Goal: Task Accomplishment & Management: Use online tool/utility

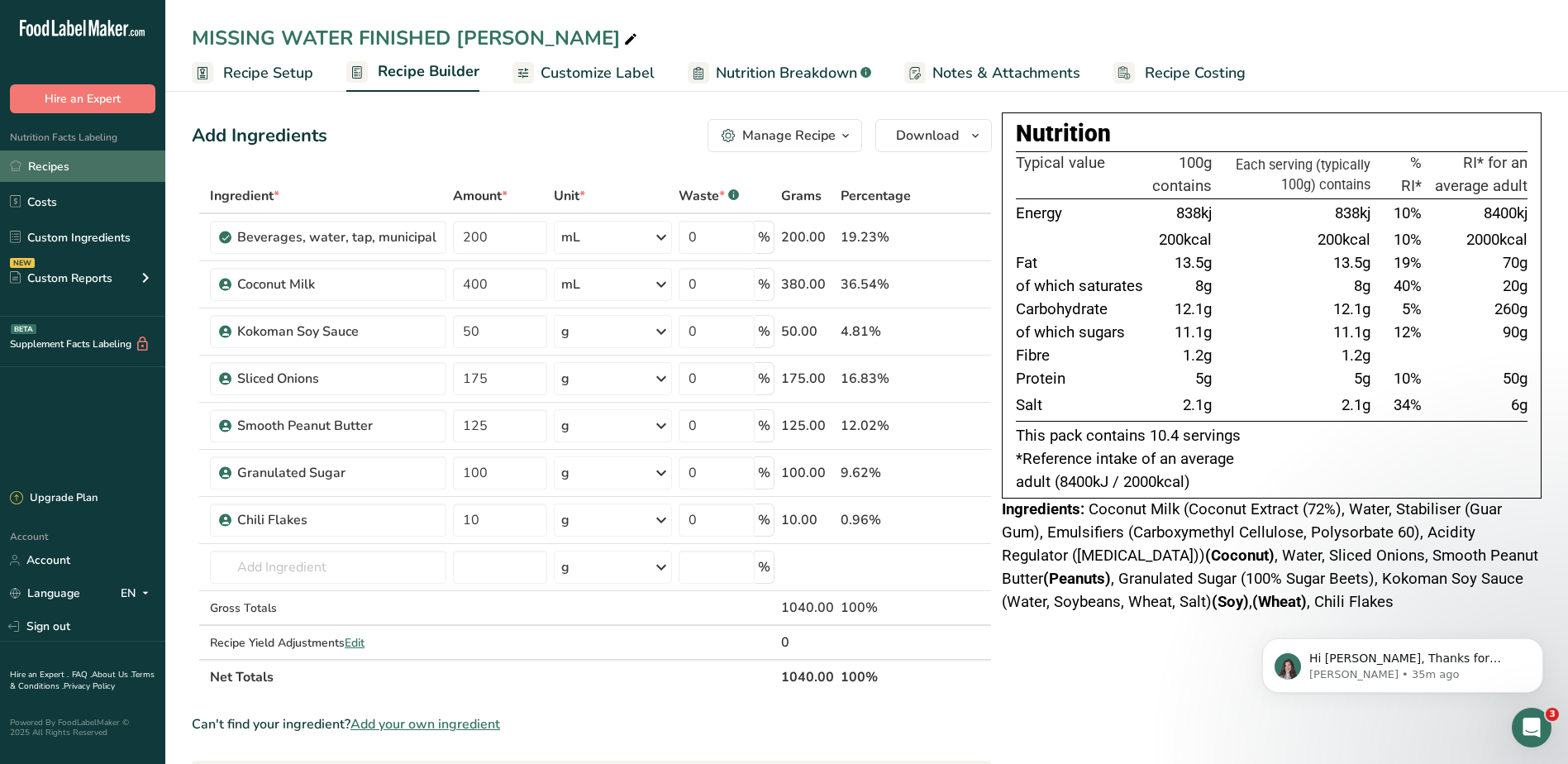
click at [71, 156] on link "Recipes" at bounding box center [83, 166] width 166 height 31
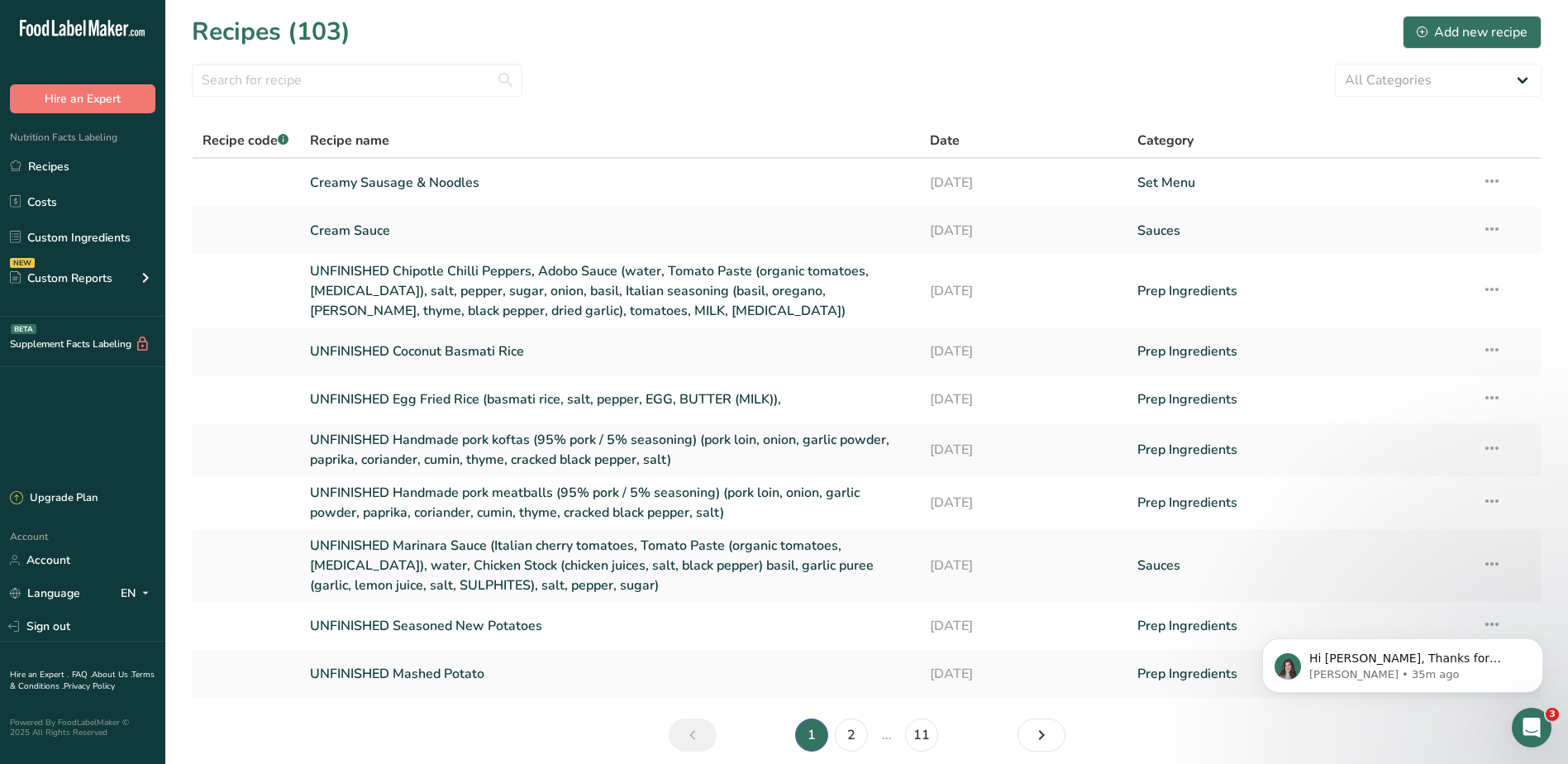
click at [1135, 148] on th "Category" at bounding box center [1299, 141] width 345 height 35
click at [1162, 138] on span "Category" at bounding box center [1165, 140] width 57 height 19
click at [1431, 75] on select "All Categories Baked Goods Beverages Confectionery Cooked Meals, Salads, & Sauc…" at bounding box center [1438, 79] width 207 height 33
select select "2502"
click at [1335, 63] on select "All Categories Baked Goods Beverages Confectionery Cooked Meals, Salads, & Sauc…" at bounding box center [1438, 79] width 207 height 33
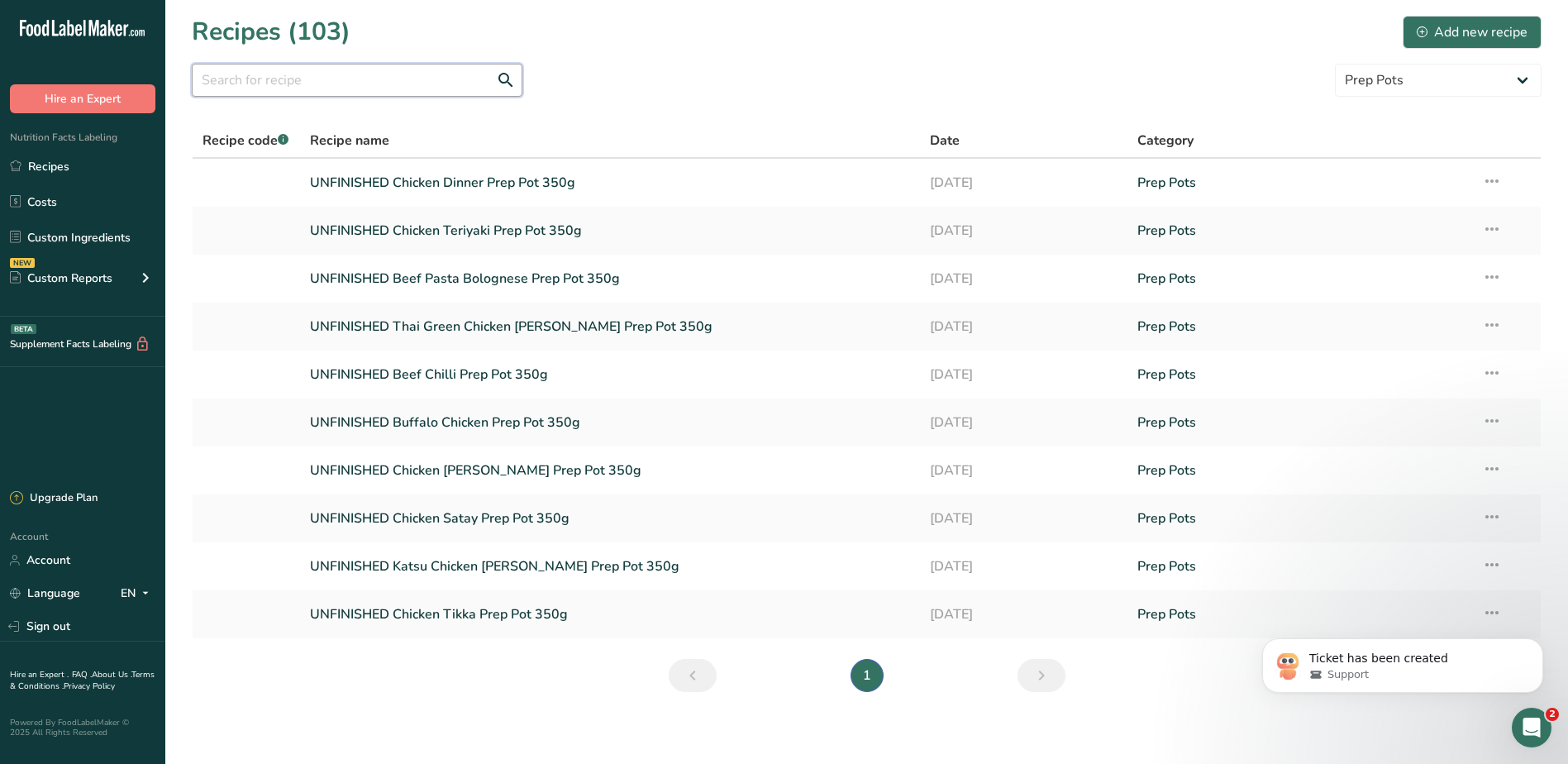
click at [331, 75] on input "text" at bounding box center [357, 79] width 330 height 33
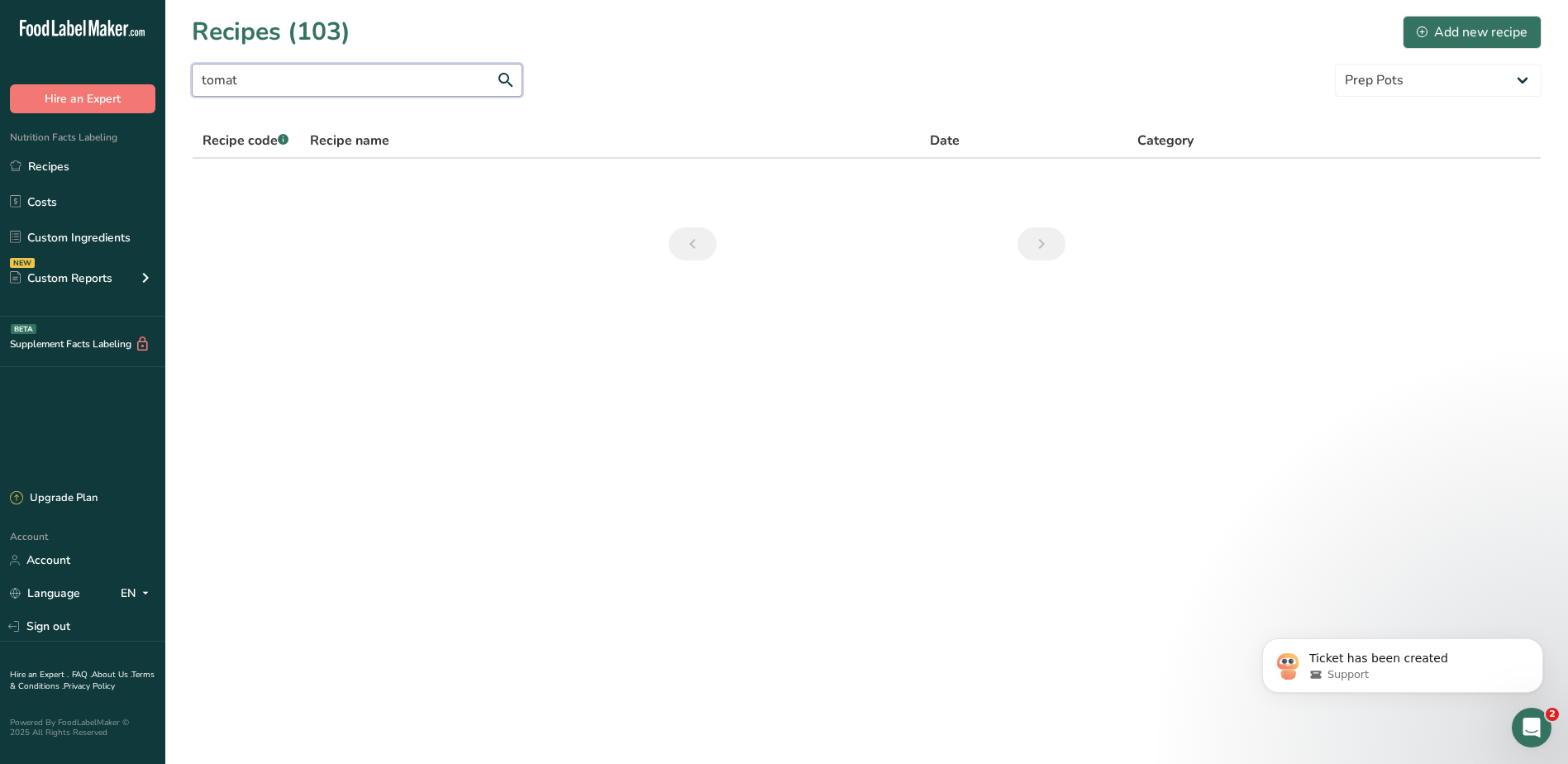
drag, startPoint x: 290, startPoint y: 77, endPoint x: 169, endPoint y: 78, distance: 121.0
click at [169, 78] on section "Recipes (103) Add new recipe tomat All Categories Baked Goods Beverages Confect…" at bounding box center [867, 143] width 1402 height 286
click at [252, 85] on input "tomat" at bounding box center [357, 79] width 330 height 33
drag, startPoint x: 286, startPoint y: 83, endPoint x: 154, endPoint y: 82, distance: 132.0
click at [159, 82] on div ".a-20{fill:#fff;} Hire an Expert Nutrition Facts Labeling Recipes Costs Custom …" at bounding box center [784, 382] width 1568 height 764
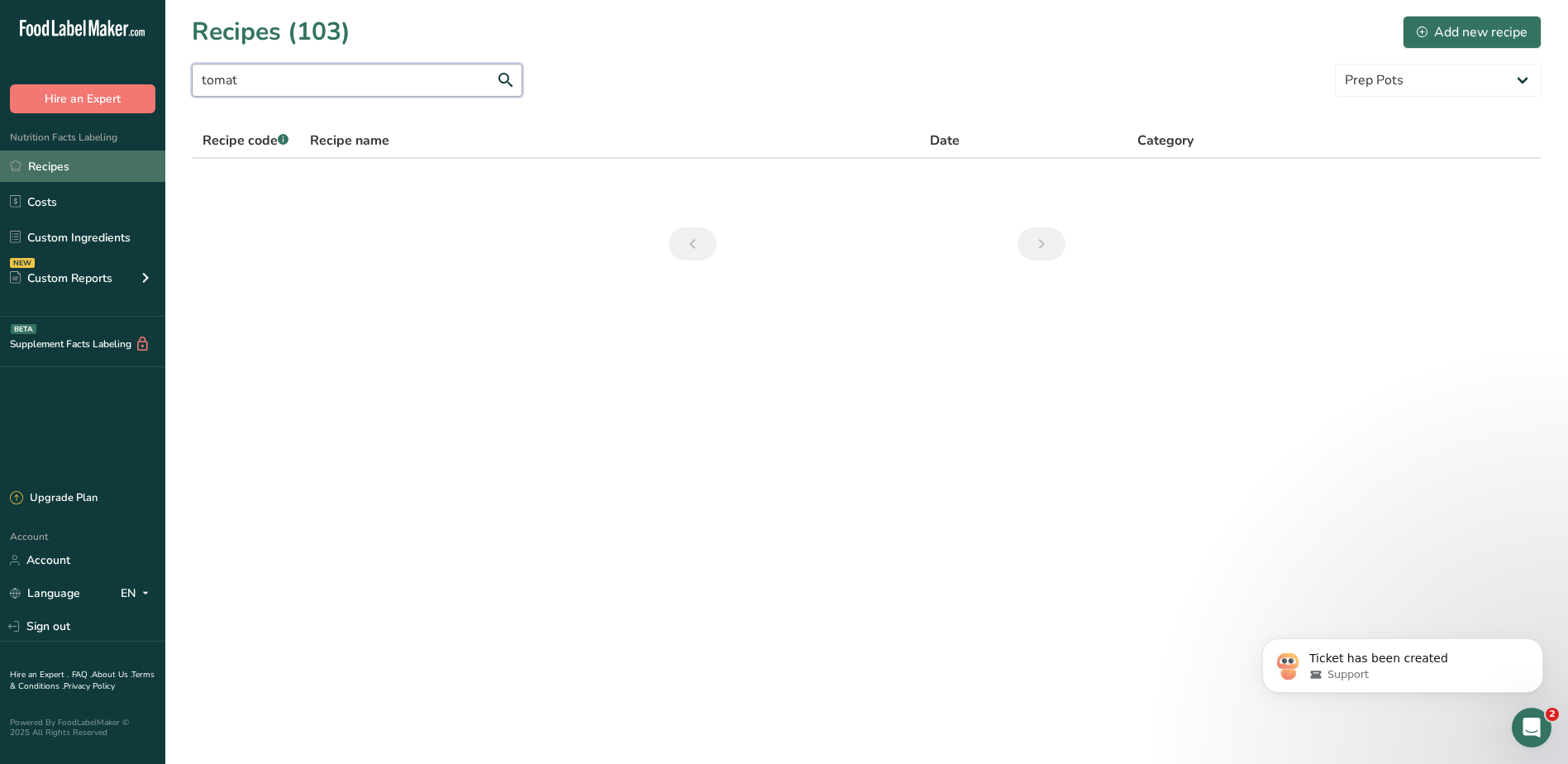
type input "tomat"
click at [53, 168] on link "Recipes" at bounding box center [83, 166] width 166 height 31
click at [69, 161] on link "Recipes" at bounding box center [83, 166] width 166 height 31
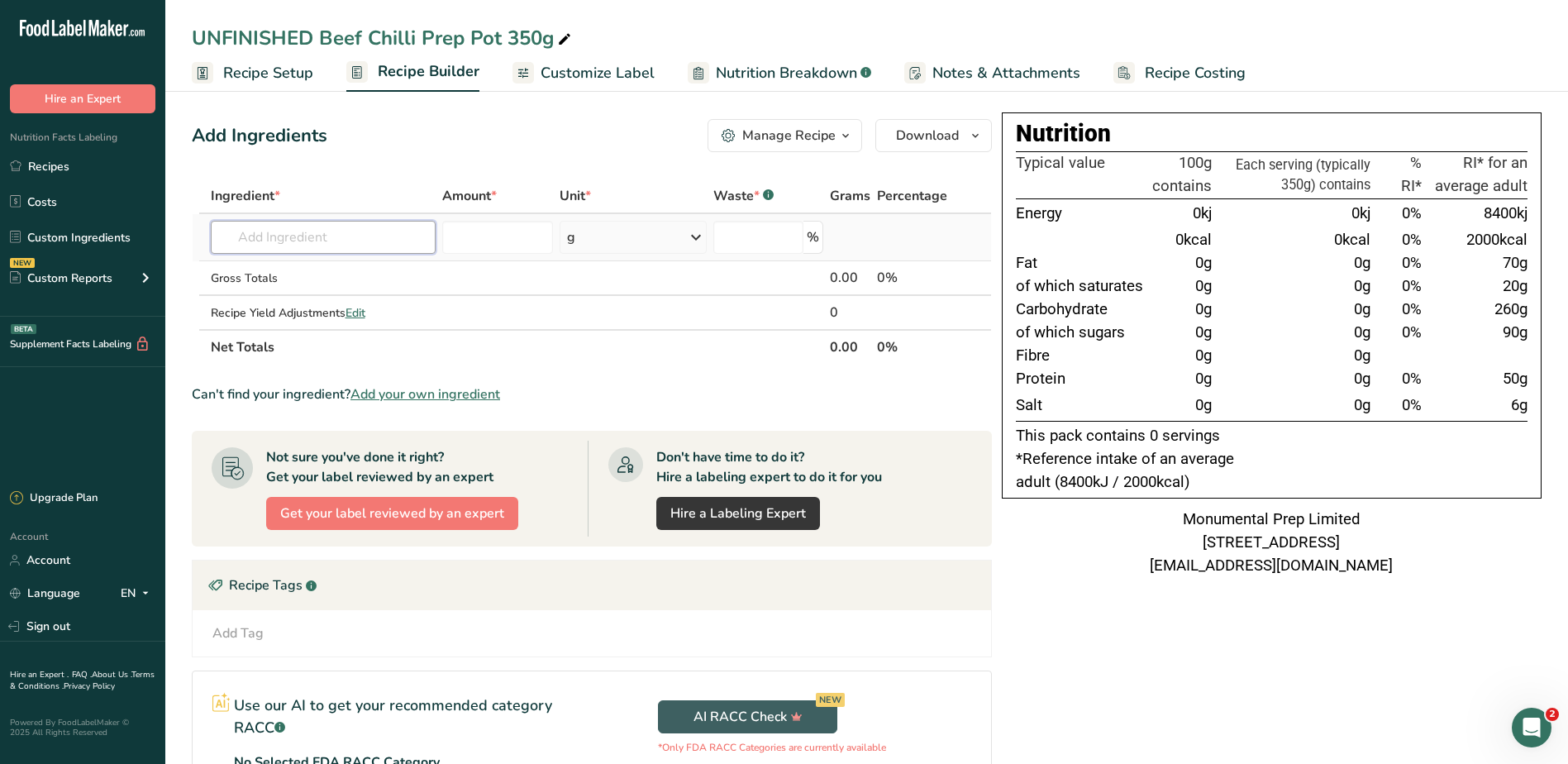
click at [303, 245] on input "text" at bounding box center [323, 237] width 226 height 33
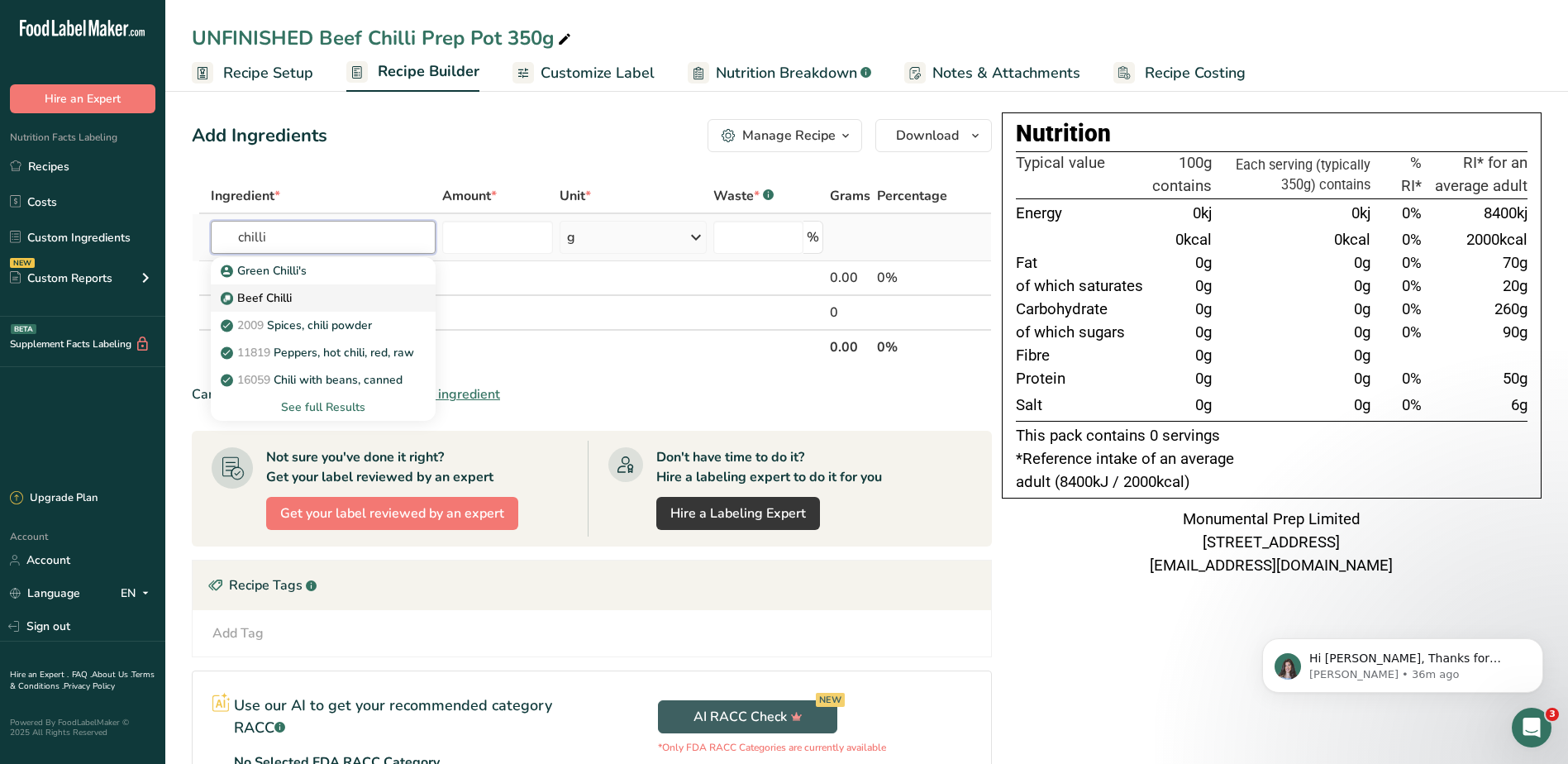
type input "chilli"
click at [223, 300] on img at bounding box center [226, 297] width 13 height 13
type input "Beef Chilli"
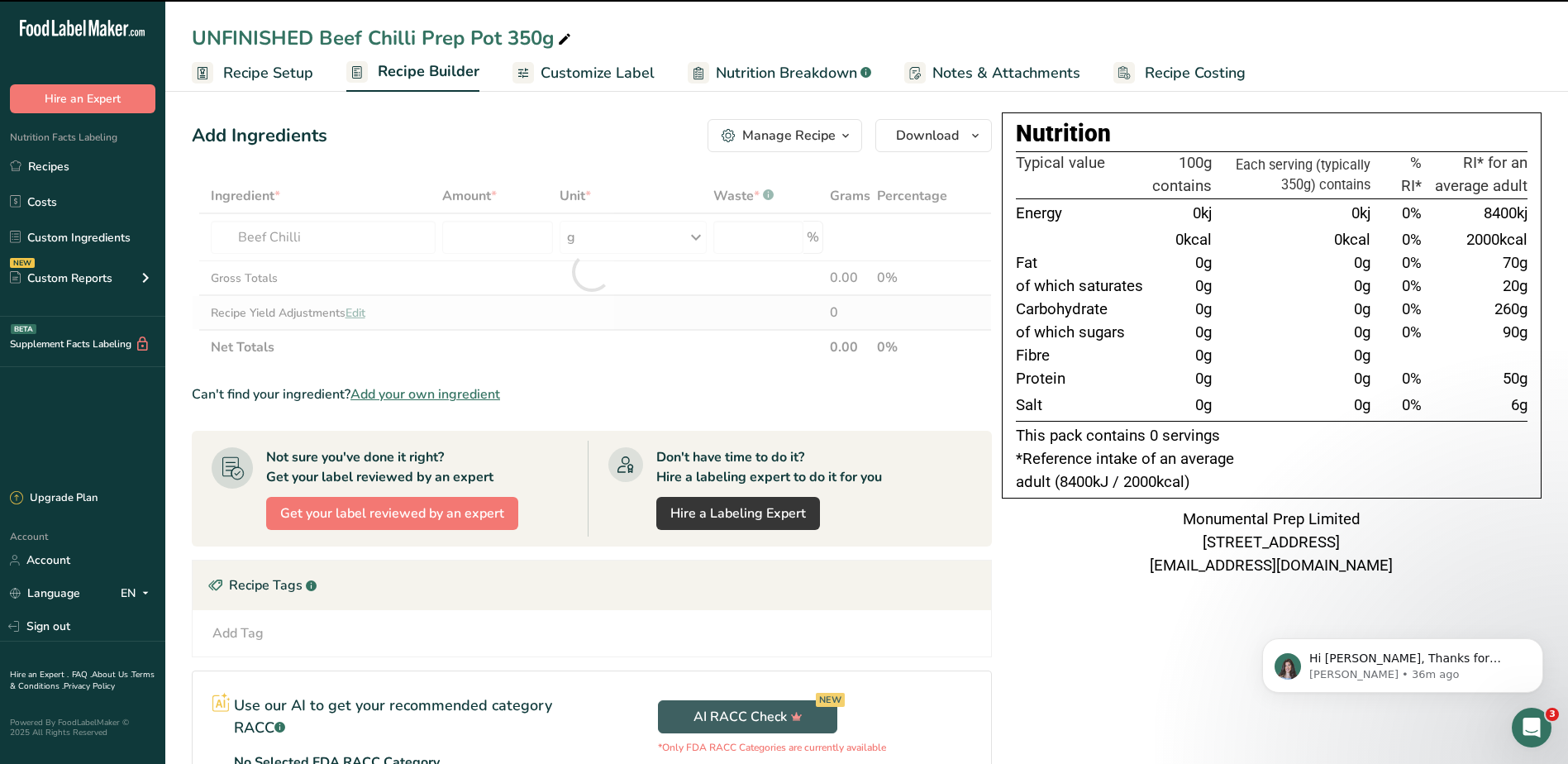
type input "0"
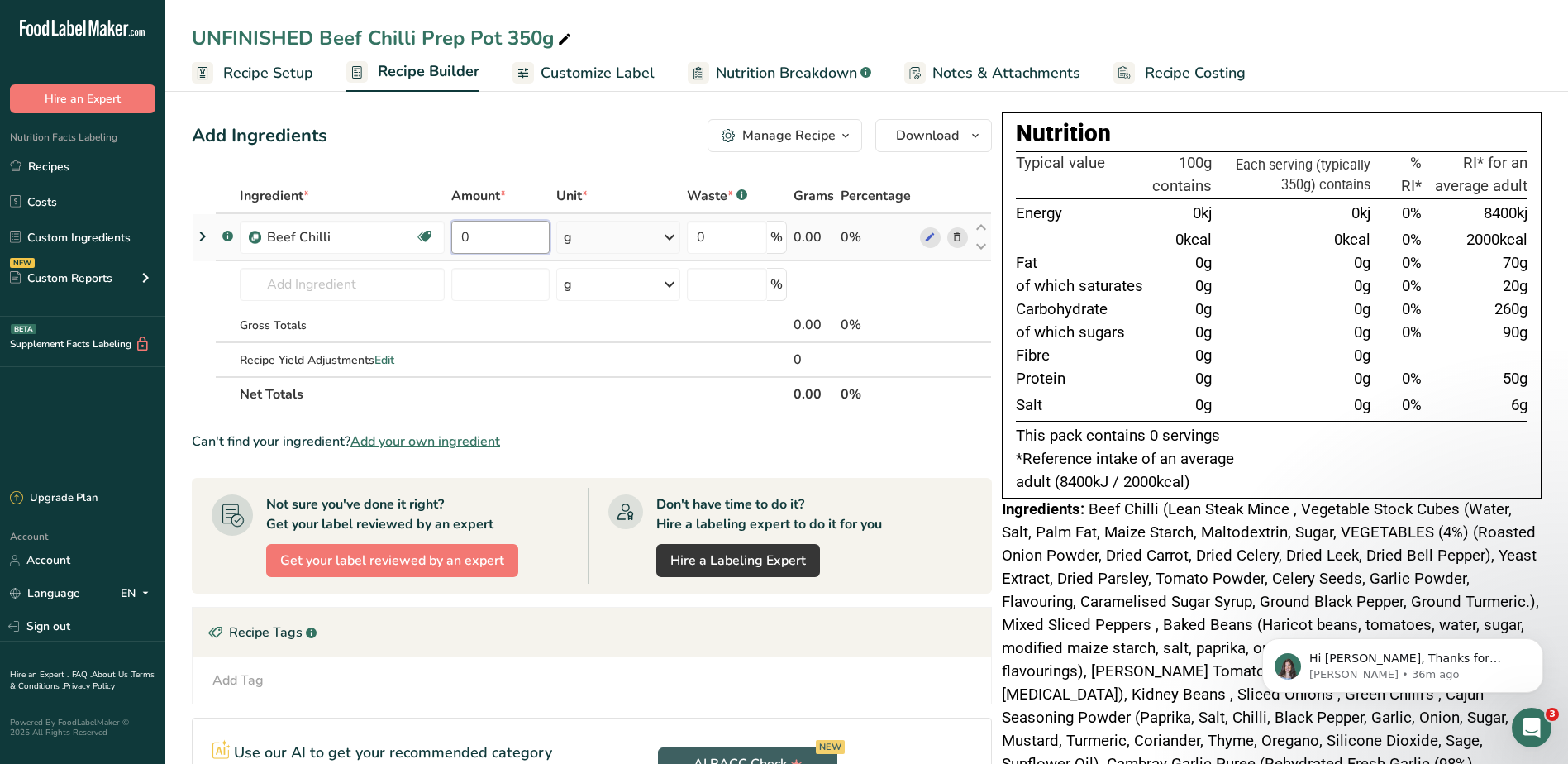
click at [498, 234] on input "0" at bounding box center [500, 237] width 98 height 33
type input "1"
type input "250"
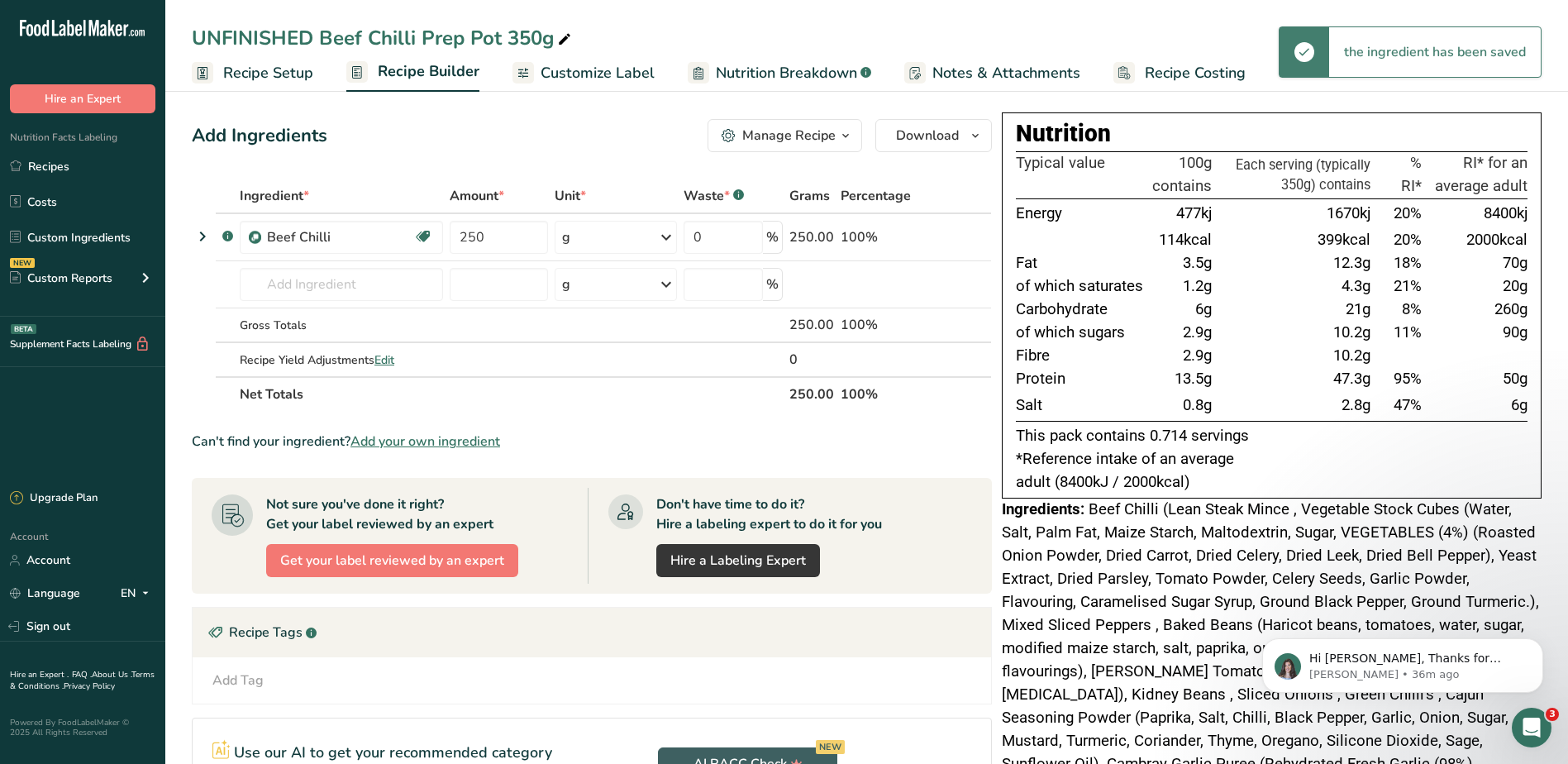
drag, startPoint x: 1191, startPoint y: 302, endPoint x: 1193, endPoint y: 363, distance: 61.0
click at [1193, 363] on tbody "Energy 477kj 1670kj 20% 8400kj 114kcal 399kcal 20% 2000kcal Fat 3.5g 12.3g 18% …" at bounding box center [1271, 309] width 511 height 222
drag, startPoint x: 1193, startPoint y: 363, endPoint x: 1145, endPoint y: 358, distance: 48.3
click at [1146, 362] on td "Fibre" at bounding box center [1081, 356] width 133 height 23
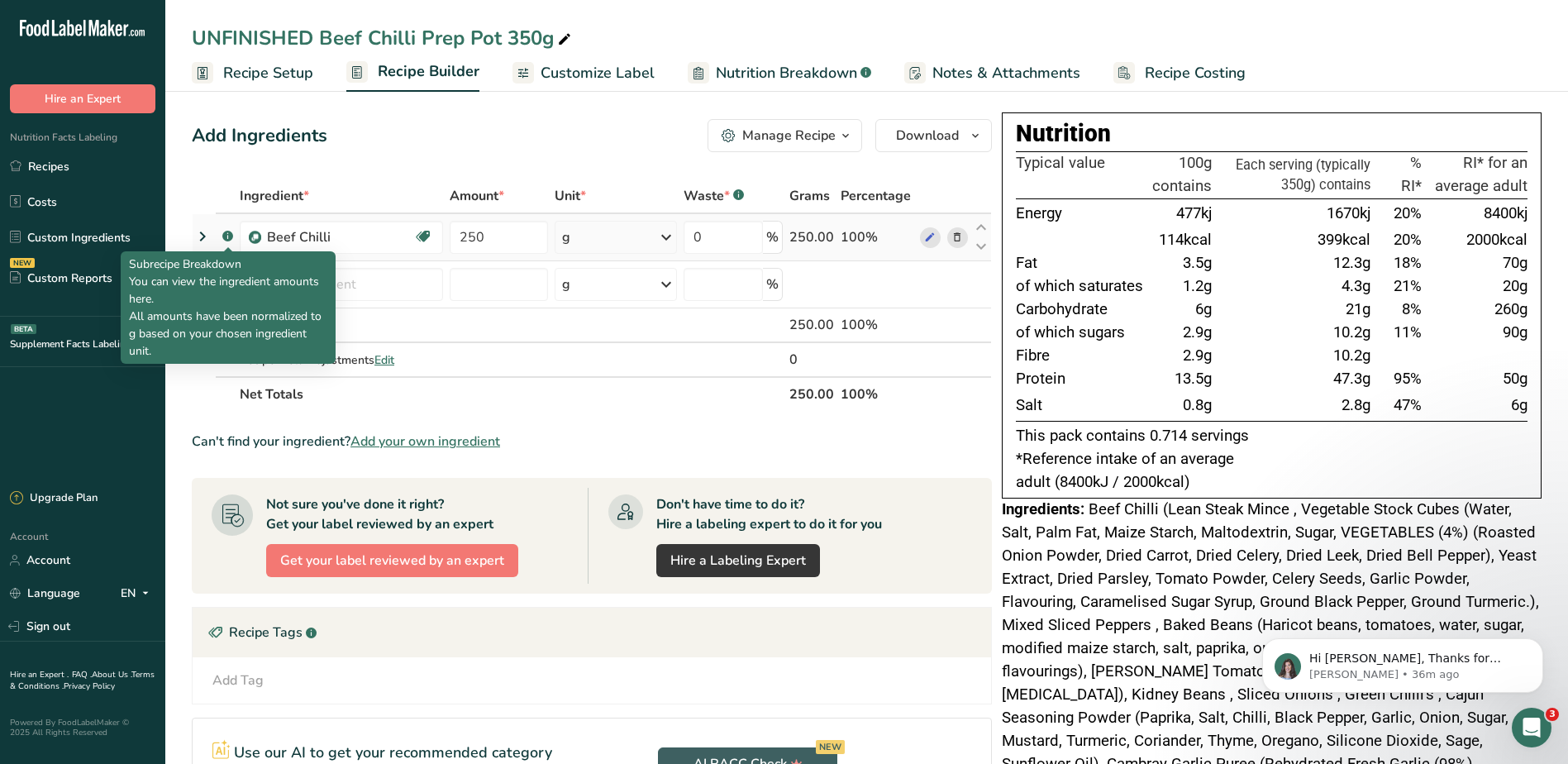
click at [229, 239] on rect at bounding box center [227, 236] width 11 height 11
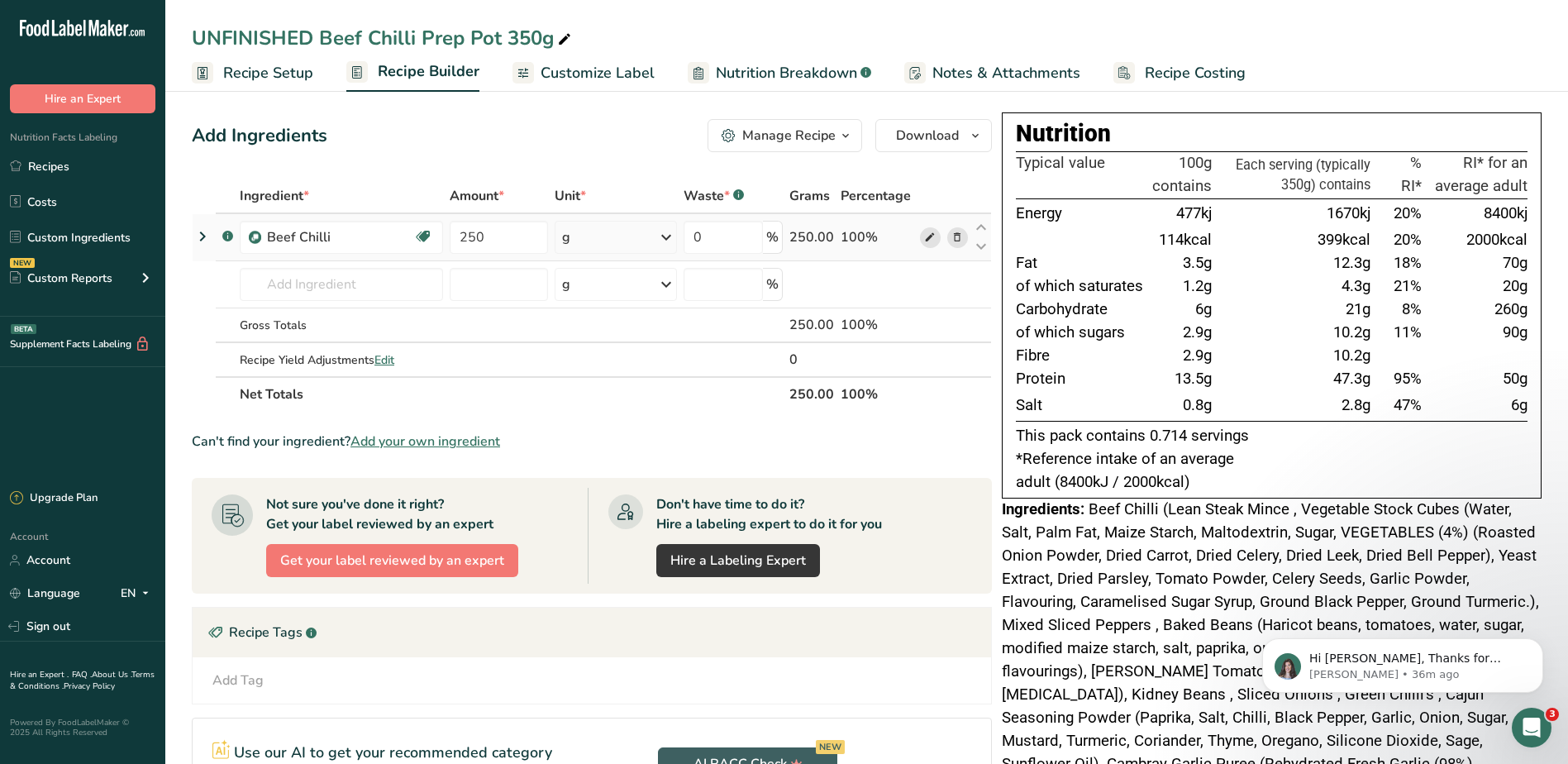
click at [926, 237] on icon at bounding box center [930, 237] width 12 height 18
click at [387, 296] on input "text" at bounding box center [341, 284] width 204 height 33
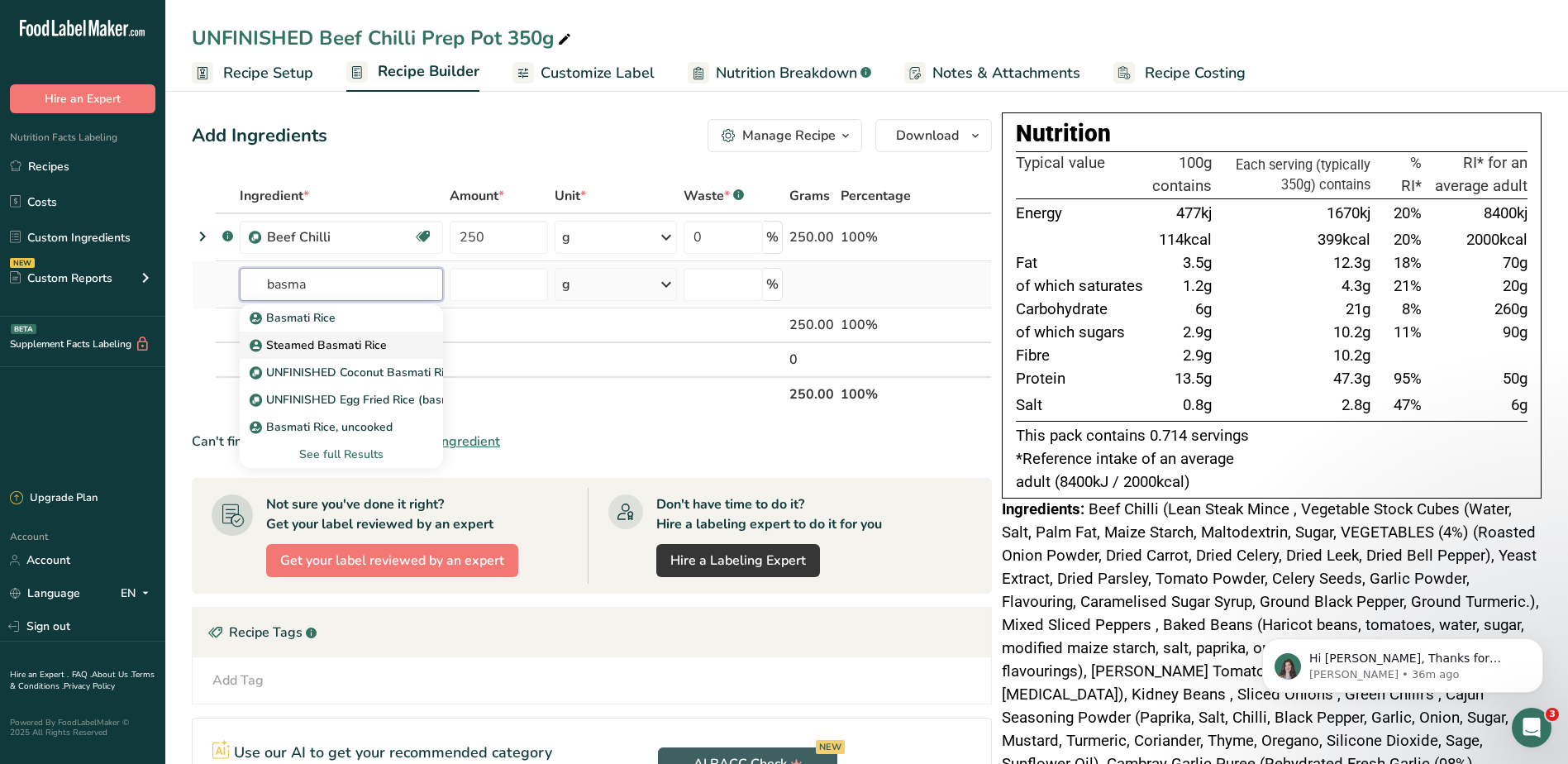
type input "basma"
click at [286, 345] on p "Steamed Basmati Rice" at bounding box center [319, 345] width 133 height 18
type input "Steamed Basmati Rice"
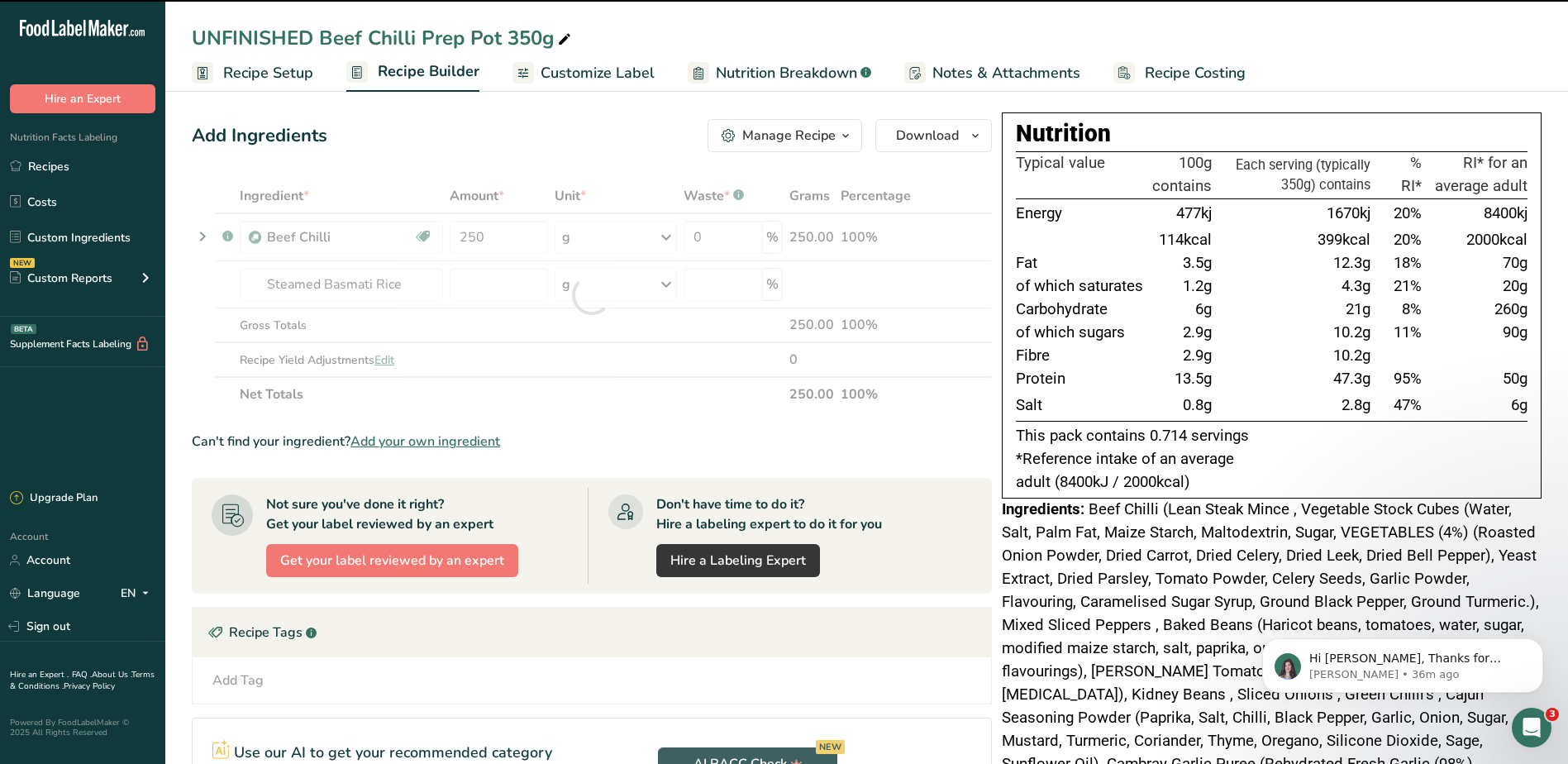
type input "0"
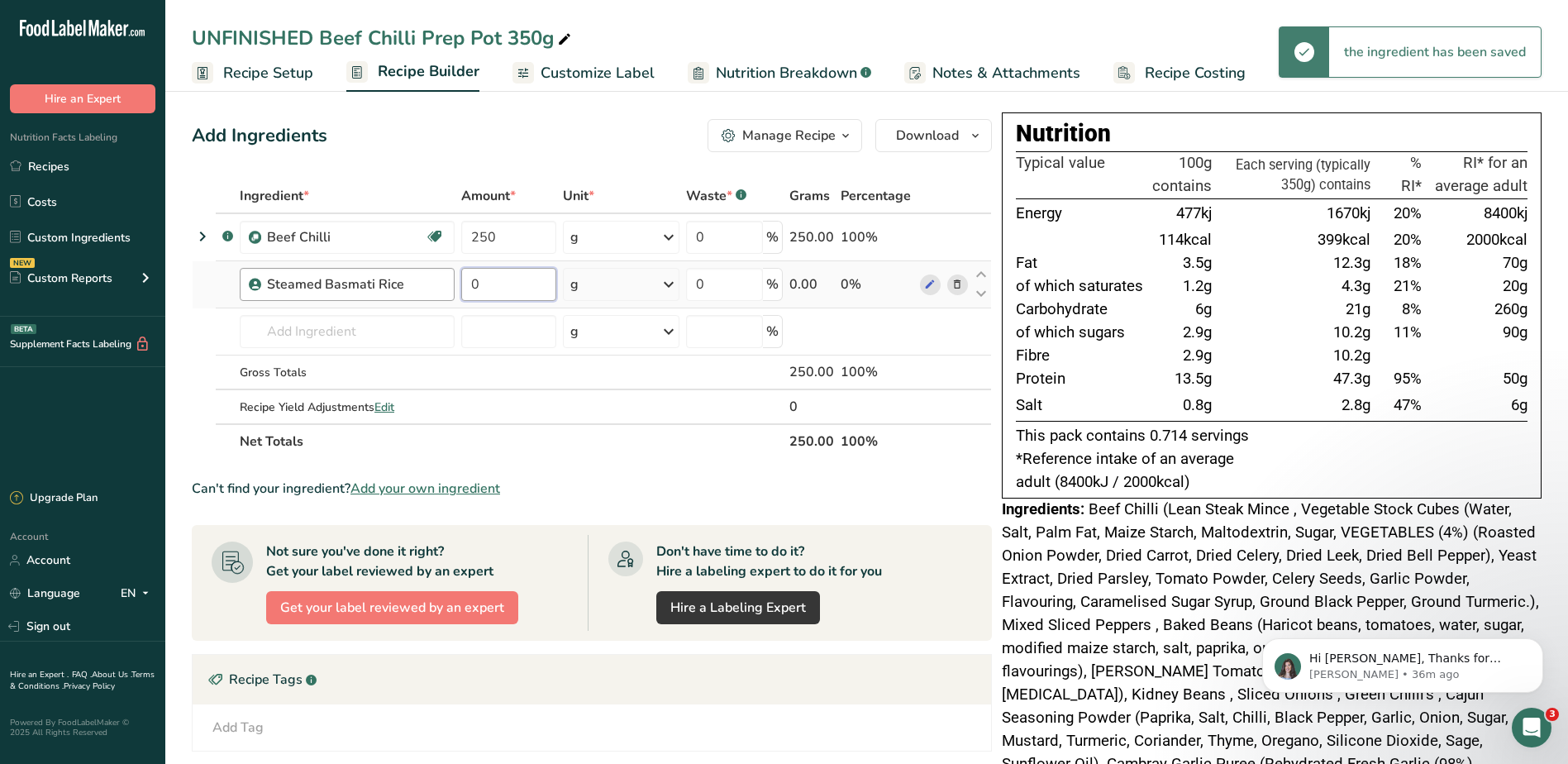
drag, startPoint x: 489, startPoint y: 281, endPoint x: 402, endPoint y: 280, distance: 87.0
click at [402, 280] on tr "Steamed Basmati Rice 0 g Weight Units g kg mg See more Volume Units l Volume un…" at bounding box center [591, 285] width 798 height 47
type input "100"
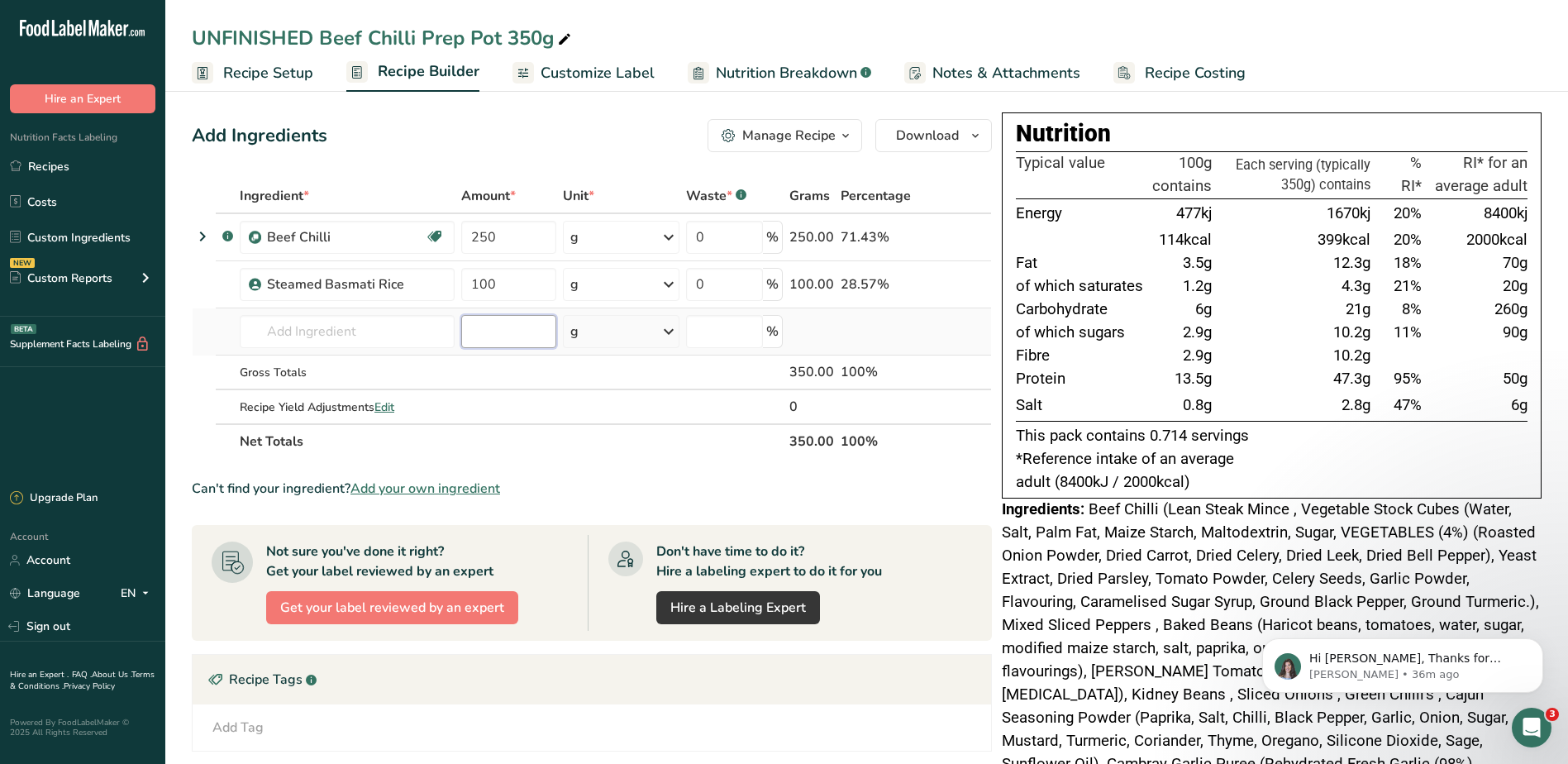
click at [515, 316] on div "Ingredient * Amount * Unit * Waste * .a-a{fill:#347362;}.b-a{fill:#fff;} Grams …" at bounding box center [591, 319] width 800 height 281
drag, startPoint x: 527, startPoint y: 229, endPoint x: 442, endPoint y: 232, distance: 85.1
click at [442, 232] on tr ".a-a{fill:#347362;}.b-a{fill:#fff;} Beef Chilli Non-GMO 250 g Weight Units g kg…" at bounding box center [591, 237] width 798 height 47
click at [507, 348] on div "Ingredient * Amount * Unit * Waste * .a-a{fill:#347362;}.b-a{fill:#fff;} Grams …" at bounding box center [591, 319] width 800 height 281
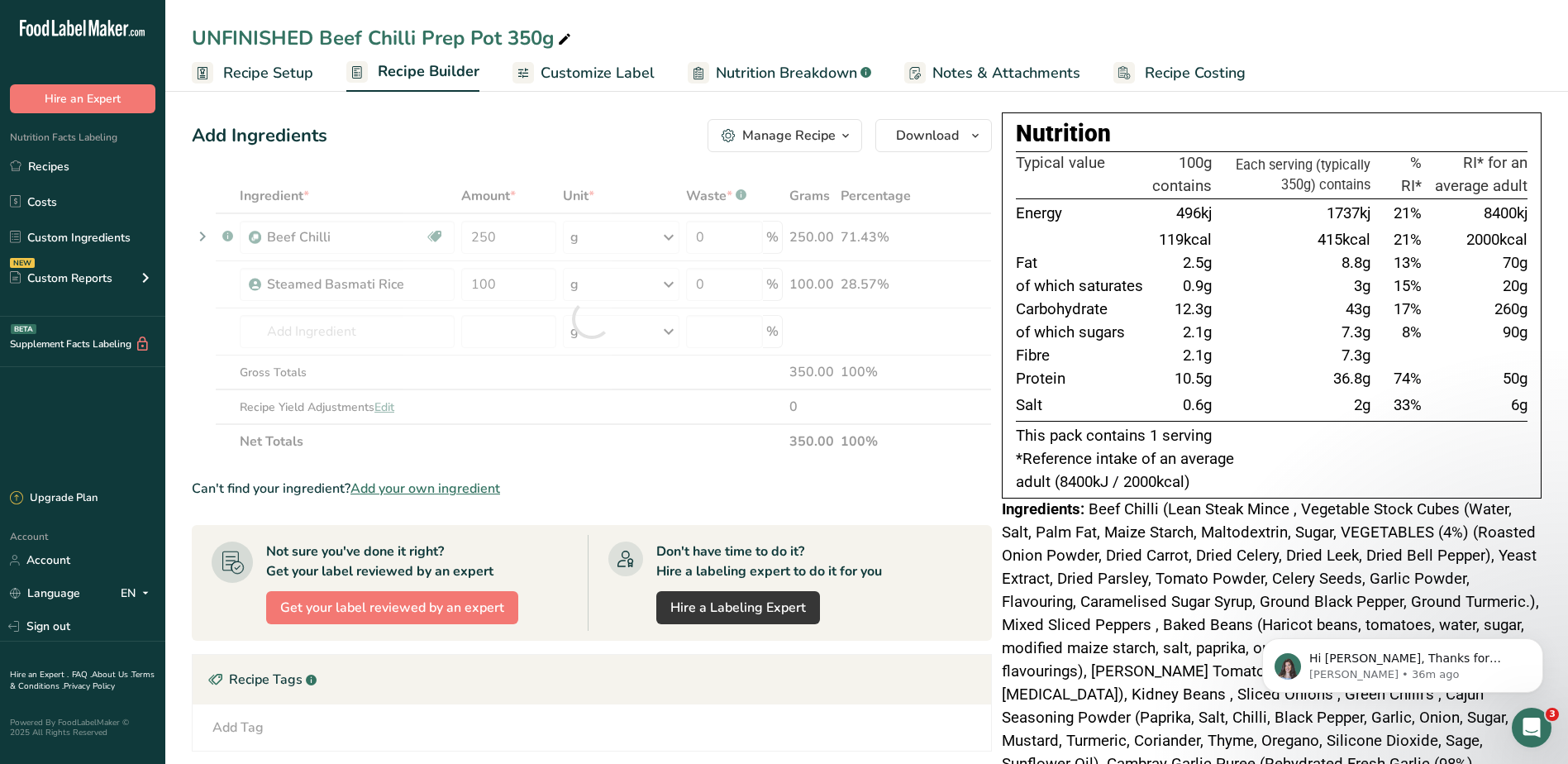
click at [503, 332] on div at bounding box center [591, 319] width 800 height 281
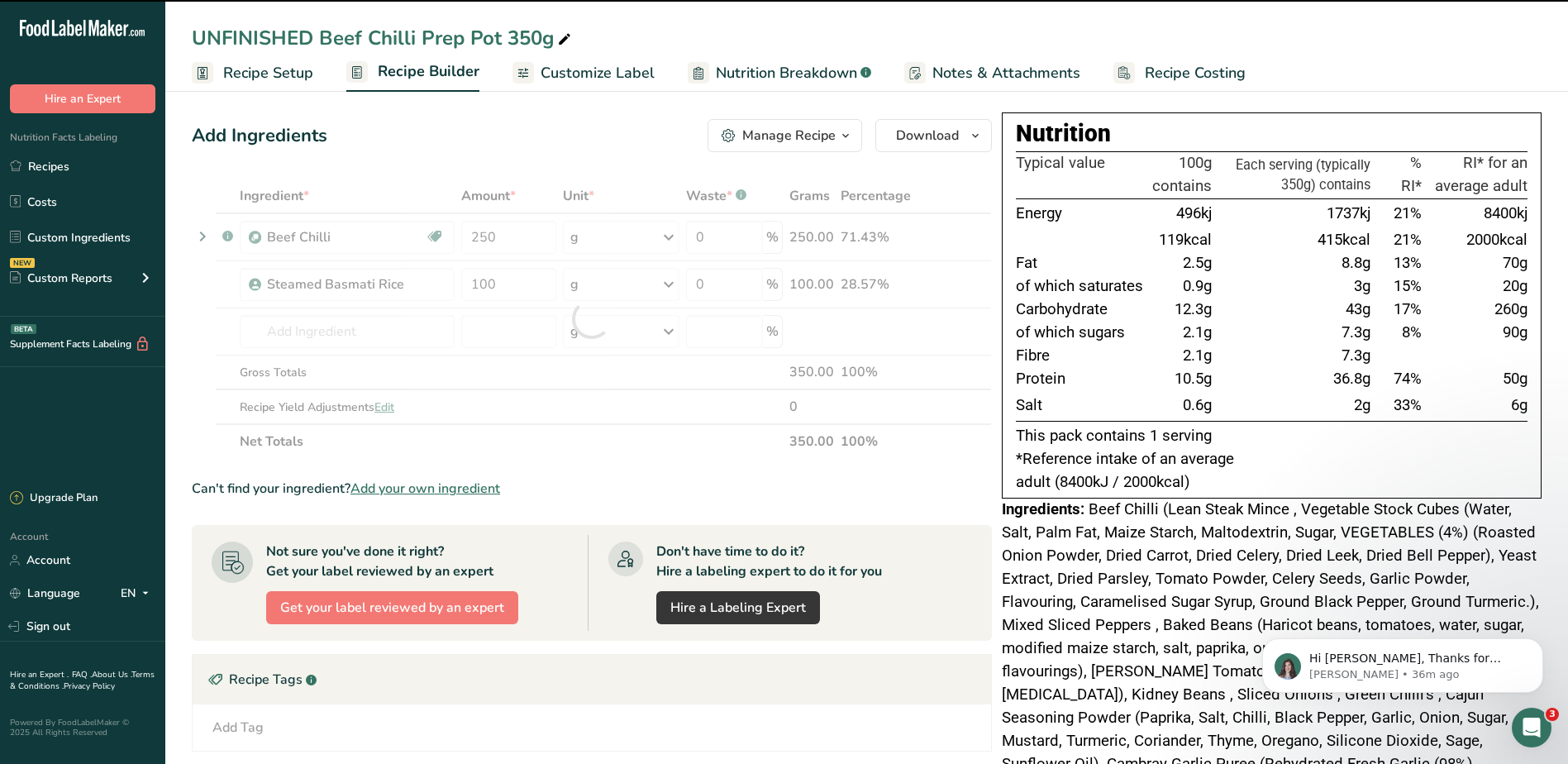
click at [340, 328] on div at bounding box center [591, 319] width 800 height 281
click at [310, 334] on div at bounding box center [591, 319] width 800 height 281
click at [362, 328] on input "text" at bounding box center [347, 331] width 215 height 33
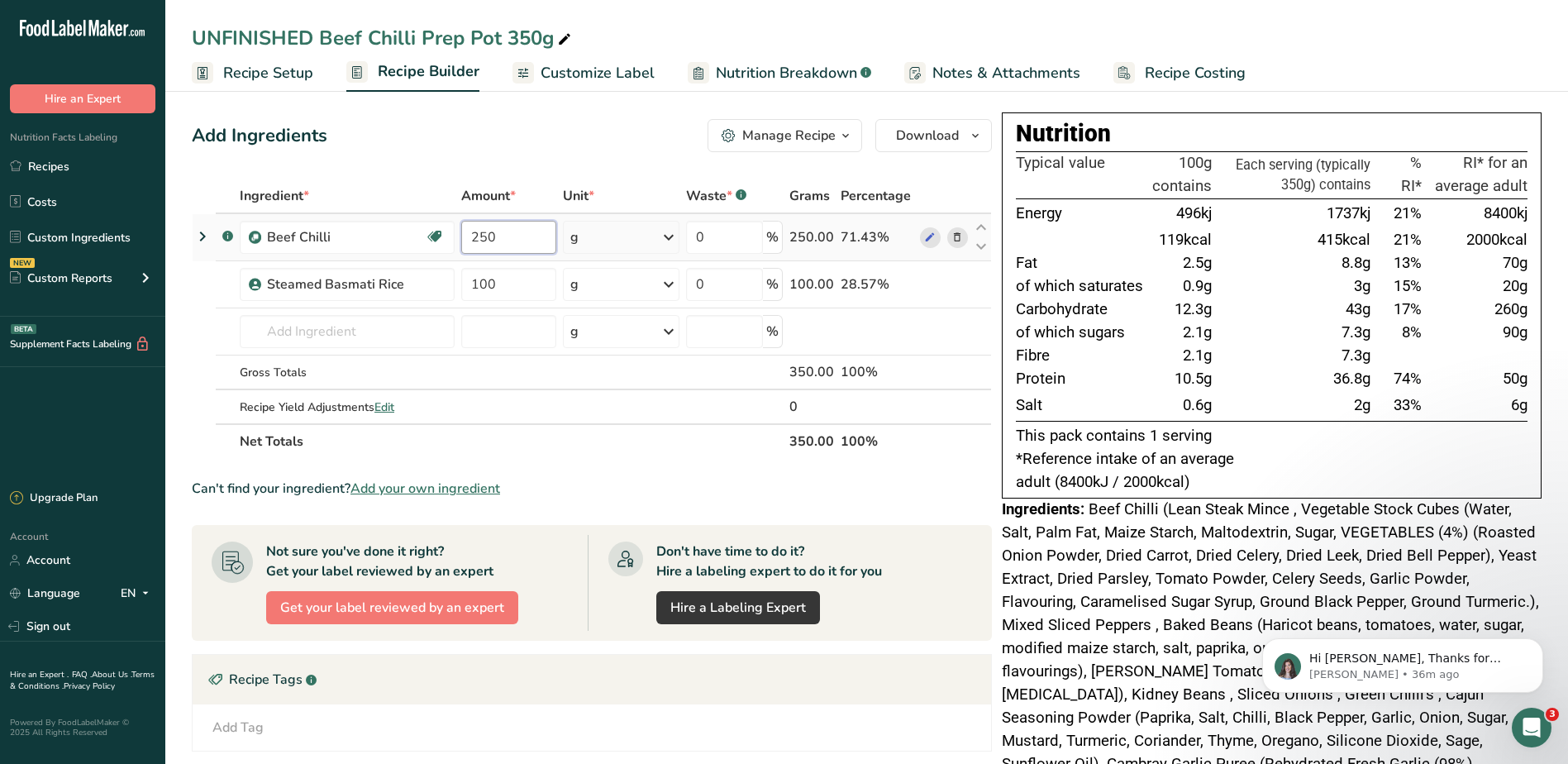
drag, startPoint x: 505, startPoint y: 233, endPoint x: 465, endPoint y: 232, distance: 40.0
click at [465, 232] on input "250" at bounding box center [509, 237] width 95 height 33
click at [498, 330] on div "Ingredient * Amount * Unit * Waste * .a-a{fill:#347362;}.b-a{fill:#fff;} Grams …" at bounding box center [591, 319] width 800 height 281
drag, startPoint x: 1315, startPoint y: 209, endPoint x: 1369, endPoint y: 404, distance: 202.3
click at [1369, 404] on tbody "Energy 496kj 1737kj 21% 8400kj 119kcal 415kcal 21% 2000kcal Fat 2.5g 8.8g 13% 7…" at bounding box center [1271, 309] width 511 height 222
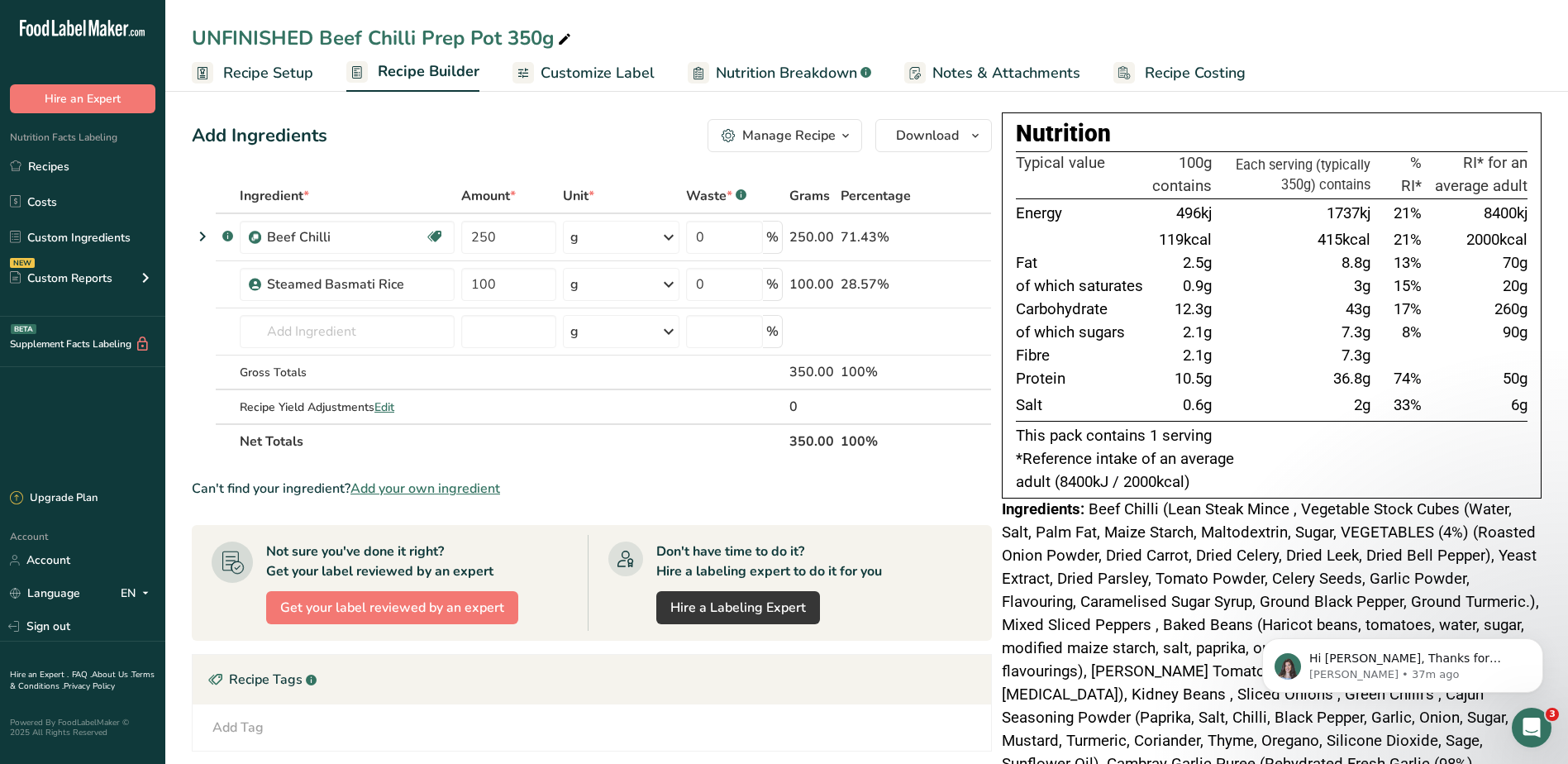
drag, startPoint x: 1369, startPoint y: 404, endPoint x: 1329, endPoint y: 407, distance: 40.1
click at [1329, 407] on td "2g" at bounding box center [1294, 406] width 159 height 30
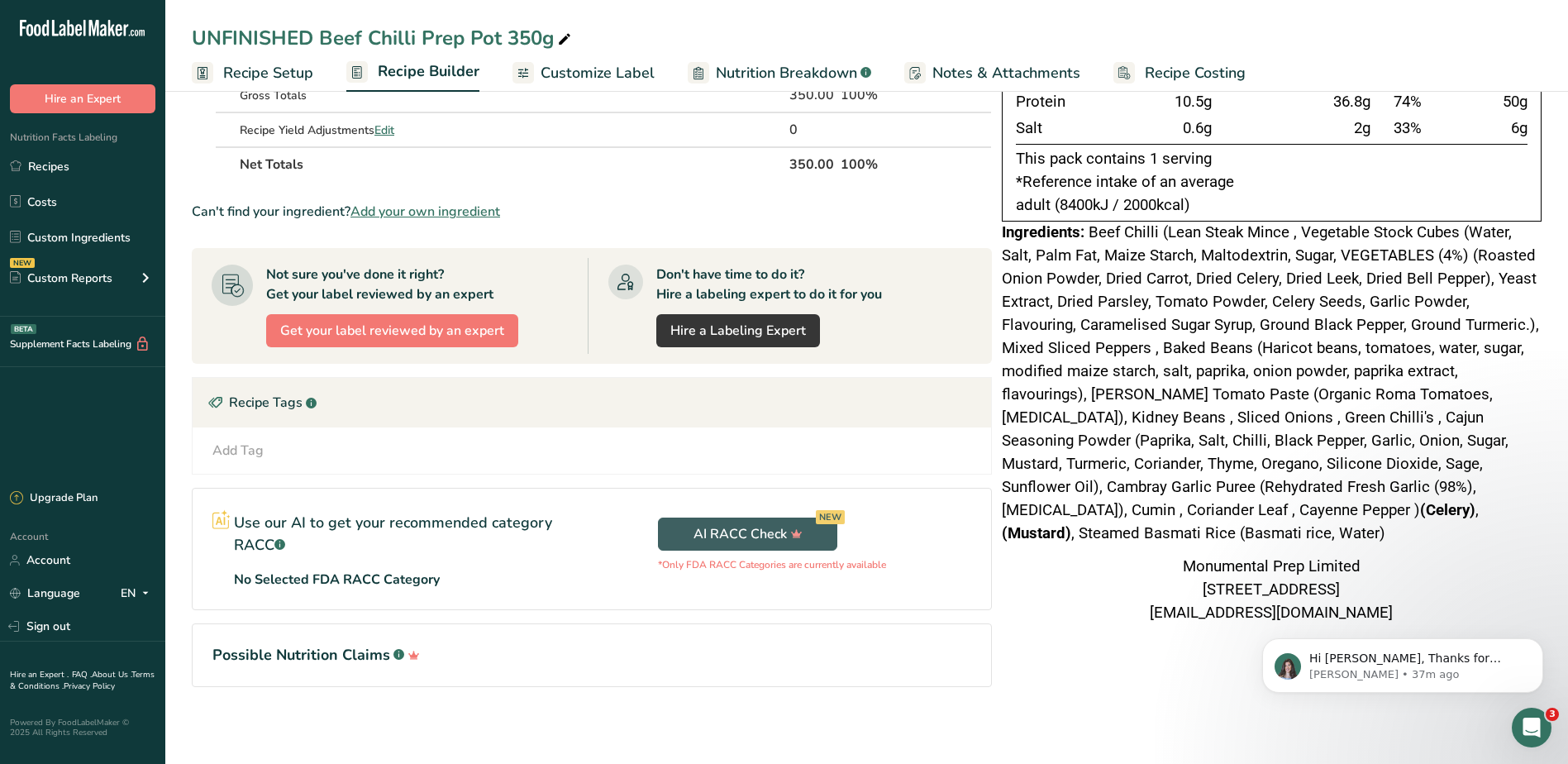
scroll to position [280, 0]
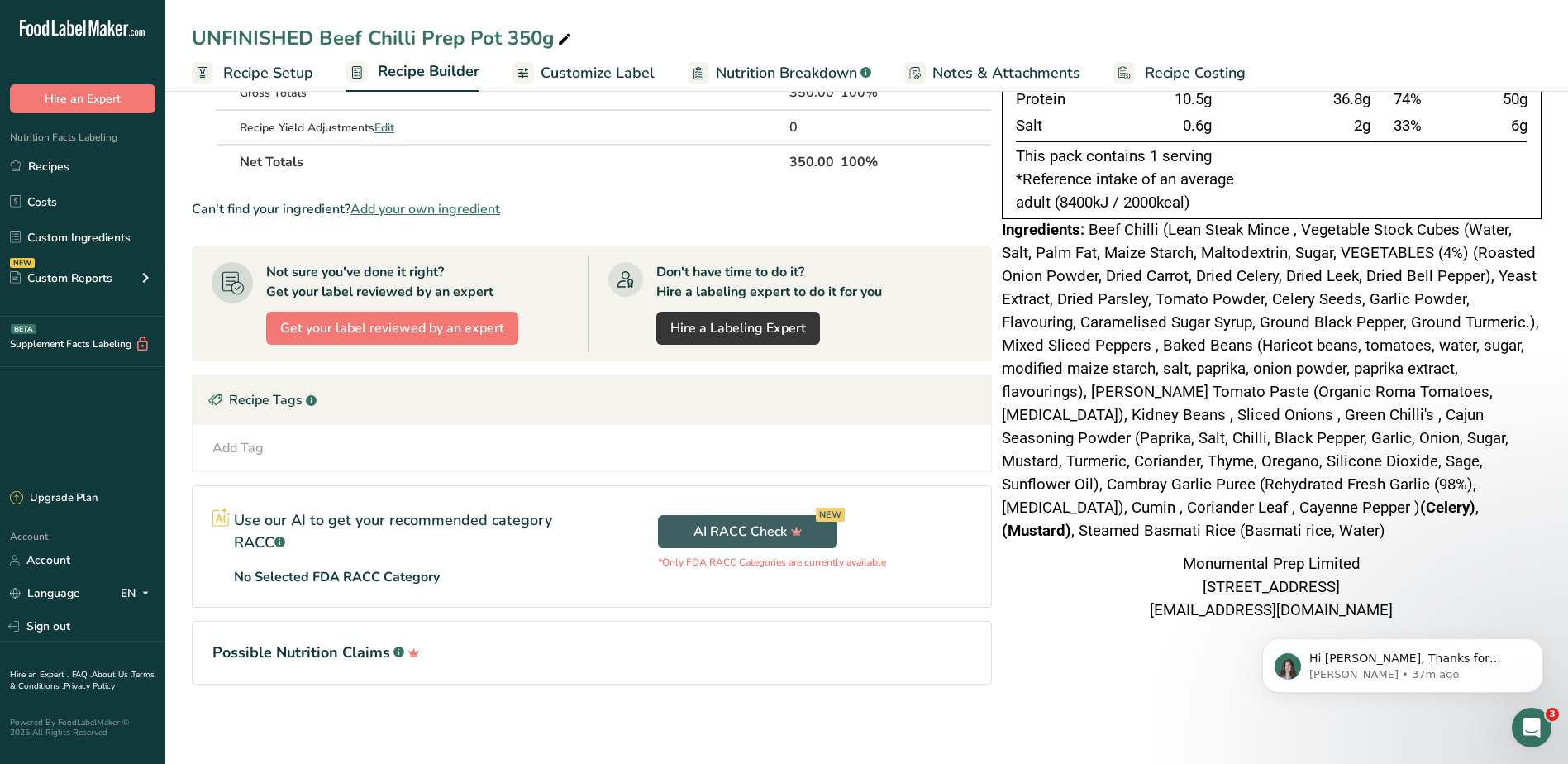
click at [1494, 592] on div "Monumental Prep Limited [STREET_ADDRESS] [EMAIL_ADDRESS][DOMAIN_NAME]" at bounding box center [1271, 587] width 540 height 69
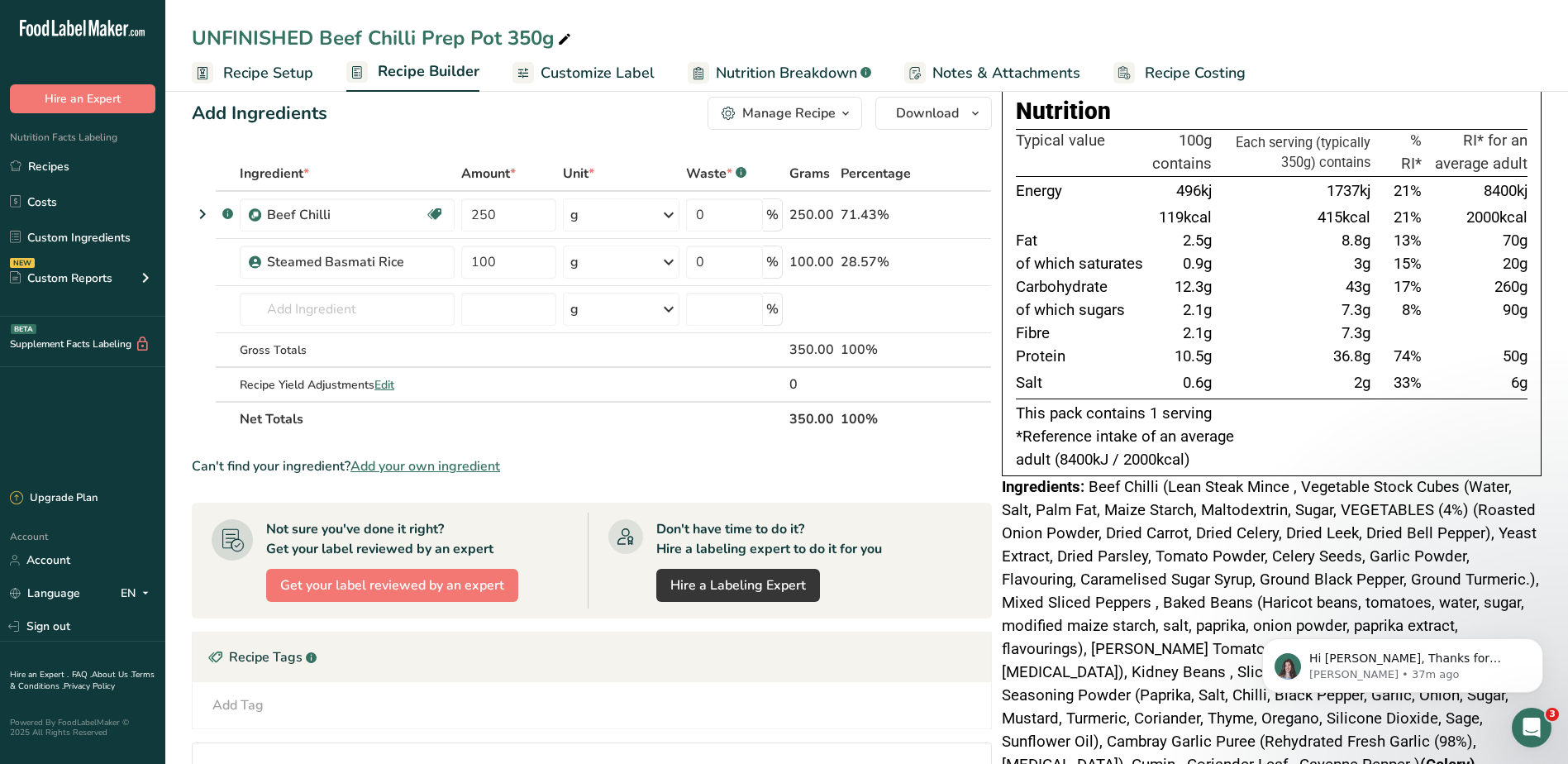
scroll to position [0, 0]
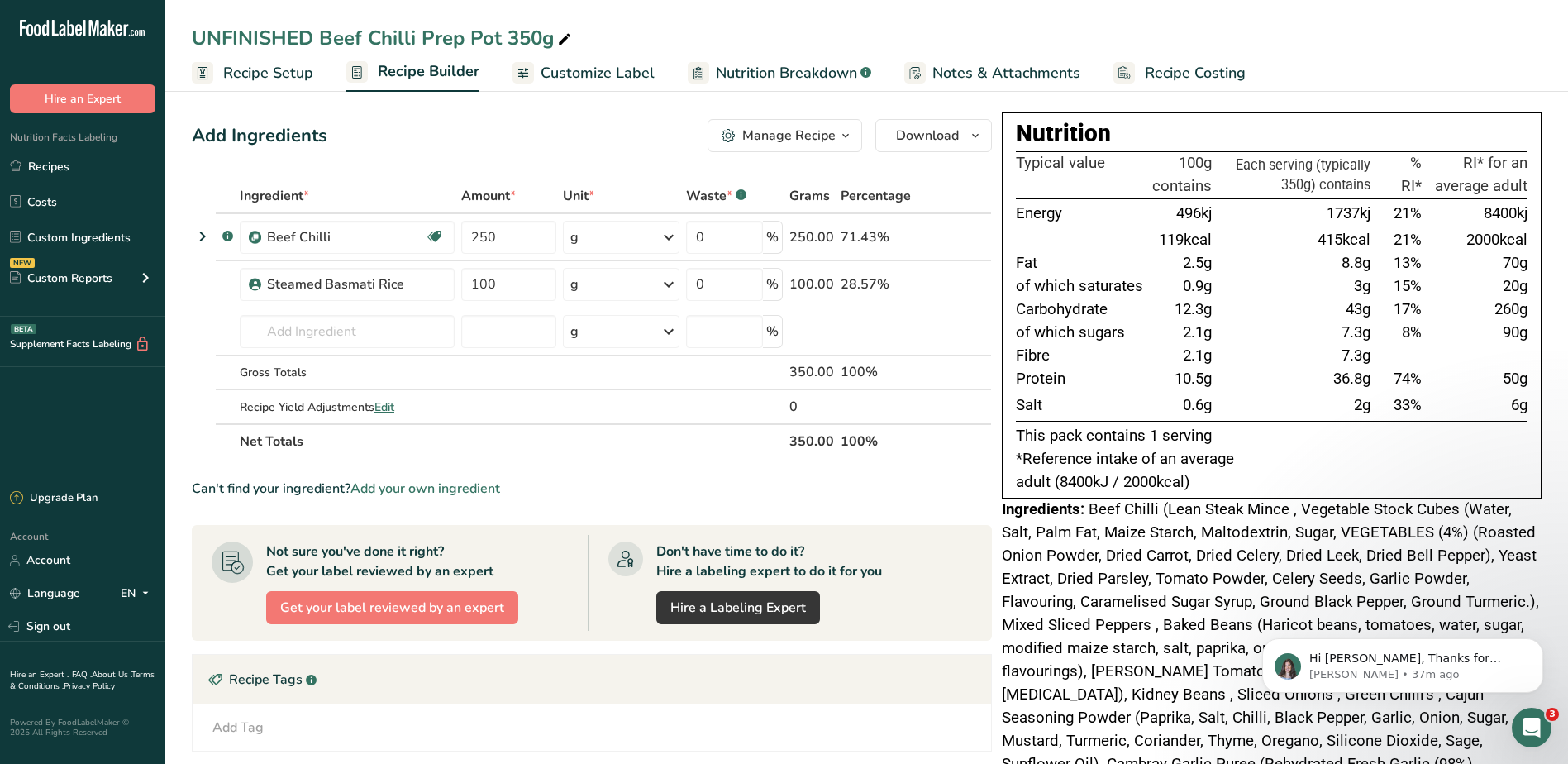
click at [1006, 66] on span "Notes & Attachments" at bounding box center [1005, 73] width 148 height 22
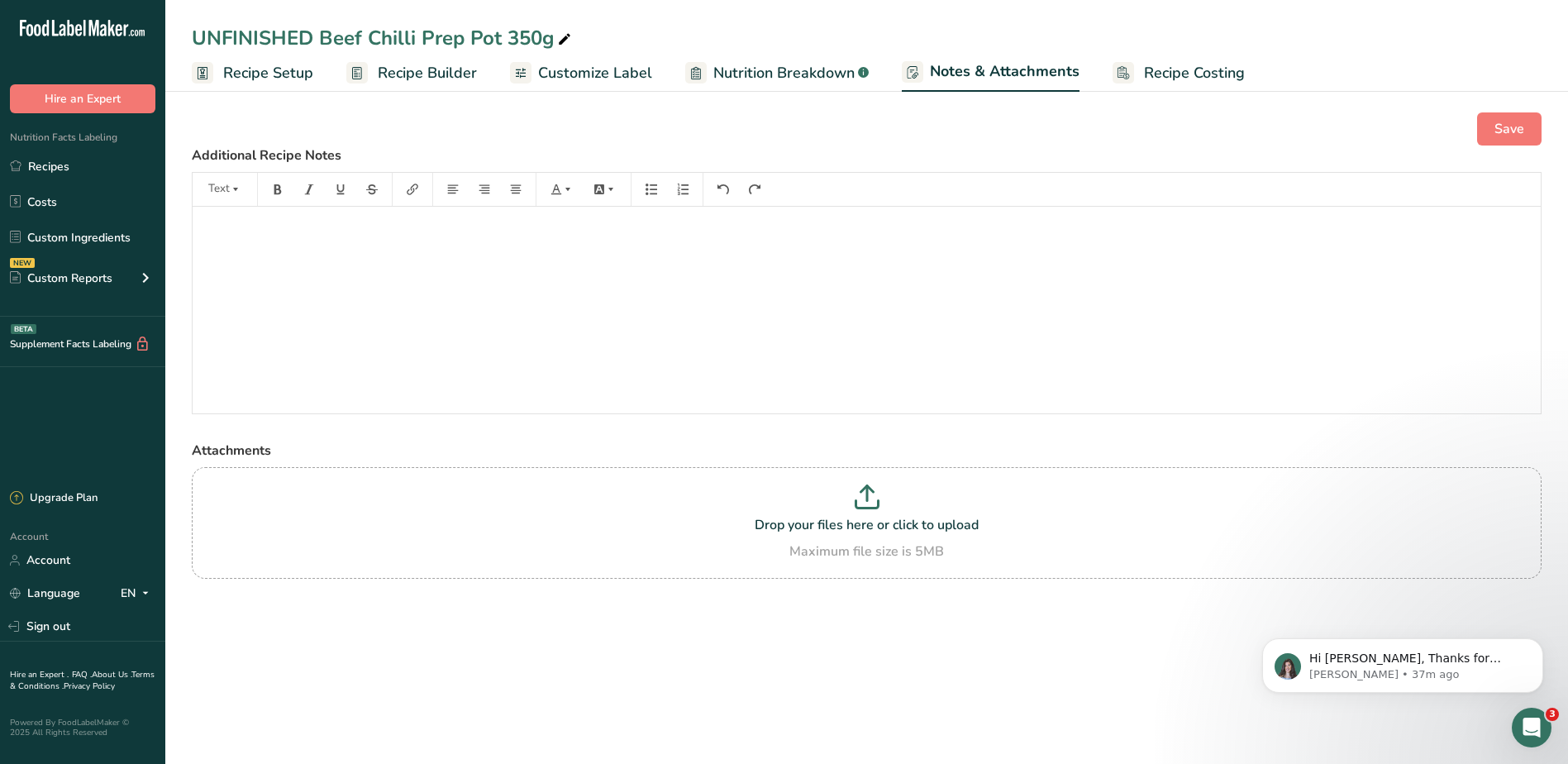
click at [1132, 63] on link "Recipe Costing" at bounding box center [1179, 74] width 133 height 37
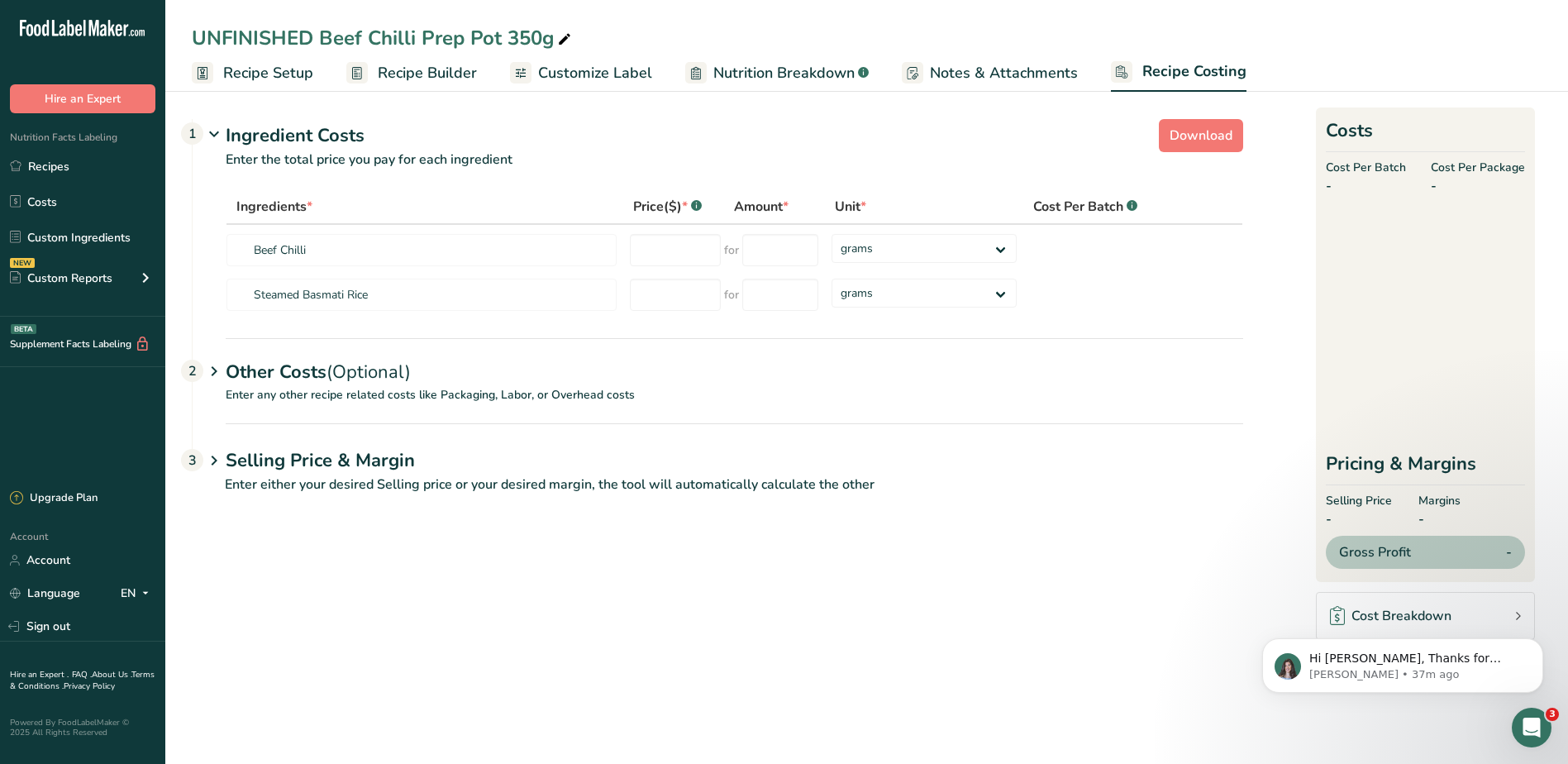
click at [939, 82] on span "Notes & Attachments" at bounding box center [1003, 73] width 148 height 22
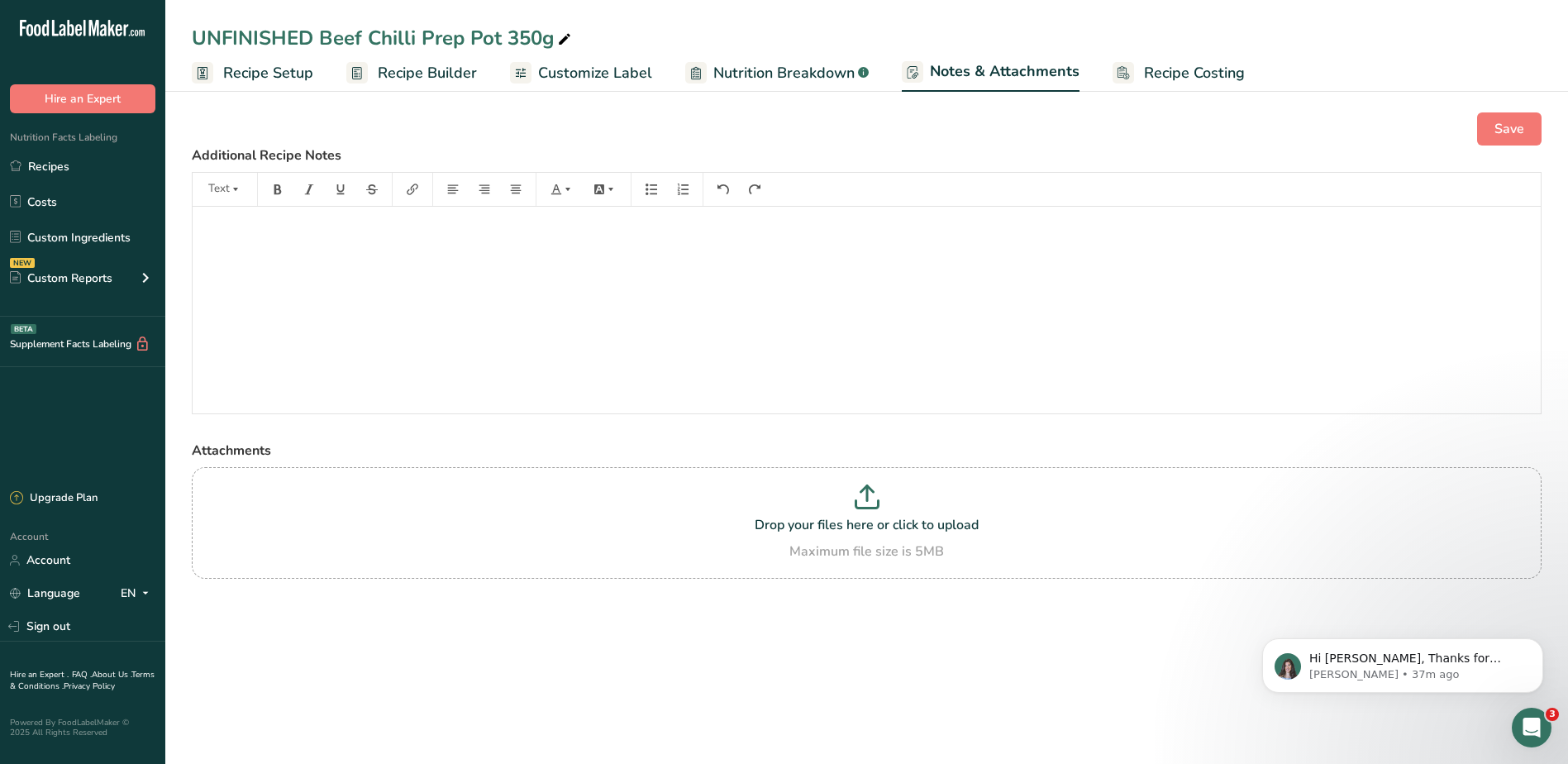
click at [813, 77] on span "Nutrition Breakdown" at bounding box center [783, 73] width 141 height 22
select select "Calories"
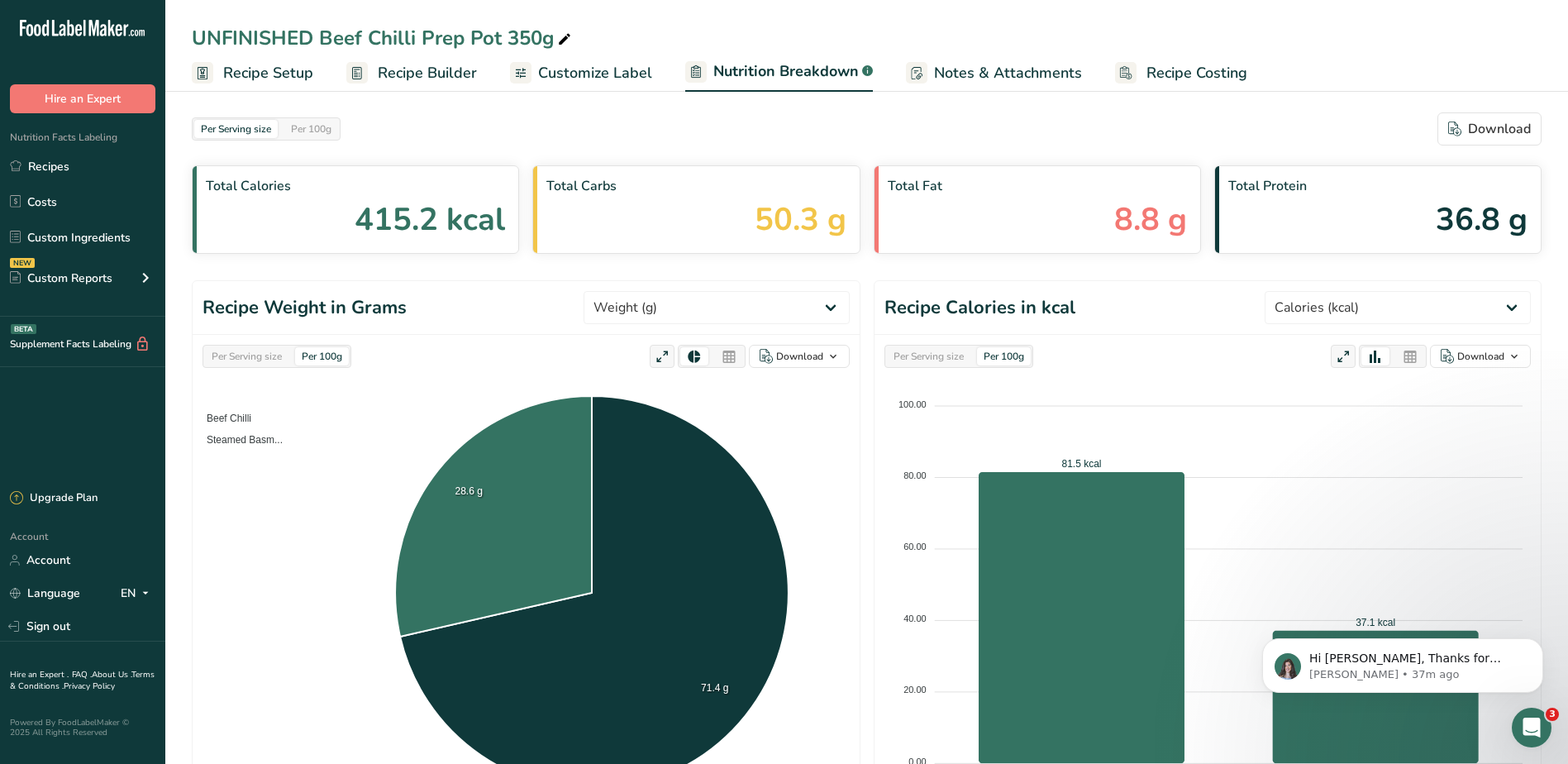
click at [621, 63] on span "Customize Label" at bounding box center [595, 73] width 114 height 22
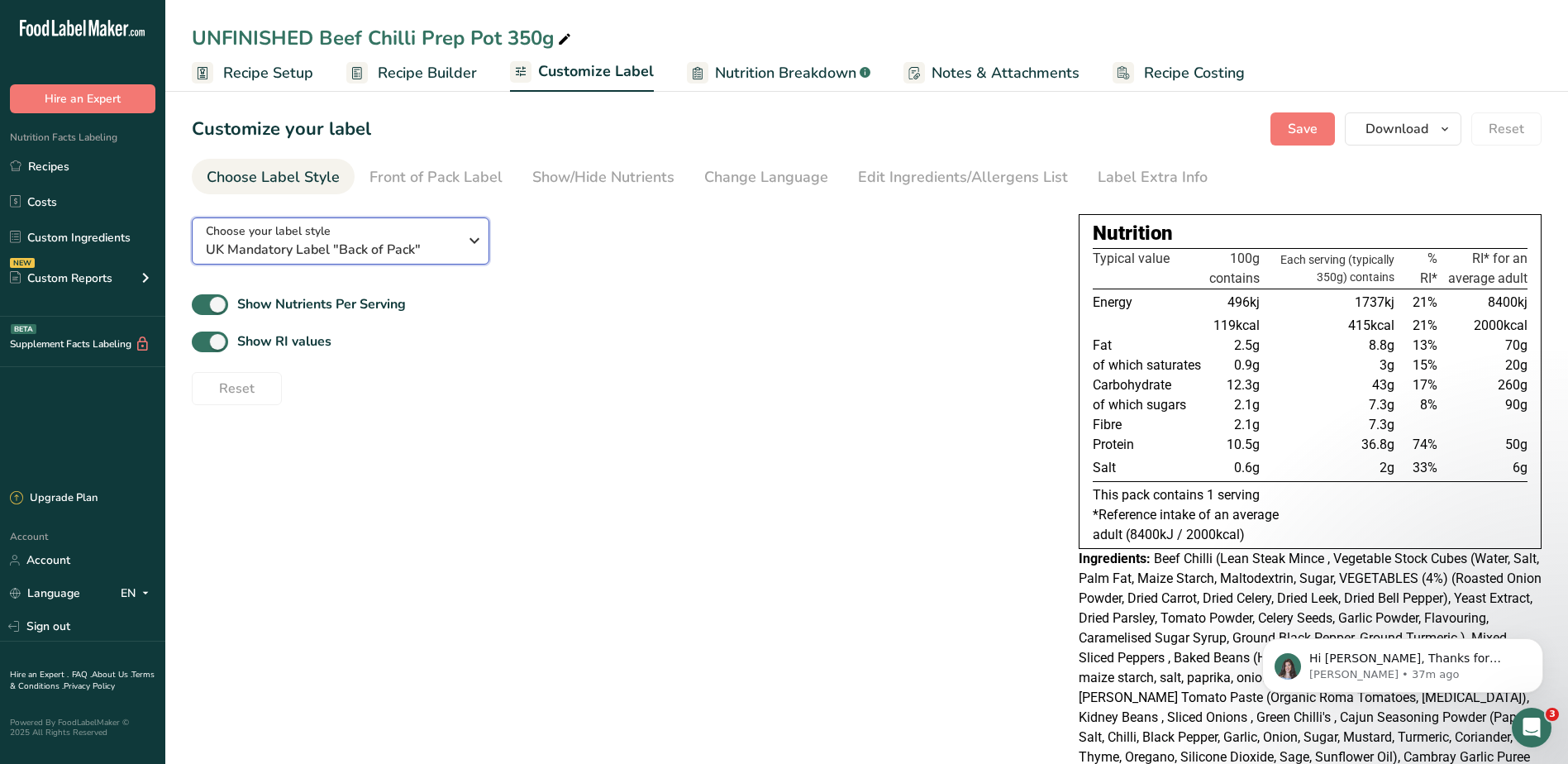
click at [452, 246] on span "UK Mandatory Label "Back of Pack"" at bounding box center [332, 249] width 252 height 19
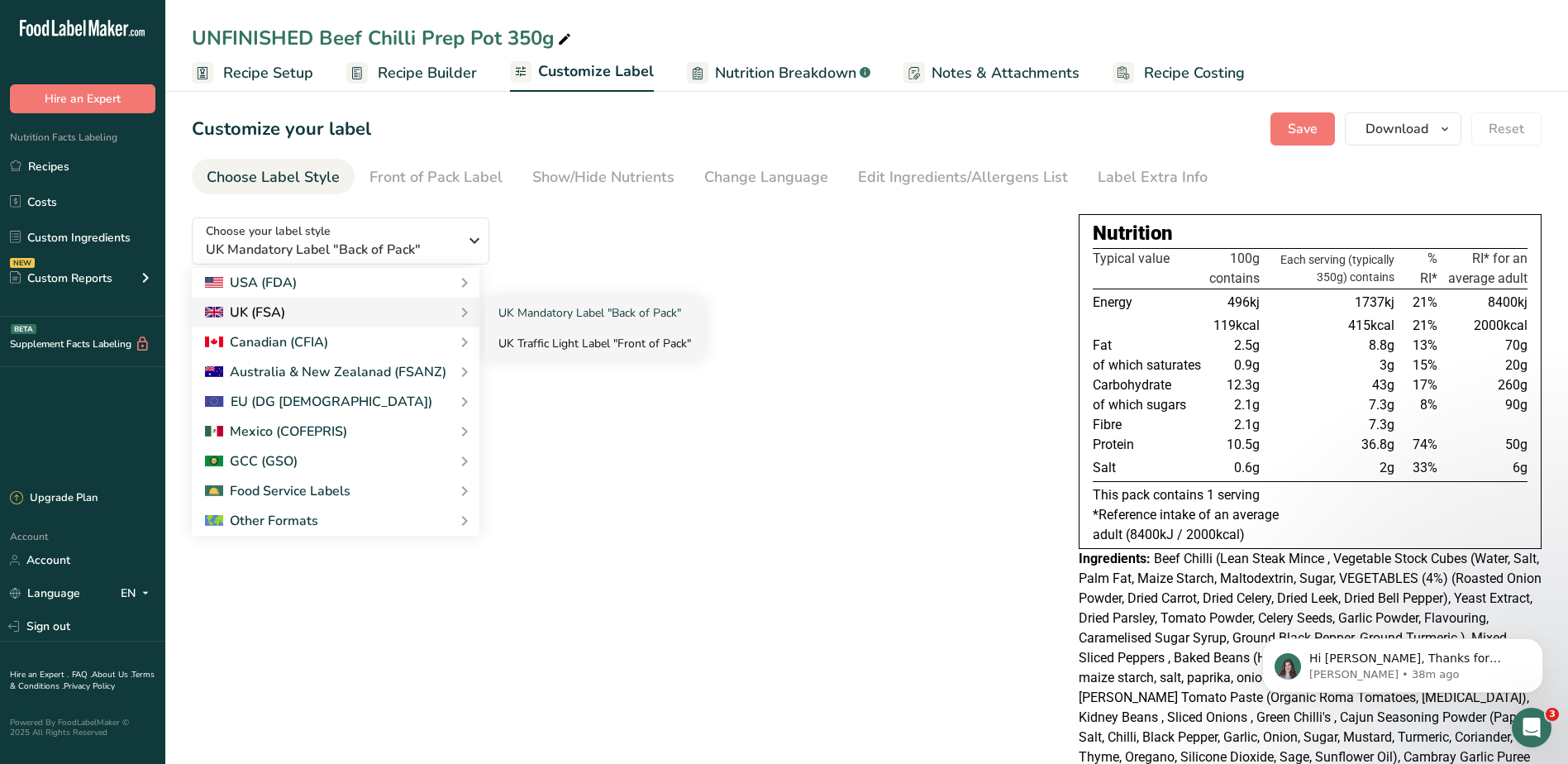
click at [583, 341] on link "UK Traffic Light Label "Front of Pack"" at bounding box center [594, 343] width 219 height 30
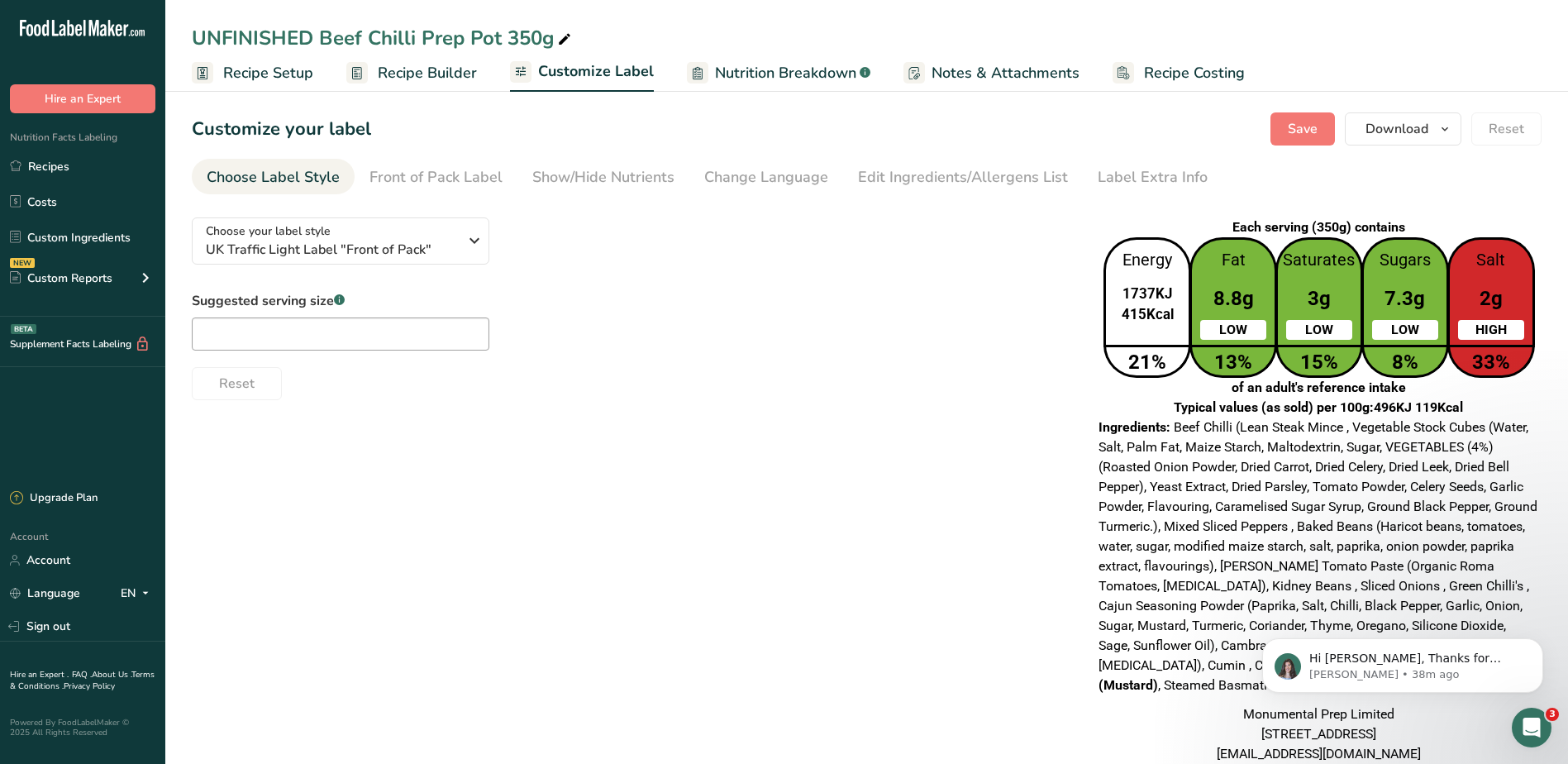
drag, startPoint x: 1475, startPoint y: 254, endPoint x: 1495, endPoint y: 383, distance: 130.5
click at [1495, 383] on div "Each serving (350g) contains Energy 1737KJ 415Kcal 21% Fat 8.8g LOW 13% Saturat…" at bounding box center [1318, 317] width 439 height 200
drag, startPoint x: 1495, startPoint y: 383, endPoint x: 1403, endPoint y: 442, distance: 109.3
click at [1399, 450] on span "Beef Chilli (Lean Steak Mince , Vegetable Stock Cubes (Water, Salt, Palm Fat, M…" at bounding box center [1317, 556] width 438 height 274
drag, startPoint x: 1126, startPoint y: 248, endPoint x: 1511, endPoint y: 354, distance: 399.3
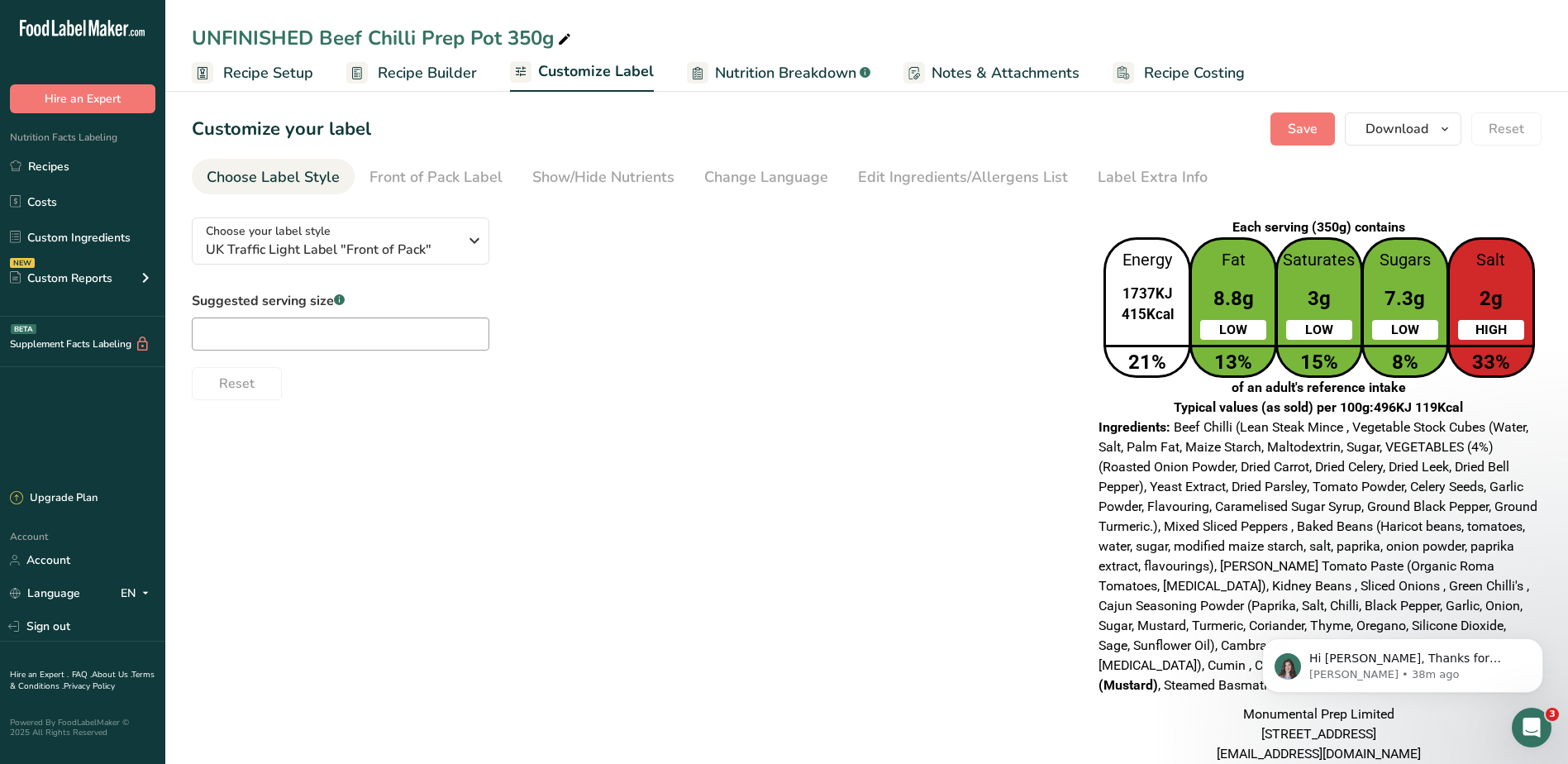
click at [1511, 354] on div "Energy 1737KJ 415Kcal 21% Fat 8.8g LOW 13% Saturates 3g LOW 15% Sugars 7.3g LOW…" at bounding box center [1318, 308] width 439 height 140
drag, startPoint x: 1511, startPoint y: 354, endPoint x: 1412, endPoint y: 510, distance: 184.8
click at [1412, 517] on span "Beef Chilli (Lean Steak Mince , Vegetable Stock Cubes (Water, Salt, Palm Fat, M…" at bounding box center [1317, 556] width 438 height 274
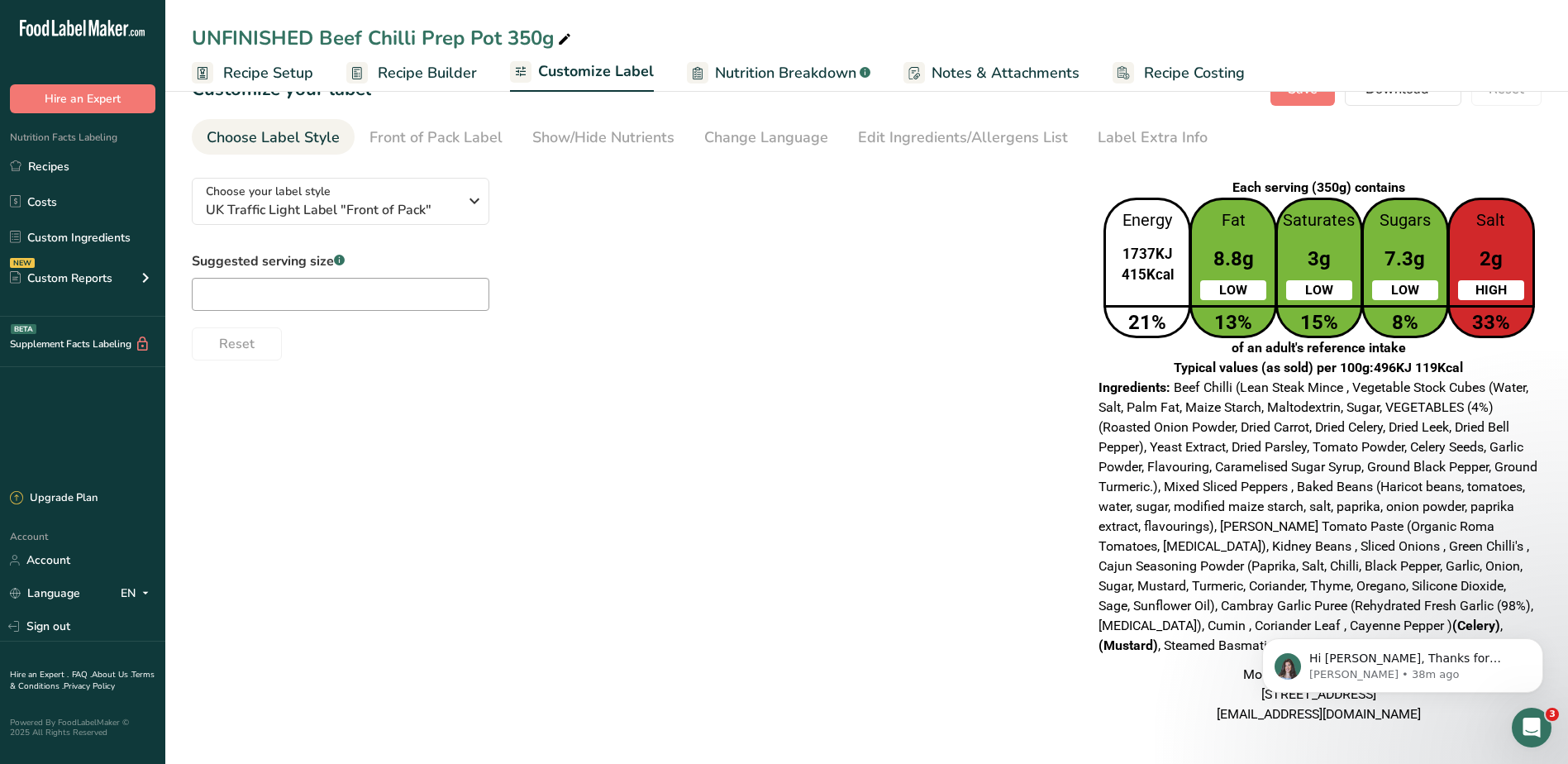
scroll to position [83, 0]
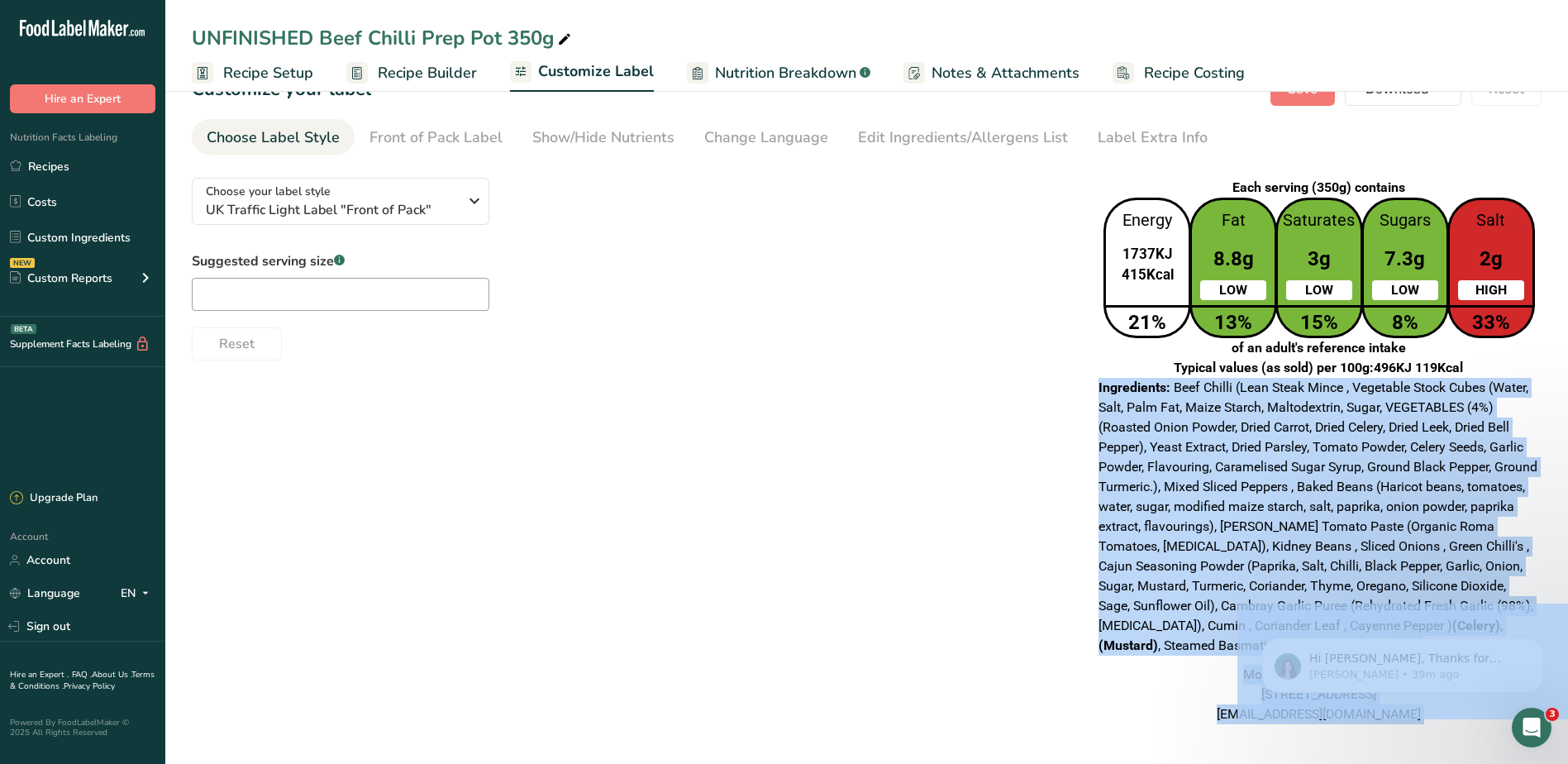
drag, startPoint x: 2336, startPoint y: 951, endPoint x: 2615, endPoint y: 1148, distance: 341.5
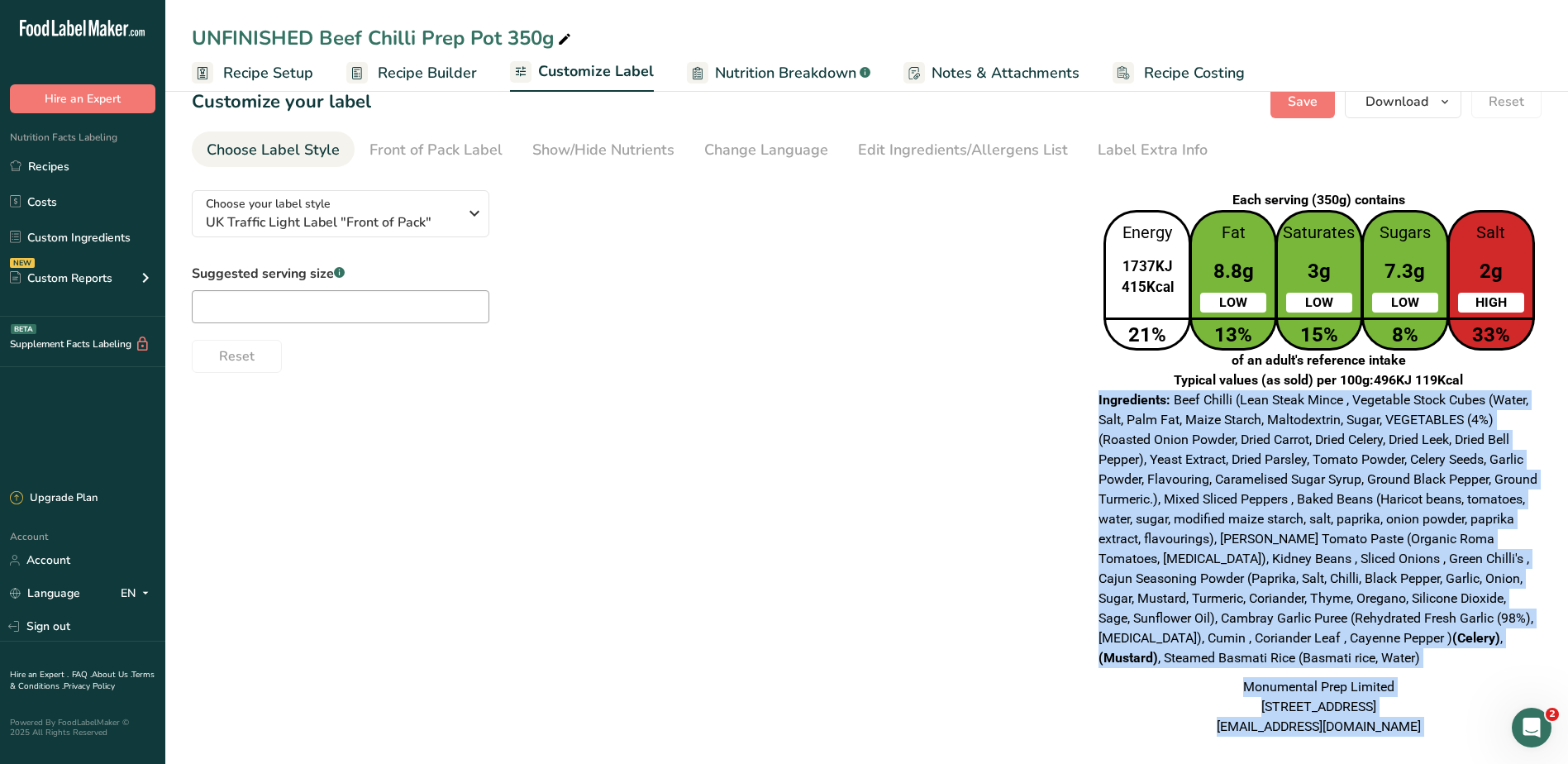
scroll to position [0, 0]
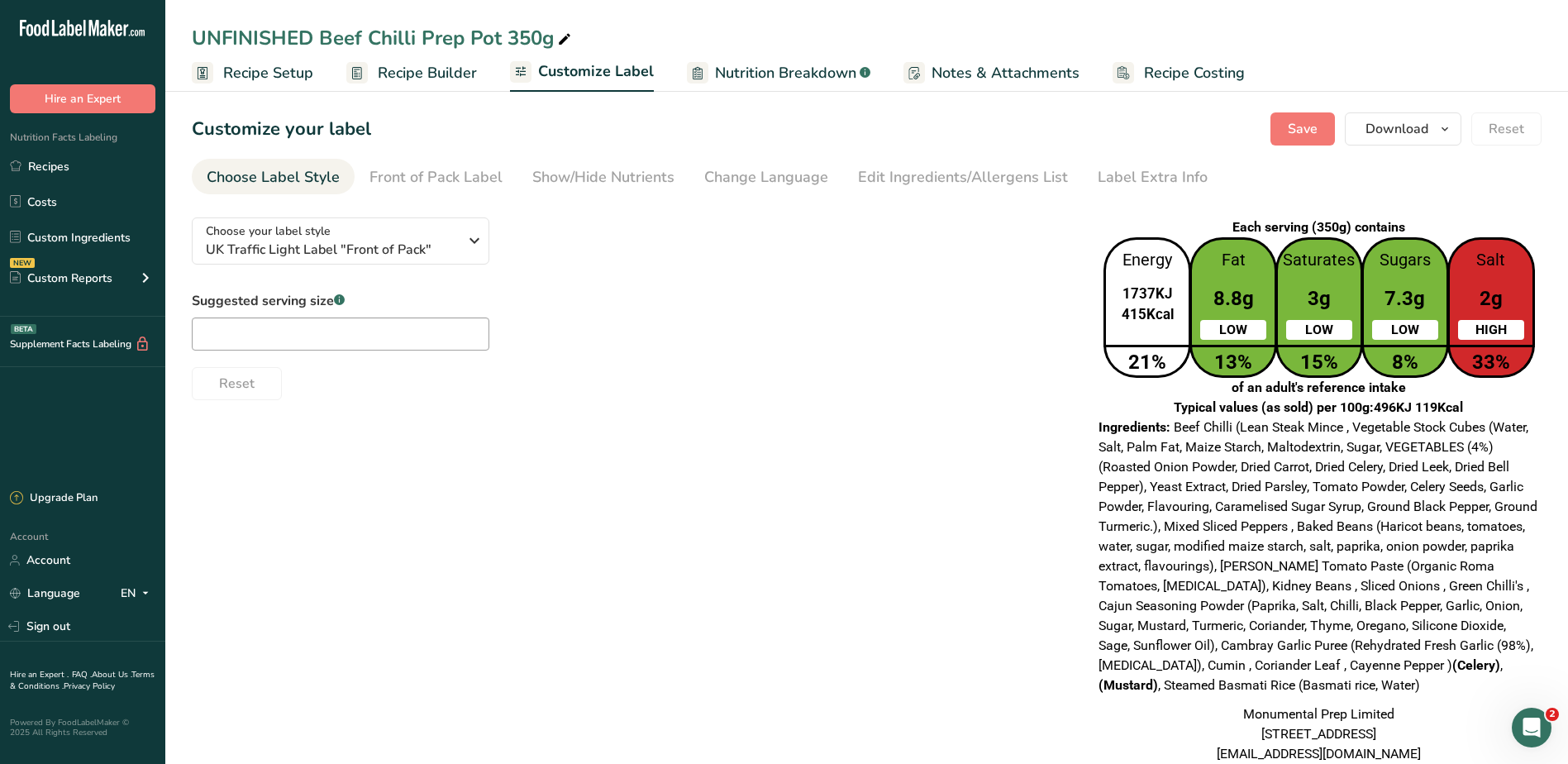
drag, startPoint x: 1252, startPoint y: 283, endPoint x: 874, endPoint y: 403, distance: 396.6
click at [874, 403] on div "Choose your label style UK Traffic Light Label "Front of Pack" USA (FDA) Standa…" at bounding box center [866, 491] width 1349 height 573
click at [947, 408] on div "Choose your label style UK Traffic Light Label "Front of Pack" USA (FDA) Standa…" at bounding box center [866, 491] width 1349 height 573
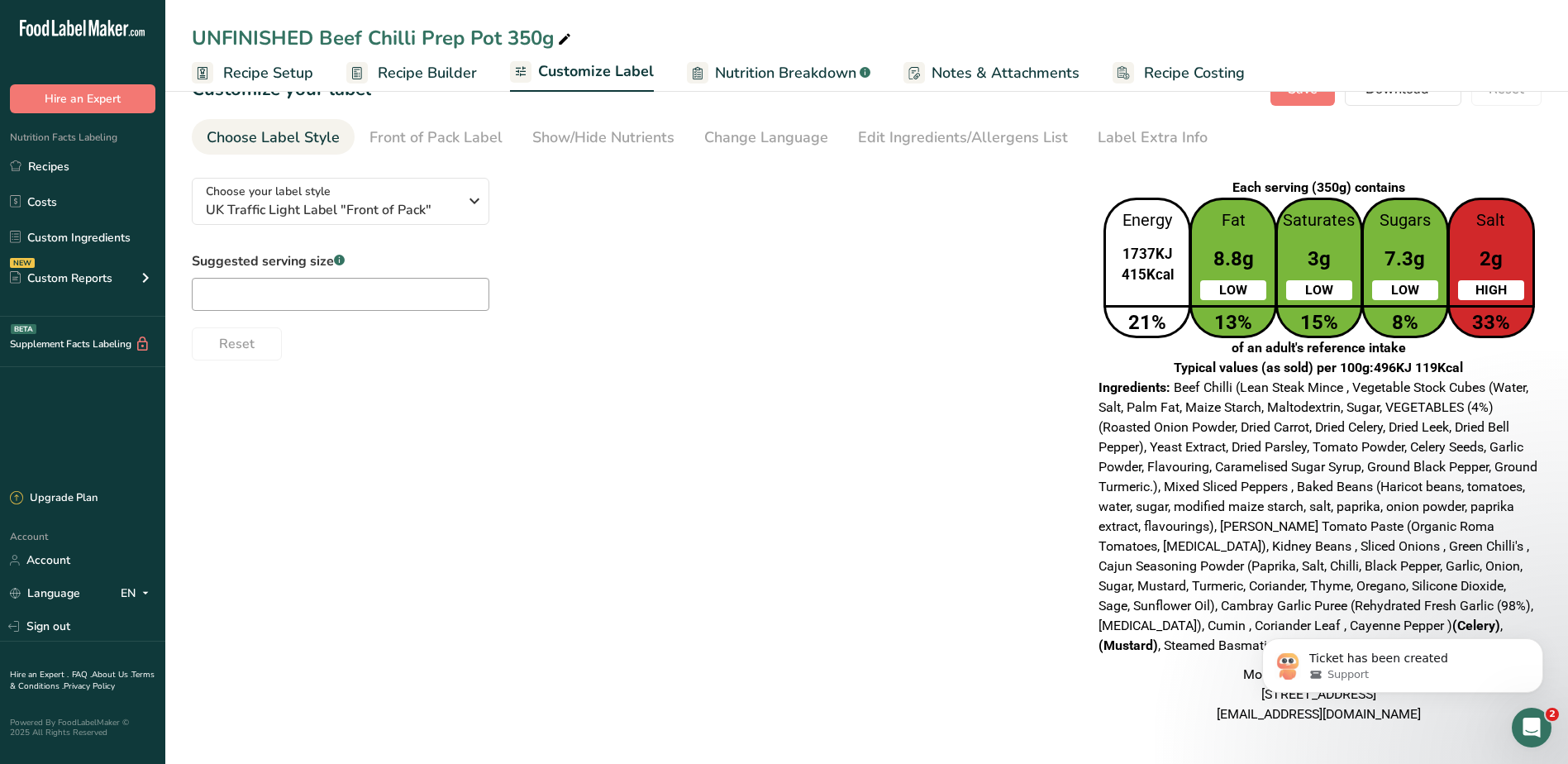
scroll to position [99, 0]
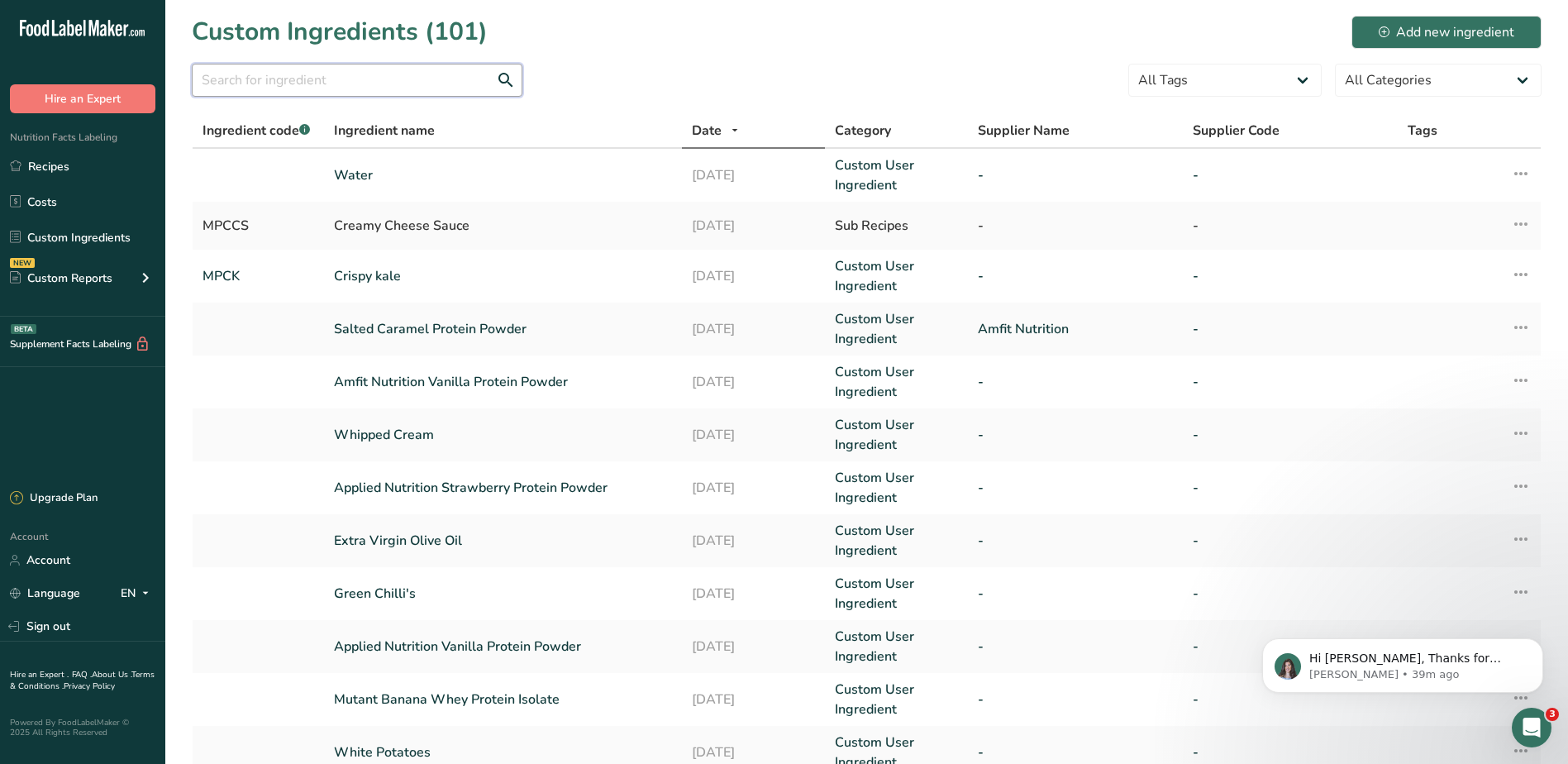
click at [407, 81] on input "text" at bounding box center [357, 79] width 330 height 33
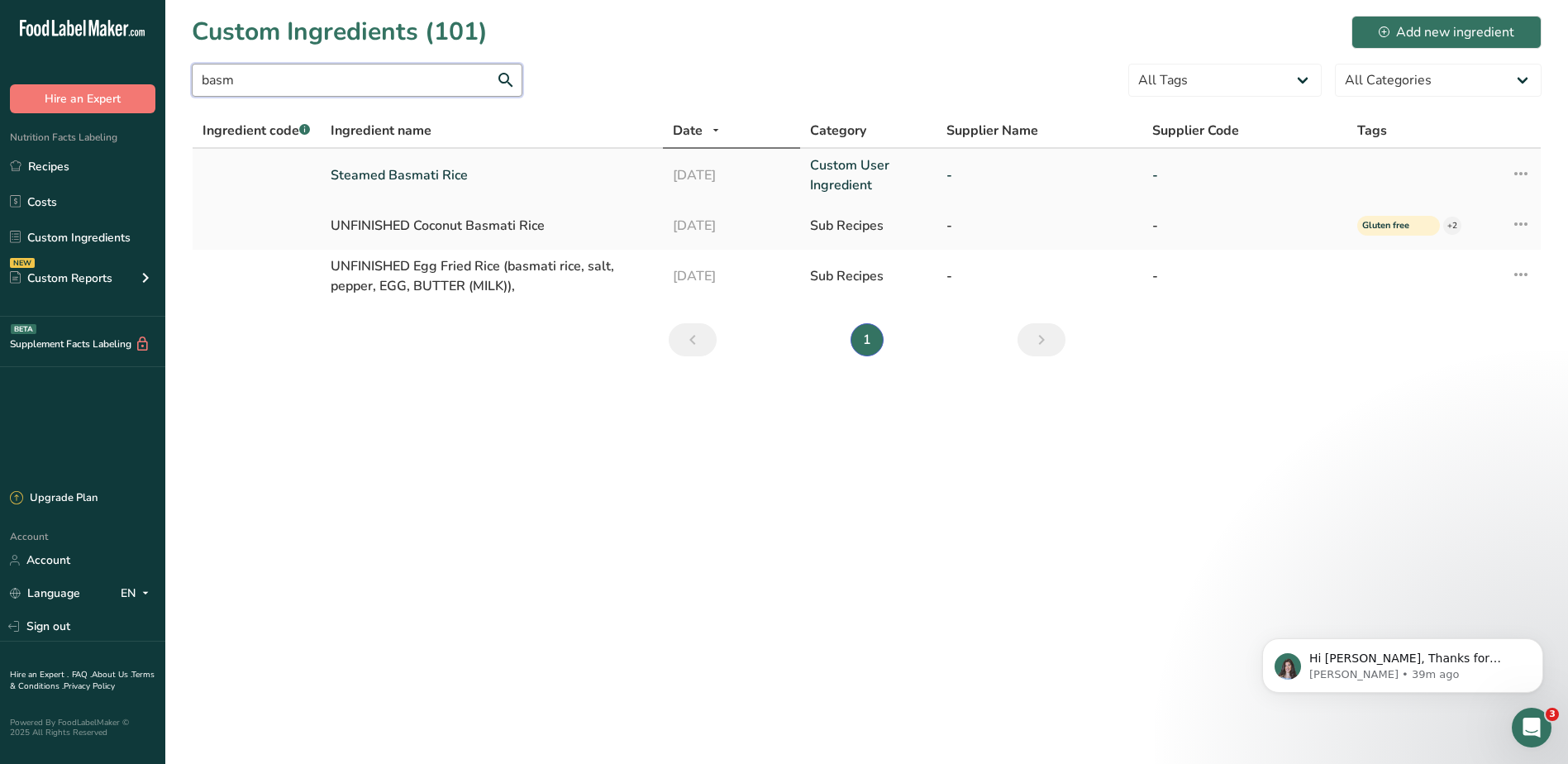
type input "basm"
click at [427, 169] on link "Steamed Basmati Rice" at bounding box center [491, 175] width 322 height 19
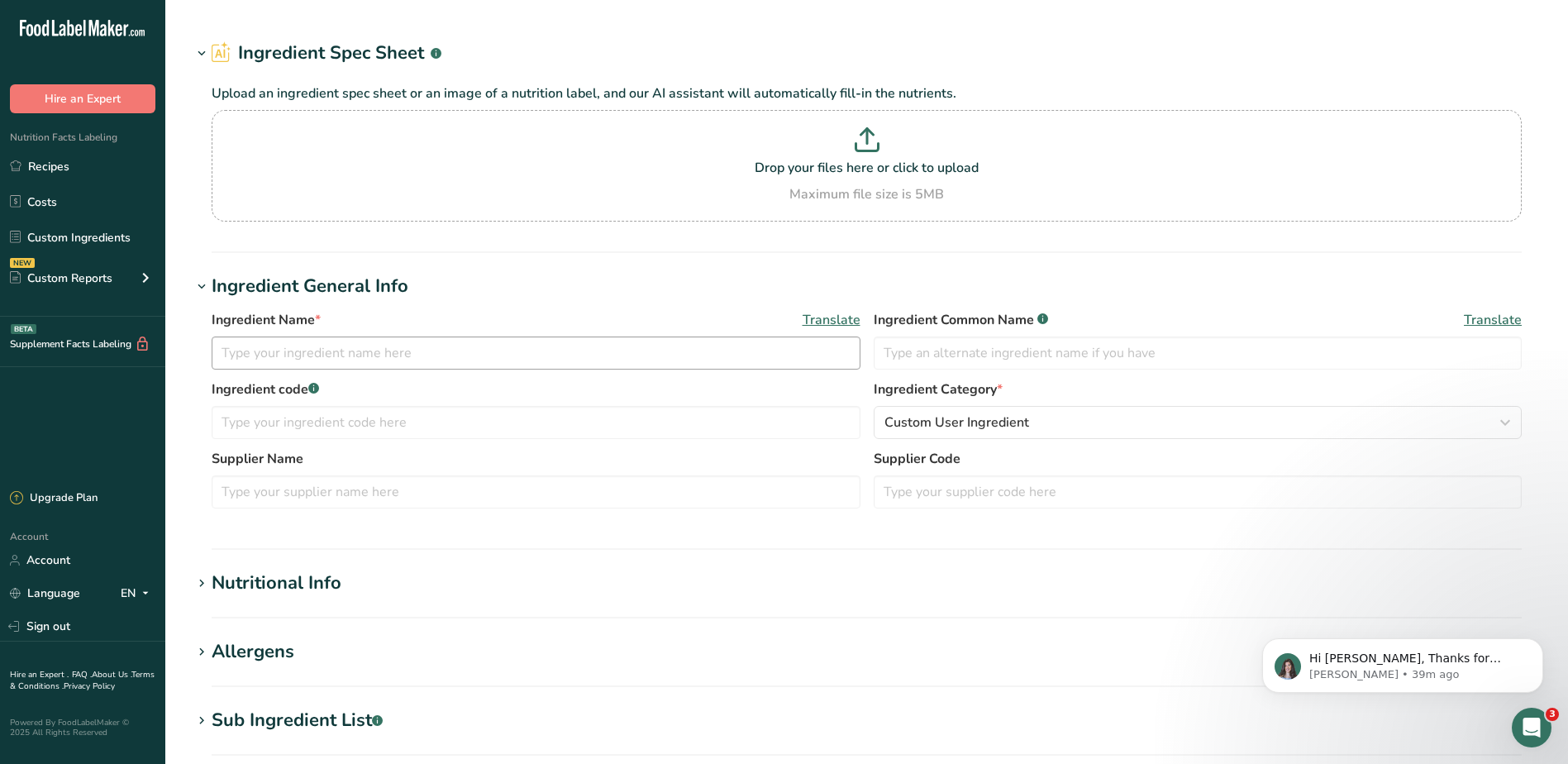
type input "Steamed Basmati Rice"
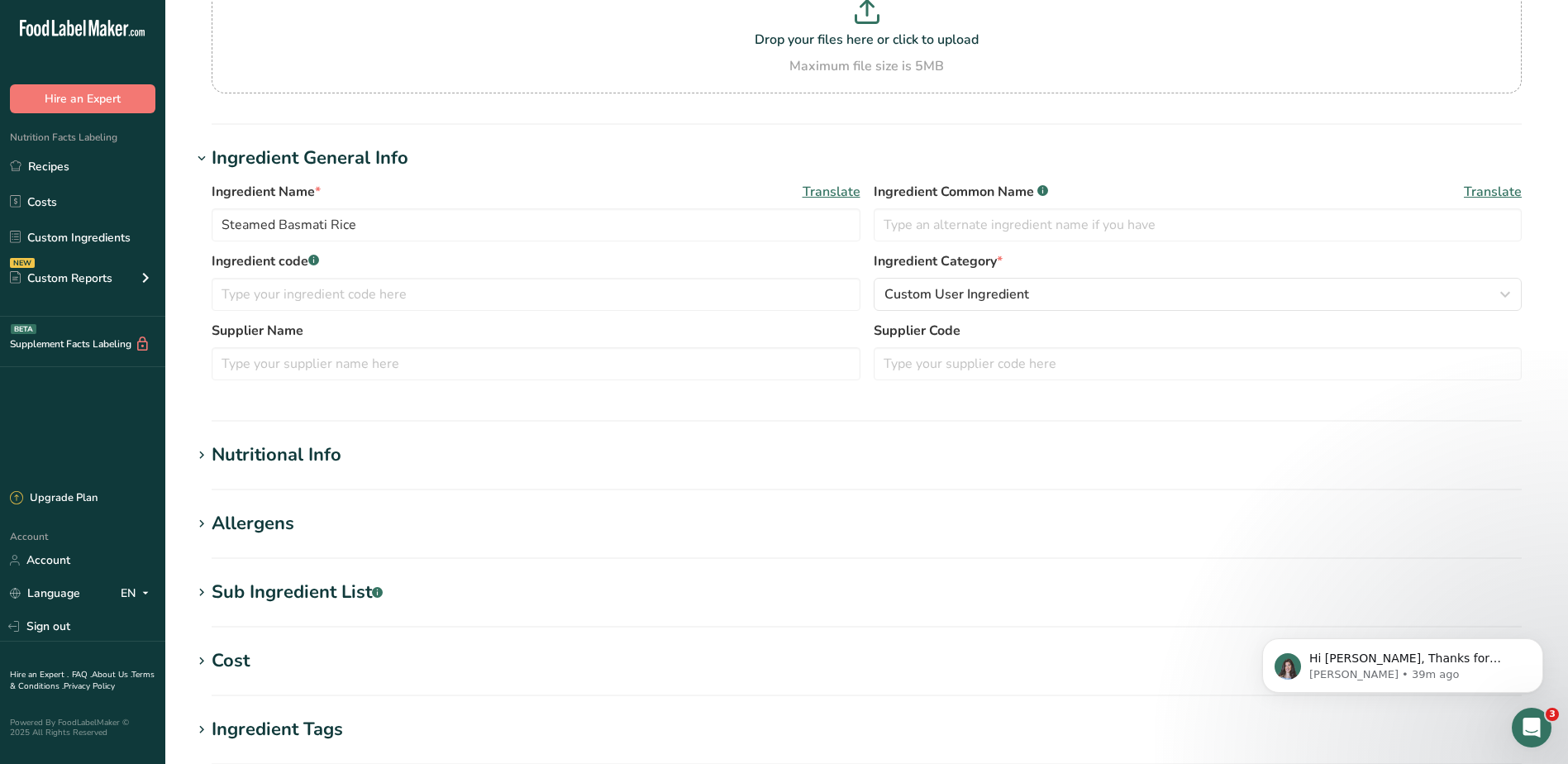
click at [316, 449] on div "Nutritional Info" at bounding box center [276, 455] width 130 height 27
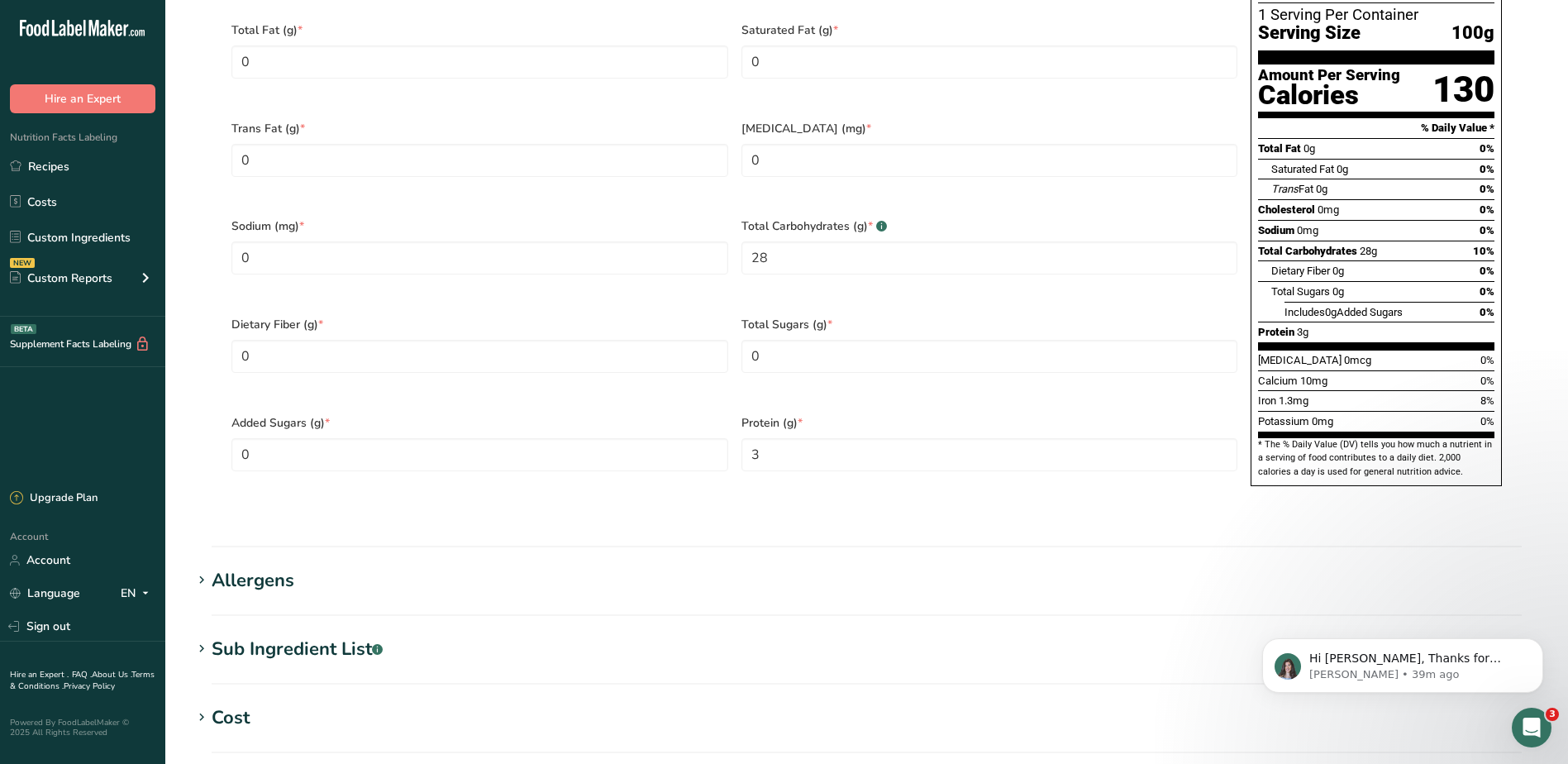
scroll to position [909, 0]
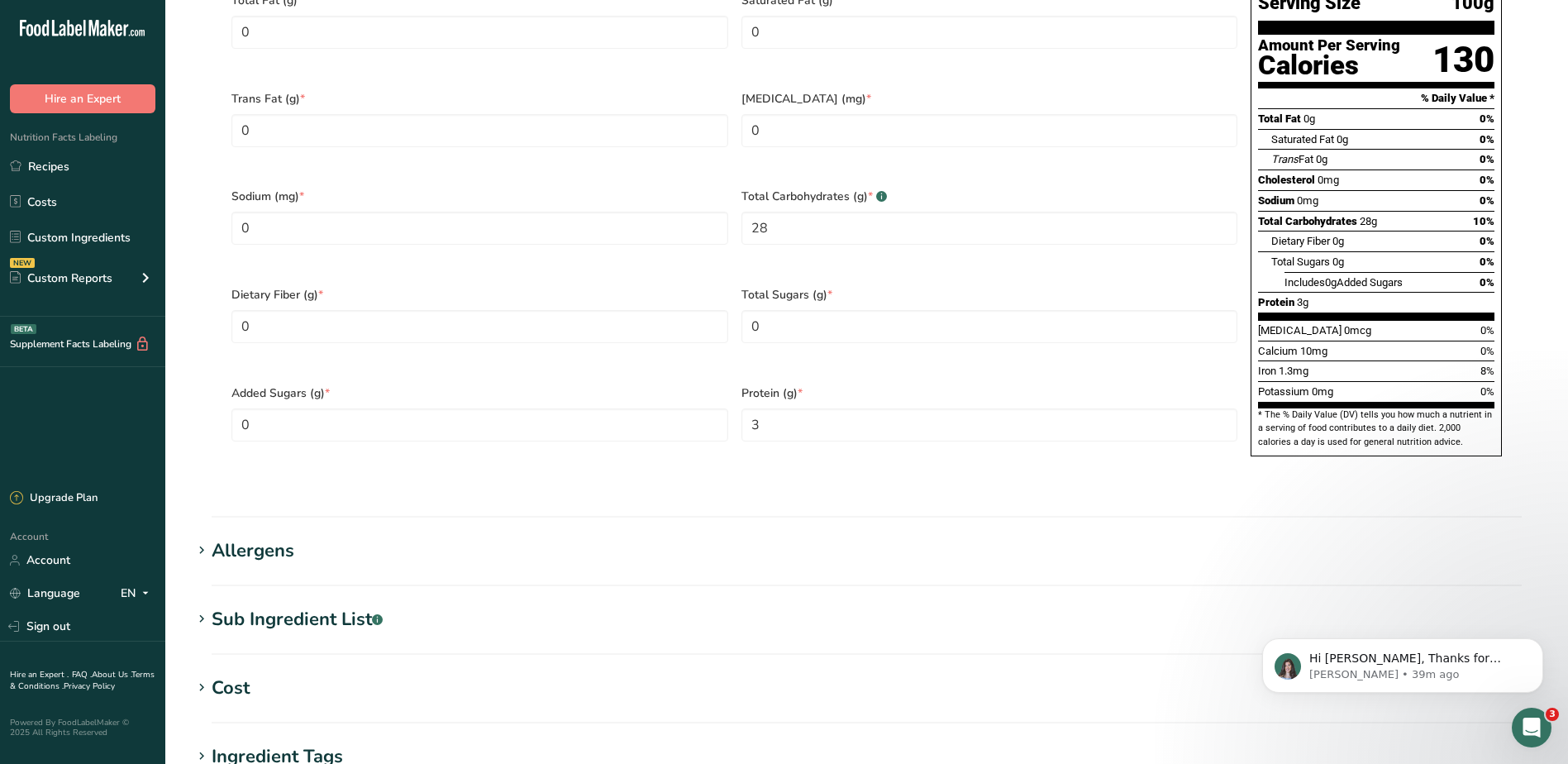
click at [321, 606] on div "Sub Ingredient List .a-a{fill:#347362;}.b-a{fill:#fff;}" at bounding box center [297, 619] width 171 height 27
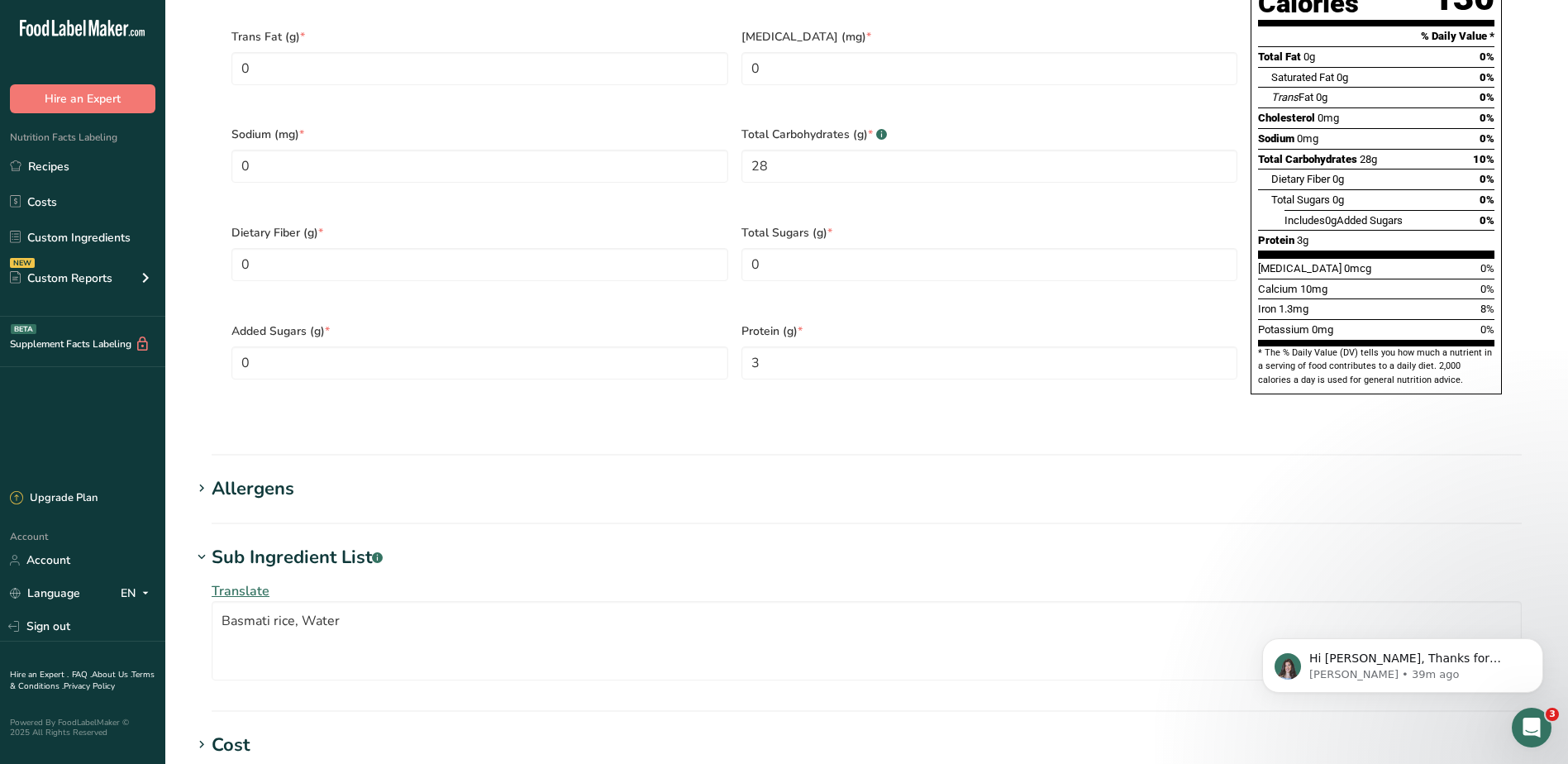
scroll to position [1075, 0]
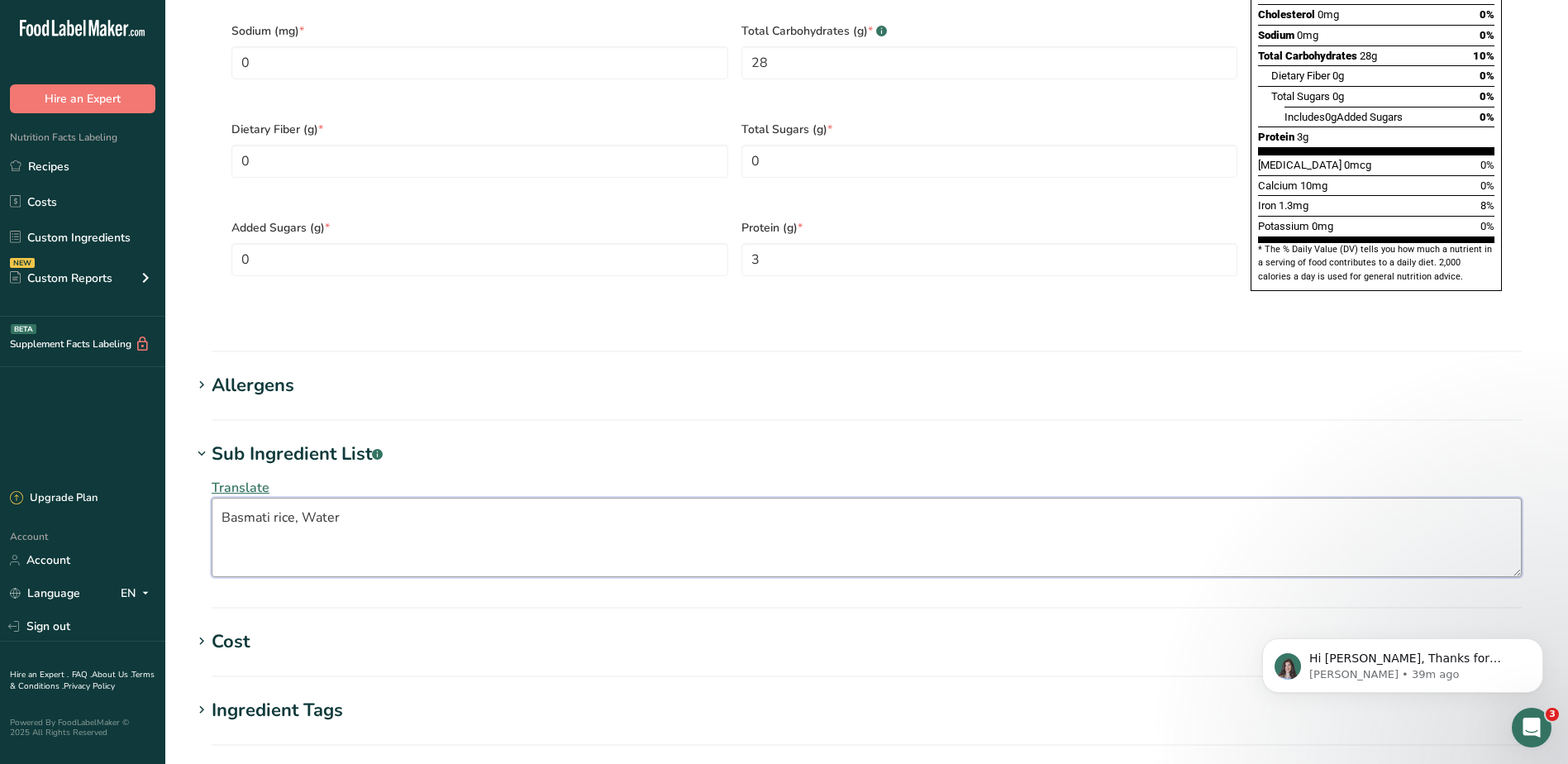
click at [316, 498] on textarea "Basmati rice, Water" at bounding box center [866, 538] width 1309 height 79
click at [231, 498] on textarea "Basmati rice, water" at bounding box center [866, 538] width 1309 height 79
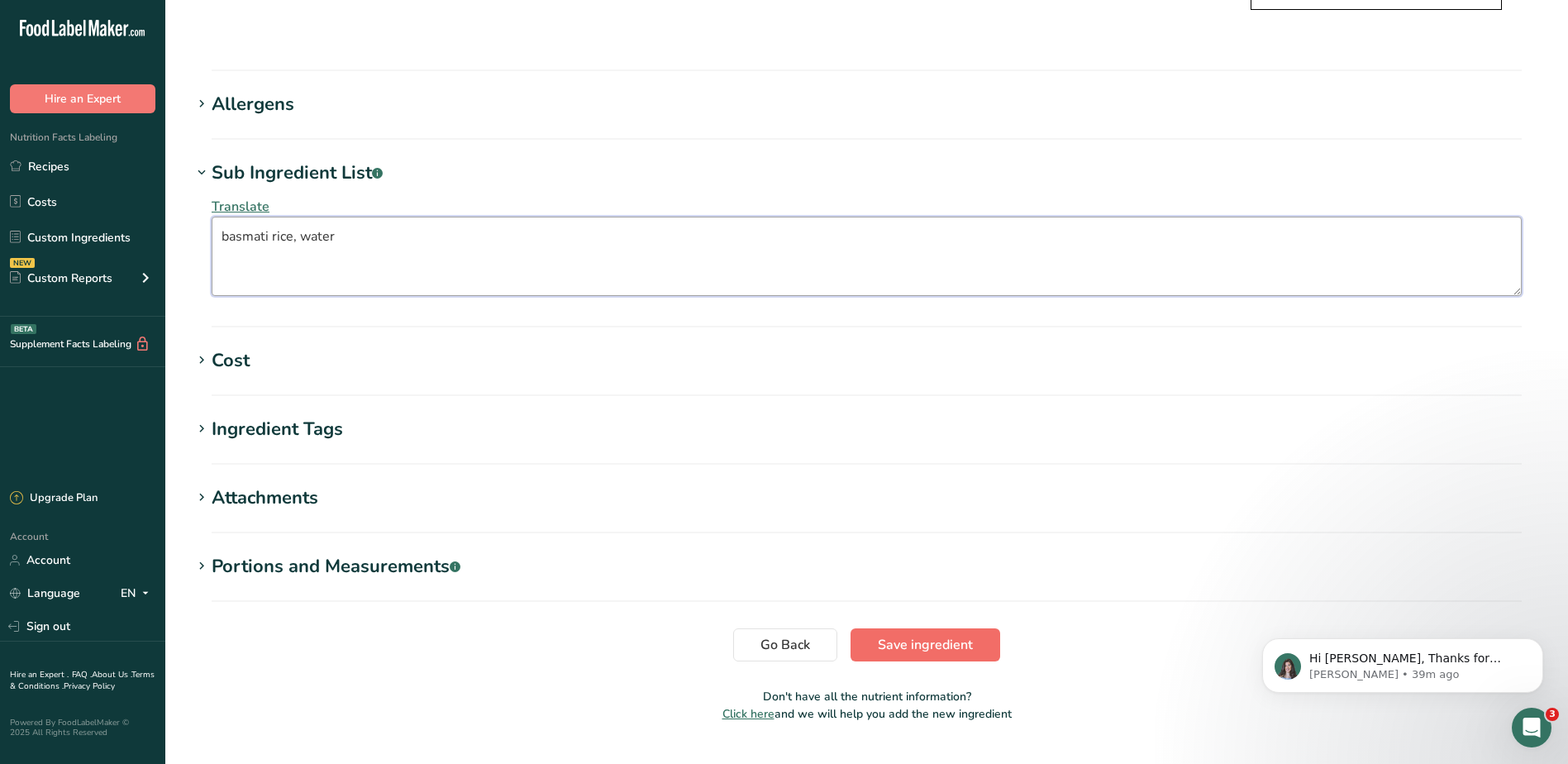
type textarea "basmati rice, water"
click at [932, 635] on span "Save ingredient" at bounding box center [925, 644] width 95 height 19
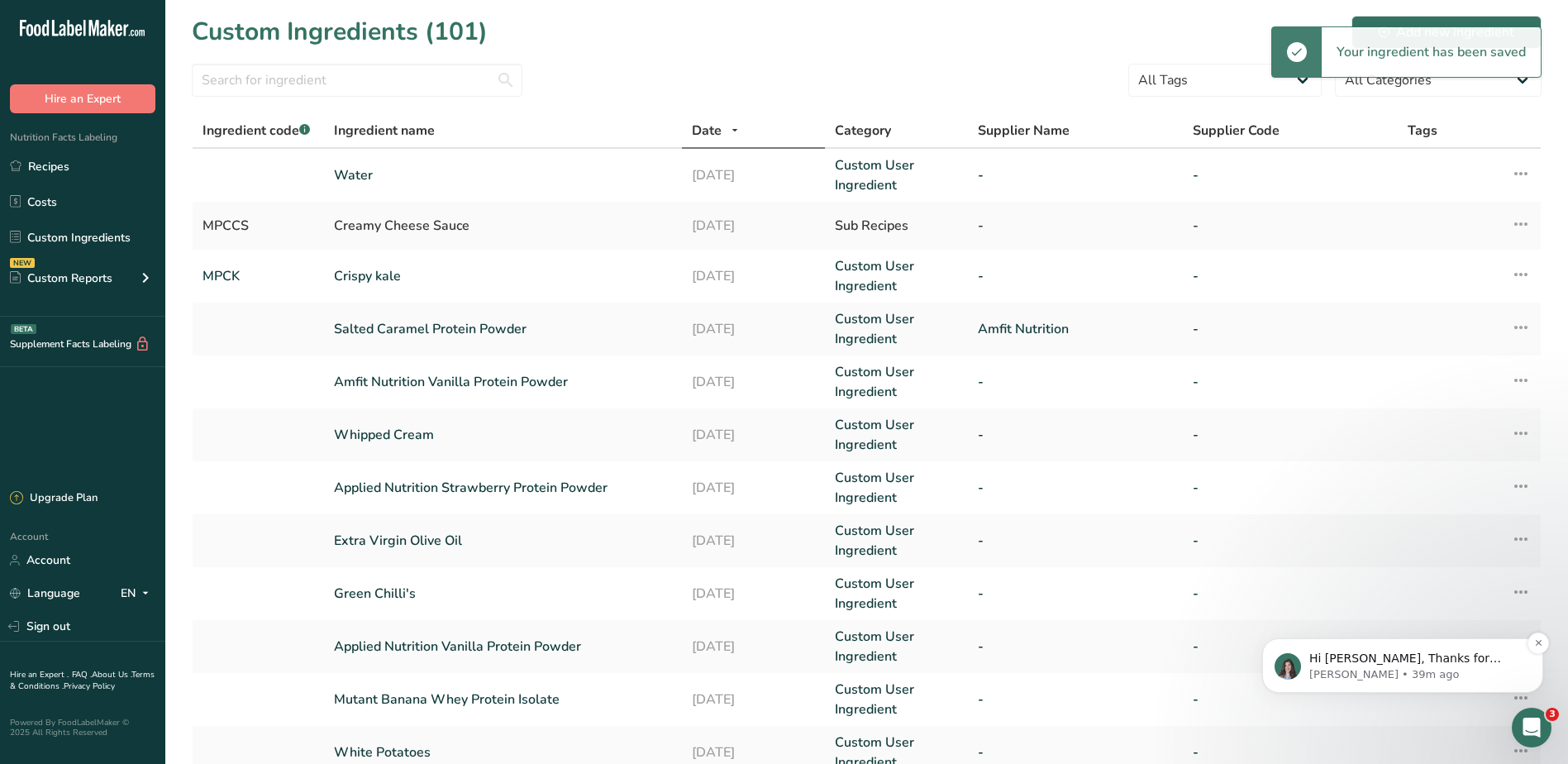
click at [1371, 661] on p "Hi john, Thanks for supporting us with a G2 review! If you’ve submitted your re…" at bounding box center [1415, 659] width 213 height 17
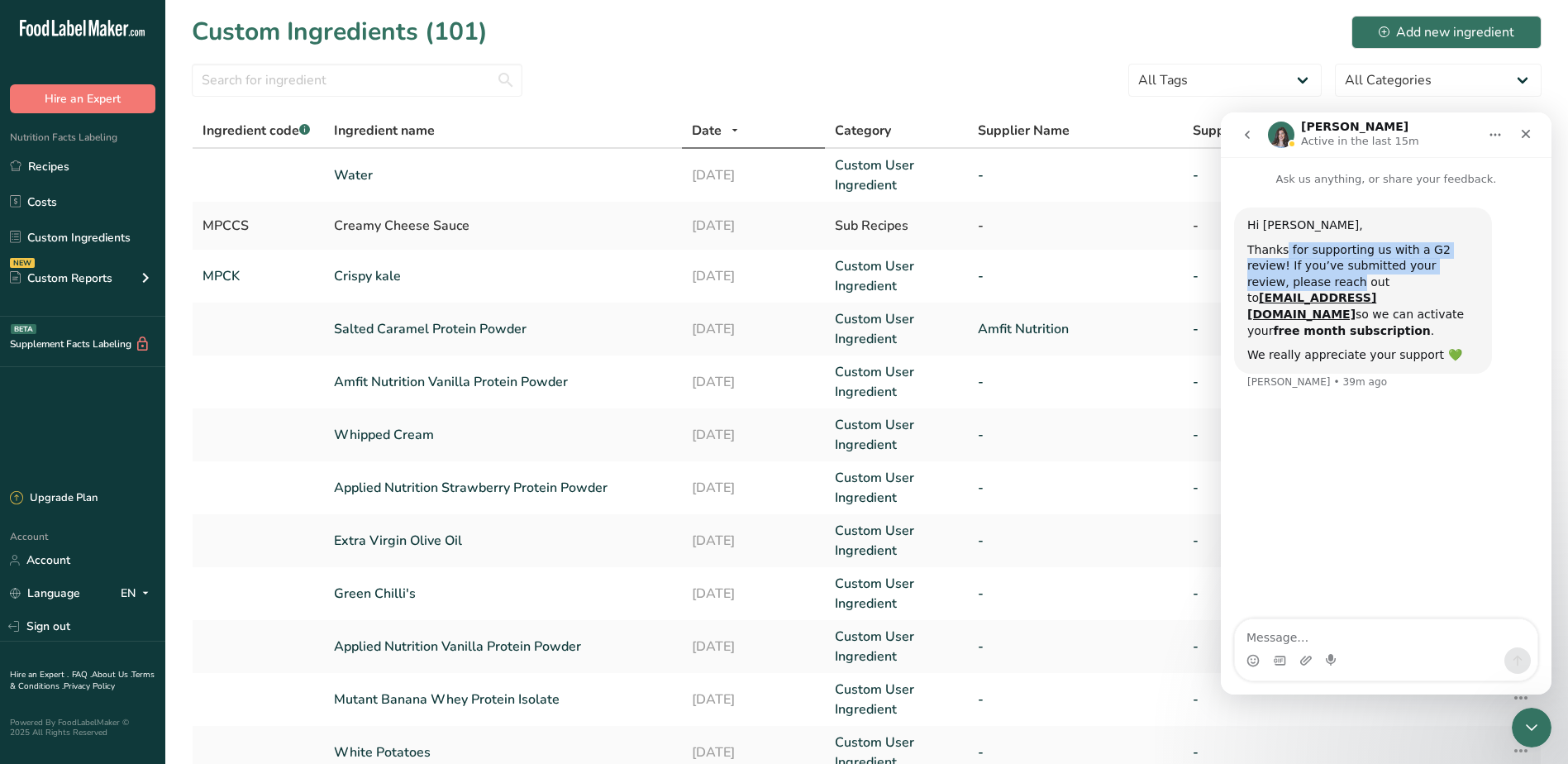
drag, startPoint x: 1281, startPoint y: 250, endPoint x: 1479, endPoint y: 260, distance: 198.3
click at [1479, 260] on div "Hi john, Thanks for supporting us with a G2 review! If you’ve submitted your re…" at bounding box center [1362, 291] width 258 height 166
drag, startPoint x: 1479, startPoint y: 260, endPoint x: 1430, endPoint y: 259, distance: 49.0
click at [1430, 259] on div "Thanks for supporting us with a G2 review! If you’ve submitted your review, ple…" at bounding box center [1363, 291] width 231 height 97
click at [1524, 133] on icon "Close" at bounding box center [1526, 134] width 9 height 9
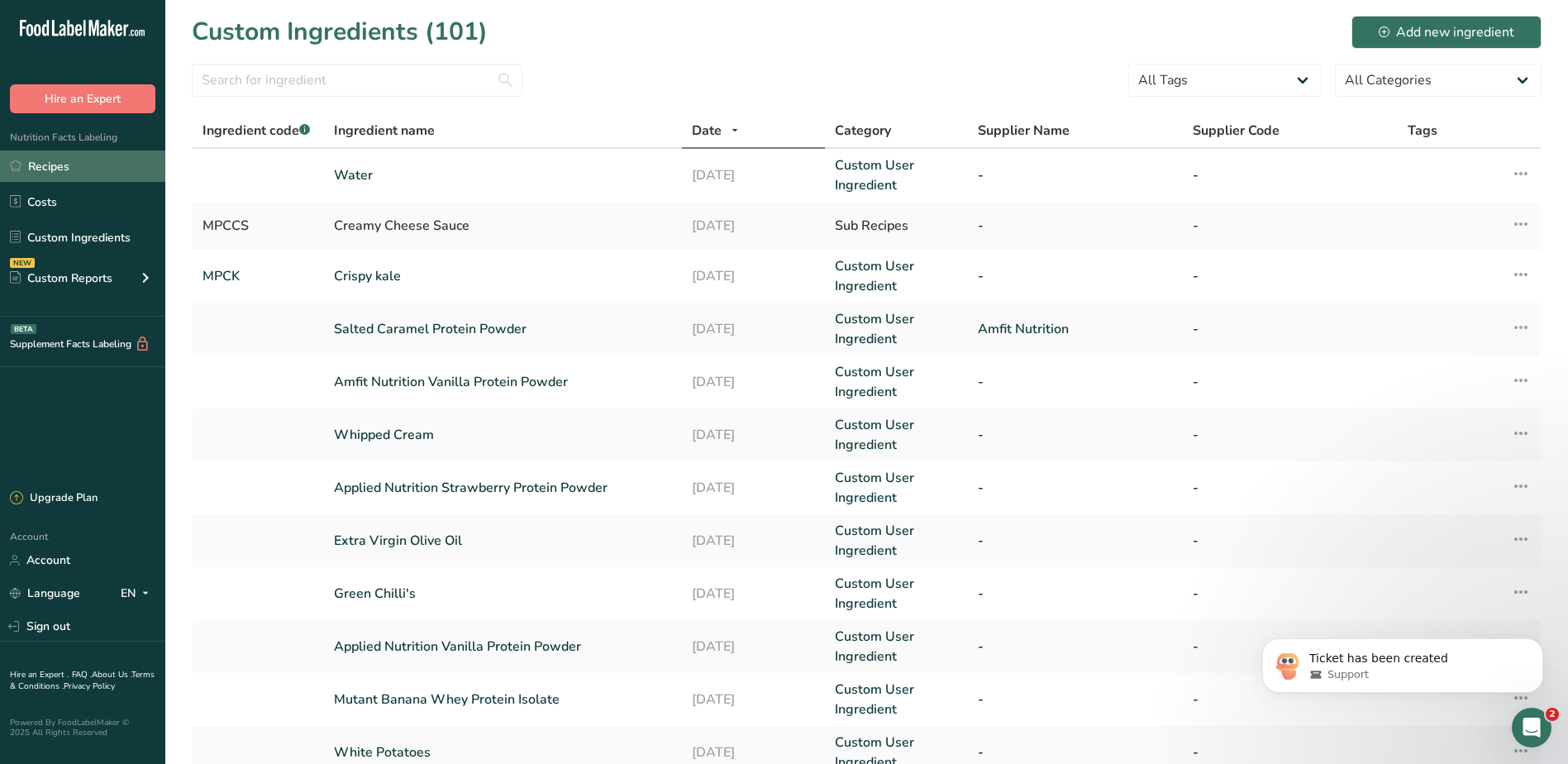
click at [27, 178] on link "Recipes" at bounding box center [83, 166] width 166 height 31
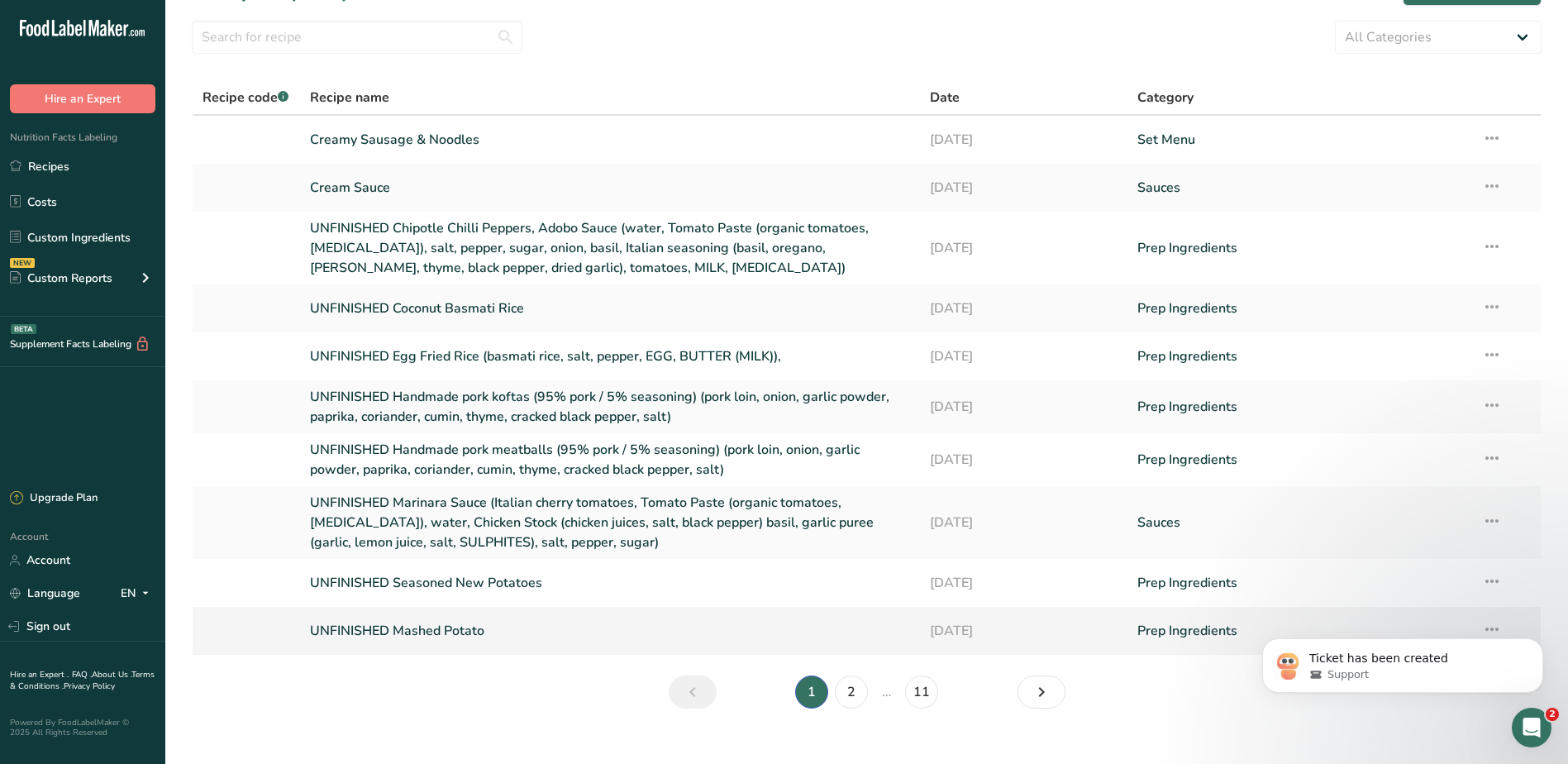
scroll to position [67, 0]
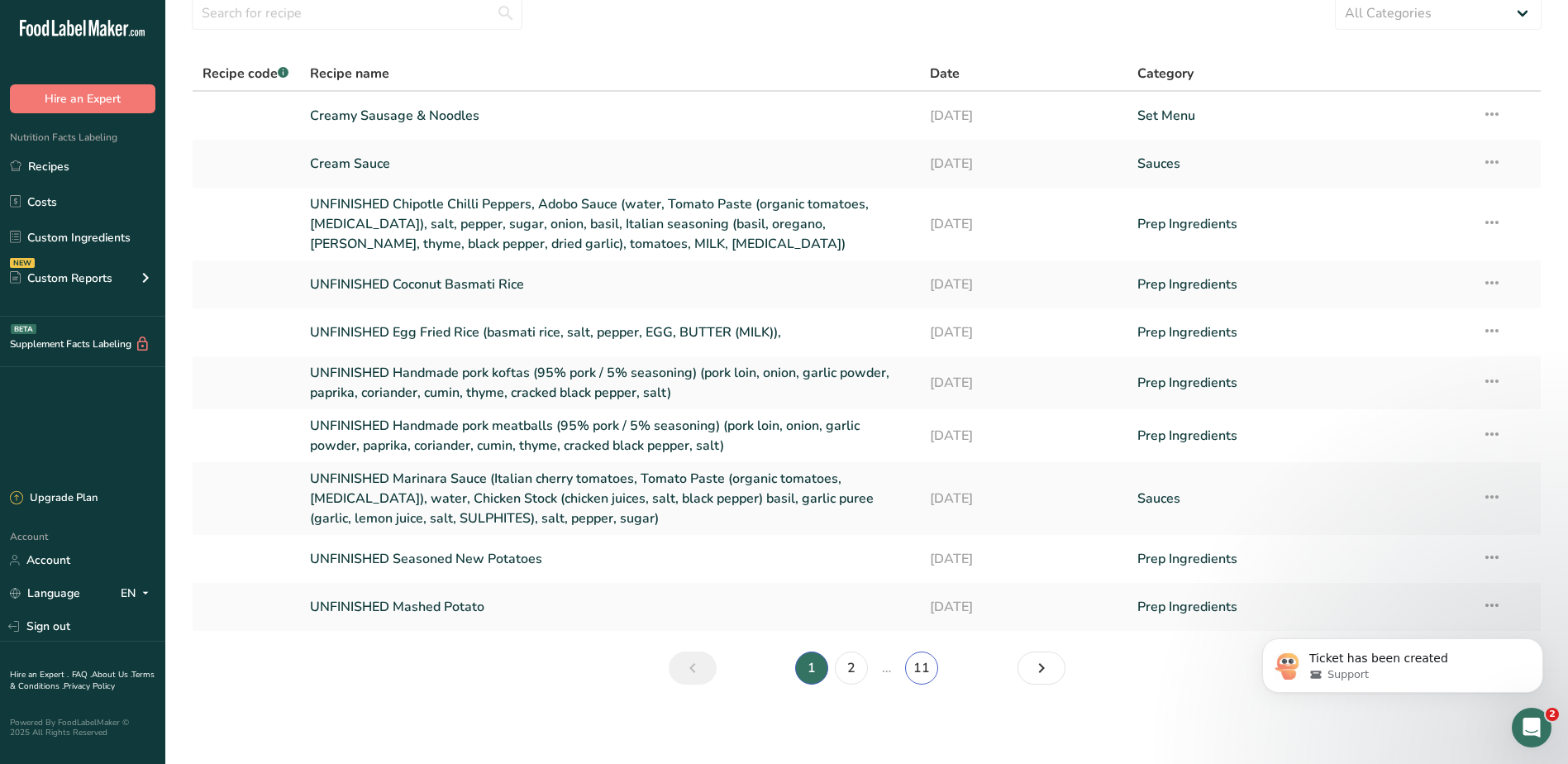
click at [922, 671] on link "11" at bounding box center [921, 668] width 33 height 33
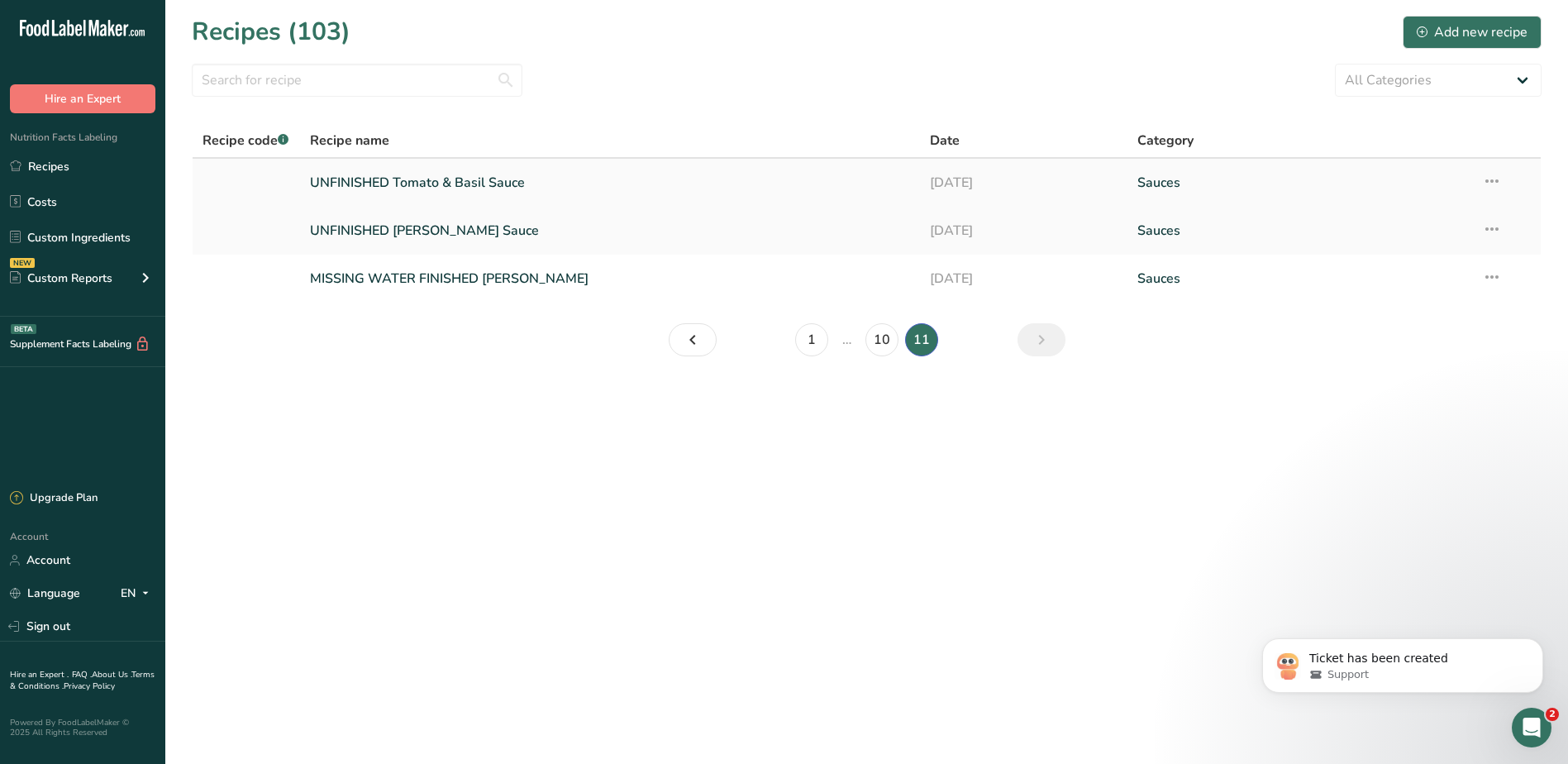
click at [444, 186] on link "UNFINISHED Tomato & Basil Sauce" at bounding box center [610, 183] width 601 height 35
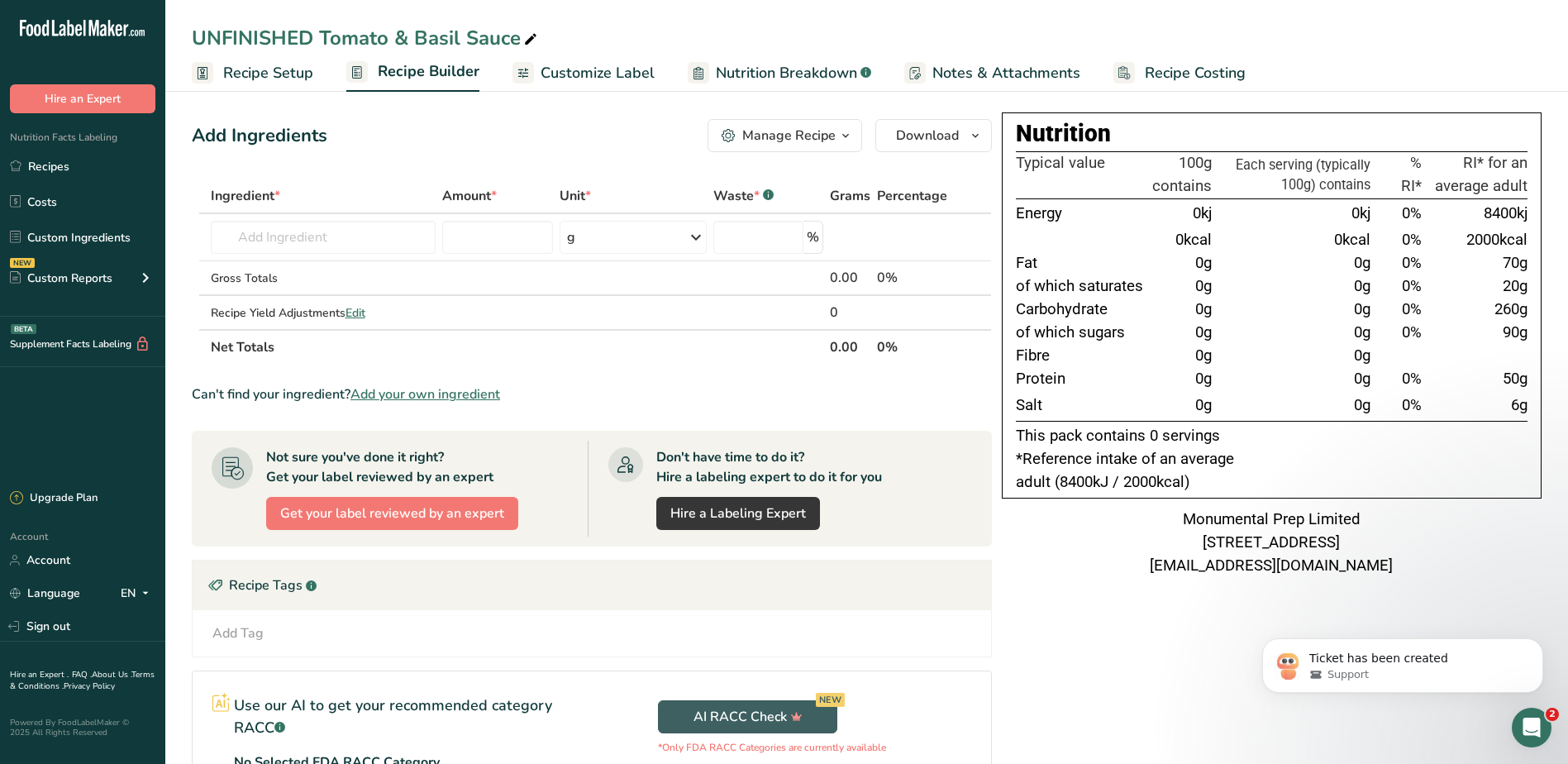
click at [1166, 78] on span "Recipe Costing" at bounding box center [1195, 73] width 101 height 22
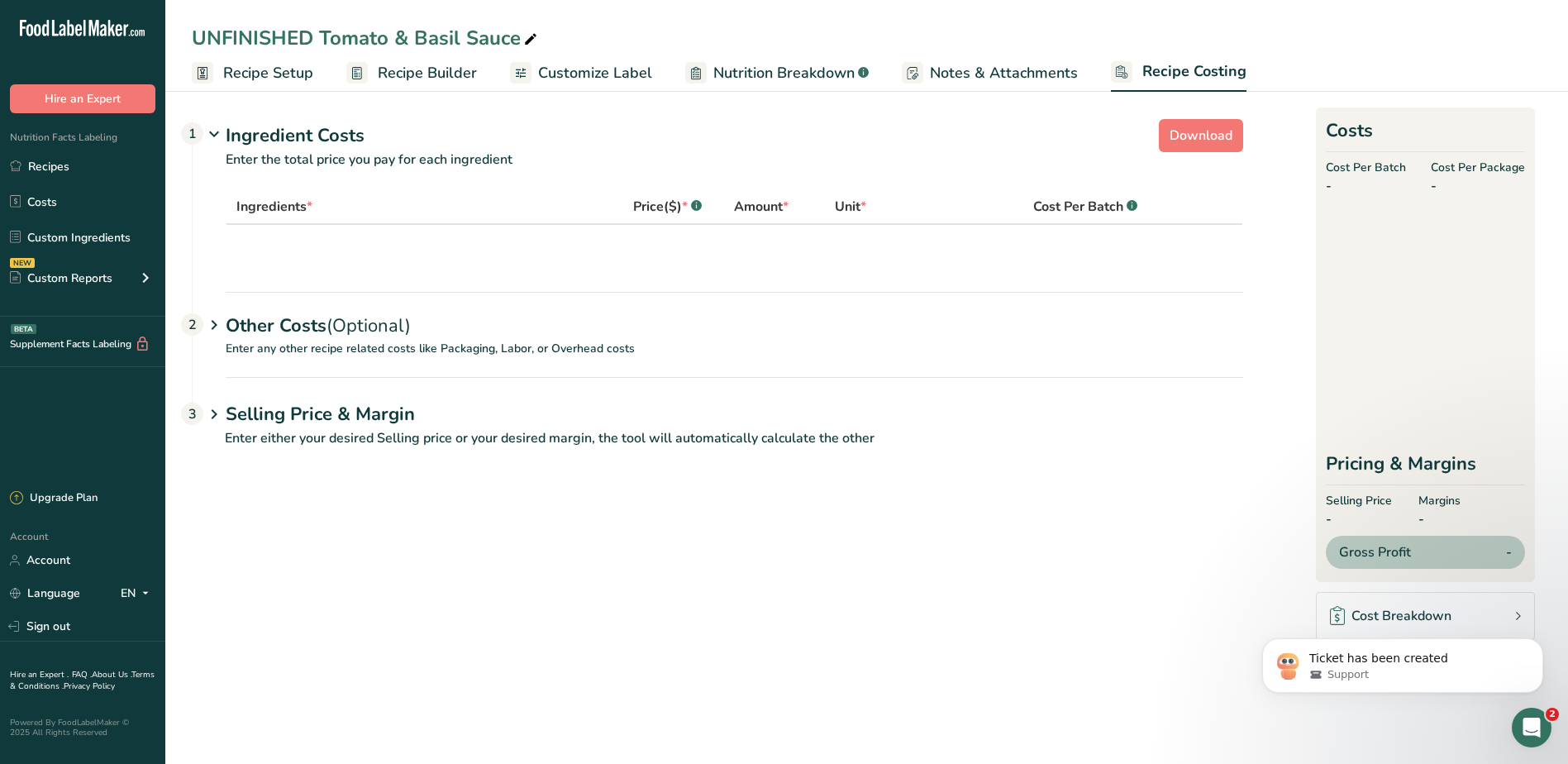
click at [1015, 76] on span "Notes & Attachments" at bounding box center [1003, 73] width 148 height 22
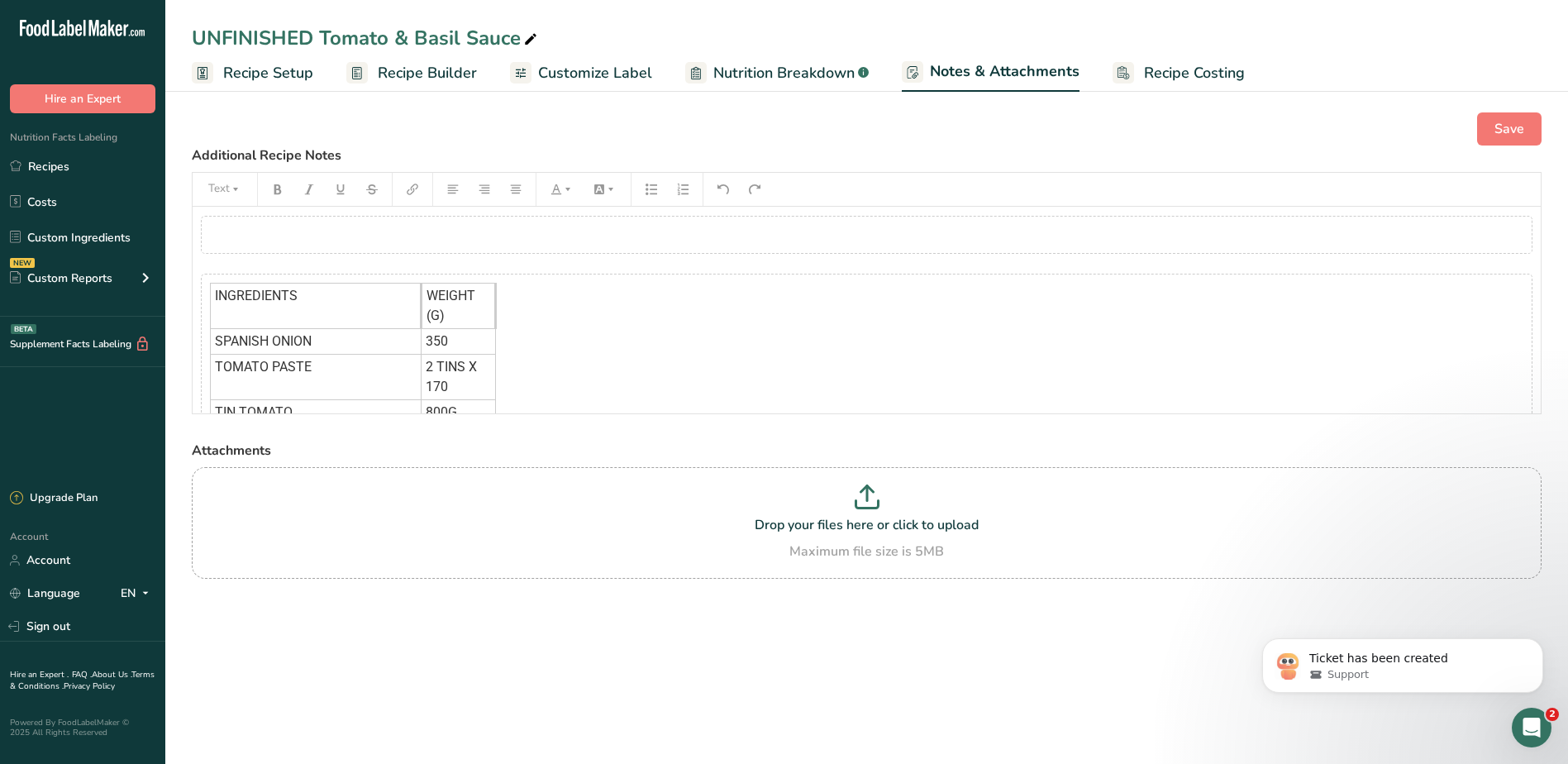
click at [610, 318] on div "INGREDIENTS WEIGHT (G) SPANISH ONION 350 TOMATO PASTE 2 TINS X 170 TIN TOMATO 8…" at bounding box center [867, 431] width 1331 height 315
click at [509, 230] on div "﻿" at bounding box center [867, 234] width 1331 height 38
click at [441, 274] on icon "button" at bounding box center [441, 276] width 12 height 12
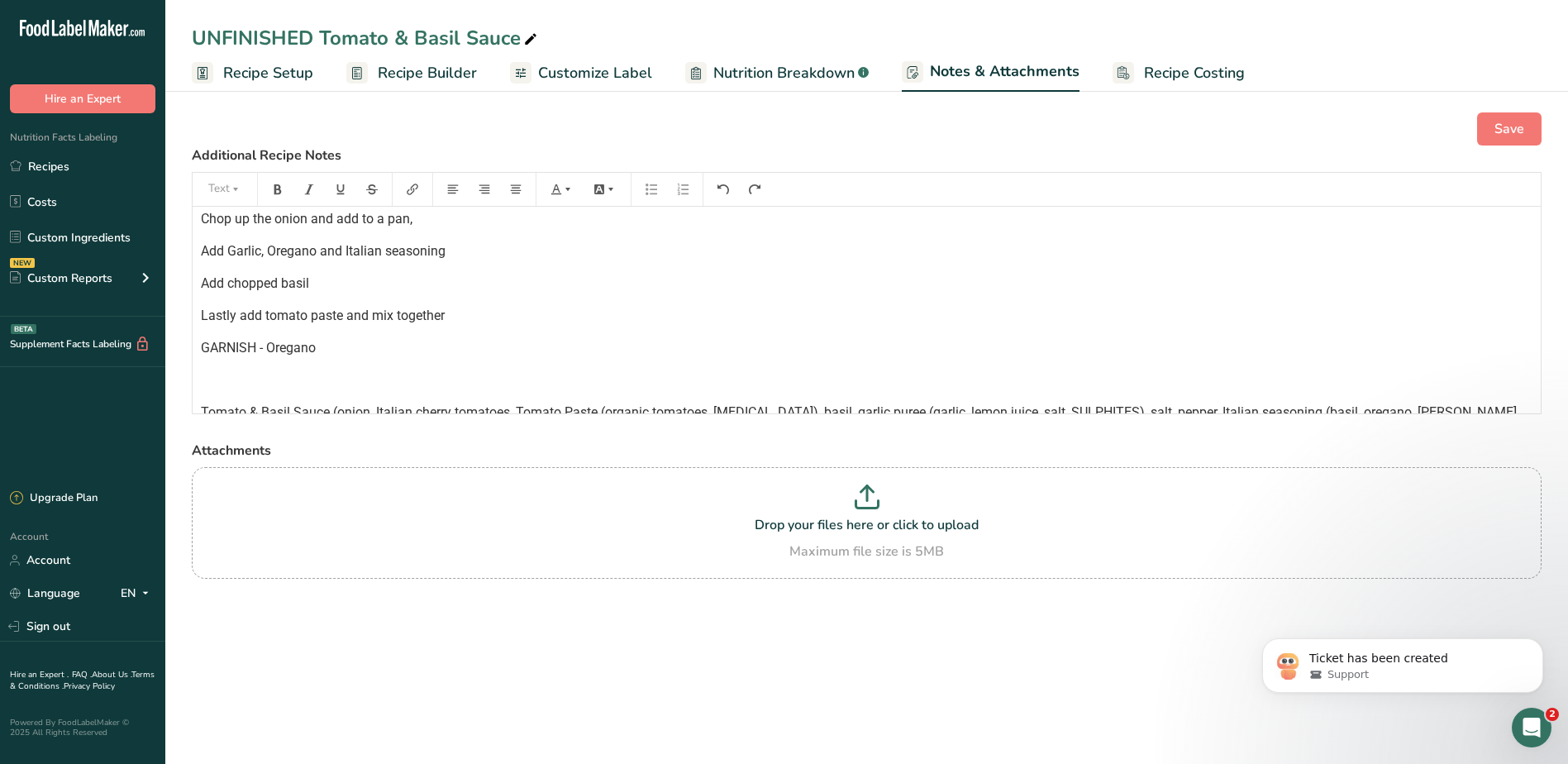
scroll to position [447, 0]
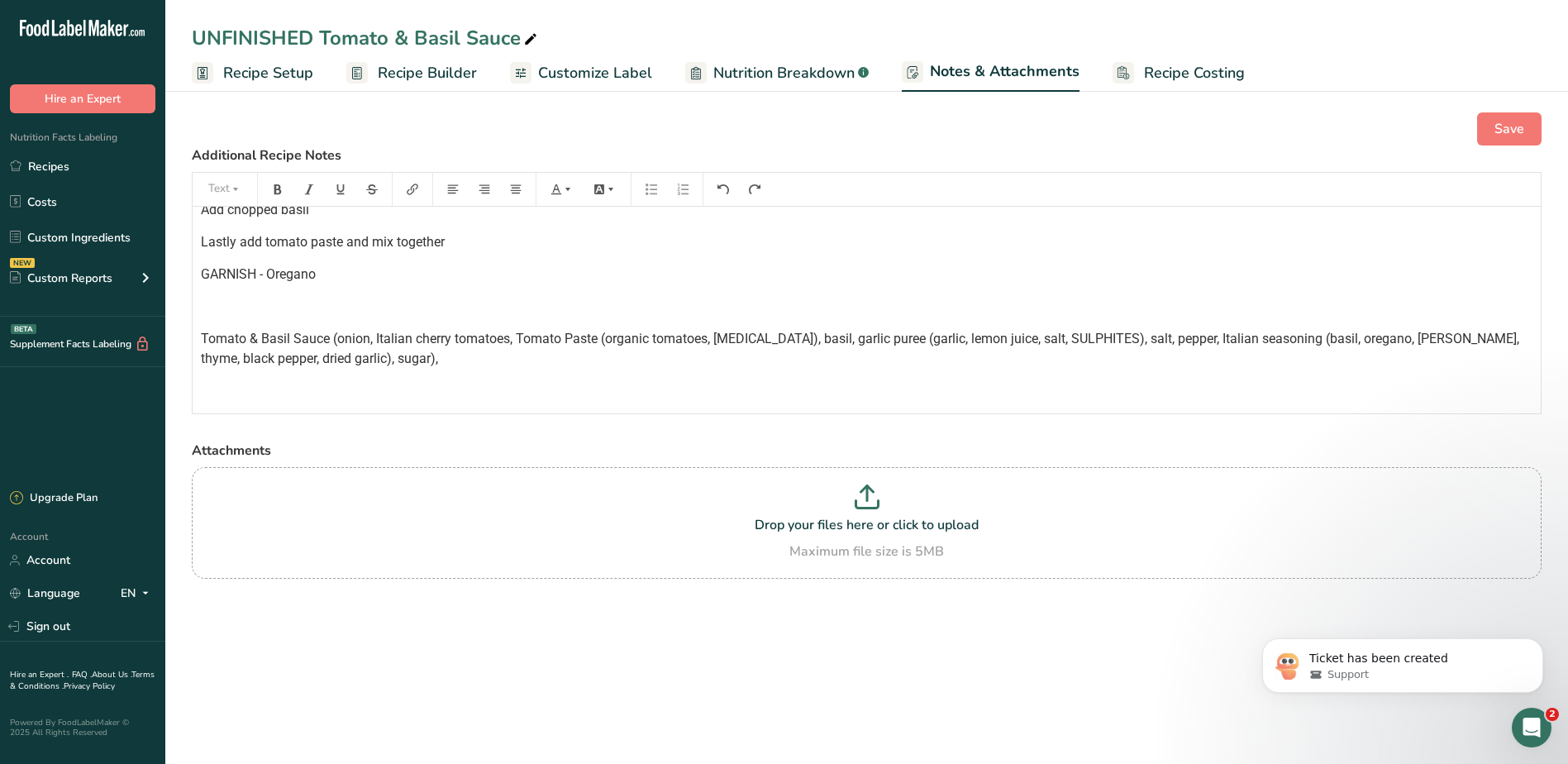
click at [997, 258] on div "INGREDIENTS WEIGHT (G) SPANISH ONION 350 TOMATO PASTE 2 TINS X 170 TIN TOMATO 8…" at bounding box center [866, 79] width 1348 height 641
click at [923, 330] on p "Tomato & Basil Sauce (onion, Italian cherry tomatoes, Tomato Paste (organic tom…" at bounding box center [867, 348] width 1331 height 40
drag, startPoint x: 791, startPoint y: 324, endPoint x: 776, endPoint y: 322, distance: 15.1
click at [776, 325] on div "INGREDIENTS WEIGHT (G) SPANISH ONION 350 TOMATO PASTE 2 TINS X 170 TIN TOMATO 8…" at bounding box center [866, 79] width 1348 height 641
click at [720, 303] on p "﻿" at bounding box center [867, 306] width 1331 height 19
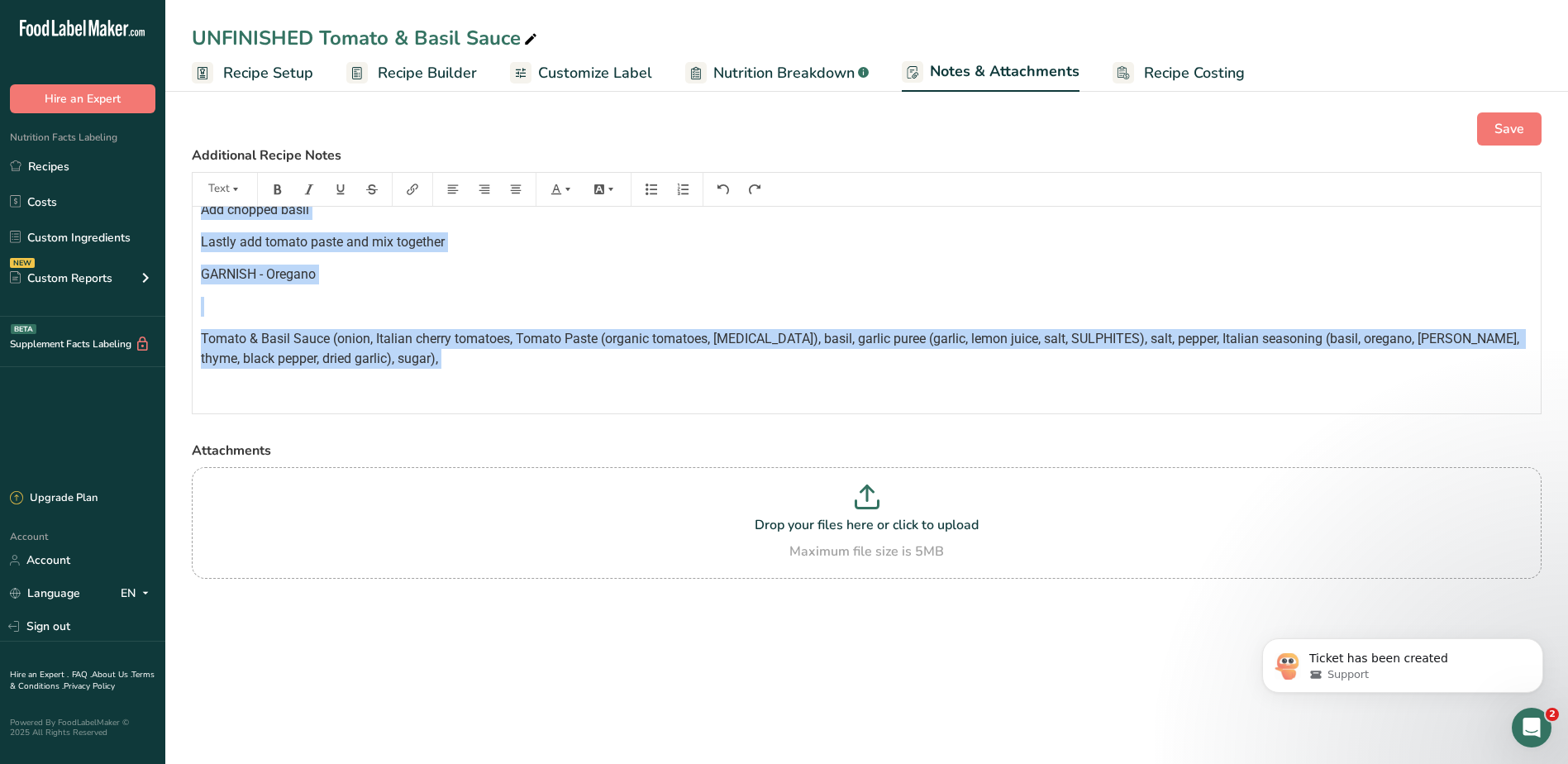
scroll to position [402, 0]
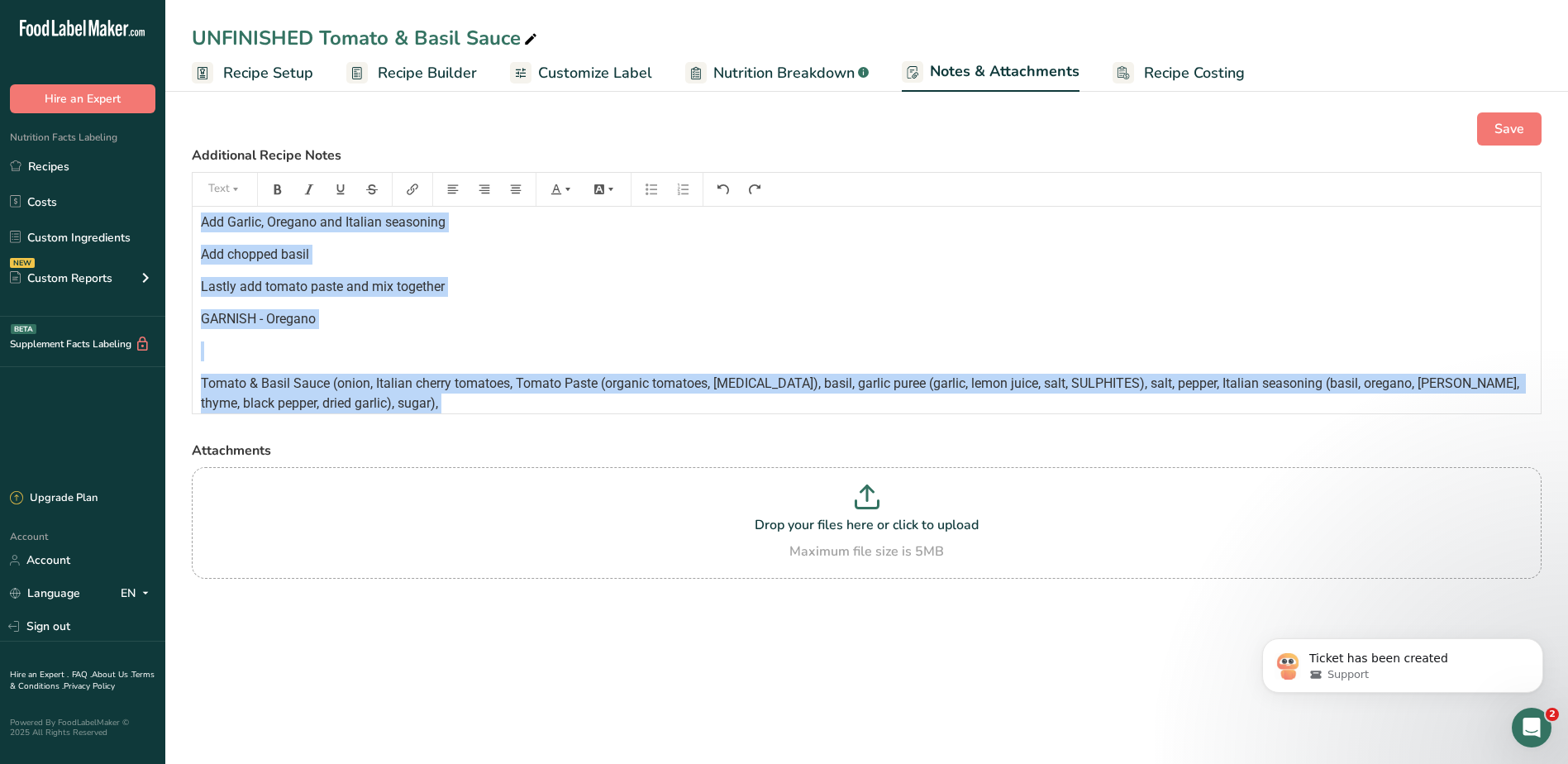
copy div "INGREDIENTS WEIGHT (G) SPANISH ONION 350 TOMATO PASTE 2 TINS X 170 TIN TOMATO 8…"
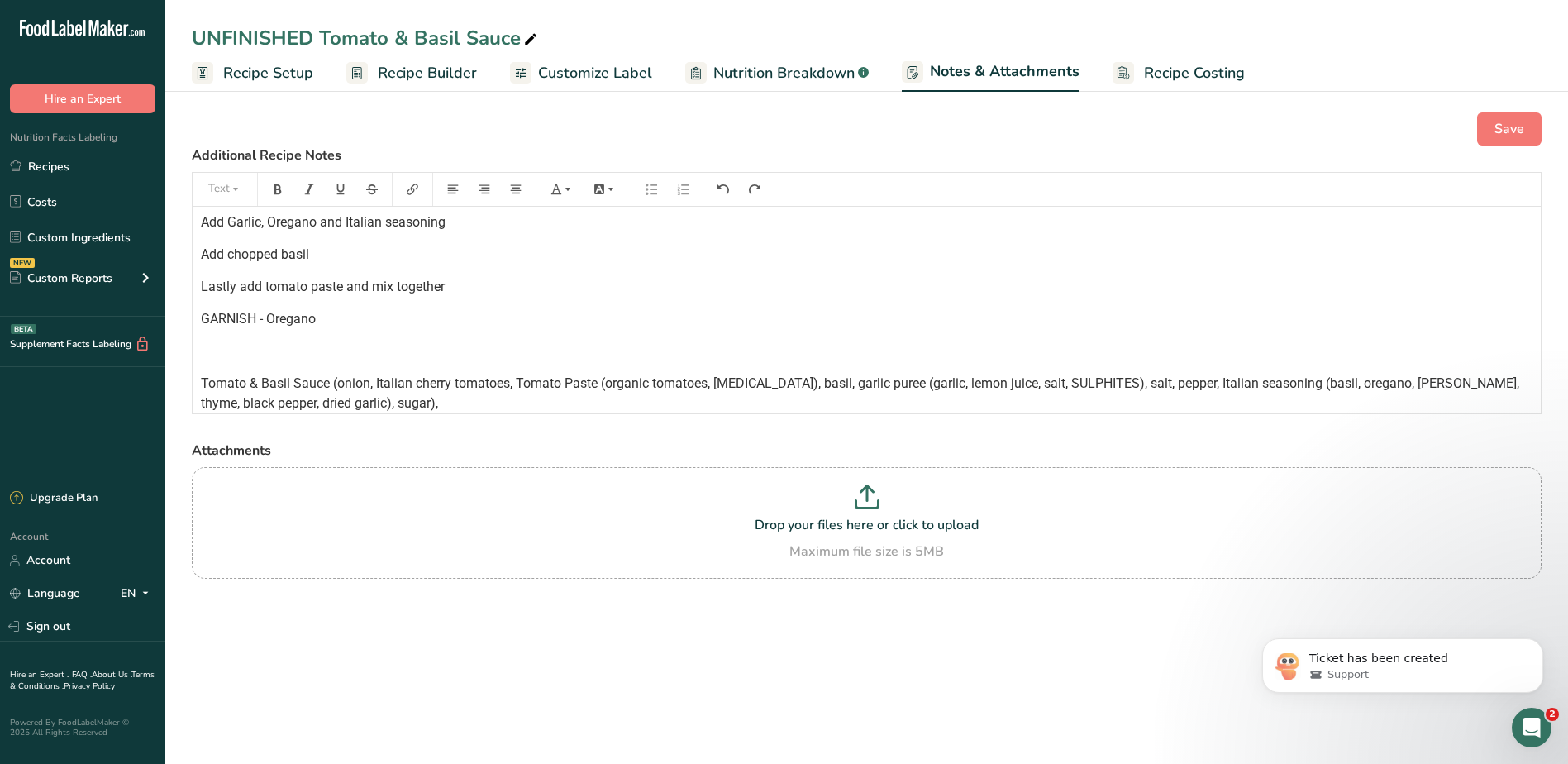
click at [1126, 357] on p "﻿" at bounding box center [867, 351] width 1331 height 19
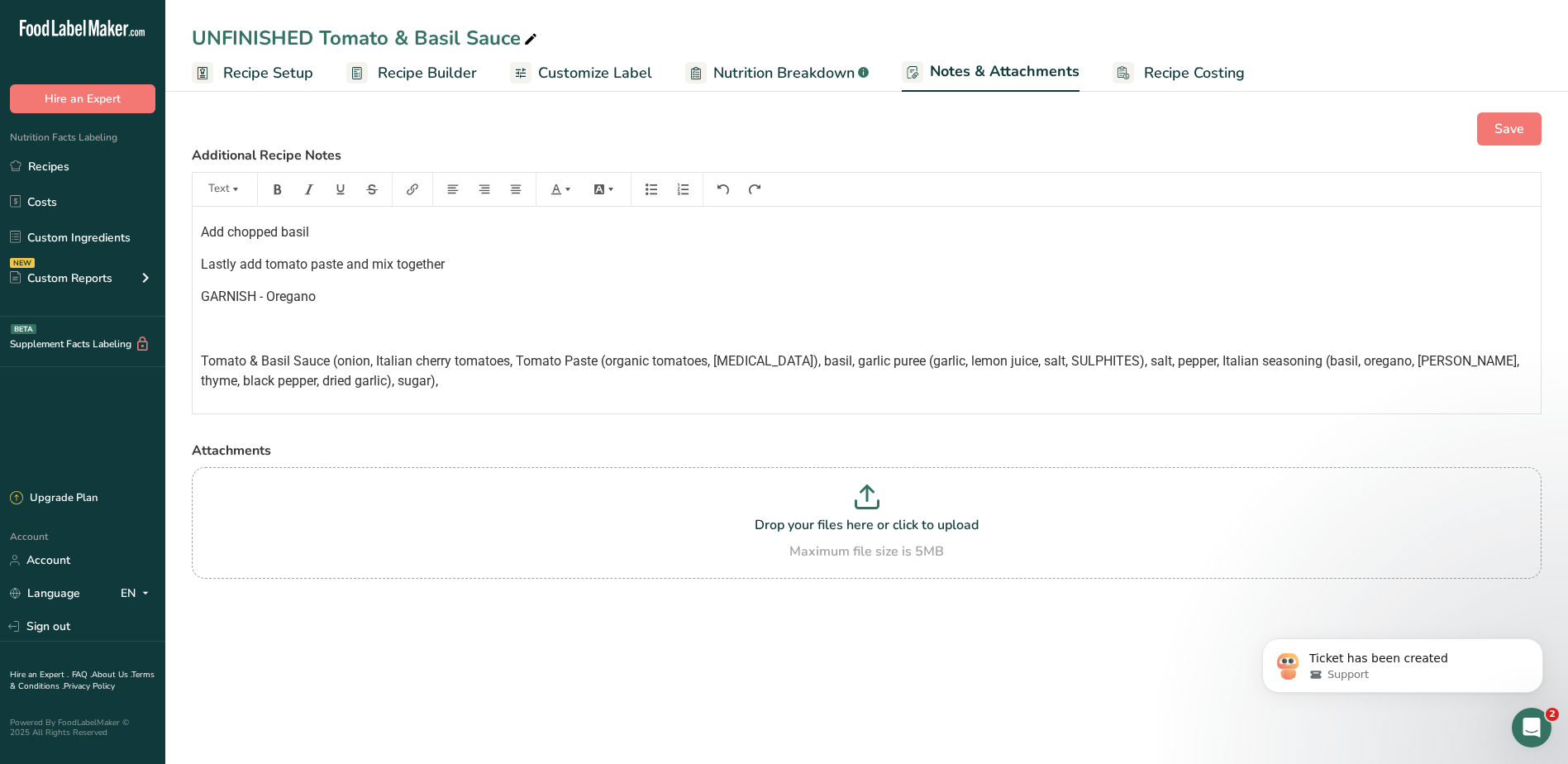
scroll to position [447, 0]
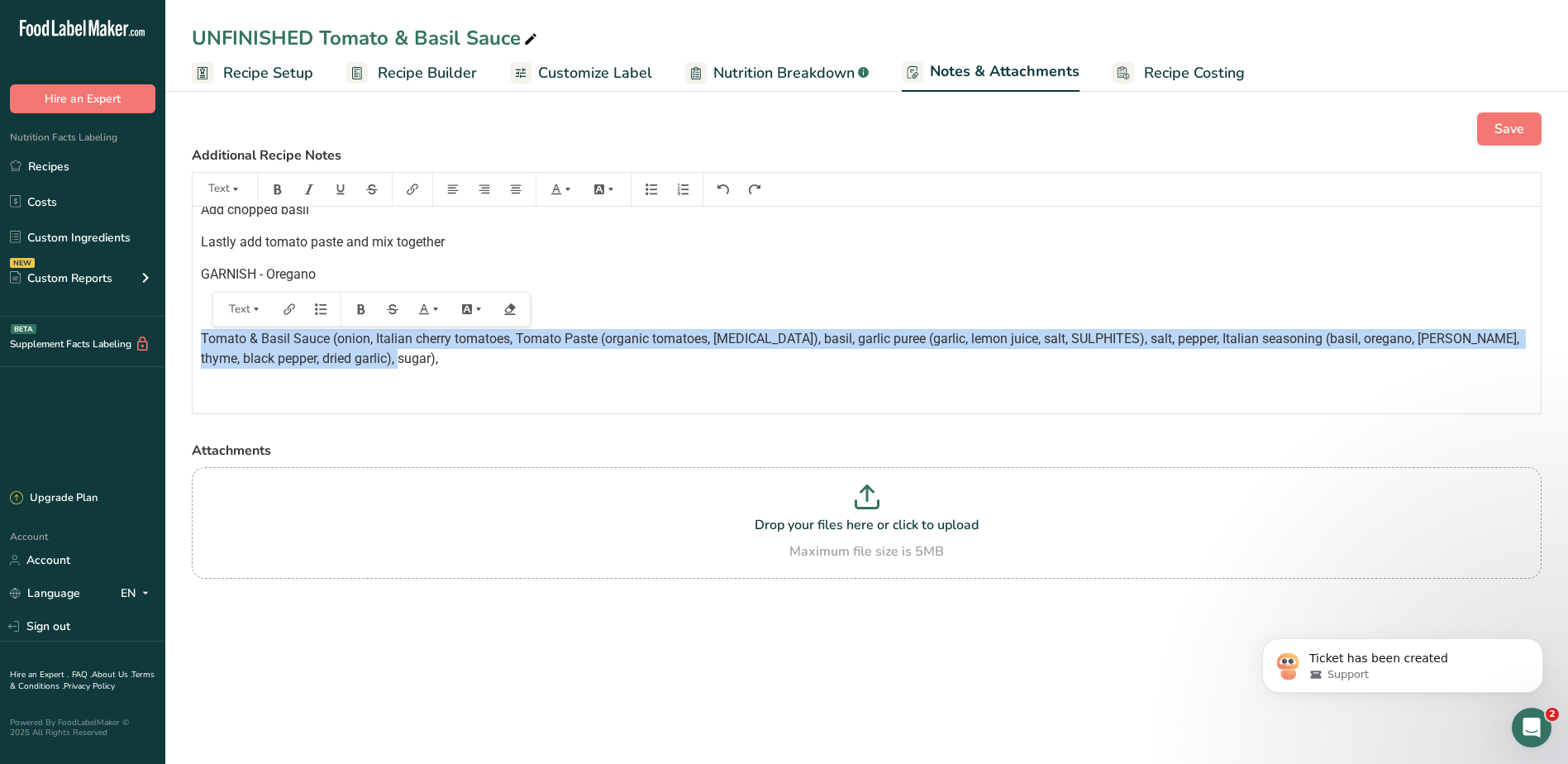
drag, startPoint x: 420, startPoint y: 367, endPoint x: 203, endPoint y: 341, distance: 218.6
click at [203, 341] on p "Tomato & Basil Sauce (onion, Italian cherry tomatoes, Tomato Paste (organic tom…" at bounding box center [867, 348] width 1331 height 40
click at [461, 347] on p "Tomato & Basil Sauce (onion, Italian cherry tomatoes, Tomato Paste (organic tom…" at bounding box center [867, 348] width 1331 height 40
drag, startPoint x: 427, startPoint y: 365, endPoint x: 199, endPoint y: 336, distance: 229.8
click at [199, 336] on div "INGREDIENTS WEIGHT (G) SPANISH ONION 350 TOMATO PASTE 2 TINS X 170 TIN TOMATO 8…" at bounding box center [866, 79] width 1348 height 641
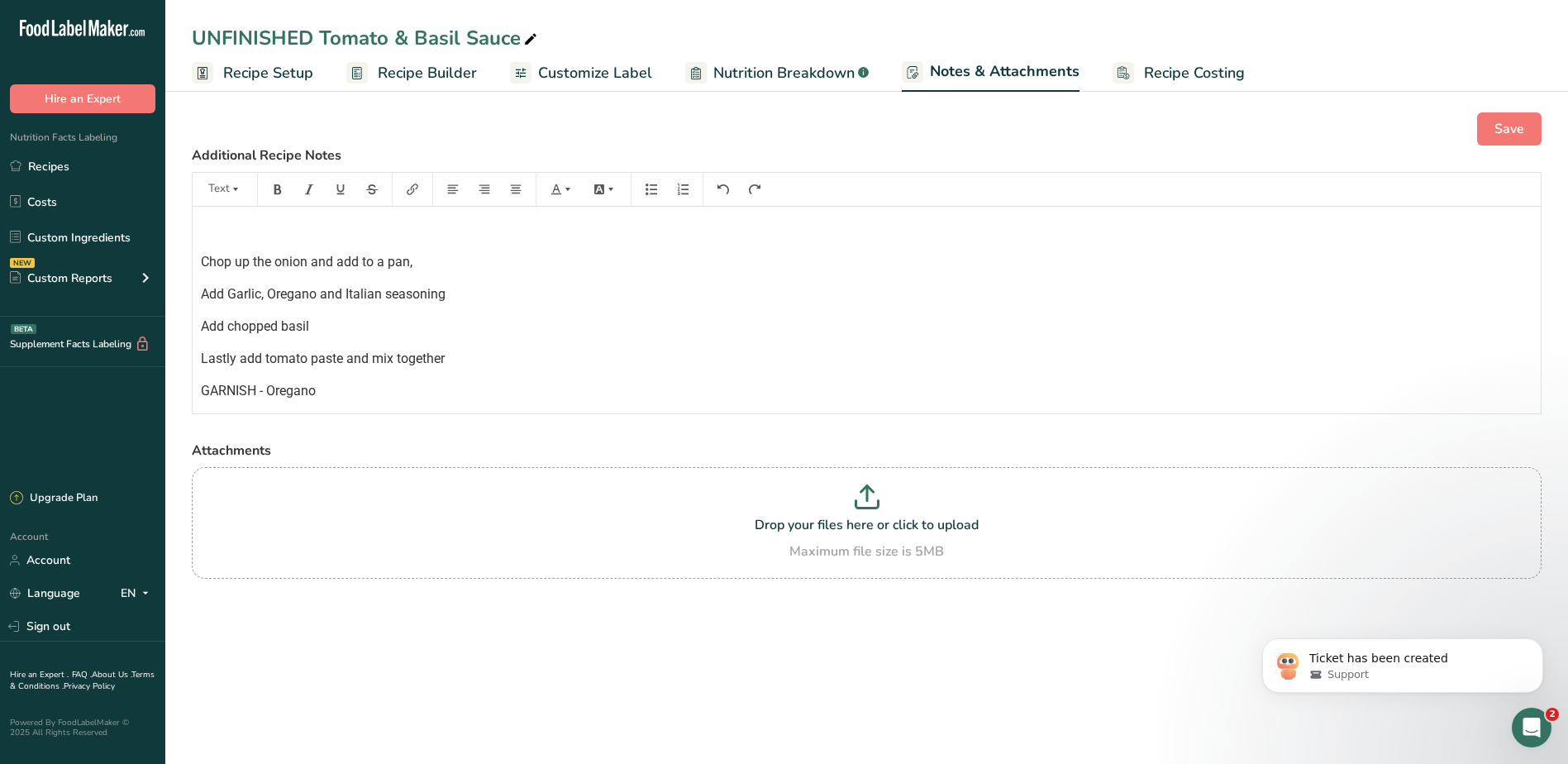
scroll to position [330, 0]
drag, startPoint x: 269, startPoint y: 257, endPoint x: 359, endPoint y: 366, distance: 141.4
click at [359, 368] on div "INGREDIENTS WEIGHT (G) SPANISH ONION 350 TOMATO PASTE 2 TINS X 170 TIN TOMATO 8…" at bounding box center [866, 138] width 1348 height 525
click at [246, 329] on span "Add chopped basil" at bounding box center [255, 326] width 108 height 16
click at [424, 346] on div "INGREDIENTS WEIGHT (G) SPANISH ONION 350 TOMATO PASTE 2 TINS X 170 TIN TOMATO 8…" at bounding box center [866, 138] width 1348 height 525
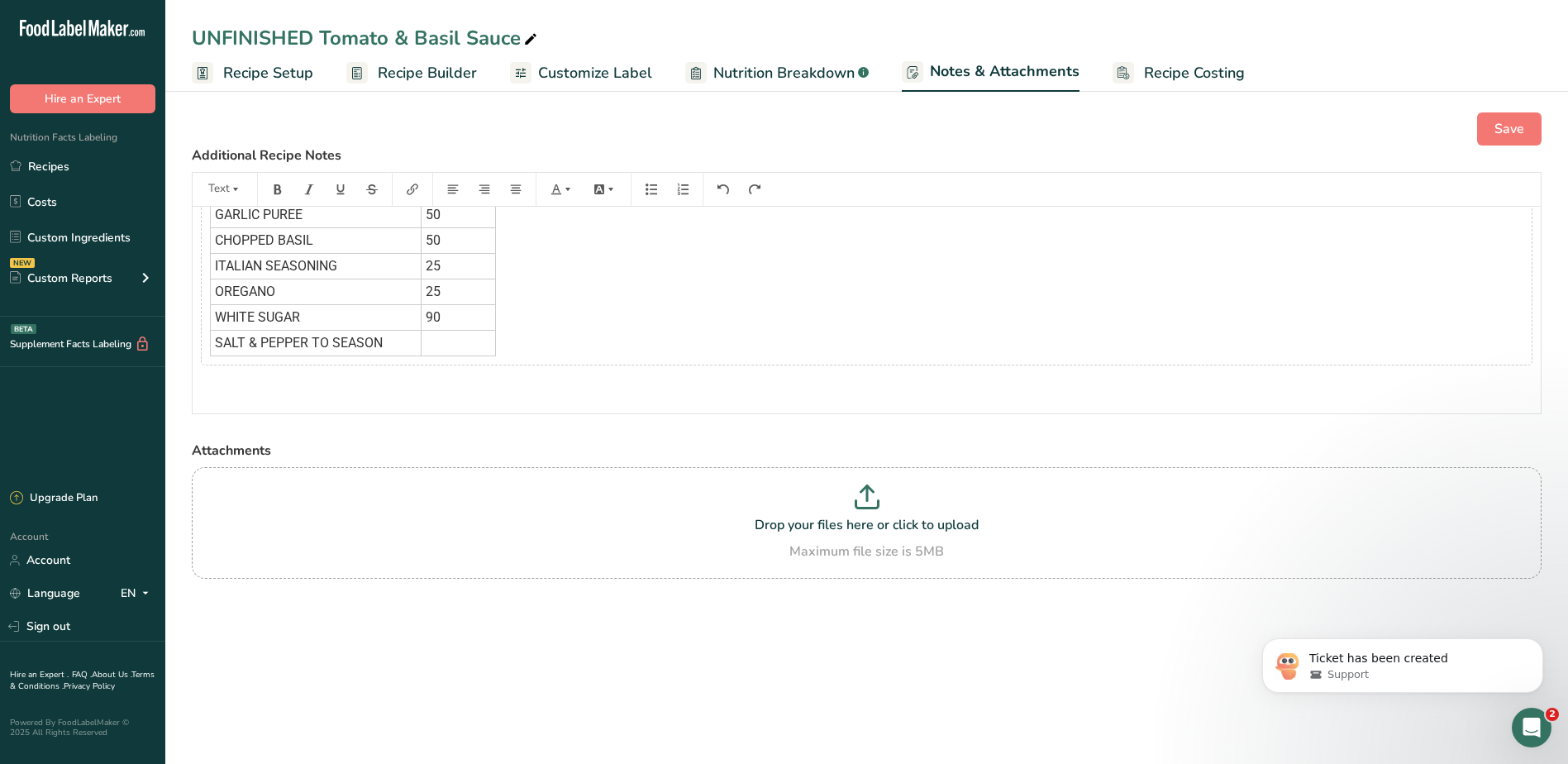
click at [427, 303] on td "25" at bounding box center [459, 292] width 74 height 25
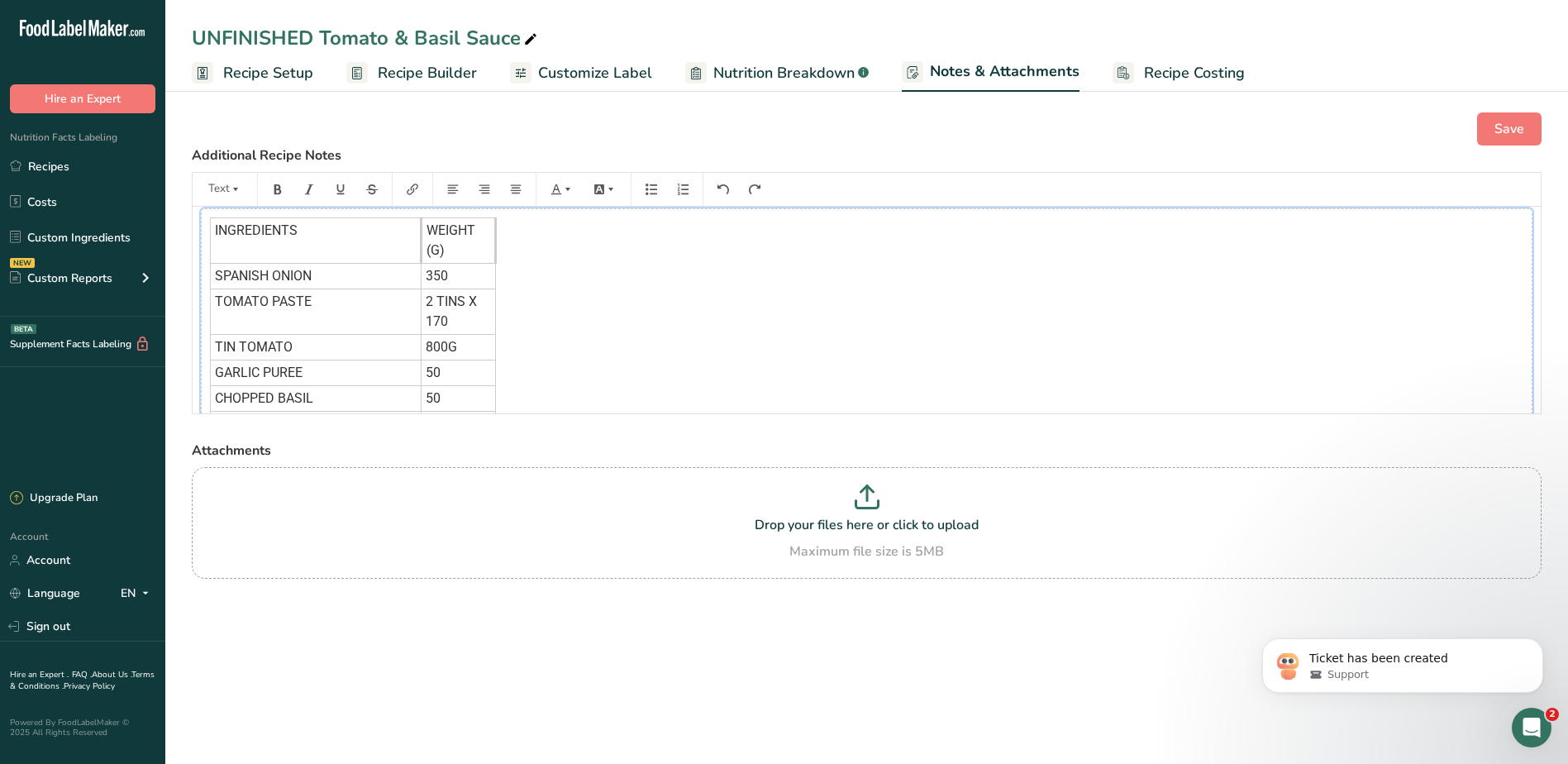
scroll to position [0, 0]
click at [422, 248] on td "WEIGHT (G)" at bounding box center [459, 248] width 74 height 46
click at [532, 256] on div "INGREDIENTS WEIGHT (G) SPANISH ONION 350 TOMATO PASTE 2 TINS X 170 TIN TOMATO 8…" at bounding box center [867, 373] width 1331 height 315
click at [453, 232] on span "WEIGHT (G)" at bounding box center [453, 248] width 52 height 35
click at [434, 219] on div "INGREDIENTS WEIGHT (G) SPANISH ONION 350 TOMATO PASTE 2 TINS X 170 TIN TOMATO 8…" at bounding box center [867, 373] width 1331 height 315
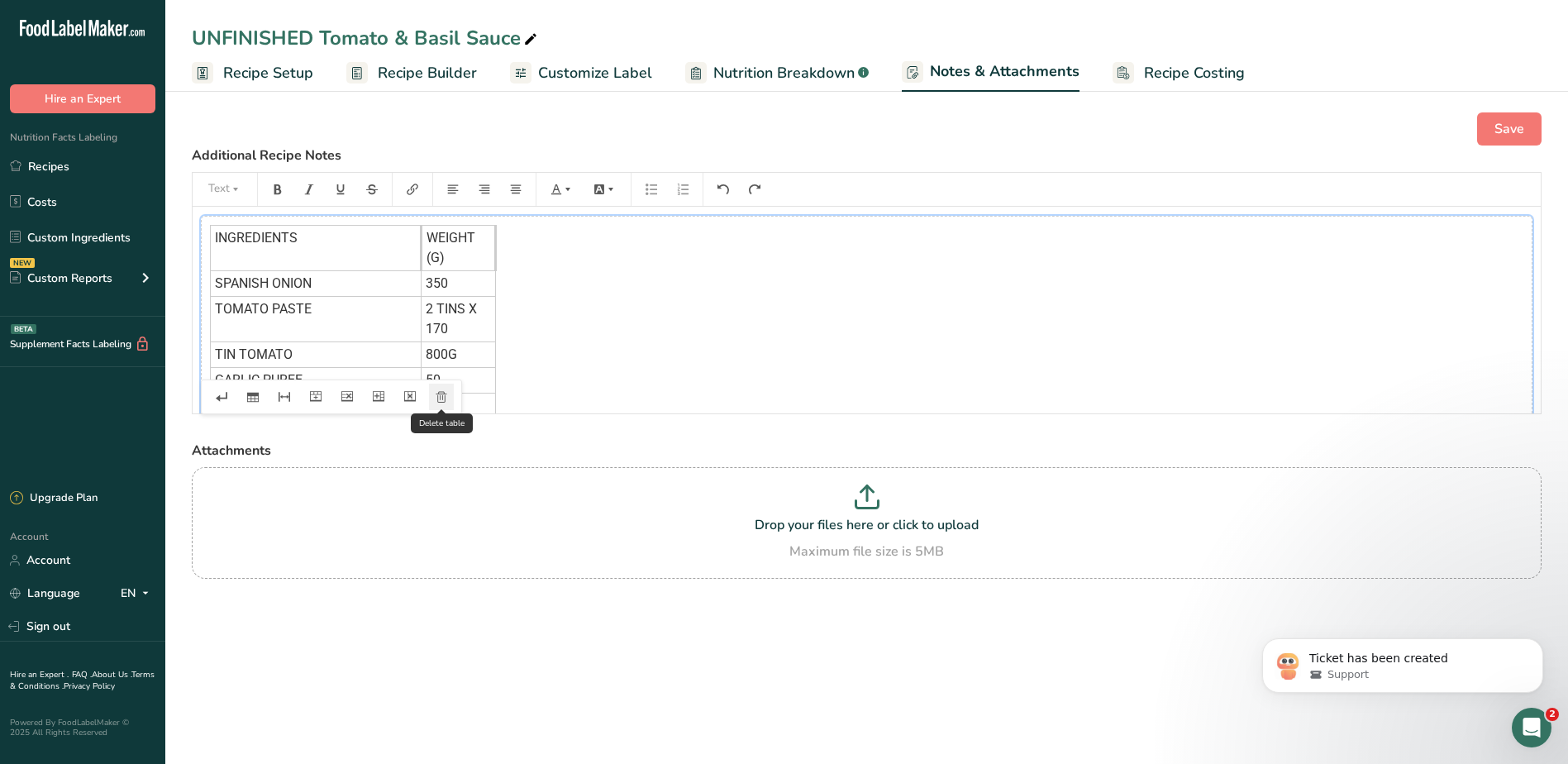
click at [434, 396] on button "button" at bounding box center [441, 396] width 24 height 26
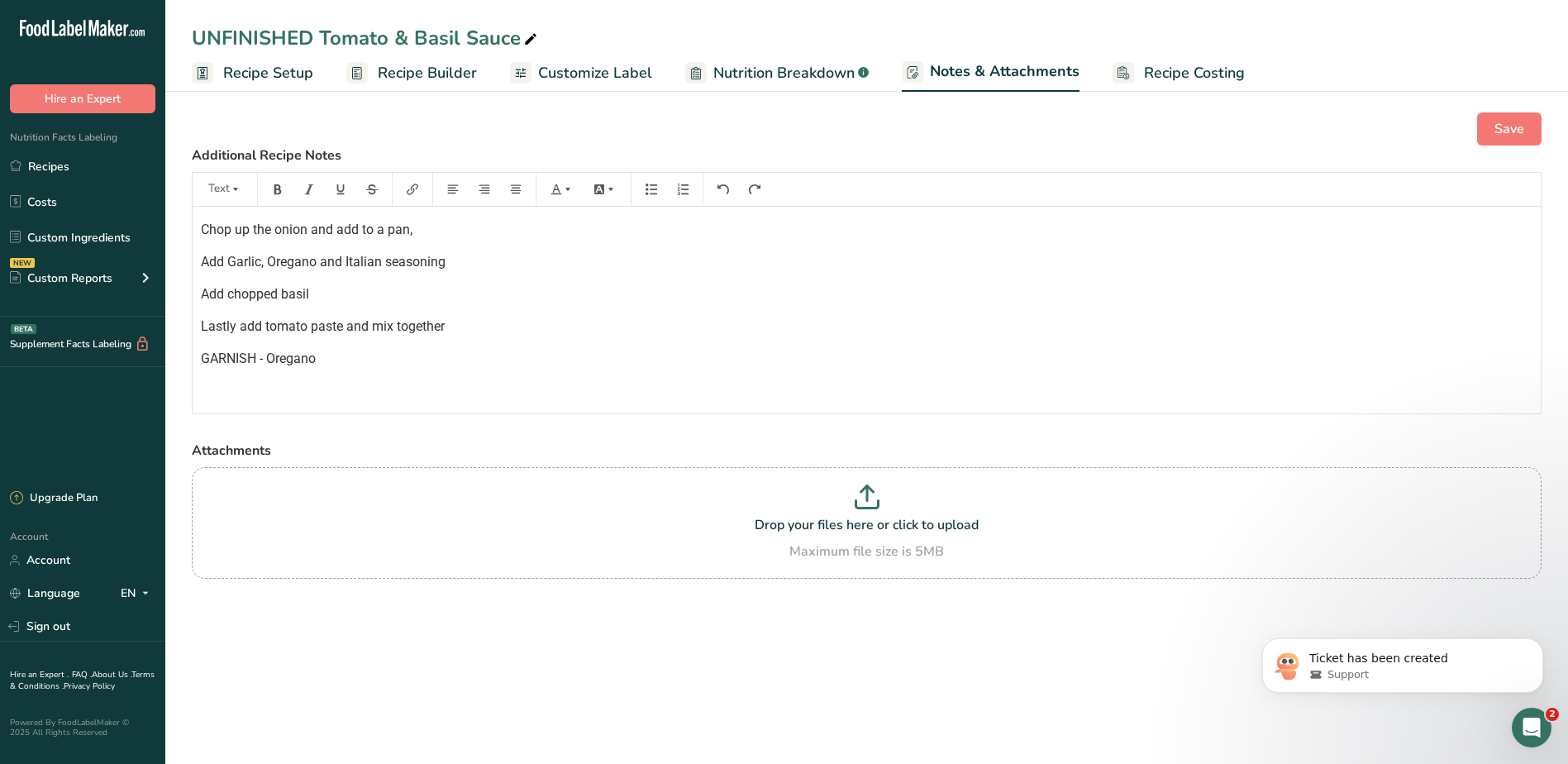
click at [1090, 138] on div "Save" at bounding box center [866, 128] width 1349 height 33
click at [1074, 149] on label "Additional Recipe Notes" at bounding box center [866, 155] width 1349 height 19
click at [737, 360] on p "GARNISH - Oregano" at bounding box center [867, 358] width 1331 height 19
click at [68, 240] on link "Custom Ingredients" at bounding box center [83, 237] width 166 height 31
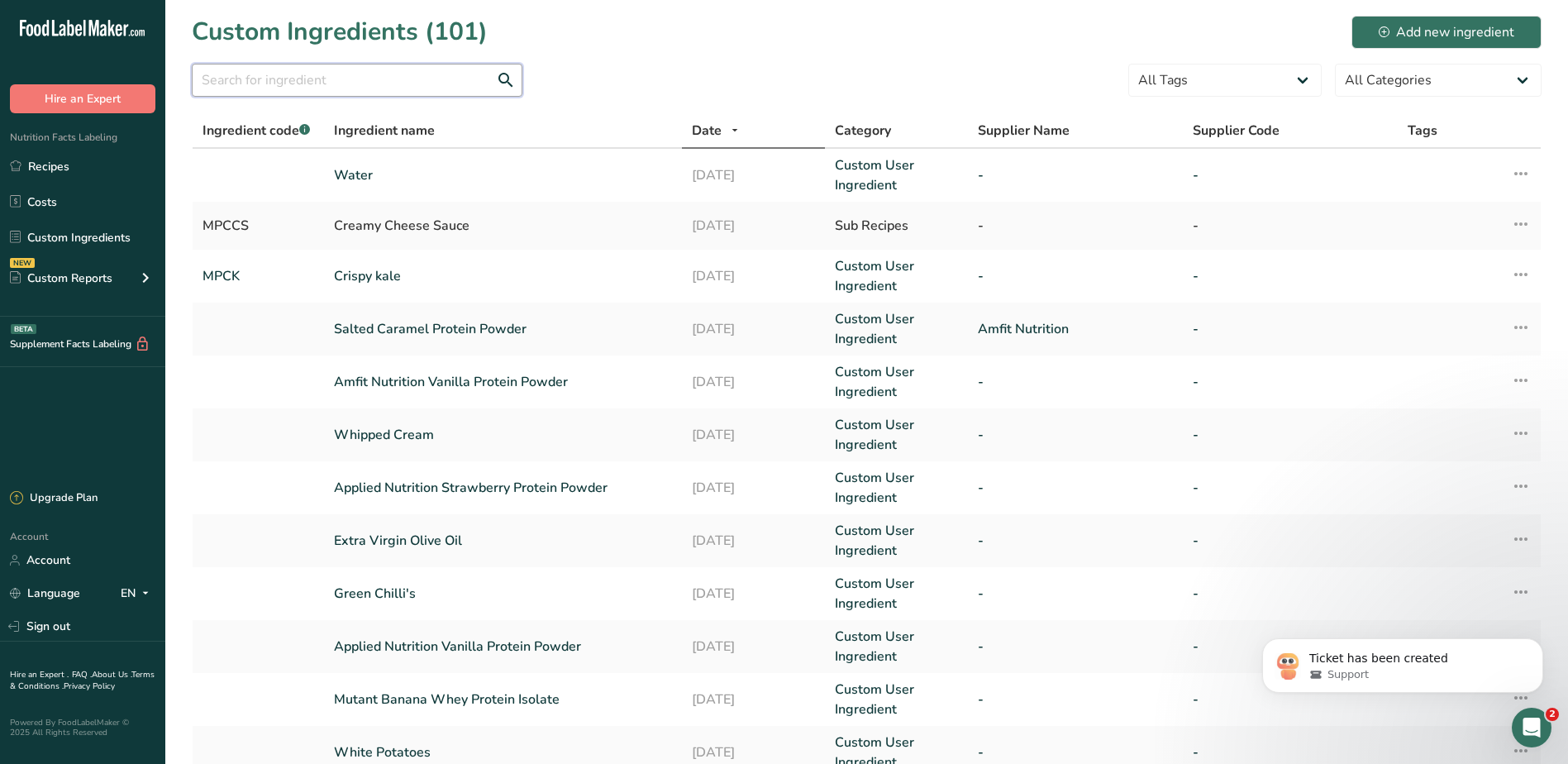
click at [355, 80] on input "text" at bounding box center [357, 79] width 330 height 33
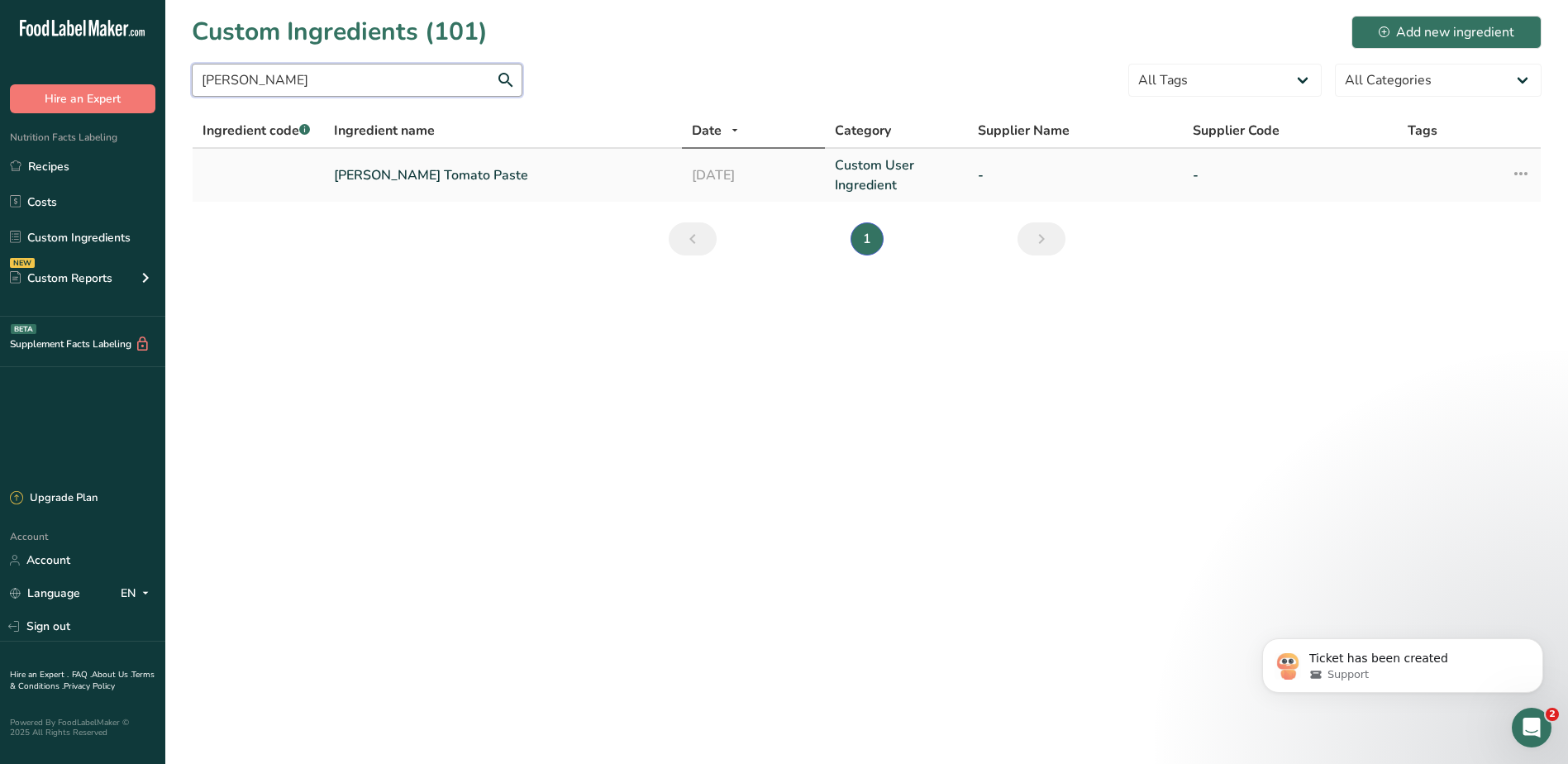
type input "kirk"
click at [440, 172] on link "Kirkland Tomato Paste" at bounding box center [503, 175] width 338 height 19
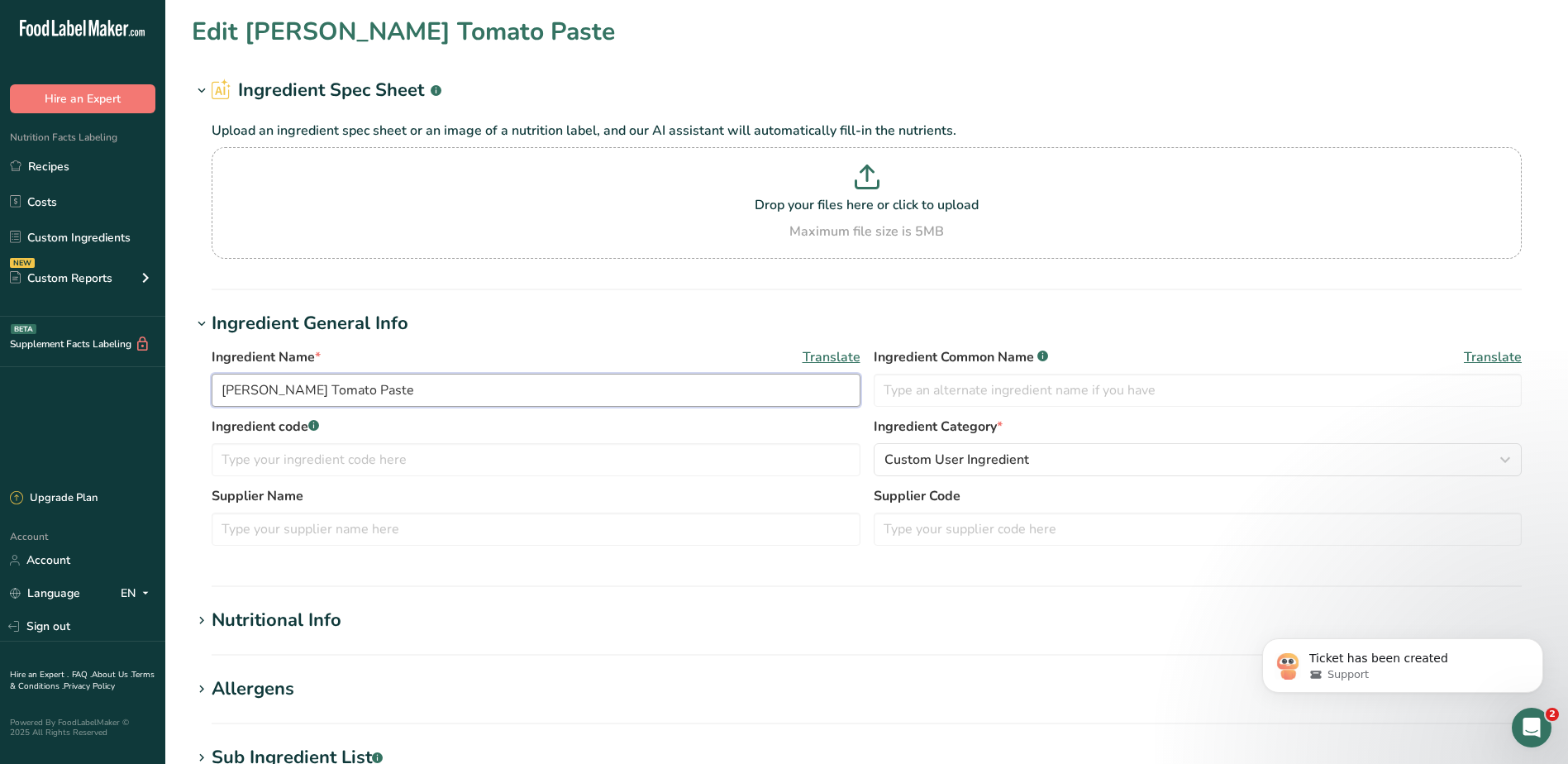
drag, startPoint x: 274, startPoint y: 390, endPoint x: 79, endPoint y: 359, distance: 197.4
click at [72, 363] on div ".a-20{fill:#fff;} Hire an Expert Nutrition Facts Labeling Recipes Costs Custom …" at bounding box center [784, 633] width 1568 height 1267
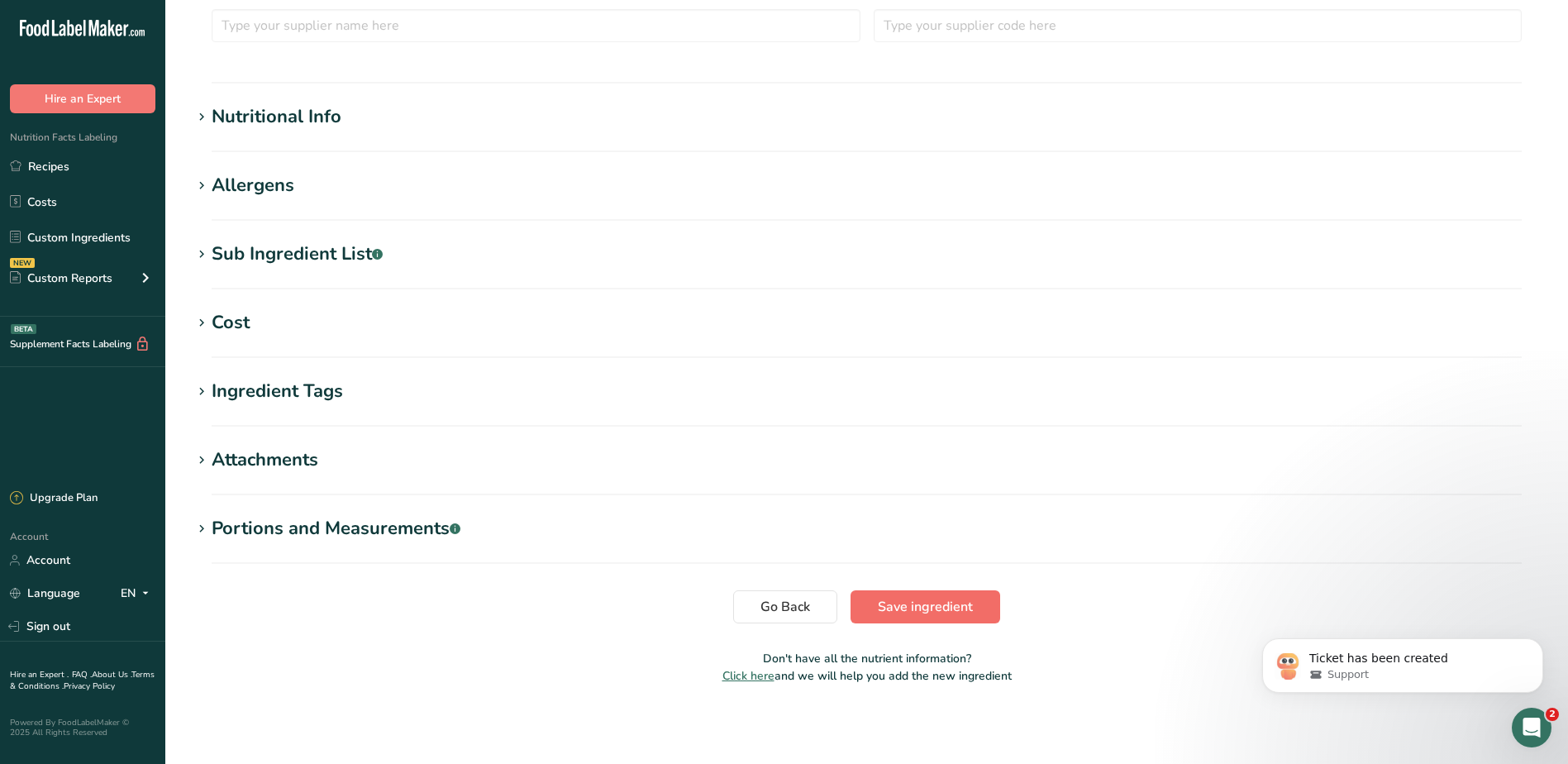
type input "Tomato Paste"
click at [925, 603] on span "Save ingredient" at bounding box center [925, 606] width 95 height 19
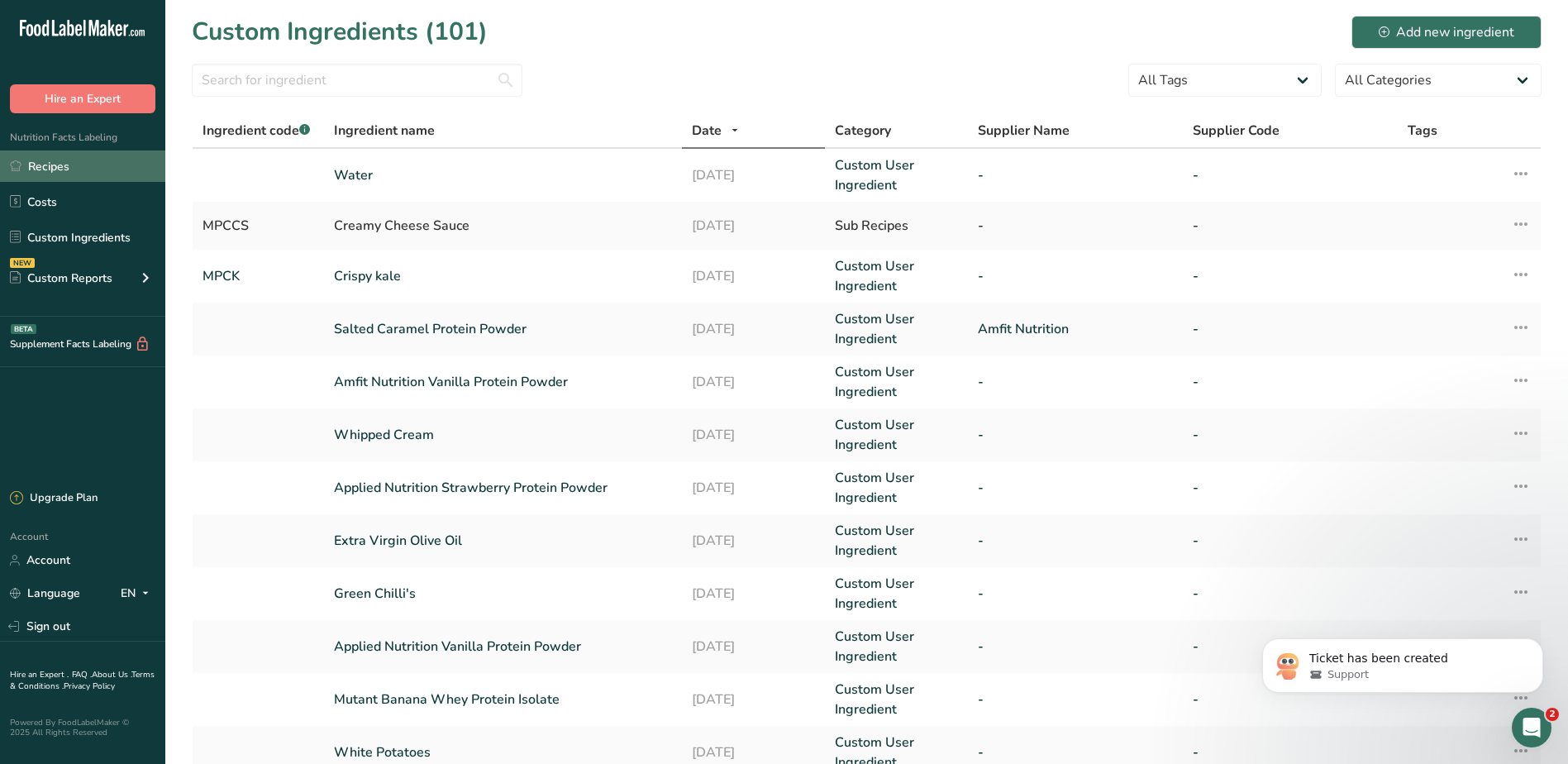
click at [12, 166] on icon at bounding box center [16, 166] width 12 height 13
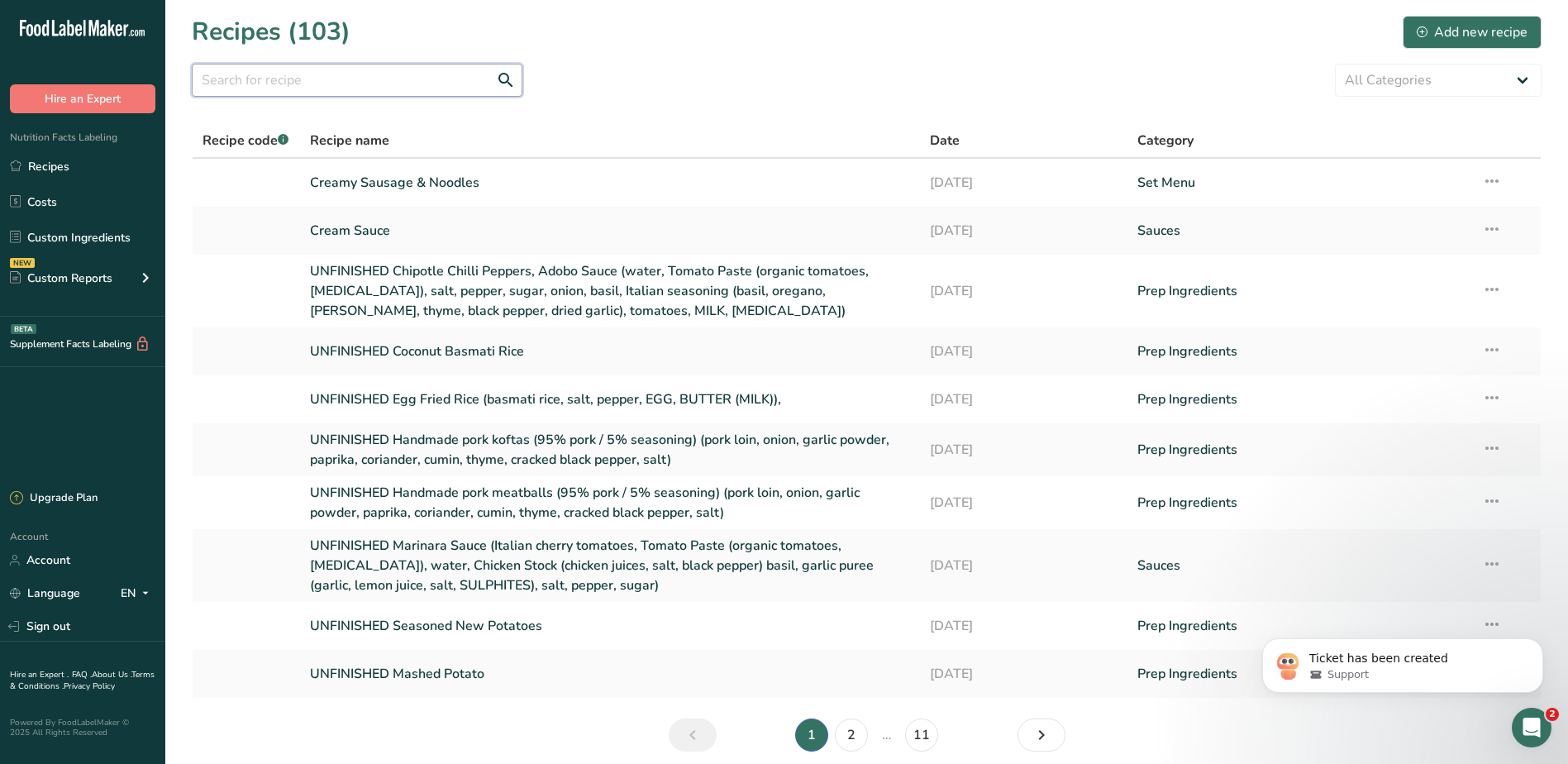
click at [349, 78] on input "text" at bounding box center [357, 79] width 330 height 33
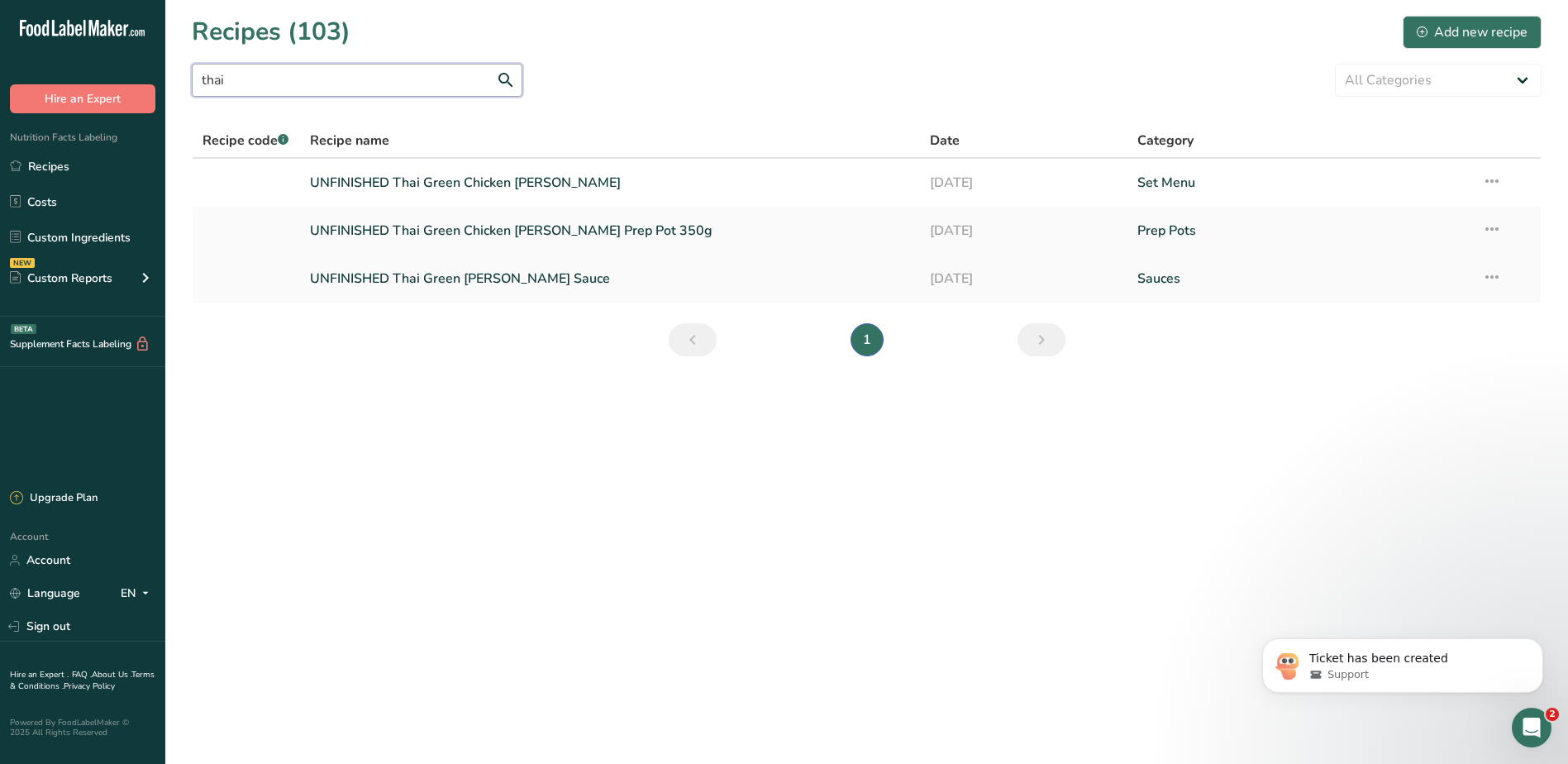
type input "thai"
click at [447, 275] on link "UNFINISHED Thai Green Curry Sauce" at bounding box center [610, 278] width 601 height 35
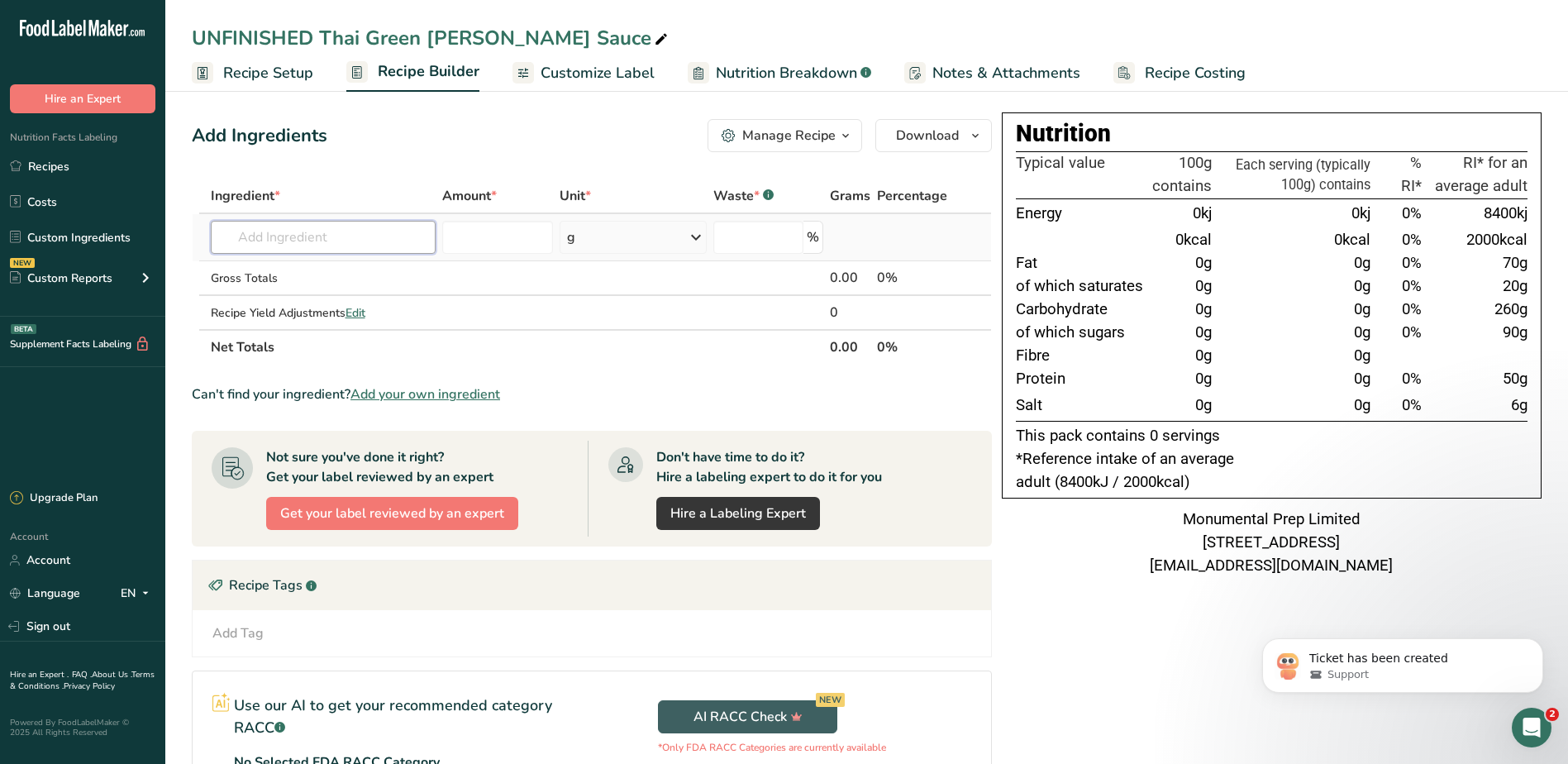
click at [354, 239] on input "text" at bounding box center [323, 237] width 226 height 33
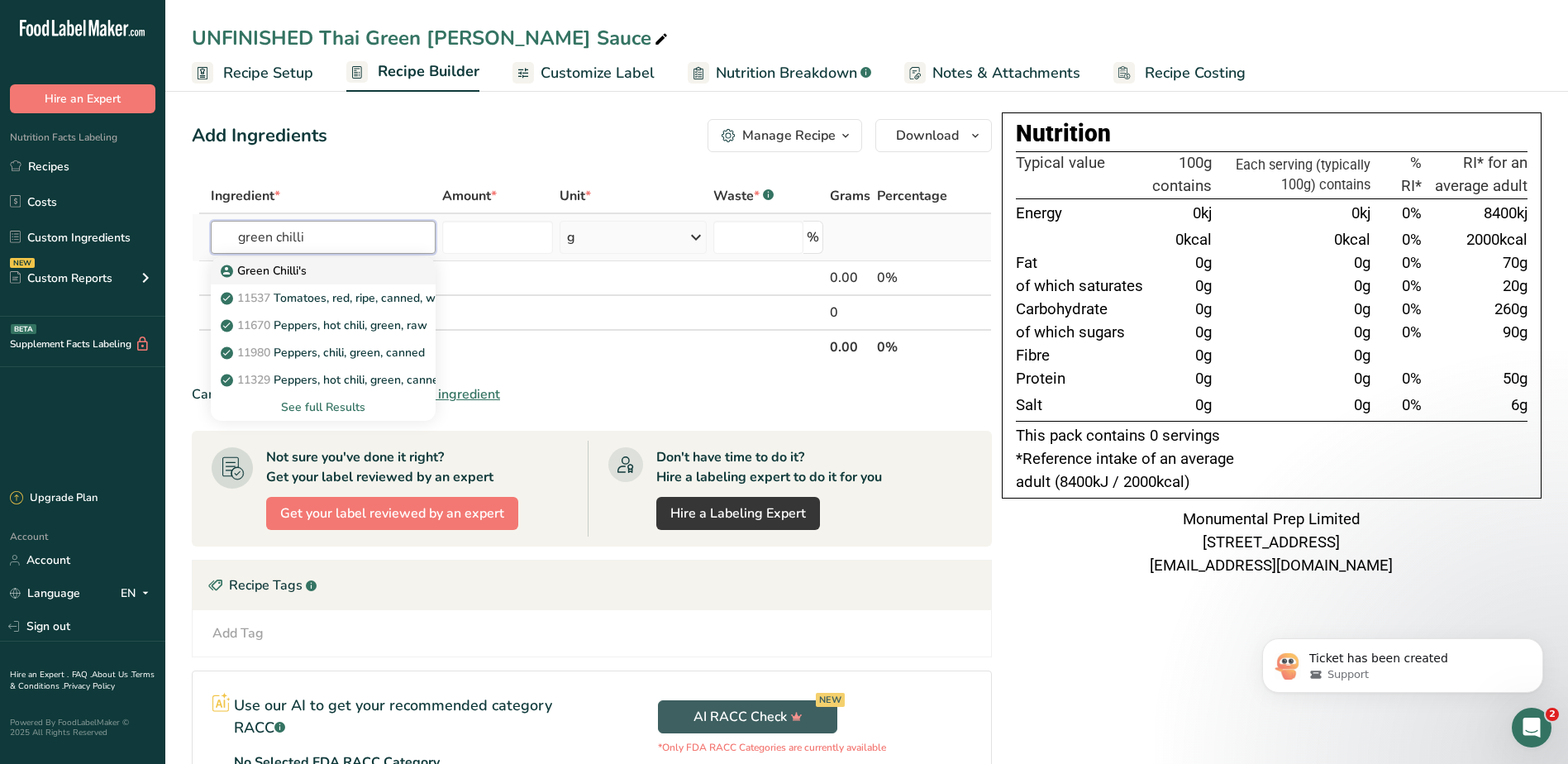
type input "green chilli"
click at [298, 264] on p "Green Chilli's" at bounding box center [265, 270] width 83 height 18
type input "Green Chilli's"
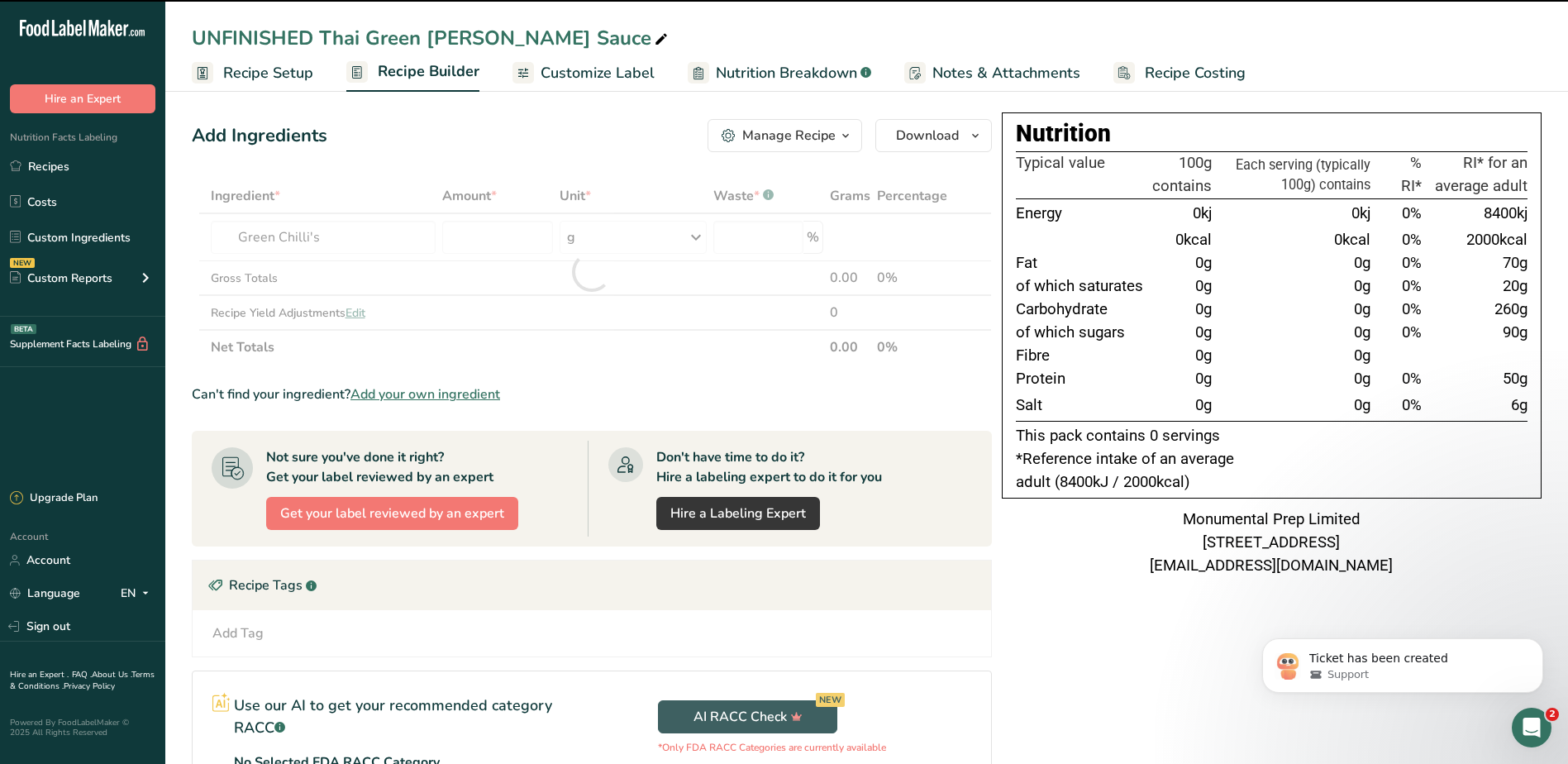
type input "0"
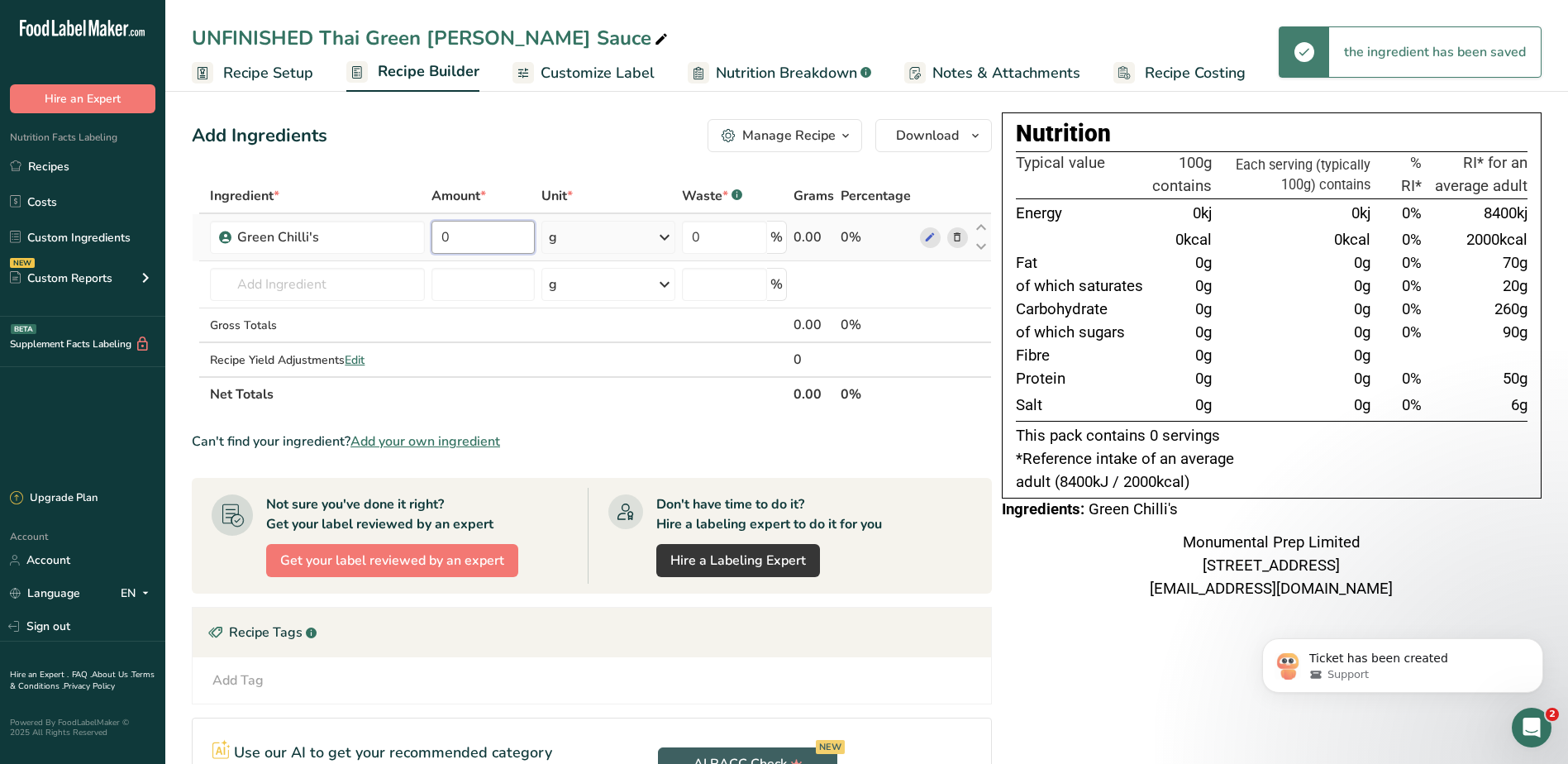
click at [506, 244] on input "0" at bounding box center [483, 237] width 103 height 33
type input "50"
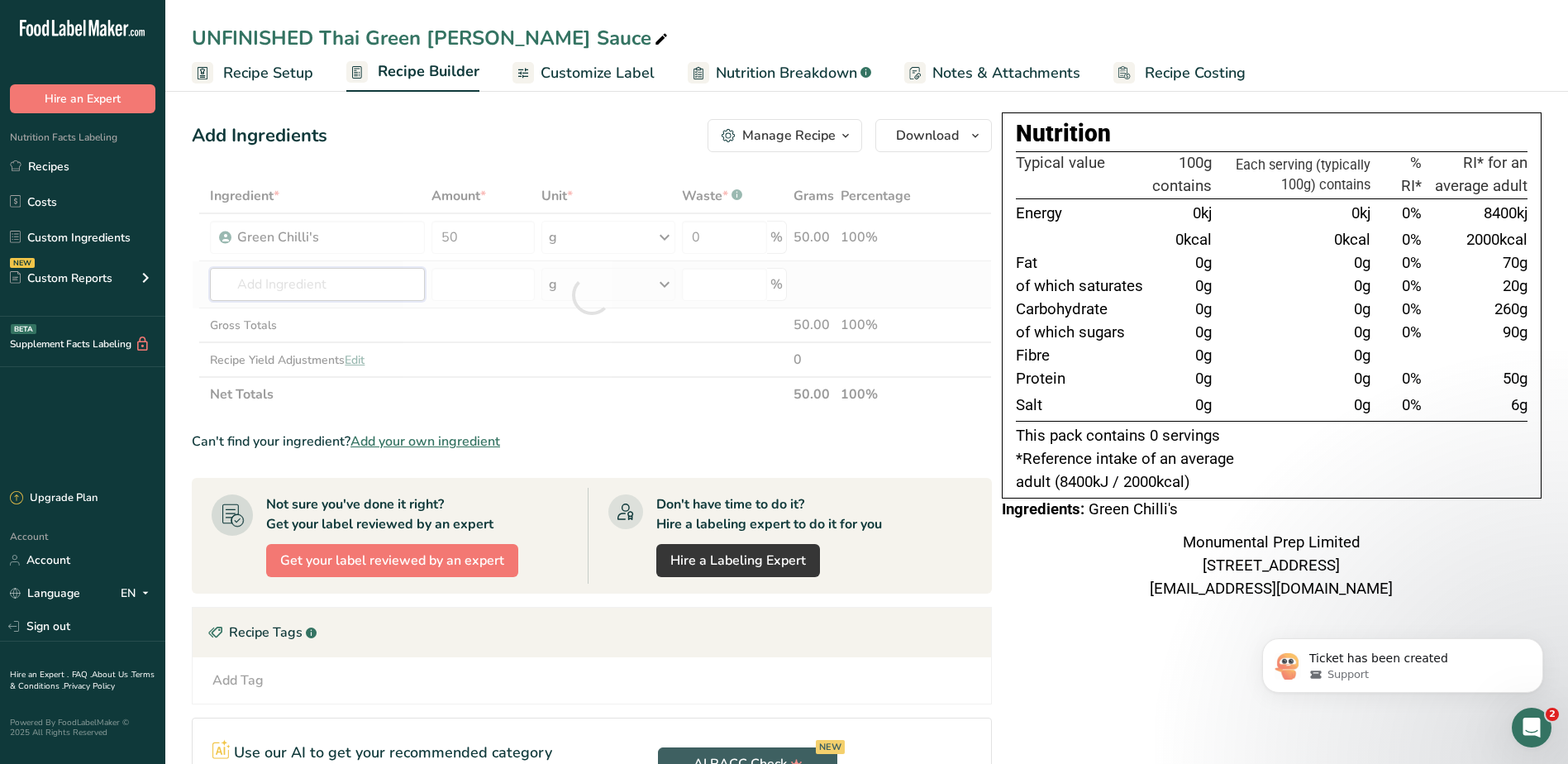
click at [378, 287] on div "Ingredient * Amount * Unit * Waste * .a-a{fill:#347362;}.b-a{fill:#fff;} Grams …" at bounding box center [591, 295] width 800 height 233
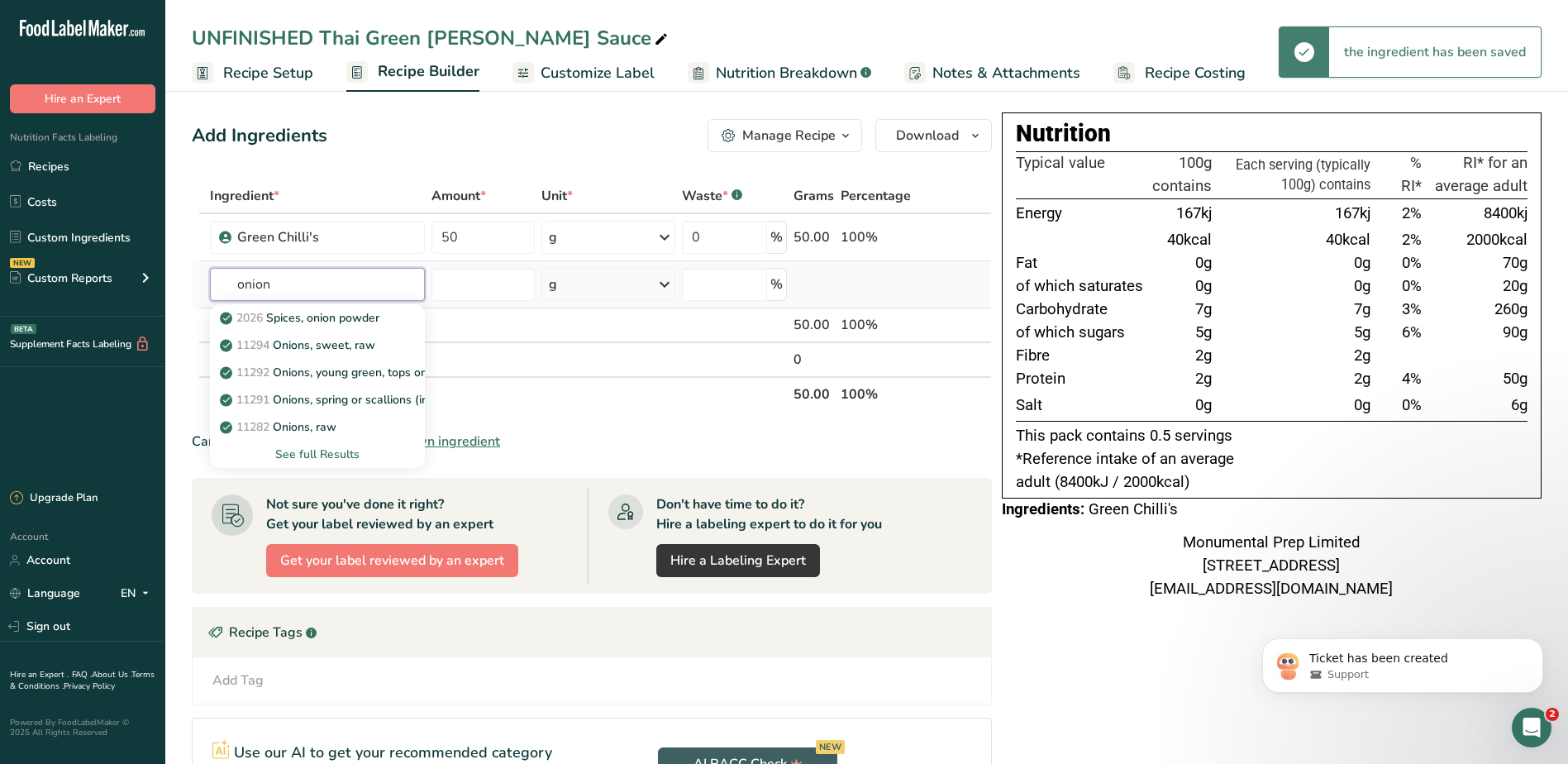
type input "onion"
click at [329, 446] on div "See full Results" at bounding box center [317, 454] width 188 height 18
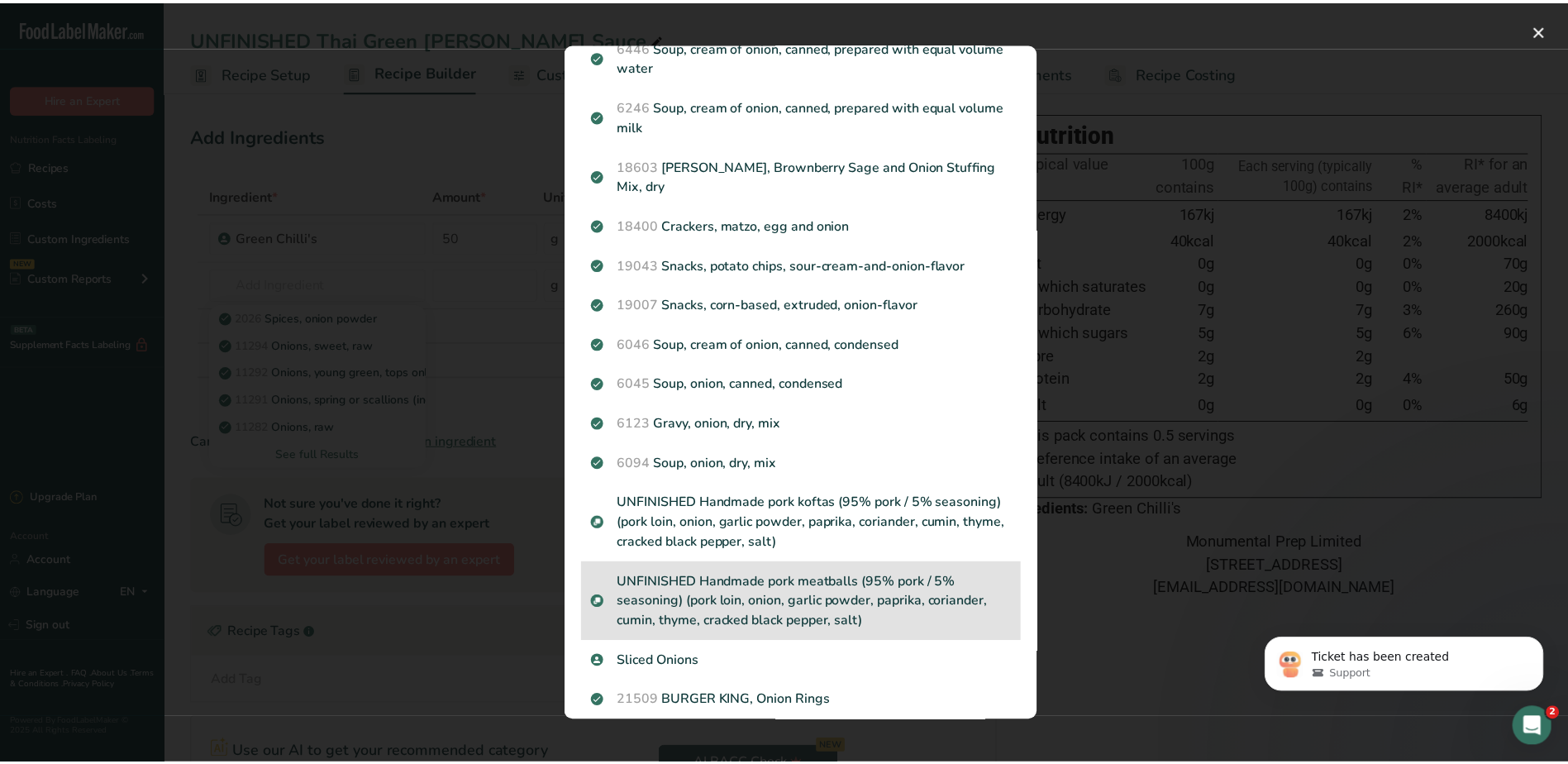
scroll to position [744, 0]
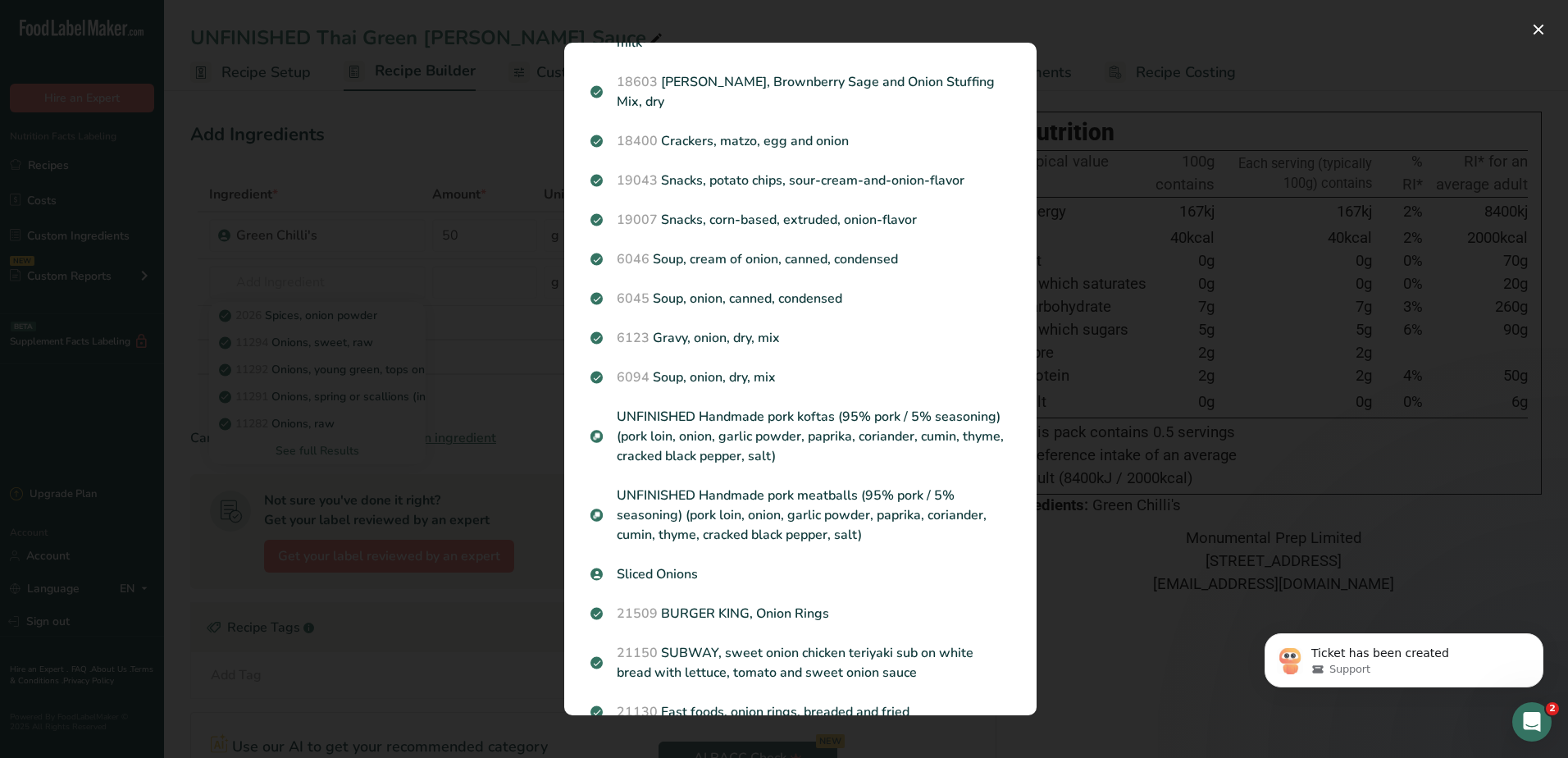
click at [674, 572] on p "Sliced Onions" at bounding box center [800, 574] width 420 height 19
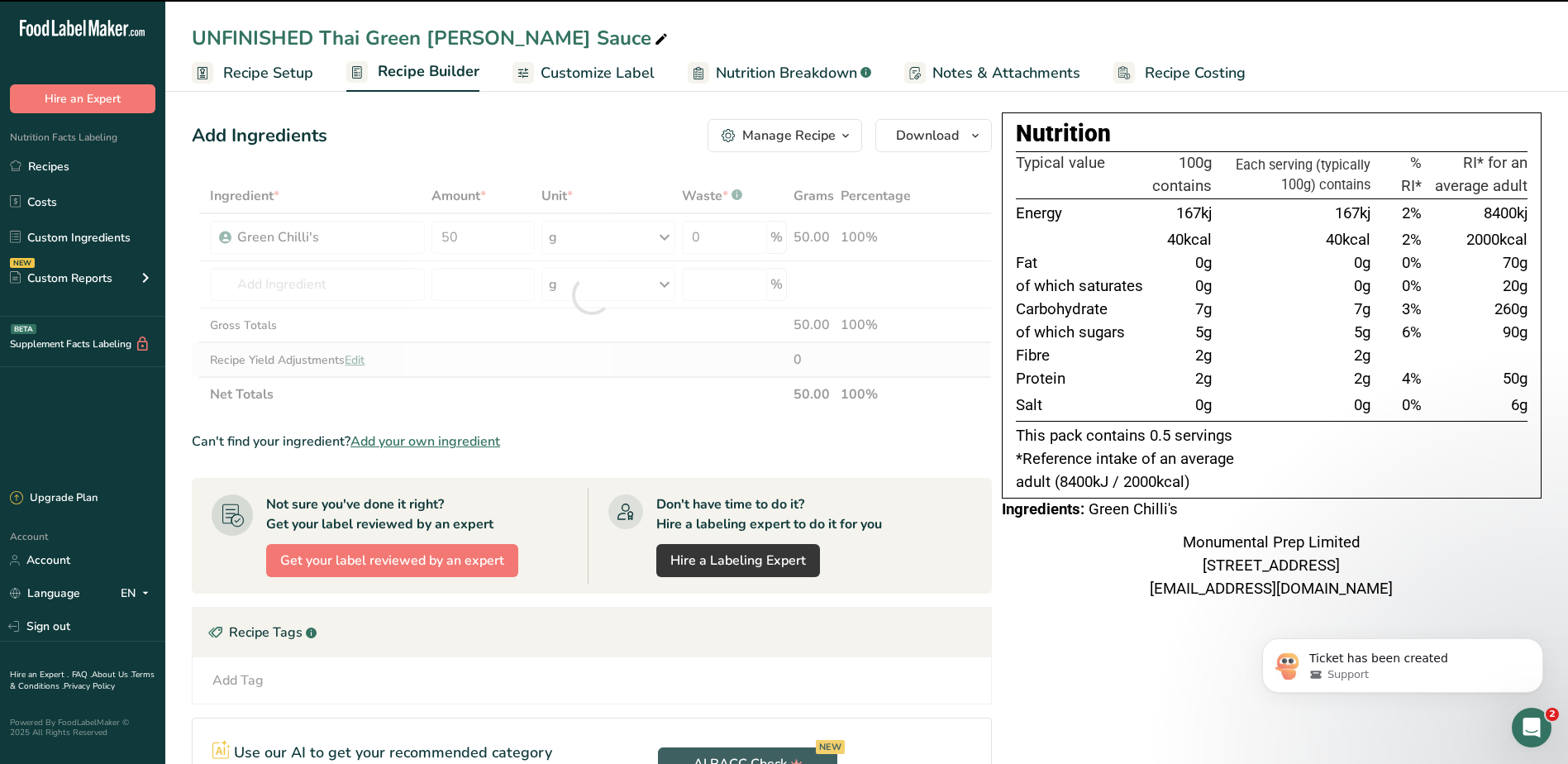
type input "0"
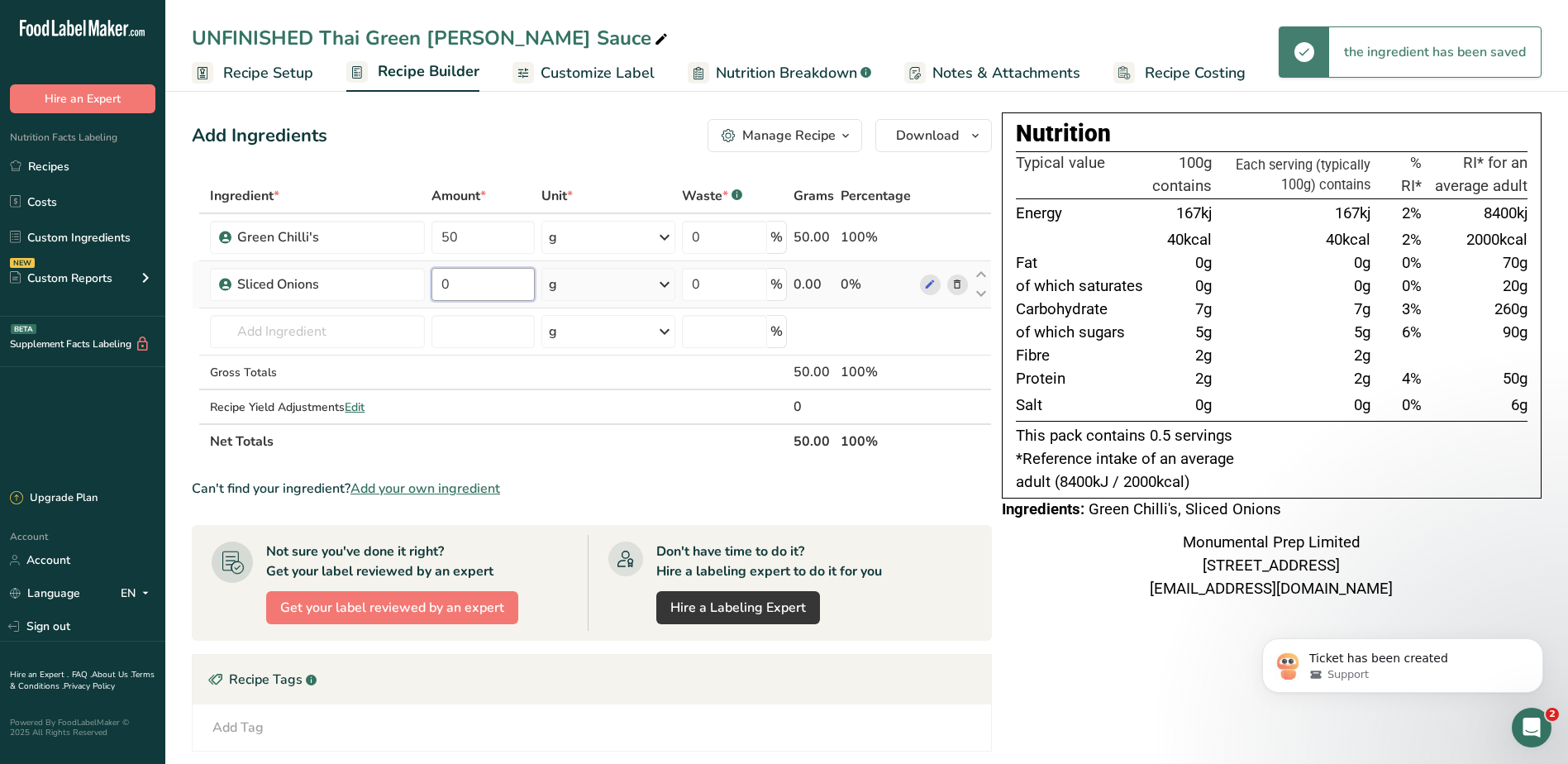
drag, startPoint x: 482, startPoint y: 297, endPoint x: 491, endPoint y: 297, distance: 9.0
click at [482, 297] on input "0" at bounding box center [483, 284] width 103 height 33
drag, startPoint x: 497, startPoint y: 289, endPoint x: 384, endPoint y: 282, distance: 113.2
click at [397, 283] on tr "Sliced Onions 0 g Weight Units g kg mg See more Volume Units l Volume units req…" at bounding box center [591, 285] width 798 height 47
type input "50"
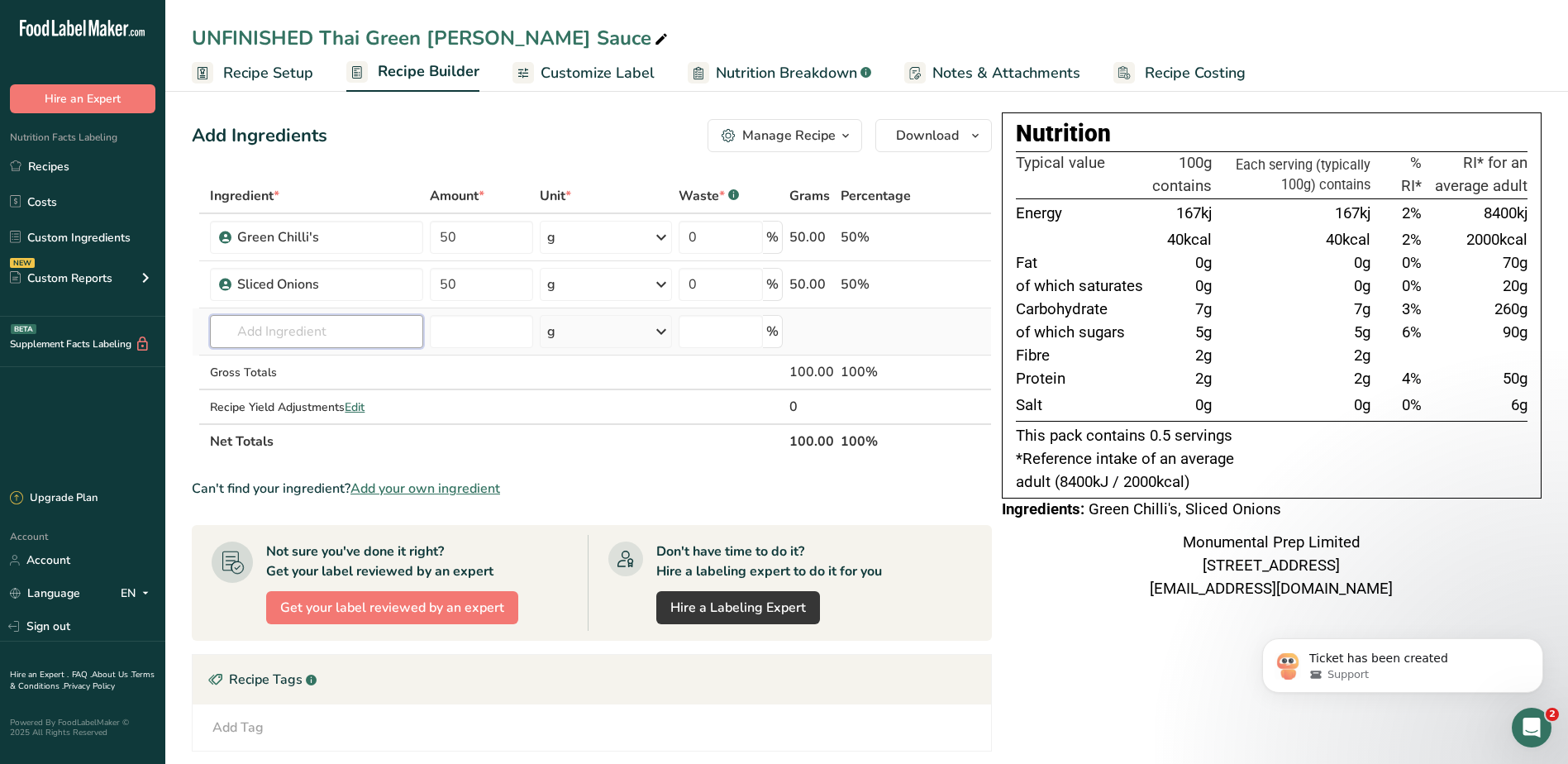
click at [297, 325] on div "Ingredient * Amount * Unit * Waste * .a-a{fill:#347362;}.b-a{fill:#fff;} Grams …" at bounding box center [591, 319] width 800 height 281
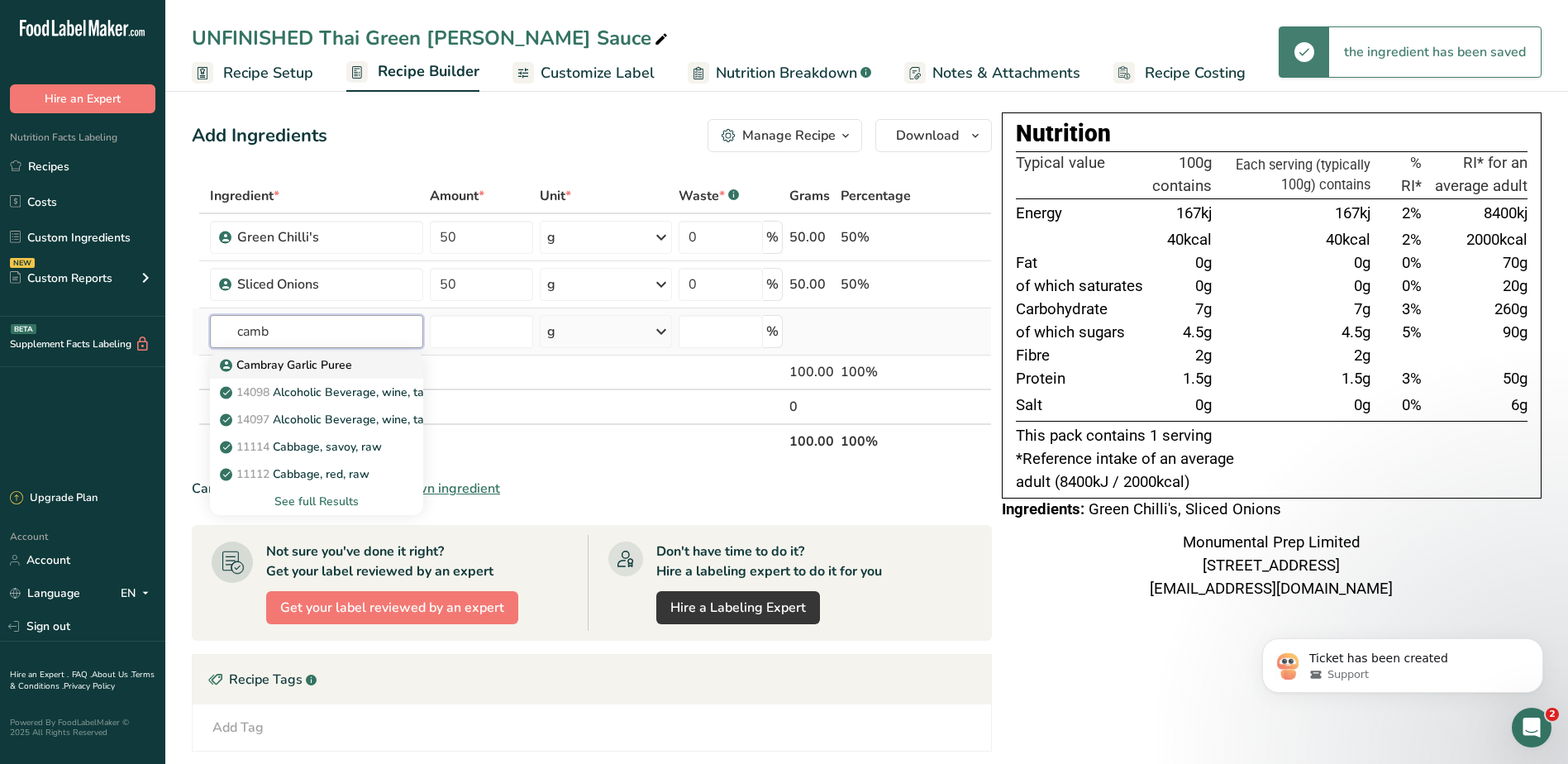
type input "camb"
click at [280, 364] on p "Cambray Garlic Puree" at bounding box center [287, 365] width 129 height 18
type input "Cambray Garlic Puree"
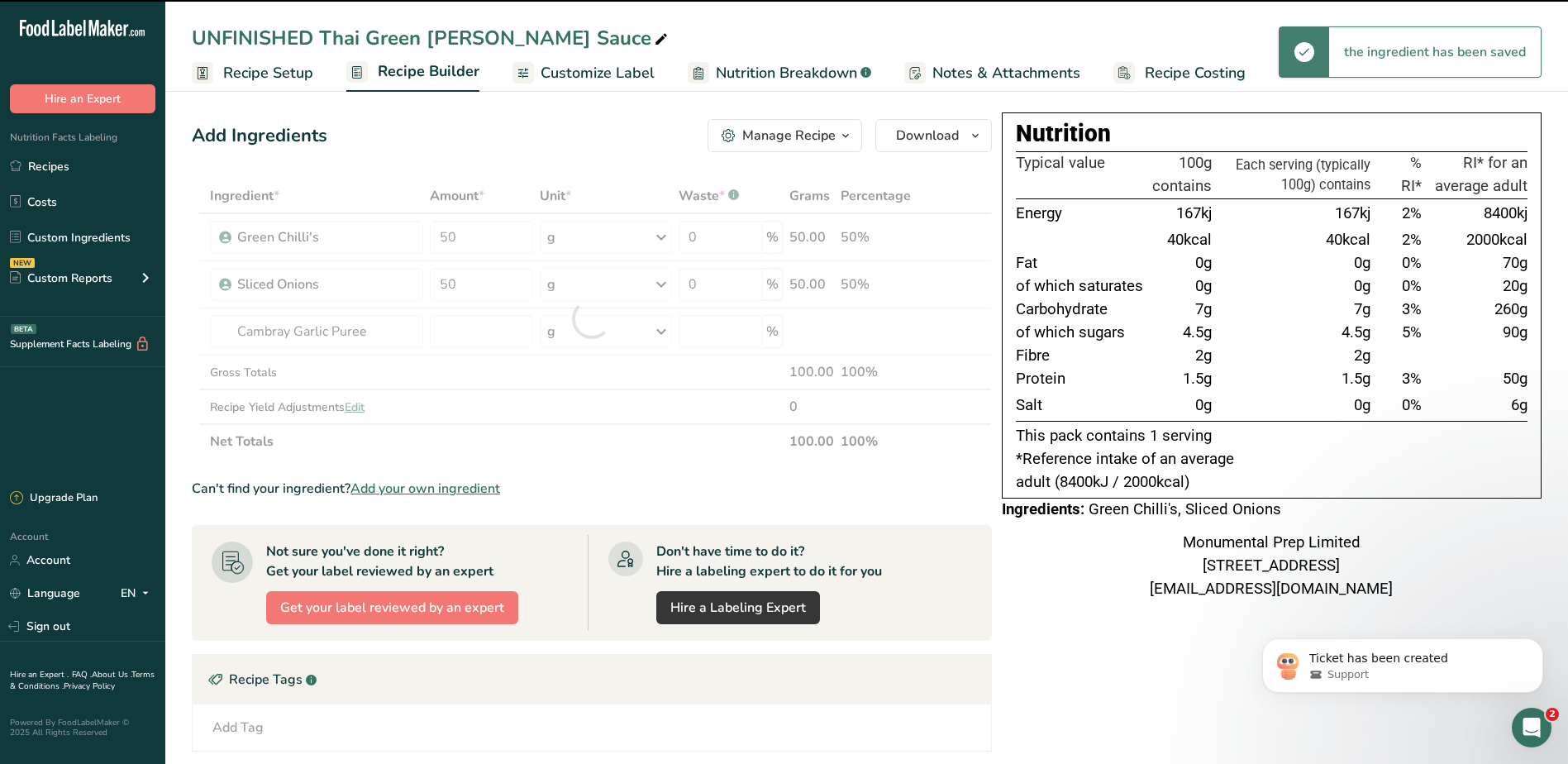
click at [452, 337] on div at bounding box center [591, 319] width 800 height 281
type input "0"
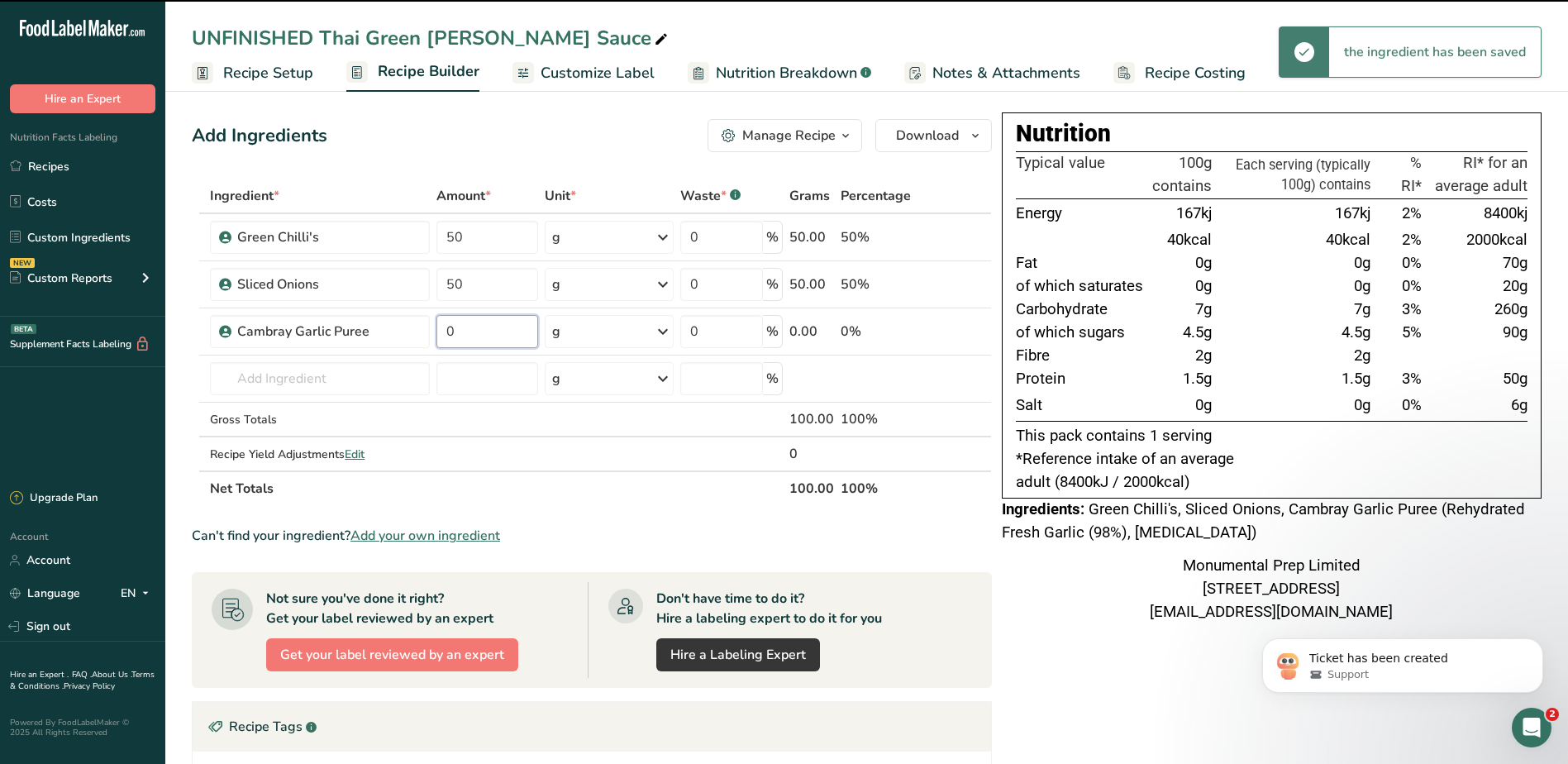
click at [461, 330] on input "0" at bounding box center [486, 331] width 101 height 33
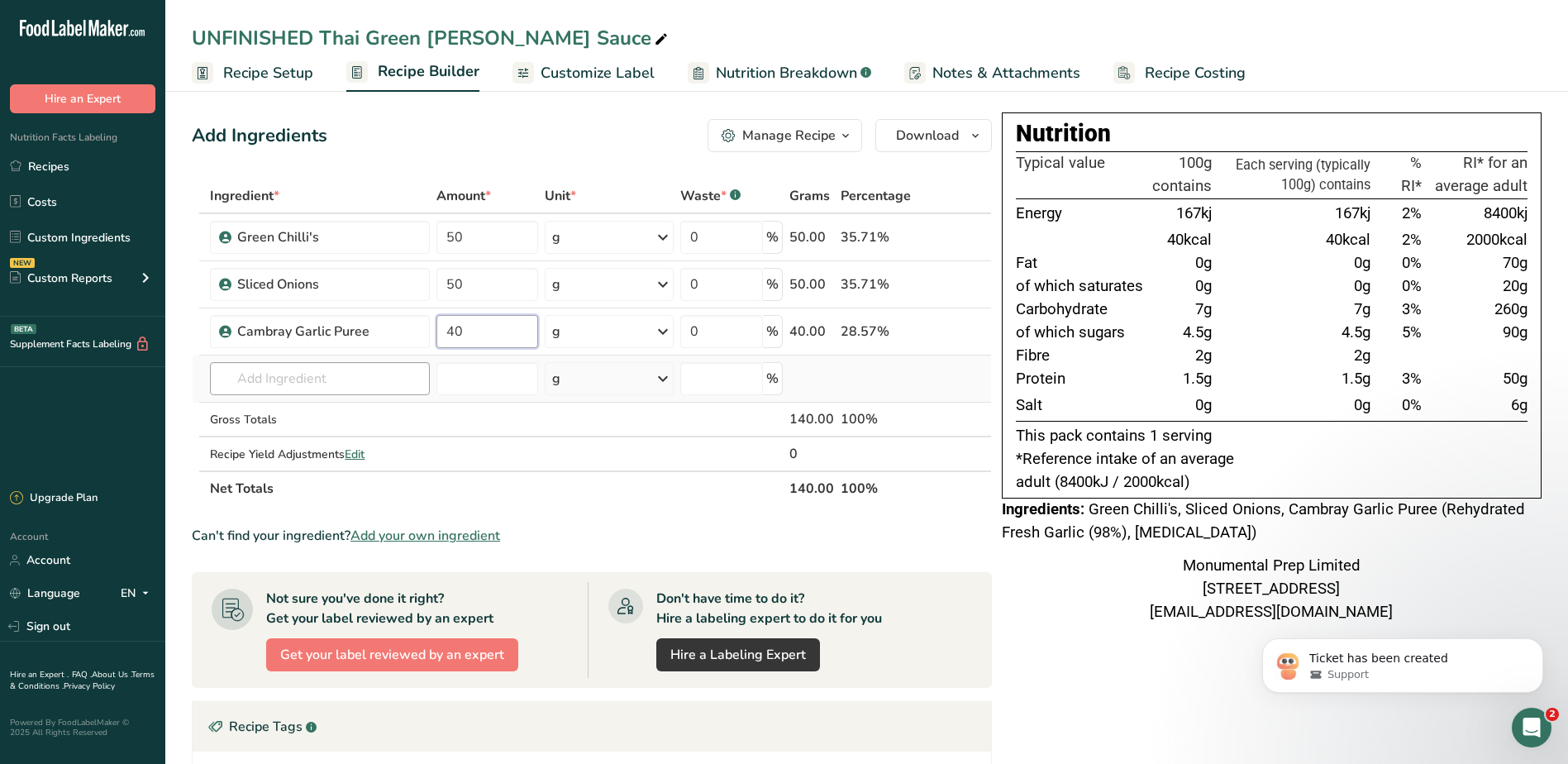
type input "40"
click at [297, 385] on div "Ingredient * Amount * Unit * Waste * .a-a{fill:#347362;}.b-a{fill:#fff;} Grams …" at bounding box center [591, 341] width 800 height 327
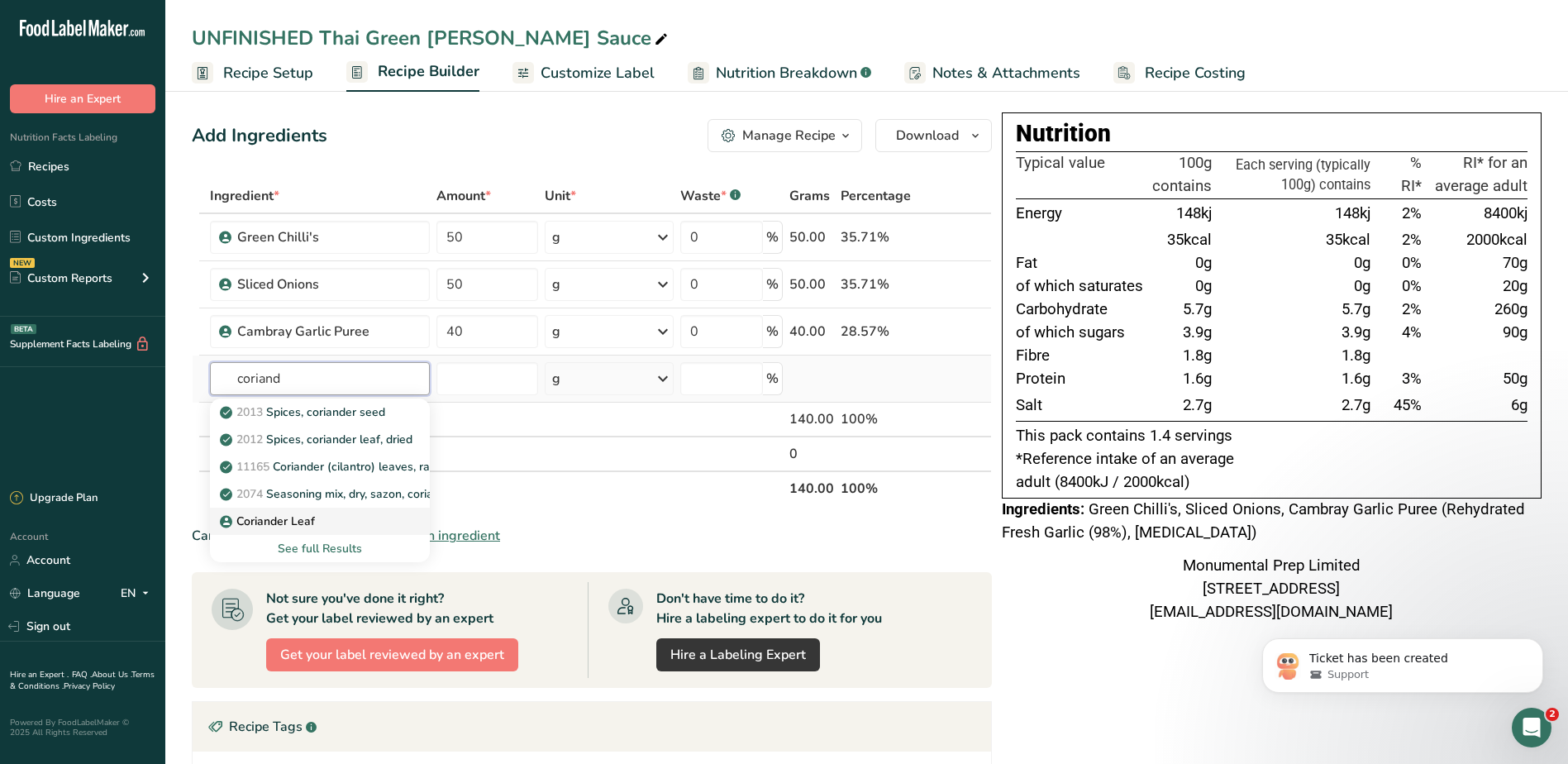
type input "coriand"
click at [297, 515] on p "Coriander Leaf" at bounding box center [269, 521] width 92 height 18
type input "Coriander Leaf"
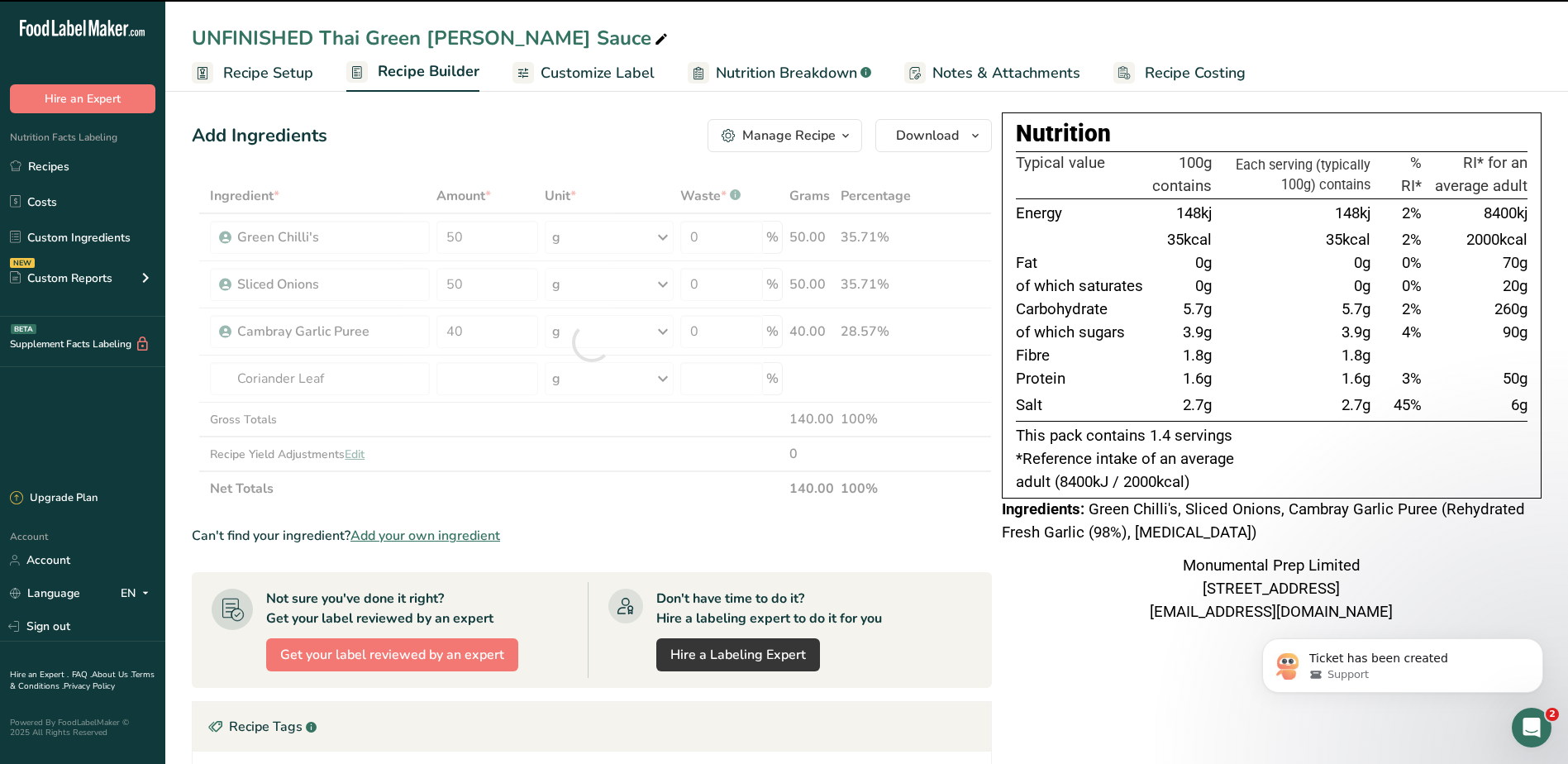
type input "0"
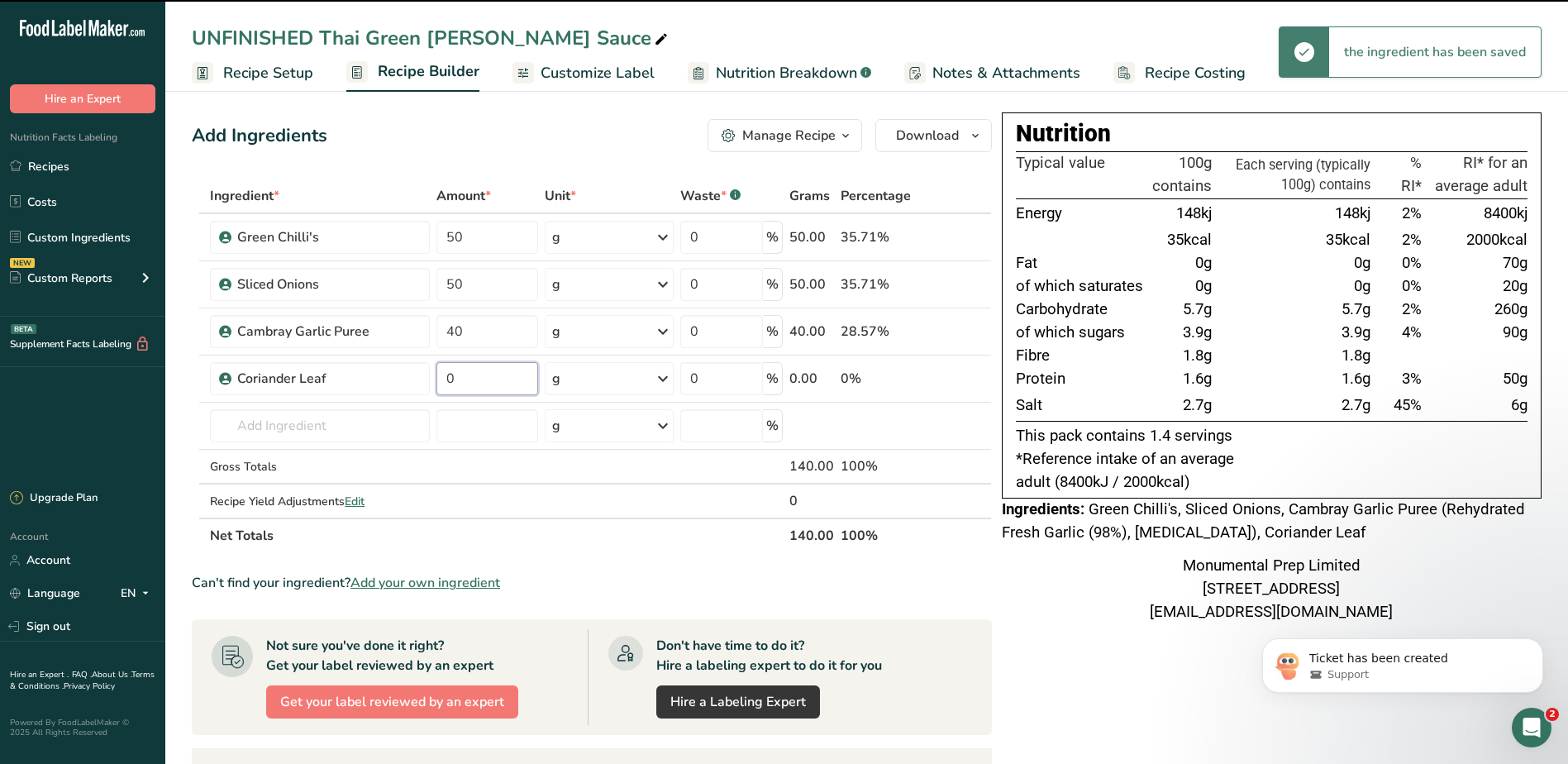
click at [478, 372] on input "0" at bounding box center [486, 378] width 101 height 33
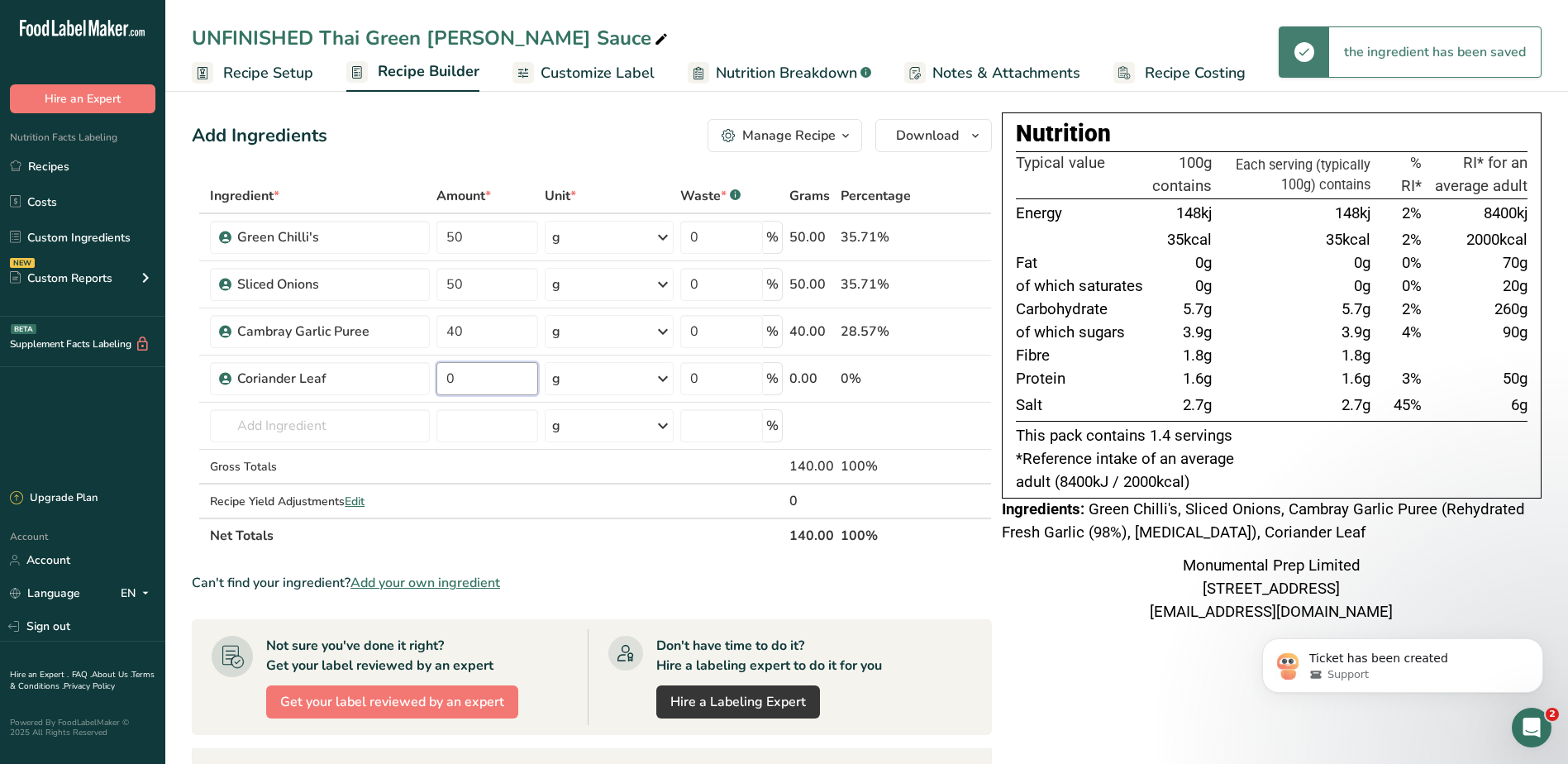
click at [478, 372] on input "0" at bounding box center [486, 378] width 101 height 33
type input "10"
click at [321, 422] on div "Ingredient * Amount * Unit * Waste * .a-a{fill:#347362;}.b-a{fill:#fff;} Grams …" at bounding box center [591, 365] width 800 height 374
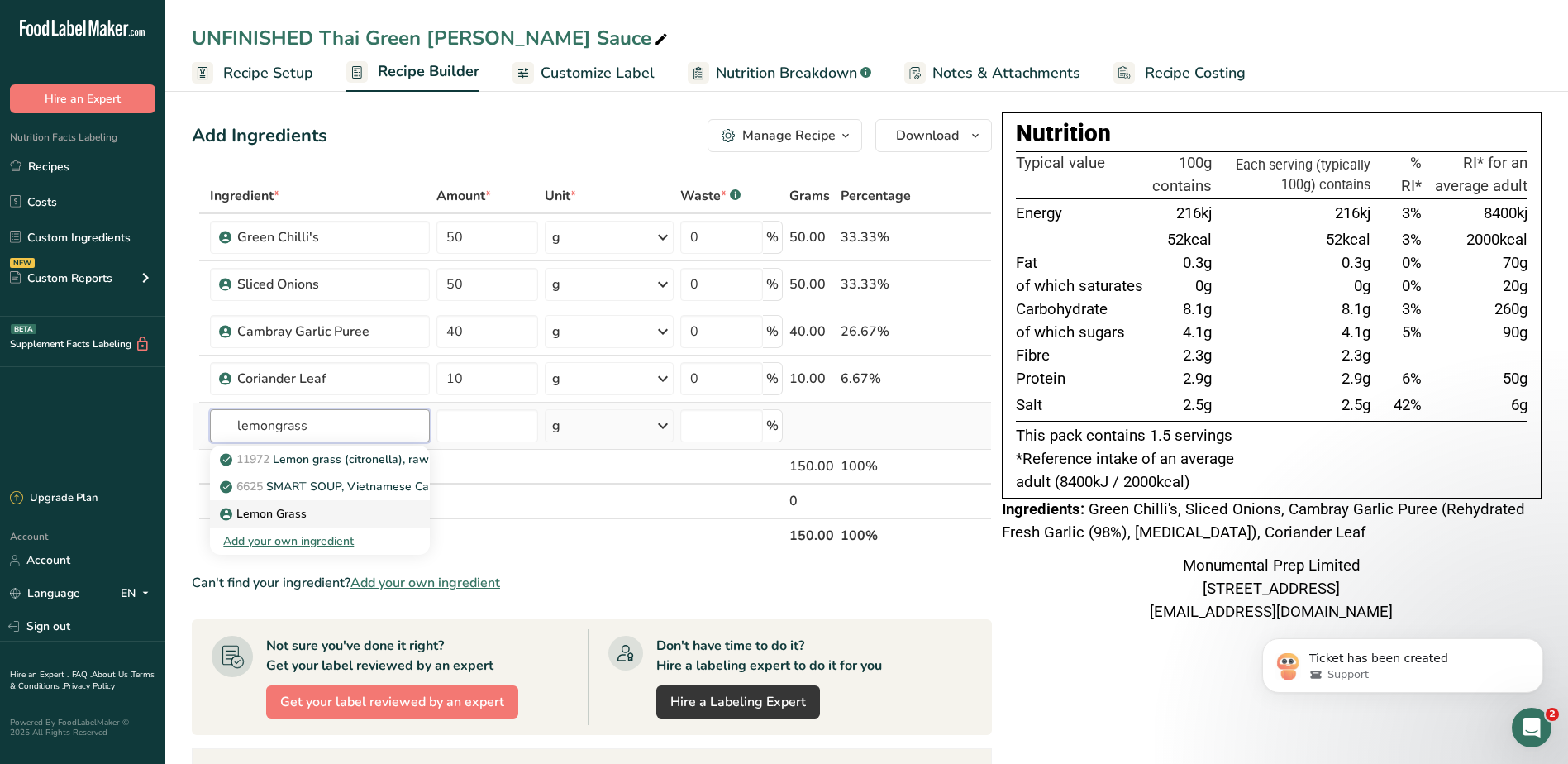
type input "lemongrass"
click at [279, 507] on p "Lemon Grass" at bounding box center [264, 514] width 84 height 18
type input "Lemon Grass"
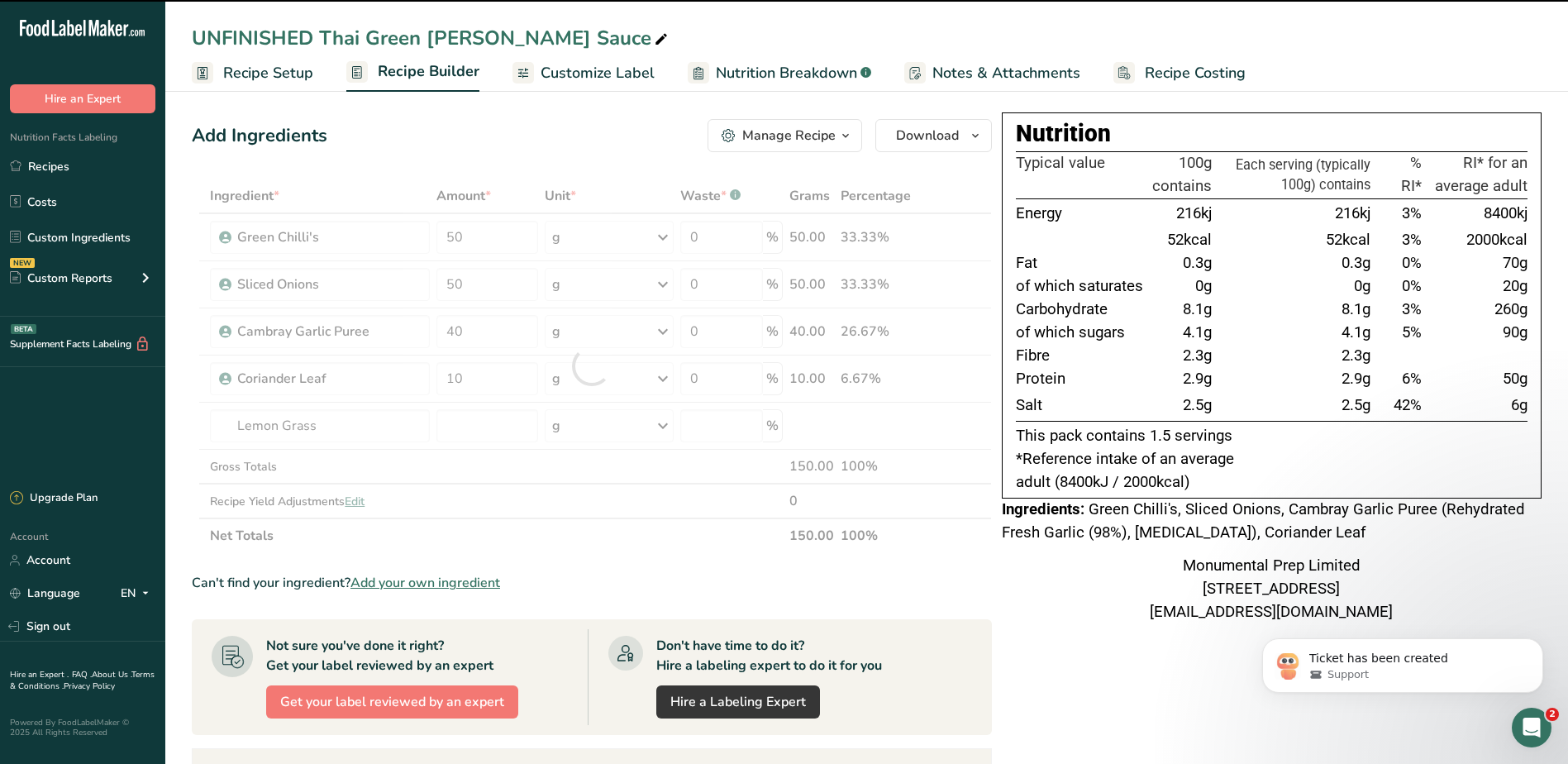
type input "0"
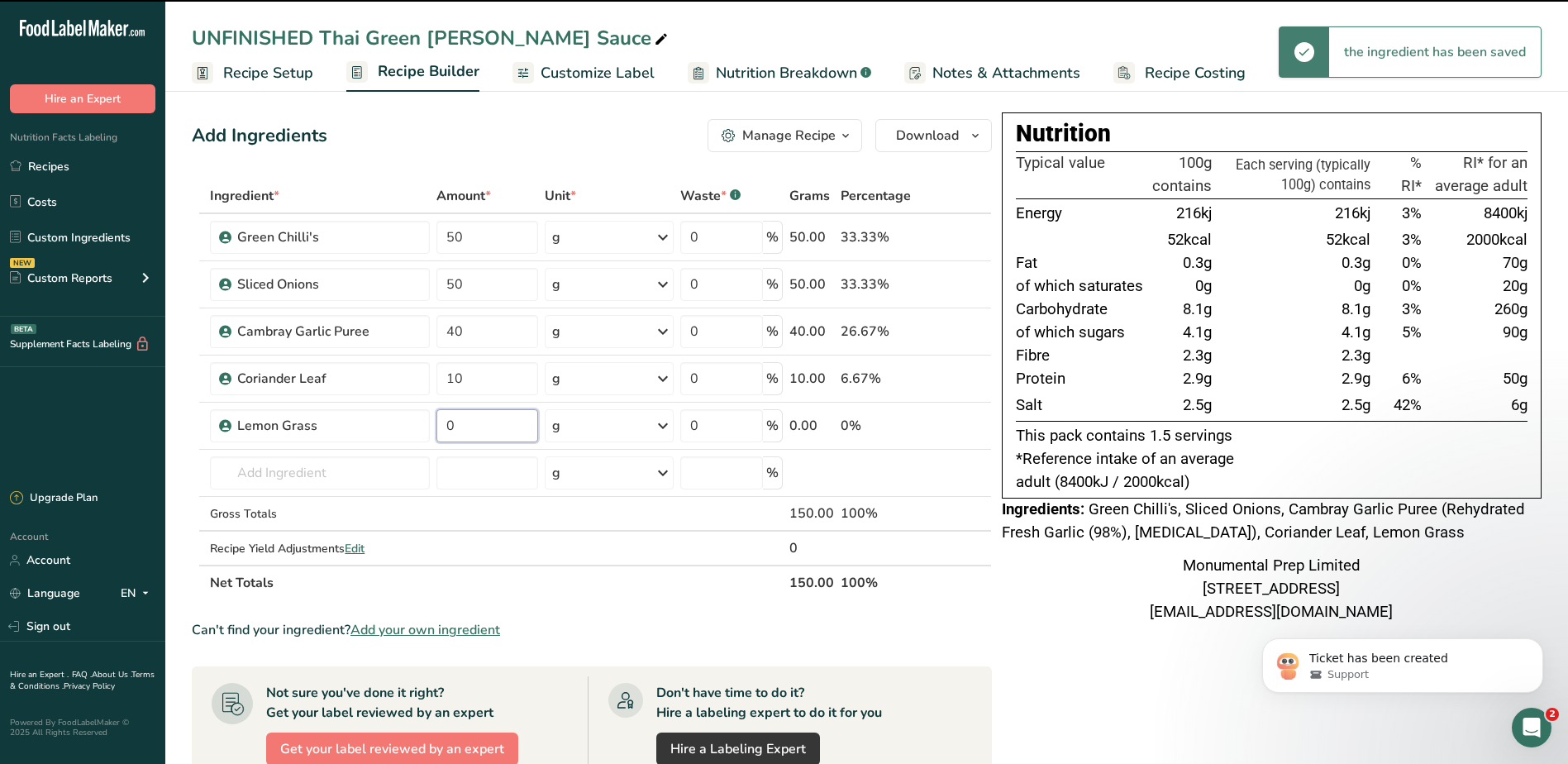
click at [482, 423] on input "0" at bounding box center [486, 425] width 101 height 33
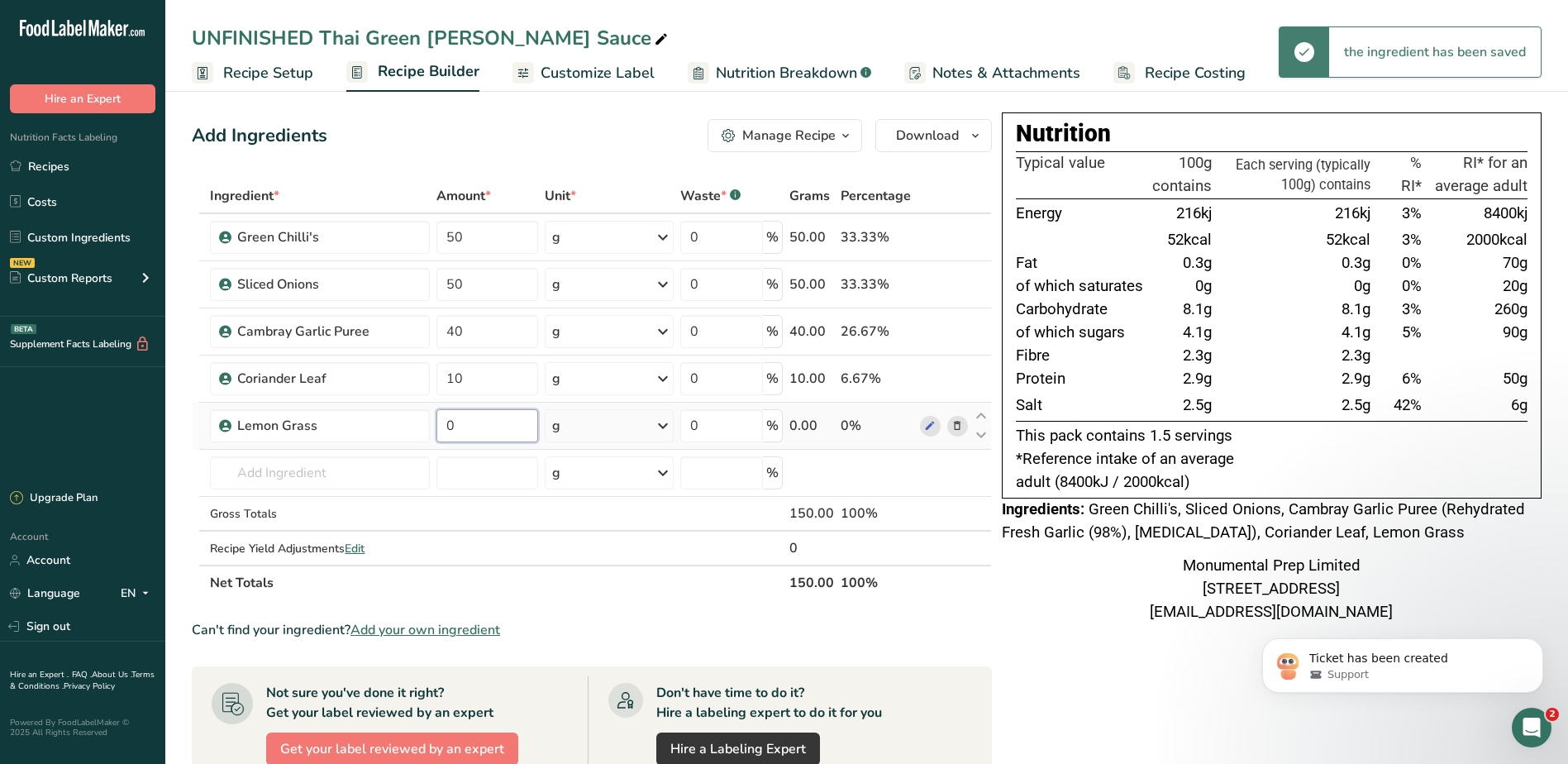
click at [481, 423] on input "0" at bounding box center [486, 425] width 101 height 33
click at [343, 467] on div "Ingredient * Amount * Unit * Waste * .a-a{fill:#347362;}.b-a{fill:#fff;} Grams …" at bounding box center [591, 389] width 800 height 422
drag, startPoint x: 493, startPoint y: 428, endPoint x: 416, endPoint y: 426, distance: 77.0
click at [418, 428] on tr "Lemon Grass 0 g Weight Units g kg mg See more Volume Units l Volume units requi…" at bounding box center [591, 426] width 798 height 47
type input "15"
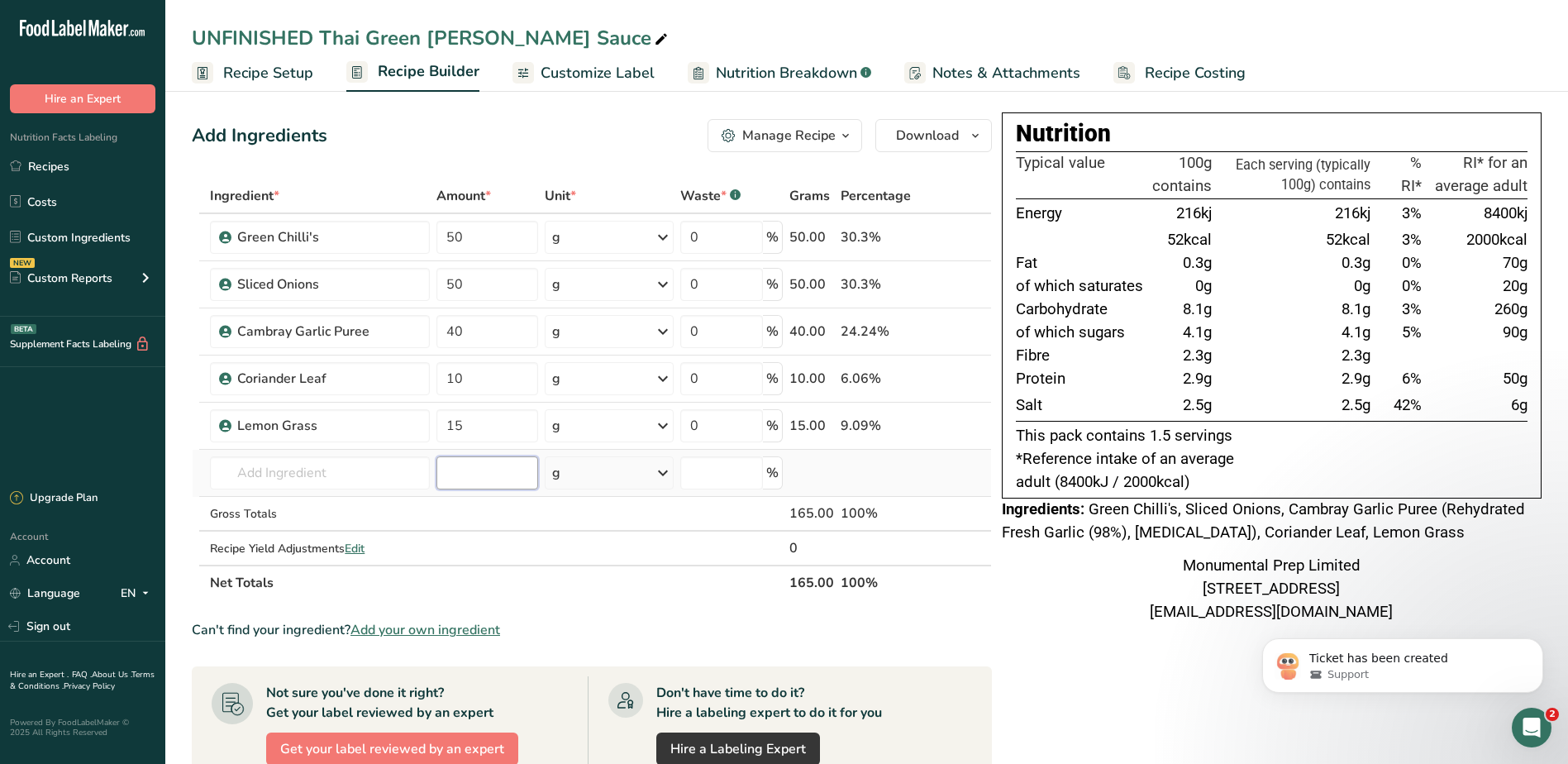
click at [469, 467] on div "Ingredient * Amount * Unit * Waste * .a-a{fill:#347362;}.b-a{fill:#fff;} Grams …" at bounding box center [591, 389] width 800 height 422
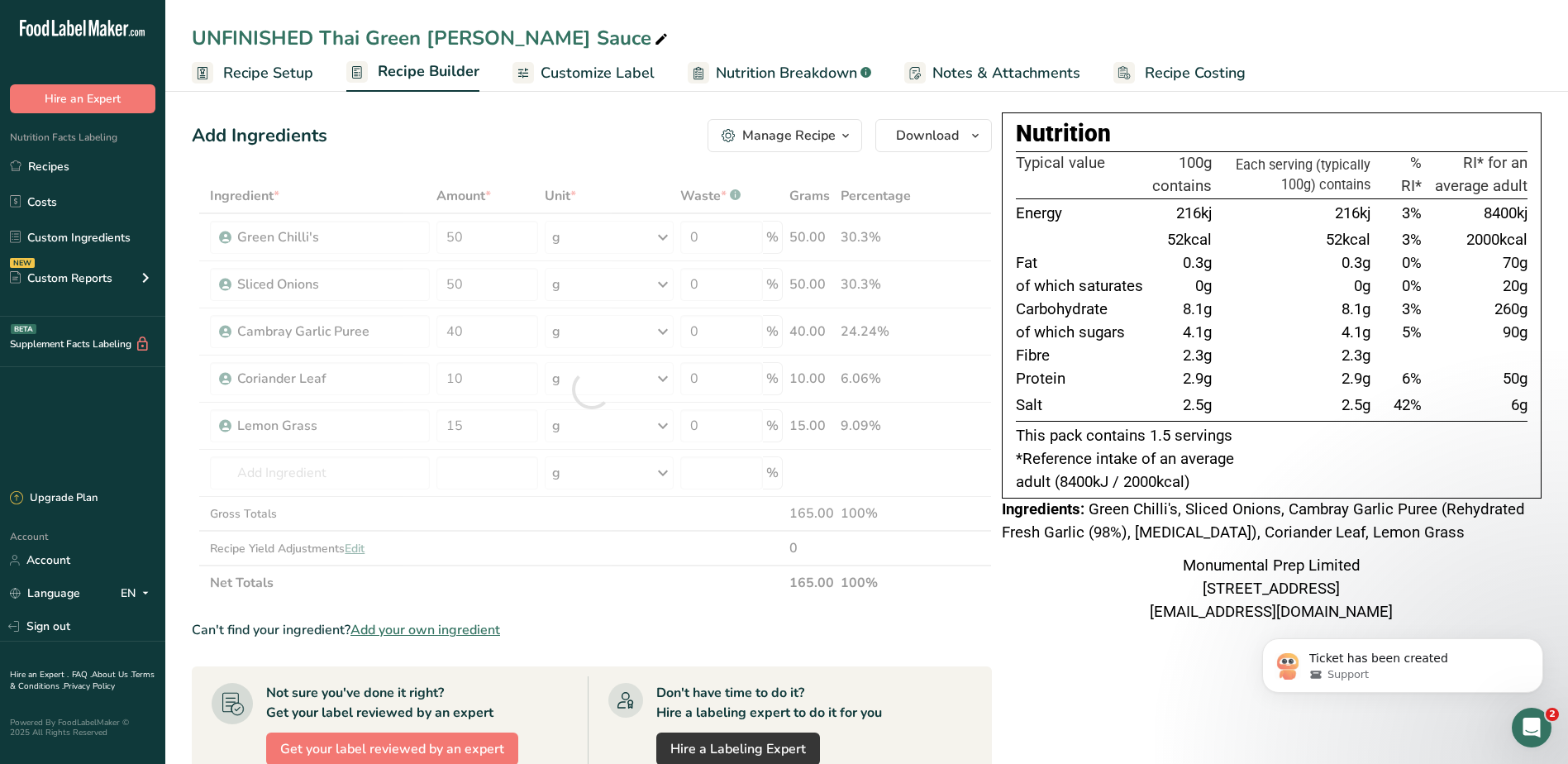
click at [360, 472] on div at bounding box center [591, 389] width 800 height 422
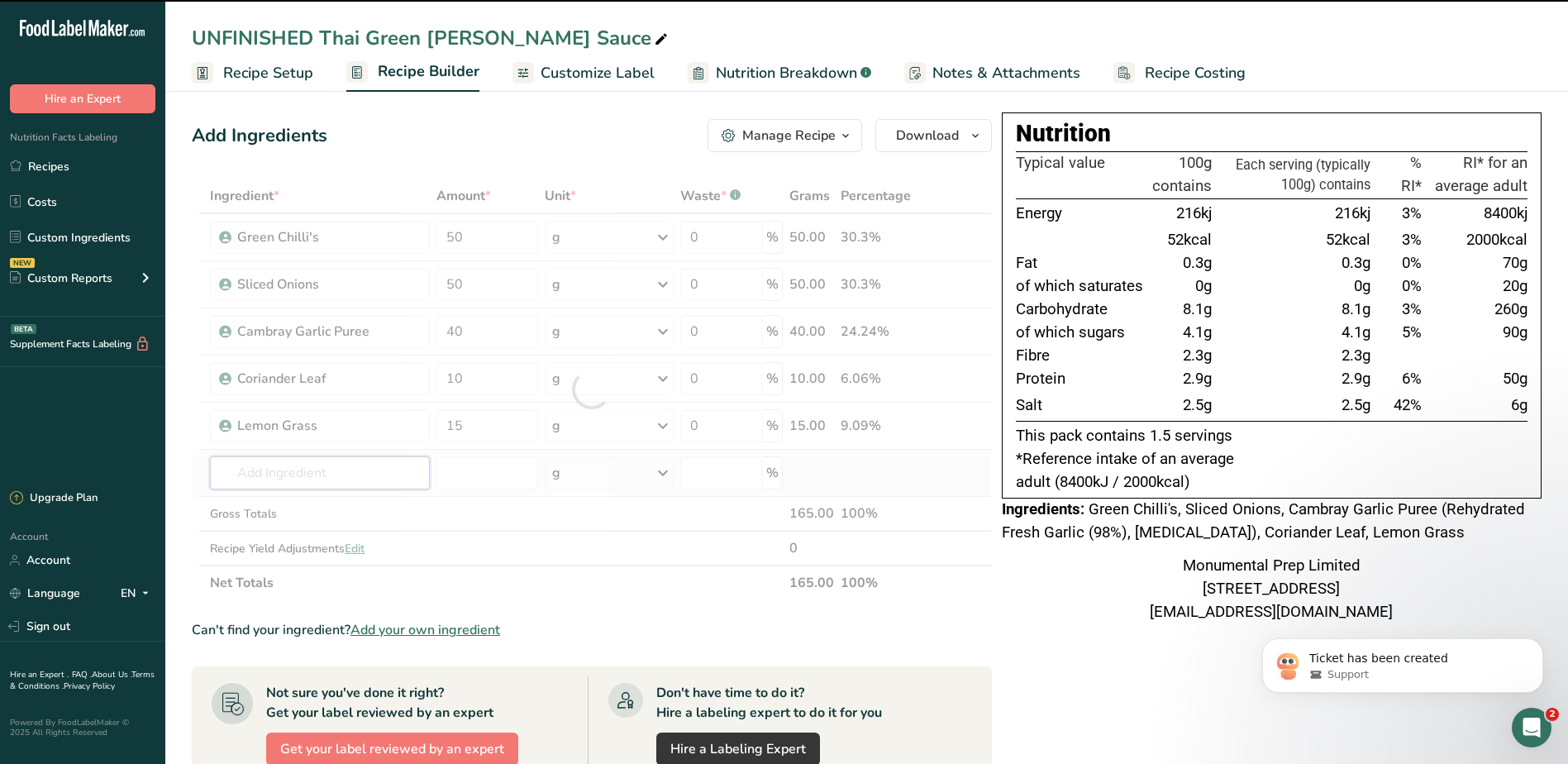
click at [310, 468] on input "text" at bounding box center [319, 472] width 220 height 33
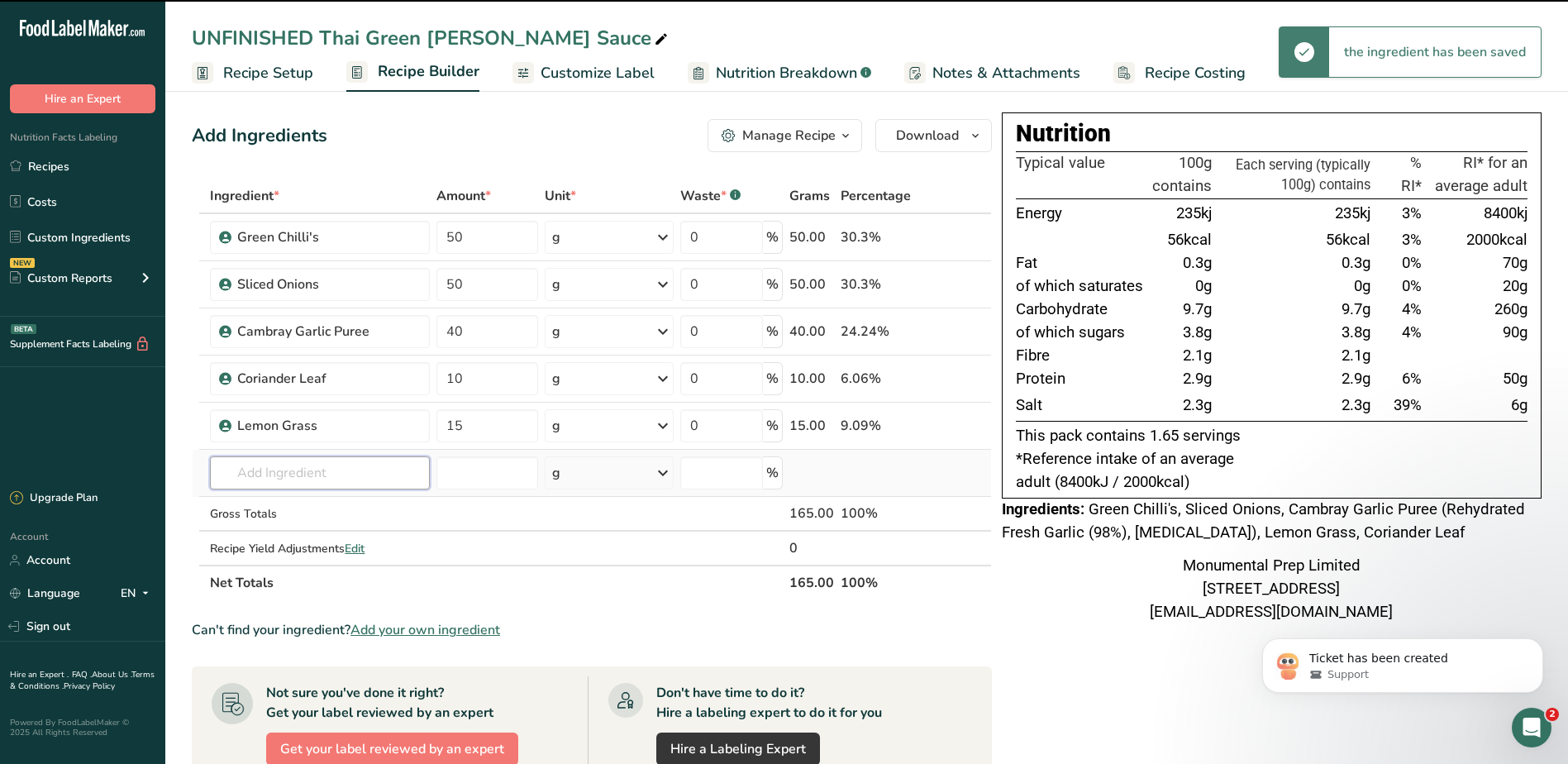
click at [291, 472] on input "text" at bounding box center [319, 472] width 220 height 33
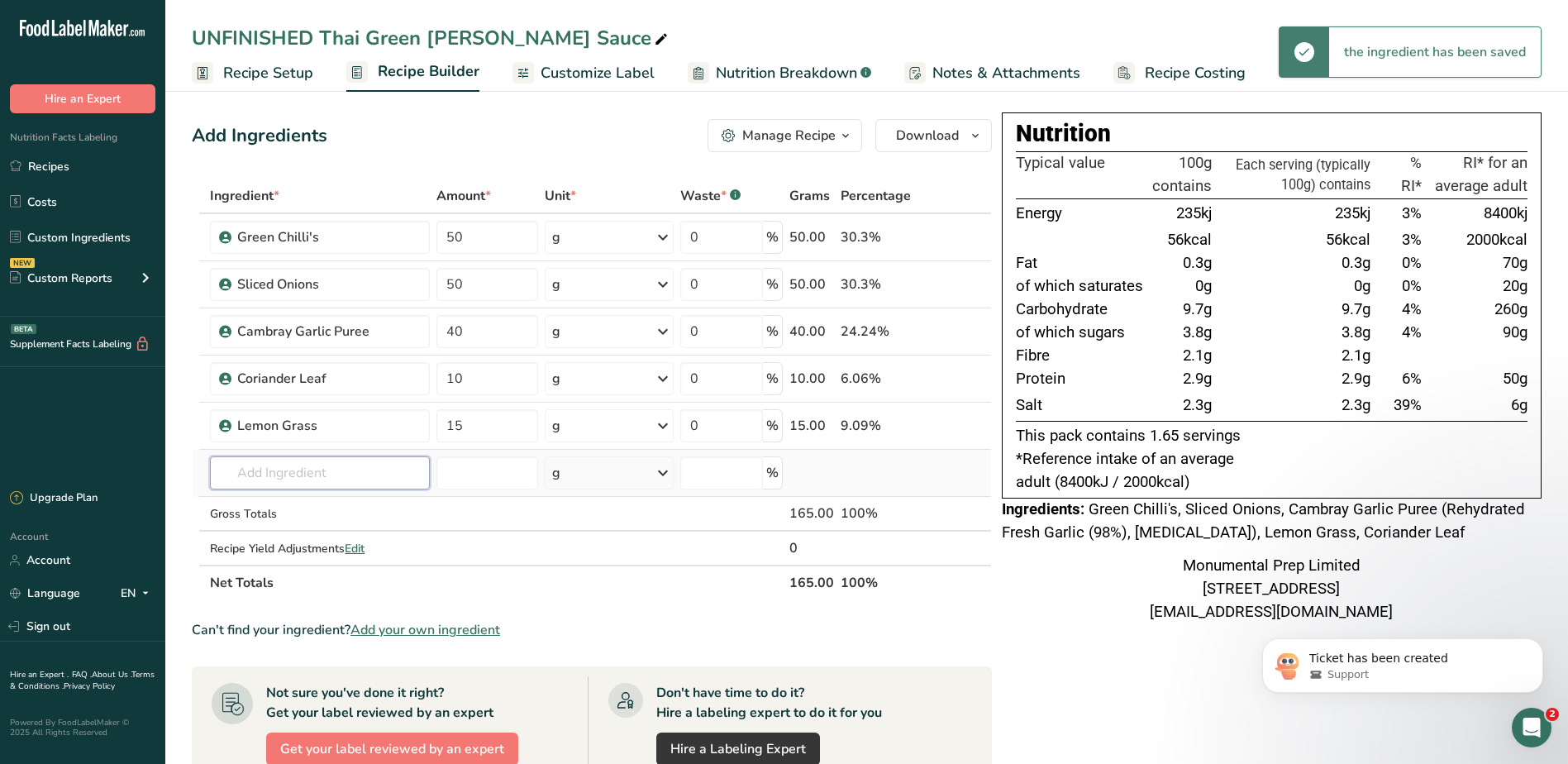
click at [291, 472] on input "text" at bounding box center [319, 472] width 220 height 33
click at [276, 484] on input "text" at bounding box center [319, 472] width 220 height 33
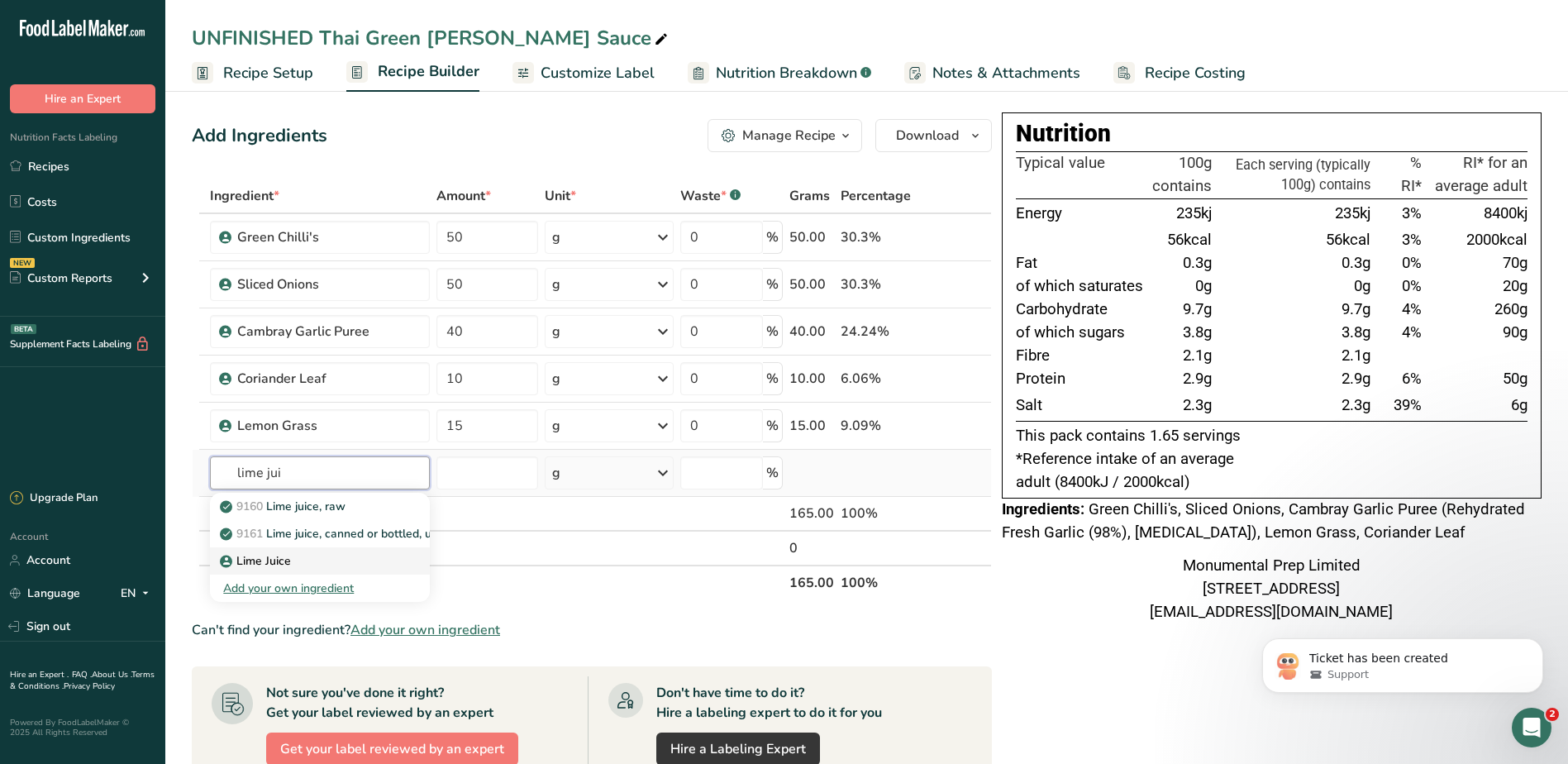
type input "lime jui"
click at [246, 565] on p "Lime Juice" at bounding box center [257, 560] width 68 height 18
type input "Lime Juice"
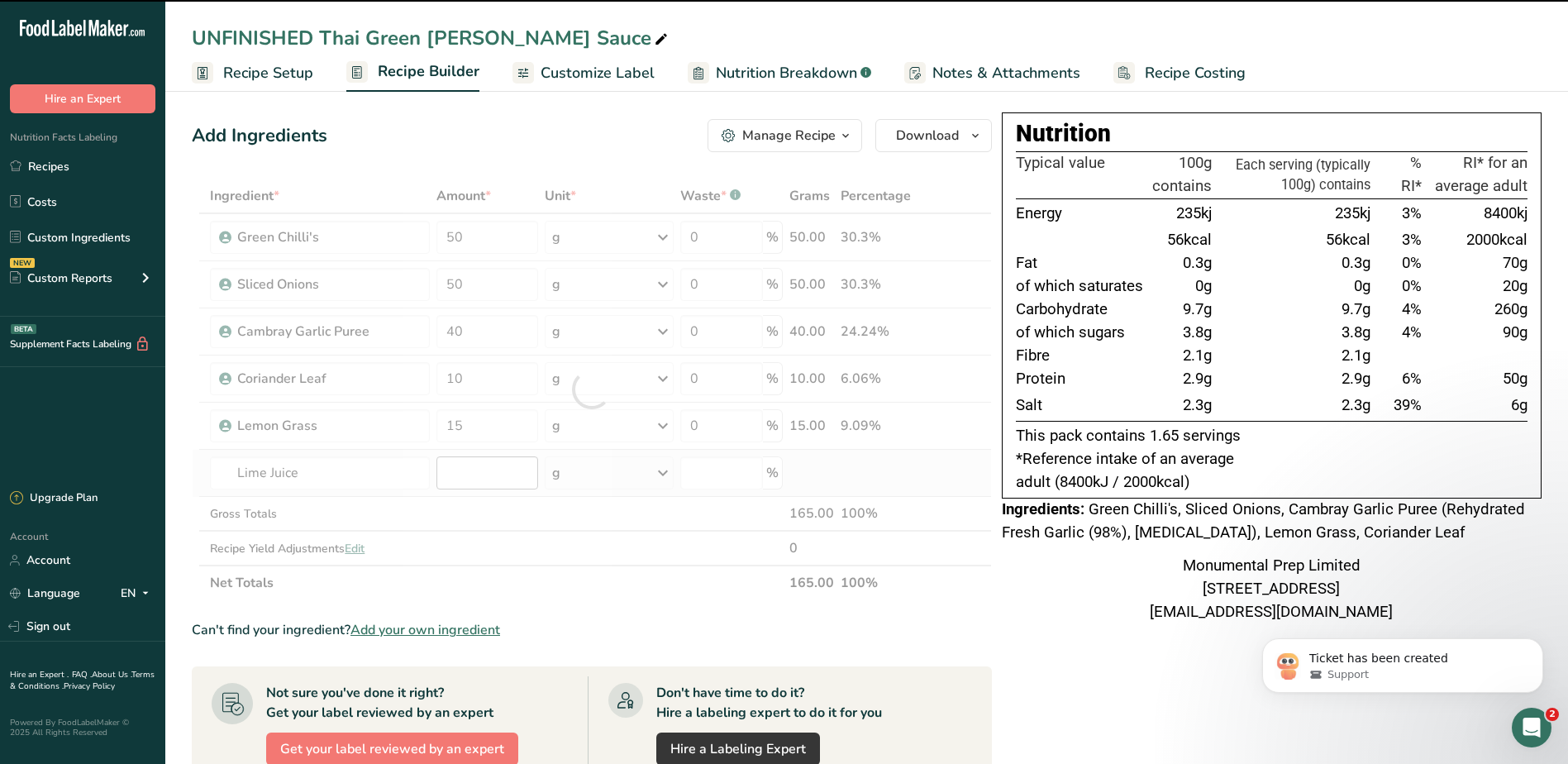
type input "0"
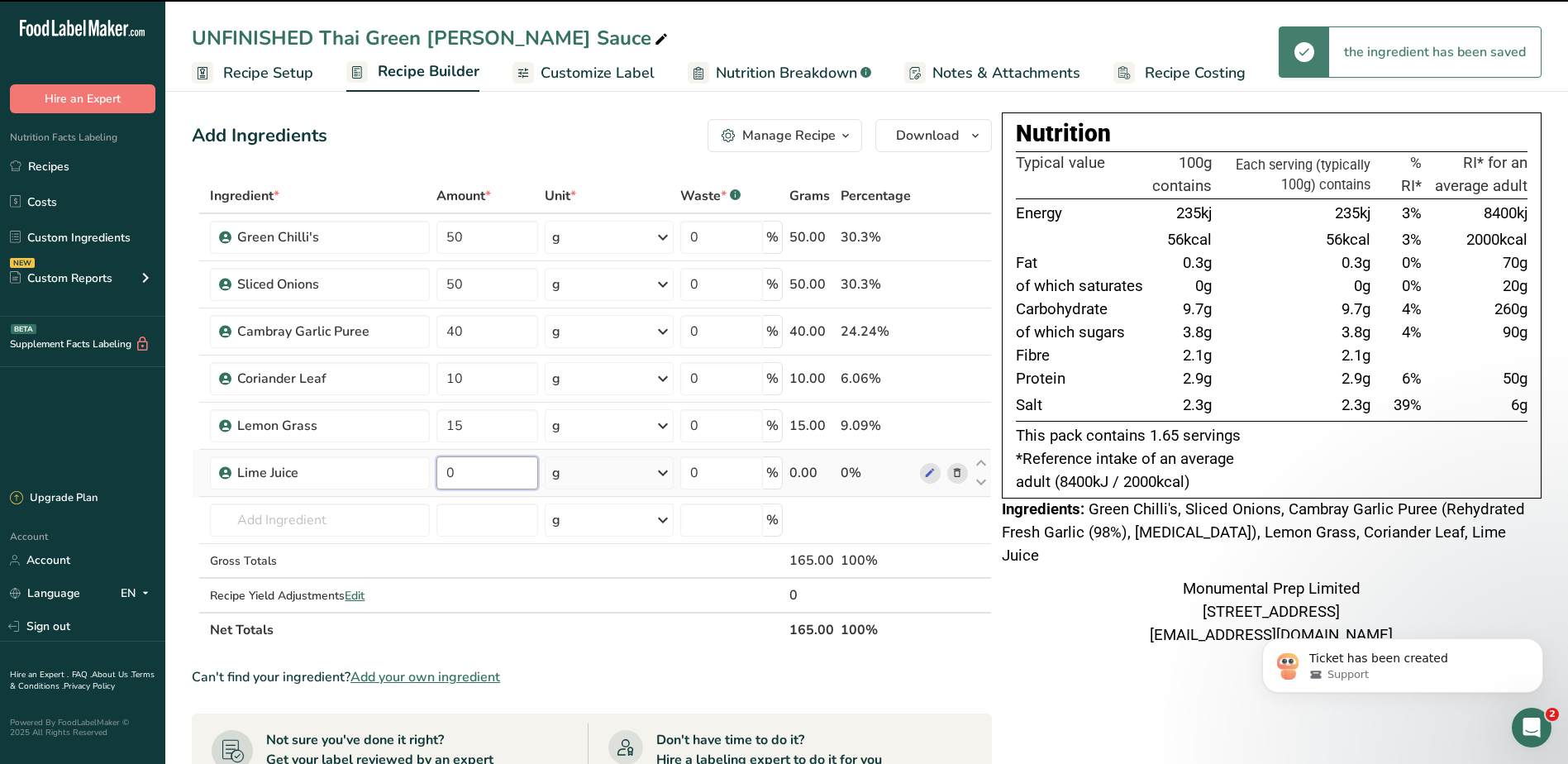
click at [458, 475] on input "0" at bounding box center [486, 472] width 101 height 33
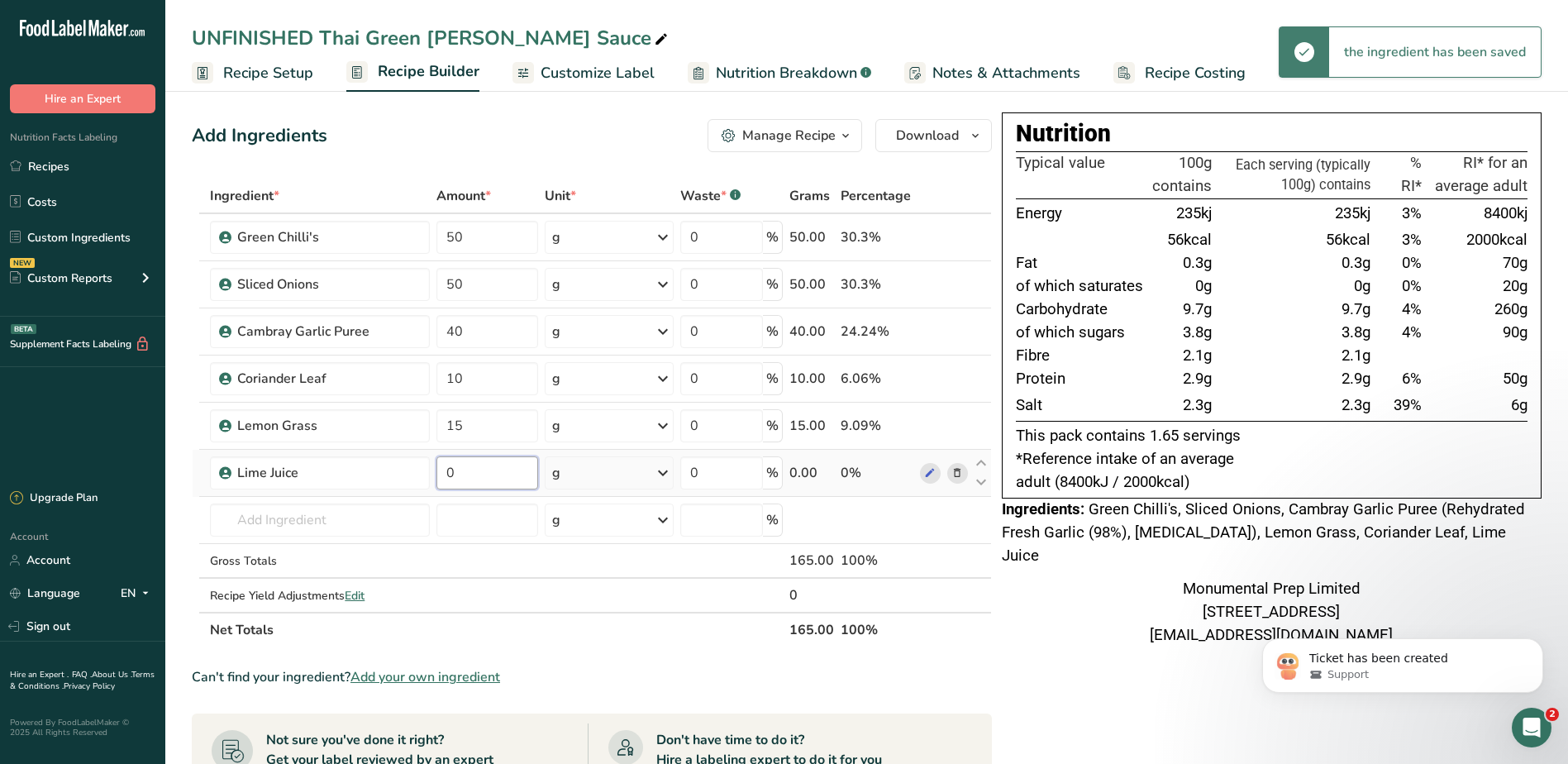
click at [458, 475] on input "0" at bounding box center [486, 472] width 101 height 33
type input "30"
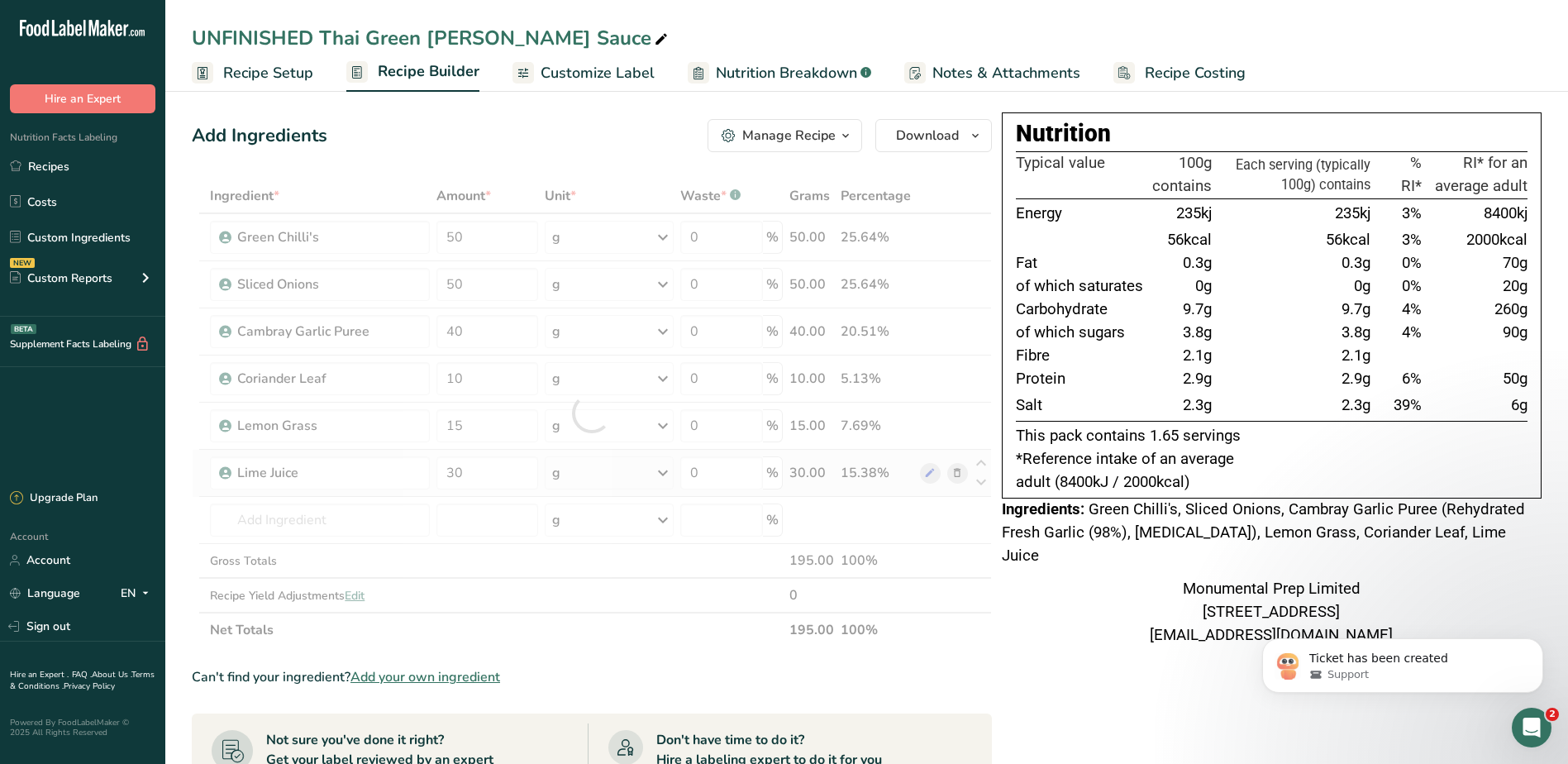
click at [640, 468] on div "Ingredient * Amount * Unit * Waste * .a-a{fill:#347362;}.b-a{fill:#fff;} Grams …" at bounding box center [591, 412] width 800 height 469
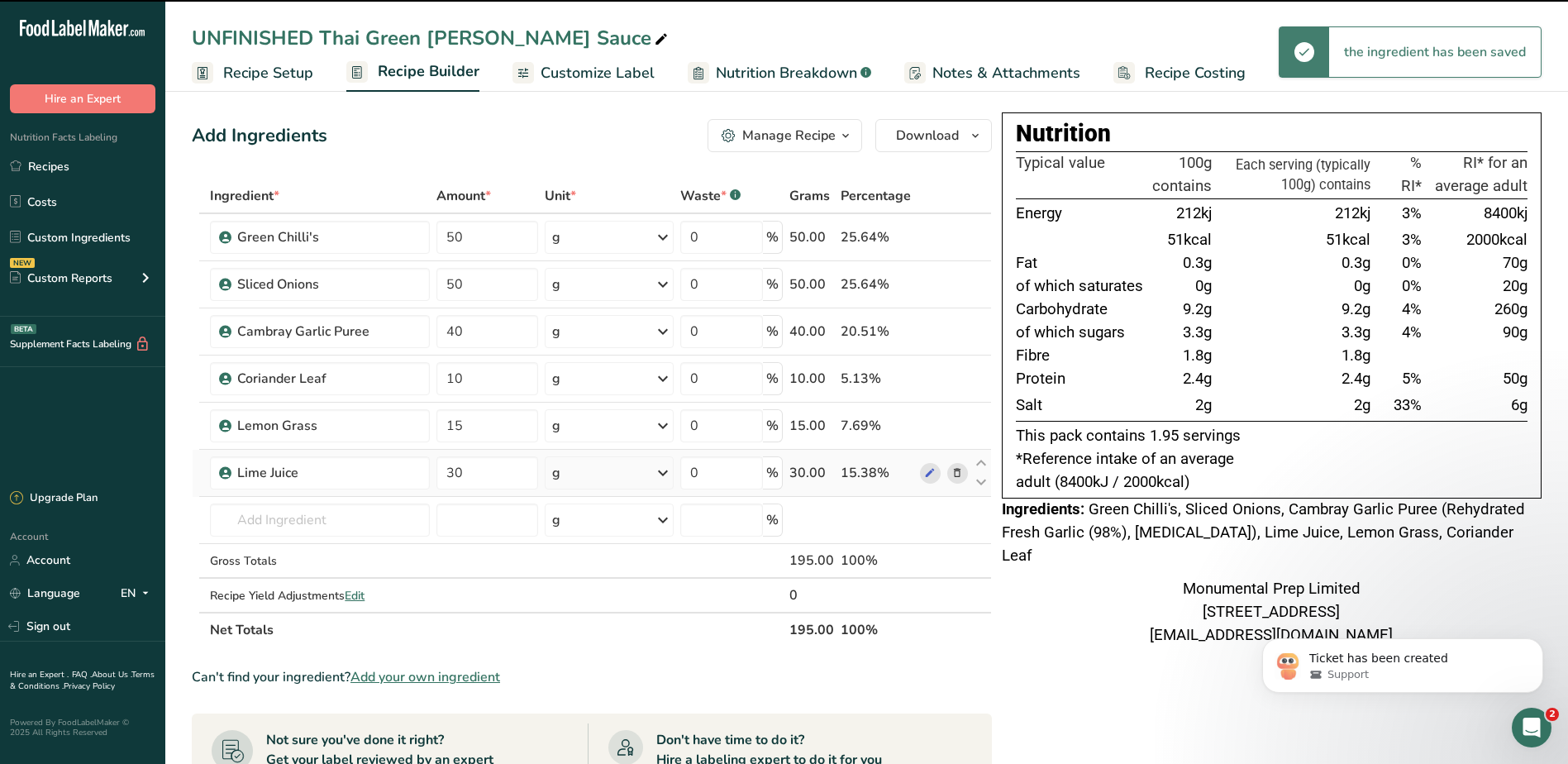
click at [658, 471] on icon at bounding box center [662, 472] width 19 height 30
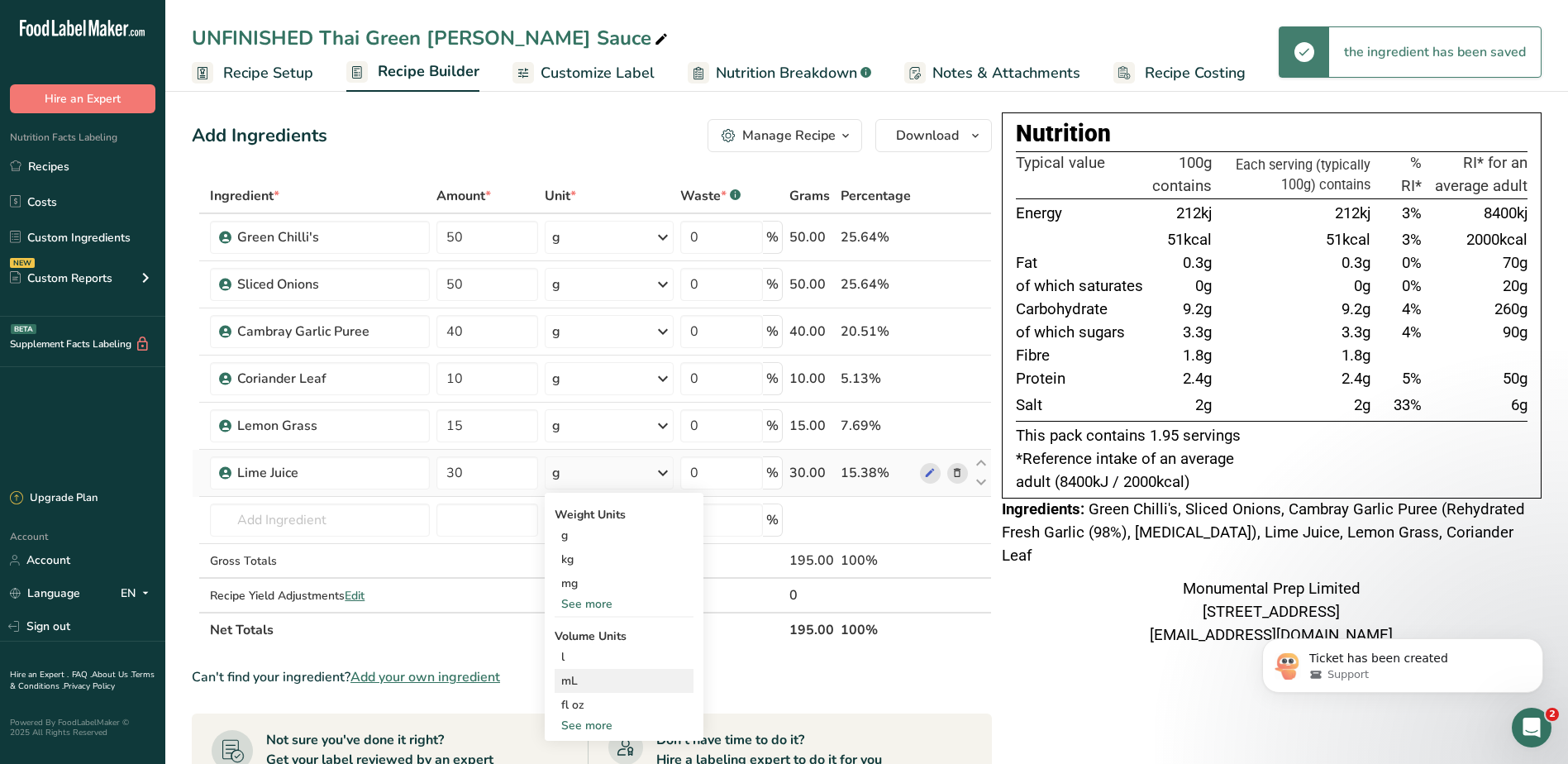
click at [608, 682] on div "mL" at bounding box center [623, 680] width 126 height 18
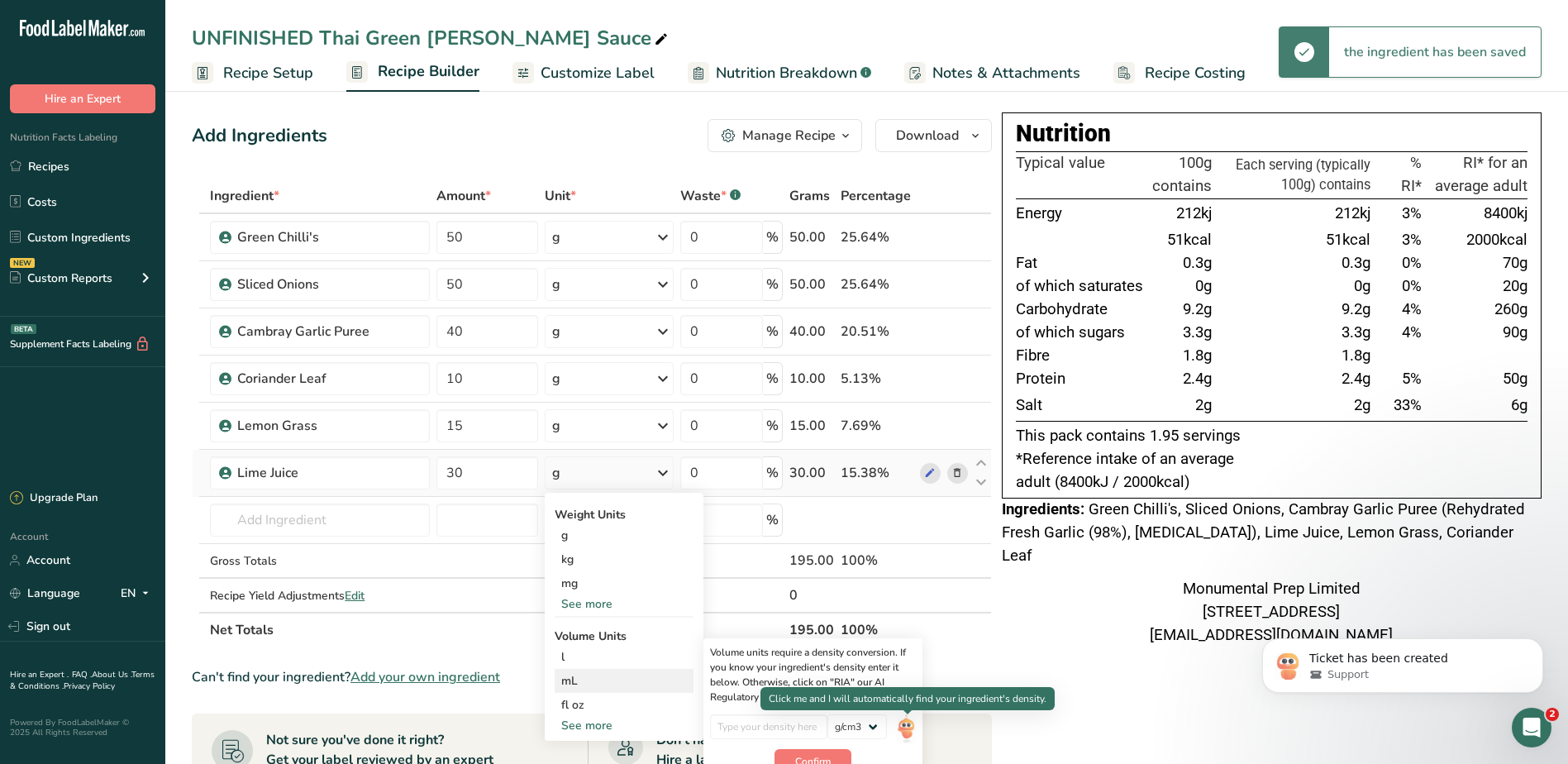
click at [907, 728] on img at bounding box center [906, 729] width 19 height 29
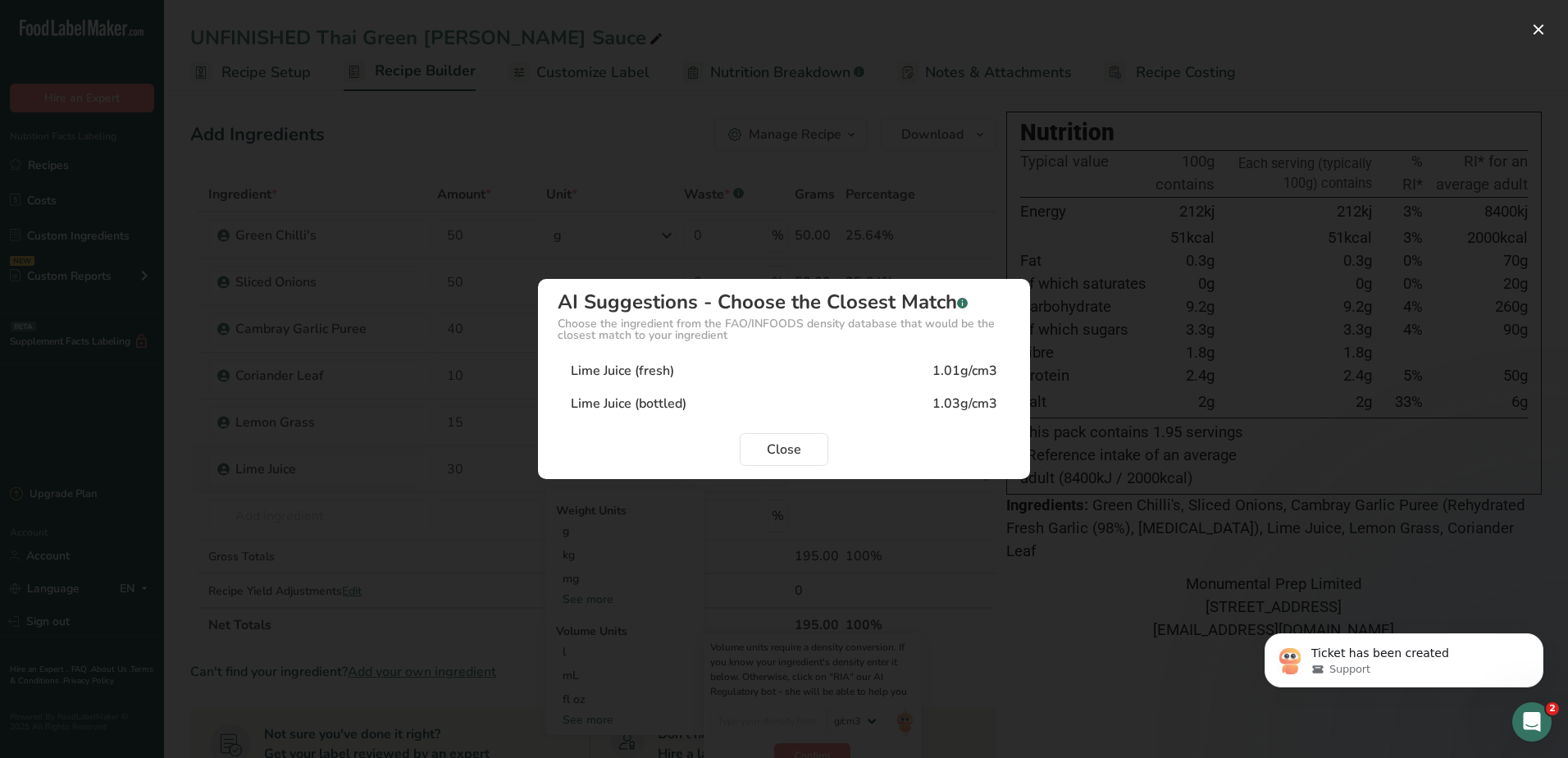
click at [861, 406] on div "Lime Juice (bottled) 1.03g/cm3" at bounding box center [784, 403] width 453 height 33
type input "1.03"
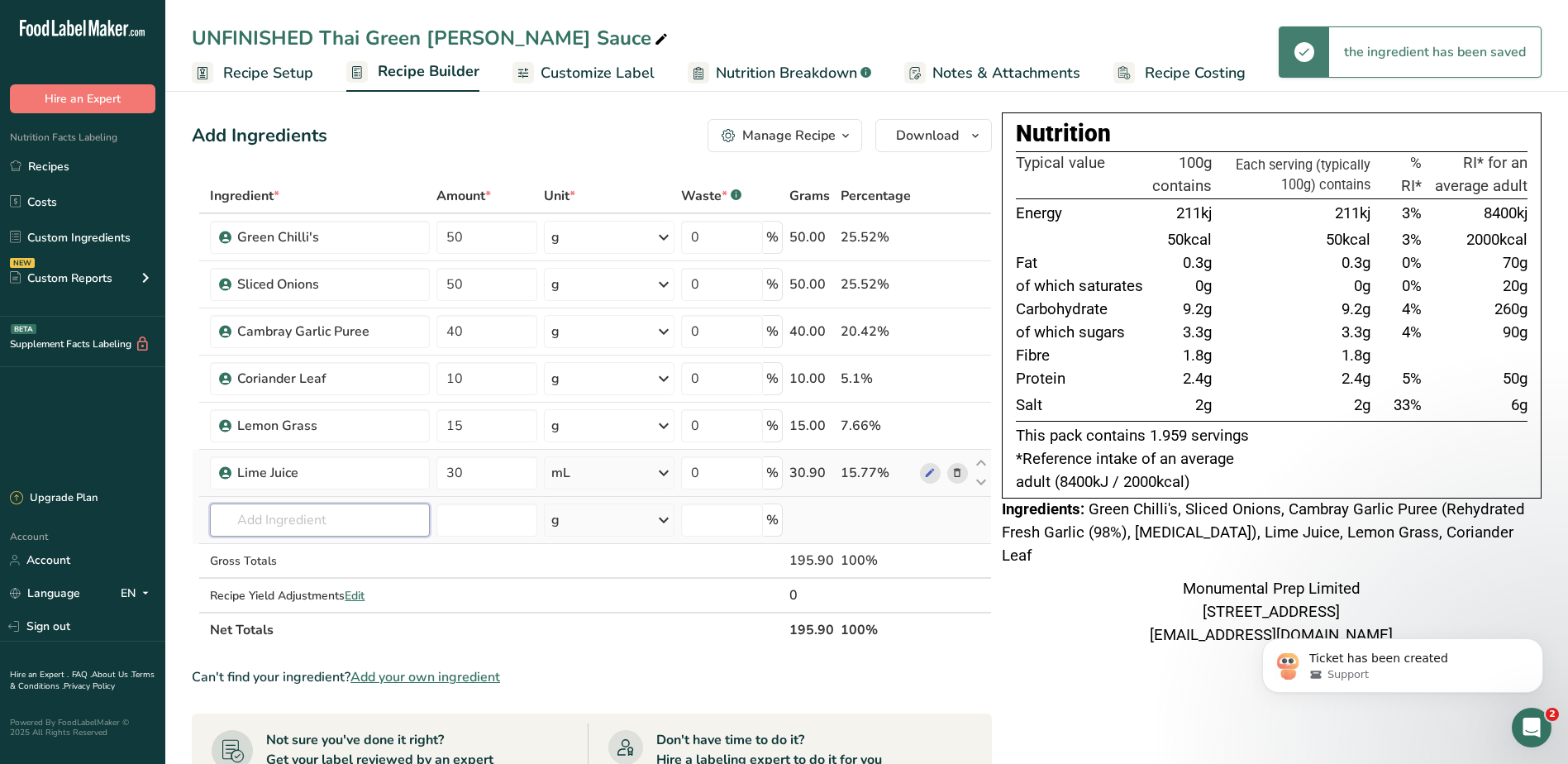
click at [296, 521] on input "text" at bounding box center [318, 520] width 219 height 33
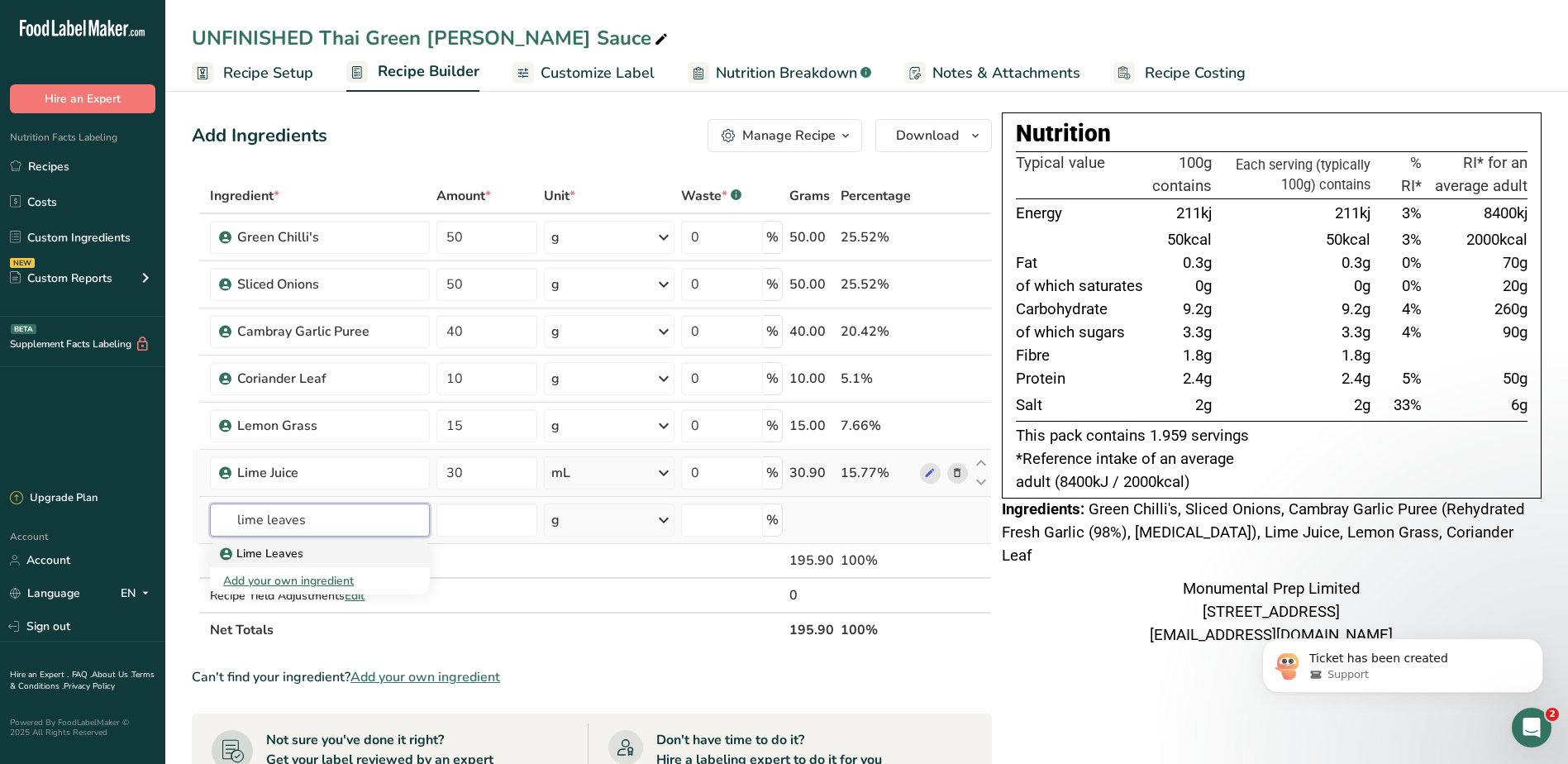
type input "lime leaves"
click at [300, 556] on p "Lime Leaves" at bounding box center [263, 554] width 80 height 18
type input "Lime Leaves"
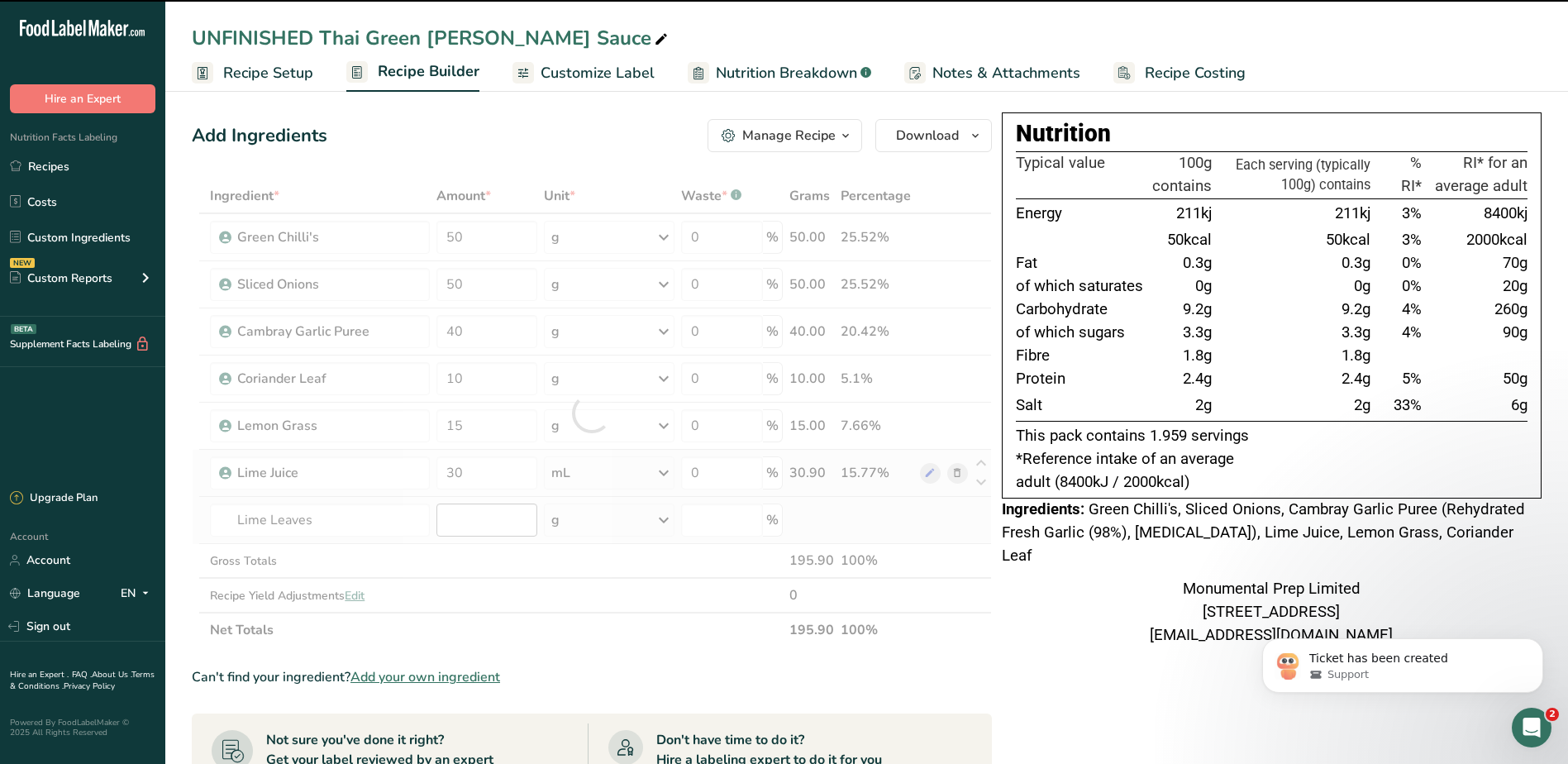
type input "0"
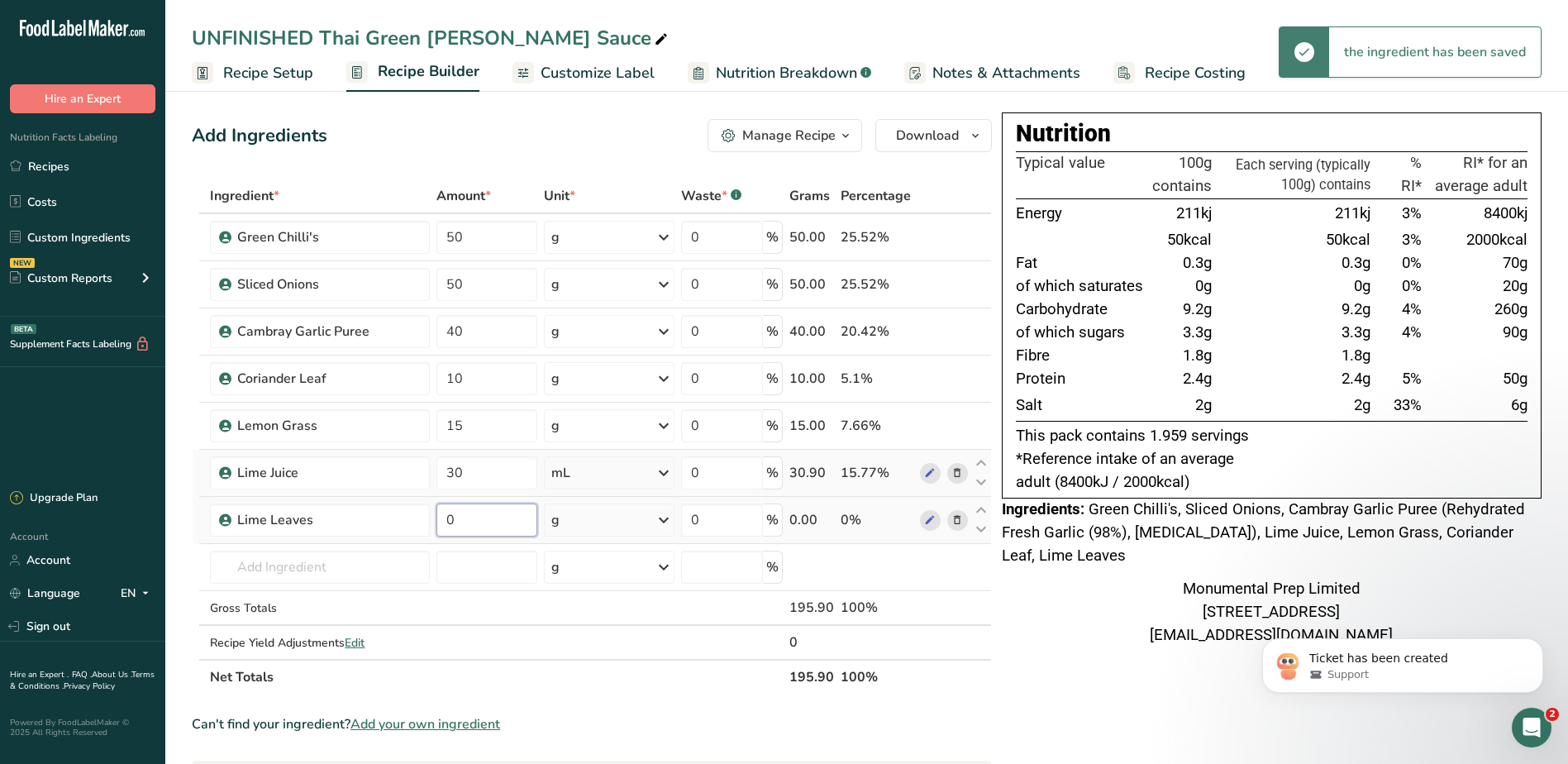
click at [466, 514] on input "0" at bounding box center [486, 520] width 101 height 33
type input "8"
click at [1097, 647] on div "Monumental Prep Limited [STREET_ADDRESS] [EMAIL_ADDRESS][DOMAIN_NAME]" at bounding box center [1271, 613] width 540 height 69
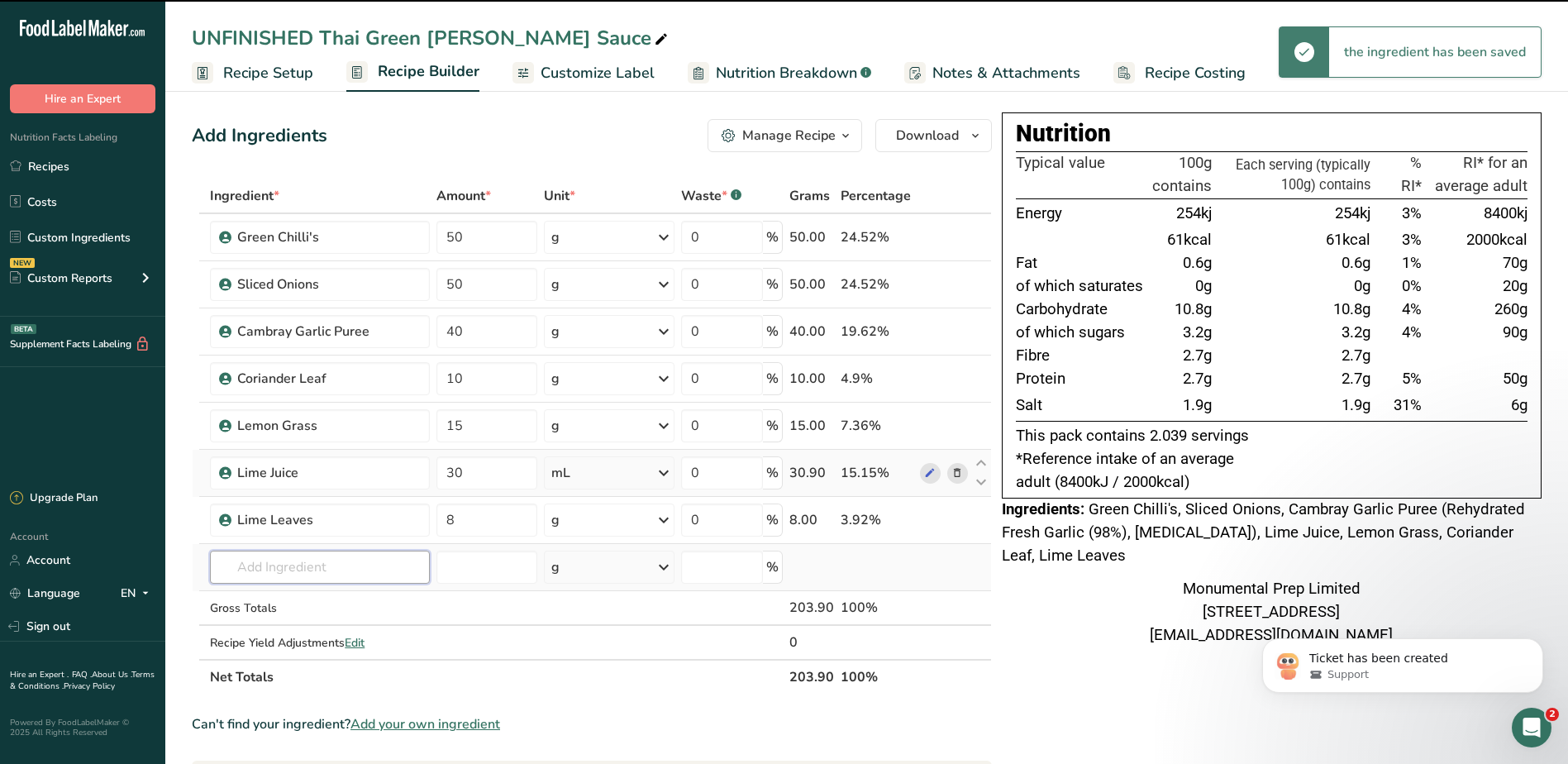
click at [357, 560] on input "text" at bounding box center [318, 566] width 219 height 33
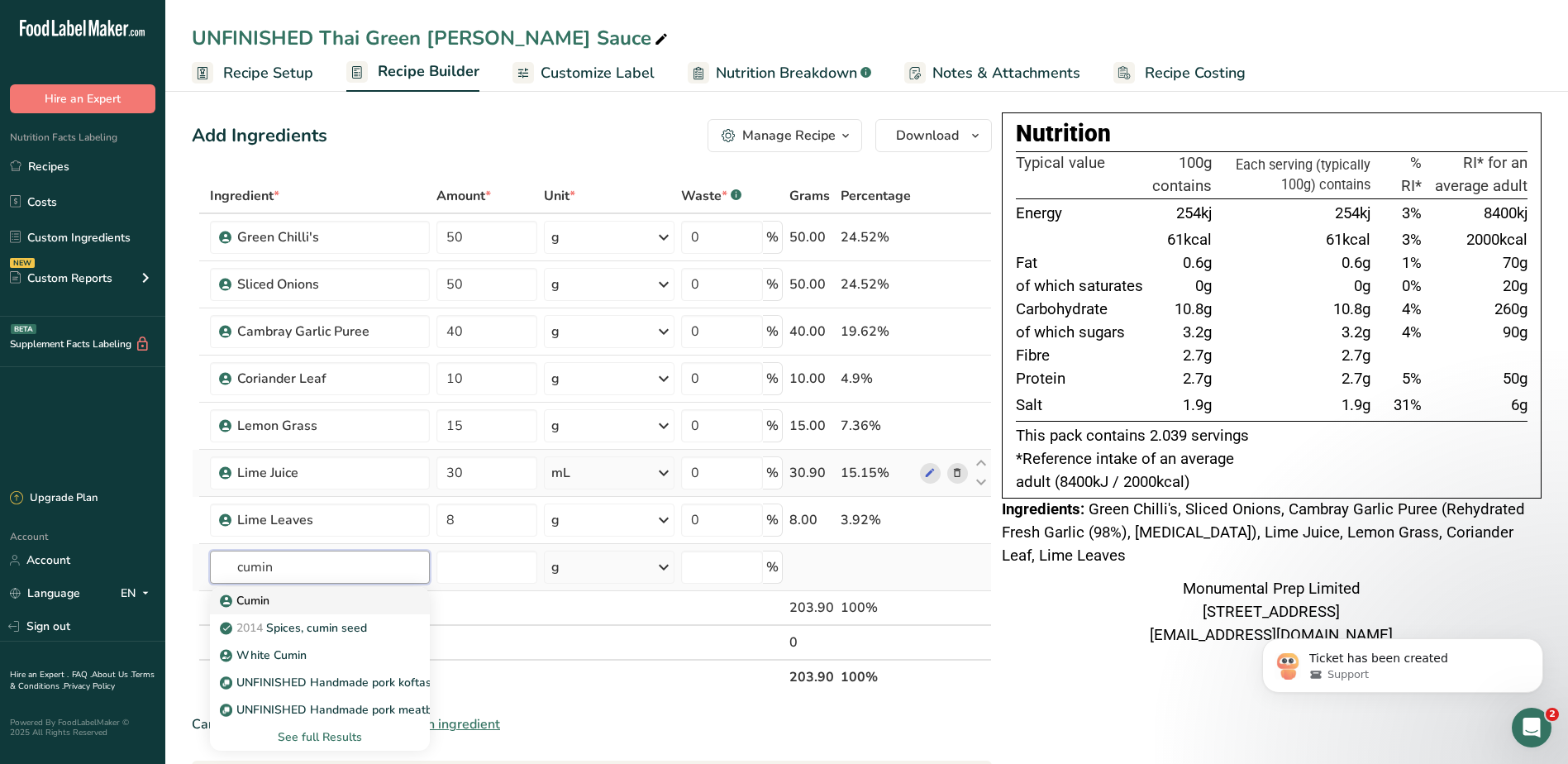
type input "cumin"
click at [240, 598] on p "Cumin" at bounding box center [246, 600] width 46 height 18
type input "Cumin"
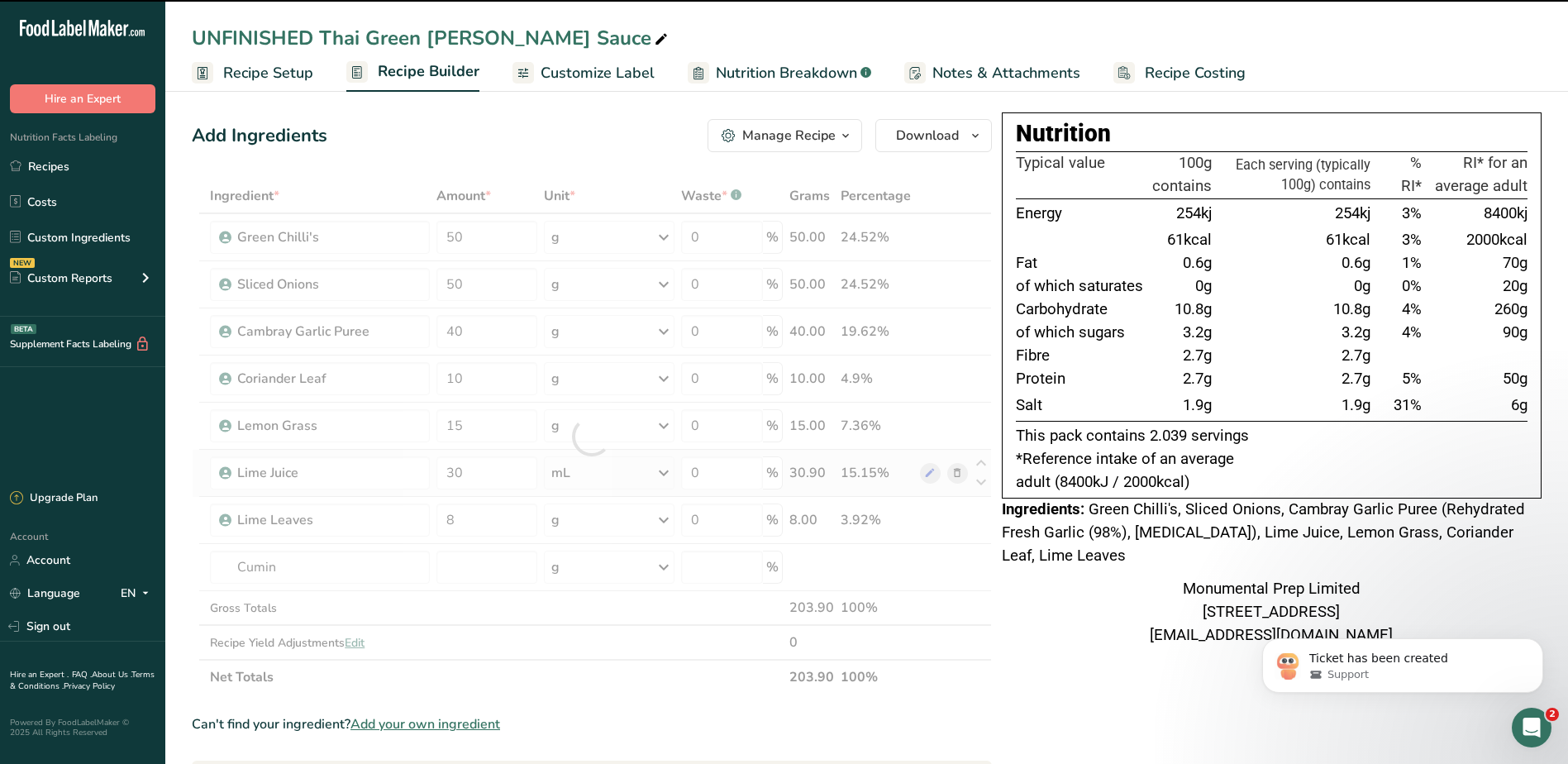
type input "0"
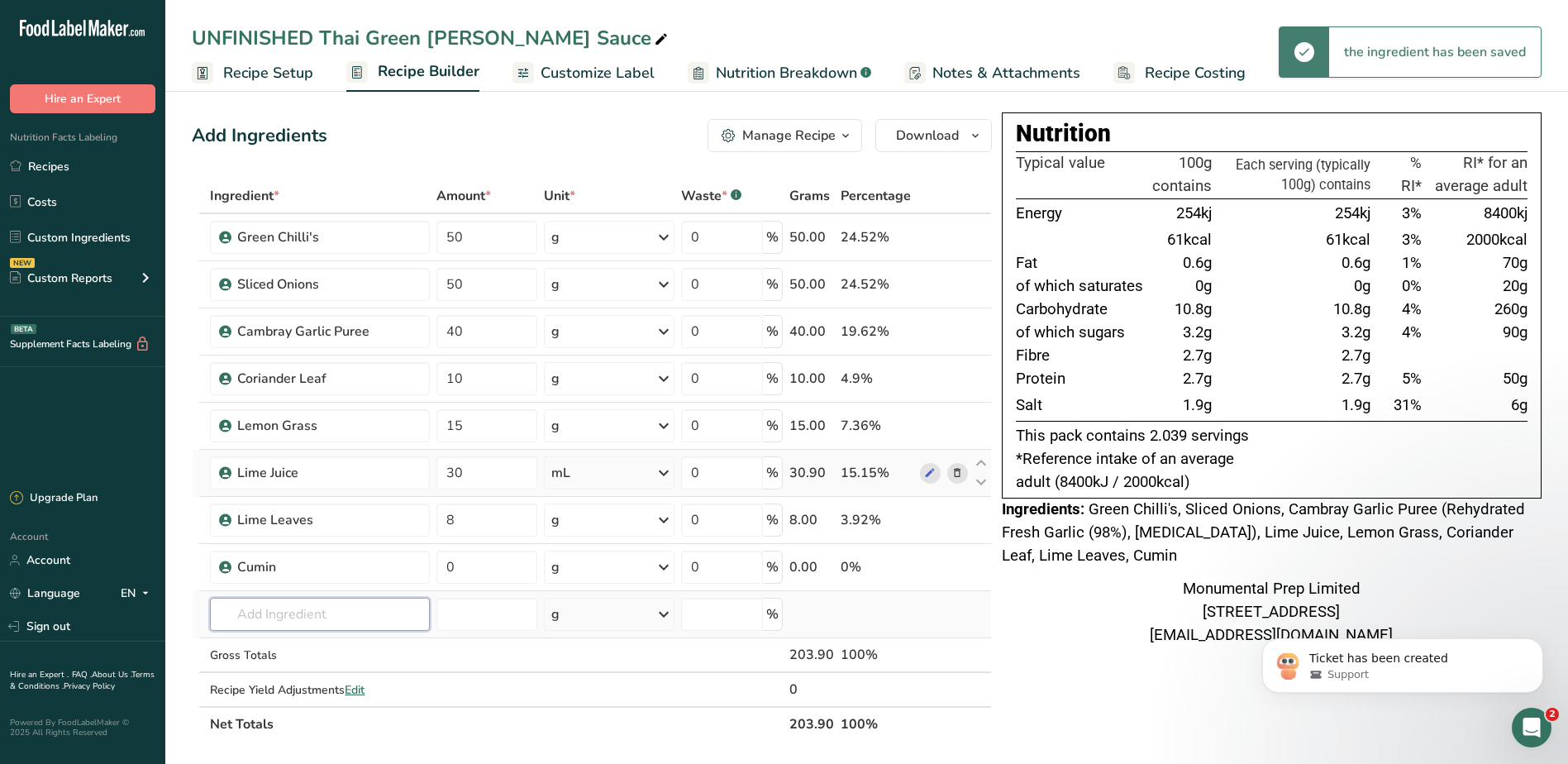
click at [341, 624] on input "text" at bounding box center [318, 614] width 219 height 33
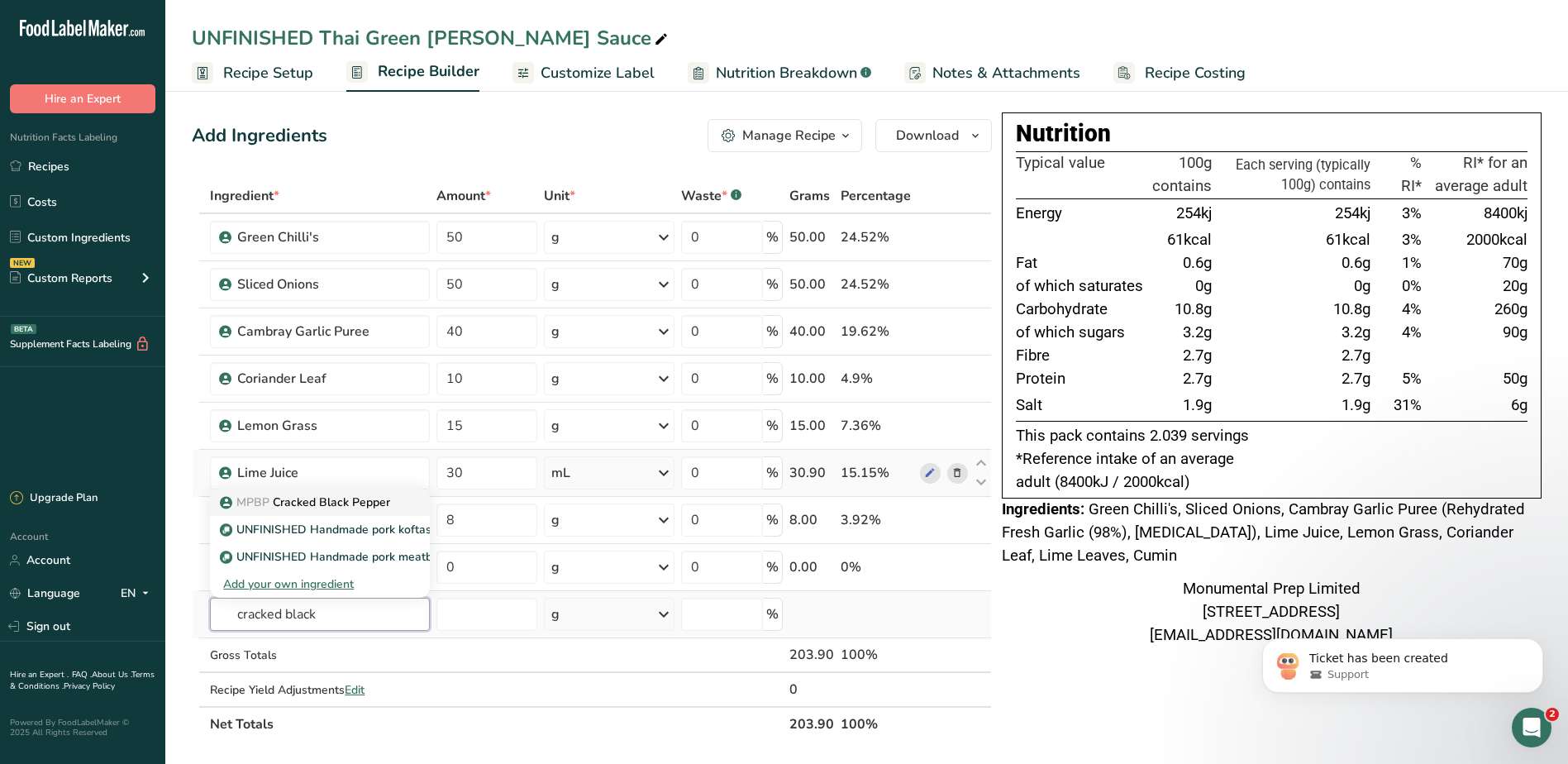
type input "cracked black"
click at [363, 505] on p "MPBP Cracked Black Pepper" at bounding box center [307, 502] width 167 height 18
type input "Cracked Black Pepper"
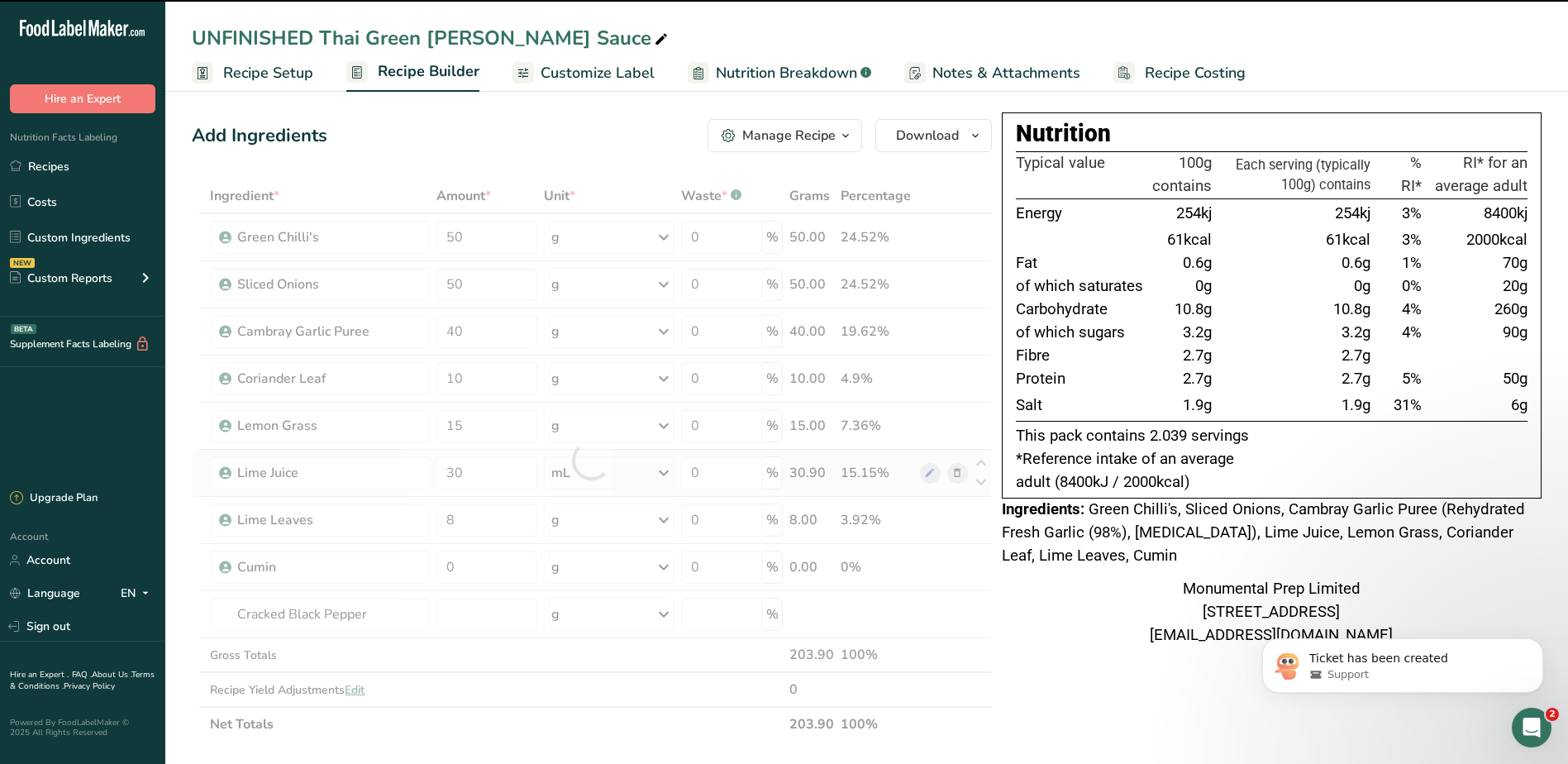
type input "0"
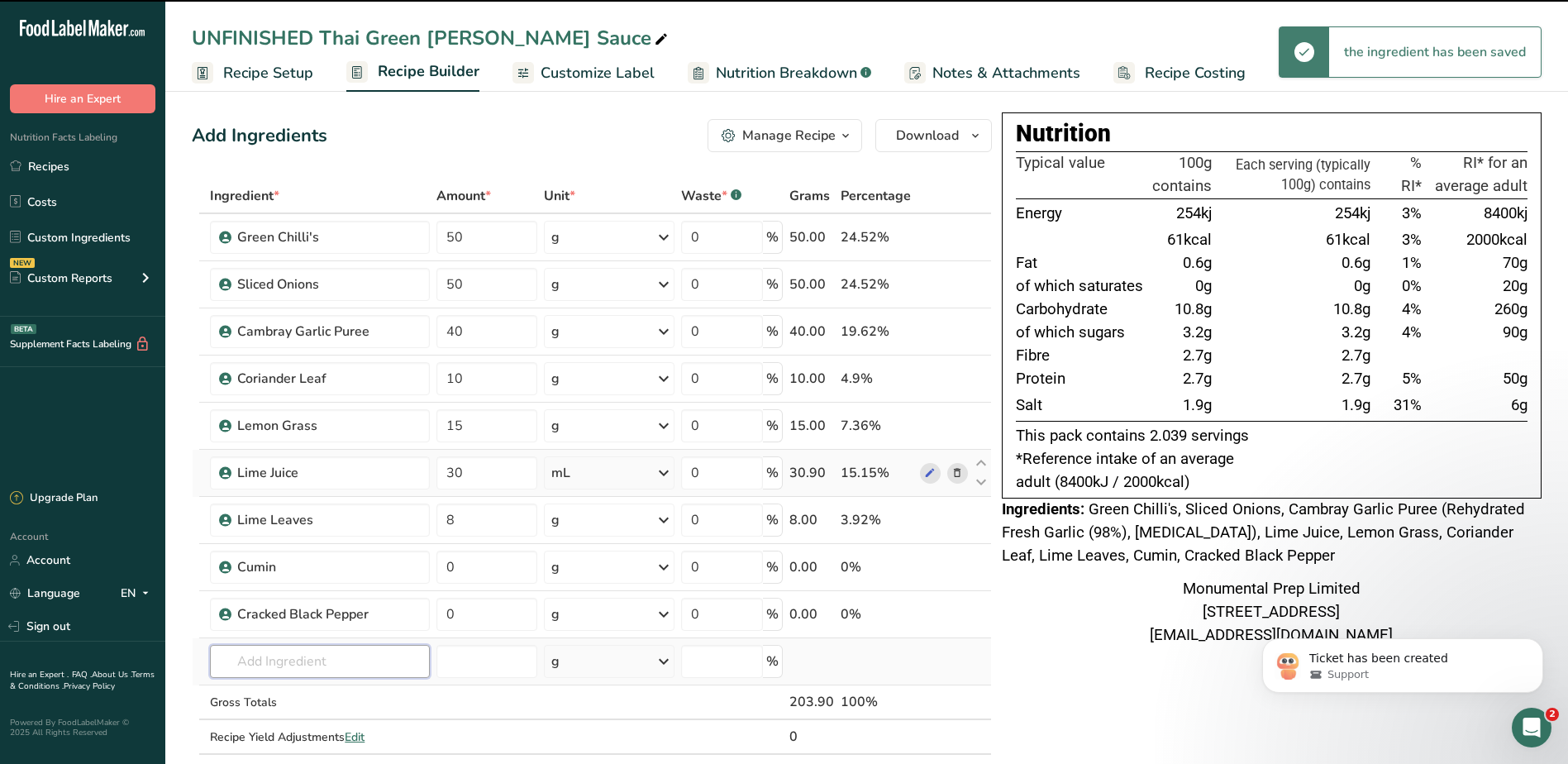
click at [301, 650] on input "text" at bounding box center [318, 661] width 219 height 33
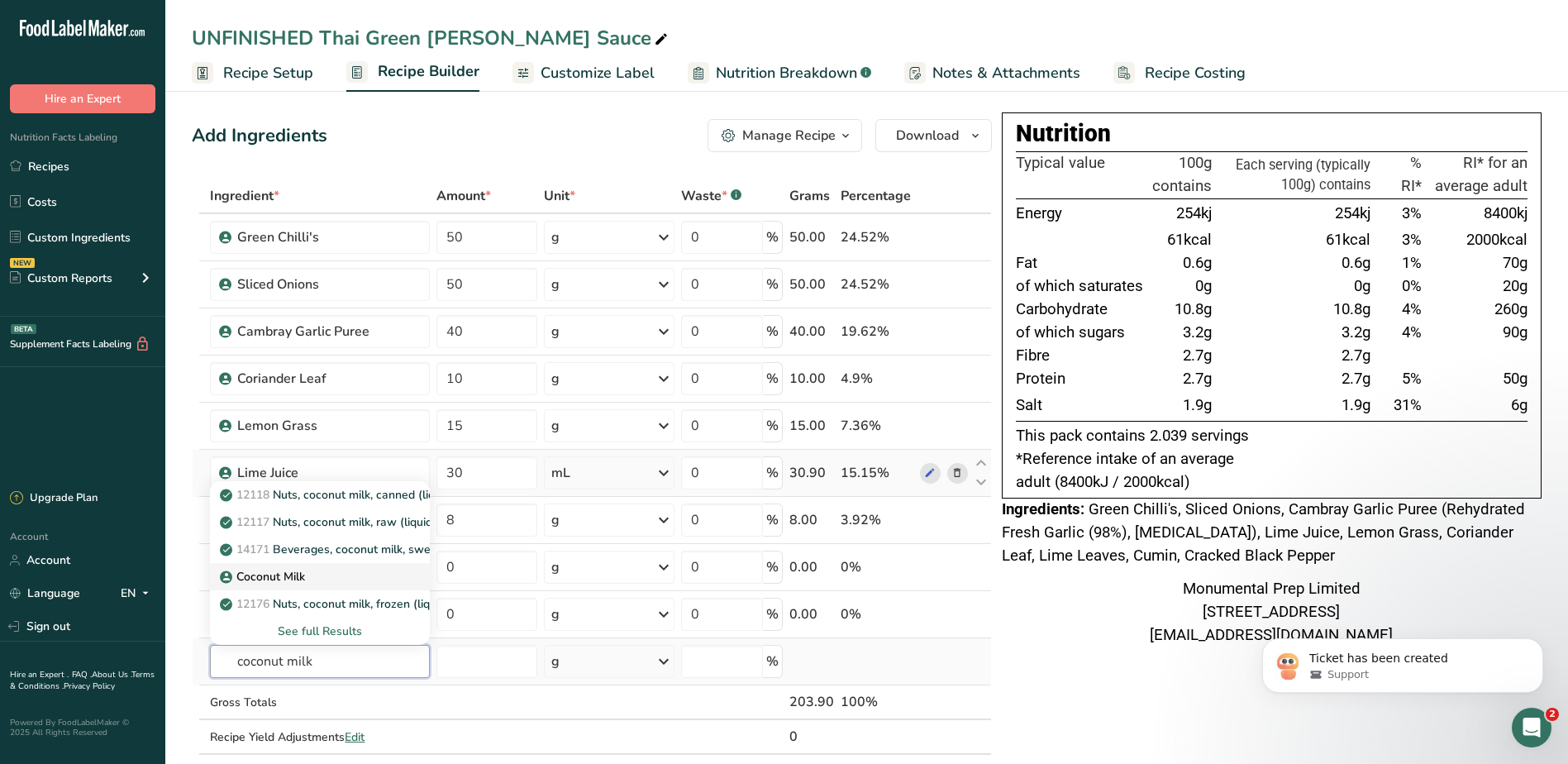
type input "coconut milk"
click at [273, 574] on p "Coconut Milk" at bounding box center [264, 576] width 82 height 18
type input "Coconut Milk"
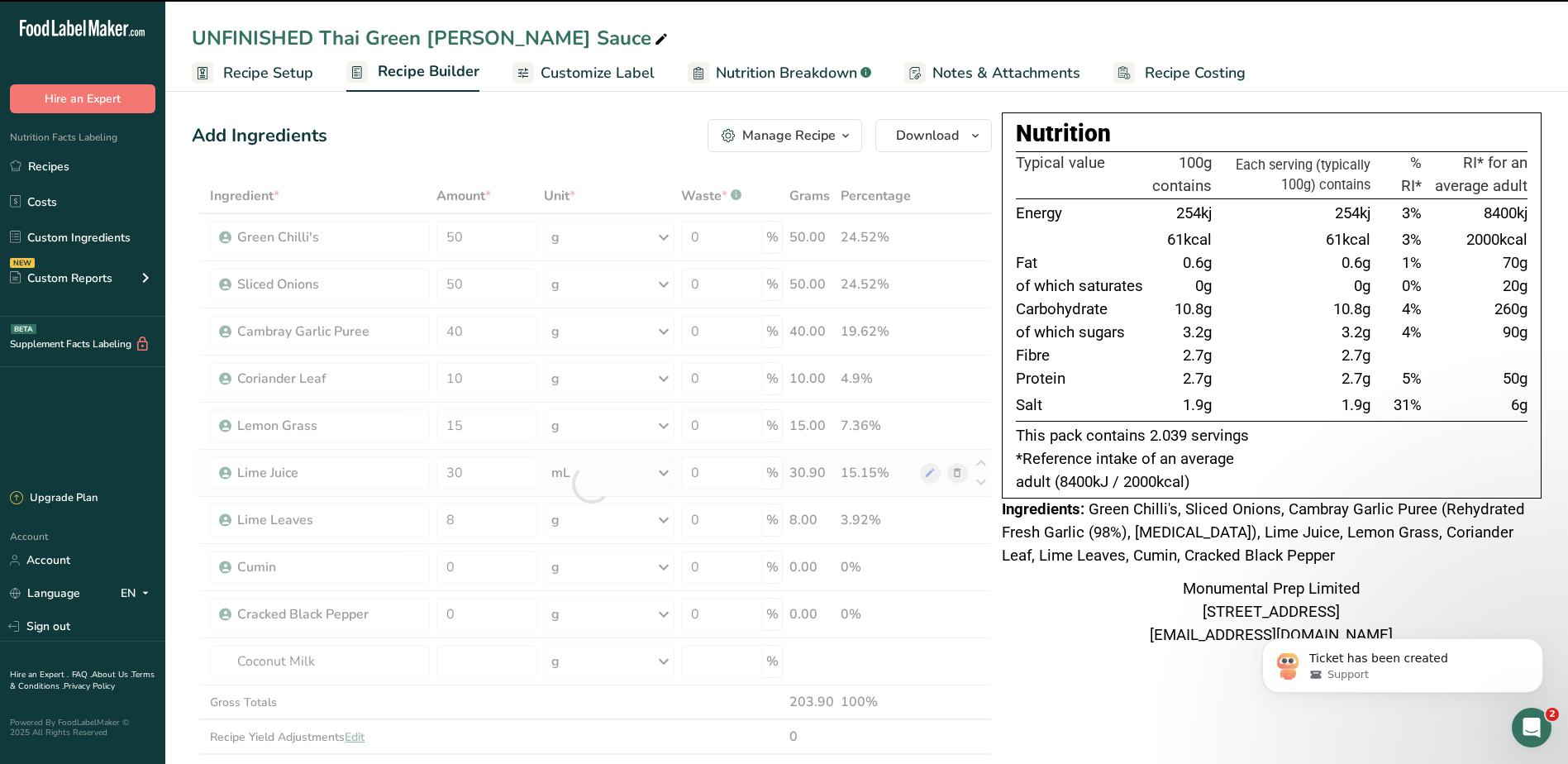
type input "0"
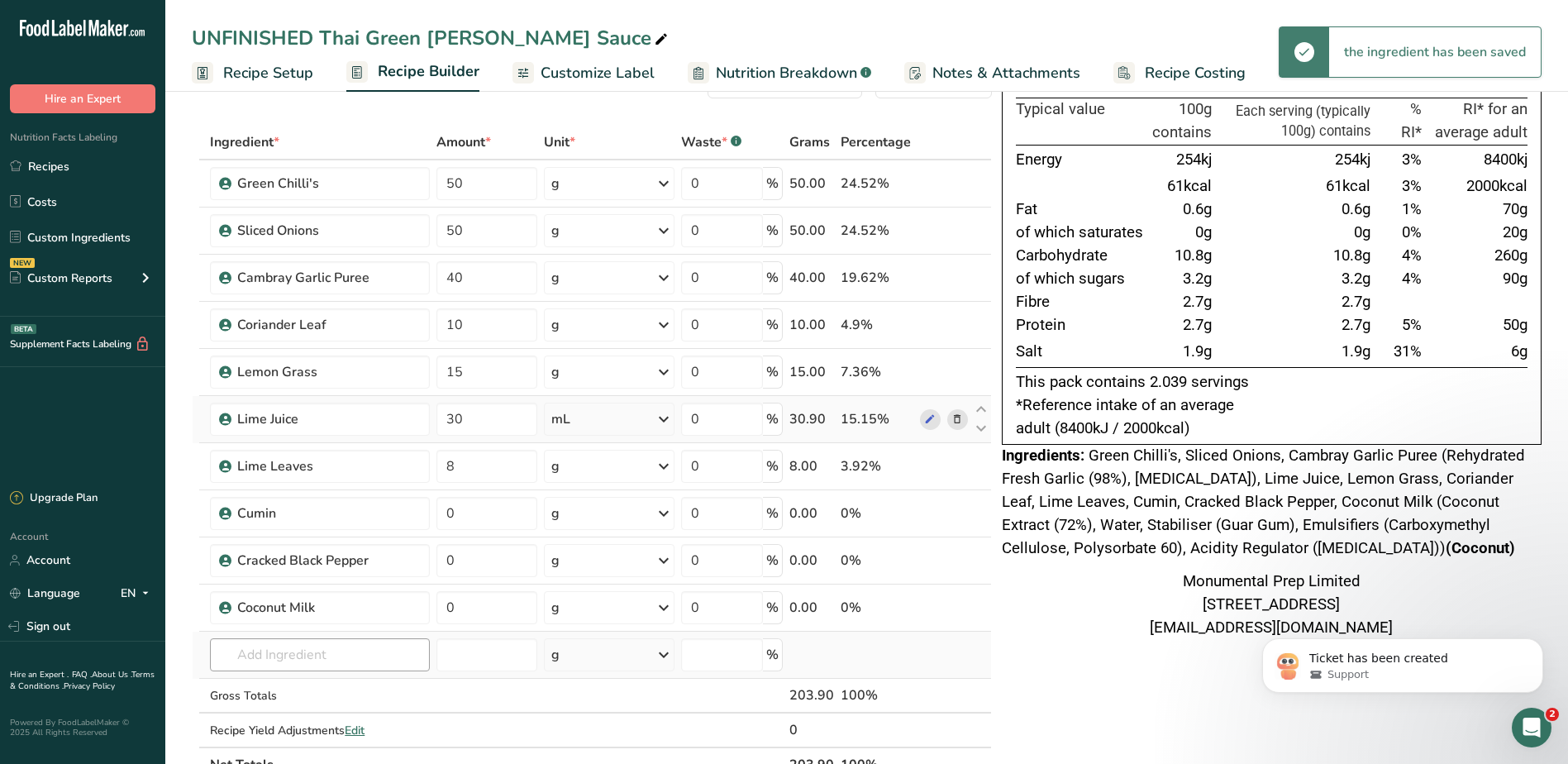
scroll to position [83, 0]
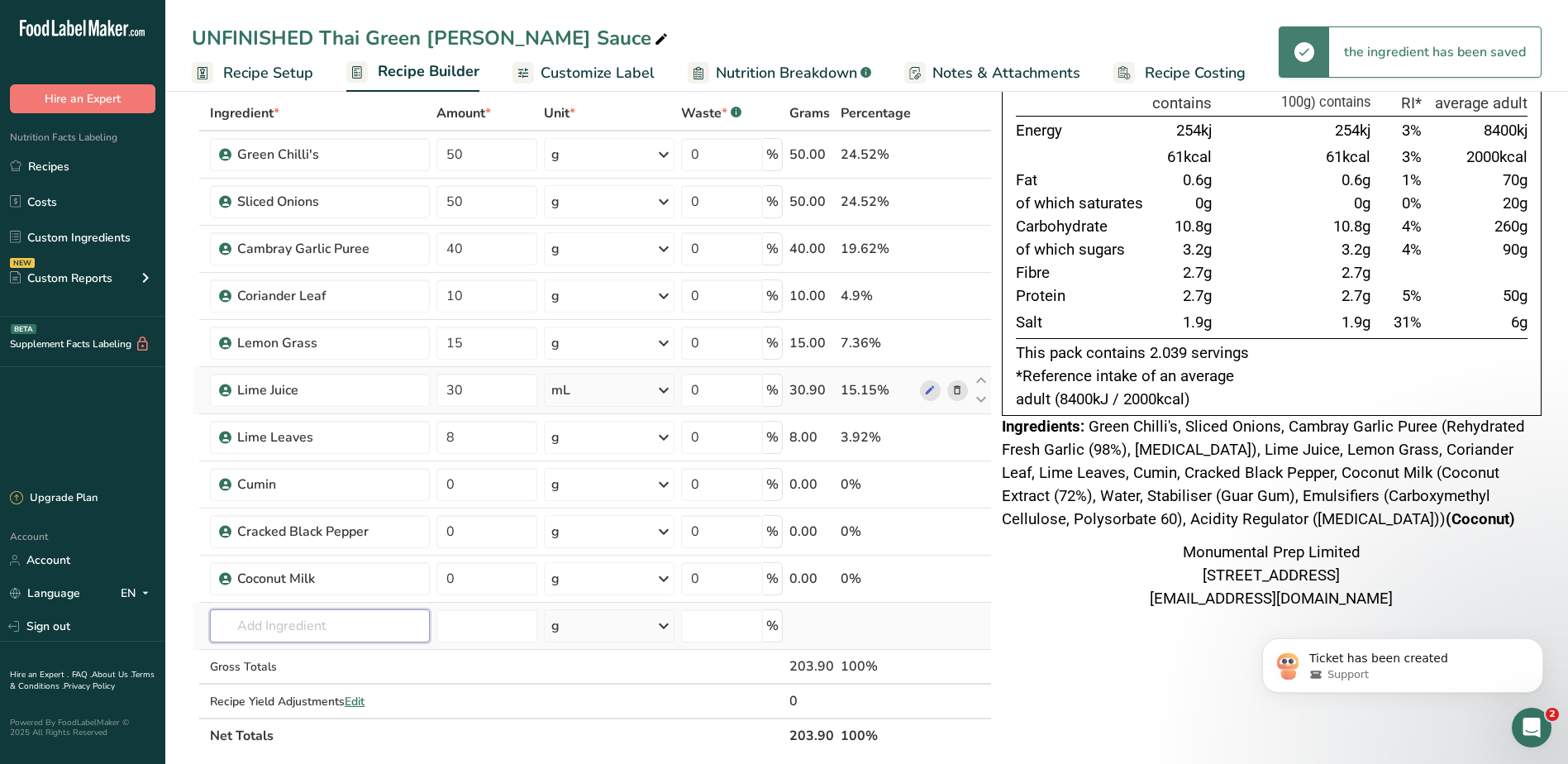
click at [325, 620] on input "text" at bounding box center [318, 625] width 219 height 33
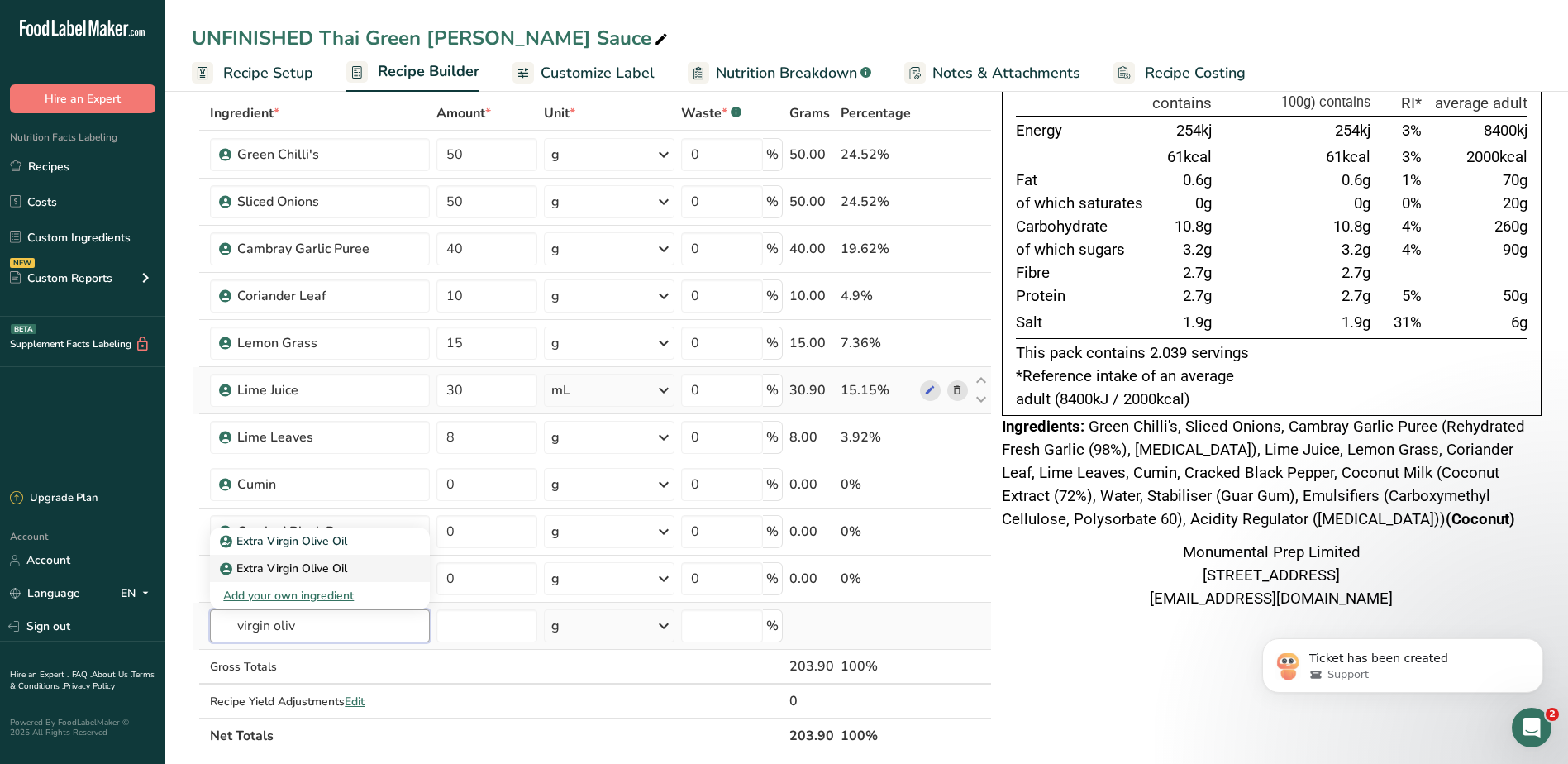
type input "virgin oliv"
click at [292, 549] on p "Extra Virgin Olive Oil" at bounding box center [285, 541] width 124 height 18
type input "Extra Virgin Olive Oil"
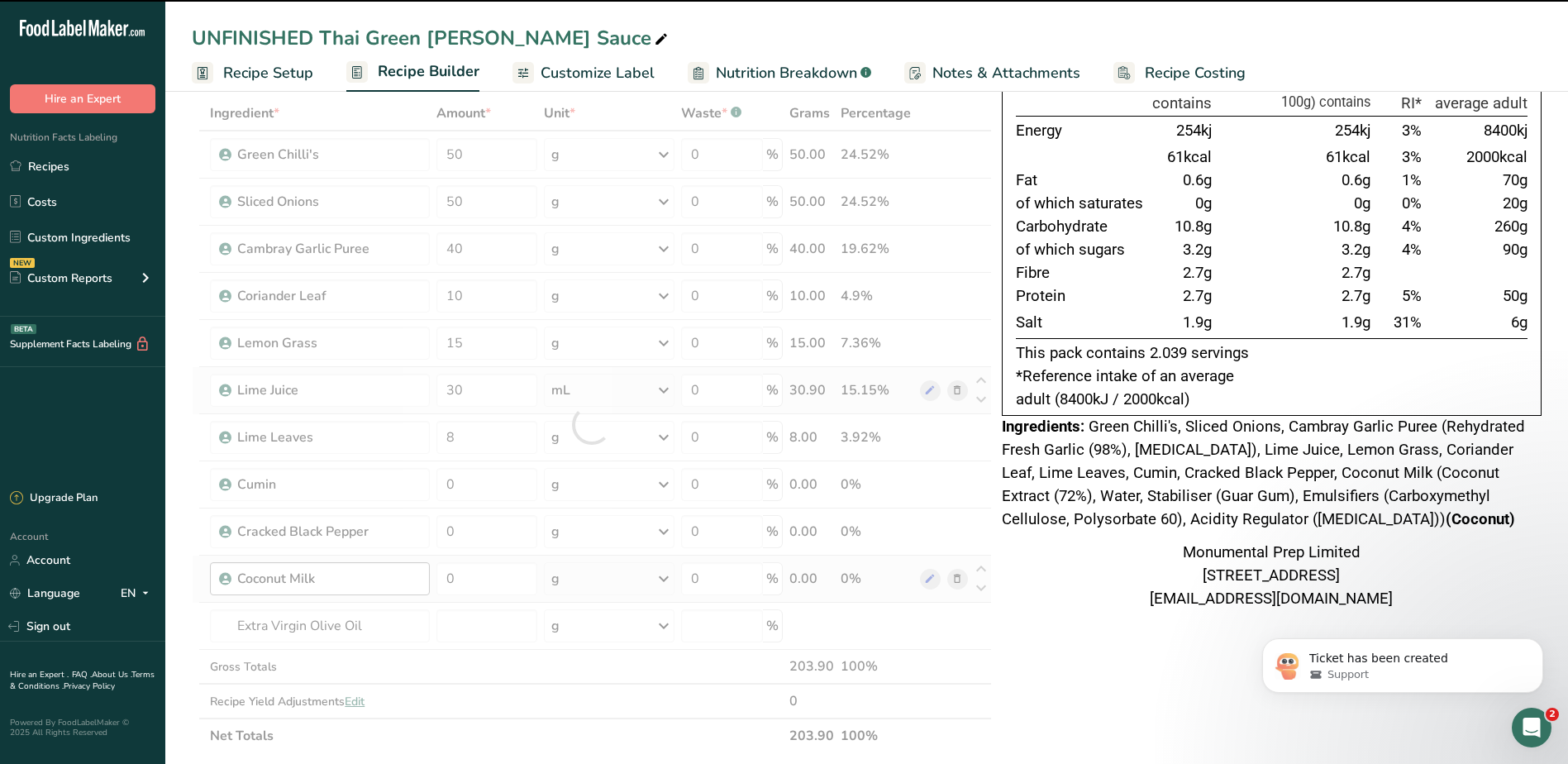
type input "0"
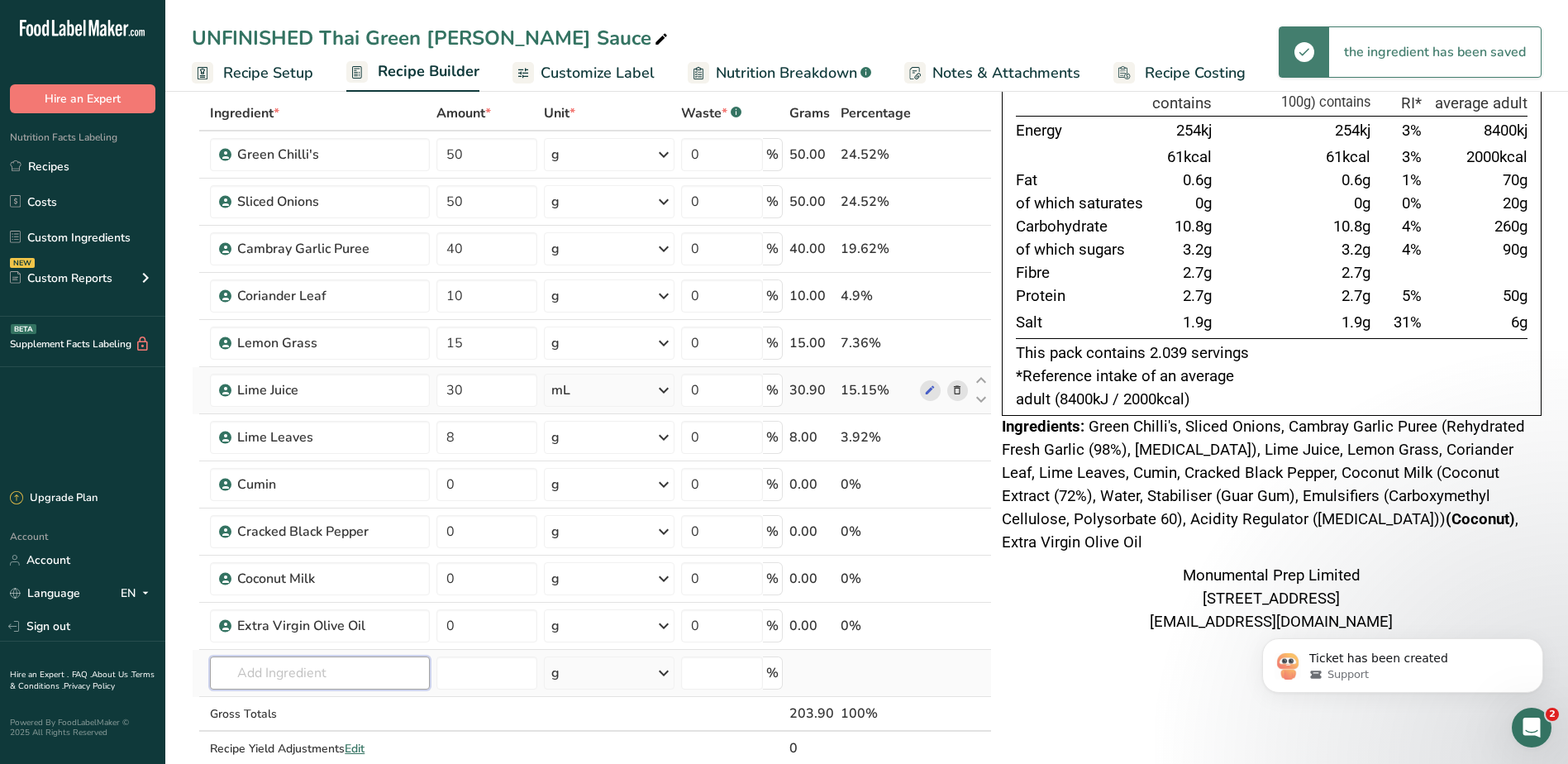
click at [333, 675] on input "text" at bounding box center [318, 673] width 219 height 33
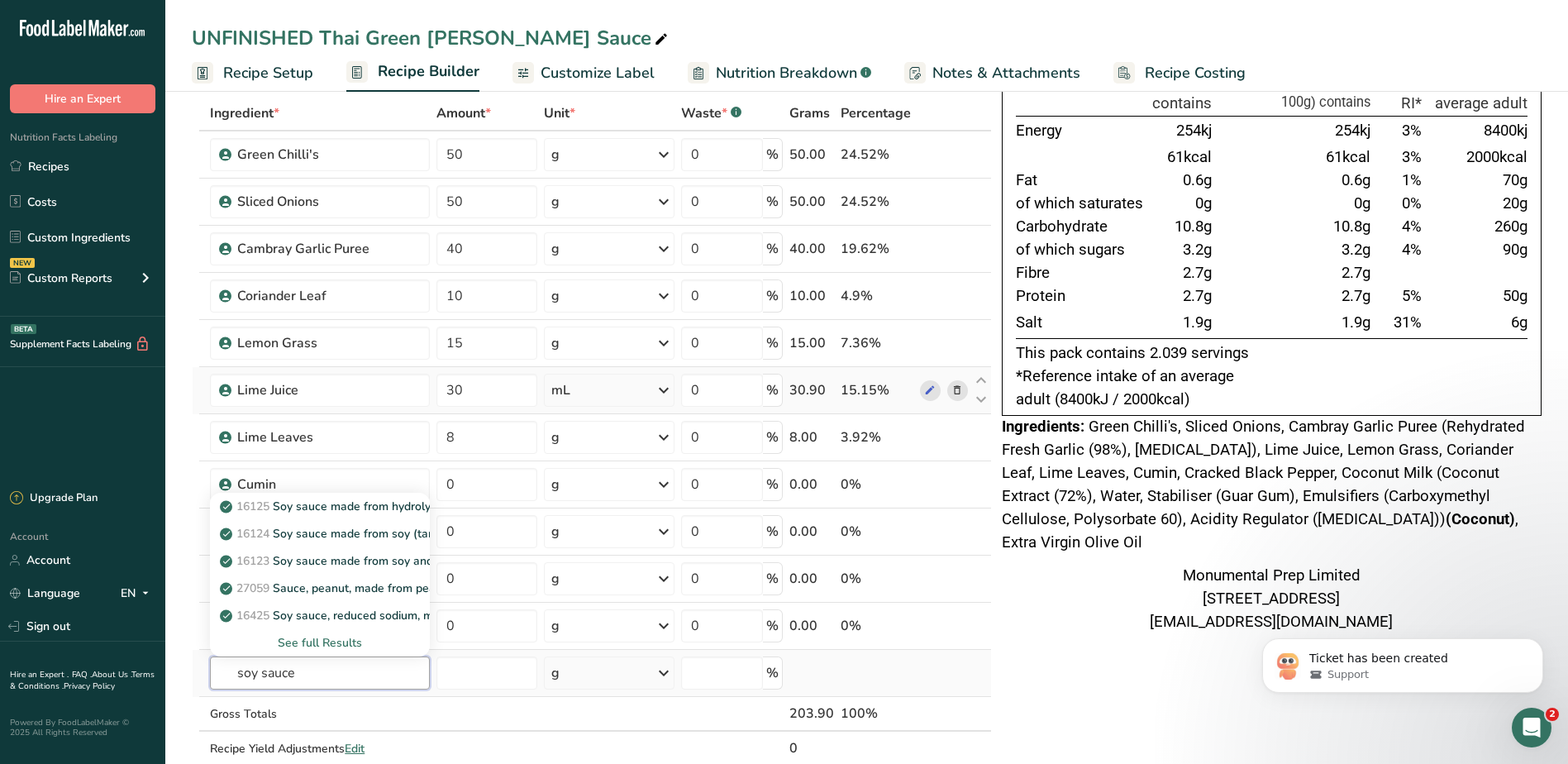
type input "soy sauce"
click at [328, 640] on div "See full Results" at bounding box center [319, 642] width 193 height 18
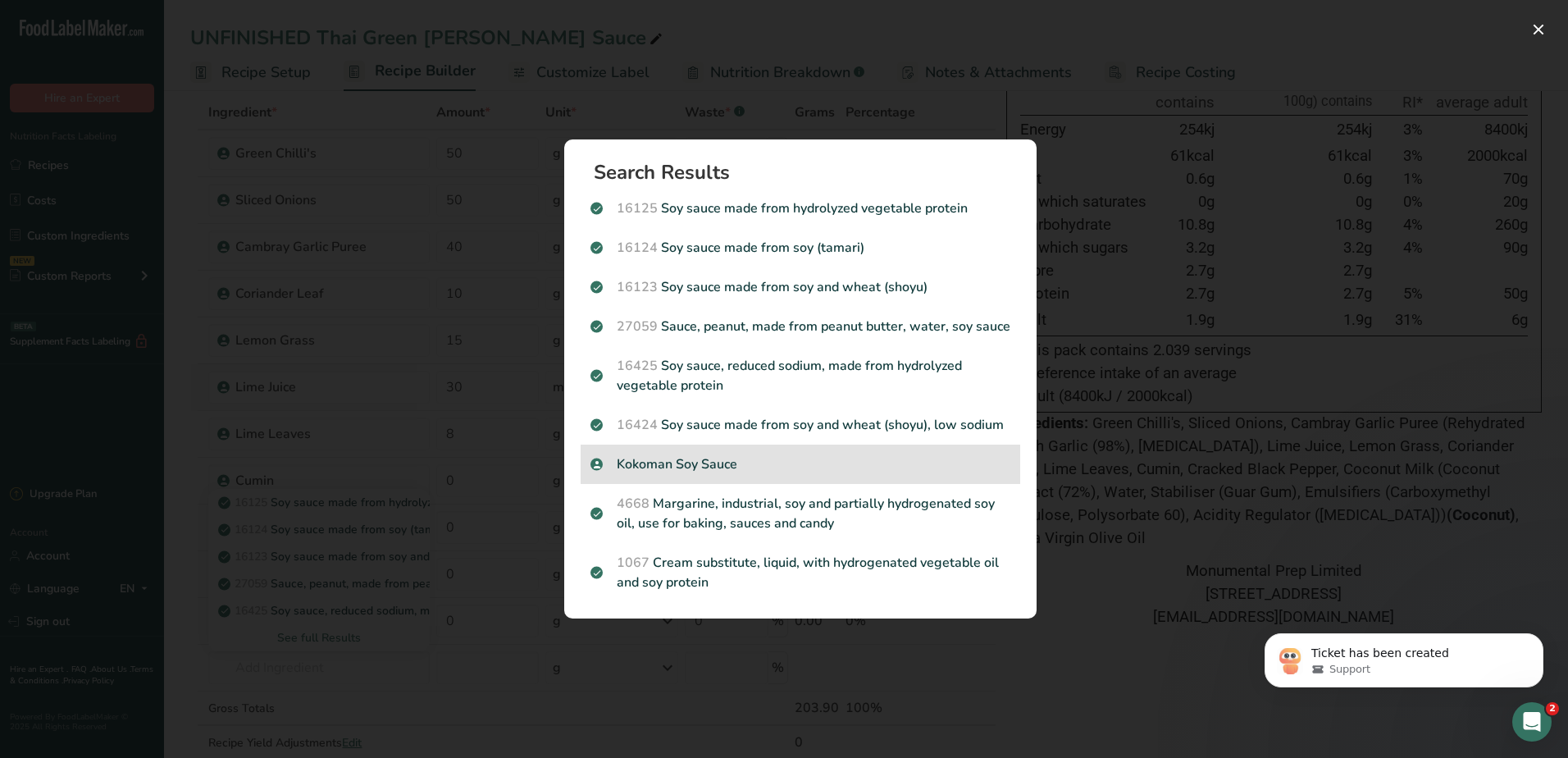
click at [661, 459] on p "Kokoman Soy Sauce" at bounding box center [800, 464] width 420 height 19
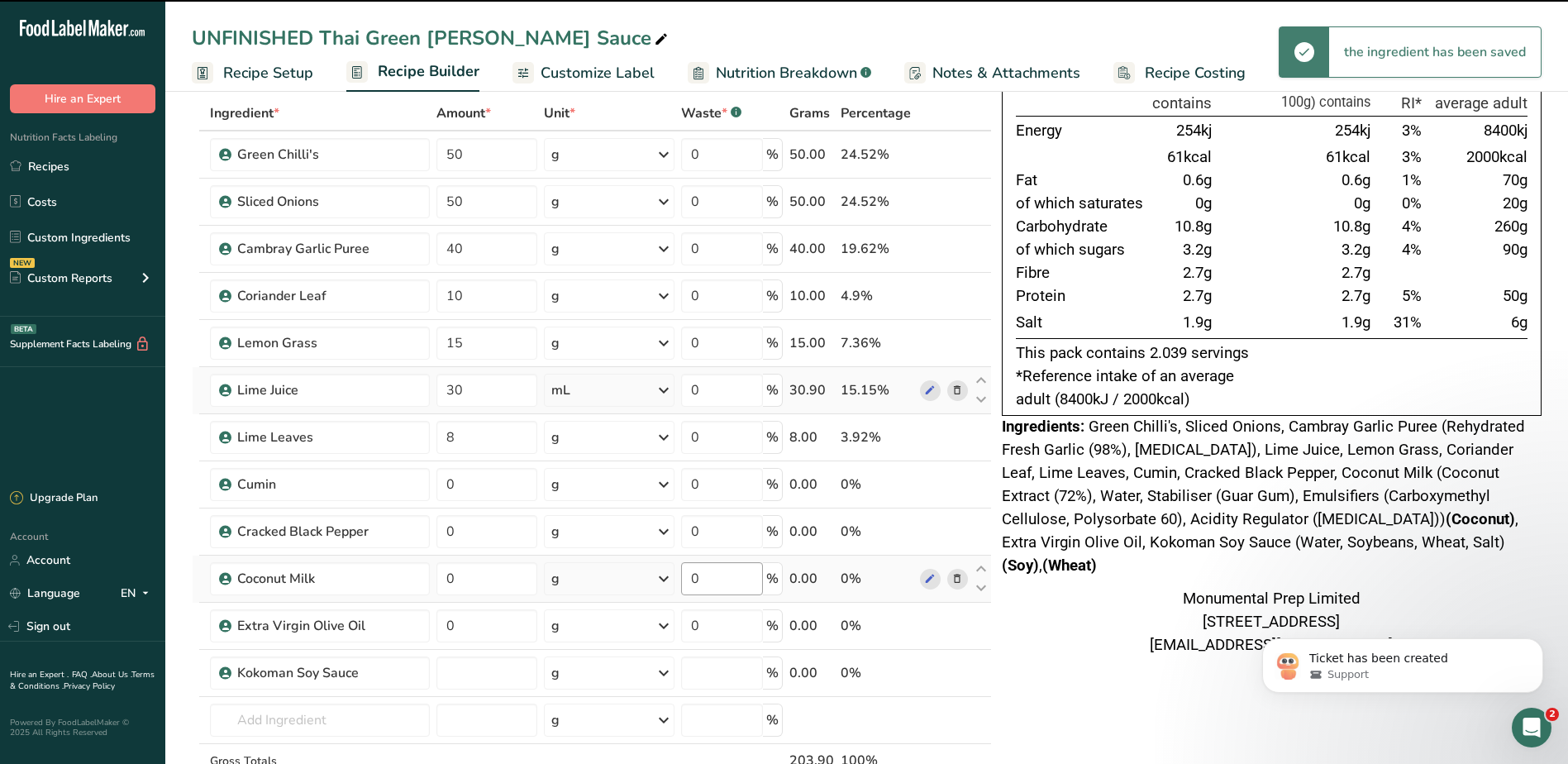
type input "0"
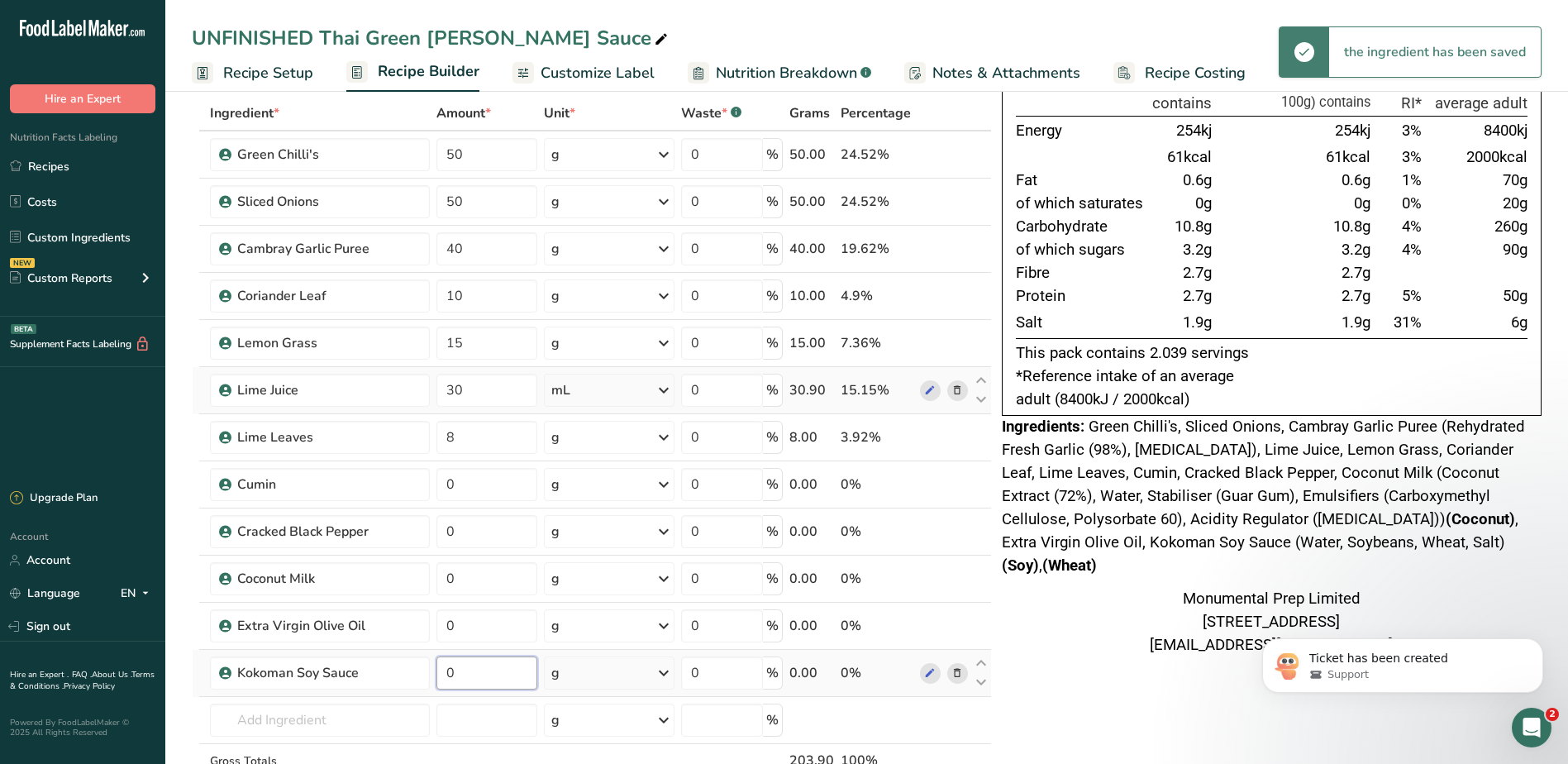
click at [478, 669] on input "0" at bounding box center [486, 673] width 101 height 33
click at [574, 678] on div "Ingredient * Amount * Unit * Waste * .a-a{fill:#347362;}.b-a{fill:#fff;} Grams …" at bounding box center [591, 471] width 800 height 751
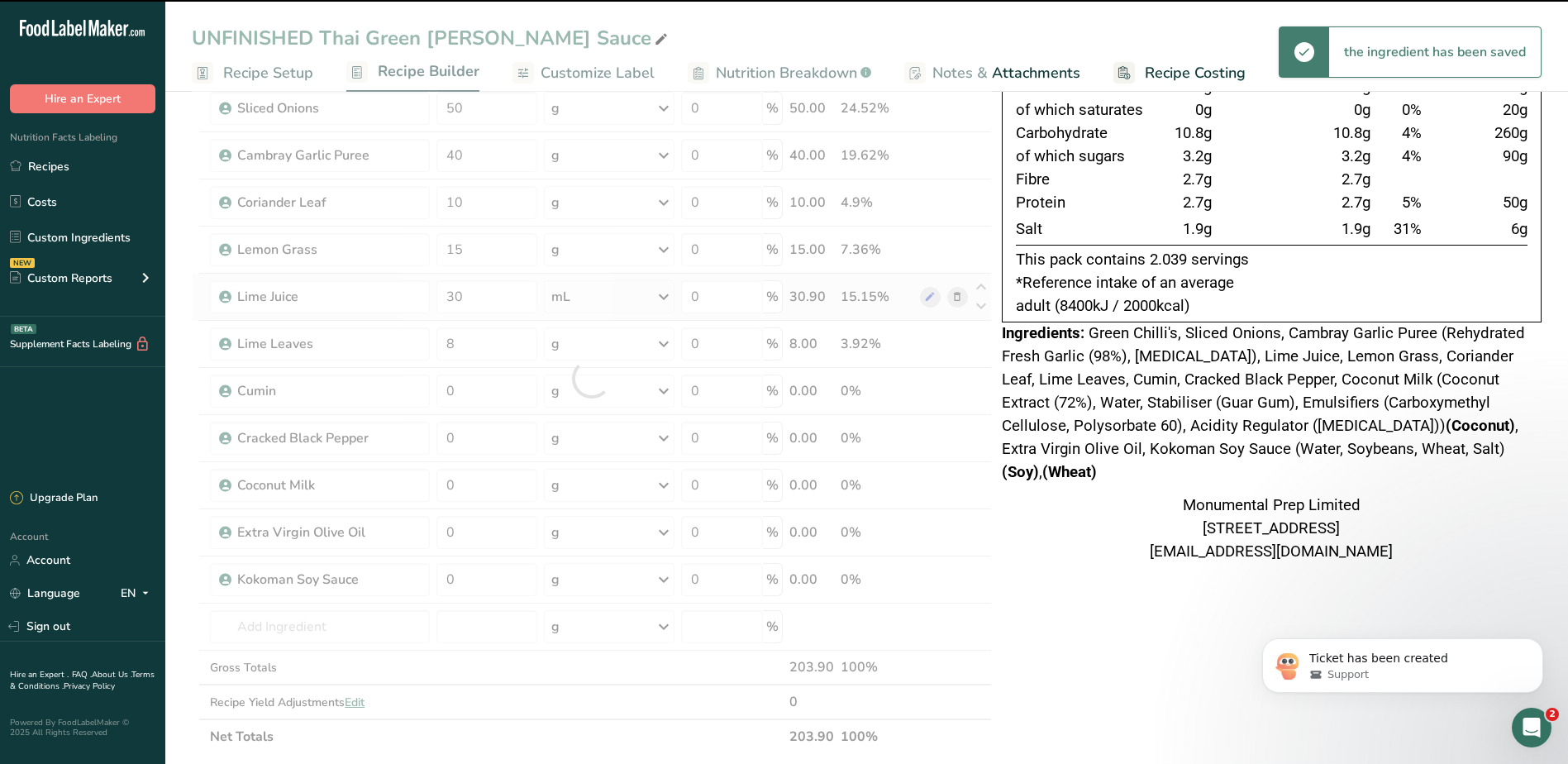
scroll to position [330, 0]
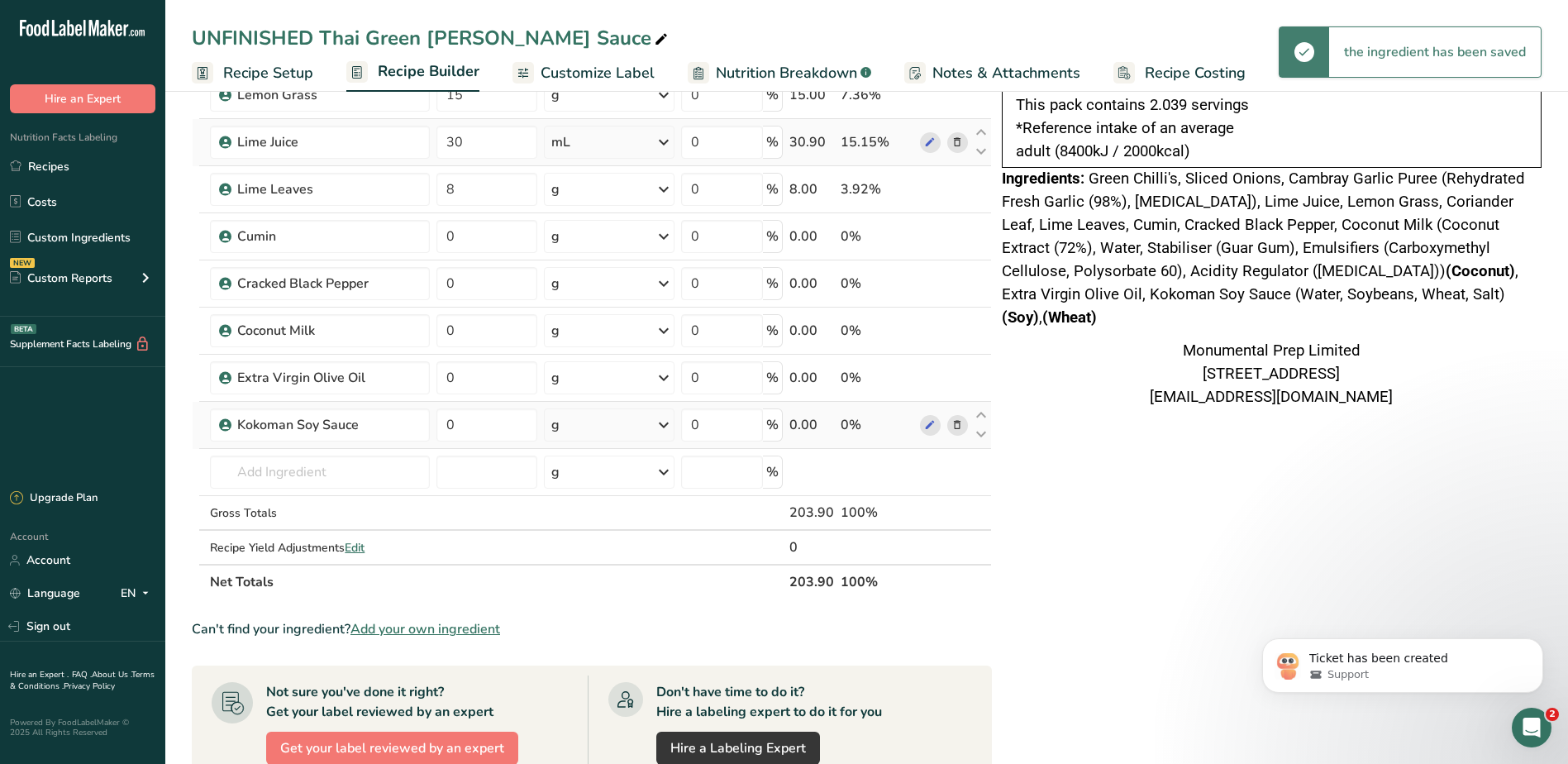
click at [627, 424] on div "g" at bounding box center [609, 424] width 131 height 33
click at [585, 630] on div "mL" at bounding box center [623, 632] width 126 height 18
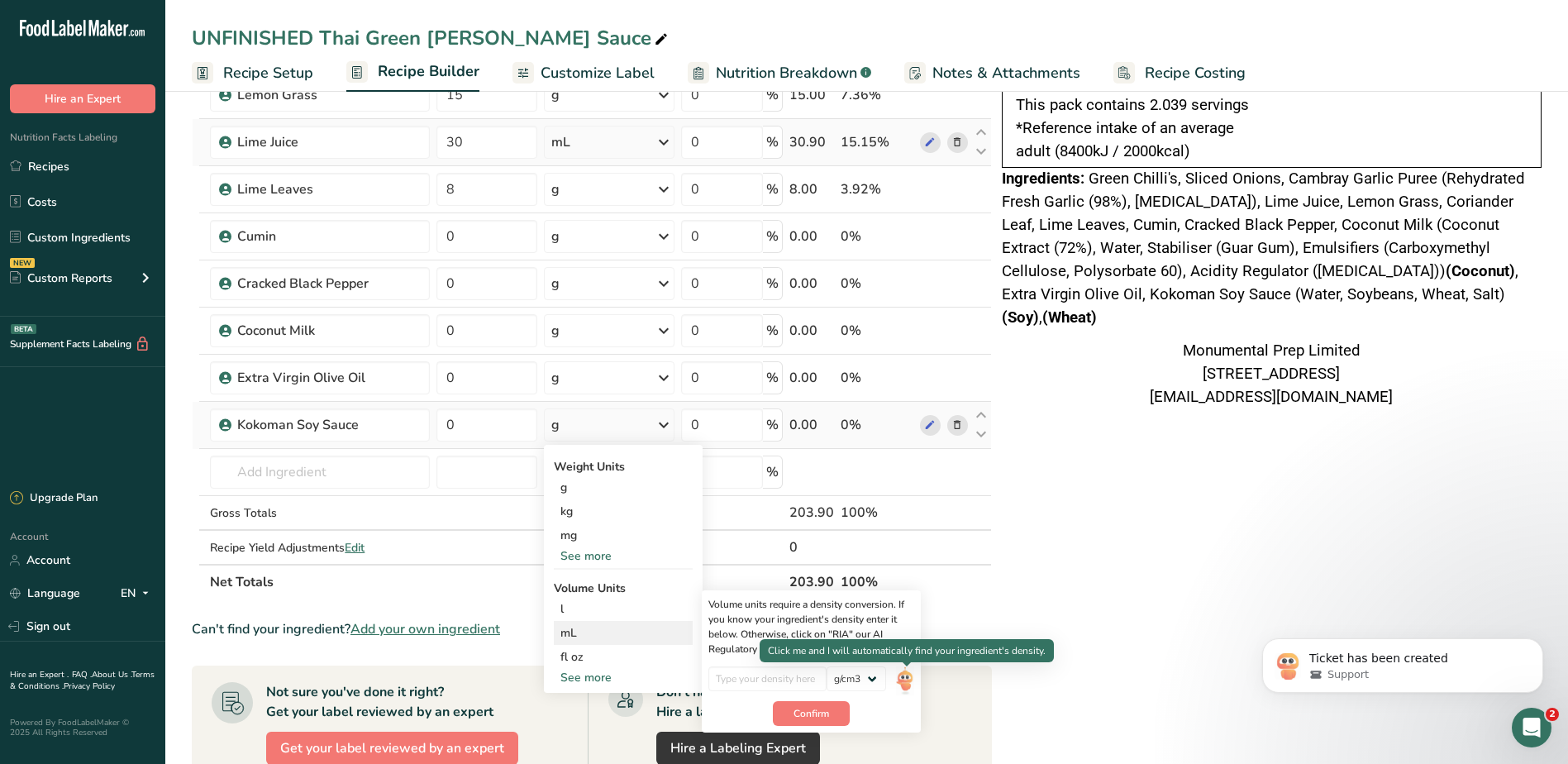
click at [901, 678] on img at bounding box center [905, 680] width 19 height 29
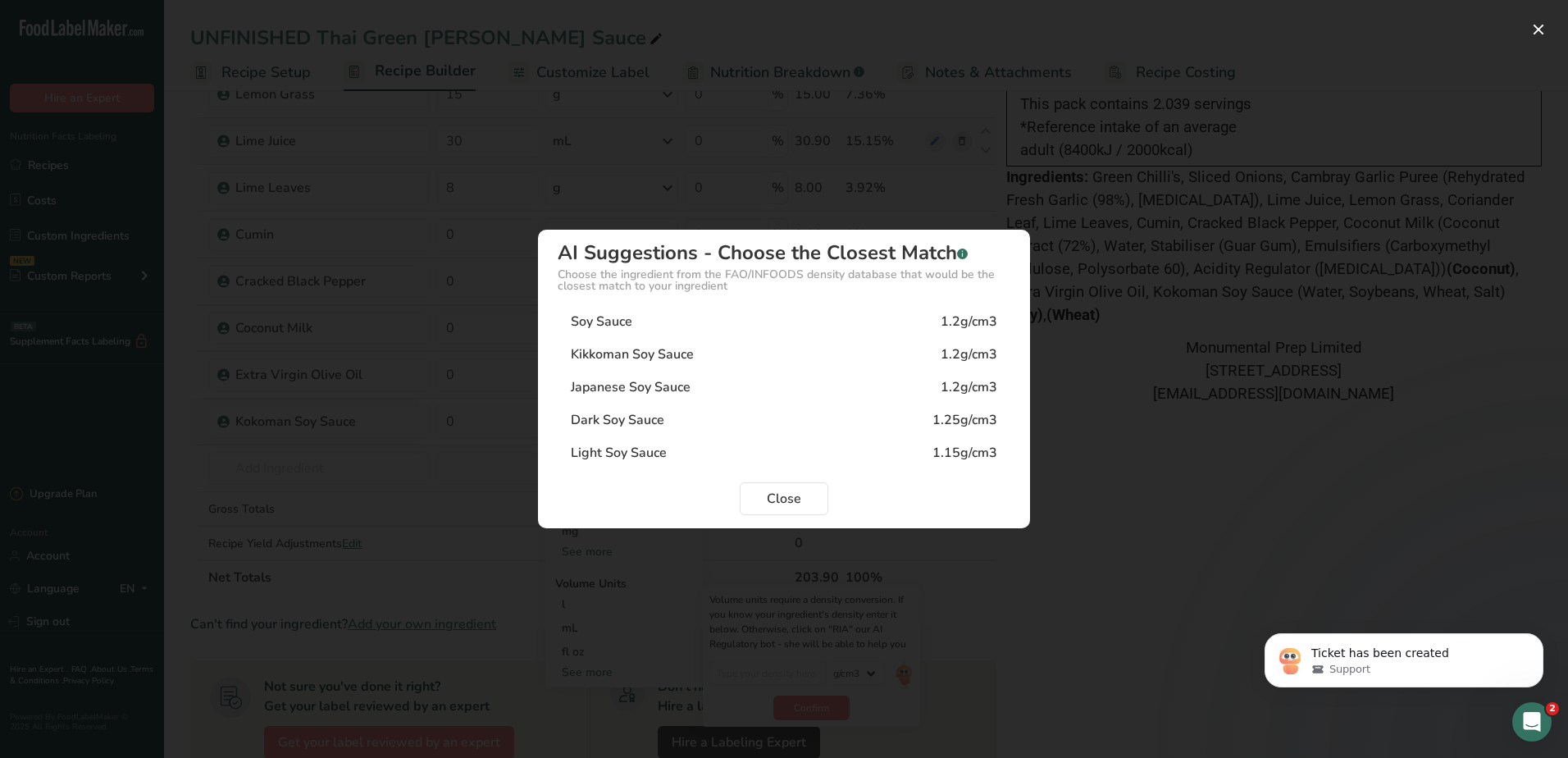
click at [957, 352] on div "1.2g/cm3" at bounding box center [968, 354] width 56 height 19
type input "1.2"
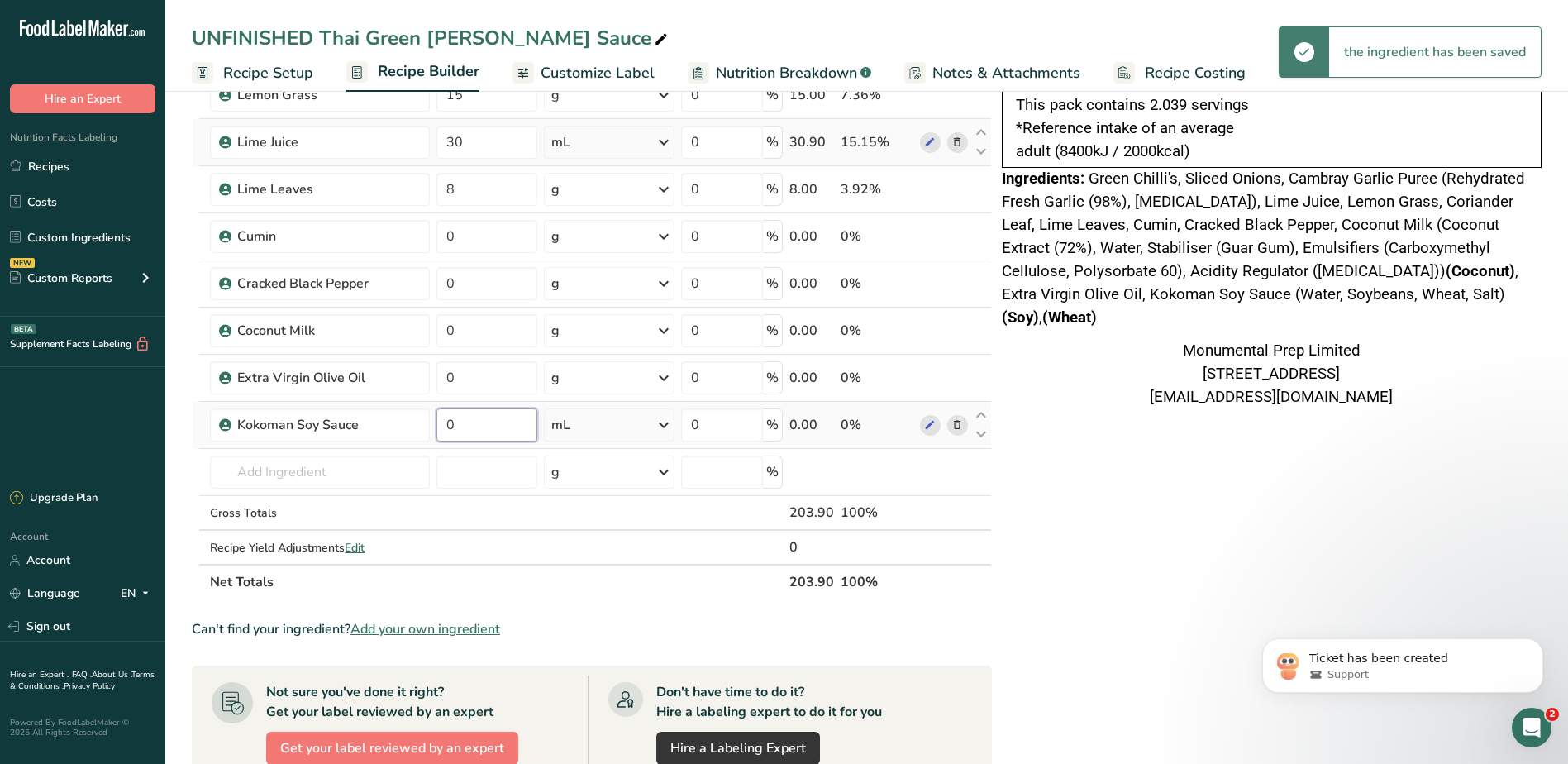
click at [492, 424] on input "0" at bounding box center [486, 424] width 101 height 33
click at [489, 424] on input "0" at bounding box center [486, 424] width 101 height 33
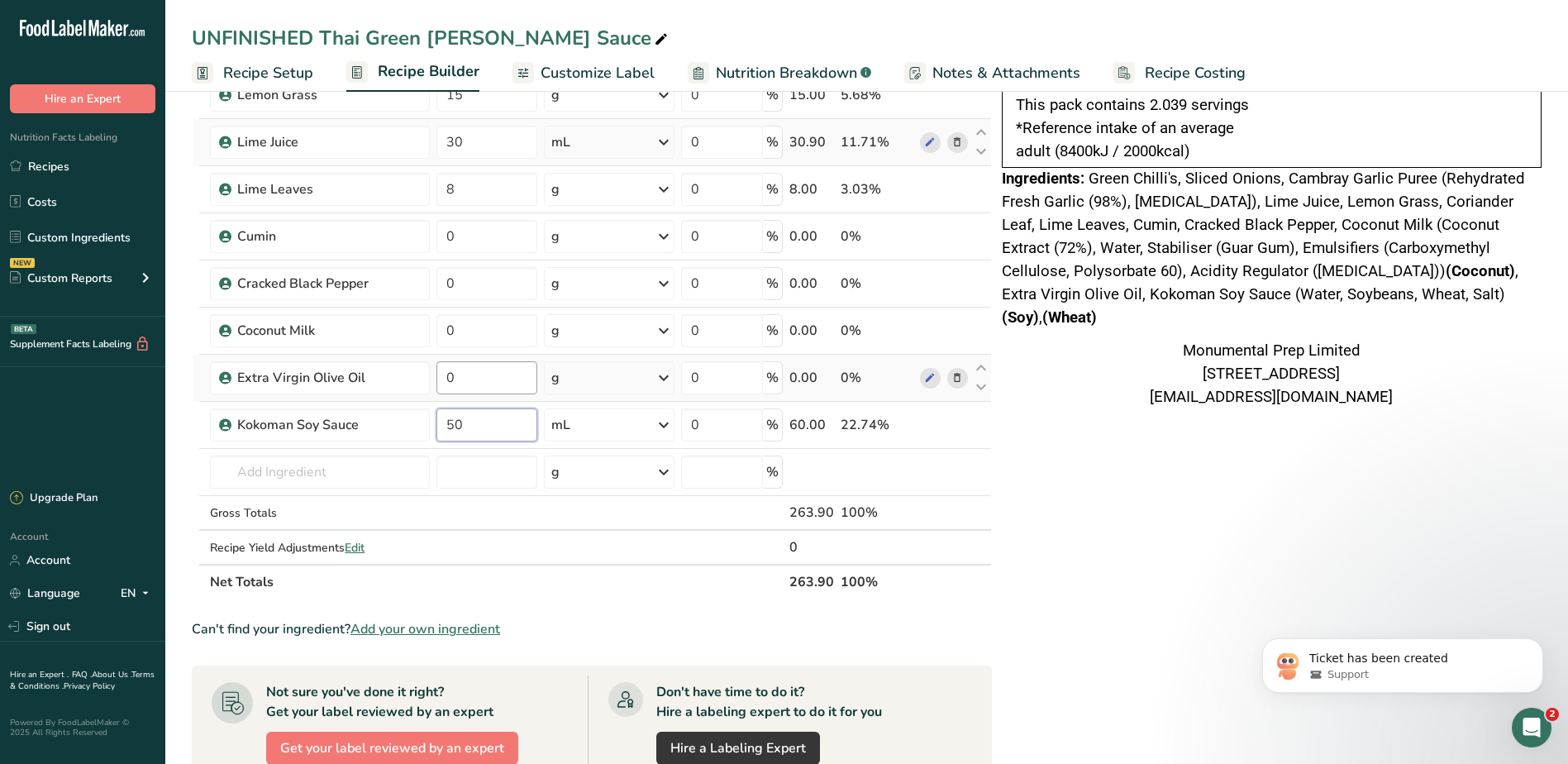
type input "50"
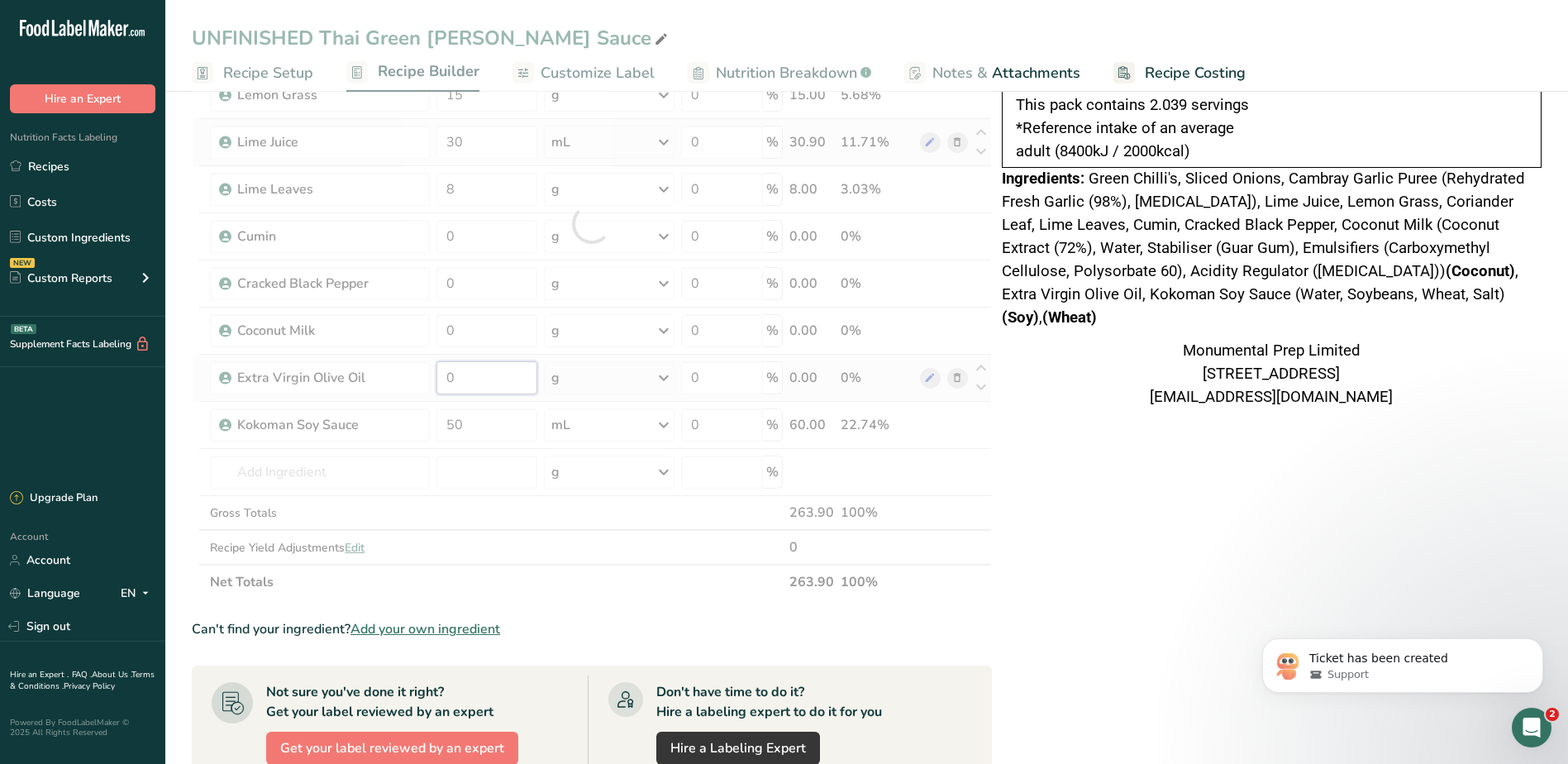
click at [483, 393] on div "Ingredient * Amount * Unit * Waste * .a-a{fill:#347362;}.b-a{fill:#fff;} Grams …" at bounding box center [591, 223] width 800 height 751
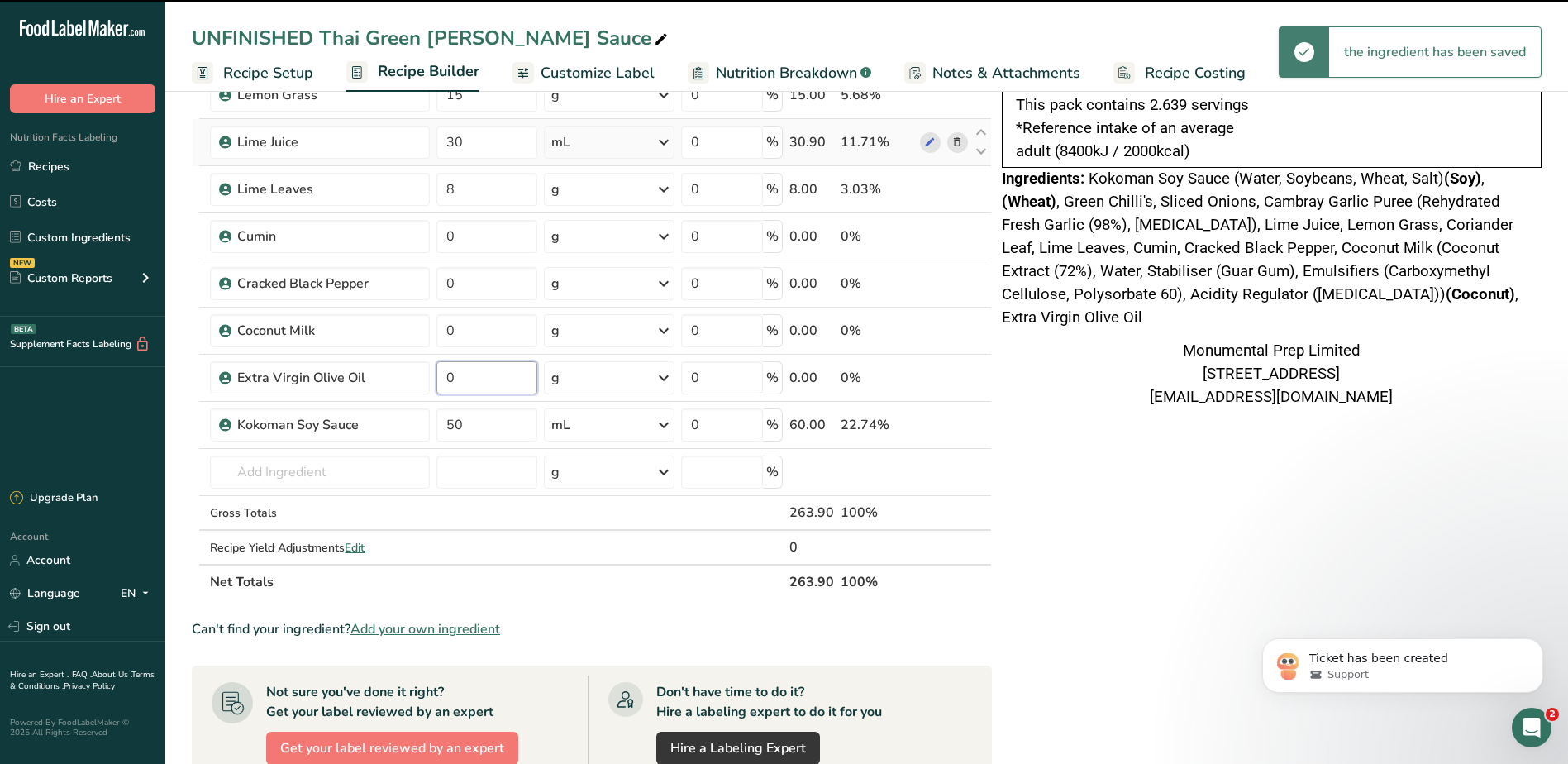
click at [476, 378] on input "0" at bounding box center [486, 377] width 101 height 33
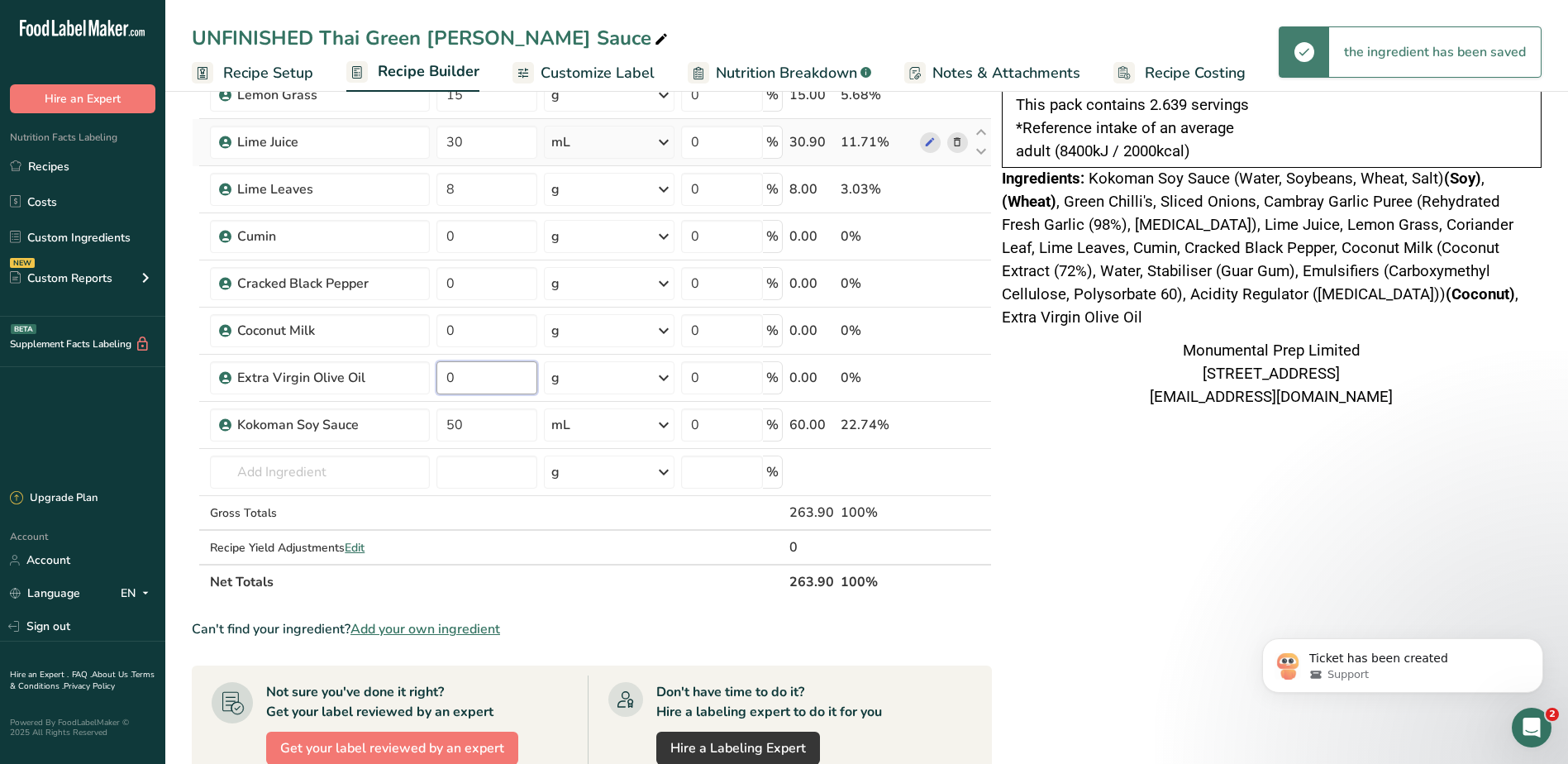
click at [476, 378] on input "0" at bounding box center [486, 377] width 101 height 33
type input "45"
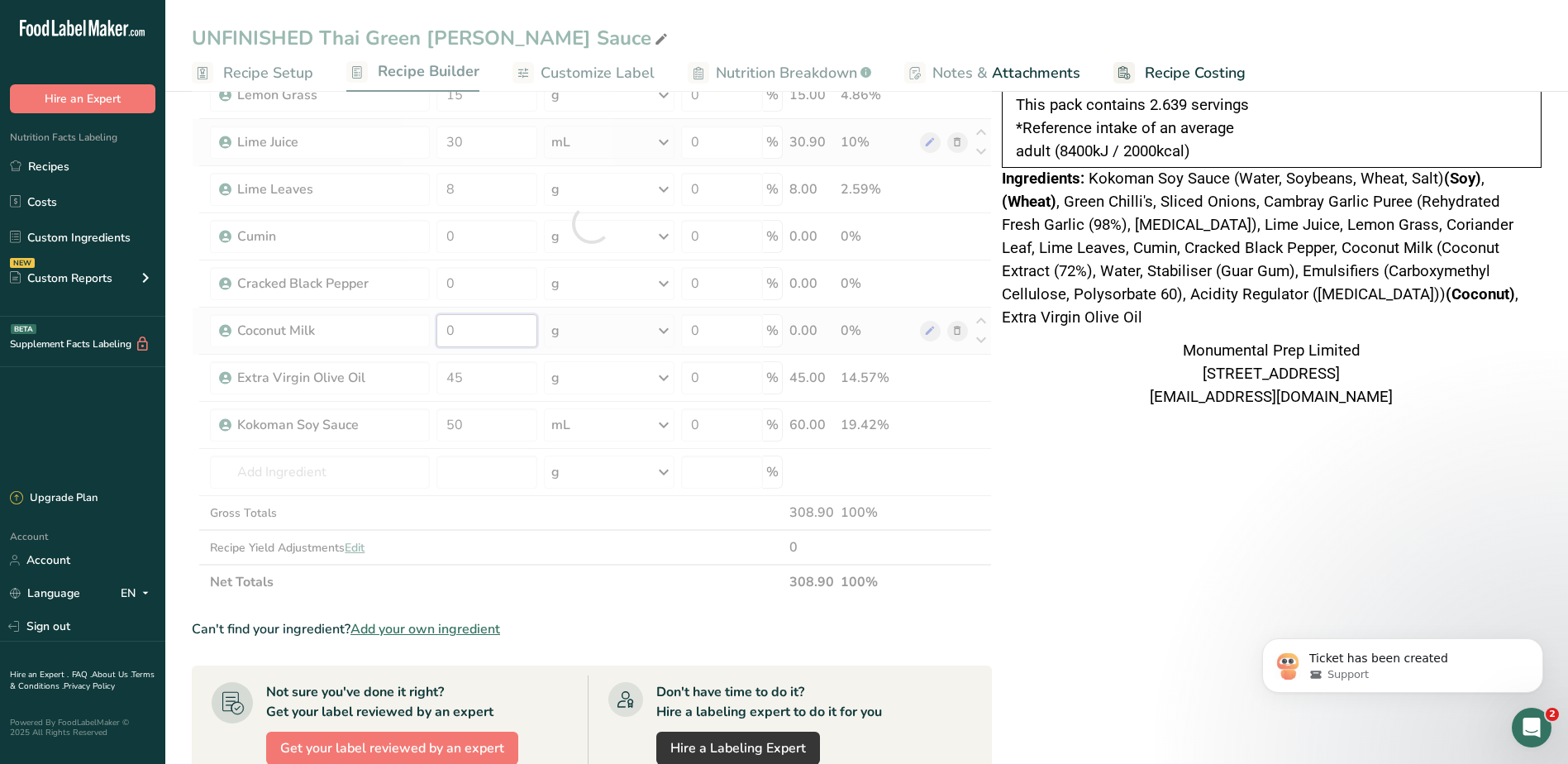
click at [504, 333] on div "Ingredient * Amount * Unit * Waste * .a-a{fill:#347362;}.b-a{fill:#fff;} Grams …" at bounding box center [591, 223] width 800 height 751
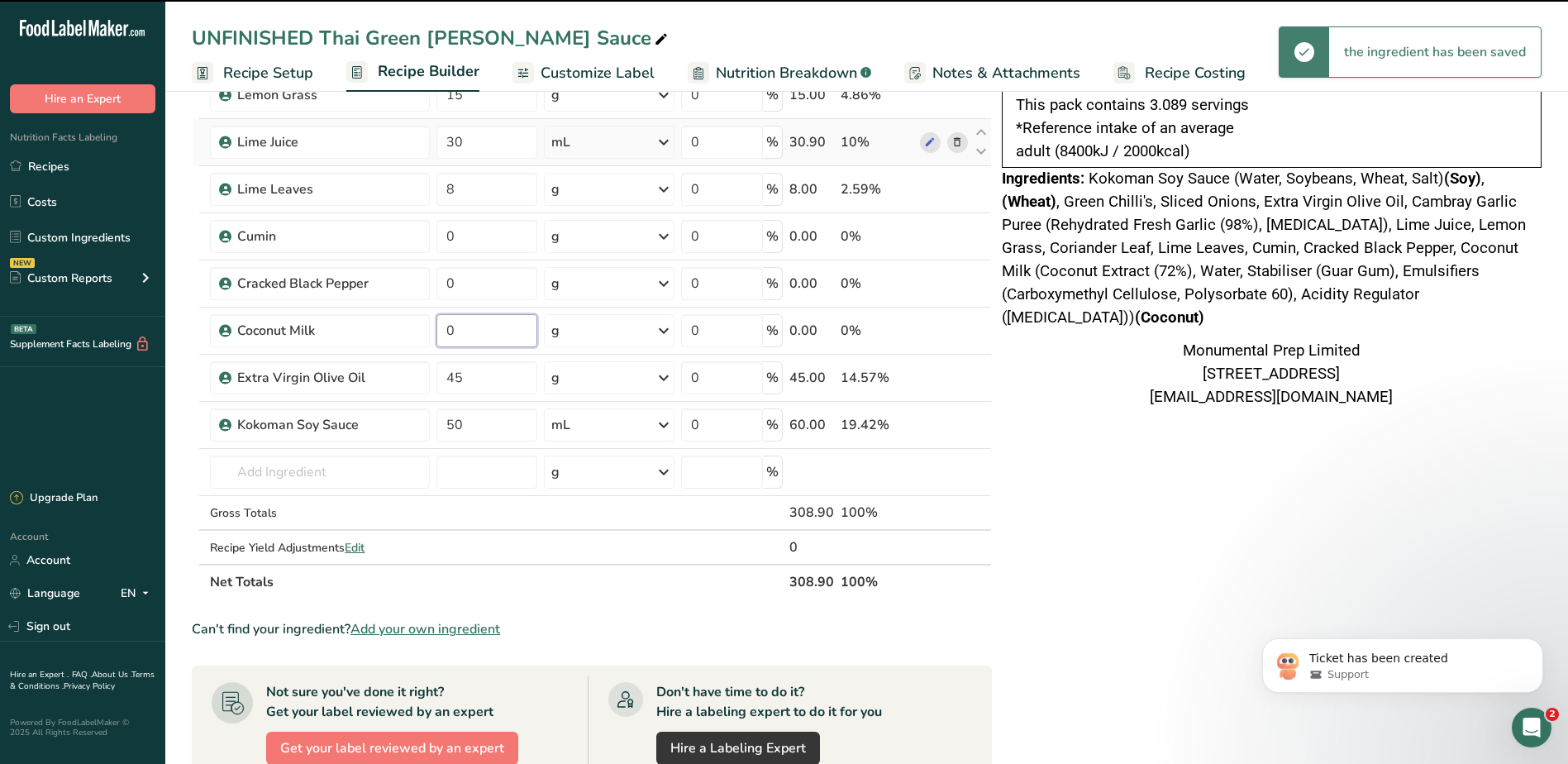
click at [498, 325] on input "0" at bounding box center [486, 330] width 101 height 33
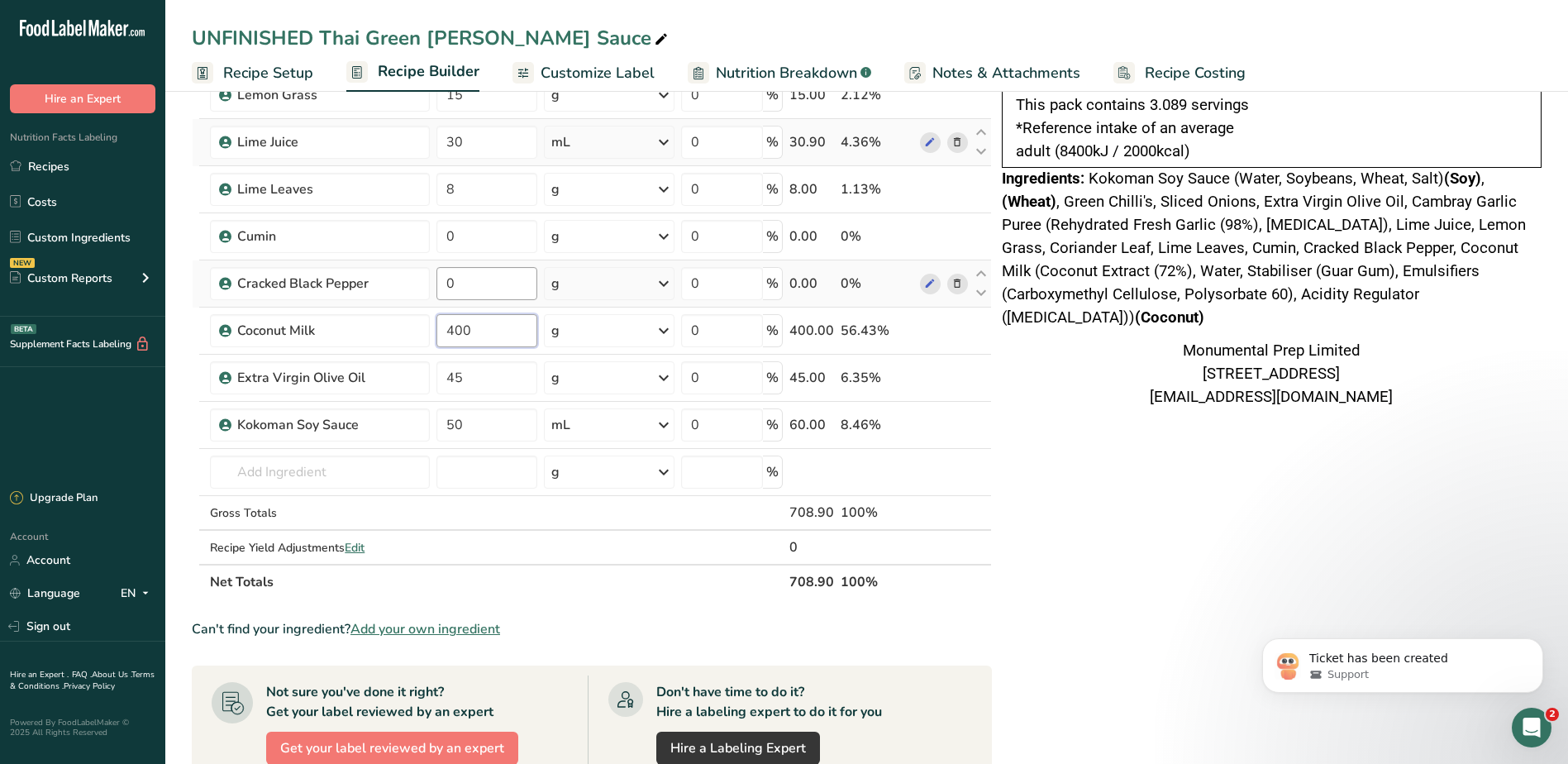
type input "400"
click at [481, 281] on div "Ingredient * Amount * Unit * Waste * .a-a{fill:#347362;}.b-a{fill:#fff;} Grams …" at bounding box center [591, 223] width 800 height 751
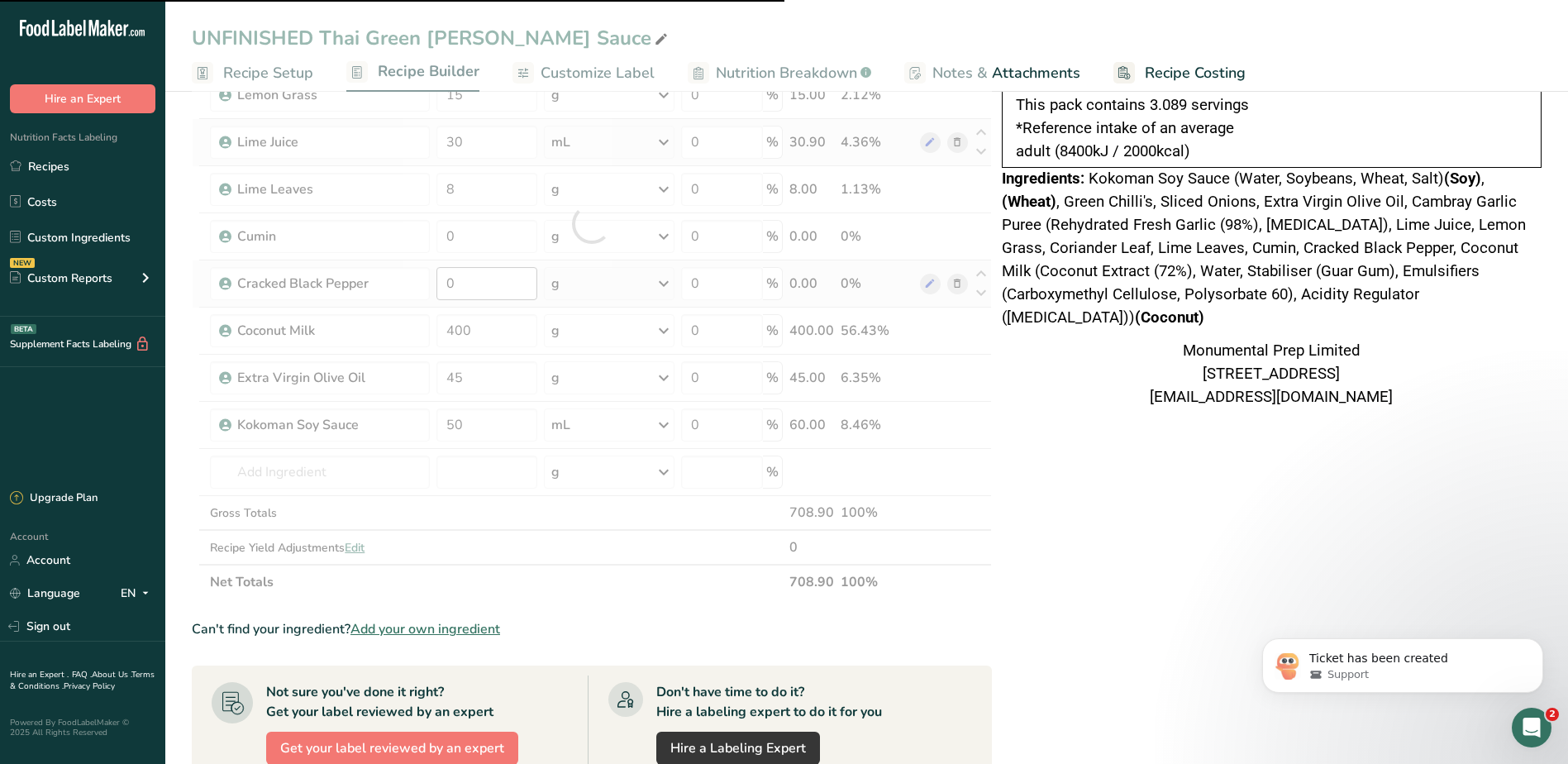
click at [481, 281] on div at bounding box center [591, 223] width 800 height 751
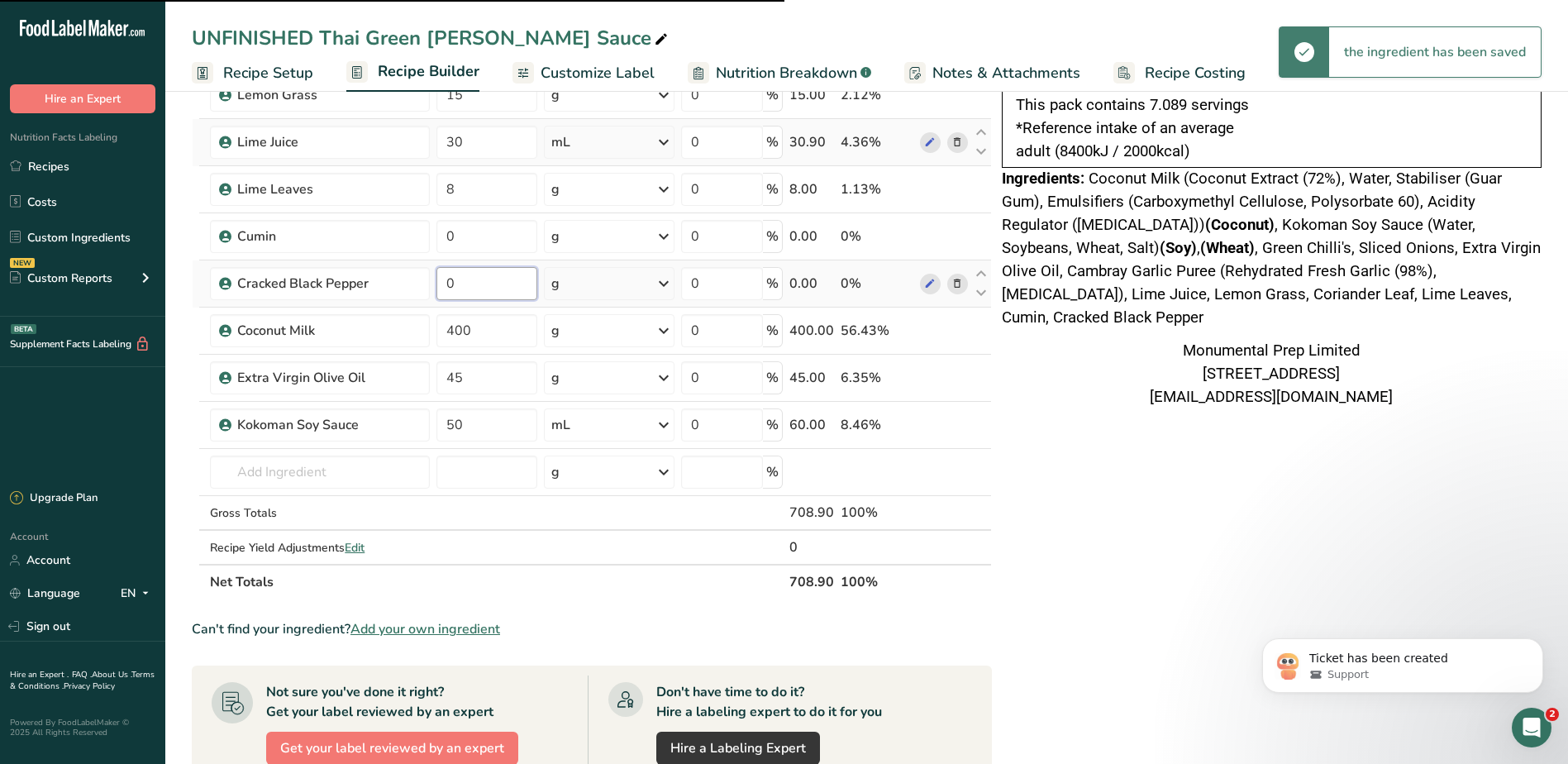
click at [481, 281] on input "0" at bounding box center [486, 283] width 101 height 33
type input "2"
click at [492, 248] on div "Ingredient * Amount * Unit * Waste * .a-a{fill:#347362;}.b-a{fill:#fff;} Grams …" at bounding box center [591, 223] width 800 height 751
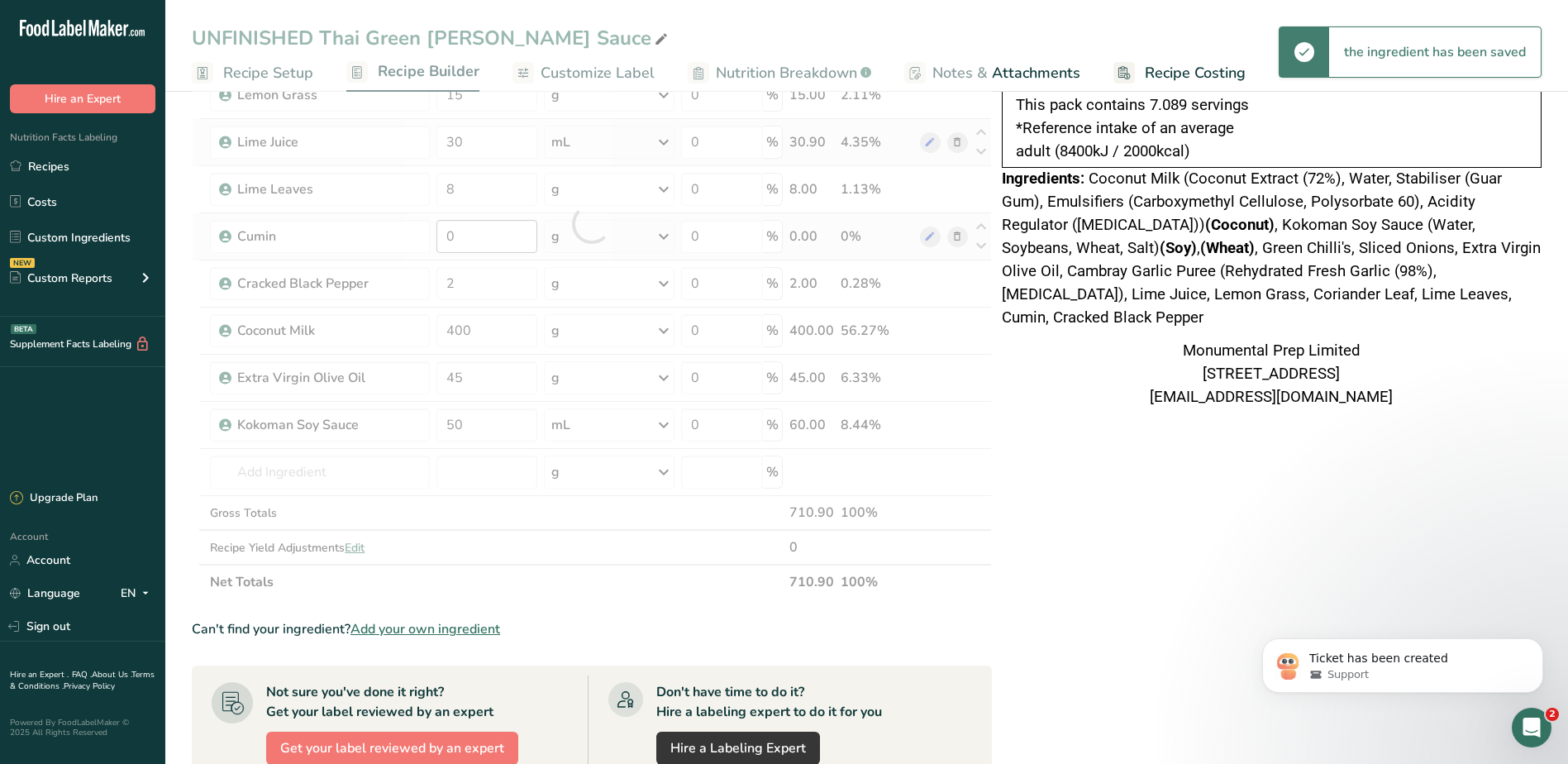
click at [492, 248] on div at bounding box center [591, 223] width 800 height 751
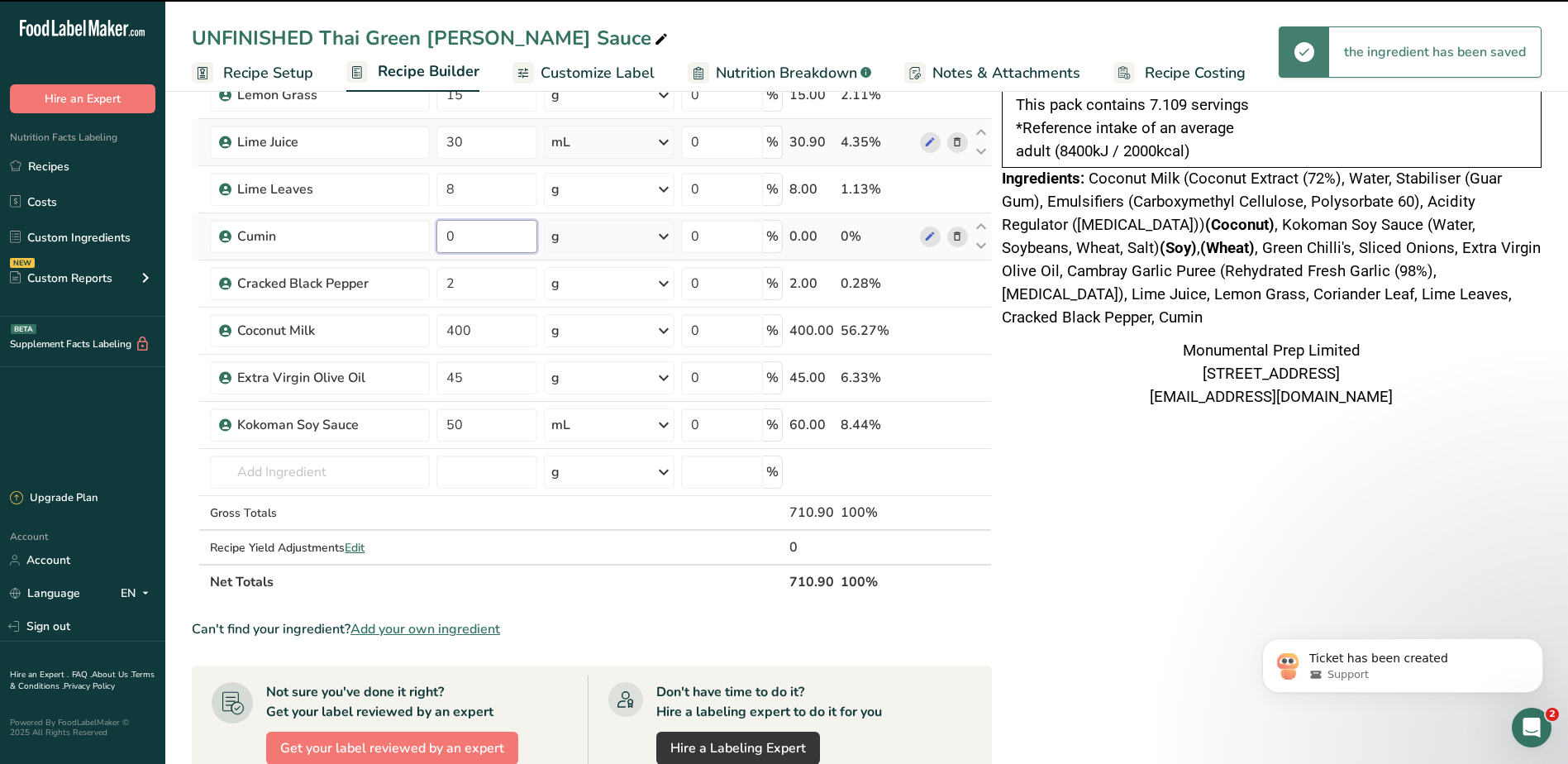
click at [477, 234] on input "0" at bounding box center [486, 236] width 101 height 33
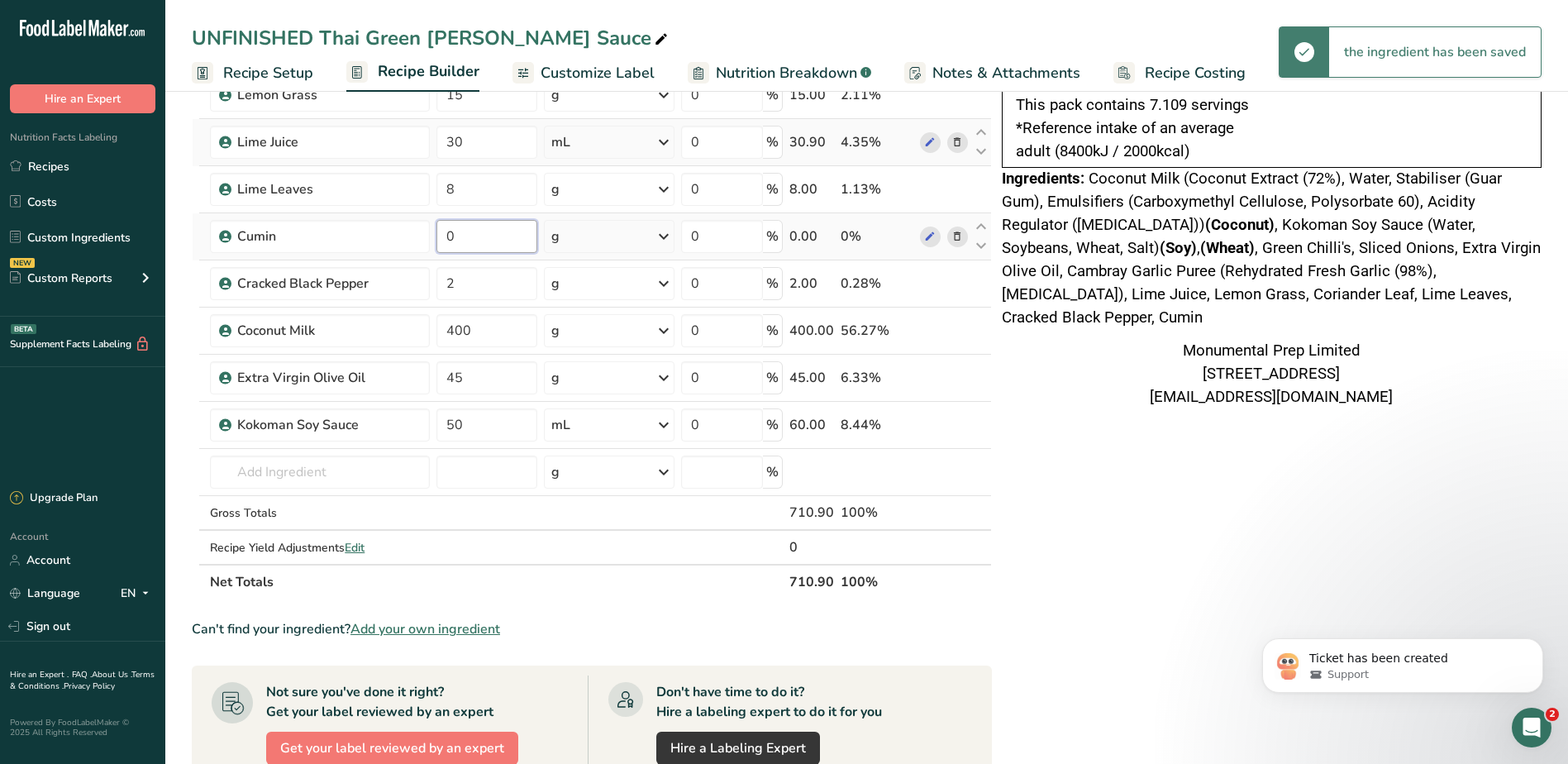
click at [477, 234] on input "0" at bounding box center [486, 236] width 101 height 33
type input "2"
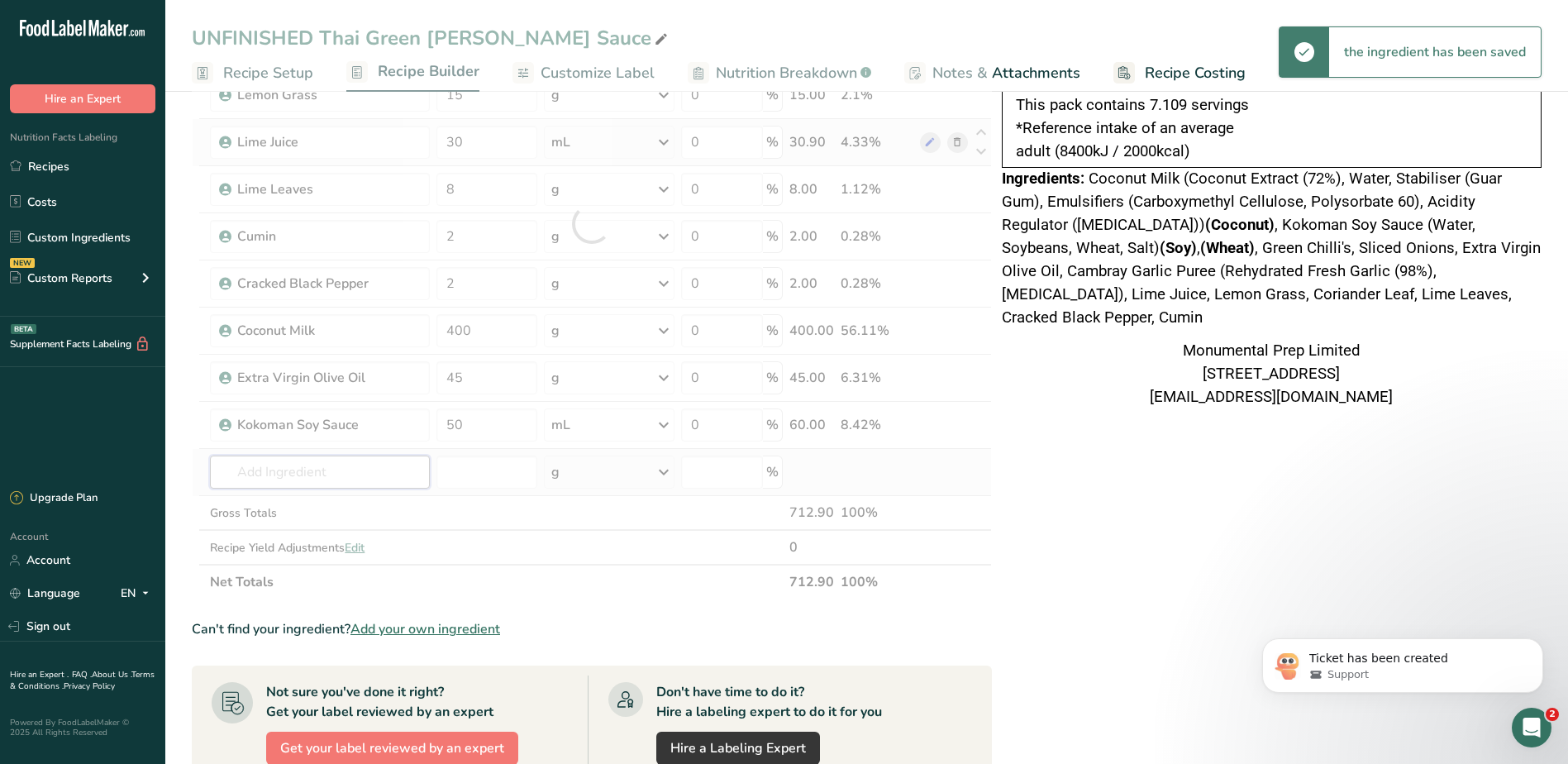
click at [353, 483] on div "Ingredient * Amount * Unit * Waste * .a-a{fill:#347362;}.b-a{fill:#fff;} Grams …" at bounding box center [591, 223] width 800 height 751
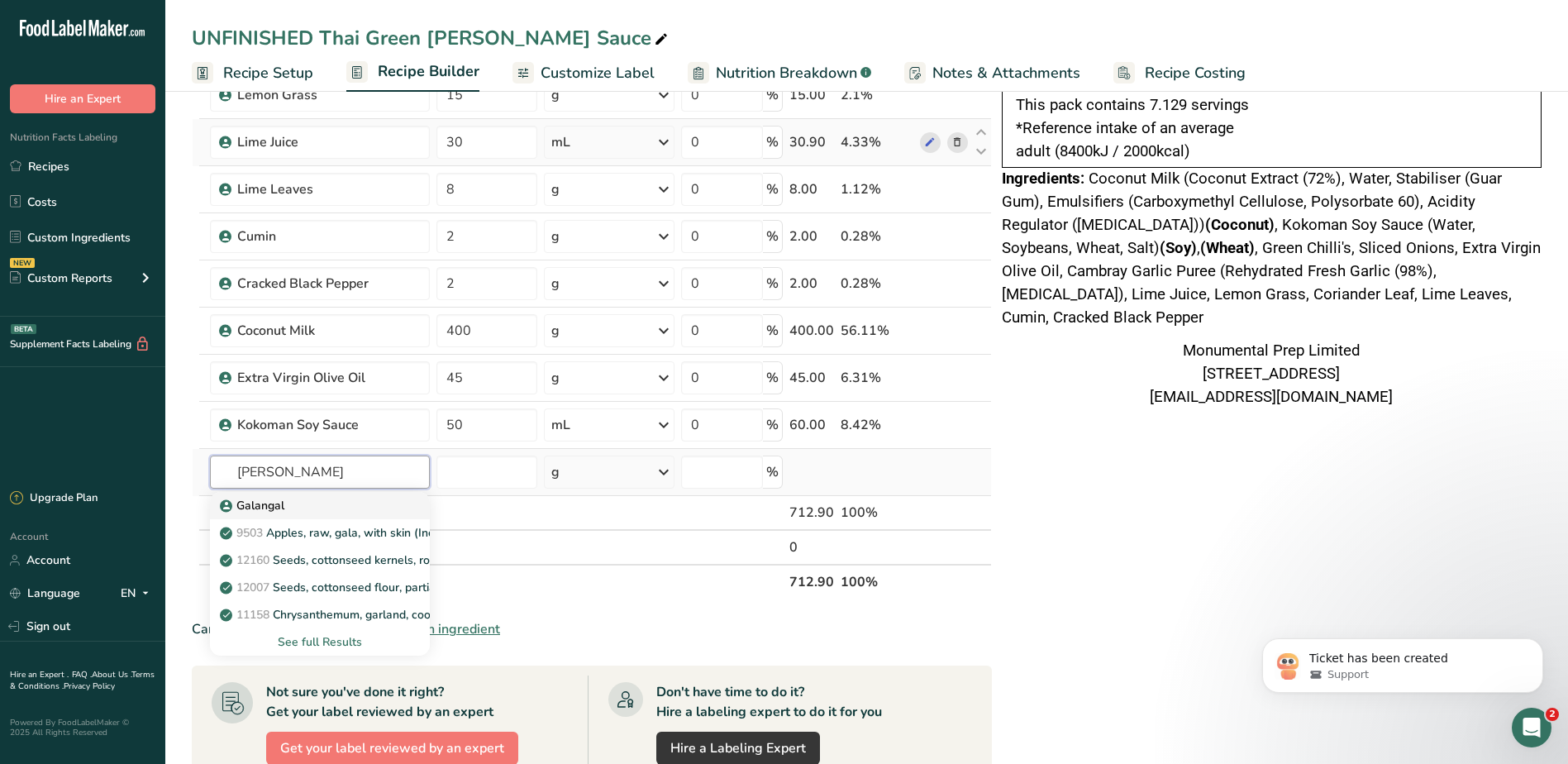
type input "galan"
click at [263, 504] on p "Galangal" at bounding box center [253, 505] width 61 height 18
type input "Galangal"
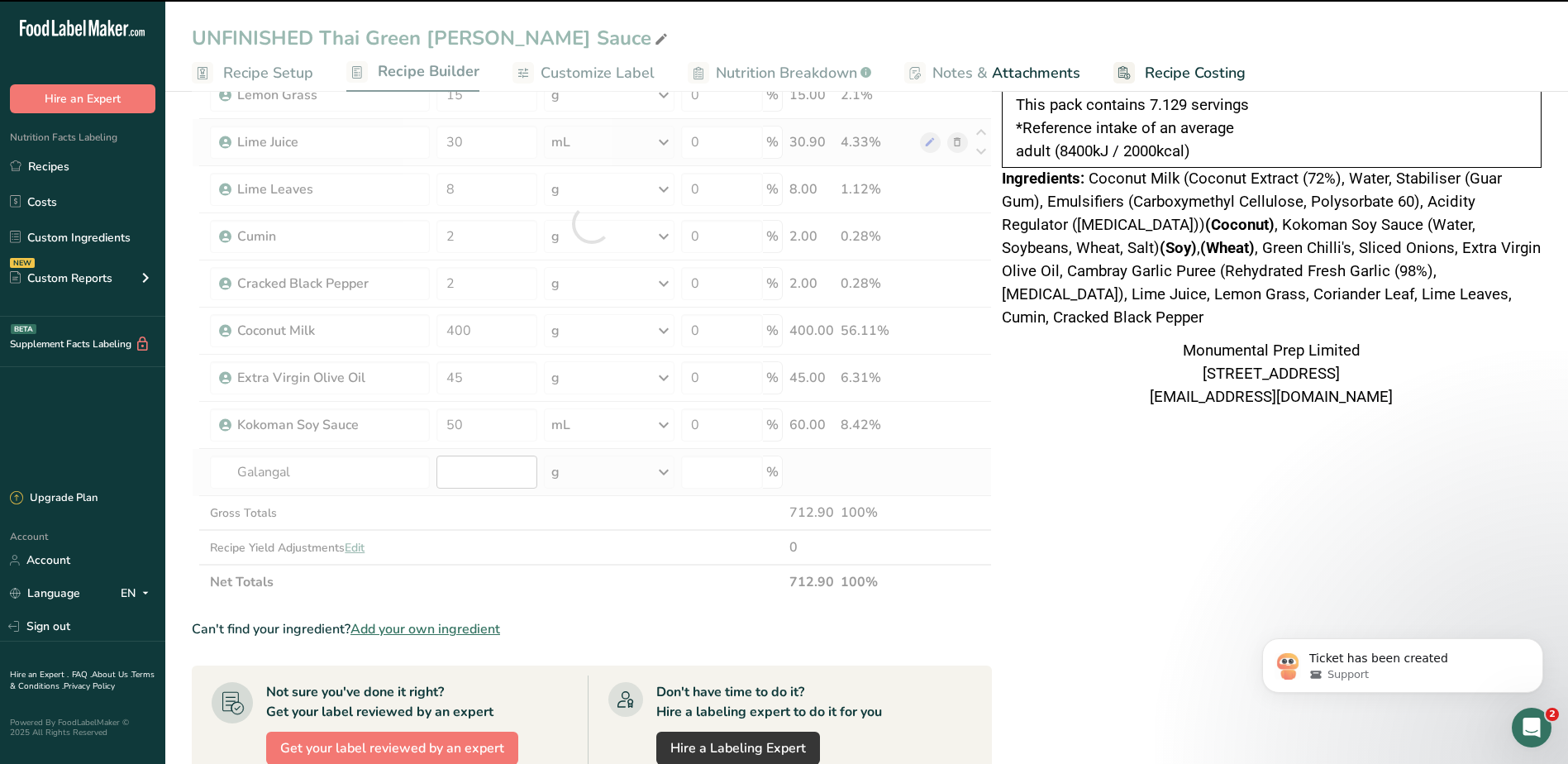
type input "0"
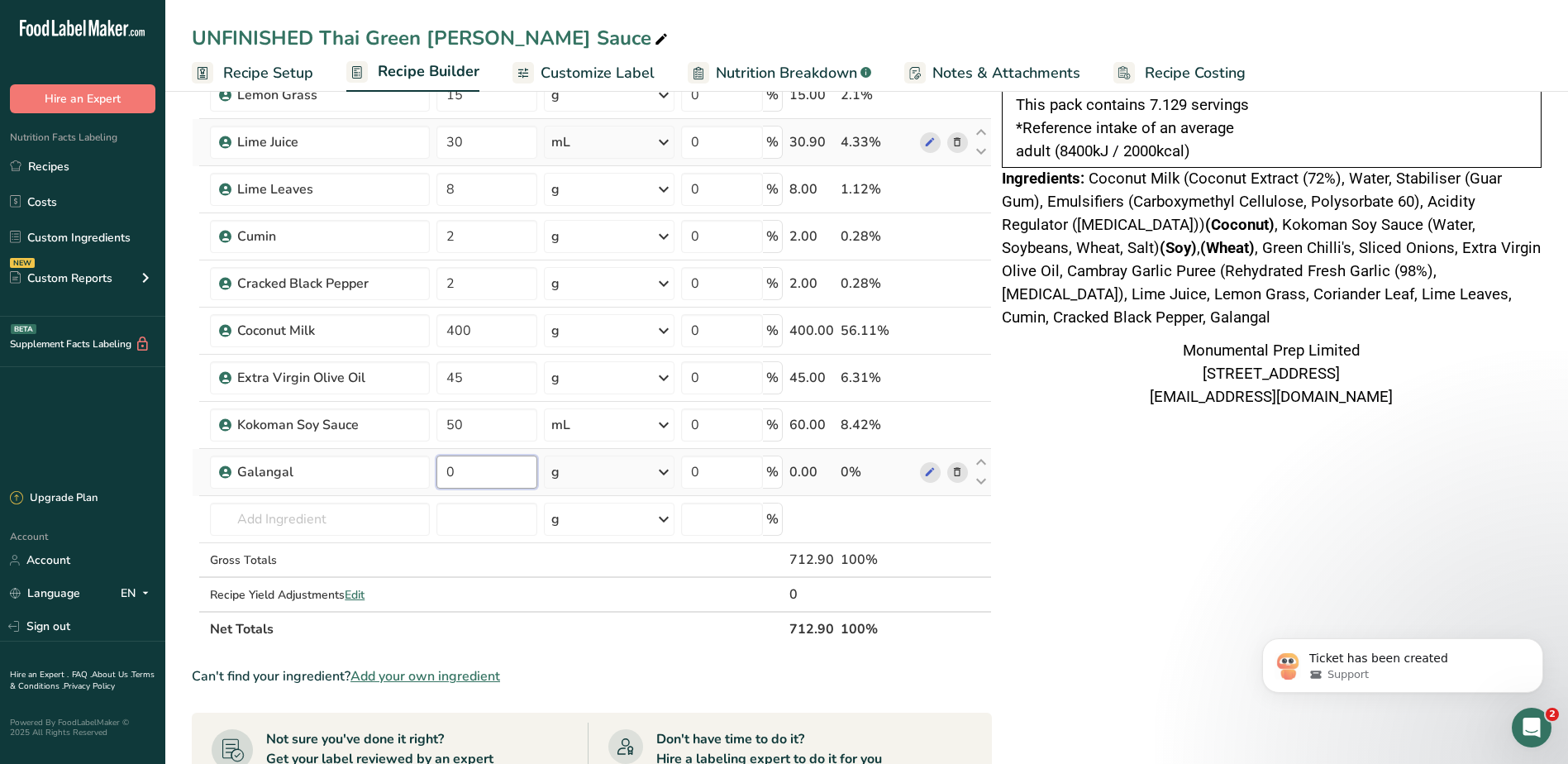
drag, startPoint x: 493, startPoint y: 473, endPoint x: 442, endPoint y: 470, distance: 51.1
click at [444, 470] on input "0" at bounding box center [486, 472] width 101 height 33
type input "15"
click at [1118, 532] on div "Nutrition Typical value 100g contains Each serving (typically 100g) contains % …" at bounding box center [1271, 493] width 540 height 1422
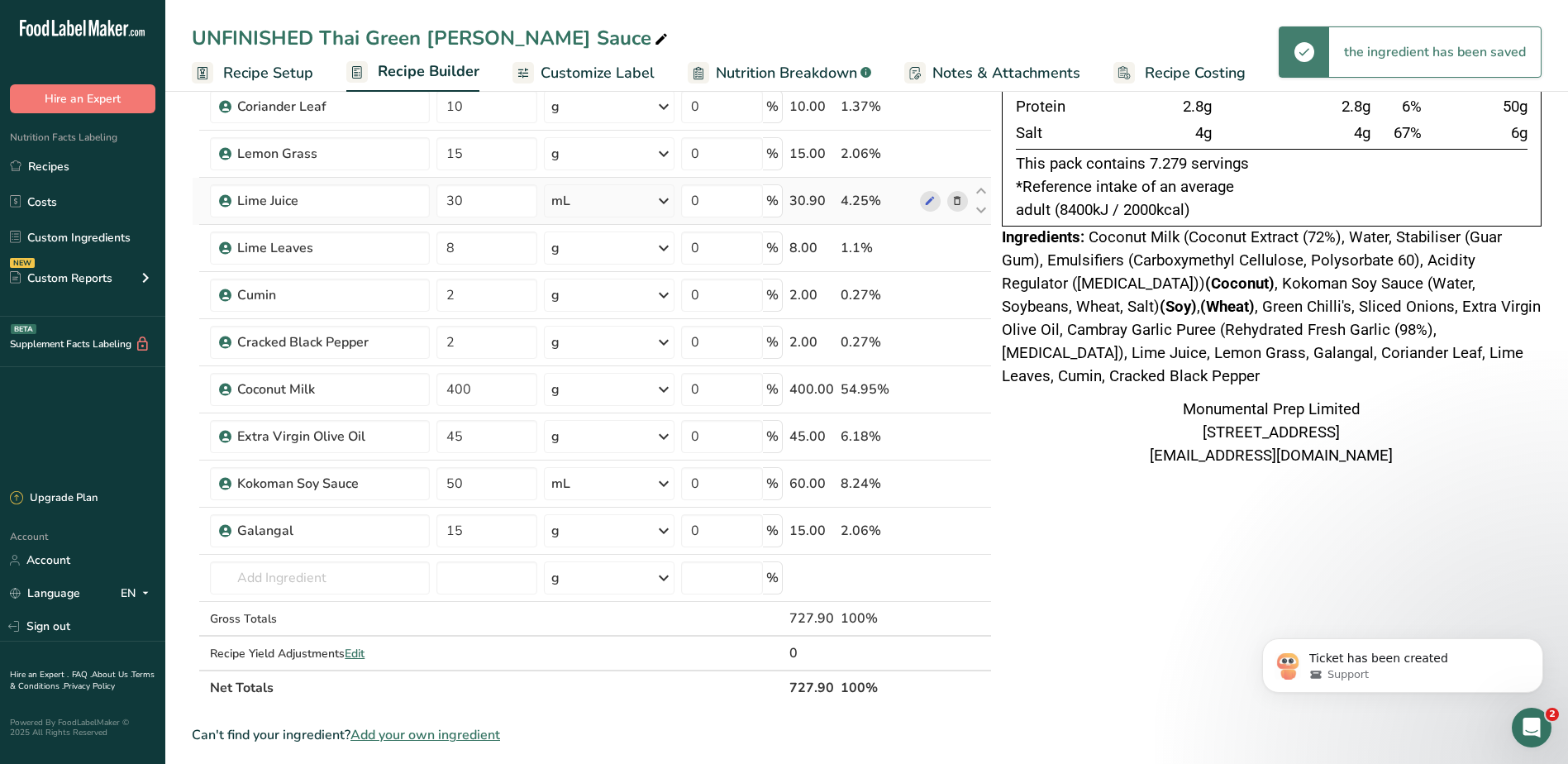
scroll to position [269, 0]
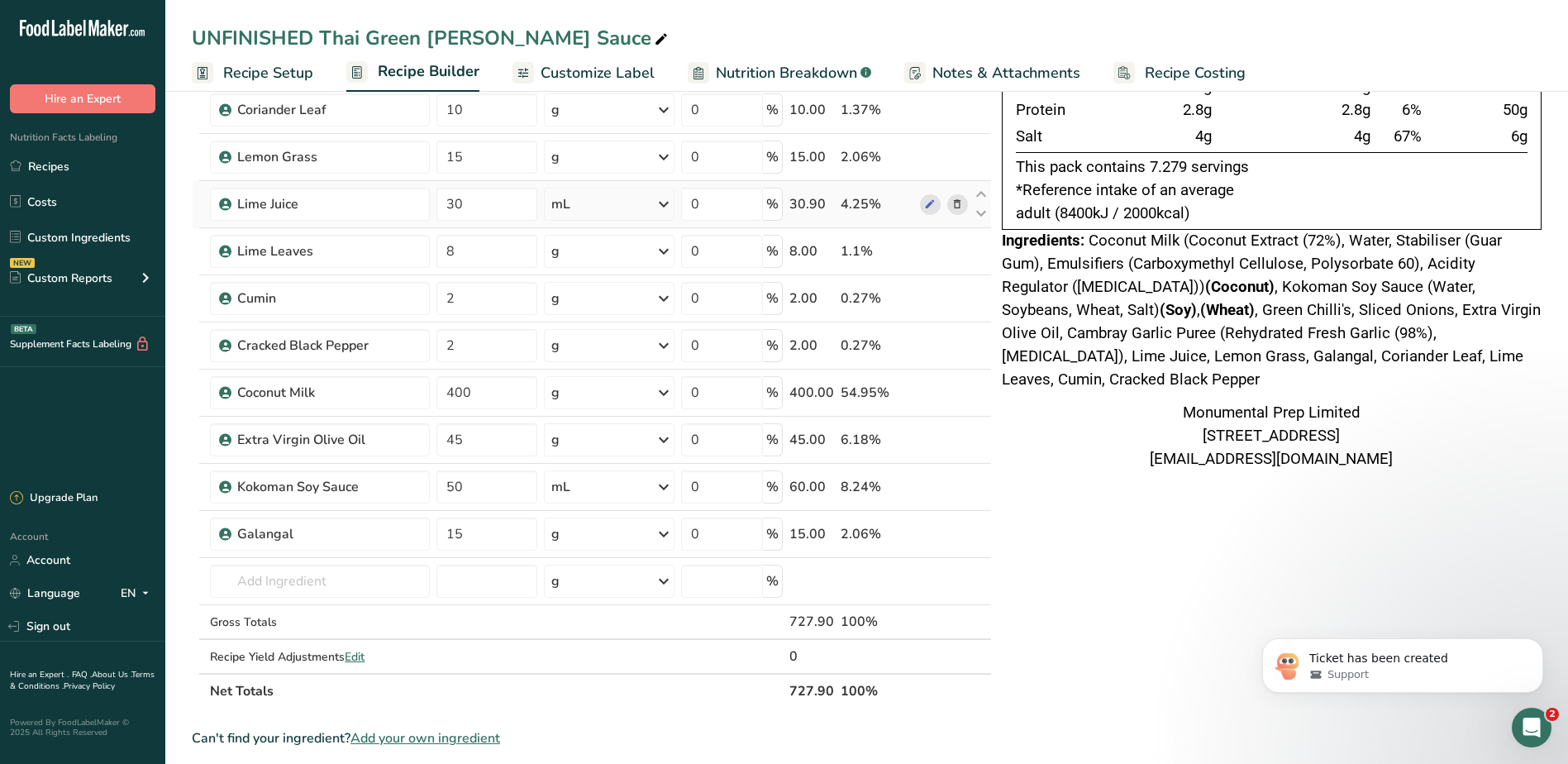
click at [1132, 560] on div "Nutrition Typical value 100g contains Each serving (typically 100g) contains % …" at bounding box center [1271, 554] width 540 height 1422
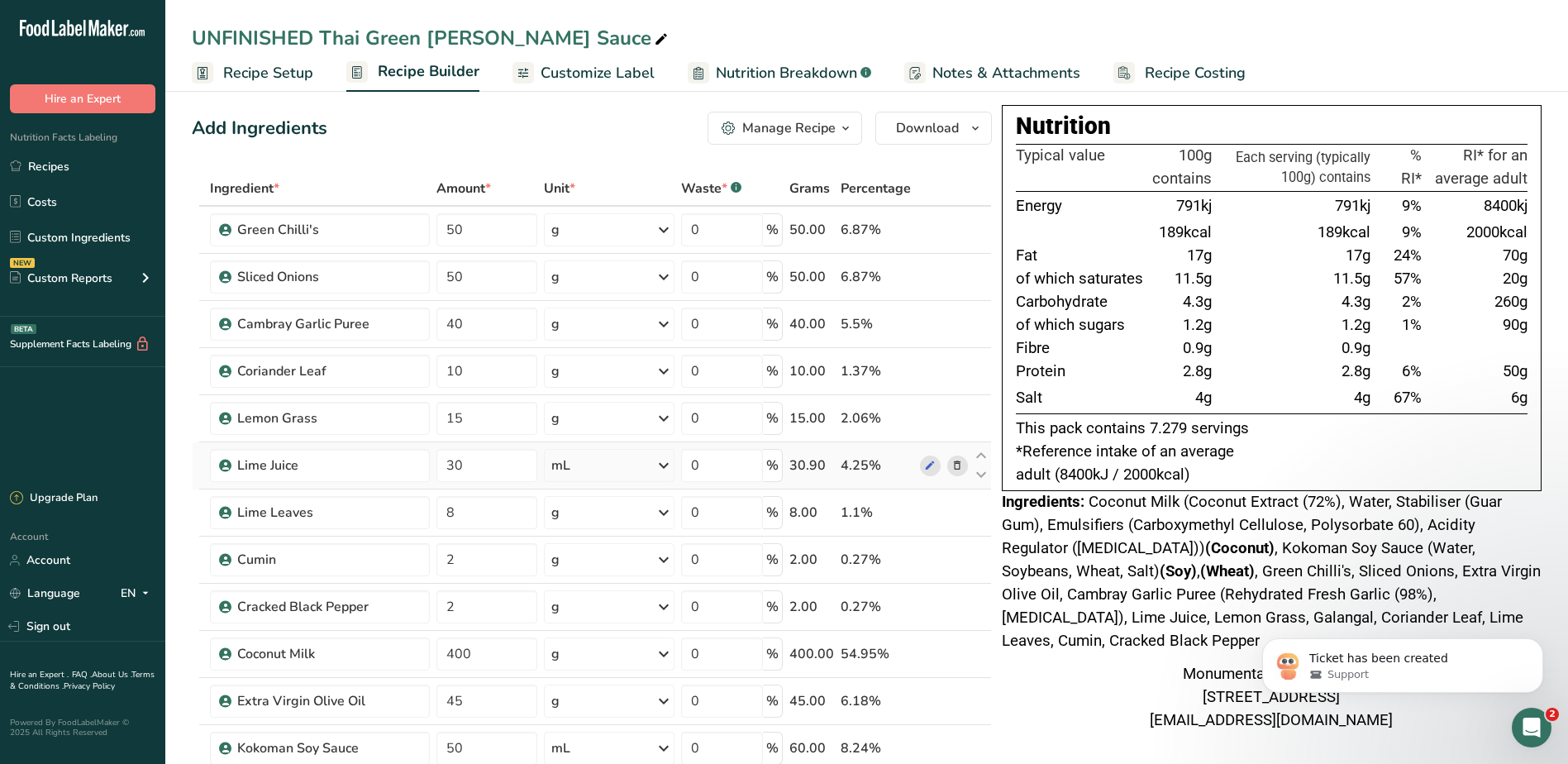
scroll to position [0, 0]
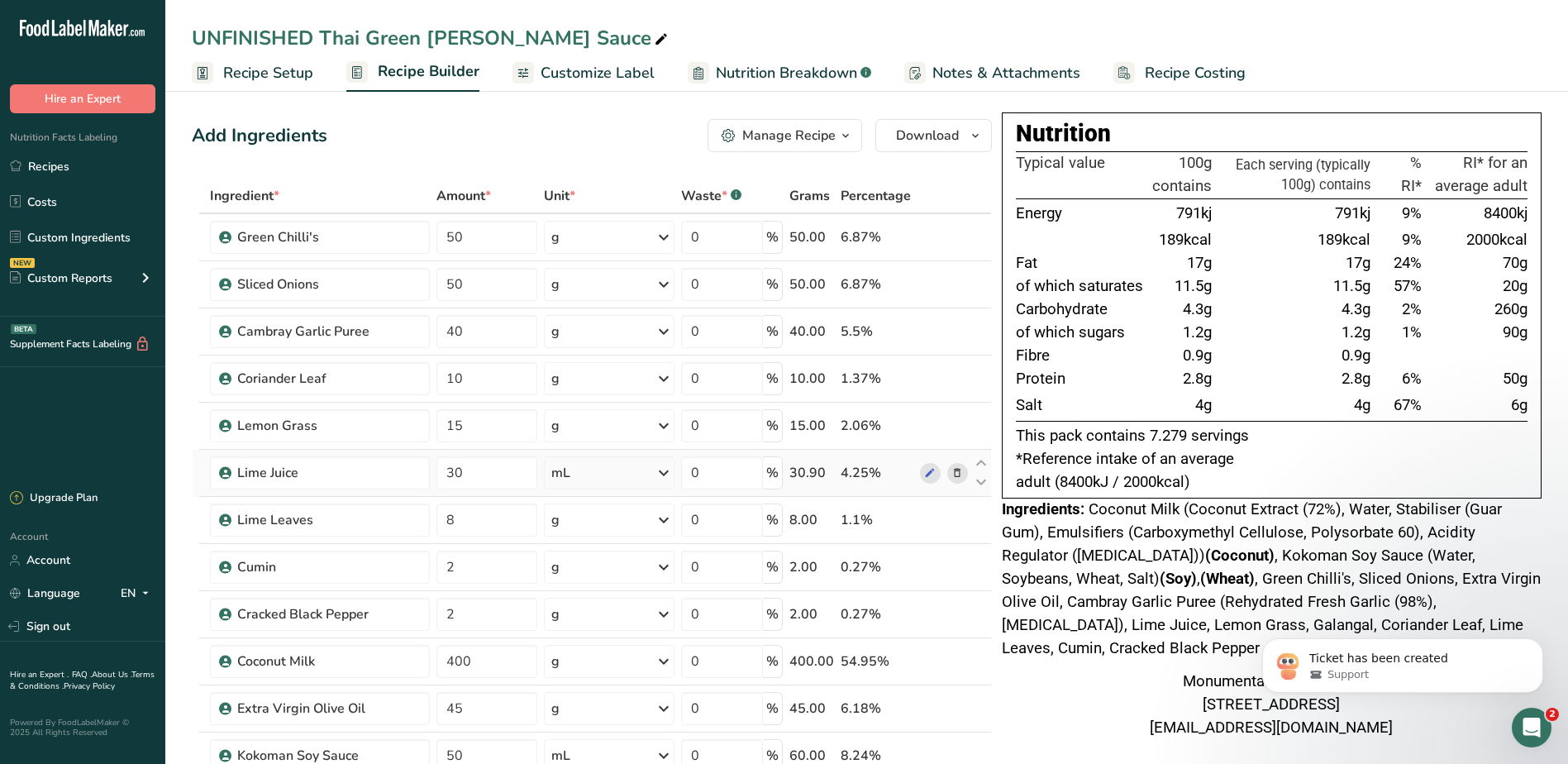
click at [1199, 433] on p "This pack contains 7.279 servings" at bounding box center [1271, 436] width 511 height 23
drag, startPoint x: 1333, startPoint y: 210, endPoint x: 1361, endPoint y: 409, distance: 201.0
click at [1361, 409] on tbody "Energy 791kj 791kj 9% 8400kj 189kcal 189kcal 9% 2000kcal Fat 17g 17g 24% 70g of…" at bounding box center [1271, 309] width 511 height 222
drag, startPoint x: 1361, startPoint y: 409, endPoint x: 1271, endPoint y: 421, distance: 90.8
click at [1272, 421] on td "4g" at bounding box center [1294, 406] width 159 height 30
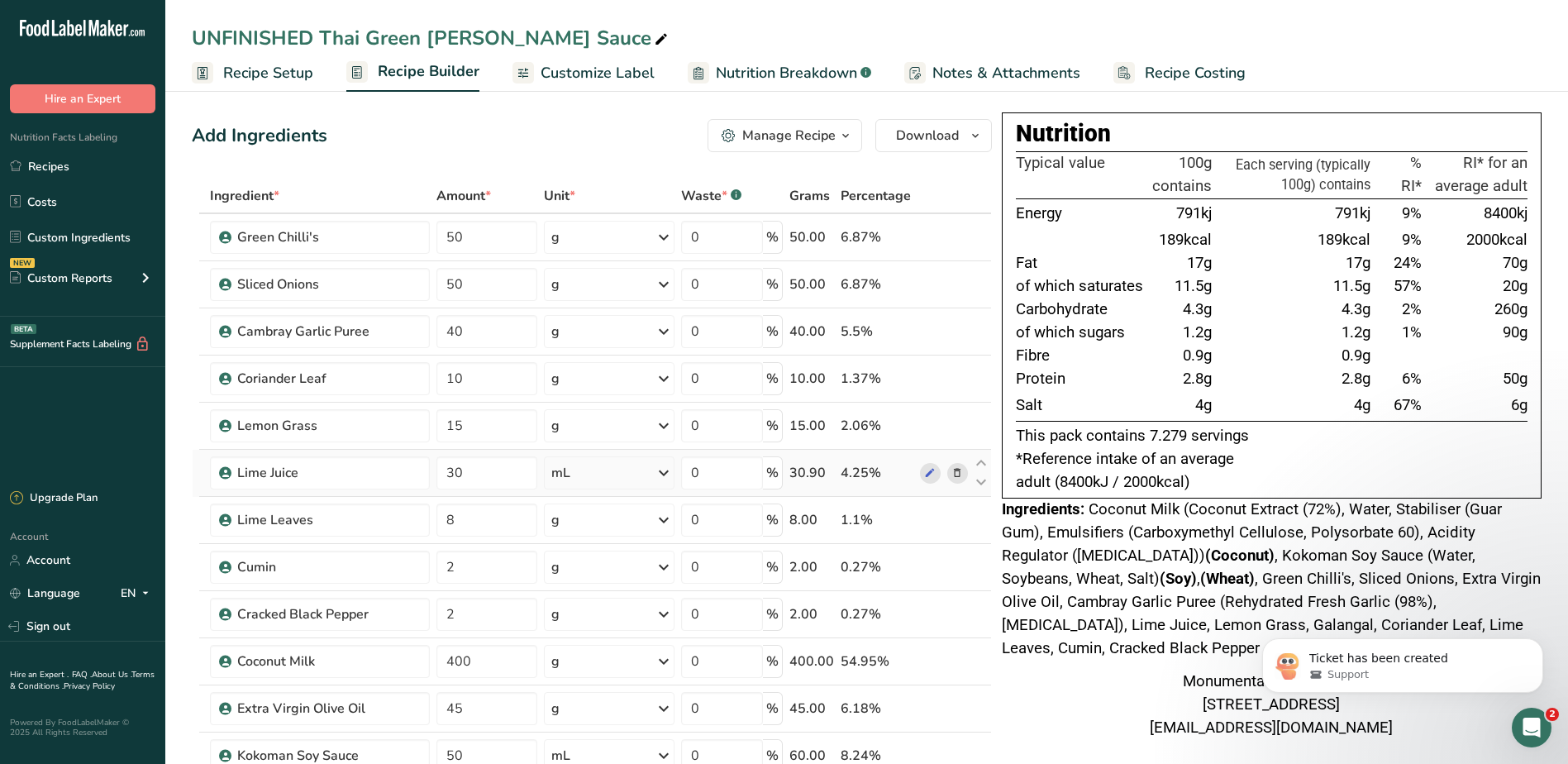
click at [654, 35] on icon at bounding box center [662, 39] width 15 height 23
click at [323, 35] on input "UNFINISHED Thai Green Curry Sauce" at bounding box center [866, 37] width 1349 height 30
type input "Thai Green Curry Sauce"
click at [1250, 567] on div "Ingredients: Coconut Milk (Coconut Extract (72%), Water, Stabiliser (Guar Gum),…" at bounding box center [1271, 580] width 540 height 162
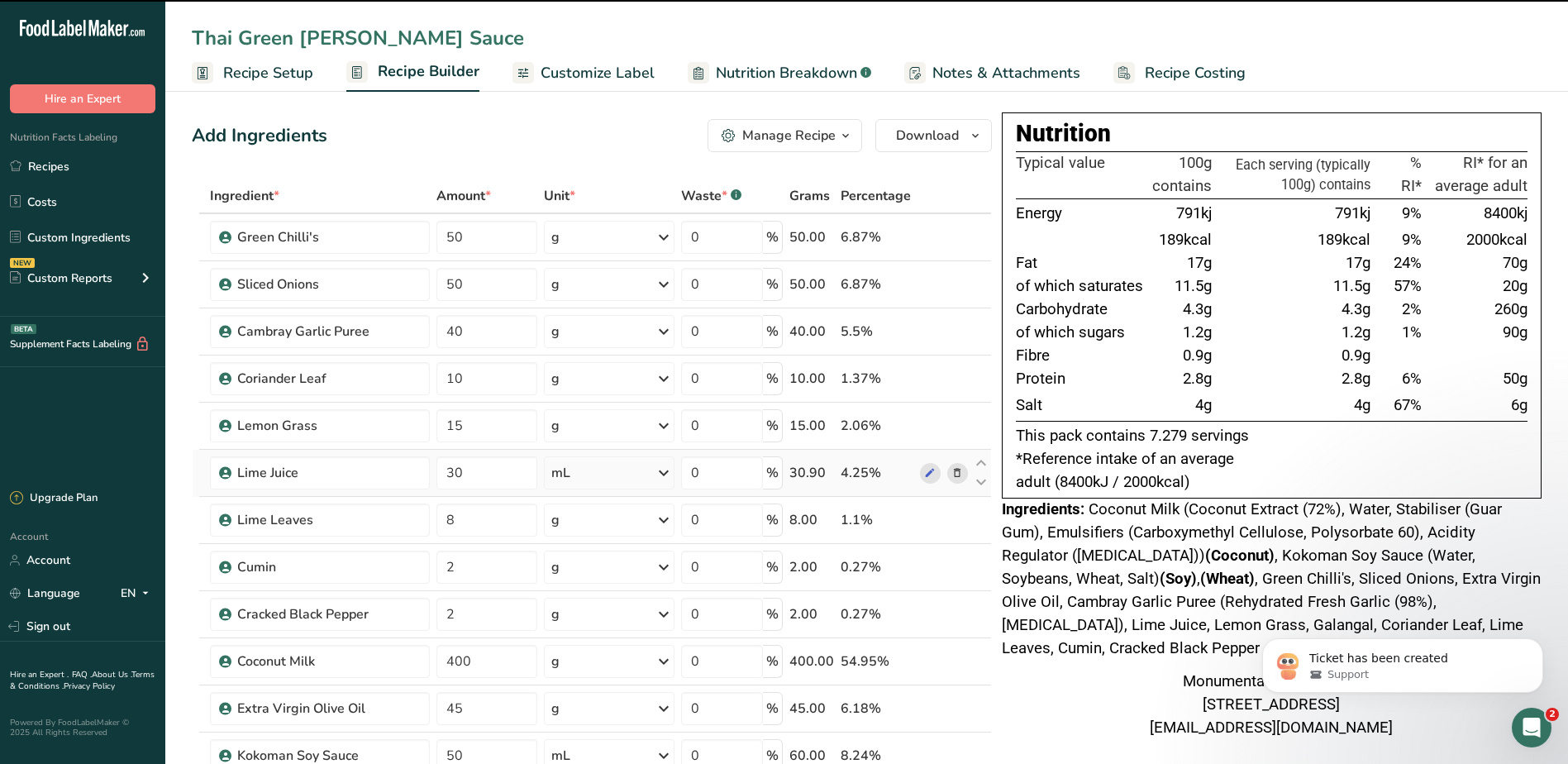
click at [1239, 523] on span "Coconut Milk (Coconut Extract (72%), Water, Stabiliser (Guar Gum), Emulsifiers …" at bounding box center [1271, 579] width 539 height 157
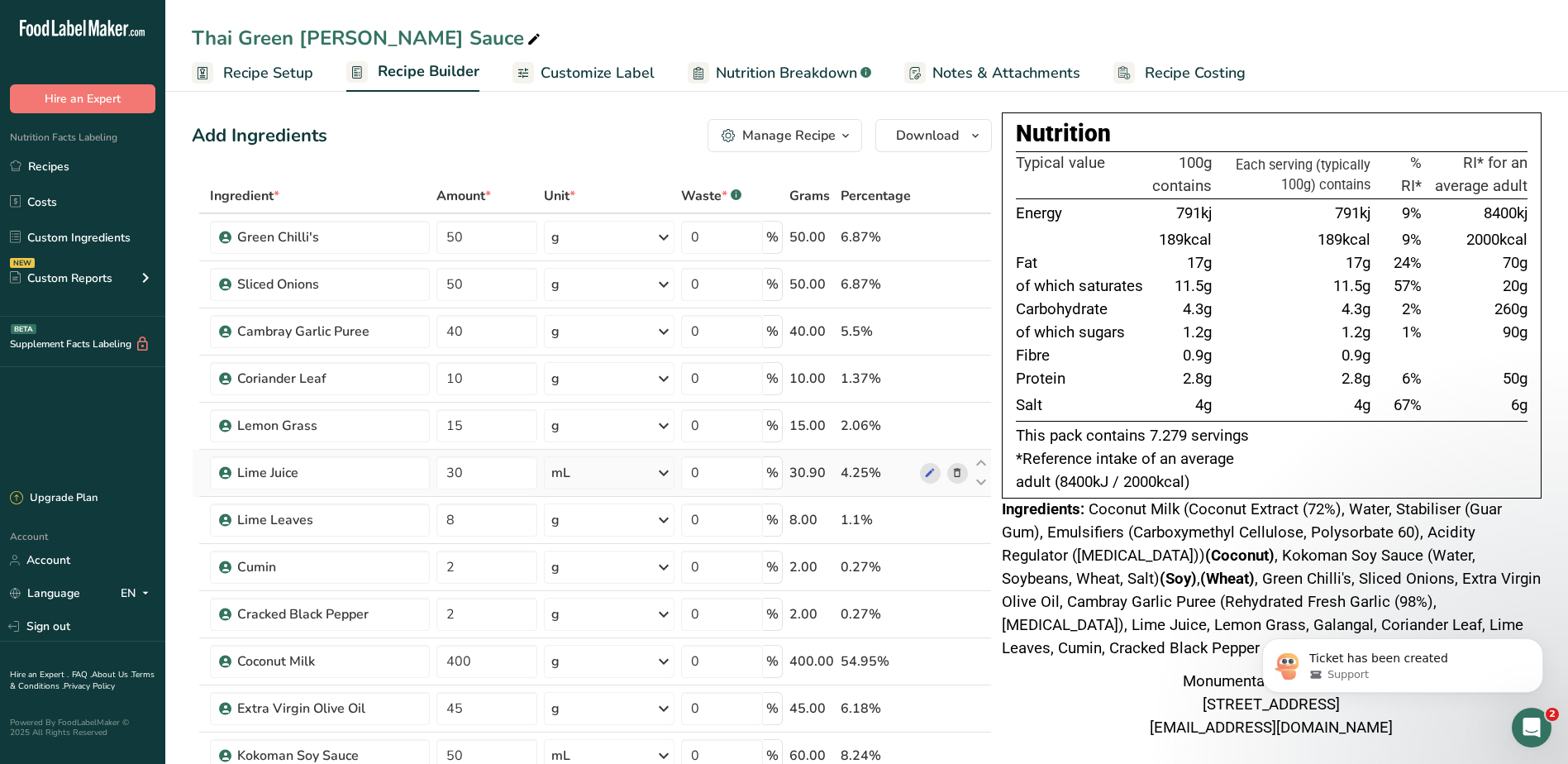
click at [1194, 330] on span "1.2g" at bounding box center [1197, 332] width 29 height 19
drag, startPoint x: 1340, startPoint y: 170, endPoint x: 1353, endPoint y: 383, distance: 213.4
click at [1353, 383] on table "Typical value 100g contains Each serving (typically 100g) contains % RI* RI* fo…" at bounding box center [1271, 286] width 511 height 270
drag, startPoint x: 1353, startPoint y: 383, endPoint x: 1324, endPoint y: 396, distance: 31.8
click at [1324, 396] on td "4g" at bounding box center [1294, 406] width 159 height 30
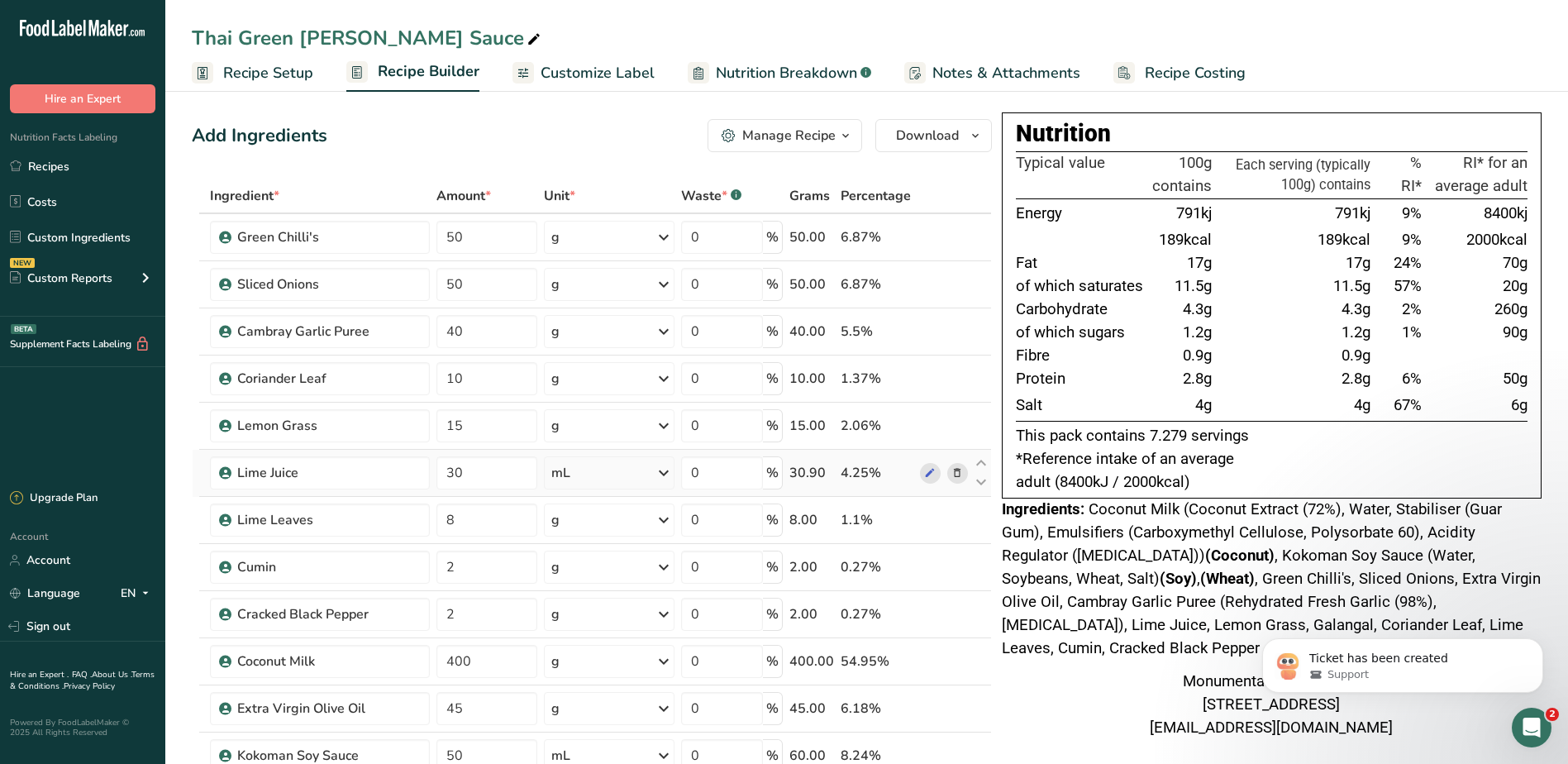
click at [604, 134] on div "Add Ingredients Manage Recipe Delete Recipe Duplicate Recipe Scale Recipe Save …" at bounding box center [591, 135] width 800 height 33
drag, startPoint x: 525, startPoint y: 67, endPoint x: 558, endPoint y: 68, distance: 33.0
click at [525, 67] on icon at bounding box center [523, 73] width 14 height 20
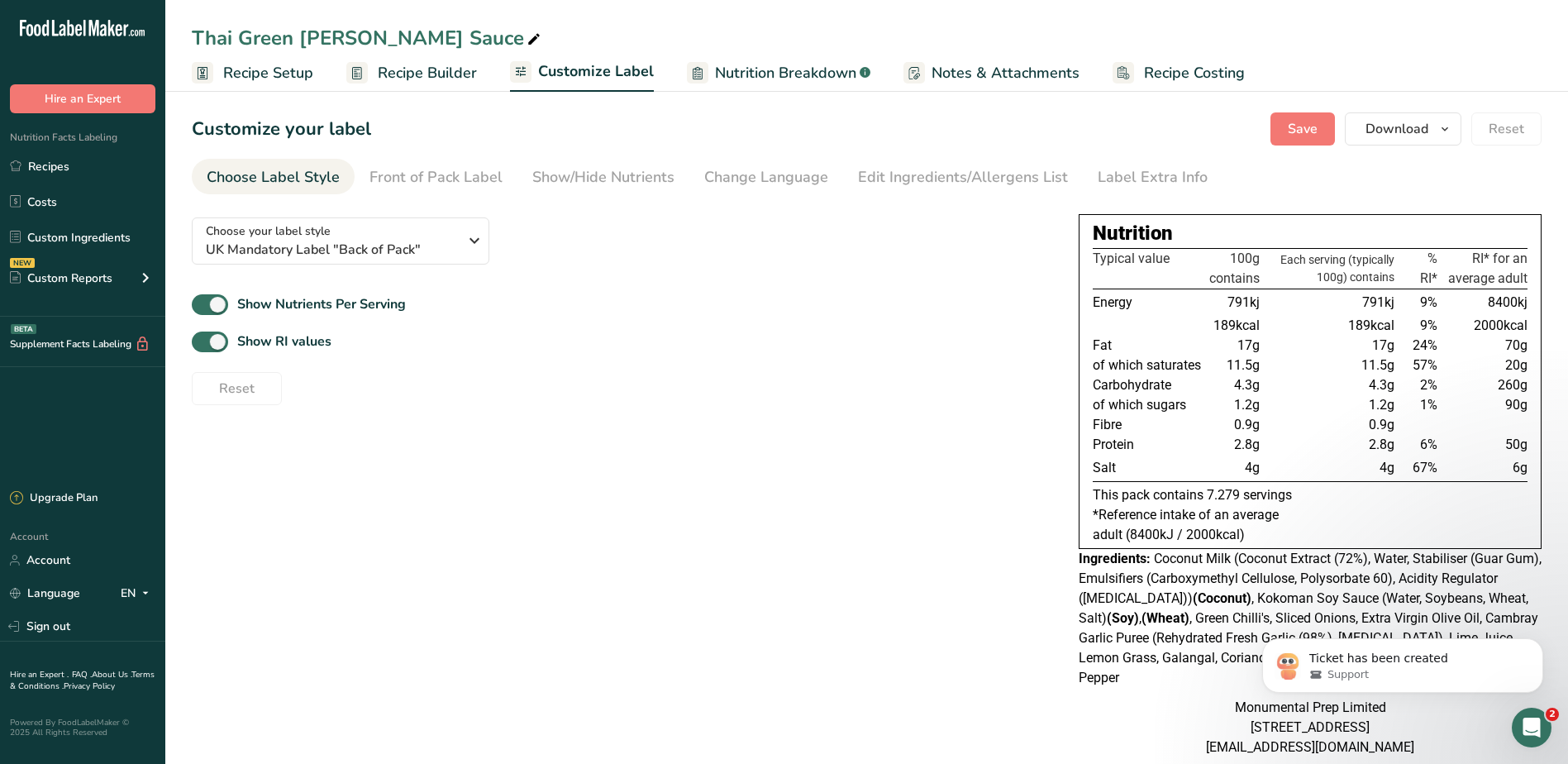
click at [416, 76] on span "Recipe Builder" at bounding box center [427, 73] width 99 height 22
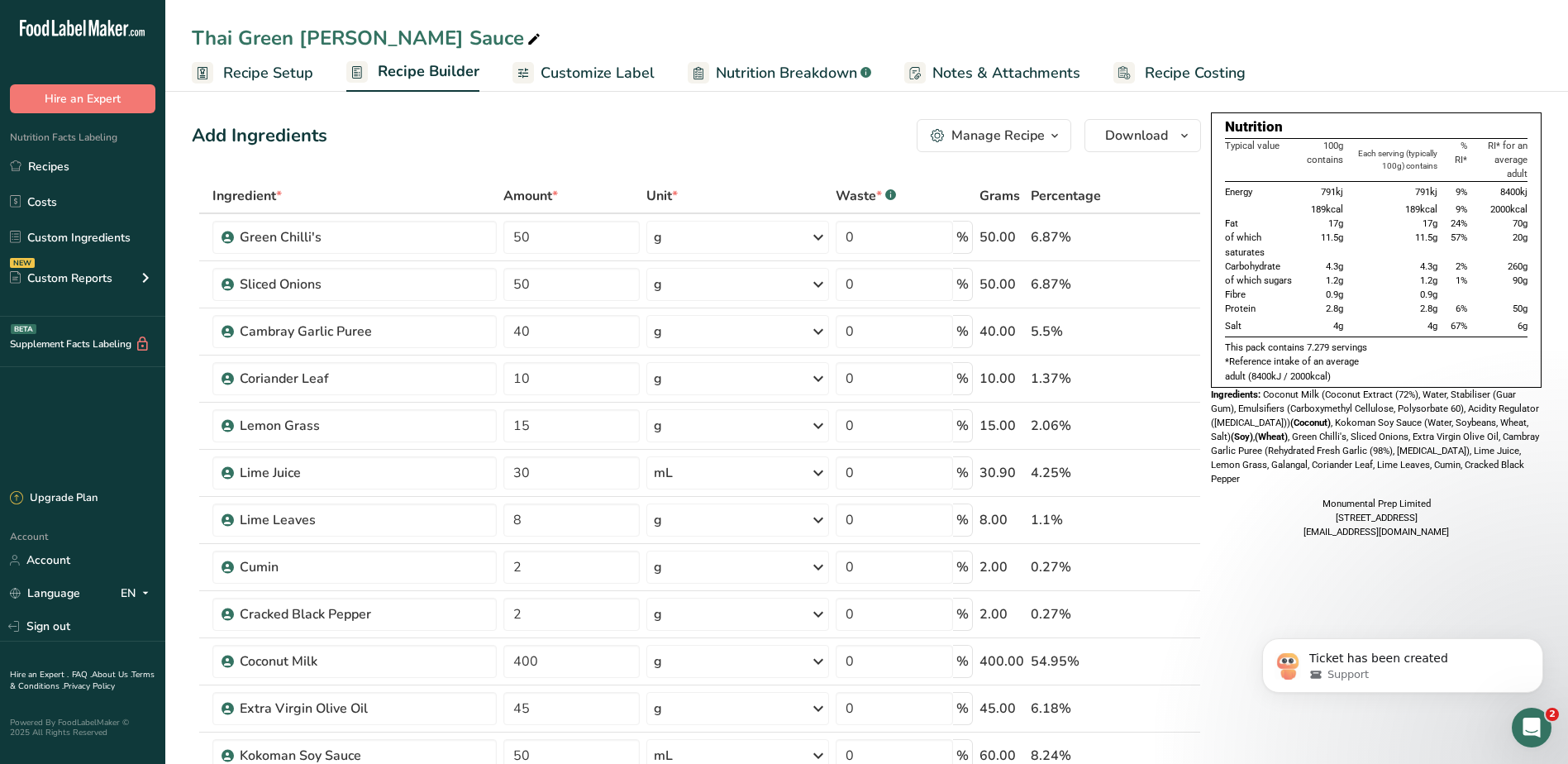
click at [638, 142] on div "Add Ingredients Manage Recipe Delete Recipe Duplicate Recipe Scale Recipe Save …" at bounding box center [696, 135] width 1009 height 33
click at [59, 166] on link "Recipes" at bounding box center [83, 166] width 166 height 31
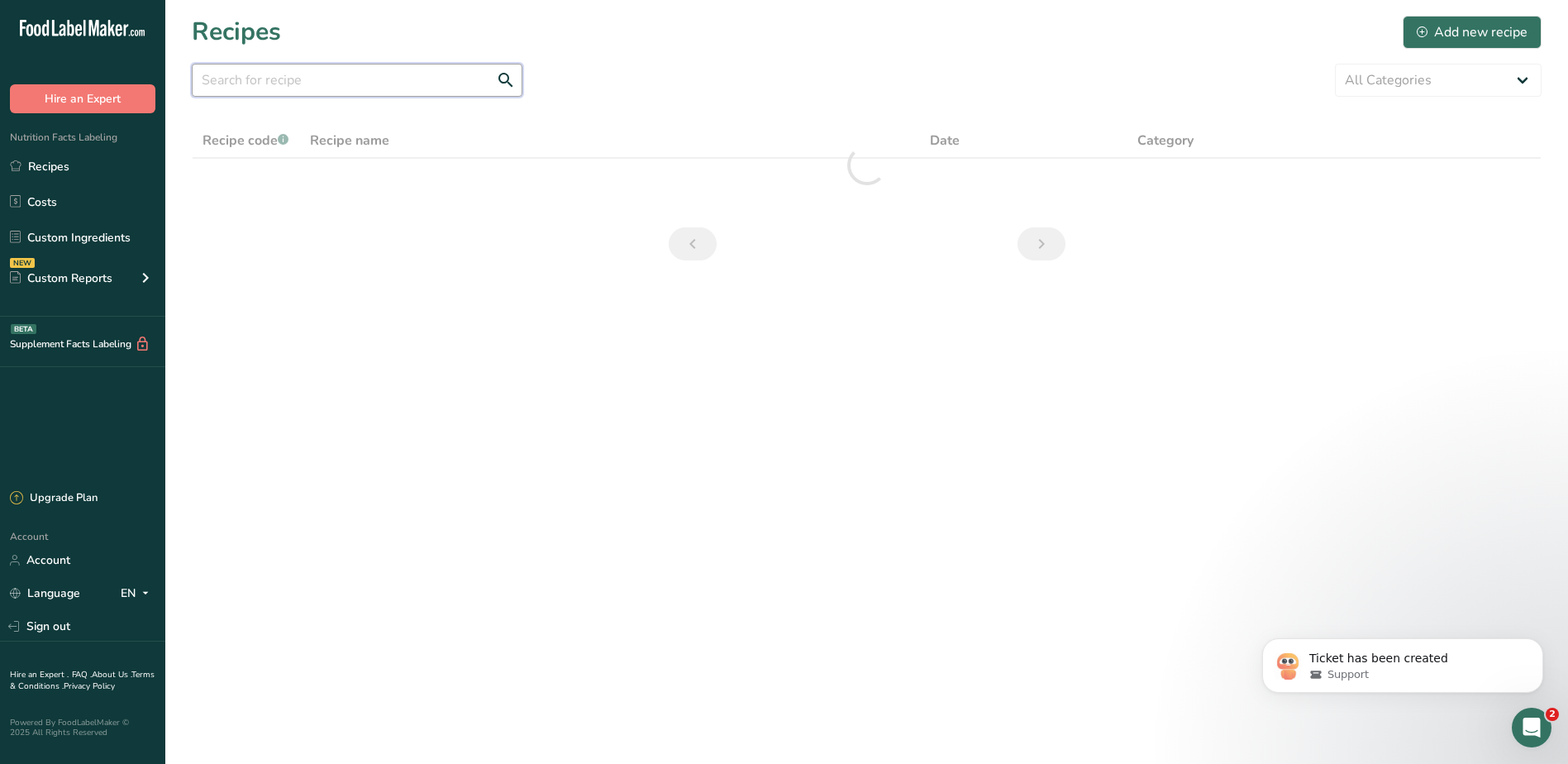
click at [333, 85] on input "text" at bounding box center [357, 79] width 330 height 33
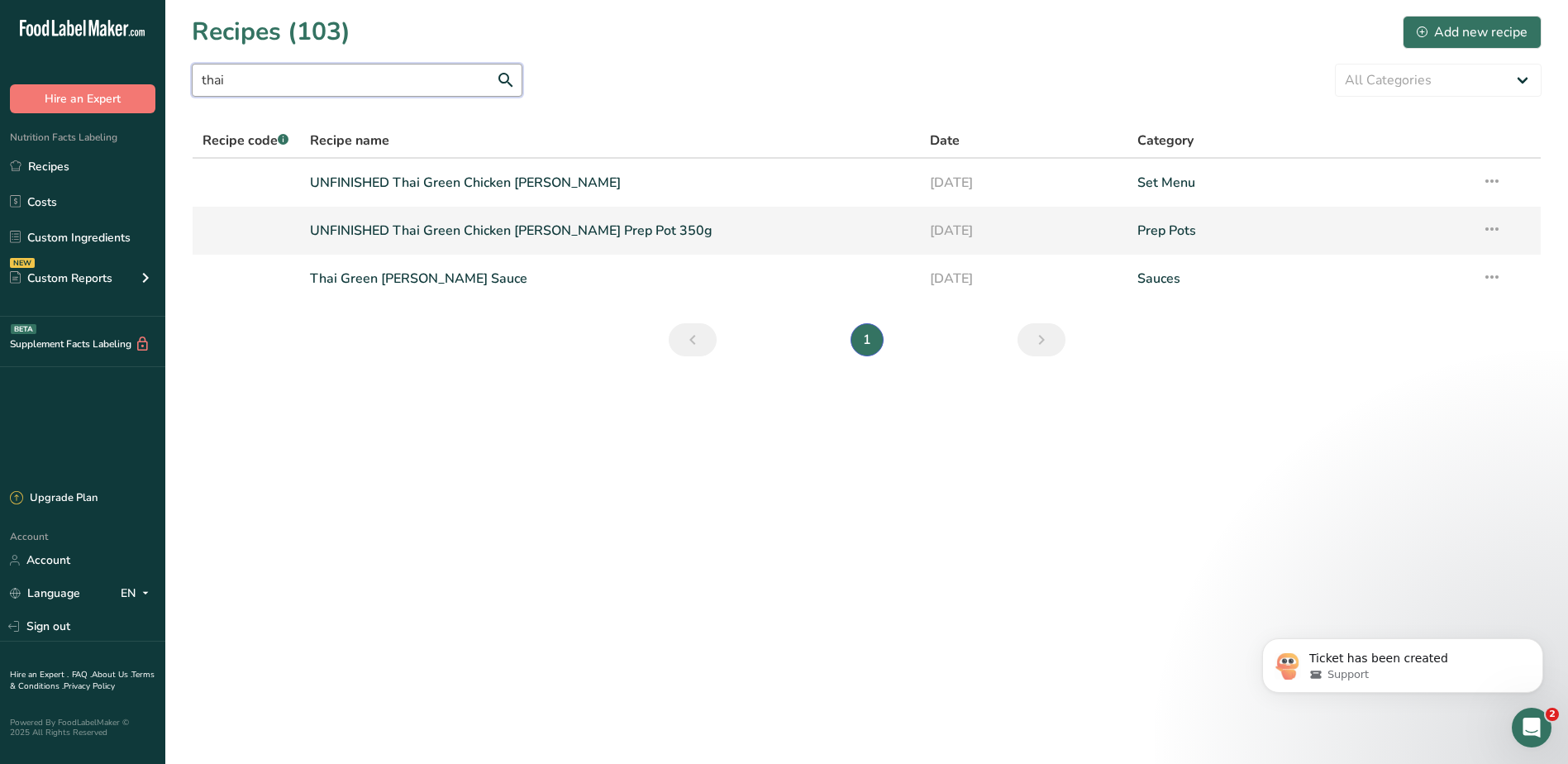
type input "thai"
click at [456, 224] on link "UNFINISHED Thai Green Chicken Curry Prep Pot 350g" at bounding box center [610, 230] width 601 height 35
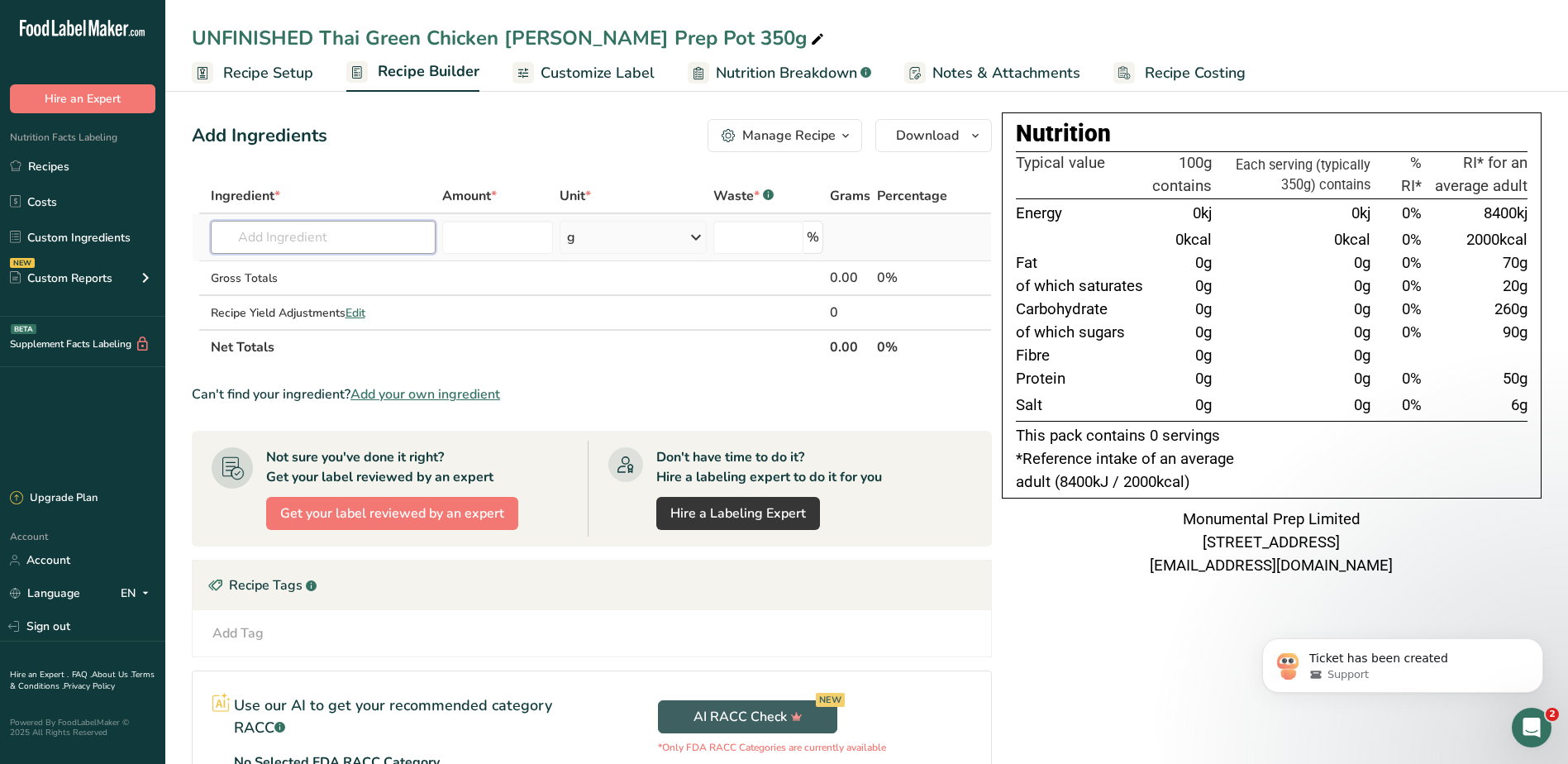
click at [340, 239] on input "text" at bounding box center [323, 237] width 226 height 33
drag, startPoint x: 305, startPoint y: 234, endPoint x: 167, endPoint y: 230, distance: 138.1
click at [167, 230] on section "Add Ingredients Manage Recipe Delete Recipe Duplicate Recipe Scale Recipe Save …" at bounding box center [867, 517] width 1402 height 863
type input "thai green"
click at [545, 138] on div "Add Ingredients Manage Recipe Delete Recipe Duplicate Recipe Scale Recipe Save …" at bounding box center [591, 135] width 800 height 33
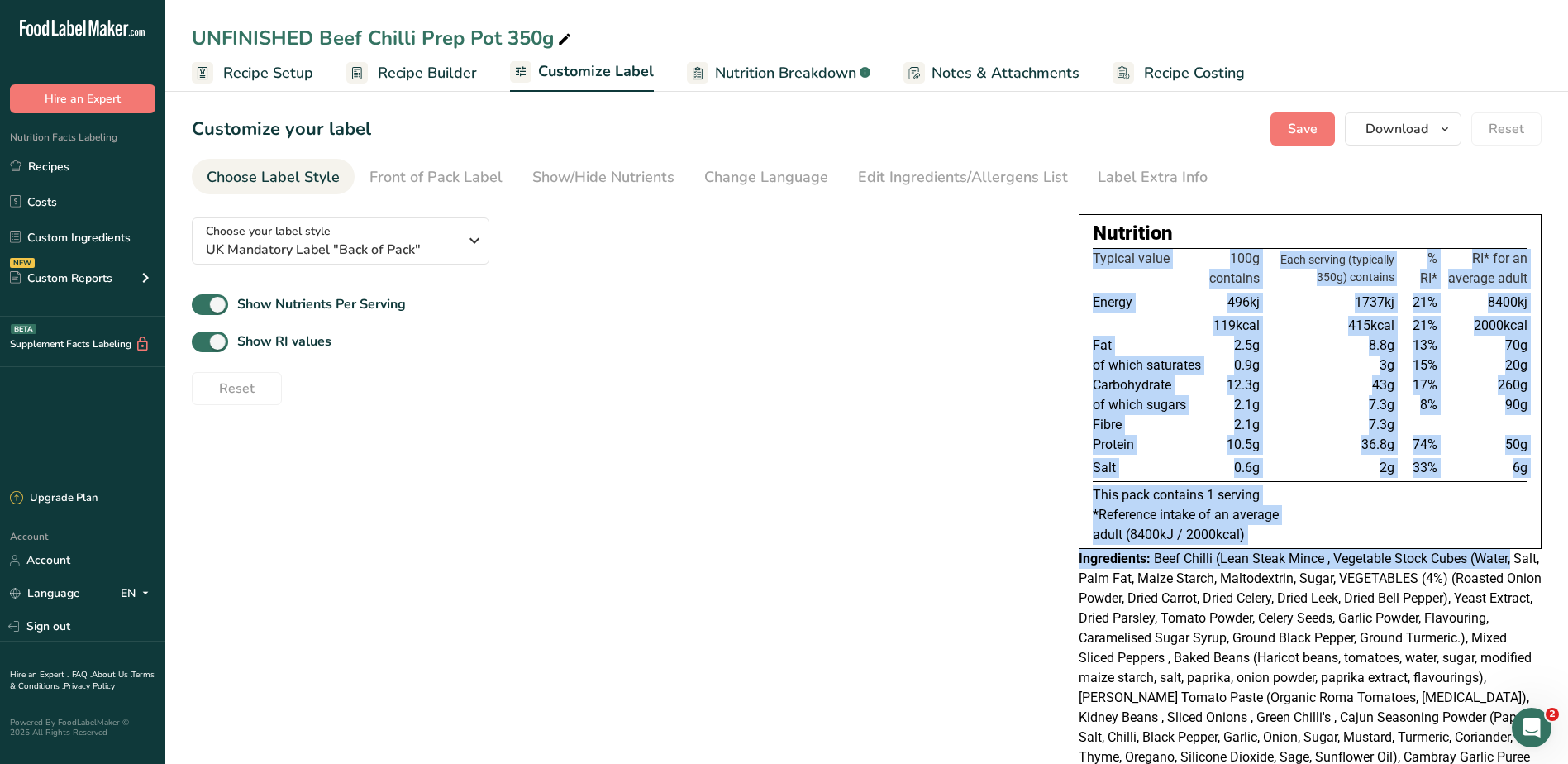
drag, startPoint x: 1565, startPoint y: 450, endPoint x: 1553, endPoint y: 554, distance: 104.7
click at [1553, 555] on section "Customize your label Save Download Choose what to show on your downloaded label…" at bounding box center [867, 510] width 1402 height 847
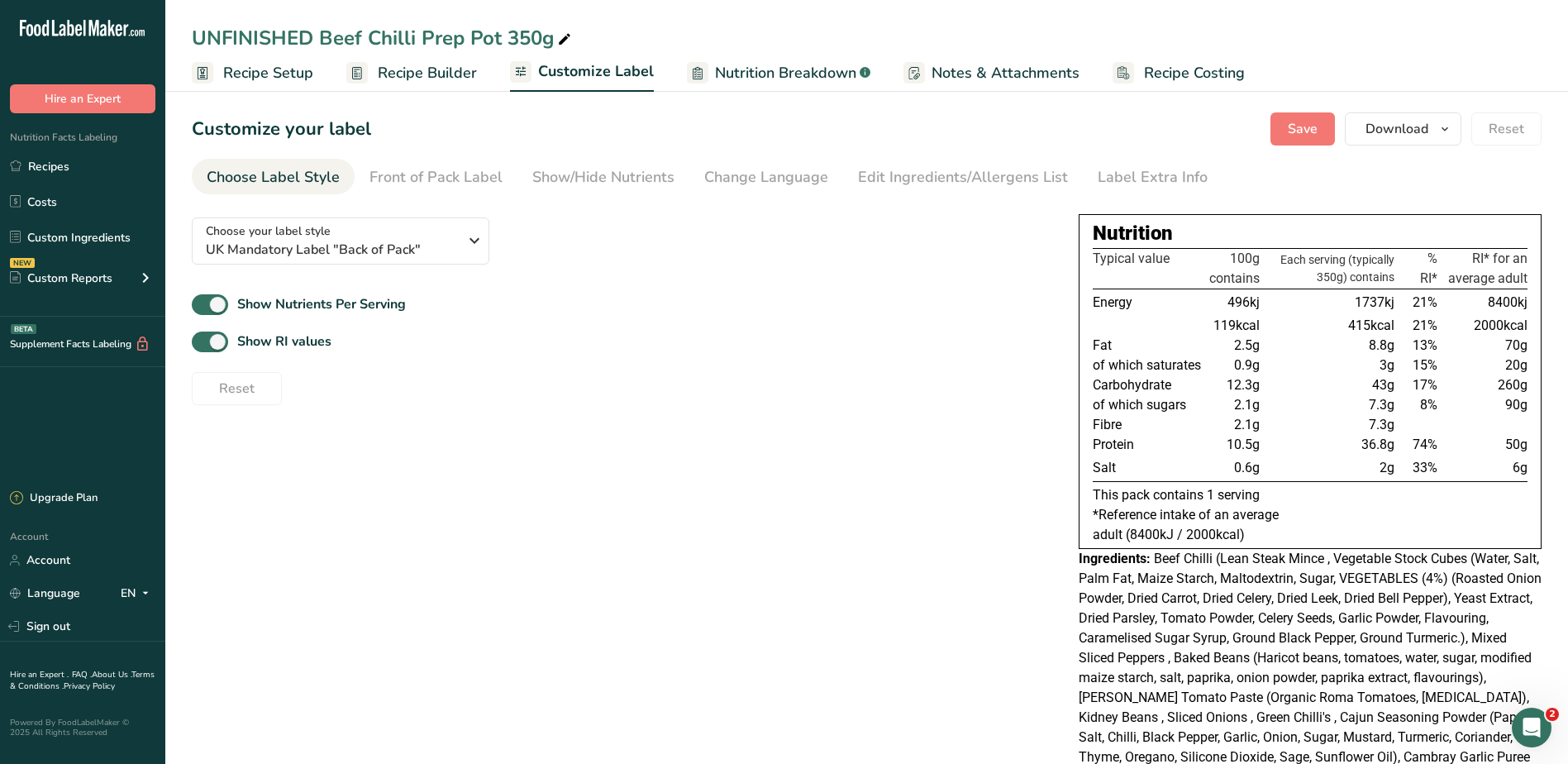
drag, startPoint x: 1553, startPoint y: 554, endPoint x: 1541, endPoint y: 611, distance: 58.2
click at [1540, 611] on div "Ingredients: Beef Chilli (Lean Steak Mince , Vegetable Stock Cubes (Water, Salt…" at bounding box center [1309, 687] width 463 height 278
drag, startPoint x: 1024, startPoint y: 370, endPoint x: 1093, endPoint y: 341, distance: 74.8
click at [1026, 372] on div "Reset" at bounding box center [622, 385] width 860 height 40
click at [1412, 132] on span "Download" at bounding box center [1396, 128] width 63 height 19
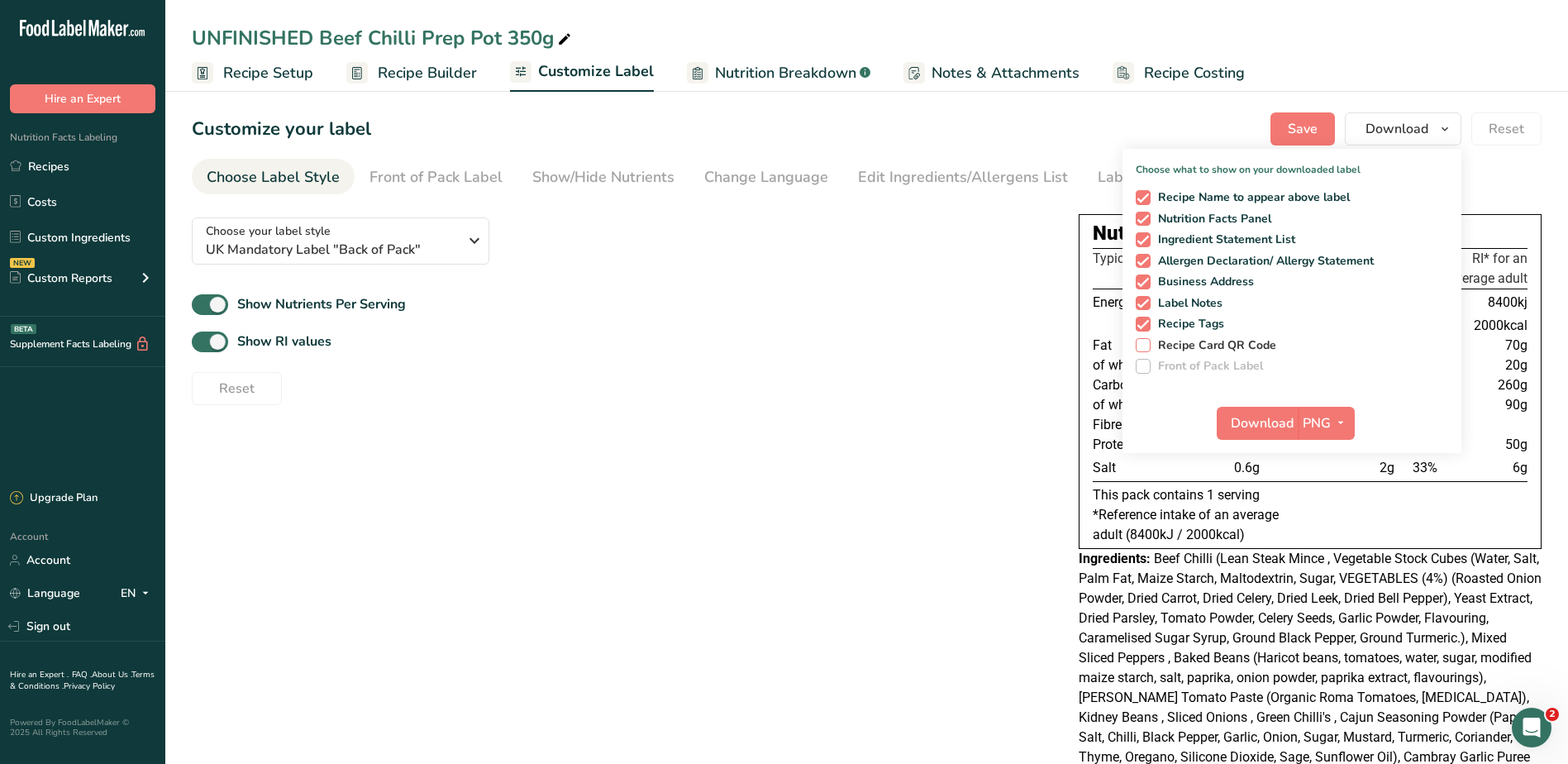
click at [1216, 347] on span "Recipe Card QR Code" at bounding box center [1214, 346] width 127 height 15
click at [1146, 347] on input "Recipe Card QR Code" at bounding box center [1141, 345] width 11 height 11
checkbox input "true"
click at [1278, 426] on span "Download" at bounding box center [1261, 423] width 63 height 19
click at [1342, 419] on icon "button" at bounding box center [1341, 423] width 14 height 20
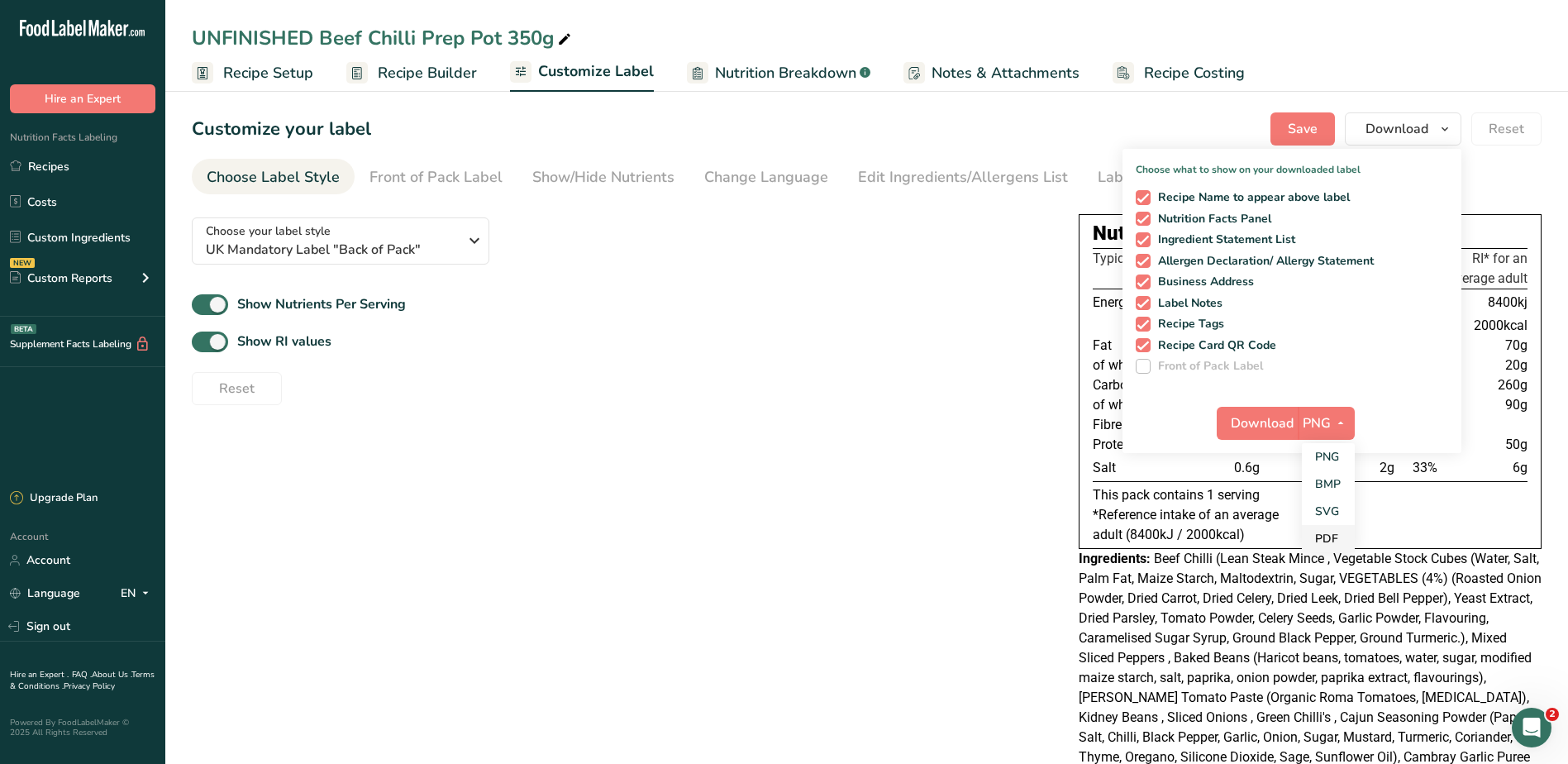
click at [1335, 531] on link "PDF" at bounding box center [1328, 538] width 53 height 27
click at [1230, 423] on button "Download" at bounding box center [1258, 423] width 81 height 33
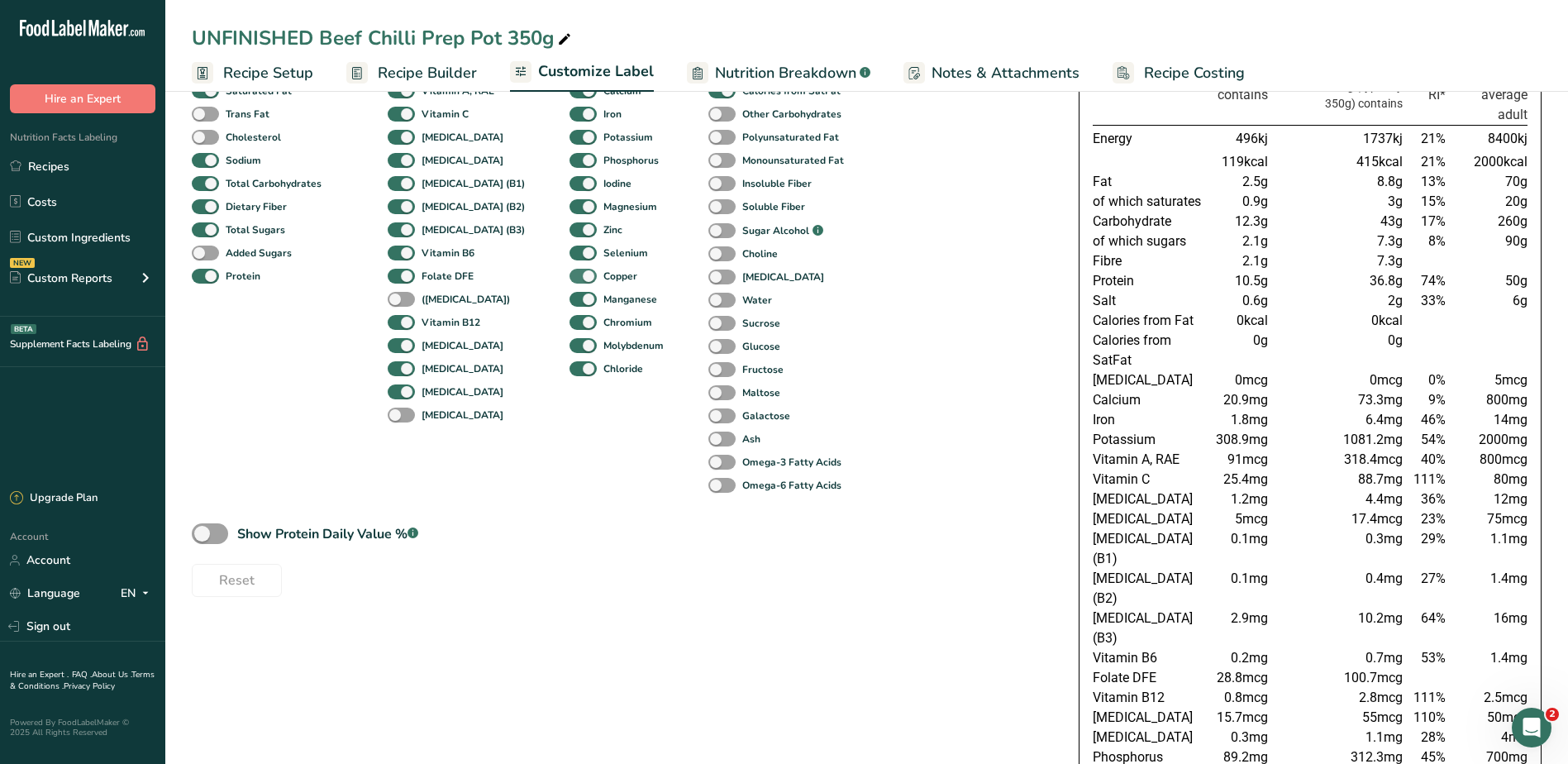
scroll to position [83, 0]
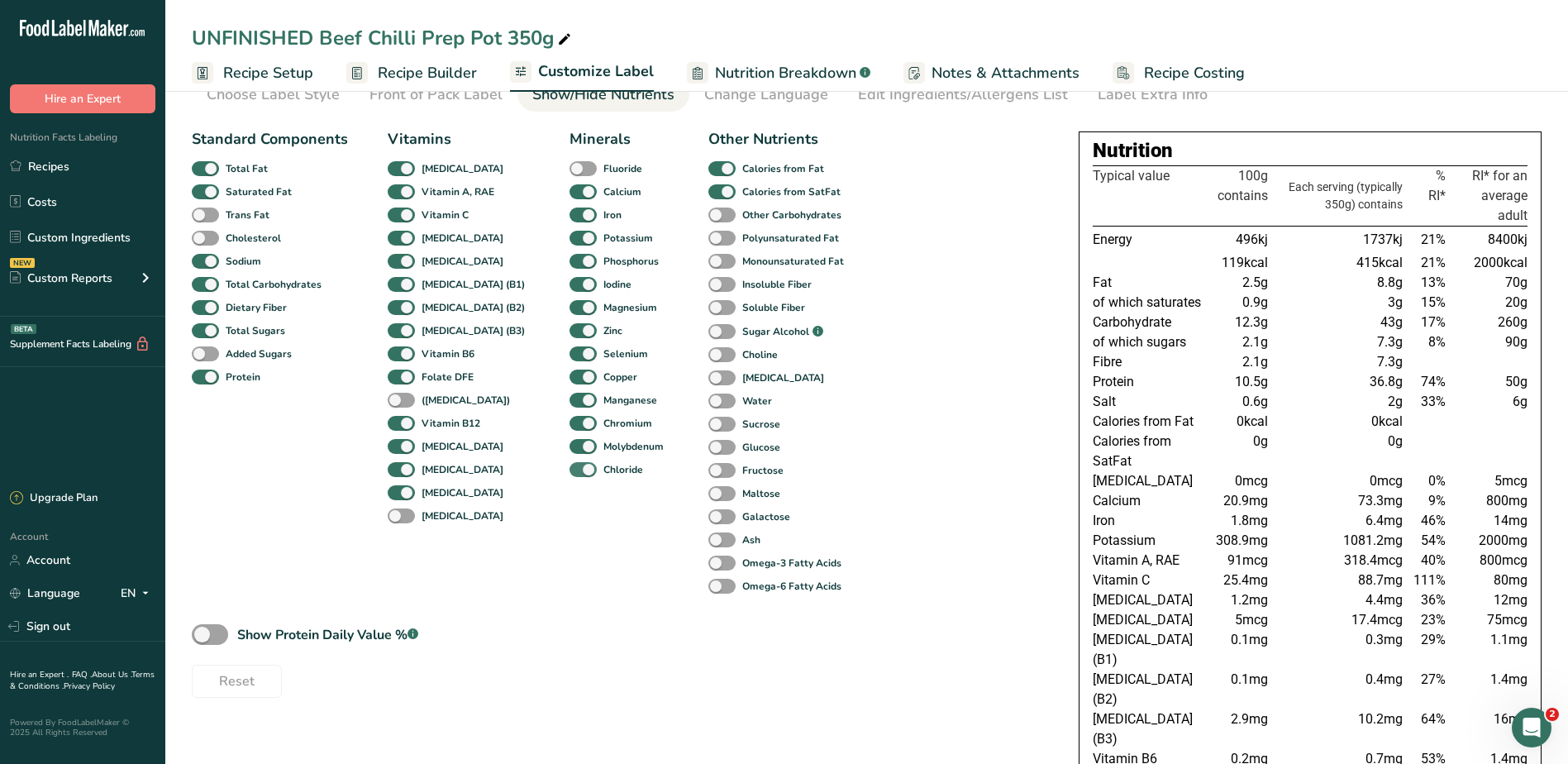
click at [569, 473] on span at bounding box center [583, 470] width 27 height 16
click at [569, 473] on input "Chloride" at bounding box center [574, 469] width 11 height 11
checkbox input "false"
click at [569, 447] on span at bounding box center [583, 446] width 27 height 16
click at [569, 447] on input "Molybdenum" at bounding box center [574, 445] width 11 height 11
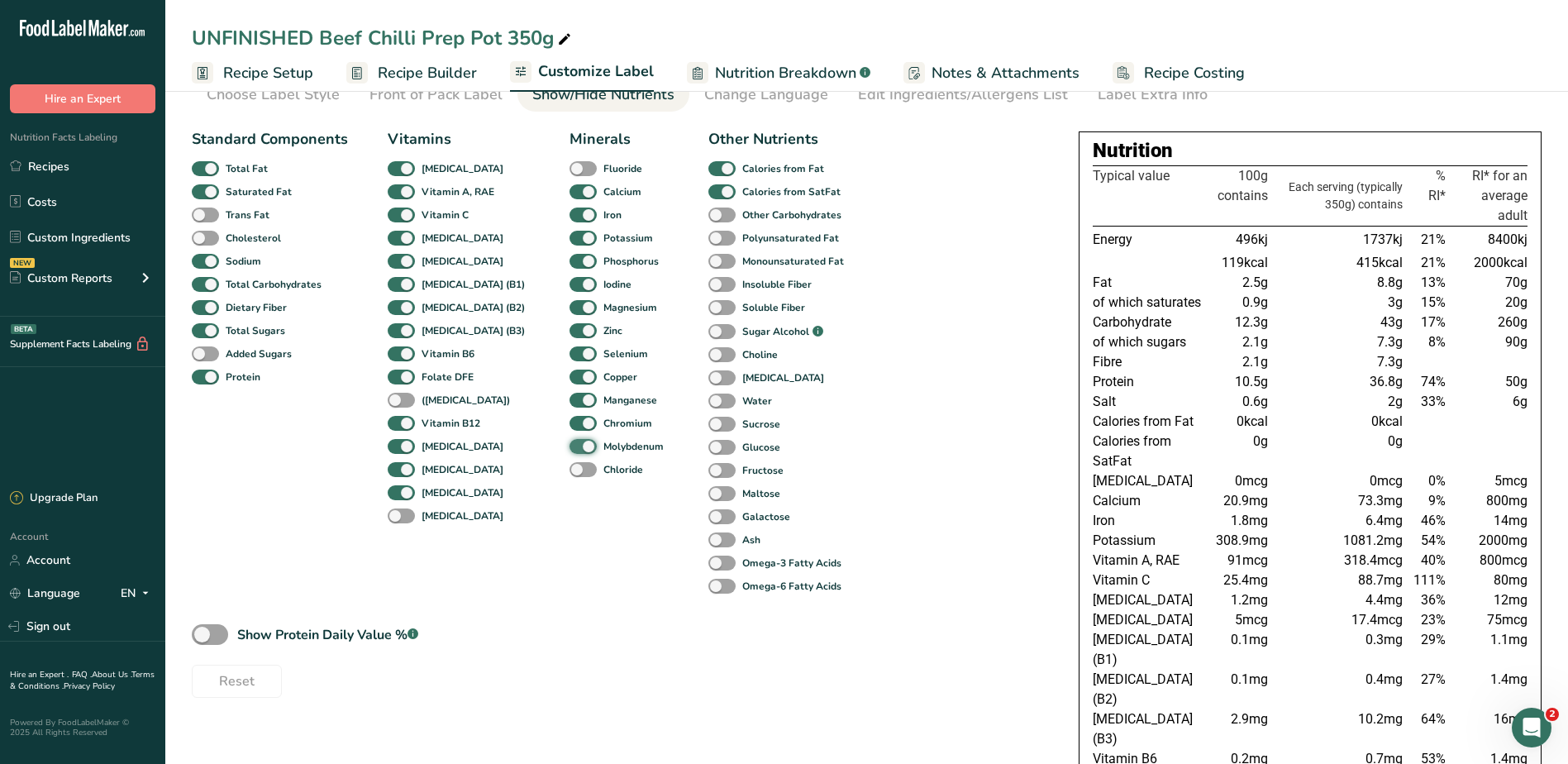
checkbox input "false"
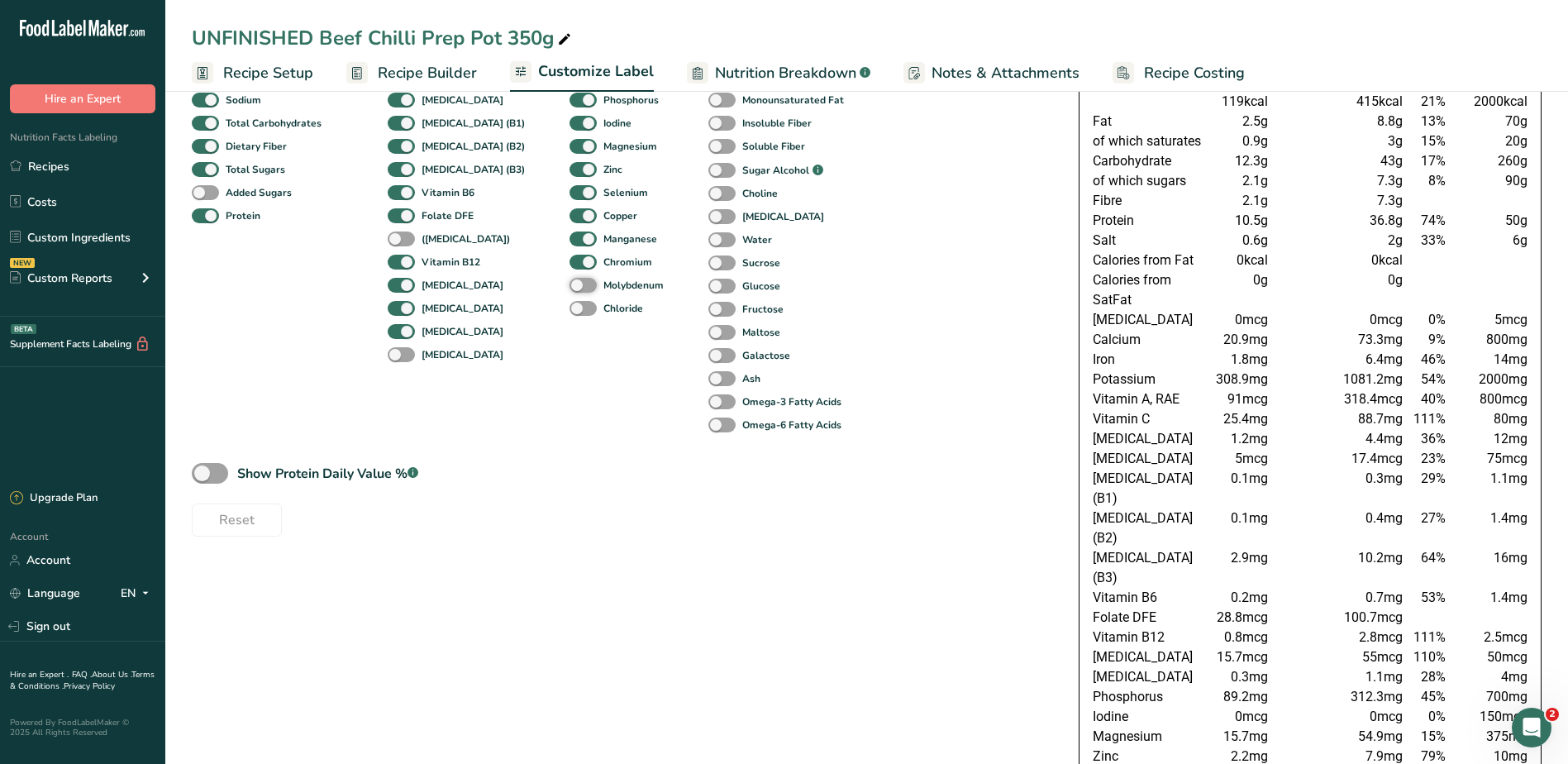
scroll to position [0, 0]
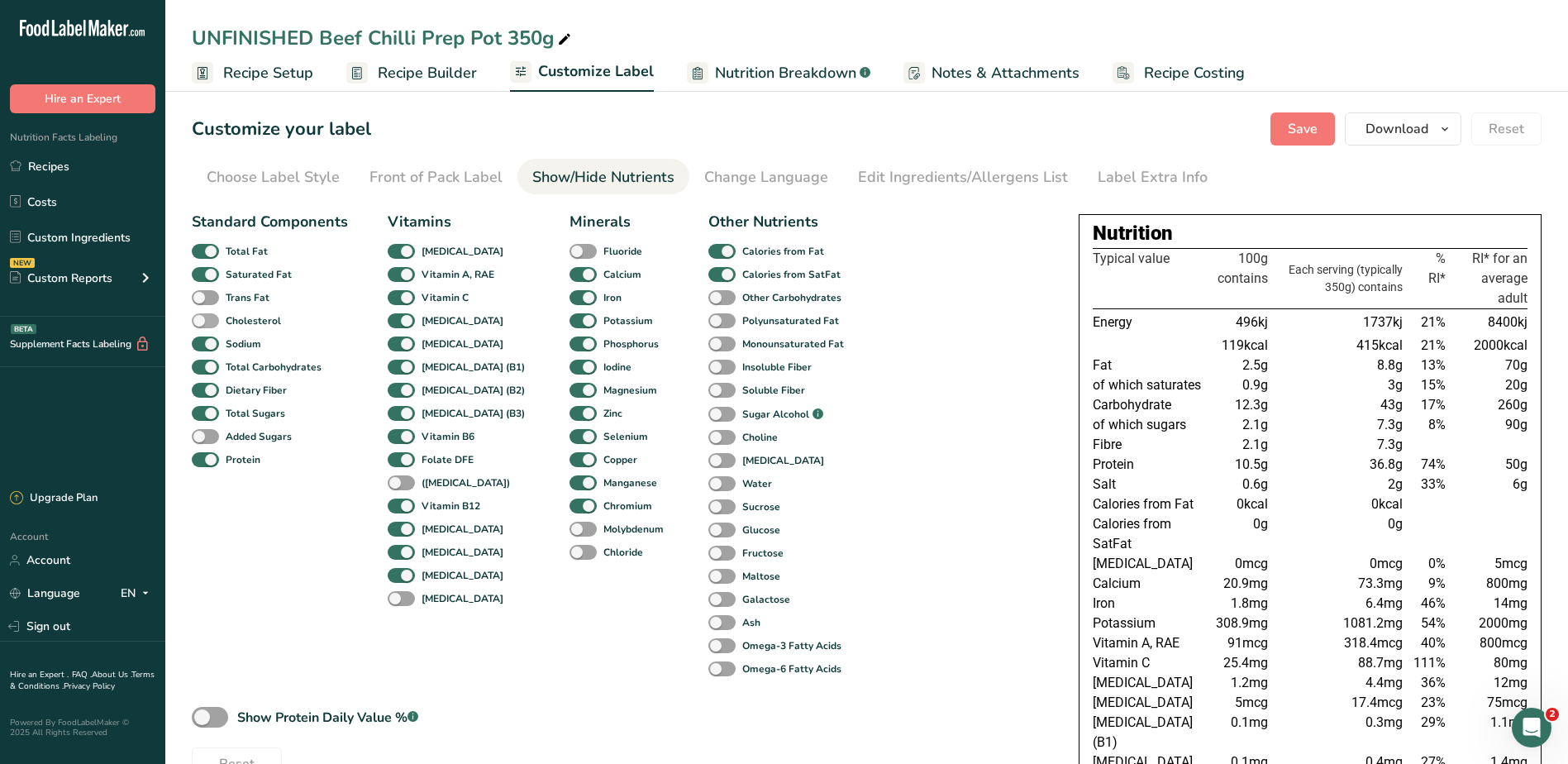
click at [210, 316] on span at bounding box center [205, 321] width 27 height 16
click at [203, 316] on input "Cholesterol" at bounding box center [197, 320] width 11 height 11
checkbox input "true"
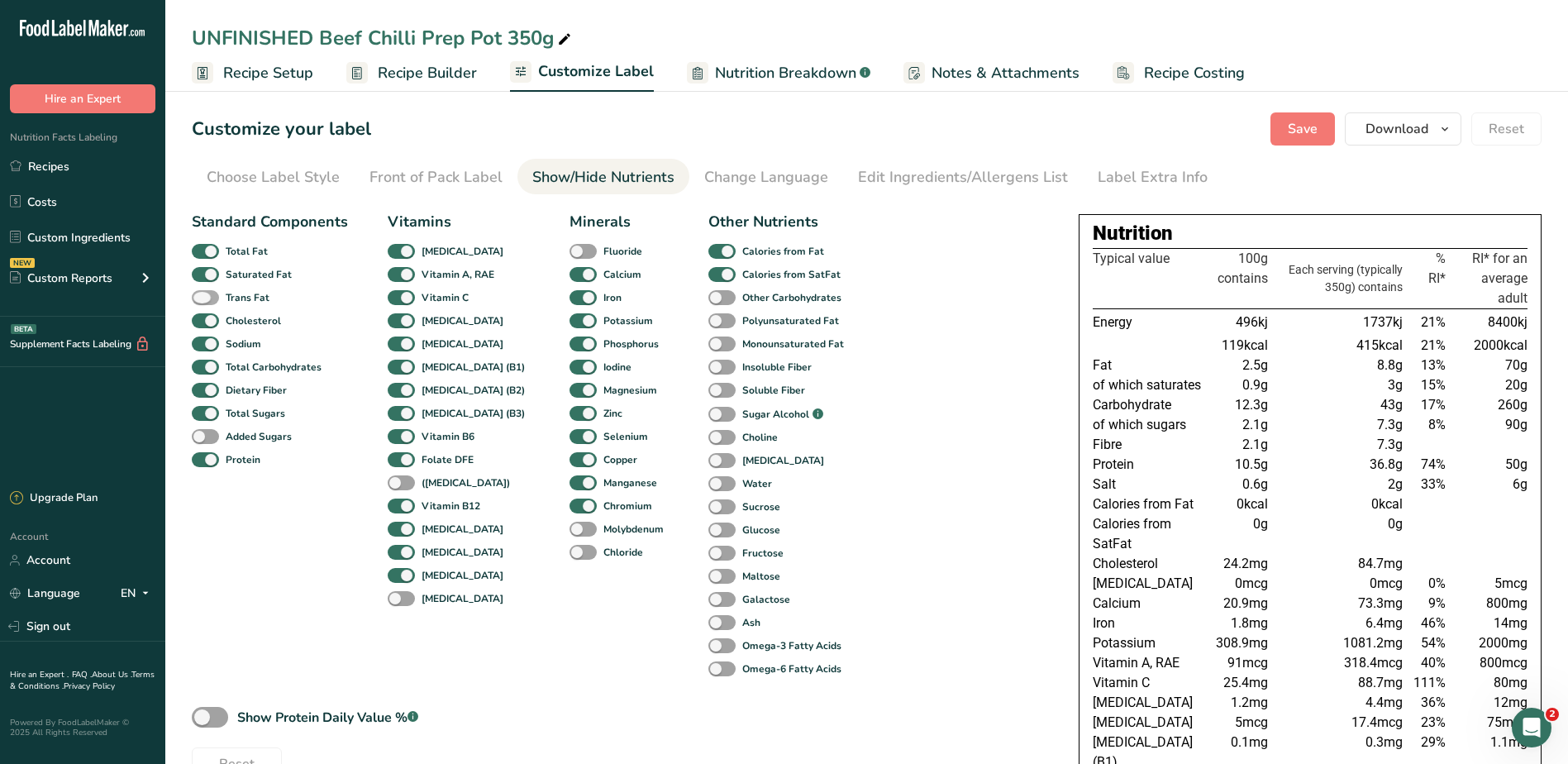
click at [207, 297] on span at bounding box center [205, 297] width 27 height 16
click at [203, 297] on input "Trans Fat" at bounding box center [197, 297] width 11 height 11
checkbox input "true"
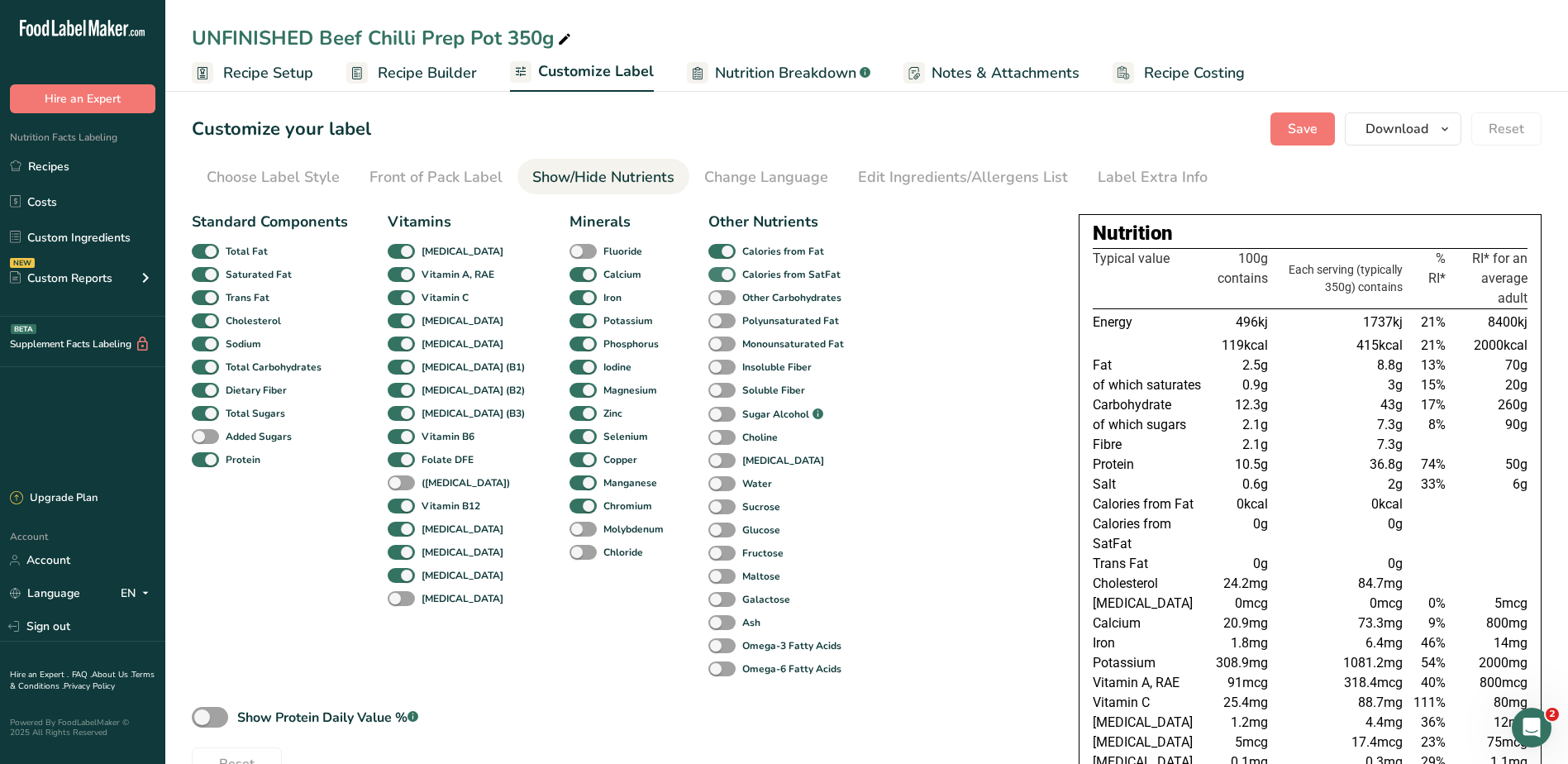
click at [708, 273] on span at bounding box center [721, 275] width 27 height 16
click at [708, 273] on input "Calories from SatFat" at bounding box center [713, 274] width 11 height 11
checkbox input "false"
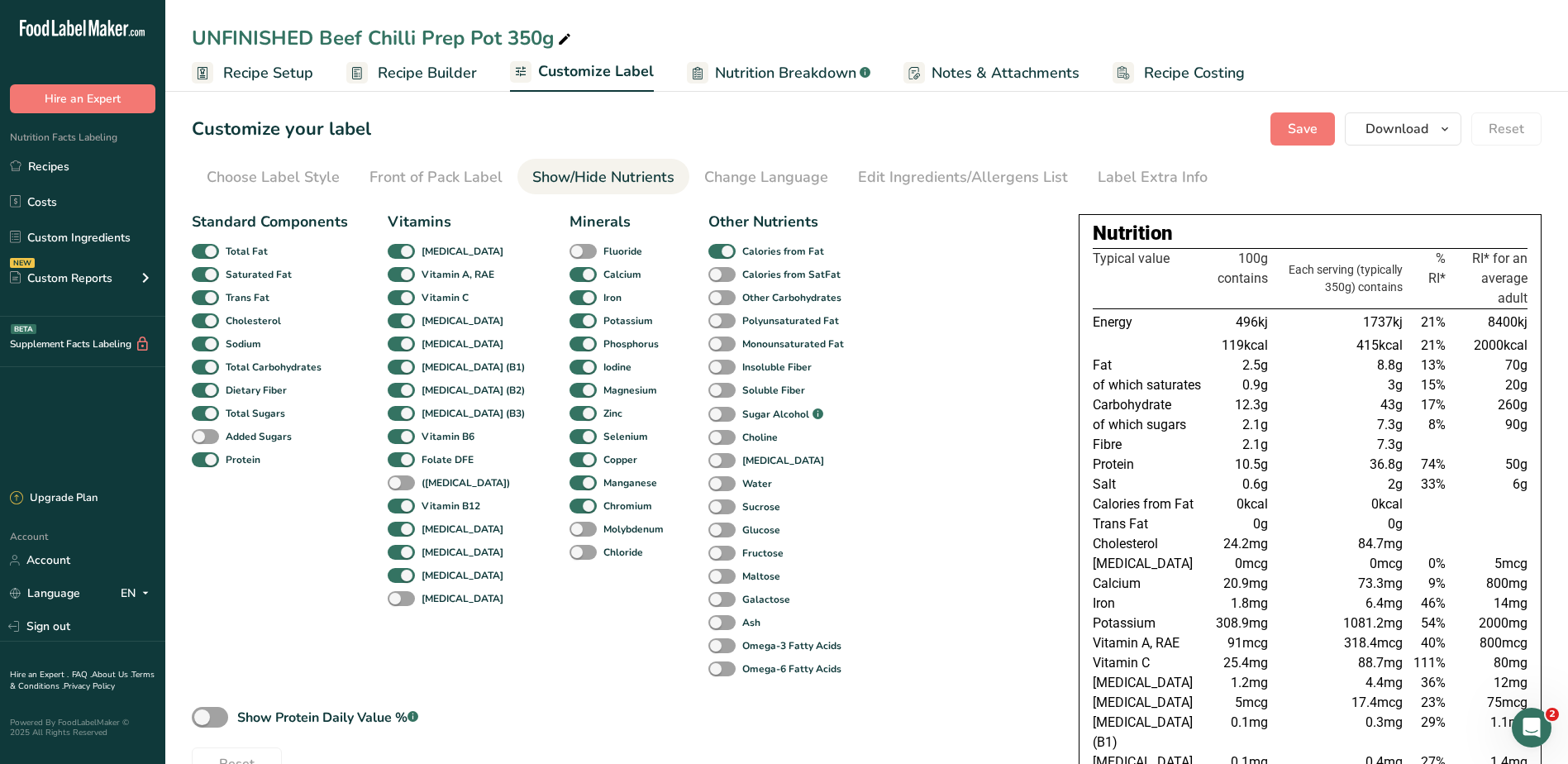
drag, startPoint x: 1114, startPoint y: 374, endPoint x: 1165, endPoint y: 521, distance: 155.6
click at [1165, 521] on tbody "Energy 496kj 1737kj 21% 8400kj 119kcal 415kcal 21% 2000kcal Fat 2.5g 8.8g 13% 7…" at bounding box center [1309, 713] width 435 height 808
drag, startPoint x: 1165, startPoint y: 521, endPoint x: 1168, endPoint y: 536, distance: 15.3
click at [1168, 536] on td "Cholesterol" at bounding box center [1149, 543] width 113 height 19
click at [1014, 548] on div "Standard Components Total Fat Saturated Fat Trans Fat Cholesterol Sodium Total …" at bounding box center [622, 493] width 860 height 576
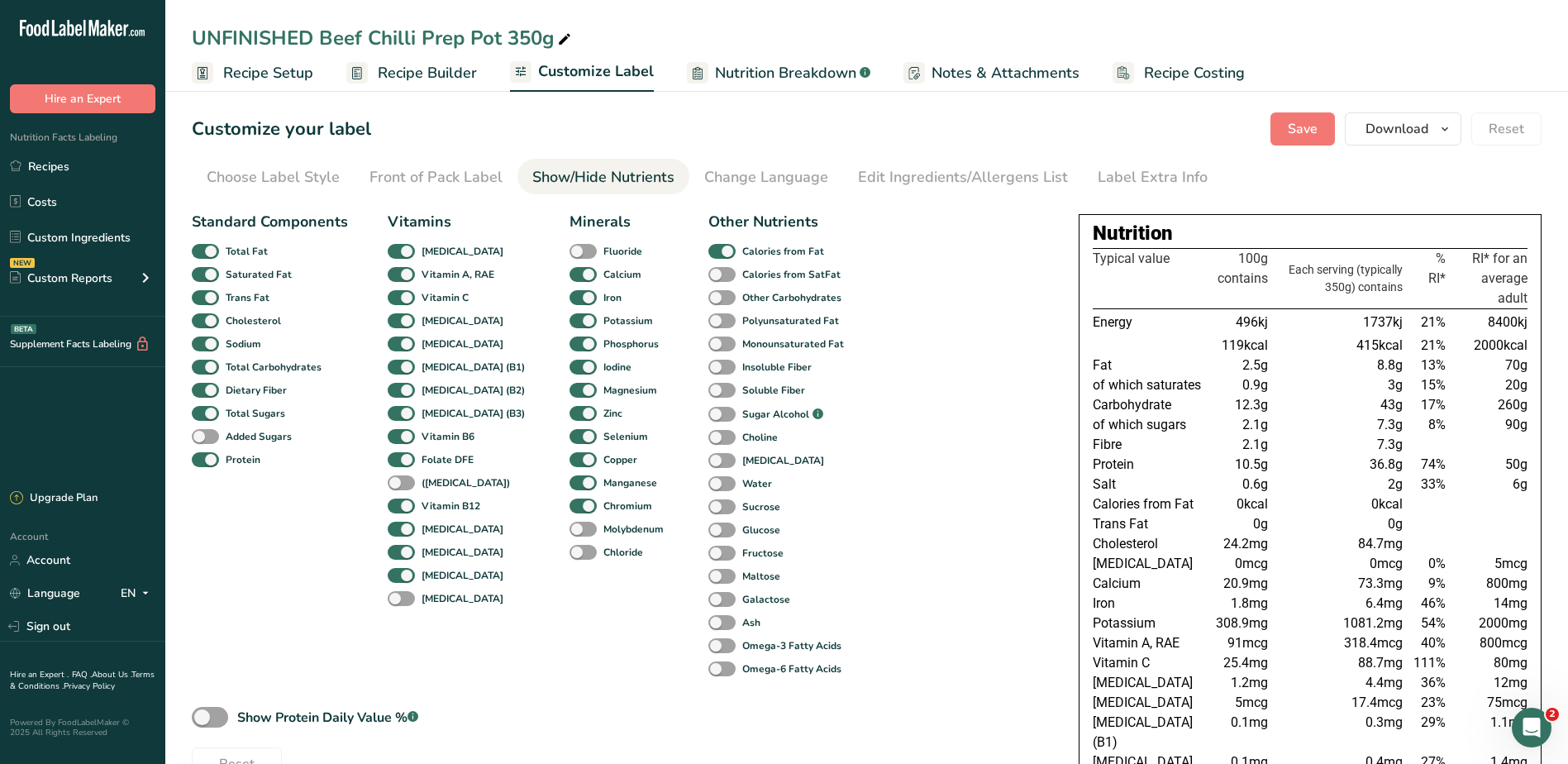
drag, startPoint x: 1111, startPoint y: 315, endPoint x: 1220, endPoint y: 638, distance: 340.9
click at [1220, 638] on table "Typical value 100g contains Each serving (typically 350g) contains % RI* RI* fo…" at bounding box center [1309, 682] width 435 height 869
drag, startPoint x: 1220, startPoint y: 638, endPoint x: 1153, endPoint y: 625, distance: 68.2
click at [1153, 625] on td "Potassium" at bounding box center [1149, 623] width 113 height 19
click at [1412, 123] on span "Download" at bounding box center [1396, 128] width 63 height 19
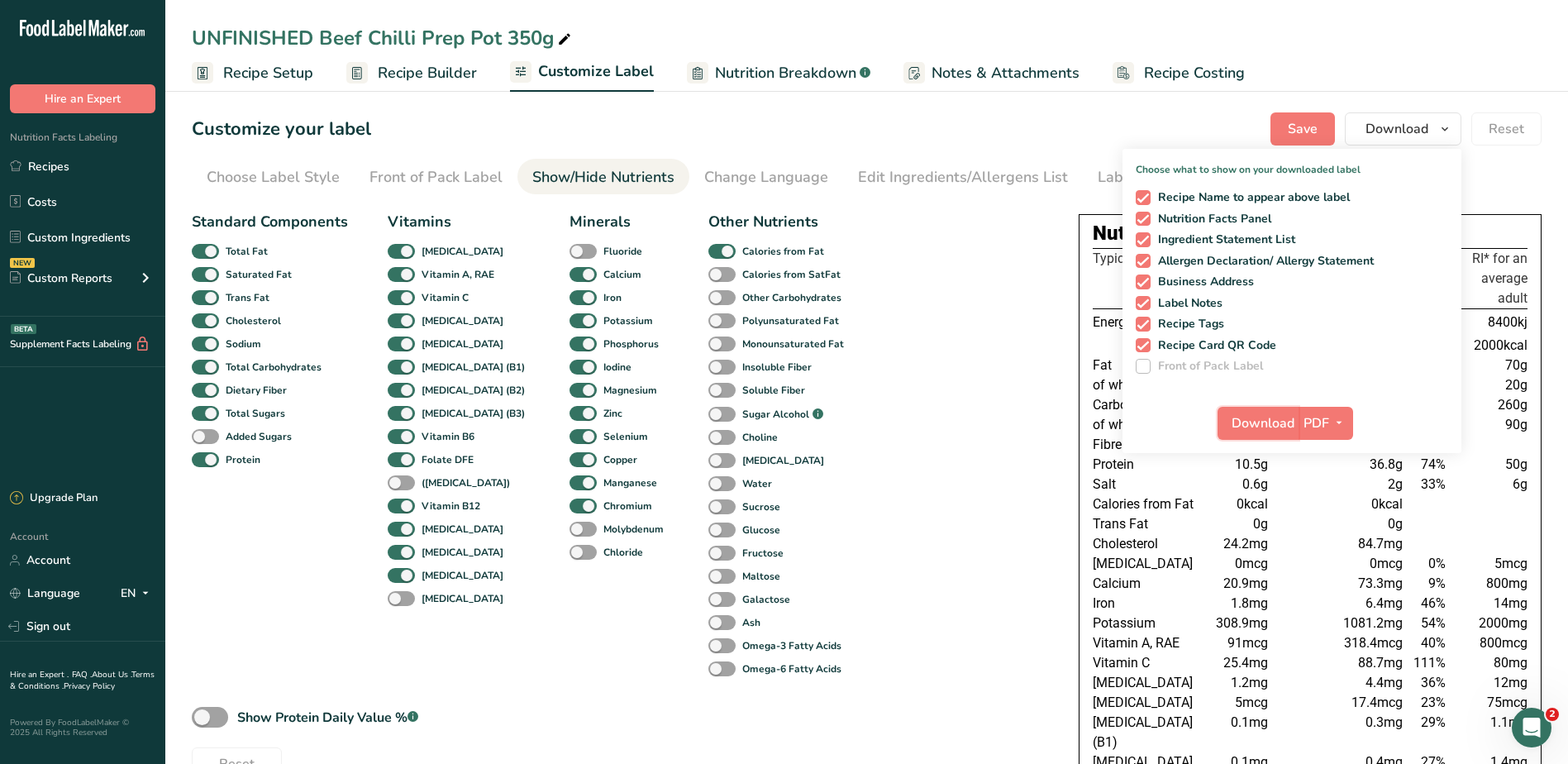
click at [1275, 417] on span "Download" at bounding box center [1262, 423] width 63 height 19
drag, startPoint x: 999, startPoint y: 427, endPoint x: 988, endPoint y: 410, distance: 20.2
click at [999, 427] on div "Standard Components Total Fat Saturated Fat Trans Fat Cholesterol Sodium Total …" at bounding box center [622, 493] width 860 height 576
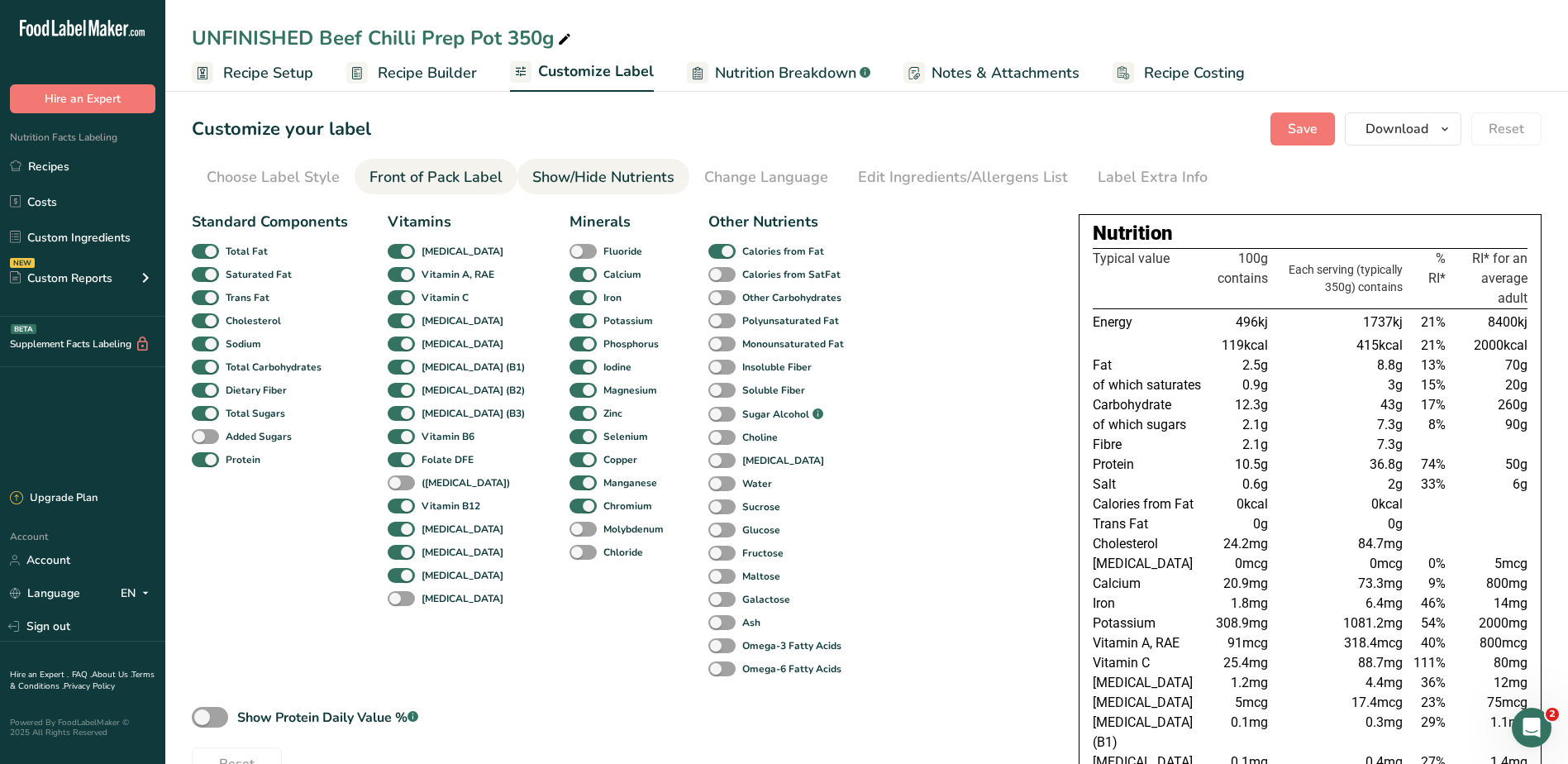
click at [480, 168] on div "Front of Pack Label" at bounding box center [435, 177] width 133 height 22
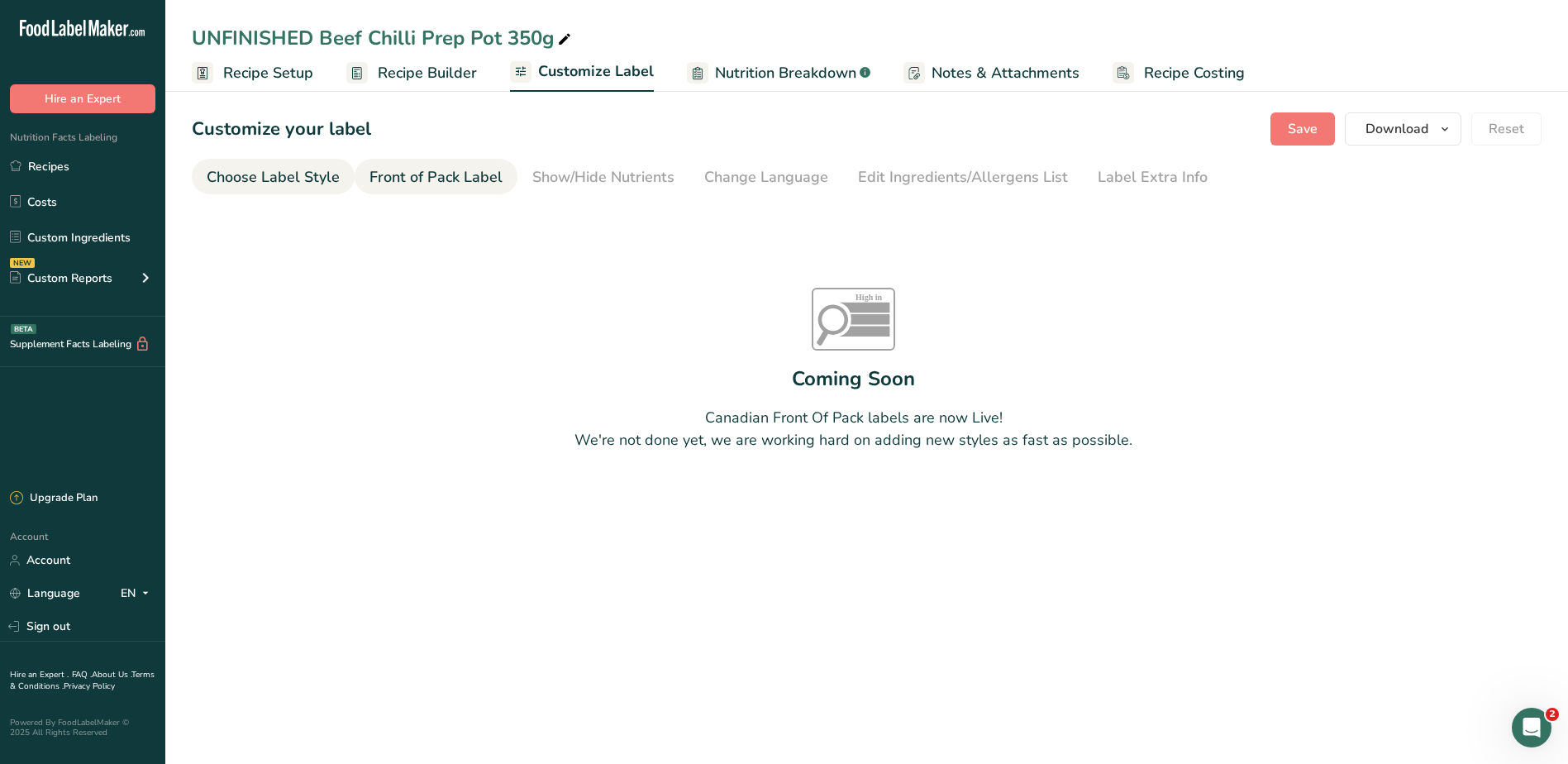
click at [279, 183] on div "Choose Label Style" at bounding box center [273, 177] width 133 height 22
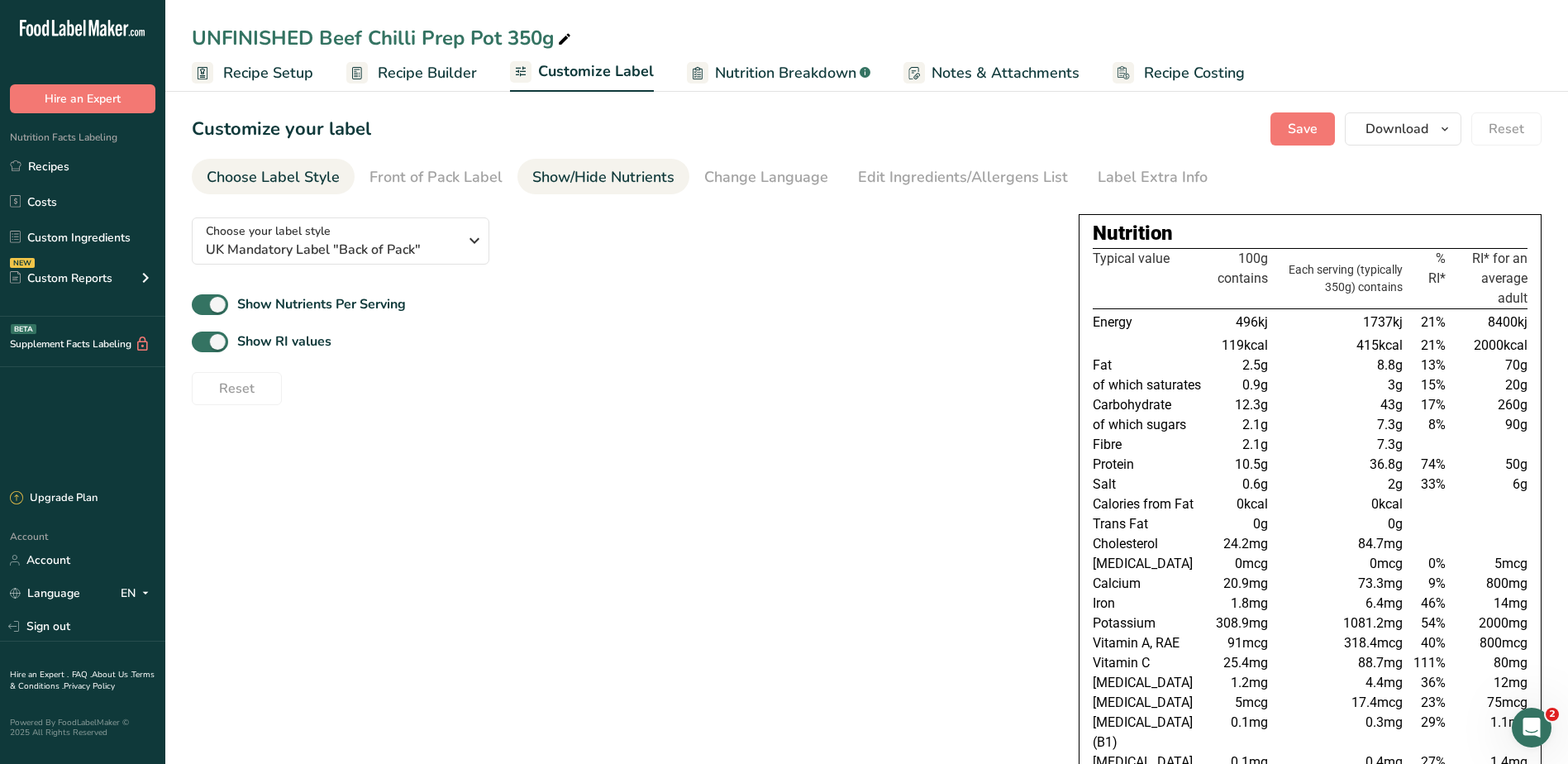
click at [592, 168] on div "Show/Hide Nutrients" at bounding box center [603, 177] width 142 height 22
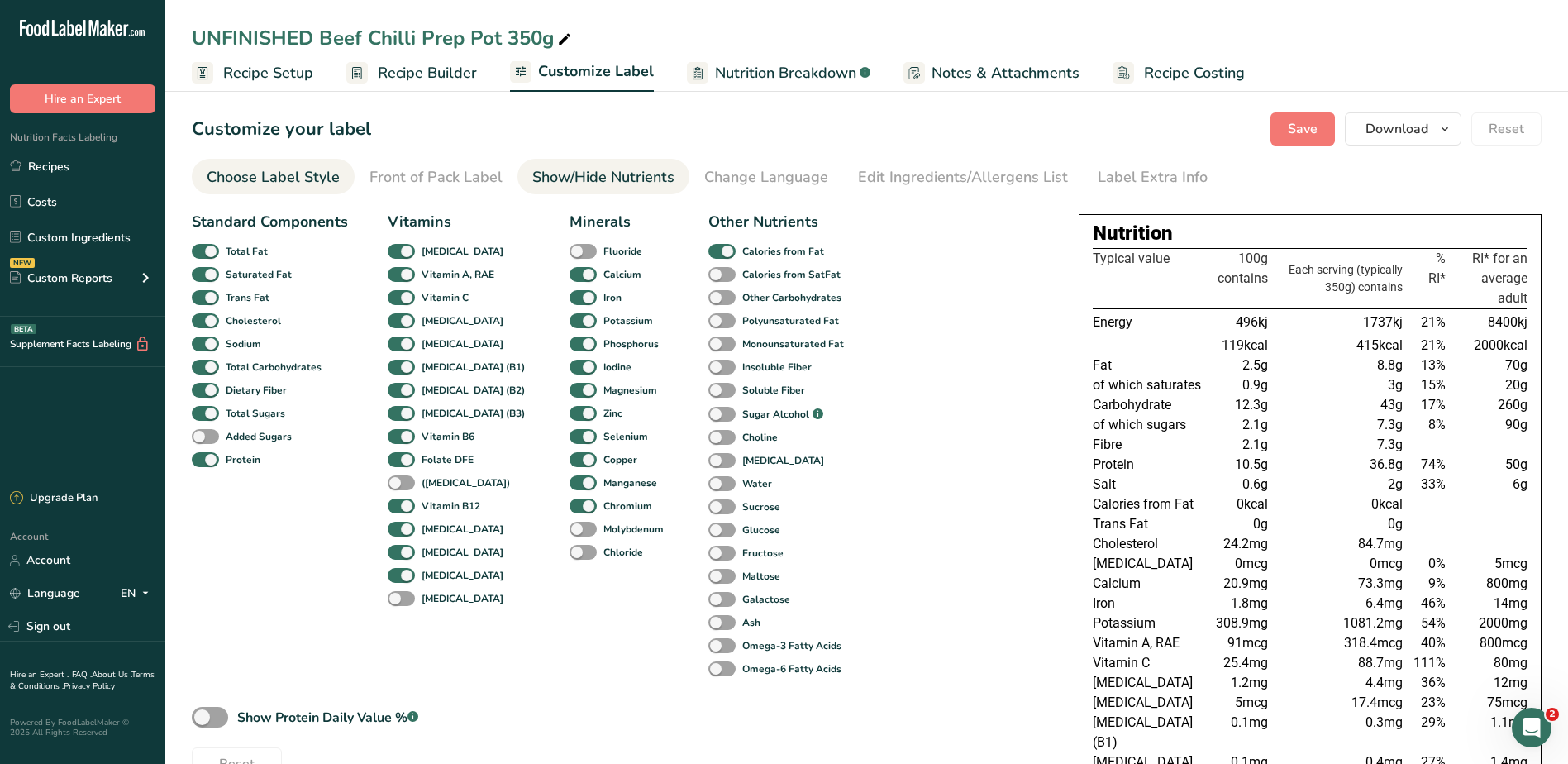
click at [291, 169] on div "Choose Label Style" at bounding box center [273, 177] width 133 height 22
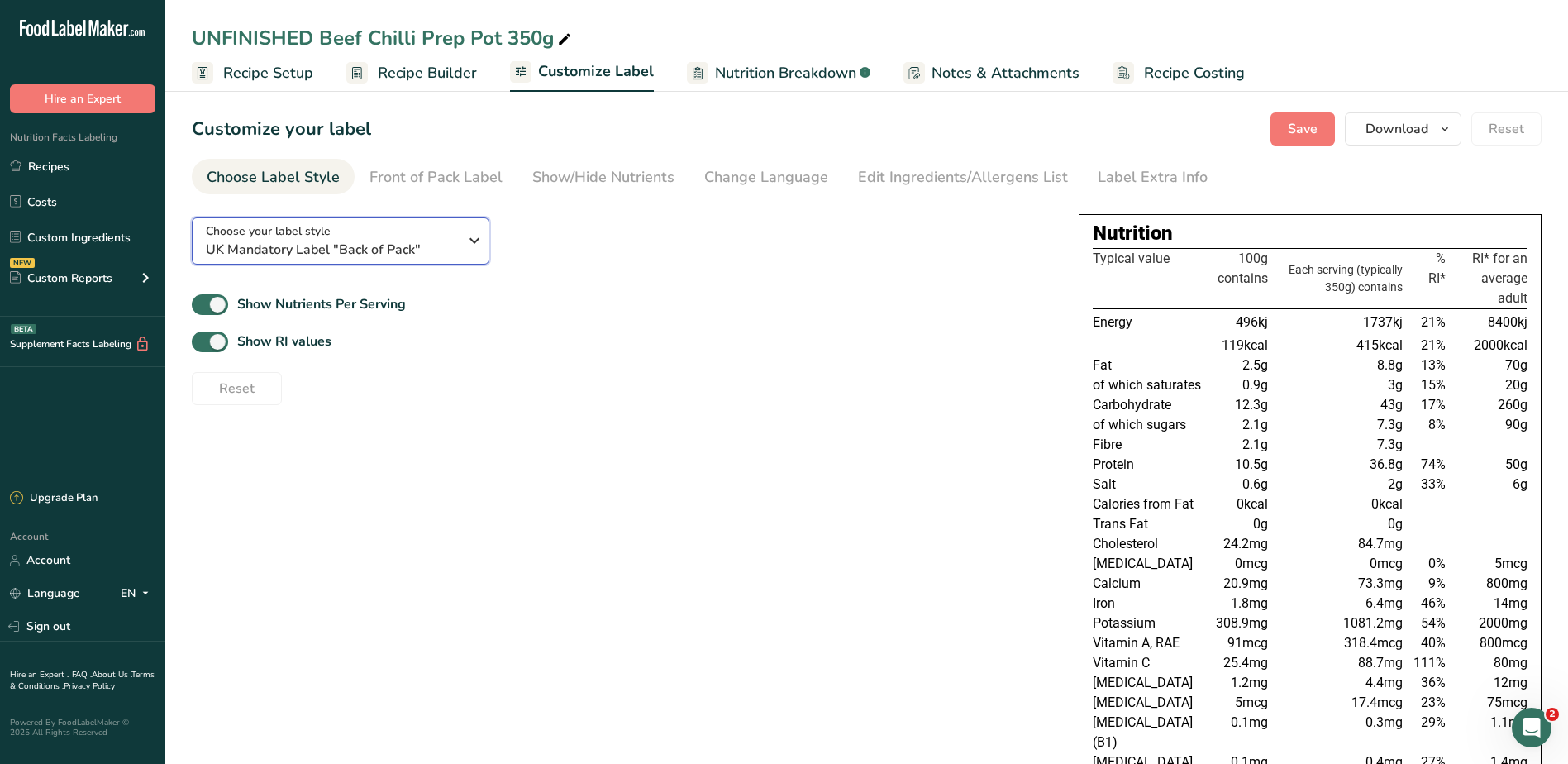
click at [404, 241] on span "UK Mandatory Label "Back of Pack"" at bounding box center [332, 249] width 252 height 19
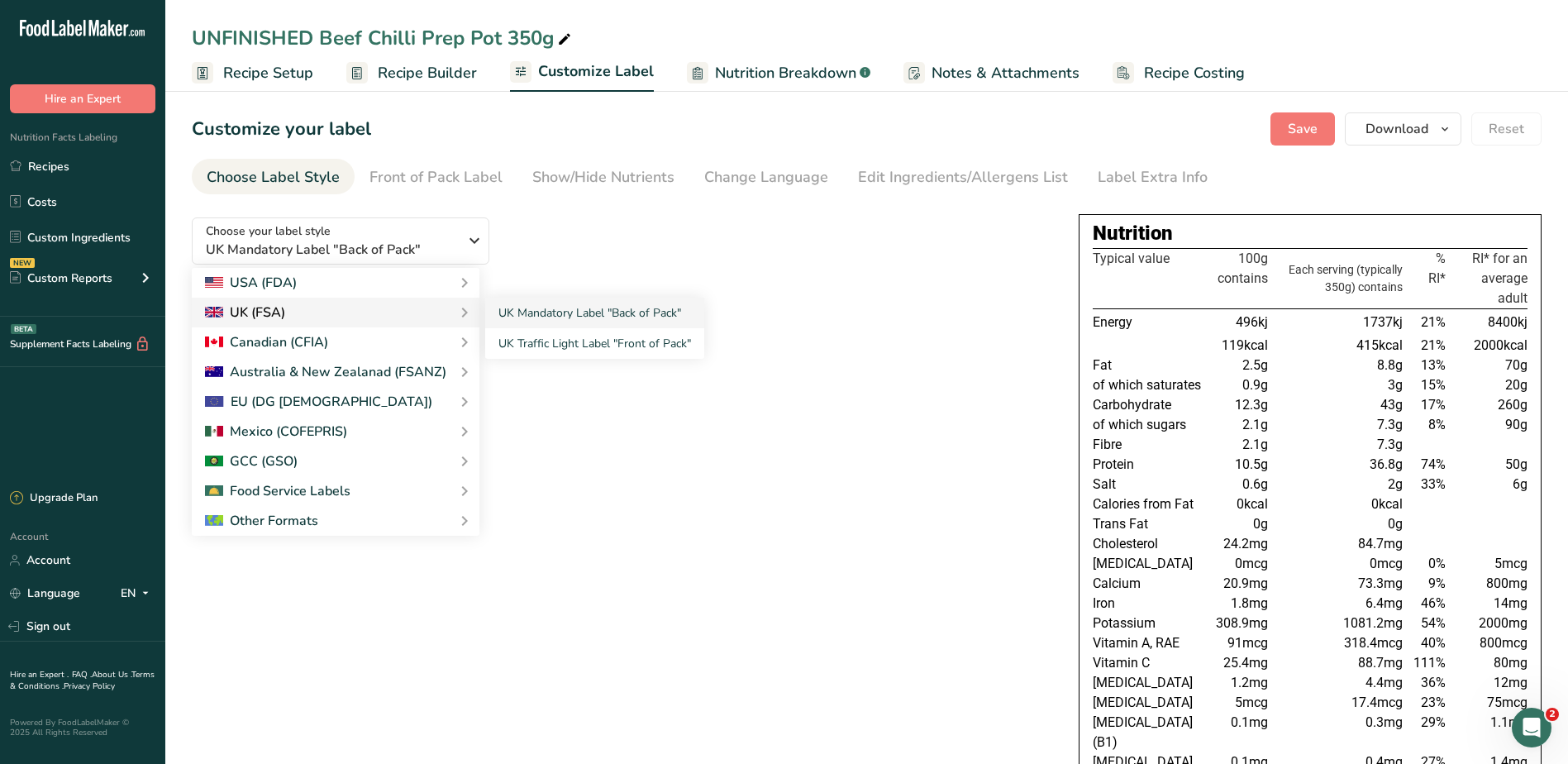
click at [403, 314] on div "UK (FSA)" at bounding box center [335, 312] width 261 height 19
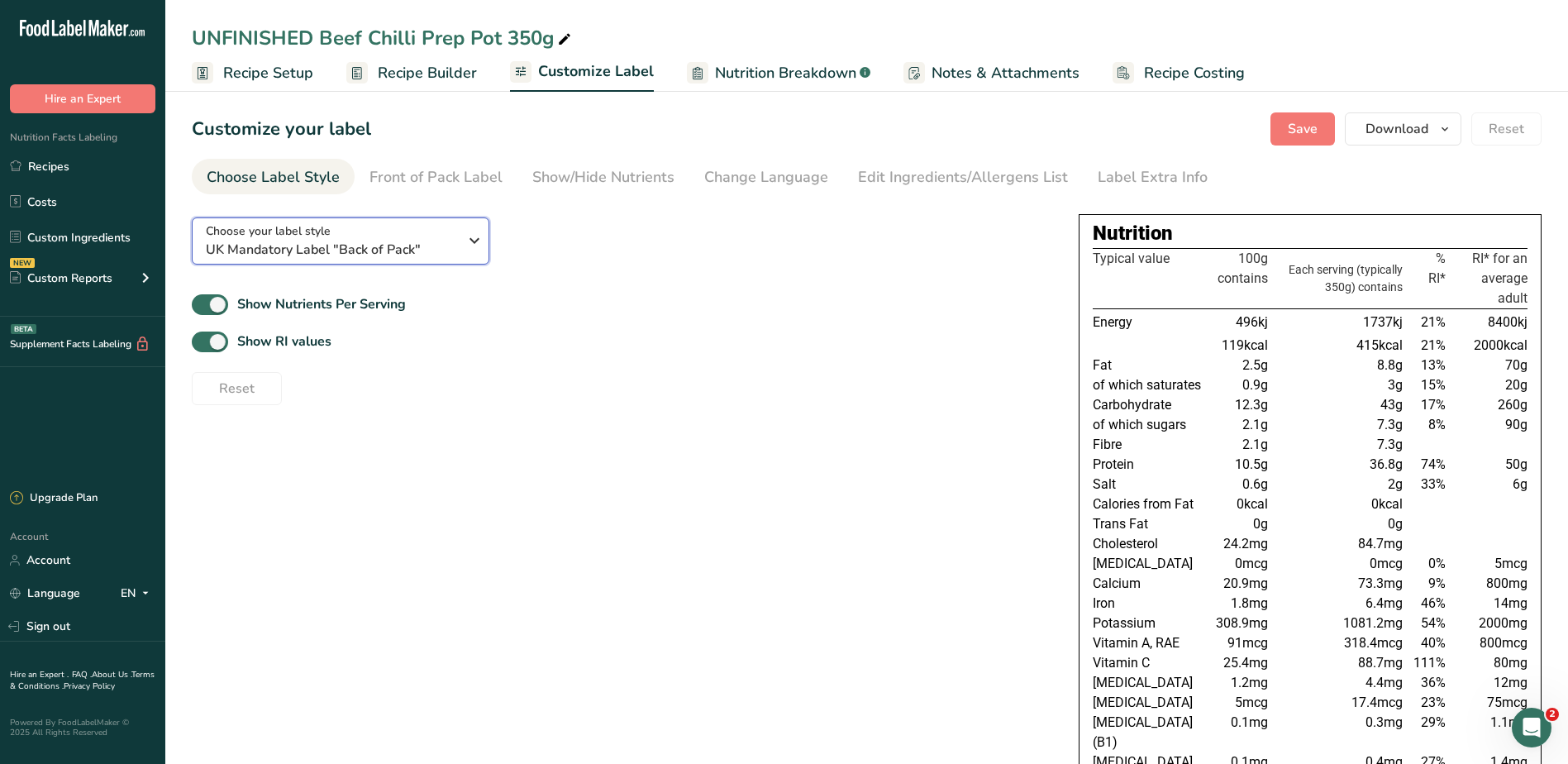
click at [441, 244] on span "UK Mandatory Label "Back of Pack"" at bounding box center [332, 249] width 252 height 19
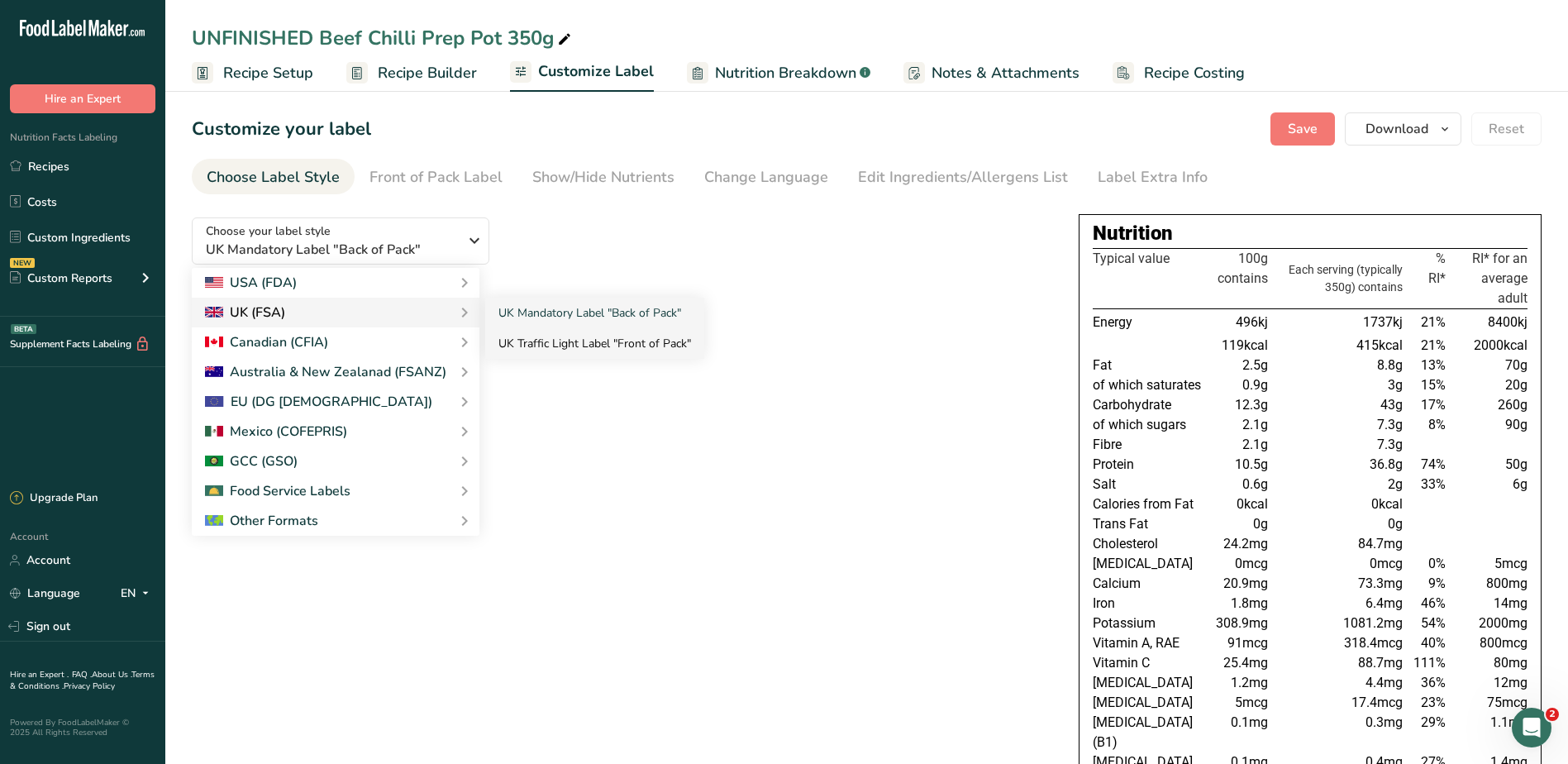
click at [541, 349] on link "UK Traffic Light Label "Front of Pack"" at bounding box center [594, 343] width 219 height 30
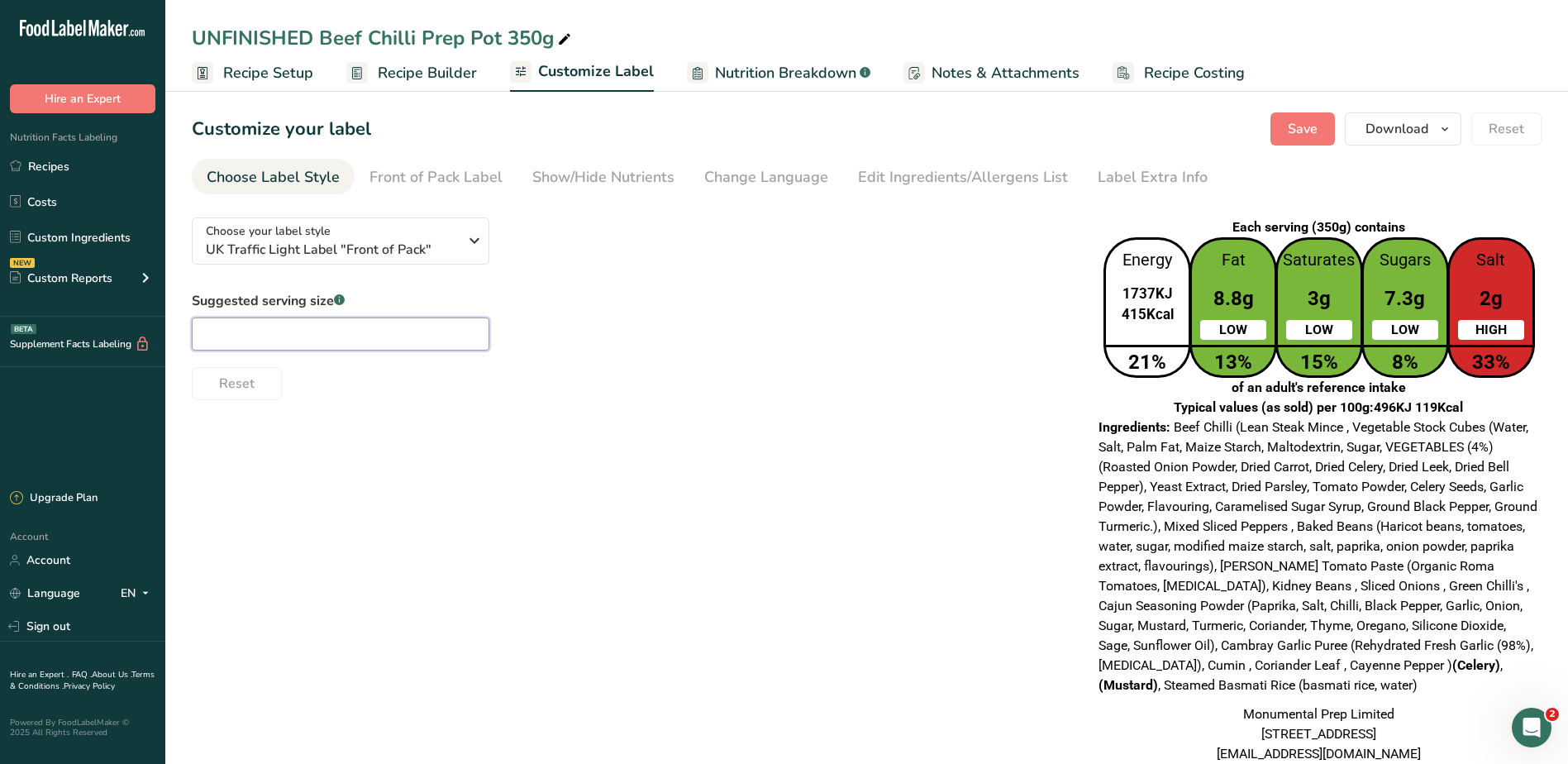
click at [361, 332] on input "text" at bounding box center [340, 334] width 297 height 33
type input "3"
click at [977, 494] on div "Choose your label style UK Traffic Light Label "Front of Pack" USA (FDA) Standa…" at bounding box center [866, 491] width 1349 height 573
drag, startPoint x: 280, startPoint y: 335, endPoint x: 141, endPoint y: 330, distance: 139.1
click at [141, 330] on div ".a-20{fill:#fff;} Hire an Expert Nutrition Facts Labeling Recipes Costs Custom …" at bounding box center [784, 401] width 1568 height 804
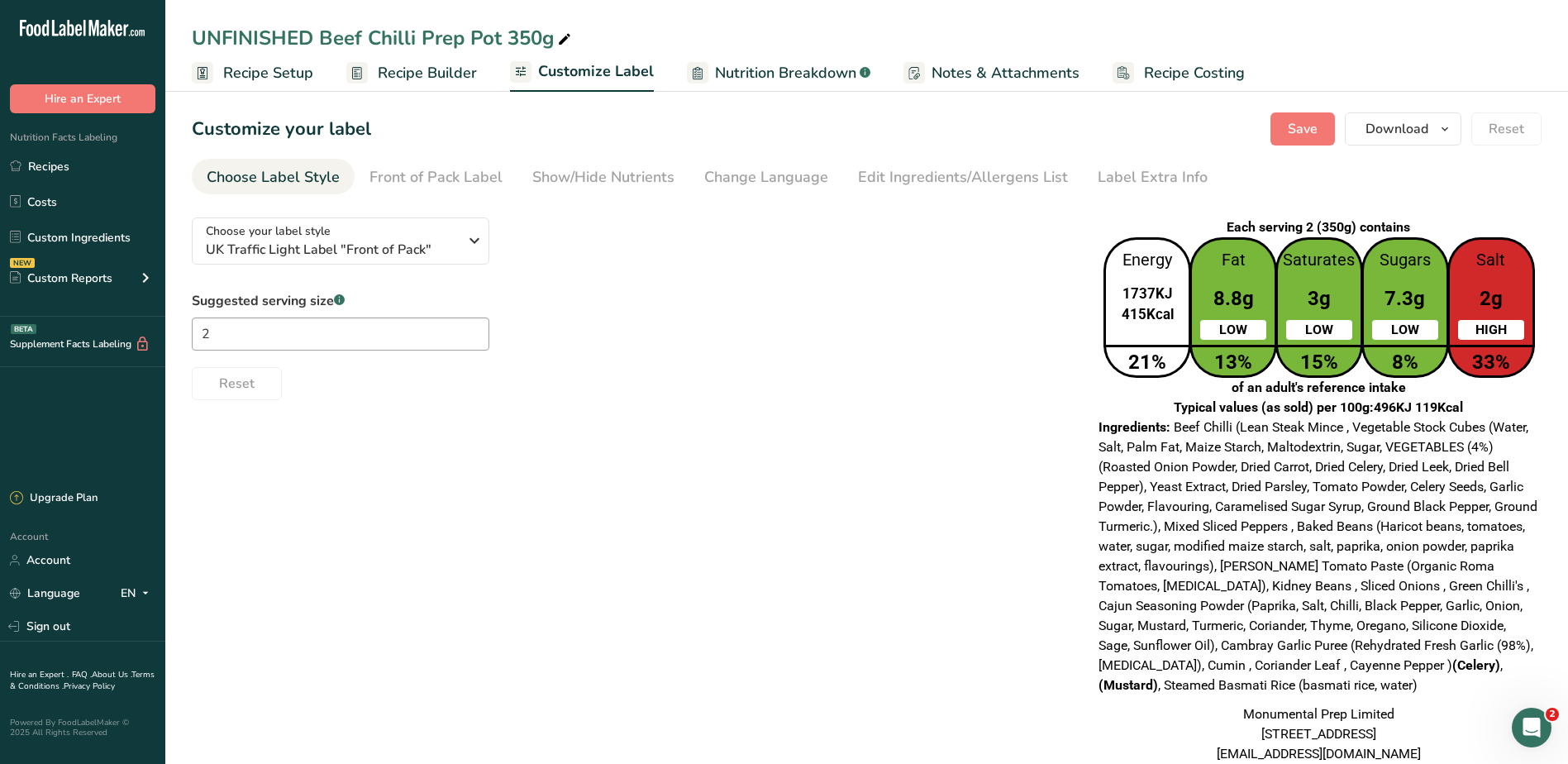
click at [836, 375] on div "Reset" at bounding box center [630, 379] width 877 height 40
drag, startPoint x: 275, startPoint y: 339, endPoint x: 161, endPoint y: 332, distance: 114.2
click at [160, 332] on div ".a-20{fill:#fff;} Hire an Expert Nutrition Facts Labeling Recipes Costs Custom …" at bounding box center [784, 401] width 1568 height 804
type input "1"
drag, startPoint x: 306, startPoint y: 327, endPoint x: 120, endPoint y: 314, distance: 186.5
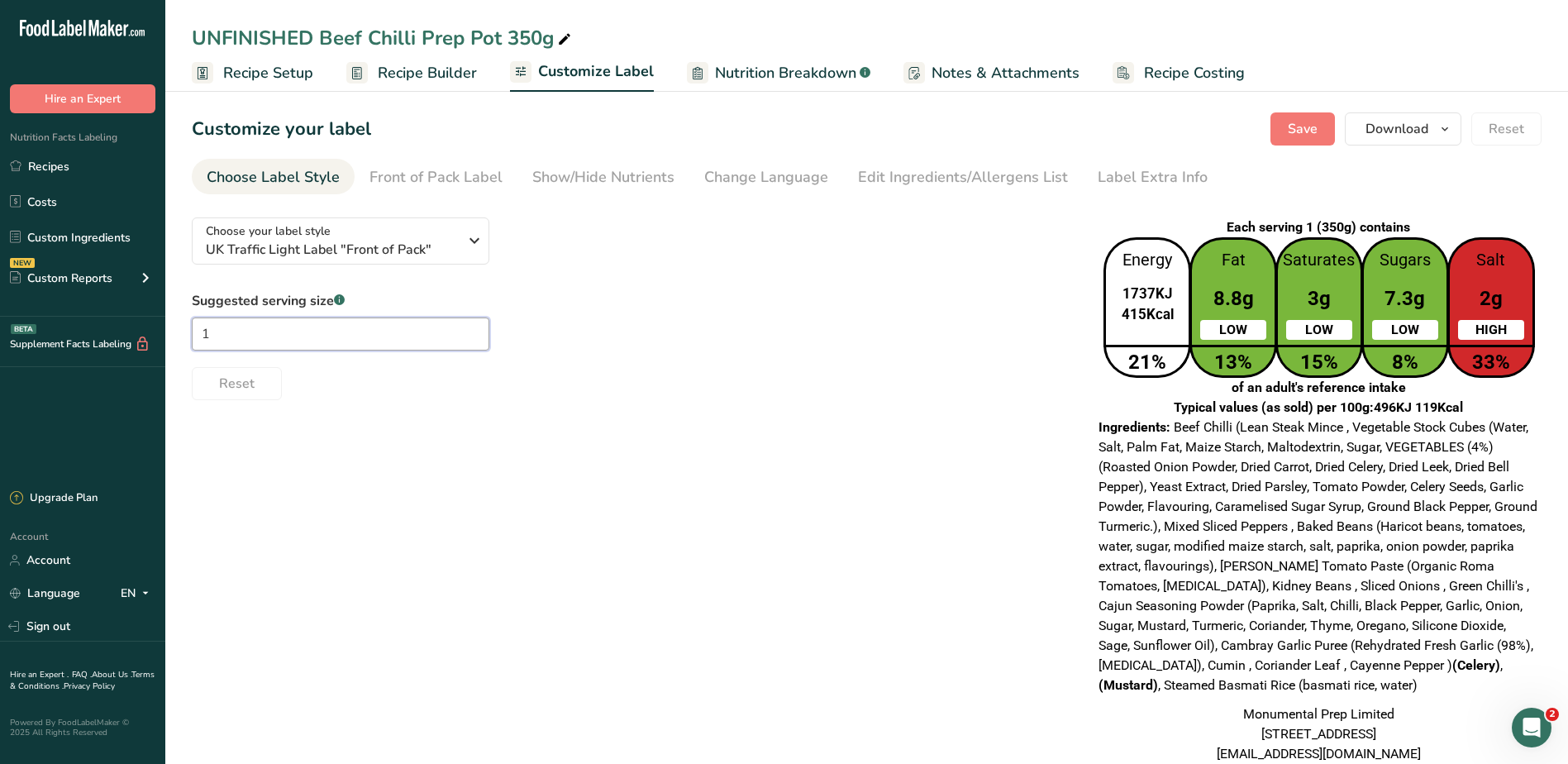
click at [120, 314] on div ".a-20{fill:#fff;} Hire an Expert Nutrition Facts Labeling Recipes Costs Custom …" at bounding box center [784, 401] width 1568 height 804
click at [910, 363] on div "Reset" at bounding box center [630, 379] width 877 height 40
click at [281, 68] on span "Recipe Setup" at bounding box center [268, 73] width 90 height 22
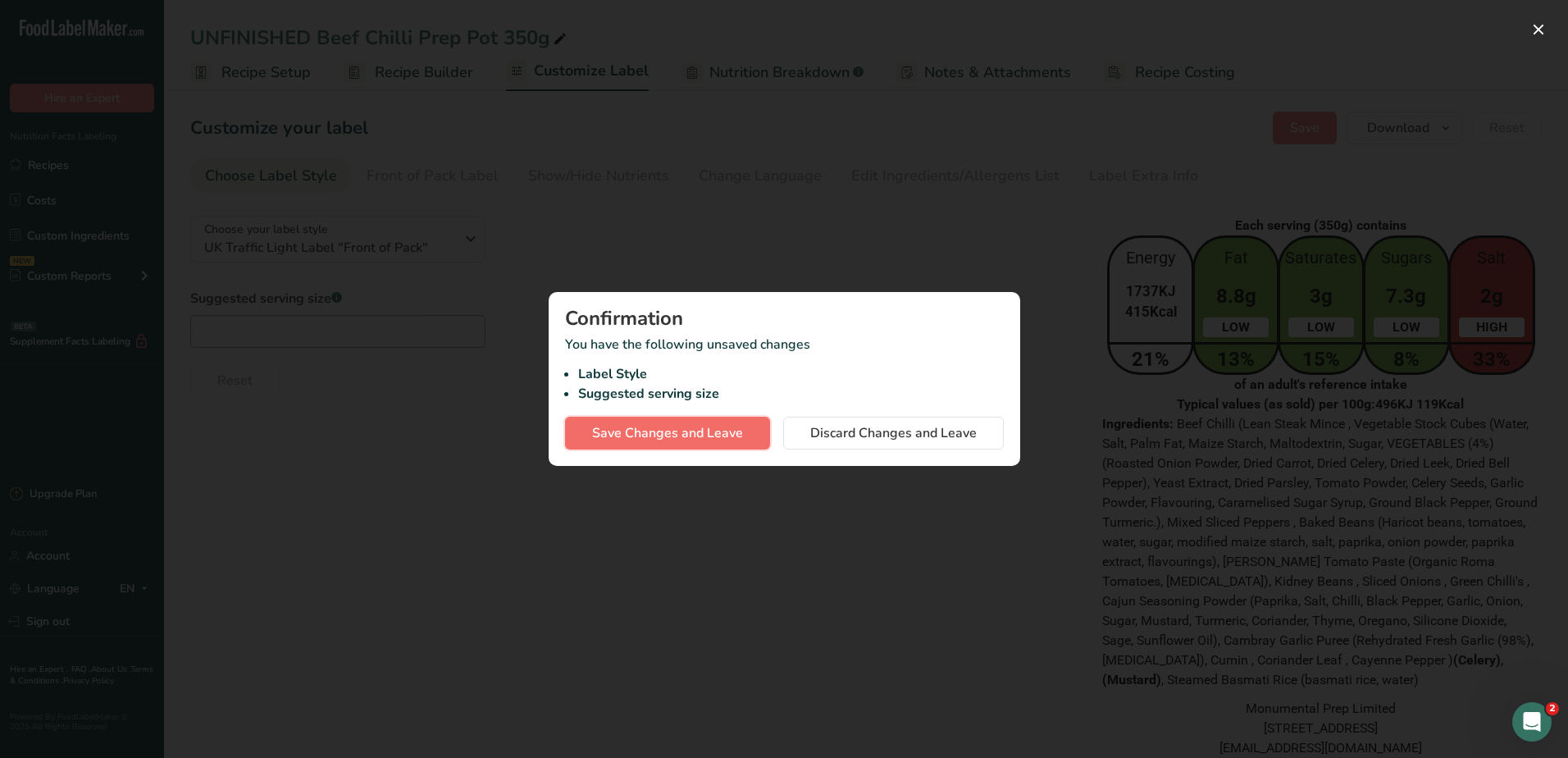
click at [705, 429] on span "Save Changes and Leave" at bounding box center [667, 433] width 151 height 19
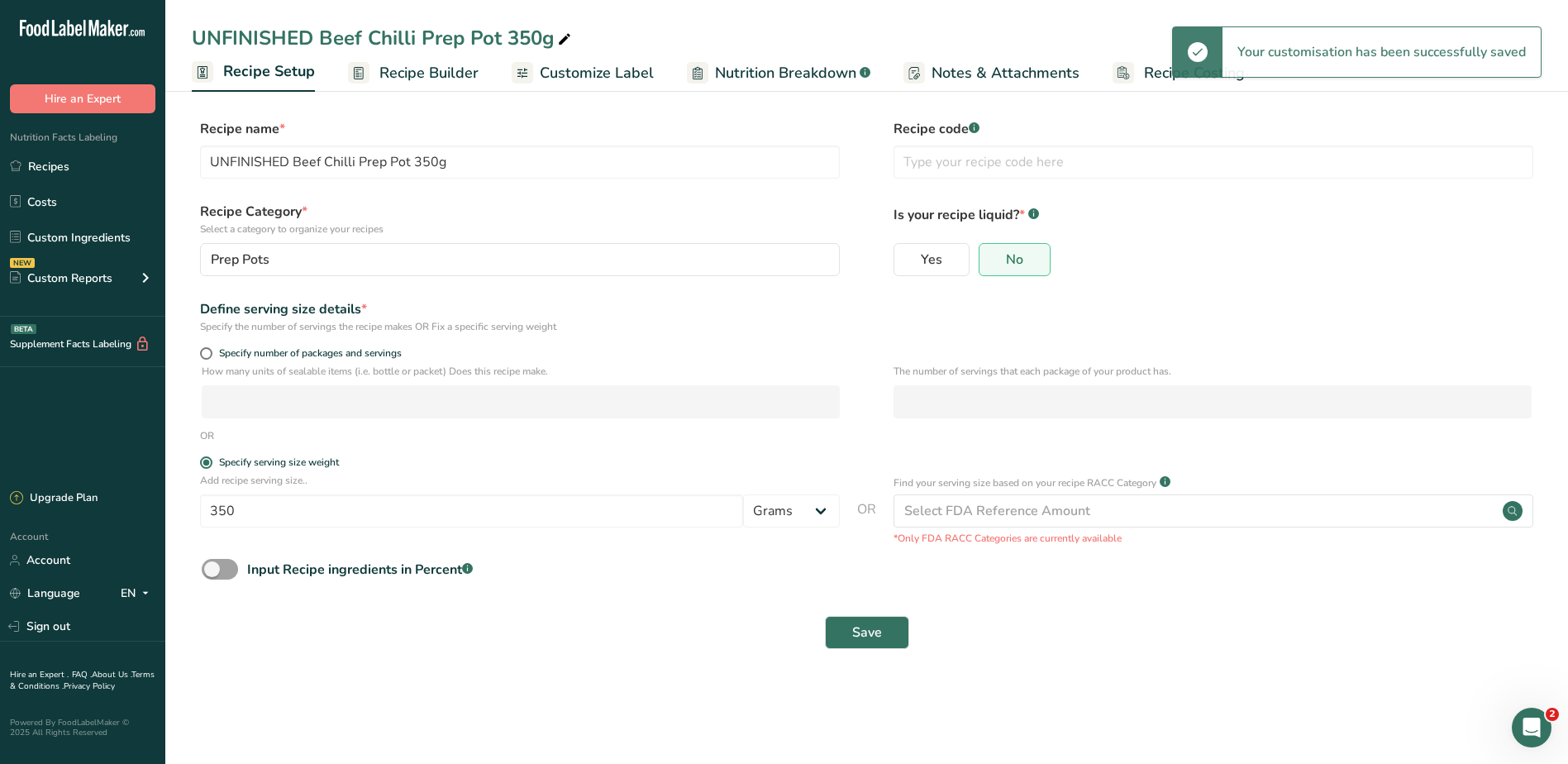
click at [316, 41] on div "UNFINISHED Beef Chilli Prep Pot 350g" at bounding box center [383, 37] width 383 height 30
click at [310, 33] on input "UNFINISHED Beef Chilli Prep Pot 350g" at bounding box center [866, 37] width 1349 height 30
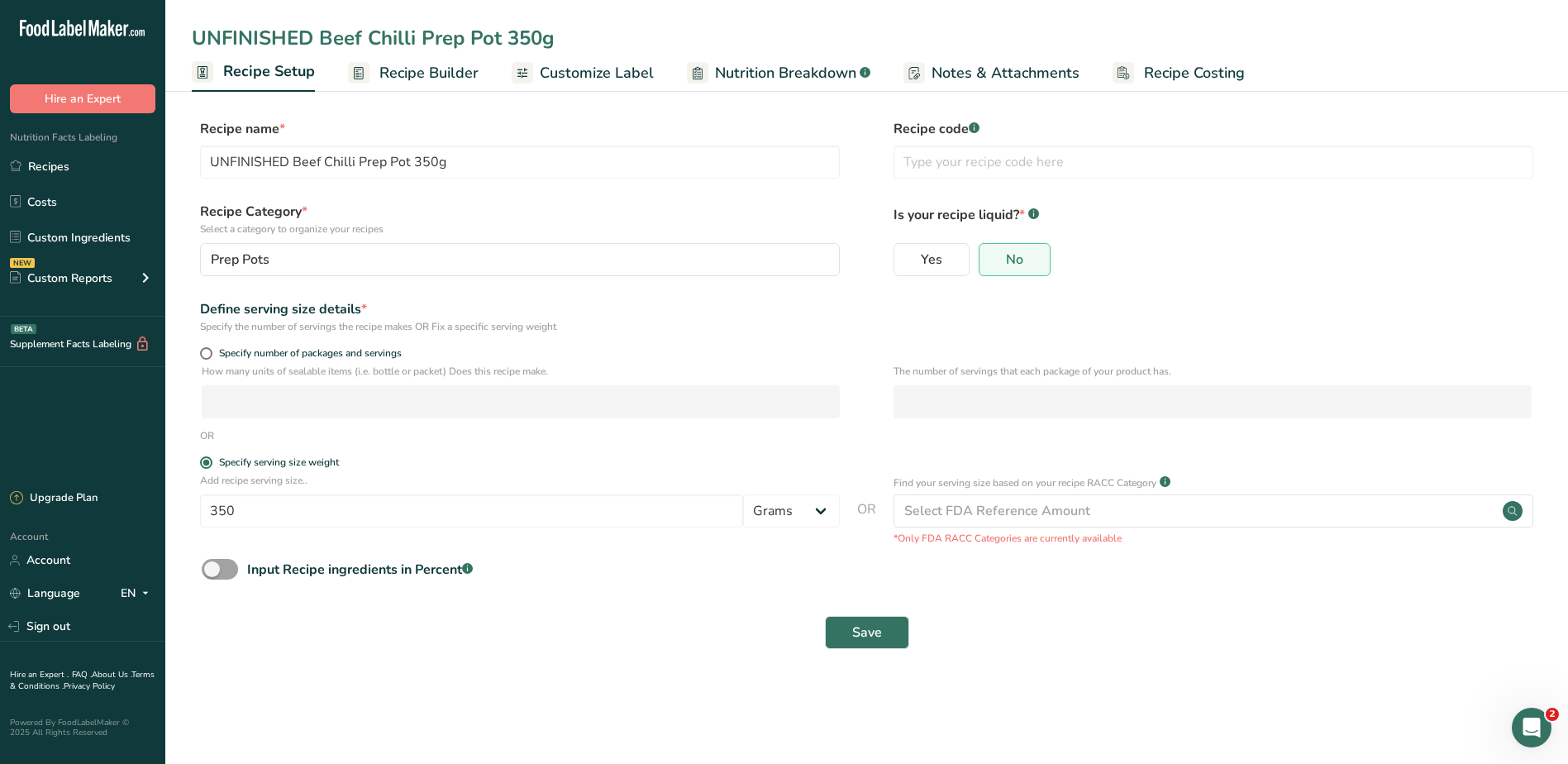
click at [318, 36] on input "UNFINISHED Beef Chilli Prep Pot 350g" at bounding box center [866, 37] width 1349 height 30
type input "Beef Chilli Prep Pot 350g"
click at [597, 671] on section "Recipe name * UNFINISHED Beef Chilli Prep Pot 350g Recipe code .a-a{fill:#34736…" at bounding box center [867, 385] width 1402 height 599
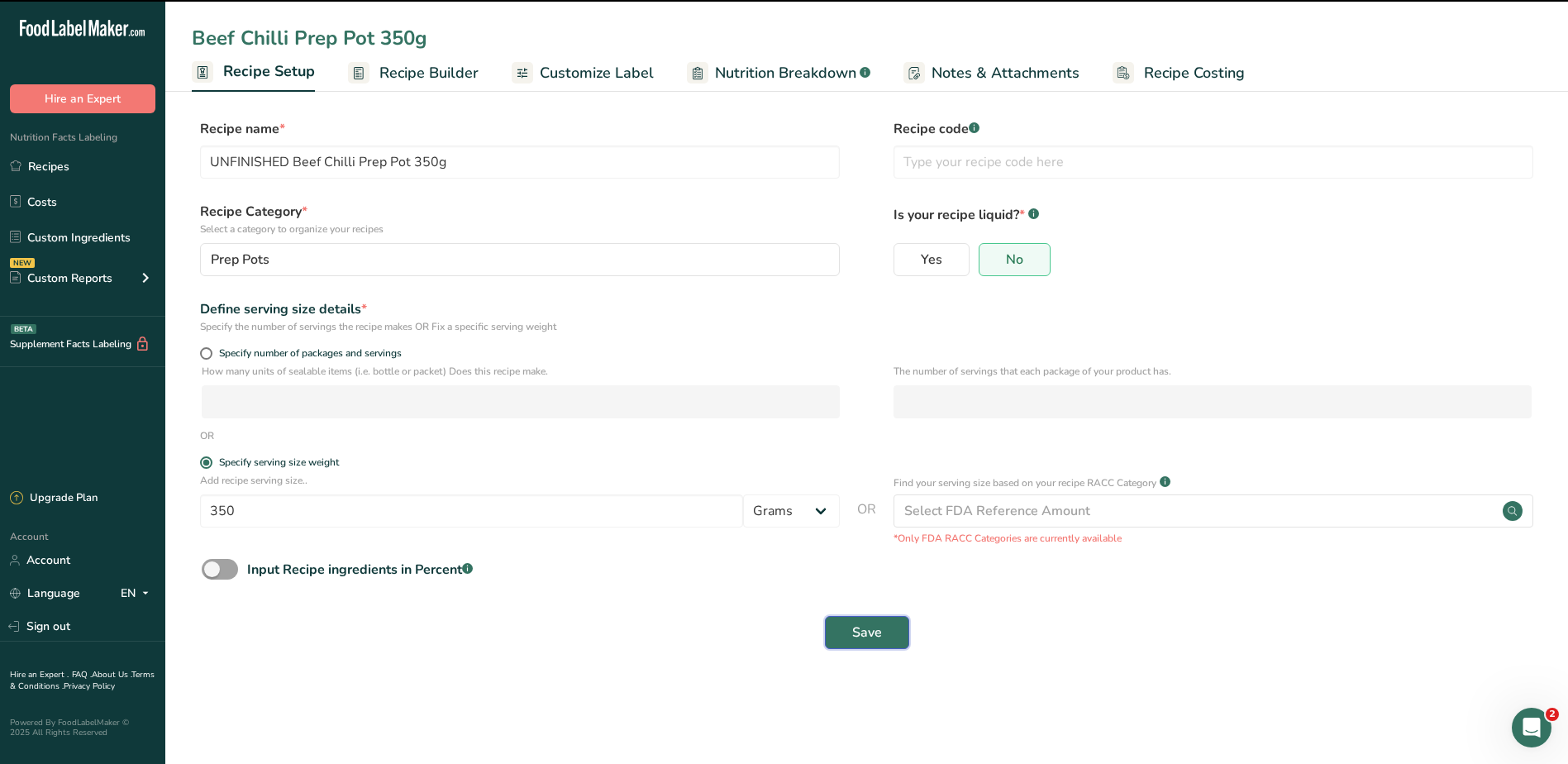
click at [877, 630] on span "Save" at bounding box center [866, 632] width 30 height 19
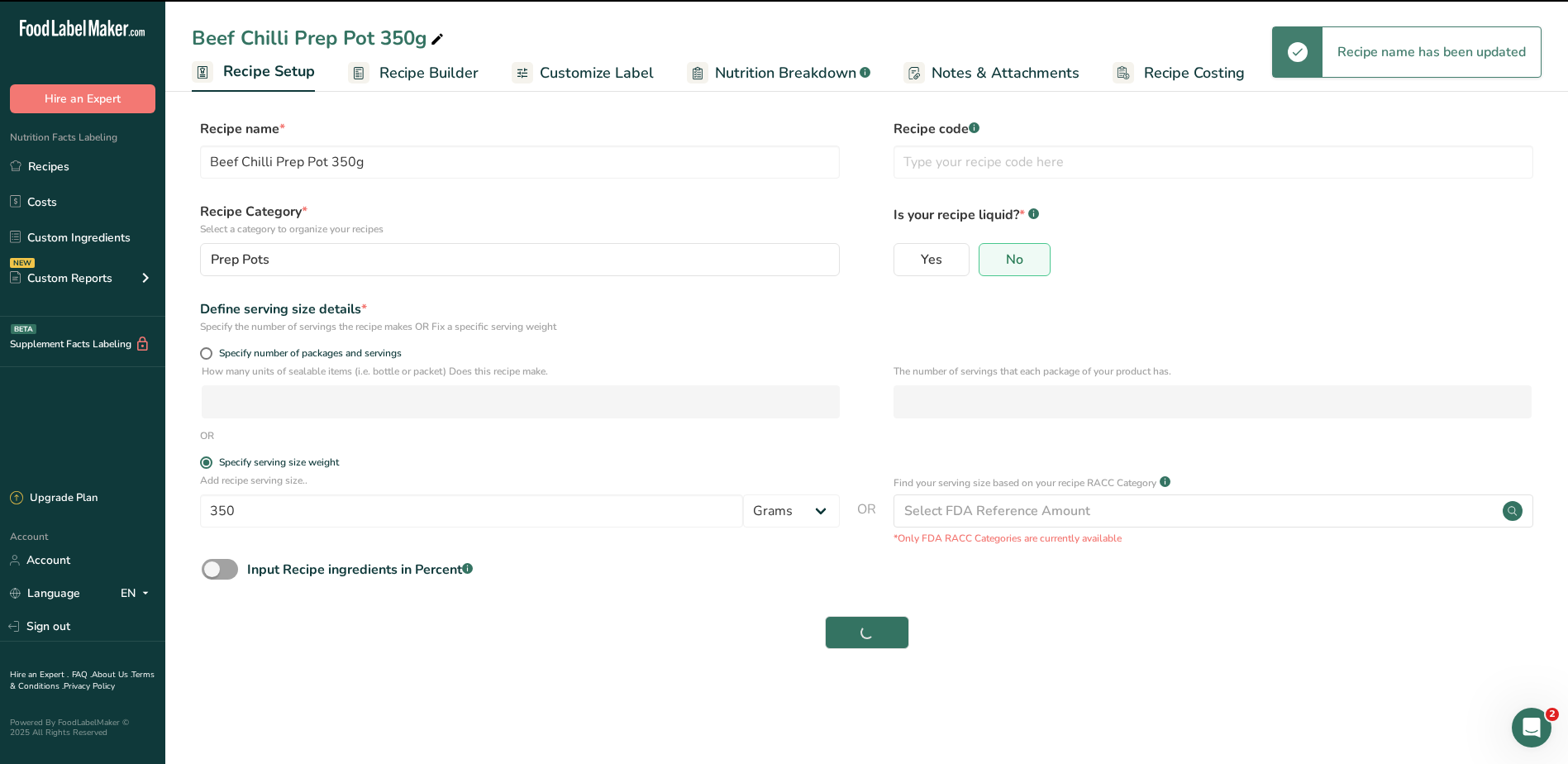
type input "UNFINISHED Beef Chilli Prep Pot 350g"
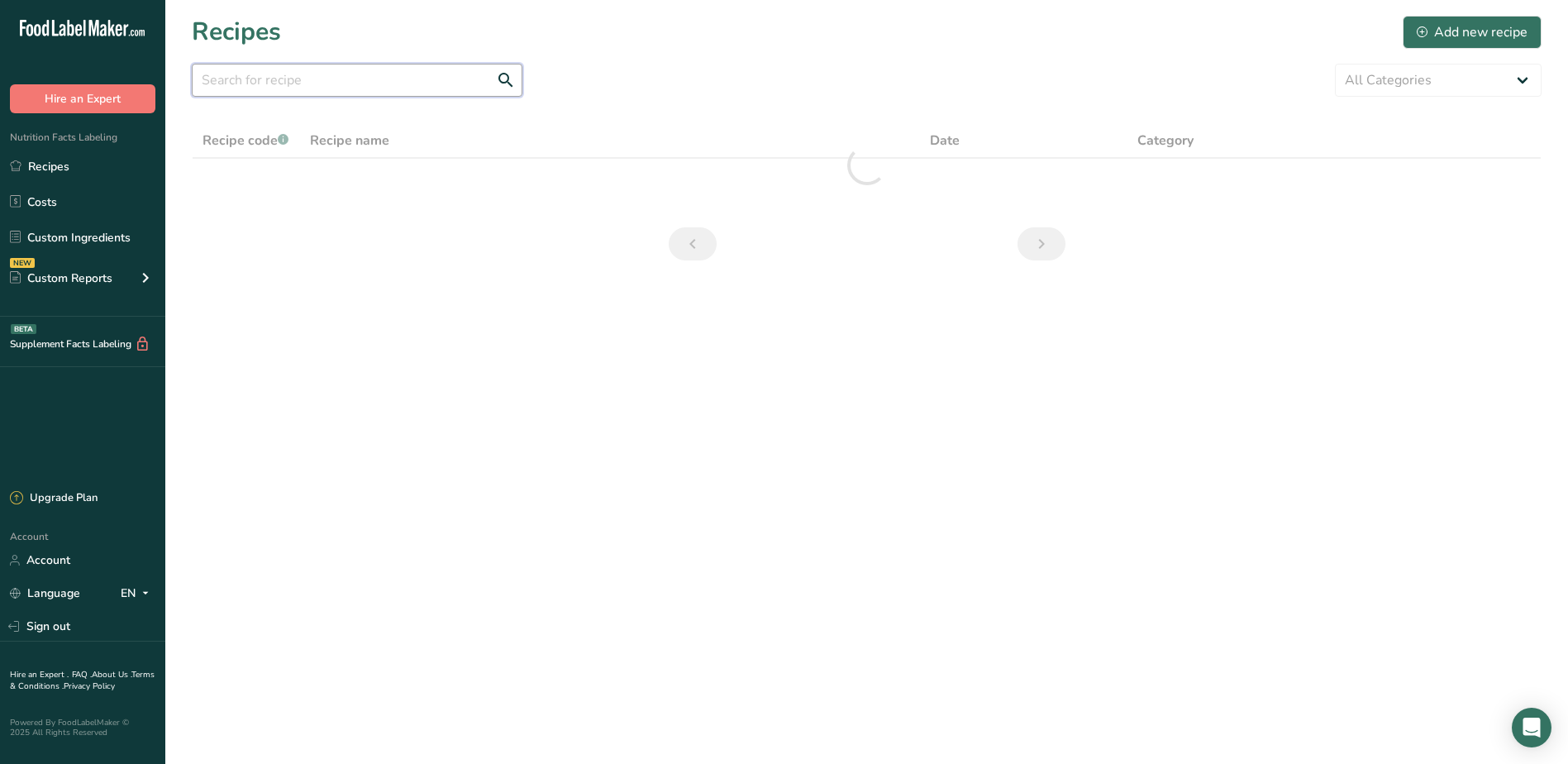
click at [352, 75] on input "text" at bounding box center [357, 79] width 330 height 33
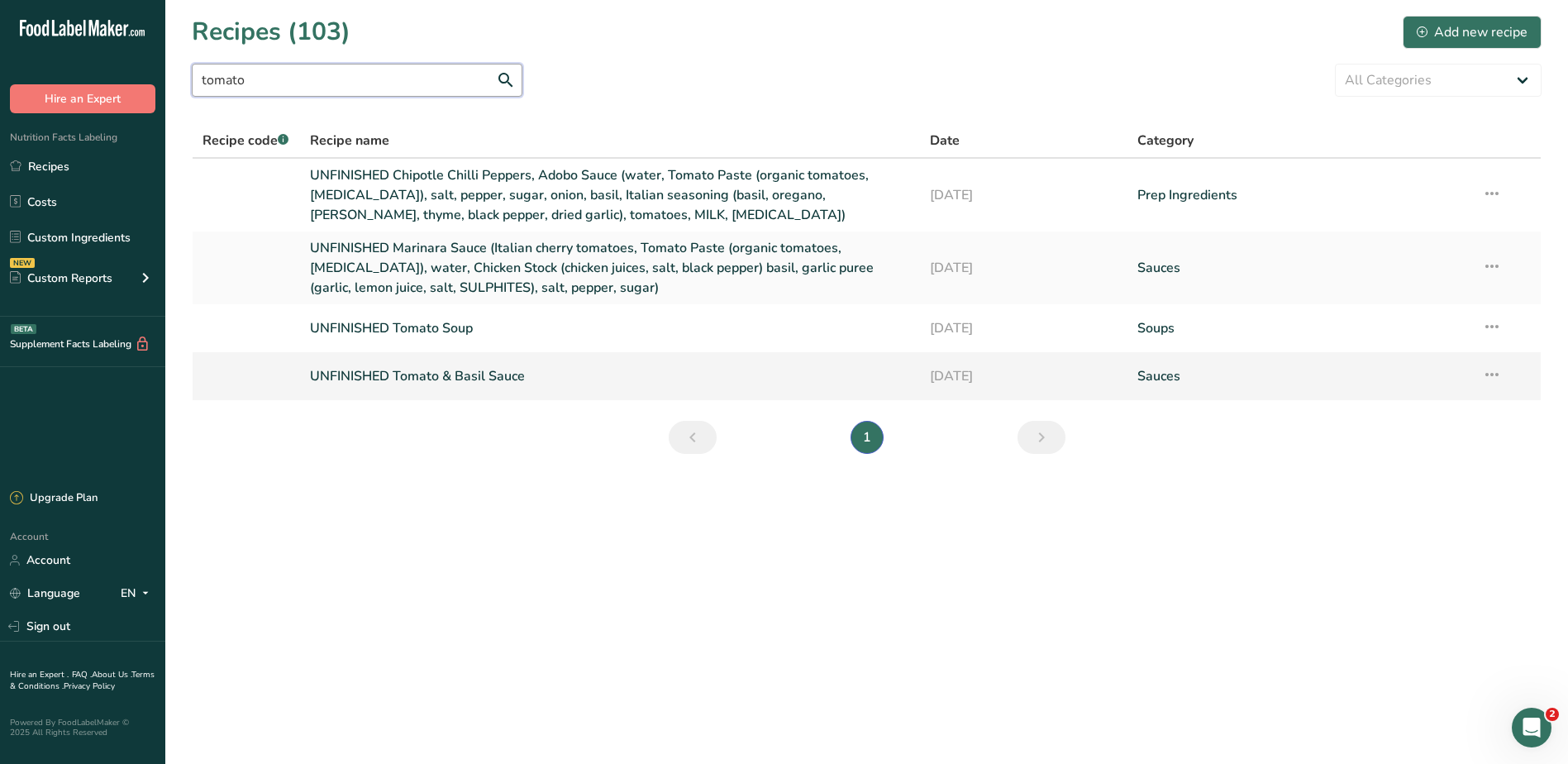
type input "tomato"
click at [455, 376] on link "UNFINISHED Tomato & Basil Sauce" at bounding box center [610, 376] width 601 height 35
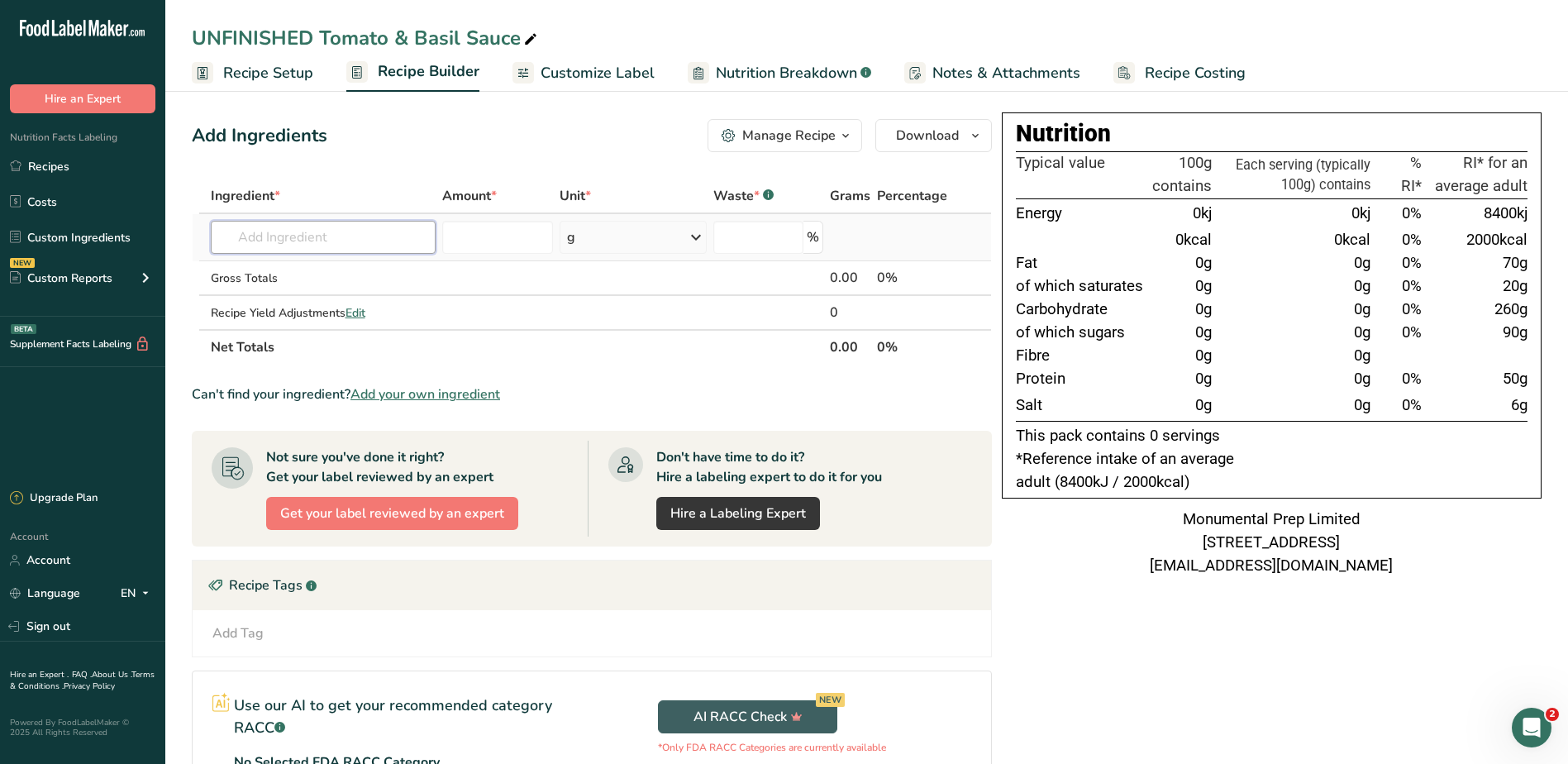
click at [320, 230] on input "text" at bounding box center [323, 237] width 226 height 33
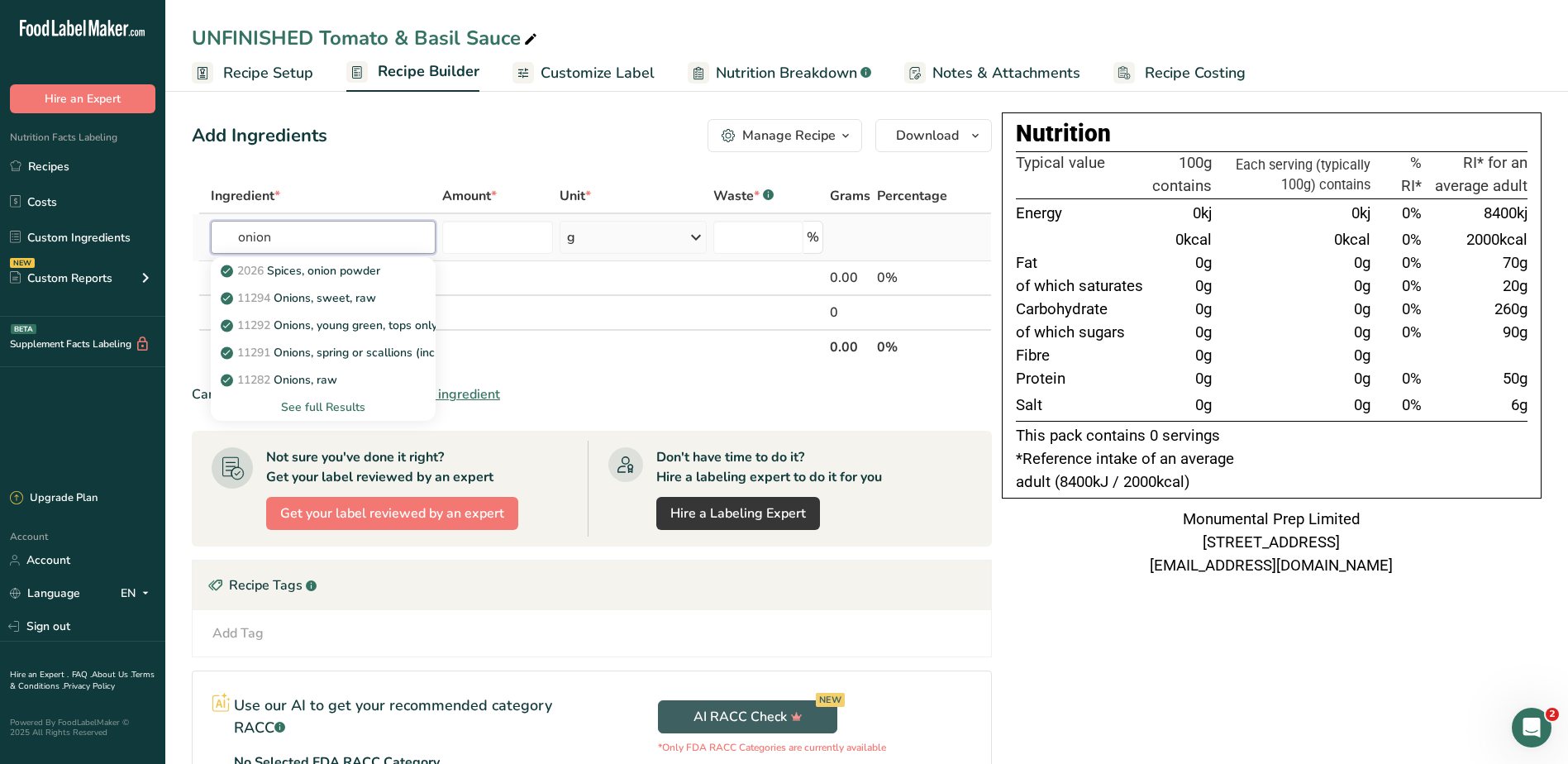
type input "onion"
click at [315, 402] on div "See full Results" at bounding box center [324, 407] width 199 height 18
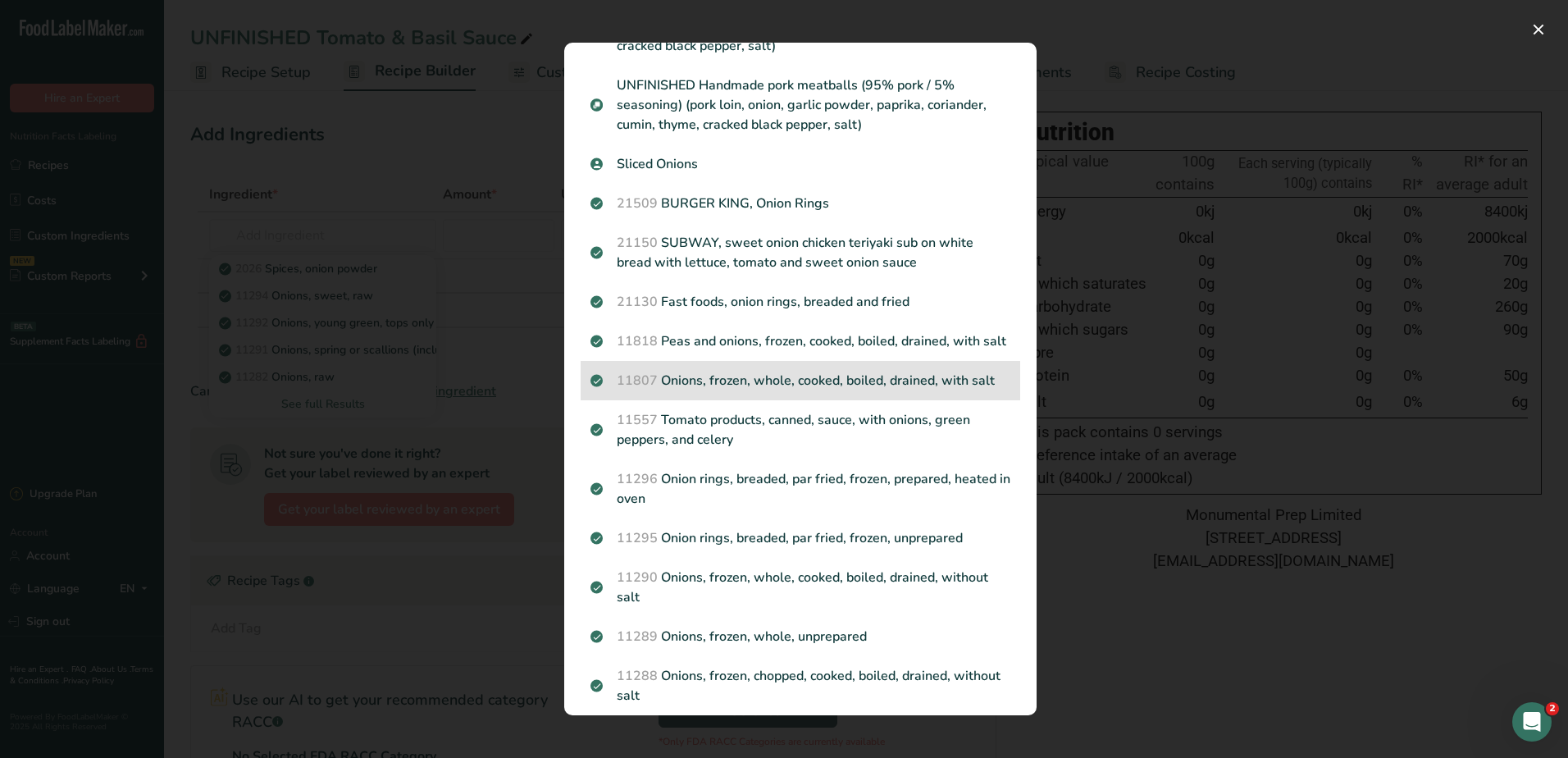
scroll to position [984, 0]
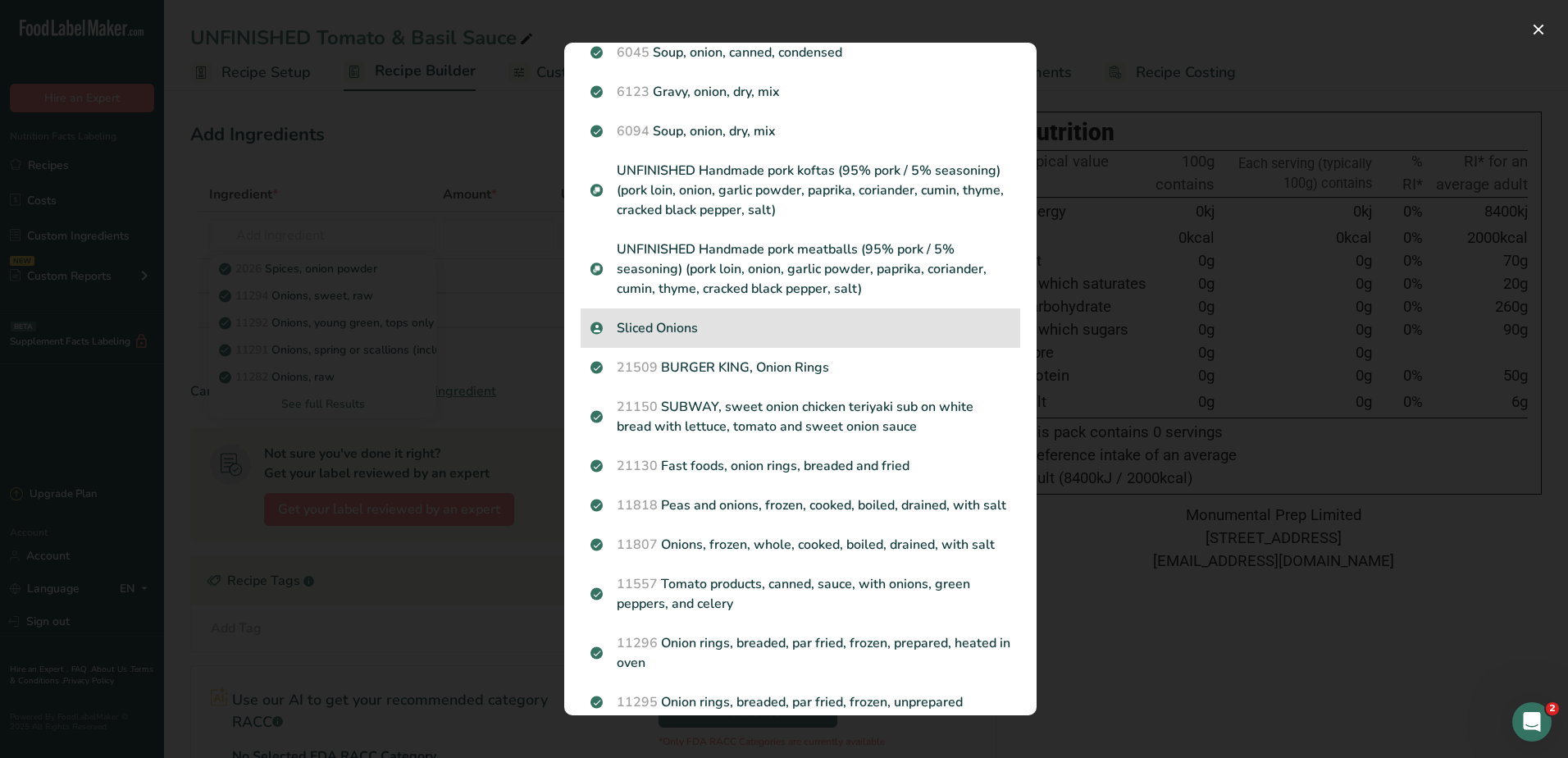
click at [672, 329] on p "Sliced Onions" at bounding box center [800, 328] width 420 height 19
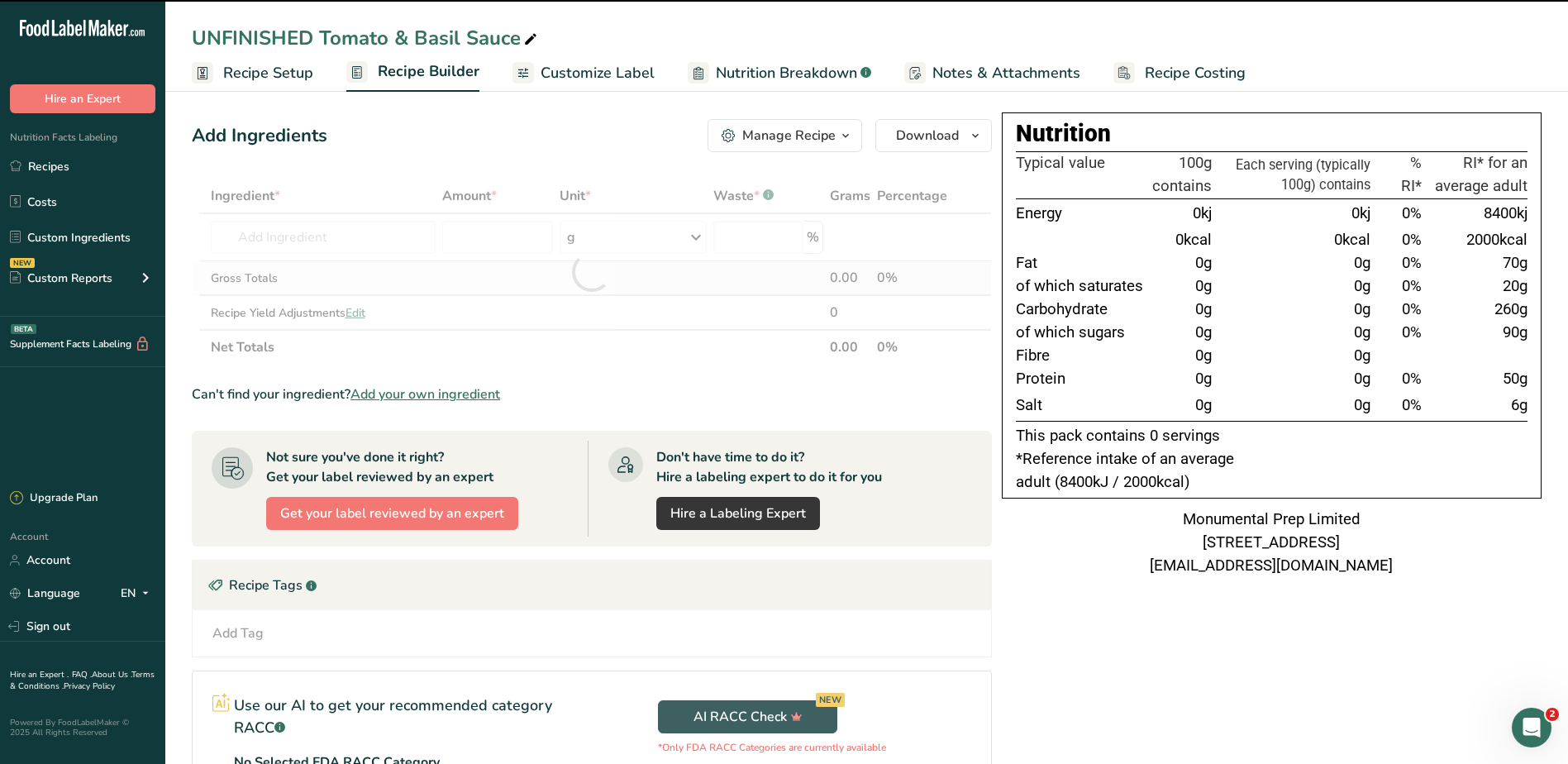
type input "0"
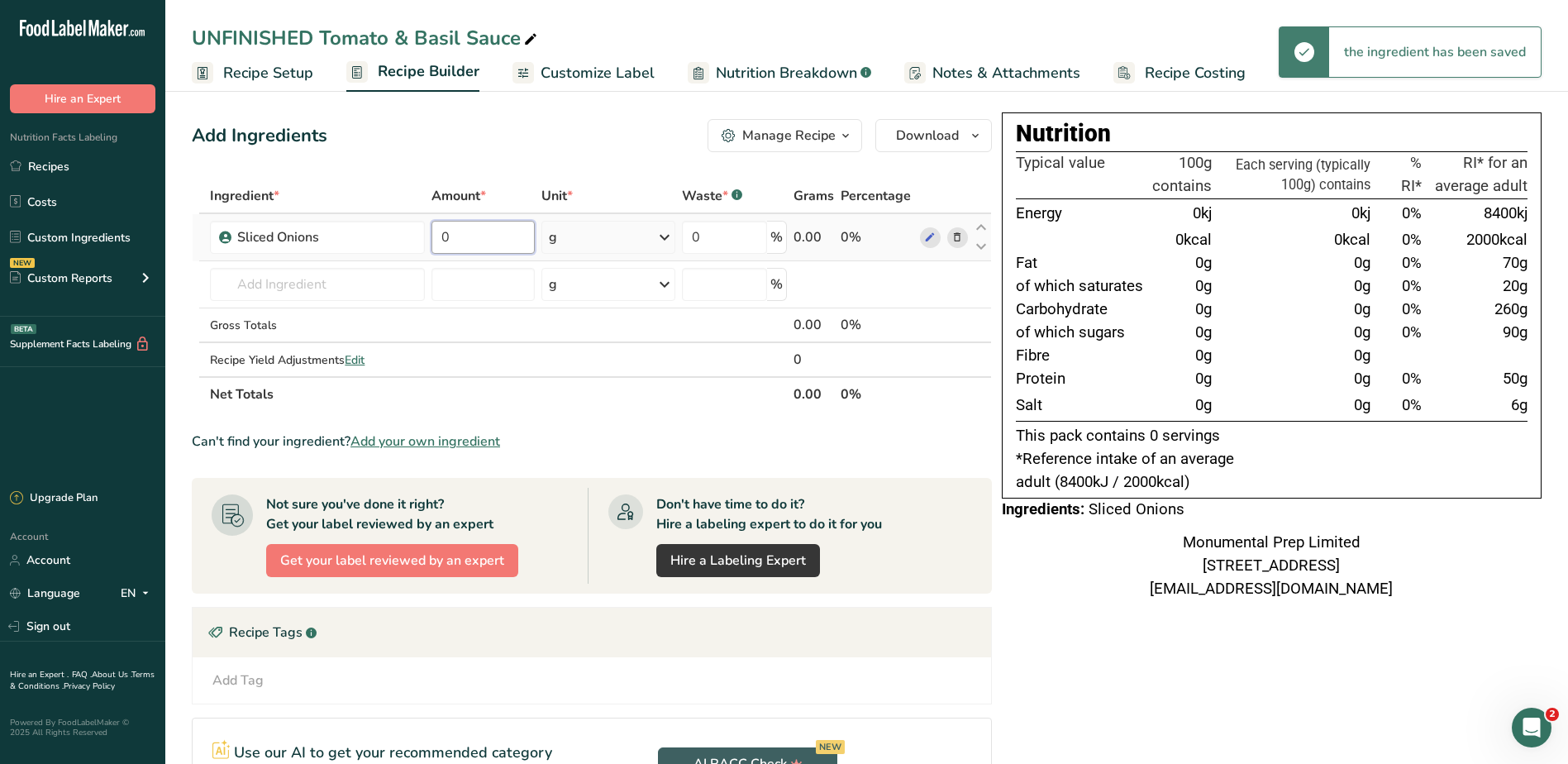
click at [492, 231] on input "0" at bounding box center [483, 237] width 103 height 33
type input "350"
click at [344, 291] on input "text" at bounding box center [316, 284] width 213 height 33
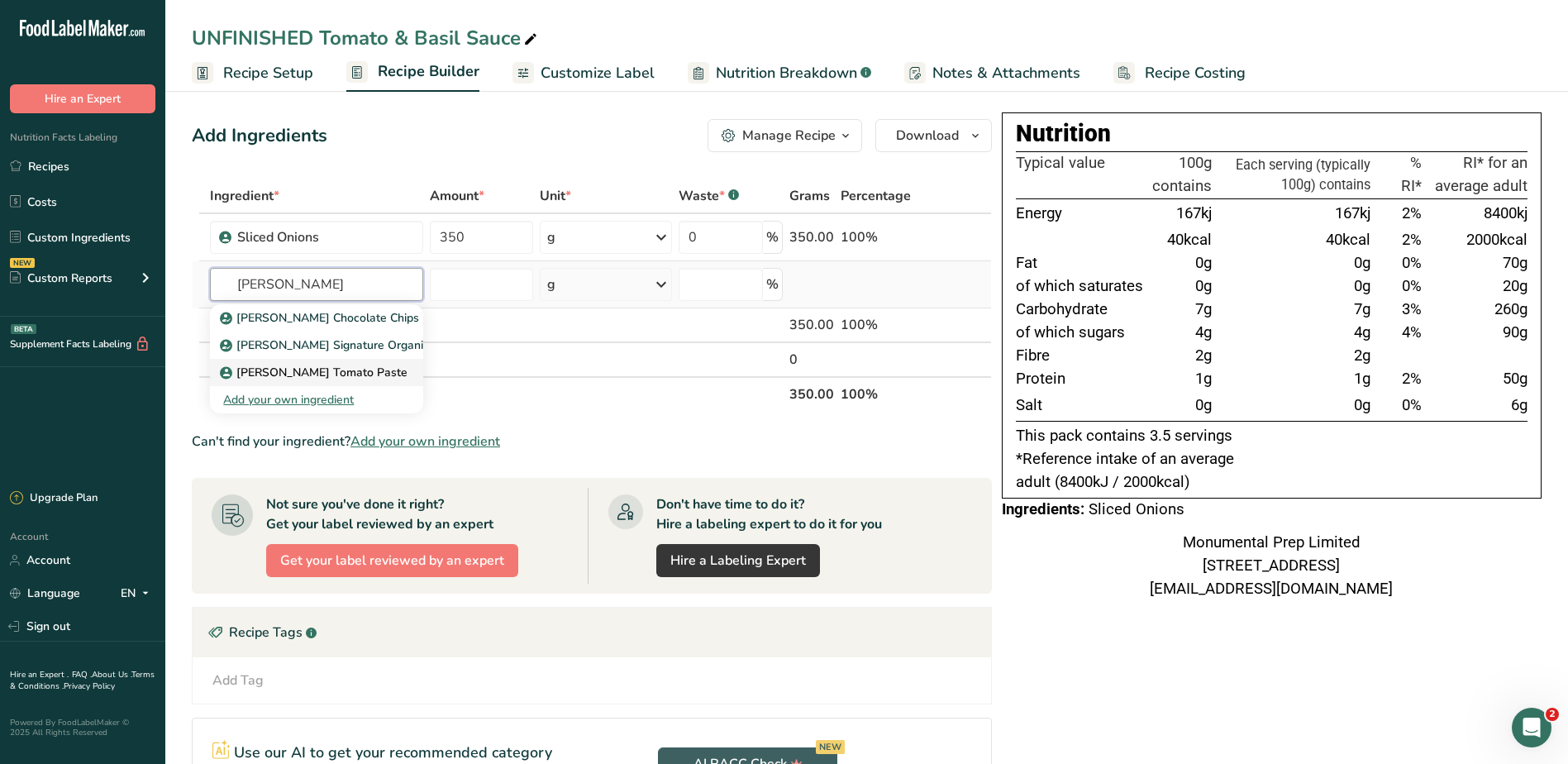
type input "[PERSON_NAME]"
click at [298, 360] on link "[PERSON_NAME] Tomato Paste" at bounding box center [316, 373] width 213 height 27
type input "[PERSON_NAME] Tomato Paste"
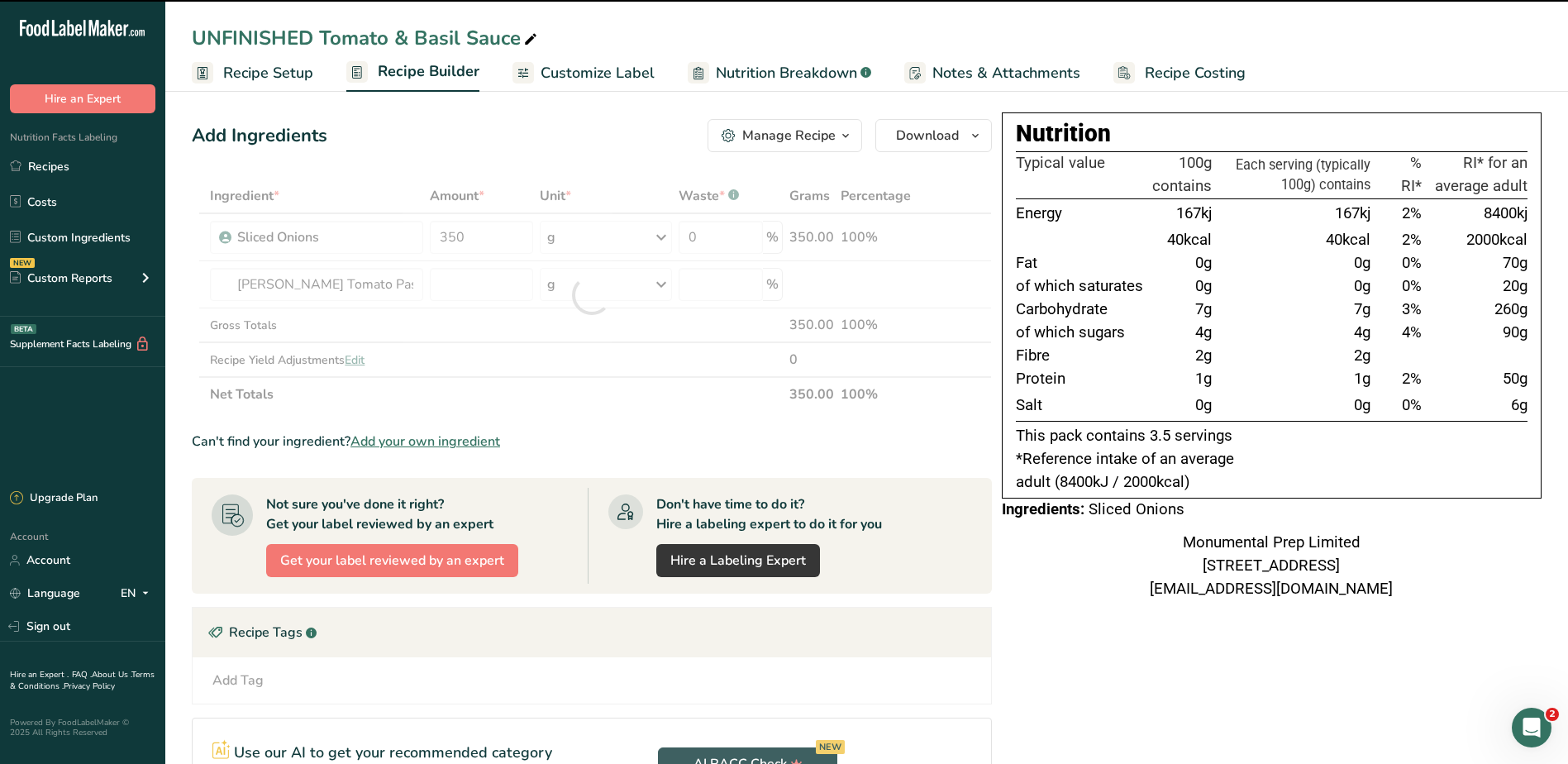
type input "0"
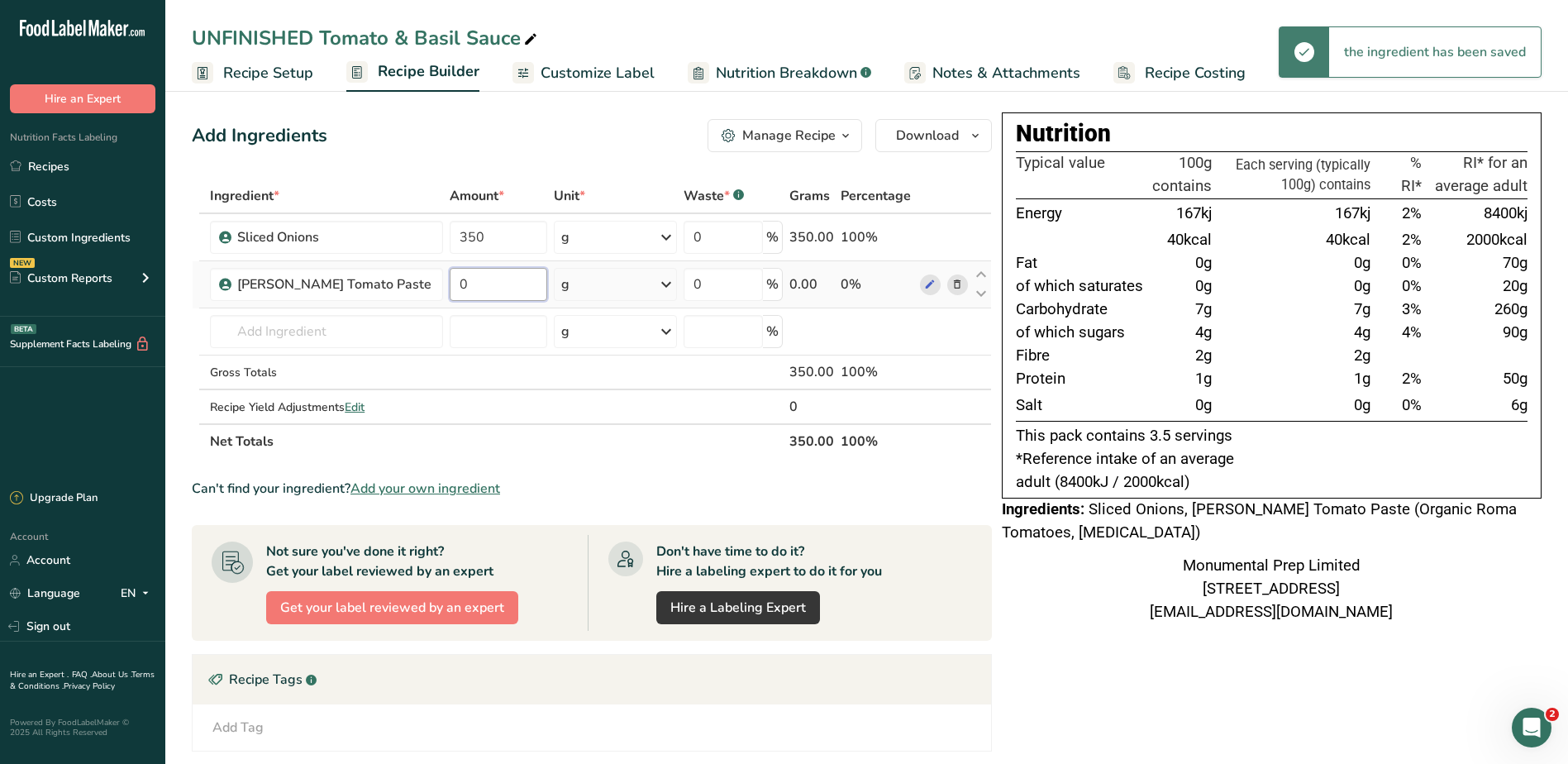
click at [460, 284] on input "0" at bounding box center [498, 284] width 98 height 33
type input "340"
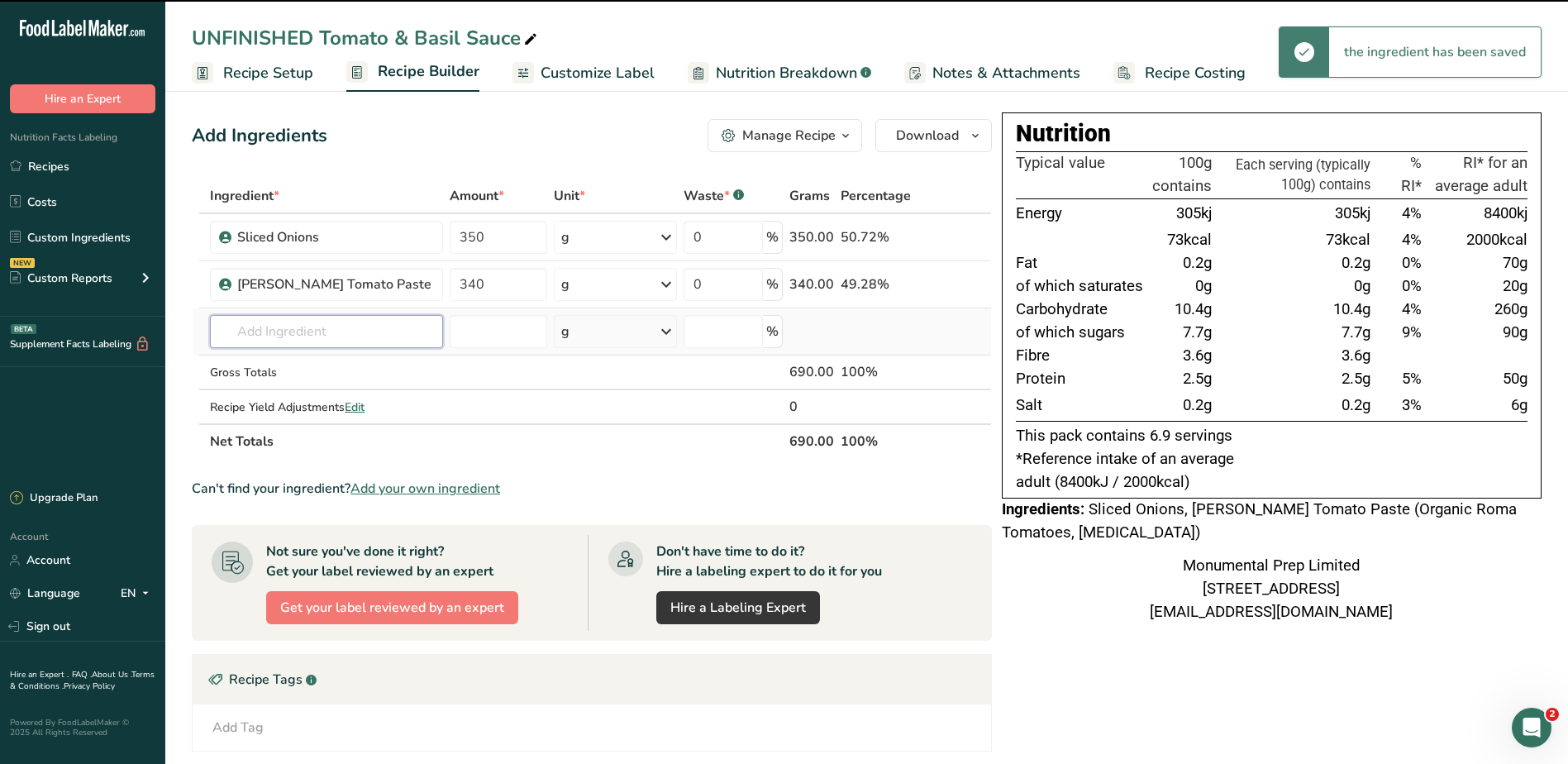
click at [332, 334] on input "text" at bounding box center [325, 331] width 232 height 33
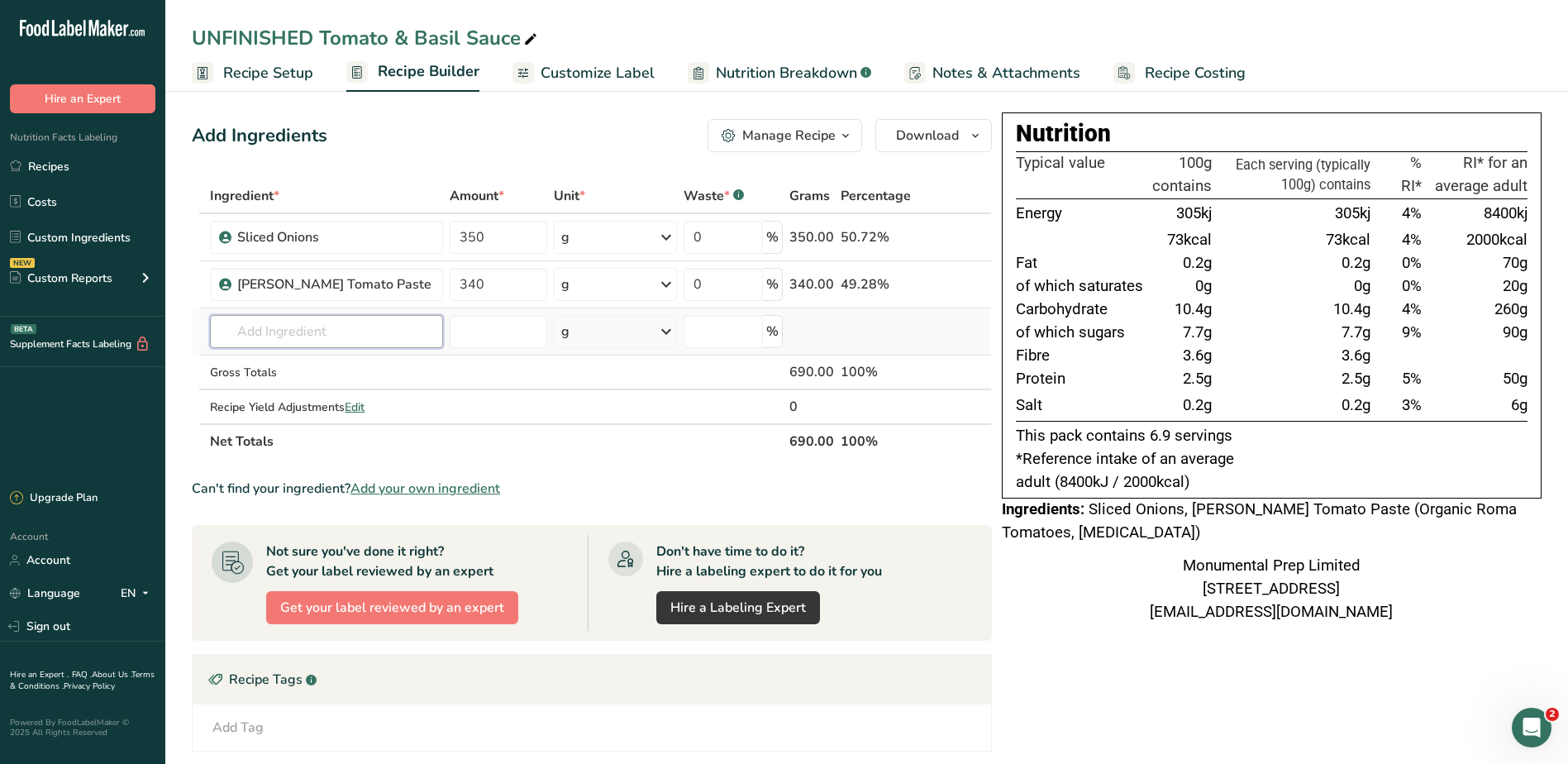
click at [331, 334] on input "text" at bounding box center [325, 331] width 232 height 33
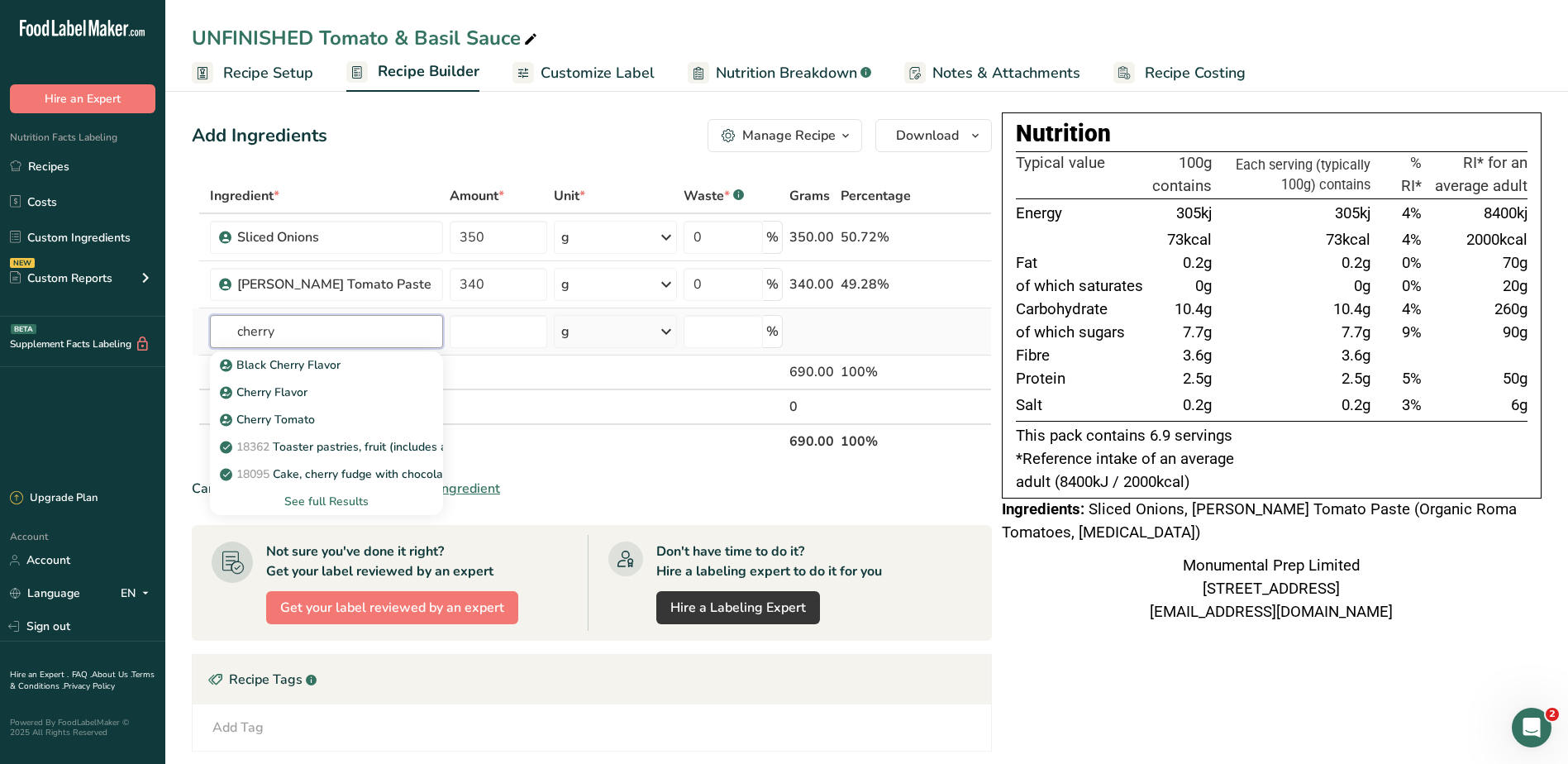
type input "cherry"
click at [330, 500] on div "See full Results" at bounding box center [326, 501] width 206 height 18
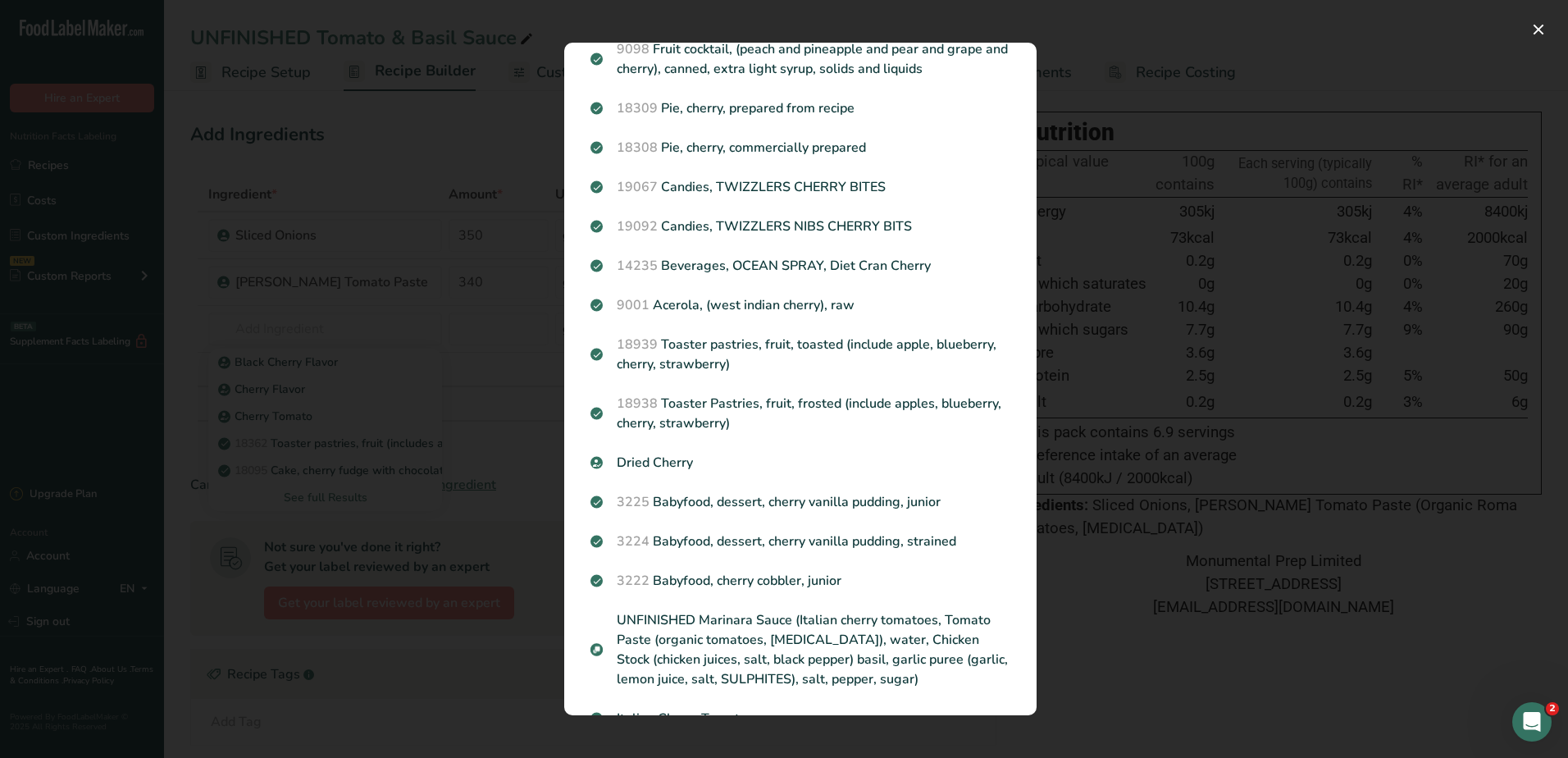
scroll to position [1312, 0]
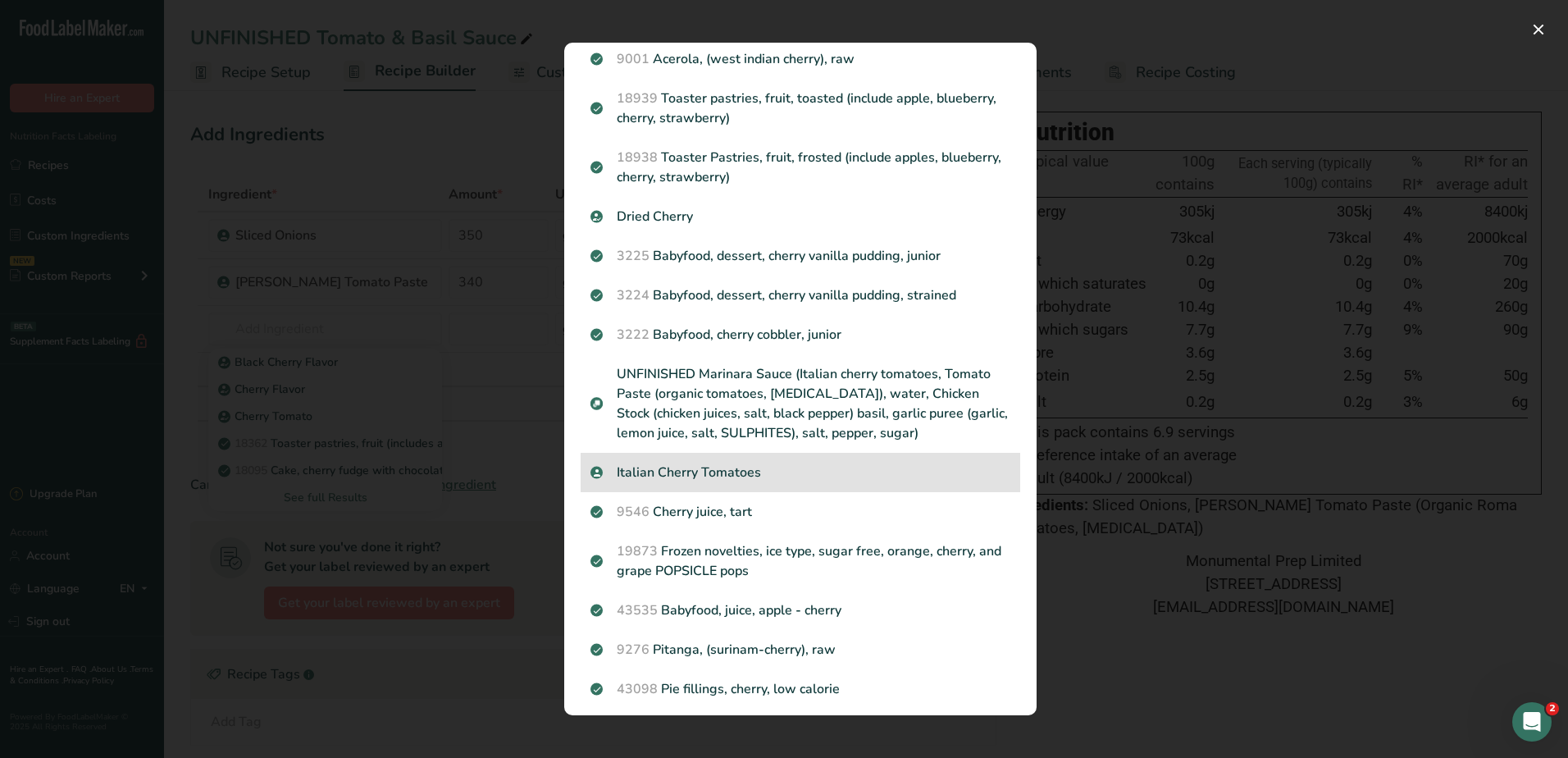
click at [639, 471] on p "Italian Cherry Tomatoes" at bounding box center [800, 472] width 420 height 19
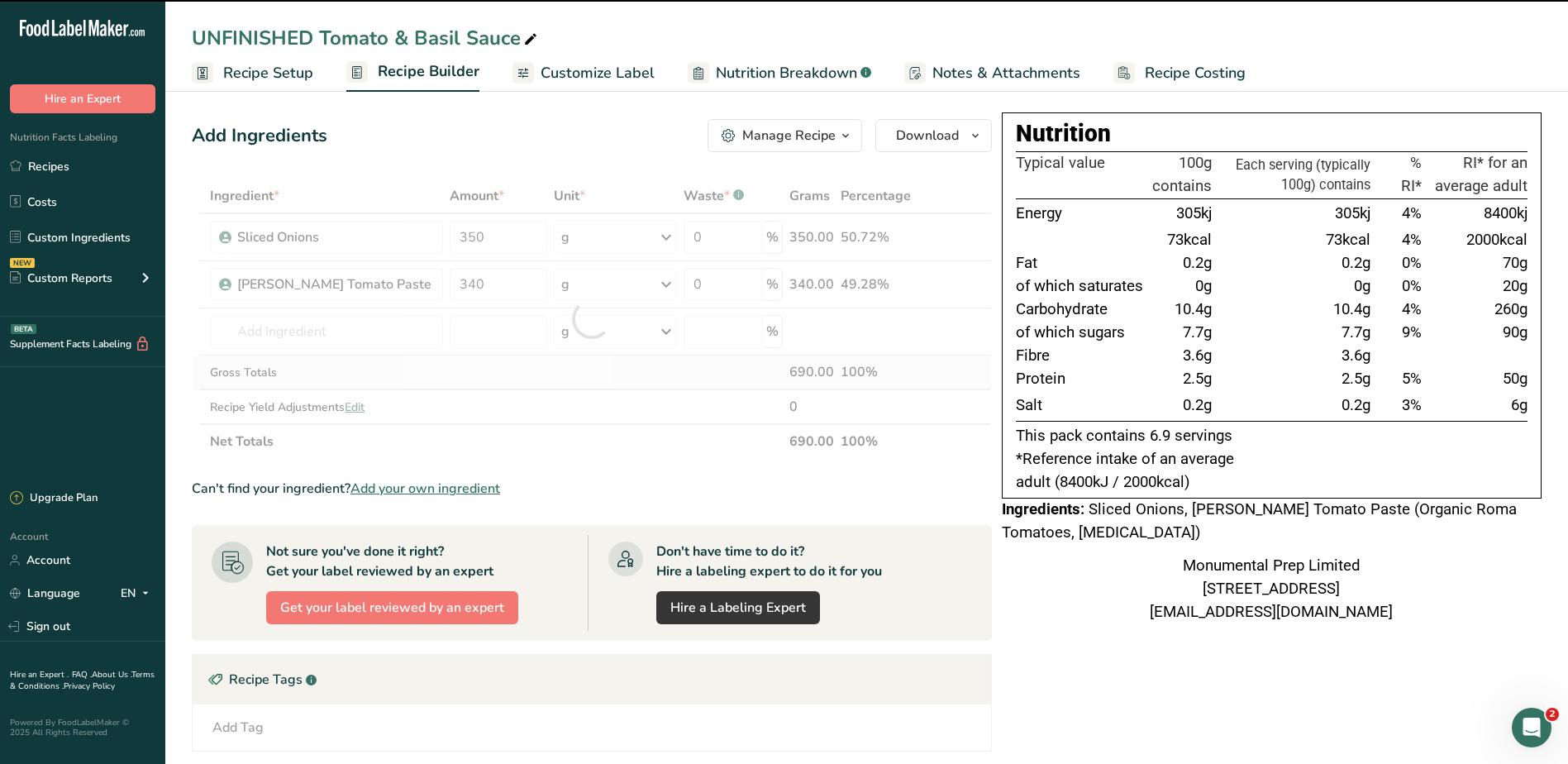
type input "0"
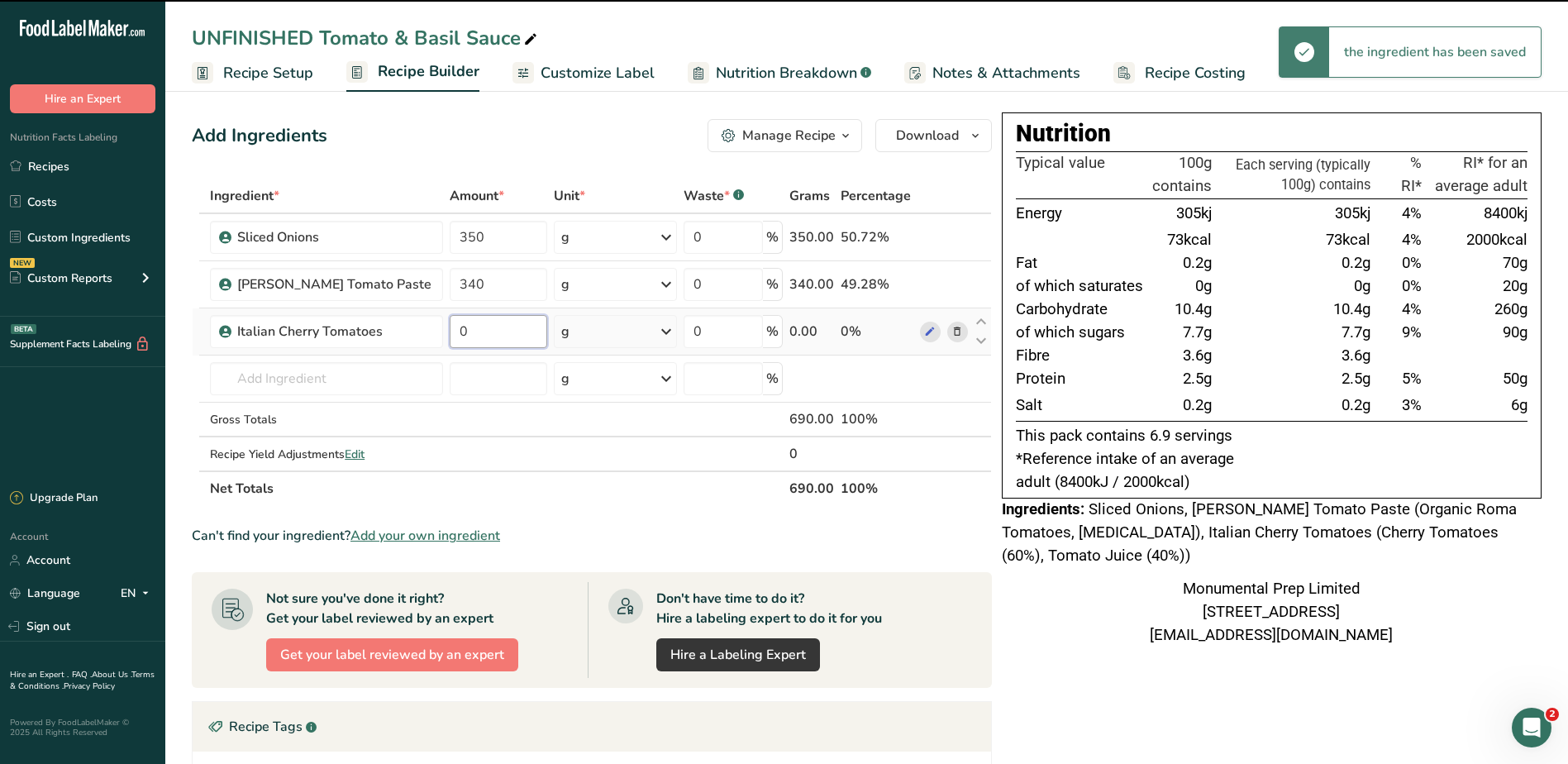
click at [491, 336] on input "0" at bounding box center [498, 331] width 98 height 33
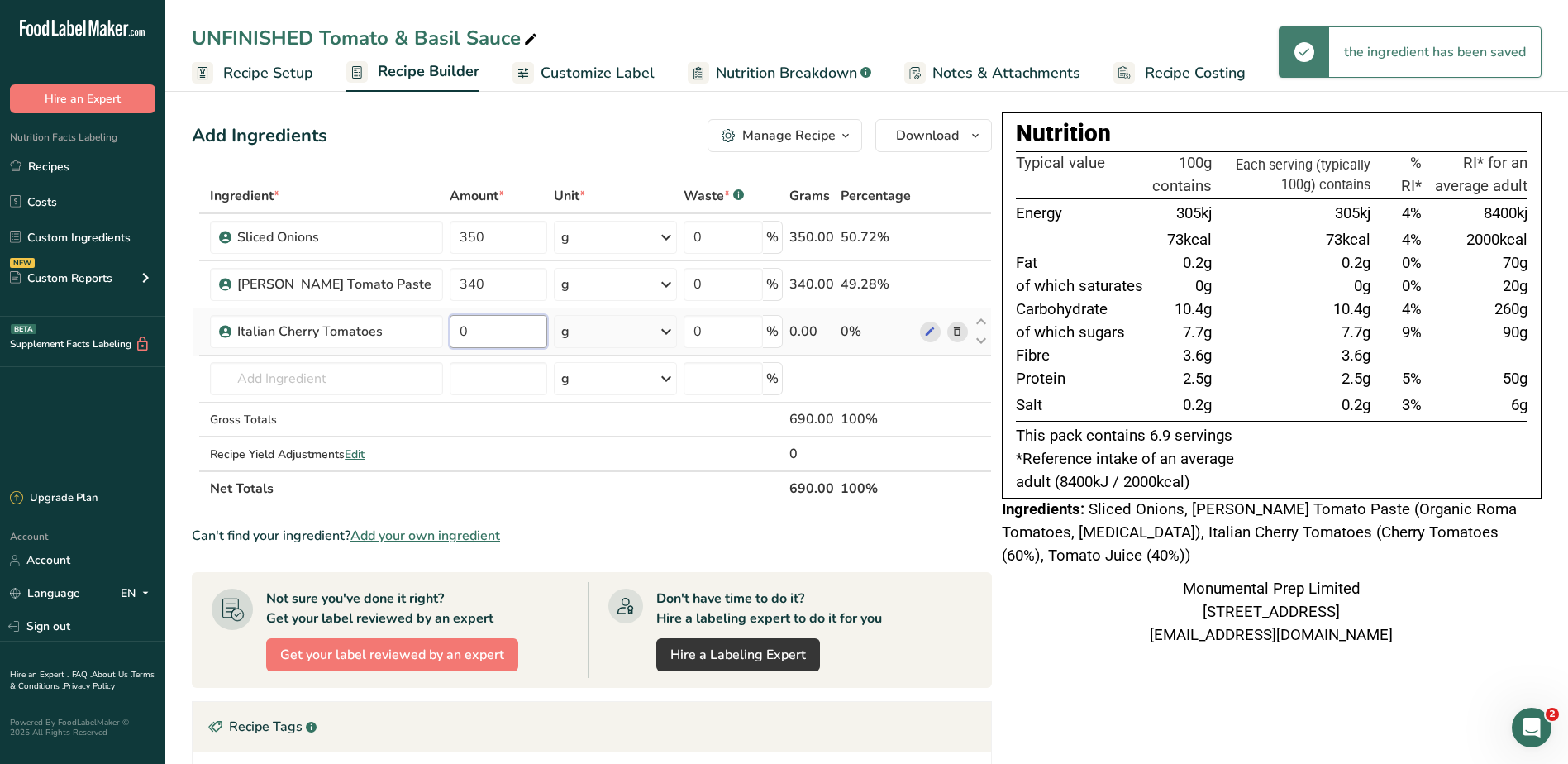
click at [488, 338] on input "0" at bounding box center [498, 331] width 98 height 33
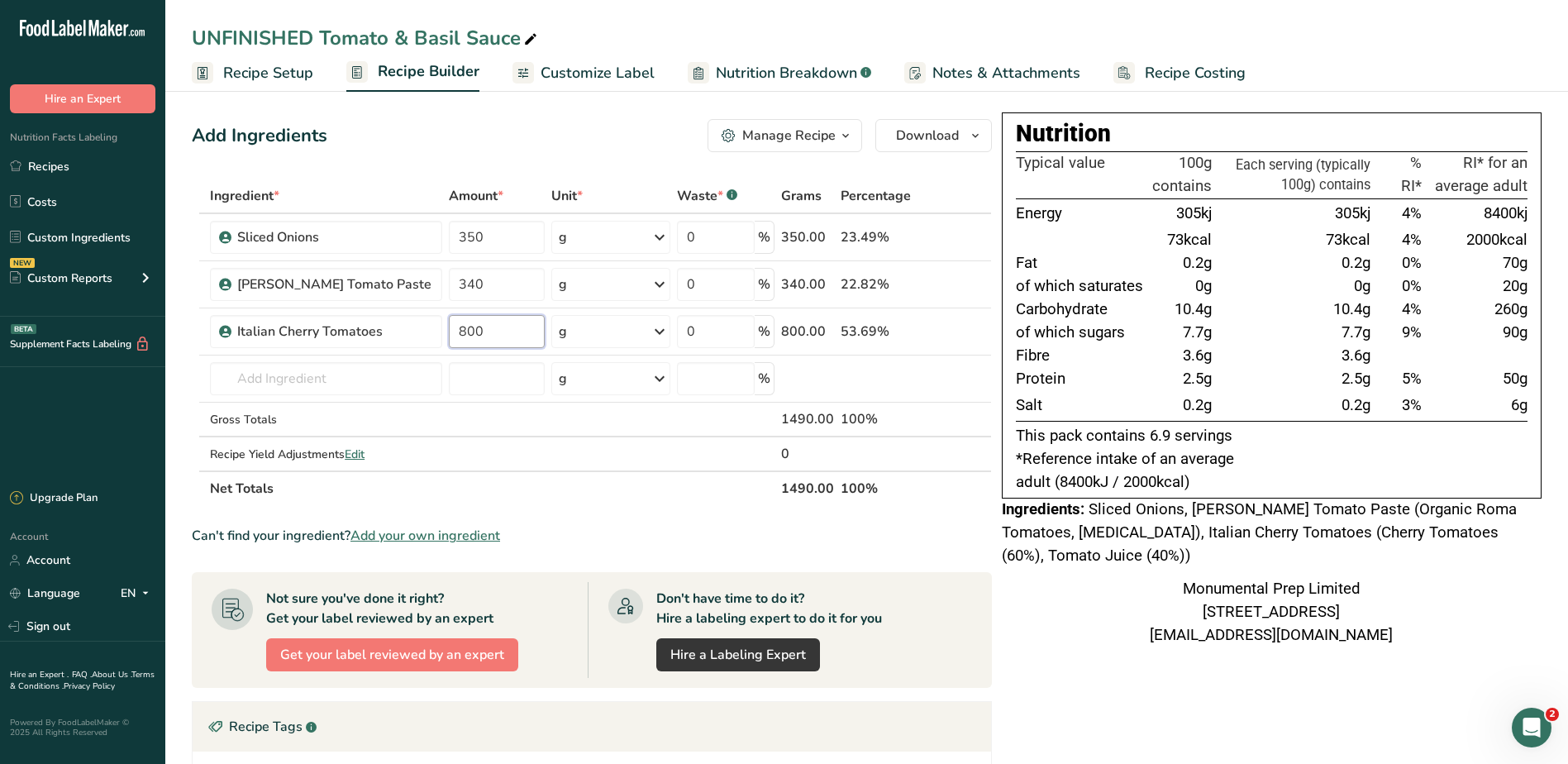
type input "800"
click at [521, 140] on div "Add Ingredients Manage Recipe Delete Recipe Duplicate Recipe Scale Recipe Save …" at bounding box center [591, 135] width 800 height 33
click at [377, 384] on input "text" at bounding box center [325, 378] width 232 height 33
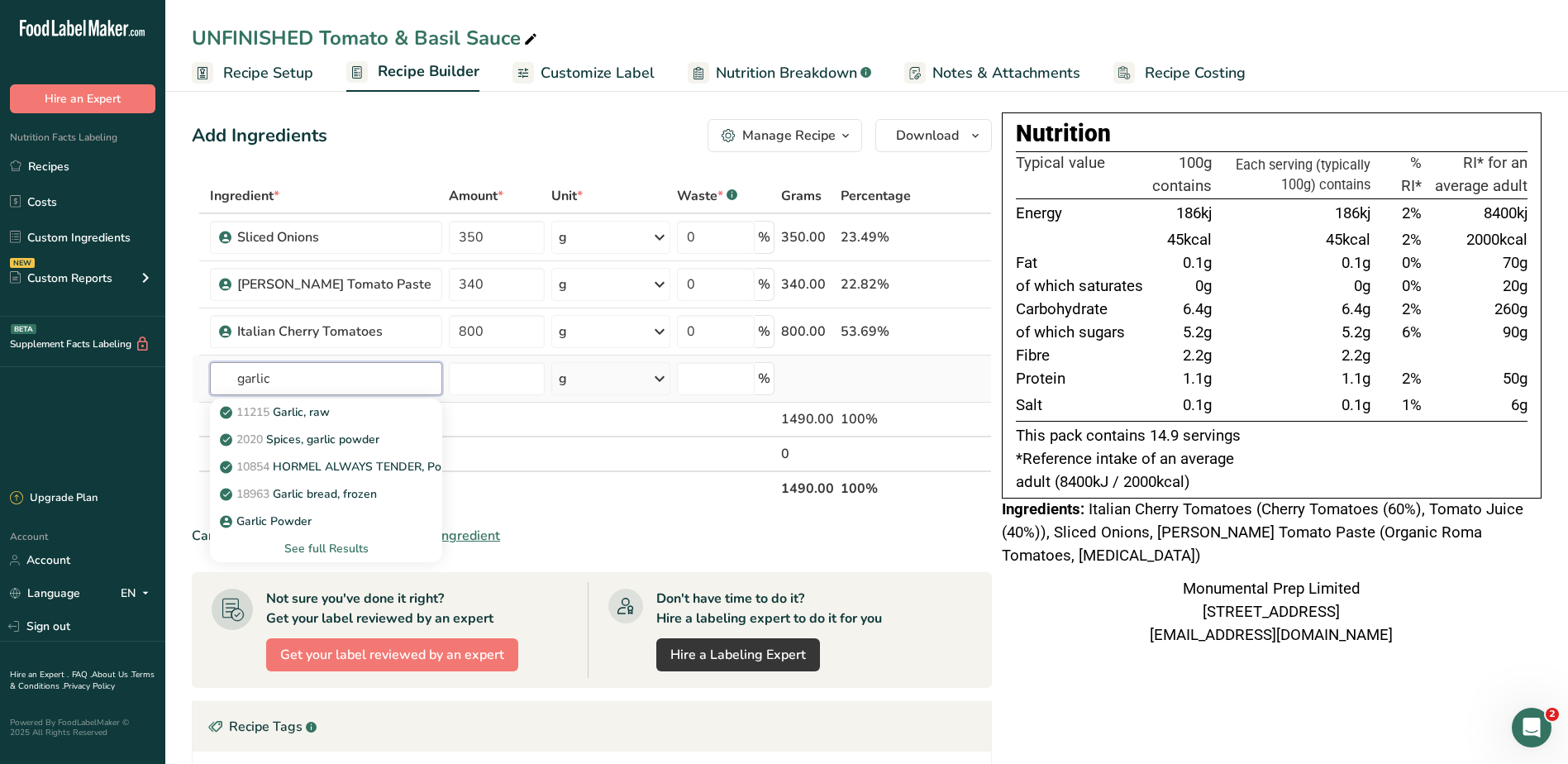
type input "garlic"
click at [308, 545] on div "See full Results" at bounding box center [326, 548] width 206 height 18
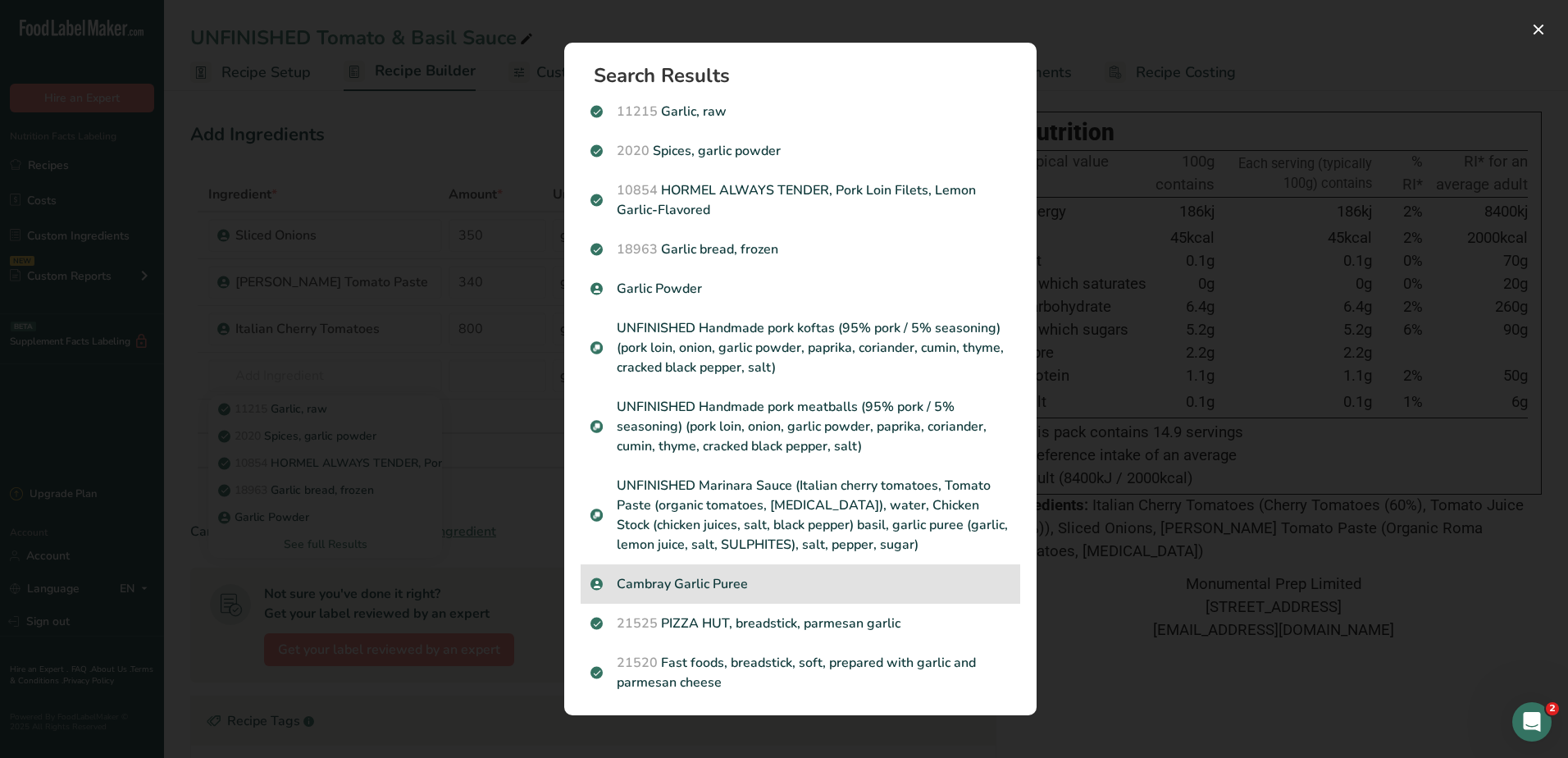
click at [690, 584] on p "Cambray Garlic Puree" at bounding box center [800, 584] width 420 height 19
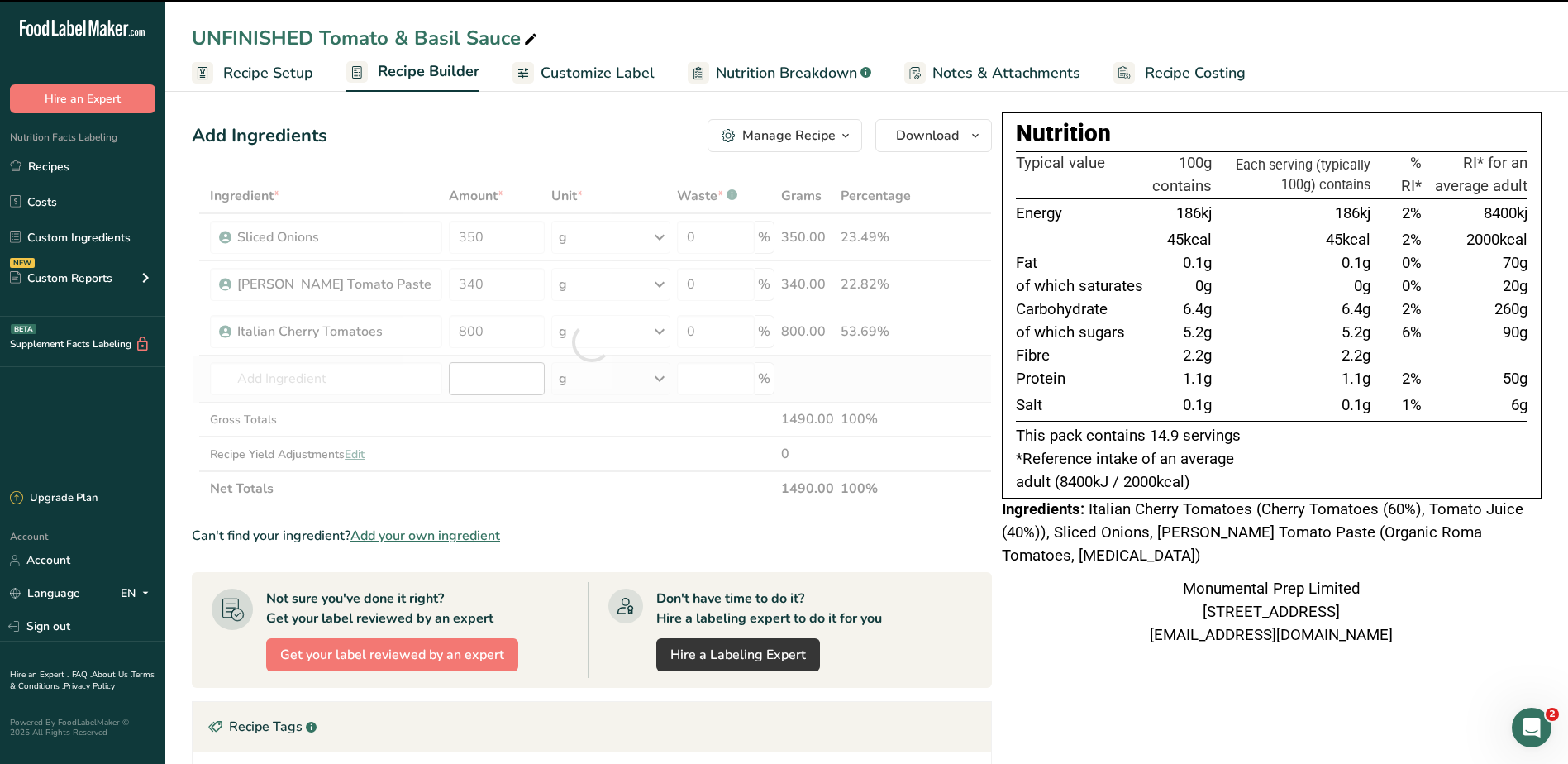
type input "0"
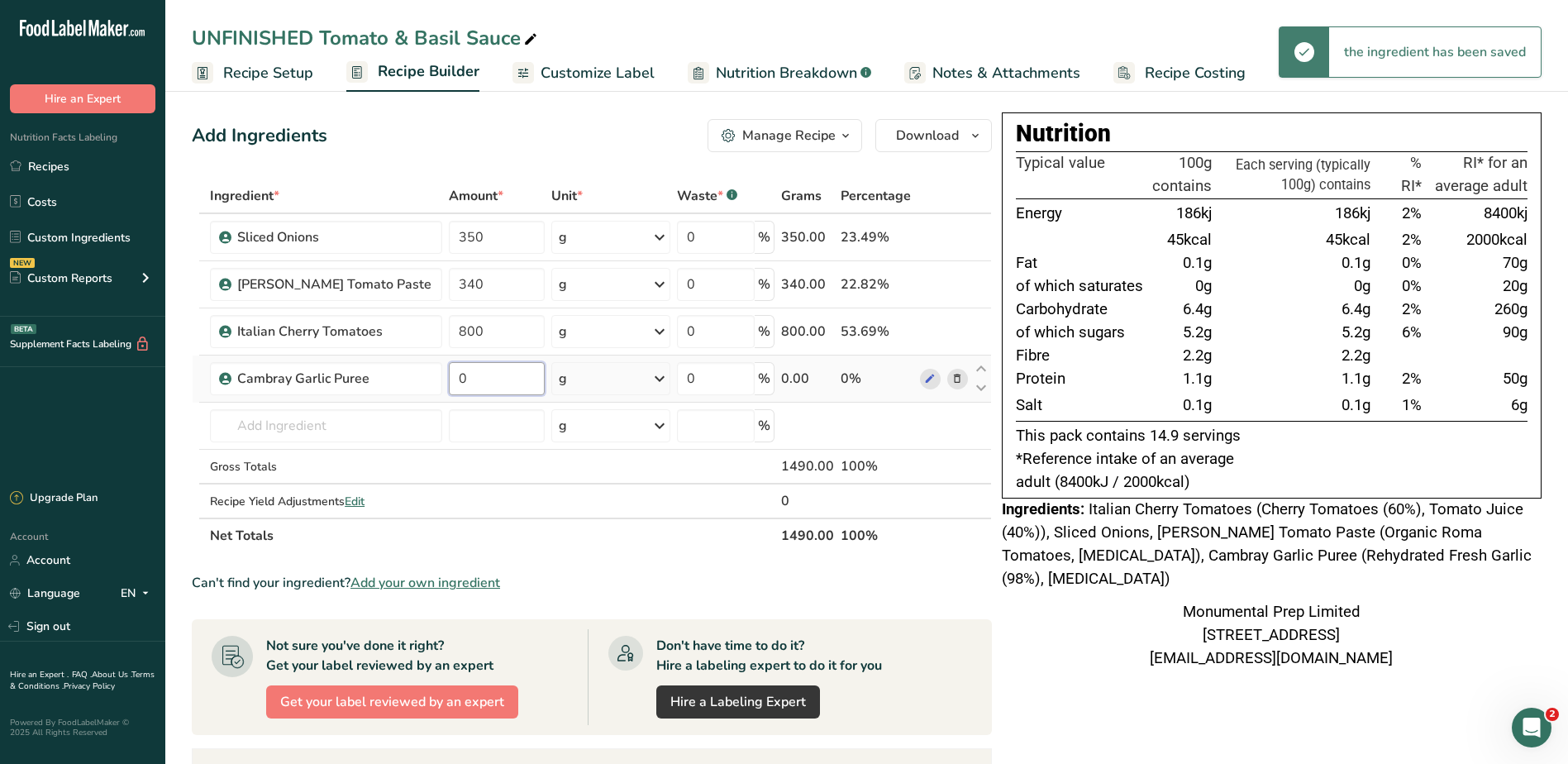
click at [502, 384] on input "0" at bounding box center [496, 378] width 95 height 33
type input "50"
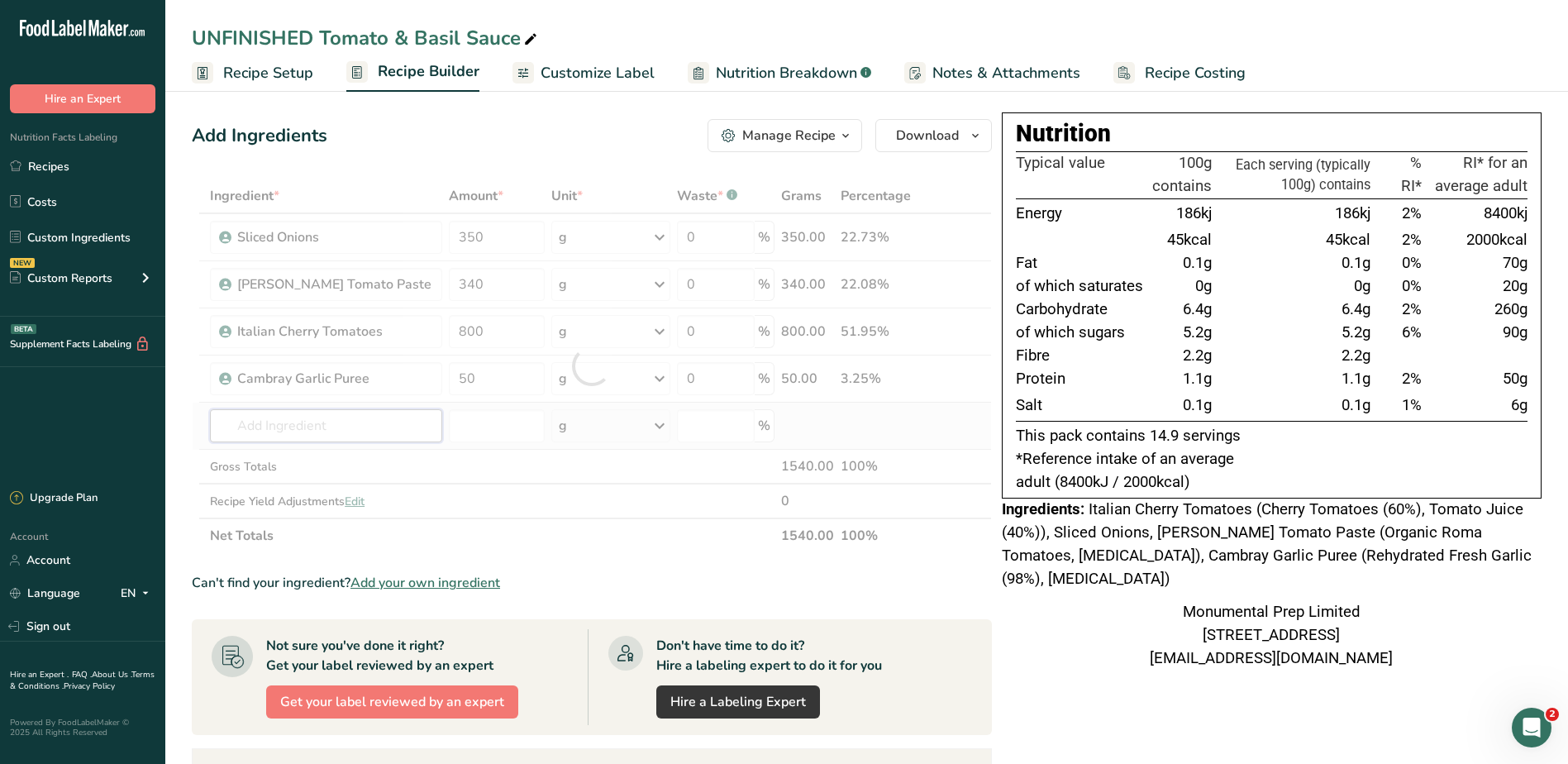
click at [318, 426] on div "Ingredient * Amount * Unit * Waste * .a-a{fill:#347362;}.b-a{fill:#fff;} Grams …" at bounding box center [591, 365] width 800 height 374
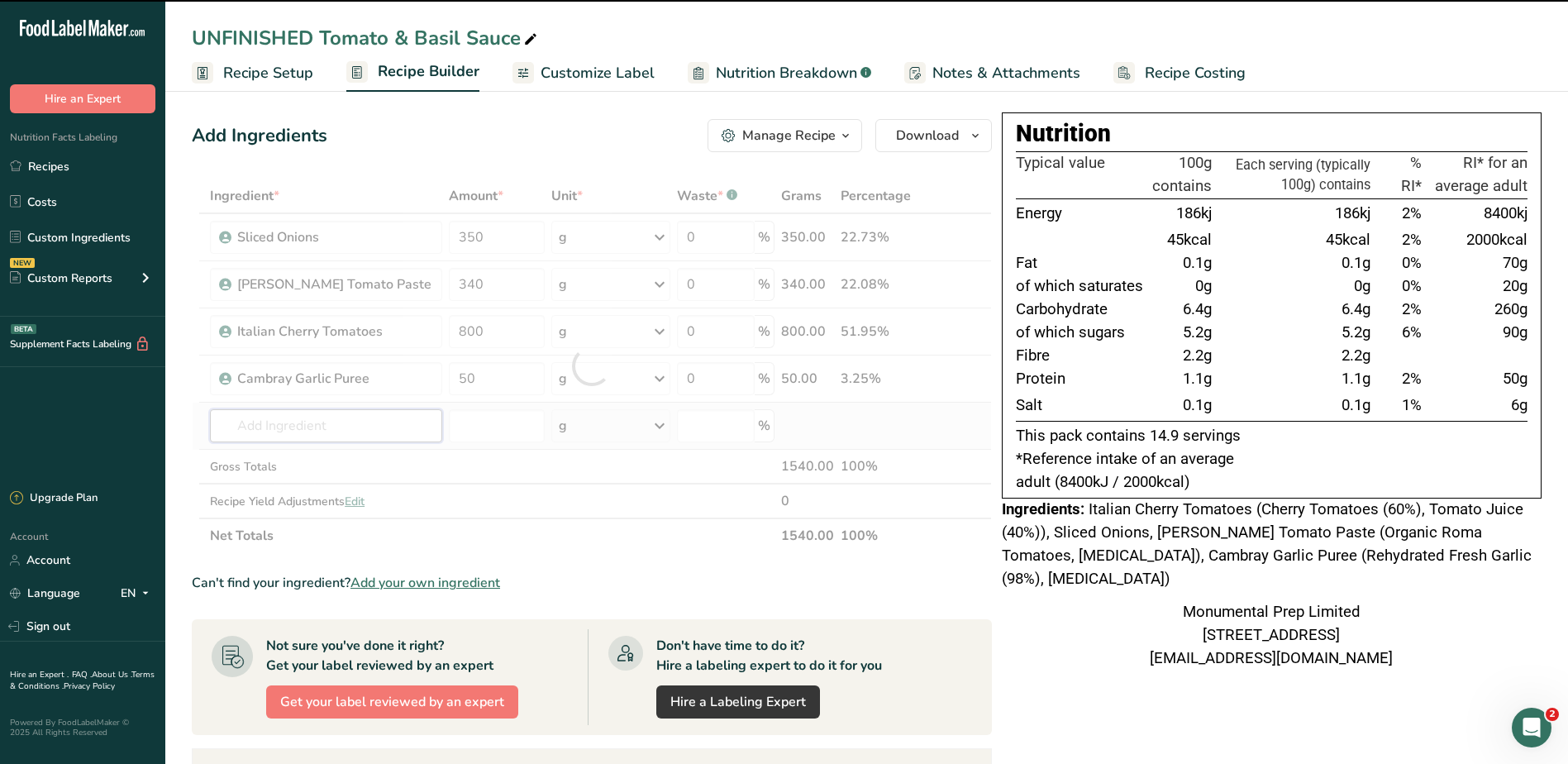
type input "b"
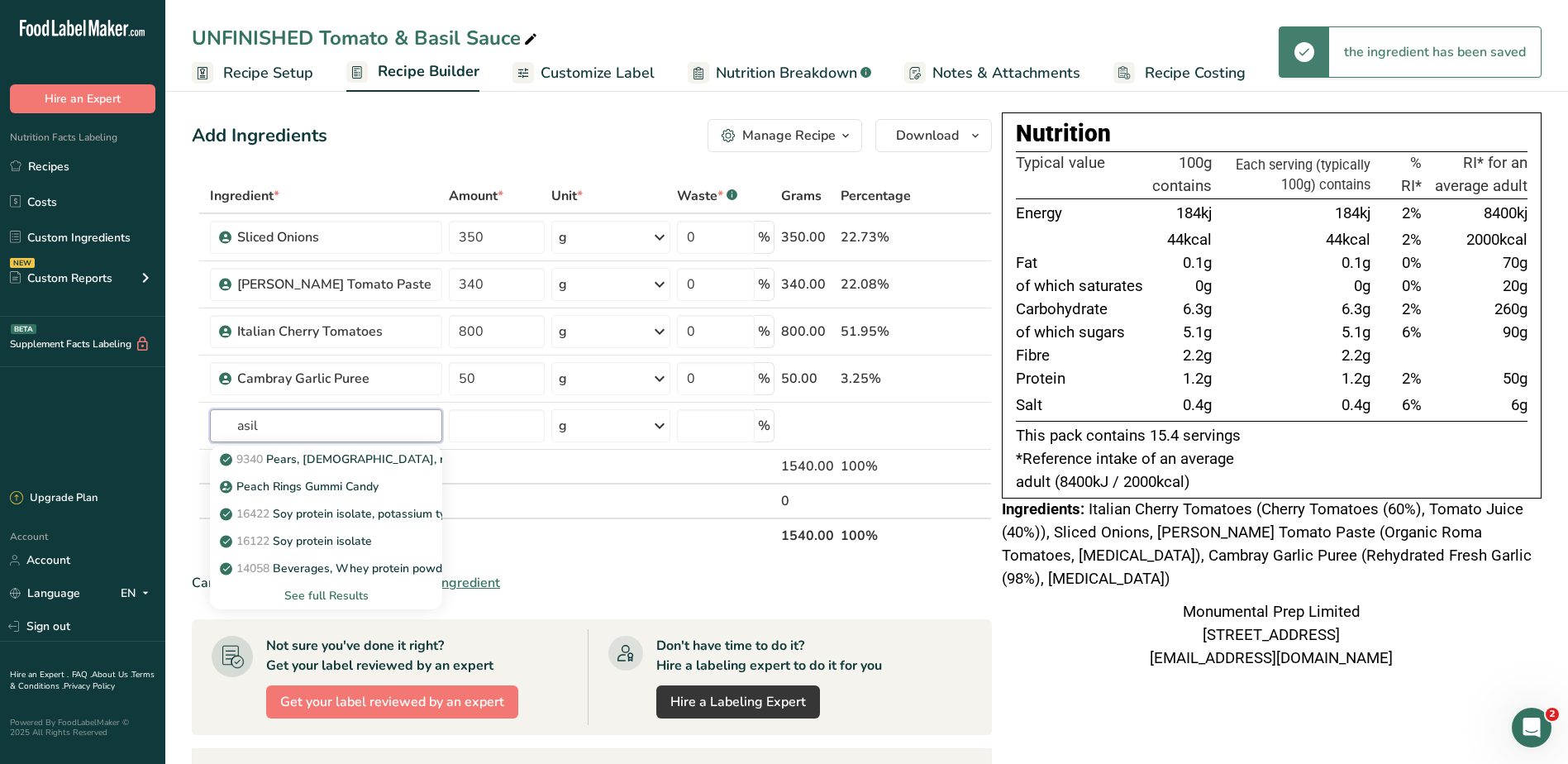
drag, startPoint x: 325, startPoint y: 426, endPoint x: 41, endPoint y: 439, distance: 284.3
click at [41, 439] on div ".a-20{fill:#fff;} Hire an Expert Nutrition Facts Labeling Recipes Costs Custom …" at bounding box center [784, 569] width 1568 height 1138
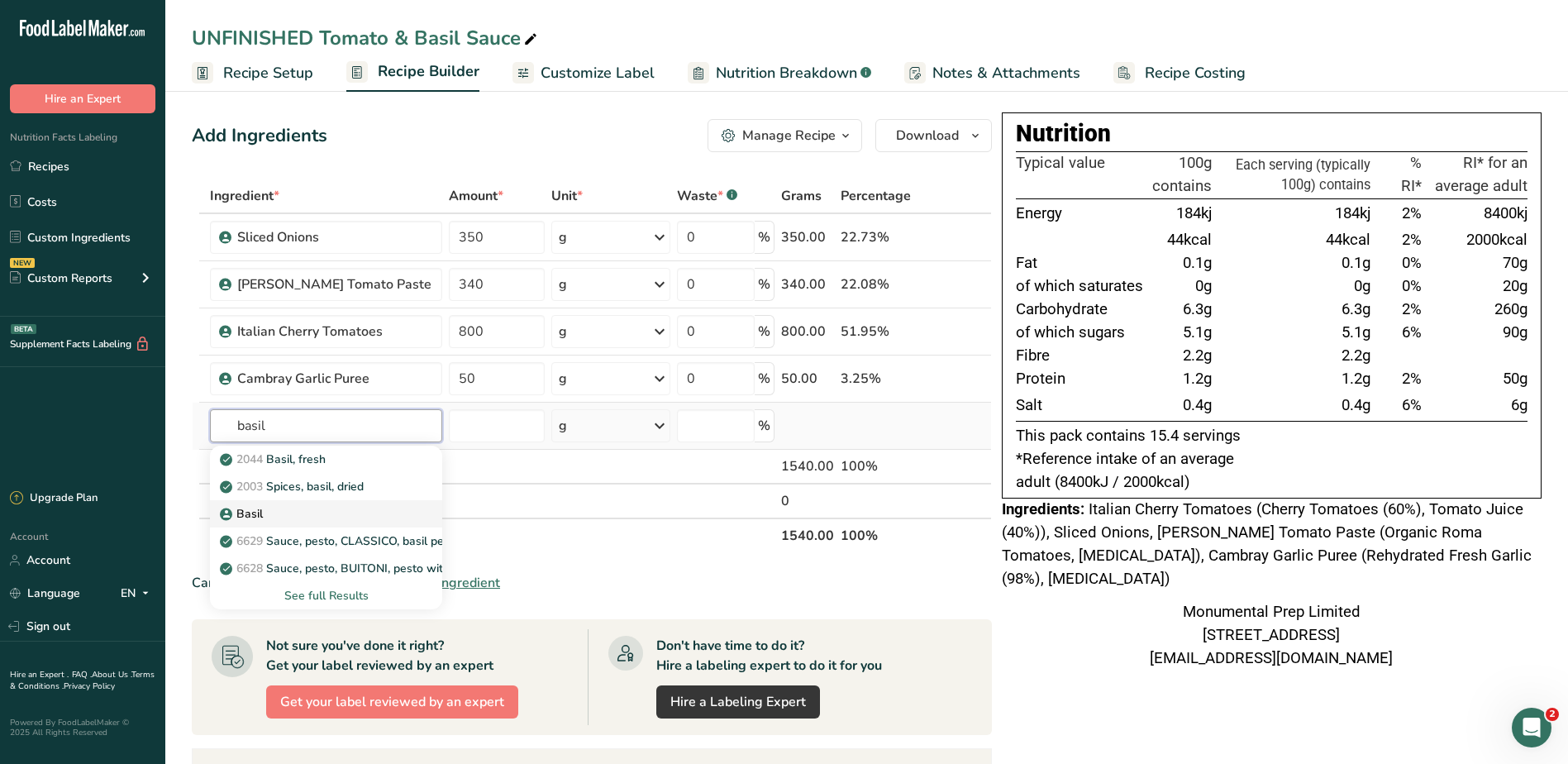
type input "basil"
click at [251, 514] on p "Basil" at bounding box center [242, 514] width 40 height 18
type input "Basil"
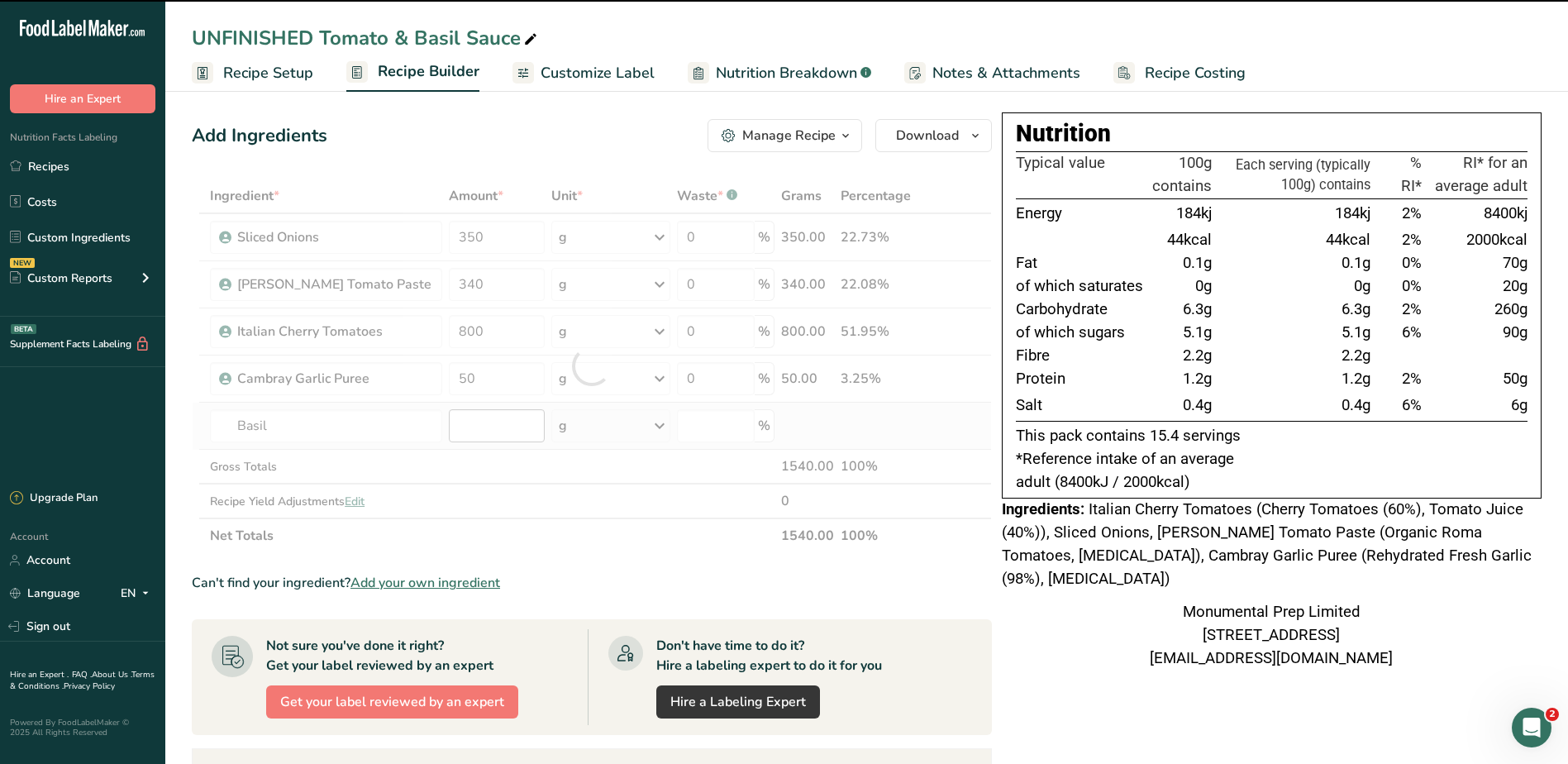
type input "0"
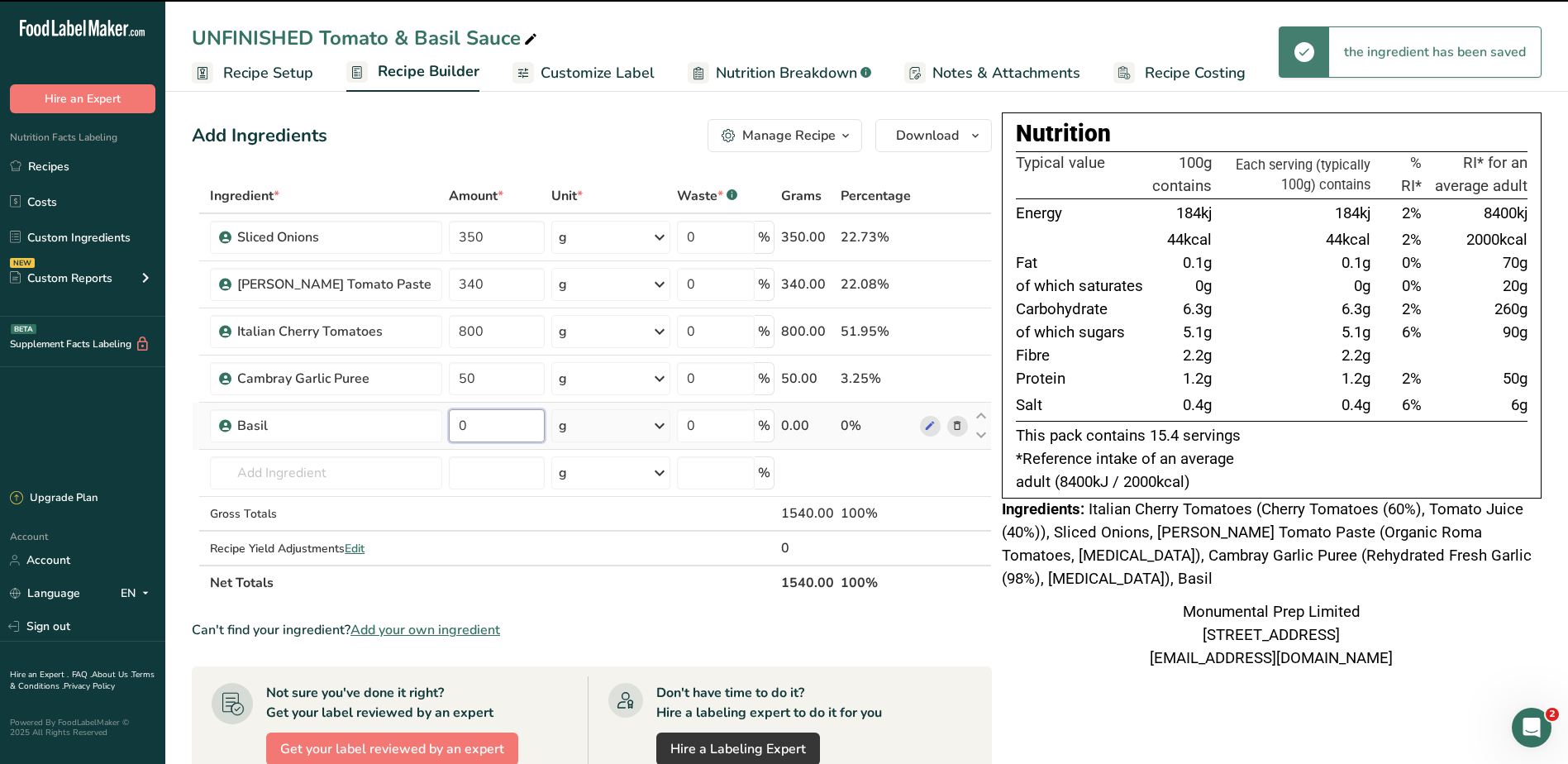
click at [466, 428] on input "0" at bounding box center [496, 425] width 95 height 33
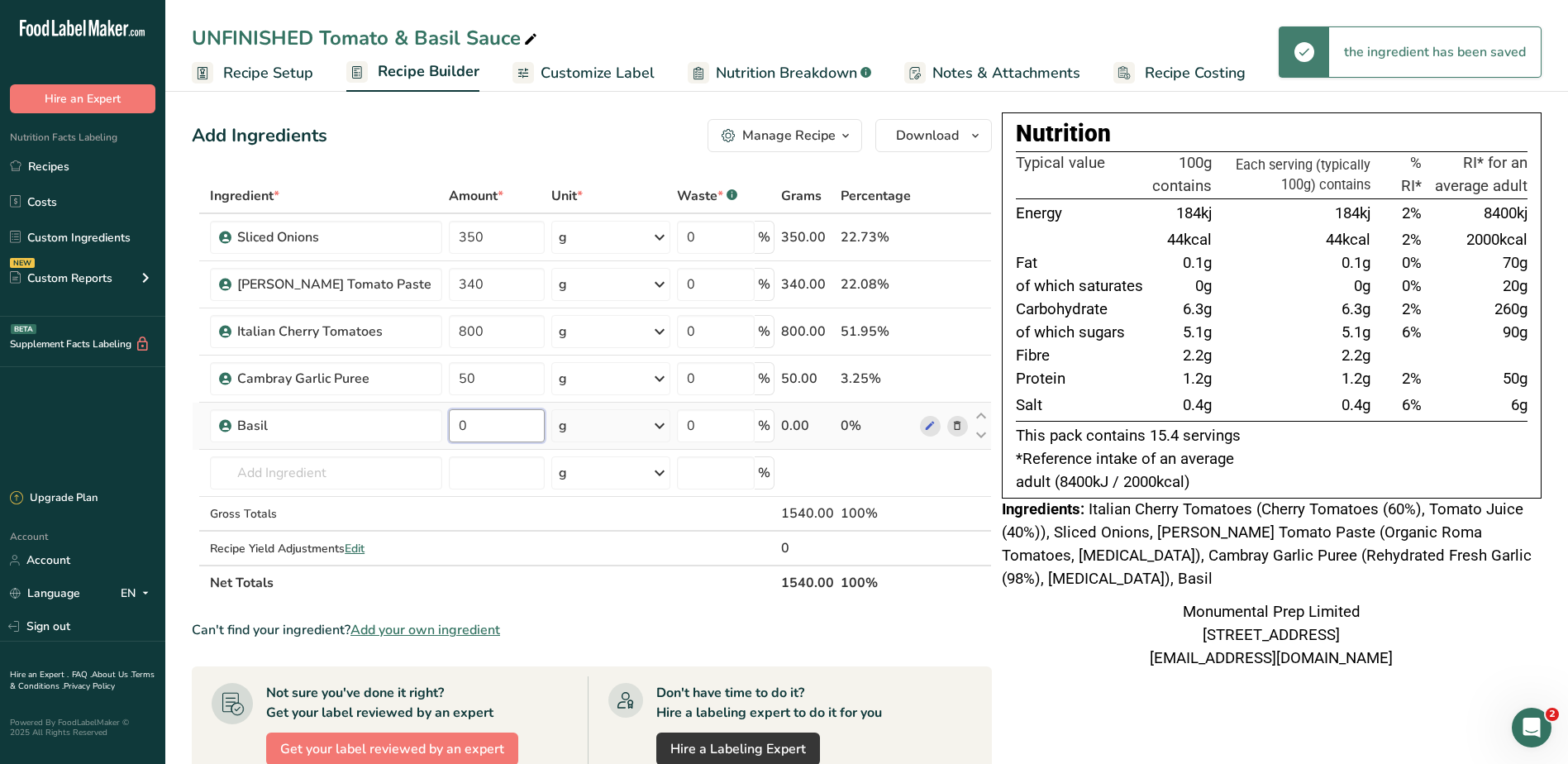
click at [466, 428] on input "0" at bounding box center [496, 425] width 95 height 33
type input "50"
click at [346, 465] on div "Ingredient * Amount * Unit * Waste * .a-a{fill:#347362;}.b-a{fill:#fff;} Grams …" at bounding box center [591, 389] width 800 height 422
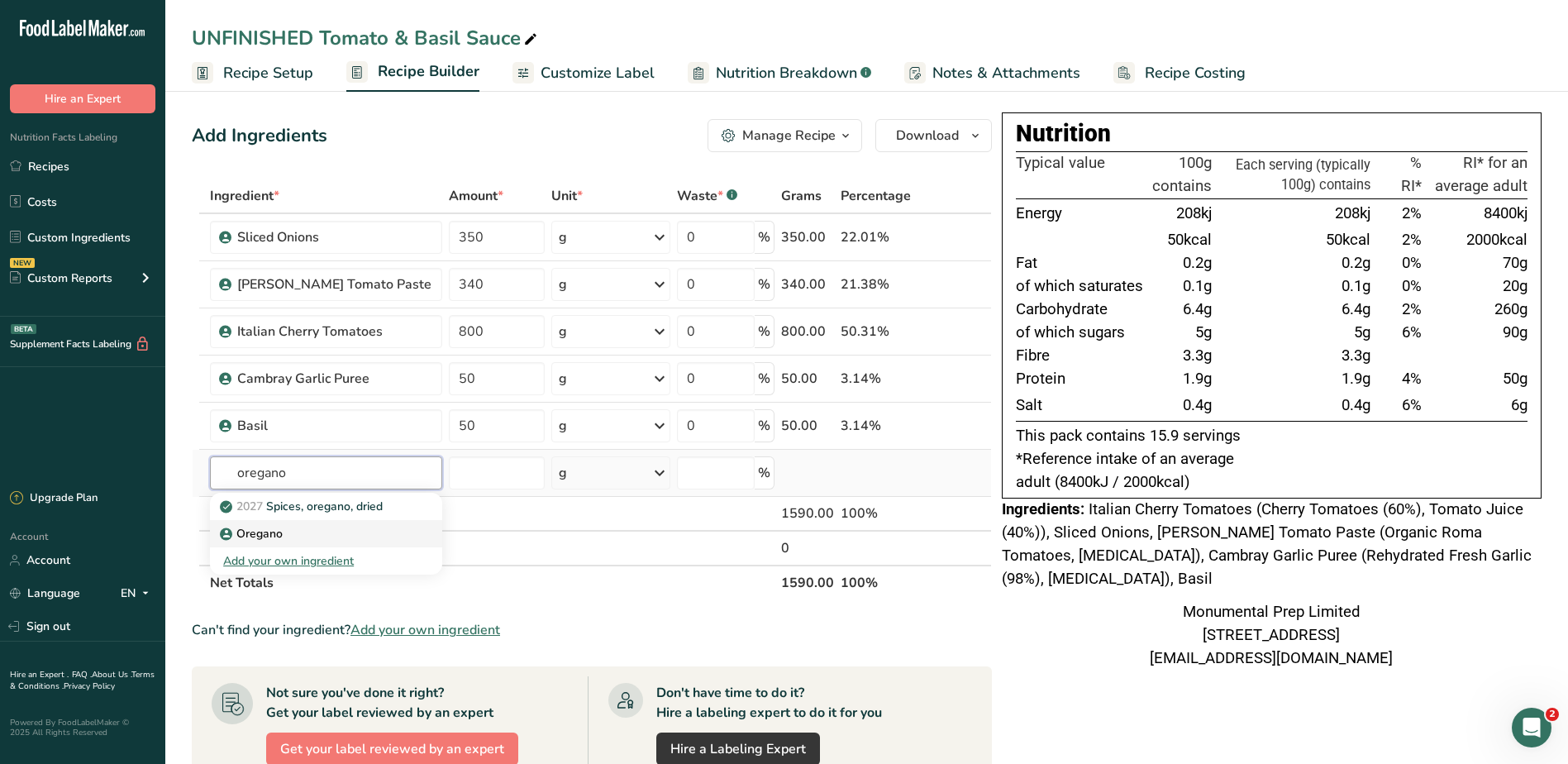
type input "oregano"
click at [249, 534] on p "Oregano" at bounding box center [253, 533] width 59 height 18
type input "Oregano"
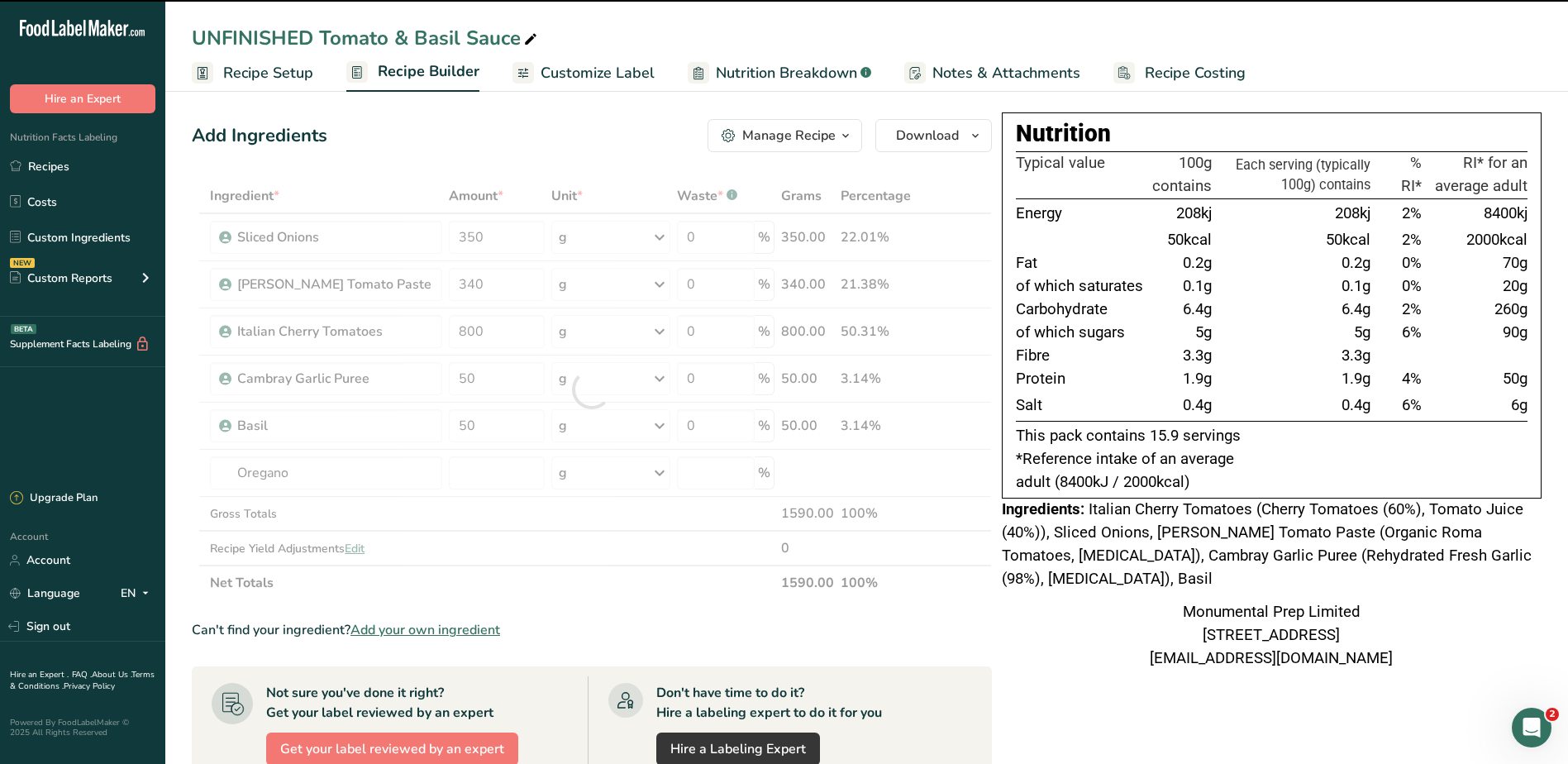
type input "0"
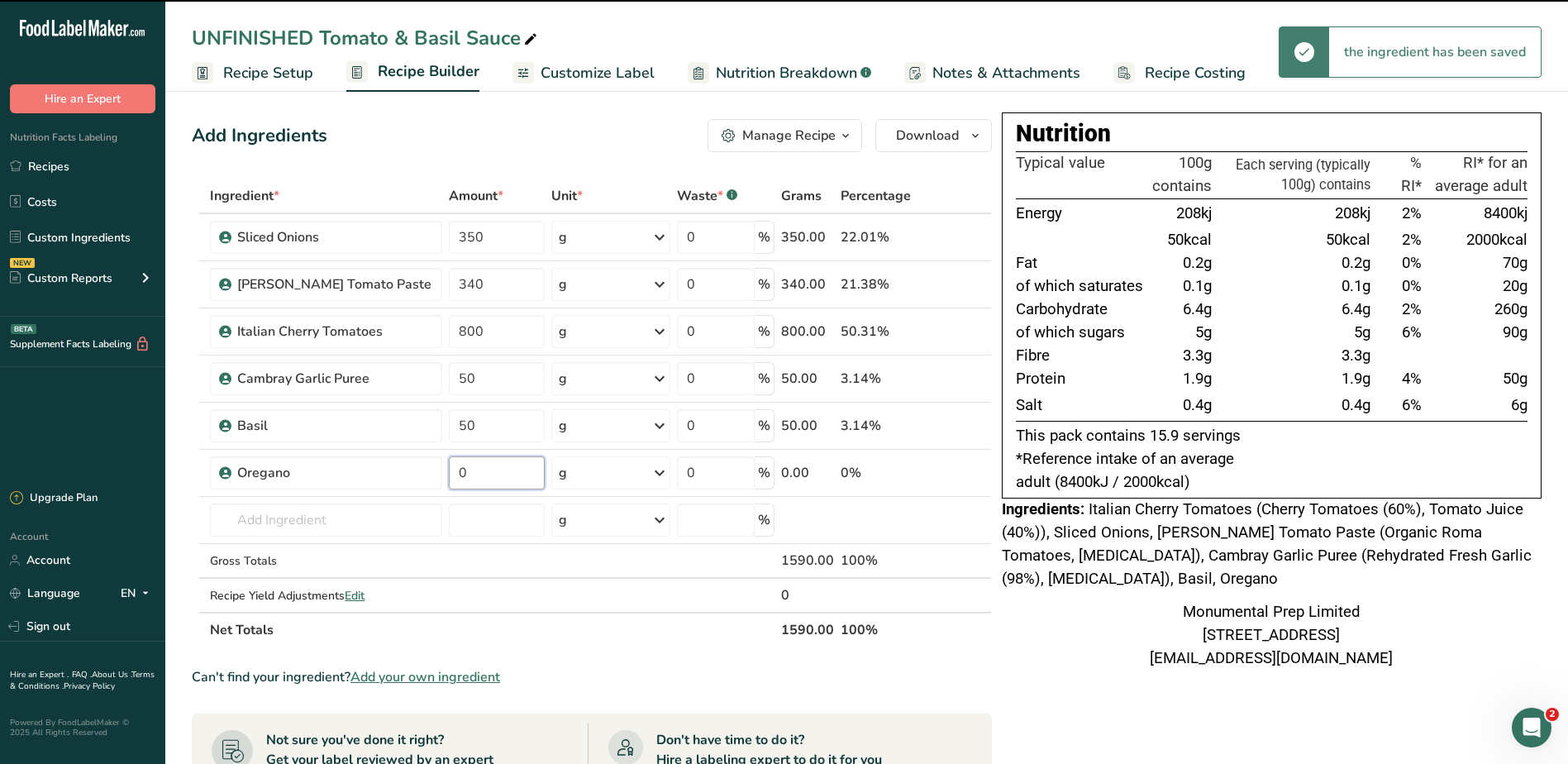
click at [472, 465] on input "0" at bounding box center [496, 472] width 95 height 33
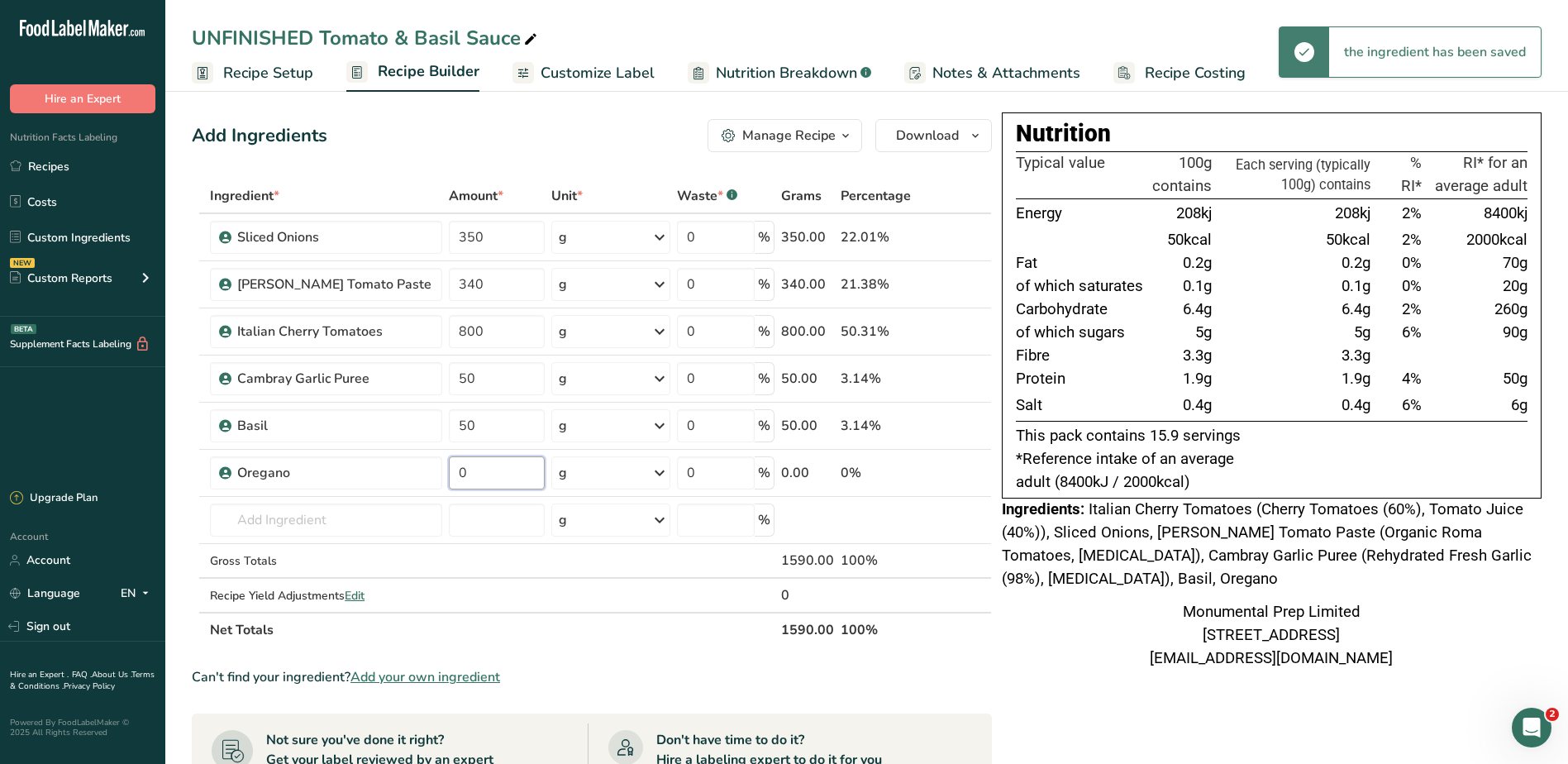
click at [472, 465] on input "0" at bounding box center [496, 472] width 95 height 33
type input "25"
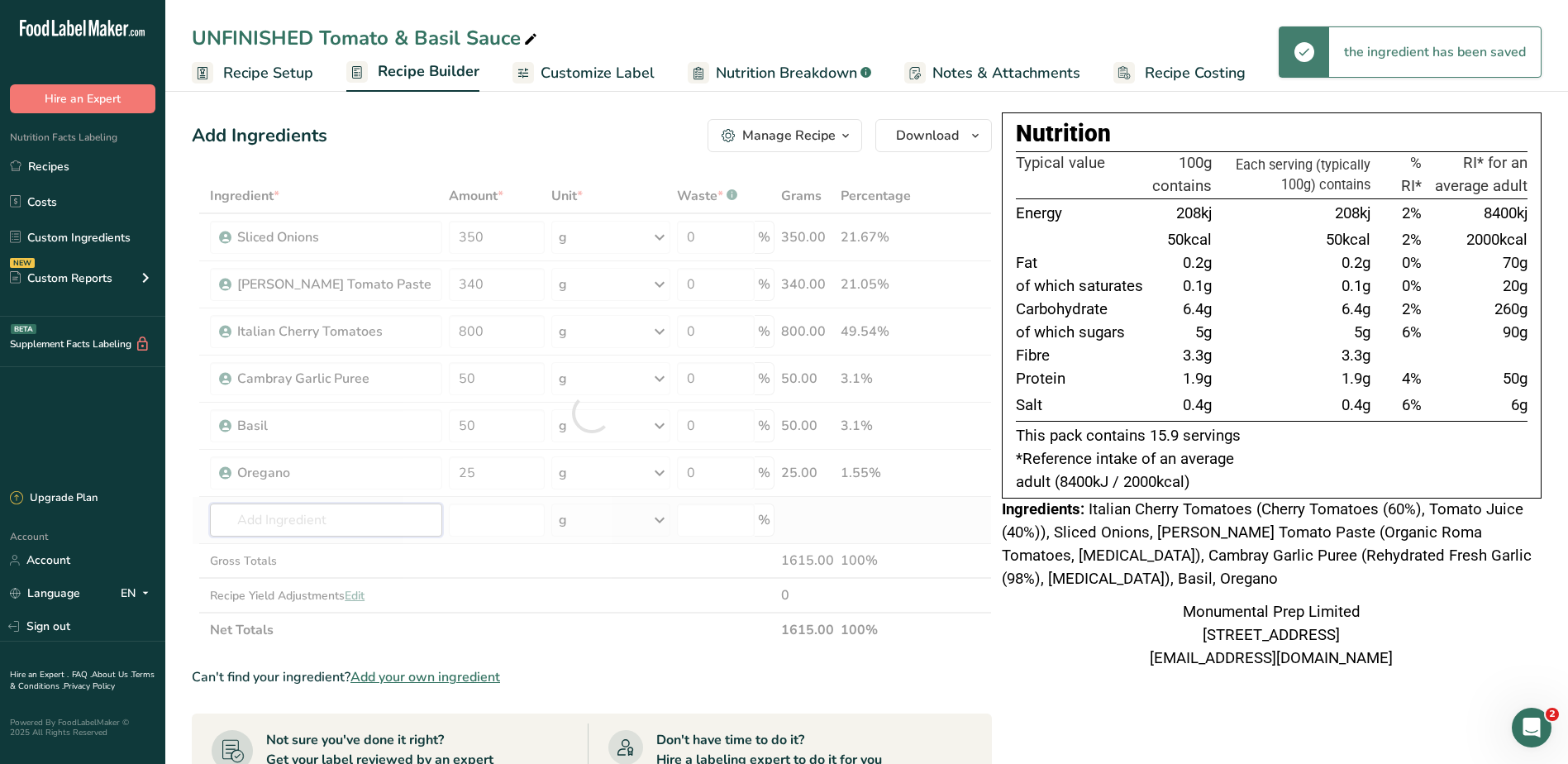
click at [364, 525] on div "Ingredient * Amount * Unit * Waste * .a-a{fill:#347362;}.b-a{fill:#fff;} Grams …" at bounding box center [591, 412] width 800 height 469
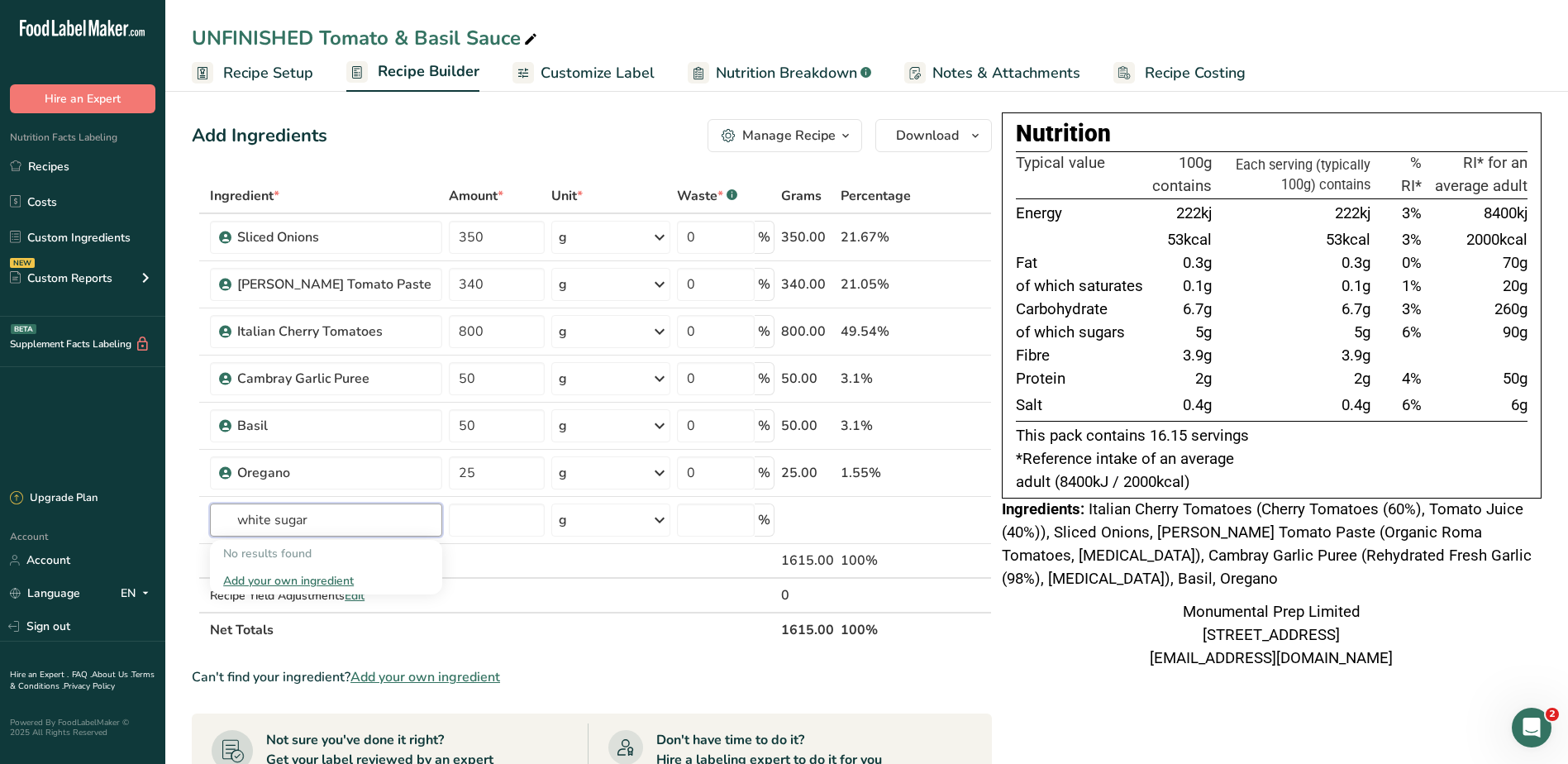
drag, startPoint x: 355, startPoint y: 516, endPoint x: 140, endPoint y: 522, distance: 215.1
click at [140, 522] on div ".a-20{fill:#fff;} Hire an Expert Nutrition Facts Labeling Recipes Costs Custom …" at bounding box center [784, 615] width 1568 height 1231
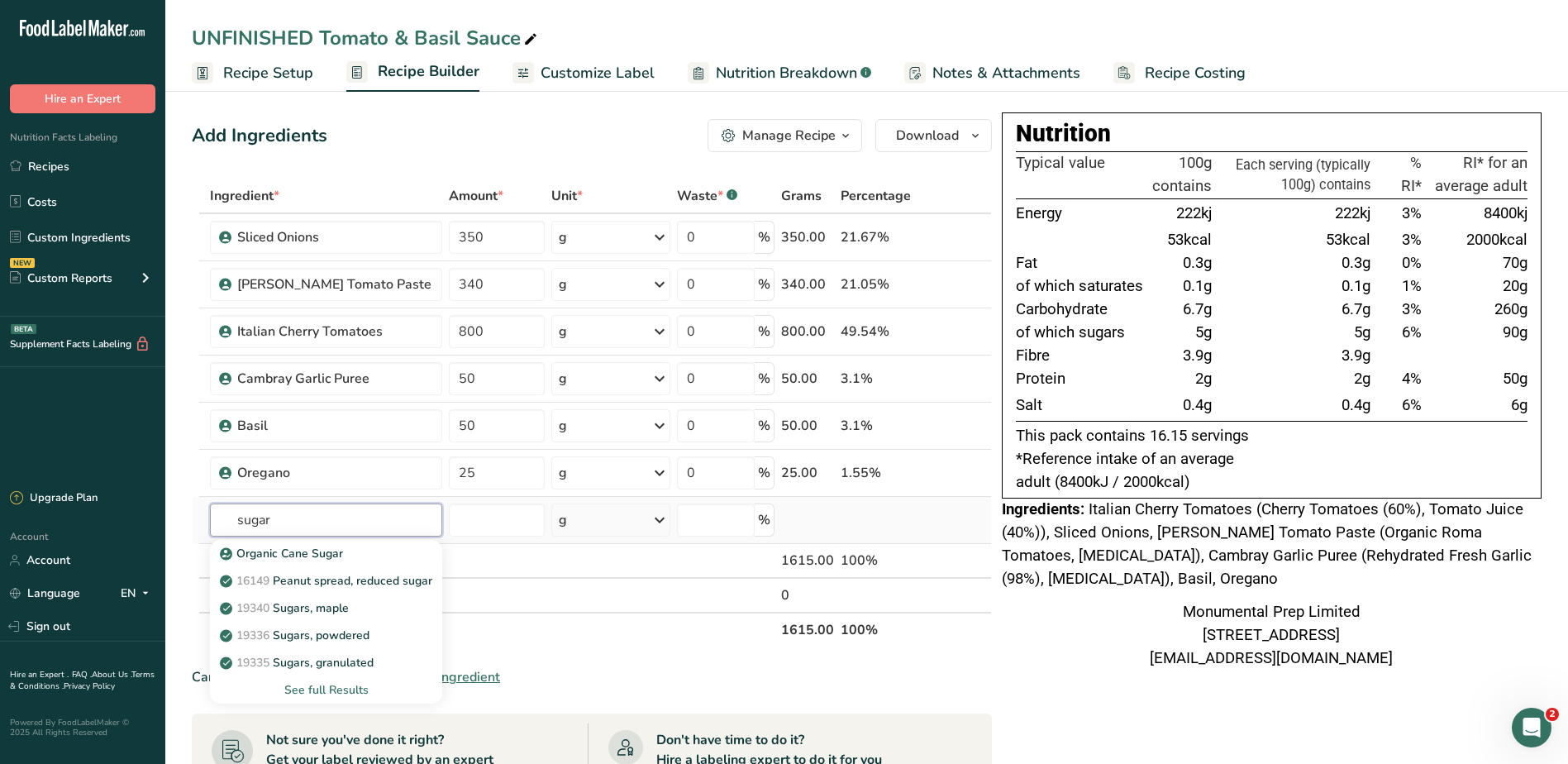
type input "sugar"
click at [291, 690] on div "See full Results" at bounding box center [326, 690] width 206 height 18
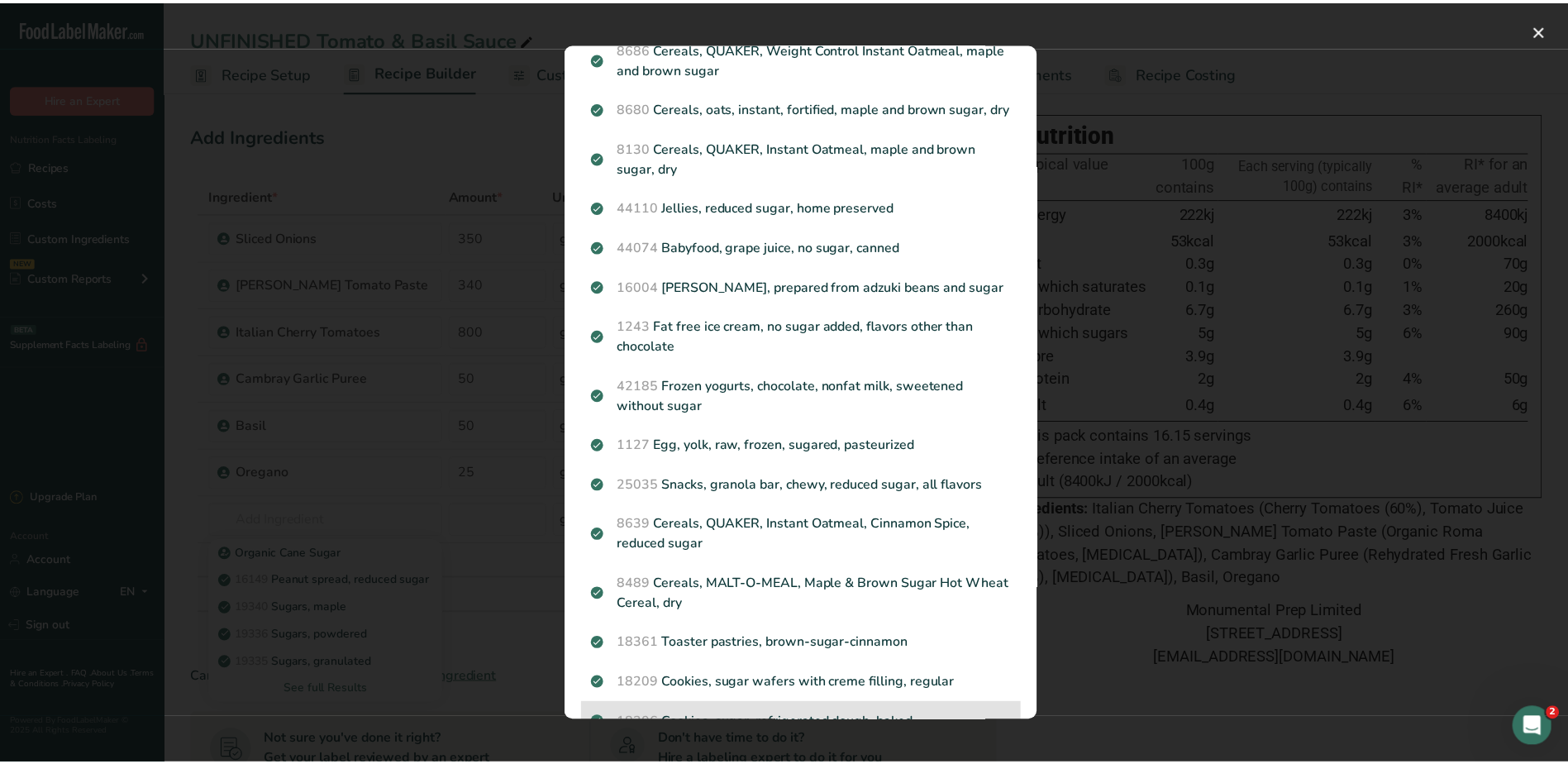
scroll to position [1710, 0]
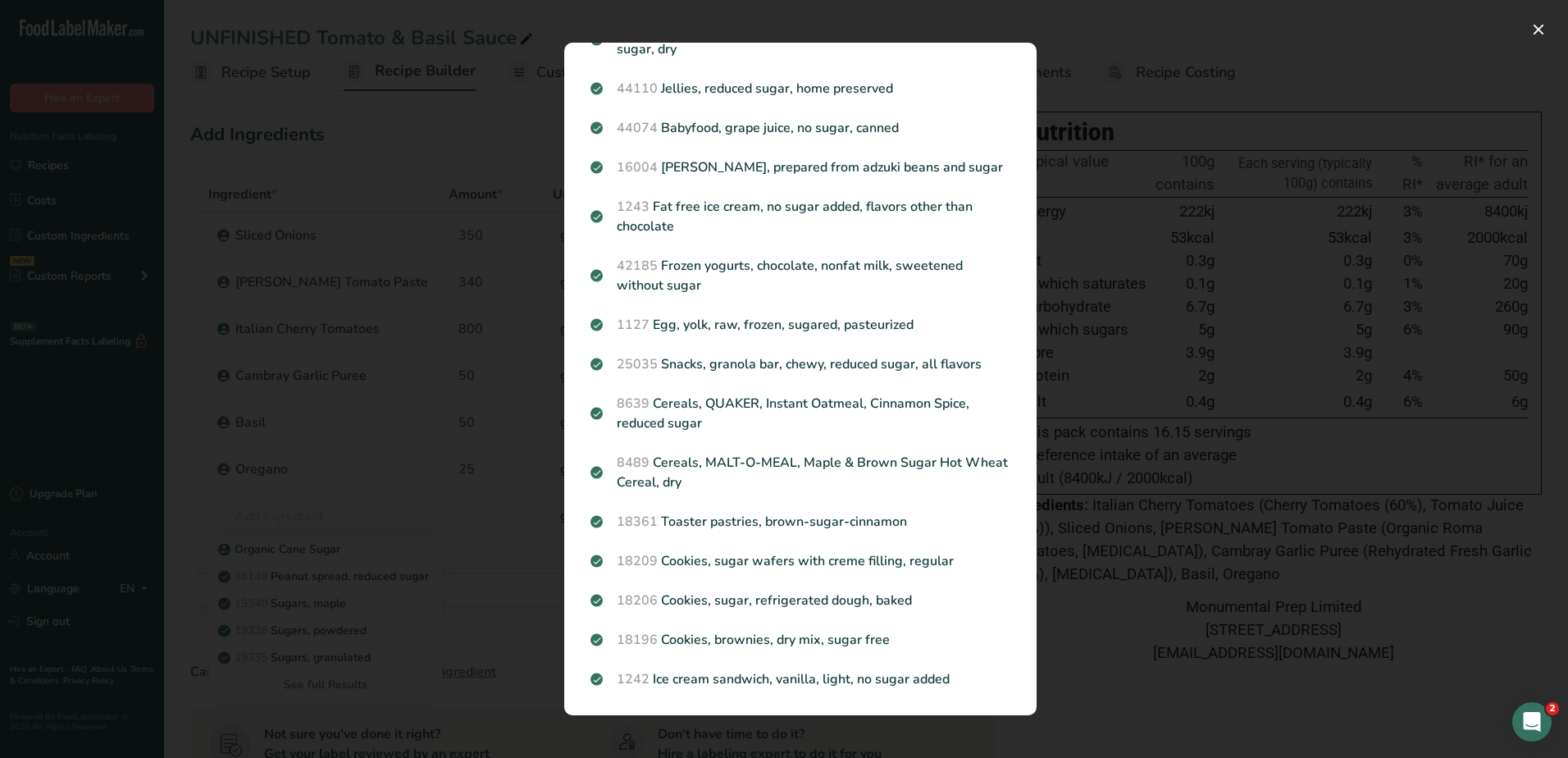
click at [465, 463] on div "Search results modal" at bounding box center [784, 379] width 1568 height 758
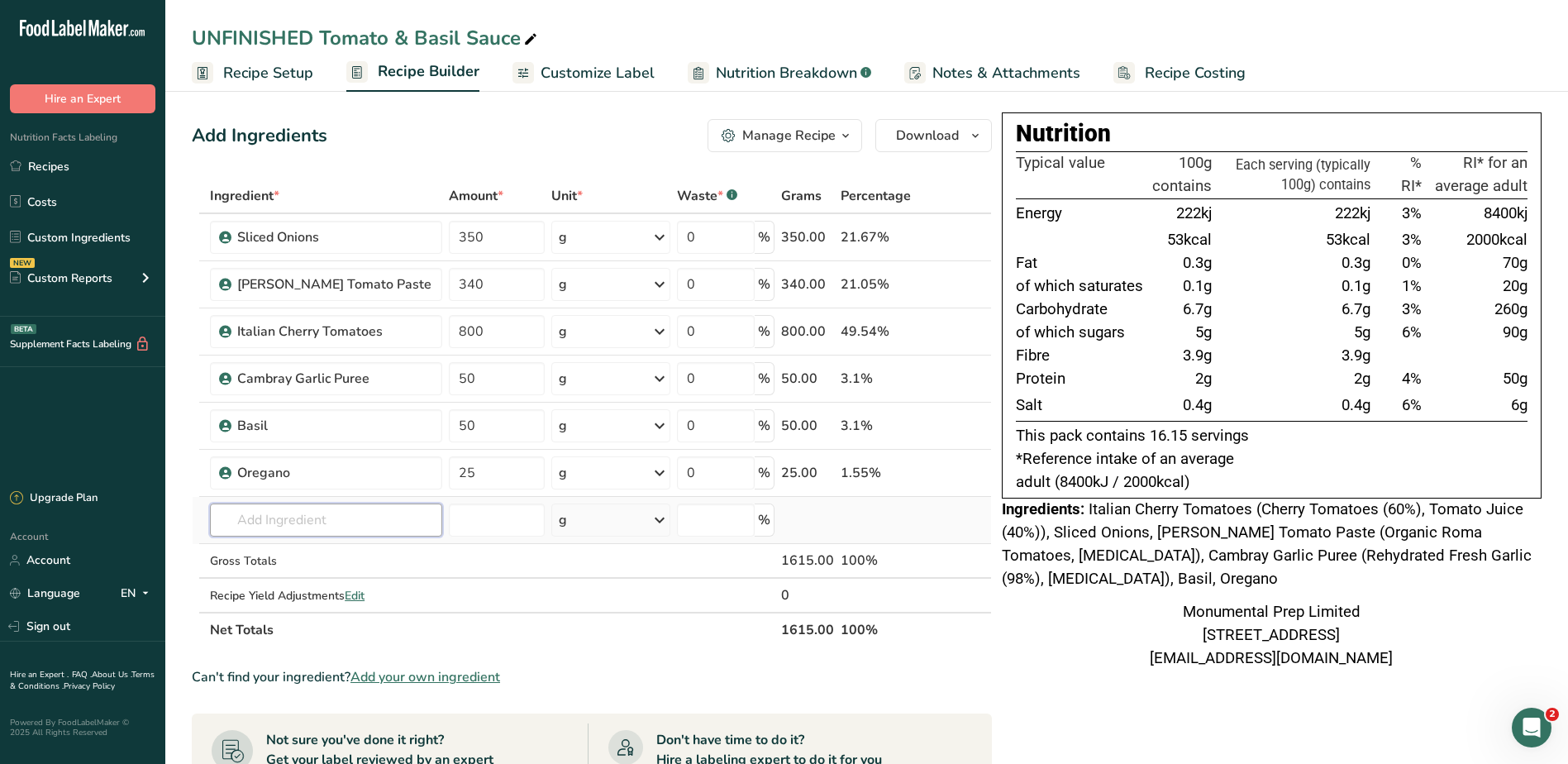
click at [327, 521] on input "text" at bounding box center [325, 520] width 232 height 33
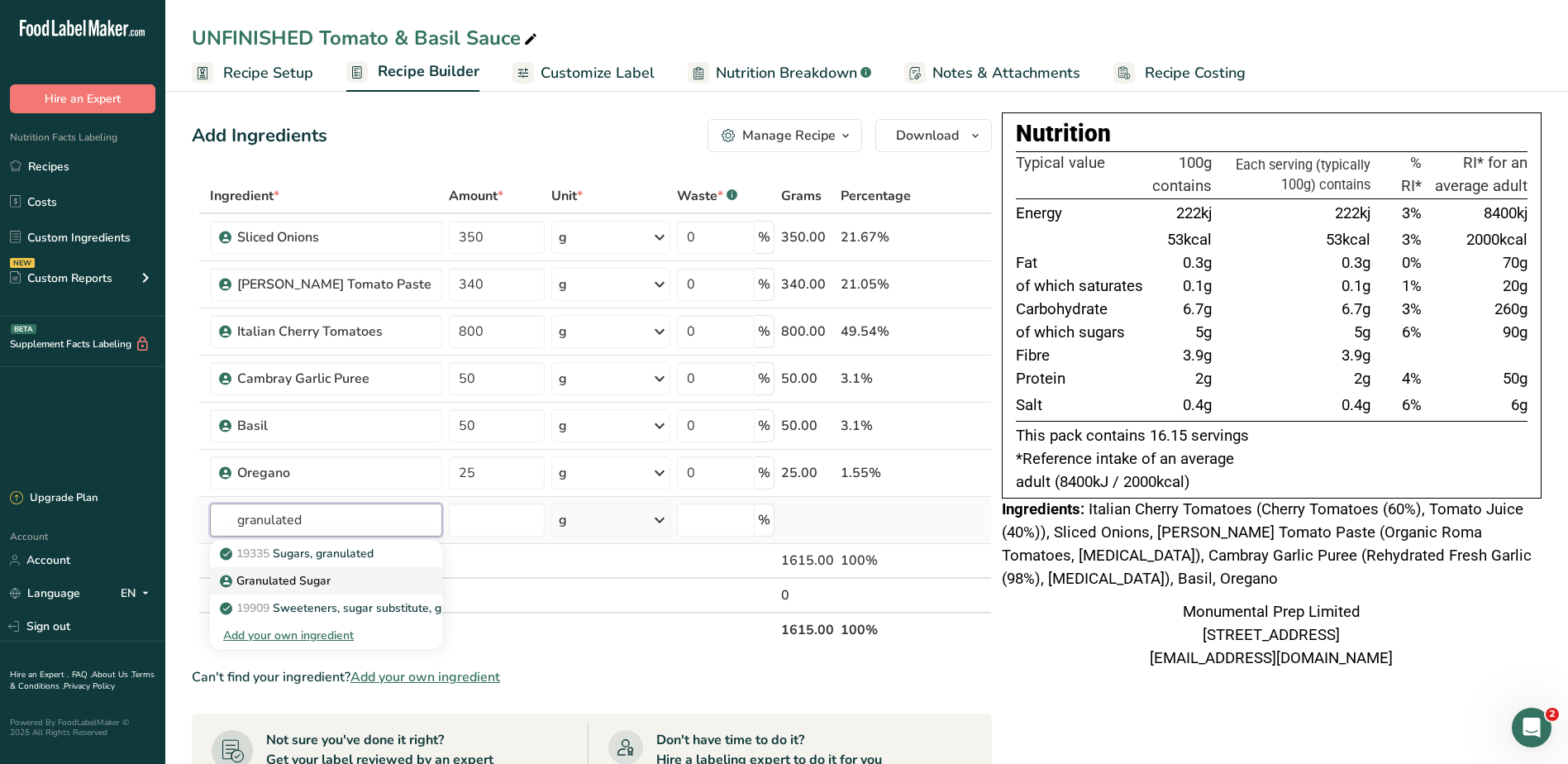
type input "granulated"
click at [245, 576] on p "Granulated Sugar" at bounding box center [276, 581] width 107 height 18
type input "Granulated Sugar"
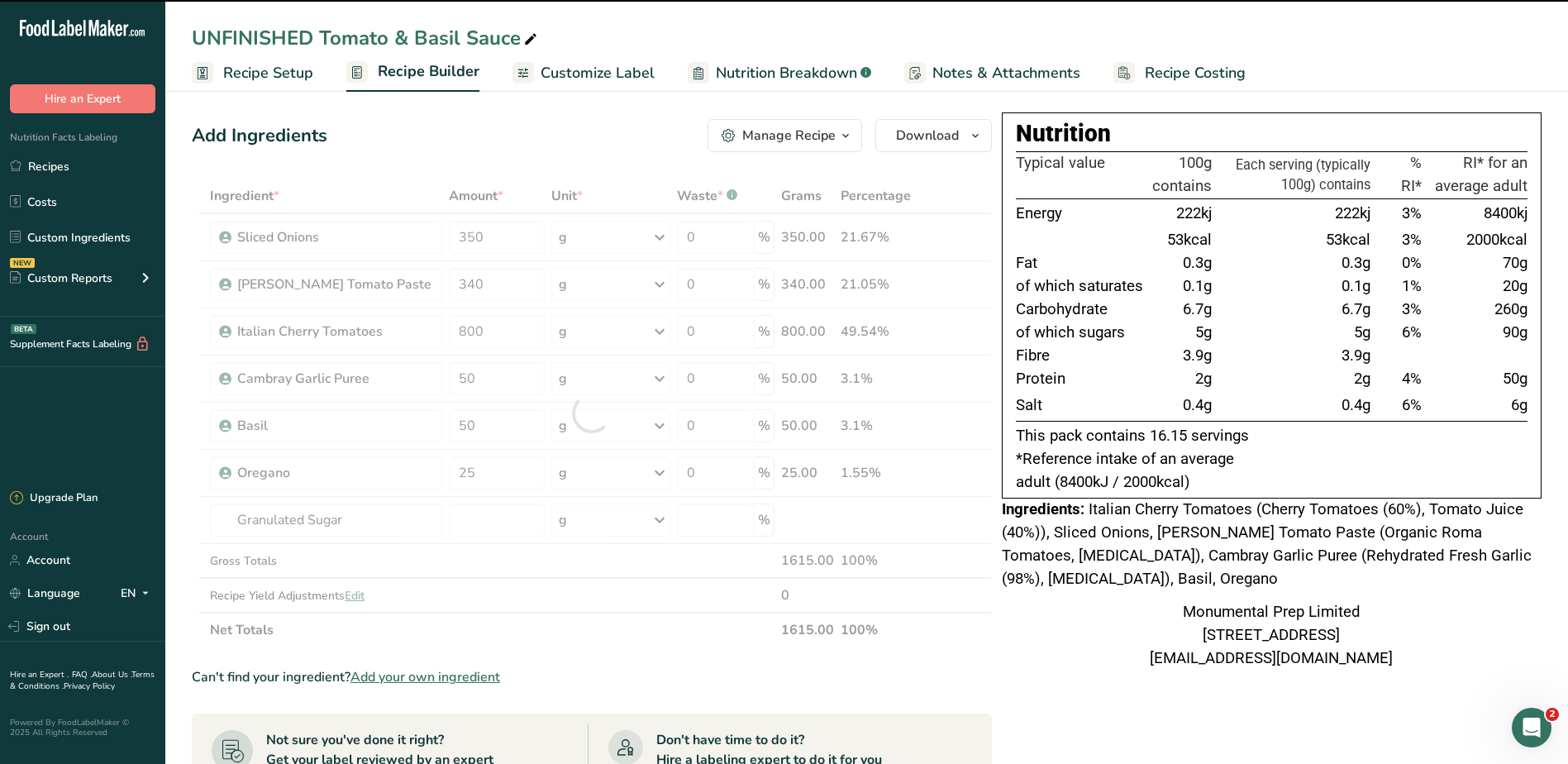
type input "0"
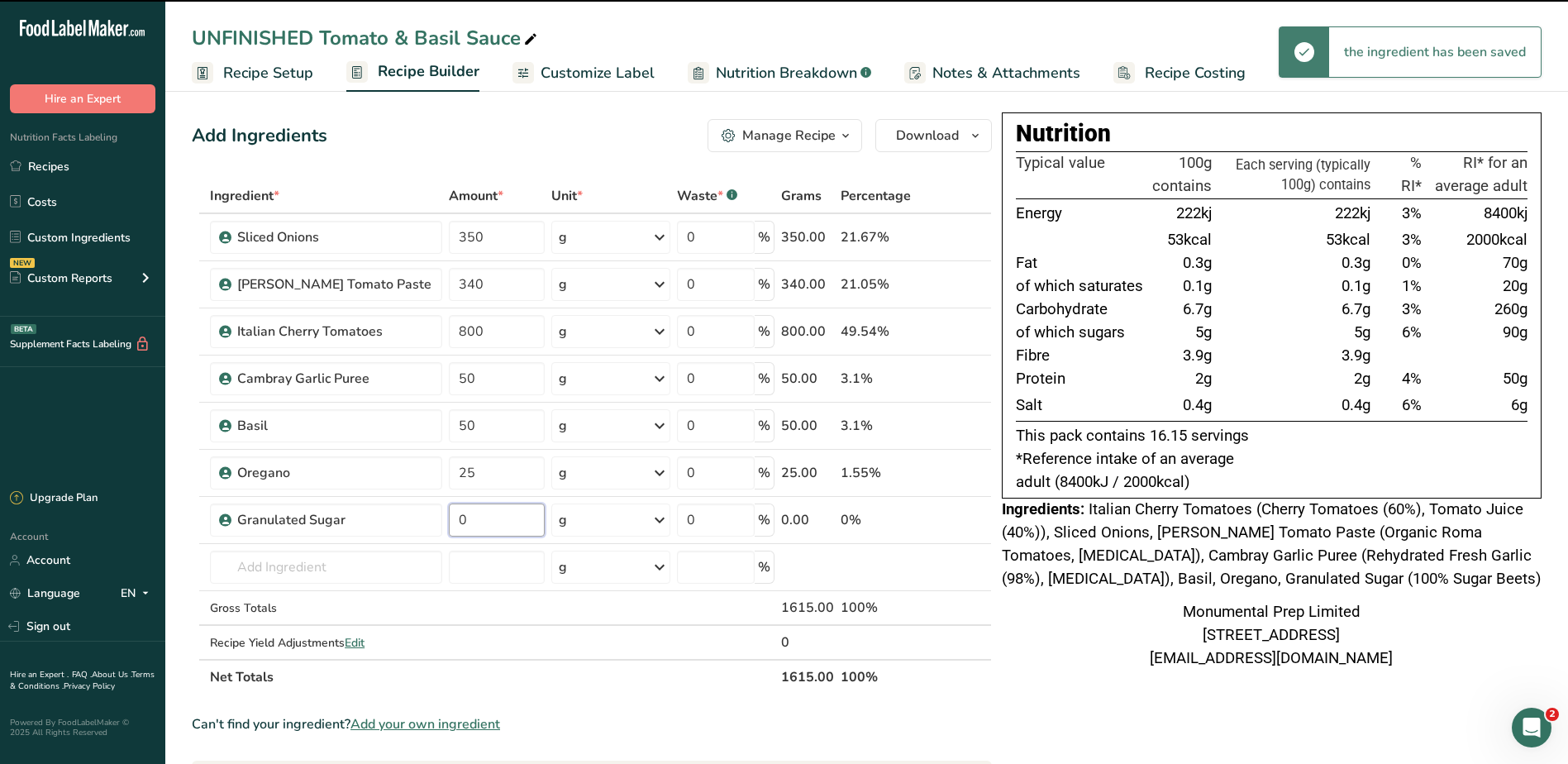
click at [465, 515] on input "0" at bounding box center [496, 520] width 95 height 33
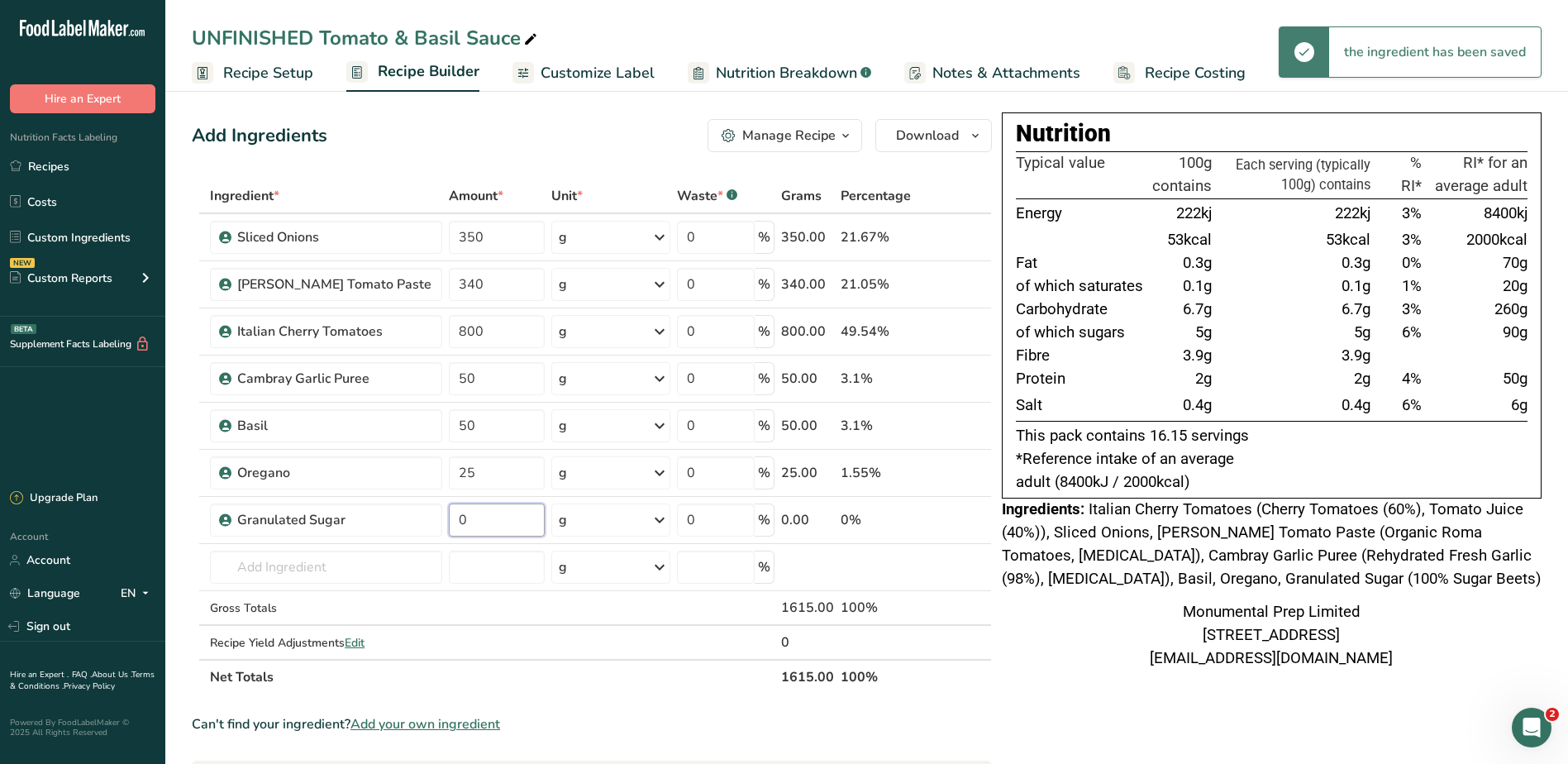
click at [465, 515] on input "0" at bounding box center [496, 520] width 95 height 33
type input "25"
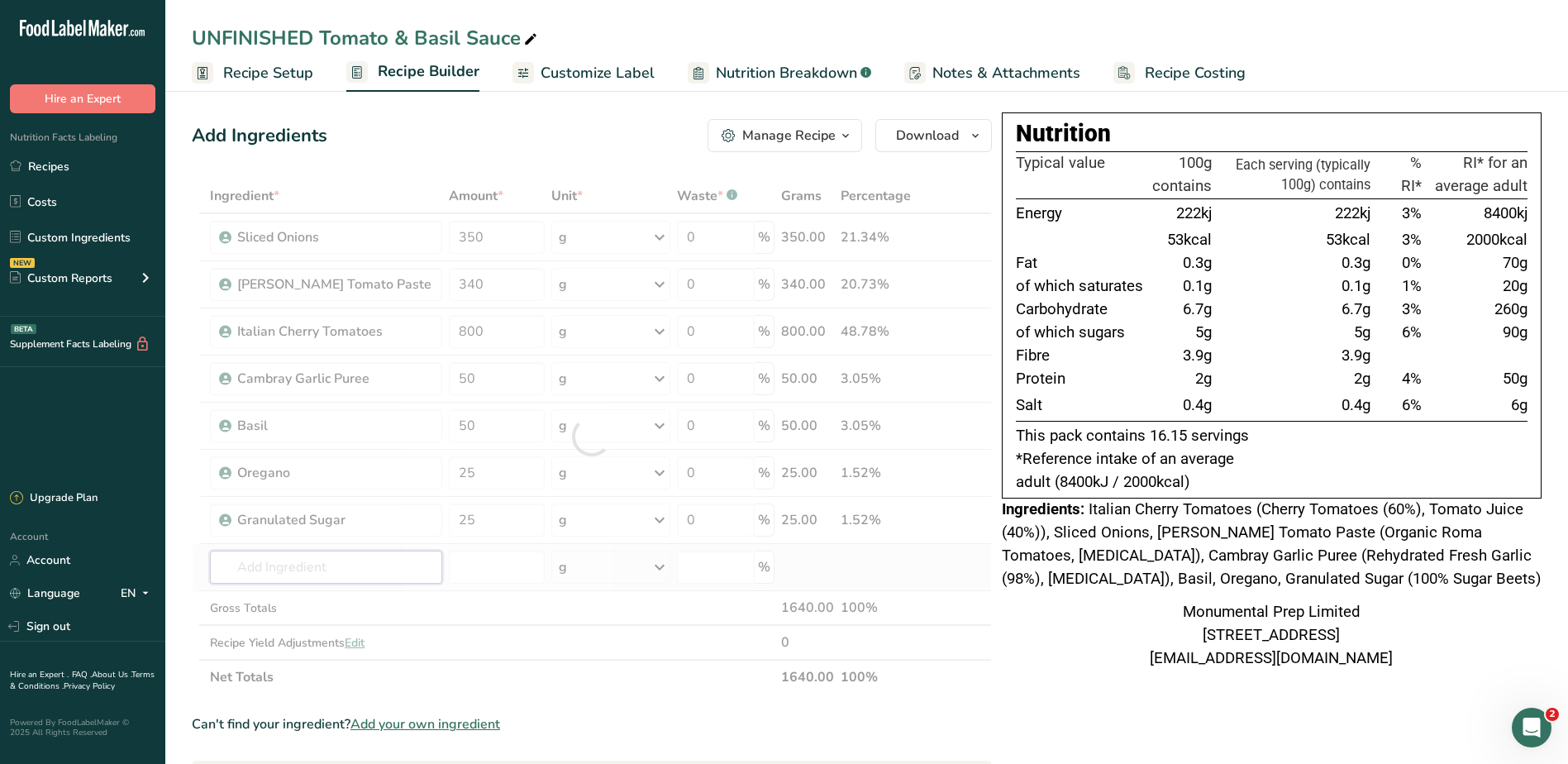
click at [299, 563] on div "Ingredient * Amount * Unit * Waste * .a-a{fill:#347362;}.b-a{fill:#fff;} Grams …" at bounding box center [591, 436] width 800 height 516
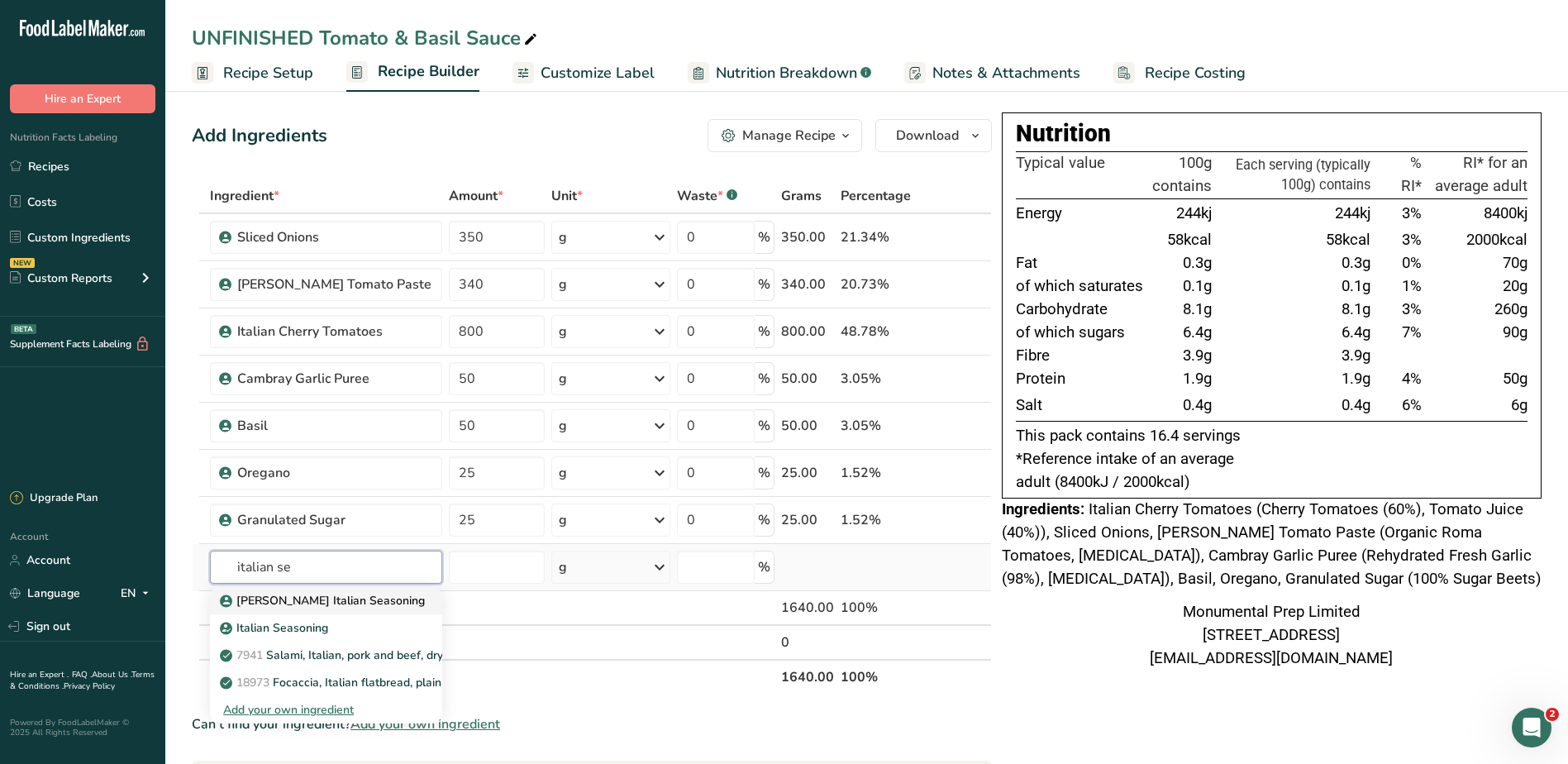
type input "italian se"
click at [317, 597] on p "[PERSON_NAME] Italian Seasoning" at bounding box center [324, 600] width 202 height 18
type input "[PERSON_NAME] Italian Seasoning"
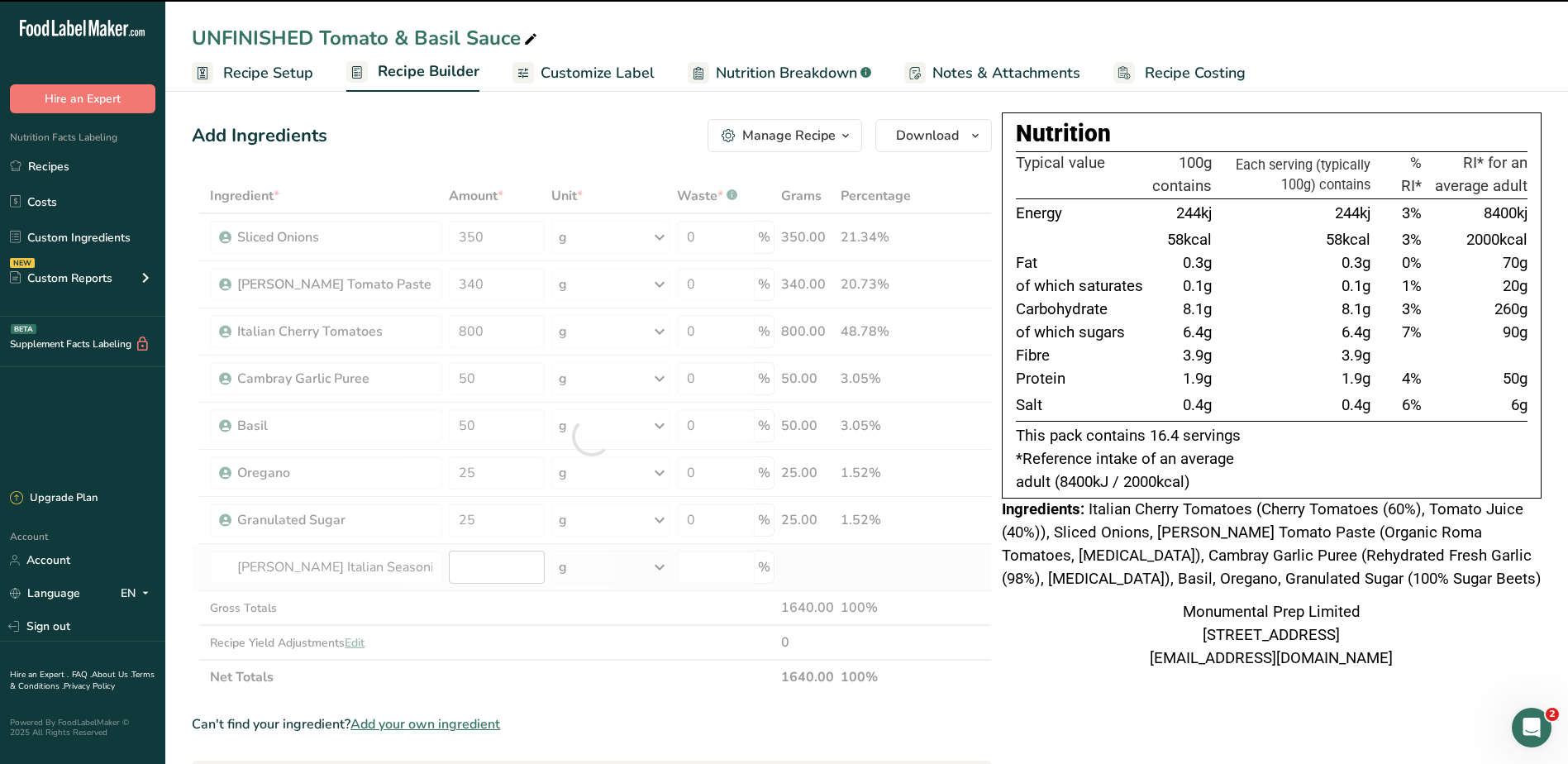
type input "0"
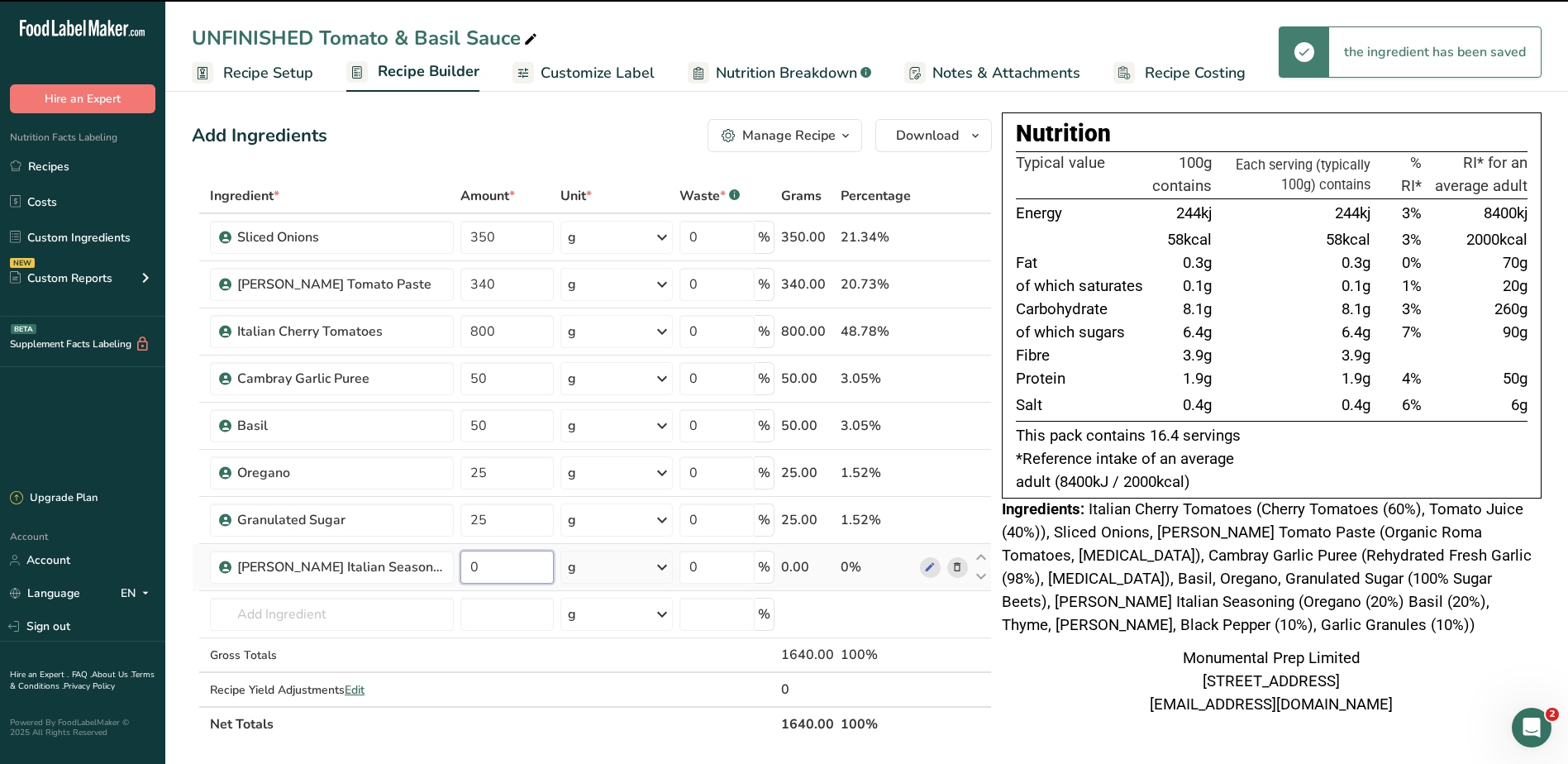
click at [487, 558] on input "0" at bounding box center [507, 566] width 94 height 33
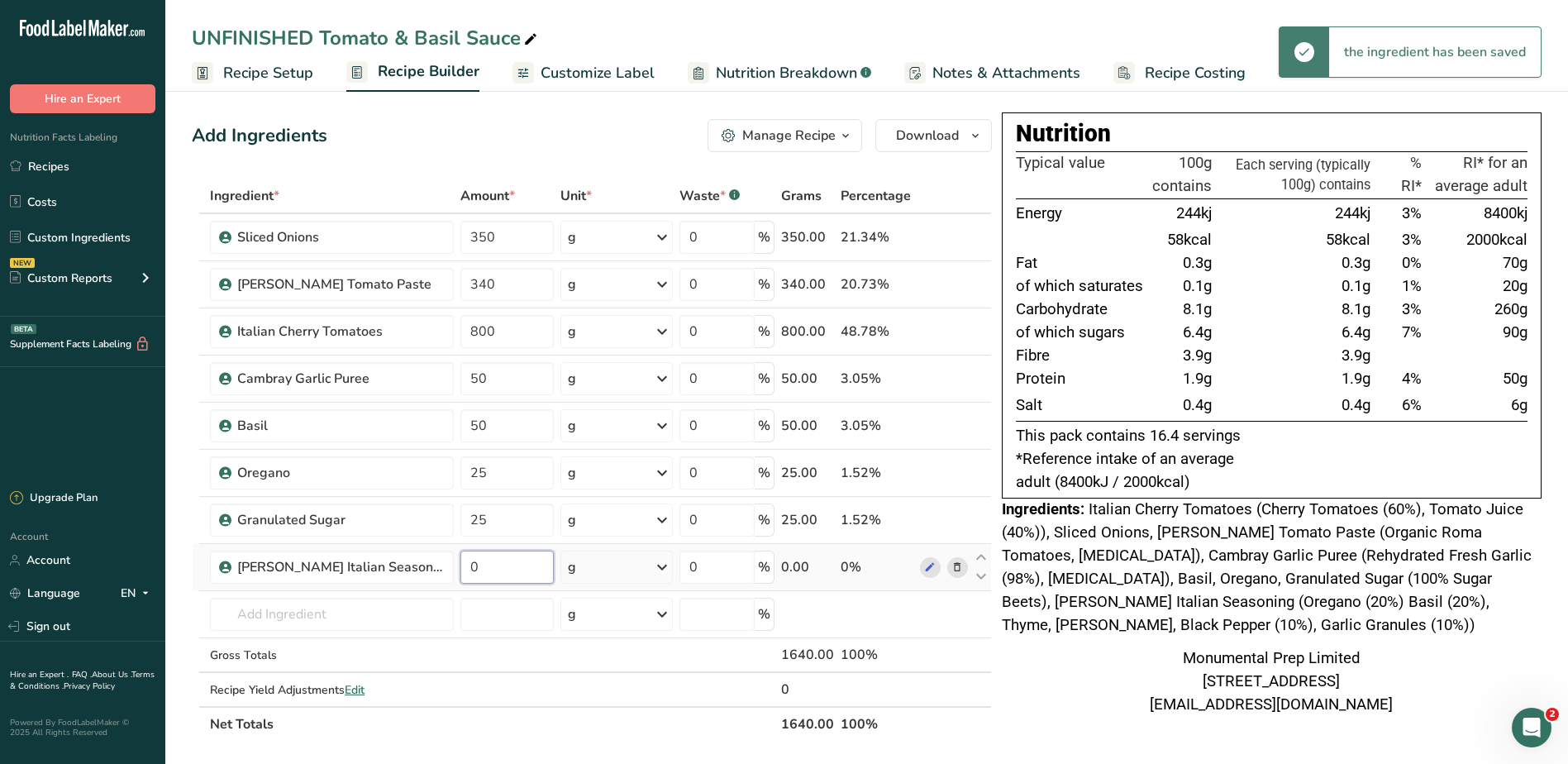
click at [487, 558] on input "0" at bounding box center [507, 566] width 94 height 33
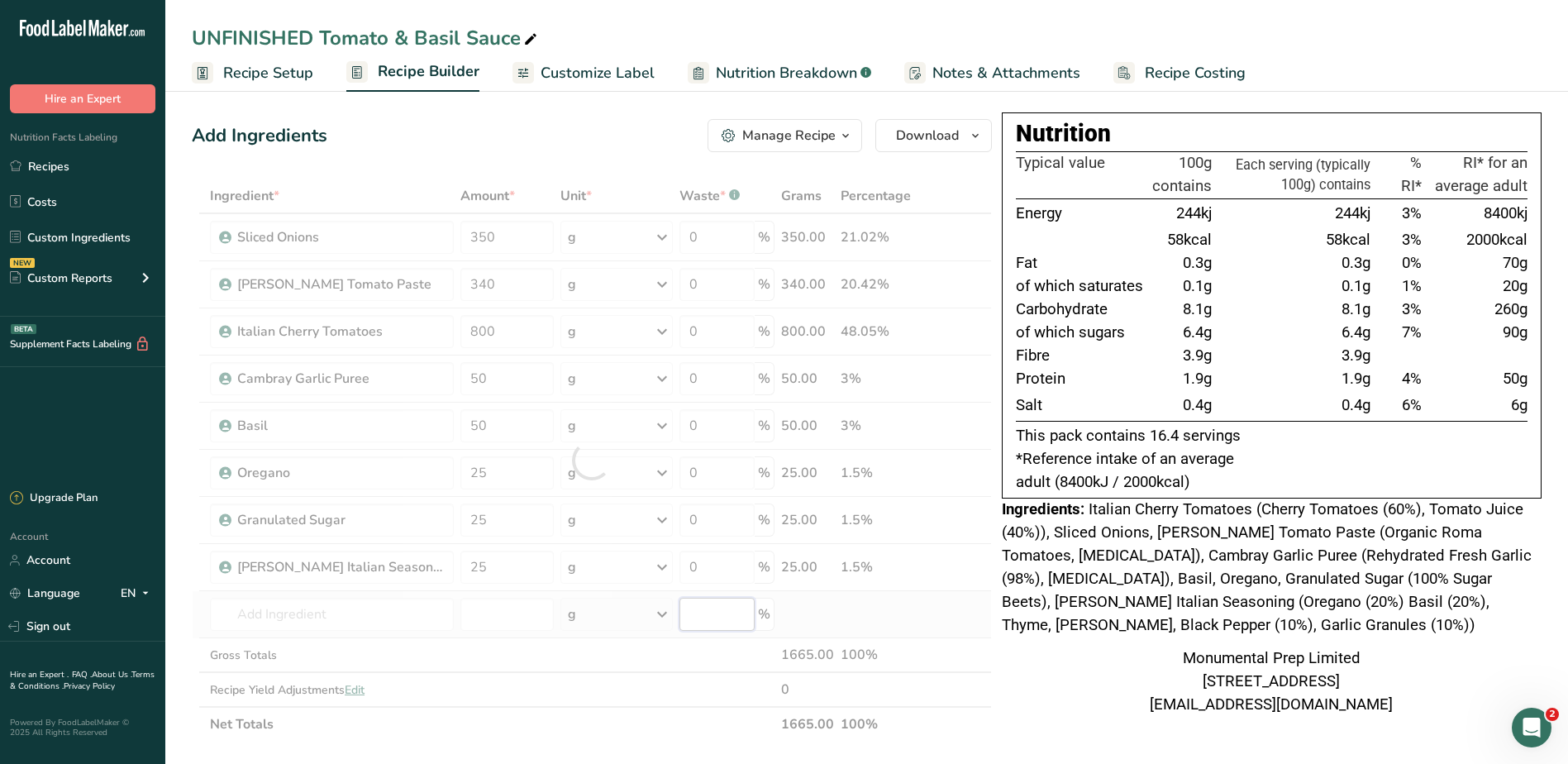
click at [711, 623] on div "Ingredient * Amount * Unit * Waste * .a-a{fill:#347362;}.b-a{fill:#fff;} Grams …" at bounding box center [591, 460] width 800 height 563
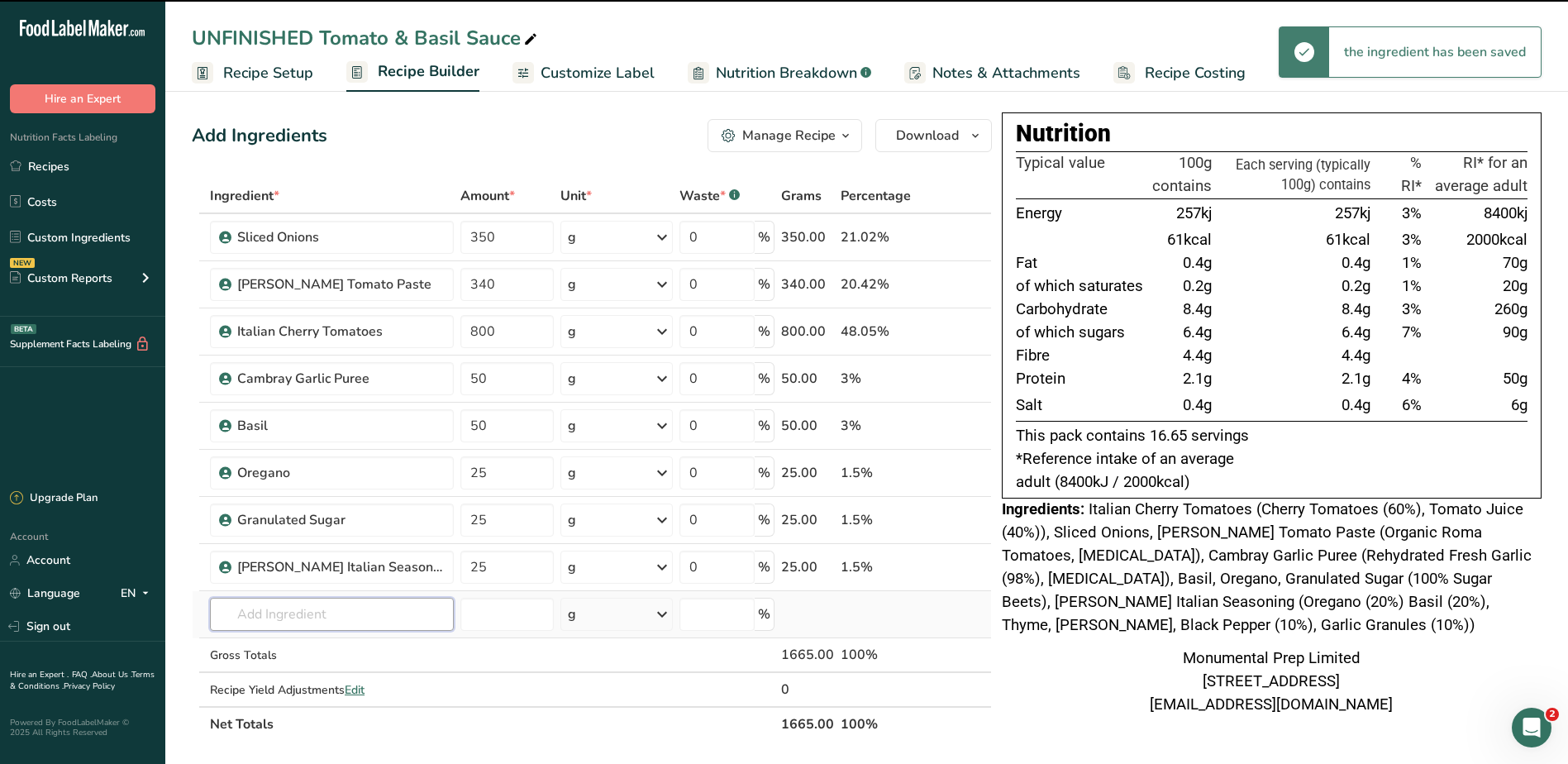
click at [322, 628] on input "text" at bounding box center [331, 614] width 244 height 33
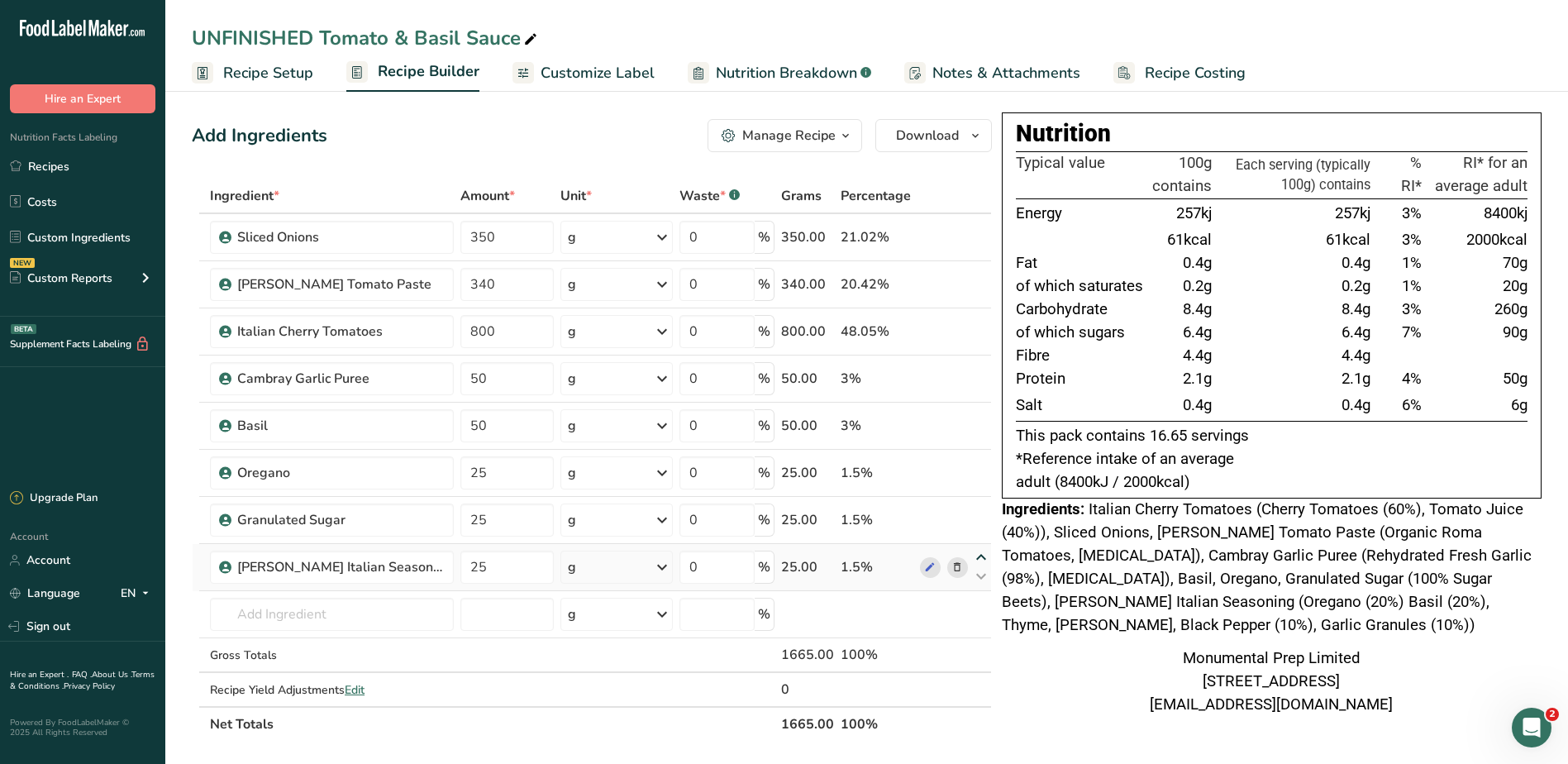
click at [983, 554] on icon at bounding box center [980, 557] width 19 height 13
click at [980, 482] on icon at bounding box center [980, 482] width 19 height 13
click at [347, 612] on input "text" at bounding box center [331, 614] width 244 height 33
drag, startPoint x: 400, startPoint y: 560, endPoint x: 320, endPoint y: 545, distance: 81.4
click at [338, 556] on tr "Granulated Sugar 25 g Weight Units g kg mg See more Volume Units l Volume units…" at bounding box center [591, 568] width 798 height 47
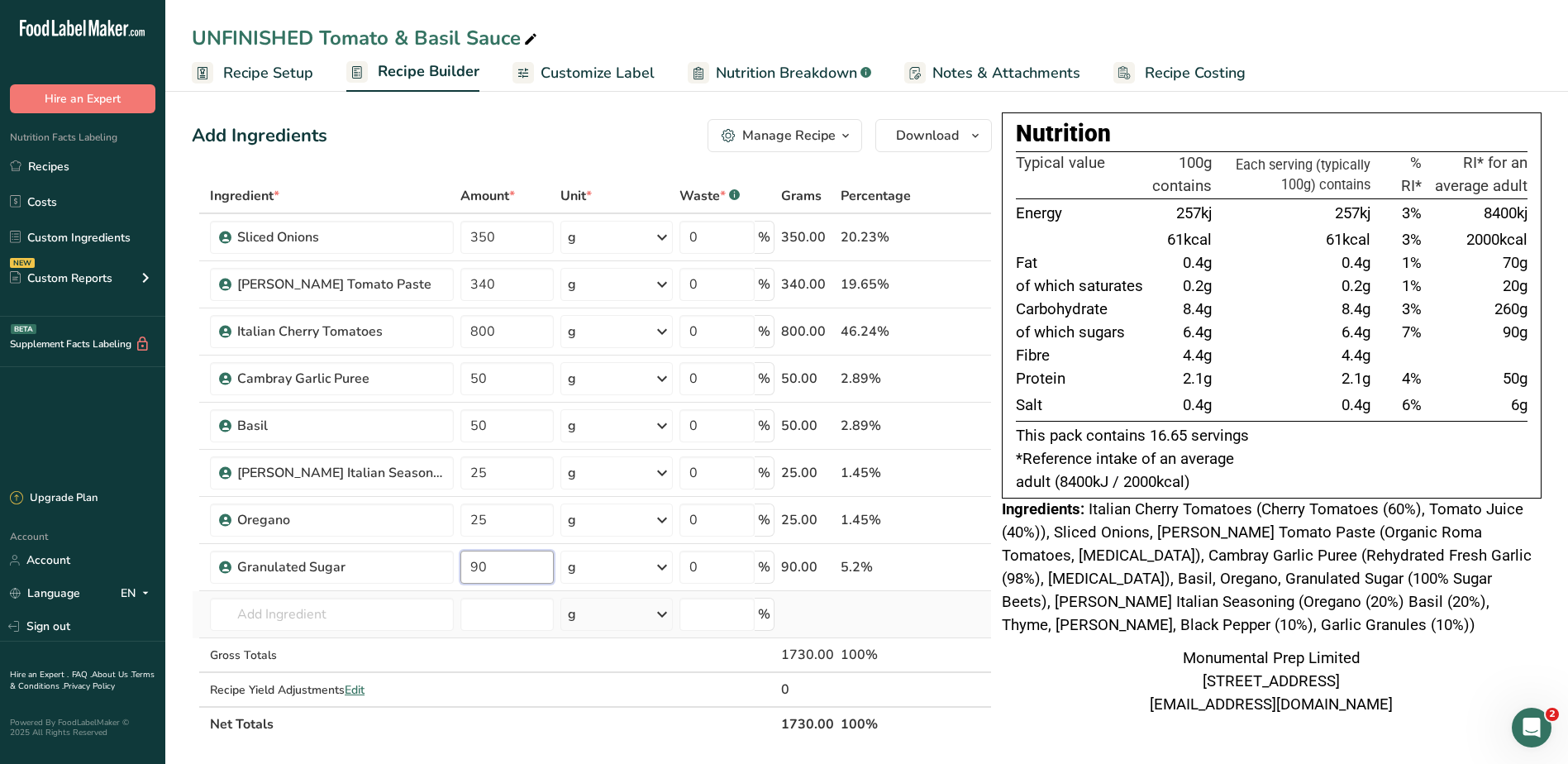
type input "90"
click at [309, 633] on div "Ingredient * Amount * Unit * Waste * .a-a{fill:#347362;}.b-a{fill:#fff;} Grams …" at bounding box center [591, 460] width 800 height 563
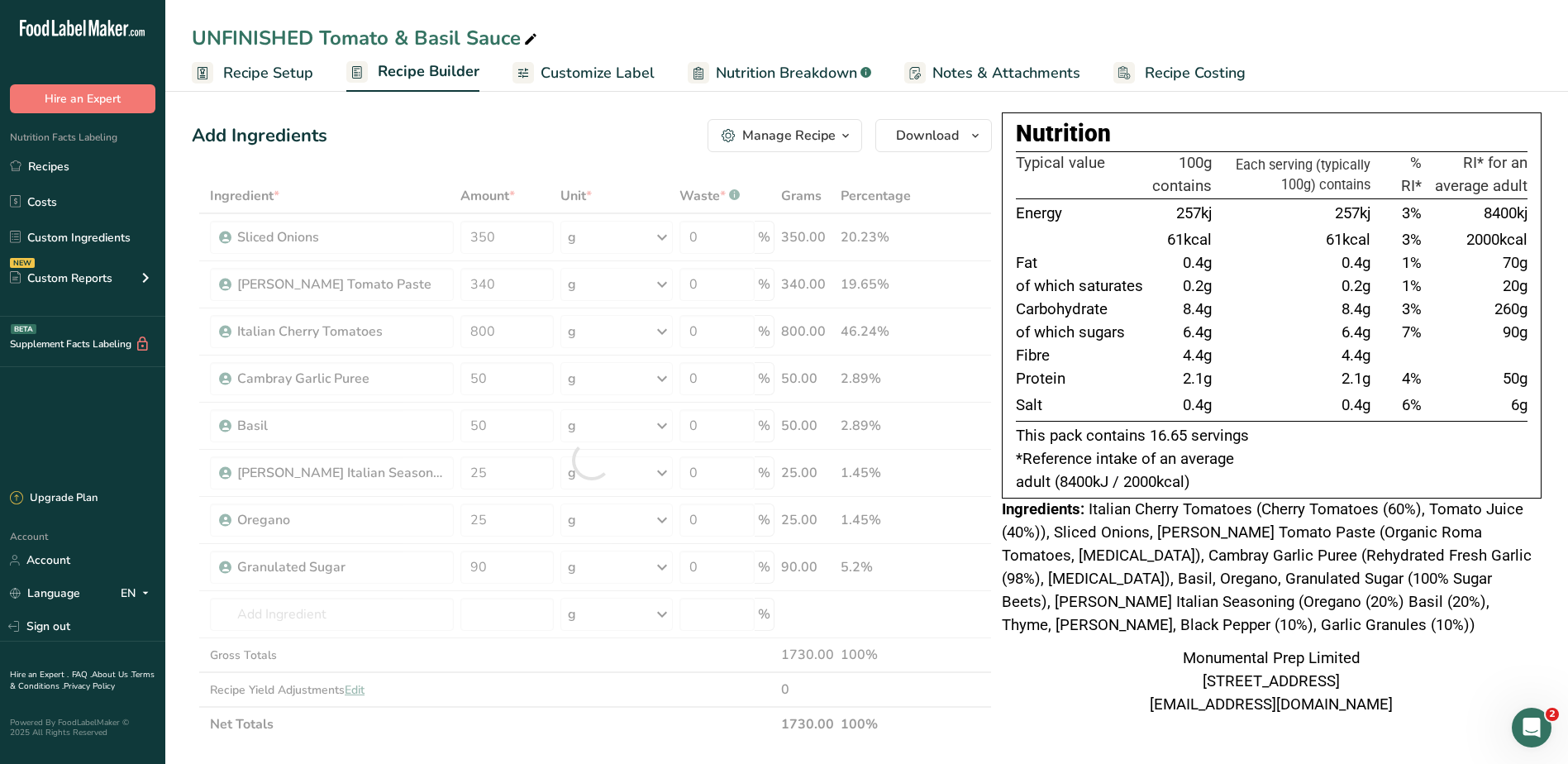
click at [297, 616] on div at bounding box center [591, 460] width 800 height 563
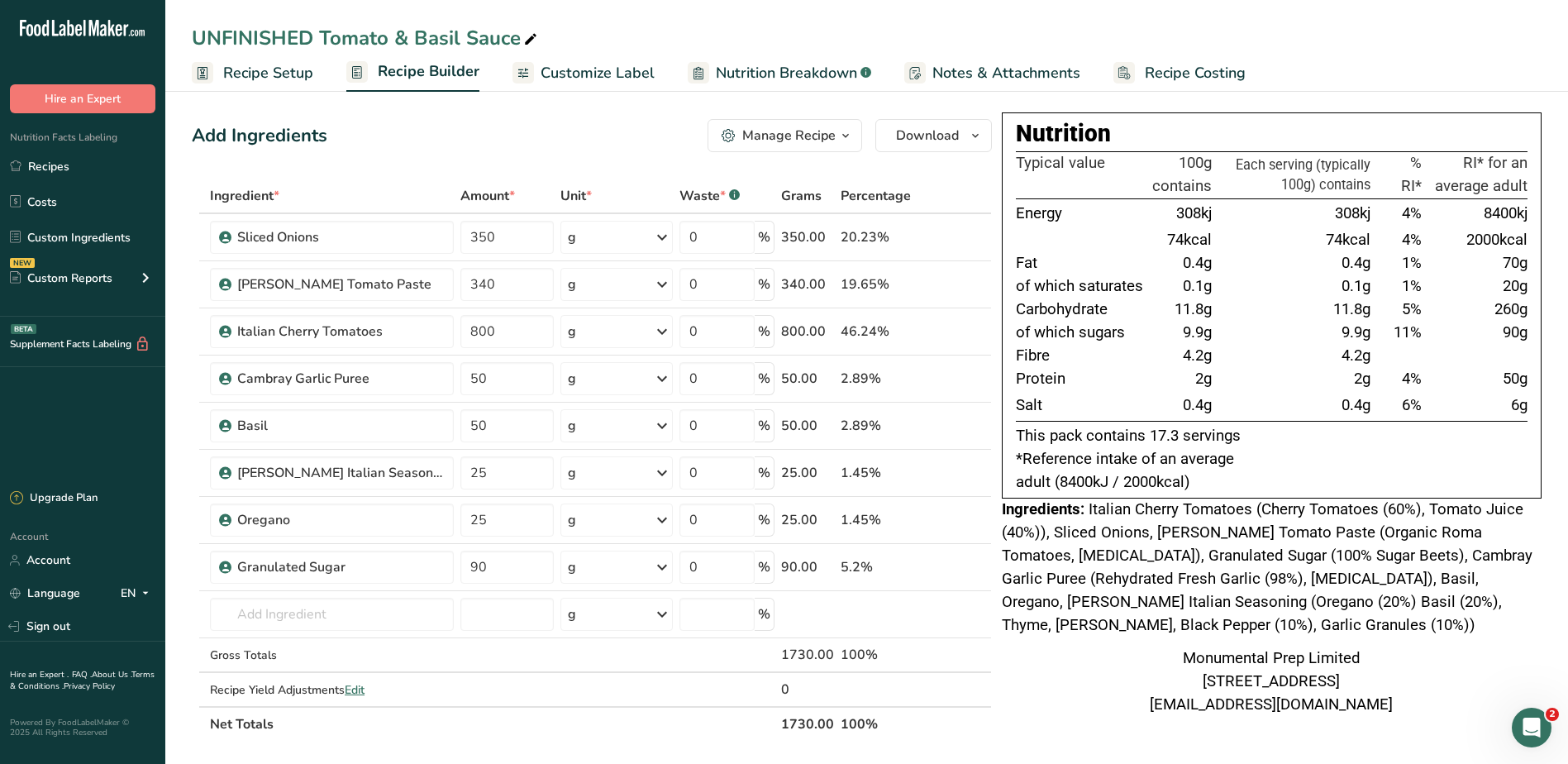
click at [1167, 524] on span "Italian Cherry Tomatoes (Cherry Tomatoes (60%), Tomato Juice (40%)), Sliced Oni…" at bounding box center [1267, 567] width 531 height 134
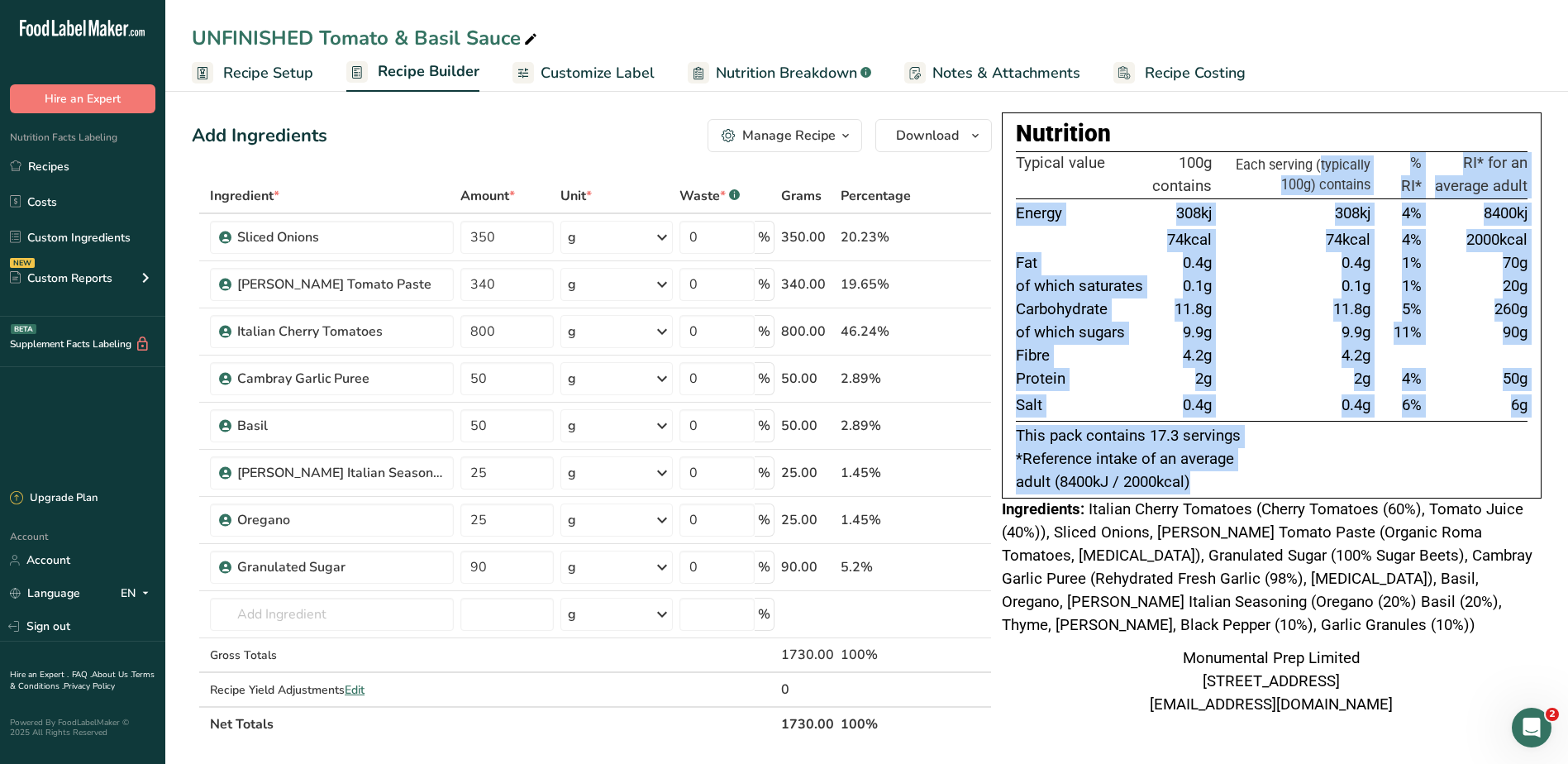
drag, startPoint x: 1244, startPoint y: 154, endPoint x: 1320, endPoint y: 486, distance: 340.6
click at [1321, 486] on div "Nutrition Typical value 100g contains Each serving (typically 100g) contains % …" at bounding box center [1271, 305] width 540 height 386
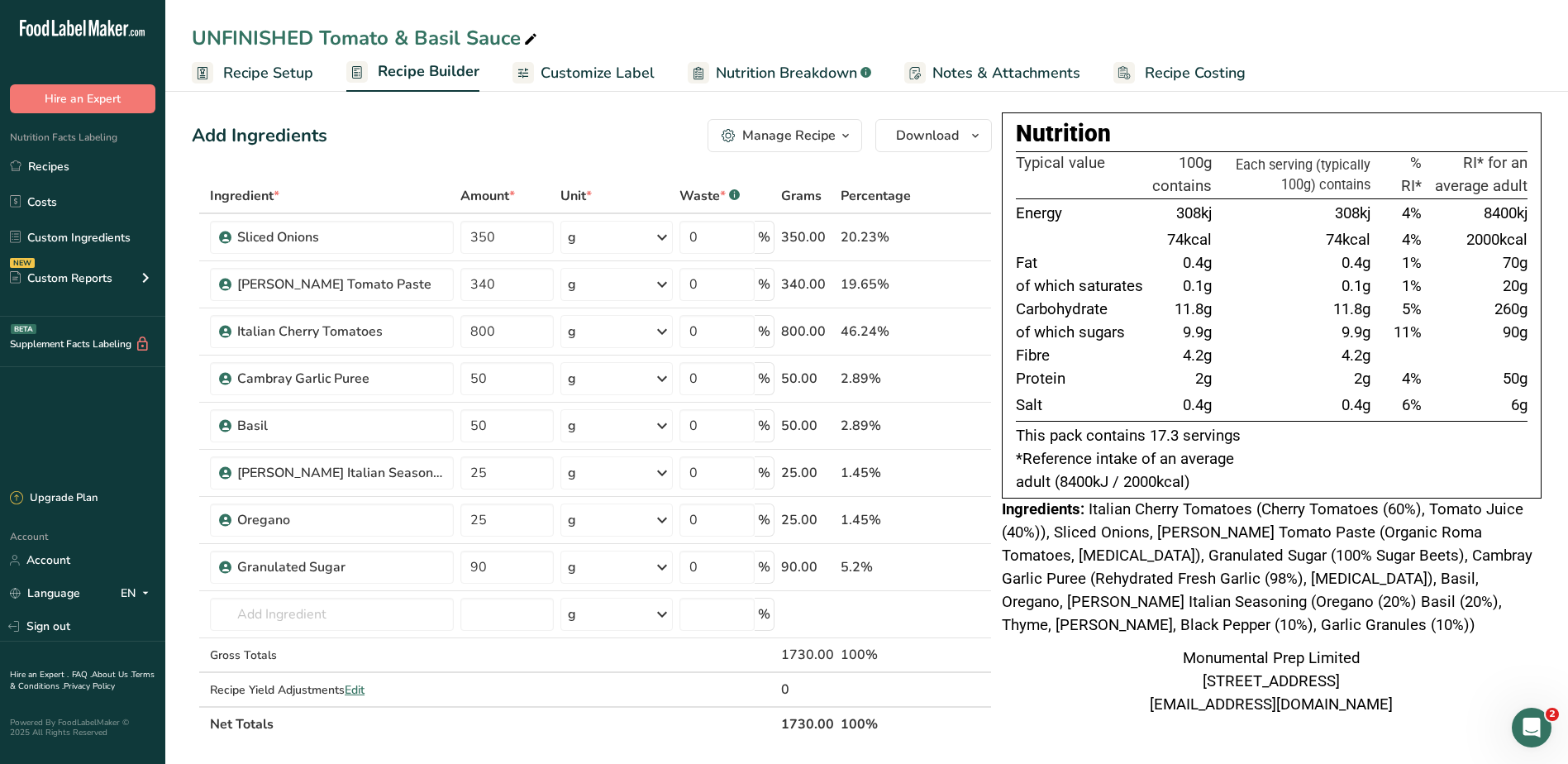
drag, startPoint x: 1320, startPoint y: 486, endPoint x: 1207, endPoint y: 505, distance: 114.6
click at [1208, 505] on span "Italian Cherry Tomatoes (Cherry Tomatoes (60%), Tomato Juice (40%)), Sliced Oni…" at bounding box center [1267, 567] width 531 height 134
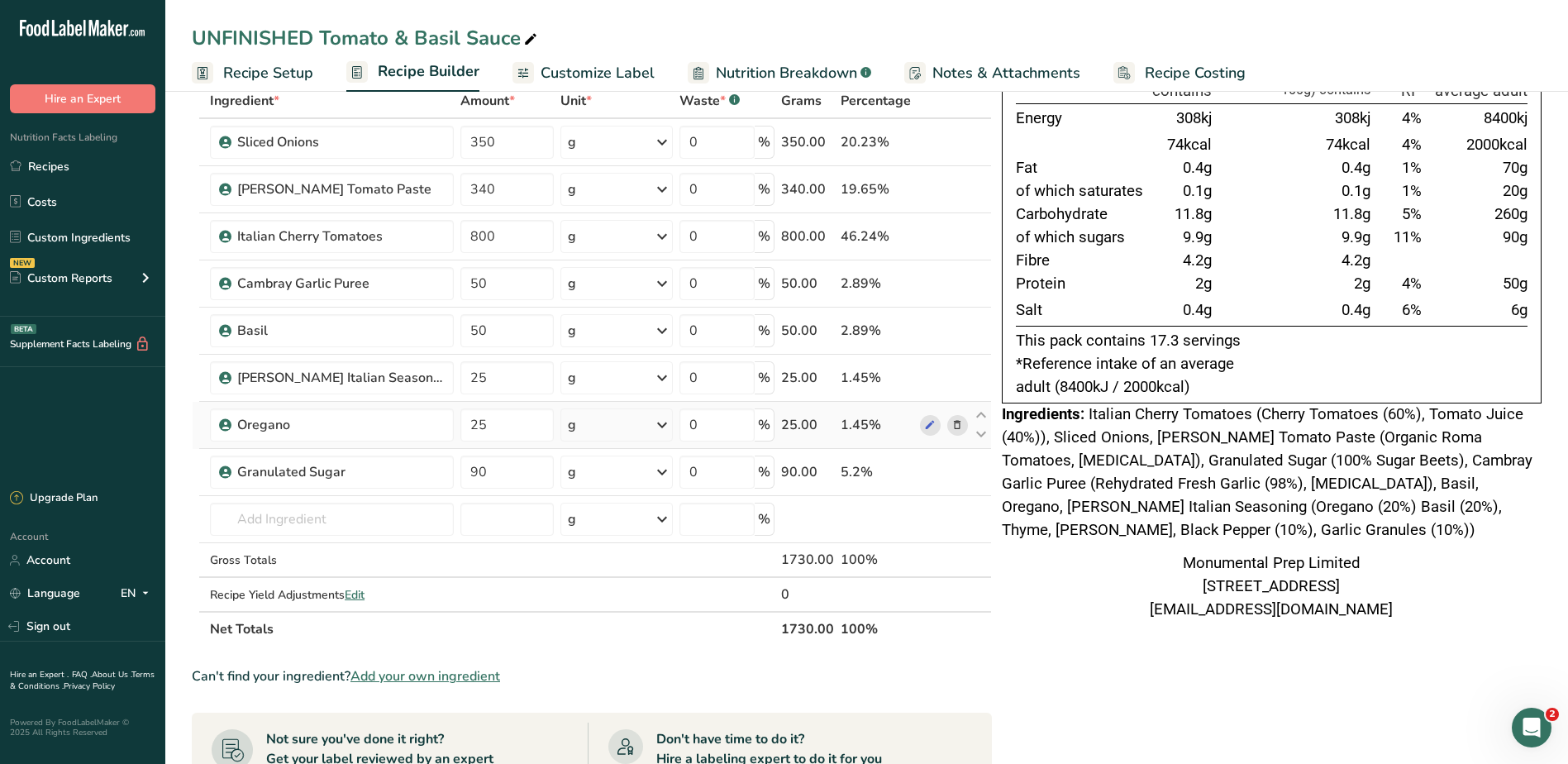
scroll to position [83, 0]
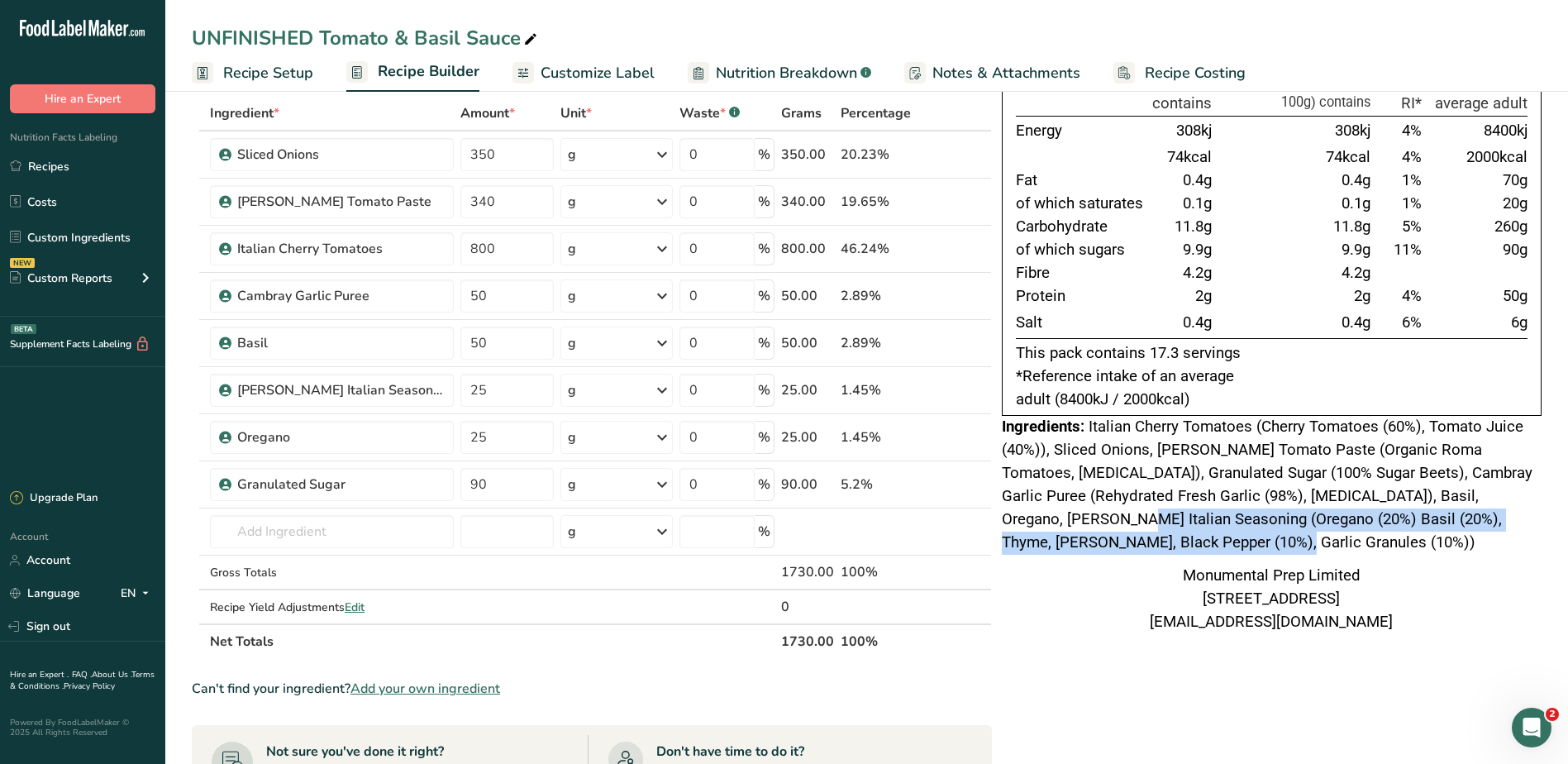
drag, startPoint x: 1050, startPoint y: 522, endPoint x: 1222, endPoint y: 545, distance: 173.5
click at [1222, 545] on div "Ingredients: Italian Cherry Tomatoes (Cherry Tomatoes (60%), Tomato Juice (40%)…" at bounding box center [1271, 485] width 540 height 139
drag, startPoint x: 1222, startPoint y: 545, endPoint x: 1119, endPoint y: 536, distance: 103.4
click at [1113, 536] on span "Italian Cherry Tomatoes (Cherry Tomatoes (60%), Tomato Juice (40%)), Sliced Oni…" at bounding box center [1267, 484] width 531 height 134
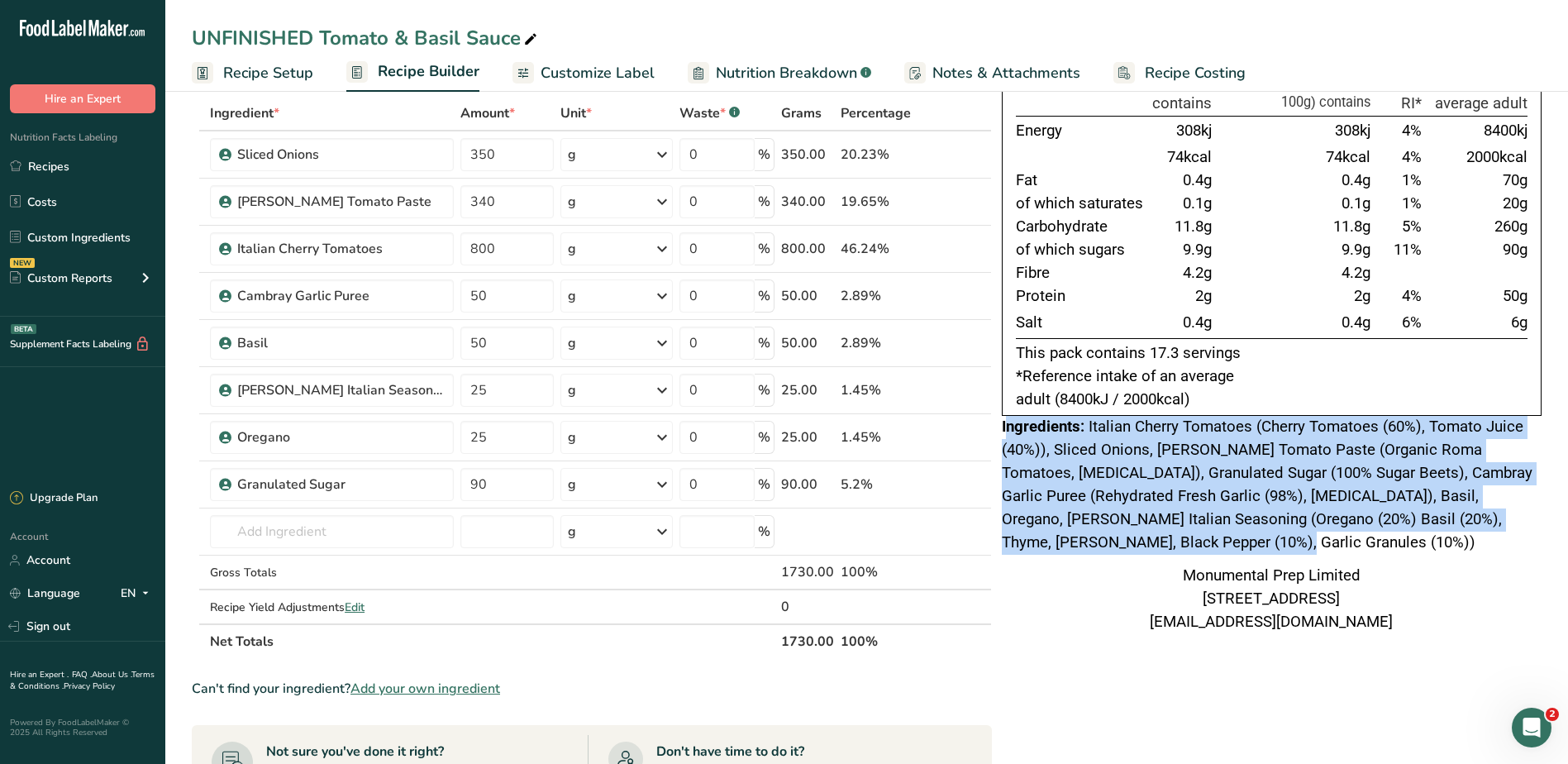
drag, startPoint x: 1168, startPoint y: 544, endPoint x: 1005, endPoint y: 435, distance: 196.1
click at [1005, 435] on div "Ingredients: Italian Cherry Tomatoes (Cherry Tomatoes (60%), Tomato Juice (40%)…" at bounding box center [1271, 485] width 540 height 139
drag, startPoint x: 1005, startPoint y: 435, endPoint x: 1082, endPoint y: 483, distance: 90.7
click at [1082, 483] on div "Ingredients: Italian Cherry Tomatoes (Cherry Tomatoes (60%), Tomato Juice (40%)…" at bounding box center [1271, 485] width 540 height 139
drag, startPoint x: 1174, startPoint y: 548, endPoint x: 1004, endPoint y: 432, distance: 205.8
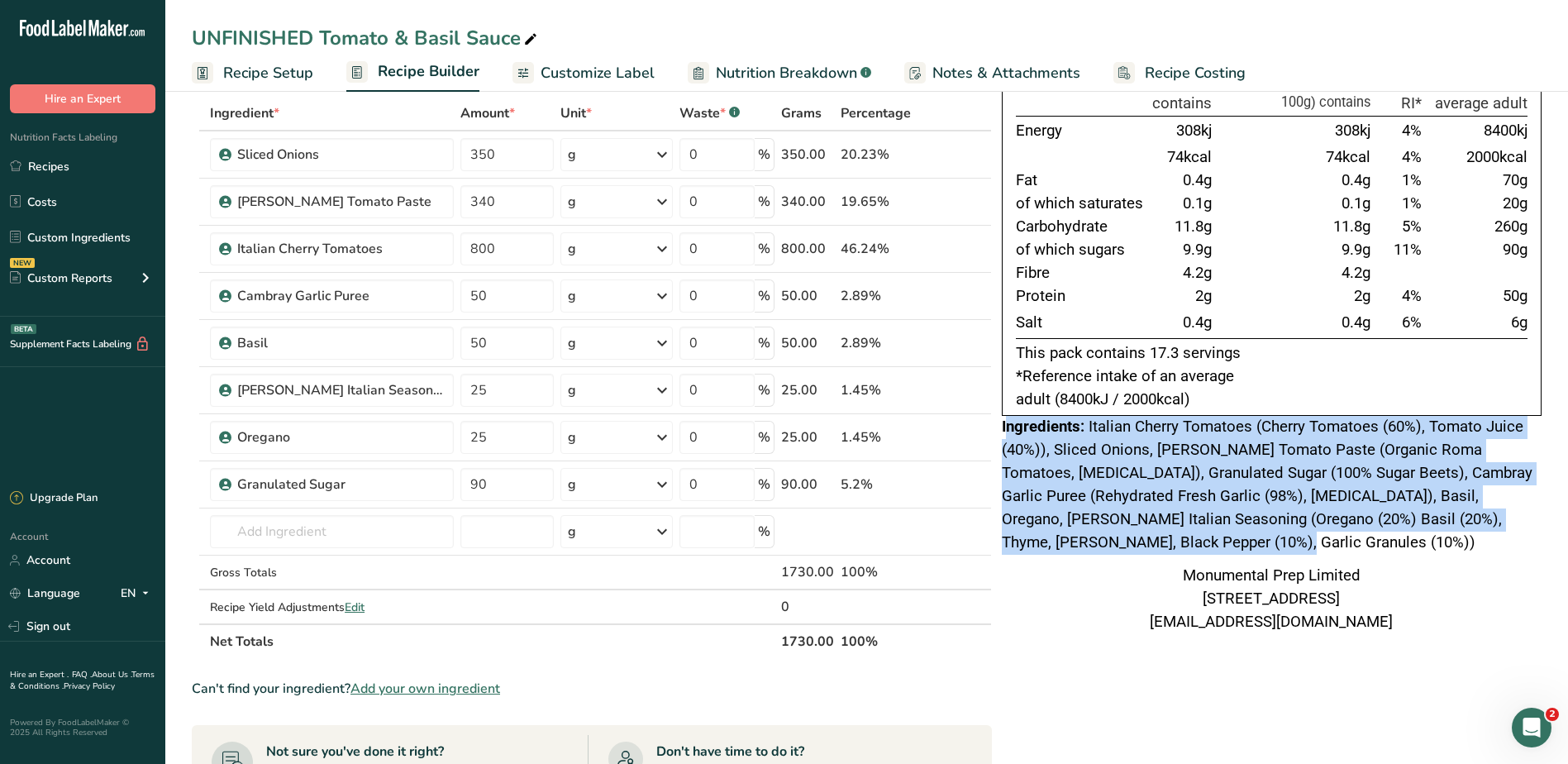
click at [1004, 432] on div "Ingredients: Italian Cherry Tomatoes (Cherry Tomatoes (60%), Tomato Juice (40%)…" at bounding box center [1271, 485] width 540 height 139
drag, startPoint x: 1004, startPoint y: 432, endPoint x: 1055, endPoint y: 478, distance: 68.7
click at [1046, 472] on span "Italian Cherry Tomatoes (Cherry Tomatoes (60%), Tomato Juice (40%)), Sliced Oni…" at bounding box center [1267, 484] width 531 height 134
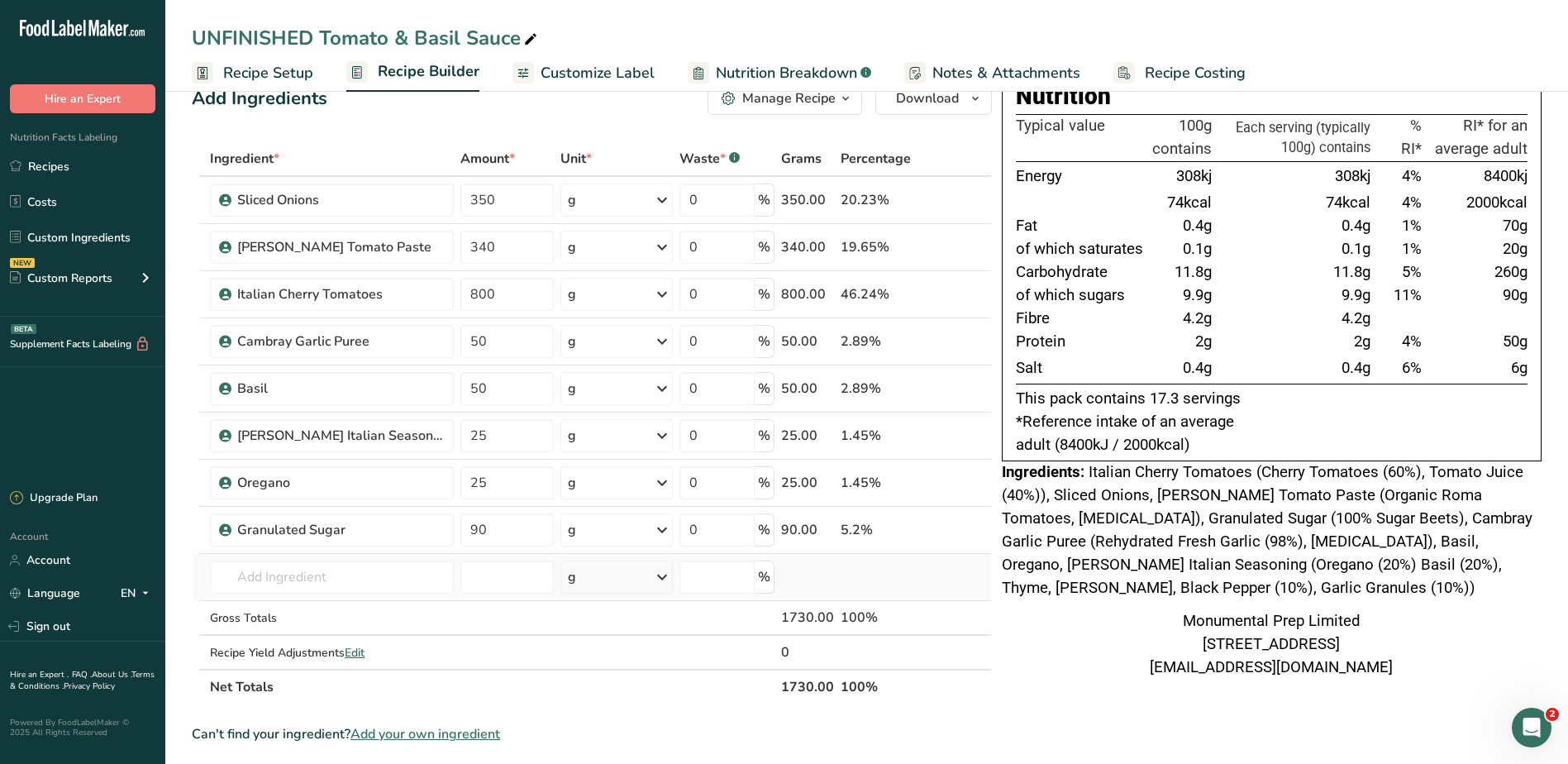
scroll to position [0, 0]
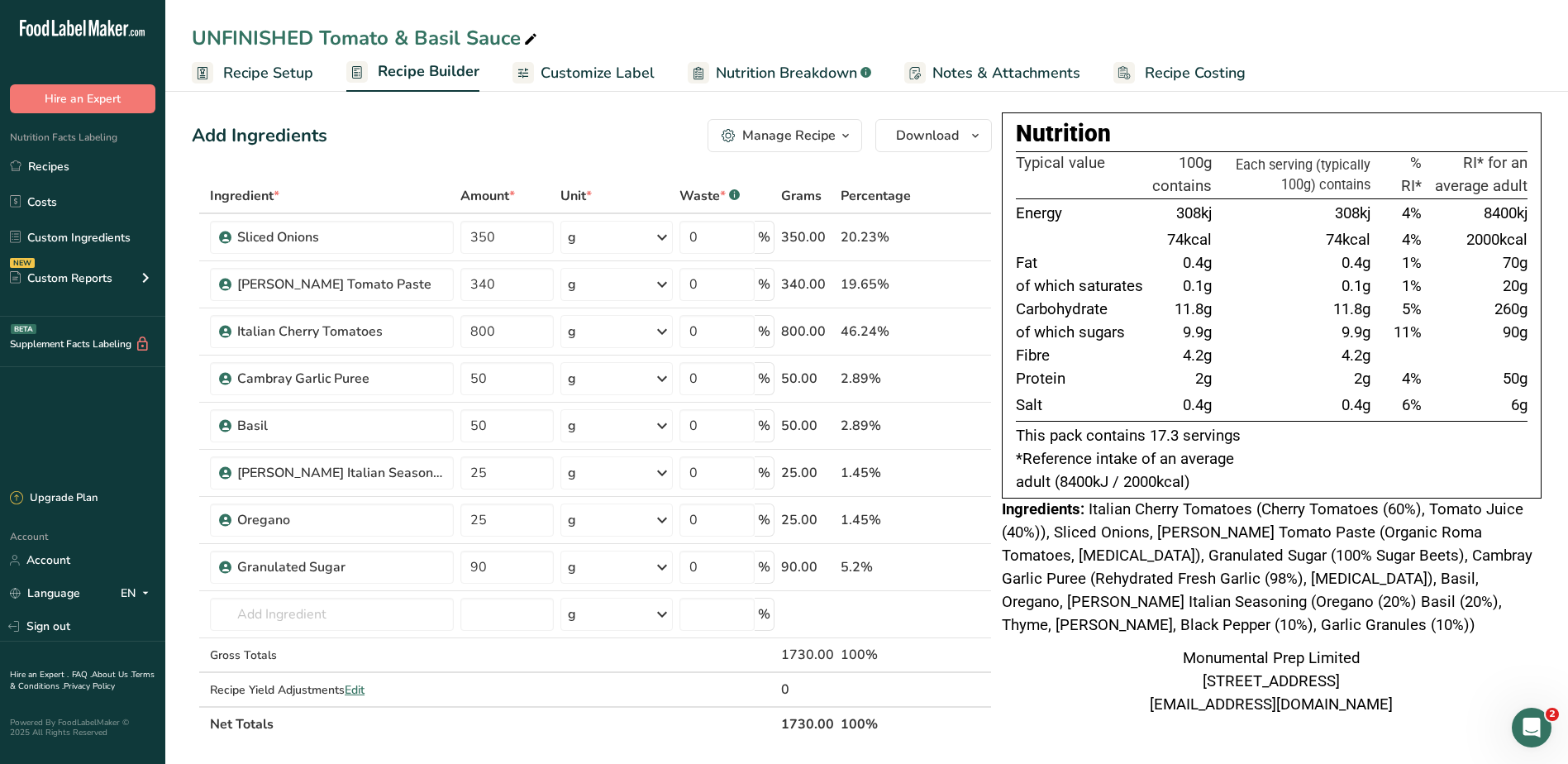
click at [517, 112] on div "Add Ingredients Manage Recipe Delete Recipe Duplicate Recipe Scale Recipe Save …" at bounding box center [596, 706] width 810 height 1187
drag, startPoint x: 594, startPoint y: 65, endPoint x: 618, endPoint y: 61, distance: 24.3
click at [594, 65] on span "Customize Label" at bounding box center [597, 73] width 114 height 22
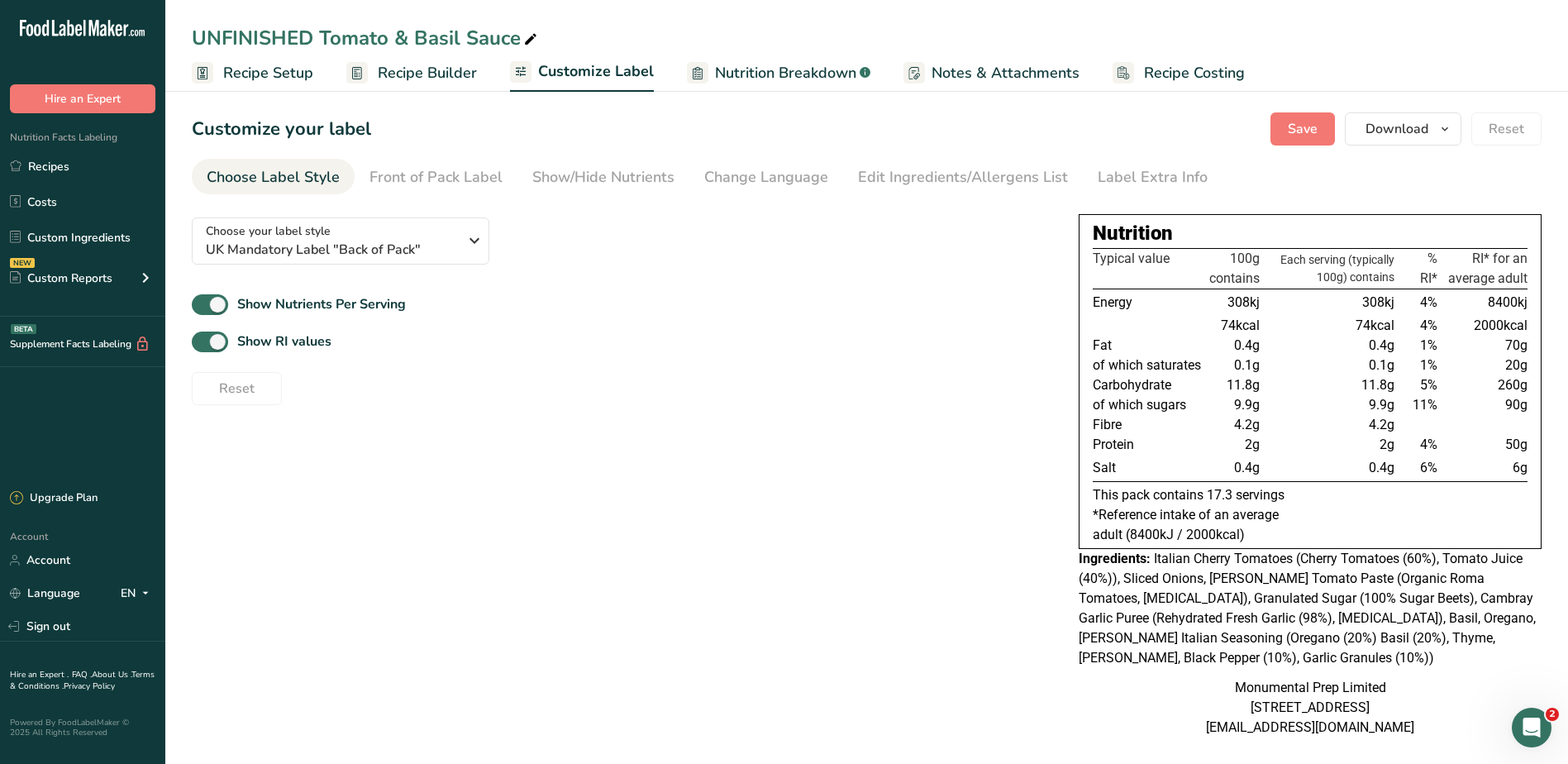
click at [424, 63] on span "Recipe Builder" at bounding box center [427, 73] width 99 height 22
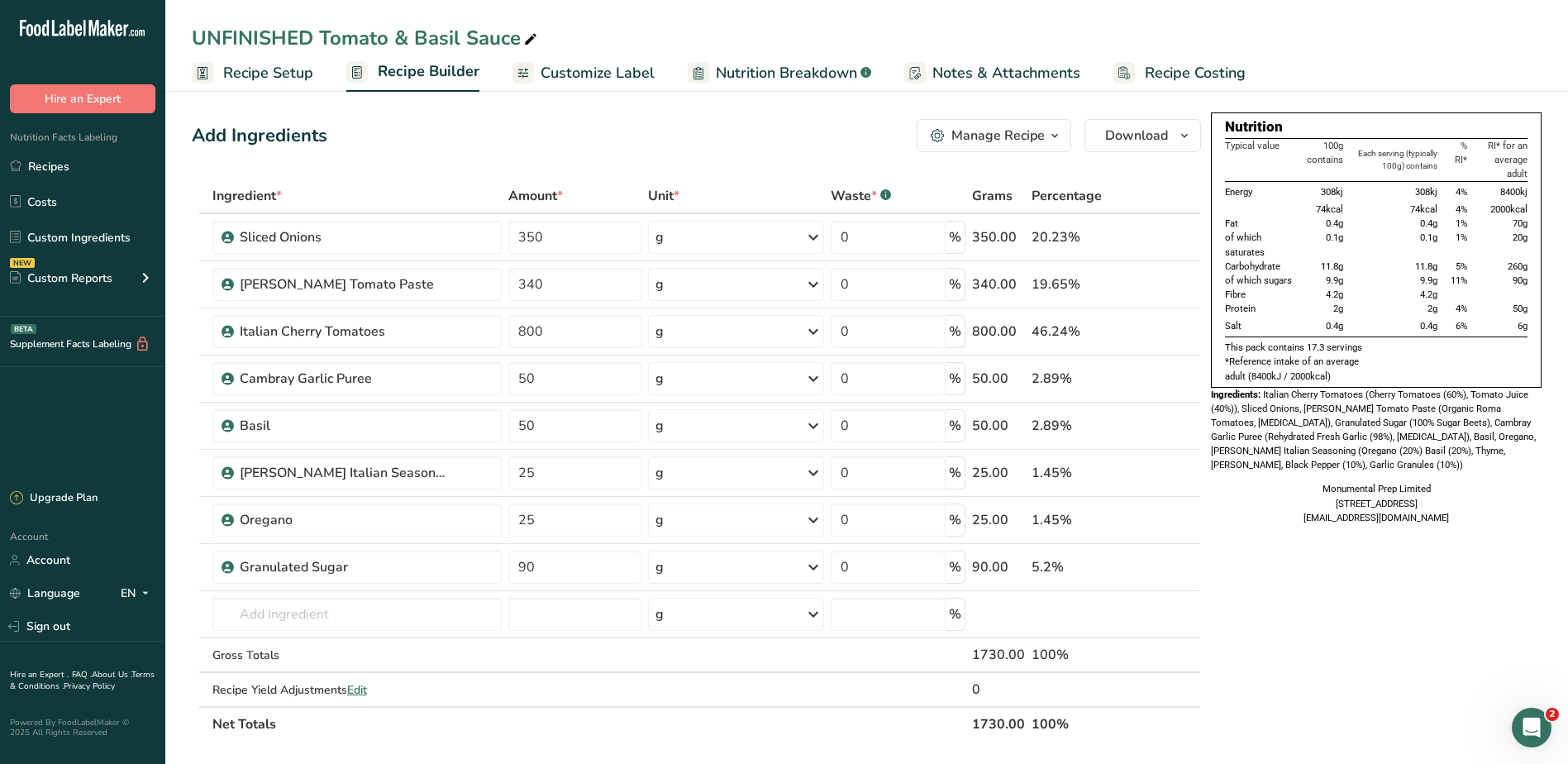
click at [984, 62] on span "Notes & Attachments" at bounding box center [1005, 73] width 148 height 22
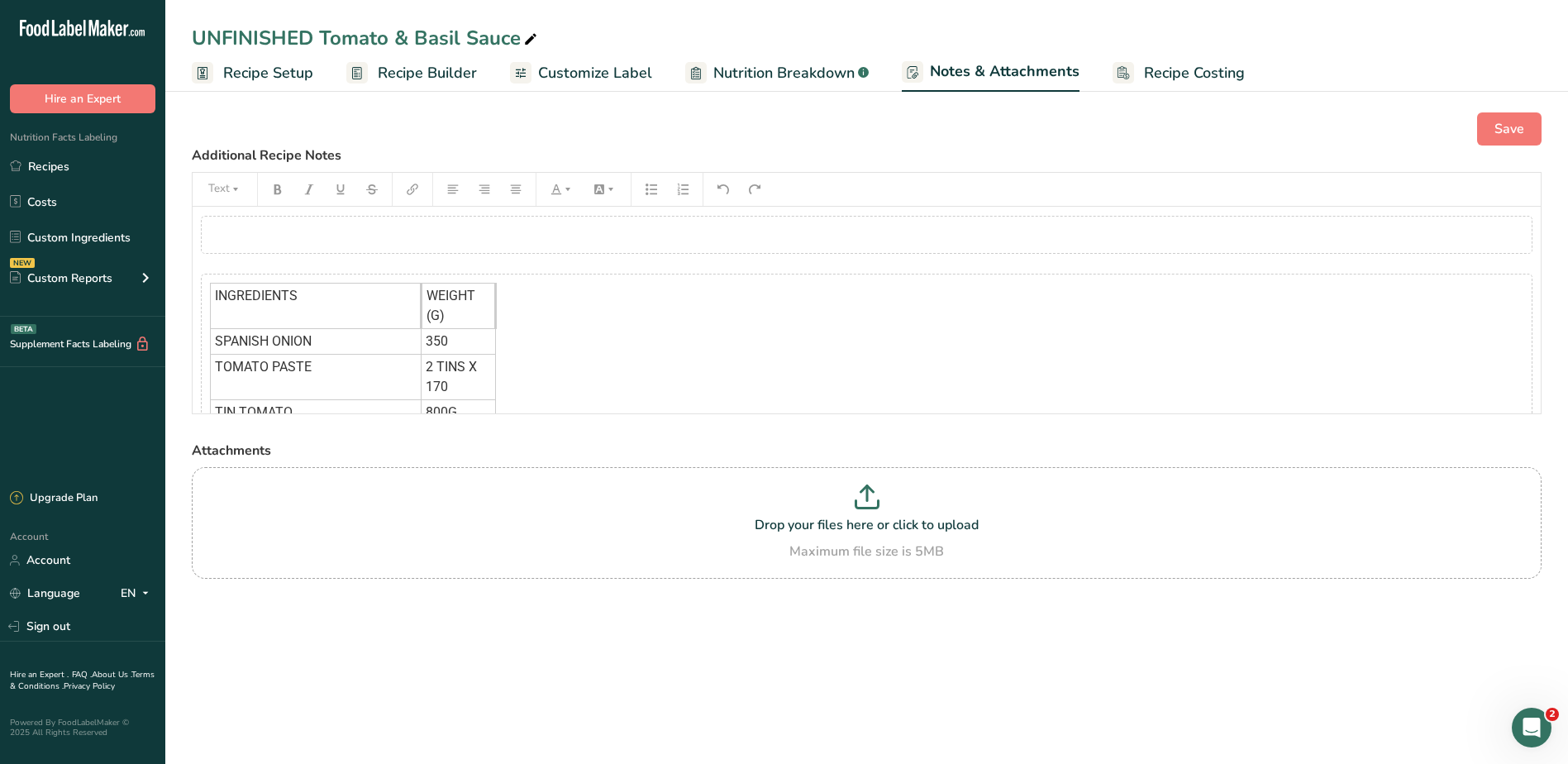
click at [1167, 73] on span "Recipe Costing" at bounding box center [1194, 73] width 101 height 22
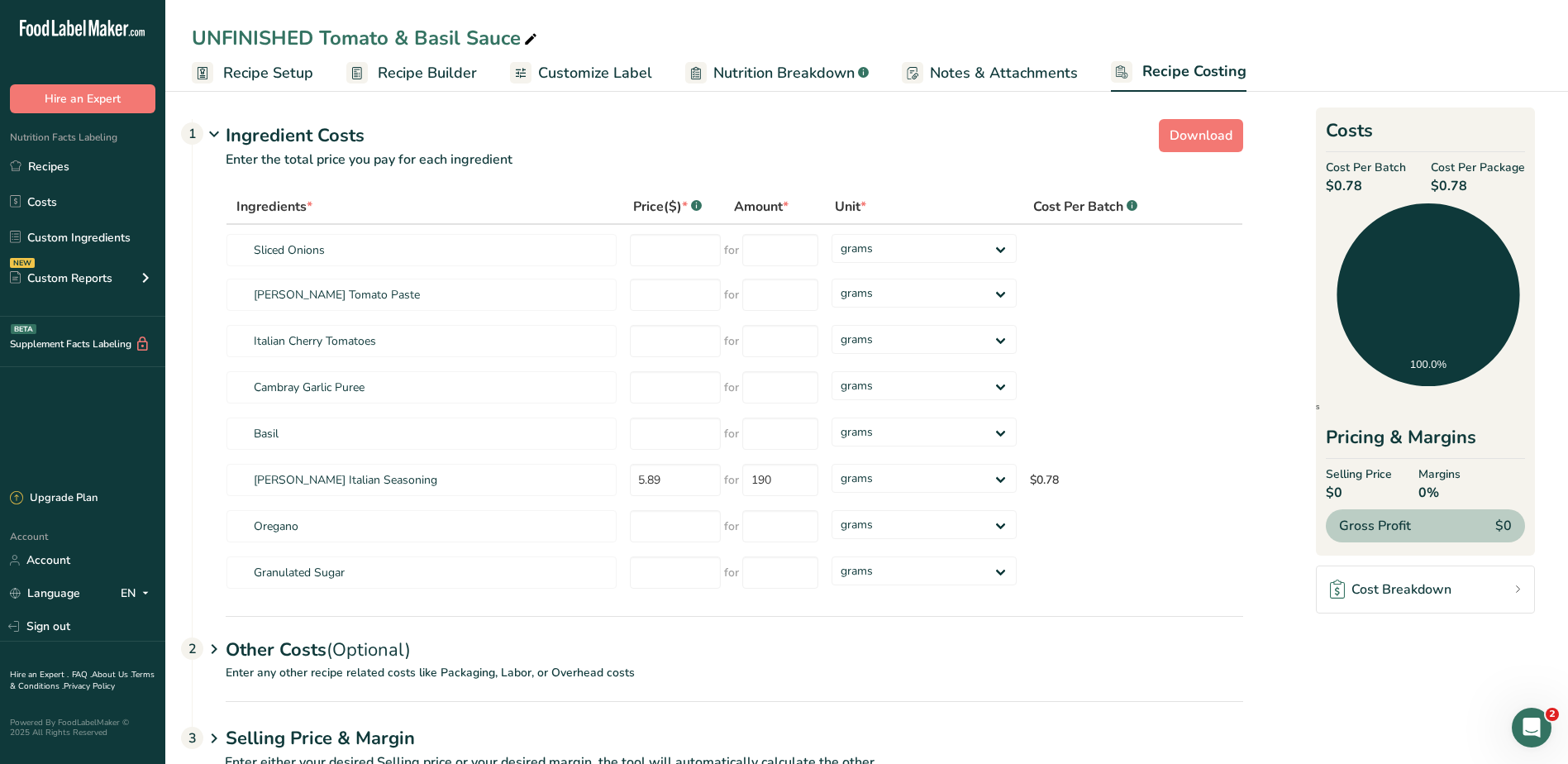
click at [1048, 64] on span "Notes & Attachments" at bounding box center [1003, 73] width 148 height 22
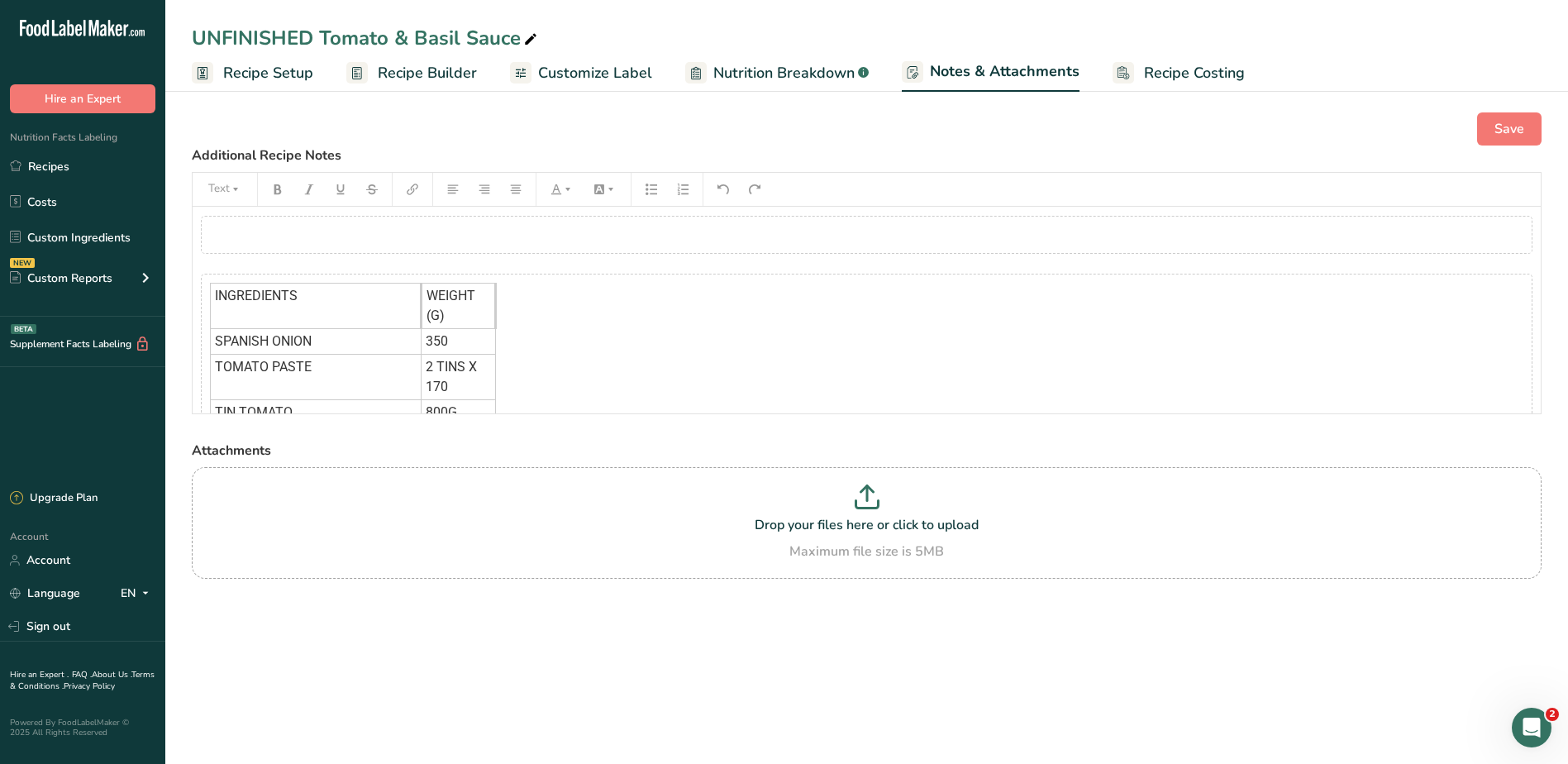
click at [561, 314] on div "INGREDIENTS WEIGHT (G) SPANISH ONION 350 TOMATO PASTE 2 TINS X 170 TIN TOMATO 8…" at bounding box center [867, 431] width 1331 height 315
click at [443, 255] on icon "button" at bounding box center [441, 252] width 12 height 12
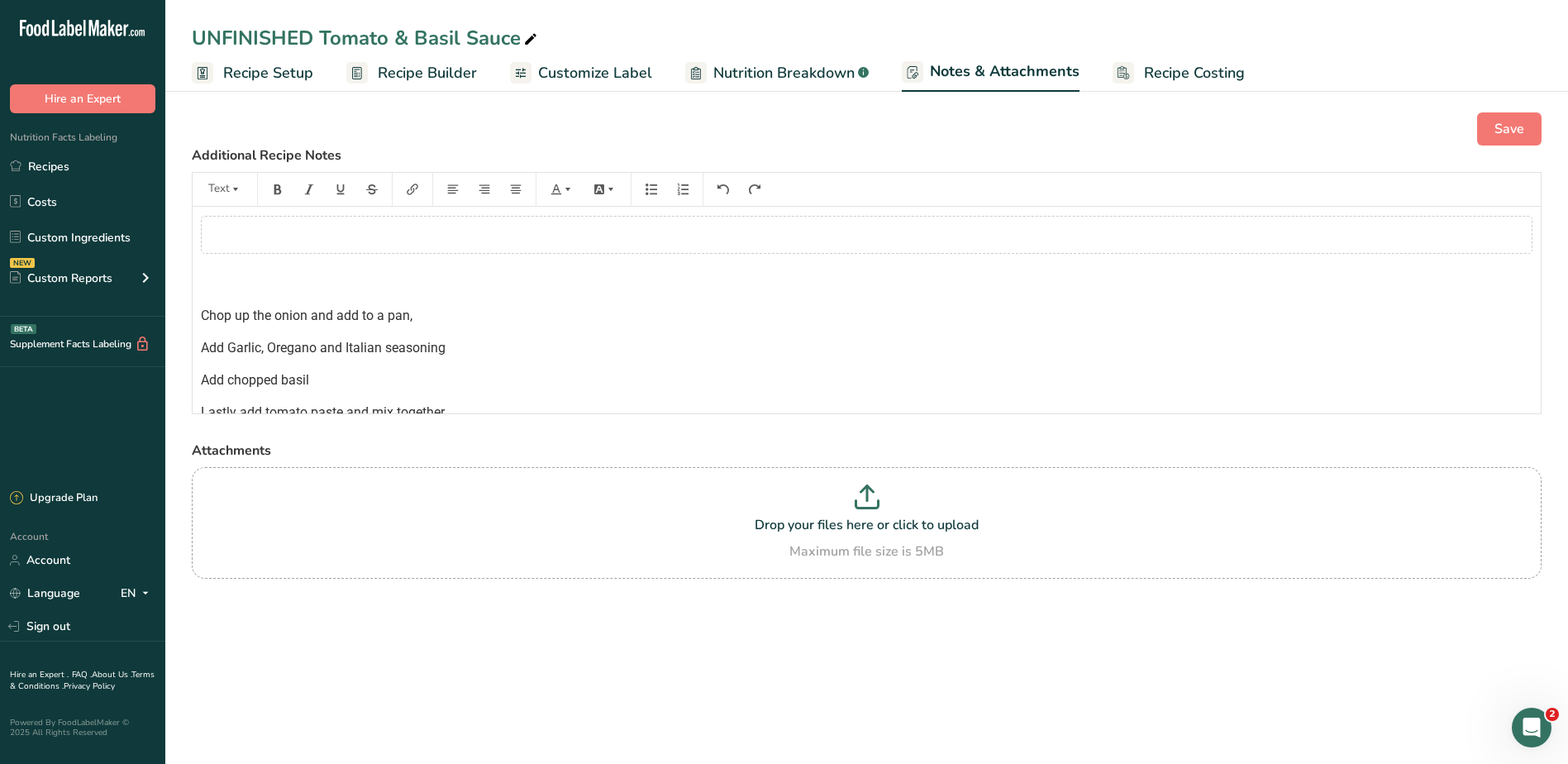
click at [467, 232] on div "﻿" at bounding box center [867, 234] width 1331 height 38
click at [448, 227] on div "﻿" at bounding box center [867, 234] width 1331 height 38
click at [438, 275] on icon "button" at bounding box center [441, 277] width 8 height 8
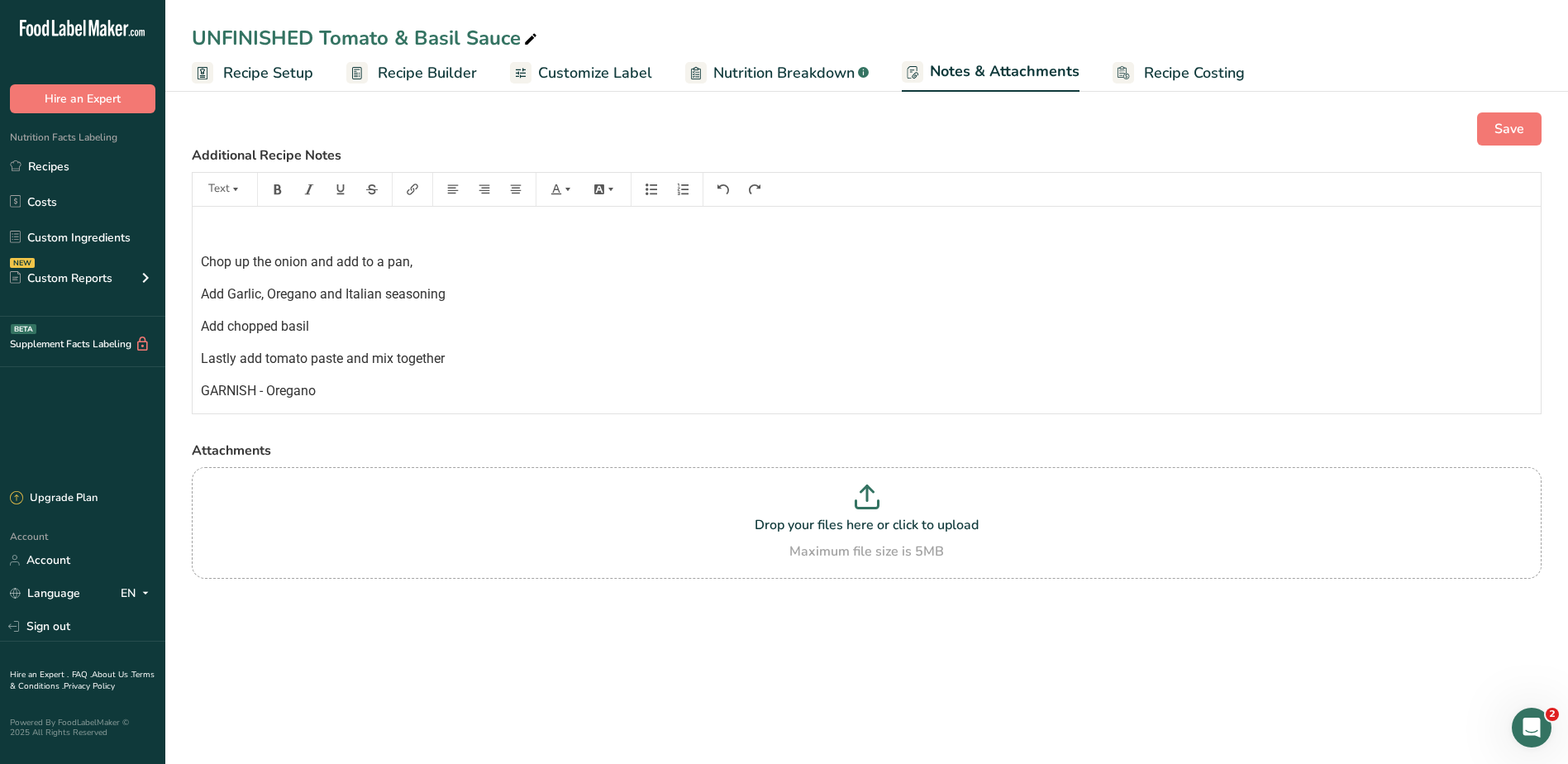
scroll to position [117, 0]
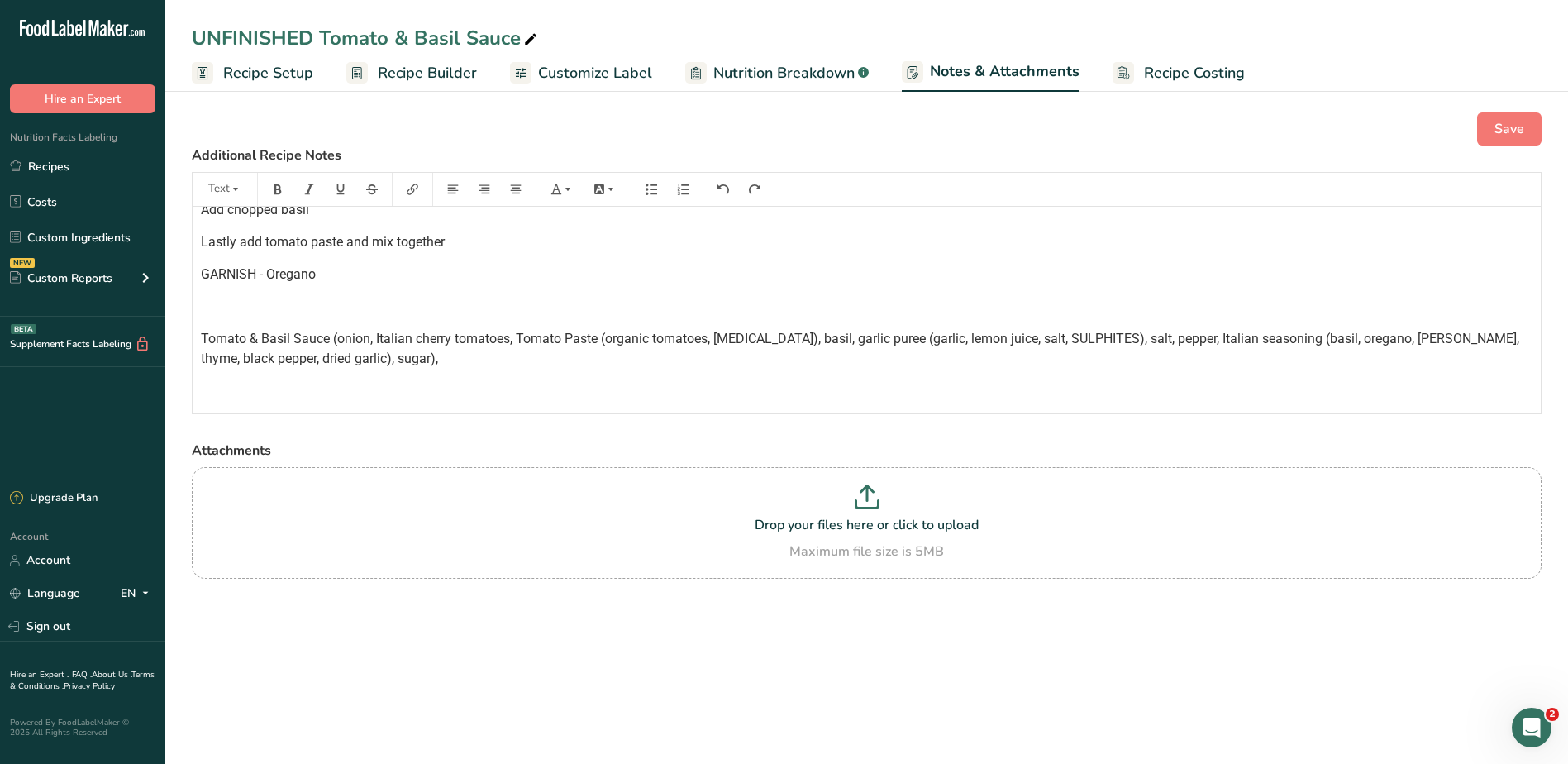
click at [345, 333] on span "Tomato & Basil Sauce (onion, Italian cherry tomatoes, Tomato Paste (organic tom…" at bounding box center [862, 348] width 1321 height 35
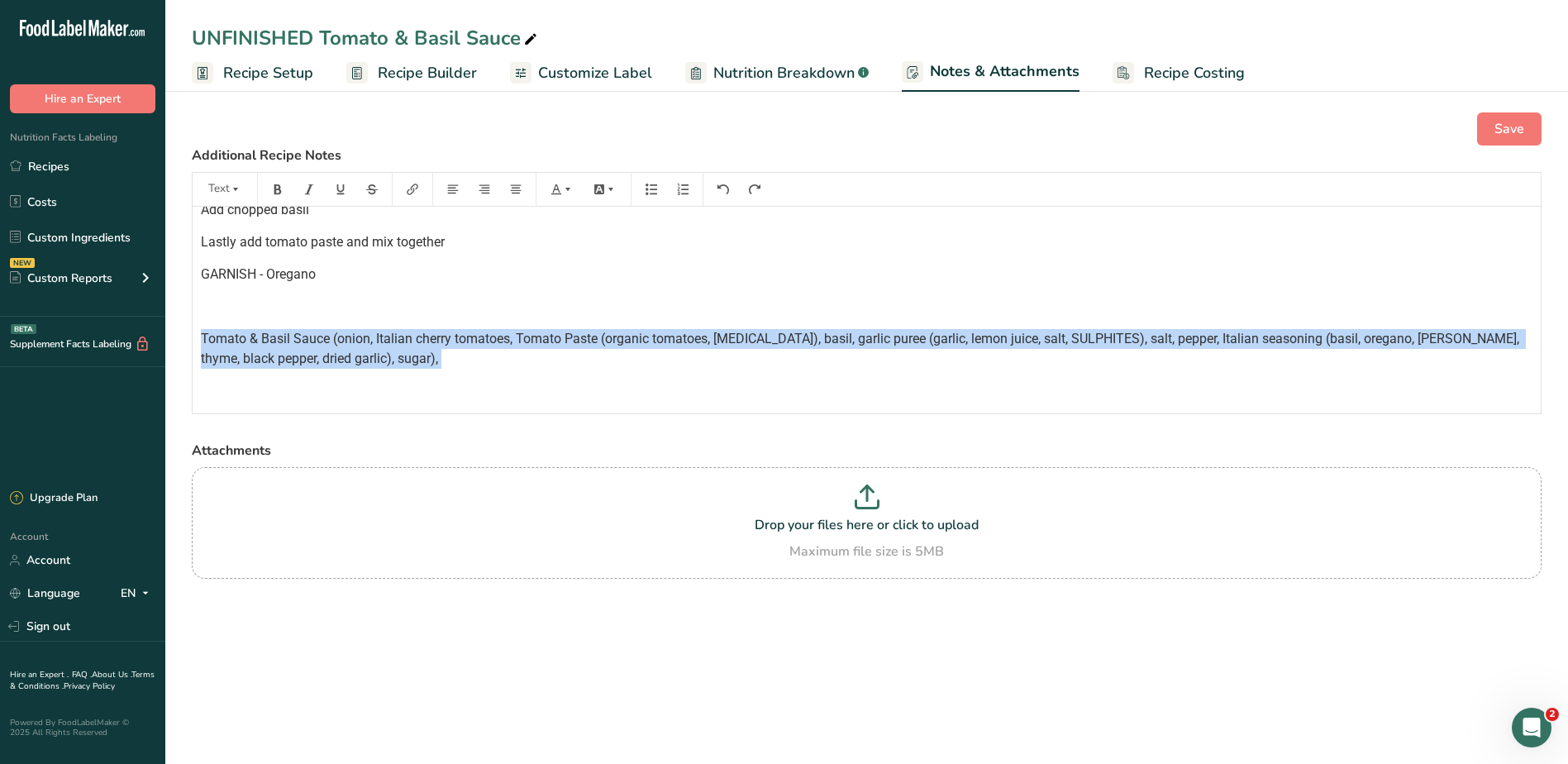
click at [345, 333] on span "Tomato & Basil Sauce (onion, Italian cherry tomatoes, Tomato Paste (organic tom…" at bounding box center [862, 348] width 1321 height 35
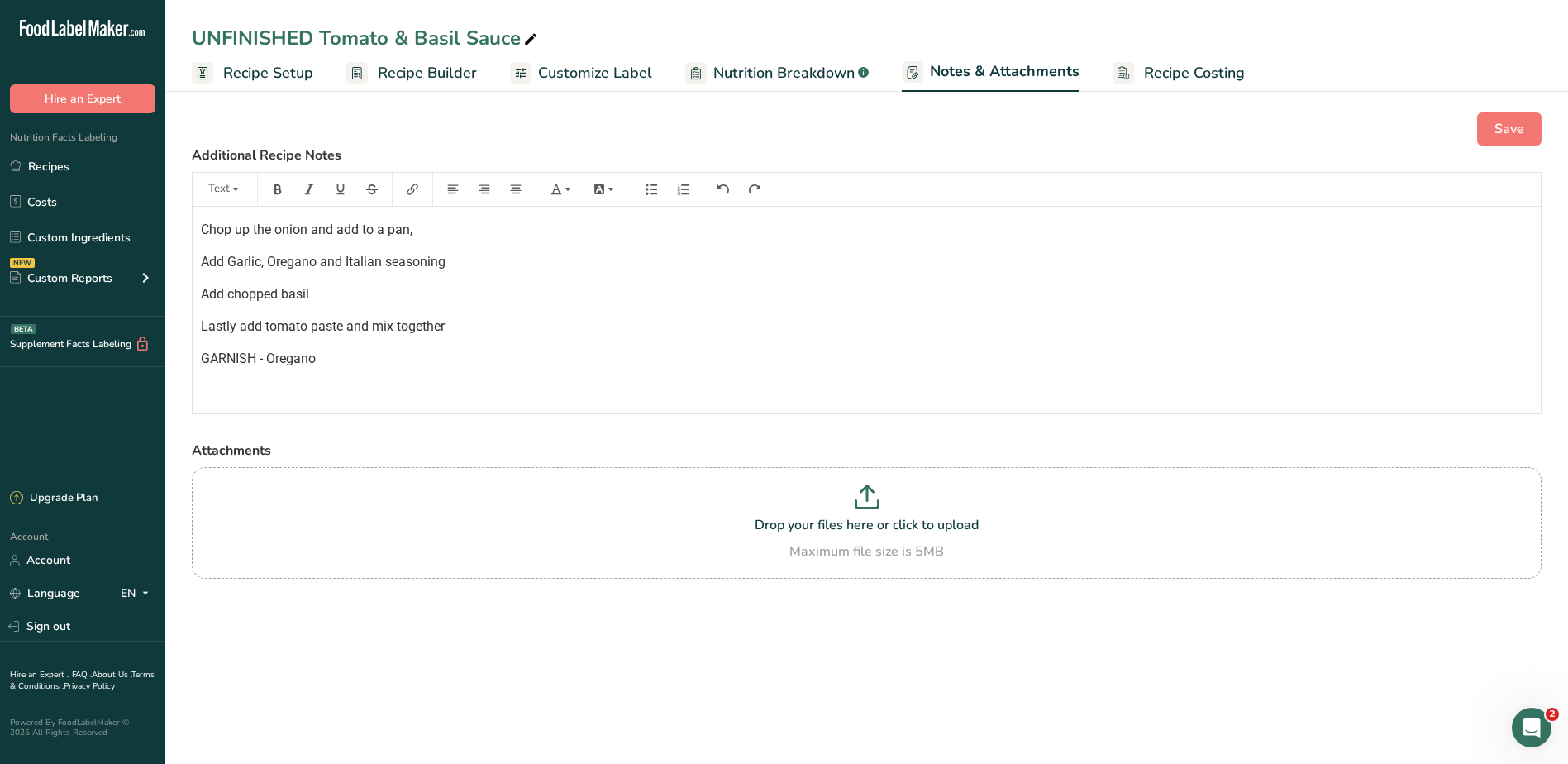
scroll to position [0, 0]
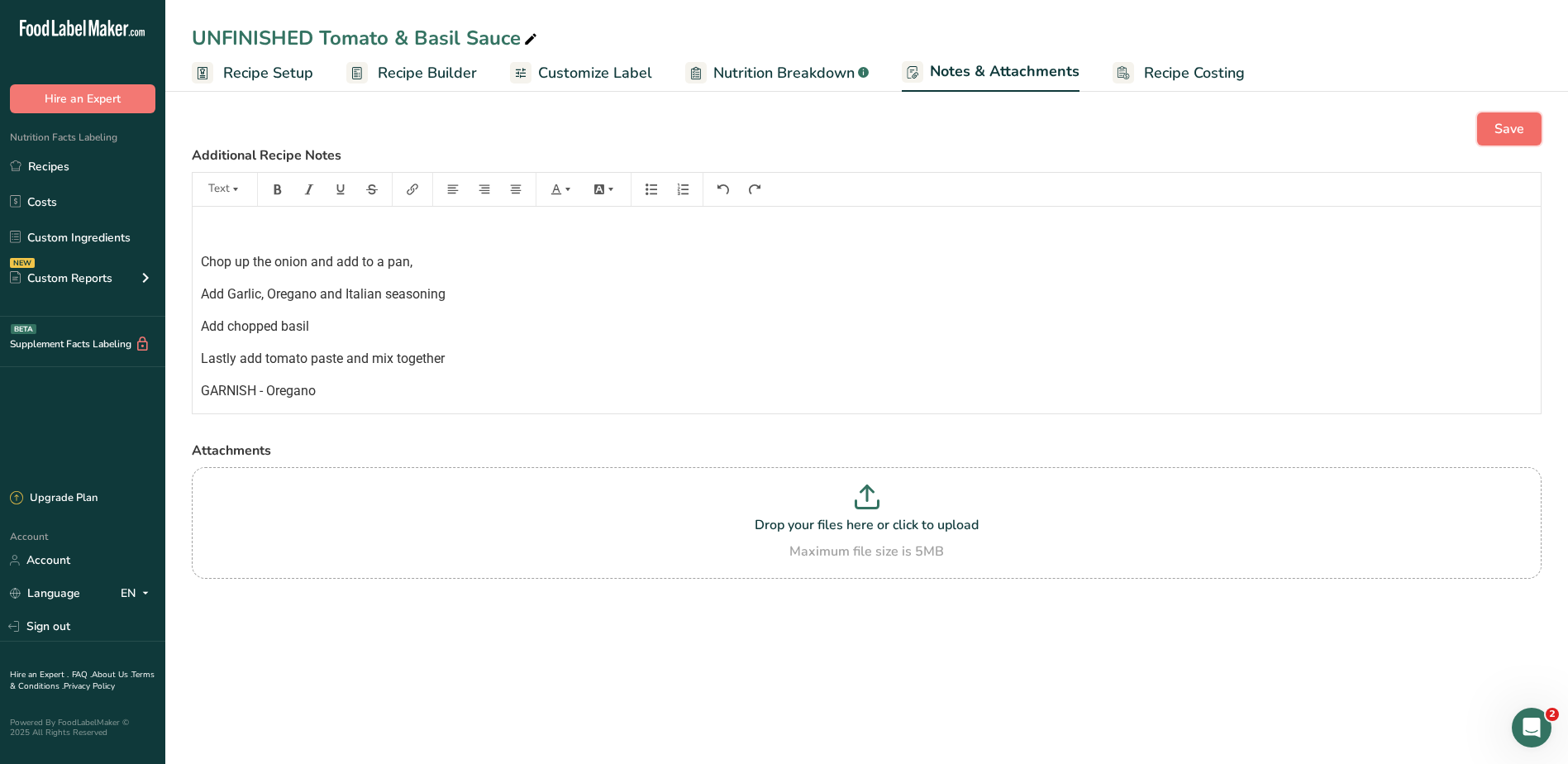
click at [1483, 120] on button "Save" at bounding box center [1509, 128] width 64 height 33
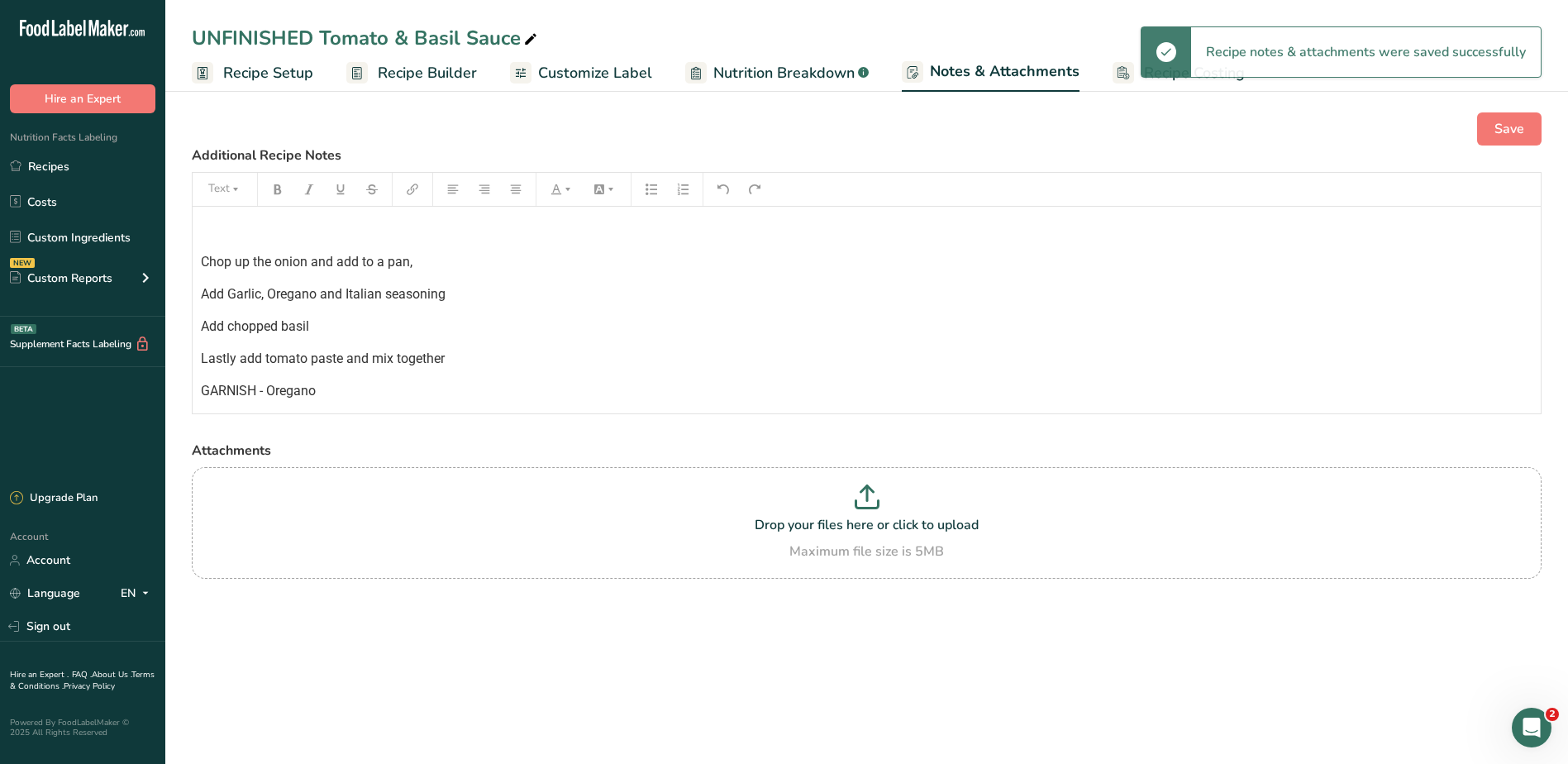
click at [421, 74] on span "Recipe Builder" at bounding box center [427, 73] width 99 height 22
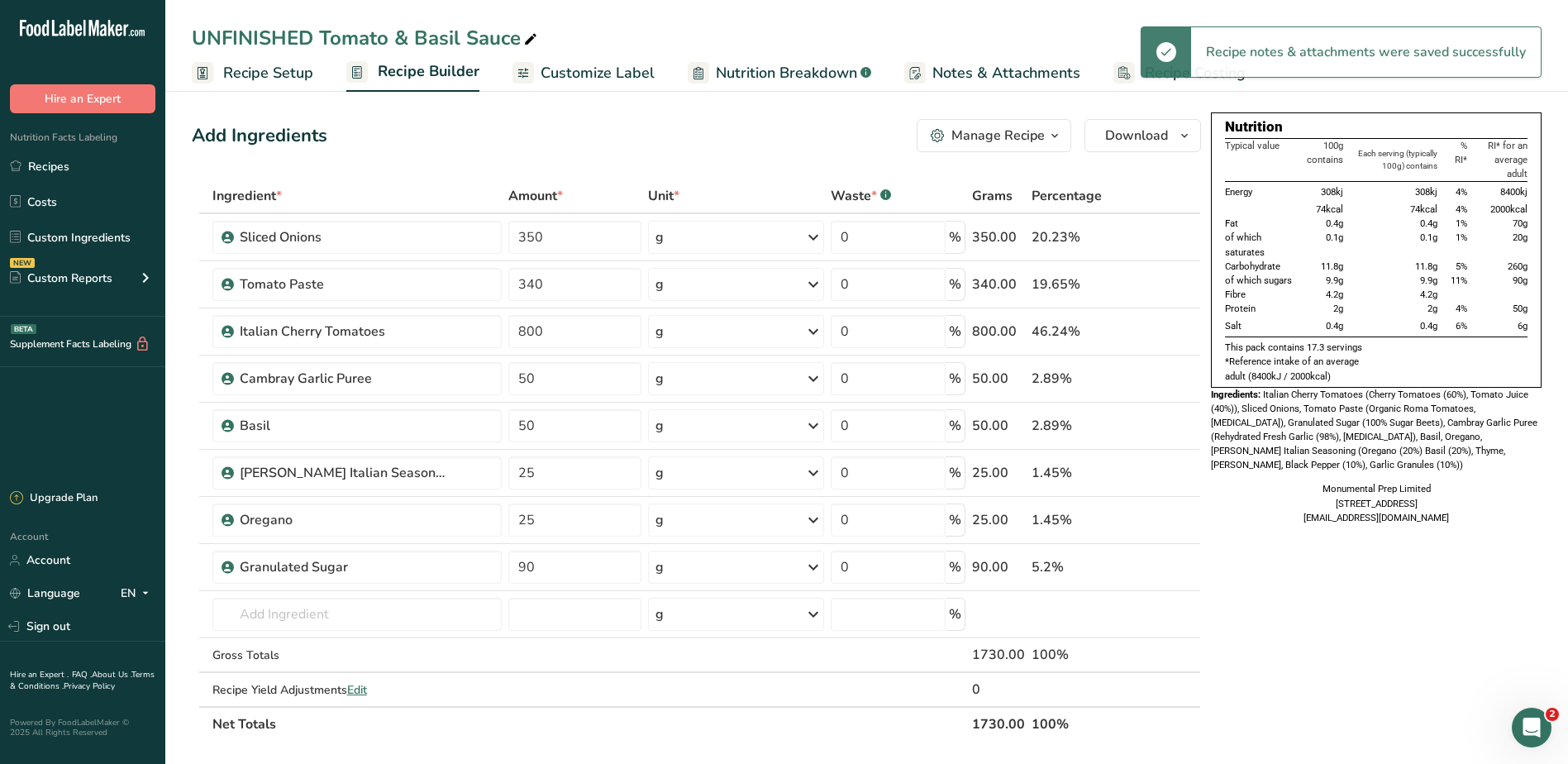
click at [278, 74] on span "Recipe Setup" at bounding box center [268, 73] width 90 height 22
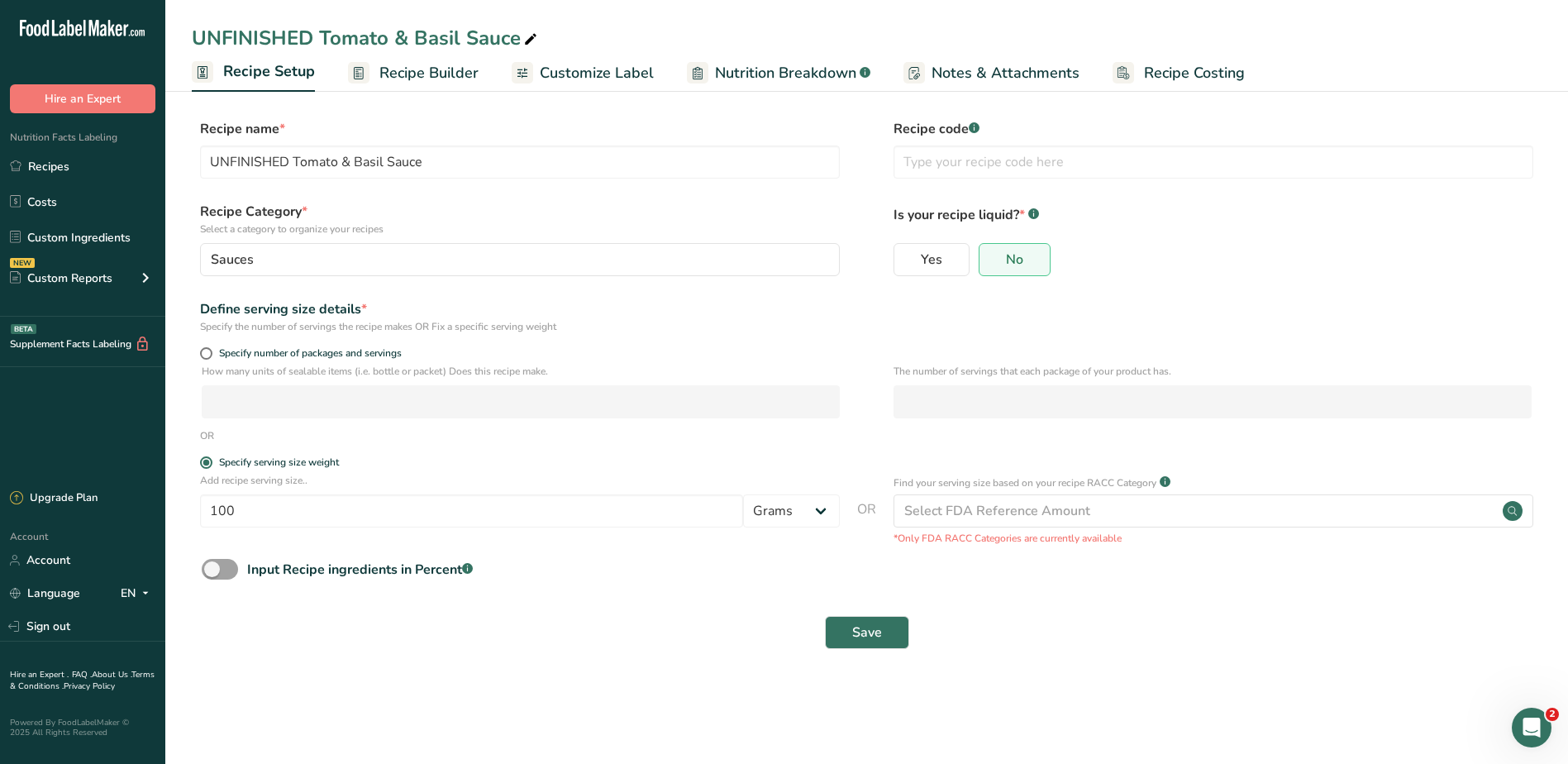
click at [308, 35] on div "UNFINISHED Tomato & Basil Sauce" at bounding box center [366, 37] width 349 height 30
drag, startPoint x: 320, startPoint y: 34, endPoint x: 137, endPoint y: 41, distance: 183.1
click at [137, 41] on div ".a-20{fill:#fff;} Hire an Expert Nutrition Facts Labeling Recipes Costs Custom …" at bounding box center [784, 382] width 1568 height 764
click at [749, 35] on input "Tomato & Basil Sauce" at bounding box center [866, 37] width 1349 height 30
type input "Tomato & Basil Sauce"
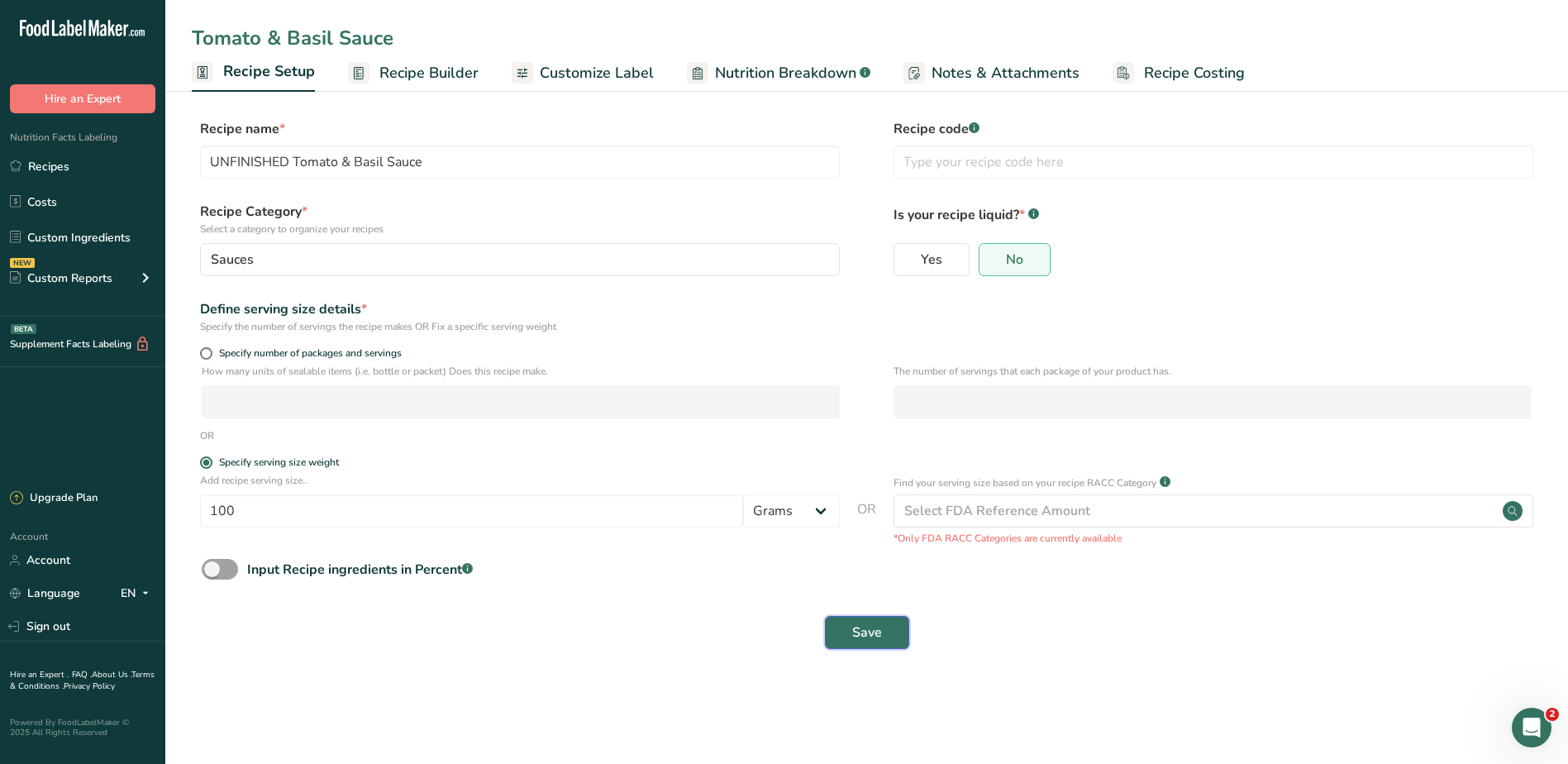
click at [879, 628] on span "Save" at bounding box center [866, 632] width 30 height 19
type input "UNFINISHED Tomato & Basil Sauce"
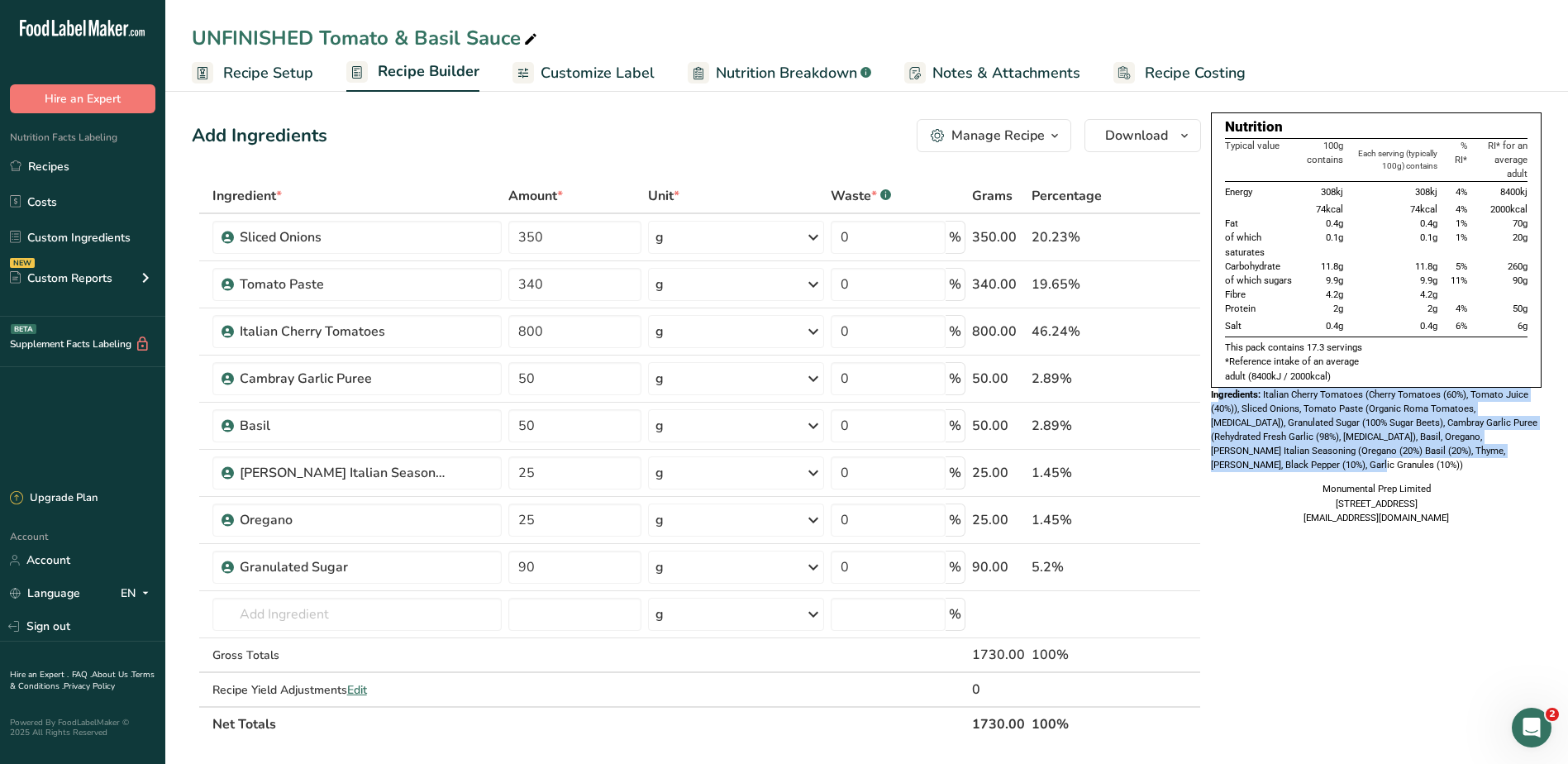
drag, startPoint x: 1217, startPoint y: 387, endPoint x: 1297, endPoint y: 464, distance: 111.0
click at [1298, 464] on div "Ingredients: Italian Cherry Tomatoes (Cherry Tomatoes (60%), Tomato Juice (40%)…" at bounding box center [1375, 430] width 330 height 85
drag, startPoint x: 1297, startPoint y: 464, endPoint x: 1247, endPoint y: 450, distance: 51.9
click at [1247, 450] on span "Italian Cherry Tomatoes (Cherry Tomatoes (60%), Tomato Juice (40%)), Sliced Oni…" at bounding box center [1374, 430] width 326 height 83
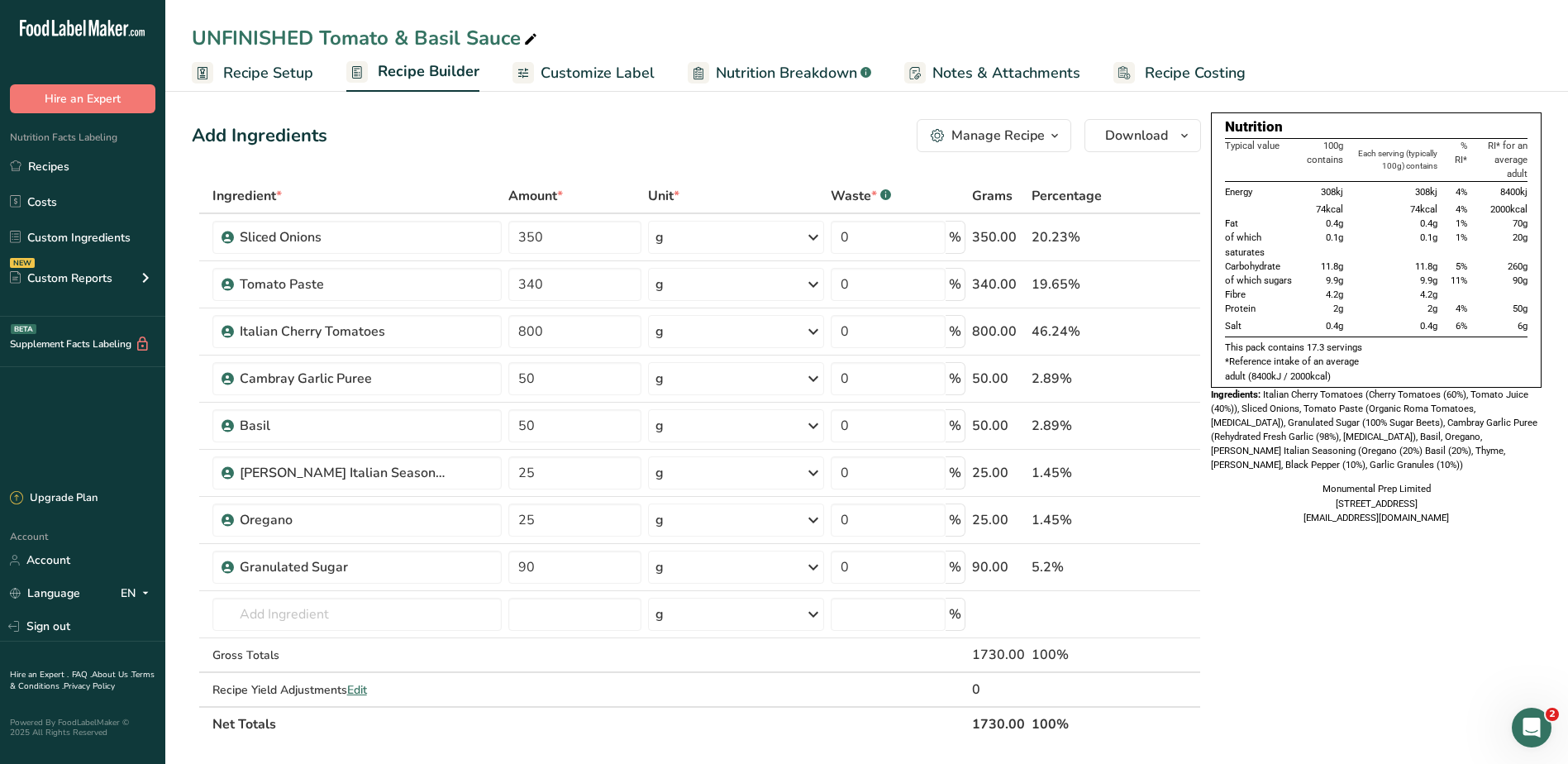
click at [591, 152] on div "Add Ingredients Manage Recipe Delete Recipe Duplicate Recipe Scale Recipe Save …" at bounding box center [701, 697] width 1019 height 1170
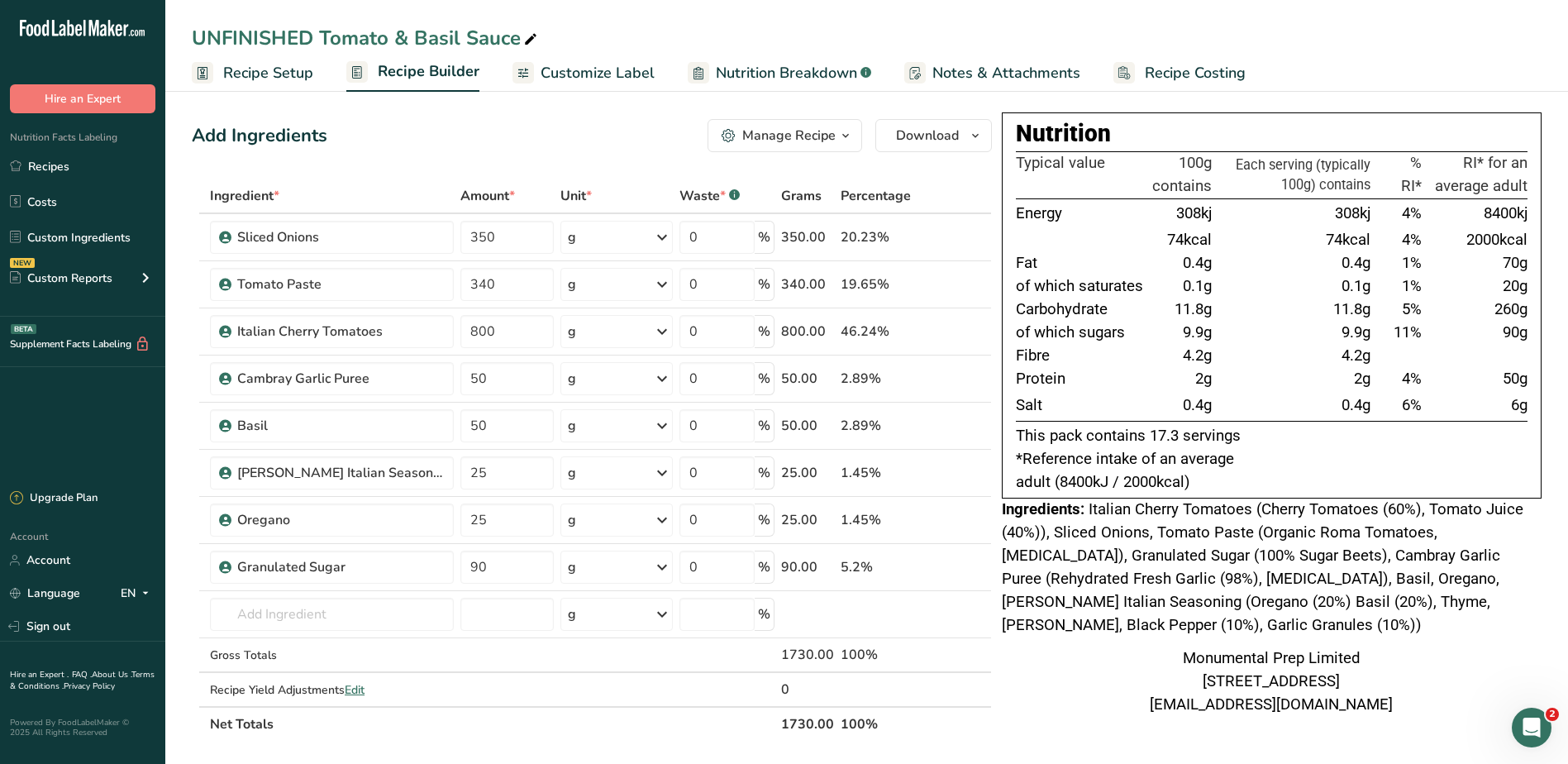
click at [325, 33] on div "UNFINISHED Tomato & Basil Sauce" at bounding box center [366, 37] width 349 height 30
click at [318, 37] on input "UNFINISHED Tomato & Basil Sauce" at bounding box center [866, 37] width 1349 height 30
type input "Tomato & Basil Sauce"
click at [1139, 663] on div "Monumental Prep Limited [STREET_ADDRESS] [EMAIL_ADDRESS][DOMAIN_NAME]" at bounding box center [1271, 682] width 540 height 69
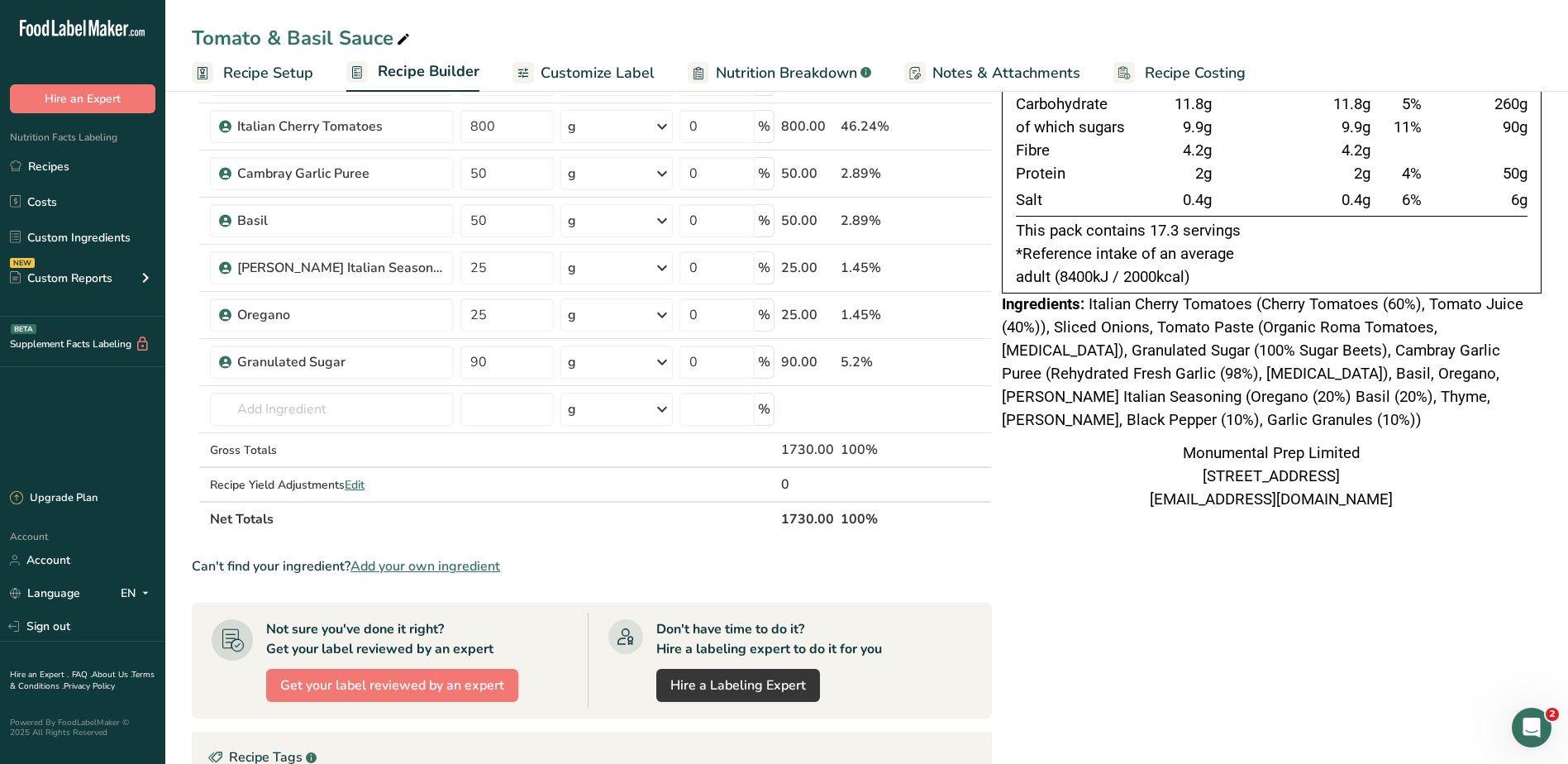
scroll to position [248, 0]
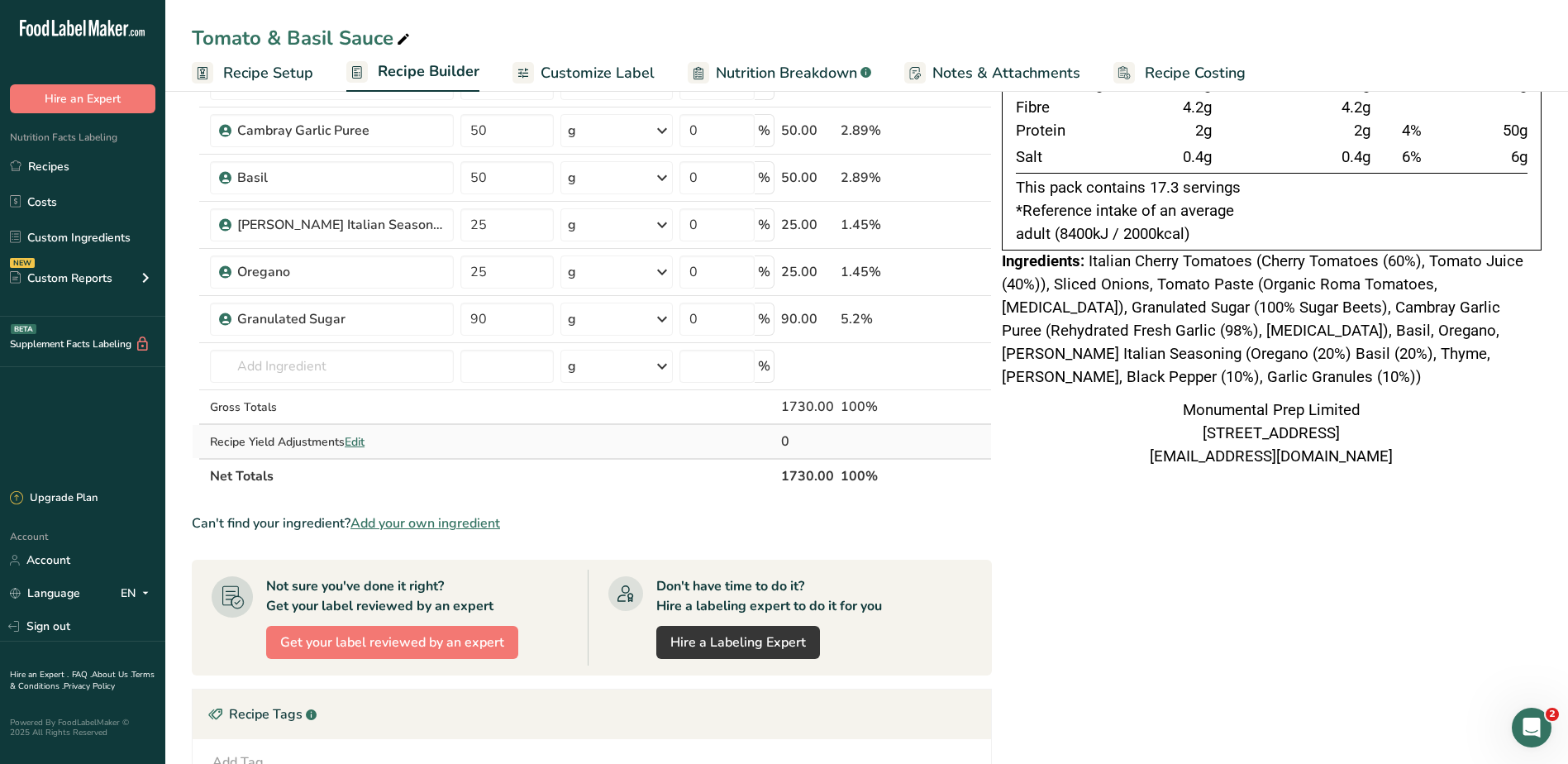
click at [358, 436] on span "Edit" at bounding box center [354, 442] width 19 height 16
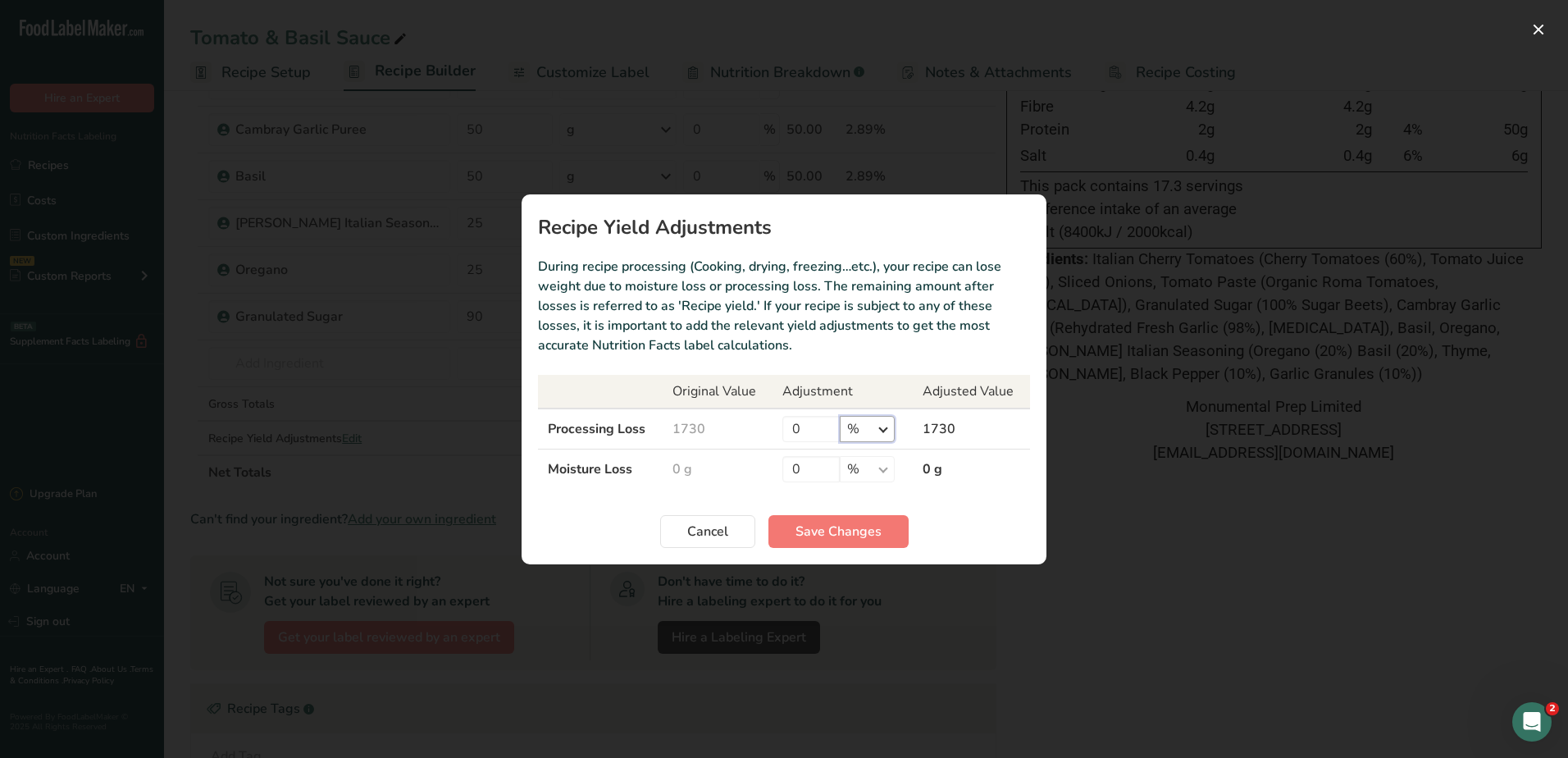
click at [875, 422] on select "% g kg mg mcg lb oz" at bounding box center [868, 428] width 55 height 26
drag, startPoint x: 762, startPoint y: 485, endPoint x: 773, endPoint y: 485, distance: 11.0
click at [763, 485] on td "0 g" at bounding box center [717, 469] width 110 height 40
drag, startPoint x: 811, startPoint y: 469, endPoint x: 746, endPoint y: 466, distance: 65.1
click at [746, 466] on tr "Moisture Loss 0 g 0 % g kg mg mcg lb oz 0 g" at bounding box center [784, 469] width 492 height 40
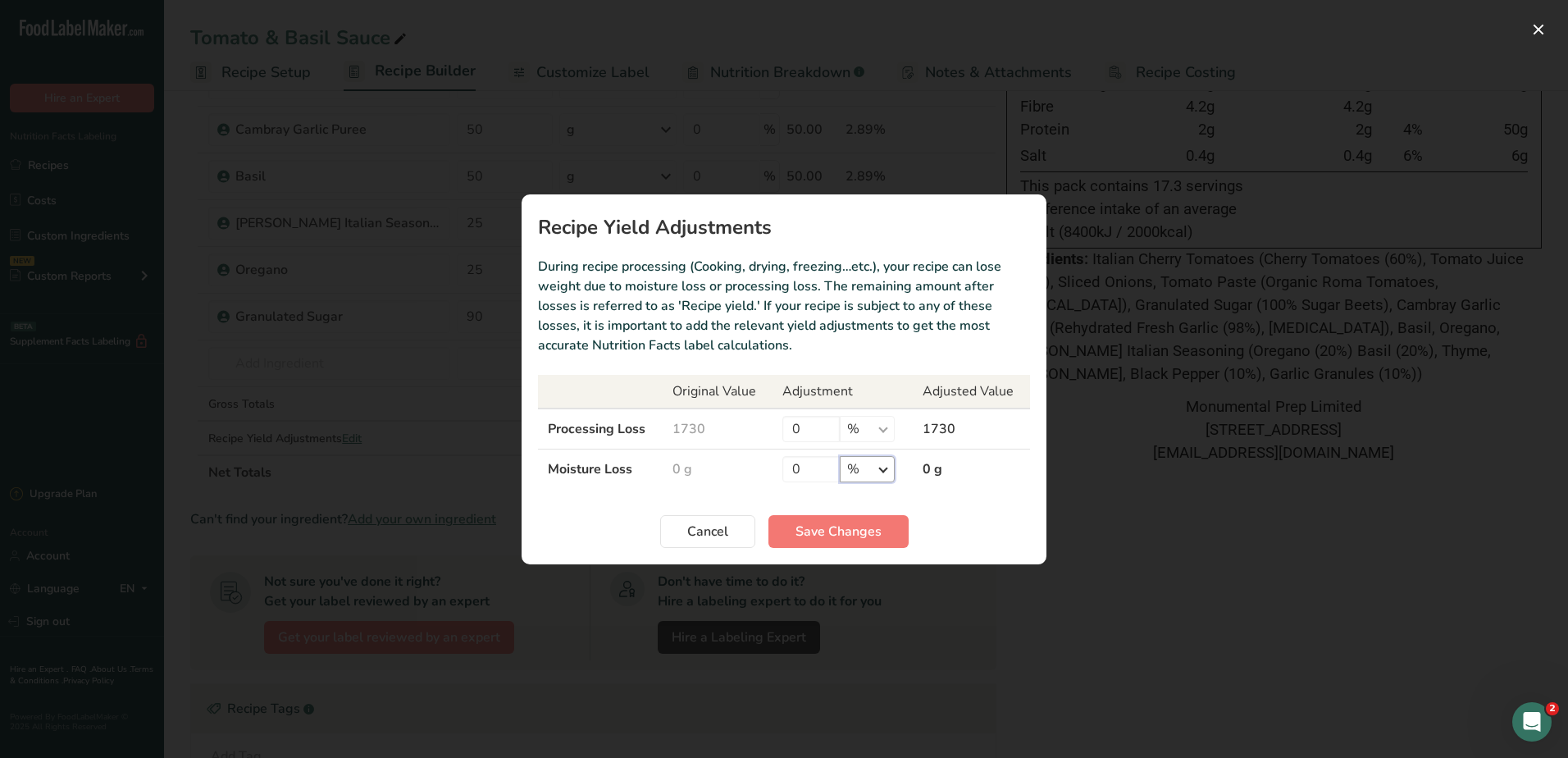
click at [876, 466] on select "% g kg mg mcg lb oz" at bounding box center [868, 469] width 55 height 26
click at [878, 468] on select "% g kg mg mcg lb oz" at bounding box center [868, 469] width 55 height 26
click at [811, 471] on input "0" at bounding box center [811, 469] width 57 height 26
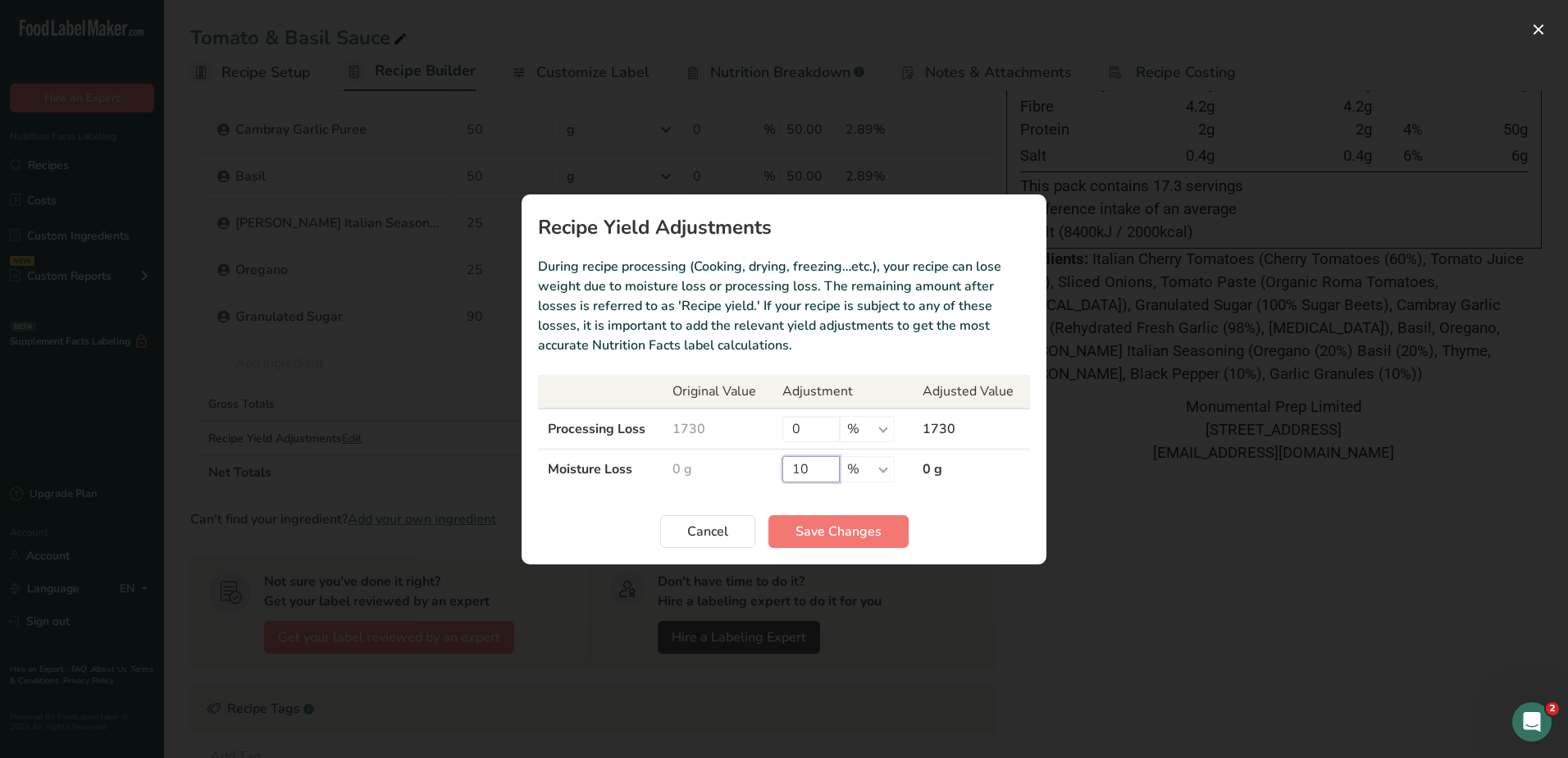
type input "10"
click at [968, 491] on section "Recipe Yield Adjustments During recipe processing (Cooking, drying, freezing…et…" at bounding box center [784, 379] width 525 height 370
drag, startPoint x: 818, startPoint y: 470, endPoint x: 730, endPoint y: 457, distance: 89.0
click at [730, 457] on tr "Moisture Loss 0 g 10 % g kg mg mcg lb oz 0 g" at bounding box center [784, 469] width 492 height 40
click at [699, 537] on span "Cancel" at bounding box center [708, 531] width 41 height 19
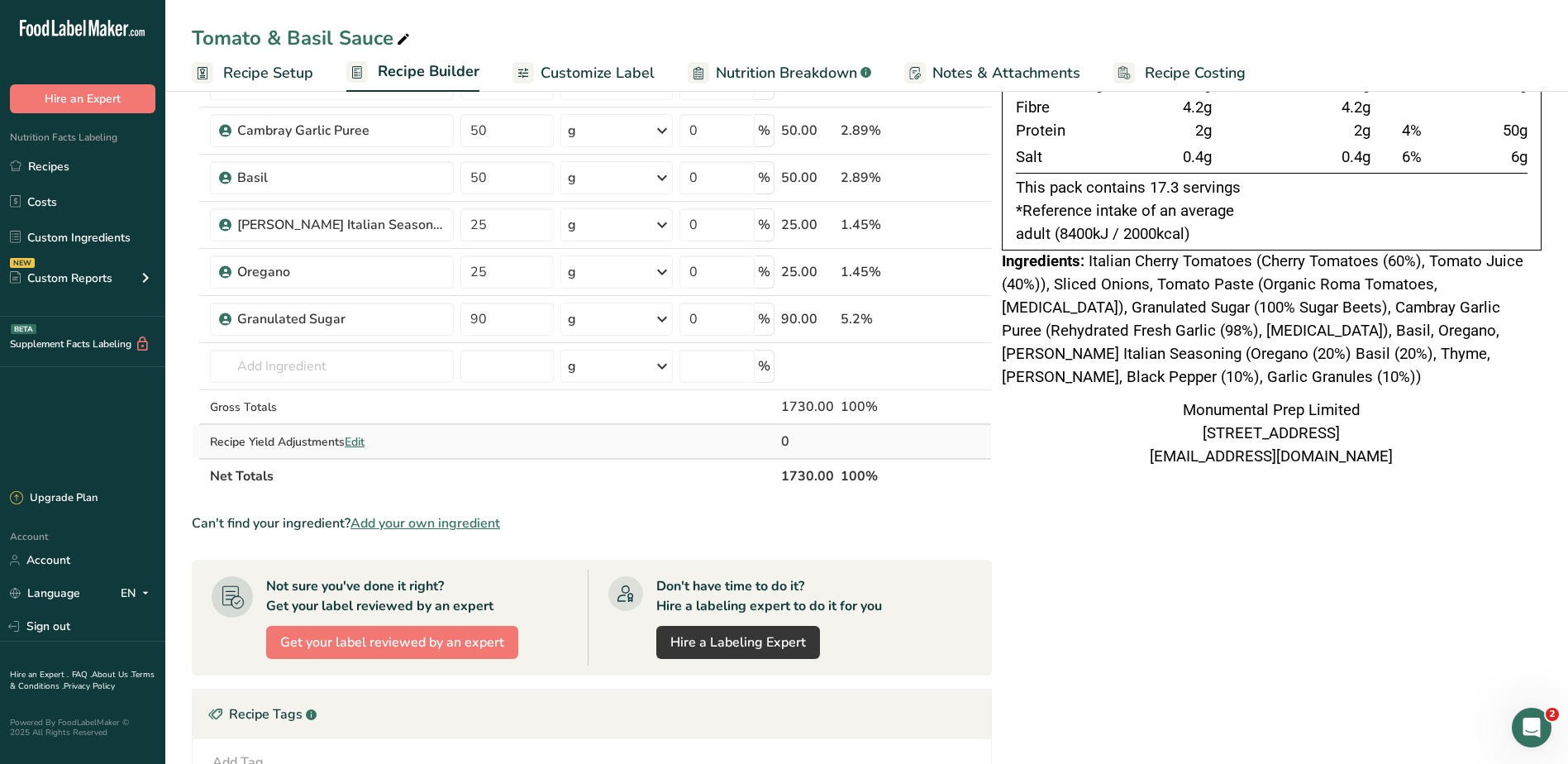
click at [357, 442] on span "Edit" at bounding box center [354, 442] width 19 height 16
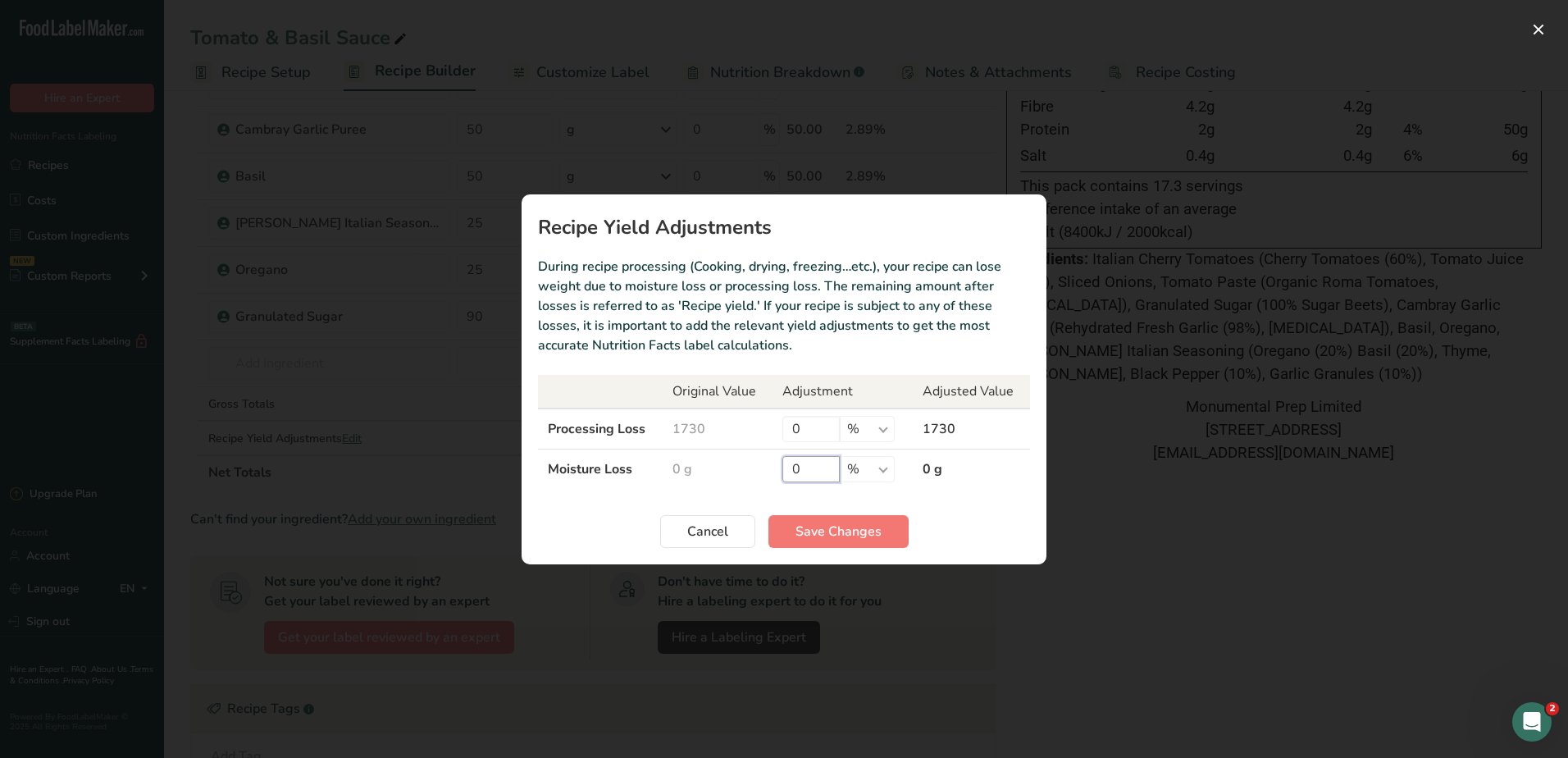
click at [807, 464] on input "0" at bounding box center [811, 469] width 57 height 26
click at [879, 468] on select "% g kg mg mcg lb oz" at bounding box center [868, 469] width 55 height 26
click at [840, 456] on select "% g kg mg mcg lb oz" at bounding box center [868, 469] width 55 height 26
drag, startPoint x: 784, startPoint y: 475, endPoint x: 806, endPoint y: 470, distance: 22.6
click at [785, 473] on input "0" at bounding box center [811, 469] width 57 height 26
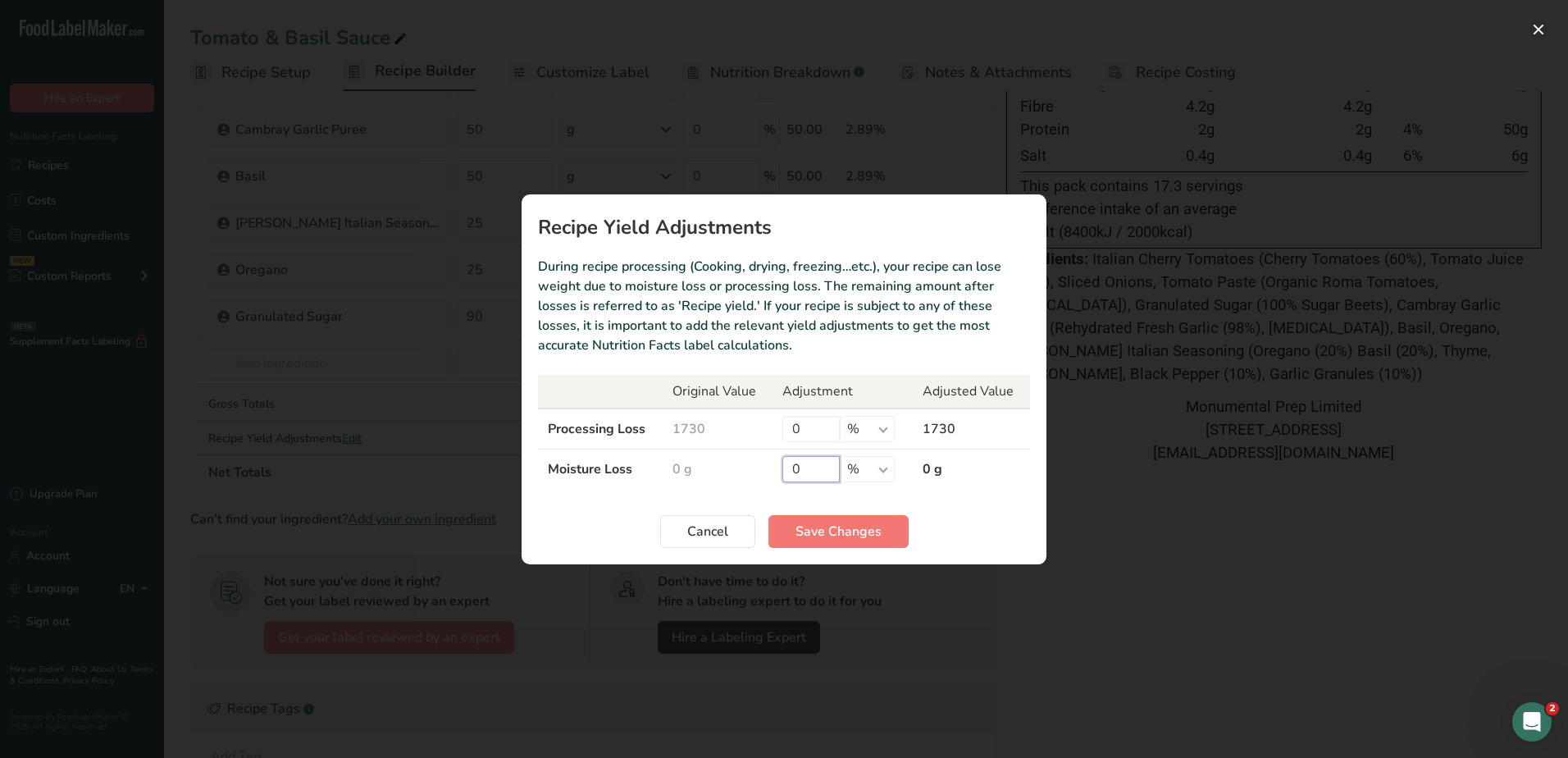
drag, startPoint x: 807, startPoint y: 470, endPoint x: 755, endPoint y: 459, distance: 53.2
click at [759, 468] on tr "Moisture Loss 0 g 0 % g kg mg mcg lb oz 0 g" at bounding box center [784, 469] width 492 height 40
type input "10"
click at [856, 520] on button "Save Changes" at bounding box center [839, 531] width 140 height 33
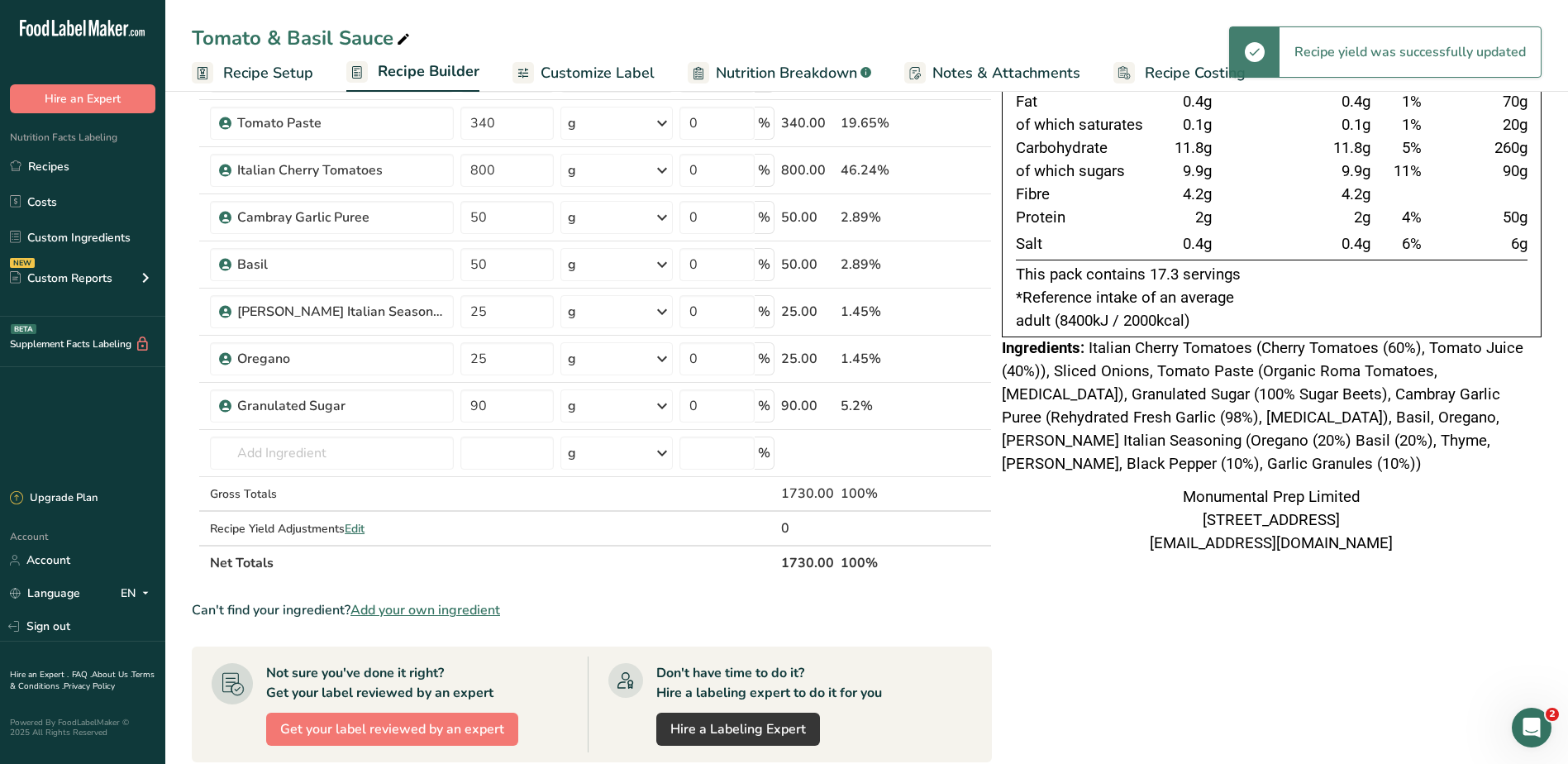
scroll to position [413, 0]
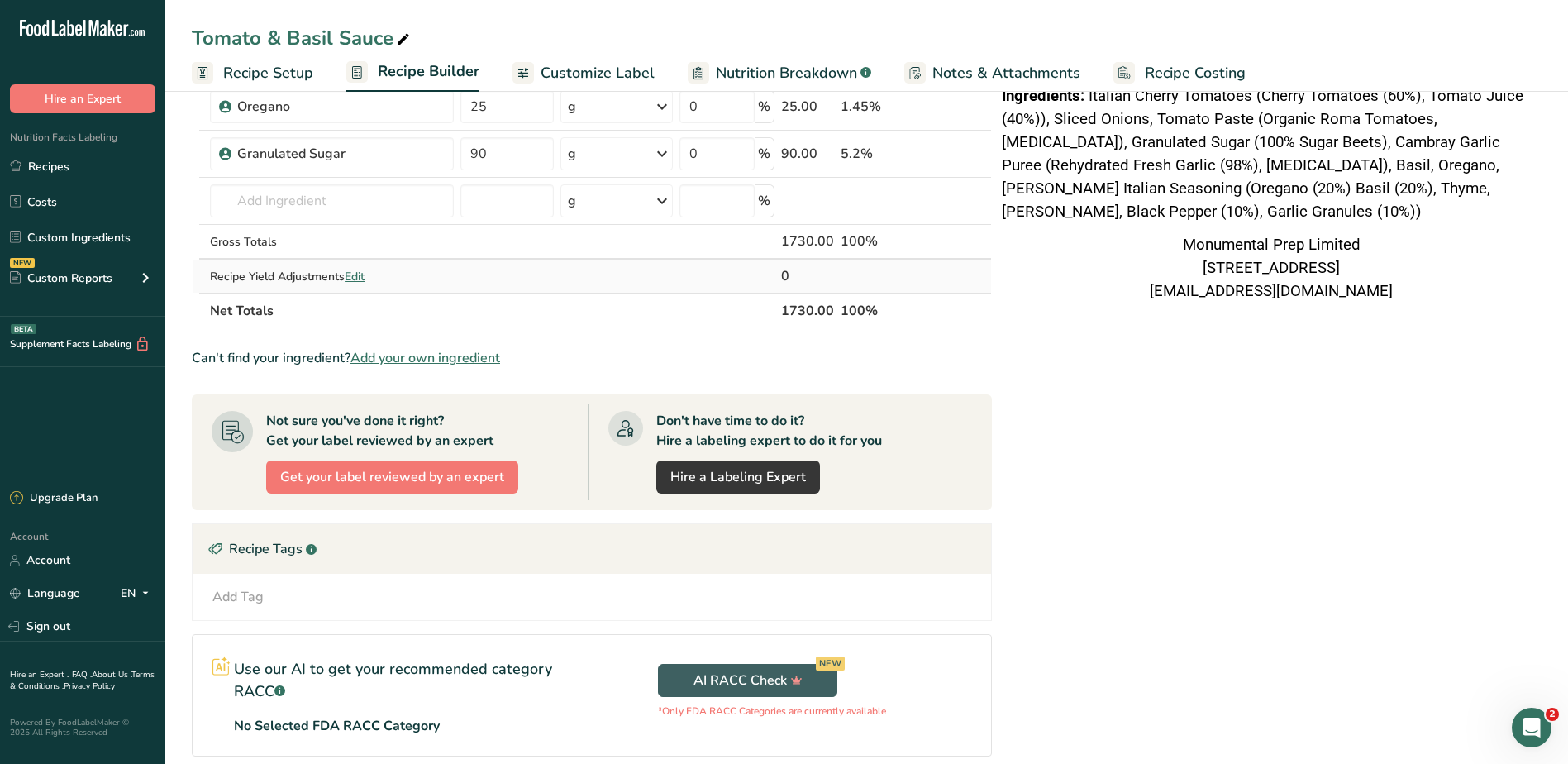
click at [355, 281] on span "Edit" at bounding box center [354, 276] width 19 height 16
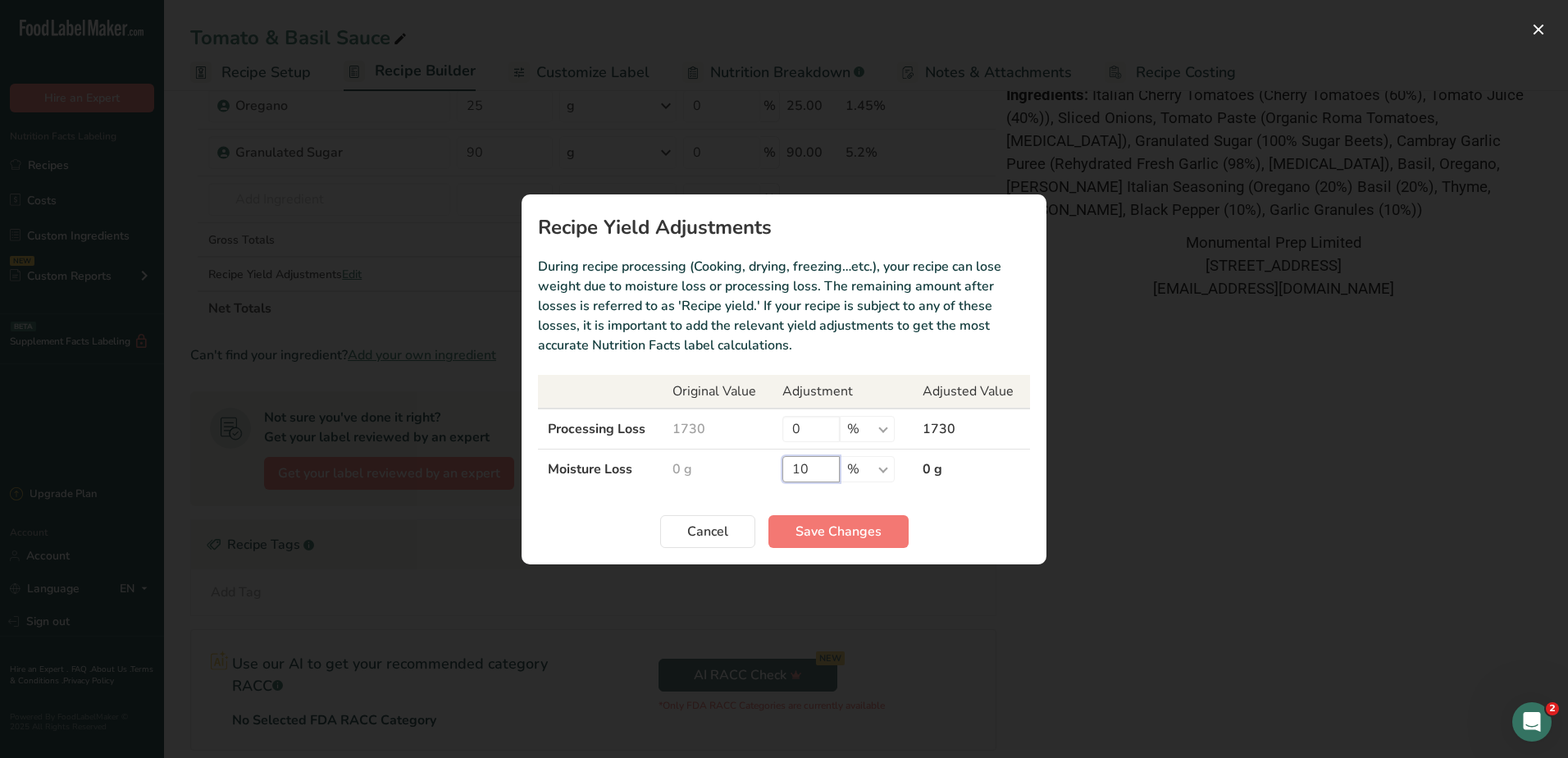
drag, startPoint x: 803, startPoint y: 469, endPoint x: 708, endPoint y: 475, distance: 95.2
click at [710, 475] on tr "Moisture Loss 0 g 10 % g kg mg mcg lb oz 0 g" at bounding box center [784, 469] width 492 height 40
drag, startPoint x: 813, startPoint y: 464, endPoint x: 735, endPoint y: 468, distance: 78.1
click at [737, 468] on tr "Moisture Loss 0 g 10 % g kg mg mcg lb oz 0 g" at bounding box center [784, 469] width 492 height 40
type input "0"
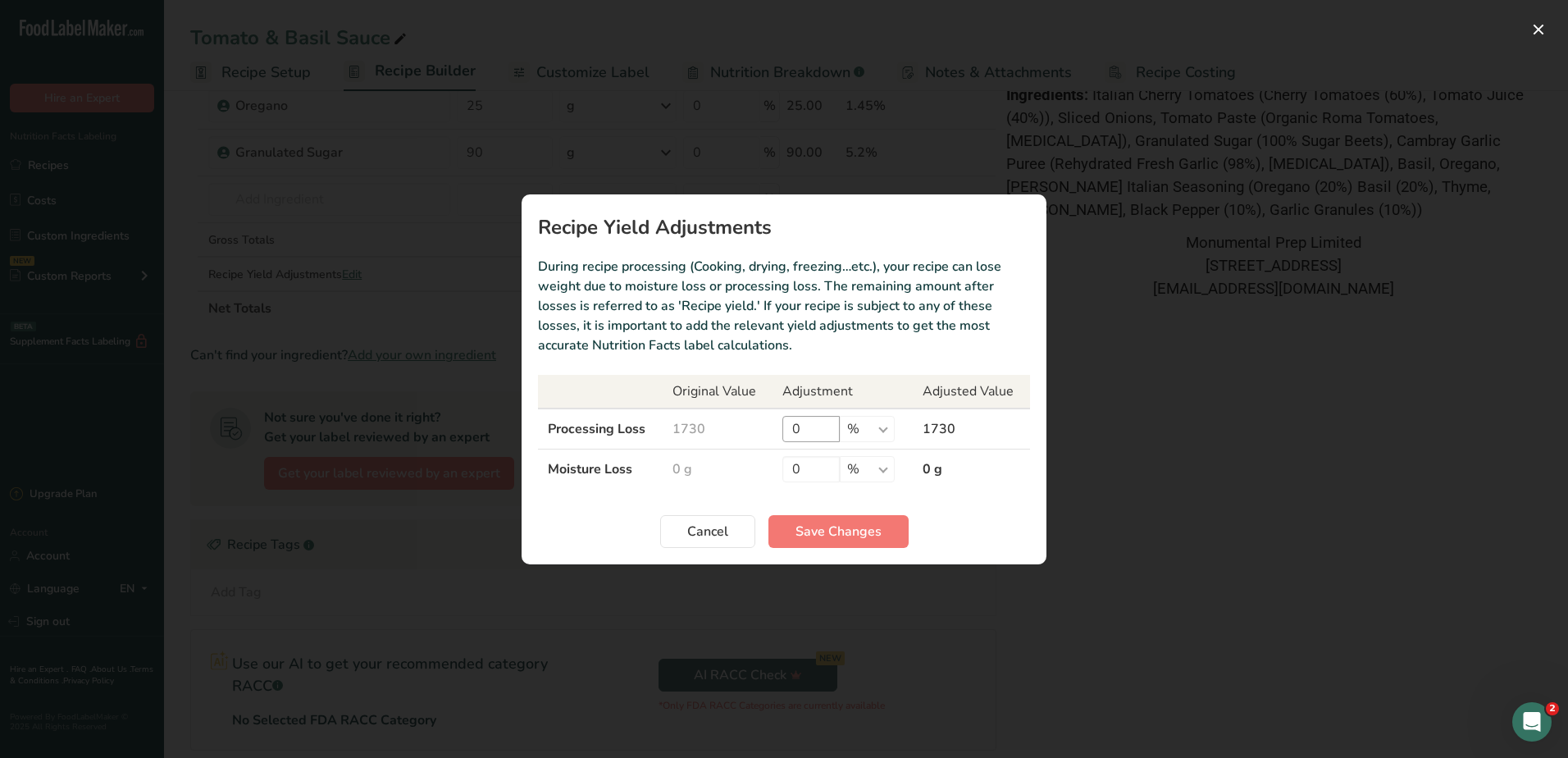
drag, startPoint x: 780, startPoint y: 419, endPoint x: 813, endPoint y: 420, distance: 33.0
click at [785, 419] on td "0 % g kg mg mcg lb oz" at bounding box center [842, 428] width 140 height 41
drag, startPoint x: 813, startPoint y: 423, endPoint x: 735, endPoint y: 427, distance: 78.1
click at [759, 427] on tr "Processing Loss 1730 0 % g kg mg mcg lb oz 1730" at bounding box center [784, 428] width 492 height 41
type input "10"
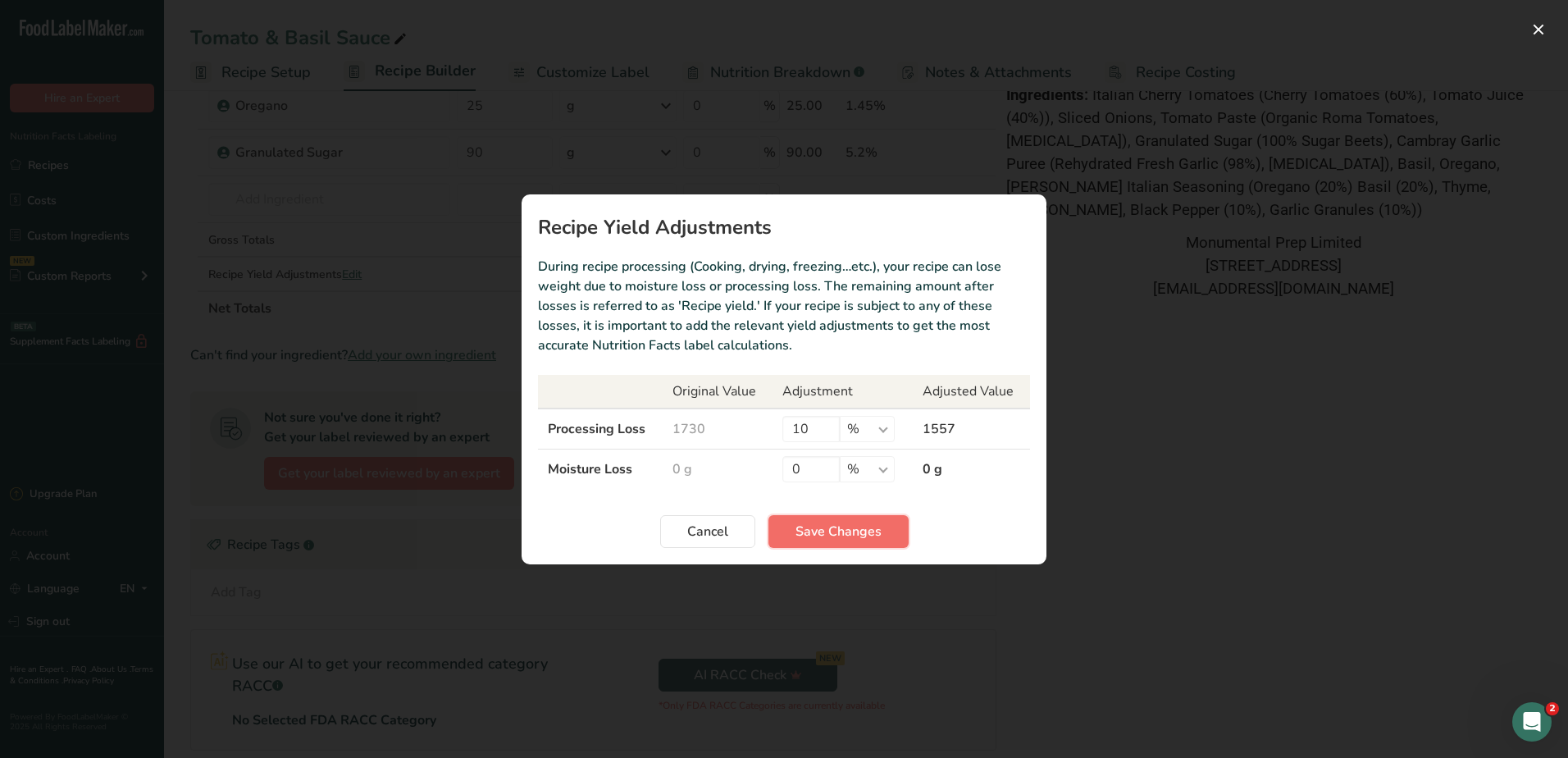
click at [817, 544] on button "Save Changes" at bounding box center [839, 531] width 140 height 33
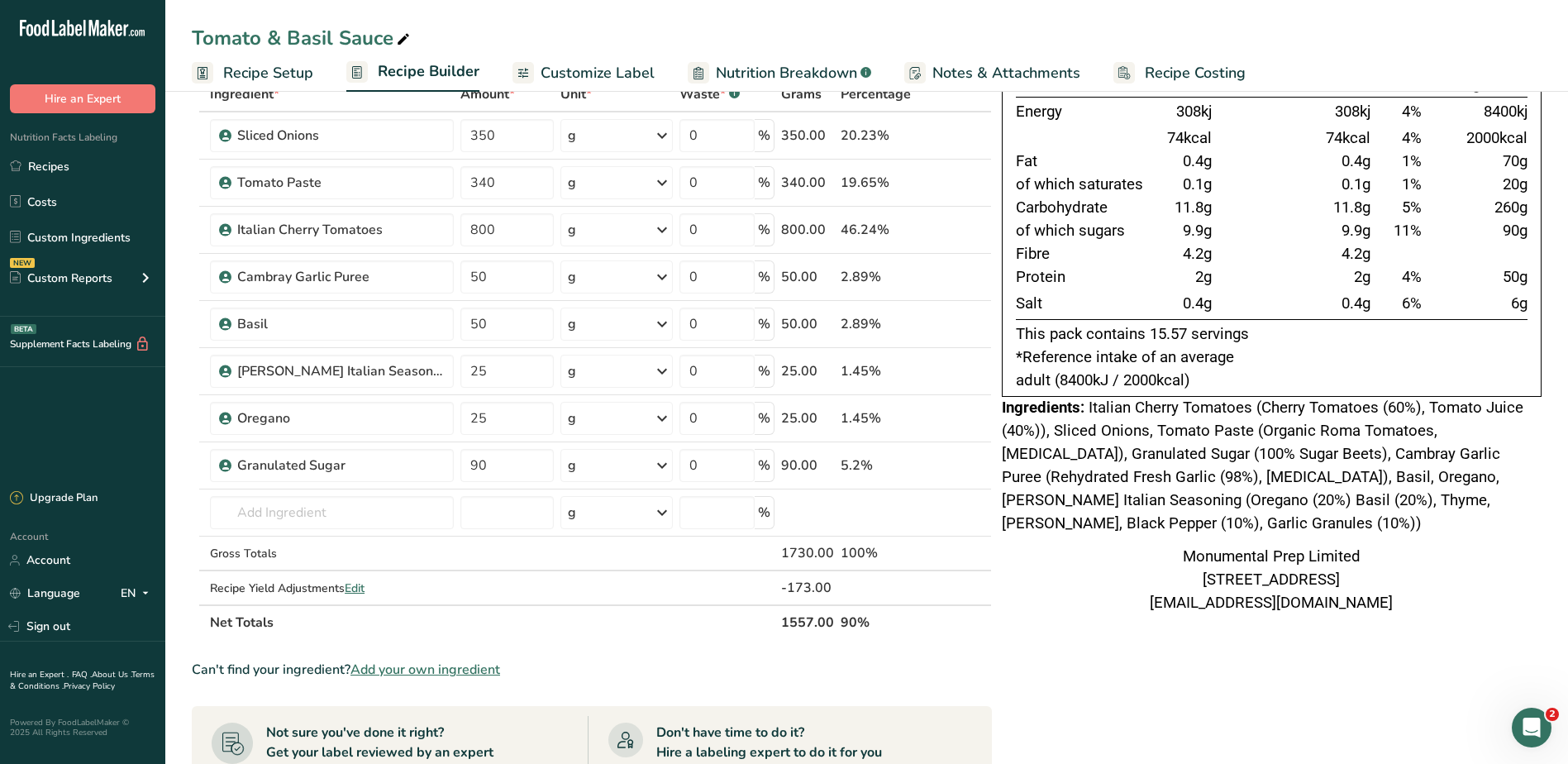
scroll to position [330, 0]
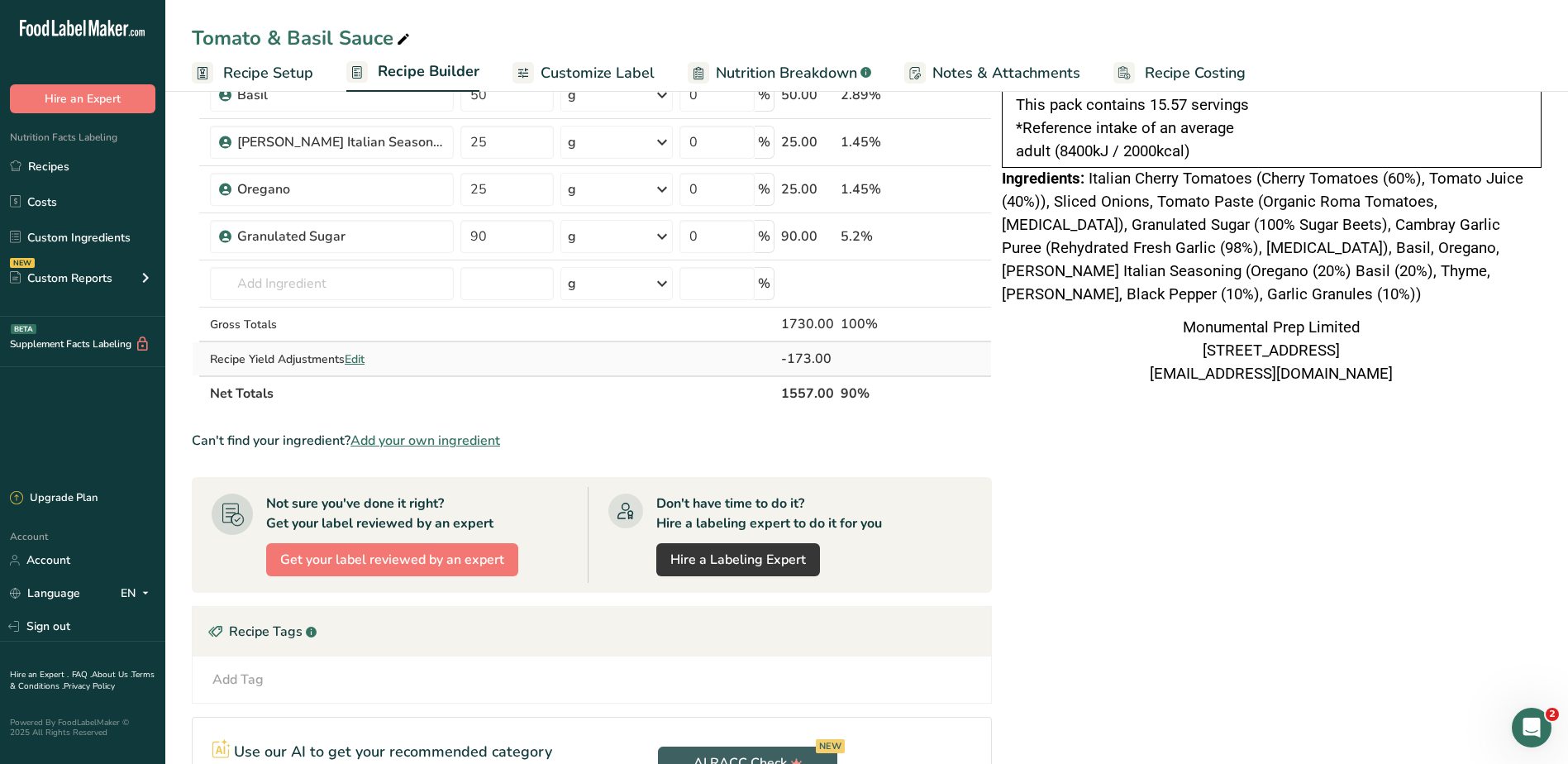
click at [349, 358] on span "Edit" at bounding box center [354, 359] width 19 height 16
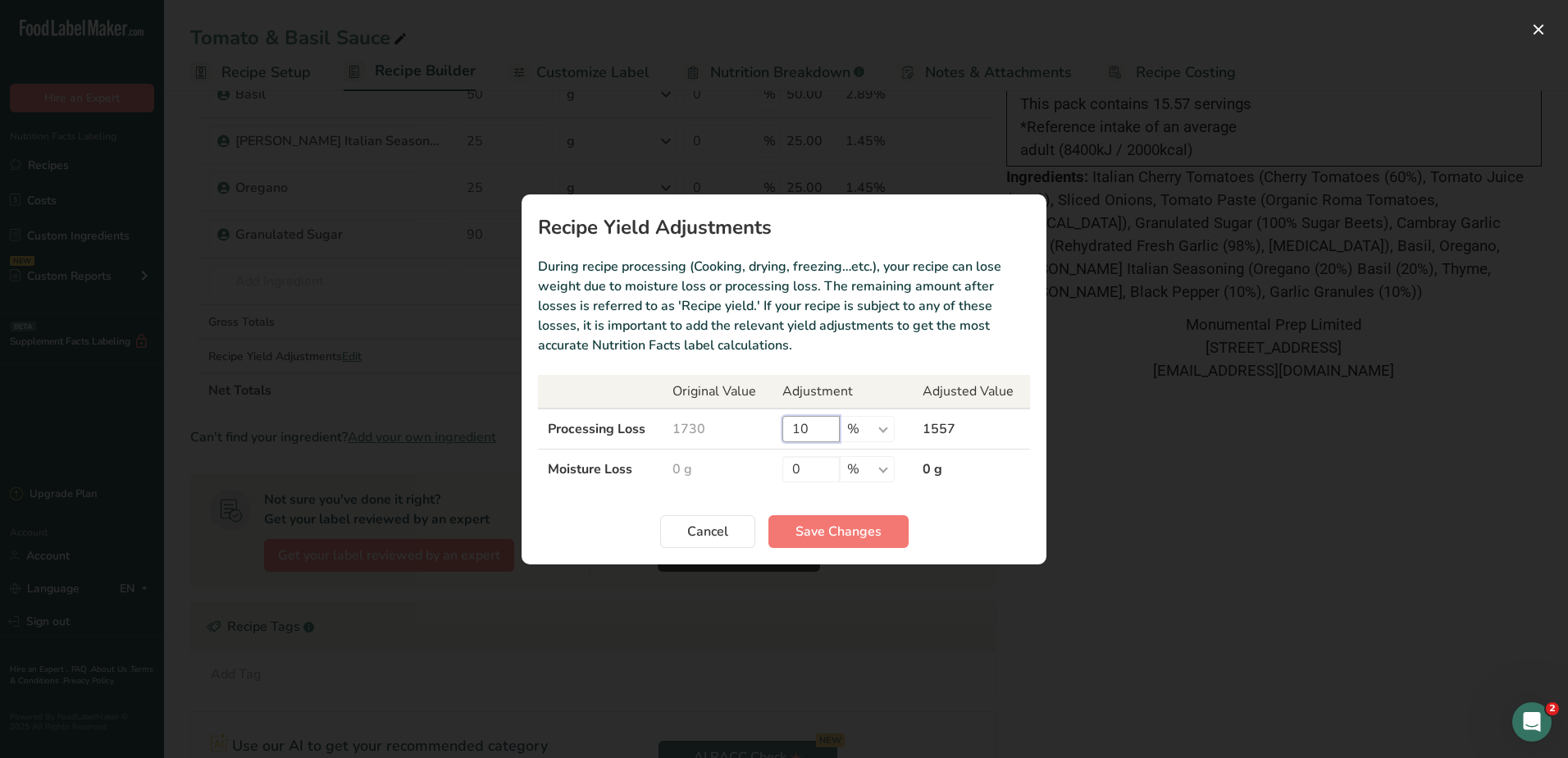
drag, startPoint x: 790, startPoint y: 425, endPoint x: 695, endPoint y: 421, distance: 95.1
click at [695, 421] on tr "Processing Loss 1730 10 % g kg mg mcg lb oz 1557" at bounding box center [784, 428] width 492 height 41
type input "0"
click at [861, 537] on span "Save Changes" at bounding box center [839, 531] width 86 height 19
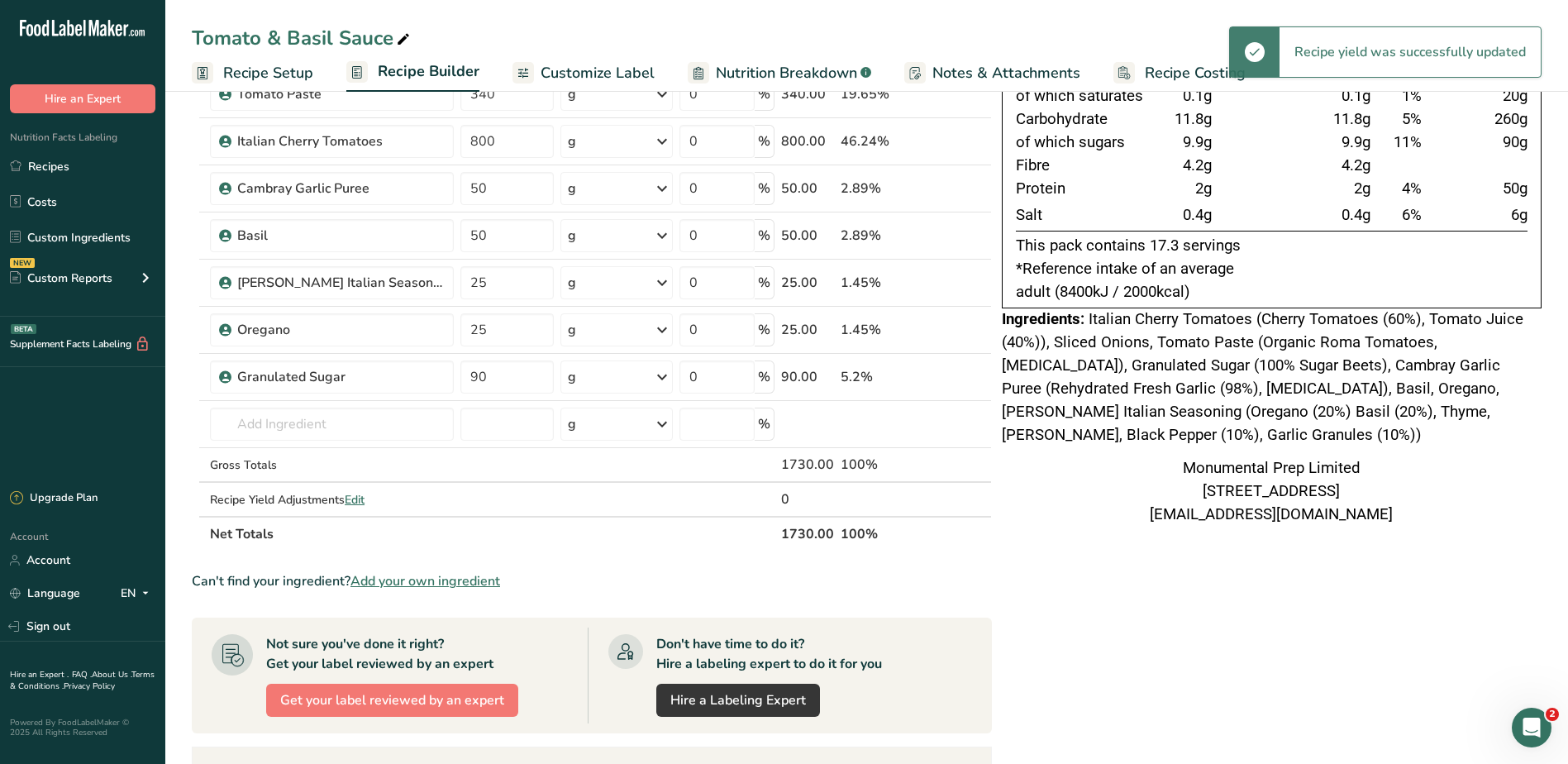
scroll to position [0, 0]
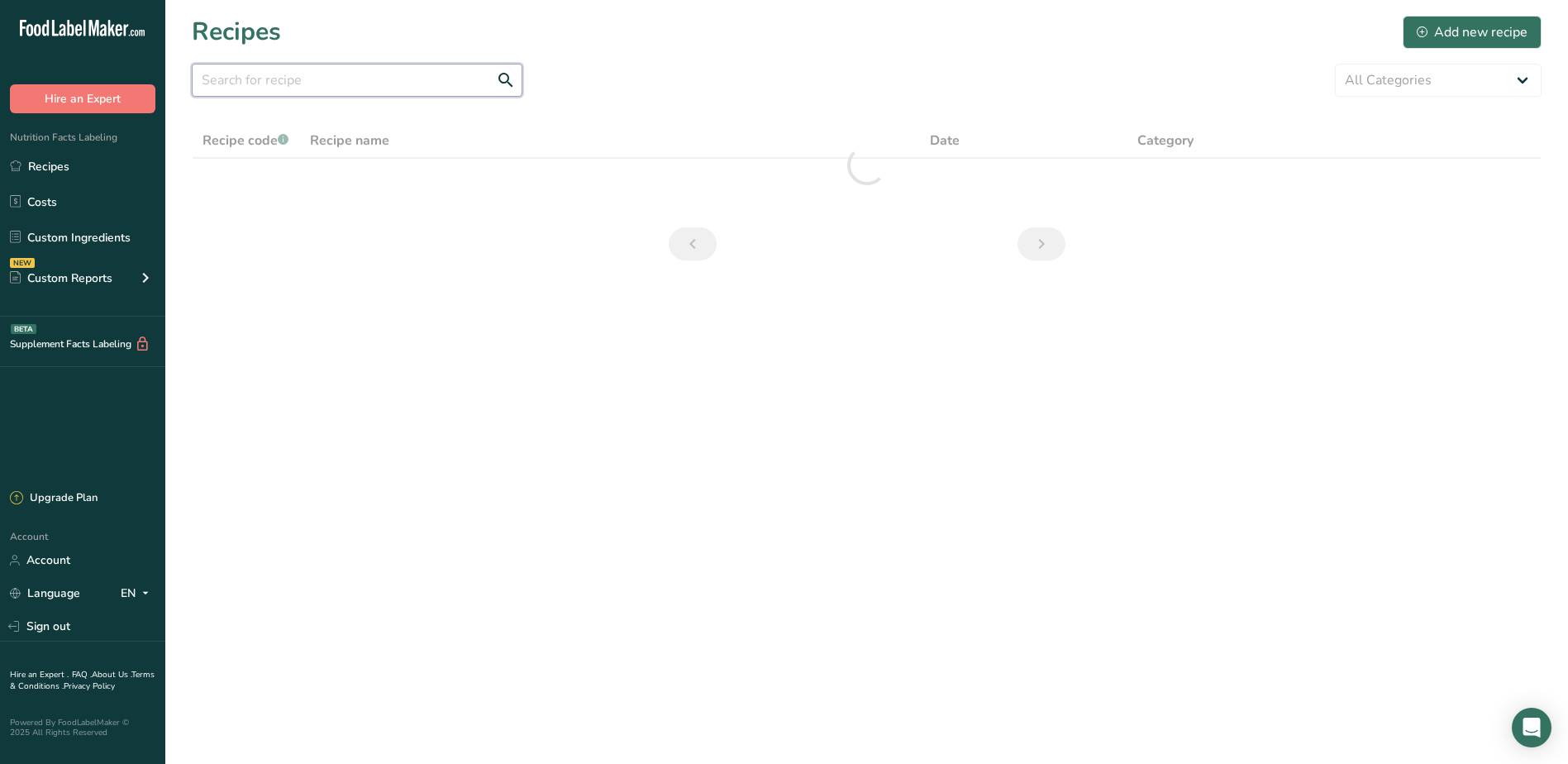
click at [379, 86] on input "text" at bounding box center [357, 79] width 330 height 33
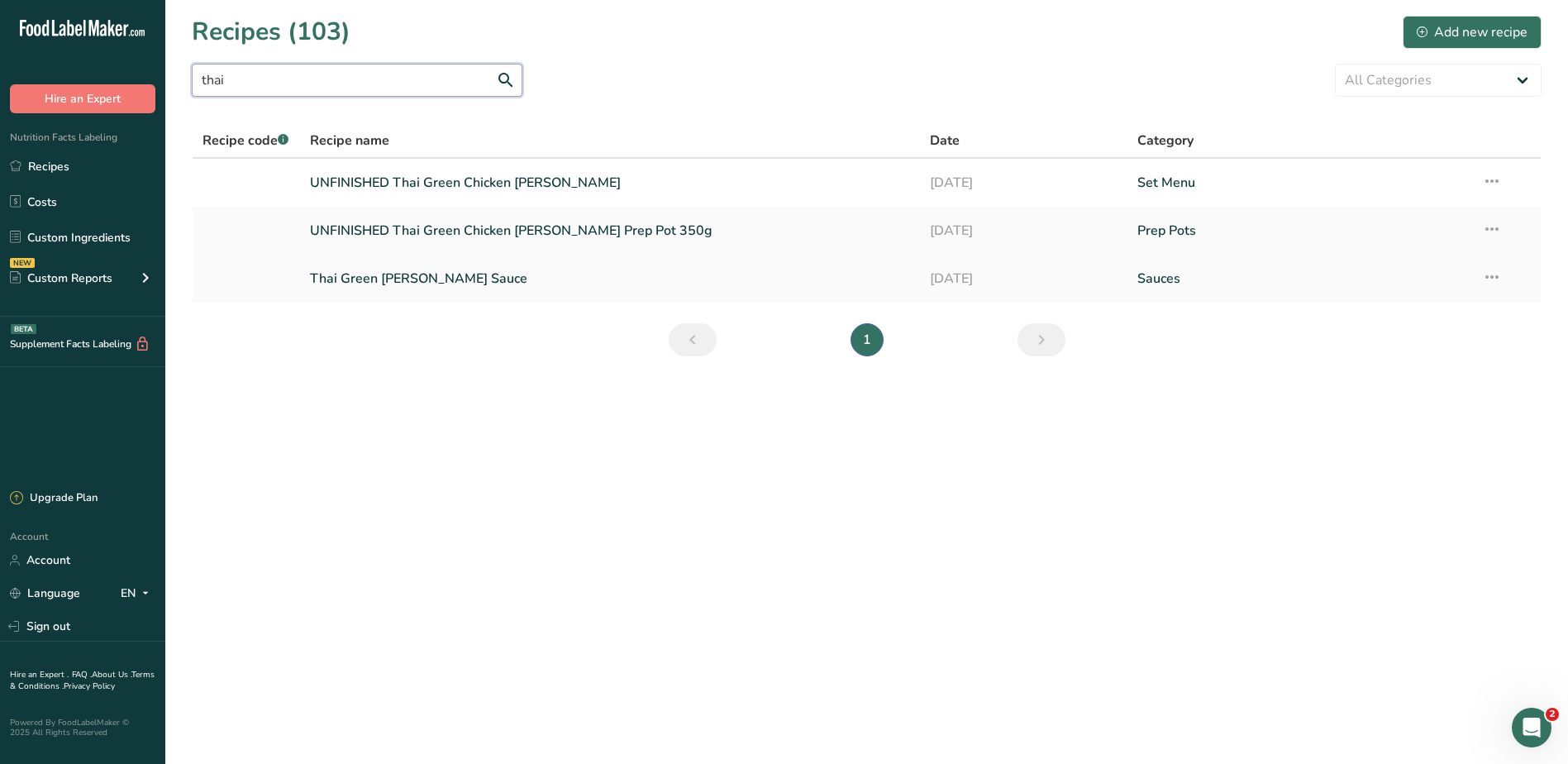
type input "thai"
click at [1494, 275] on icon at bounding box center [1491, 276] width 19 height 30
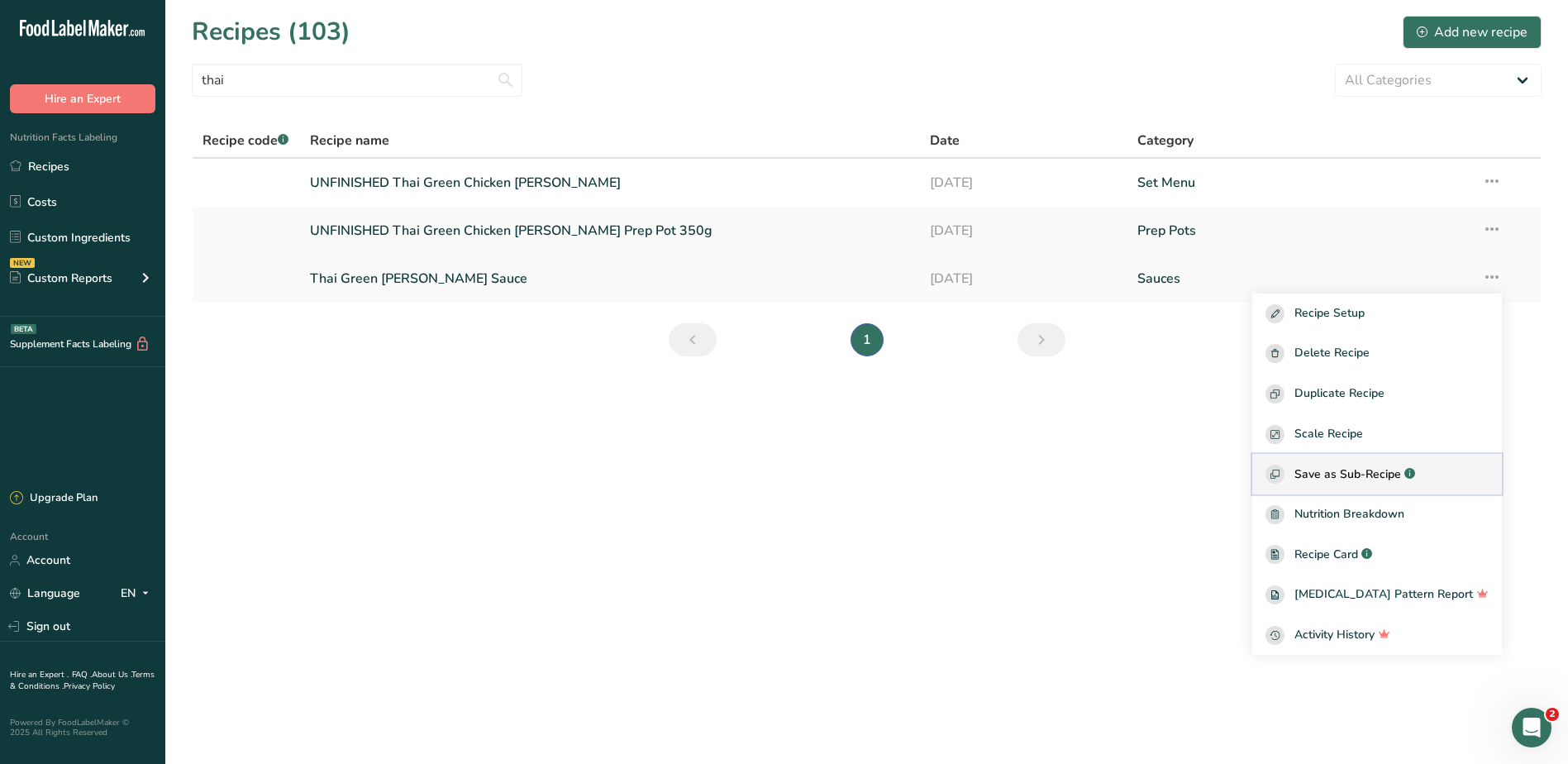
click at [1371, 468] on span "Save as Sub-Recipe" at bounding box center [1348, 474] width 106 height 18
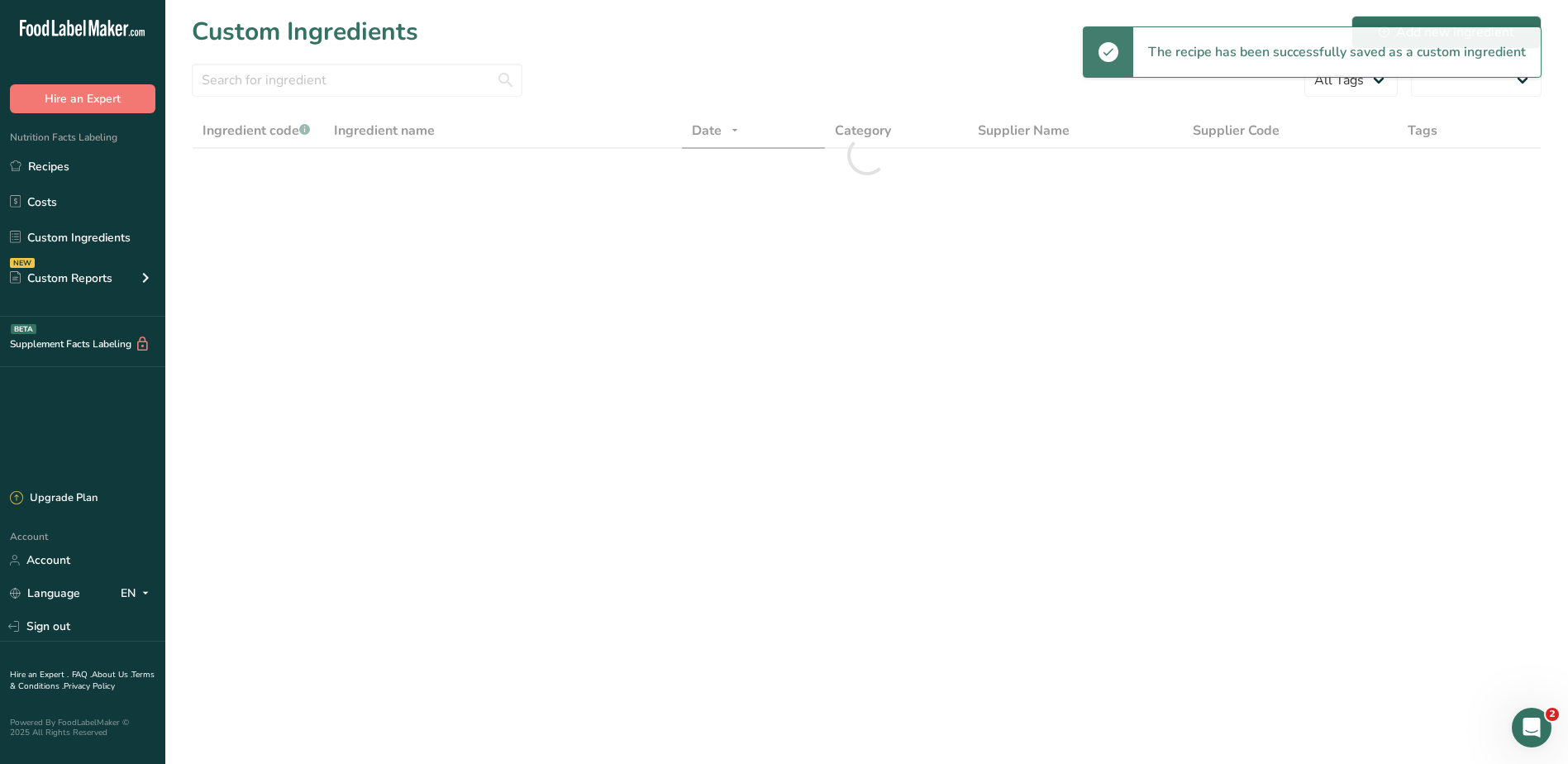
select select "30"
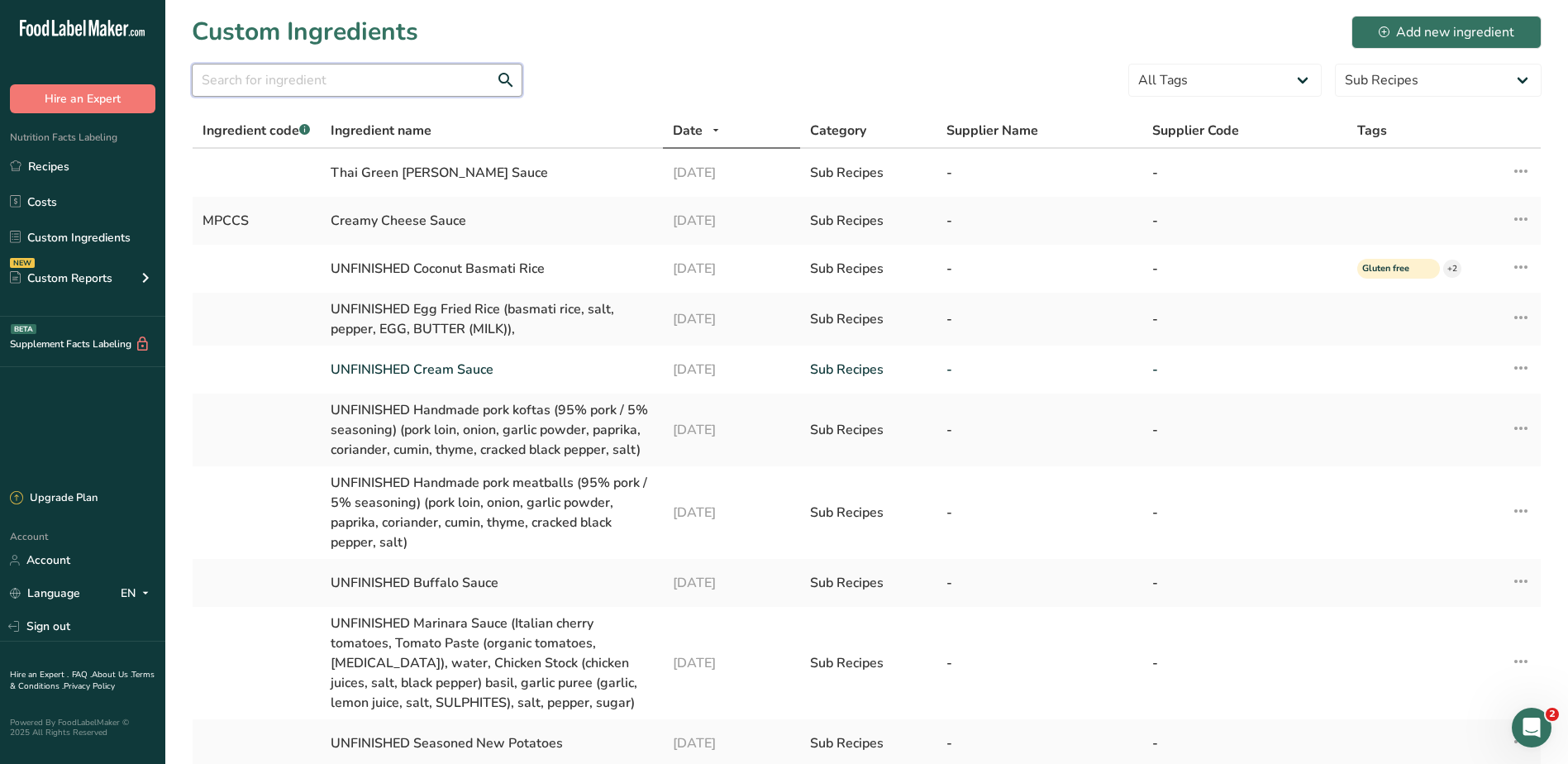
click at [372, 75] on input "text" at bounding box center [357, 79] width 330 height 33
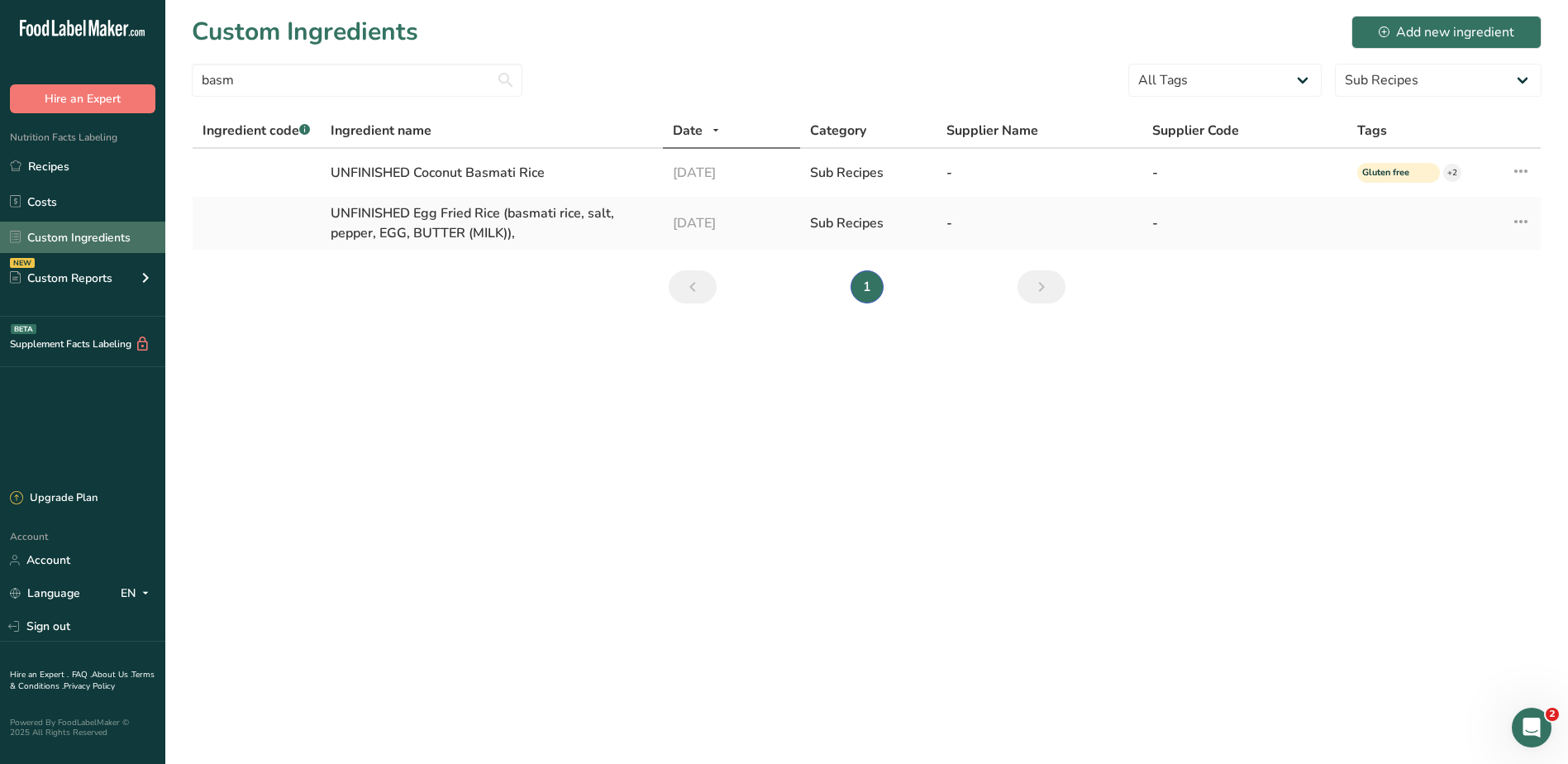
click at [84, 229] on link "Custom Ingredients" at bounding box center [83, 237] width 166 height 31
click at [73, 237] on link "Custom Ingredients" at bounding box center [83, 237] width 166 height 31
click at [7, 233] on link "Custom Ingredients" at bounding box center [83, 237] width 166 height 31
drag, startPoint x: 275, startPoint y: 81, endPoint x: 120, endPoint y: 80, distance: 155.0
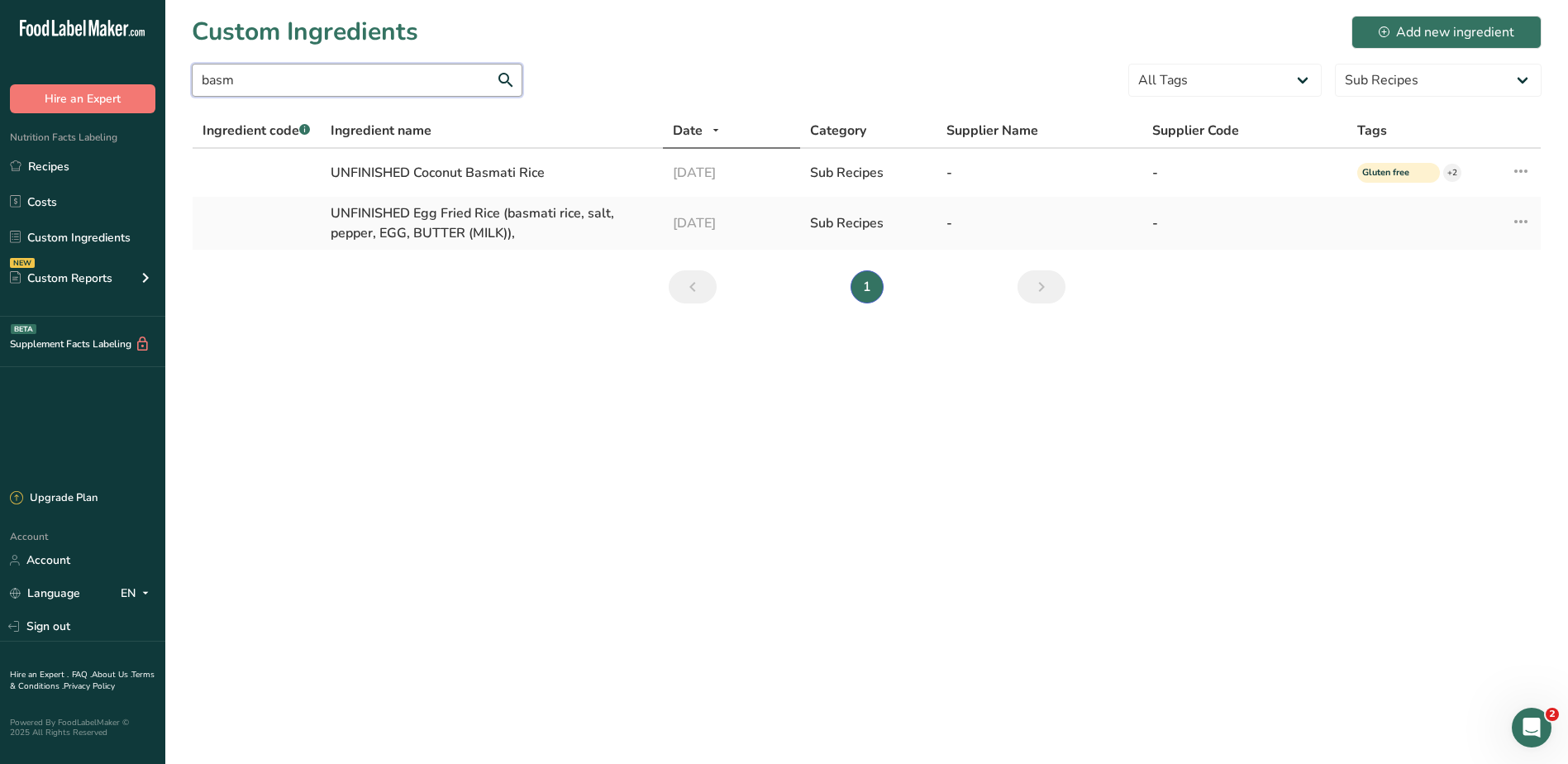
click at [120, 80] on div ".a-20{fill:#fff;} Hire an Expert Nutrition Facts Labeling Recipes Costs Custom …" at bounding box center [784, 382] width 1568 height 764
type input "bas"
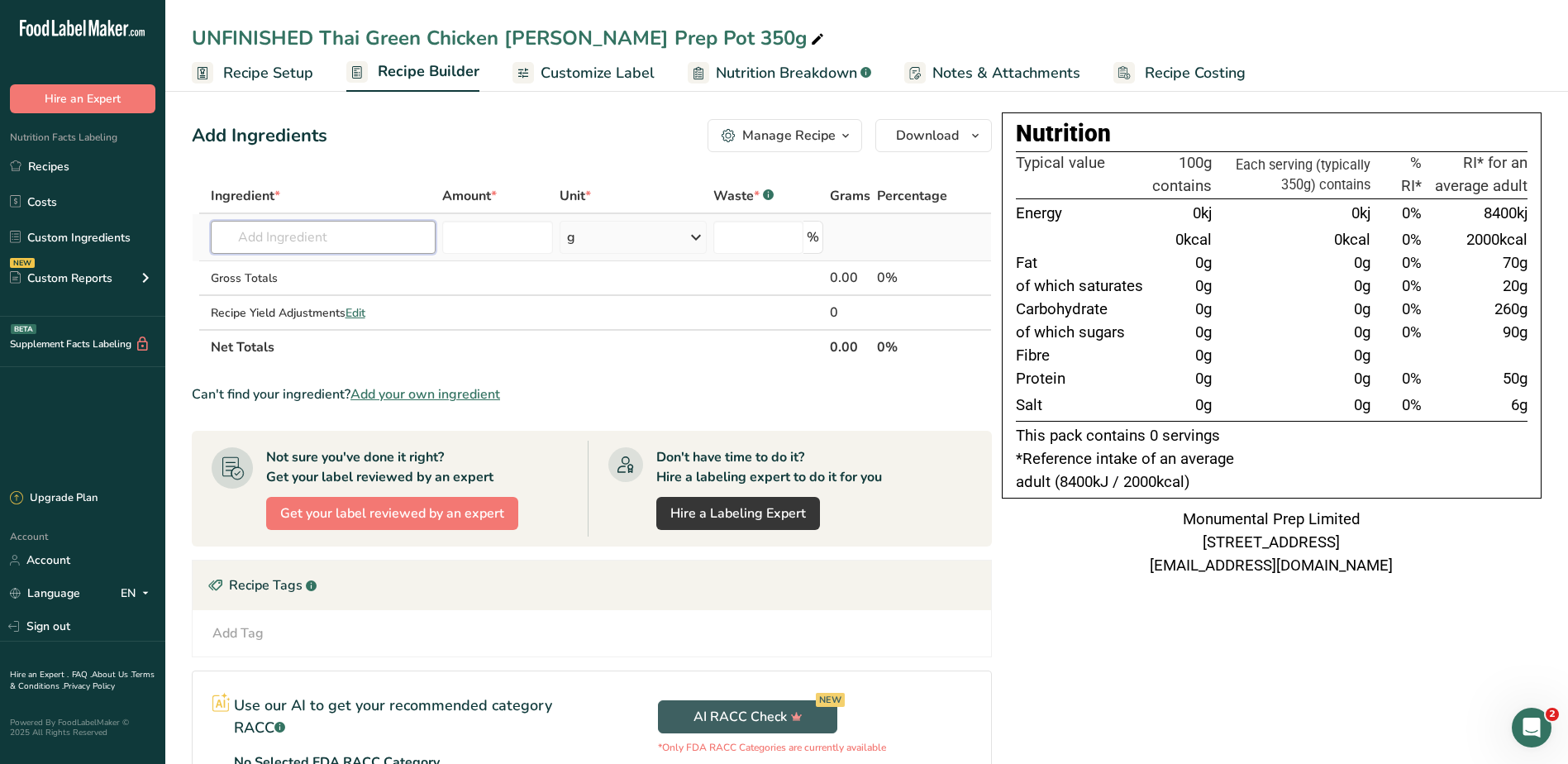
click at [303, 250] on input "text" at bounding box center [323, 237] width 226 height 33
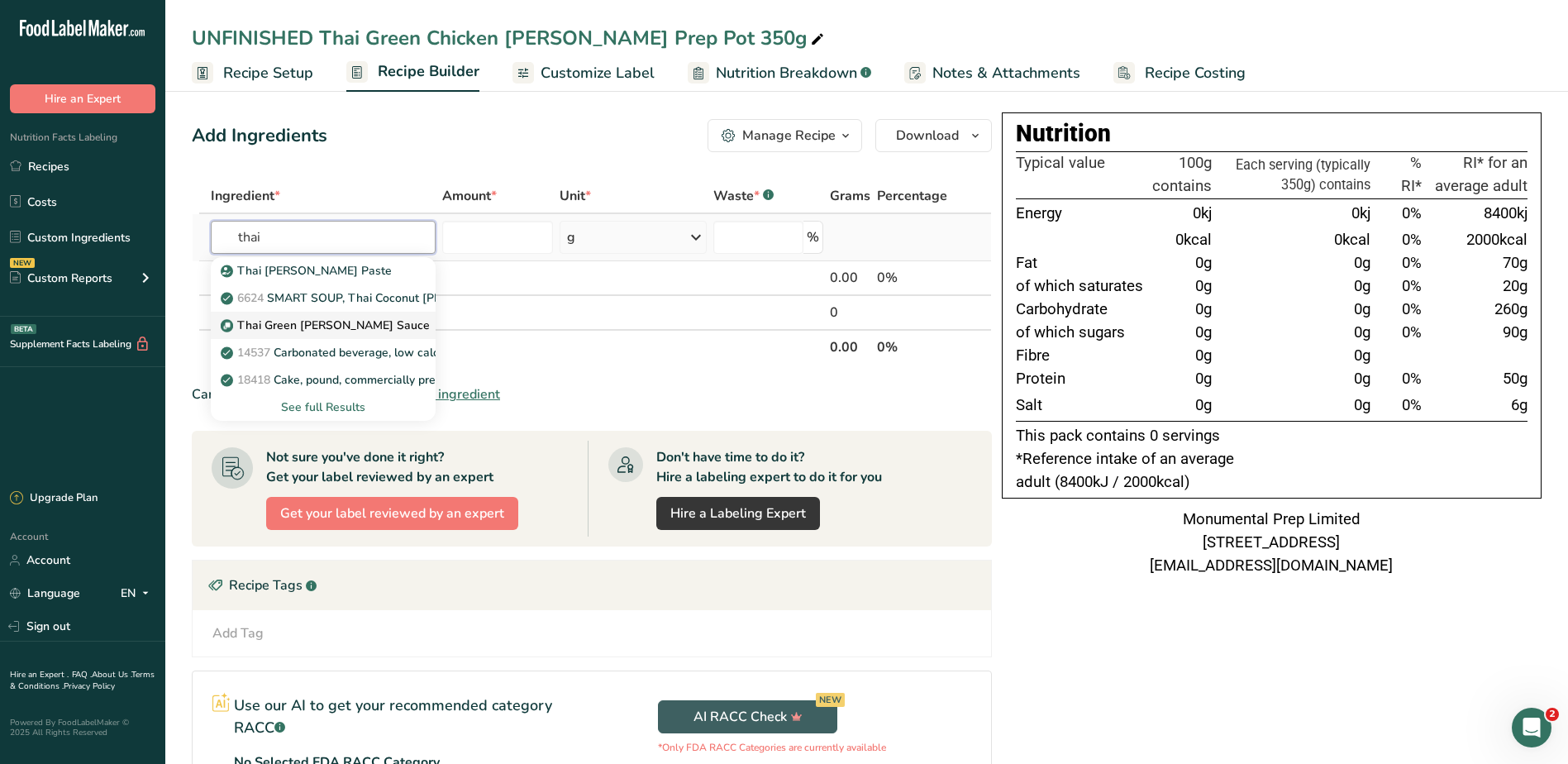
type input "thai"
click at [309, 321] on p "Thai Green [PERSON_NAME] Sauce" at bounding box center [327, 325] width 206 height 18
type input "Thai Green [PERSON_NAME] Sauce"
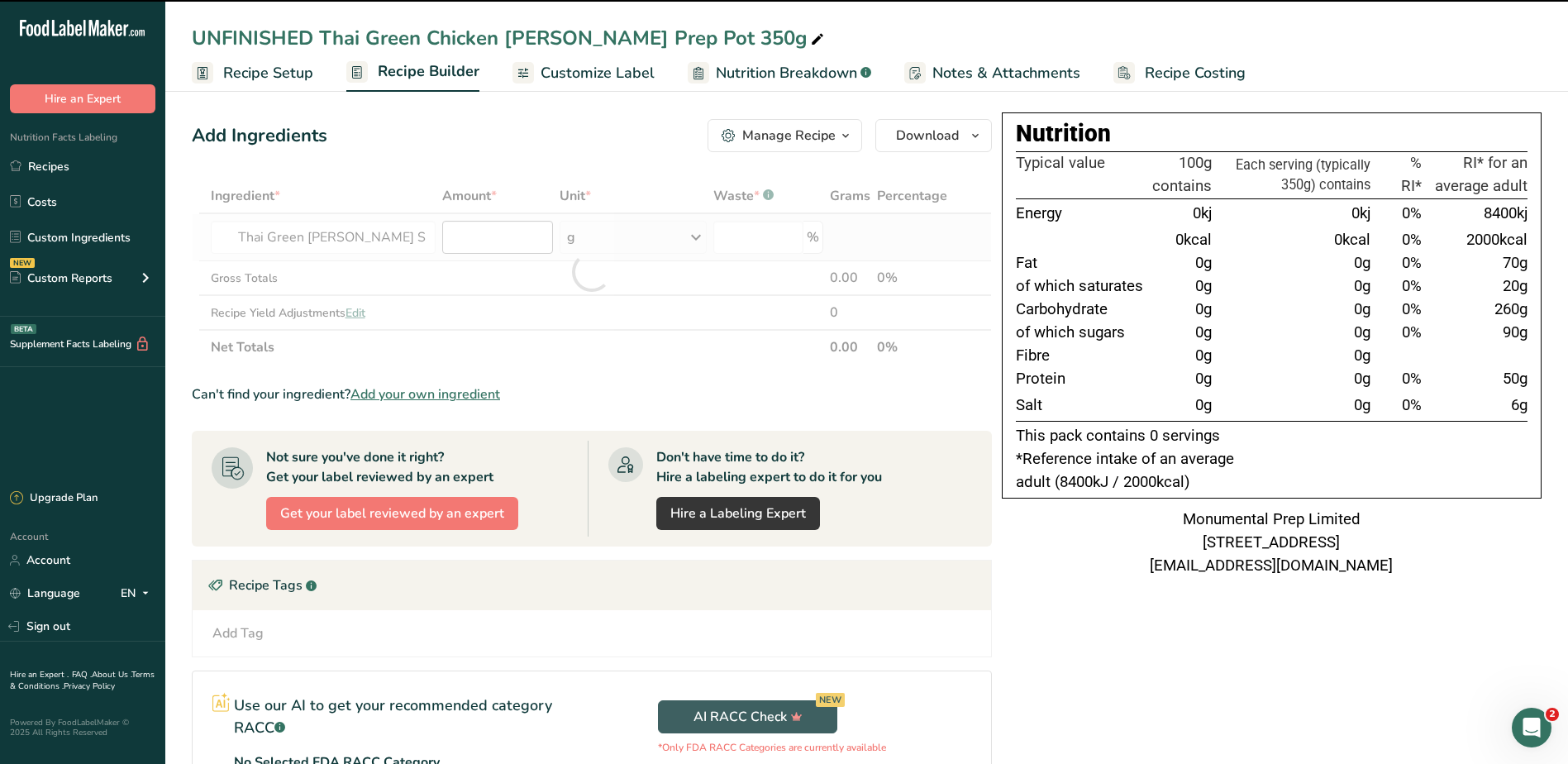
type input "0"
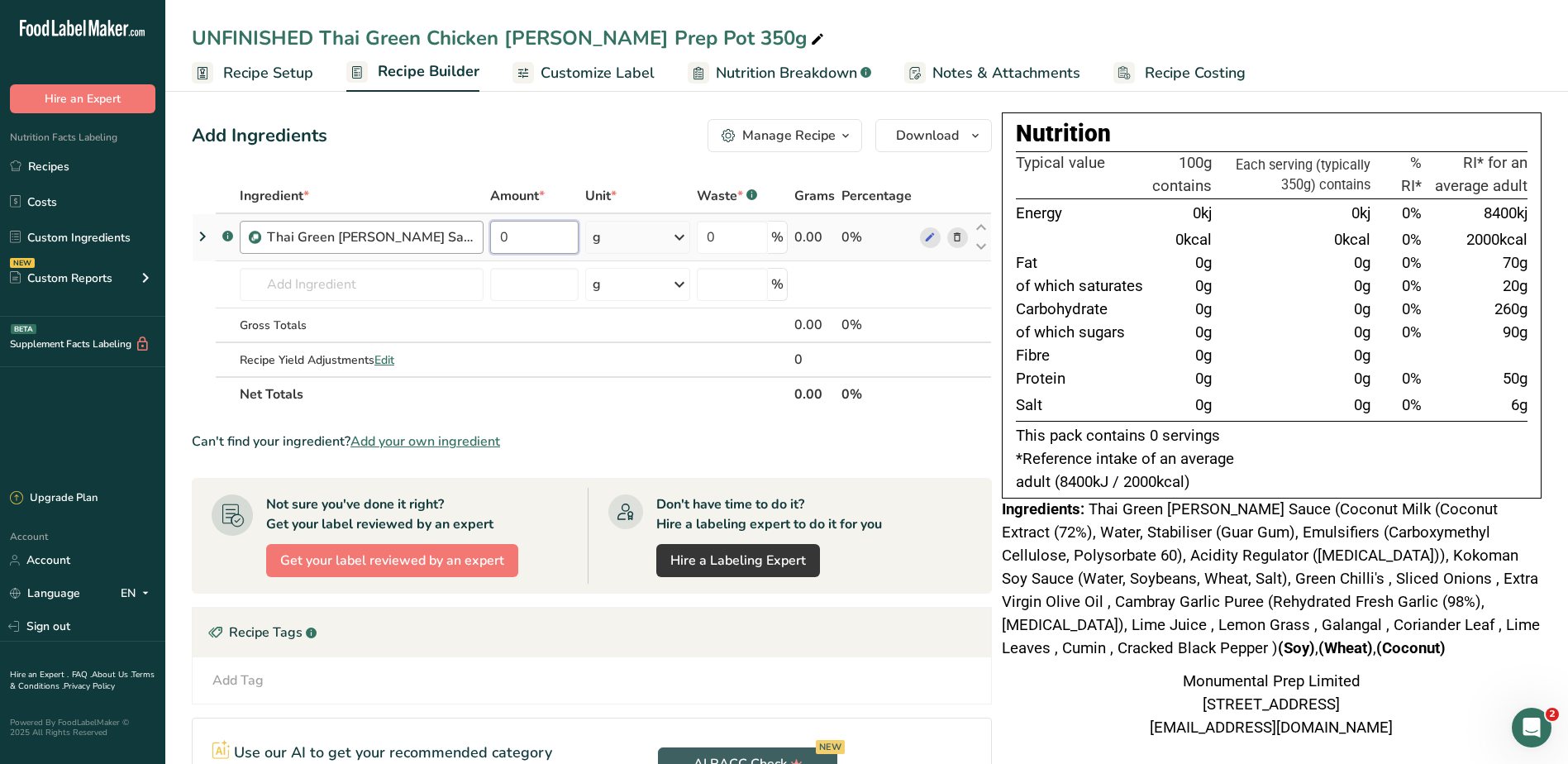
drag, startPoint x: 495, startPoint y: 239, endPoint x: 427, endPoint y: 237, distance: 68.0
click at [427, 237] on tr ".a-a{fill:#347362;}.b-a{fill:#fff;} Thai Green [PERSON_NAME] Sauce 0 g Weight U…" at bounding box center [591, 237] width 798 height 47
type input "75"
click at [564, 137] on div "Add Ingredients Manage Recipe Delete Recipe Duplicate Recipe Scale Recipe Save …" at bounding box center [591, 135] width 800 height 33
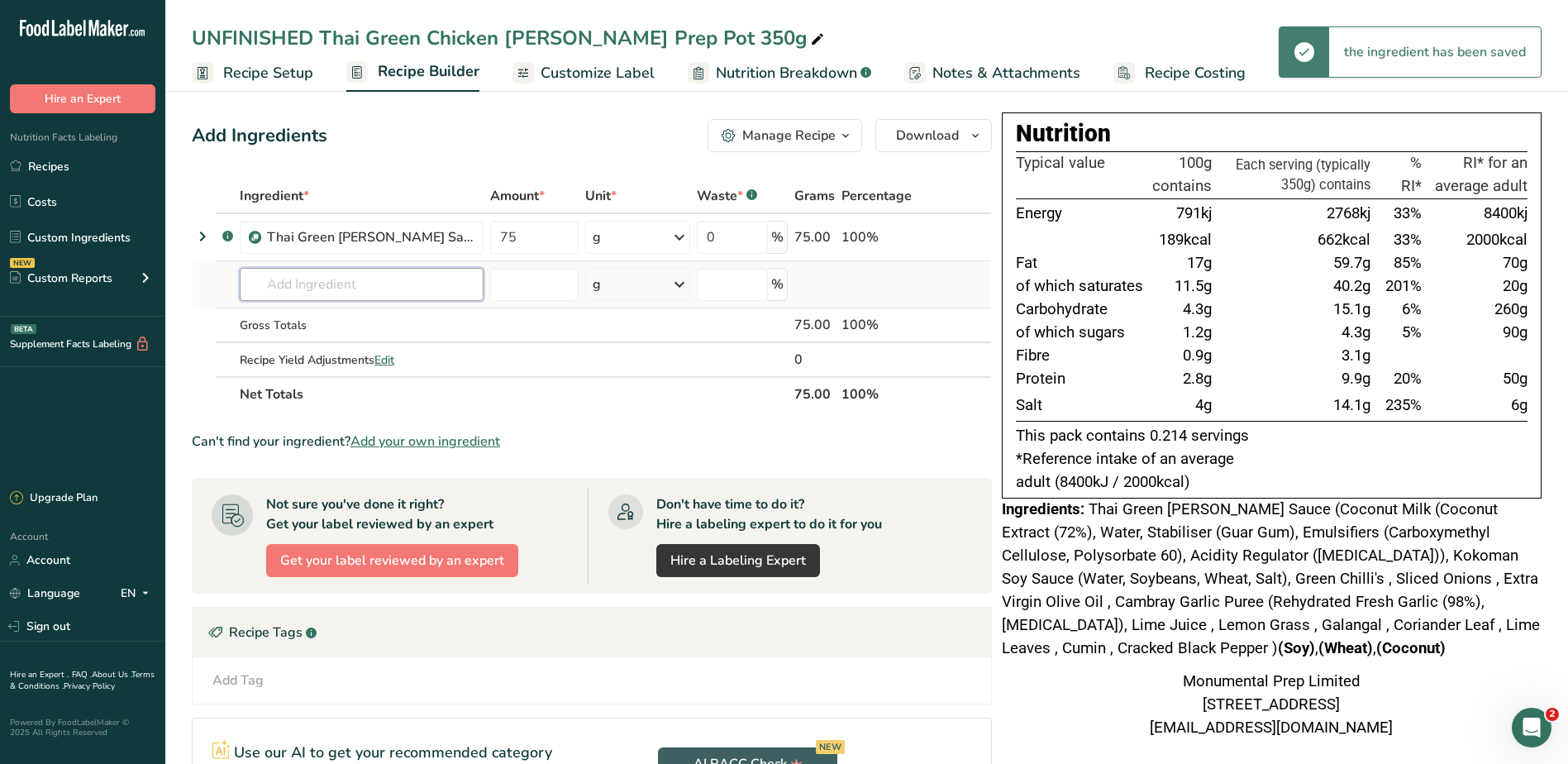
click at [387, 281] on input "text" at bounding box center [362, 284] width 244 height 33
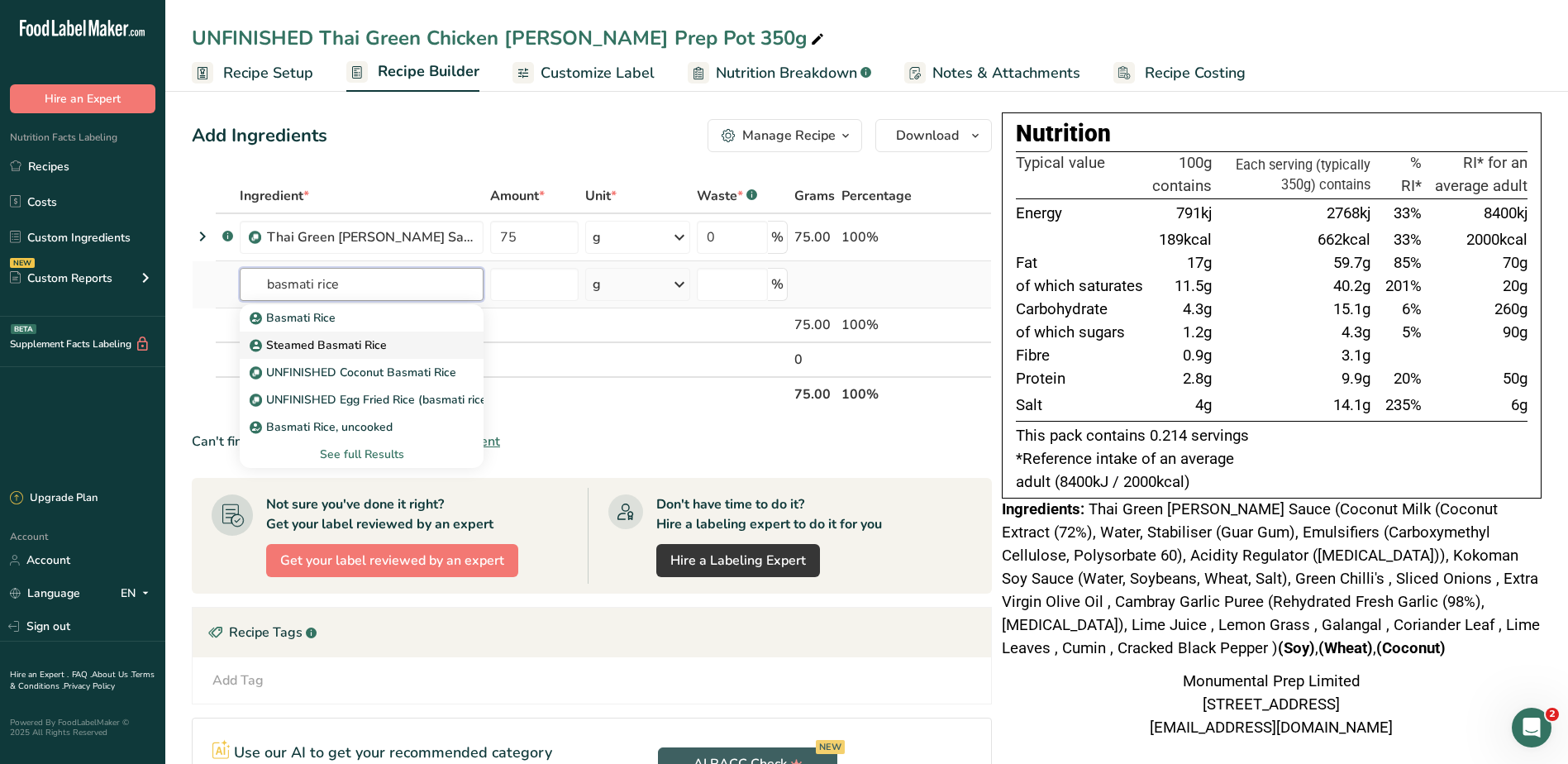
type input "basmati rice"
click at [355, 345] on p "Steamed Basmati Rice" at bounding box center [319, 345] width 133 height 18
type input "Steamed Basmati Rice"
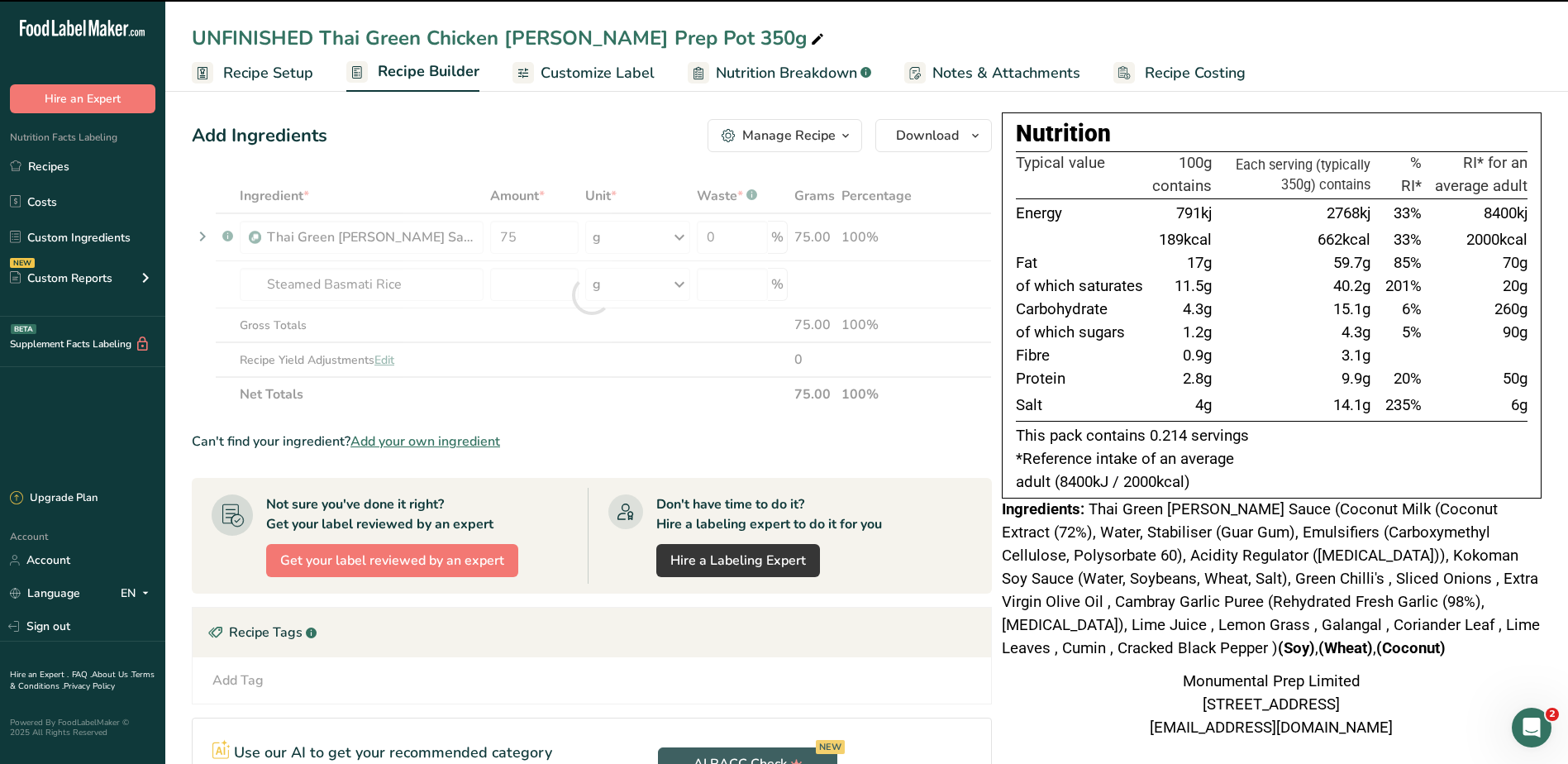
type input "0"
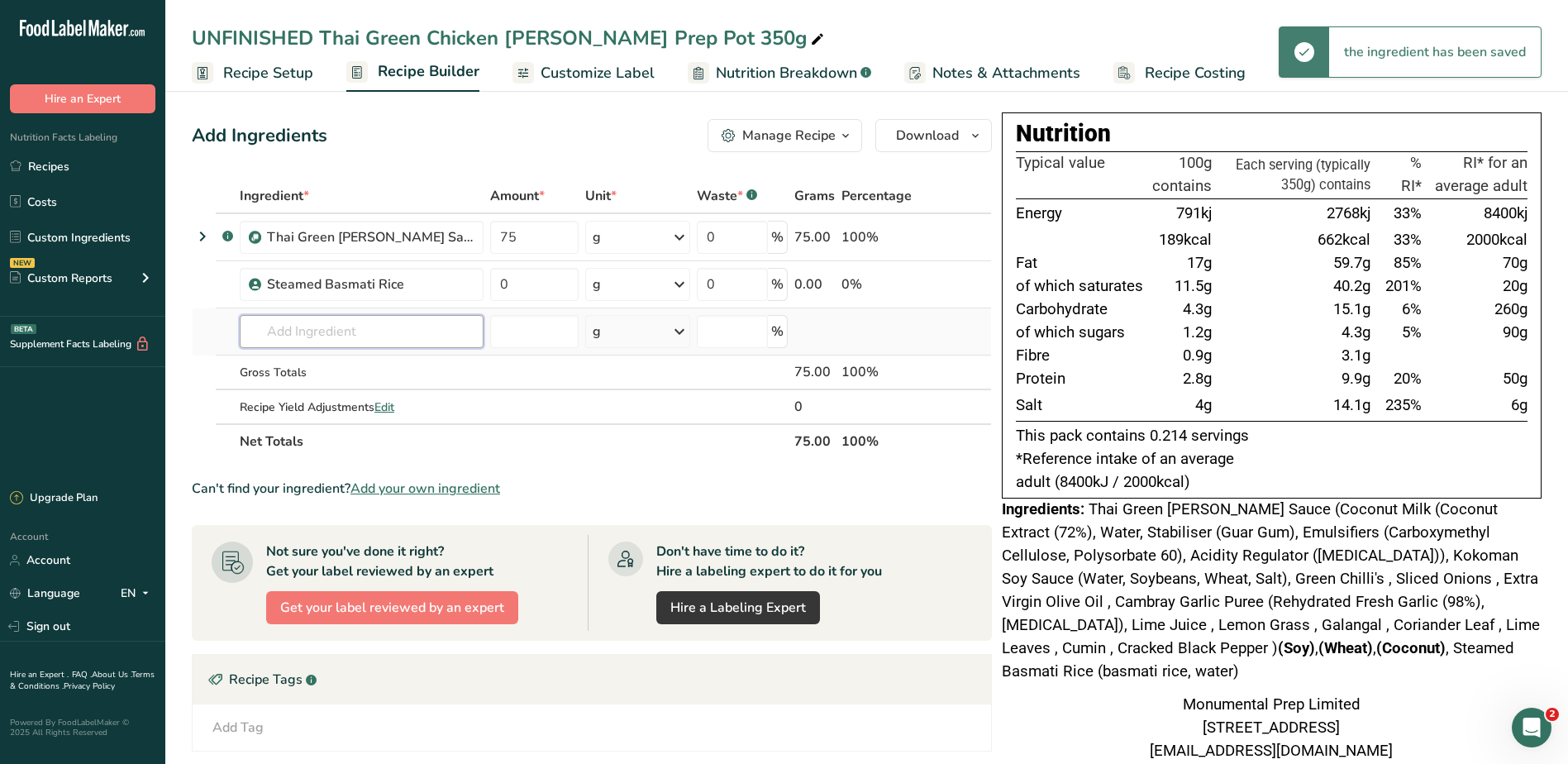
click at [337, 325] on input "text" at bounding box center [362, 331] width 244 height 33
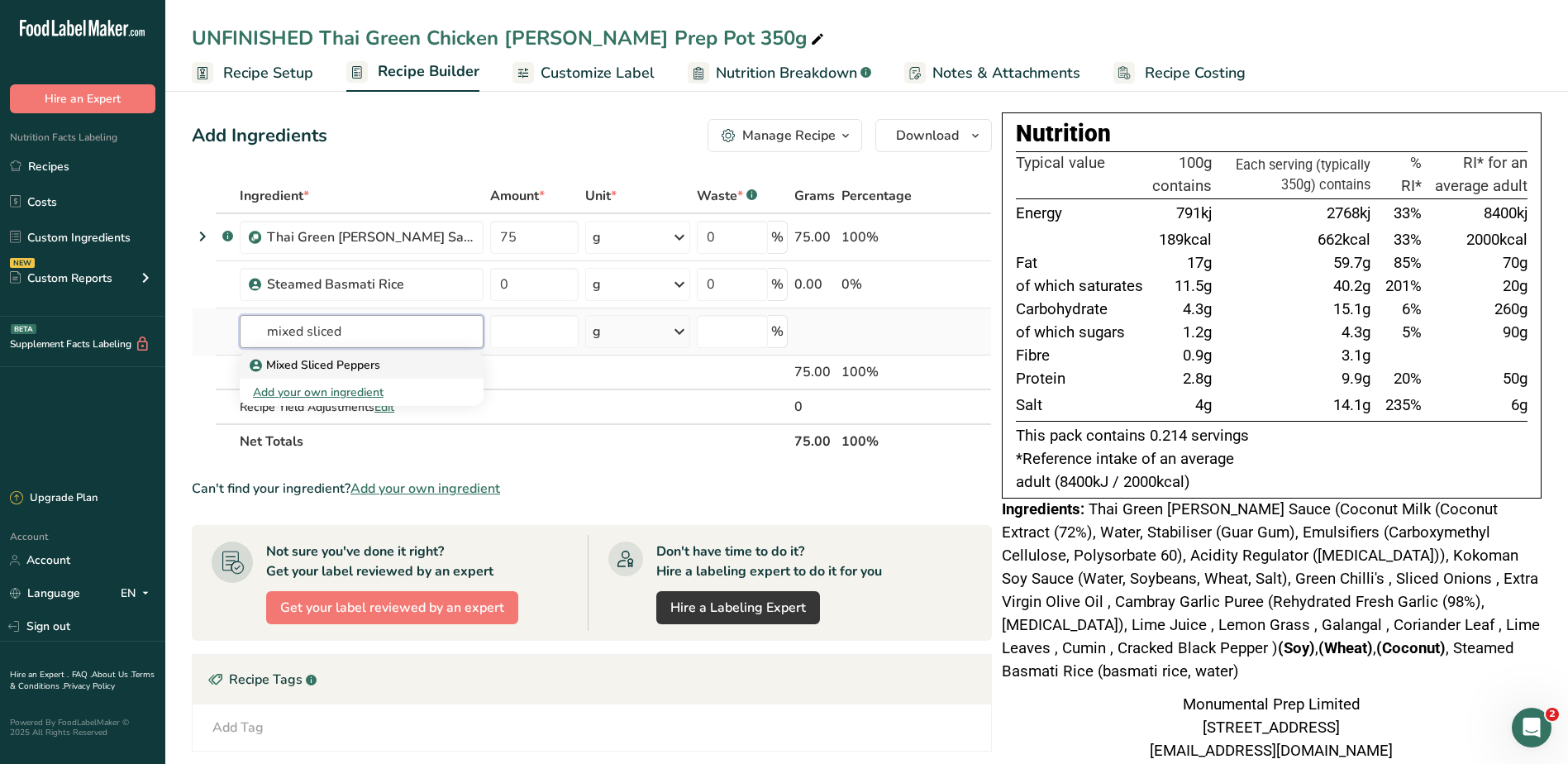
type input "mixed sliced"
click at [346, 361] on p "Mixed Sliced Peppers" at bounding box center [316, 365] width 128 height 18
type input "Mixed Sliced Peppers"
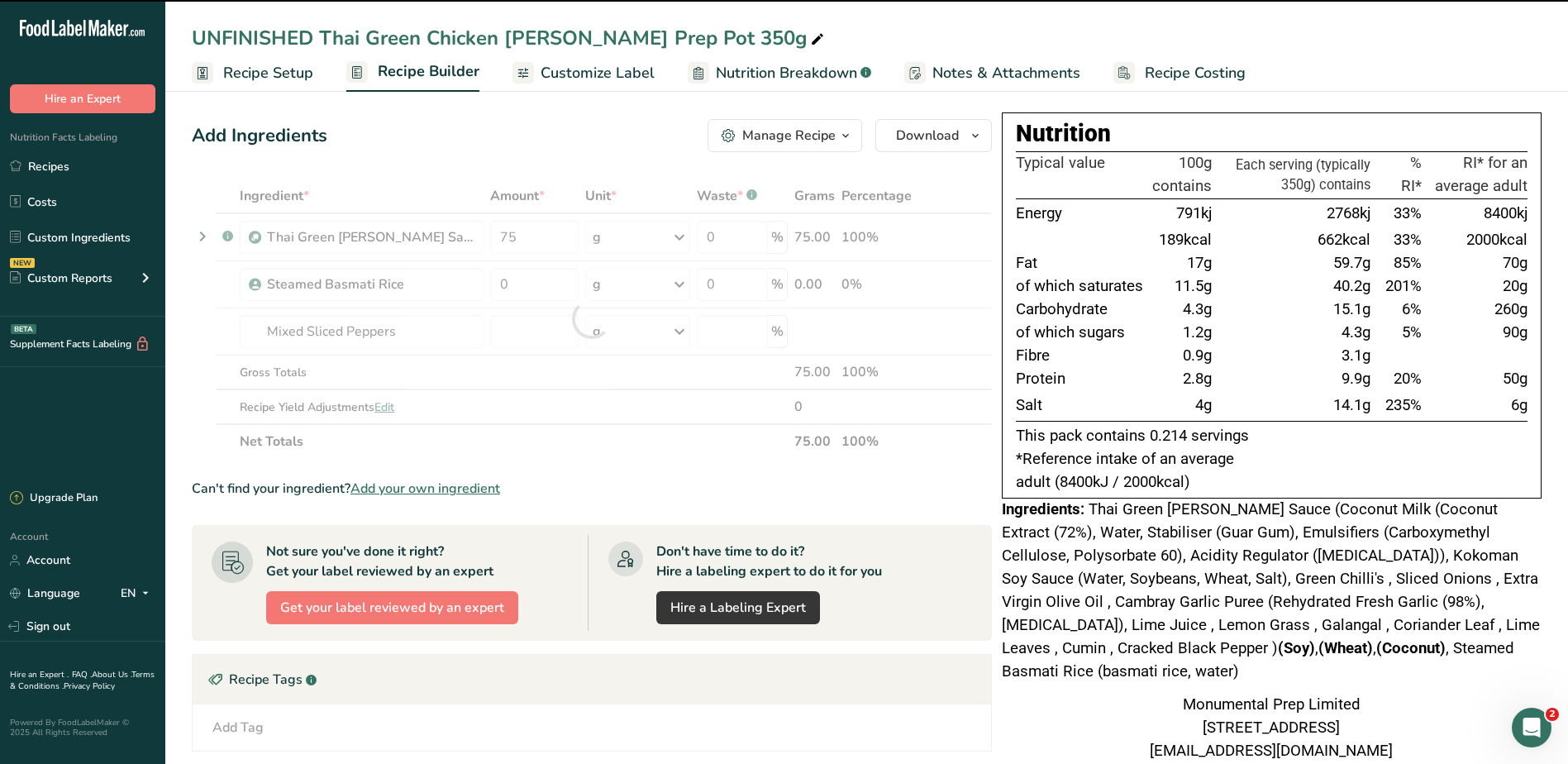
type input "0"
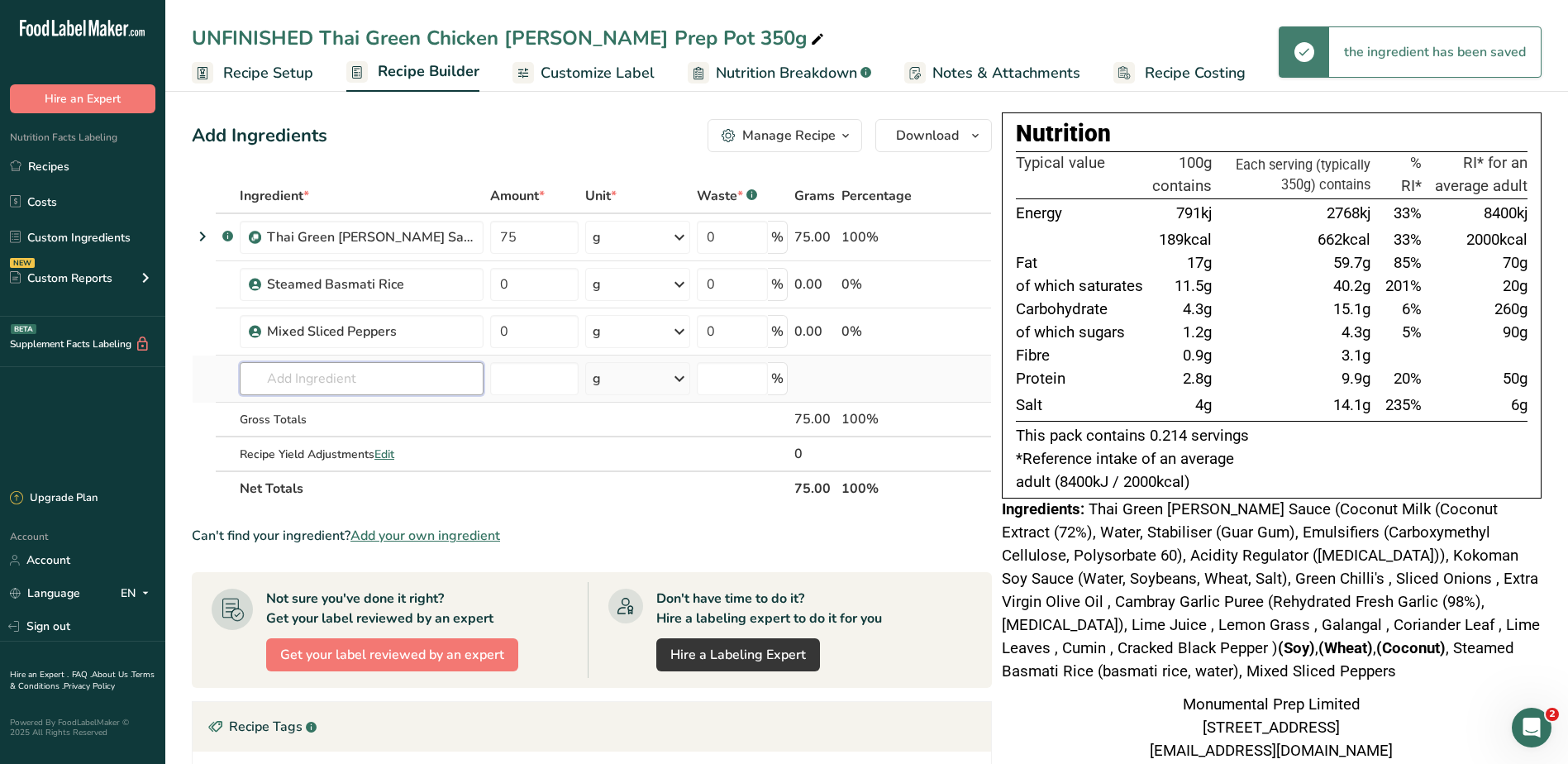
drag, startPoint x: 328, startPoint y: 373, endPoint x: 320, endPoint y: 368, distance: 9.4
click at [327, 373] on input "text" at bounding box center [362, 378] width 244 height 33
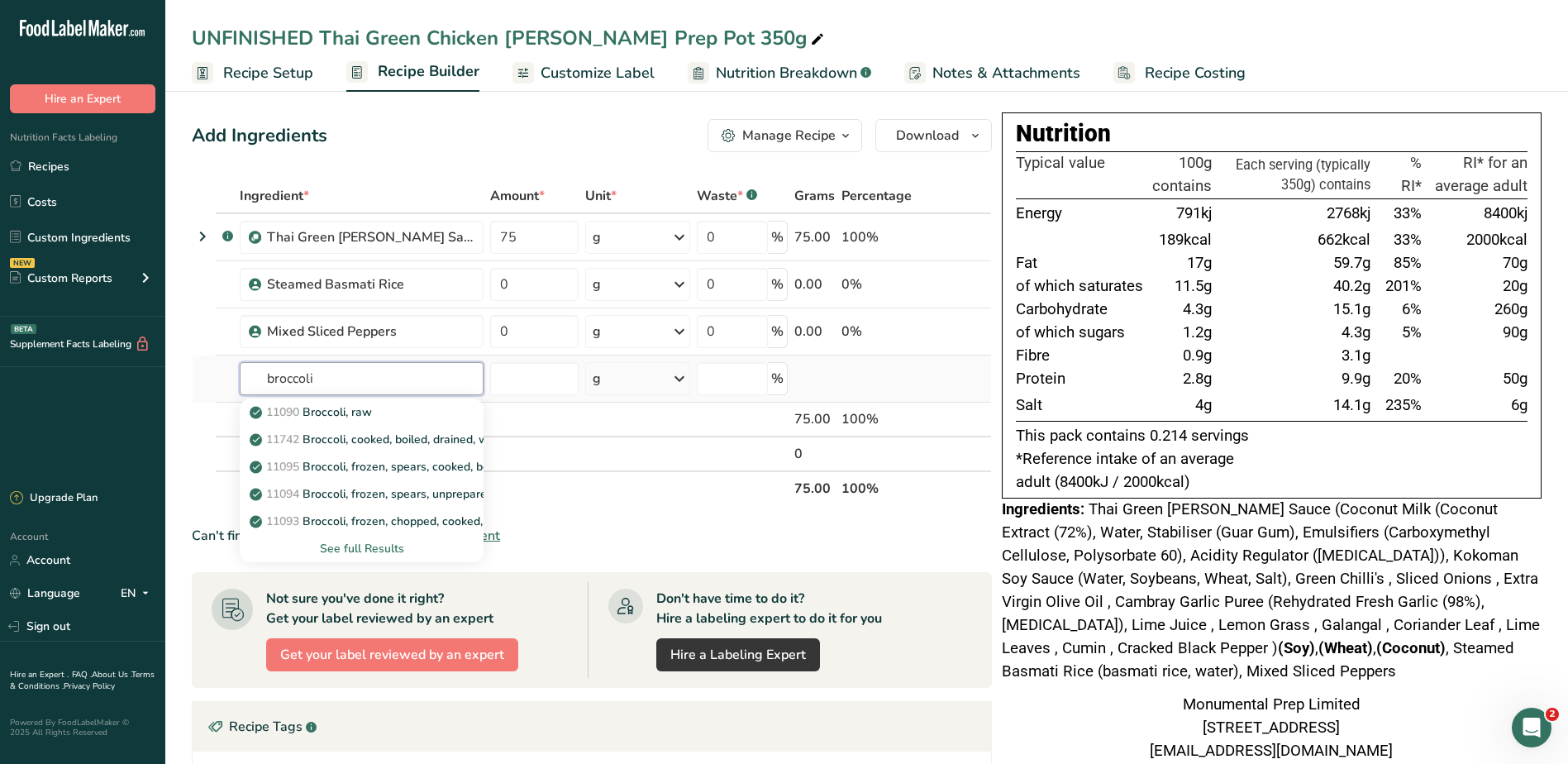
type input "broccoli"
click at [316, 543] on div "See full Results" at bounding box center [361, 548] width 217 height 18
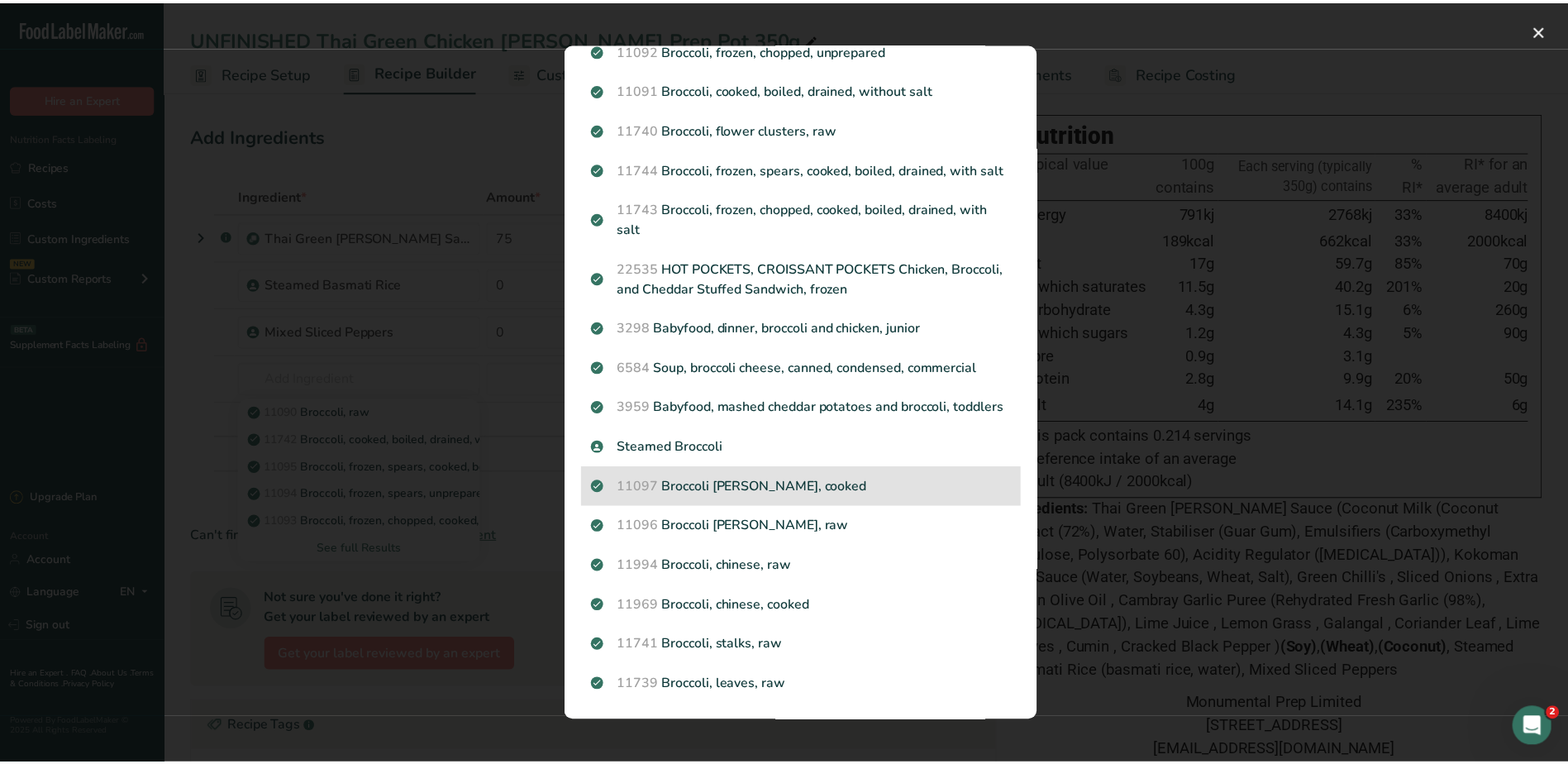
scroll to position [360, 0]
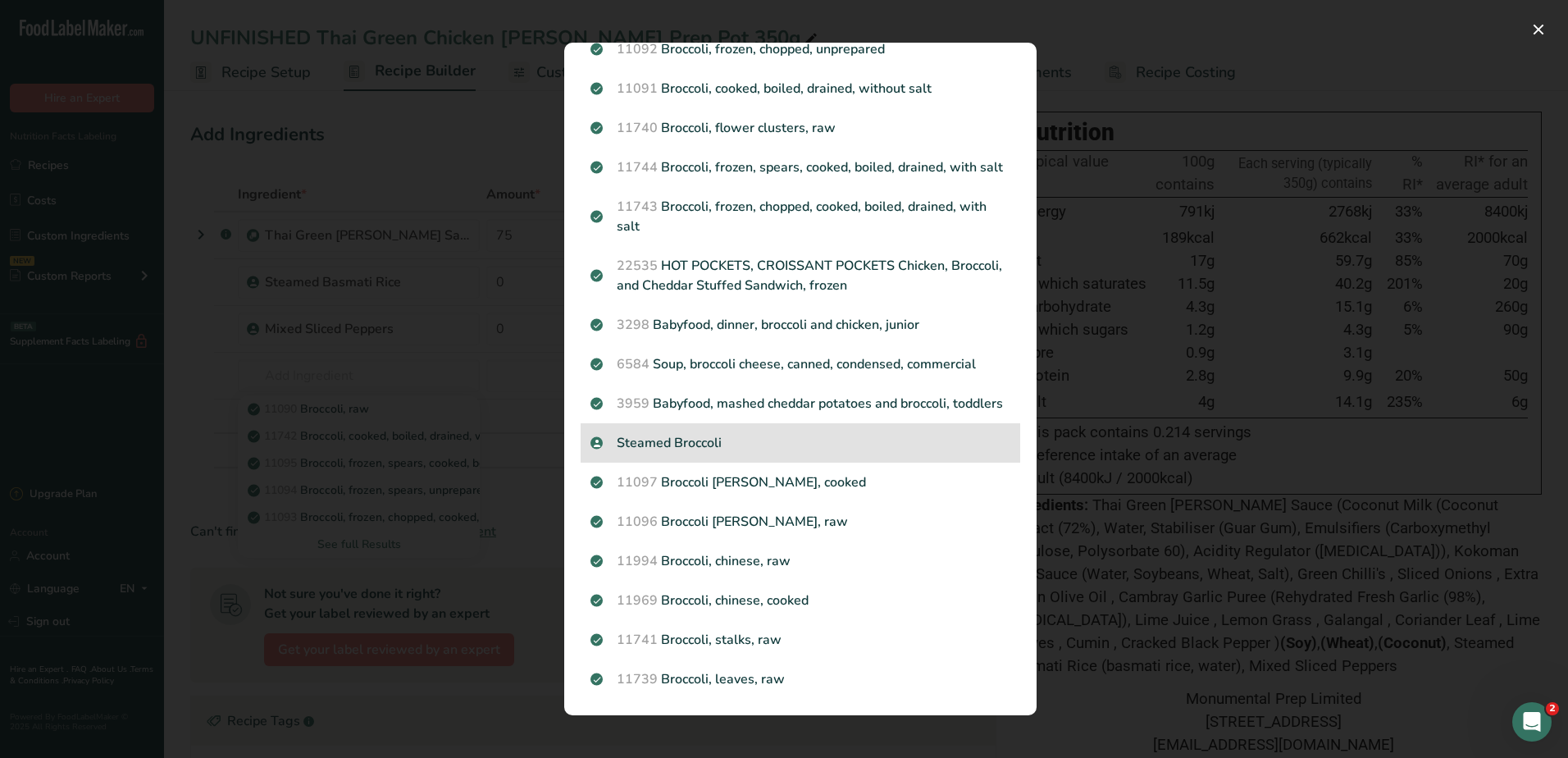
click at [669, 432] on div "Steamed Broccoli" at bounding box center [801, 443] width 439 height 39
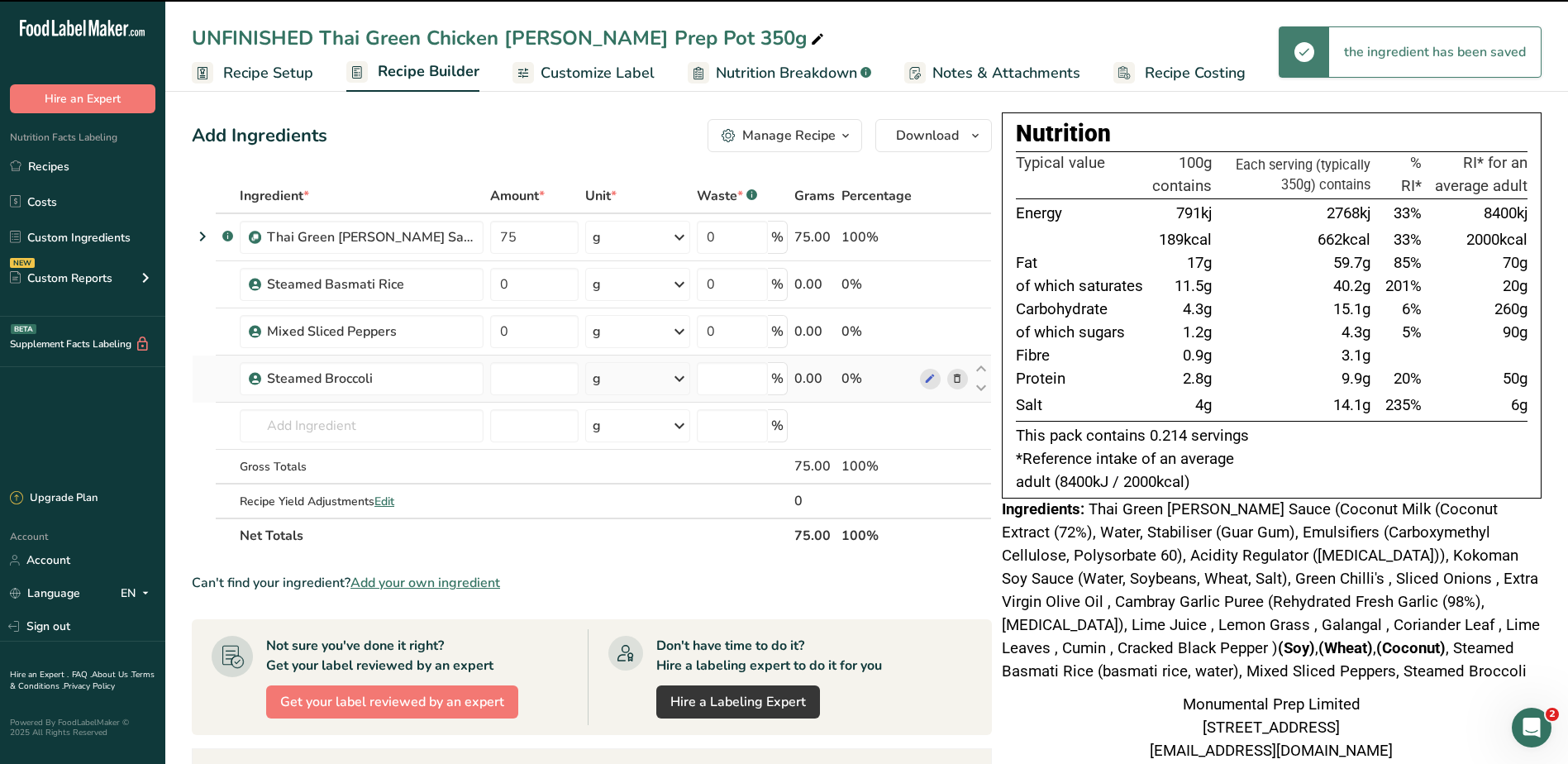
type input "0"
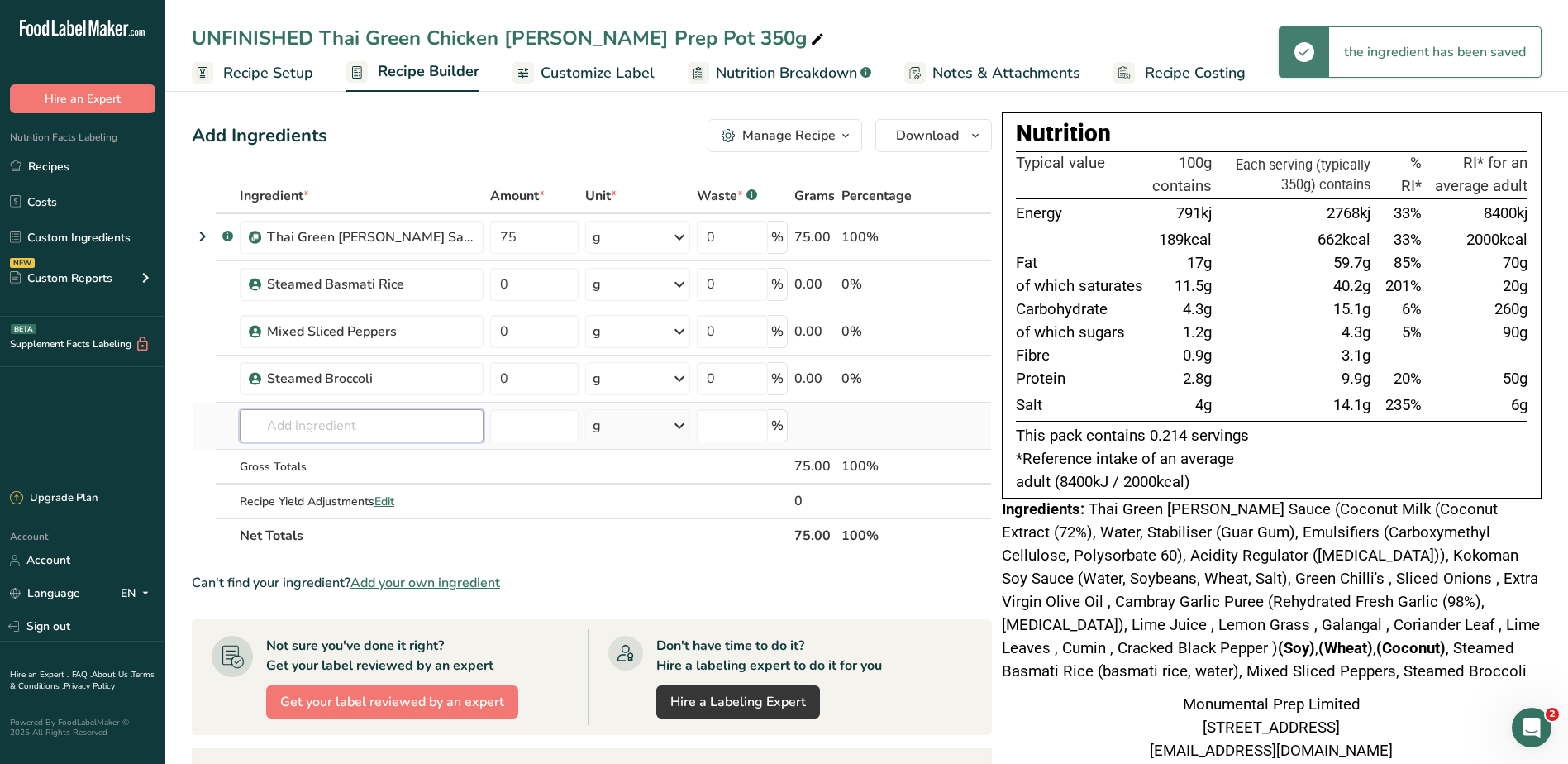
click at [319, 431] on input "text" at bounding box center [362, 425] width 244 height 33
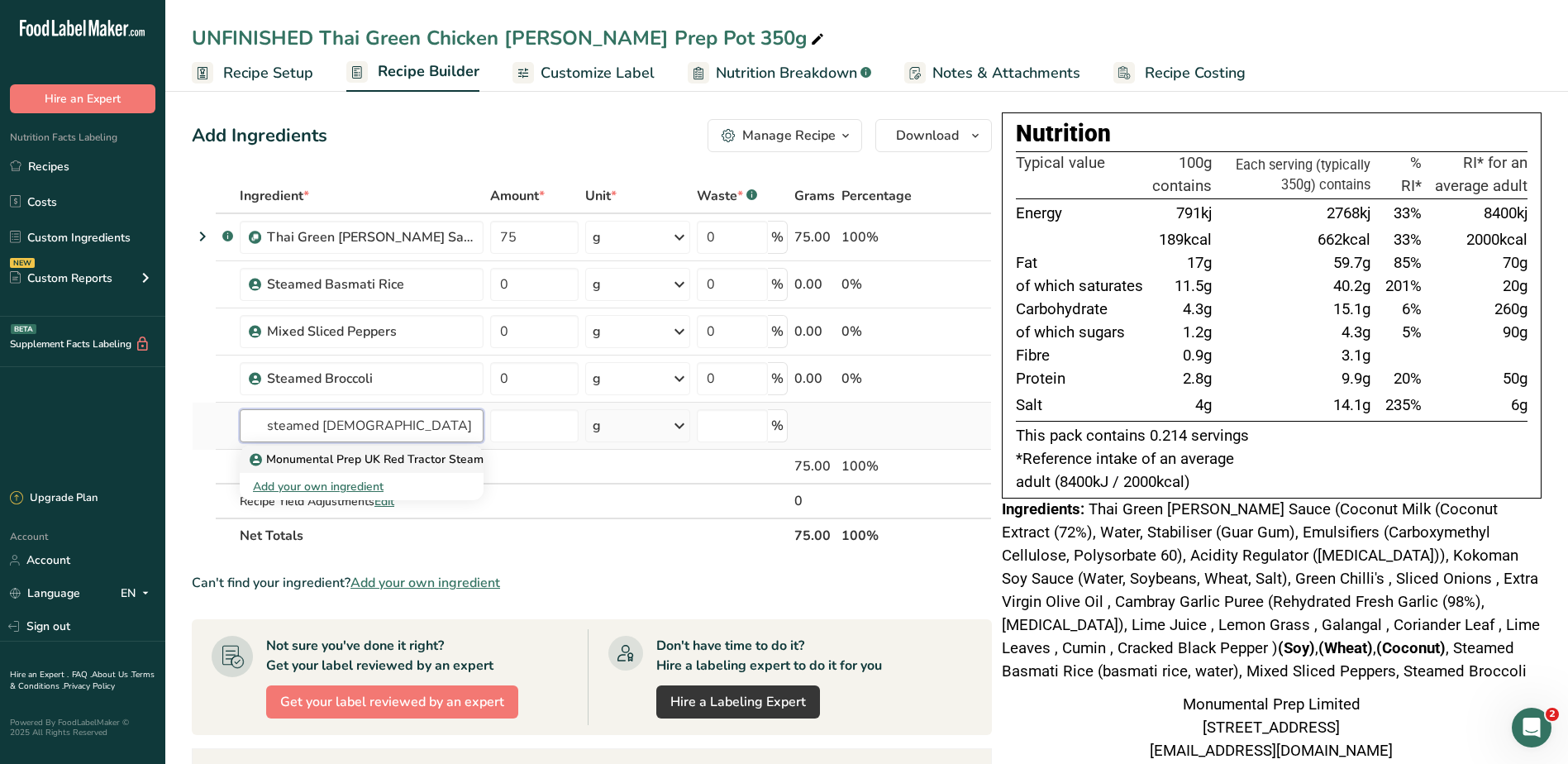
type input "steamed chick"
click at [317, 456] on p "Monumental Prep UK Red Tractor Steamed Chicken Breast" at bounding box center [416, 459] width 327 height 18
type input "Monumental Prep UK Red Tractor Steamed Chicken Breast"
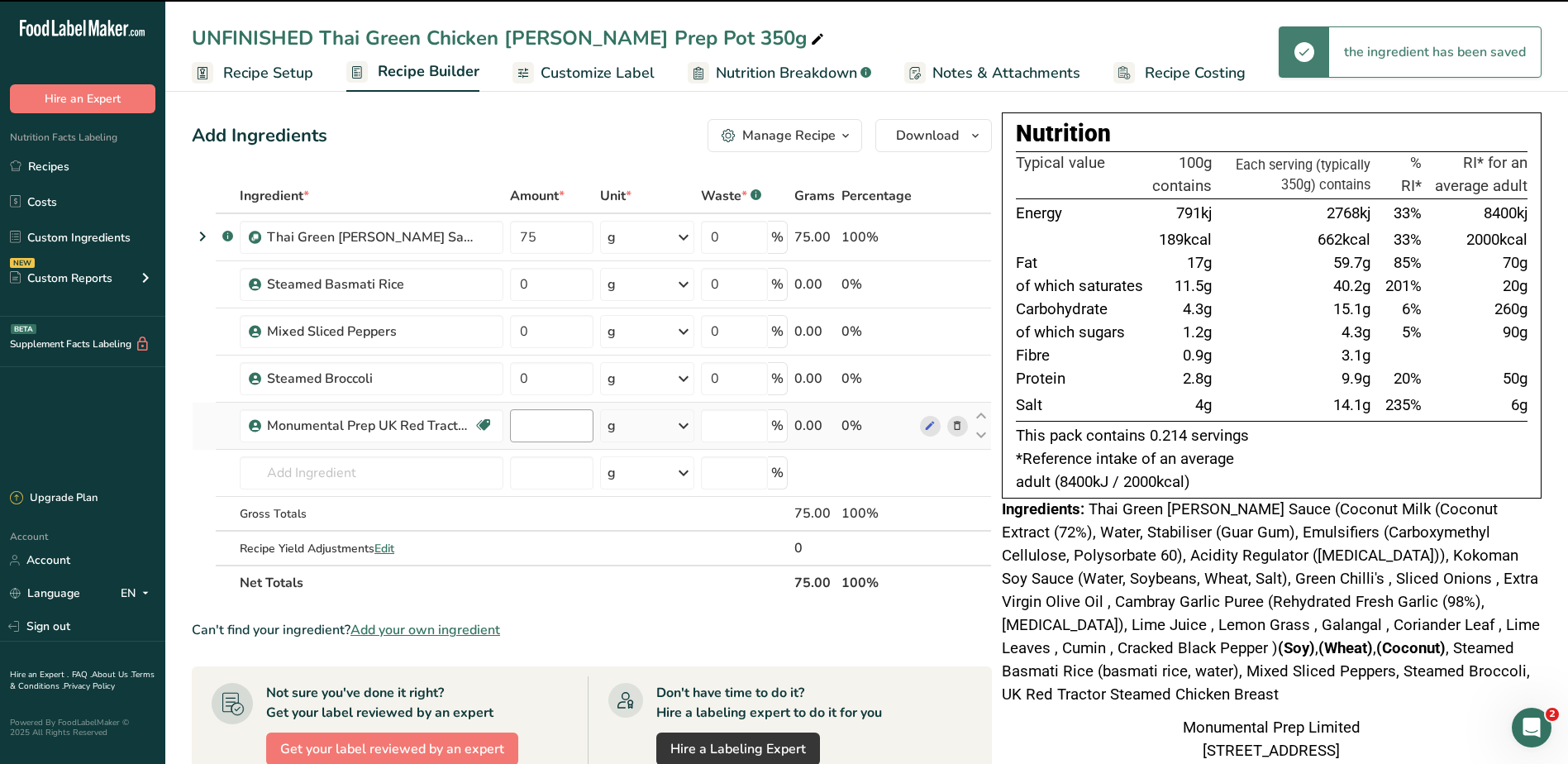
type input "0"
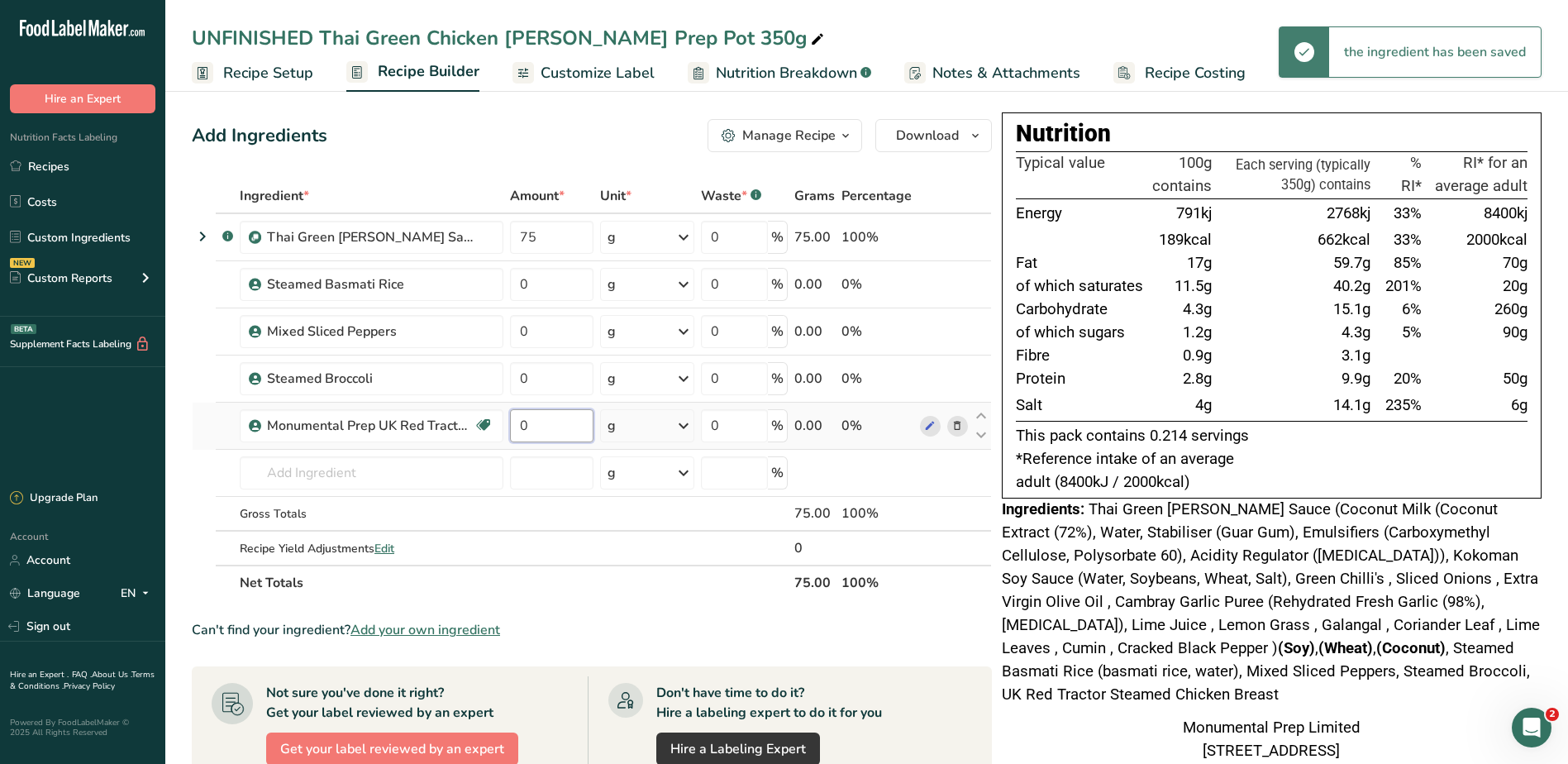
click at [544, 426] on input "0" at bounding box center [552, 425] width 84 height 33
drag, startPoint x: 539, startPoint y: 426, endPoint x: 448, endPoint y: 422, distance: 91.1
click at [448, 422] on tr "Monumental Prep UK Red Tractor Steamed Chicken Breast Dairy free Gluten free So…" at bounding box center [591, 426] width 798 height 47
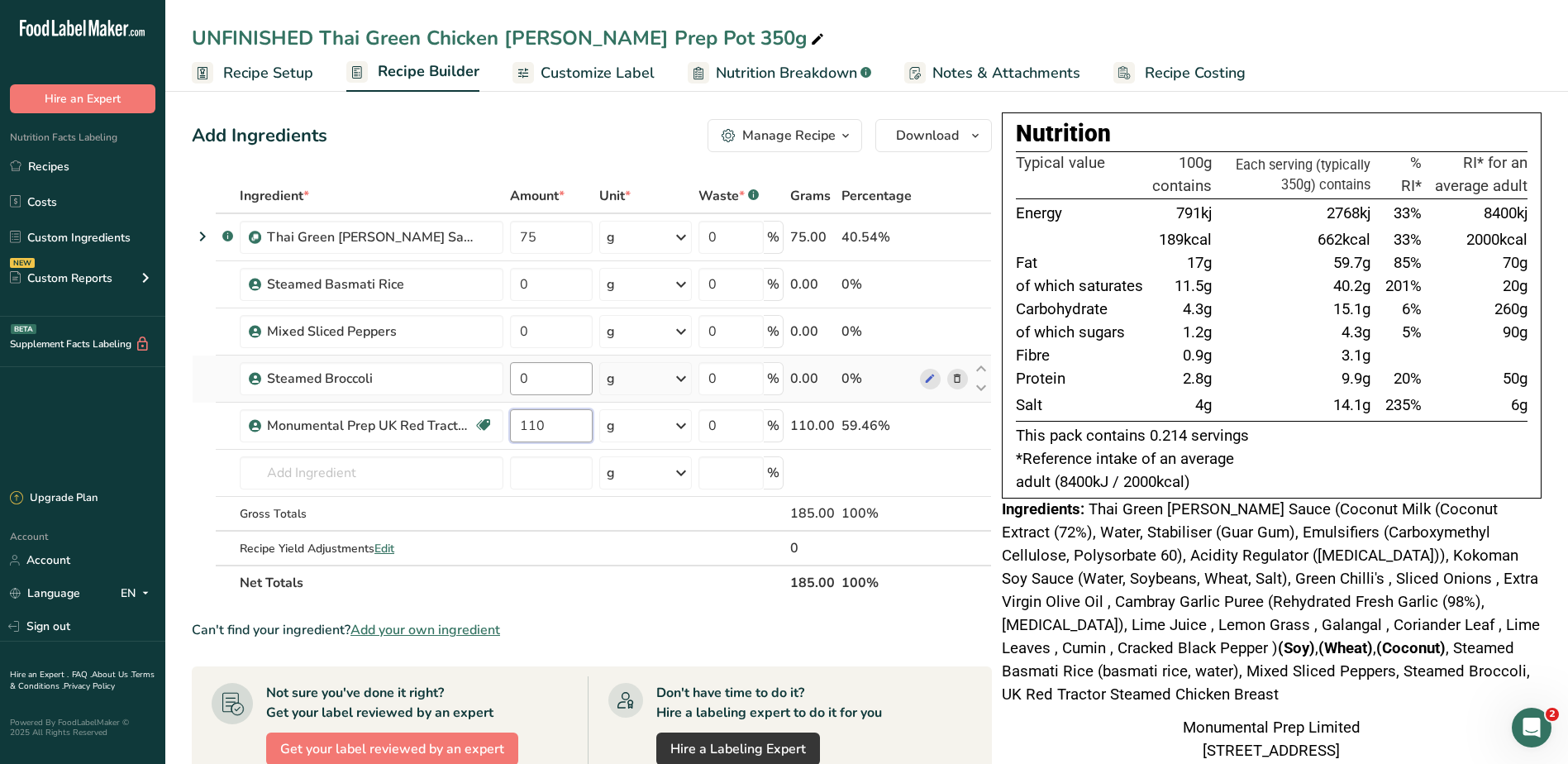
type input "110"
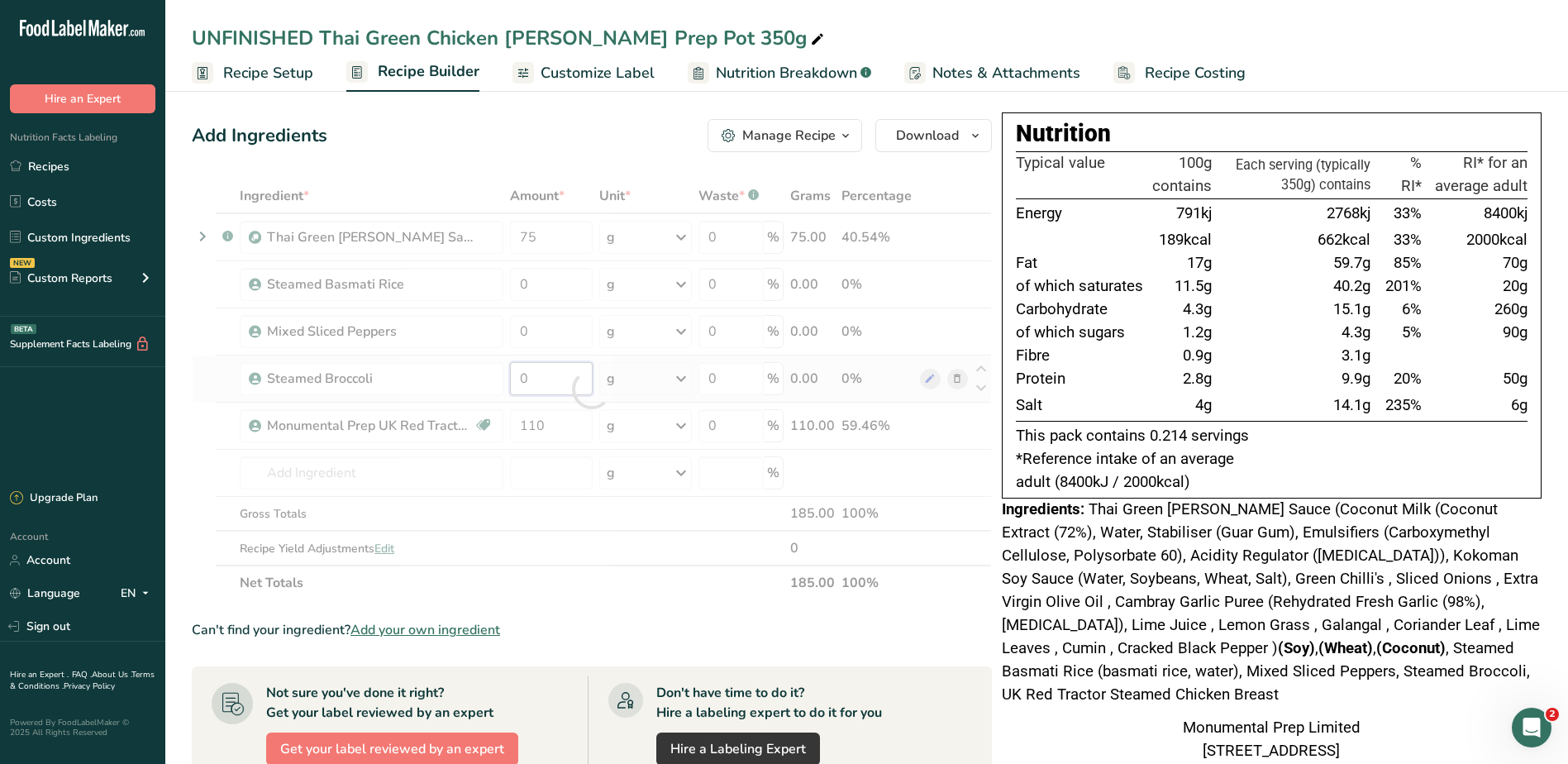
click at [554, 382] on div "Ingredient * Amount * Unit * Waste * .a-a{fill:#347362;}.b-a{fill:#fff;} Grams …" at bounding box center [591, 389] width 800 height 422
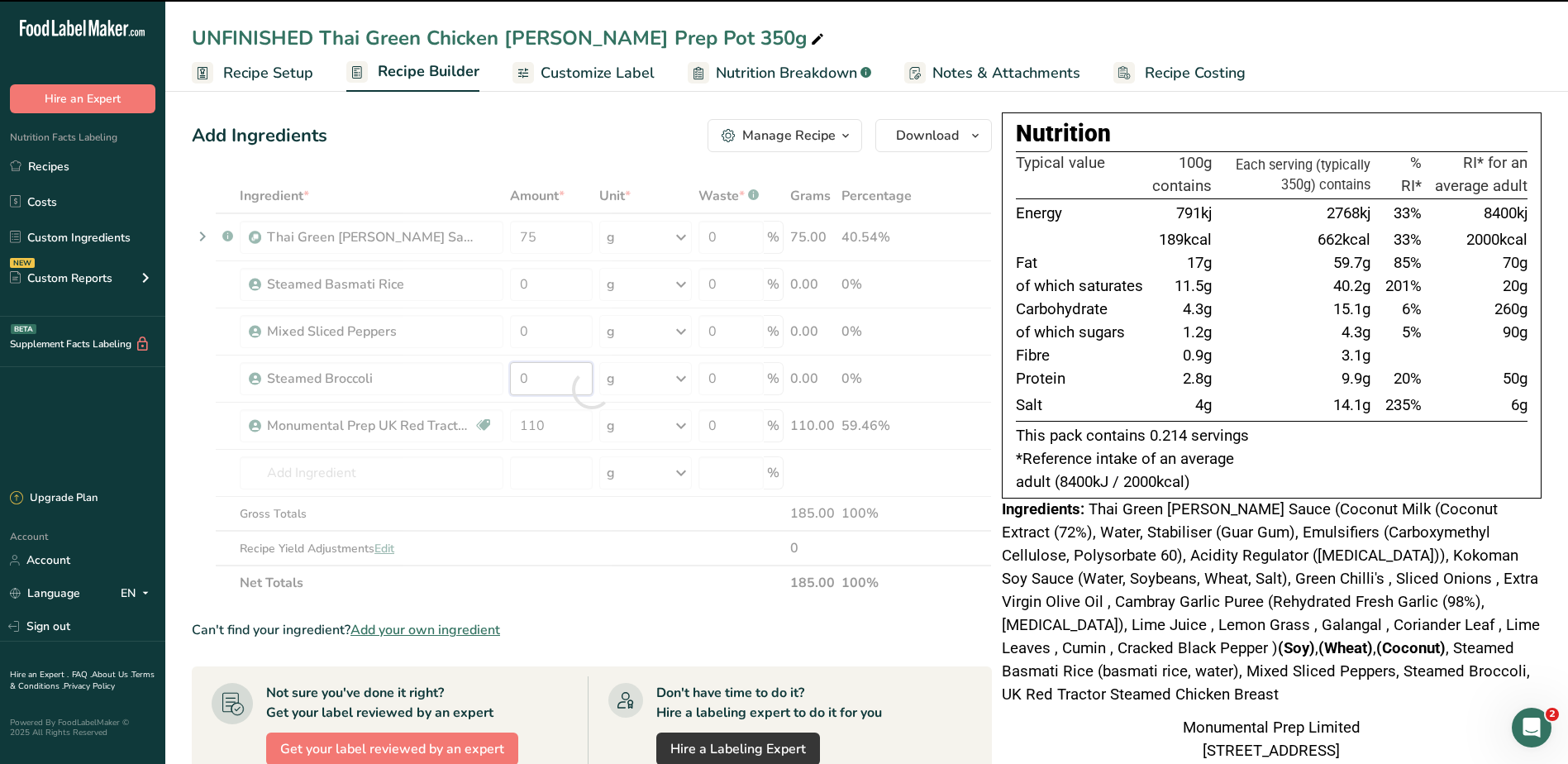
click at [541, 374] on input "0" at bounding box center [552, 378] width 83 height 33
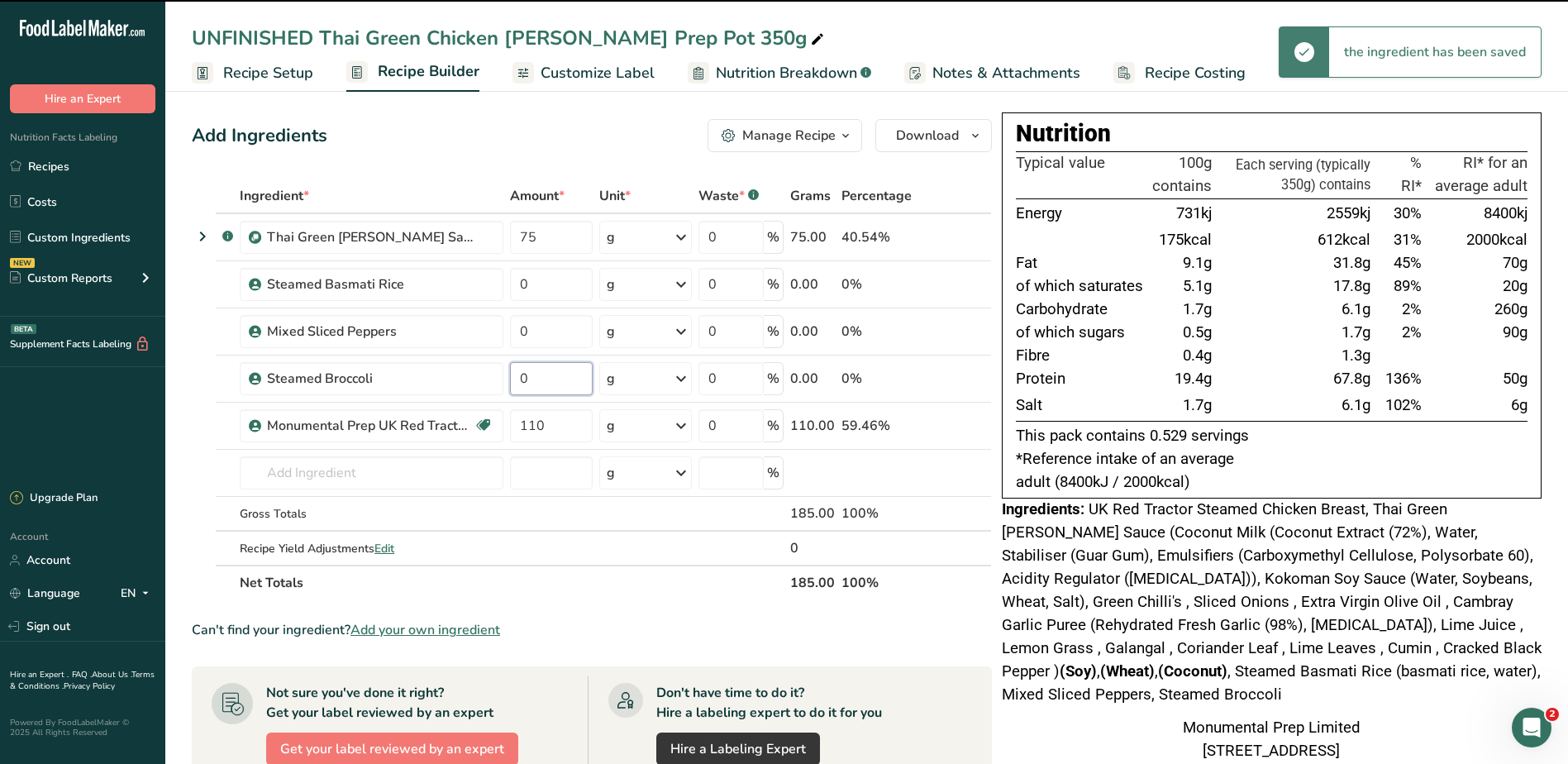
click at [541, 374] on input "0" at bounding box center [552, 378] width 83 height 33
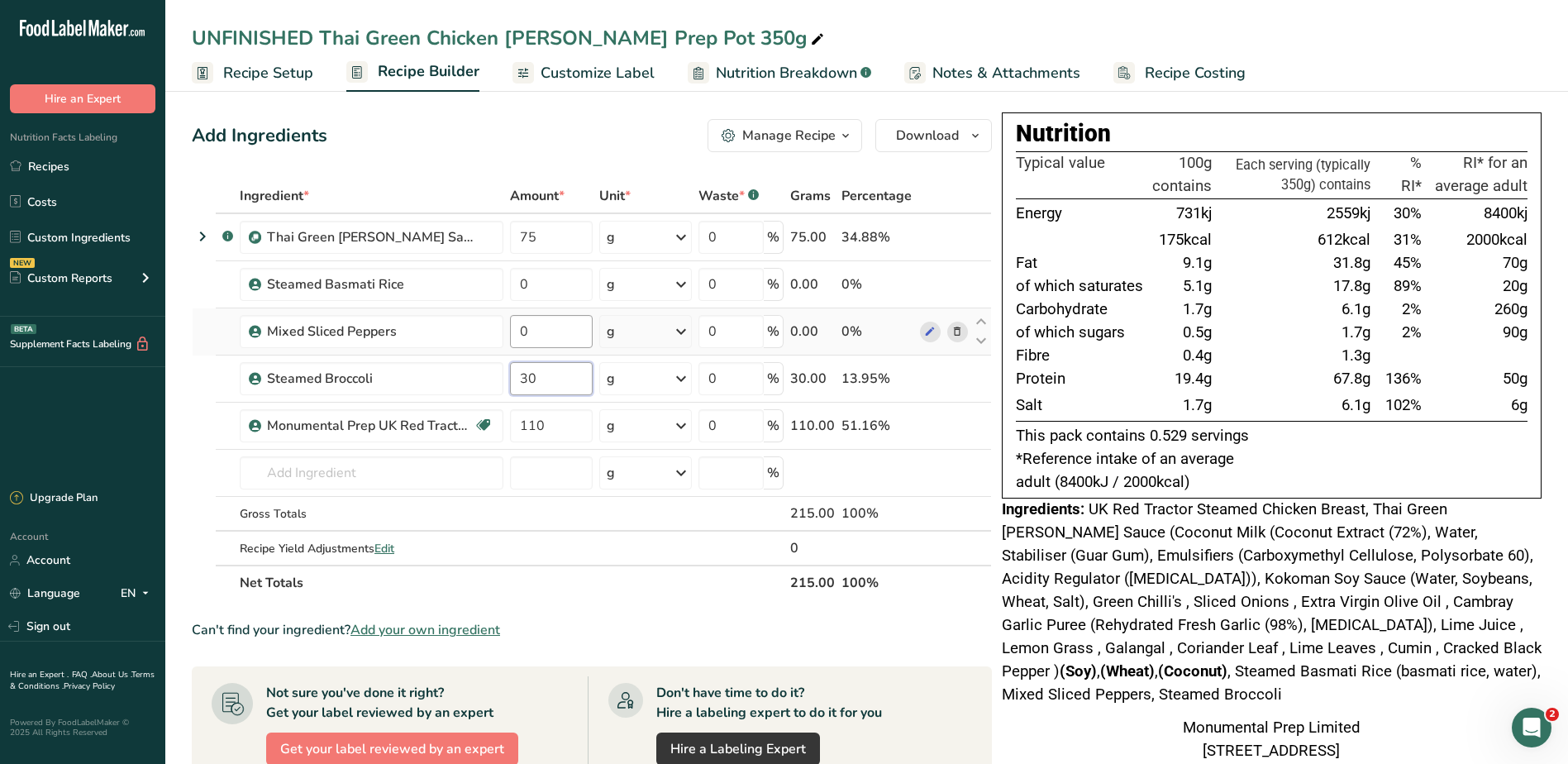
type input "30"
click at [544, 320] on div "Ingredient * Amount * Unit * Waste * .a-a{fill:#347362;}.b-a{fill:#fff;} Grams …" at bounding box center [591, 389] width 800 height 422
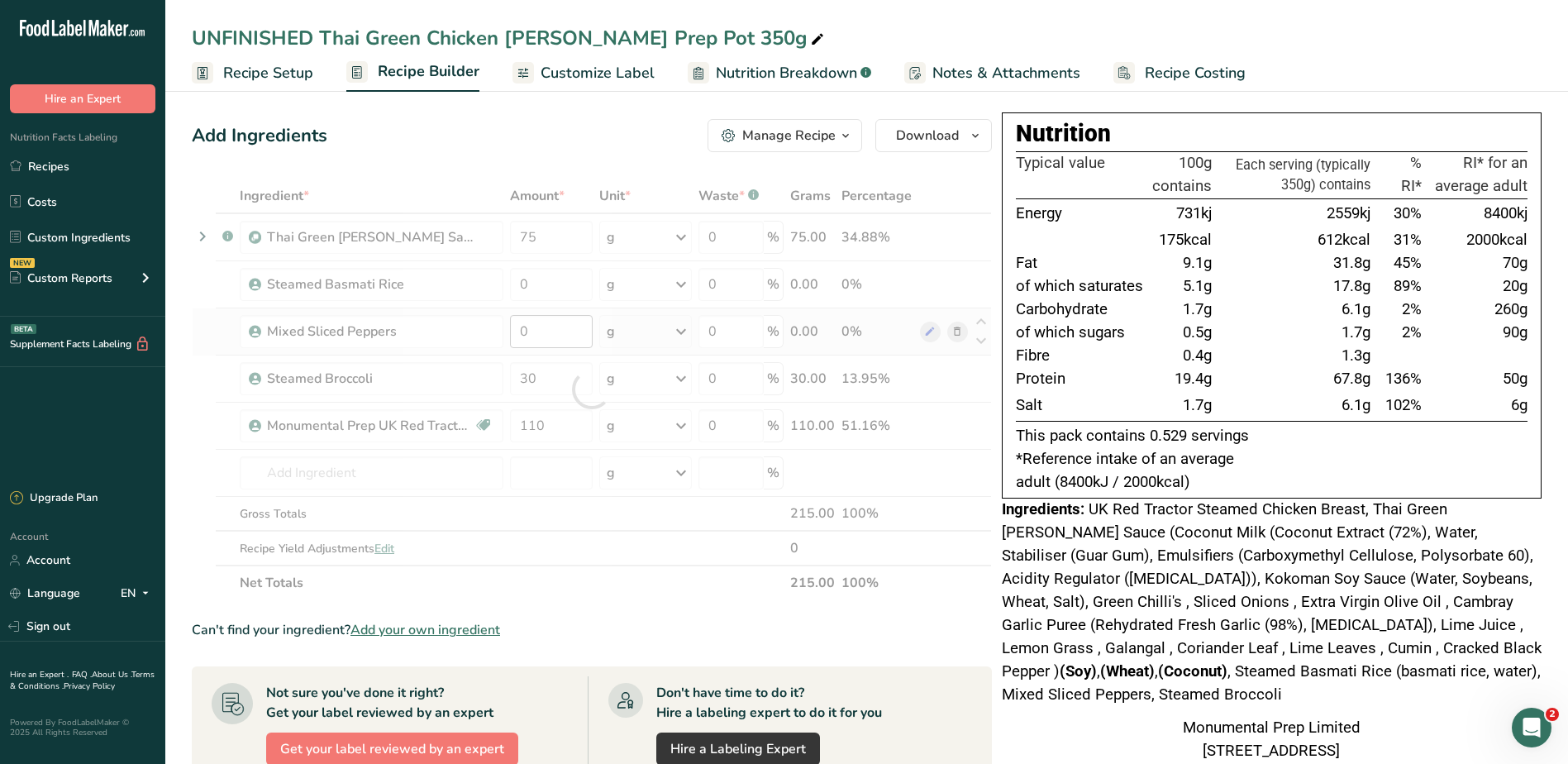
click at [544, 320] on div at bounding box center [591, 389] width 800 height 422
click at [534, 330] on div at bounding box center [591, 389] width 800 height 422
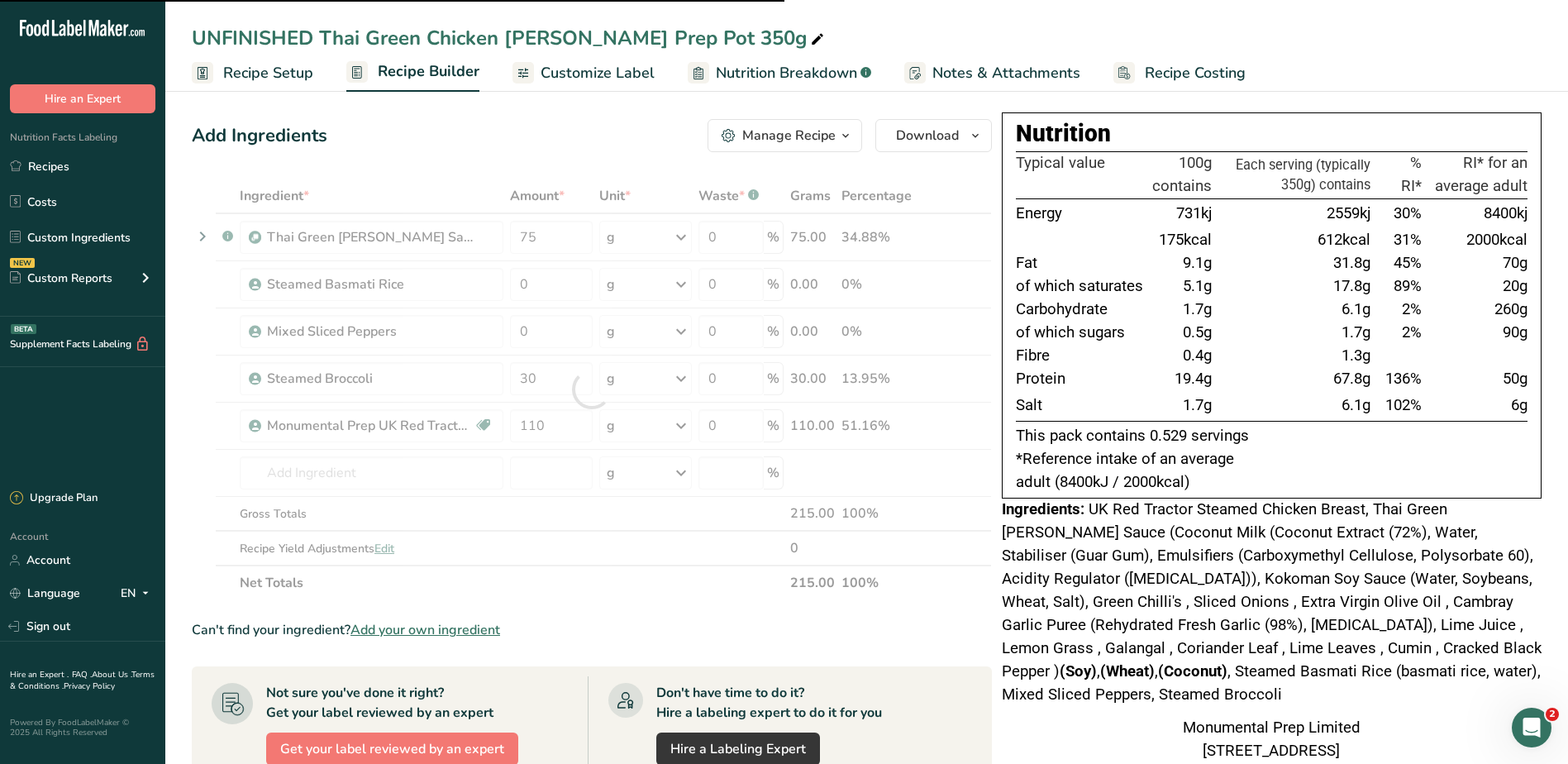
click at [534, 330] on div at bounding box center [591, 389] width 800 height 422
click at [534, 330] on input "0" at bounding box center [552, 331] width 83 height 33
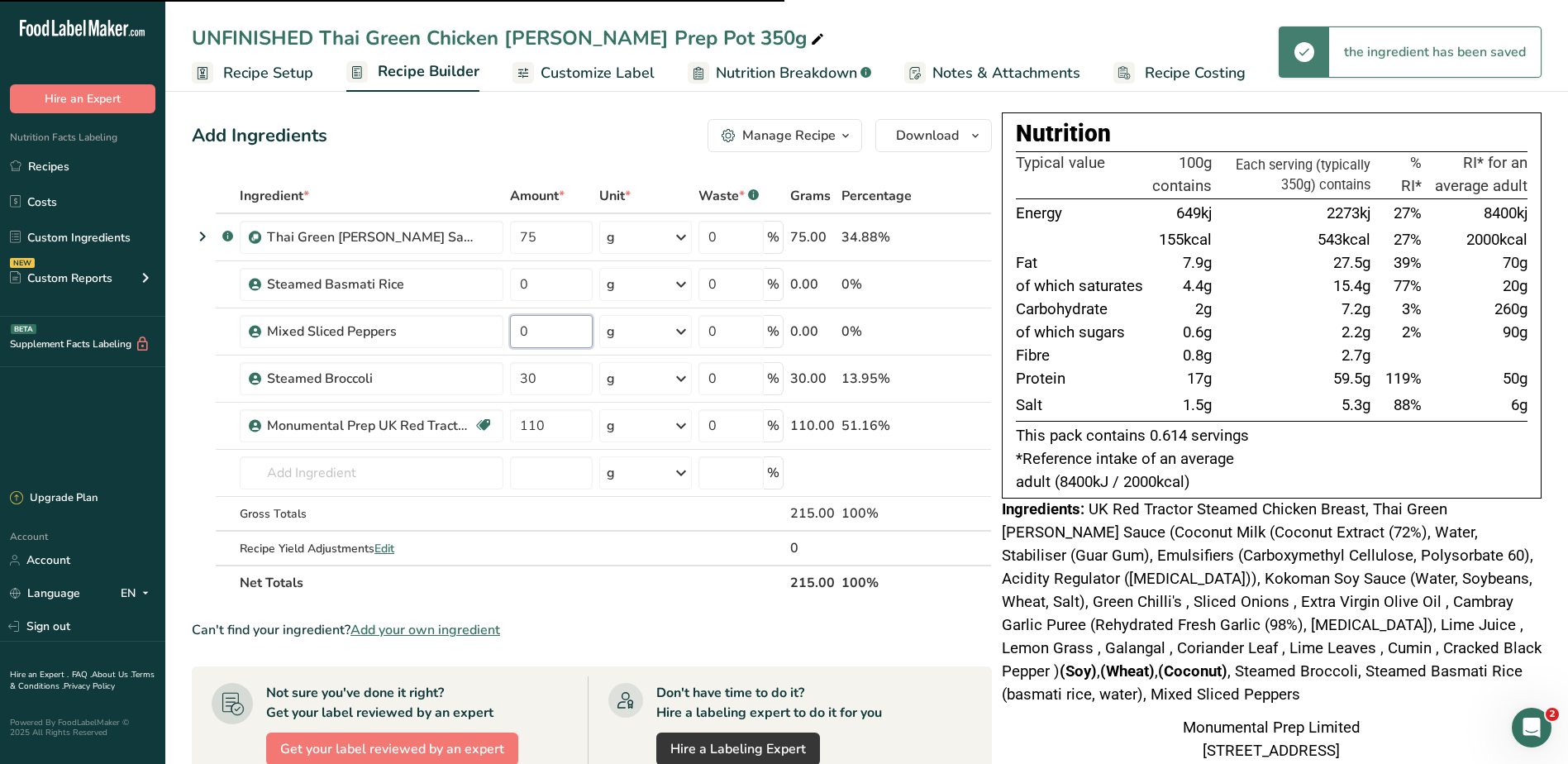
click at [534, 330] on input "0" at bounding box center [552, 331] width 83 height 33
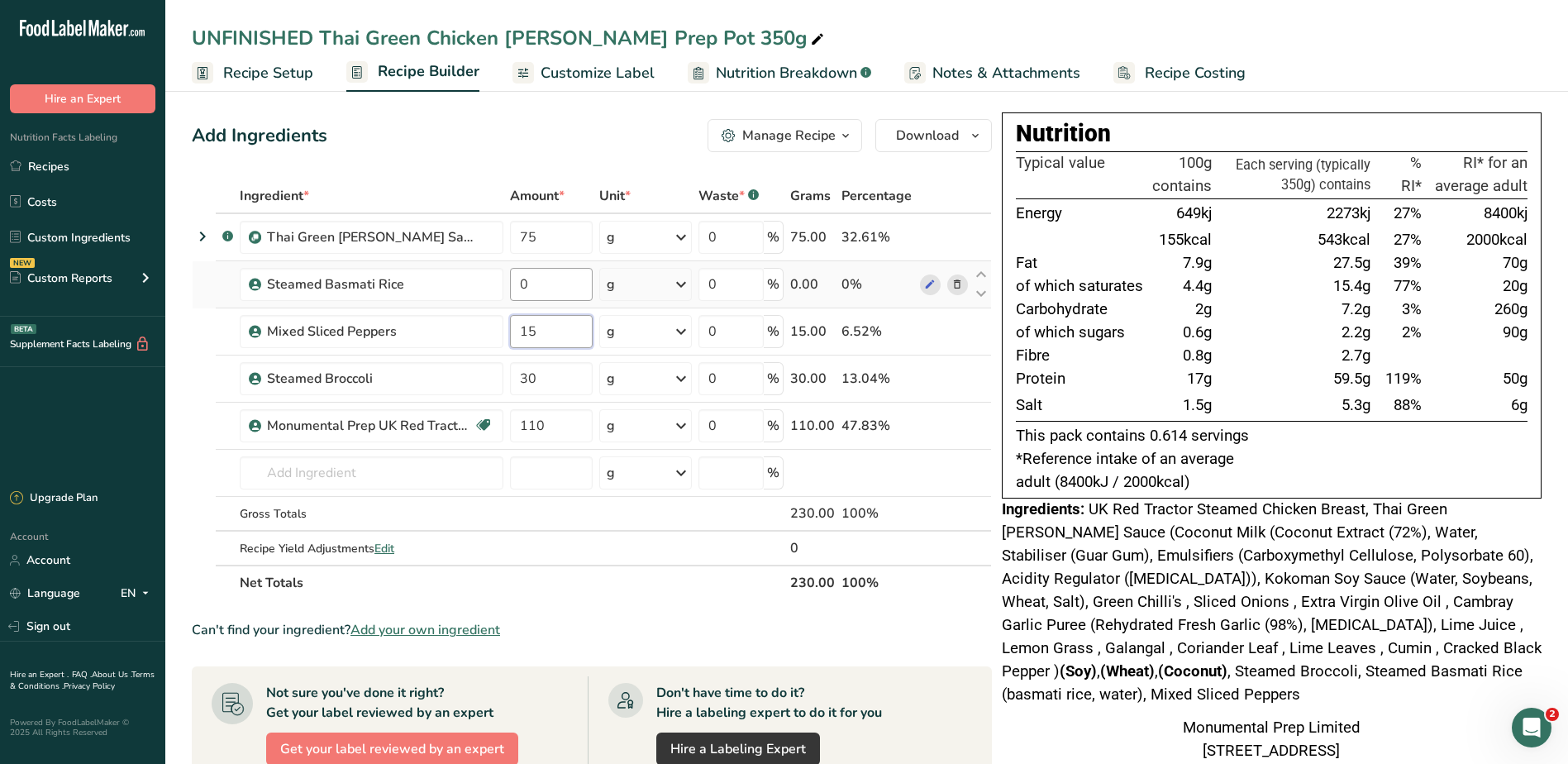
type input "15"
click at [545, 292] on div "Ingredient * Amount * Unit * Waste * .a-a{fill:#347362;}.b-a{fill:#fff;} Grams …" at bounding box center [591, 389] width 800 height 422
drag, startPoint x: 546, startPoint y: 295, endPoint x: 488, endPoint y: 292, distance: 58.1
click at [488, 292] on tr "Steamed Basmati Rice 0 g Weight Units g kg mg See more Volume Units l Volume un…" at bounding box center [591, 285] width 798 height 47
type input "120"
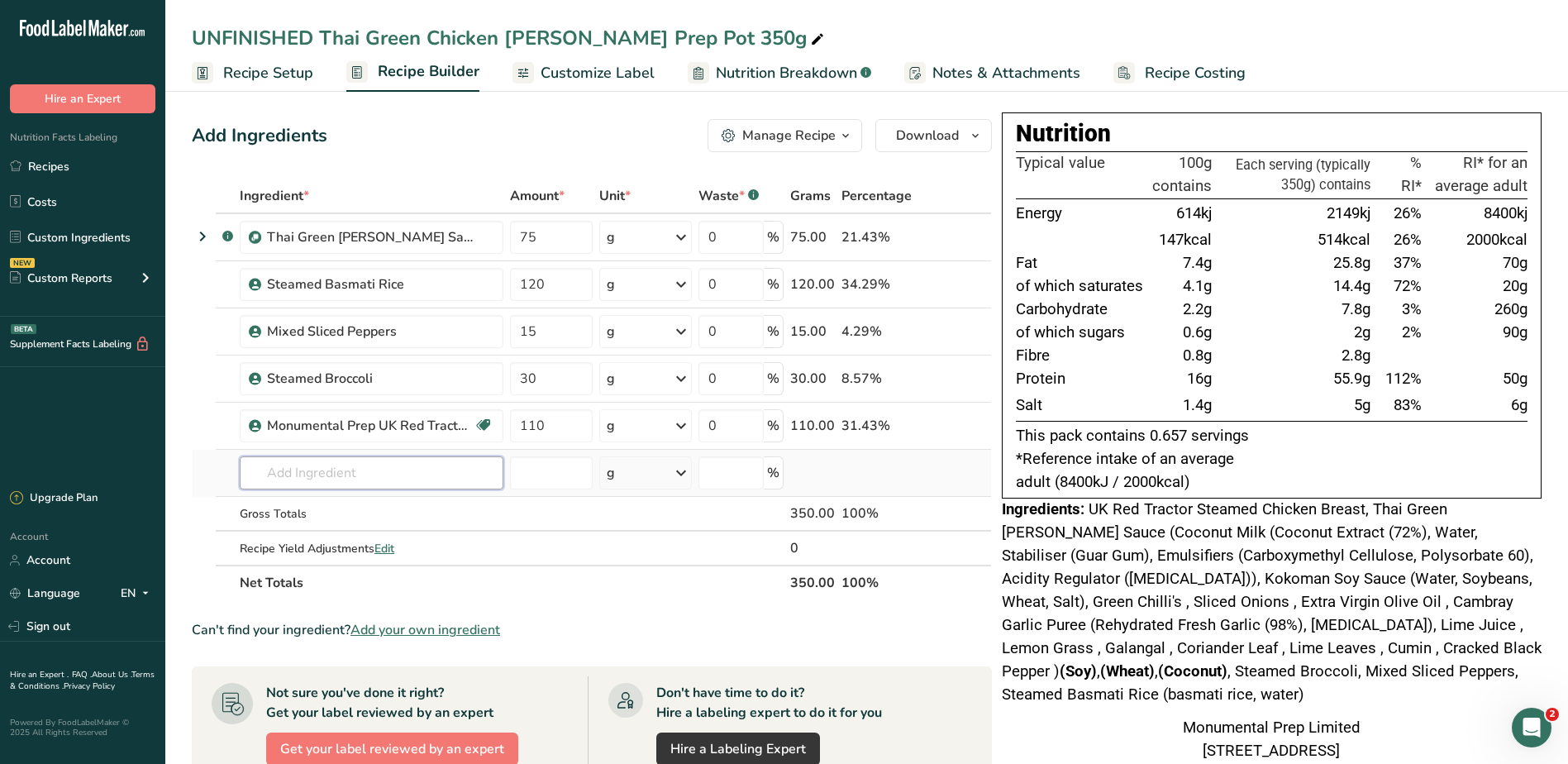
click at [447, 484] on div "Ingredient * Amount * Unit * Waste * .a-a{fill:#347362;}.b-a{fill:#fff;} Grams …" at bounding box center [591, 389] width 800 height 422
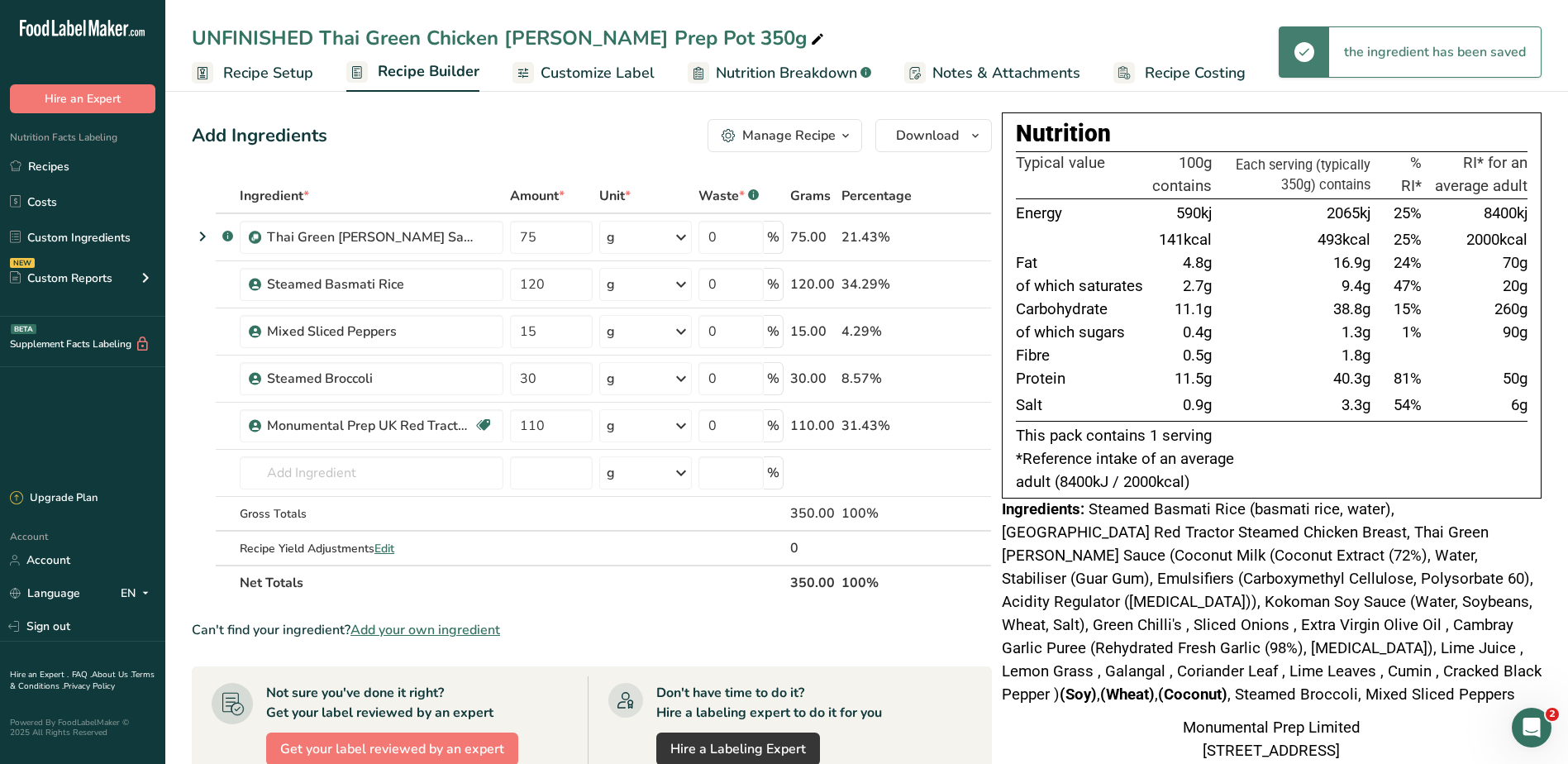
drag, startPoint x: 1319, startPoint y: 207, endPoint x: 1385, endPoint y: 408, distance: 211.6
click at [1385, 408] on tbody "Energy 590kj 2065kj 25% 8400kj 141kcal 493kcal 25% 2000kcal Fat 4.8g 16.9g 24% …" at bounding box center [1271, 309] width 511 height 222
click at [1312, 336] on td "1.3g" at bounding box center [1294, 332] width 159 height 23
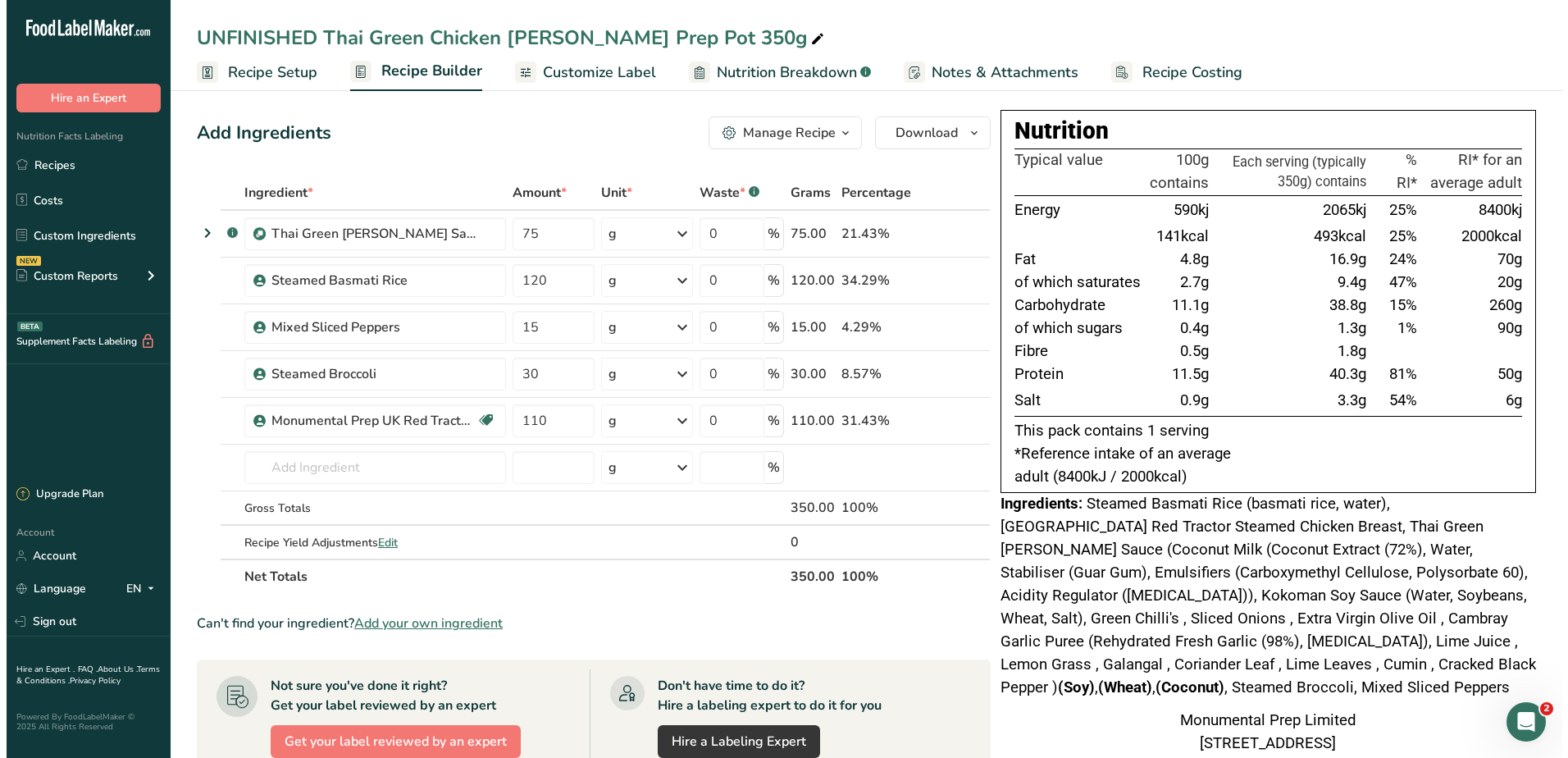
scroll to position [0, 0]
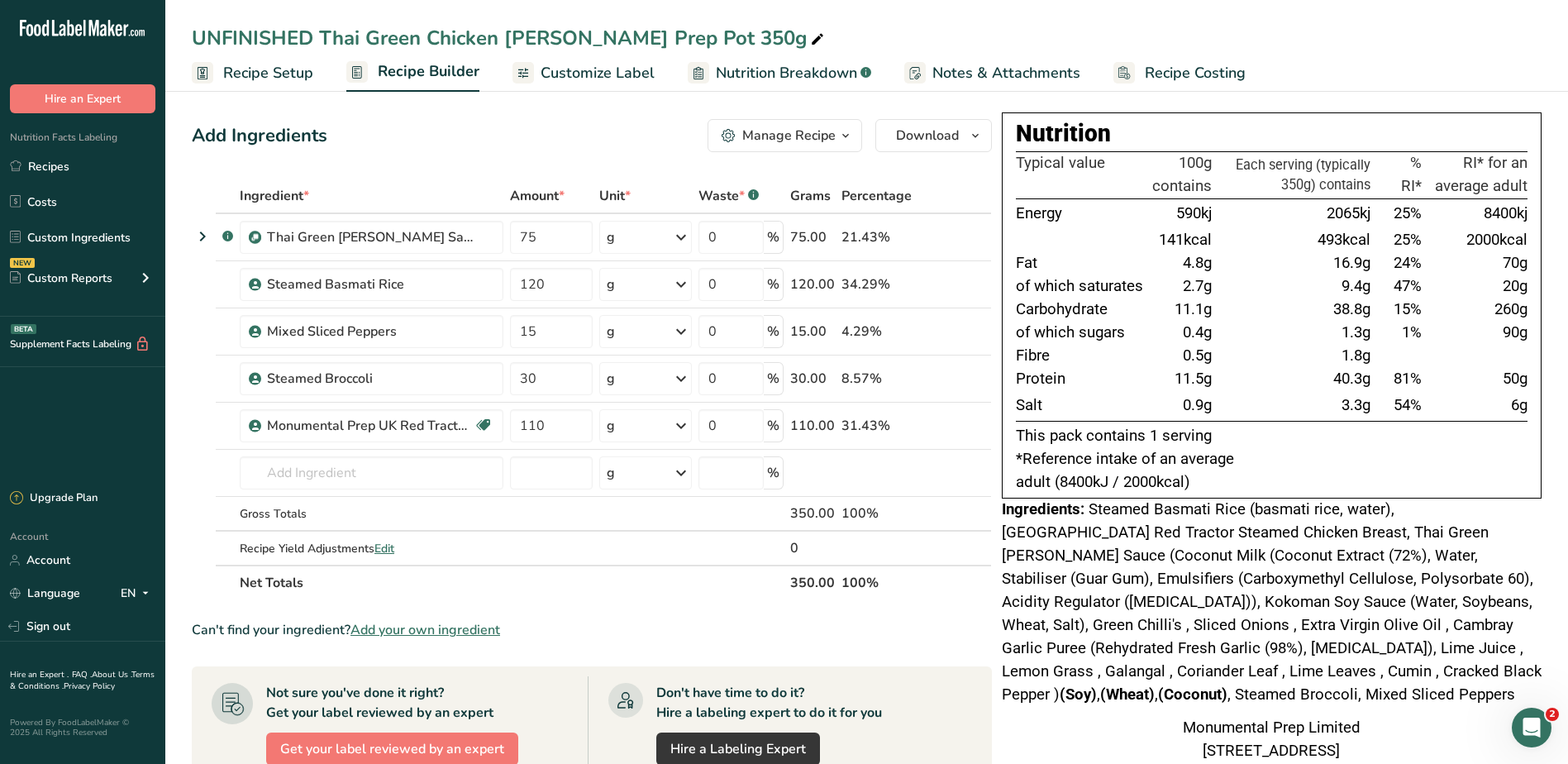
drag, startPoint x: 1193, startPoint y: 178, endPoint x: 1266, endPoint y: 379, distance: 213.8
click at [1266, 379] on table "Typical value 100g contains Each serving (typically 350g) contains % RI* RI* fo…" at bounding box center [1271, 286] width 511 height 270
click at [1070, 451] on span "*Reference intake of an average adult (8400kJ / 2000kcal)" at bounding box center [1124, 470] width 218 height 41
click at [330, 26] on div "UNFINISHED Thai Green Chicken Curry Prep Pot 350g" at bounding box center [509, 37] width 635 height 30
click at [321, 29] on input "UNFINISHED Thai Green Chicken Curry Prep Pot 350g" at bounding box center [866, 37] width 1349 height 30
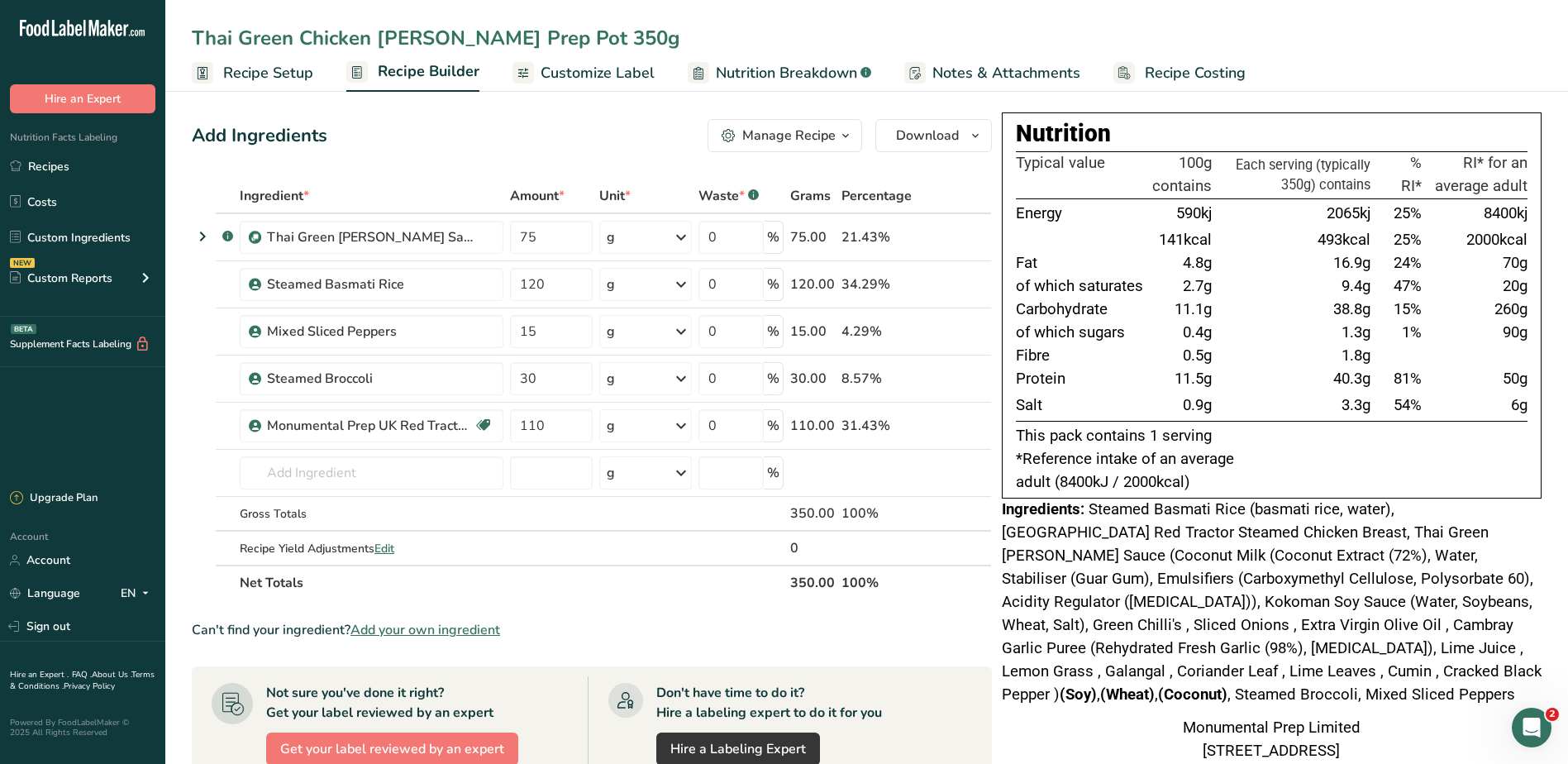
type input "Thai Green Chicken Curry Prep Pot 350g"
click at [1197, 578] on span "Steamed Basmati Rice (basmati rice, water), UK Red Tractor Steamed Chicken Brea…" at bounding box center [1271, 602] width 540 height 204
click at [45, 166] on link "Recipes" at bounding box center [83, 166] width 166 height 31
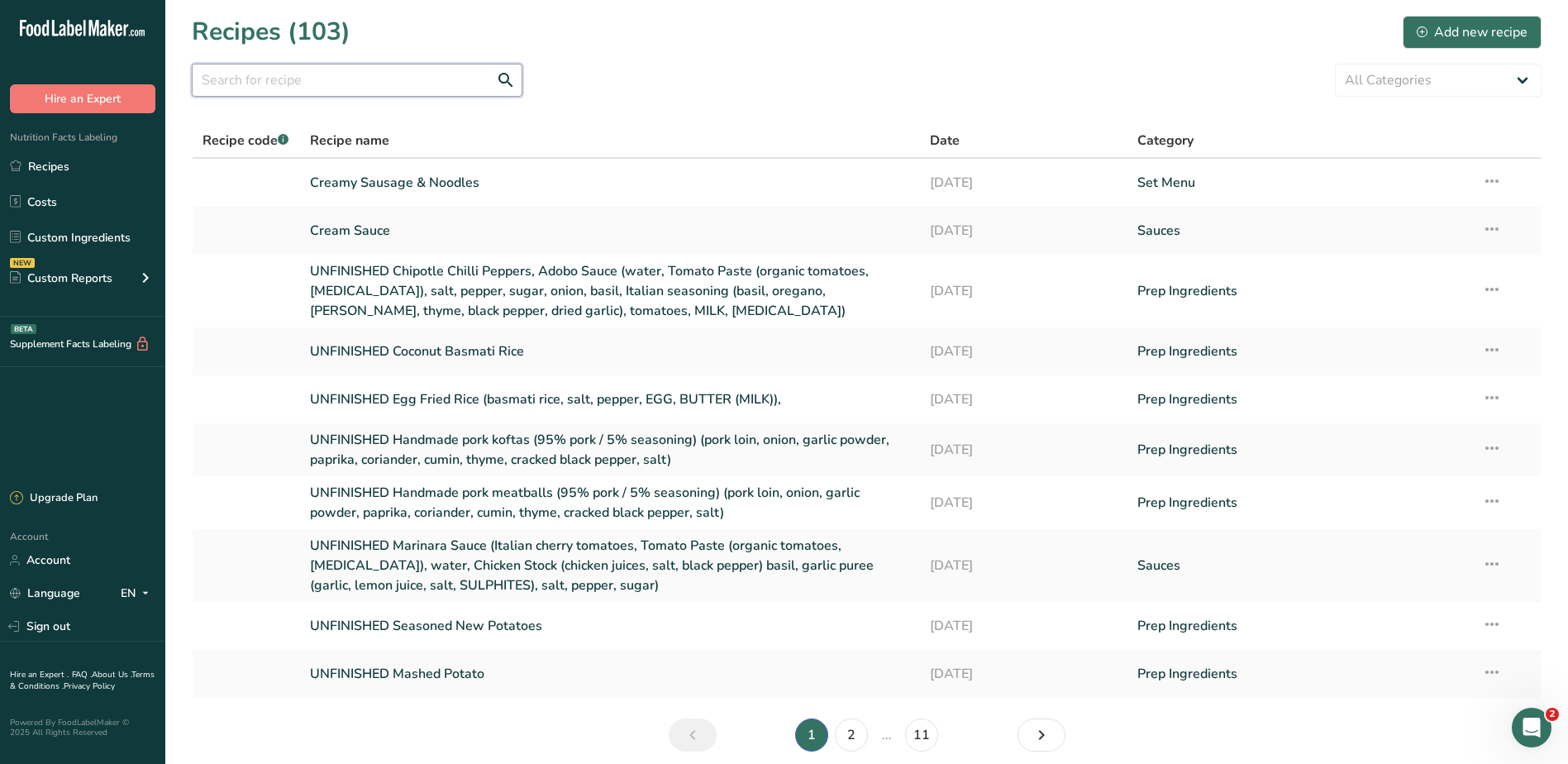
click at [342, 82] on input "text" at bounding box center [357, 79] width 330 height 33
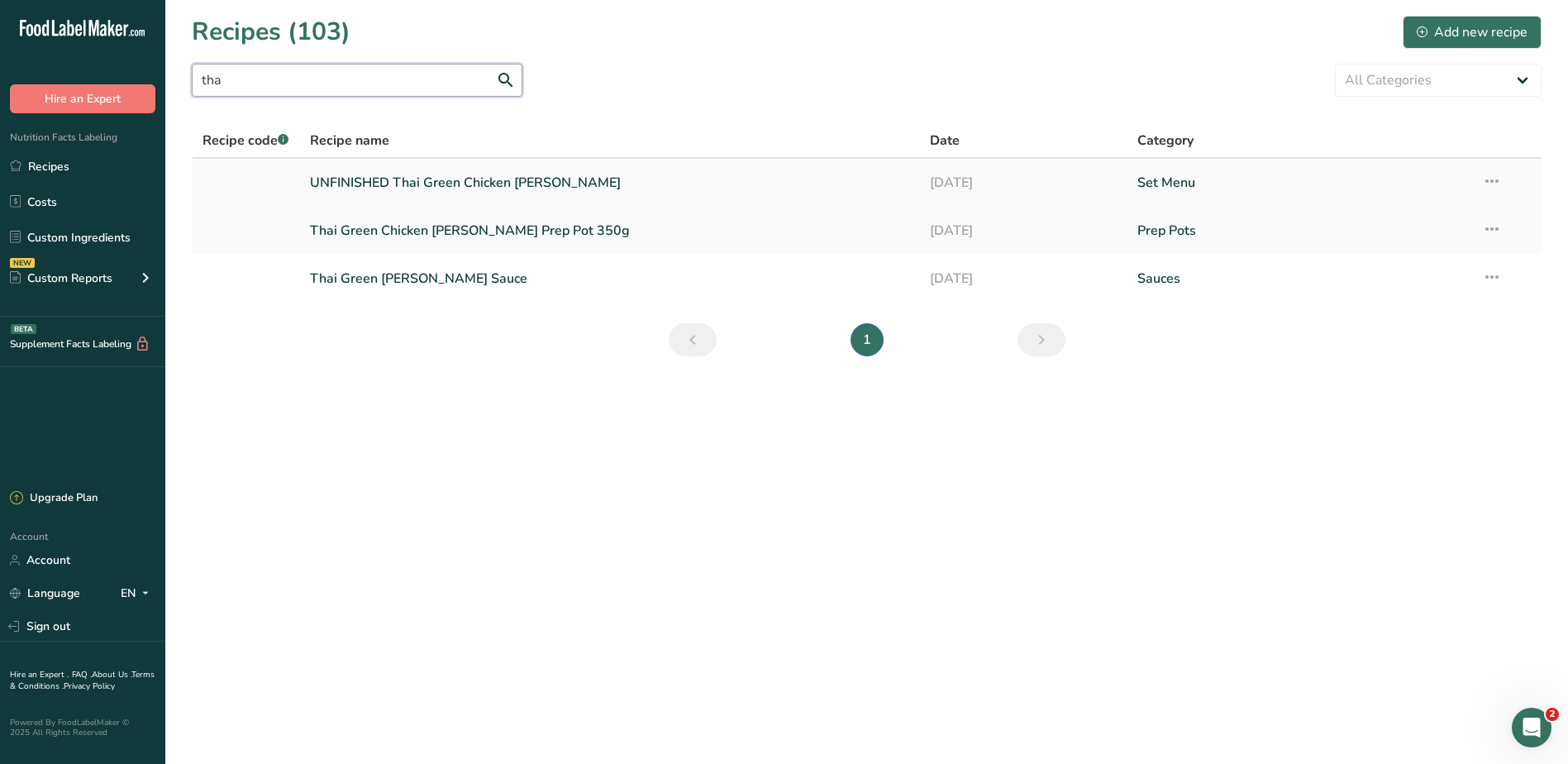
type input "tha"
click at [432, 177] on link "UNFINISHED Thai Green Chicken Curry" at bounding box center [610, 183] width 601 height 35
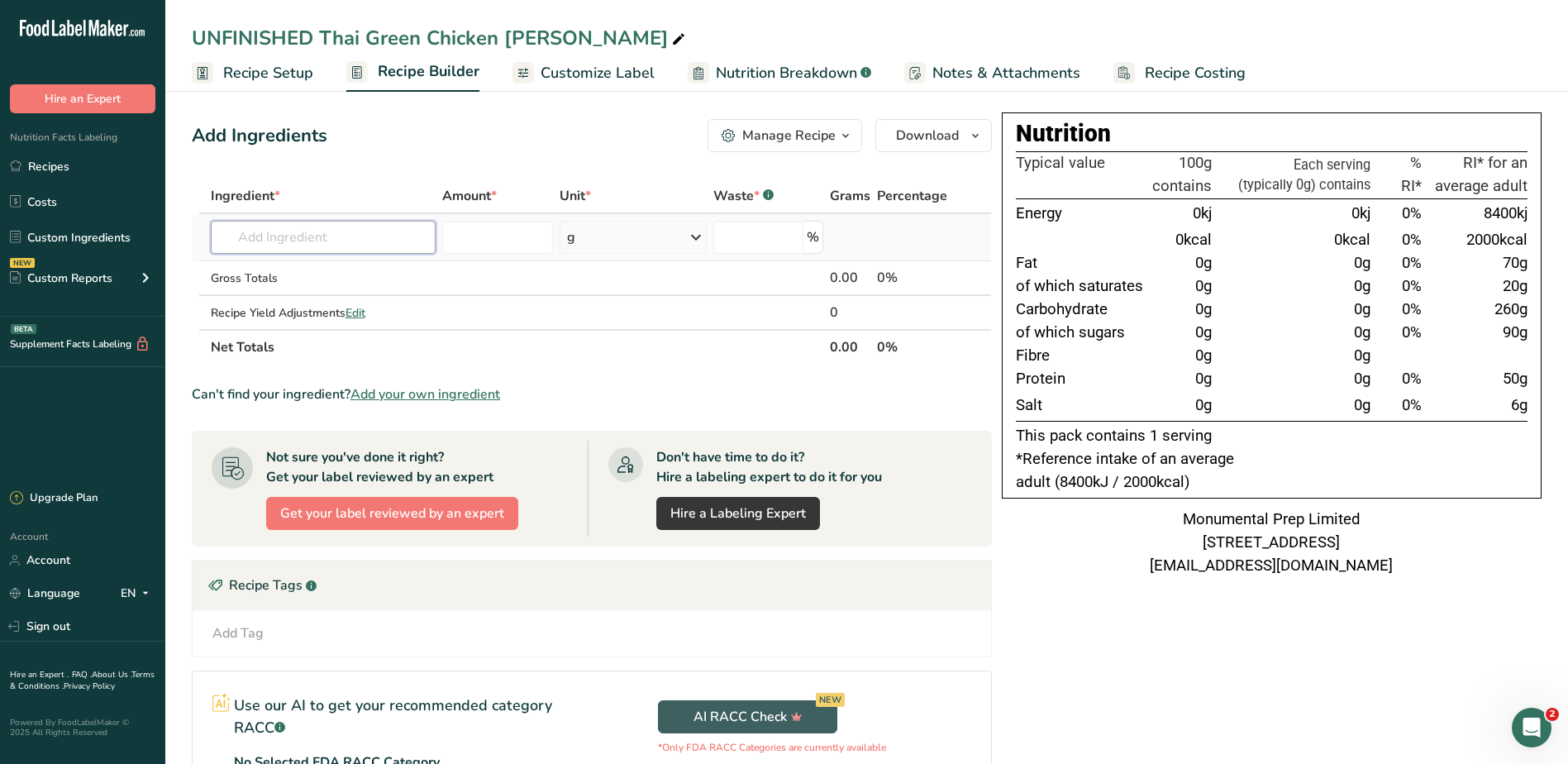
click at [346, 226] on input "text" at bounding box center [323, 237] width 226 height 33
click at [997, 69] on span "Notes & Attachments" at bounding box center [1005, 73] width 148 height 22
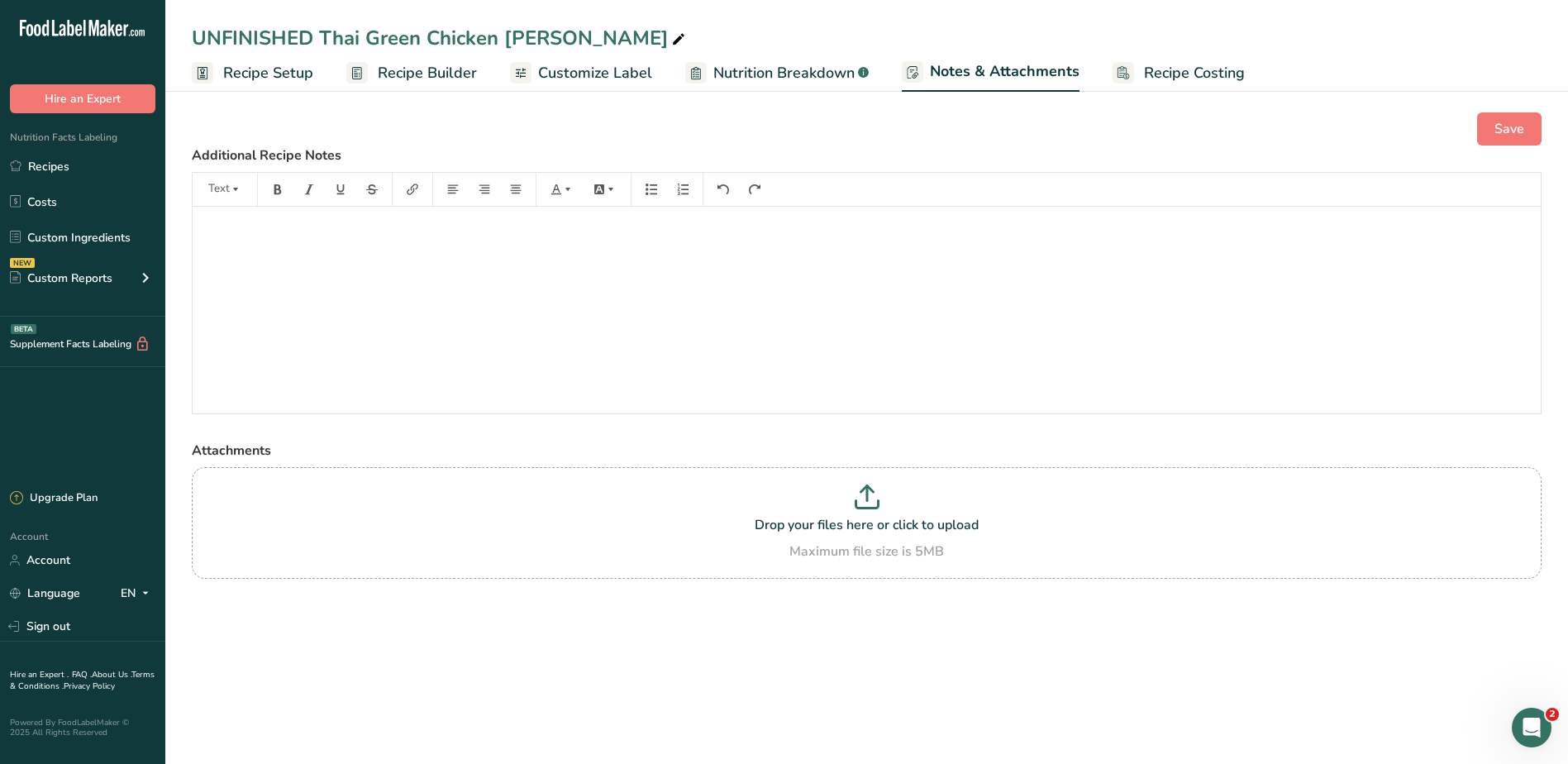
click at [1168, 76] on span "Recipe Costing" at bounding box center [1194, 73] width 101 height 22
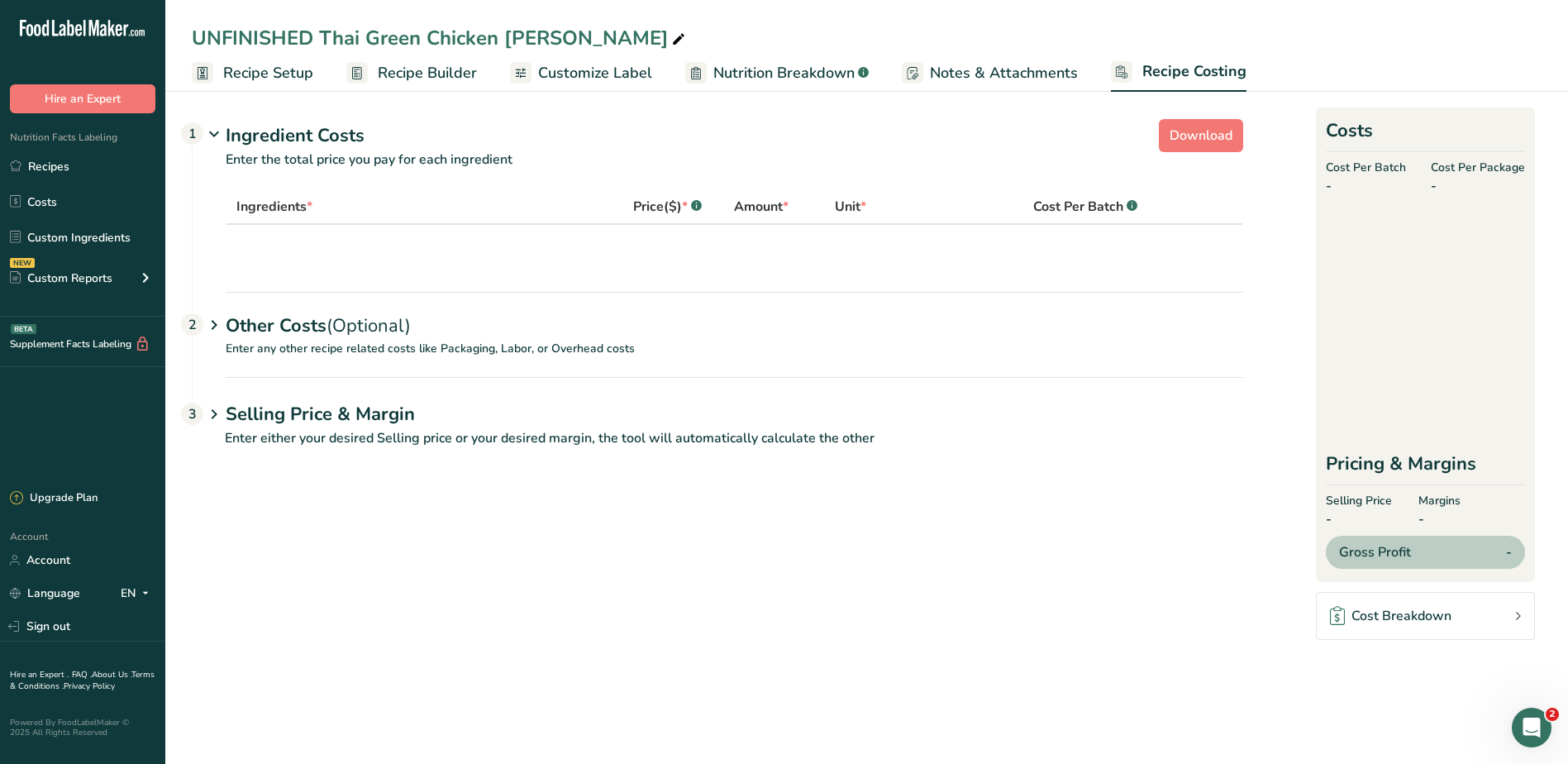
click at [1004, 53] on div "UNFINISHED Thai Green Chicken Curry Recipe Setup Recipe Builder Customize Label…" at bounding box center [867, 46] width 1402 height 92
drag, startPoint x: 1004, startPoint y: 53, endPoint x: 1000, endPoint y: 61, distance: 8.9
click at [1000, 62] on span "Notes & Attachments" at bounding box center [1003, 73] width 148 height 22
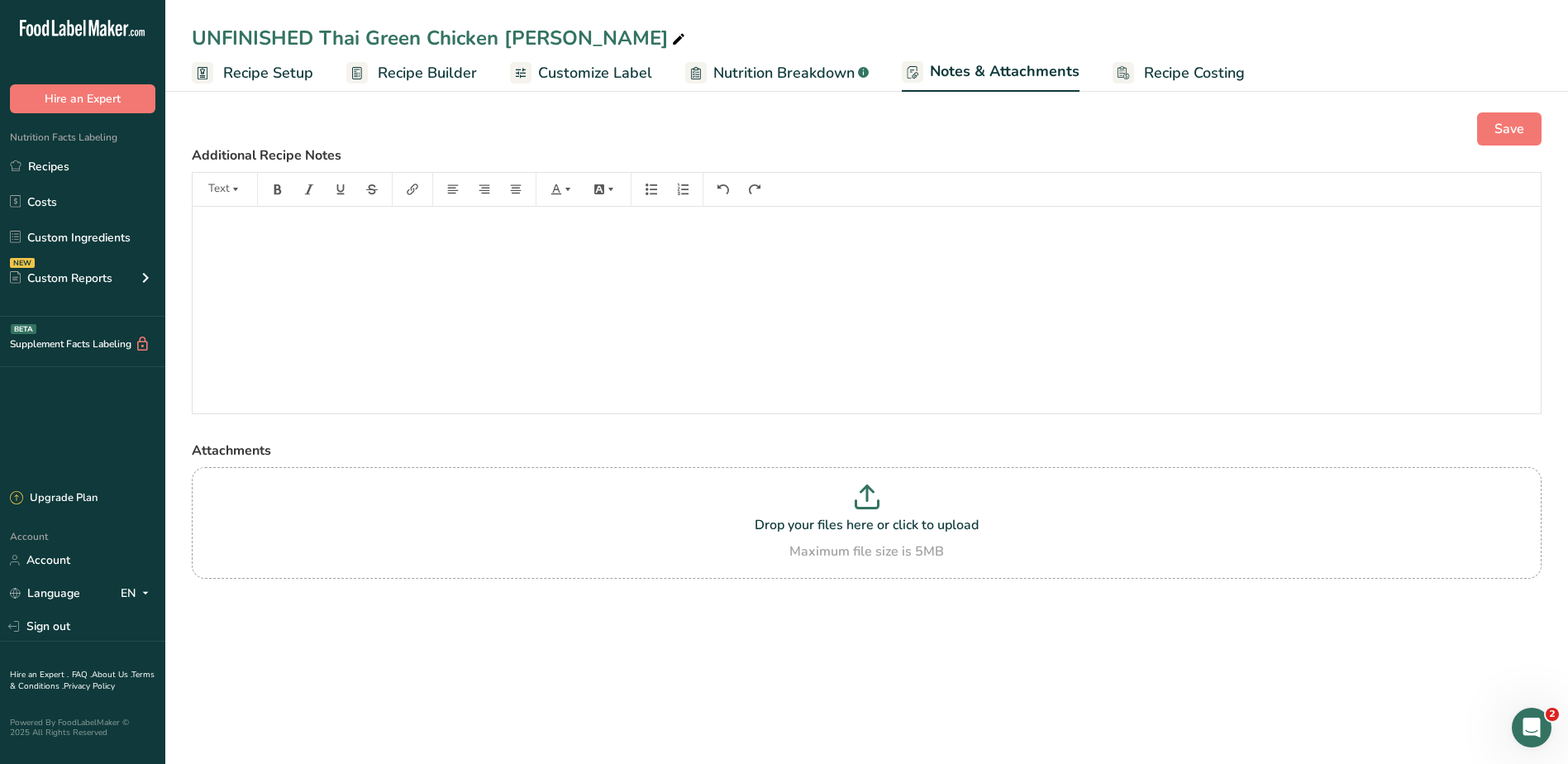
drag, startPoint x: 277, startPoint y: 63, endPoint x: 332, endPoint y: 63, distance: 55.0
click at [277, 63] on span "Recipe Setup" at bounding box center [268, 73] width 90 height 22
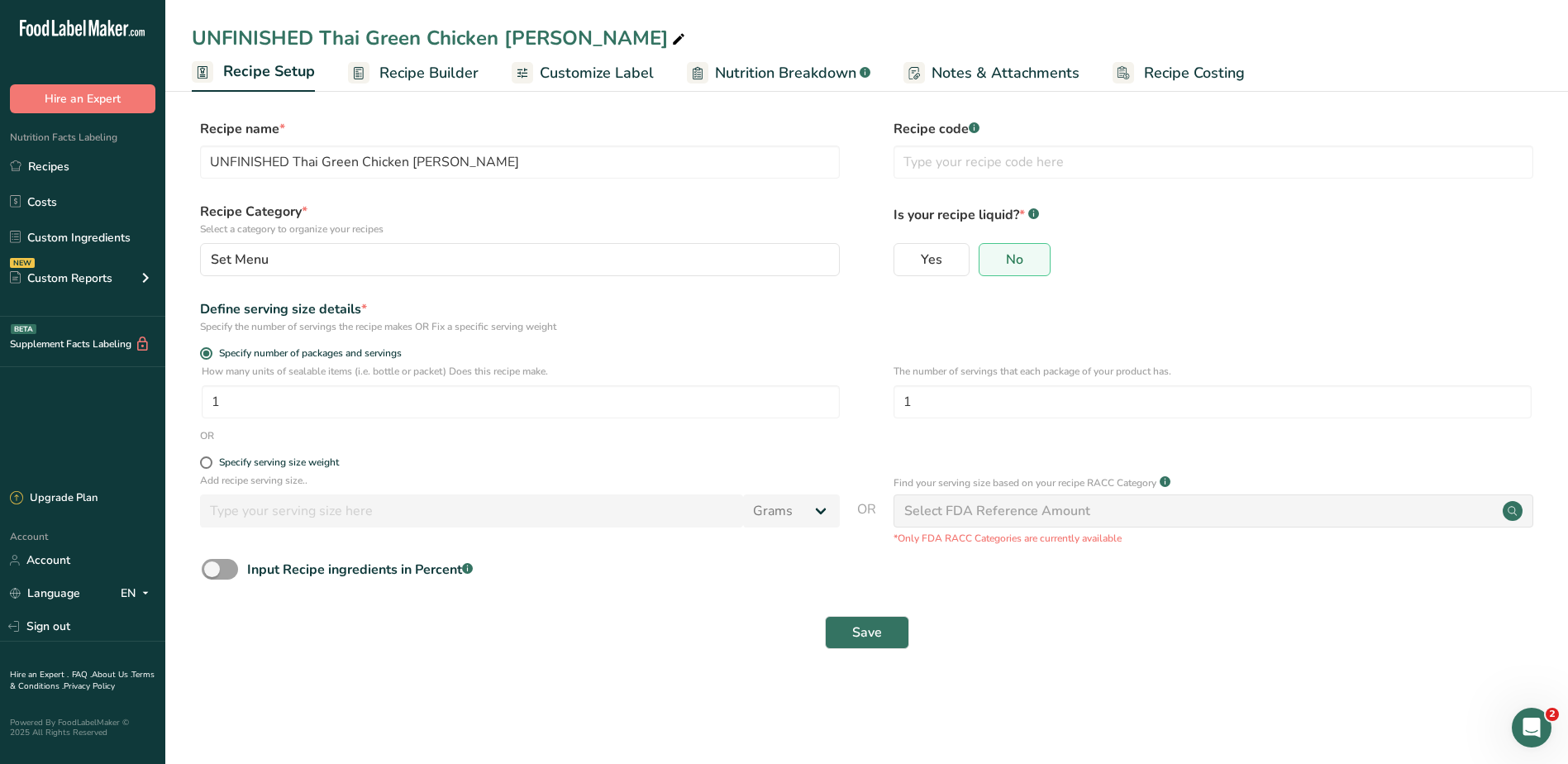
click at [428, 66] on span "Recipe Builder" at bounding box center [428, 73] width 99 height 22
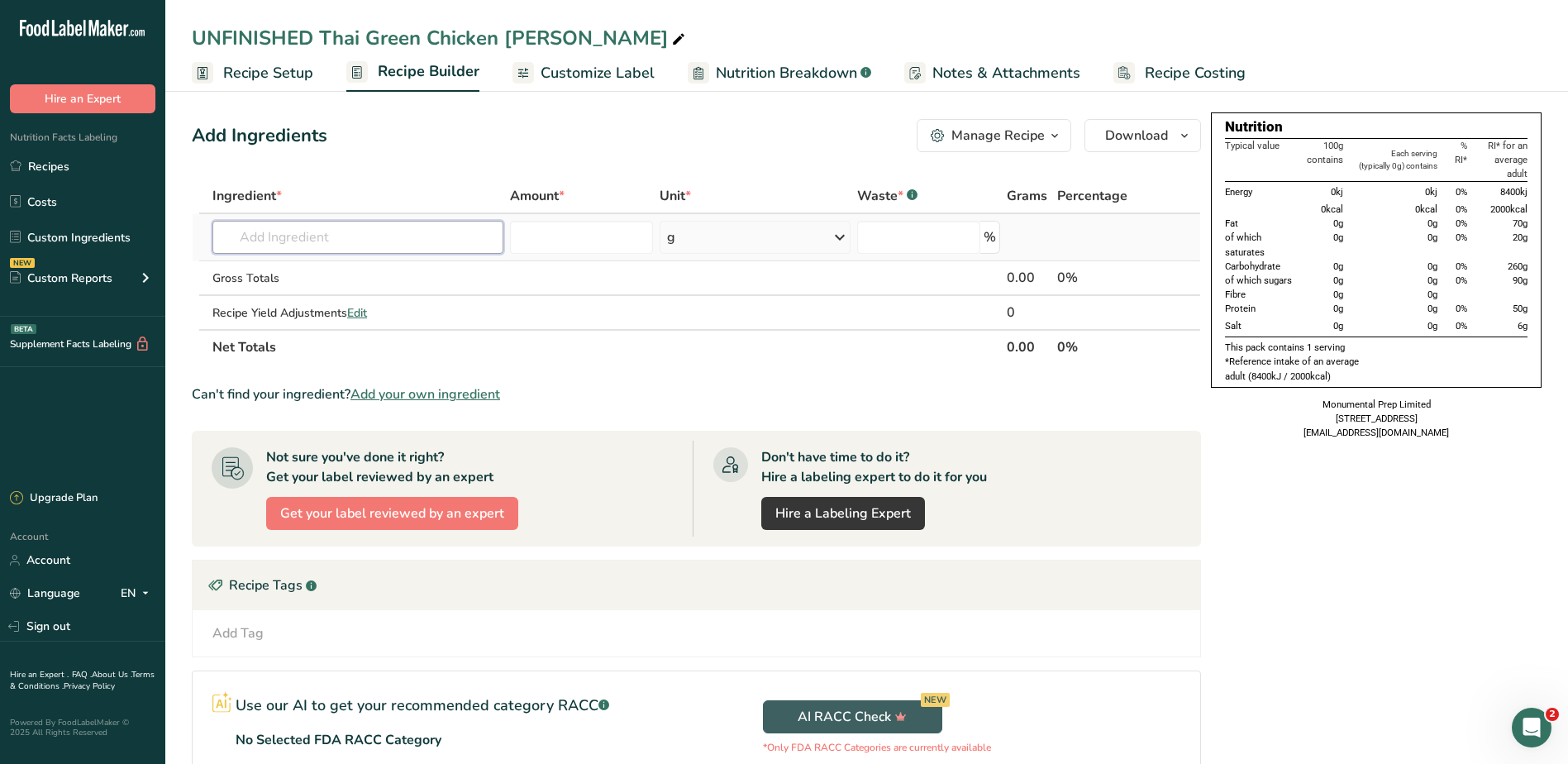
click at [316, 227] on input "text" at bounding box center [357, 237] width 291 height 33
type input "monumental"
click at [363, 276] on p "Monumental Prep UK Red Tractor Steamed Chicken Breast" at bounding box center [389, 270] width 327 height 18
type input "Monumental Prep UK Red Tractor Steamed Chicken Breast"
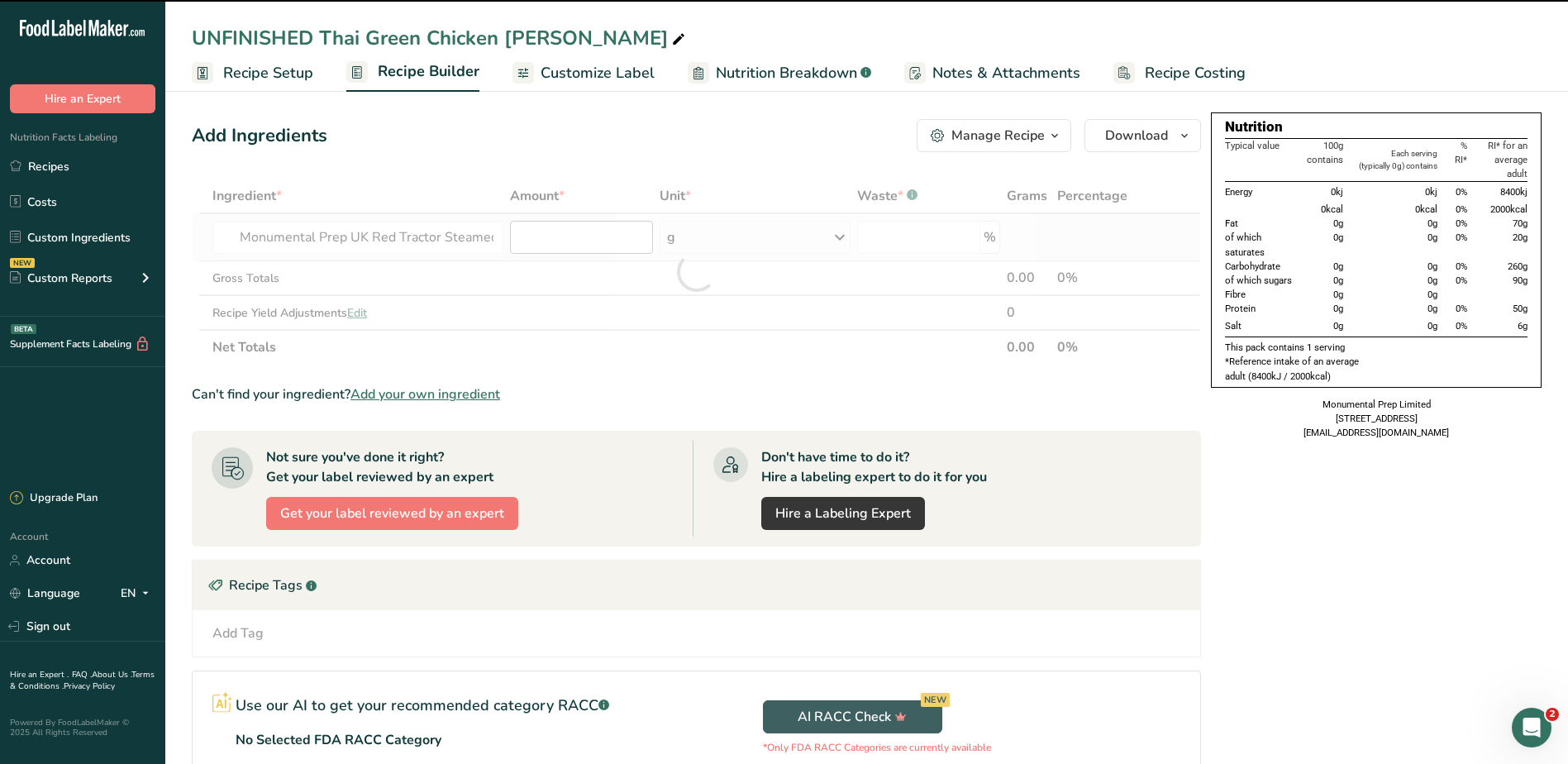
type input "0"
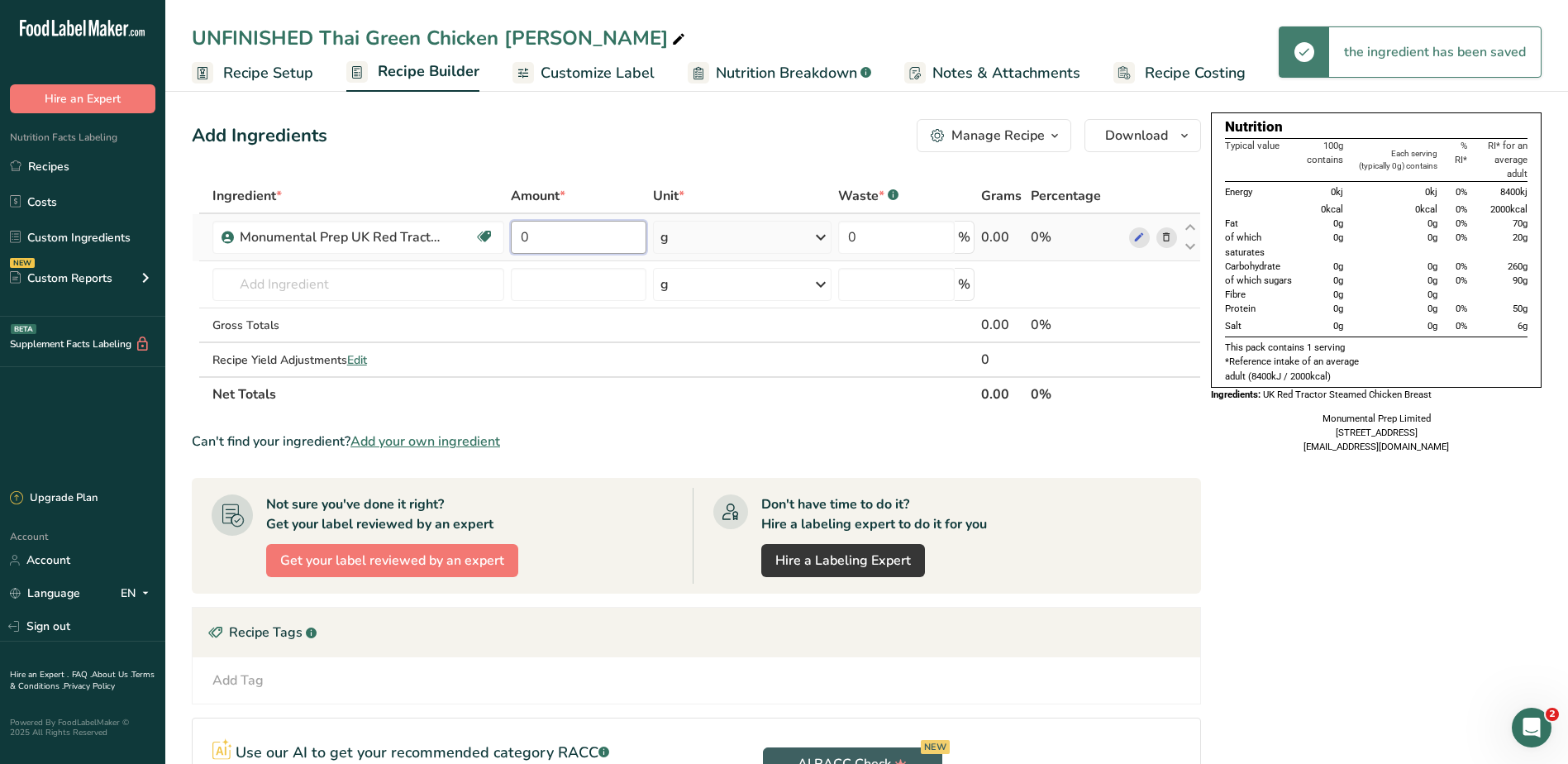
click at [566, 243] on input "0" at bounding box center [578, 237] width 135 height 33
type input "80"
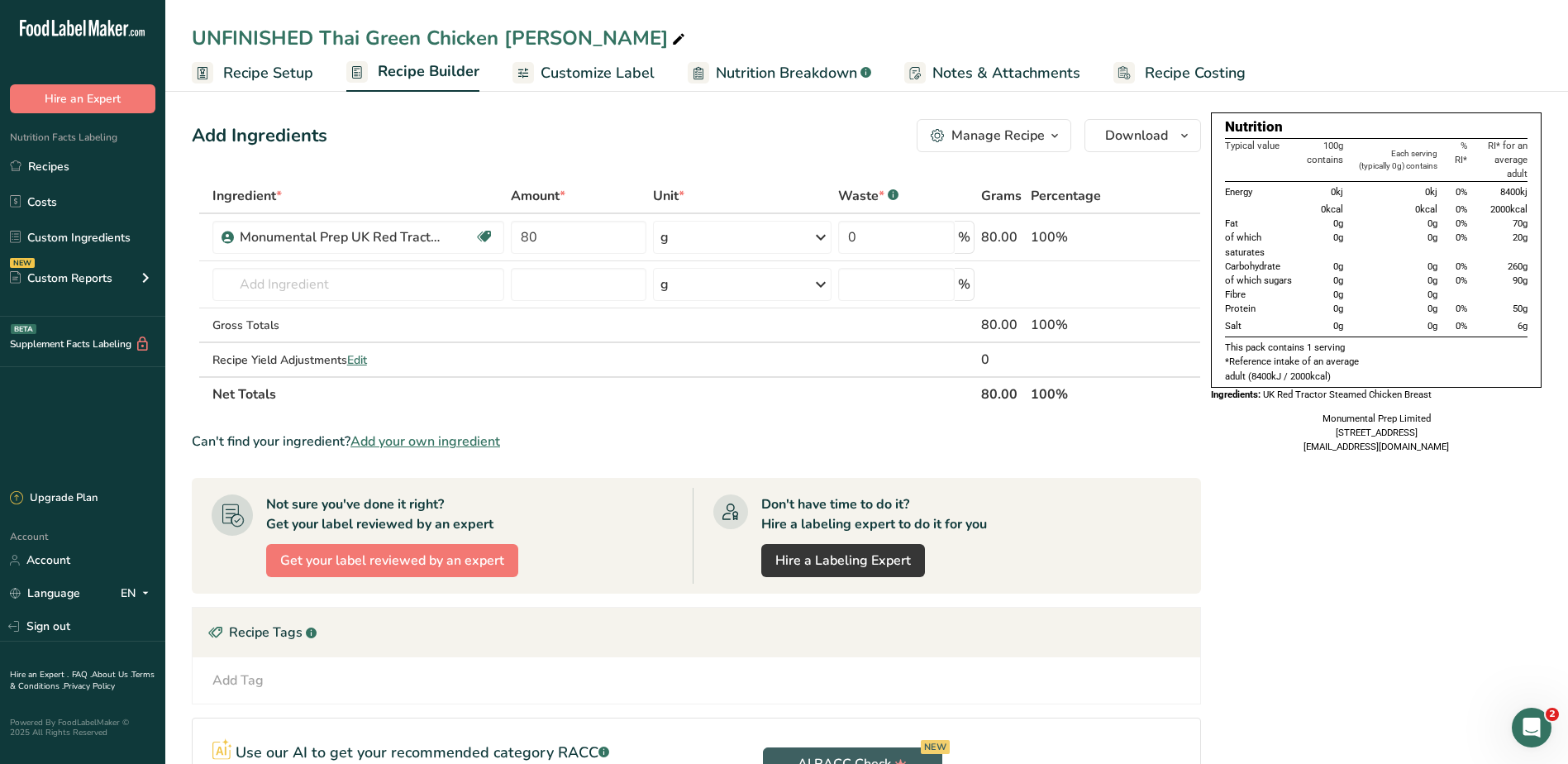
click at [776, 159] on div "Add Ingredients Manage Recipe Delete Recipe Duplicate Recipe Scale Recipe Save …" at bounding box center [701, 532] width 1019 height 840
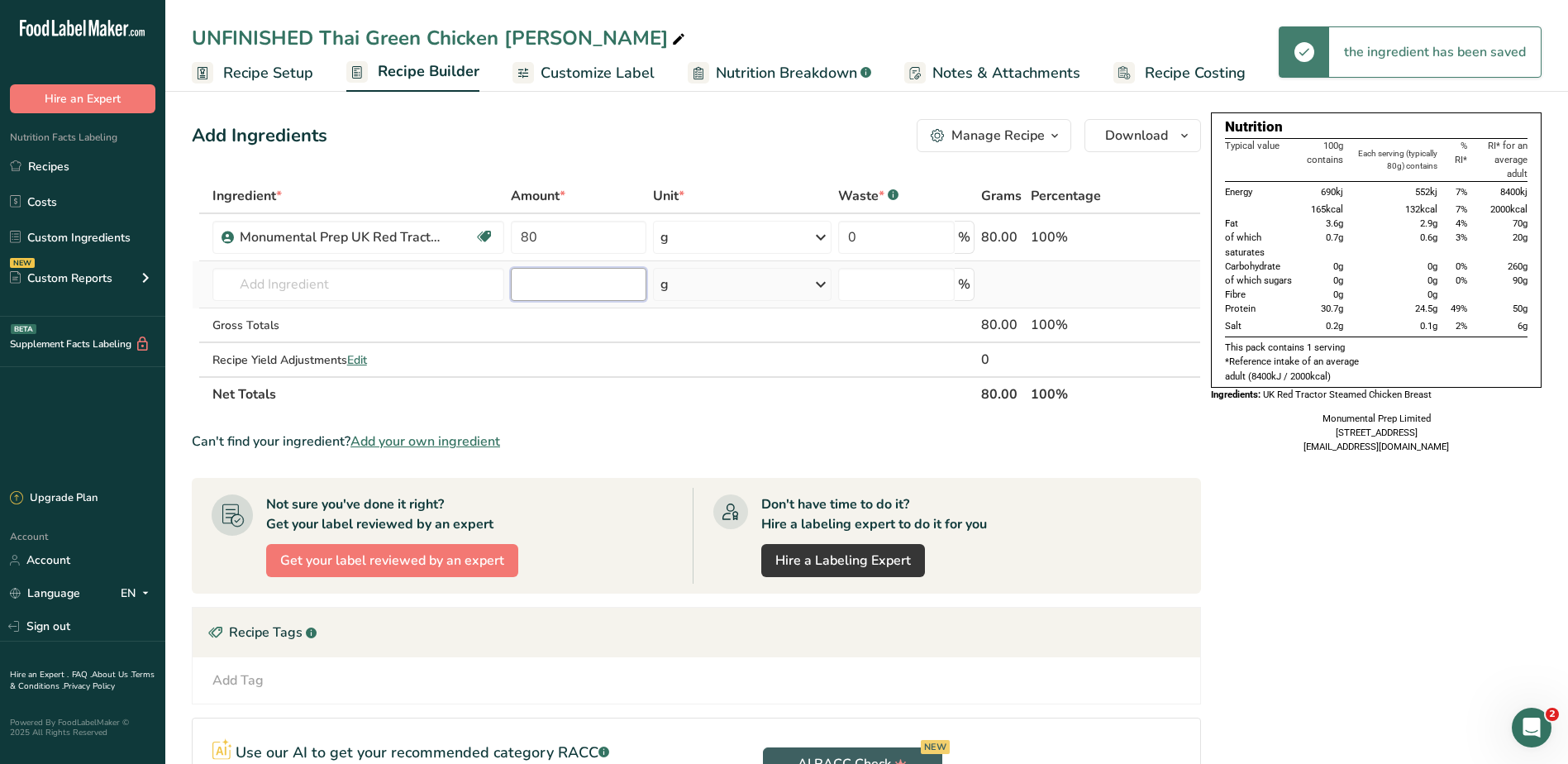
click at [585, 284] on input "number" at bounding box center [578, 284] width 135 height 33
type input "200"
click at [435, 283] on input "text" at bounding box center [358, 284] width 292 height 33
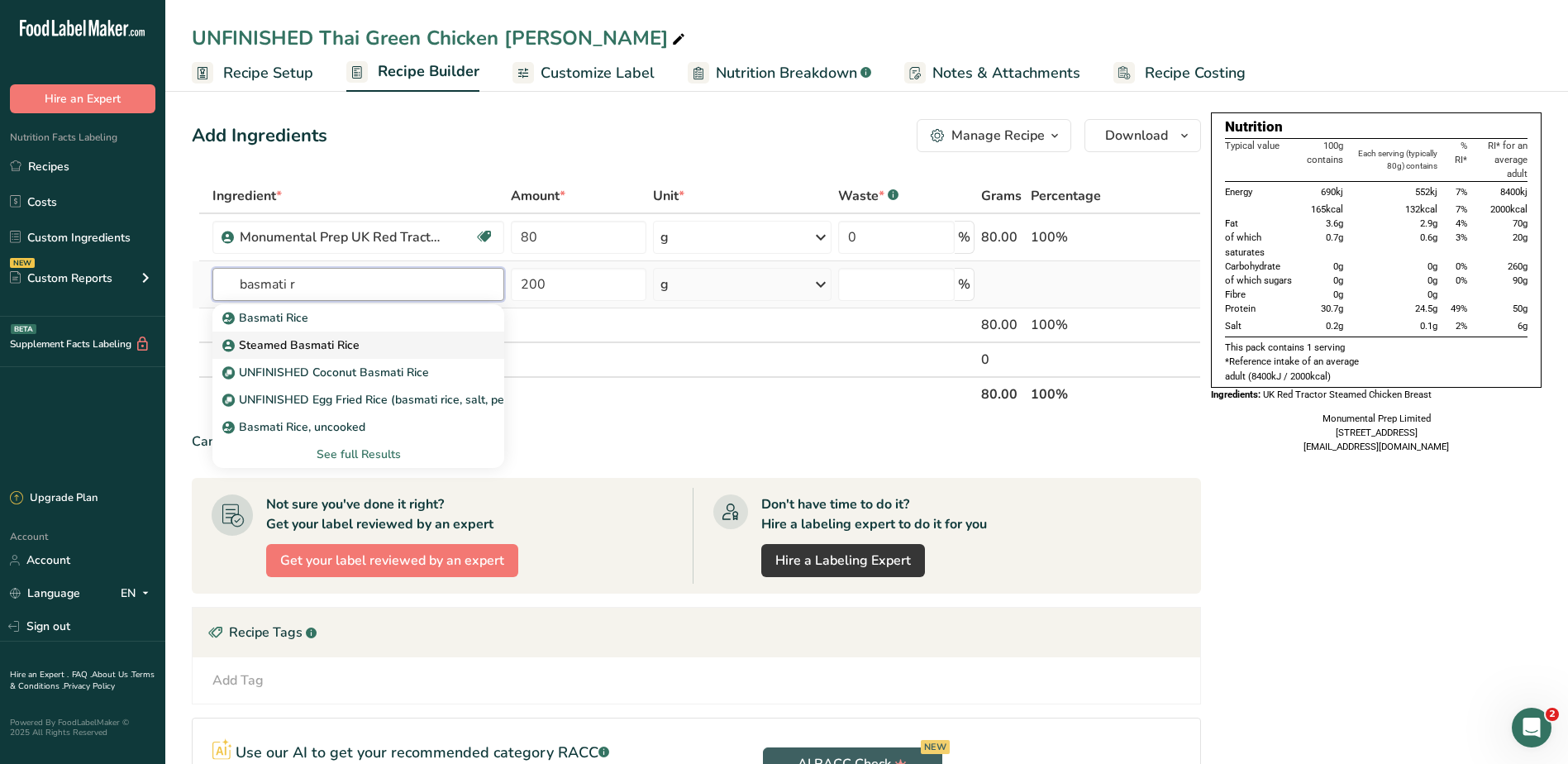
type input "basmati r"
click at [335, 341] on p "Steamed Basmati Rice" at bounding box center [292, 345] width 133 height 18
type input "Steamed Basmati Rice"
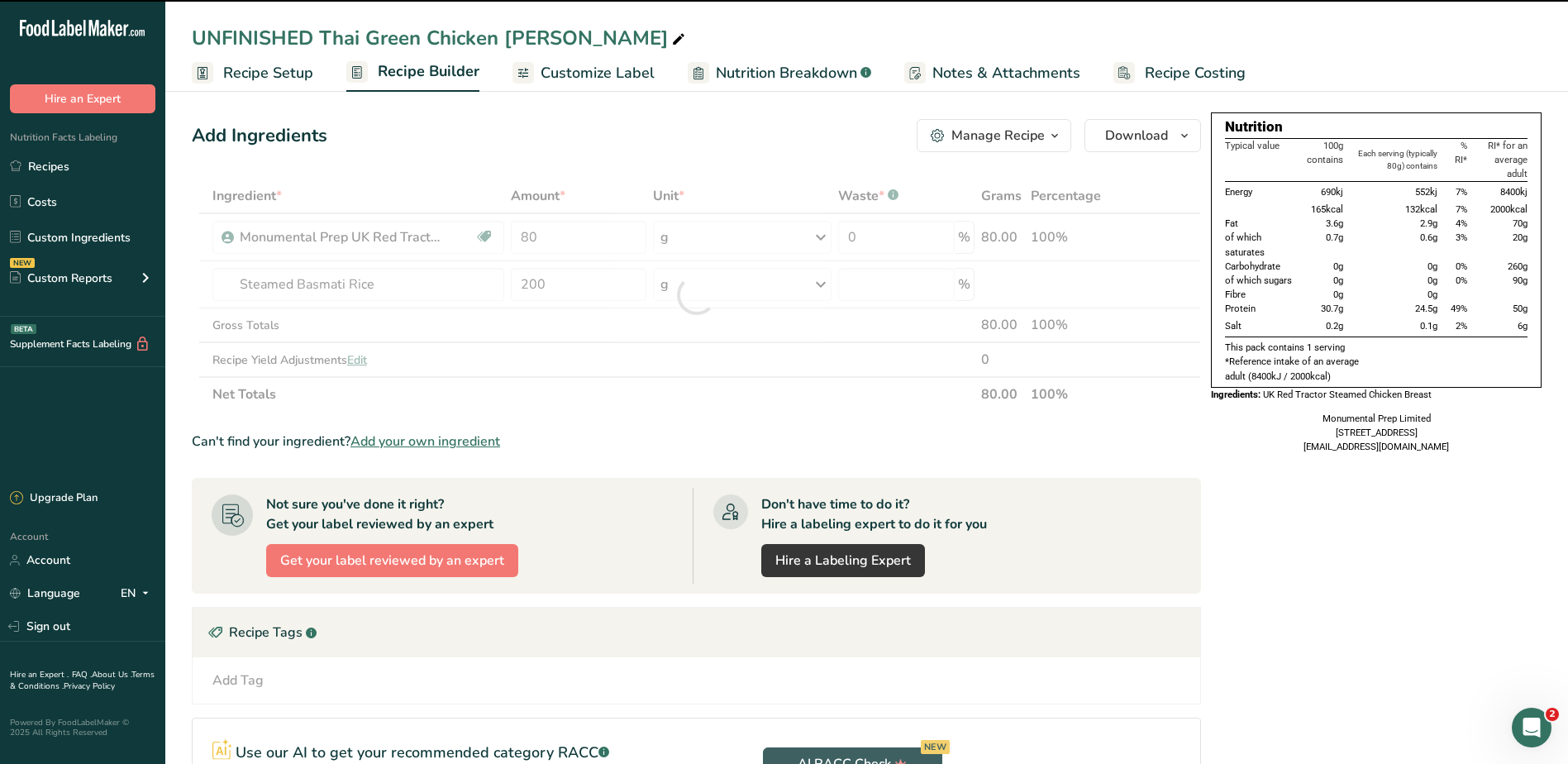
type input "0"
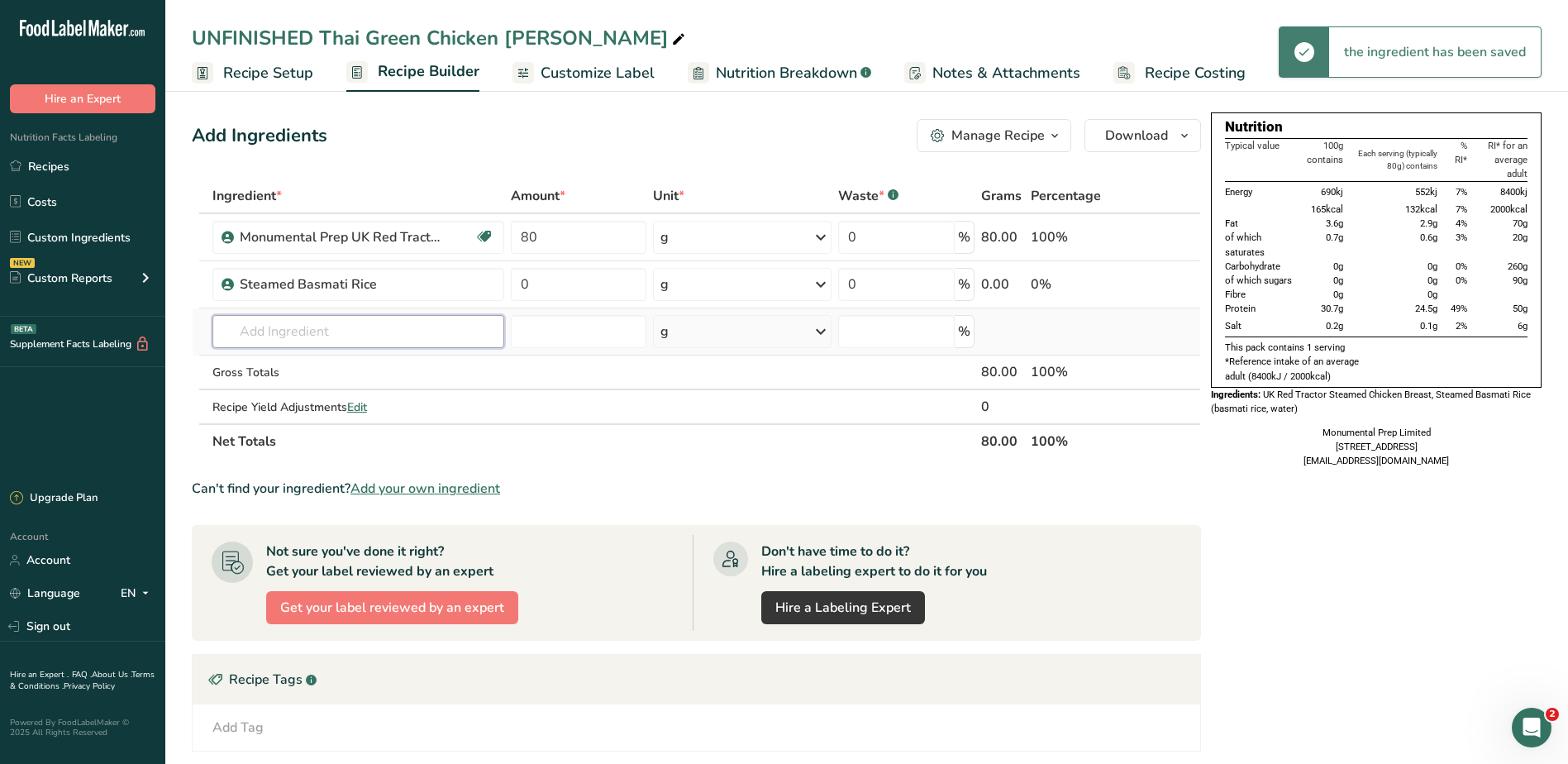
click at [378, 334] on input "text" at bounding box center [358, 331] width 292 height 33
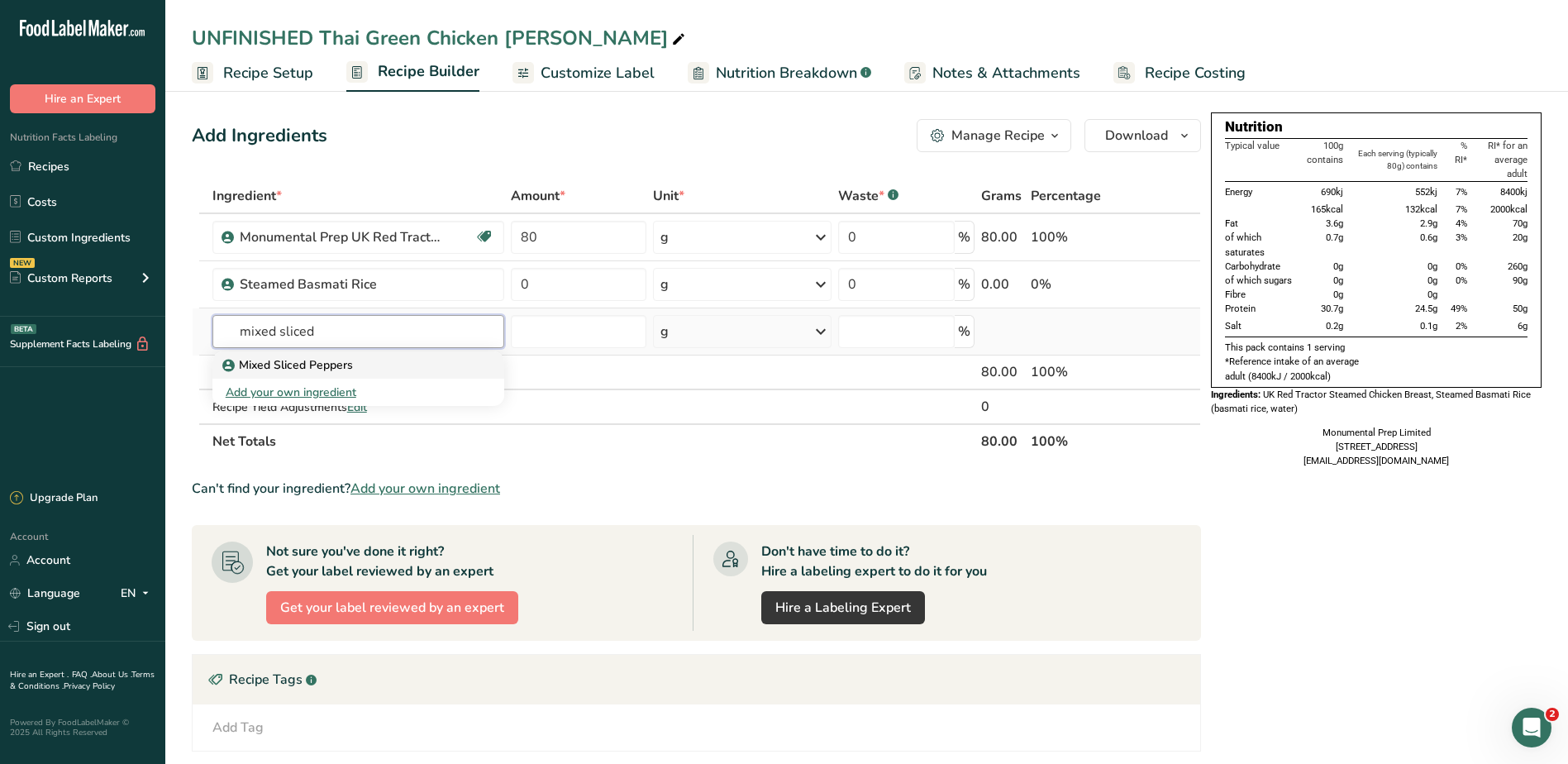
type input "mixed sliced"
click at [369, 363] on div "Mixed Sliced Peppers" at bounding box center [346, 365] width 240 height 18
type input "Mixed Sliced Peppers"
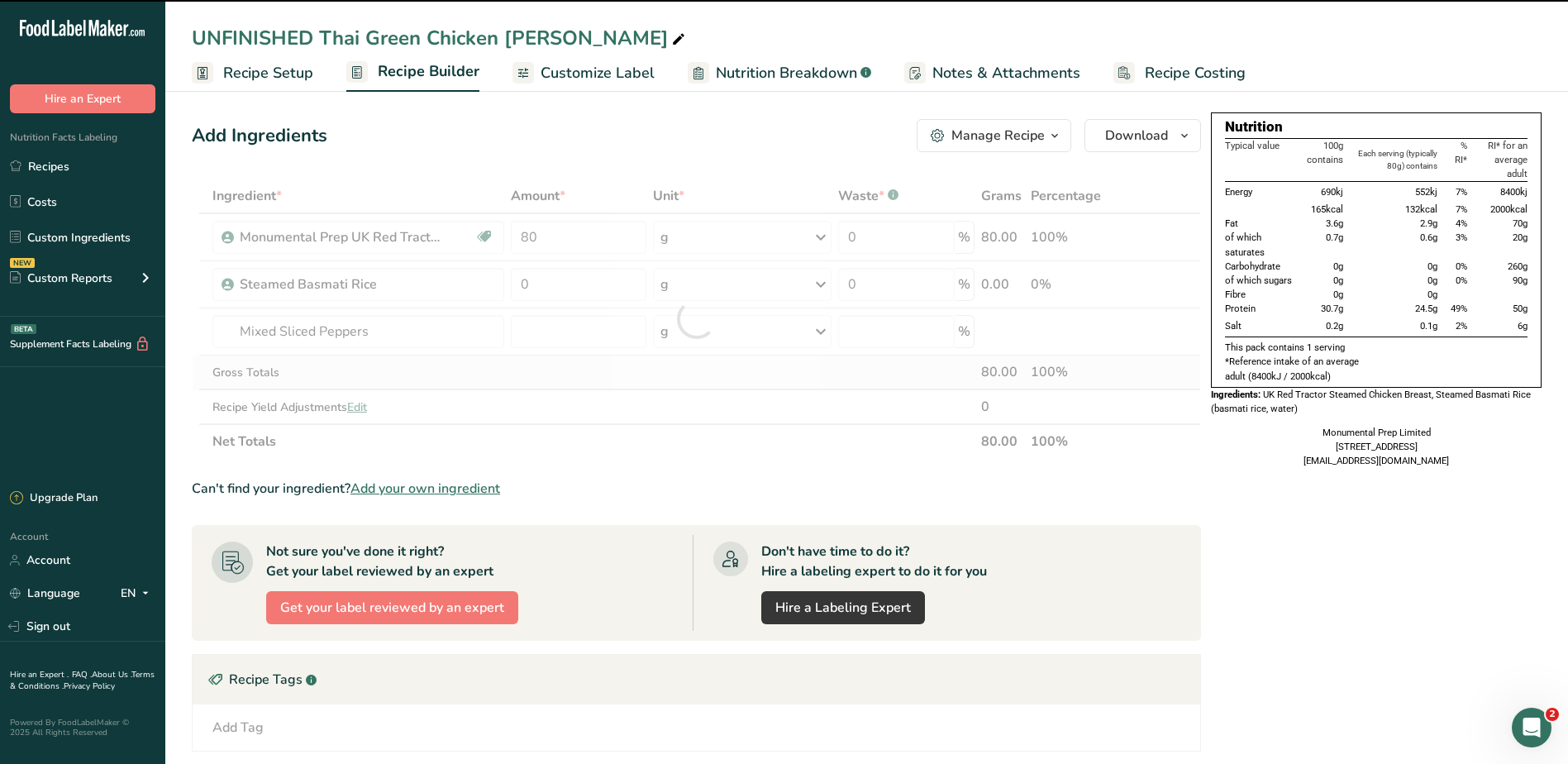
type input "0"
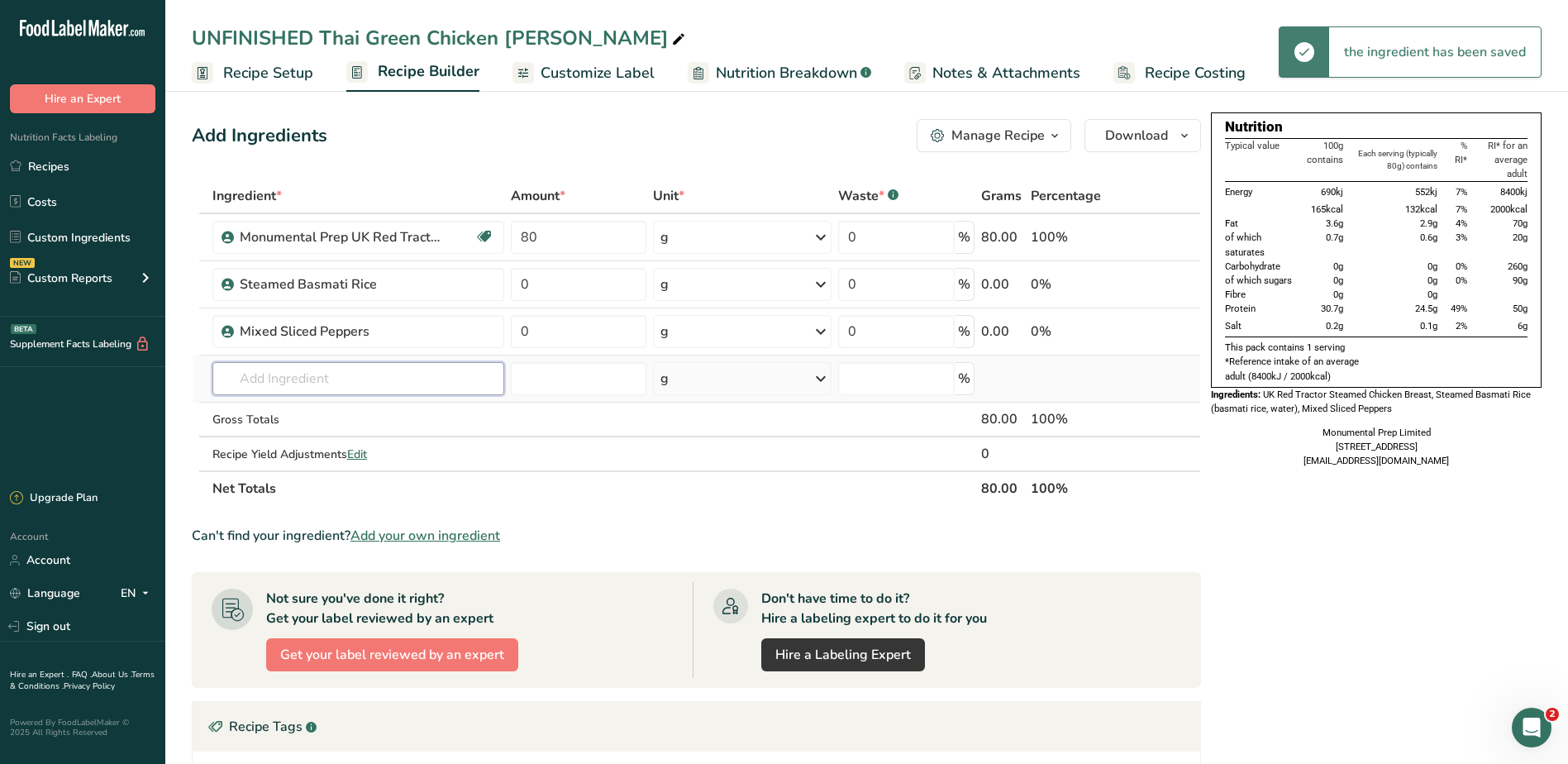
click at [392, 368] on input "text" at bounding box center [358, 378] width 292 height 33
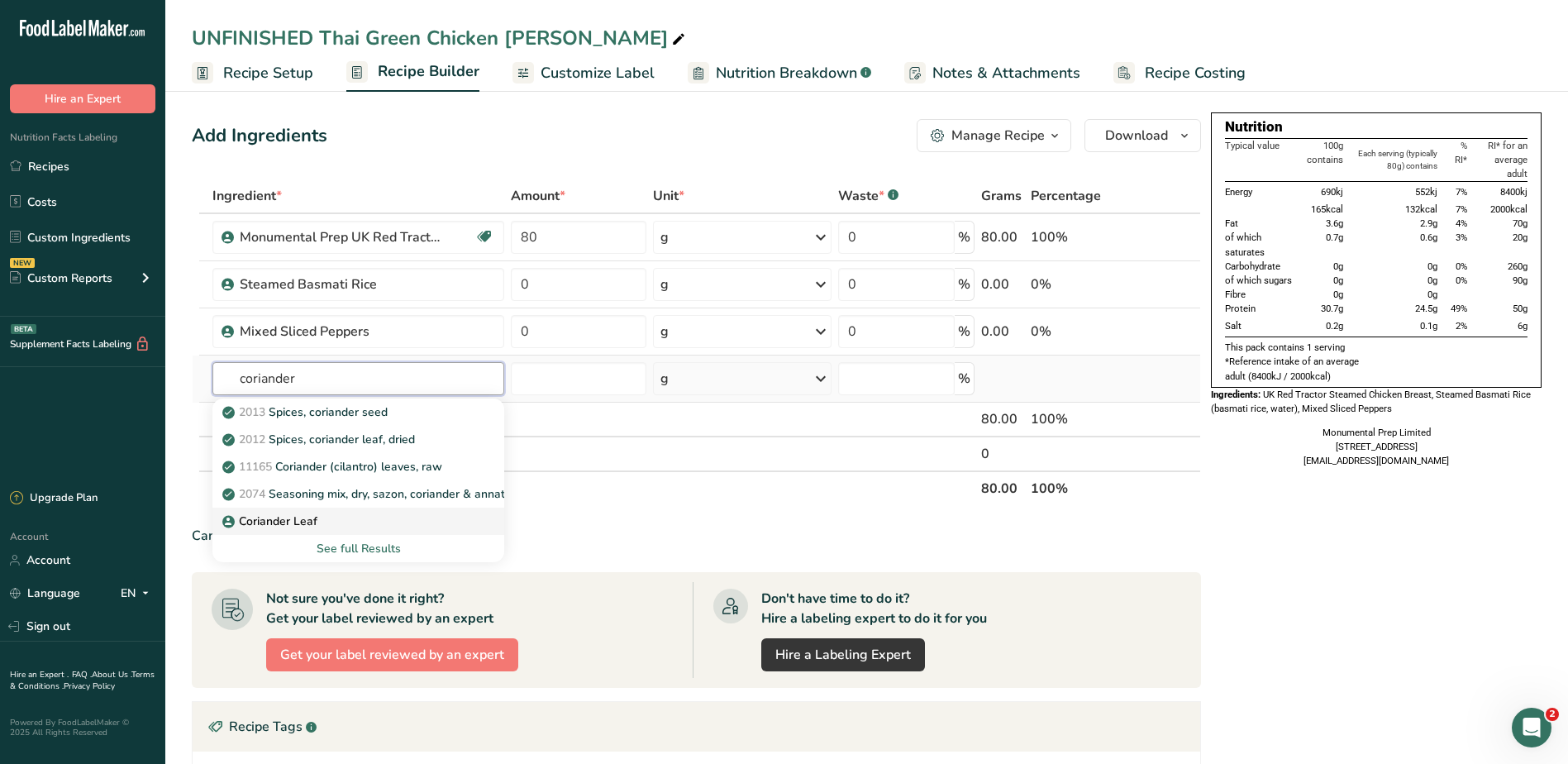
type input "coriander"
click at [299, 518] on p "Coriander Leaf" at bounding box center [271, 521] width 92 height 18
type input "Coriander Leaf"
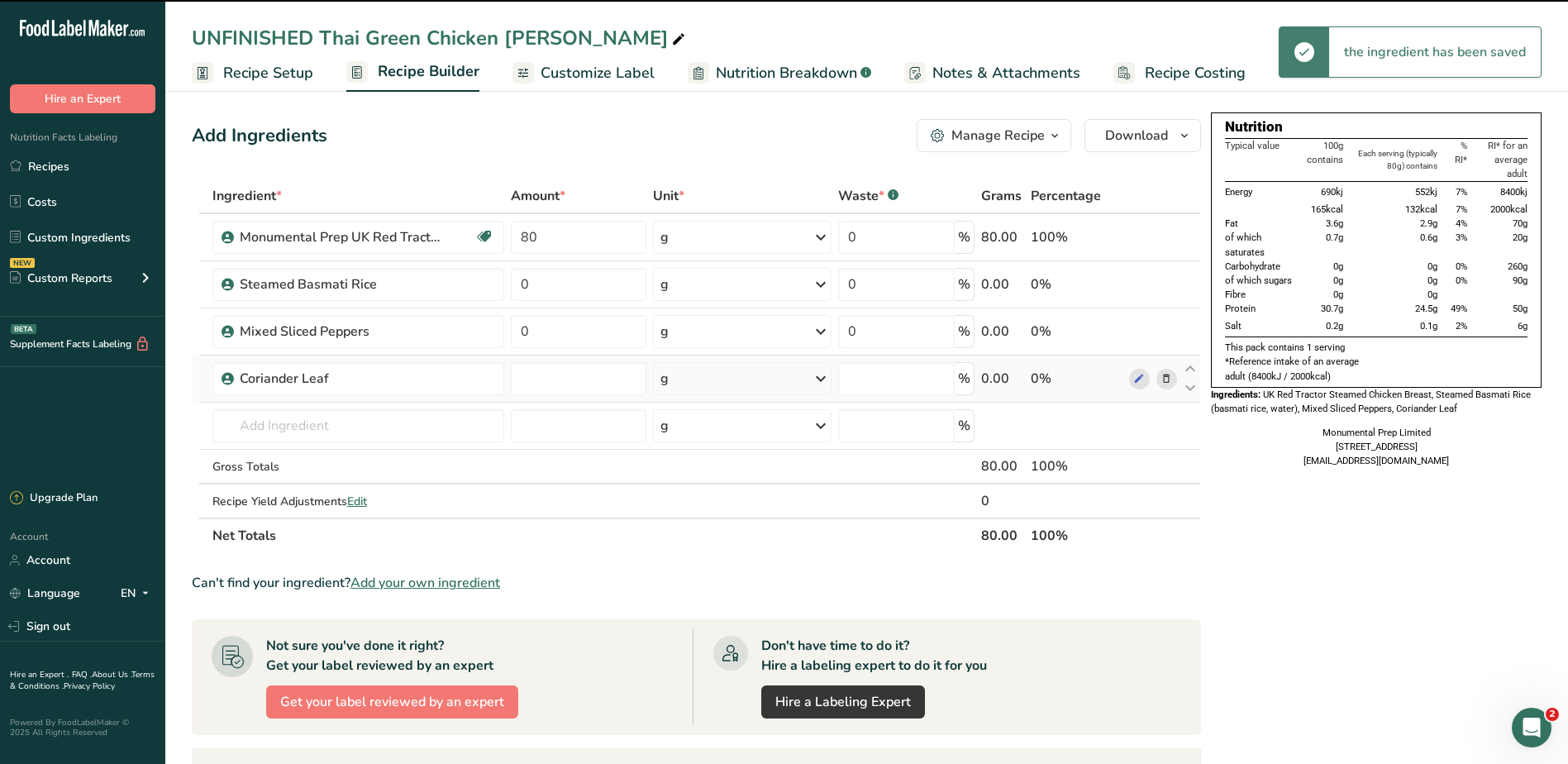
type input "0"
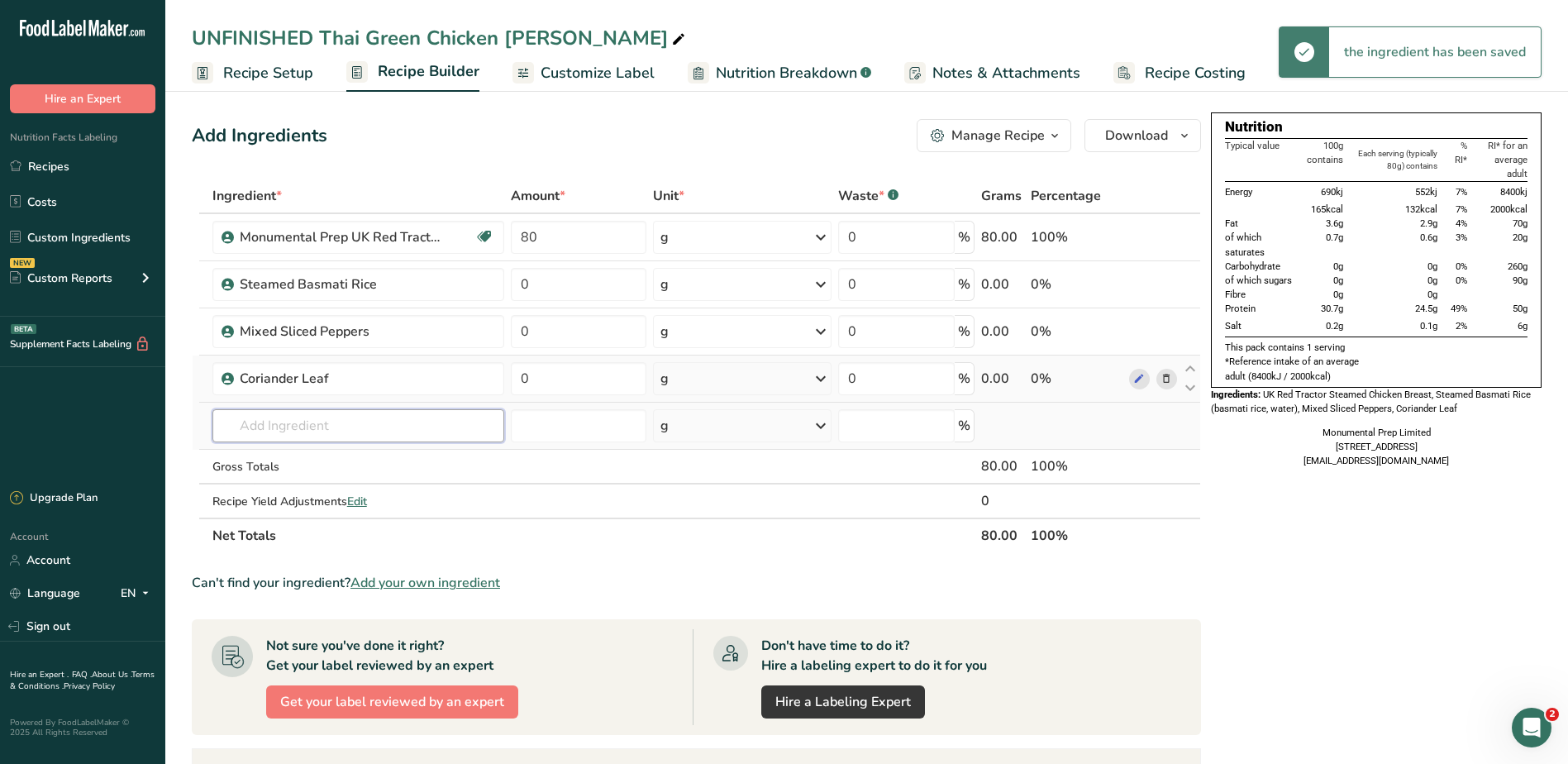
click at [287, 428] on input "text" at bounding box center [358, 425] width 292 height 33
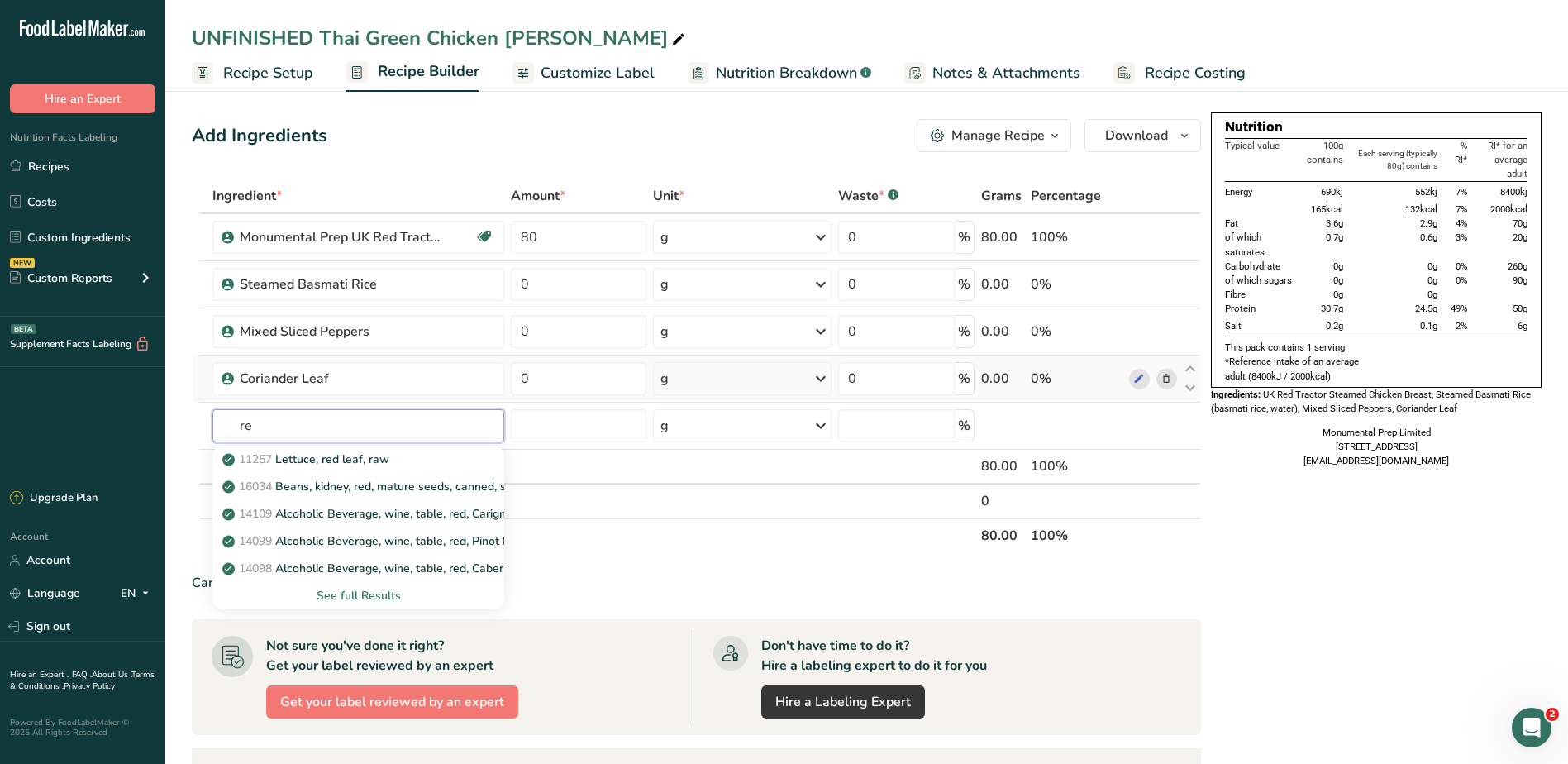
type input "r"
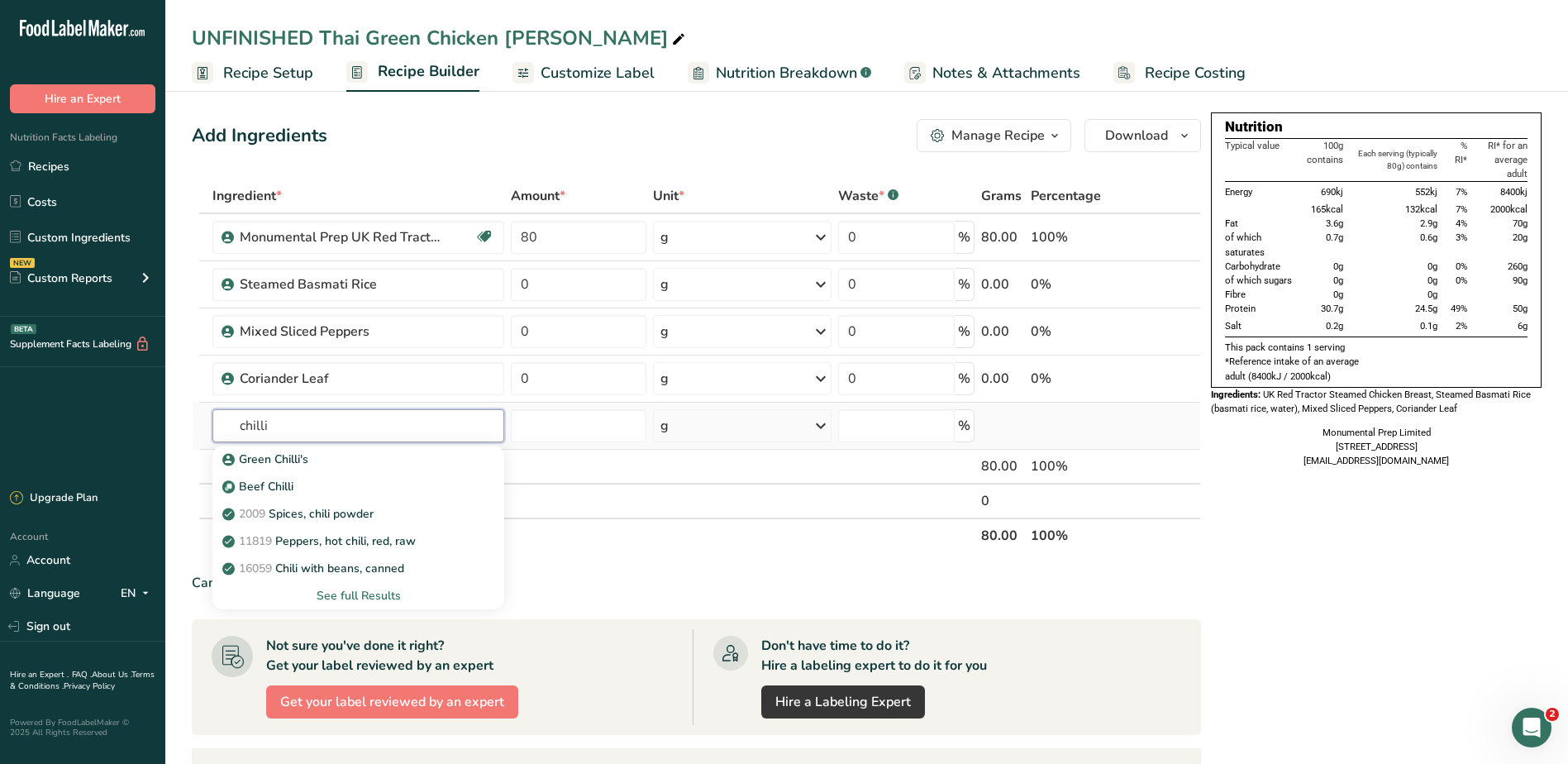
type input "chilli"
click at [376, 598] on div "See full Results" at bounding box center [358, 595] width 266 height 18
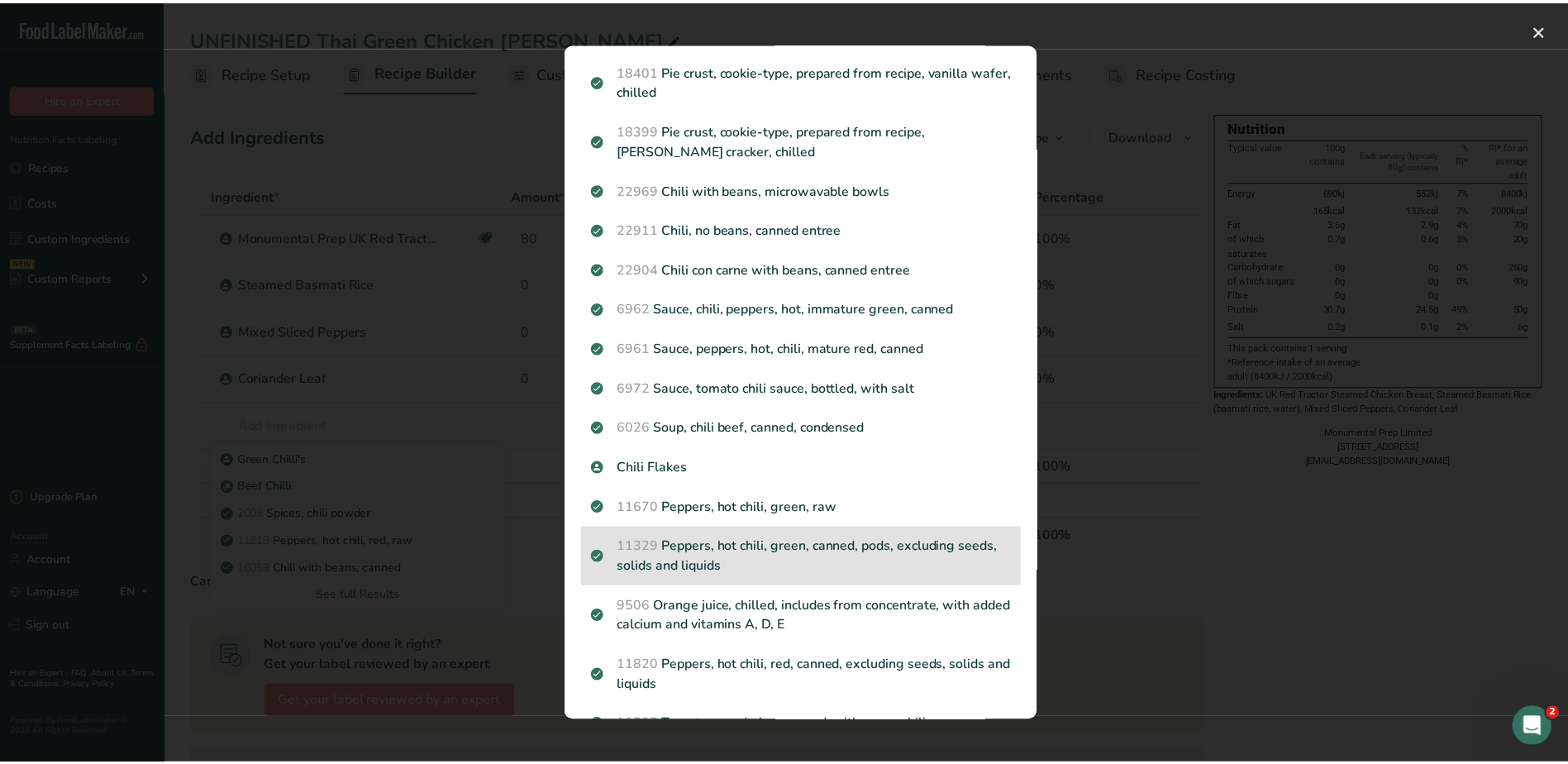
scroll to position [330, 0]
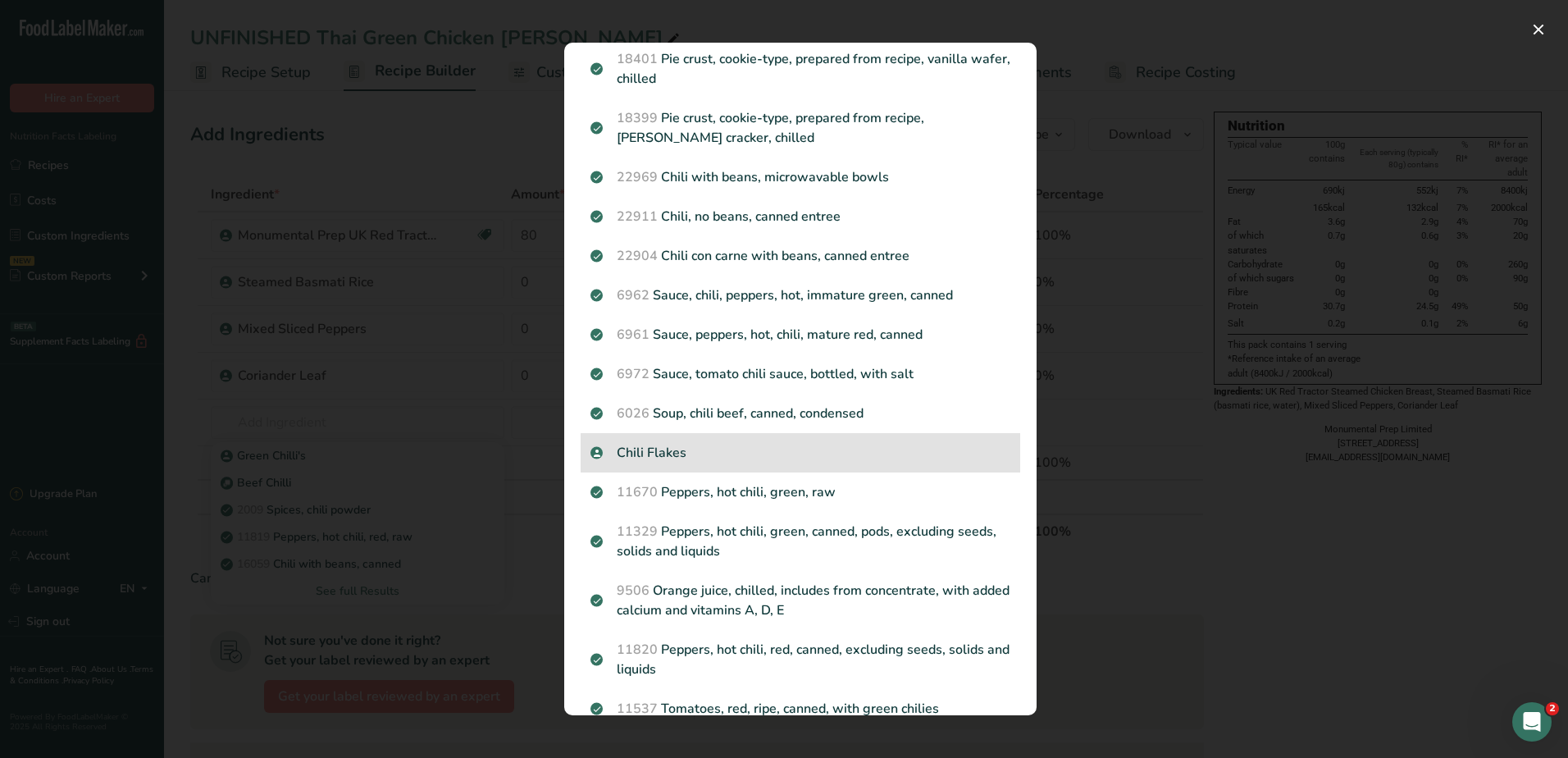
click at [658, 463] on p "Chili Flakes" at bounding box center [800, 452] width 420 height 19
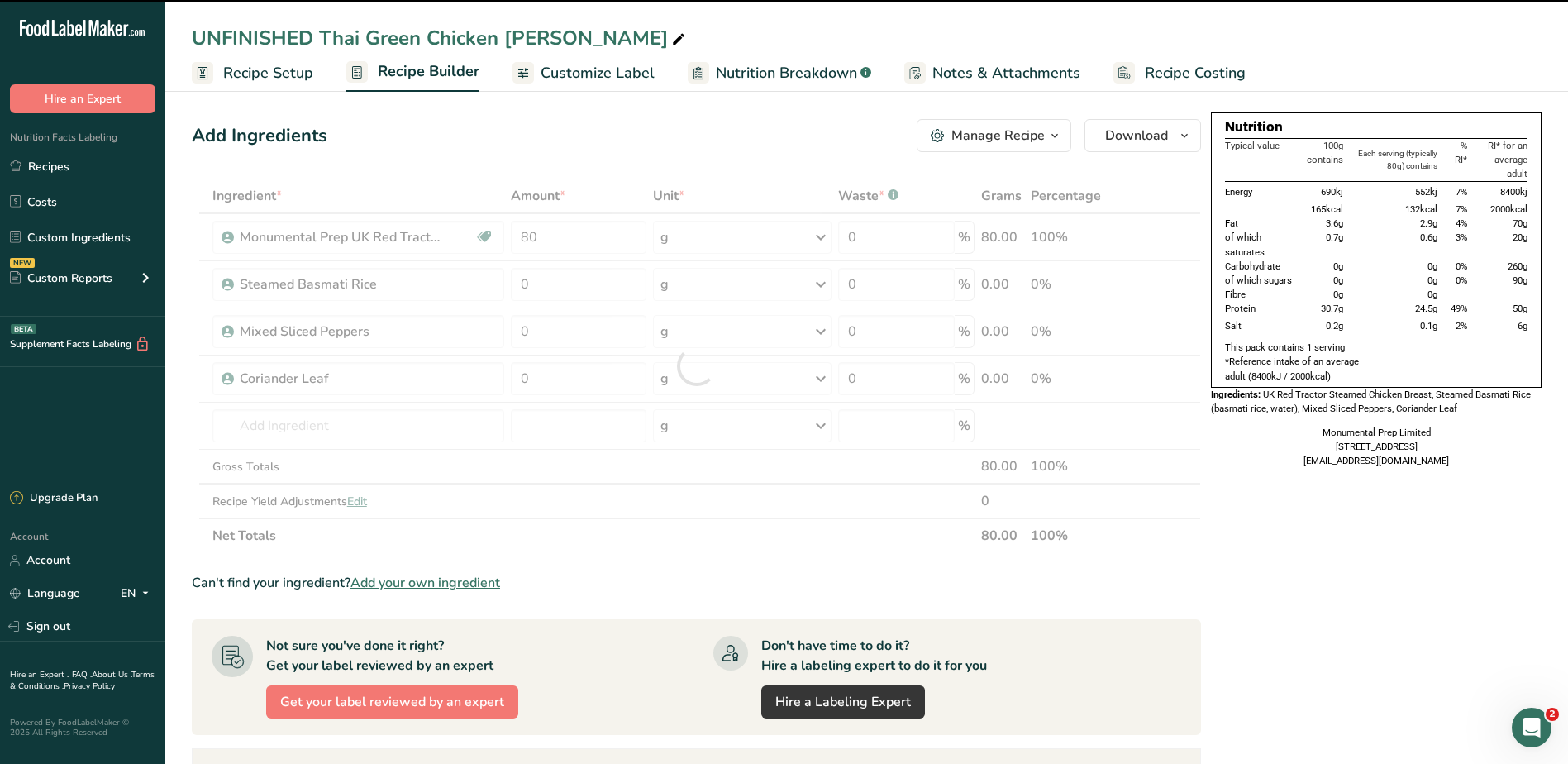
type input "0"
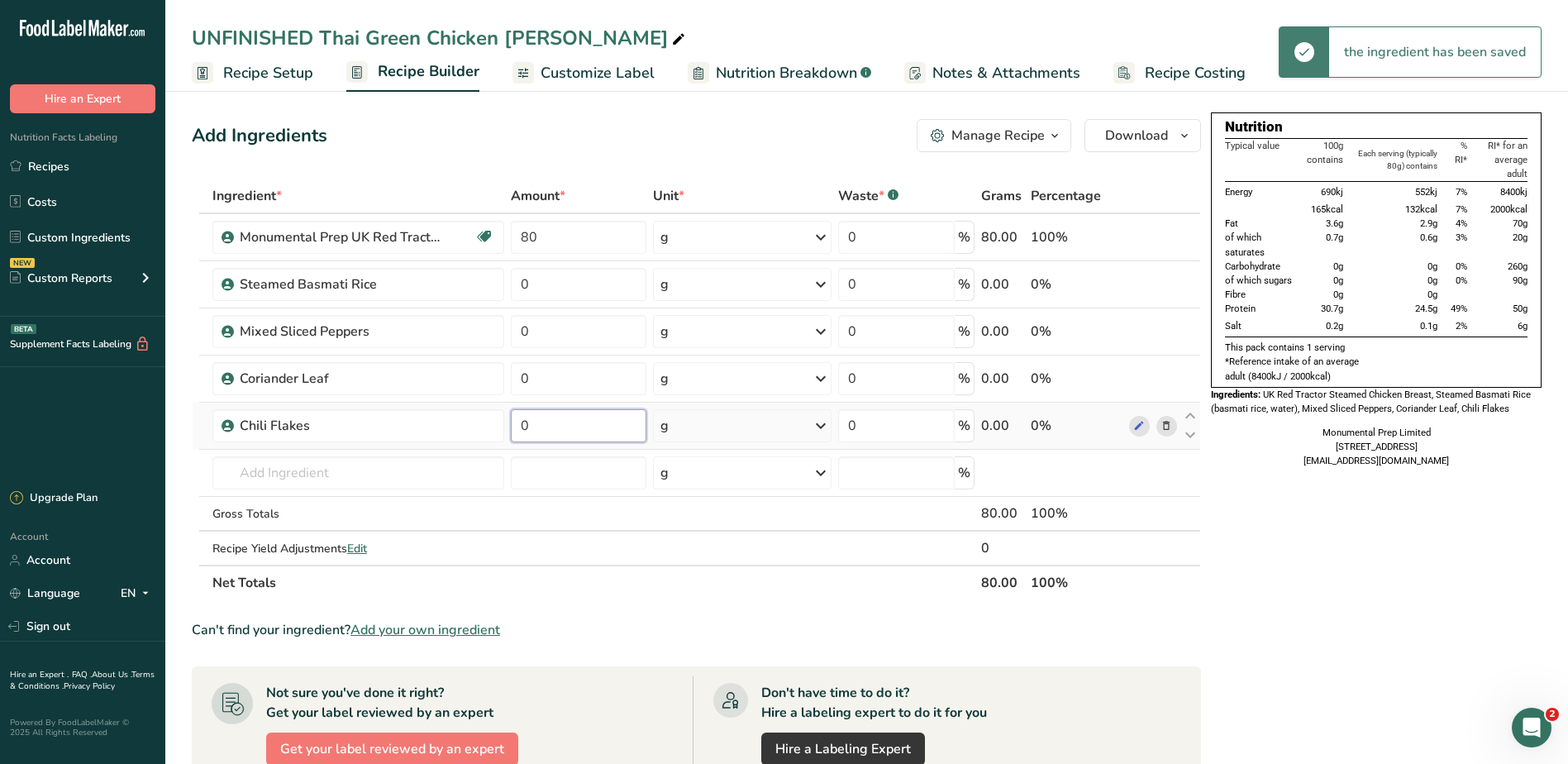
click at [574, 434] on input "0" at bounding box center [578, 425] width 135 height 33
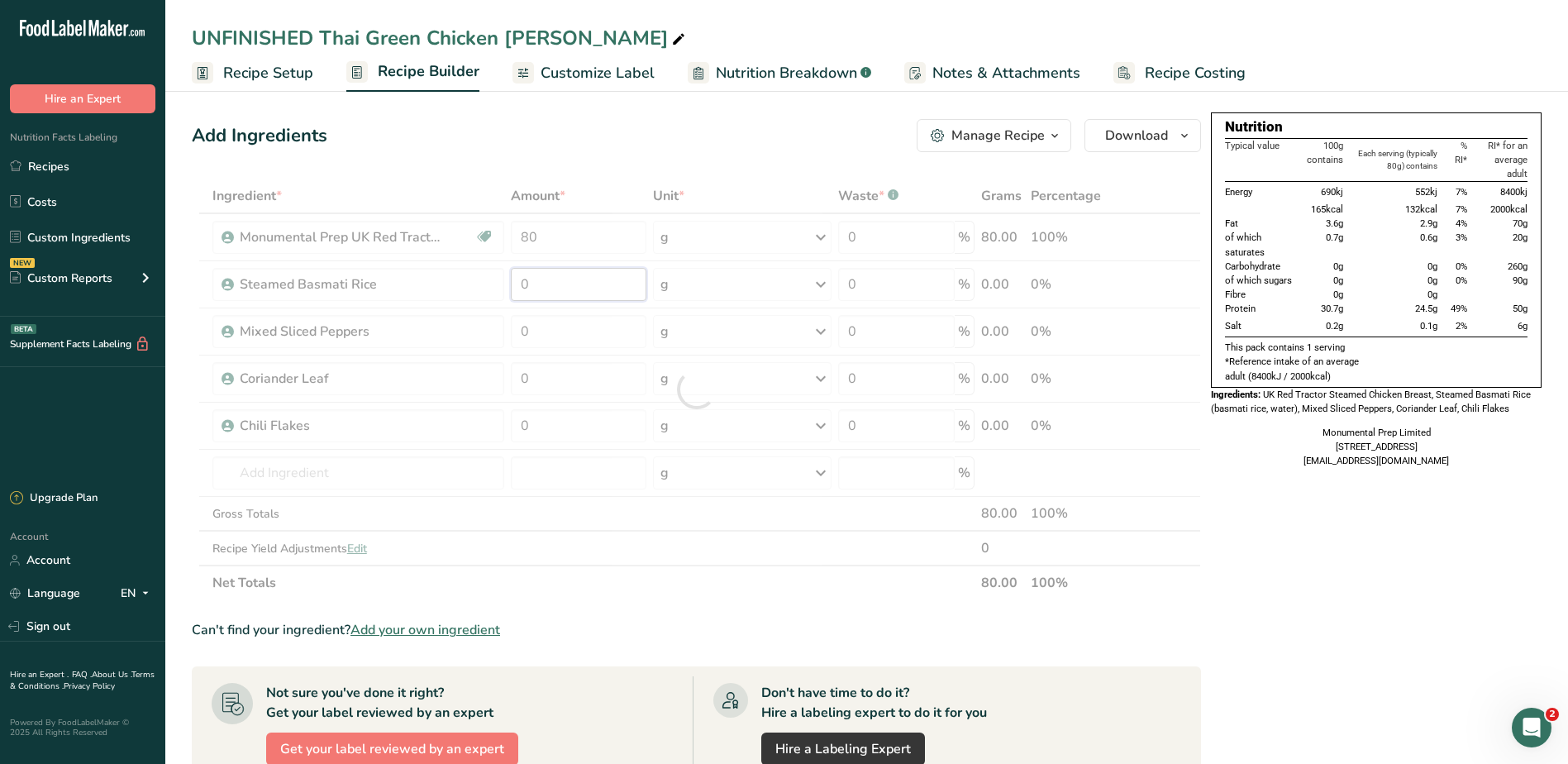
drag, startPoint x: 566, startPoint y: 268, endPoint x: 449, endPoint y: 267, distance: 117.0
click at [454, 270] on div "Ingredient * Amount * Unit * Waste * .a-a{fill:#347362;}.b-a{fill:#fff;} Grams …" at bounding box center [696, 389] width 1009 height 422
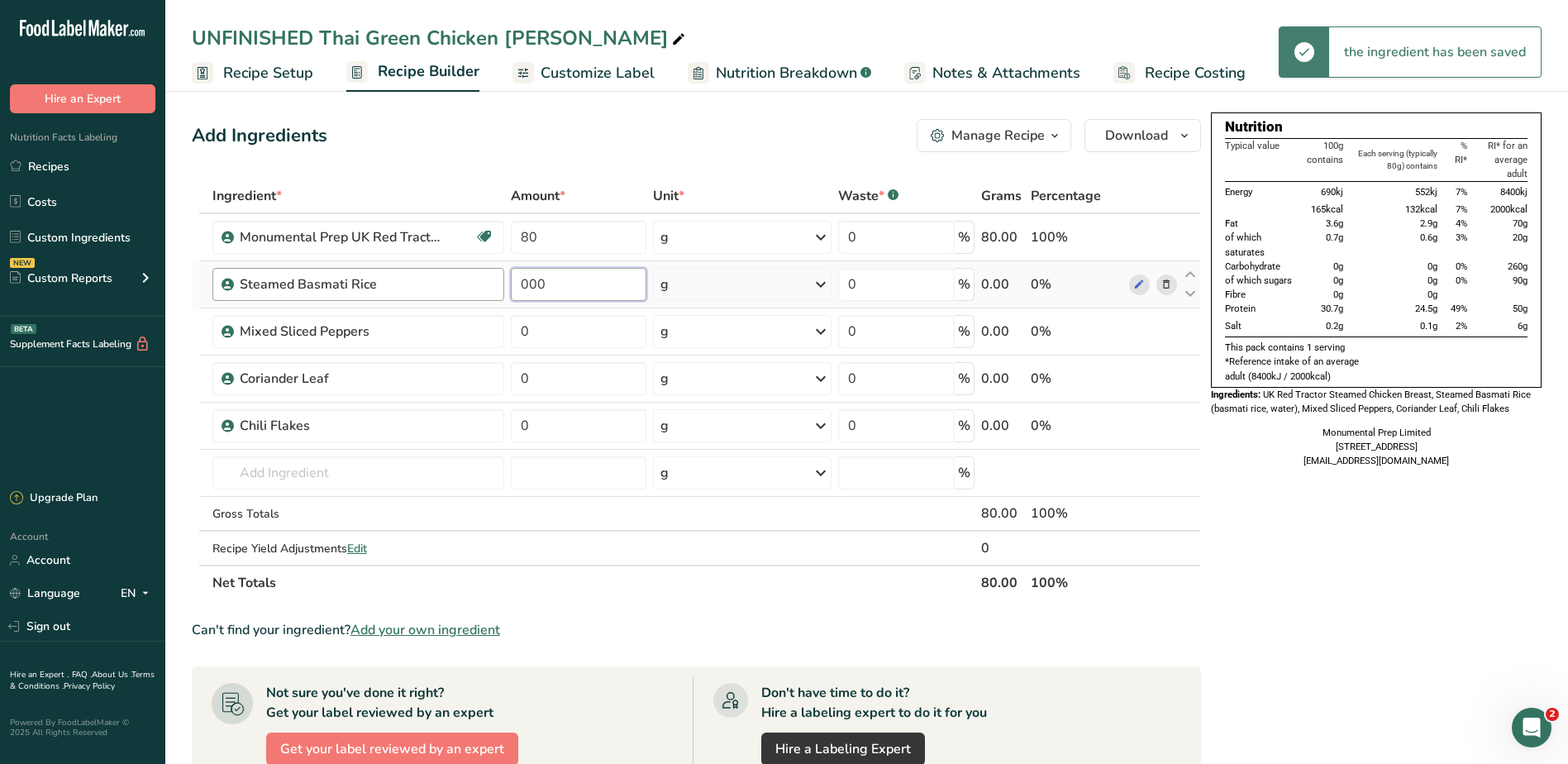
drag, startPoint x: 572, startPoint y: 281, endPoint x: 447, endPoint y: 284, distance: 125.0
click at [447, 284] on tr "Steamed Basmati Rice 000 g Weight Units g kg mg See more Volume Units l Volume …" at bounding box center [696, 285] width 1007 height 47
type input "200"
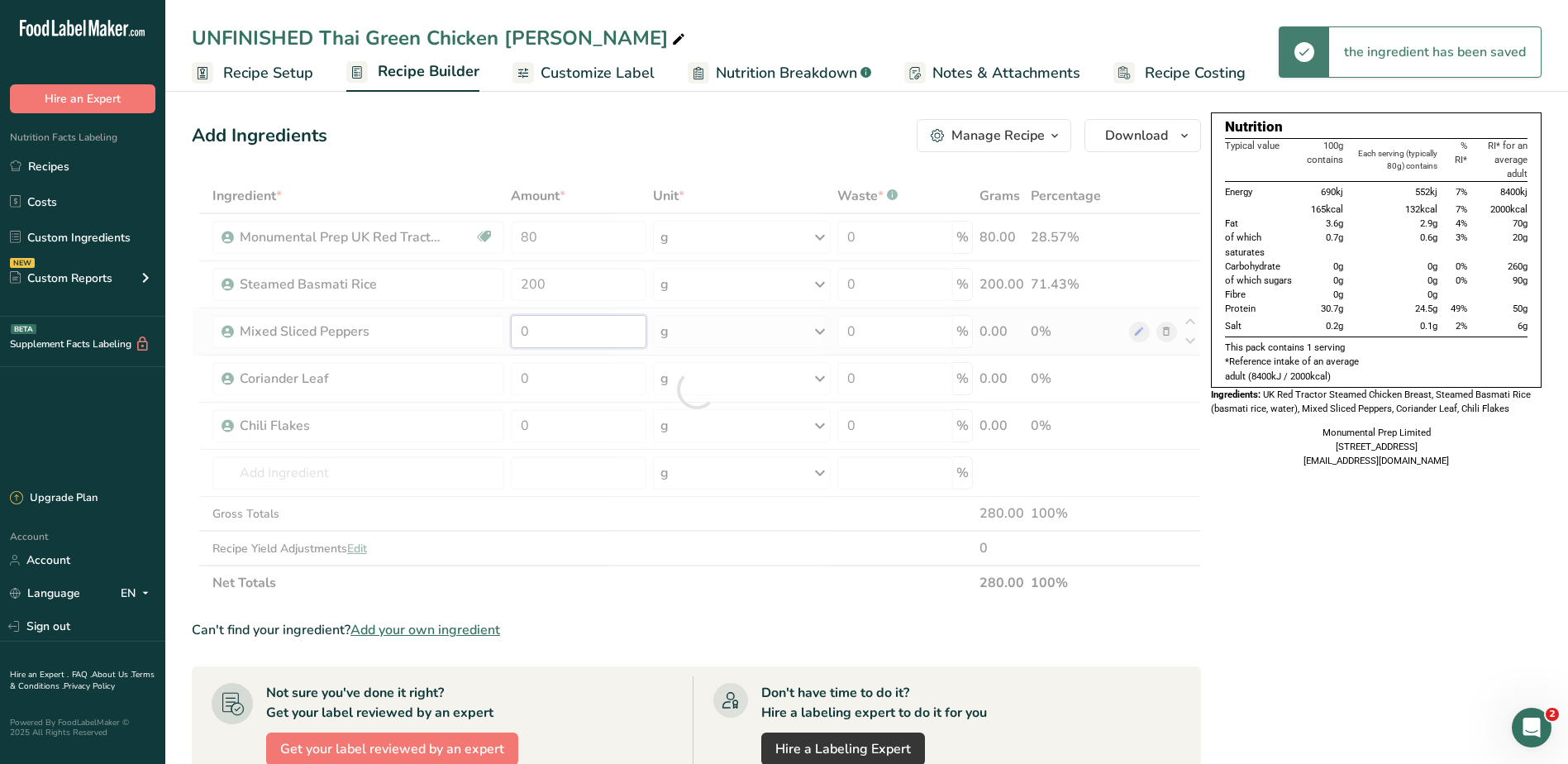
click at [574, 326] on div "Ingredient * Amount * Unit * Waste * .a-a{fill:#347362;}.b-a{fill:#fff;} Grams …" at bounding box center [696, 389] width 1009 height 422
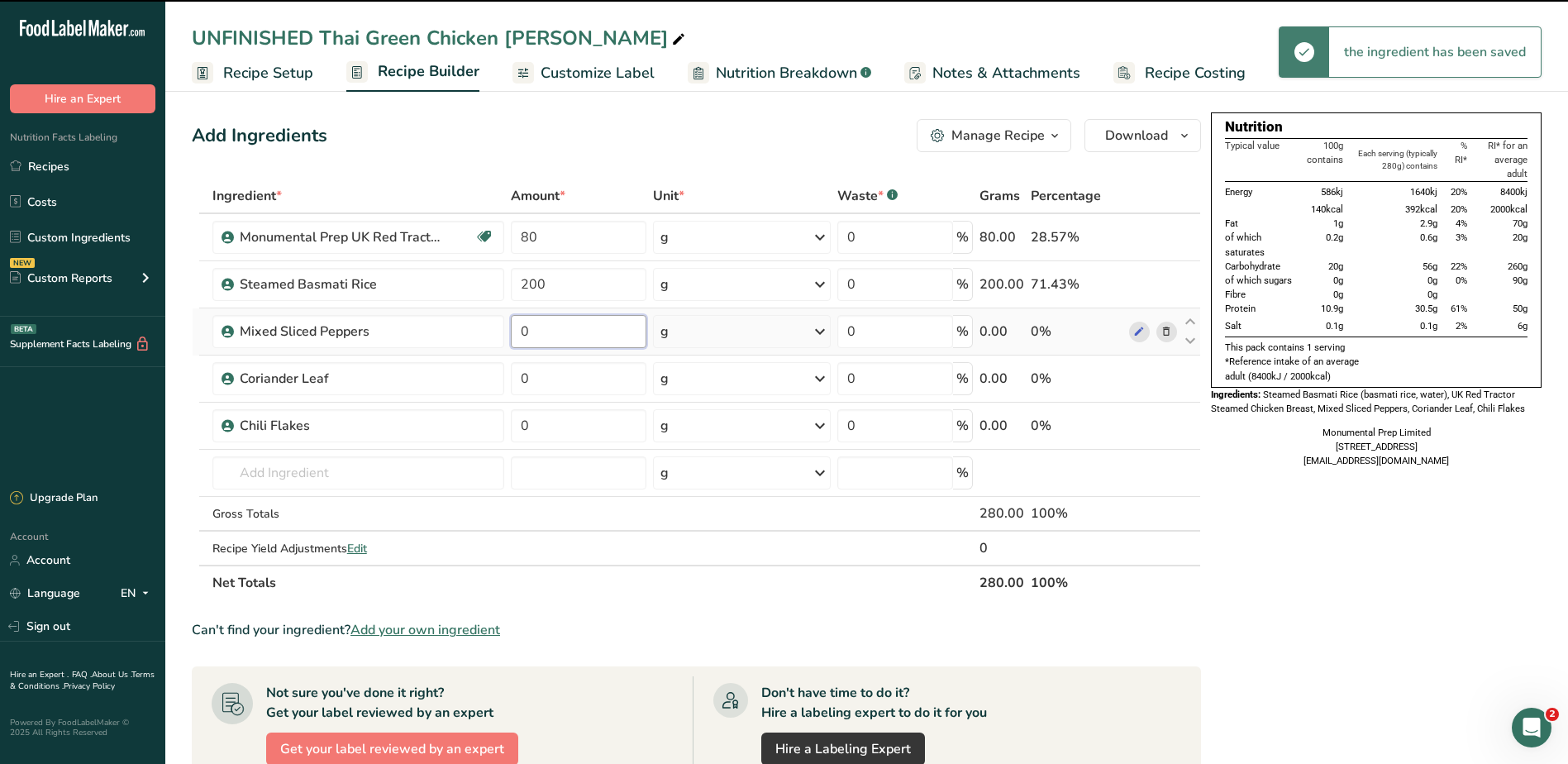
click at [546, 325] on input "0" at bounding box center [577, 331] width 134 height 33
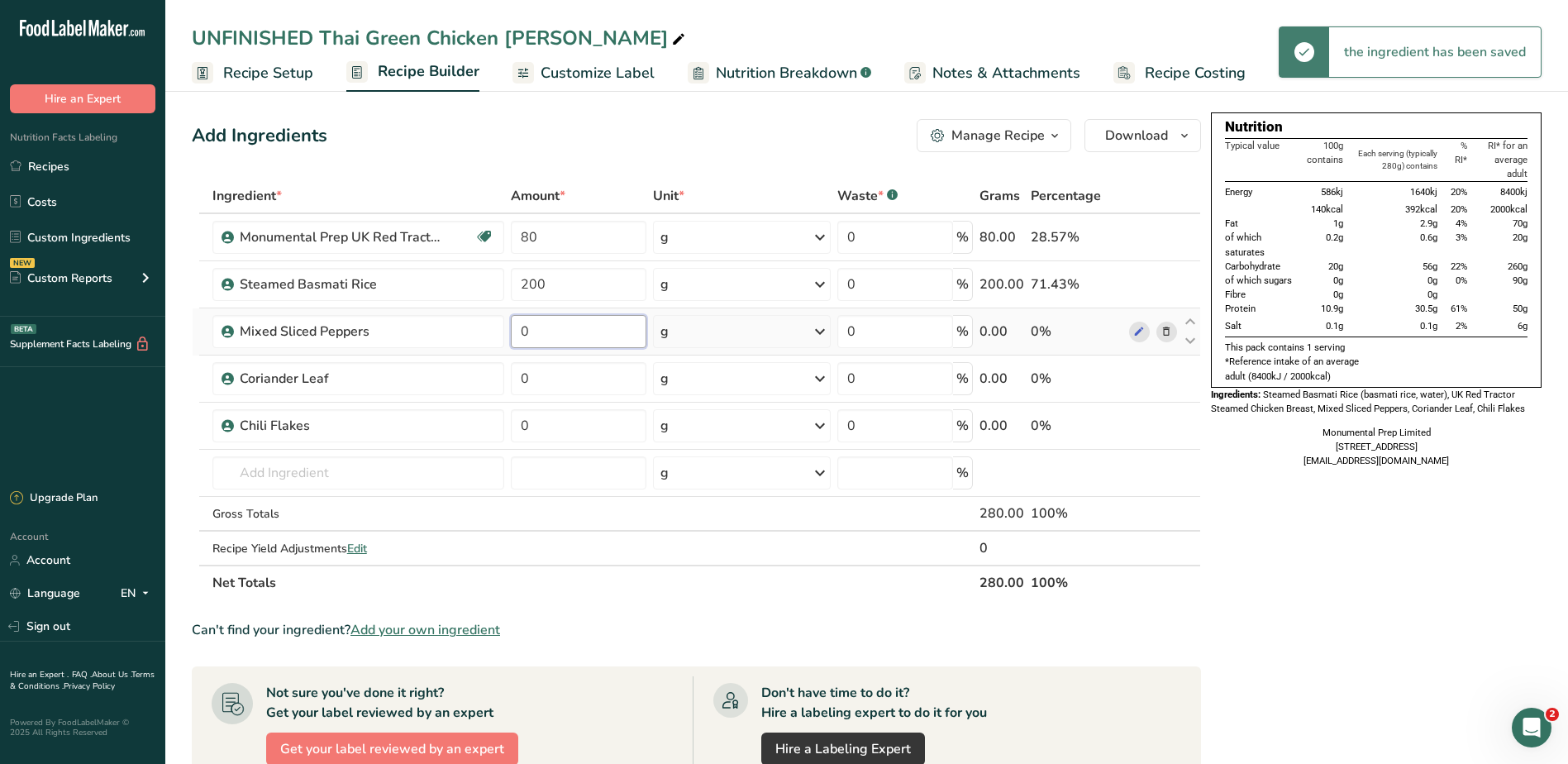
click at [546, 324] on input "0" at bounding box center [577, 331] width 134 height 33
click at [544, 324] on input "0" at bounding box center [577, 331] width 134 height 33
drag, startPoint x: 542, startPoint y: 330, endPoint x: 484, endPoint y: 334, distance: 58.1
click at [484, 334] on tr "Mixed Sliced Peppers 0 g Weight Units g kg mg See more Volume Units l Volume un…" at bounding box center [696, 332] width 1007 height 47
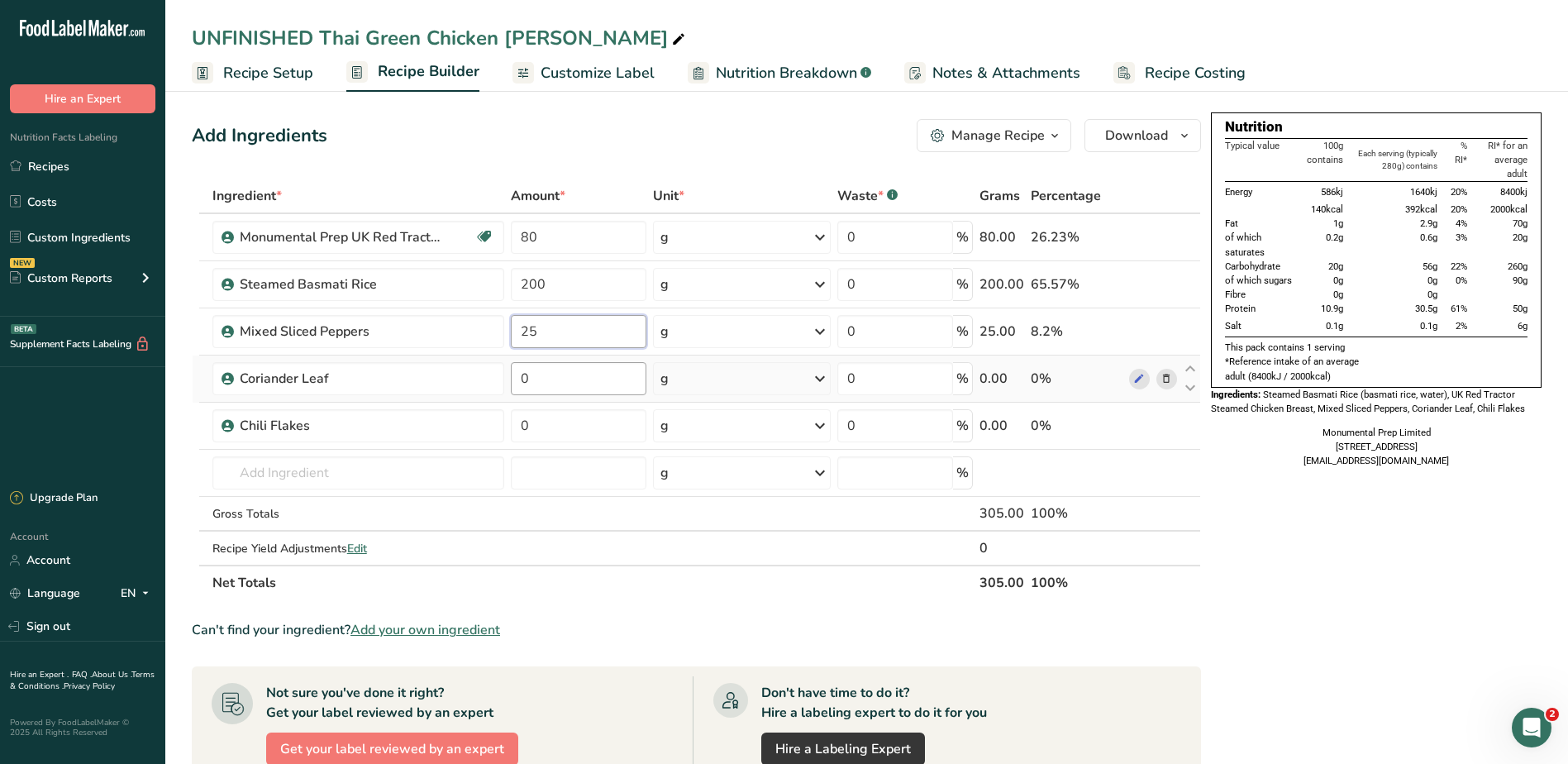
type input "25"
click at [574, 389] on div "Ingredient * Amount * Unit * Waste * .a-a{fill:#347362;}.b-a{fill:#fff;} Grams …" at bounding box center [696, 389] width 1009 height 422
drag, startPoint x: 563, startPoint y: 376, endPoint x: 476, endPoint y: 376, distance: 87.0
click at [476, 376] on tr "Coriander Leaf 0 g Weight Units g kg mg See more Volume Units l Volume units re…" at bounding box center [696, 379] width 1007 height 47
type input "0.5"
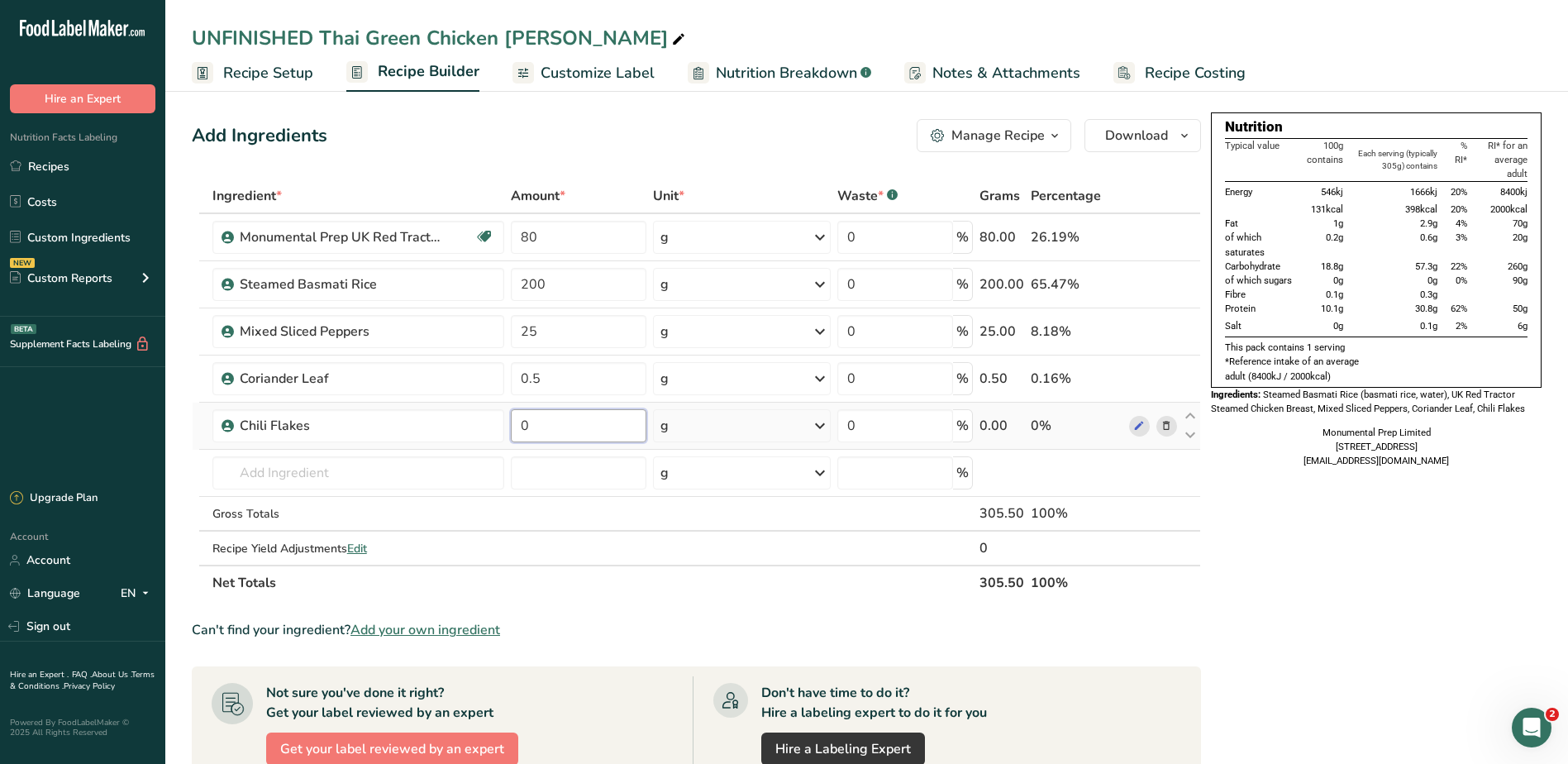
click at [582, 435] on div "Ingredient * Amount * Unit * Waste * .a-a{fill:#347362;}.b-a{fill:#fff;} Grams …" at bounding box center [696, 389] width 1009 height 422
drag, startPoint x: 573, startPoint y: 424, endPoint x: 483, endPoint y: 425, distance: 90.0
click at [485, 425] on tr "Chili Flakes 0 g Weight Units g kg mg See more Volume Units l Volume units requ…" at bounding box center [696, 426] width 1007 height 47
type input "0.5"
click at [669, 127] on div "Add Ingredients Manage Recipe Delete Recipe Duplicate Recipe Scale Recipe Save …" at bounding box center [696, 135] width 1009 height 33
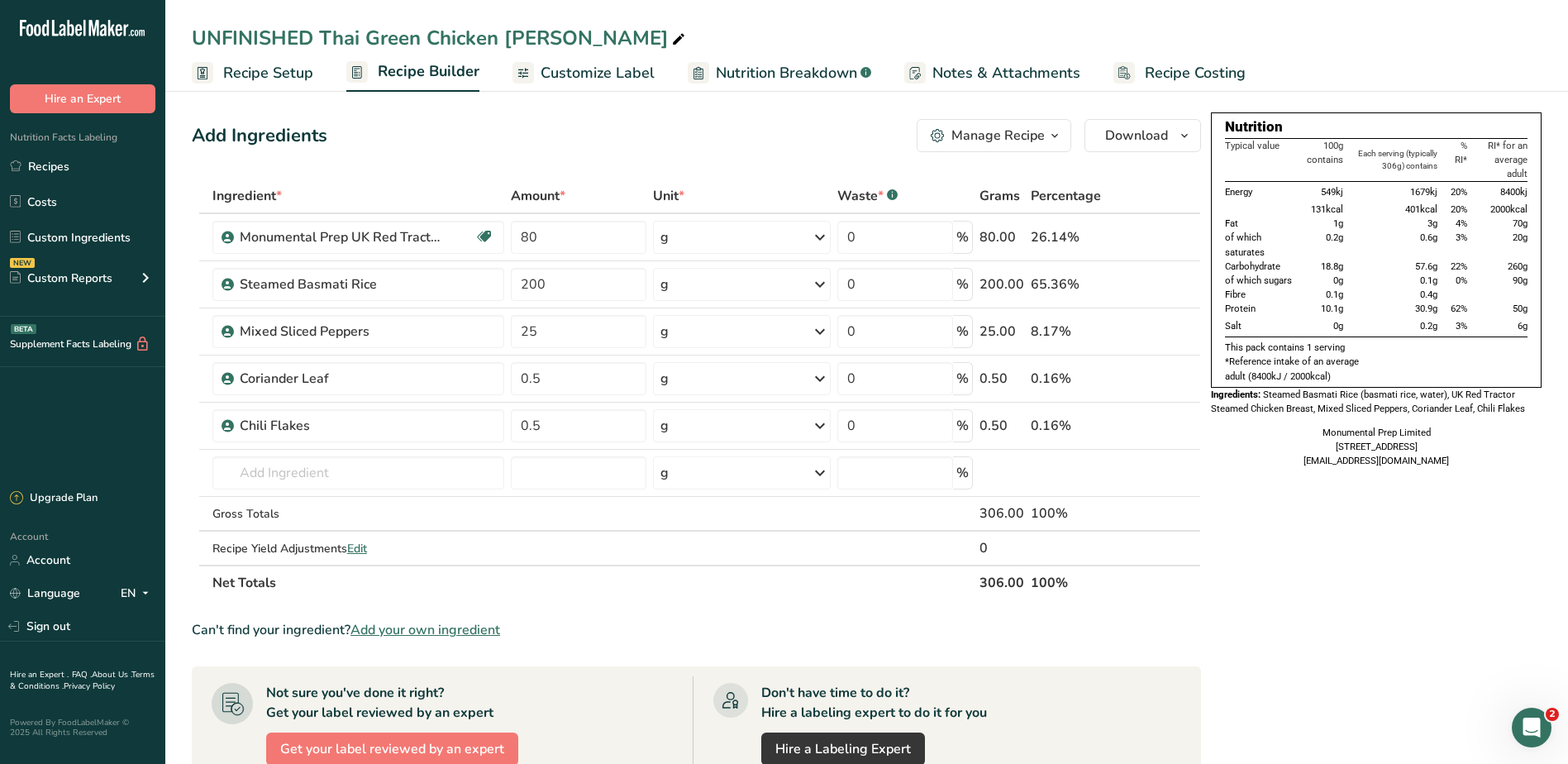
click at [1306, 594] on div "Nutrition Typical value 100g contains Each serving (typically 306g) contains % …" at bounding box center [1375, 626] width 330 height 1029
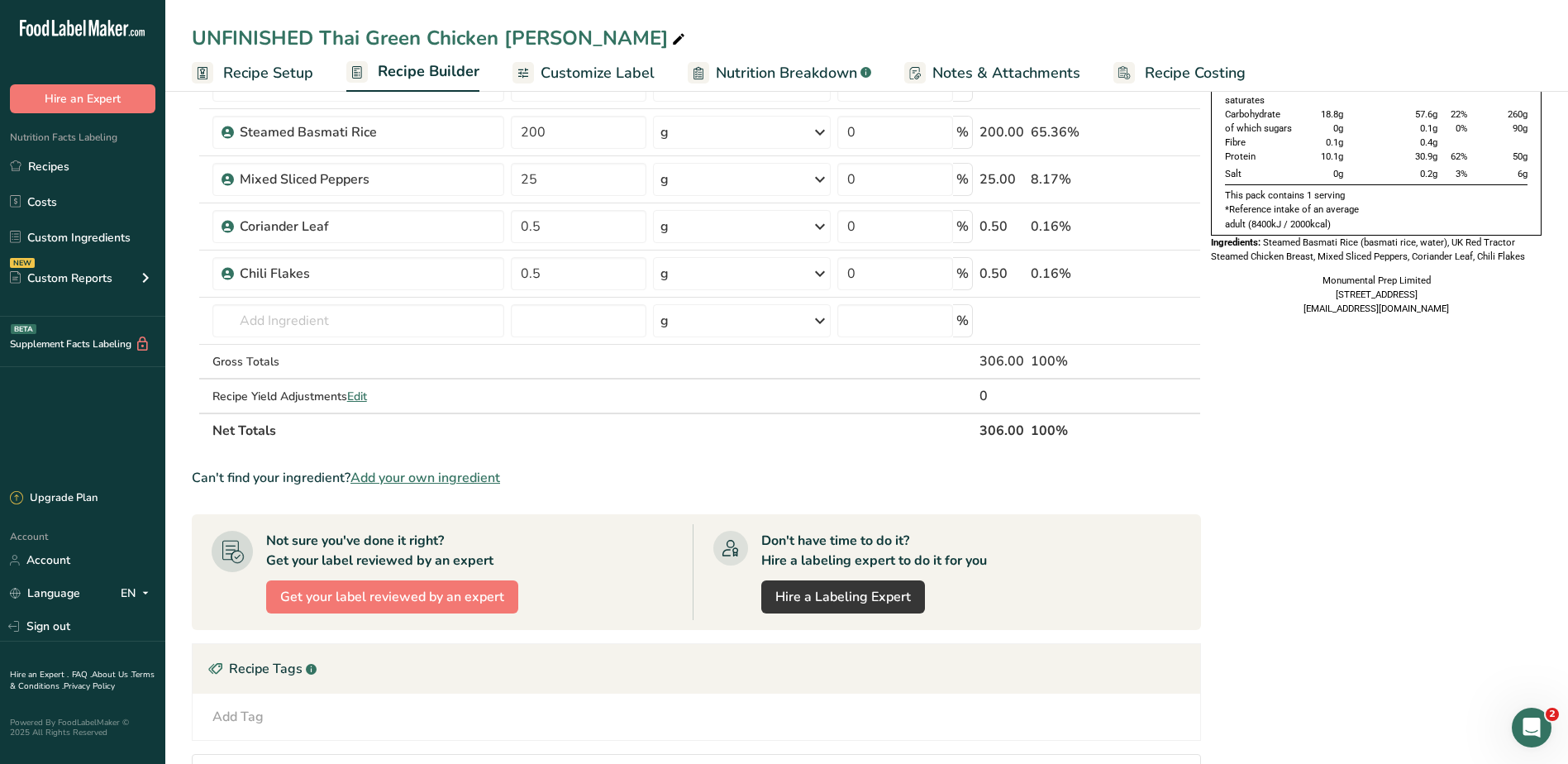
scroll to position [0, 0]
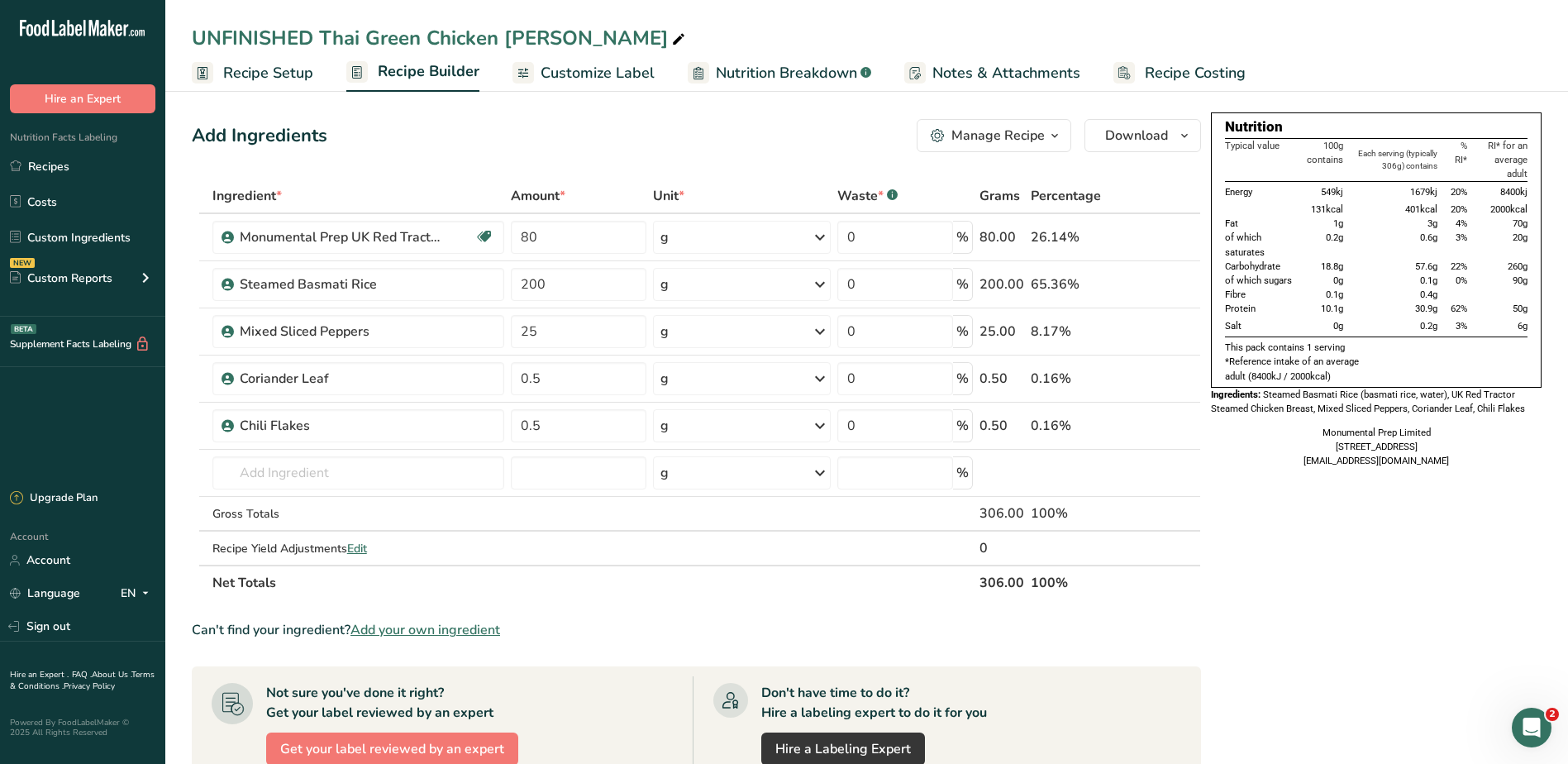
click at [1334, 636] on div "Nutrition Typical value 100g contains Each serving (typically 306g) contains % …" at bounding box center [1375, 626] width 330 height 1029
drag, startPoint x: 564, startPoint y: 240, endPoint x: 506, endPoint y: 234, distance: 58.3
click at [506, 234] on tr "Monumental Prep UK Red Tractor Steamed Chicken Breast Dairy free Gluten free So…" at bounding box center [696, 237] width 1007 height 47
click at [280, 465] on div "Ingredient * Amount * Unit * Waste * .a-a{fill:#347362;}.b-a{fill:#fff;} Grams …" at bounding box center [696, 389] width 1009 height 422
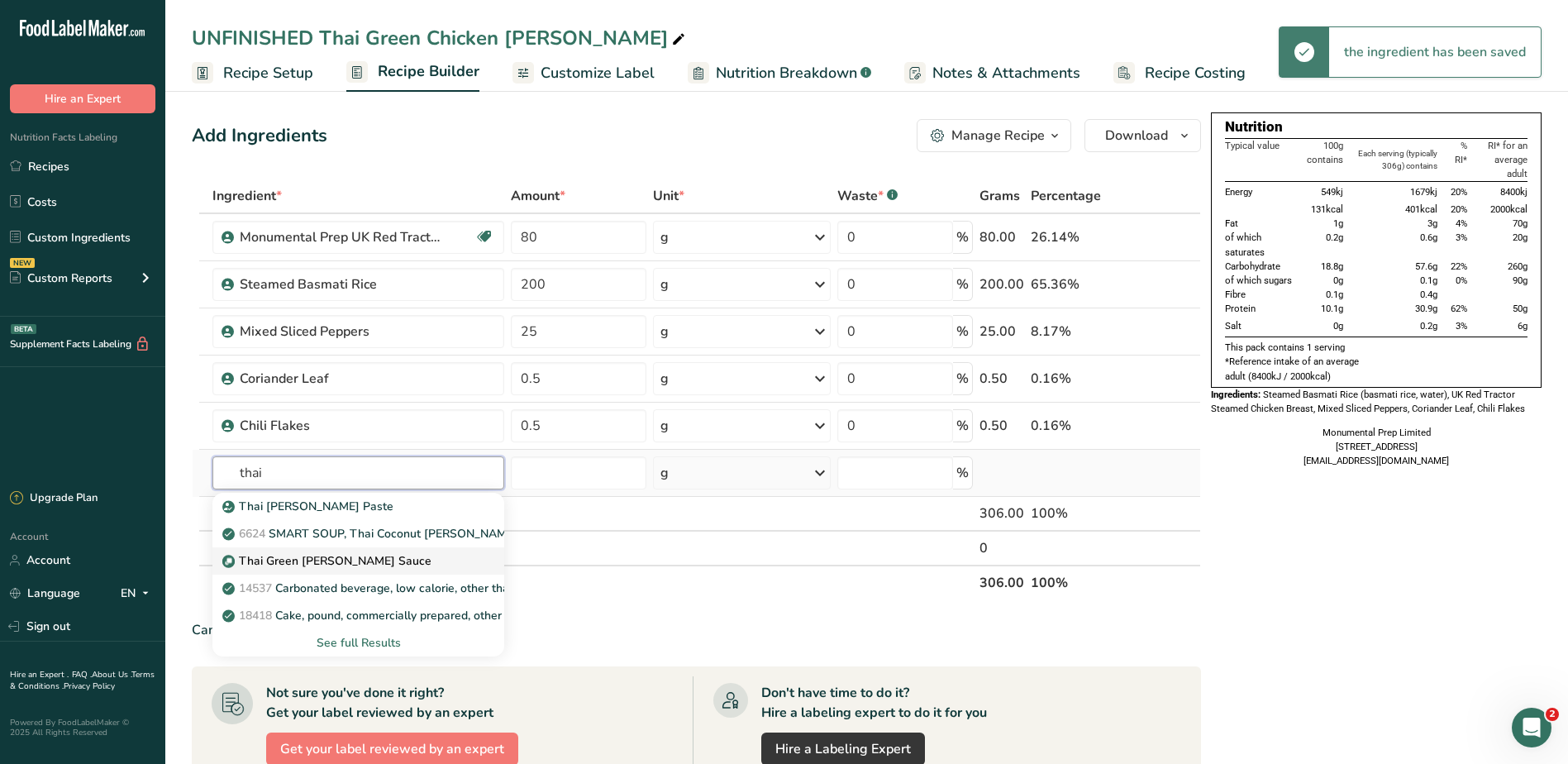
type input "thai"
click at [319, 559] on p "Thai Green Curry Sauce" at bounding box center [329, 560] width 206 height 18
type input "Thai Green Curry Sauce"
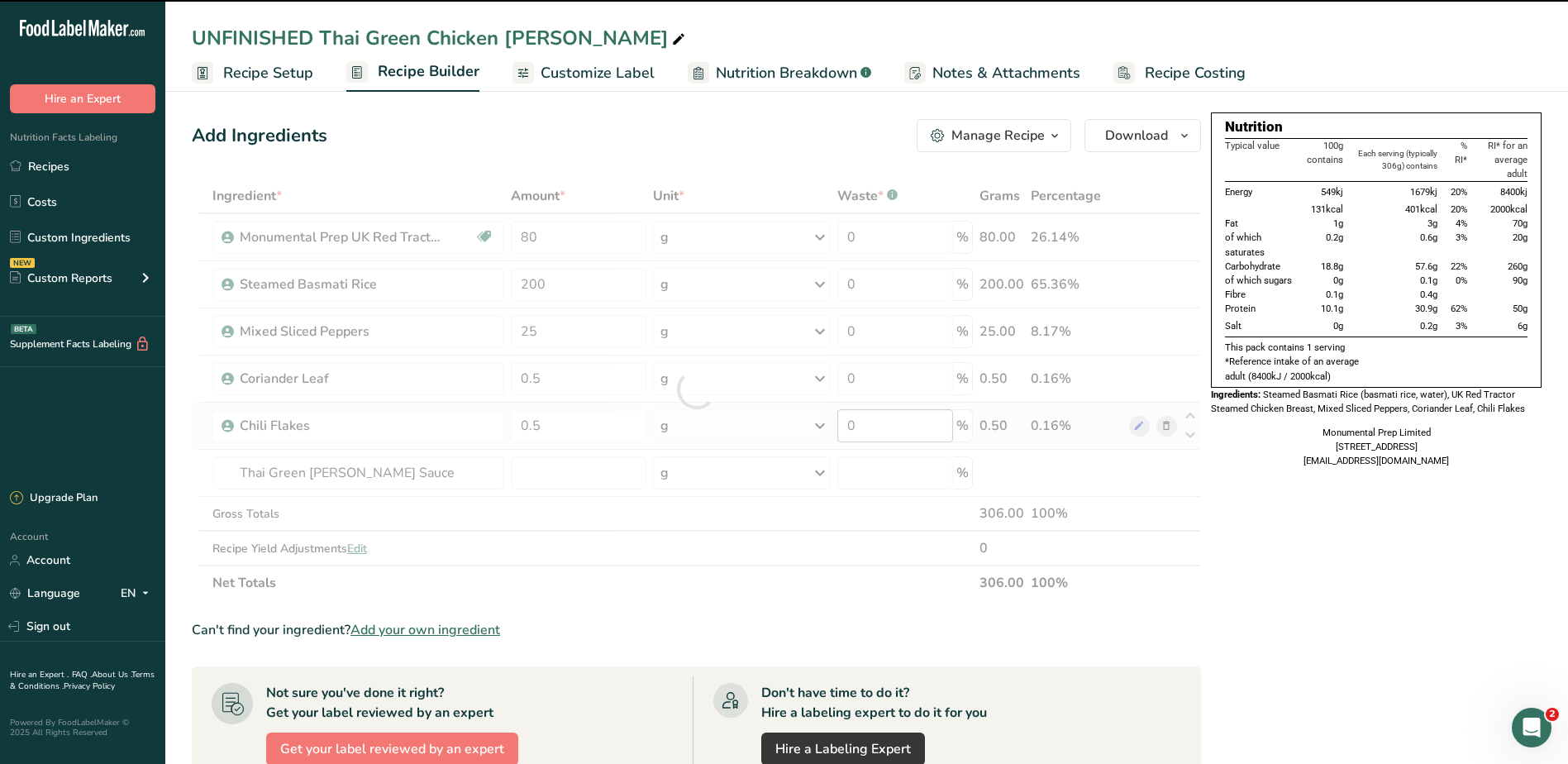
type input "0"
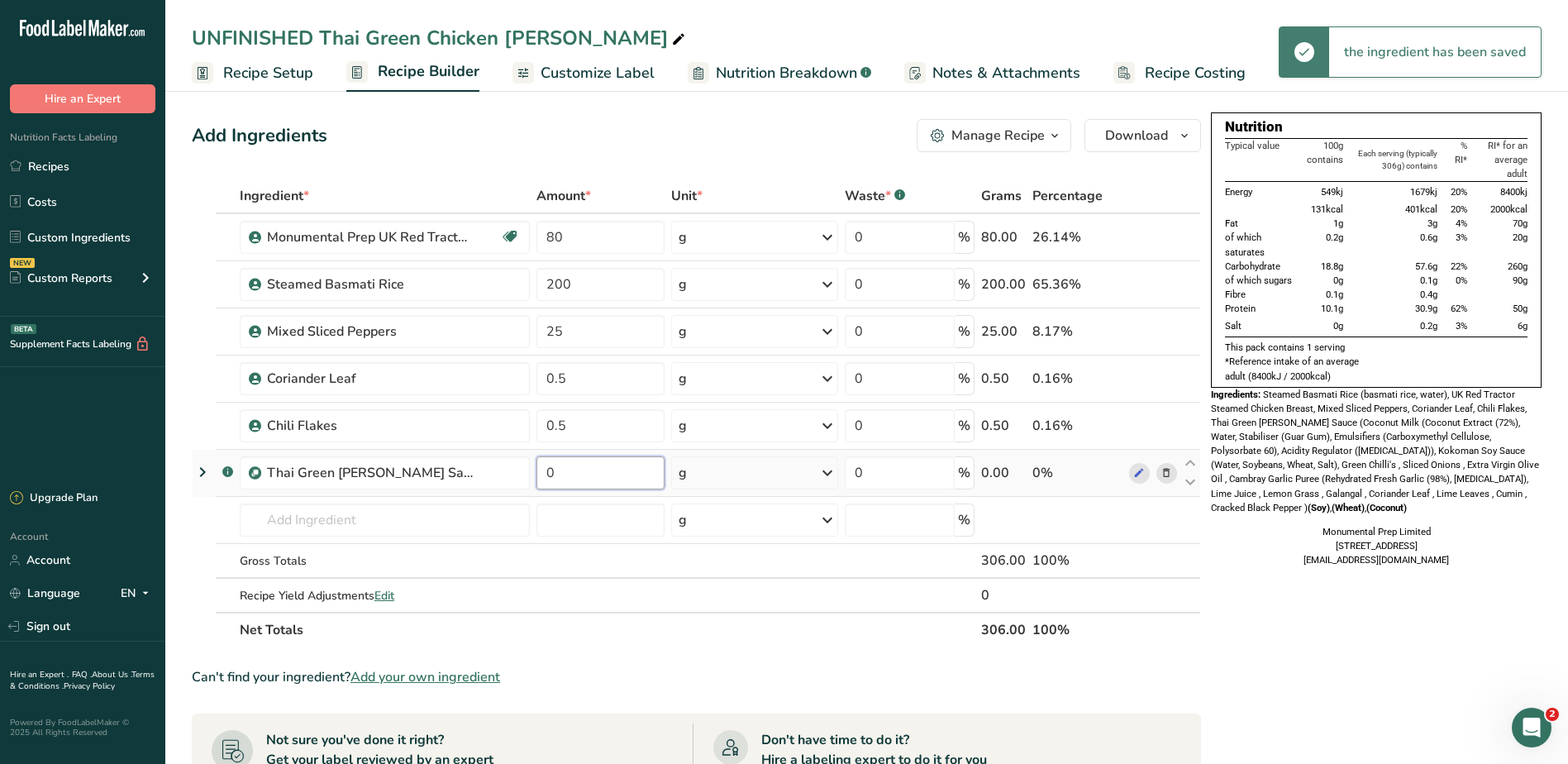
click at [592, 474] on input "0" at bounding box center [601, 472] width 129 height 33
click at [1482, 647] on div "Nutrition Typical value 100g contains Each serving (typically 306g) contains % …" at bounding box center [1375, 650] width 330 height 1076
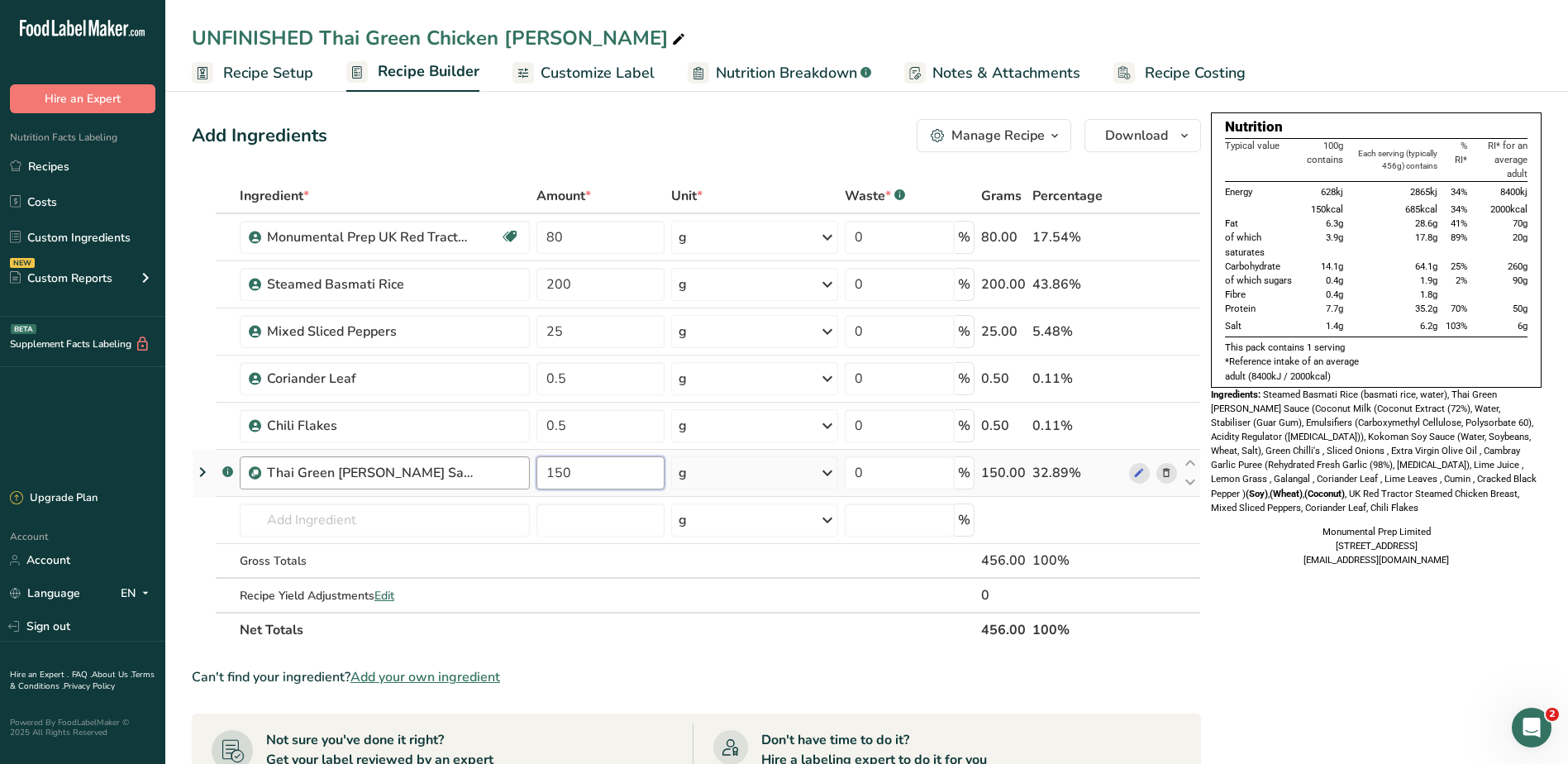
drag, startPoint x: 569, startPoint y: 471, endPoint x: 483, endPoint y: 471, distance: 86.0
click at [483, 471] on tr ".a-a{fill:#347362;}.b-a{fill:#fff;} Thai Green Curry Sauce 150 g Weight Units g…" at bounding box center [696, 473] width 1007 height 47
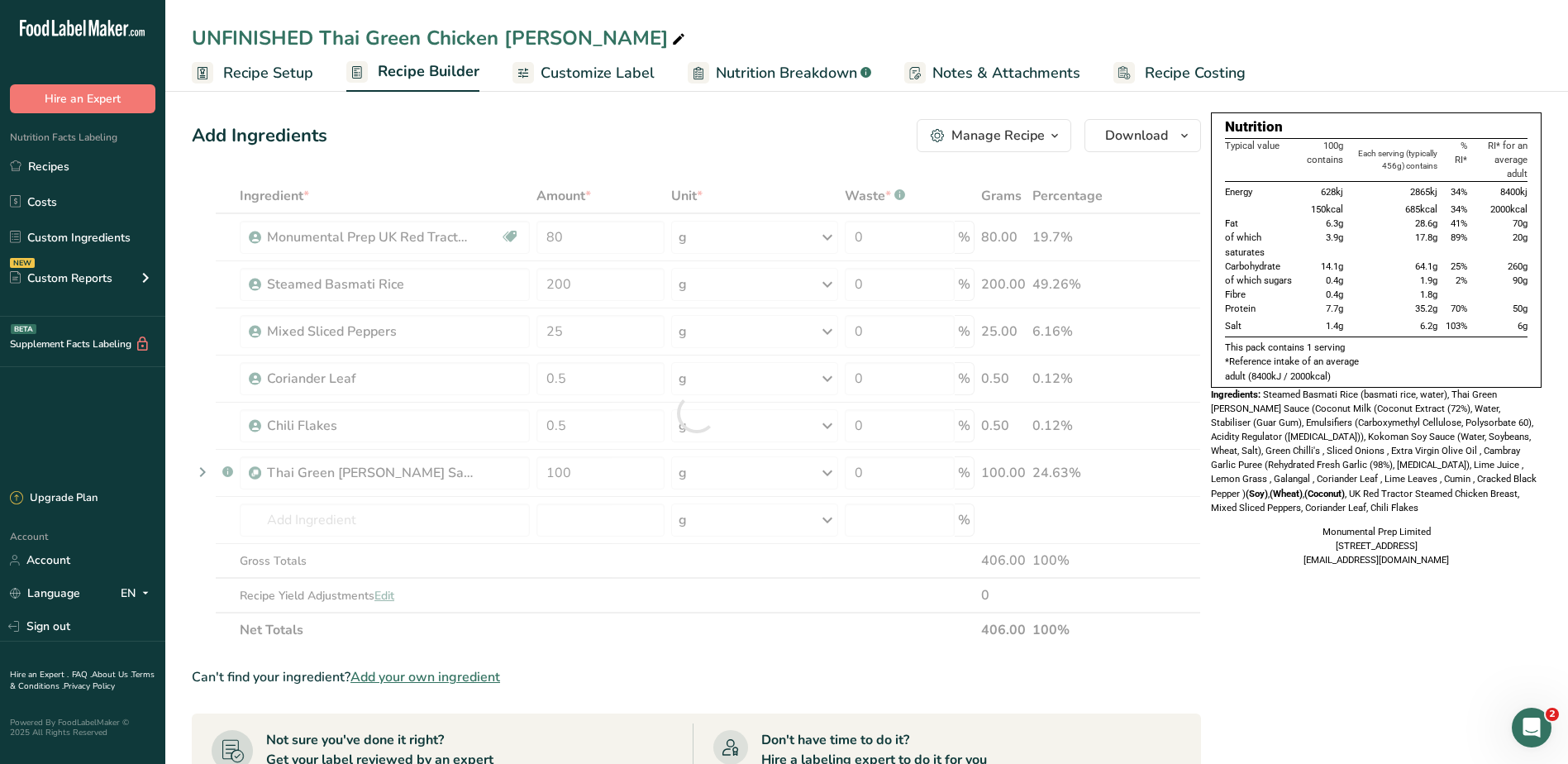
click at [1433, 545] on div "Monumental Prep Limited [STREET_ADDRESS] [EMAIL_ADDRESS][DOMAIN_NAME]" at bounding box center [1375, 546] width 330 height 42
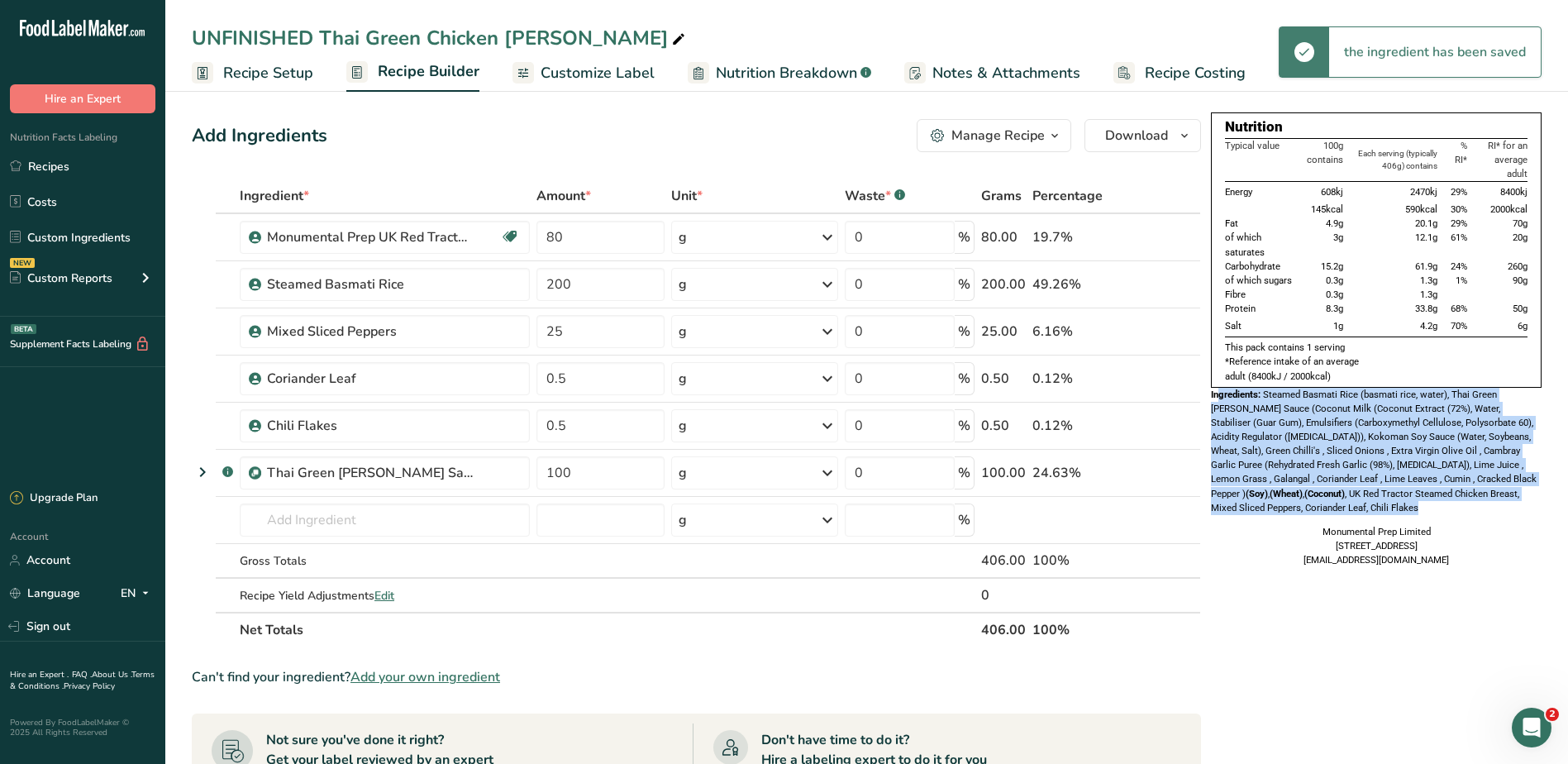
drag, startPoint x: 1218, startPoint y: 387, endPoint x: 1262, endPoint y: 503, distance: 124.1
click at [1262, 503] on div "Ingredients: Steamed Basmati Rice (basmati rice, water), Thai Green Curry Sauce…" at bounding box center [1375, 451] width 330 height 128
drag, startPoint x: 1262, startPoint y: 503, endPoint x: 1258, endPoint y: 511, distance: 8.9
click at [1258, 511] on span "Steamed Basmati Rice (basmati rice, water), Thai Green Curry Sauce (Coconut Mil…" at bounding box center [1373, 451] width 325 height 125
drag, startPoint x: 1282, startPoint y: 513, endPoint x: 1217, endPoint y: 386, distance: 142.7
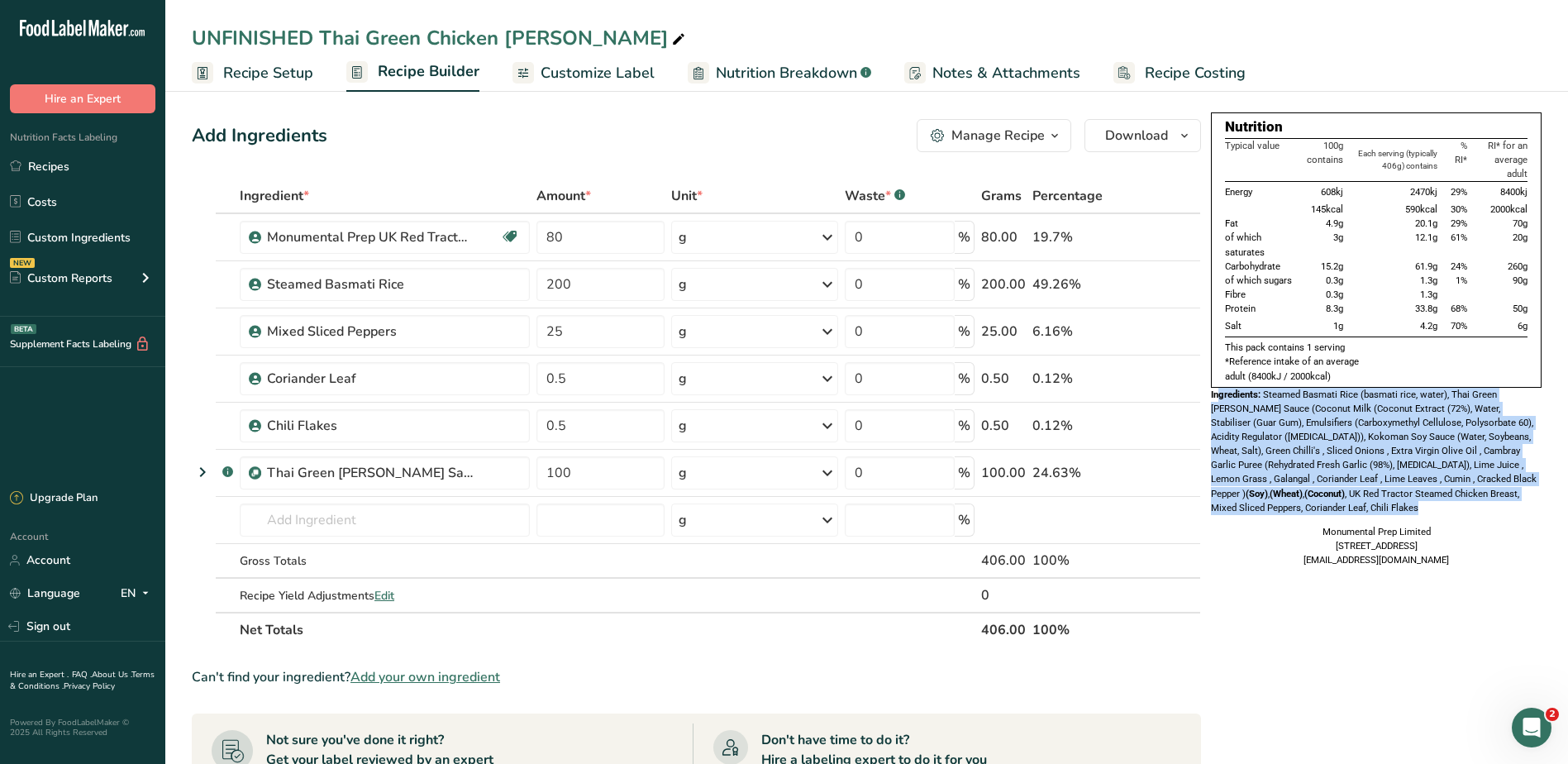
click at [1217, 386] on div "Nutrition Typical value 100g contains Each serving (typically 406g) contains % …" at bounding box center [1375, 340] width 330 height 455
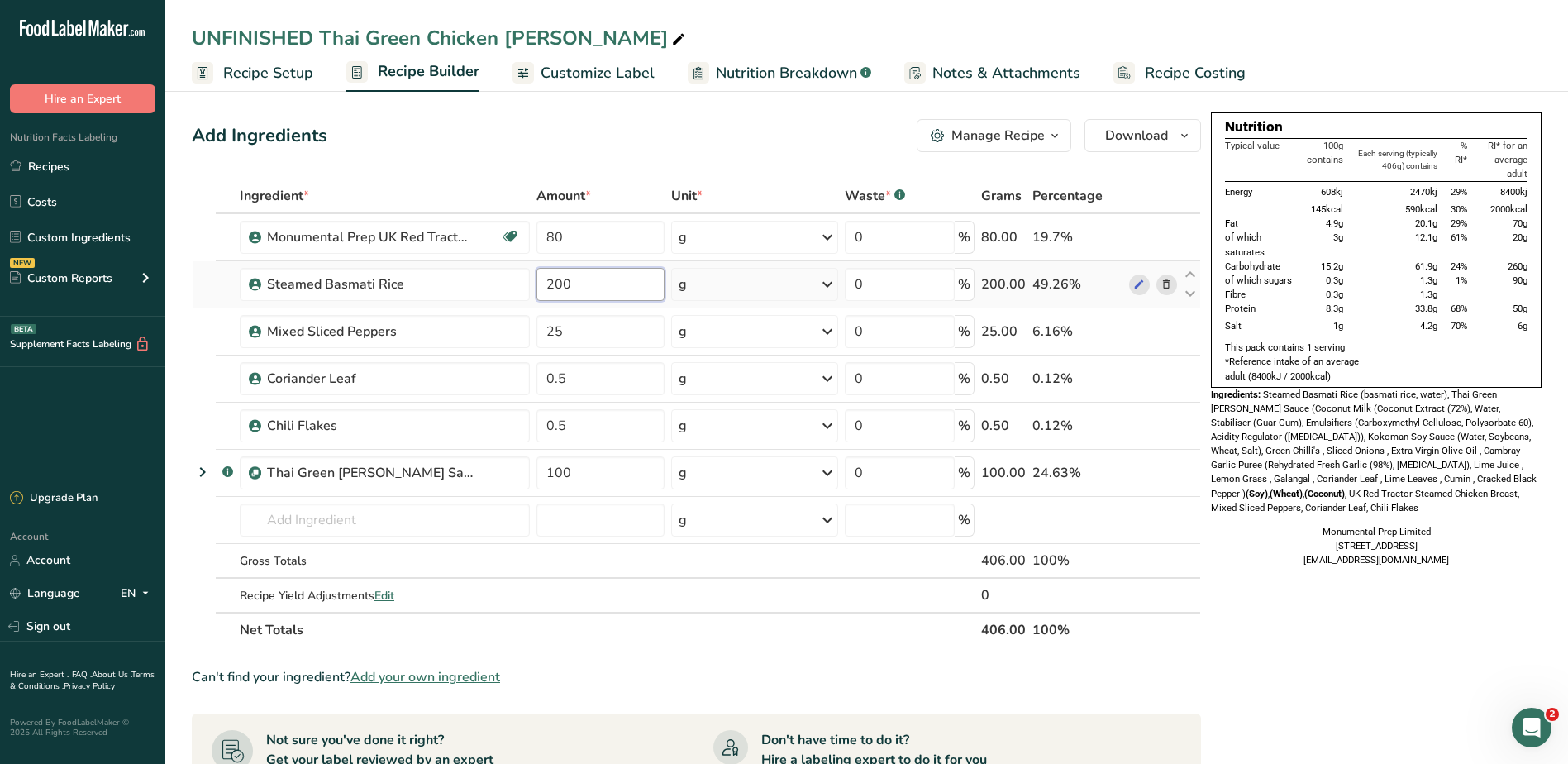
click at [610, 291] on input "200" at bounding box center [601, 284] width 129 height 33
click at [1435, 495] on span "Steamed Basmati Rice (basmati rice, water), Thai Green Curry Sauce (Coconut Mil…" at bounding box center [1373, 451] width 325 height 125
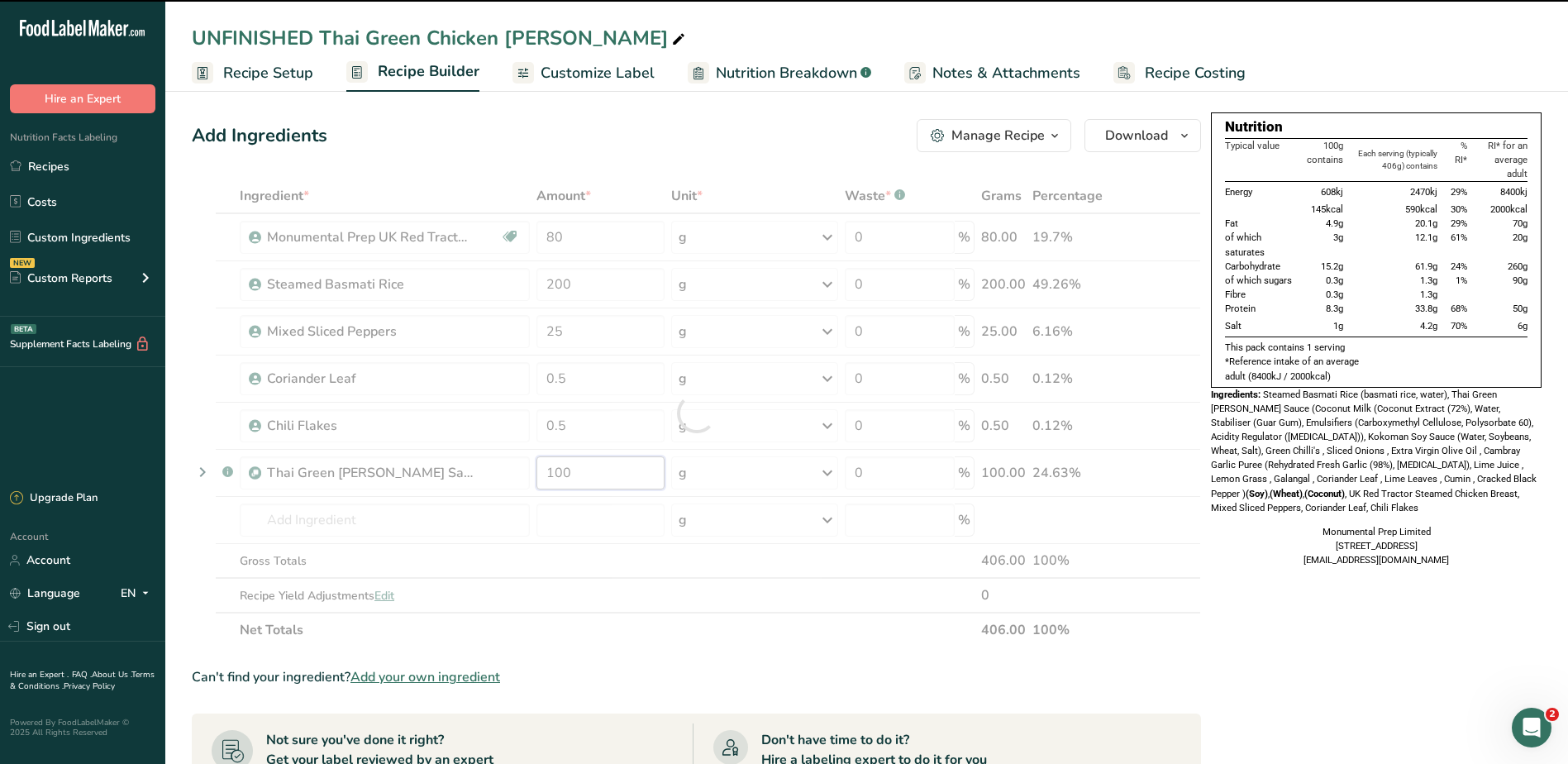
click at [558, 476] on input "100" at bounding box center [601, 472] width 129 height 33
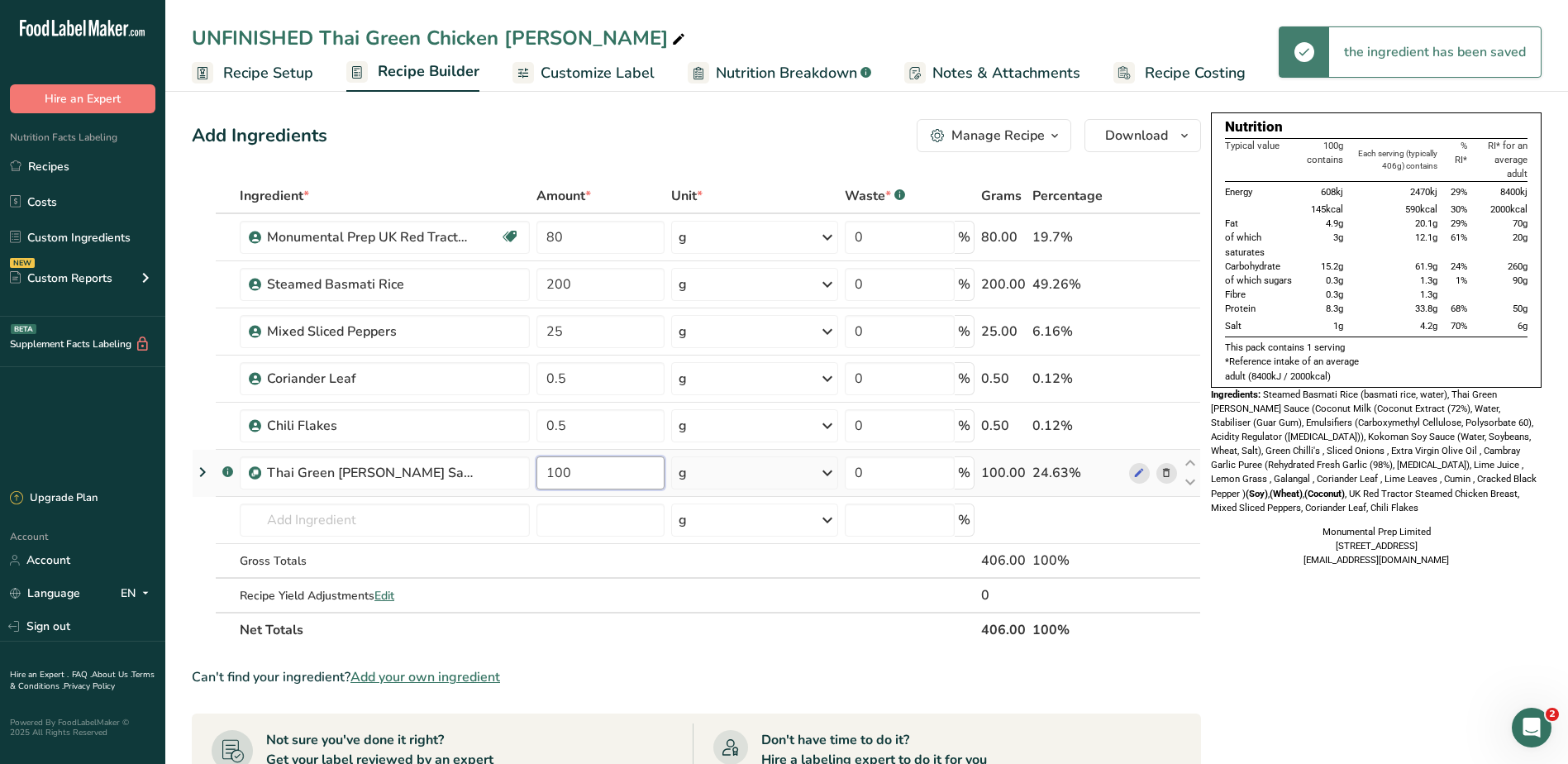
click at [586, 475] on input "100" at bounding box center [601, 472] width 129 height 33
type input "150"
click at [1386, 523] on div "Nutrition Typical value 100g contains Each serving (typically 406g) contains % …" at bounding box center [1375, 340] width 330 height 455
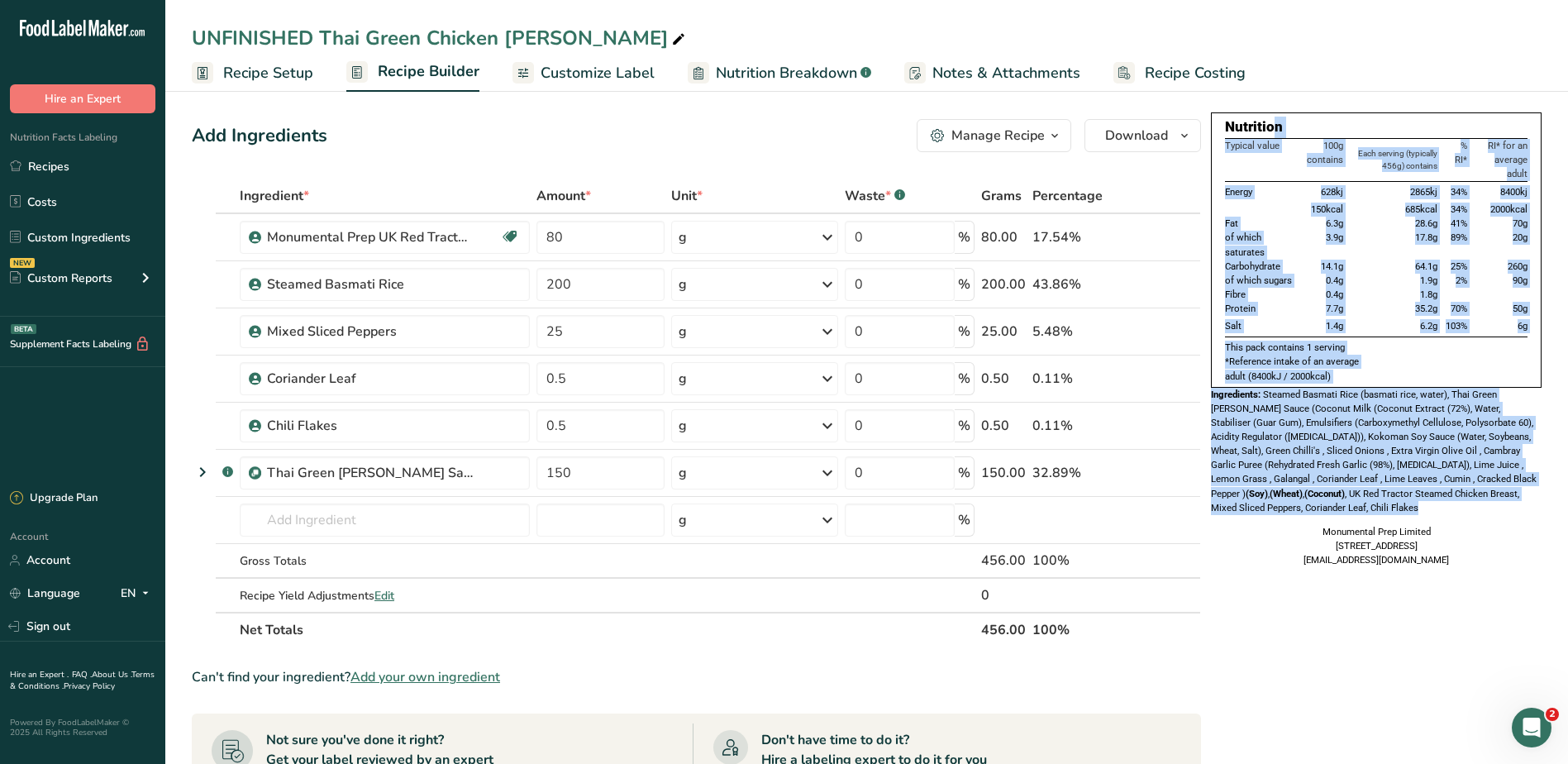
drag, startPoint x: 1238, startPoint y: 123, endPoint x: 1307, endPoint y: 514, distance: 397.0
click at [1307, 514] on div "Nutrition Typical value 100g contains Each serving (typically 456g) contains % …" at bounding box center [1375, 340] width 330 height 455
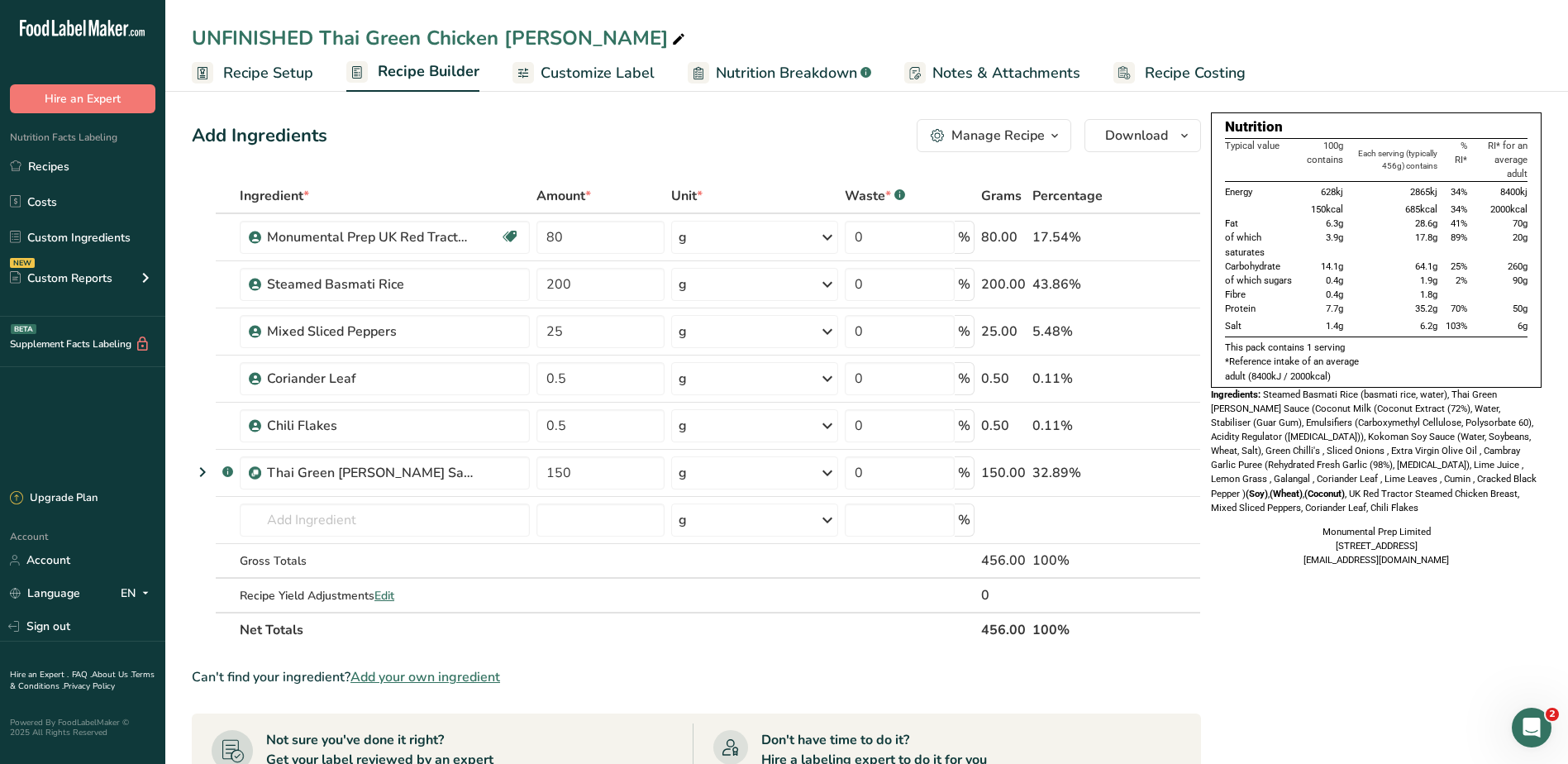
drag, startPoint x: 1307, startPoint y: 514, endPoint x: 1287, endPoint y: 519, distance: 20.6
click at [1287, 519] on div "Nutrition Typical value 100g contains Each serving (typically 456g) contains % …" at bounding box center [1375, 340] width 330 height 455
click at [1473, 510] on div "Ingredients: Steamed Basmati Rice (basmati rice, water), Thai Green Curry Sauce…" at bounding box center [1375, 451] width 330 height 128
click at [311, 46] on div "UNFINISHED Thai Green Chicken Curry" at bounding box center [440, 37] width 497 height 30
click at [317, 29] on input "UNFINISHED Thai Green Chicken Curry" at bounding box center [866, 37] width 1349 height 30
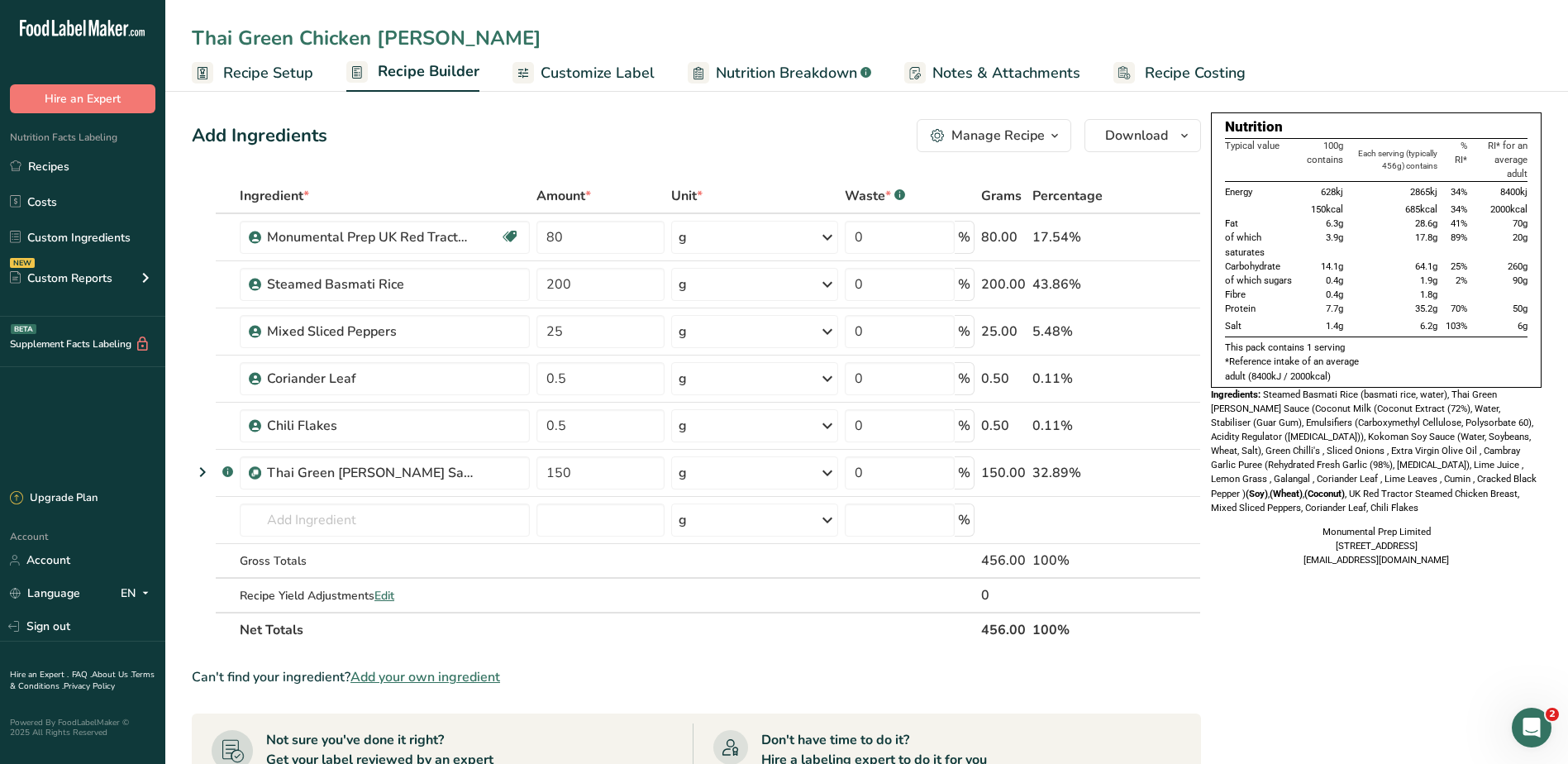
type input "Thai Green Chicken Curry"
click at [1427, 488] on span "Steamed Basmati Rice (basmati rice, water), Thai Green Curry Sauce (Coconut Mil…" at bounding box center [1373, 451] width 325 height 125
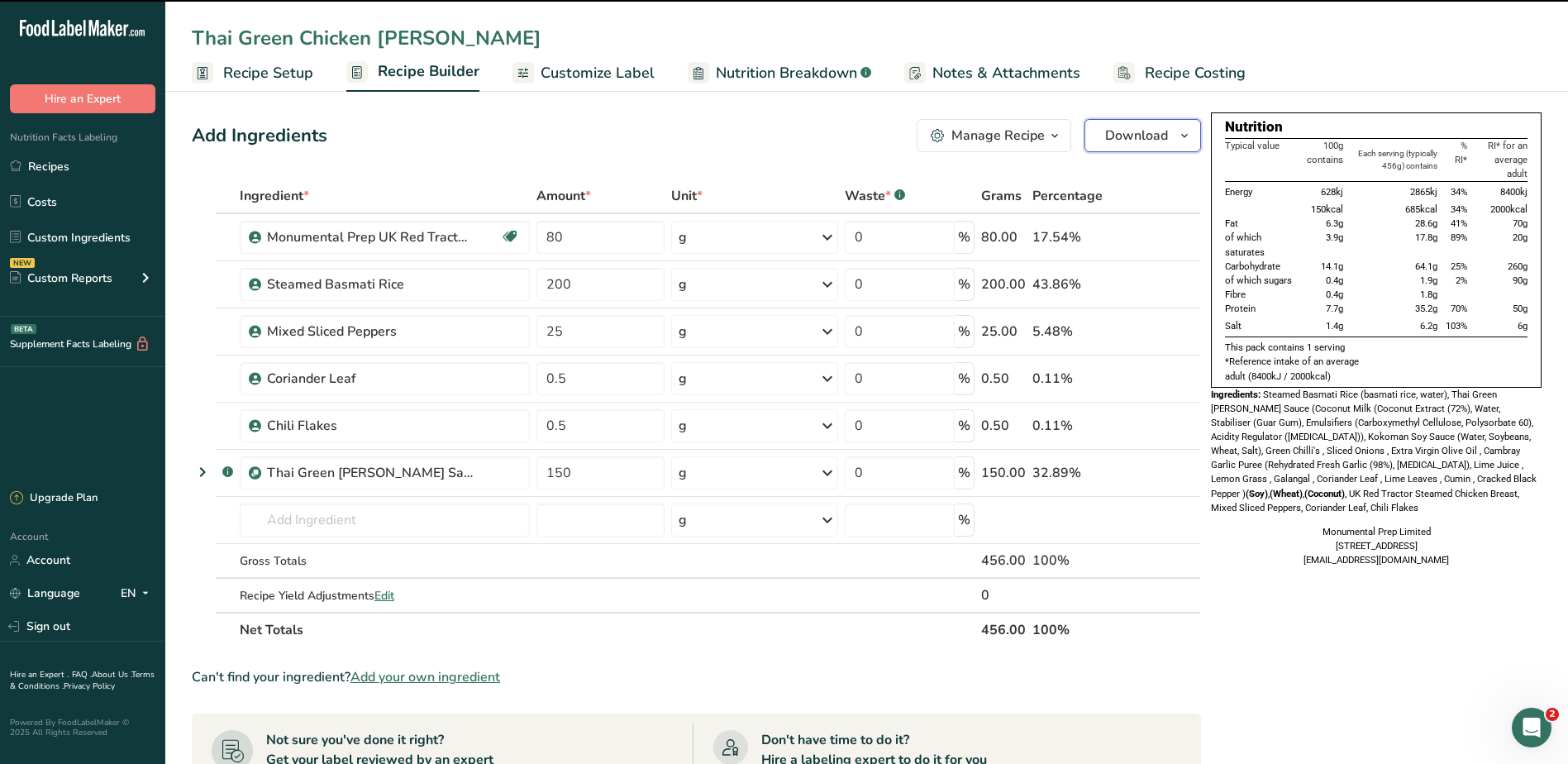
click at [1163, 137] on span "Download" at bounding box center [1136, 135] width 63 height 19
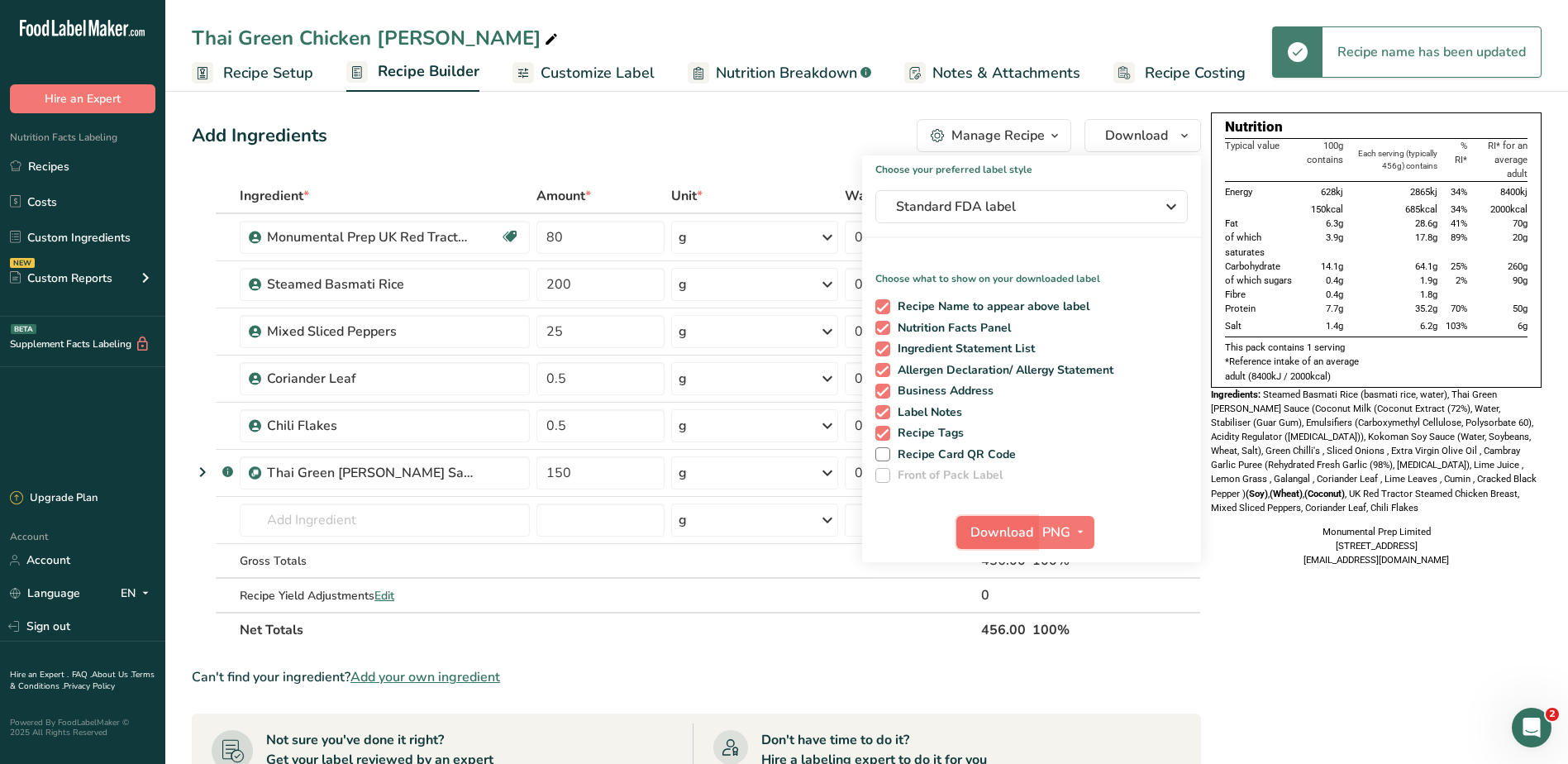
click at [1010, 529] on span "Download" at bounding box center [1001, 532] width 63 height 19
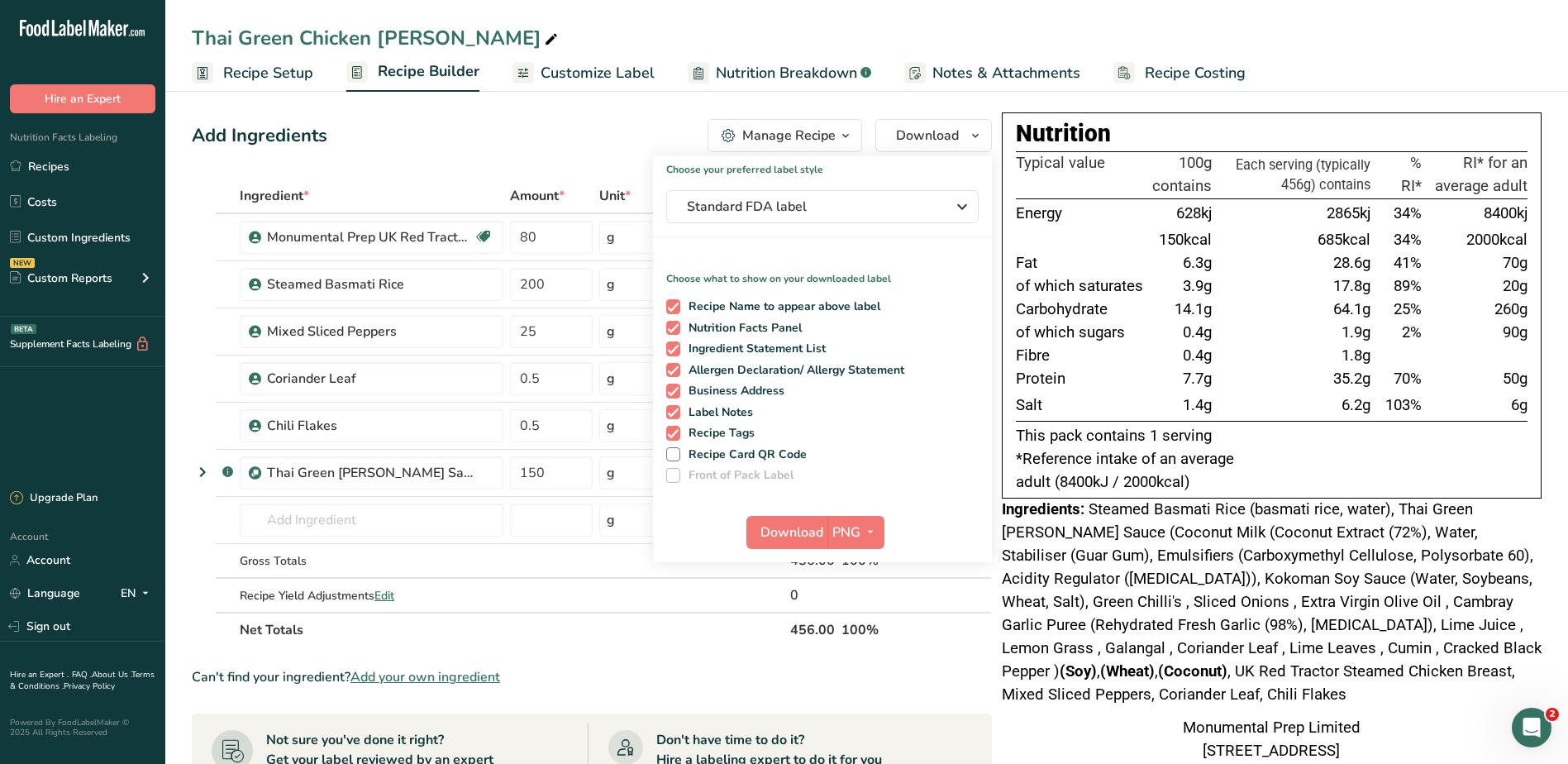
click at [1051, 636] on div "Ingredients: Steamed Basmati Rice (basmati rice, water), Thai Green Curry Sauce…" at bounding box center [1271, 603] width 540 height 208
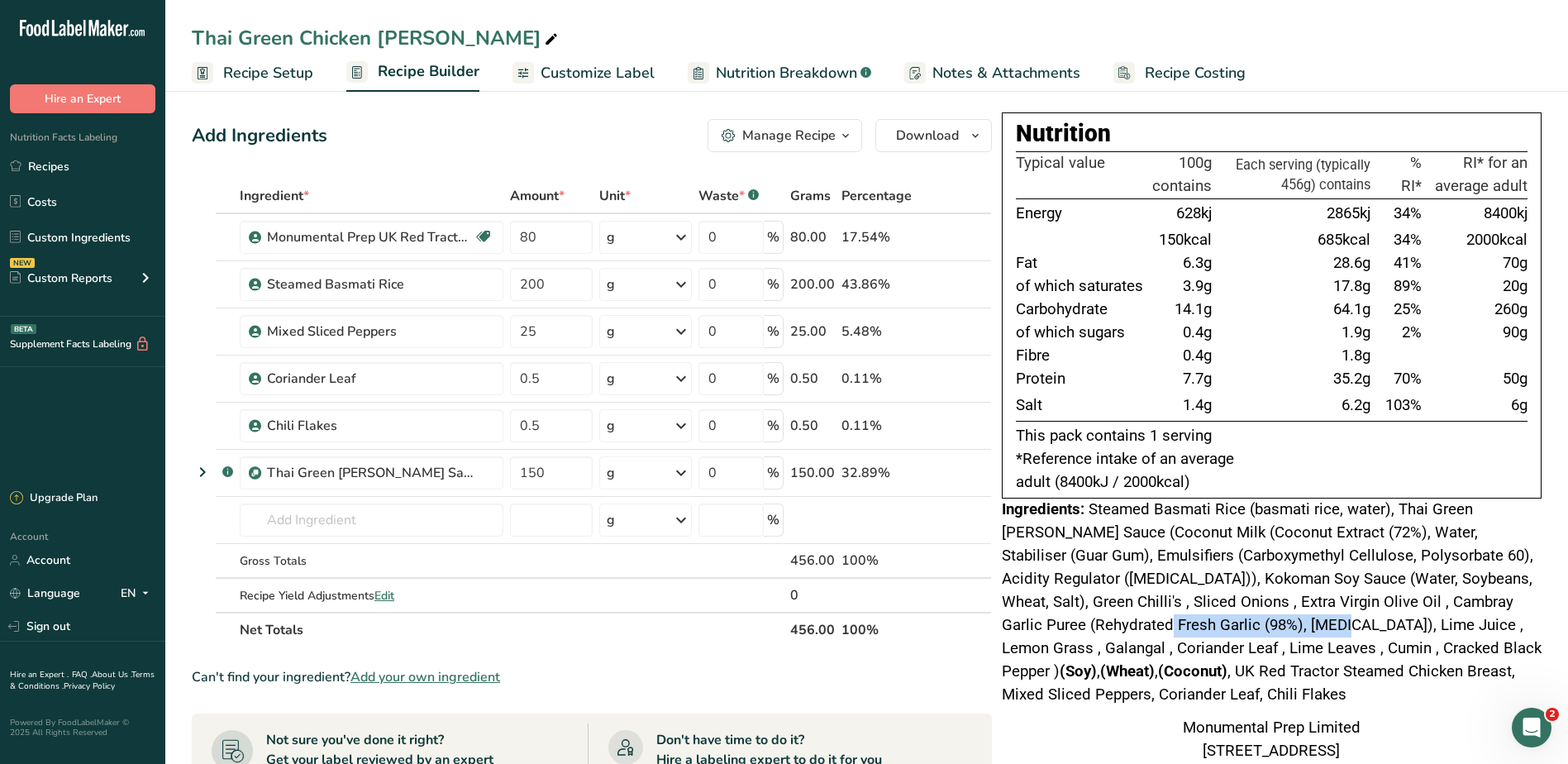
drag, startPoint x: 1127, startPoint y: 623, endPoint x: 1185, endPoint y: 626, distance: 58.1
click at [1185, 626] on span "Steamed Basmati Rice (basmati rice, water), Thai Green Curry Sauce (Coconut Mil…" at bounding box center [1271, 602] width 540 height 204
click at [450, 131] on div "Add Ingredients Manage Recipe Delete Recipe Duplicate Recipe Scale Recipe Save …" at bounding box center [591, 135] width 800 height 33
click at [63, 163] on link "Recipes" at bounding box center [83, 166] width 166 height 31
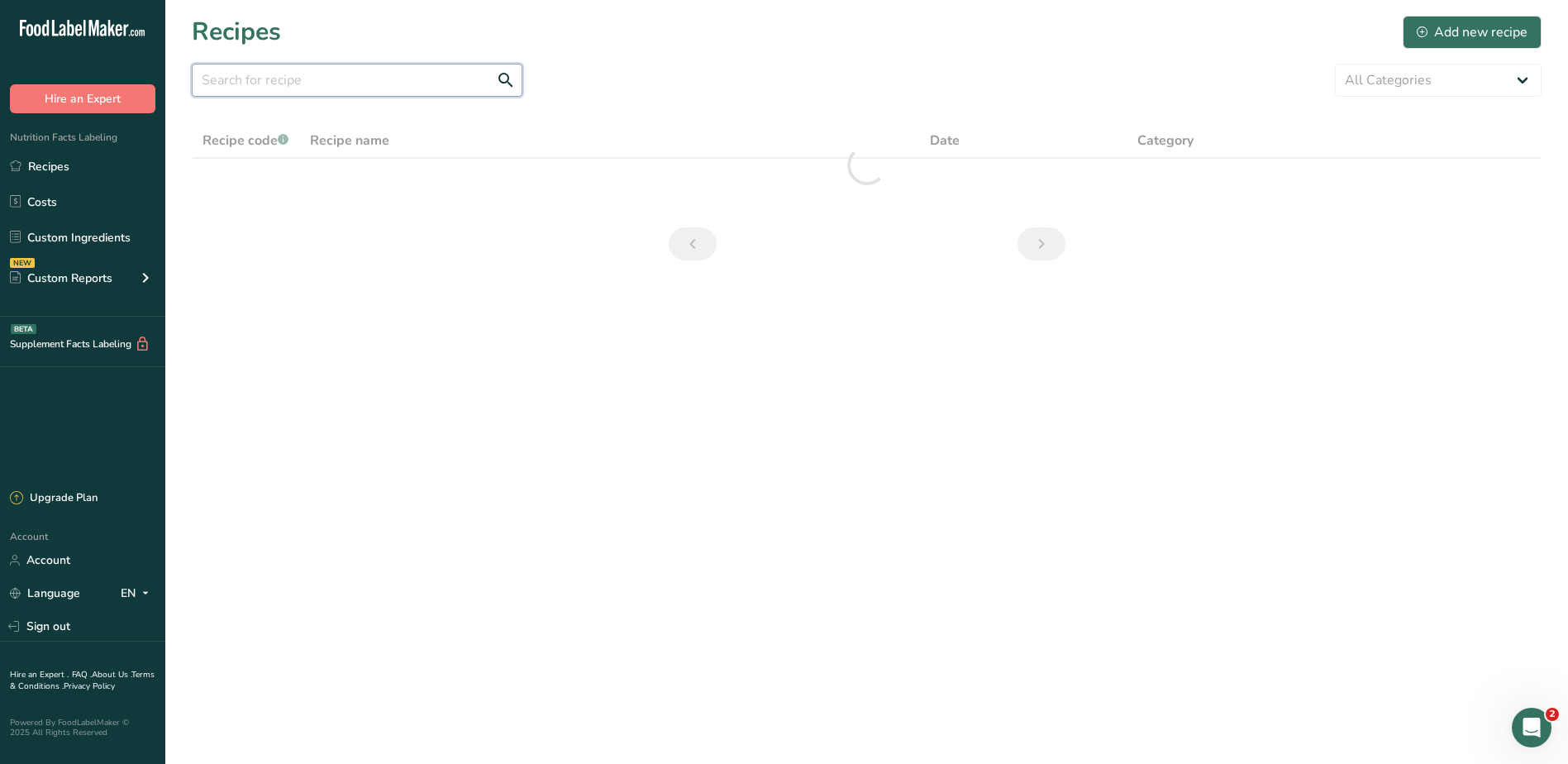
click at [368, 79] on input "text" at bounding box center [357, 79] width 330 height 33
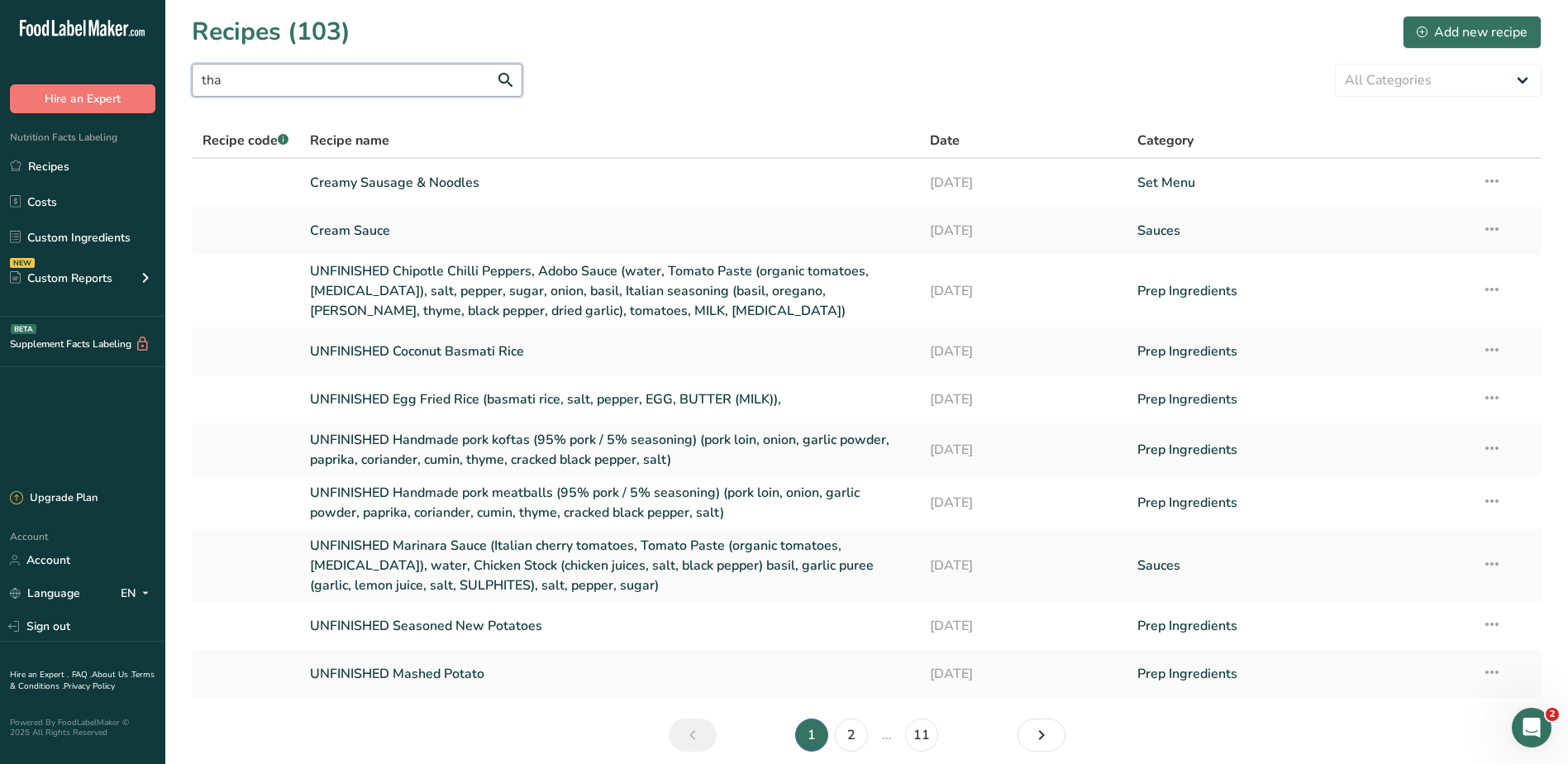
type input "thai"
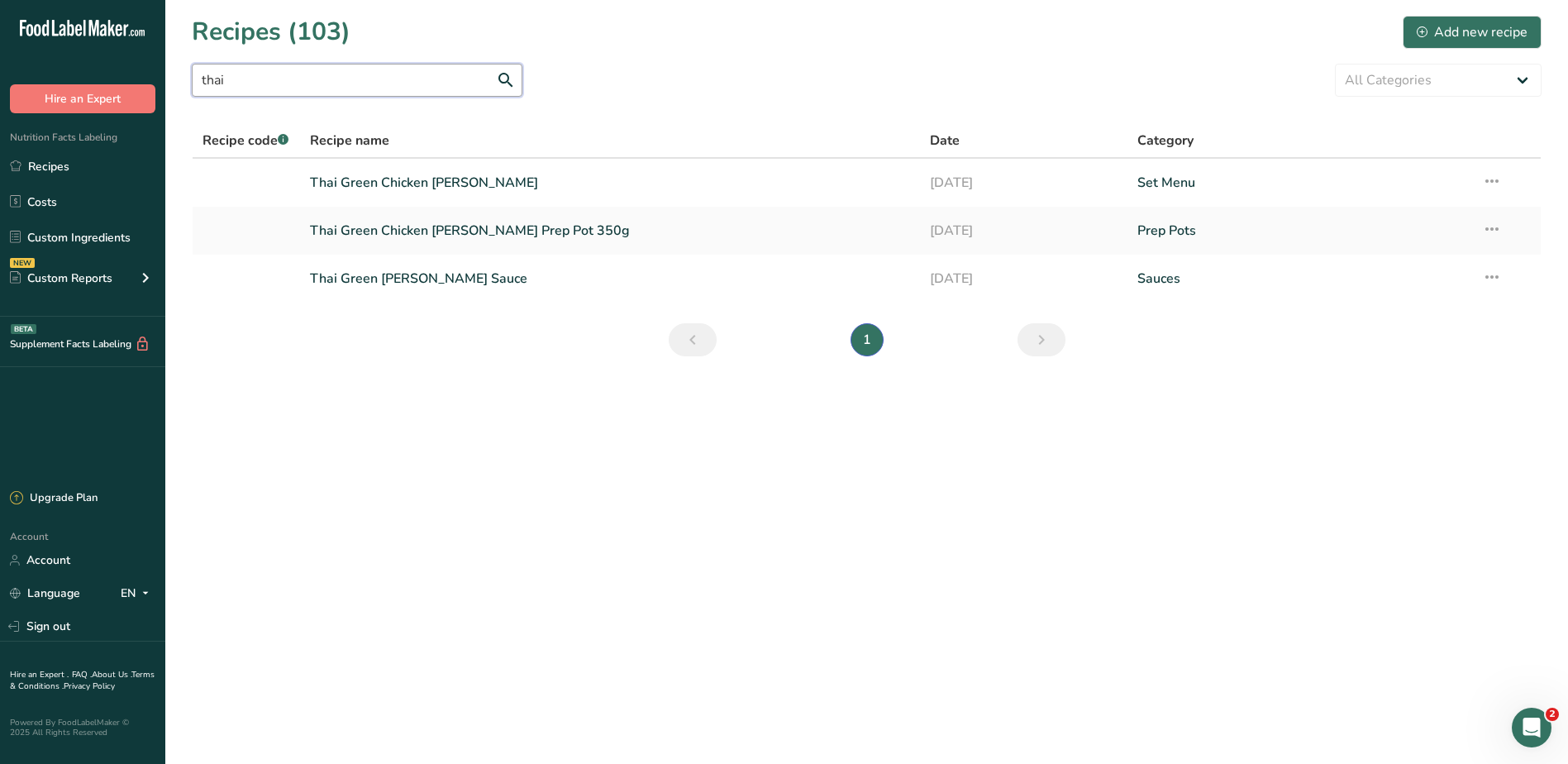
drag, startPoint x: 332, startPoint y: 79, endPoint x: 139, endPoint y: 61, distance: 193.8
click at [139, 61] on div ".a-20{fill:#fff;} Hire an Expert Nutrition Facts Labeling Recipes Costs Custom …" at bounding box center [784, 382] width 1568 height 764
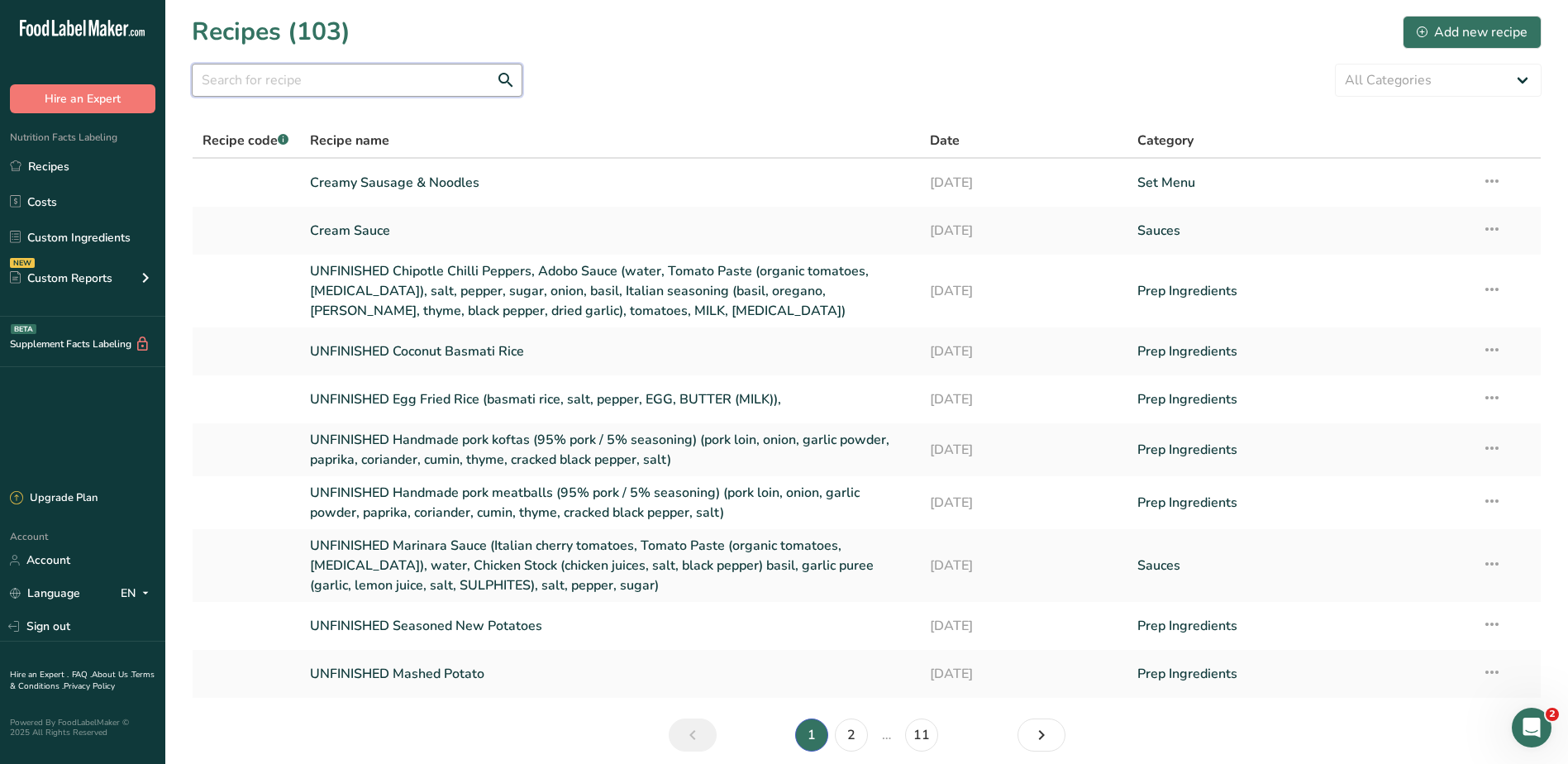
click at [382, 87] on input "text" at bounding box center [357, 79] width 330 height 33
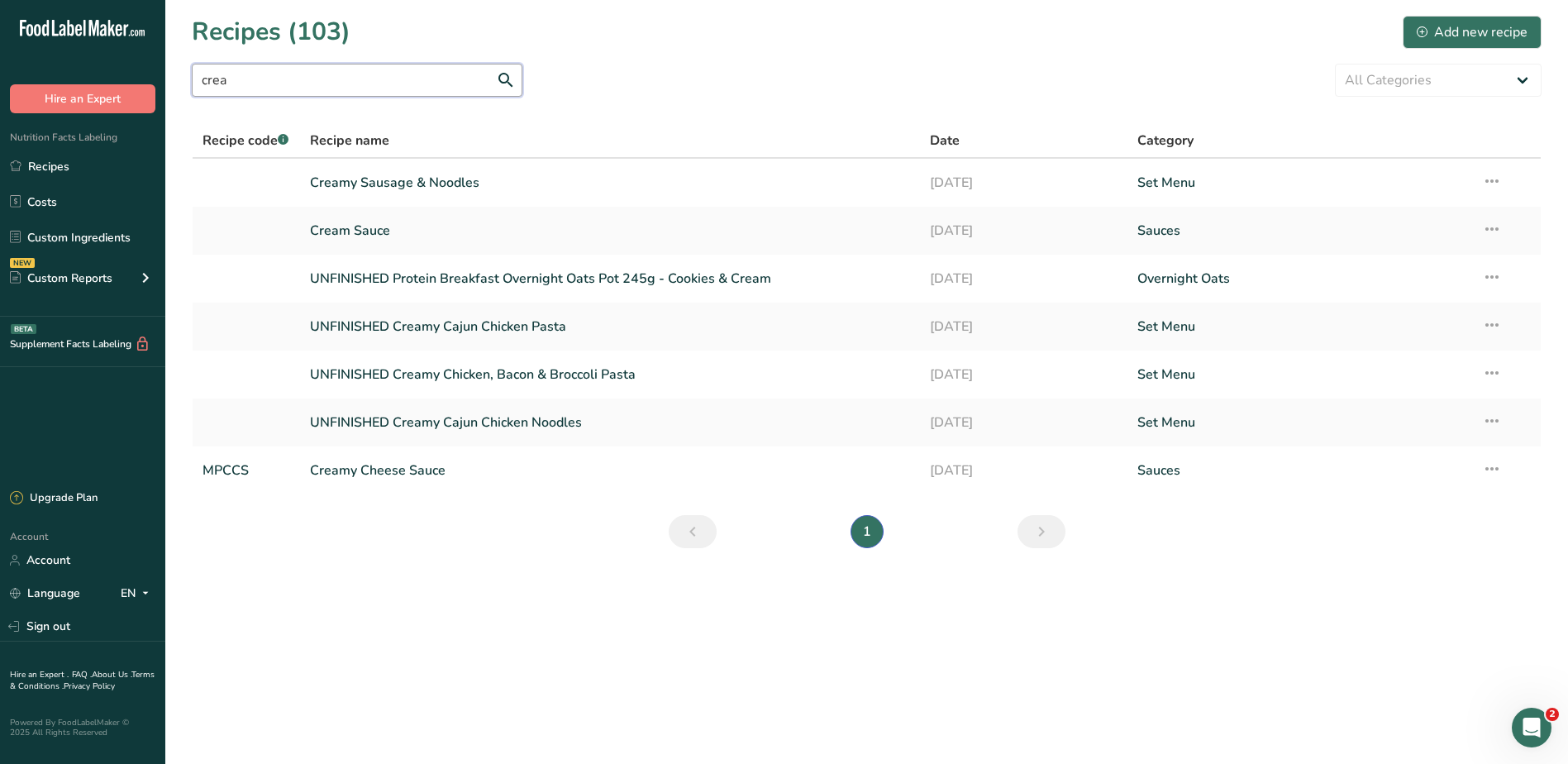
click at [369, 95] on input "crea" at bounding box center [357, 79] width 330 height 33
click at [47, 160] on link "Recipes" at bounding box center [83, 166] width 166 height 31
click at [268, 79] on input "crea" at bounding box center [357, 79] width 330 height 33
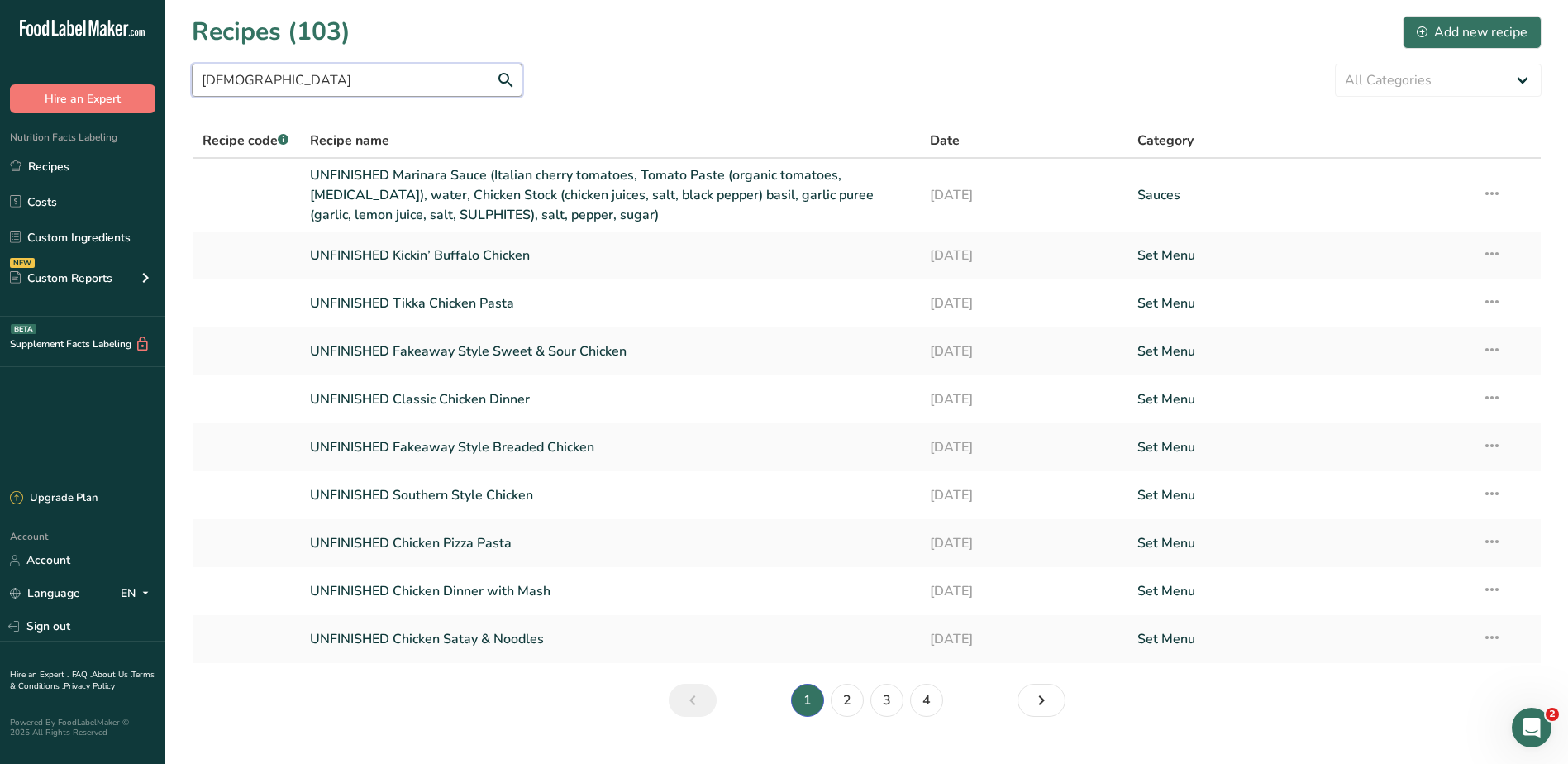
type input "chick"
click at [830, 707] on li "2" at bounding box center [847, 700] width 40 height 33
click at [841, 707] on link "2" at bounding box center [847, 700] width 33 height 33
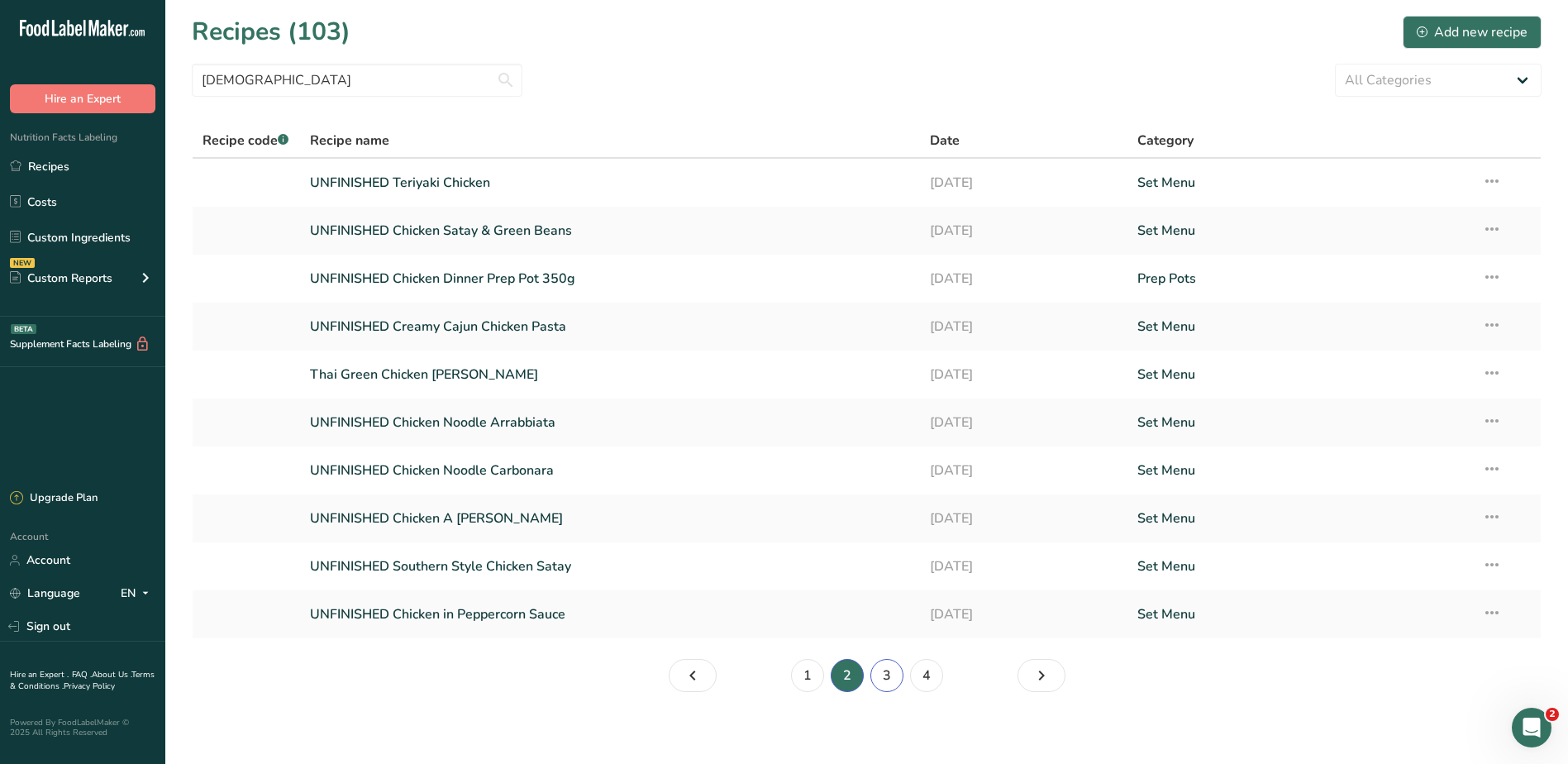
click at [886, 676] on link "3" at bounding box center [886, 675] width 33 height 33
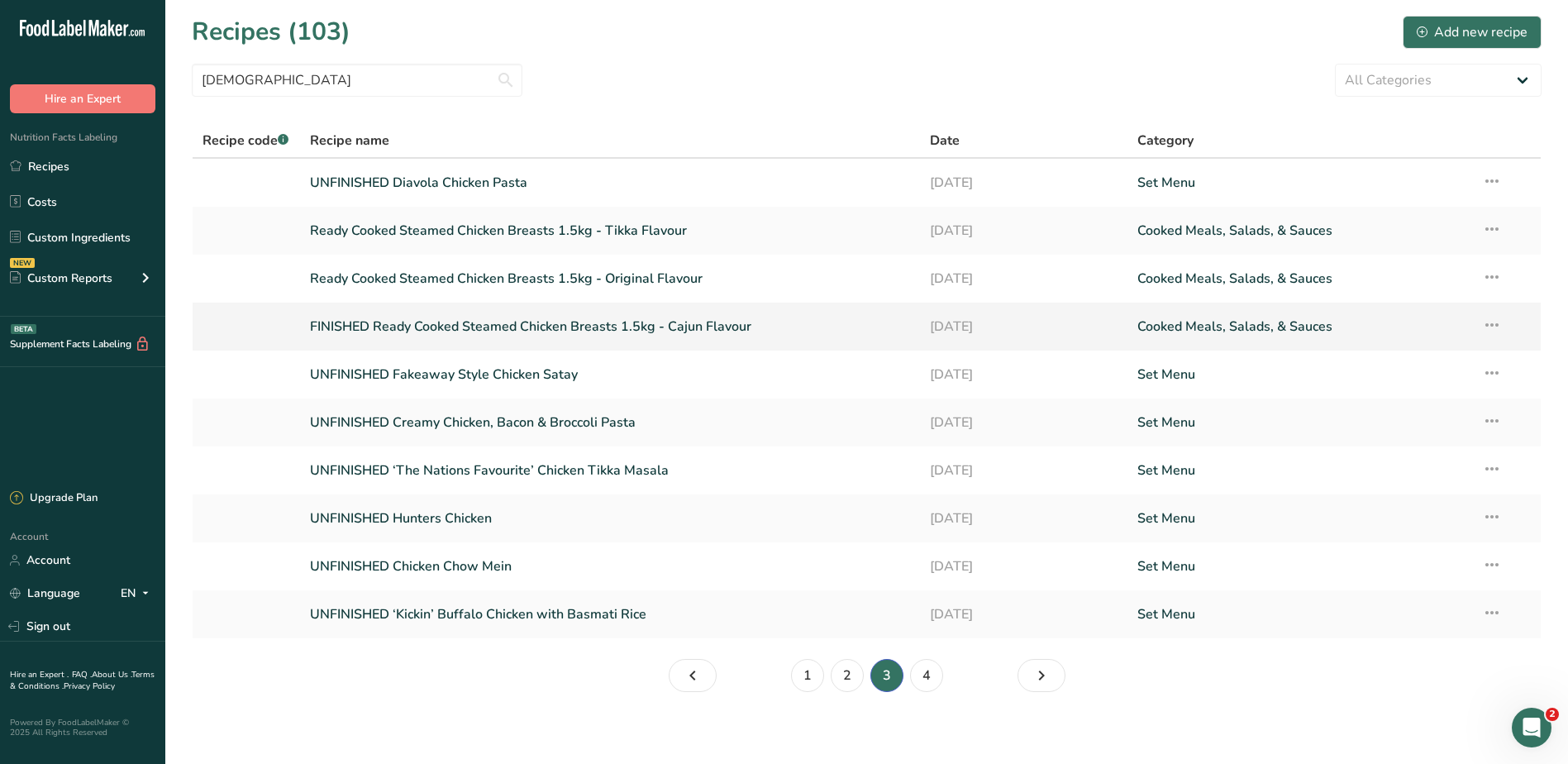
click at [1494, 327] on icon at bounding box center [1491, 325] width 19 height 30
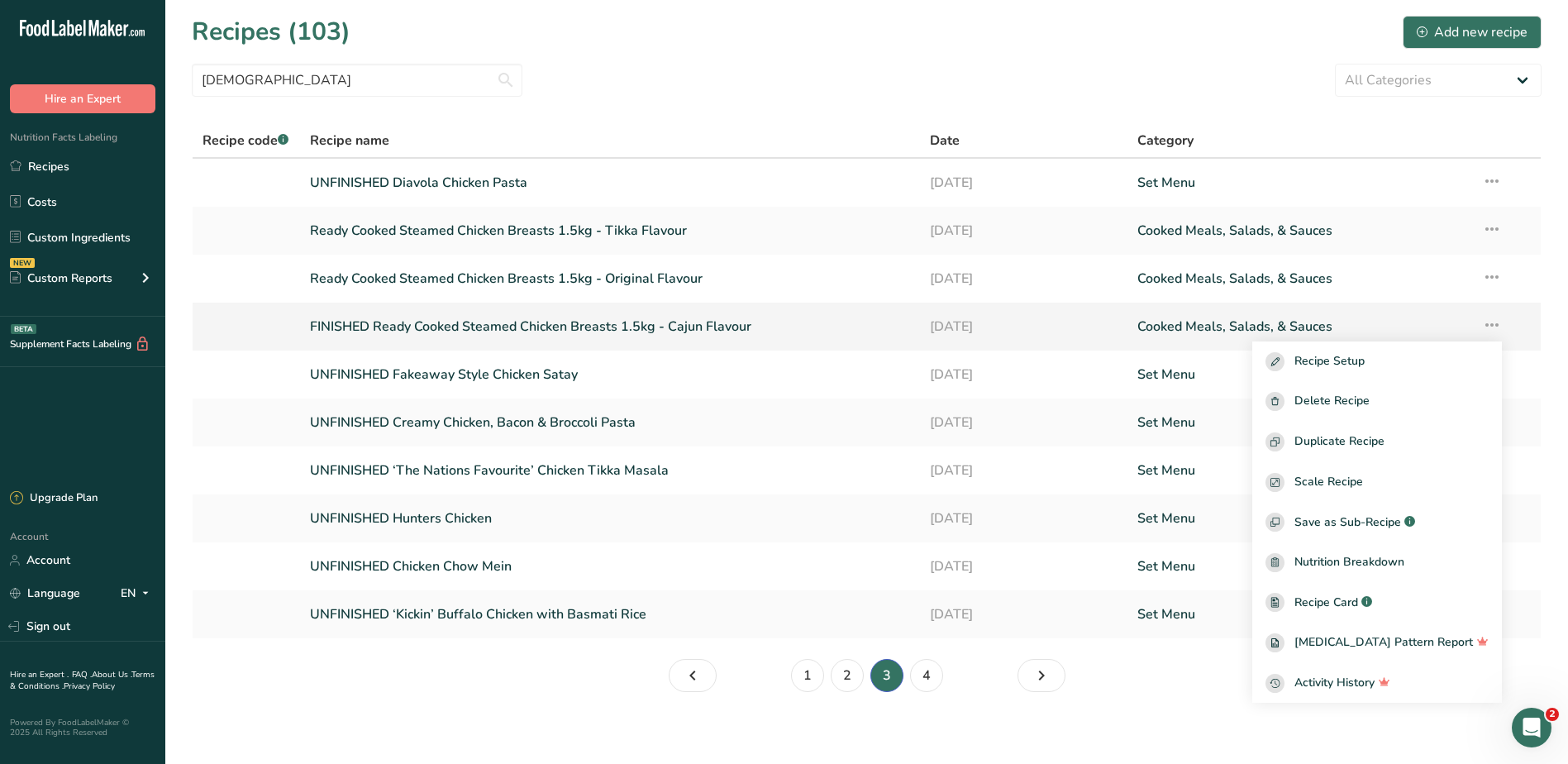
click at [503, 317] on link "FINISHED Ready Cooked Steamed Chicken Breasts 1.5kg - Cajun Flavour" at bounding box center [610, 326] width 601 height 35
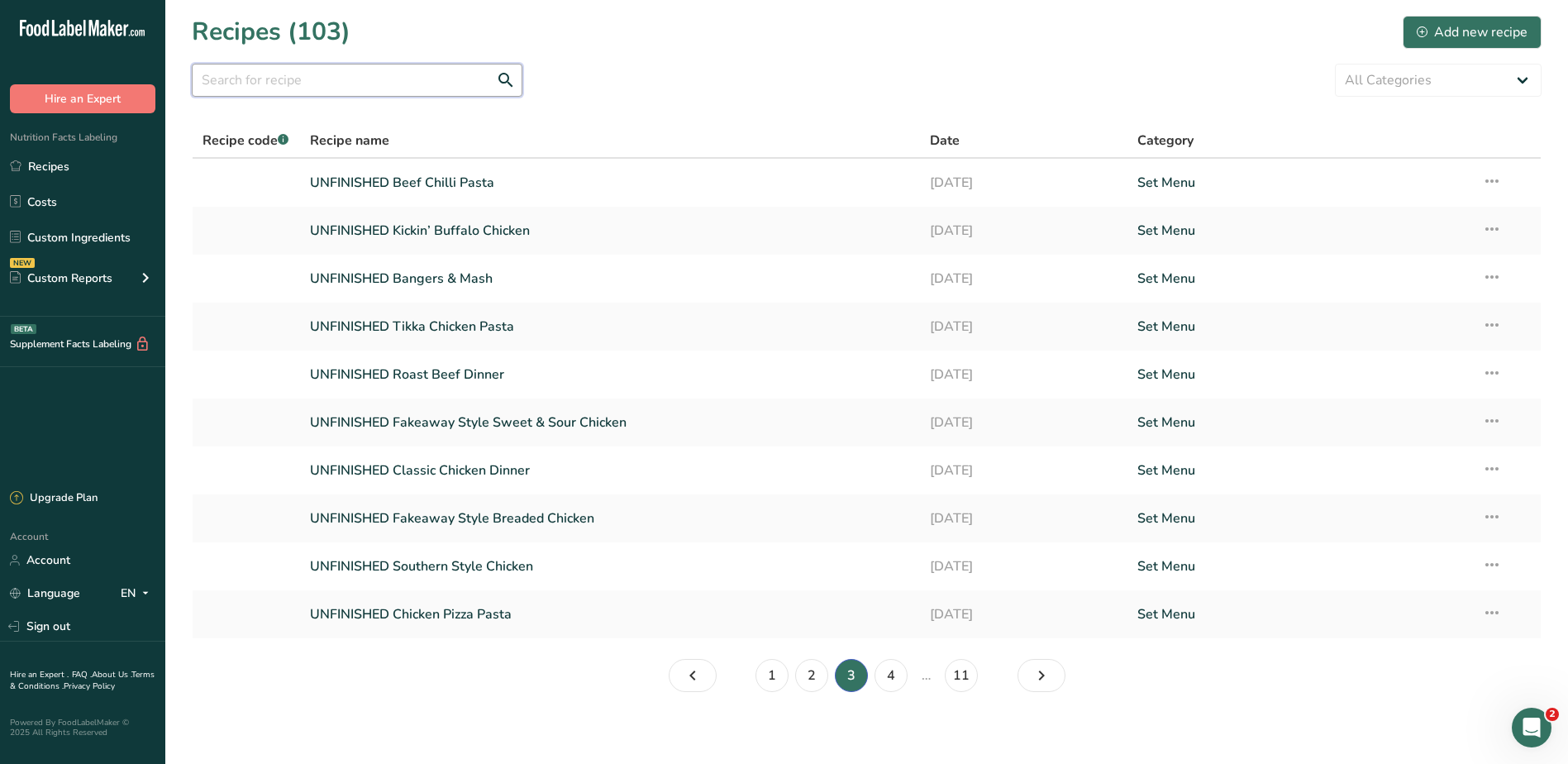
click at [356, 81] on input "text" at bounding box center [357, 79] width 330 height 33
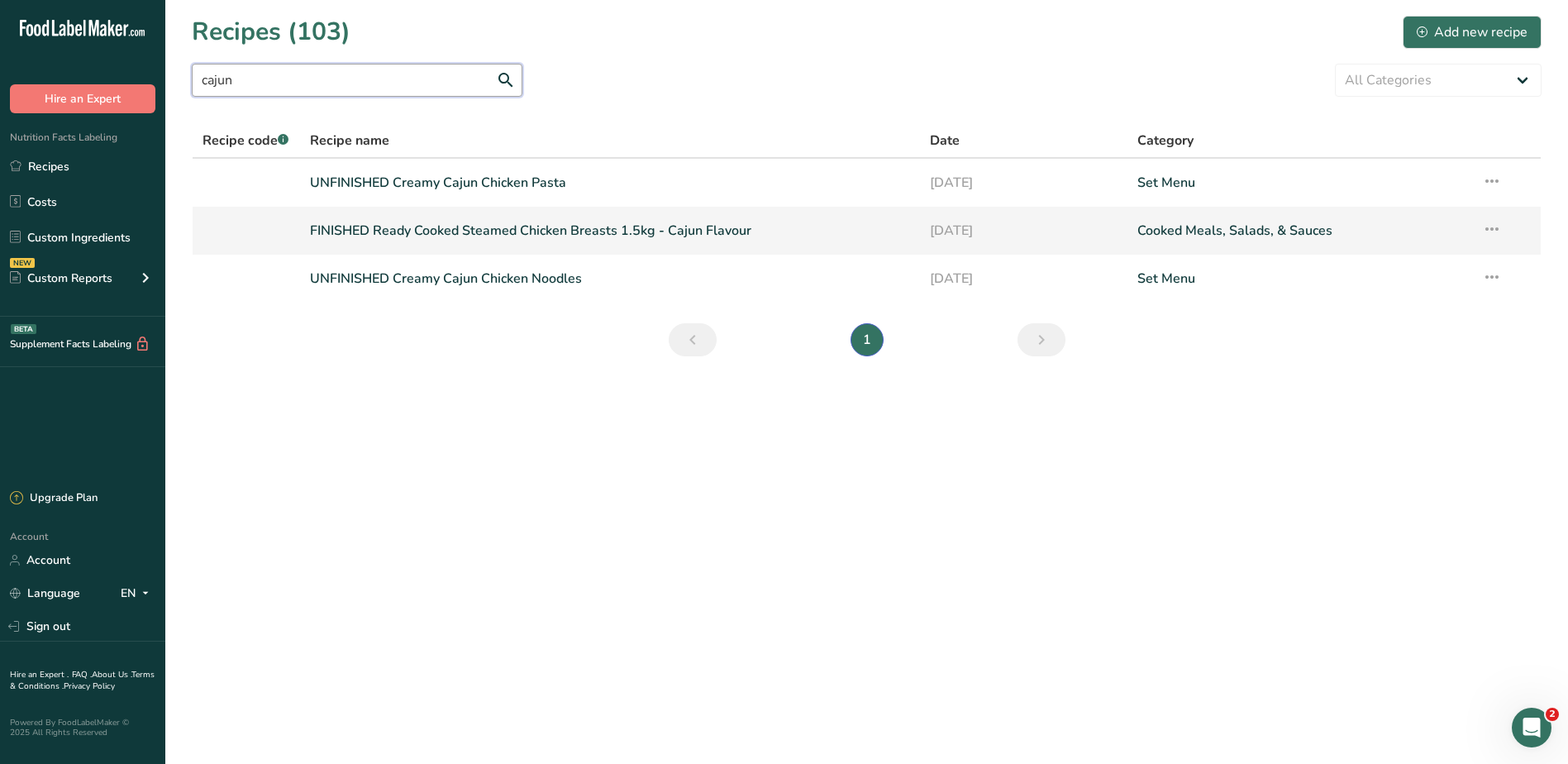
type input "cajun"
click at [1485, 220] on icon at bounding box center [1491, 228] width 19 height 30
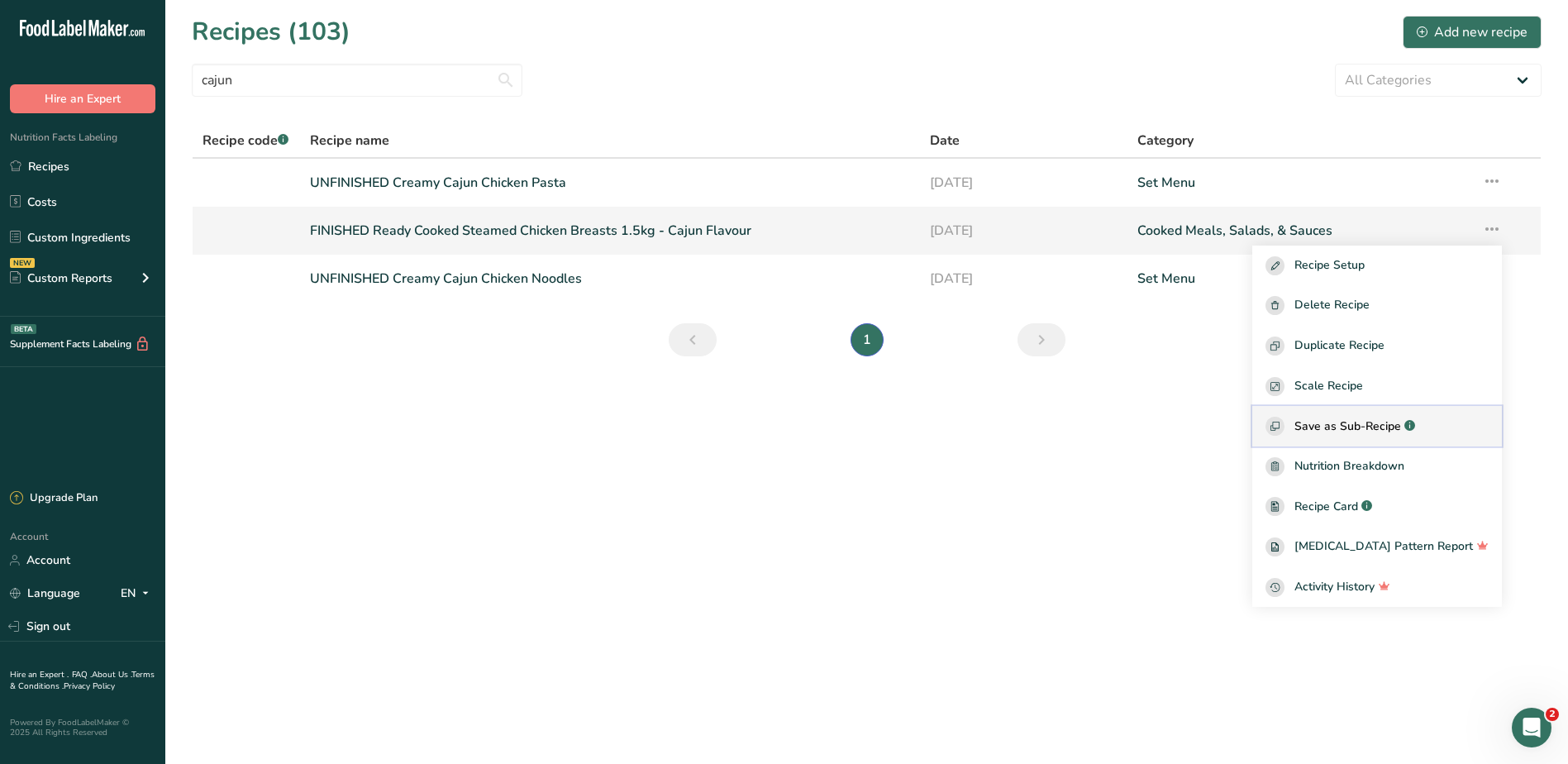
click at [1370, 424] on span "Save as Sub-Recipe" at bounding box center [1348, 426] width 106 height 18
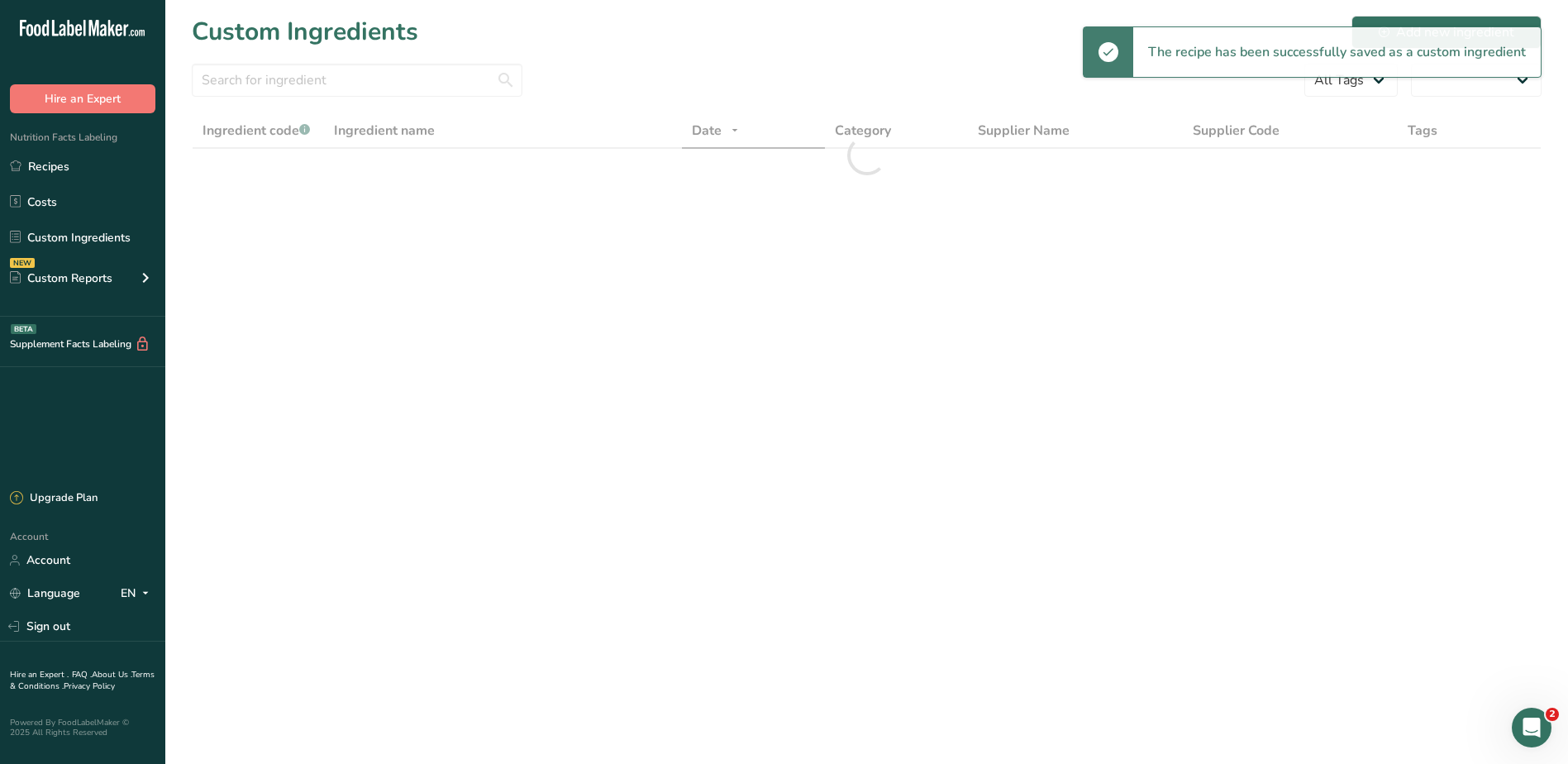
select select "30"
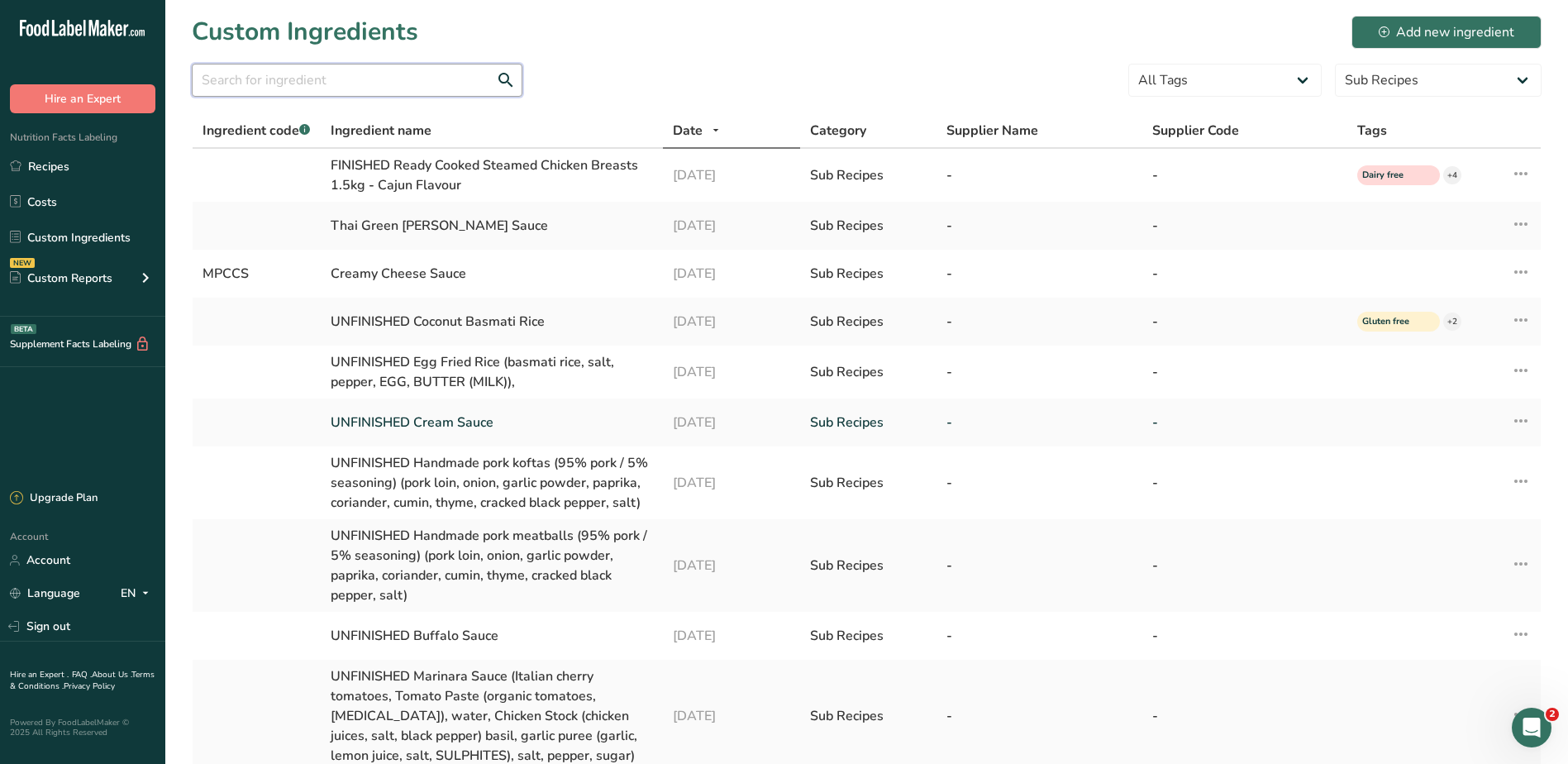
click at [362, 73] on input "text" at bounding box center [357, 79] width 330 height 33
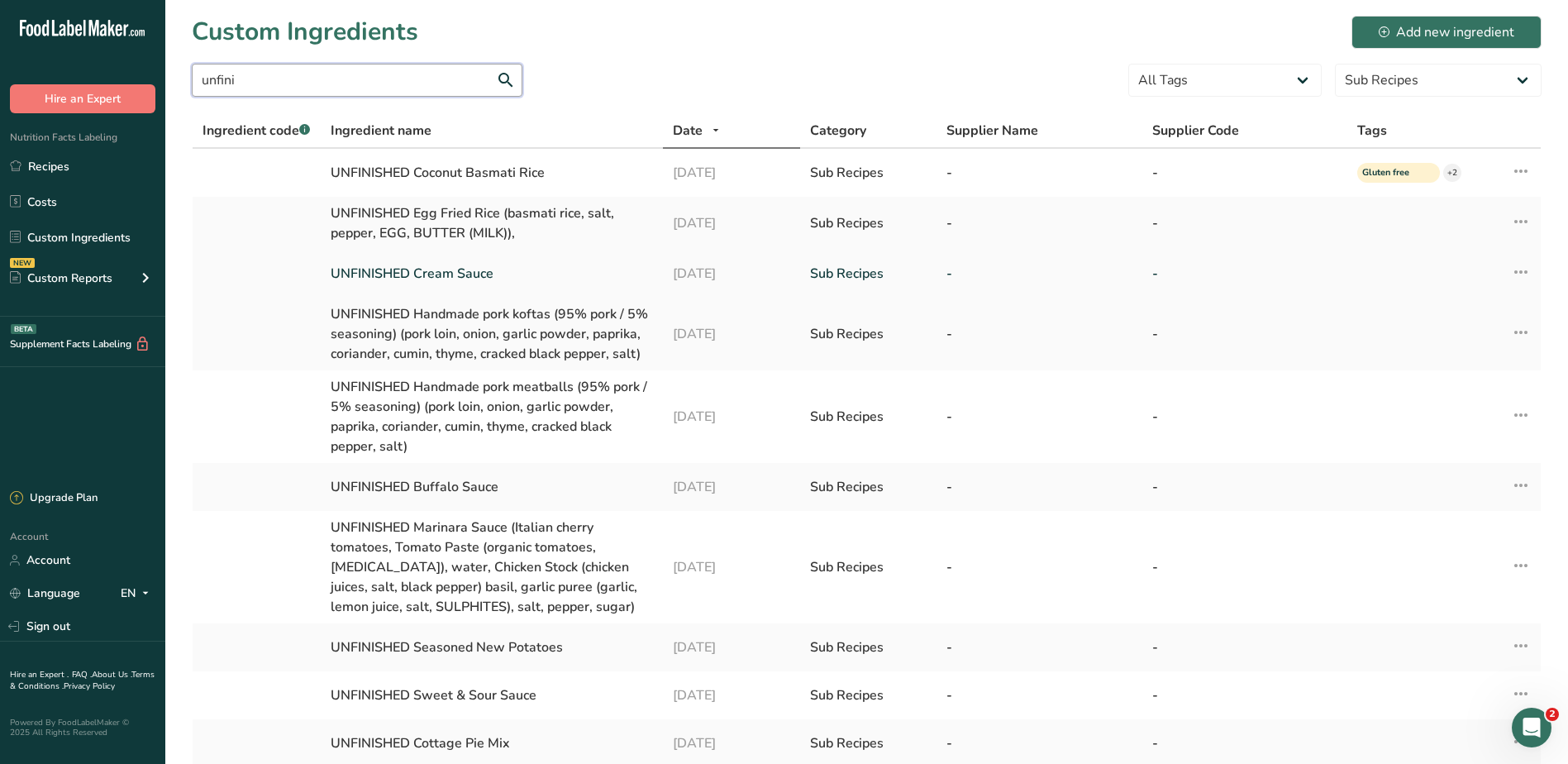
type input "unfini"
click at [73, 171] on link "Recipes" at bounding box center [83, 166] width 166 height 31
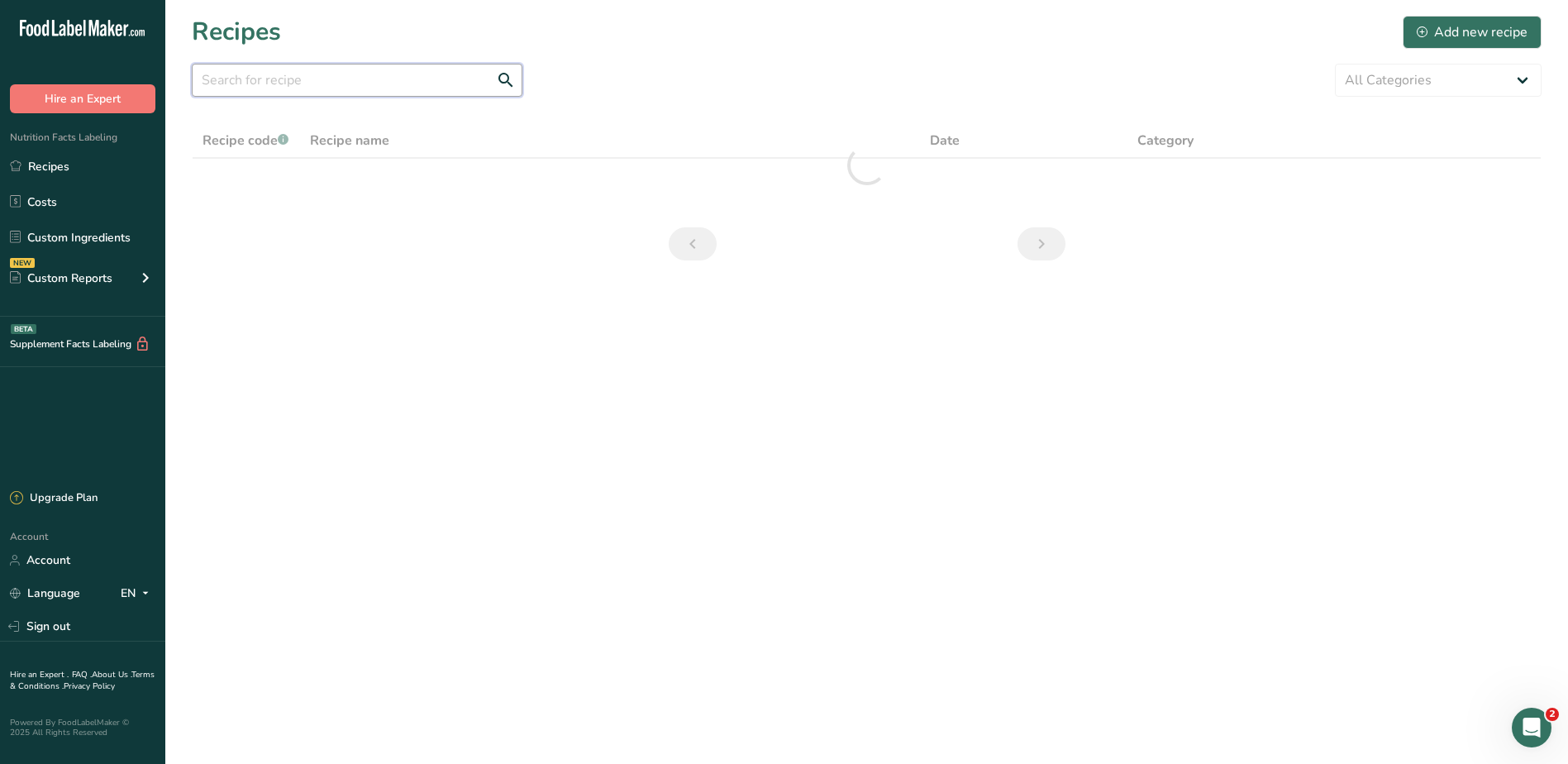
click at [406, 82] on input "text" at bounding box center [357, 79] width 330 height 33
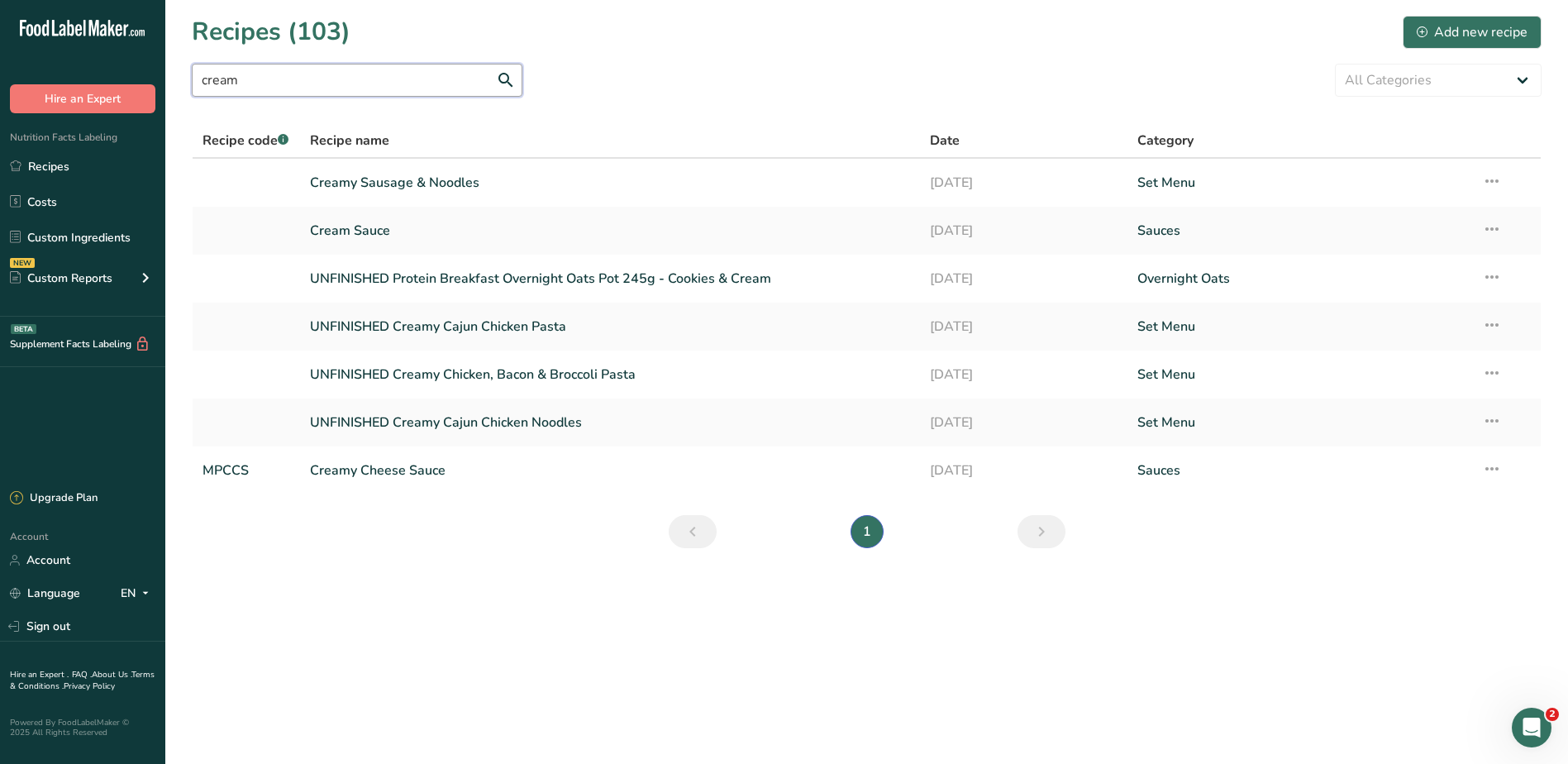
type input "cream"
click at [69, 199] on link "Costs" at bounding box center [83, 201] width 166 height 31
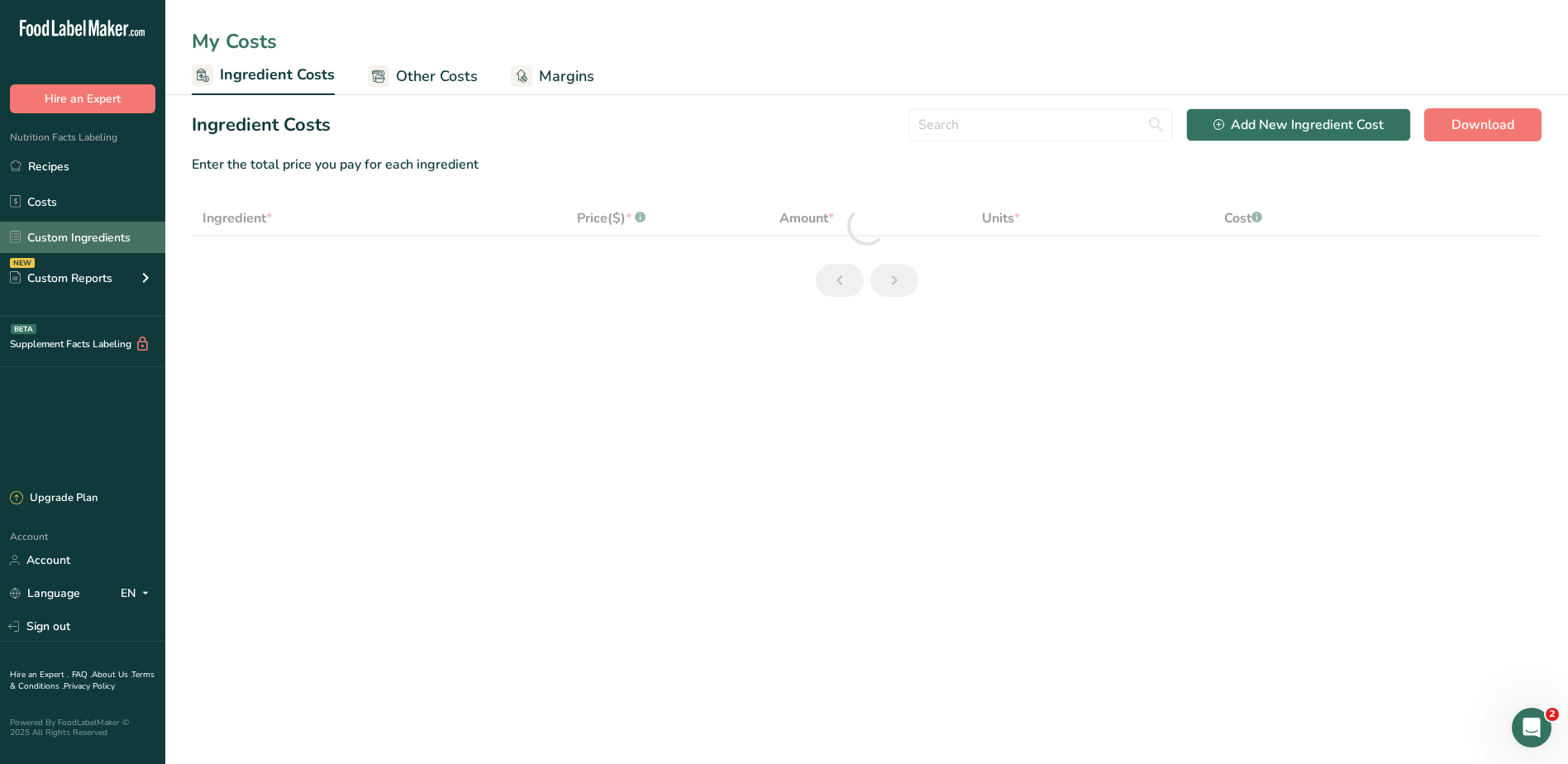
select select "1"
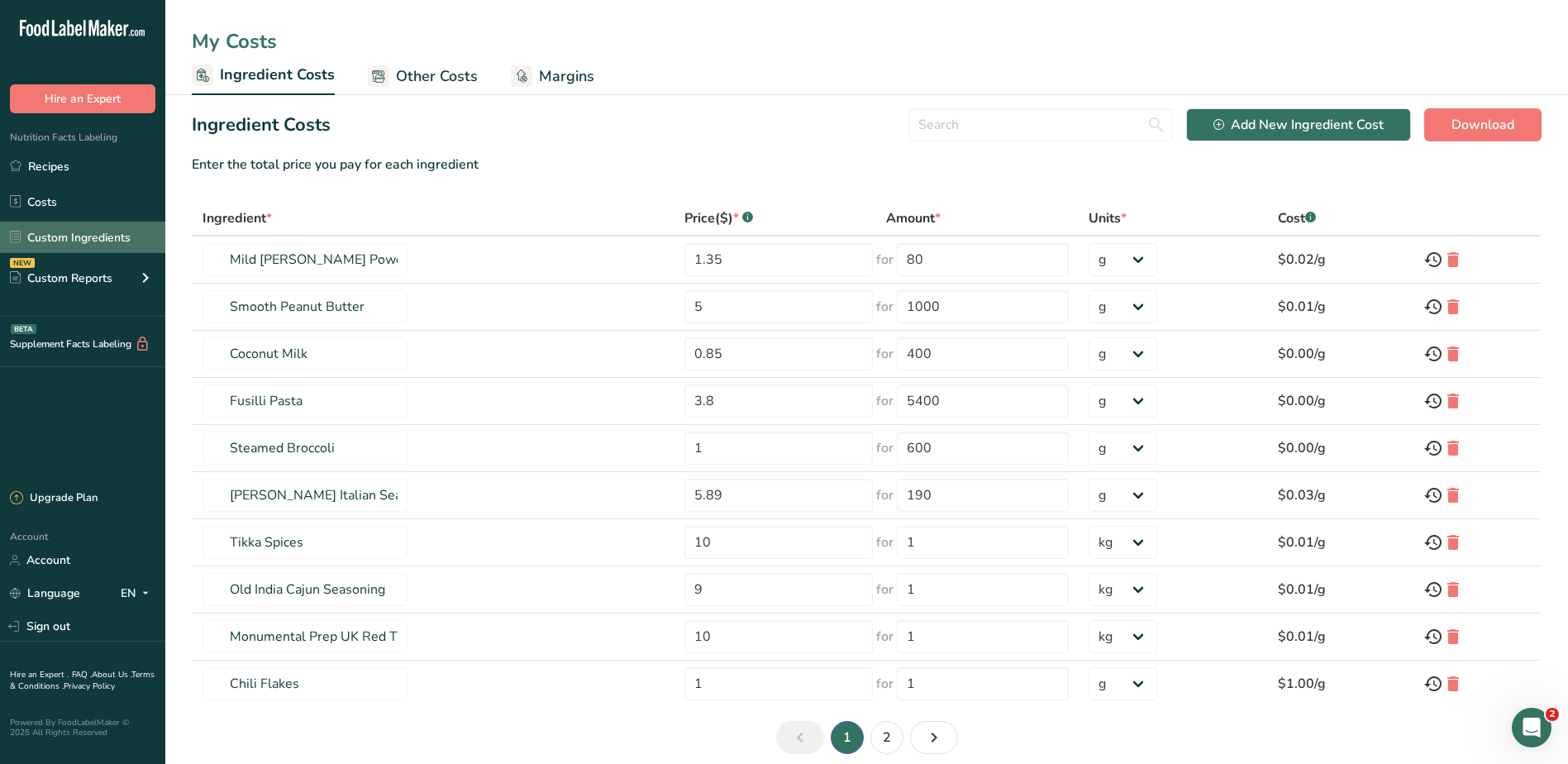
click at [77, 238] on link "Custom Ingredients" at bounding box center [83, 237] width 166 height 31
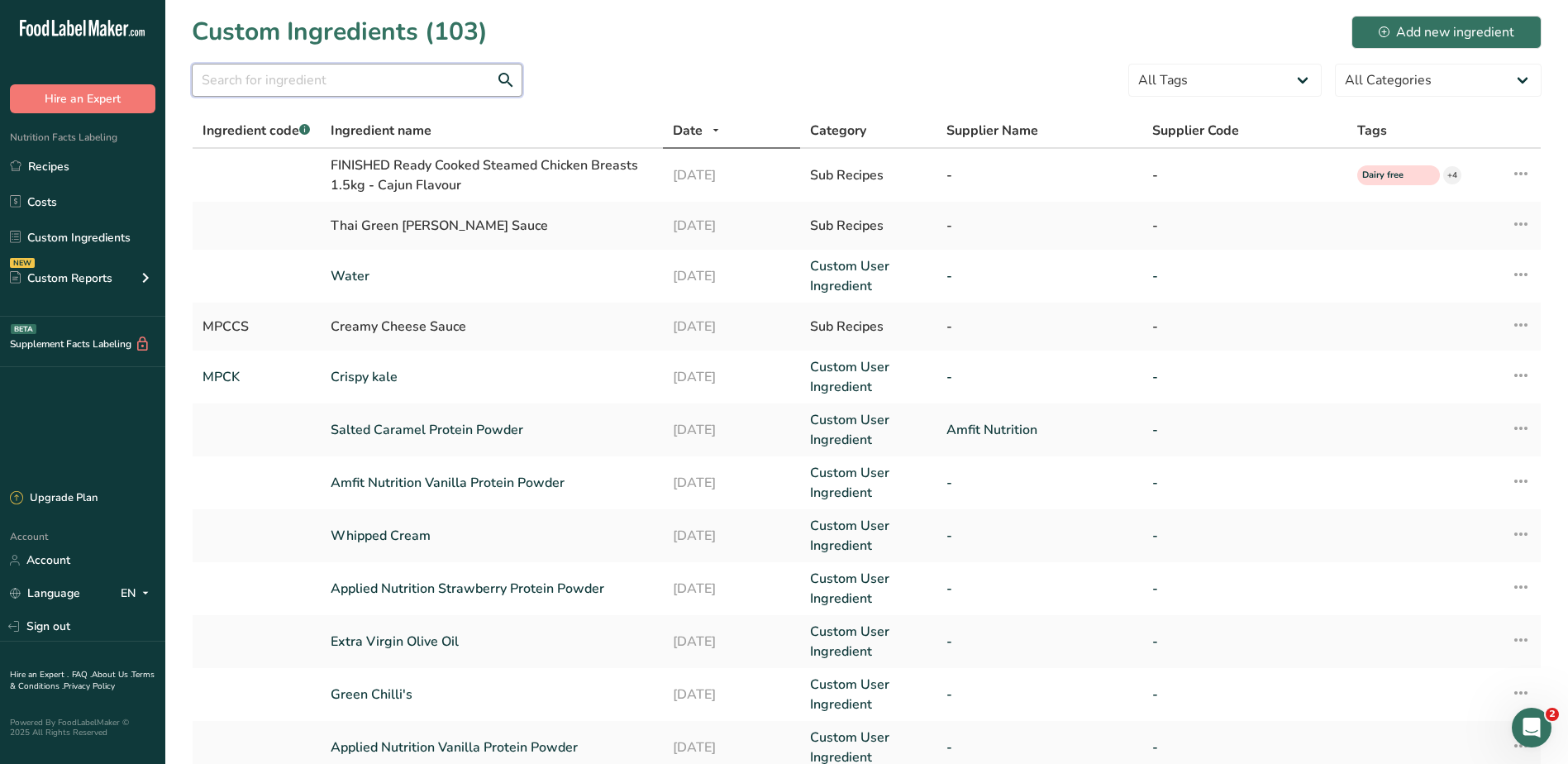
click at [364, 83] on input "text" at bounding box center [357, 79] width 330 height 33
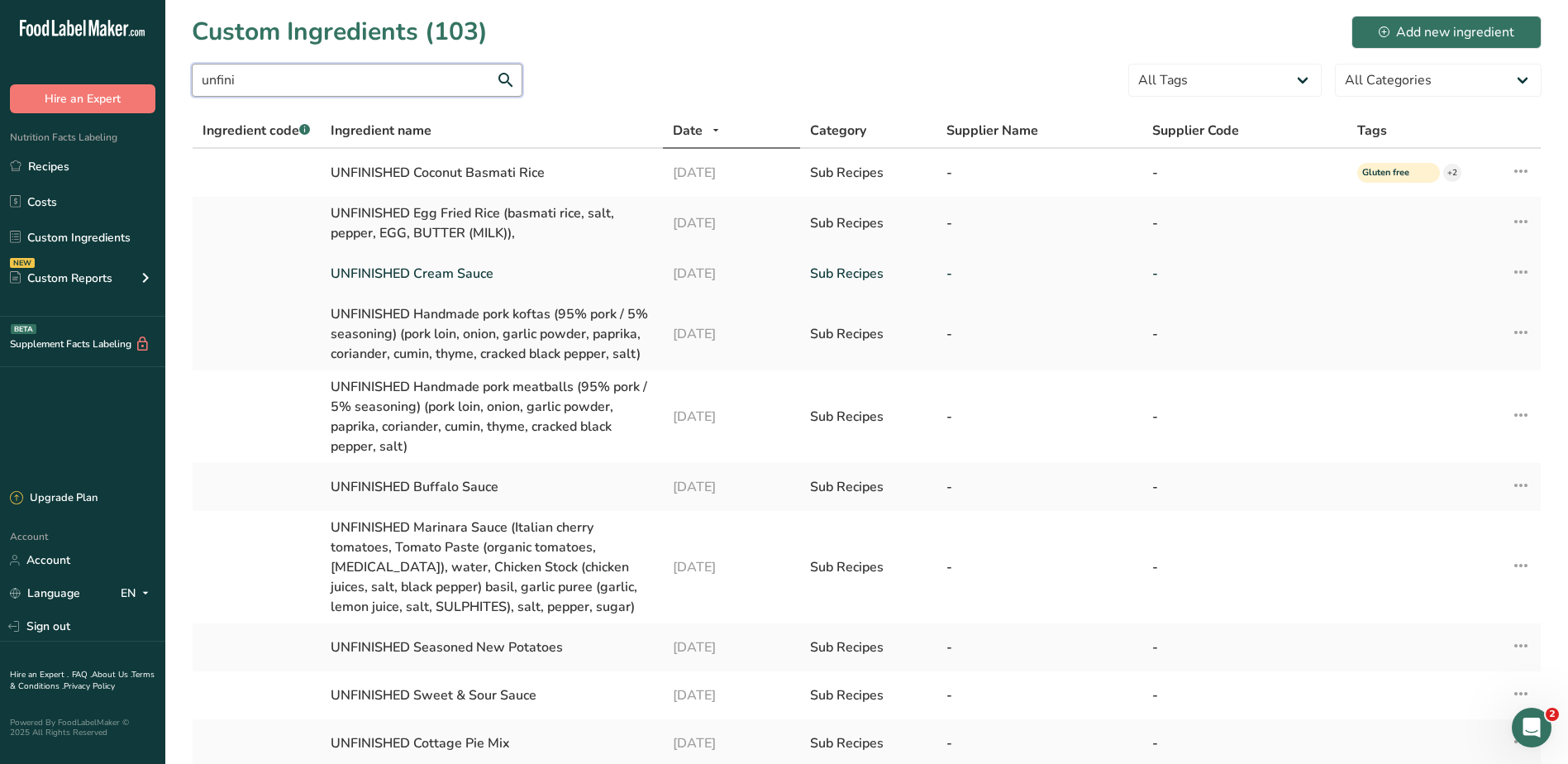
type input "unfini"
click at [1518, 268] on icon at bounding box center [1520, 271] width 19 height 30
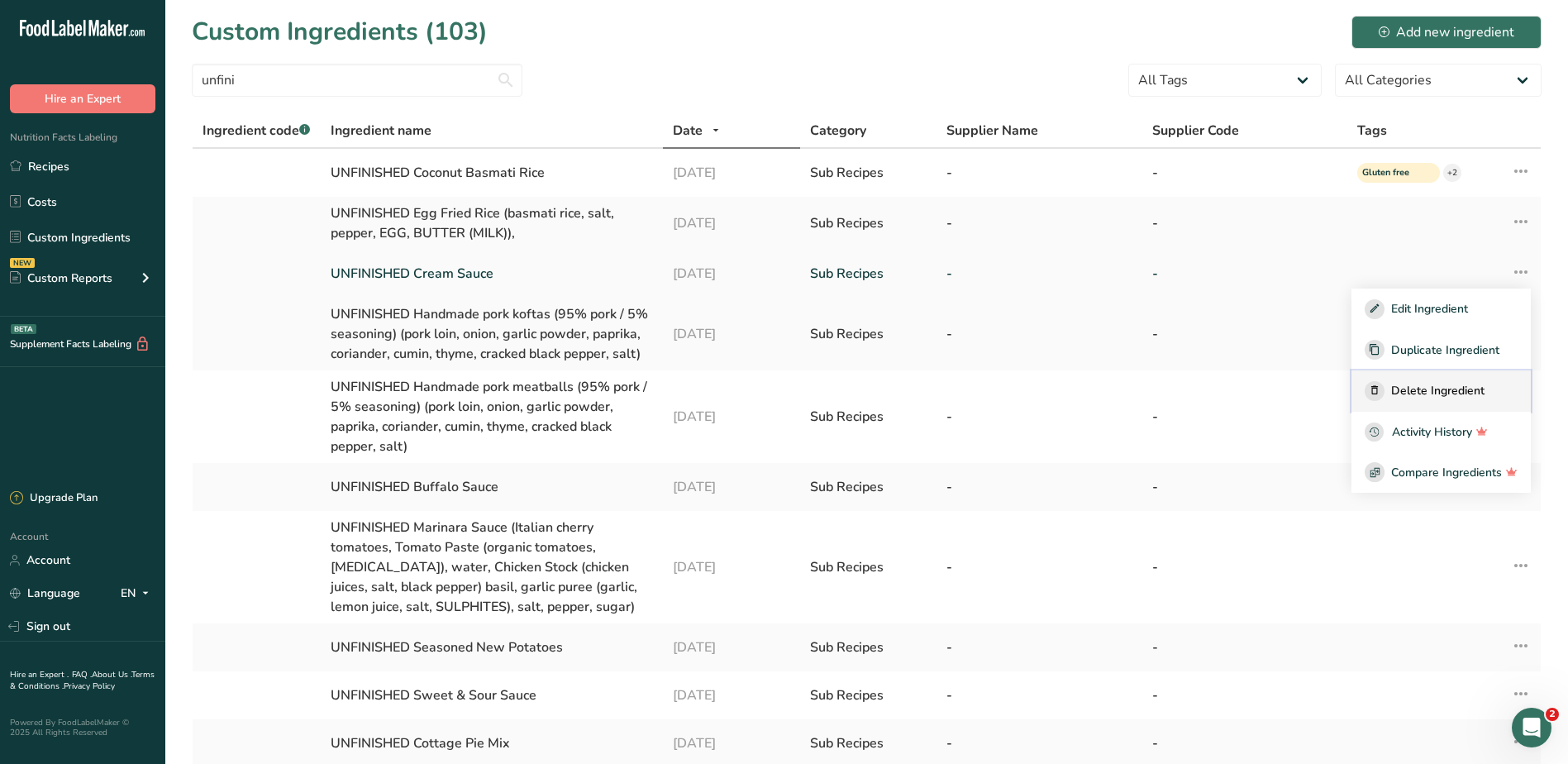
click at [1418, 392] on span "Delete Ingredient" at bounding box center [1437, 390] width 94 height 18
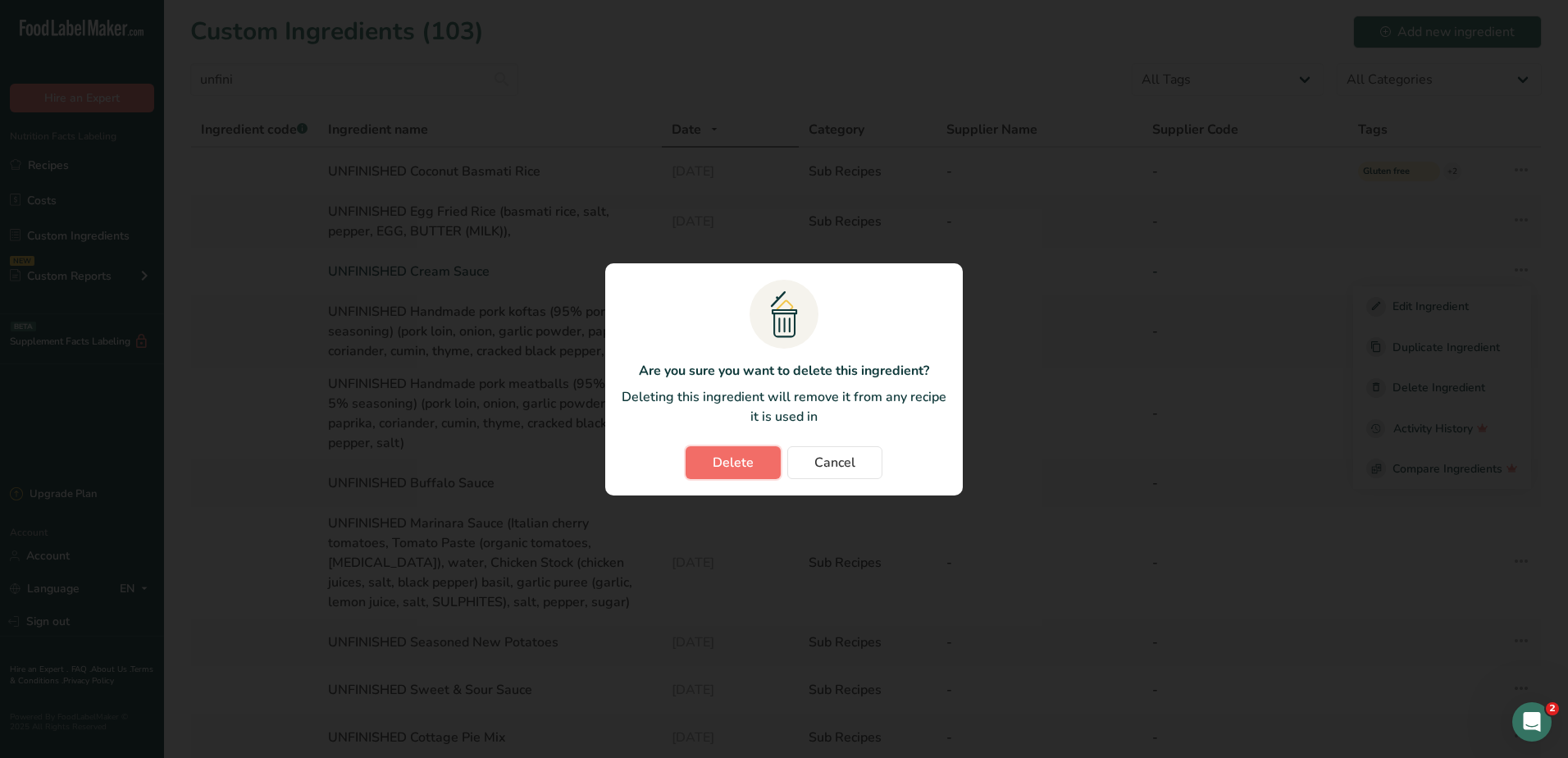
click at [771, 468] on button "Delete" at bounding box center [733, 462] width 95 height 33
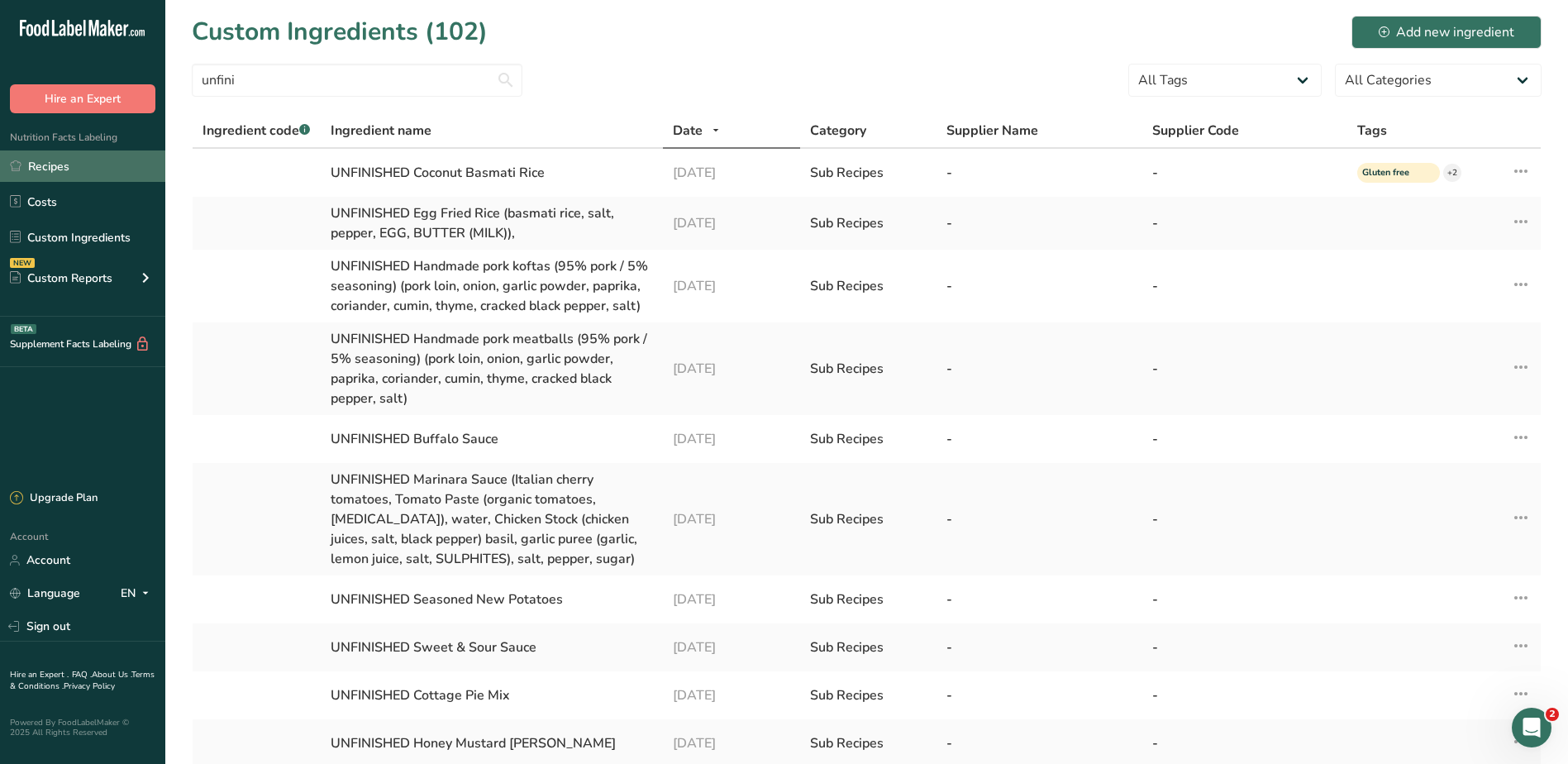
click at [52, 171] on link "Recipes" at bounding box center [83, 166] width 166 height 31
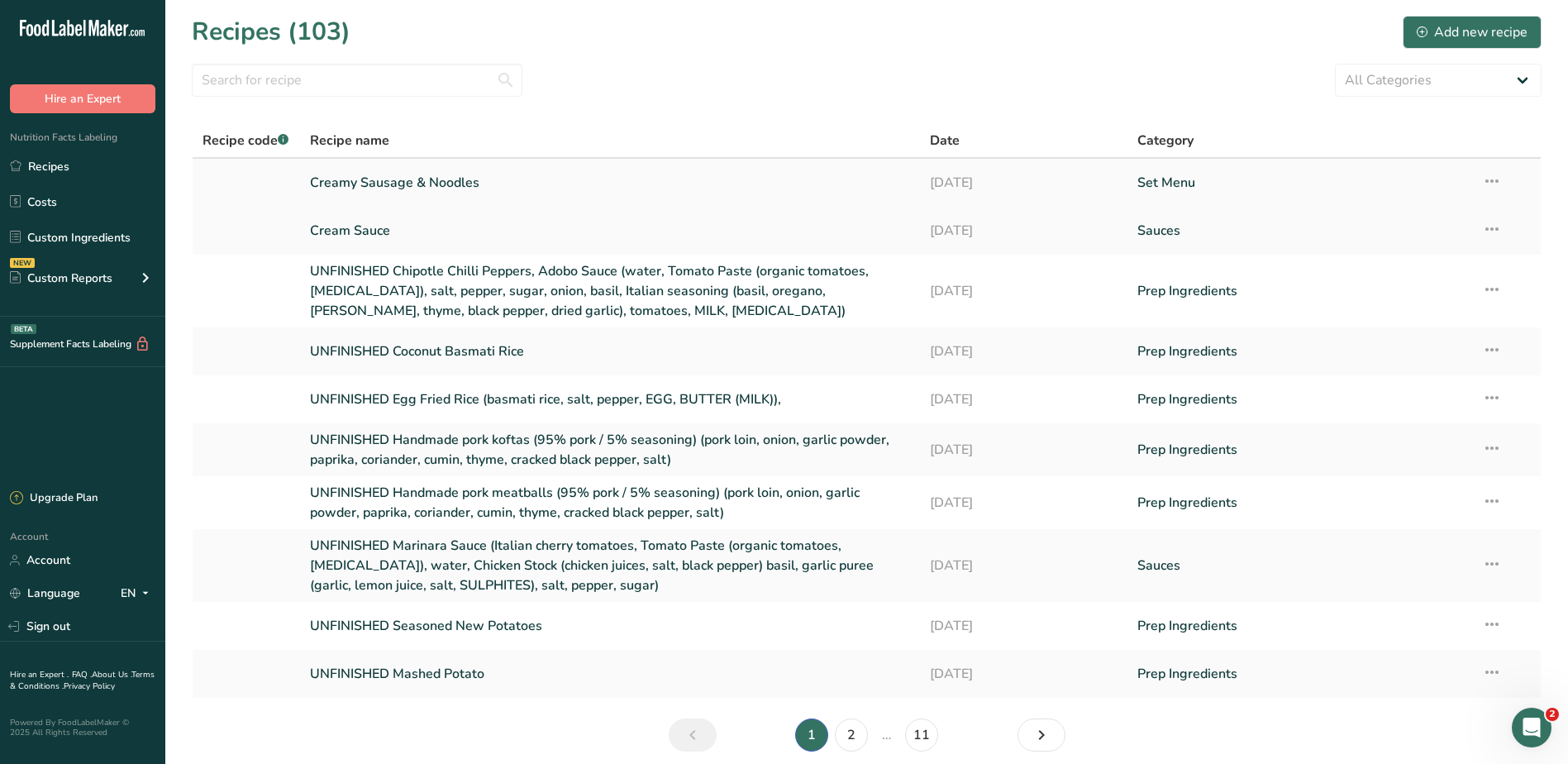
click at [348, 183] on link "Creamy Sausage & Noodles" at bounding box center [610, 183] width 601 height 35
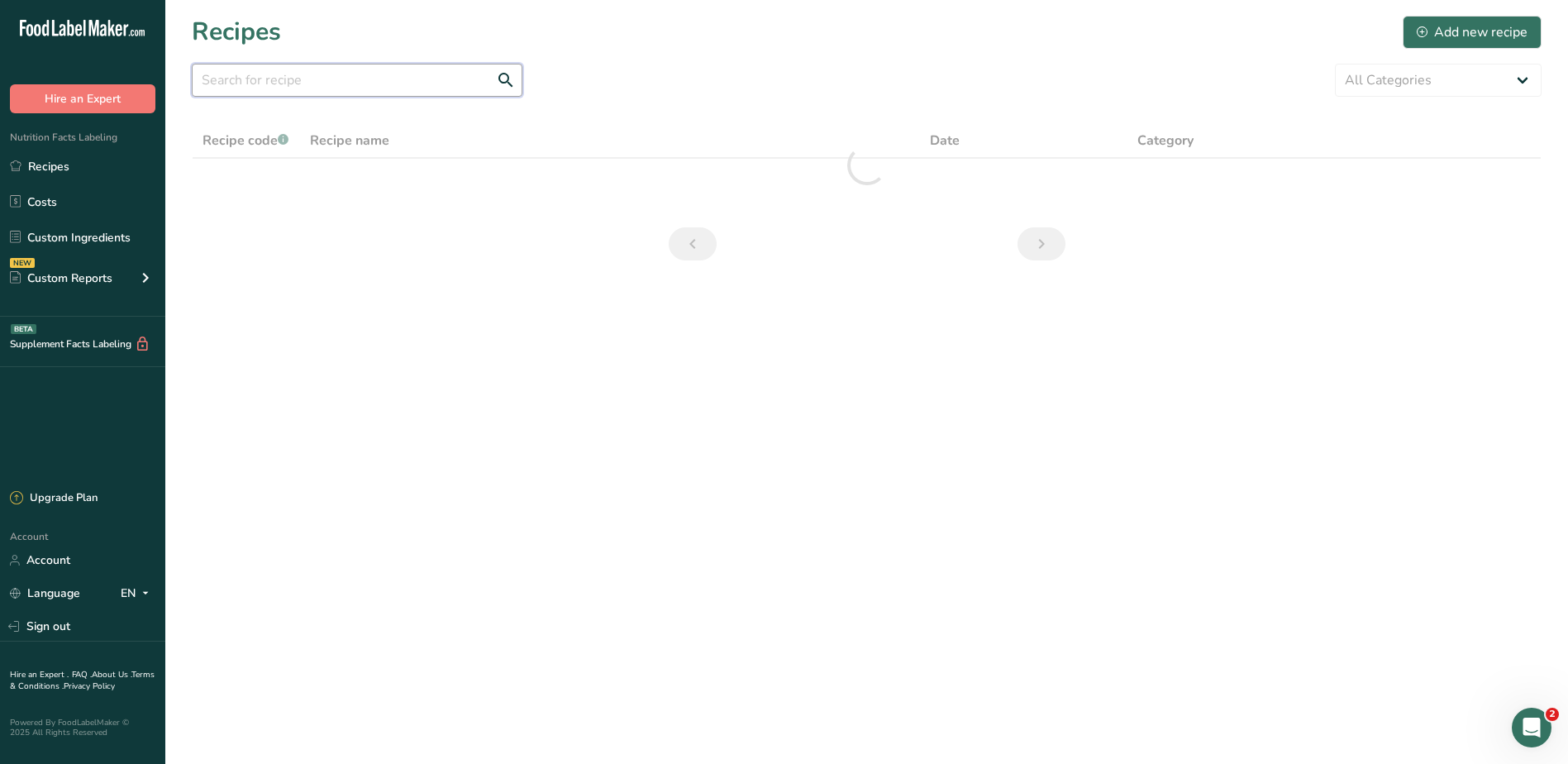
click at [331, 79] on input "text" at bounding box center [357, 79] width 330 height 33
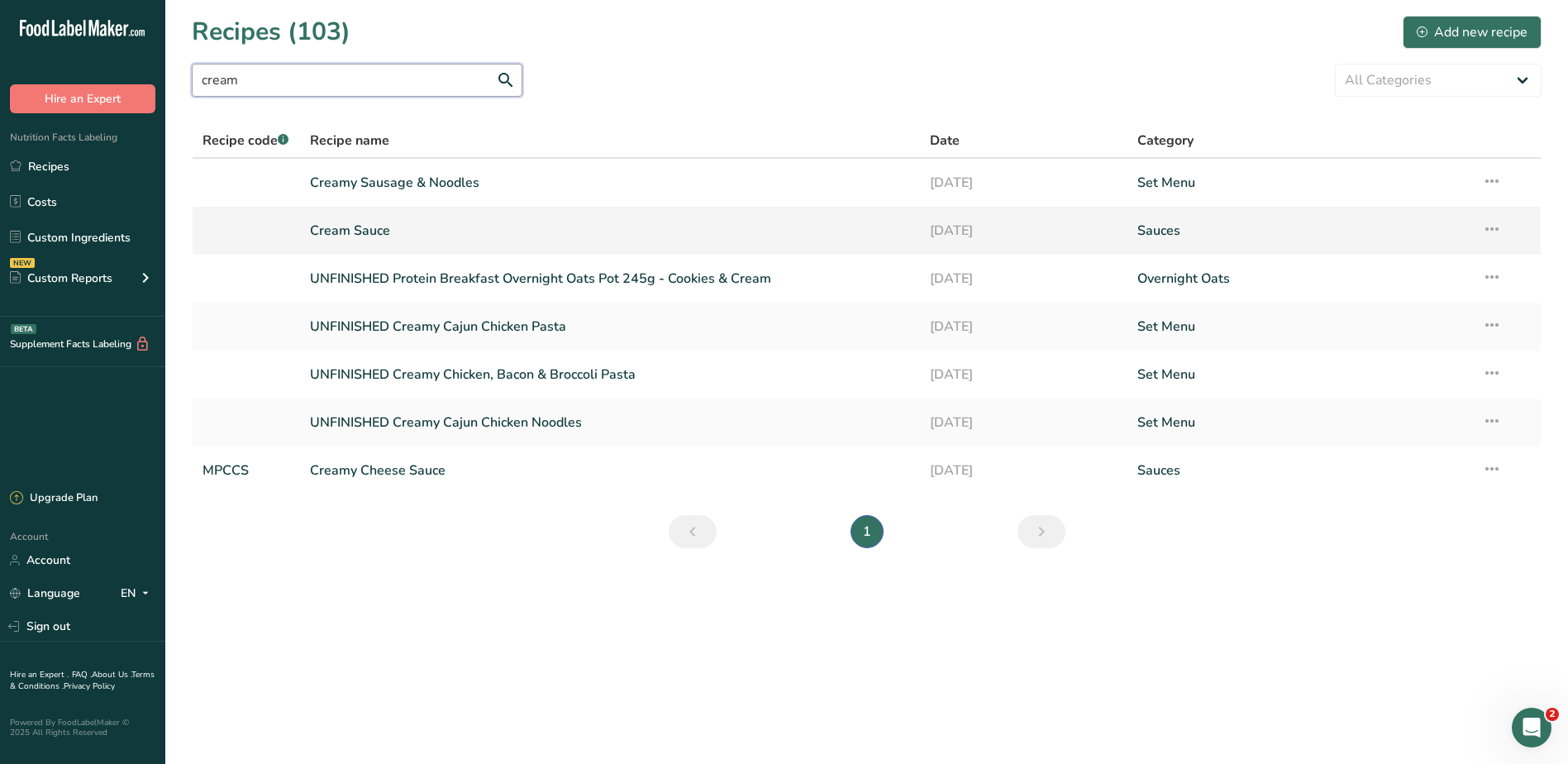
type input "cream"
click at [1497, 232] on icon at bounding box center [1491, 228] width 19 height 30
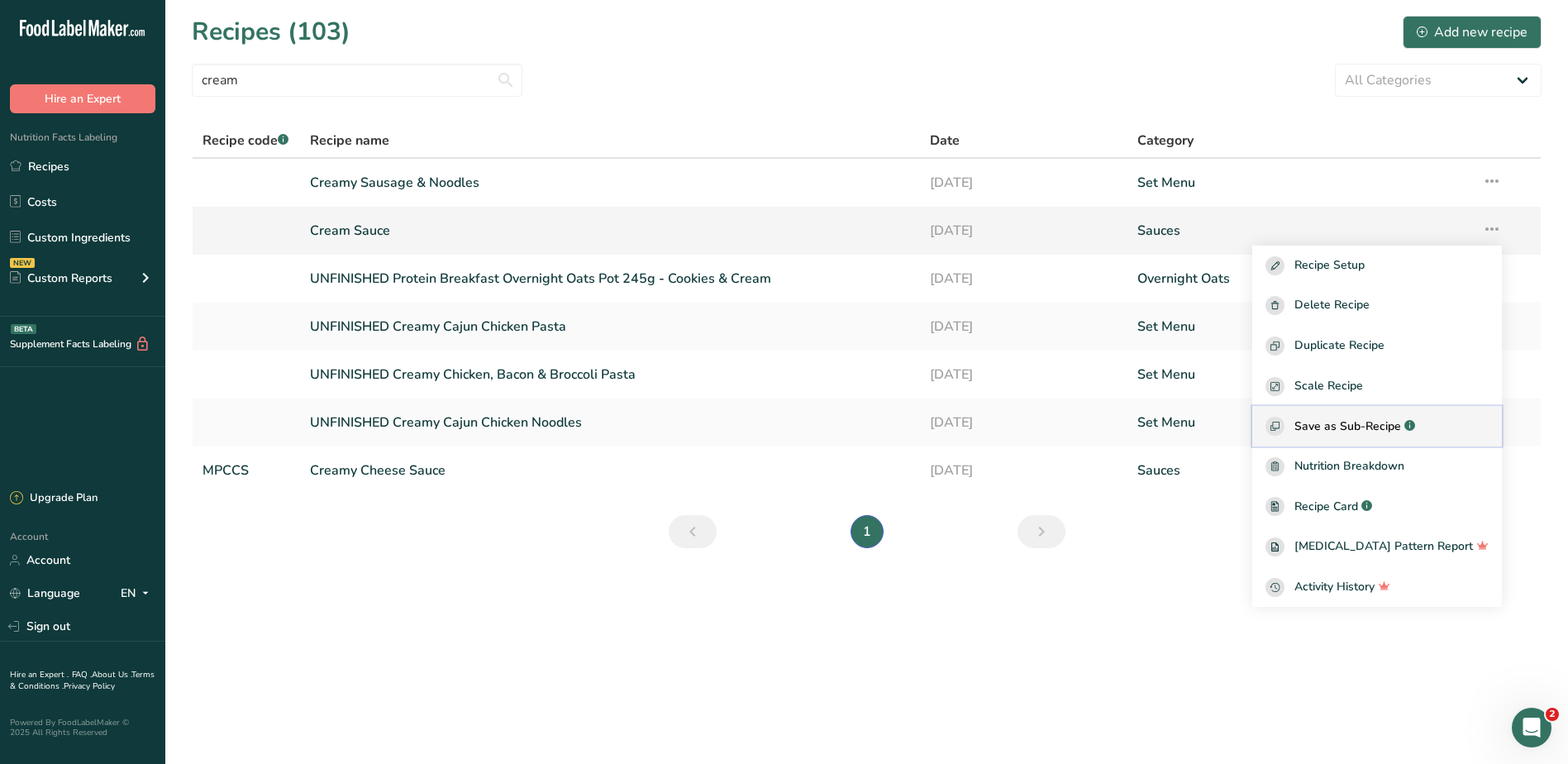
click at [1368, 422] on span "Save as Sub-Recipe" at bounding box center [1348, 426] width 106 height 18
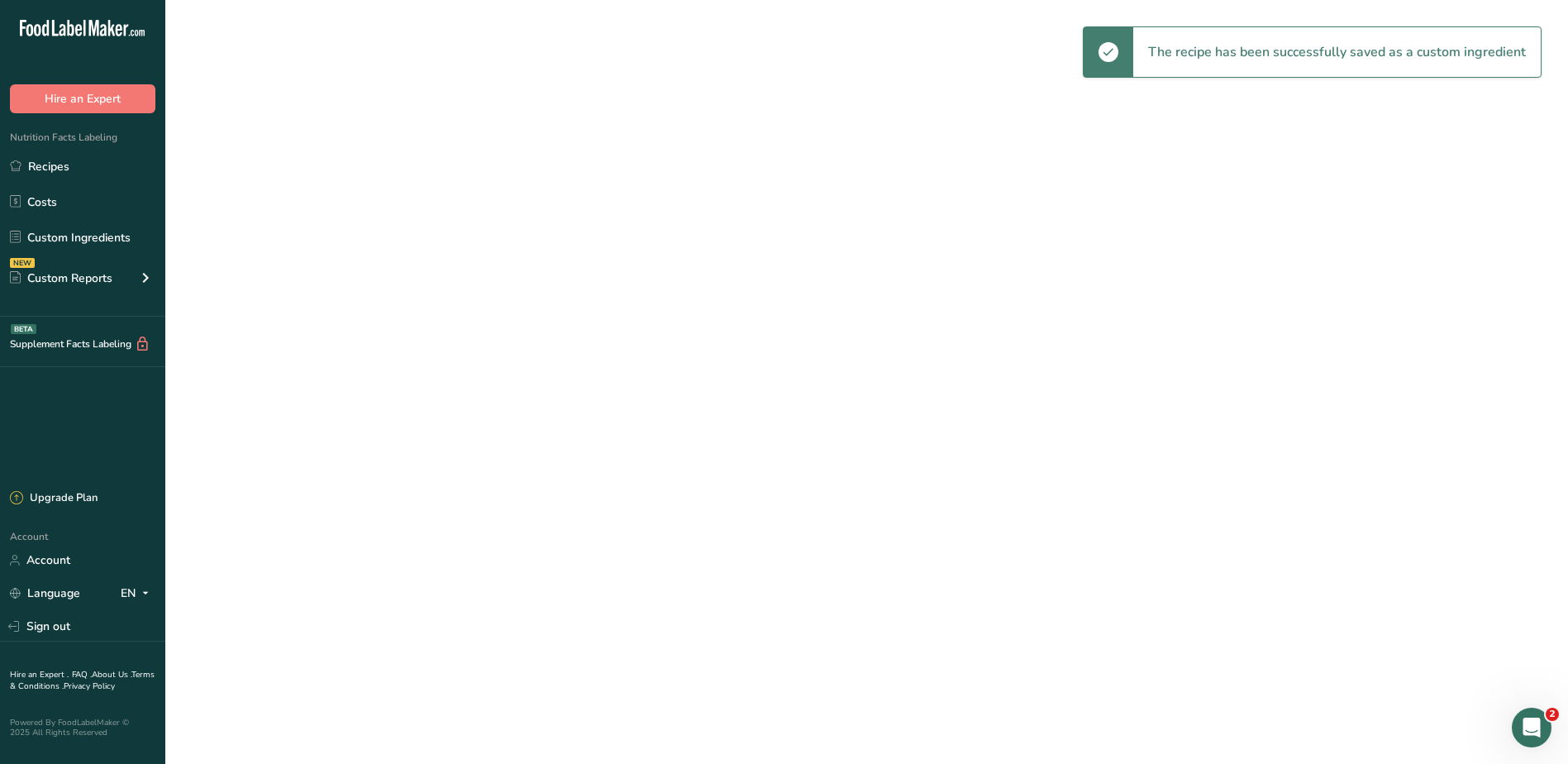
select select "30"
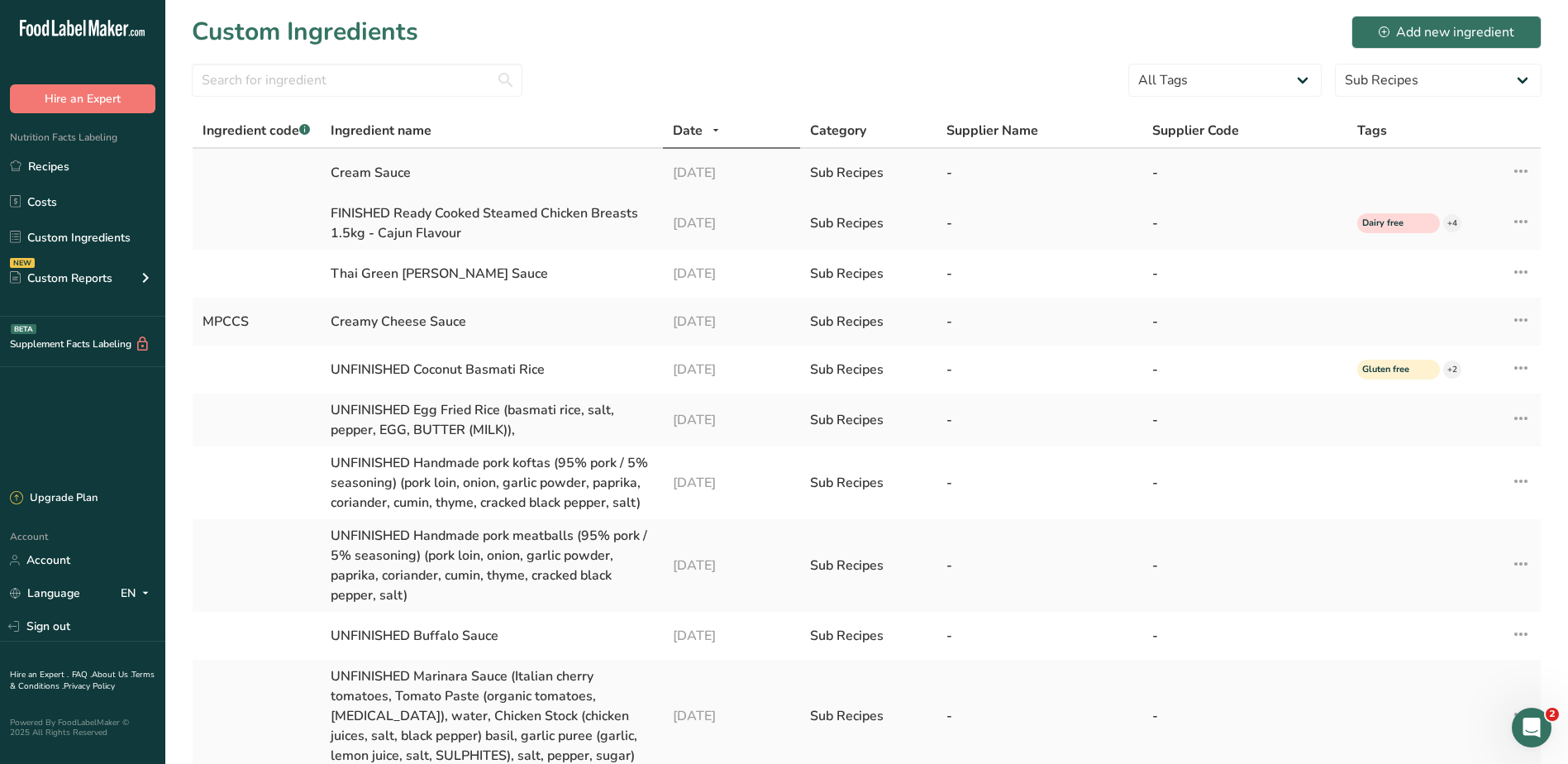
click at [390, 170] on div "Cream Sauce" at bounding box center [491, 172] width 322 height 19
click at [1523, 167] on icon at bounding box center [1520, 171] width 19 height 30
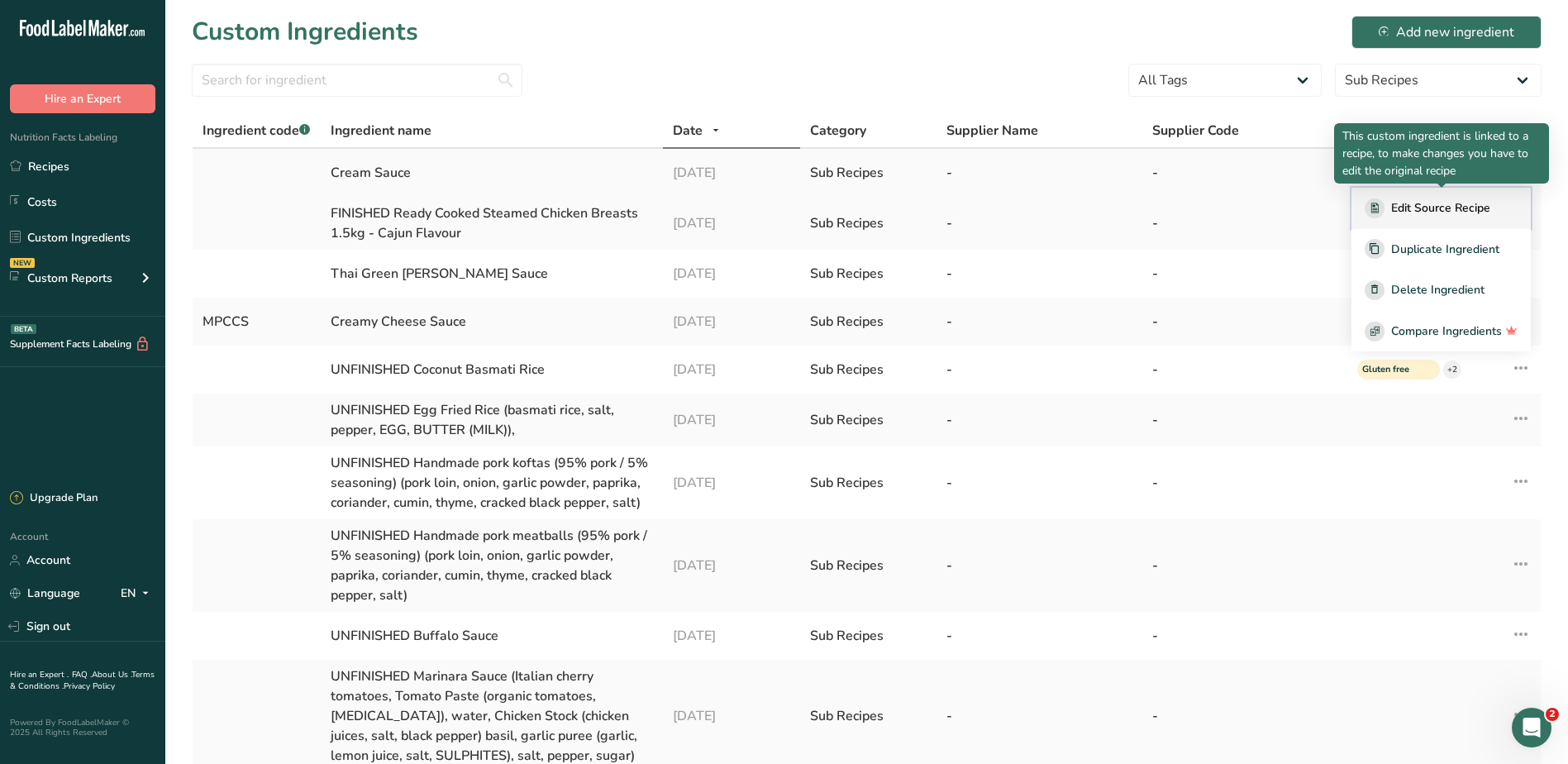
click at [1428, 199] on div "Edit Source Recipe" at bounding box center [1440, 208] width 153 height 19
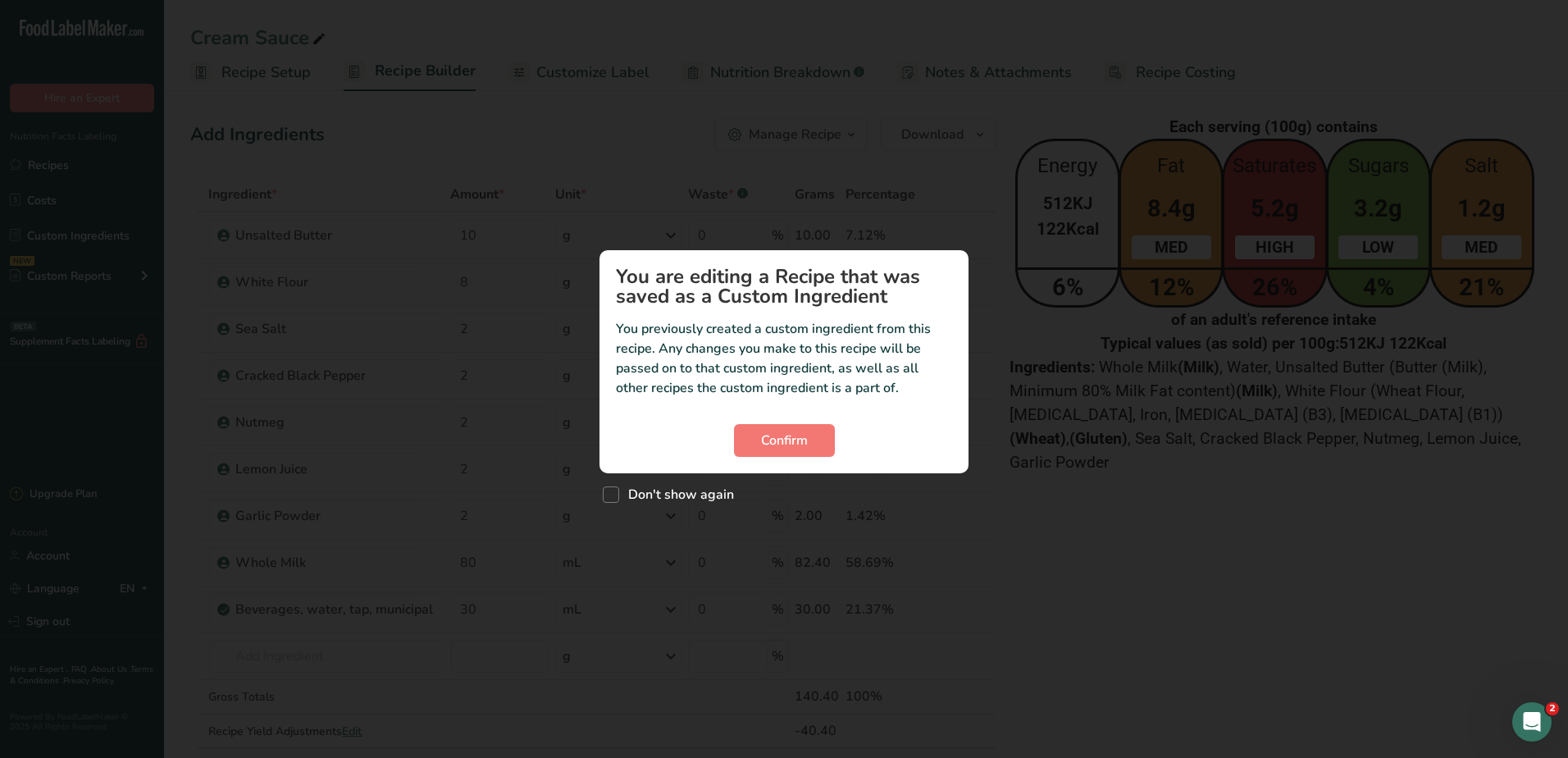
click at [709, 482] on div "Don't show again" at bounding box center [784, 491] width 369 height 35
click at [709, 496] on span "Don't show again" at bounding box center [676, 495] width 115 height 17
click at [614, 496] on input "Don't show again" at bounding box center [608, 494] width 11 height 11
checkbox input "true"
click at [763, 443] on span "Confirm" at bounding box center [785, 440] width 47 height 19
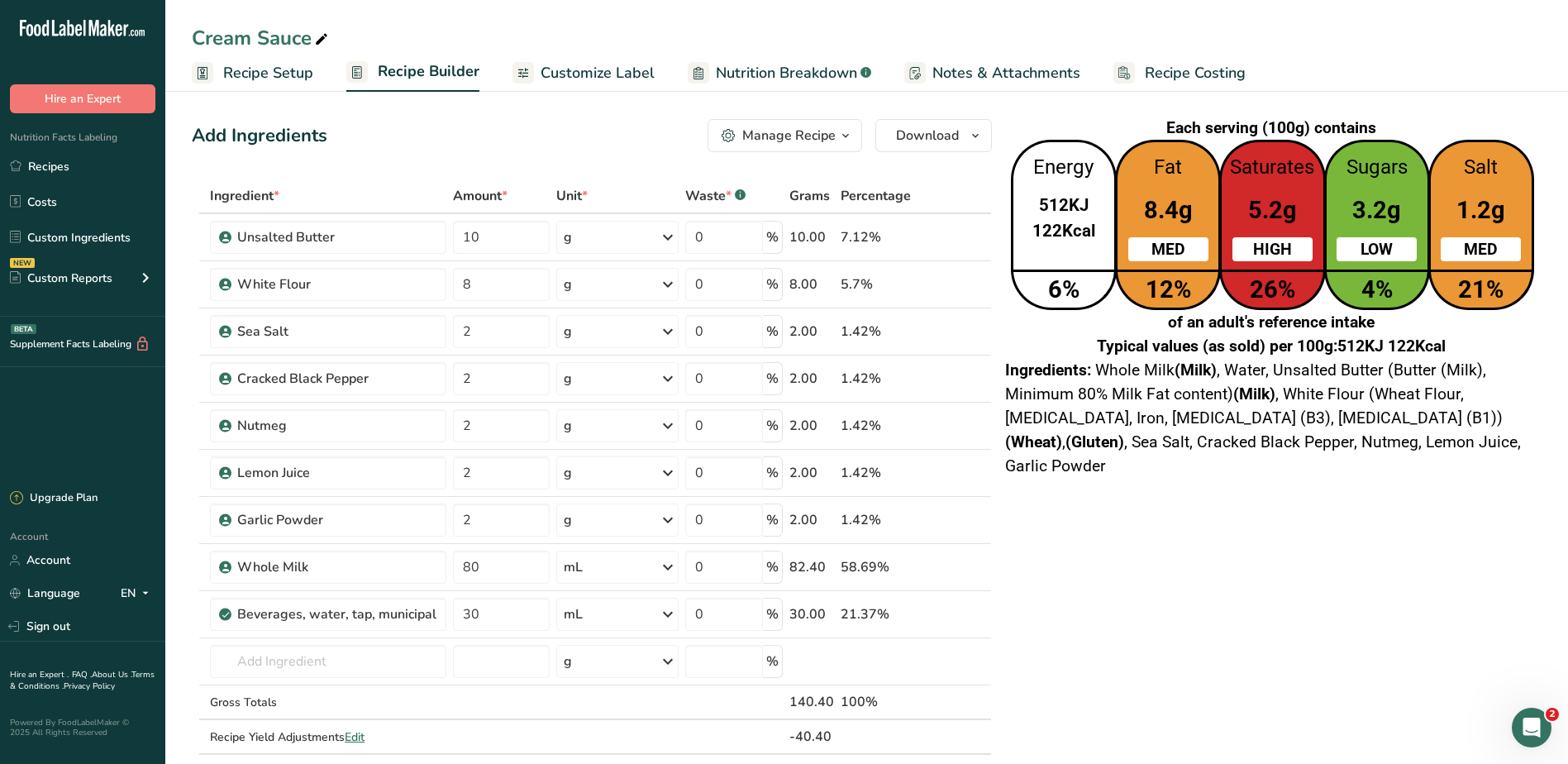
click at [284, 74] on span "Recipe Setup" at bounding box center [268, 73] width 90 height 22
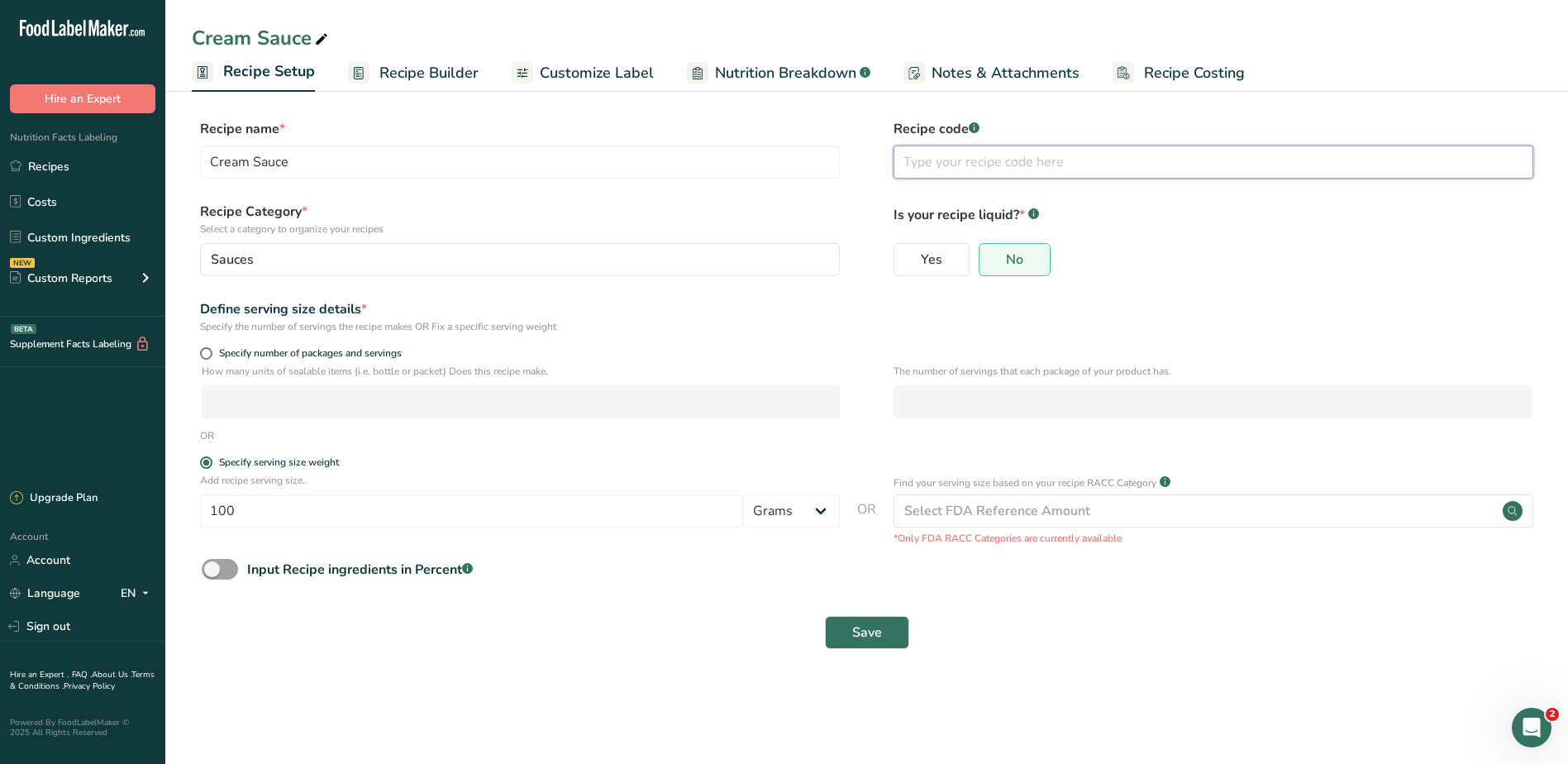
click at [945, 166] on input "text" at bounding box center [1212, 161] width 640 height 33
drag, startPoint x: 964, startPoint y: 163, endPoint x: 762, endPoint y: 137, distance: 203.7
click at [762, 137] on div "Recipe name * Cream Sauce Recipe code .a-a{fill:#347362;}.b-a{fill:#fff;} mpcs" at bounding box center [866, 154] width 1349 height 69
type input "MPCS"
click at [854, 635] on span "Save" at bounding box center [866, 632] width 30 height 19
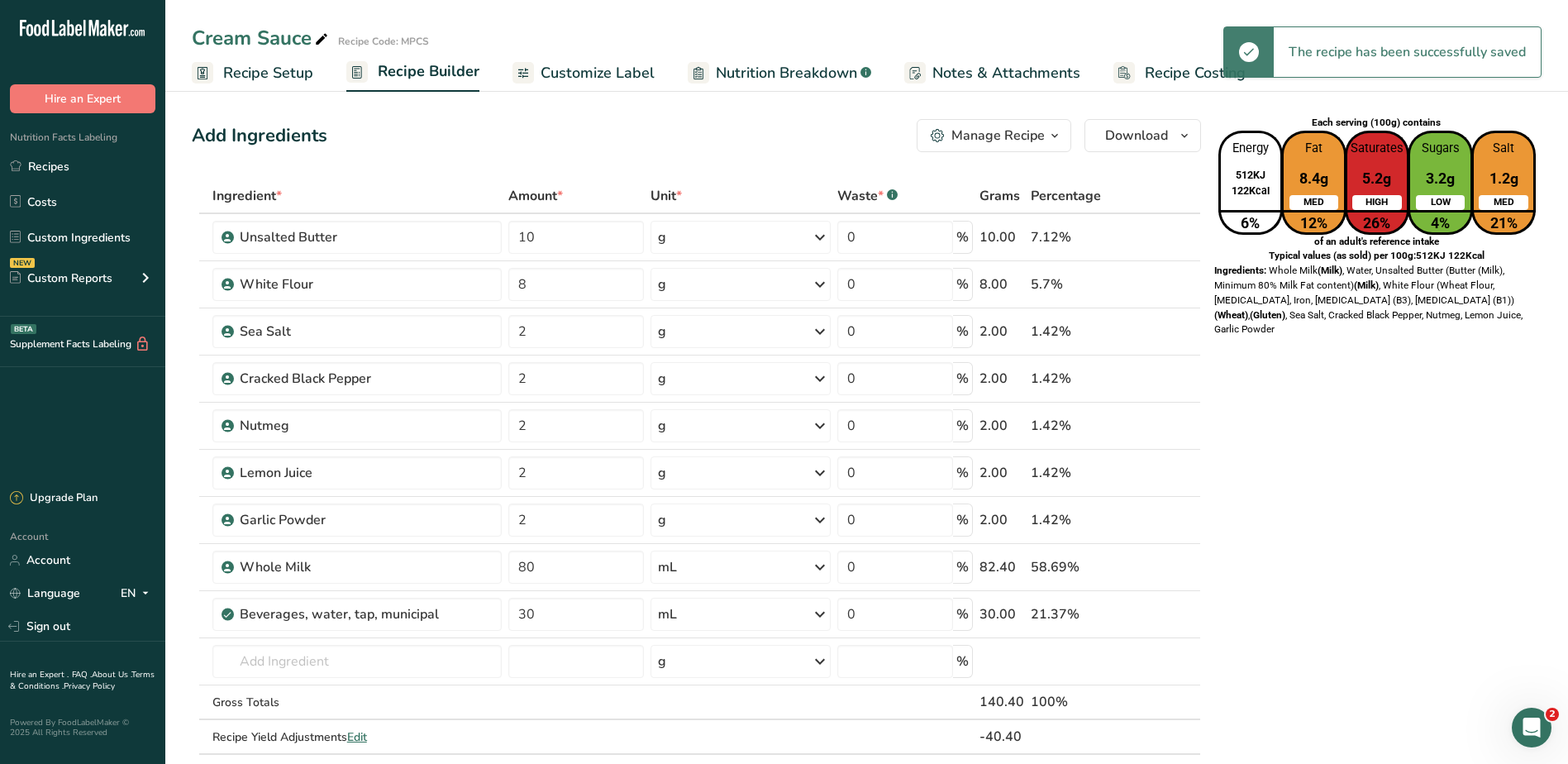
drag, startPoint x: 1311, startPoint y: 210, endPoint x: 1331, endPoint y: 223, distance: 23.9
click at [1331, 223] on div "Energy 512KJ 122Kcal 6% Fat 8.4g MED 12% Saturates 5.2g HIGH 26% Sugars 3.2g LO…" at bounding box center [1375, 183] width 324 height 104
drag, startPoint x: 1331, startPoint y: 223, endPoint x: 1286, endPoint y: 336, distance: 121.6
click at [1286, 336] on div "Each serving (100g) contains Energy 512KJ 122Kcal 6% Fat 8.4g MED 12% Saturates…" at bounding box center [1375, 721] width 330 height 1217
click at [280, 77] on span "Recipe Setup" at bounding box center [268, 73] width 90 height 22
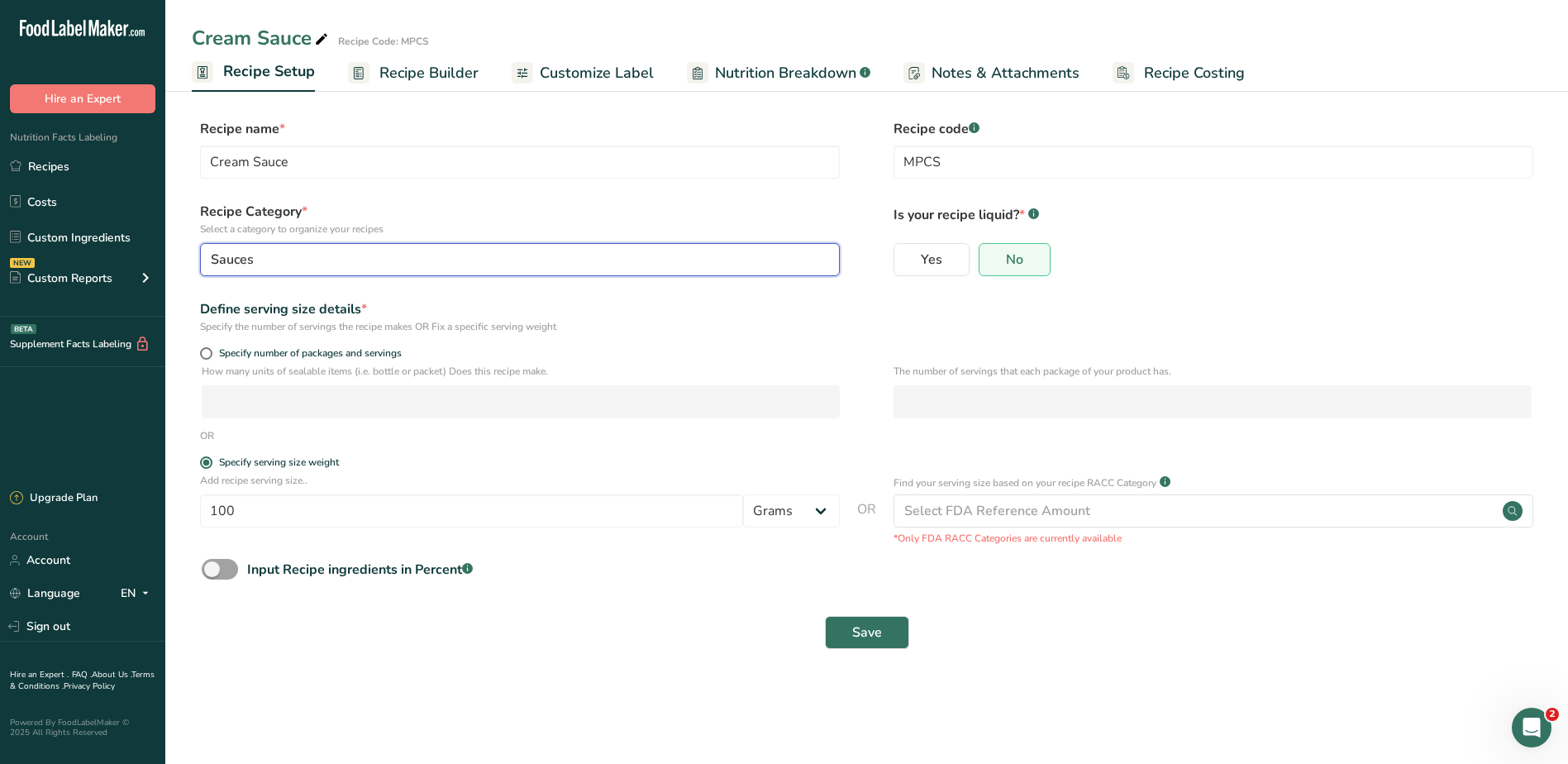
click at [325, 270] on button "Sauces" at bounding box center [520, 259] width 640 height 33
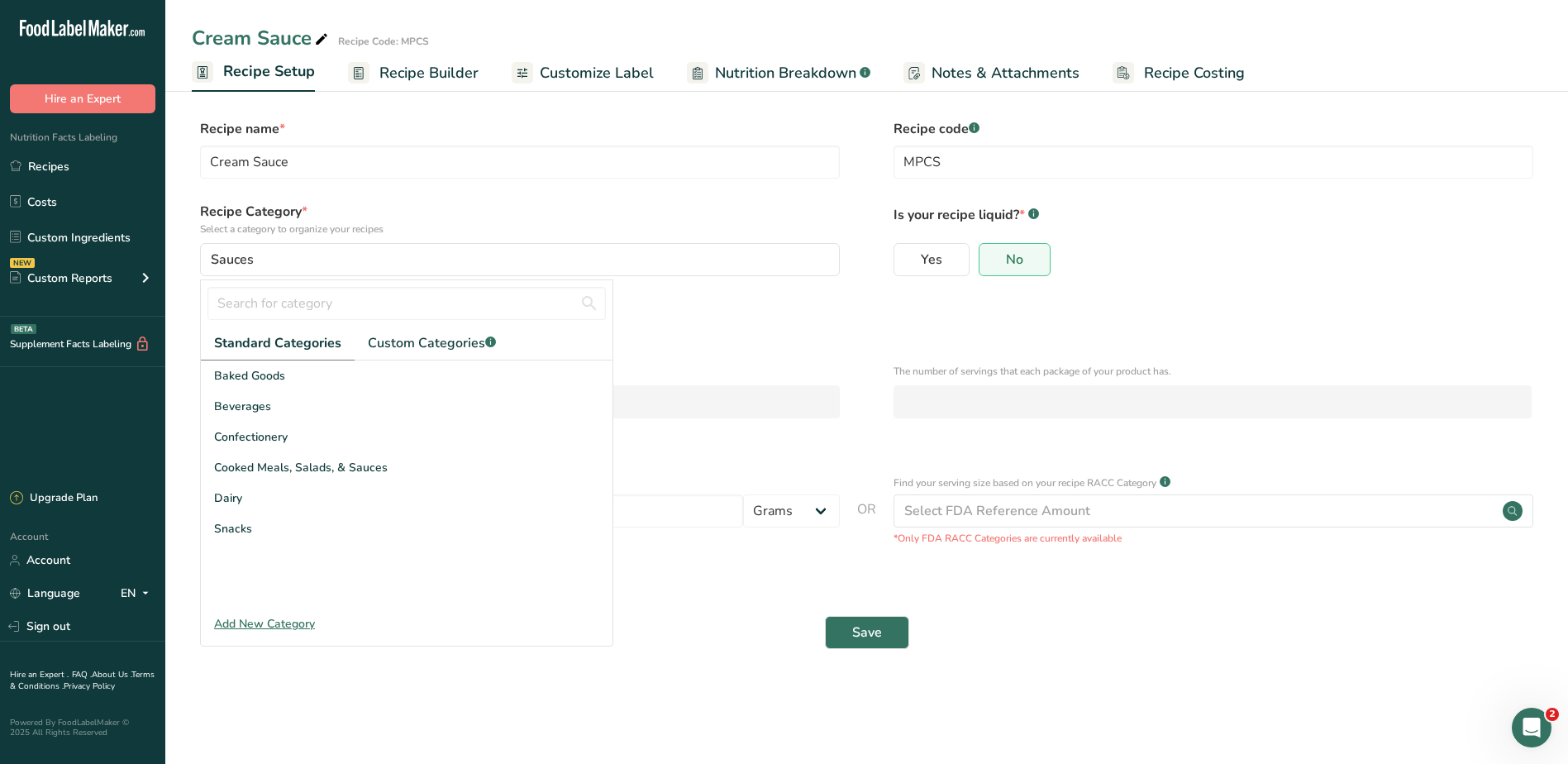
click at [758, 647] on div "Save" at bounding box center [867, 632] width 1330 height 33
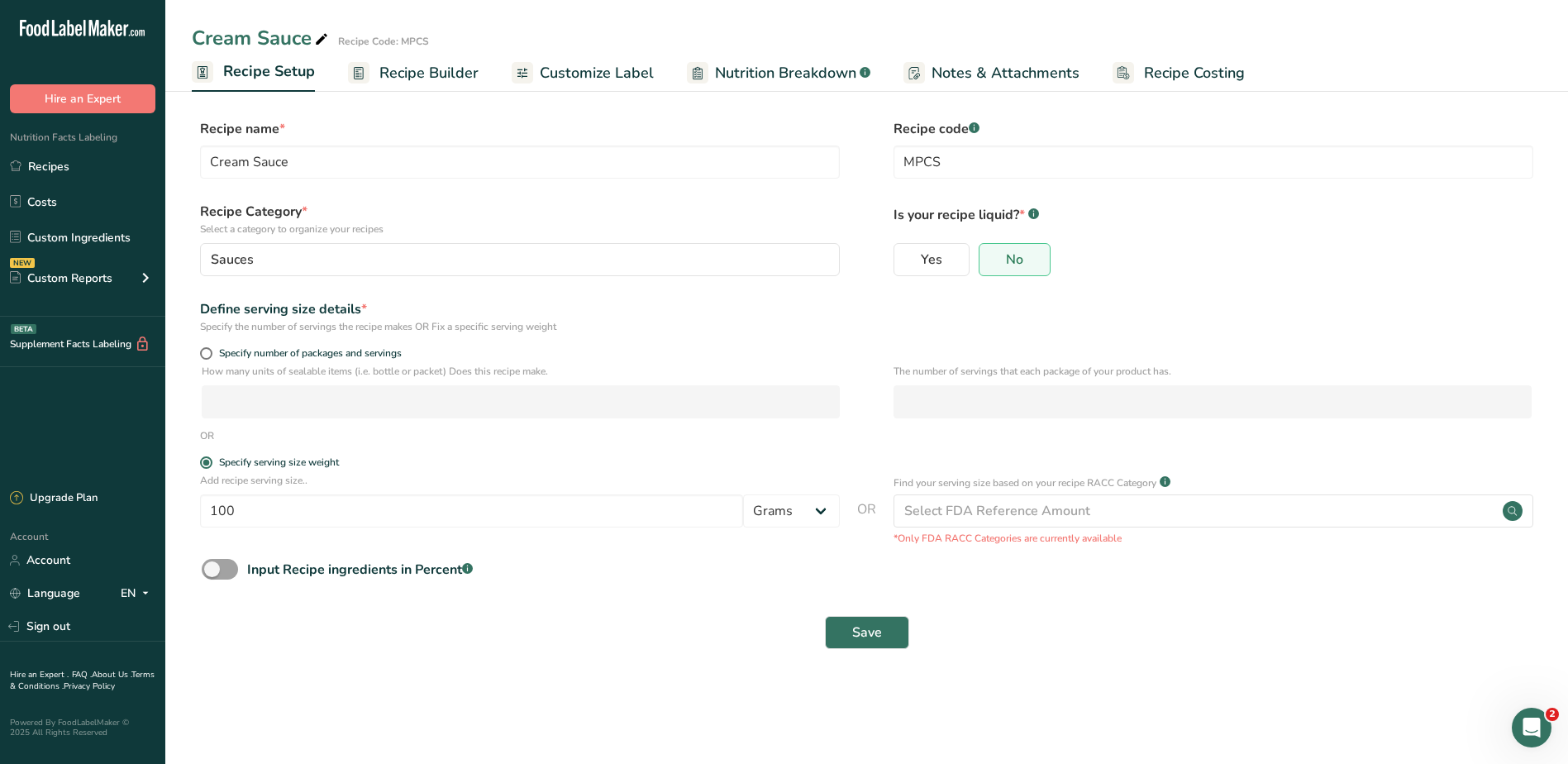
click at [402, 72] on span "Recipe Builder" at bounding box center [428, 73] width 99 height 22
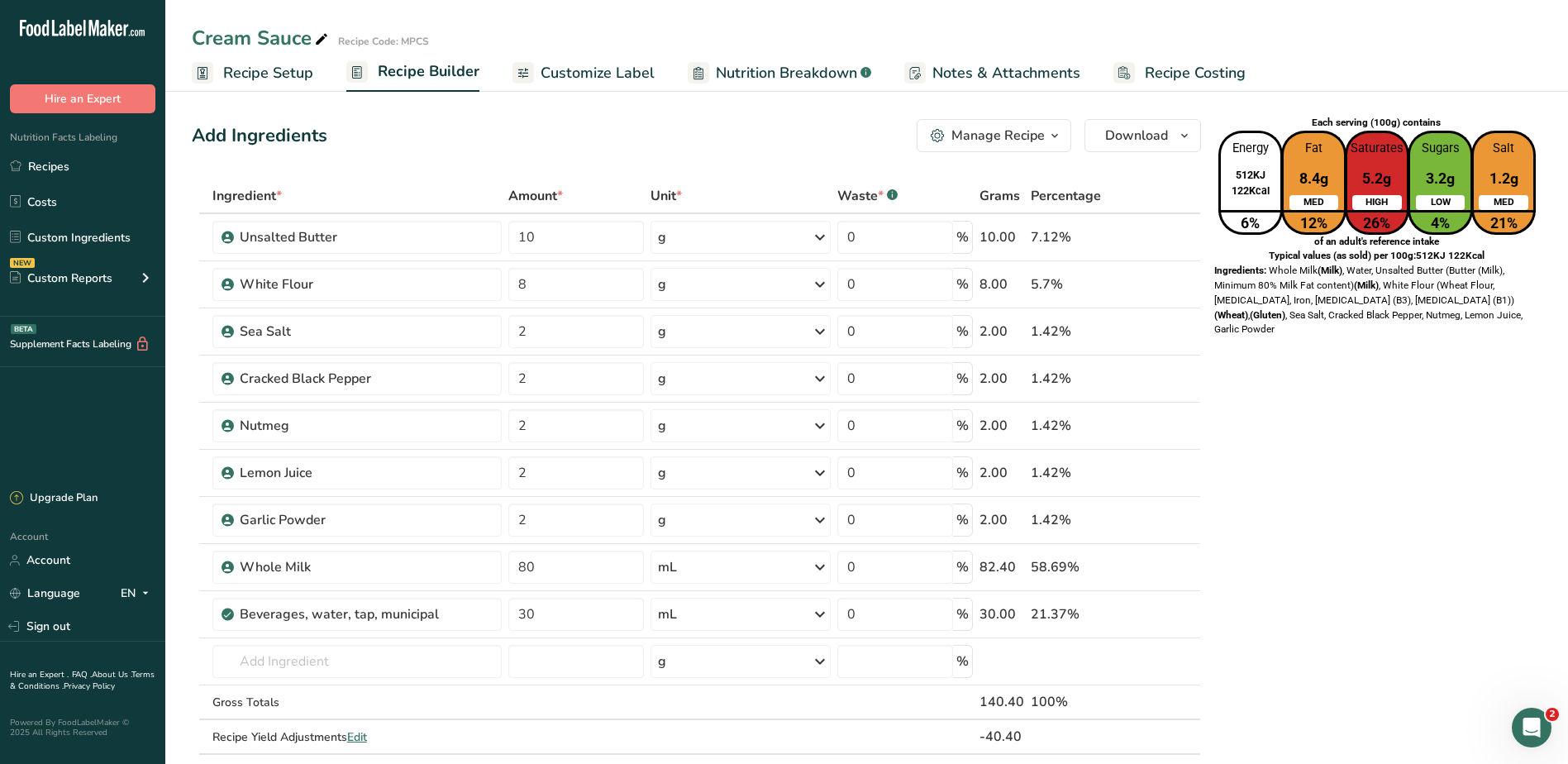
click at [1056, 131] on icon "button" at bounding box center [1054, 136] width 14 height 20
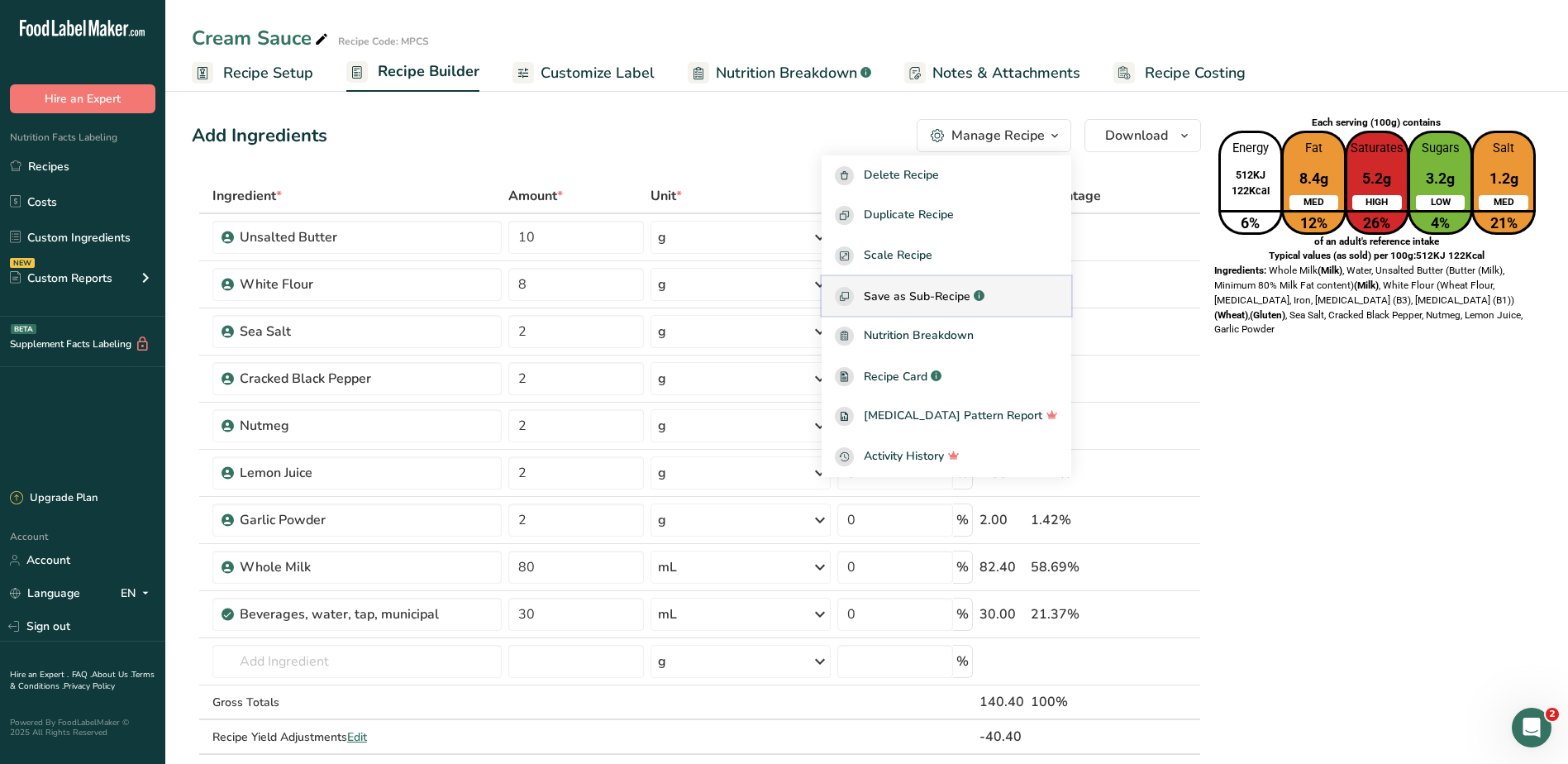
click at [958, 284] on button "Save as Sub-Recipe .a-a{fill:#347362;}.b-a{fill:#fff;}" at bounding box center [945, 297] width 249 height 41
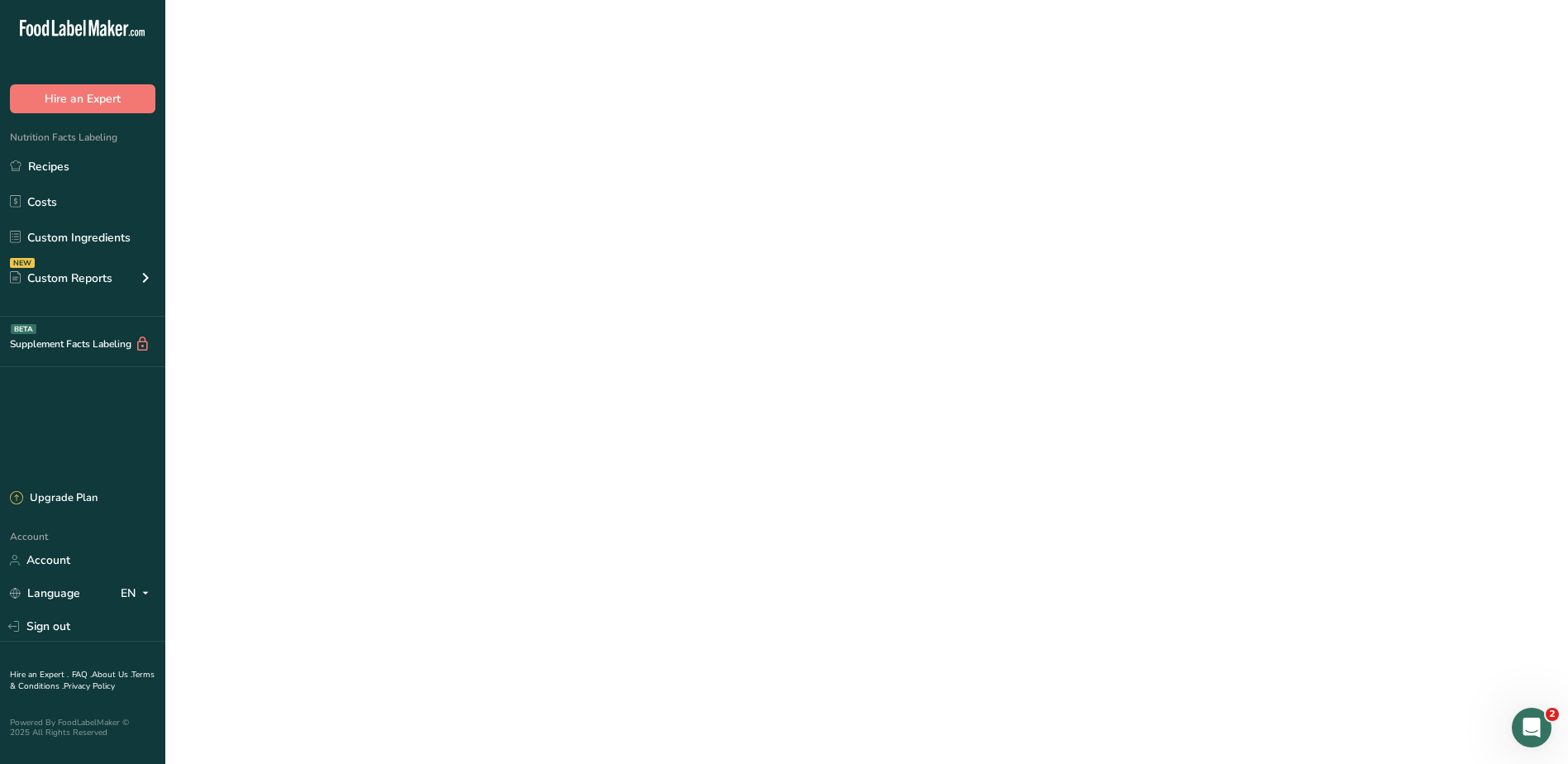
select select "30"
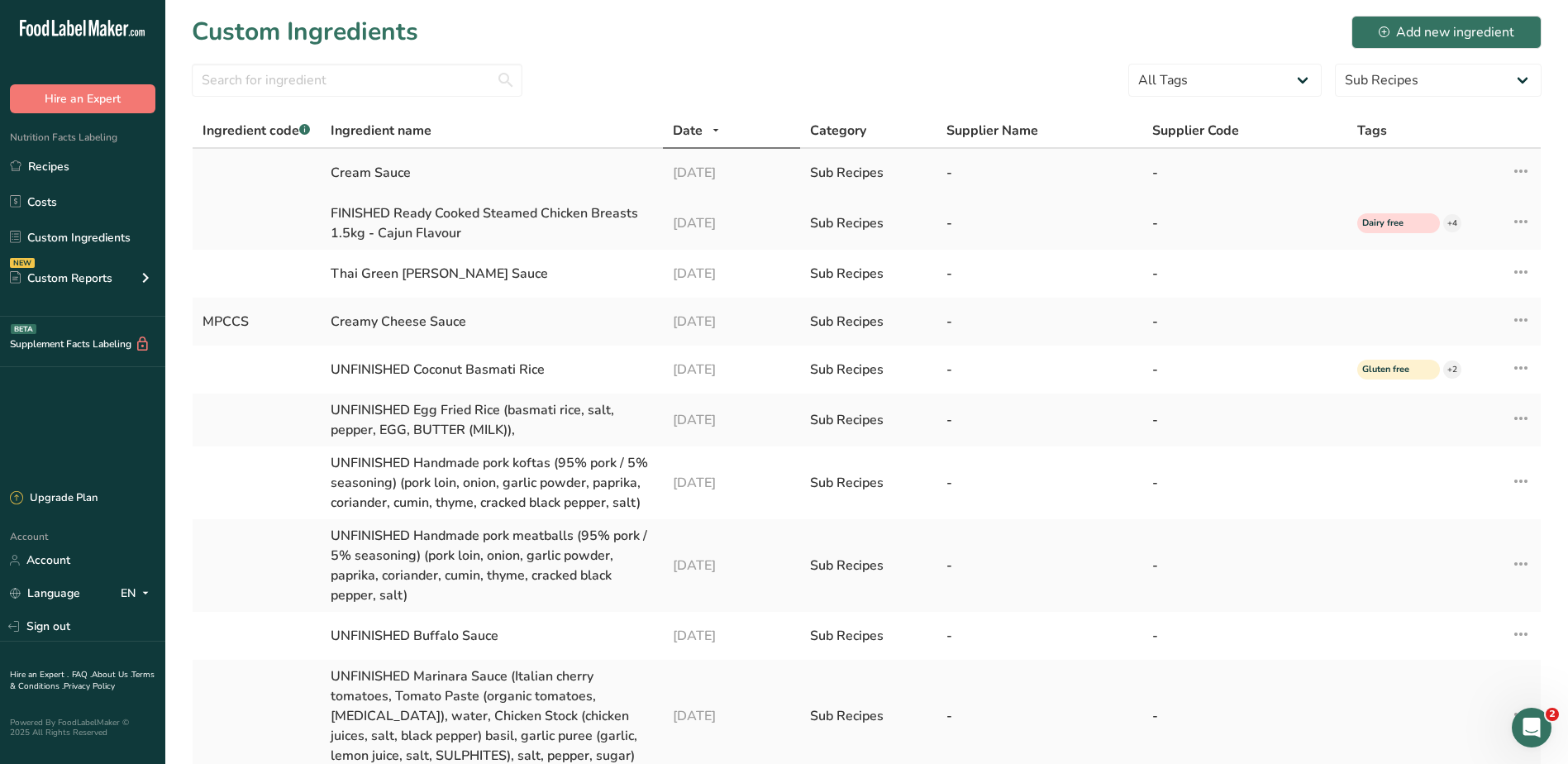
click at [1514, 168] on icon at bounding box center [1520, 171] width 19 height 30
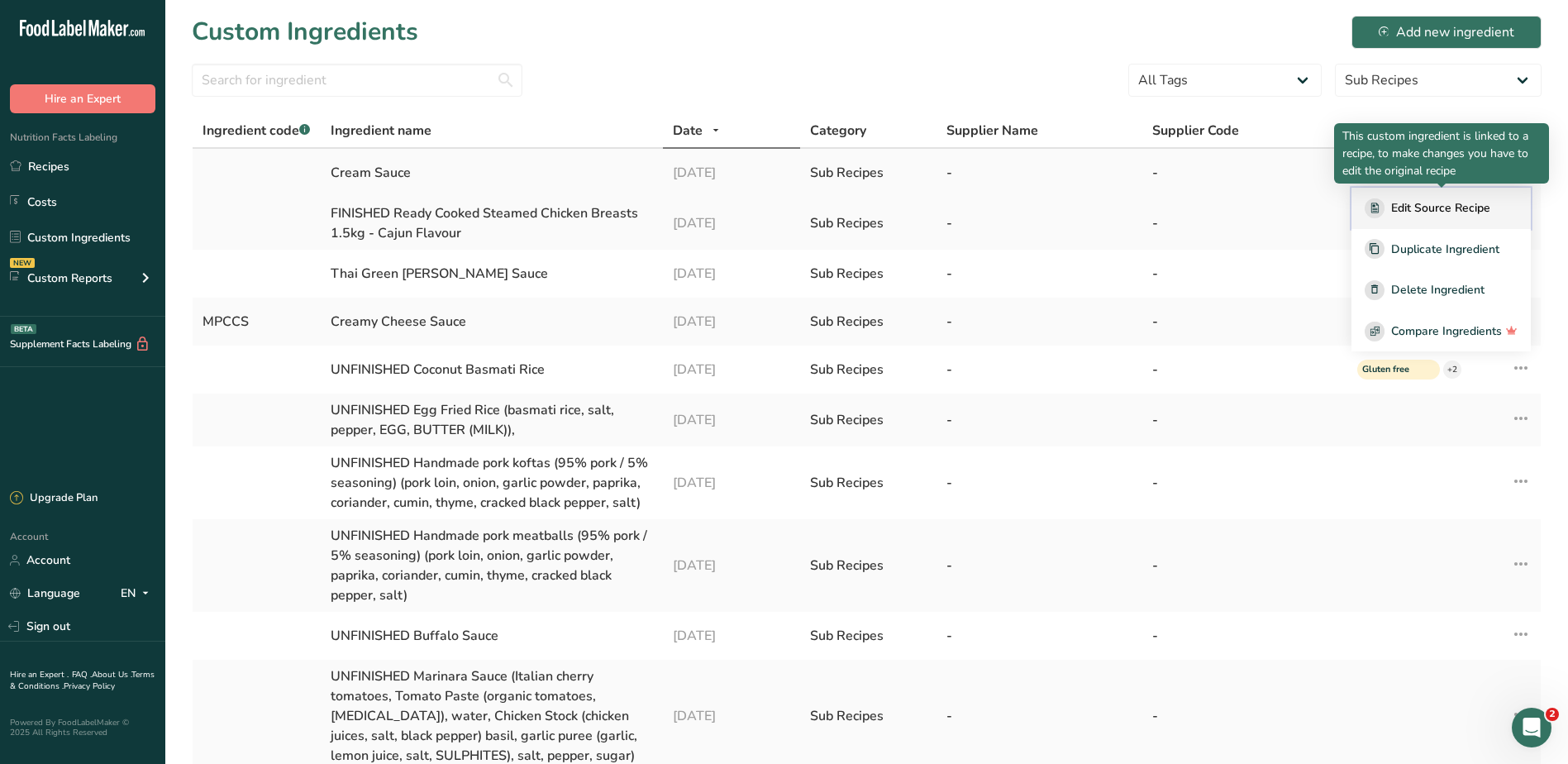
click at [1449, 205] on span "Edit Source Recipe" at bounding box center [1440, 208] width 99 height 18
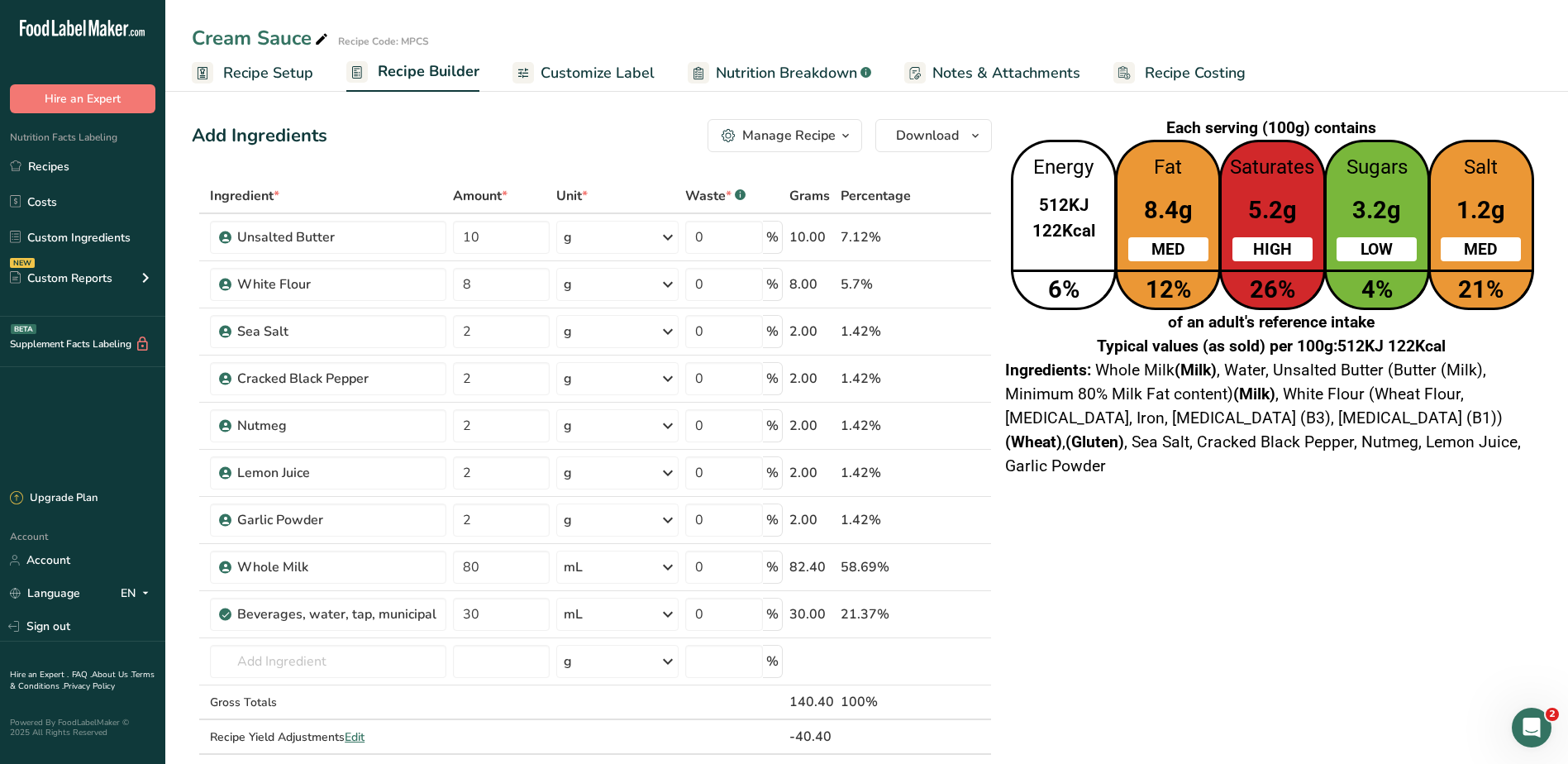
click at [266, 73] on span "Recipe Setup" at bounding box center [268, 73] width 90 height 22
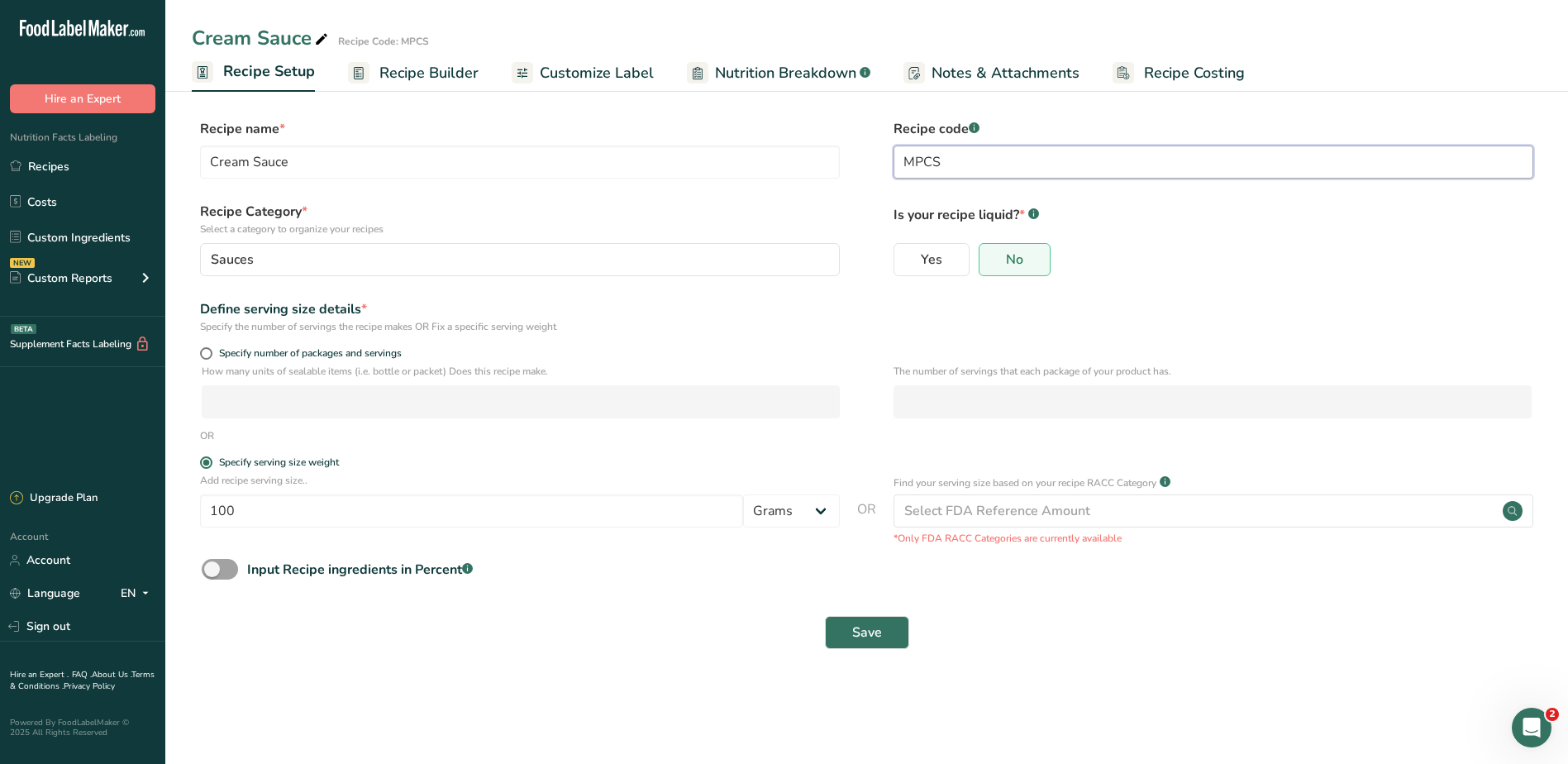
drag, startPoint x: 962, startPoint y: 162, endPoint x: 846, endPoint y: 158, distance: 116.1
click at [846, 158] on div "Recipe name * Cream Sauce Recipe code .a-a{fill:#347362;}.b-a{fill:#fff;} MPCS" at bounding box center [866, 154] width 1349 height 69
click at [66, 33] on icon ".a-20{fill:#fff;}" at bounding box center [100, 32] width 161 height 25
click at [69, 165] on link "Recipes" at bounding box center [83, 166] width 166 height 31
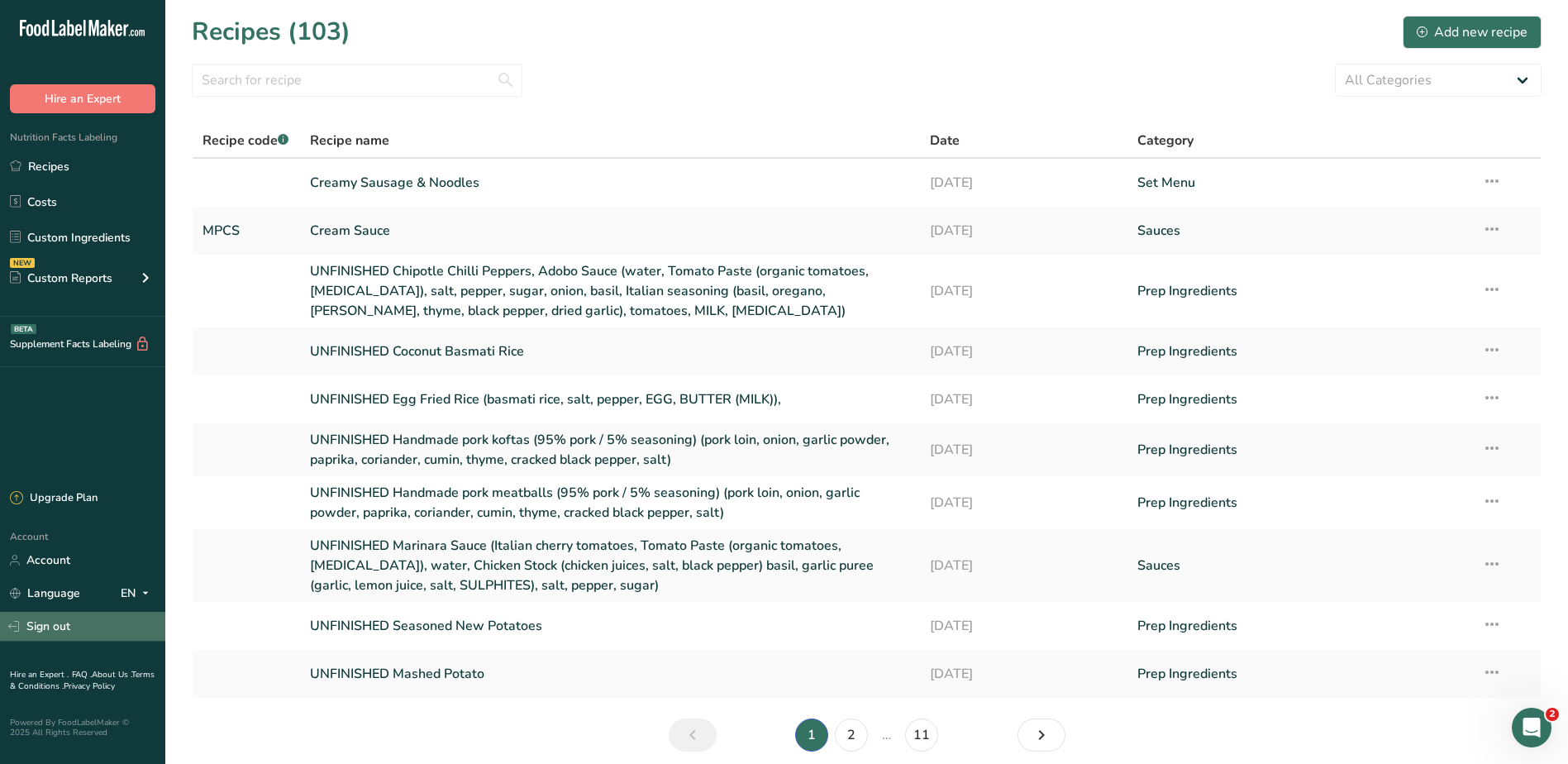
click at [39, 624] on link "Sign out" at bounding box center [83, 626] width 166 height 29
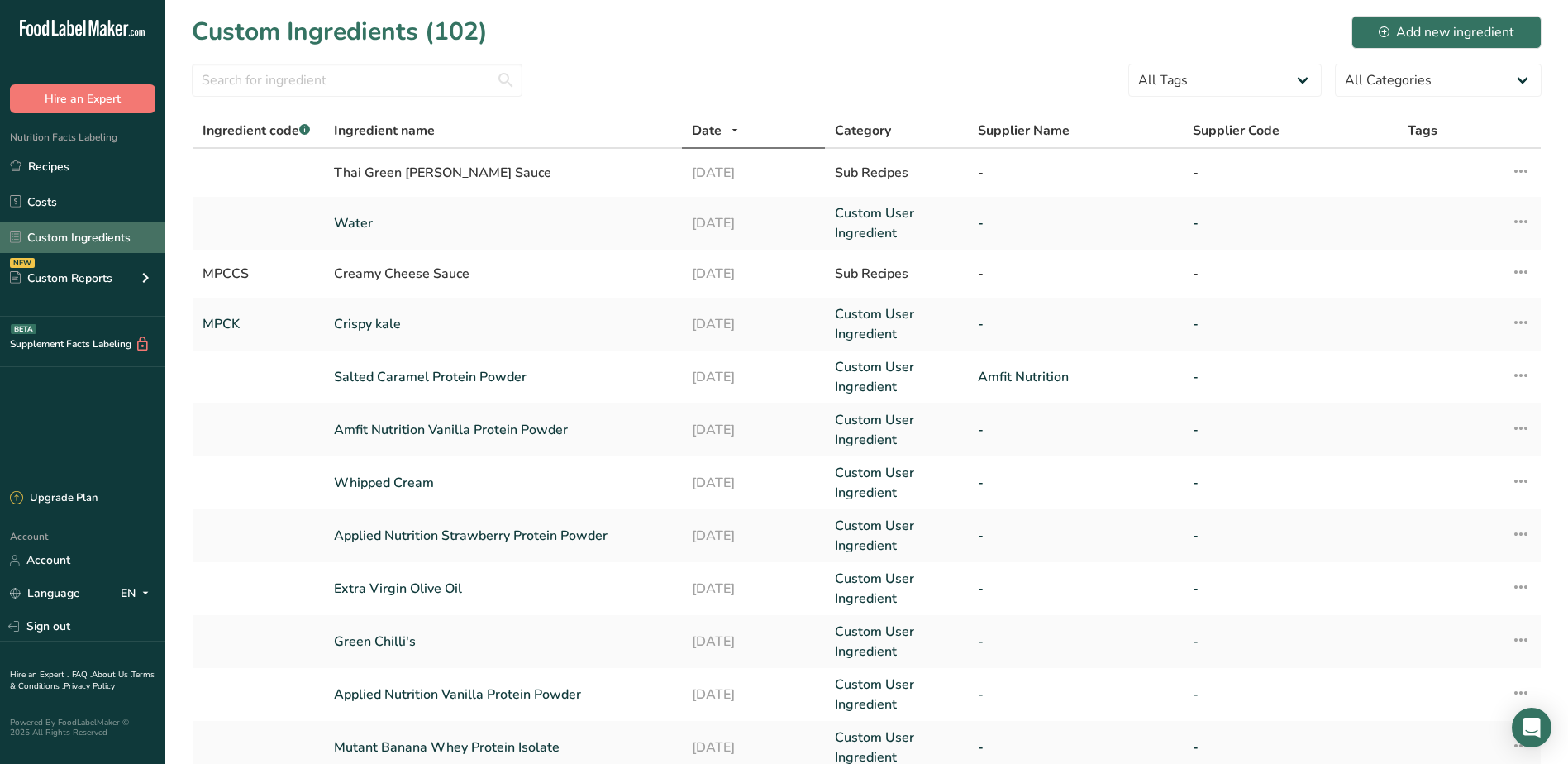
click at [95, 236] on link "Custom Ingredients" at bounding box center [83, 237] width 166 height 31
click at [419, 87] on input "text" at bounding box center [357, 79] width 330 height 33
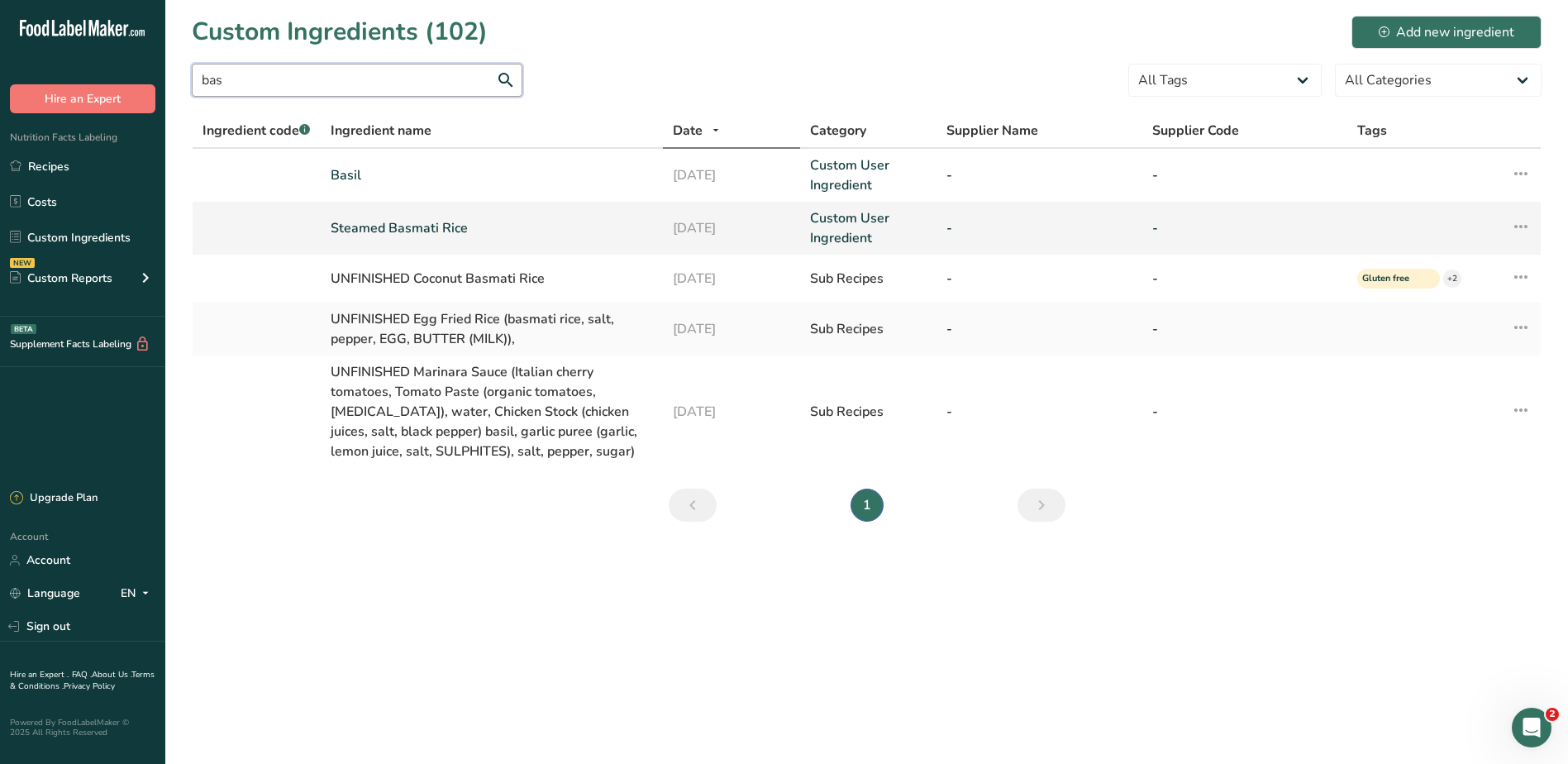
type input "bas"
click at [388, 233] on link "Steamed Basmati Rice" at bounding box center [491, 227] width 322 height 19
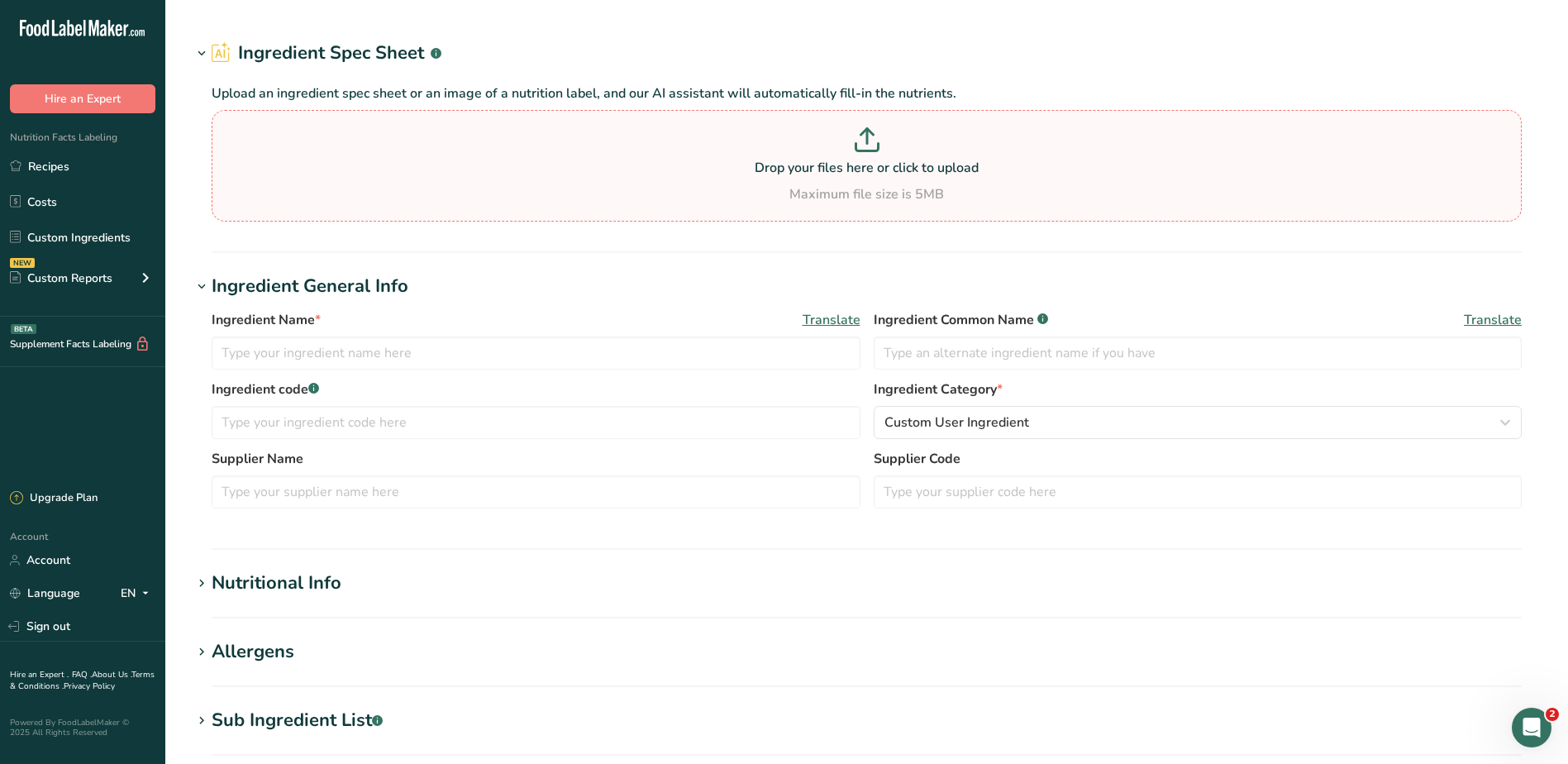
type input "Steamed Basmati Rice"
type input "100"
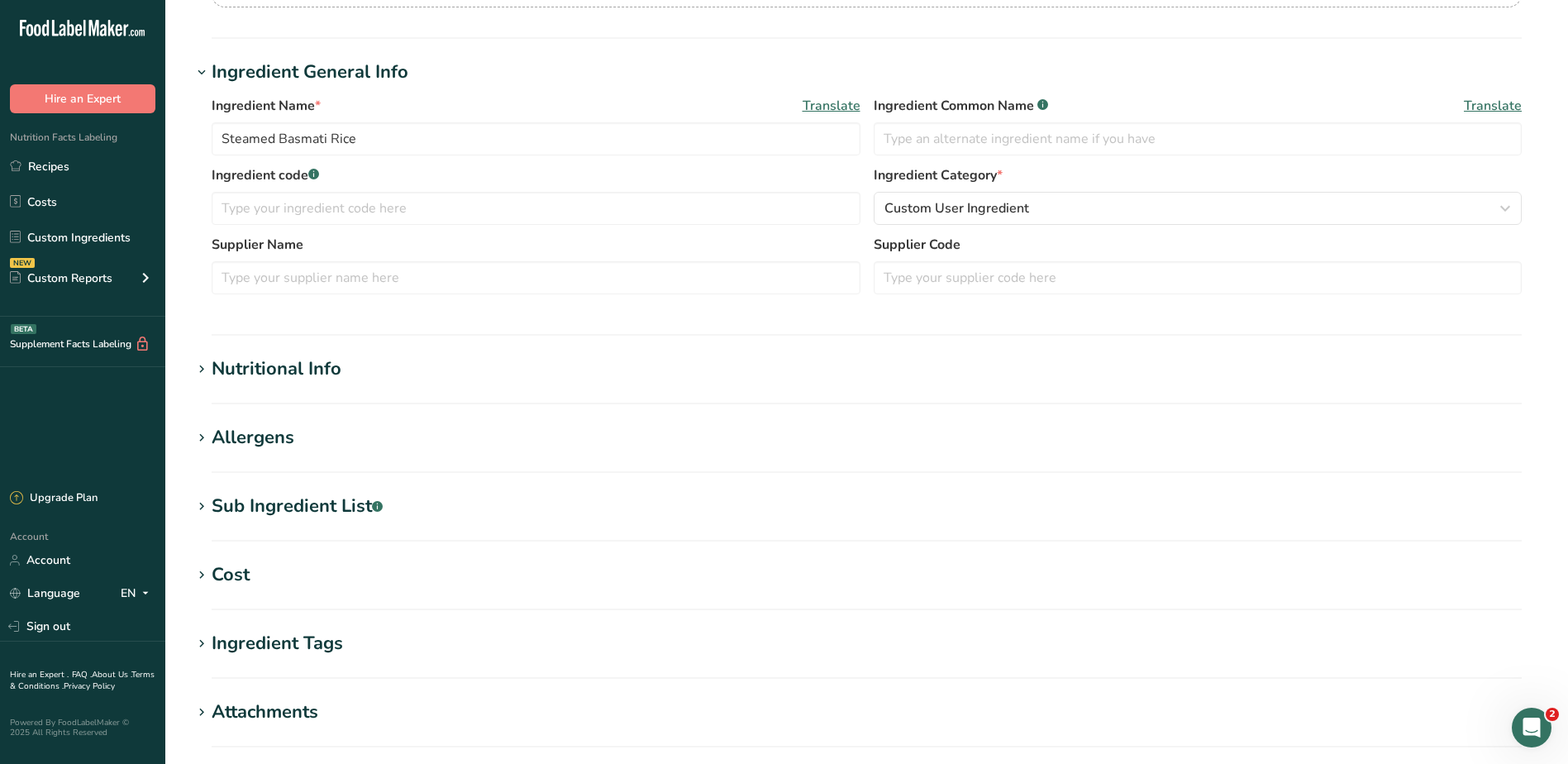
scroll to position [496, 0]
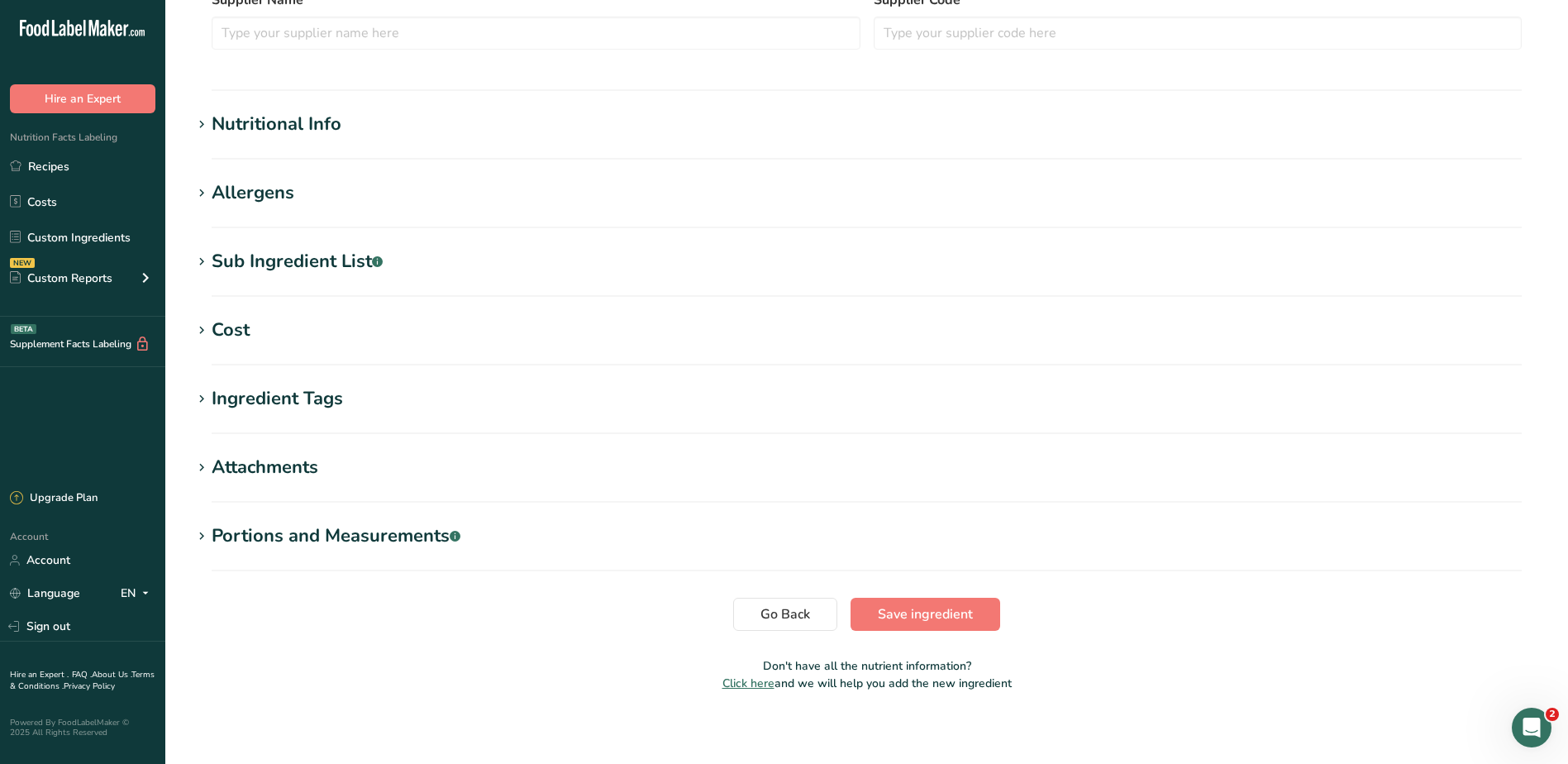
click at [263, 141] on section "Nutritional Info Serving Size .a-a{fill:#347362;}.b-a{fill:#fff;} Add ingredien…" at bounding box center [866, 135] width 1349 height 49
click at [264, 133] on div "Nutritional Info" at bounding box center [276, 124] width 130 height 27
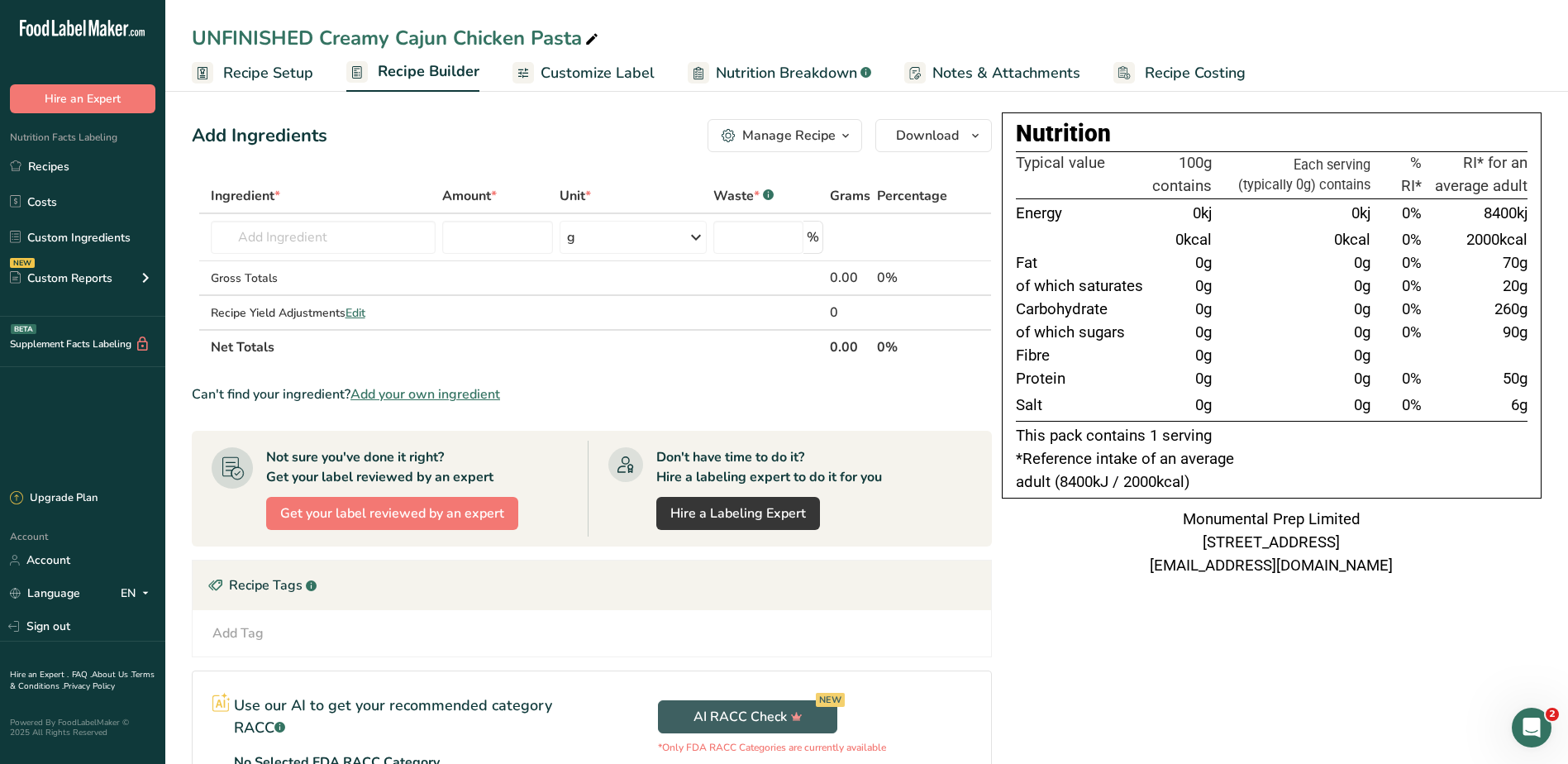
click at [1145, 64] on span "Recipe Costing" at bounding box center [1195, 73] width 101 height 22
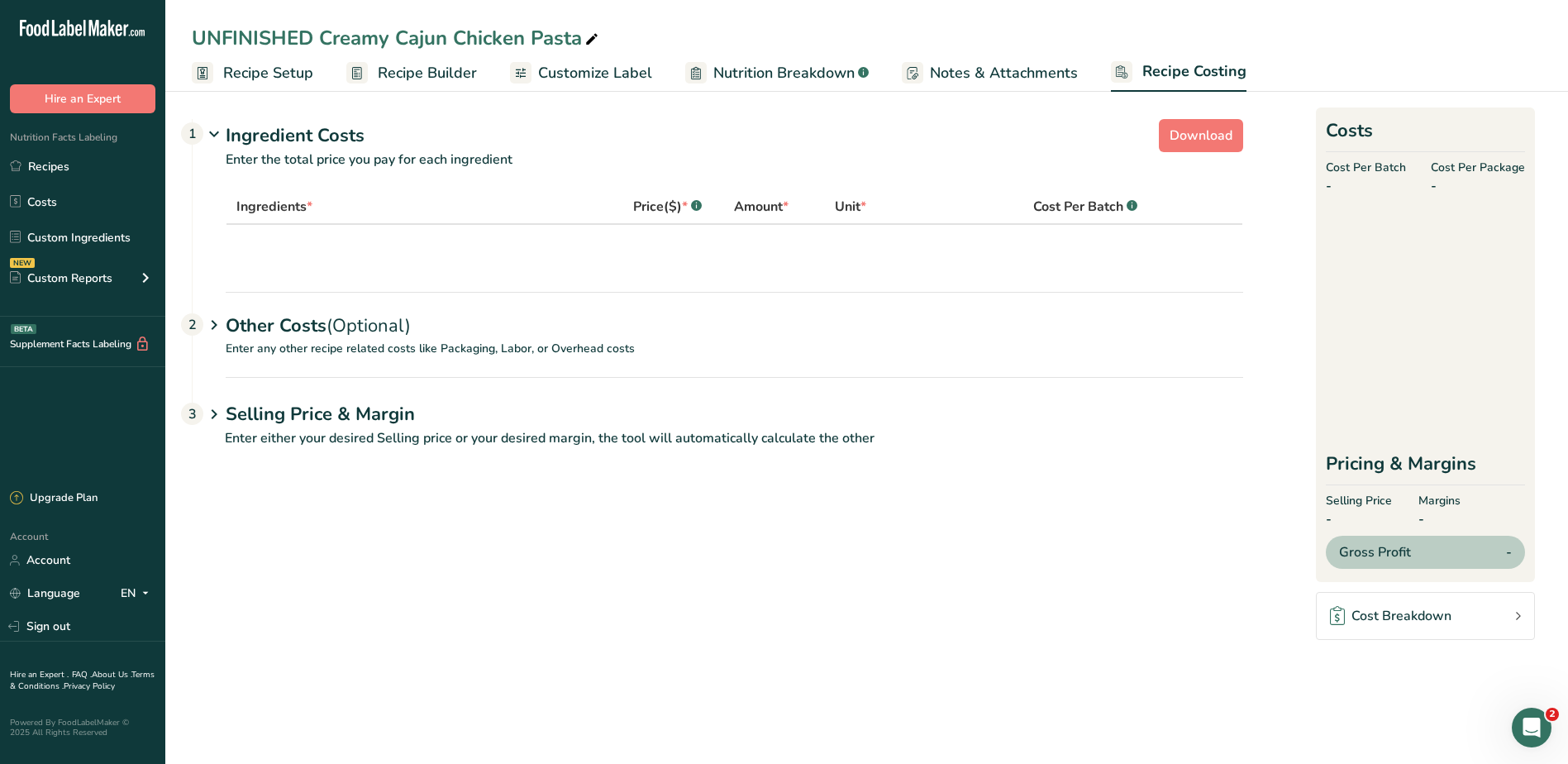
click at [1043, 67] on span "Notes & Attachments" at bounding box center [1003, 73] width 148 height 22
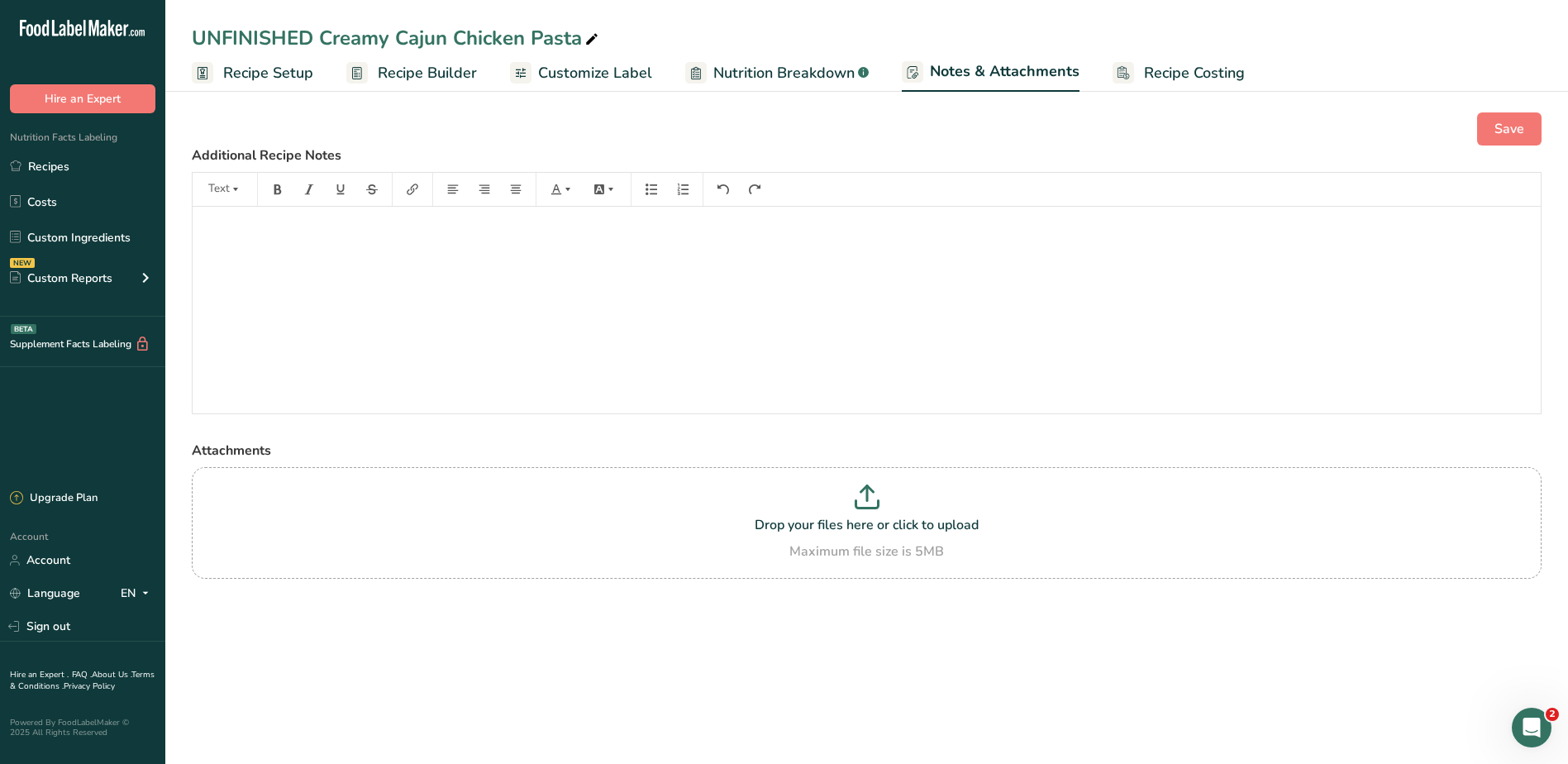
click at [245, 74] on span "Recipe Setup" at bounding box center [268, 73] width 90 height 22
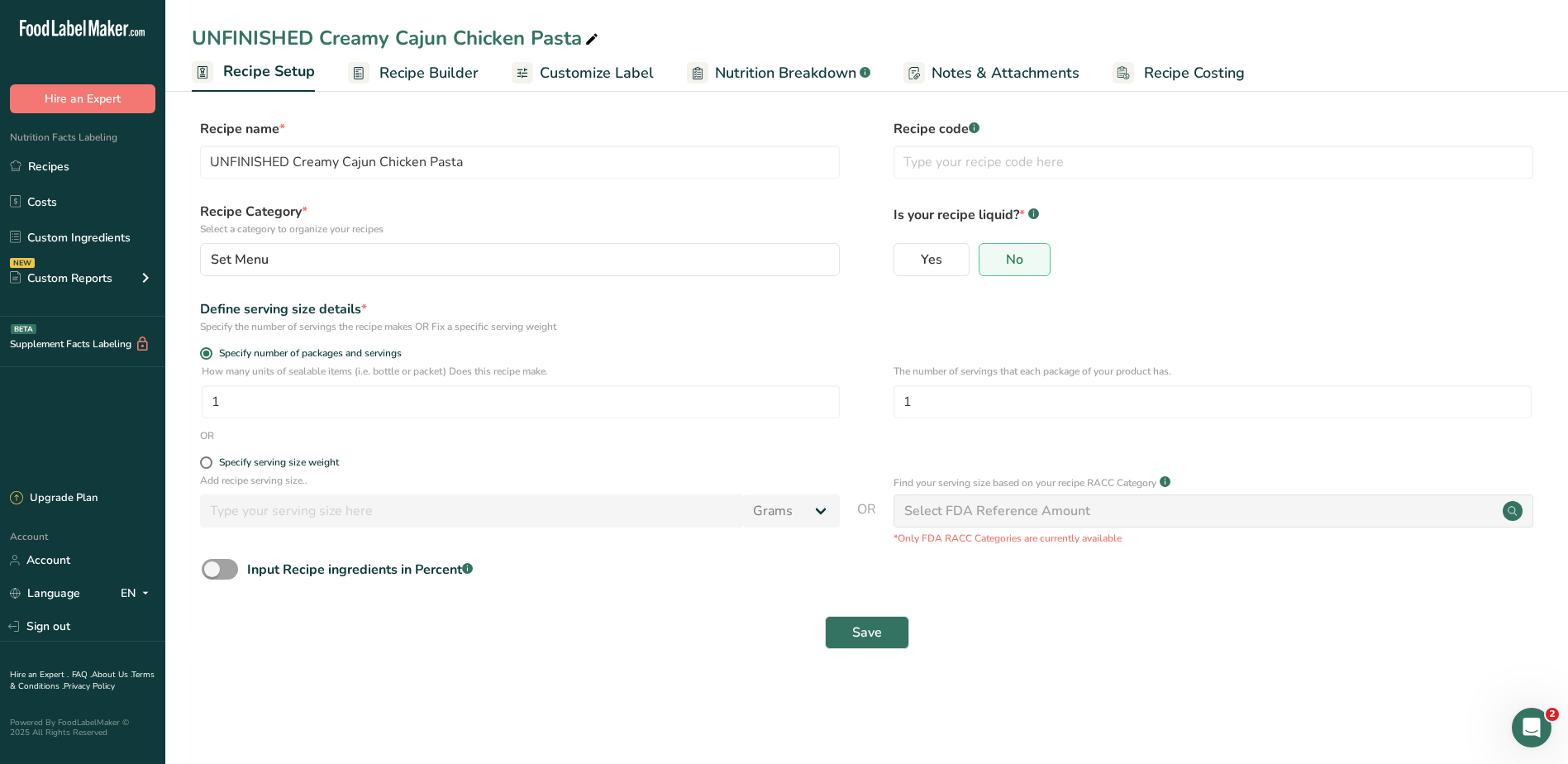
click at [408, 64] on span "Recipe Builder" at bounding box center [428, 73] width 99 height 22
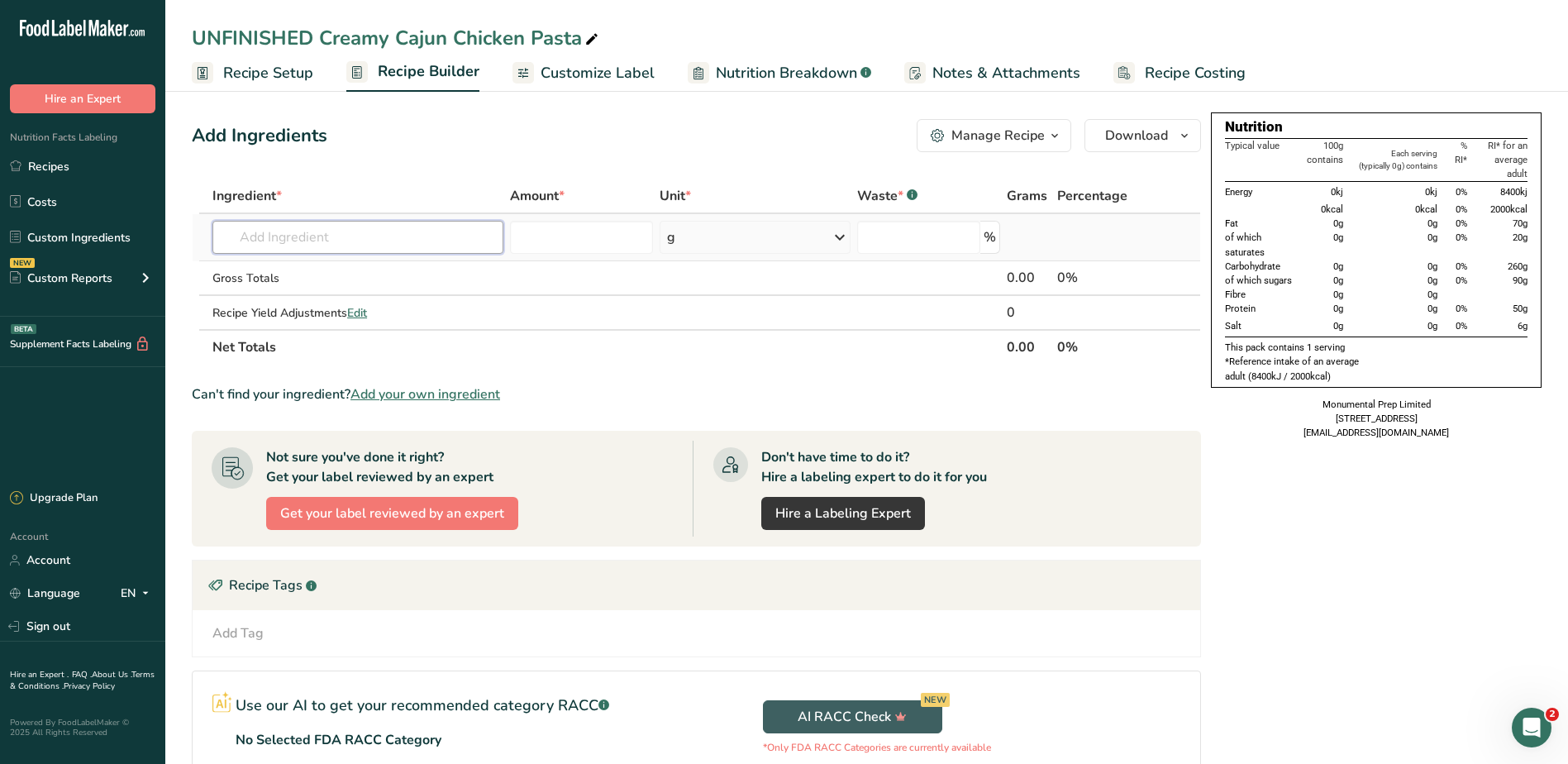
click at [344, 237] on input "text" at bounding box center [357, 237] width 291 height 33
type input "fusili"
click at [291, 277] on p "Fusilli Pasta" at bounding box center [264, 270] width 78 height 18
type input "Fusilli Pasta"
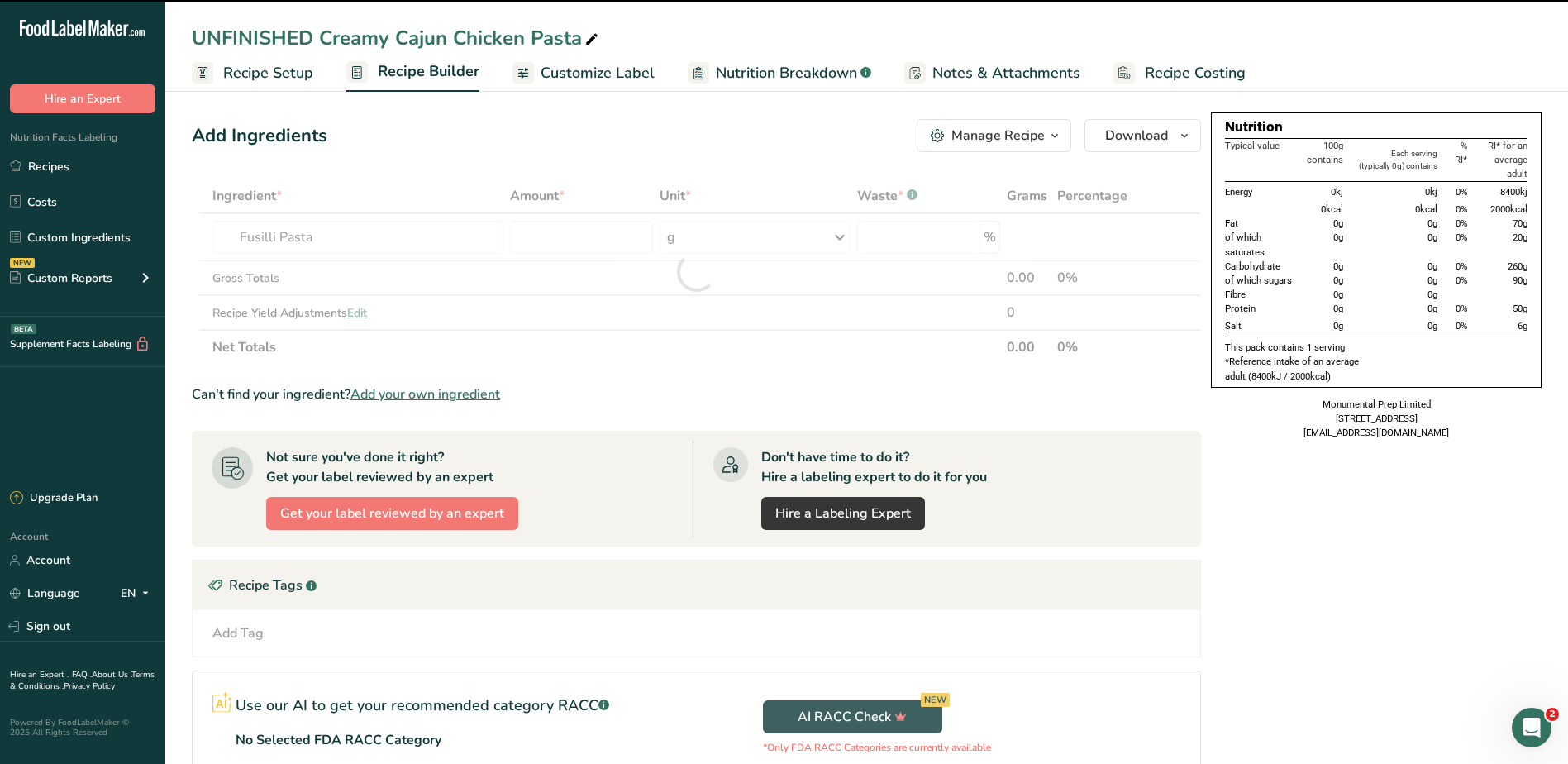
type input "0"
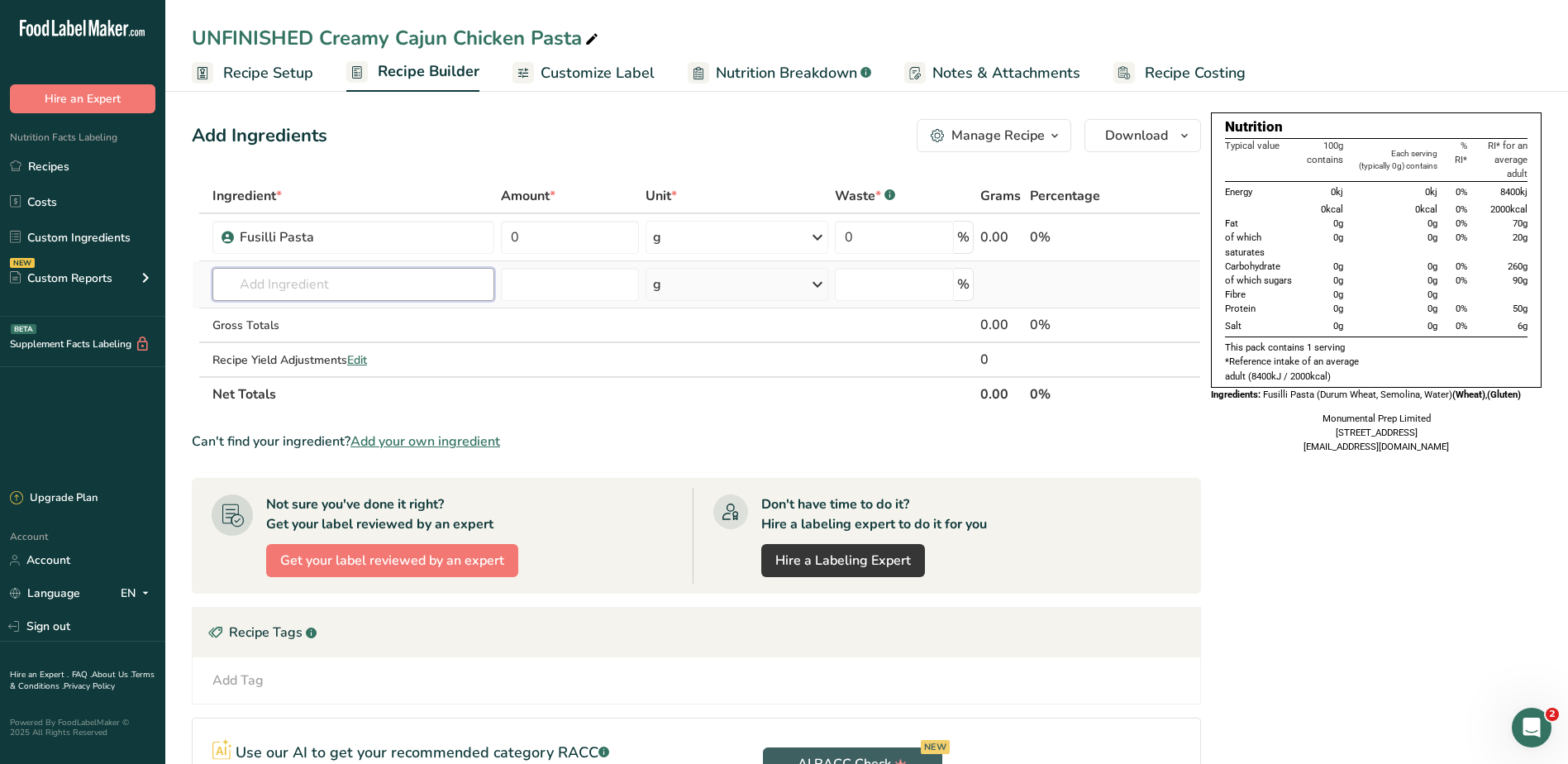
click at [450, 289] on input "text" at bounding box center [353, 284] width 282 height 33
drag, startPoint x: 301, startPoint y: 281, endPoint x: 194, endPoint y: 280, distance: 107.0
click at [194, 280] on tr "cajun Cajun Spice Old India Cajun Seasoning Add your own ingredient g Weight Un…" at bounding box center [696, 285] width 1007 height 47
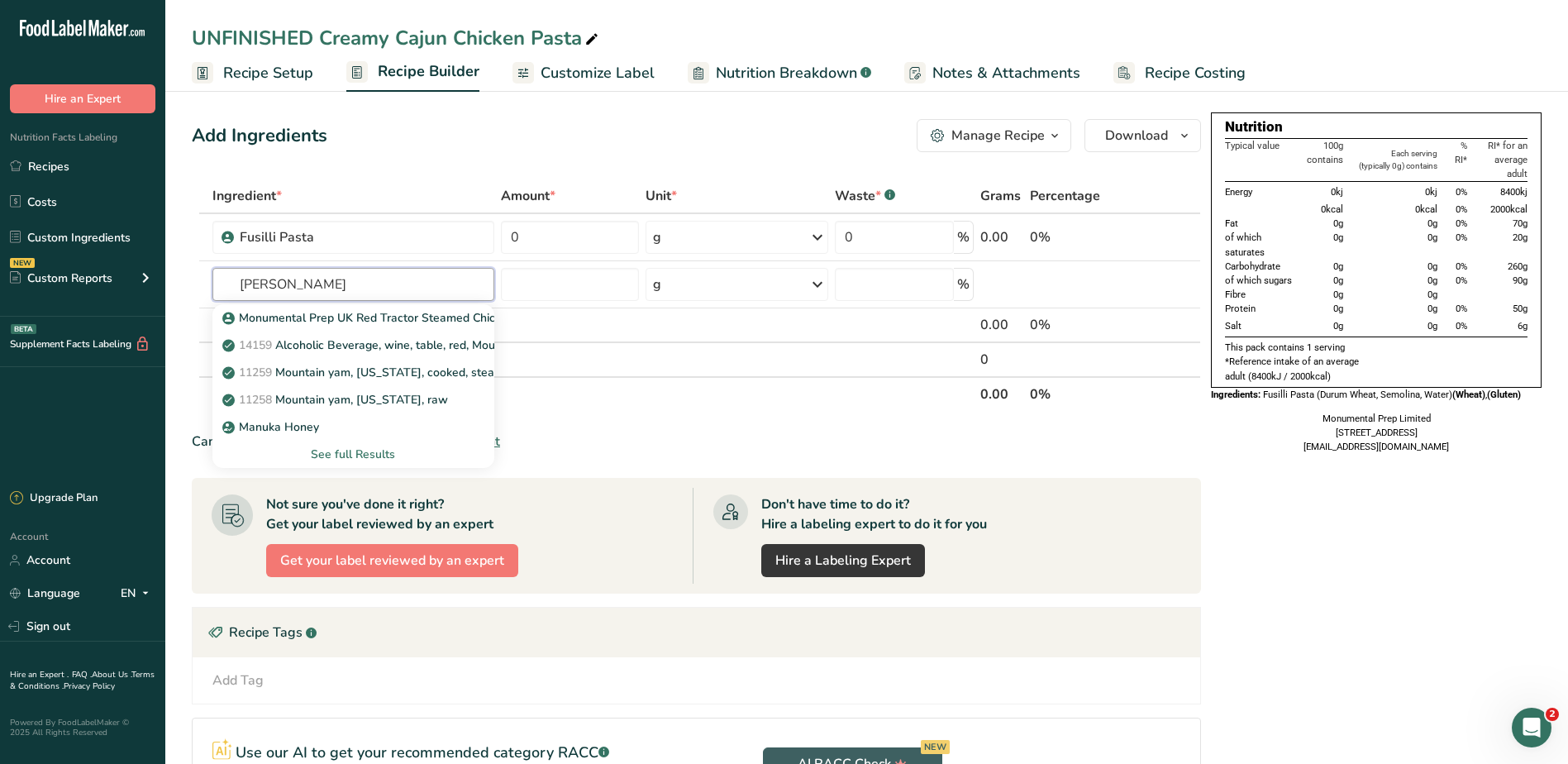
type input "[PERSON_NAME]"
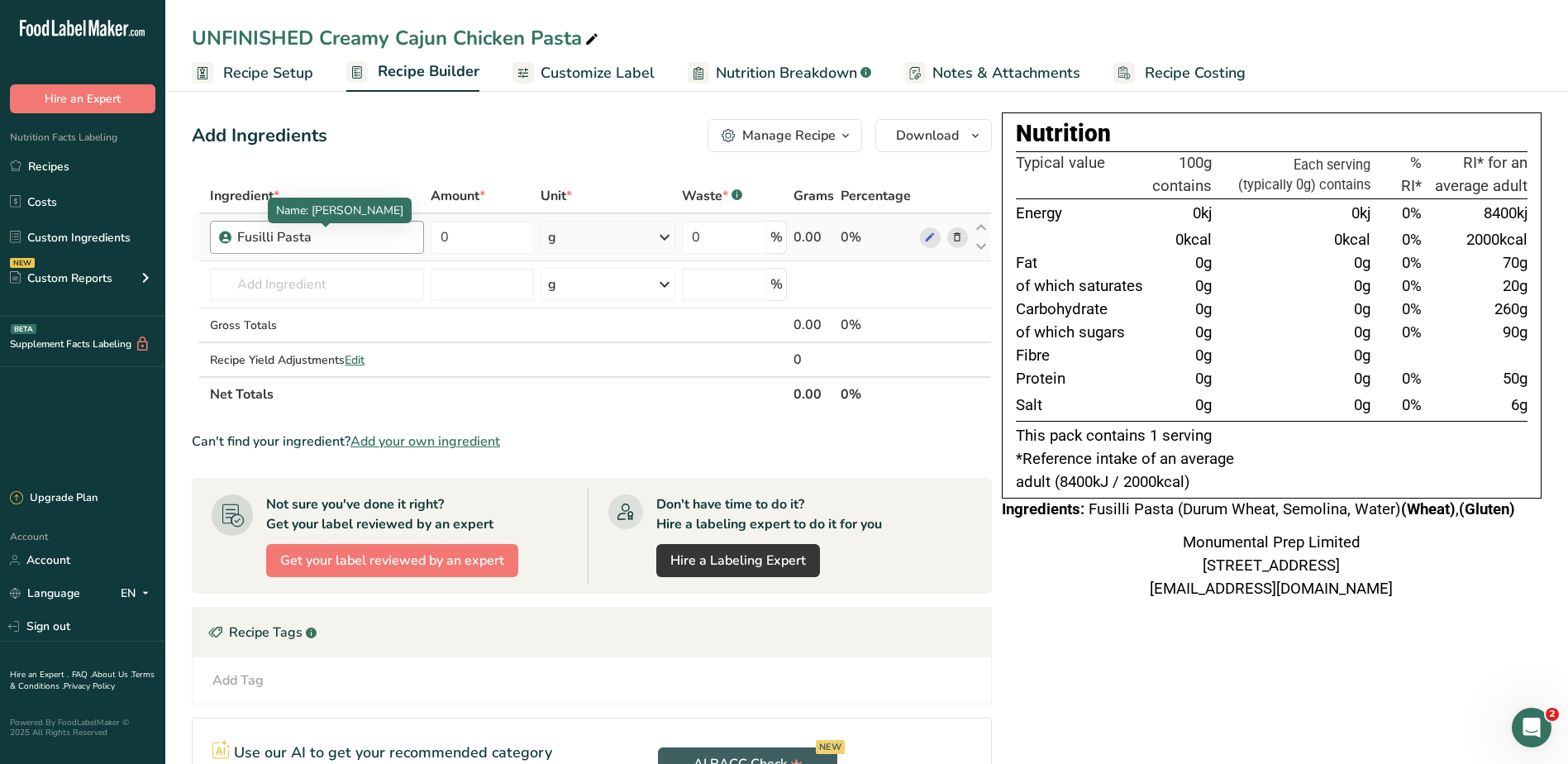
click at [384, 242] on div "Fusilli Pasta" at bounding box center [325, 237] width 176 height 19
click at [326, 284] on input "text" at bounding box center [316, 284] width 213 height 33
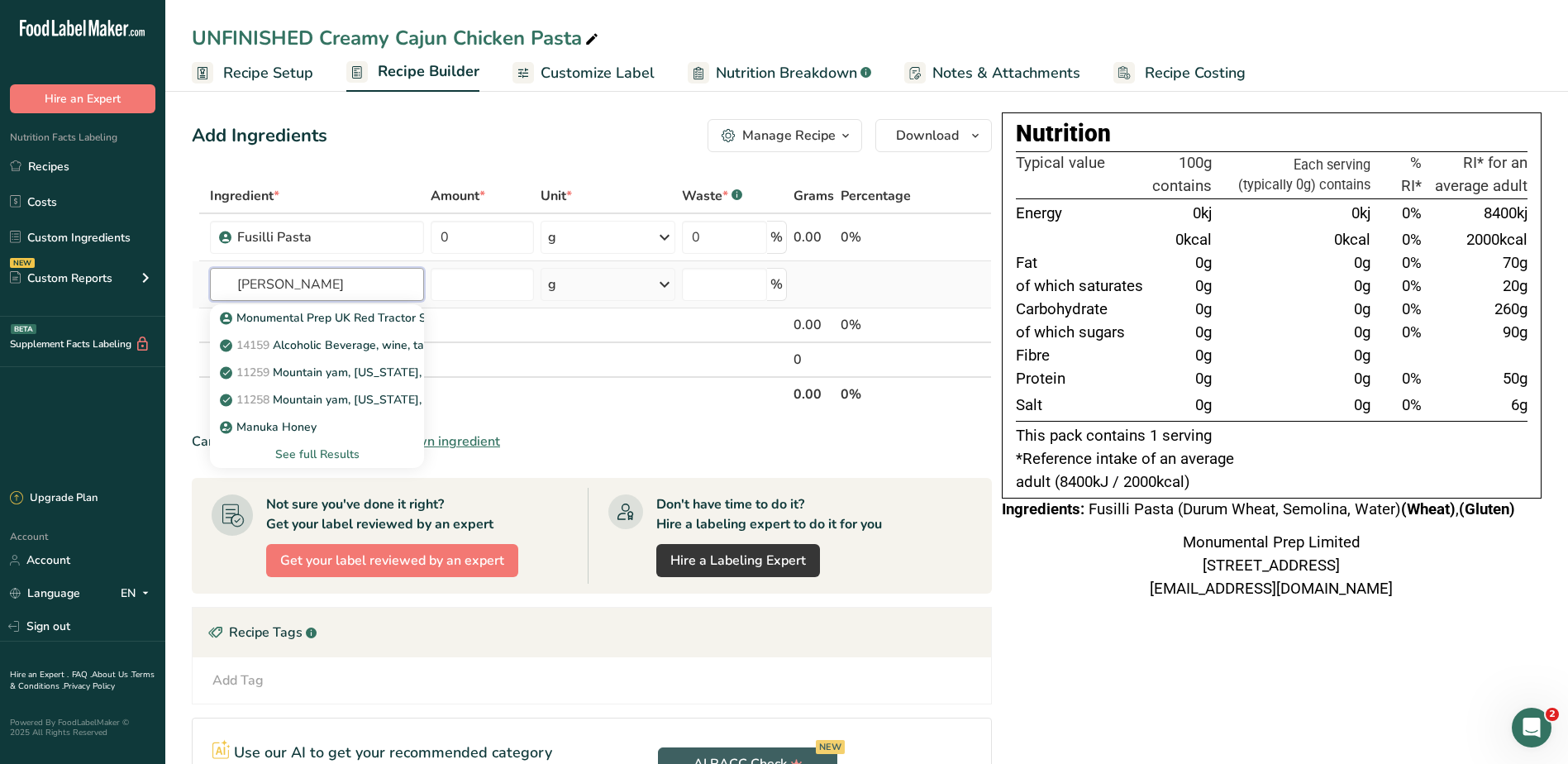
type input "[PERSON_NAME]"
click at [309, 451] on div "See full Results" at bounding box center [316, 454] width 187 height 18
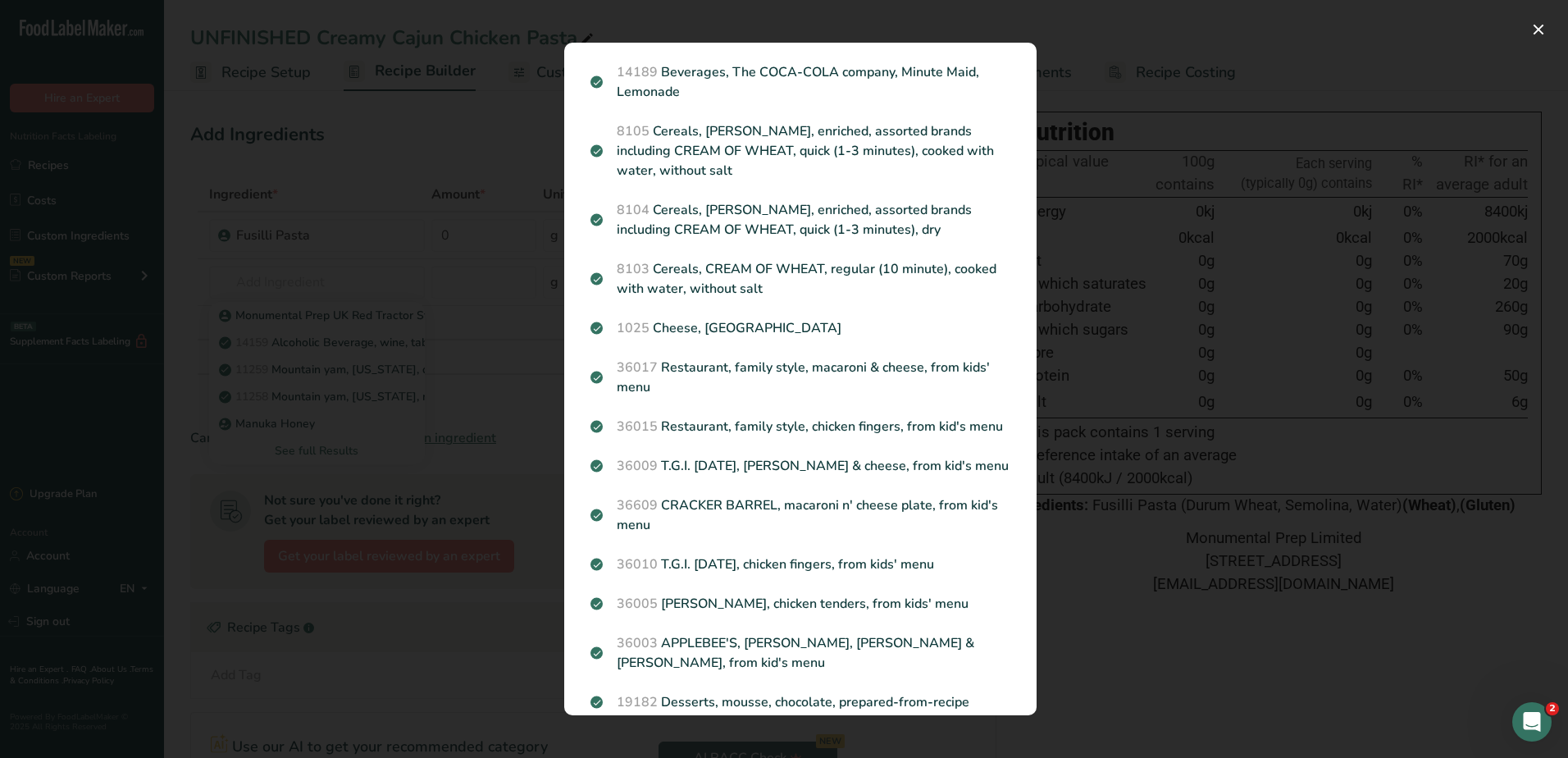
scroll to position [1834, 0]
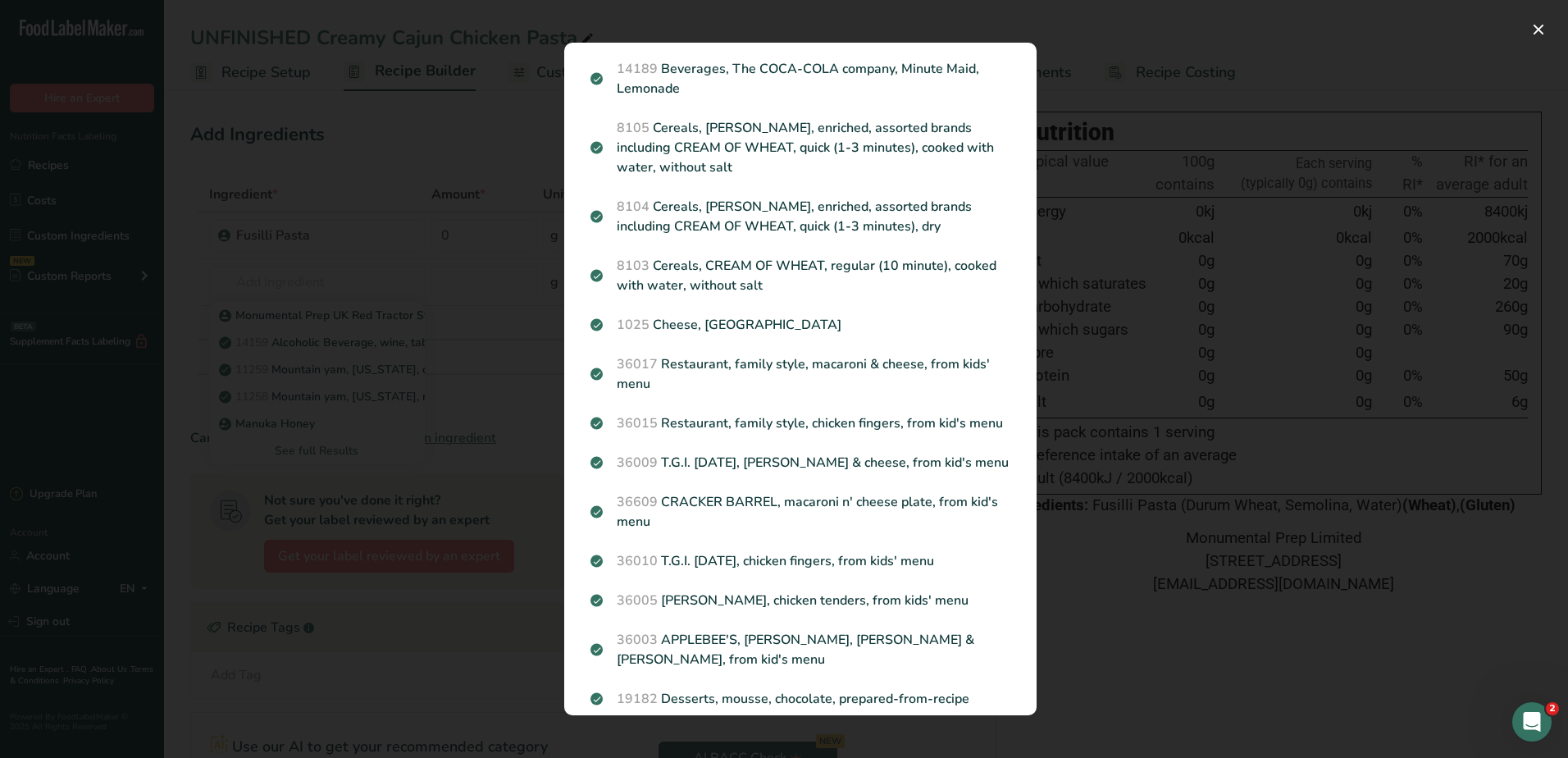
click at [1207, 704] on div "Search results modal" at bounding box center [784, 379] width 1568 height 758
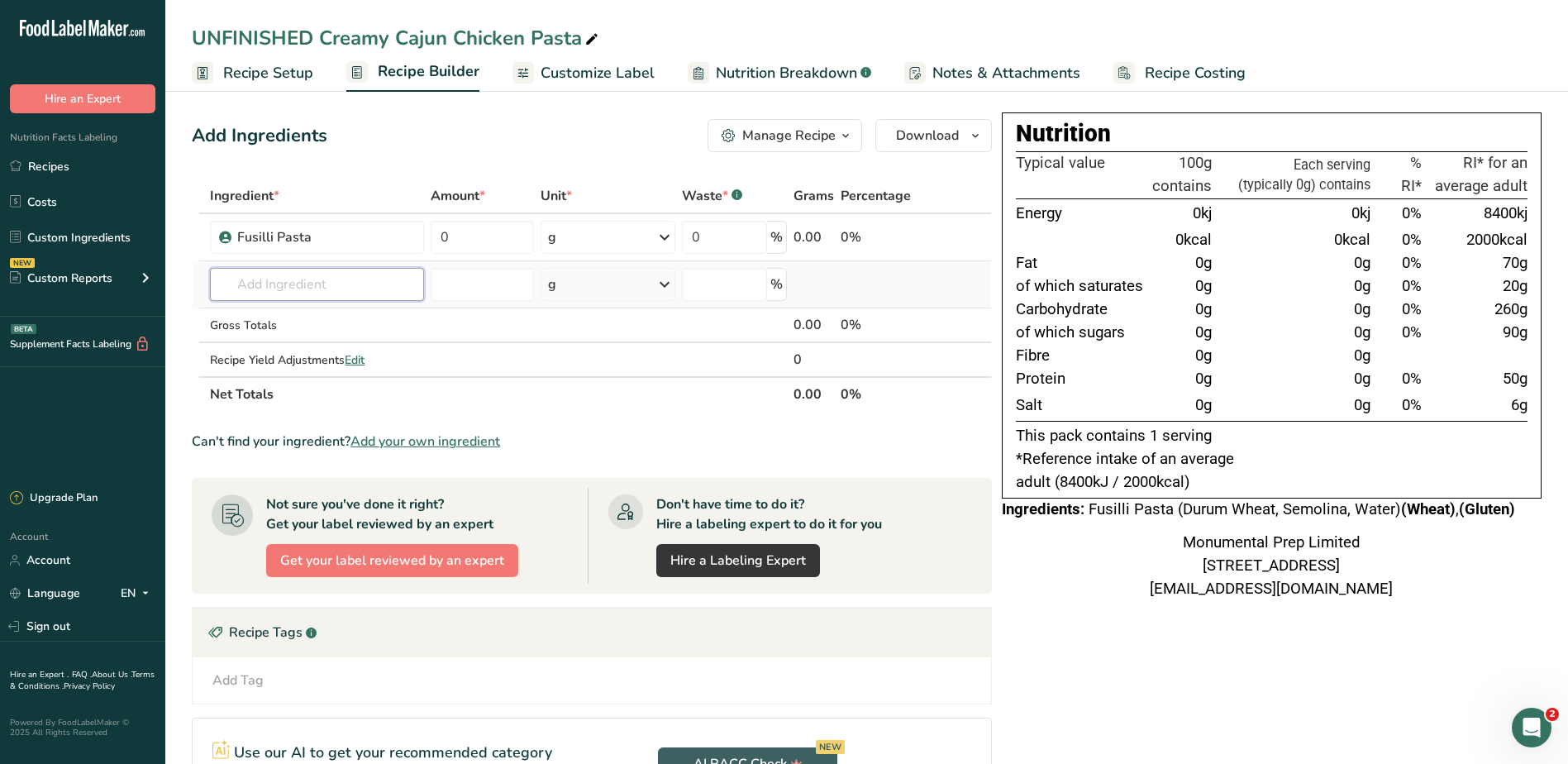
click at [315, 284] on input "text" at bounding box center [316, 284] width 213 height 33
type input "monumental"
click at [476, 295] on input "number" at bounding box center [482, 284] width 104 height 33
click at [353, 287] on input "text" at bounding box center [316, 284] width 213 height 33
type input "cream sau"
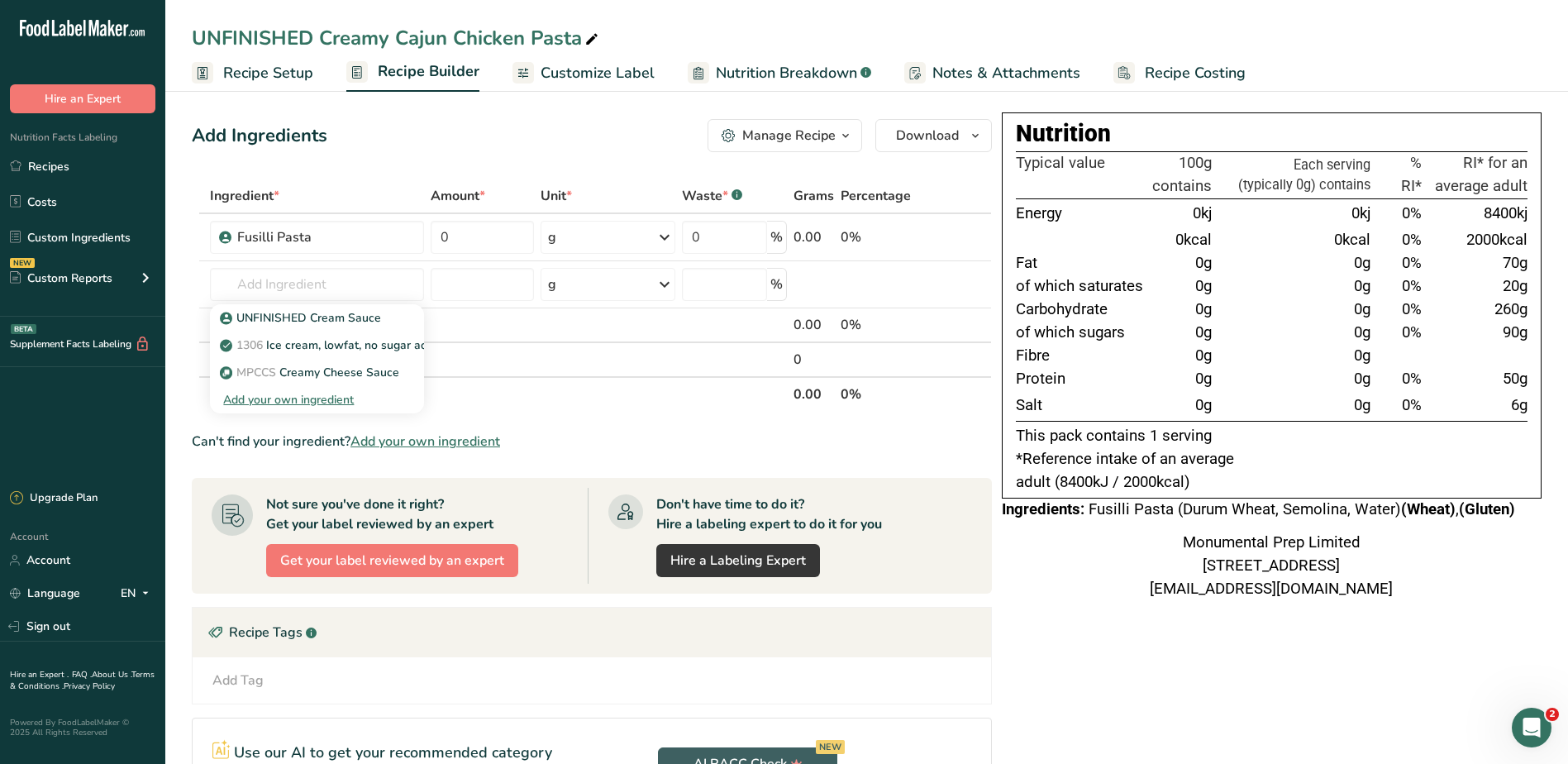
click at [618, 401] on th "Net Totals" at bounding box center [498, 393] width 583 height 35
click at [318, 296] on input "text" at bounding box center [316, 284] width 213 height 33
type input "cream"
click at [308, 449] on div "See full Results" at bounding box center [316, 454] width 187 height 18
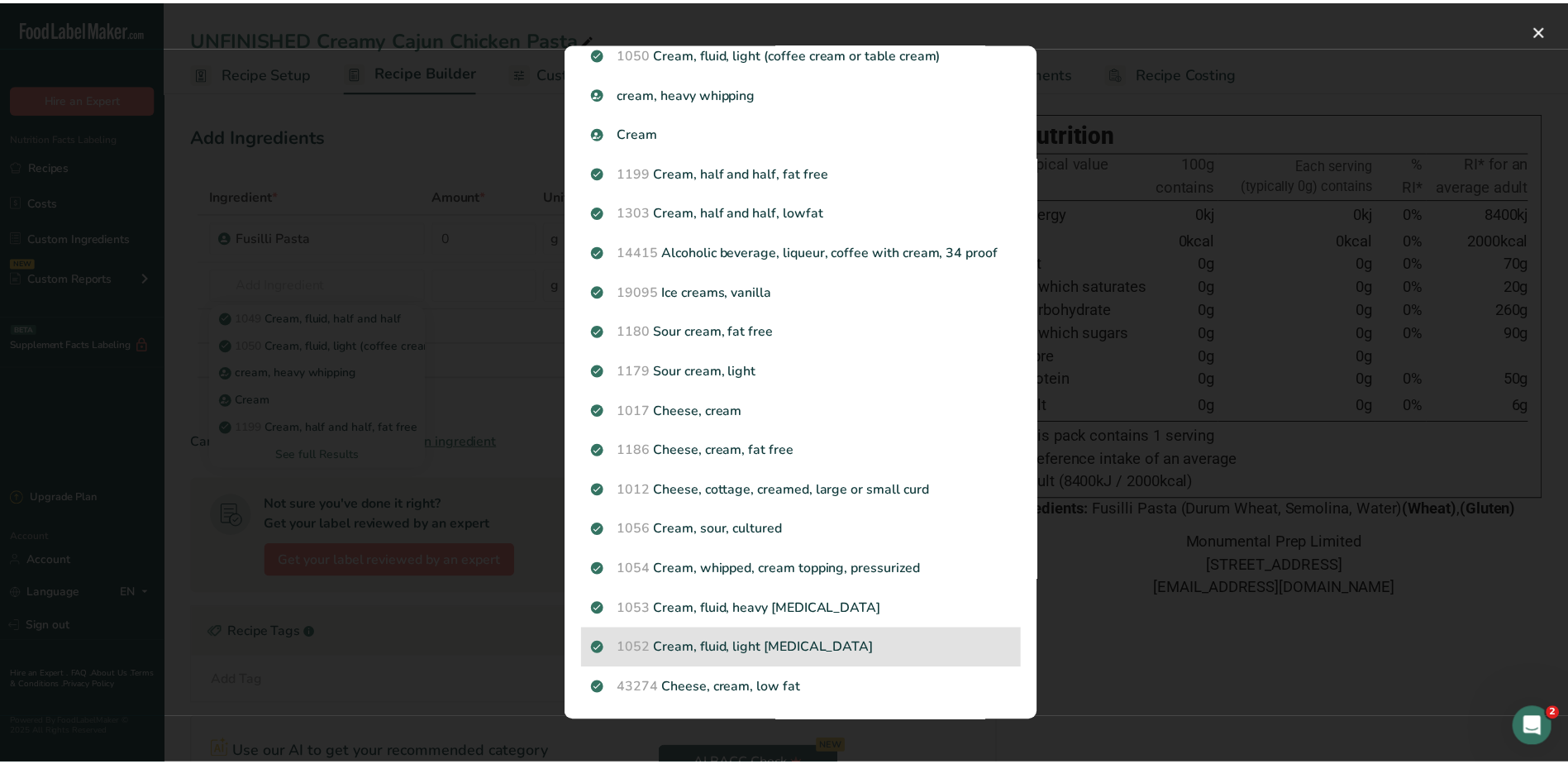
scroll to position [0, 0]
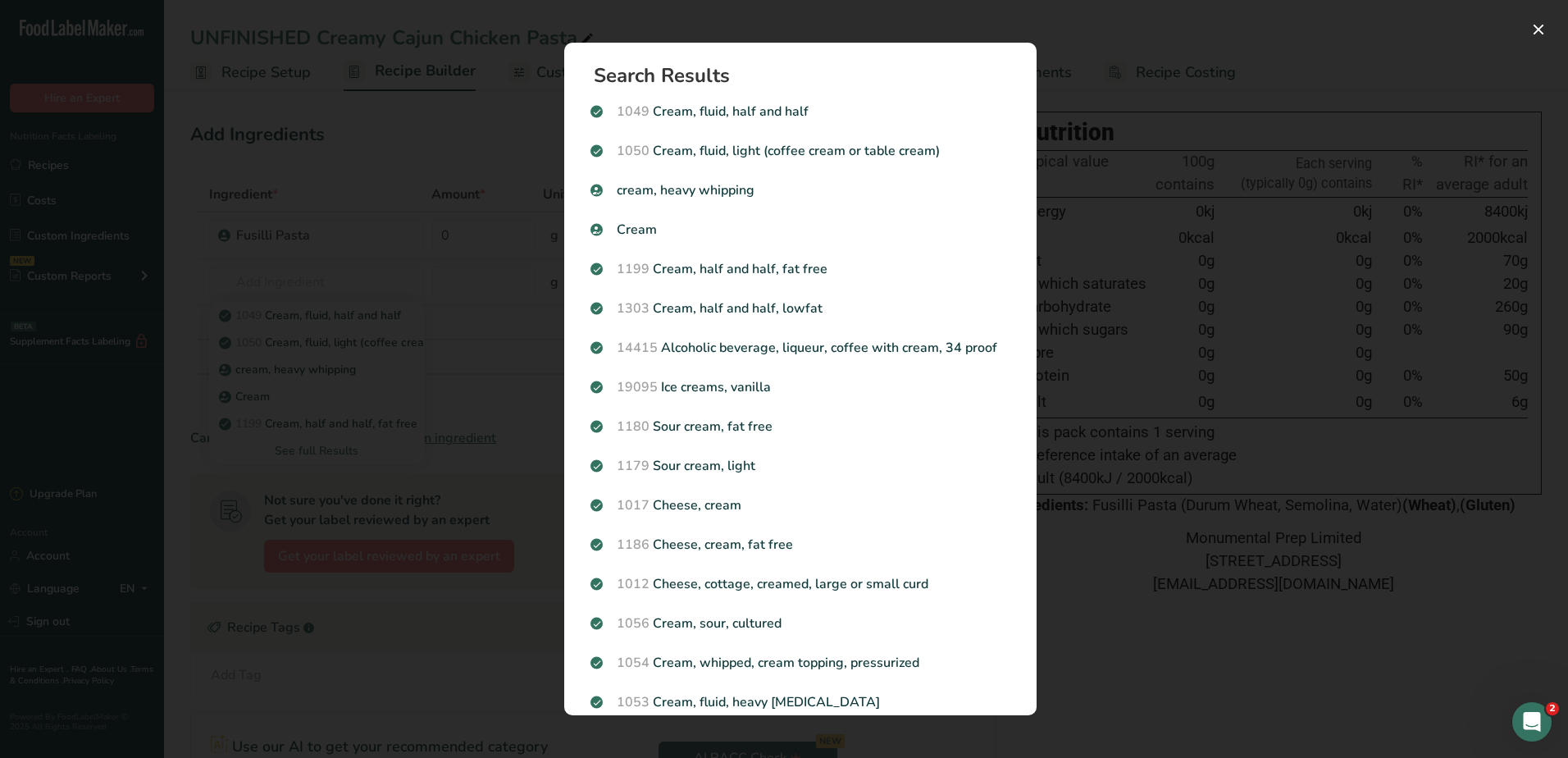
click at [437, 119] on div "Search results modal" at bounding box center [784, 379] width 1568 height 758
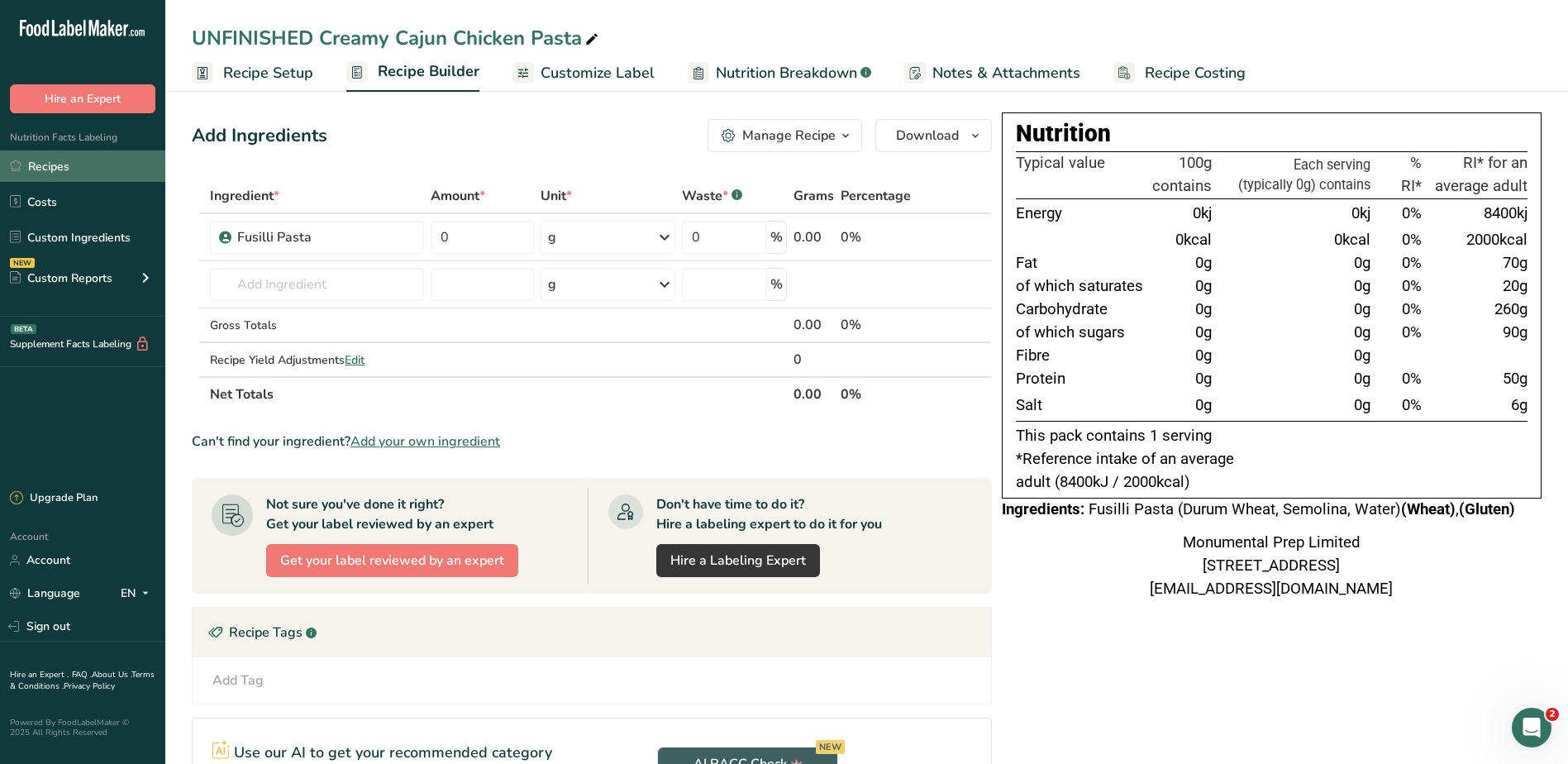
drag, startPoint x: 42, startPoint y: 166, endPoint x: 52, endPoint y: 155, distance: 14.9
click at [42, 166] on link "Recipes" at bounding box center [83, 166] width 166 height 31
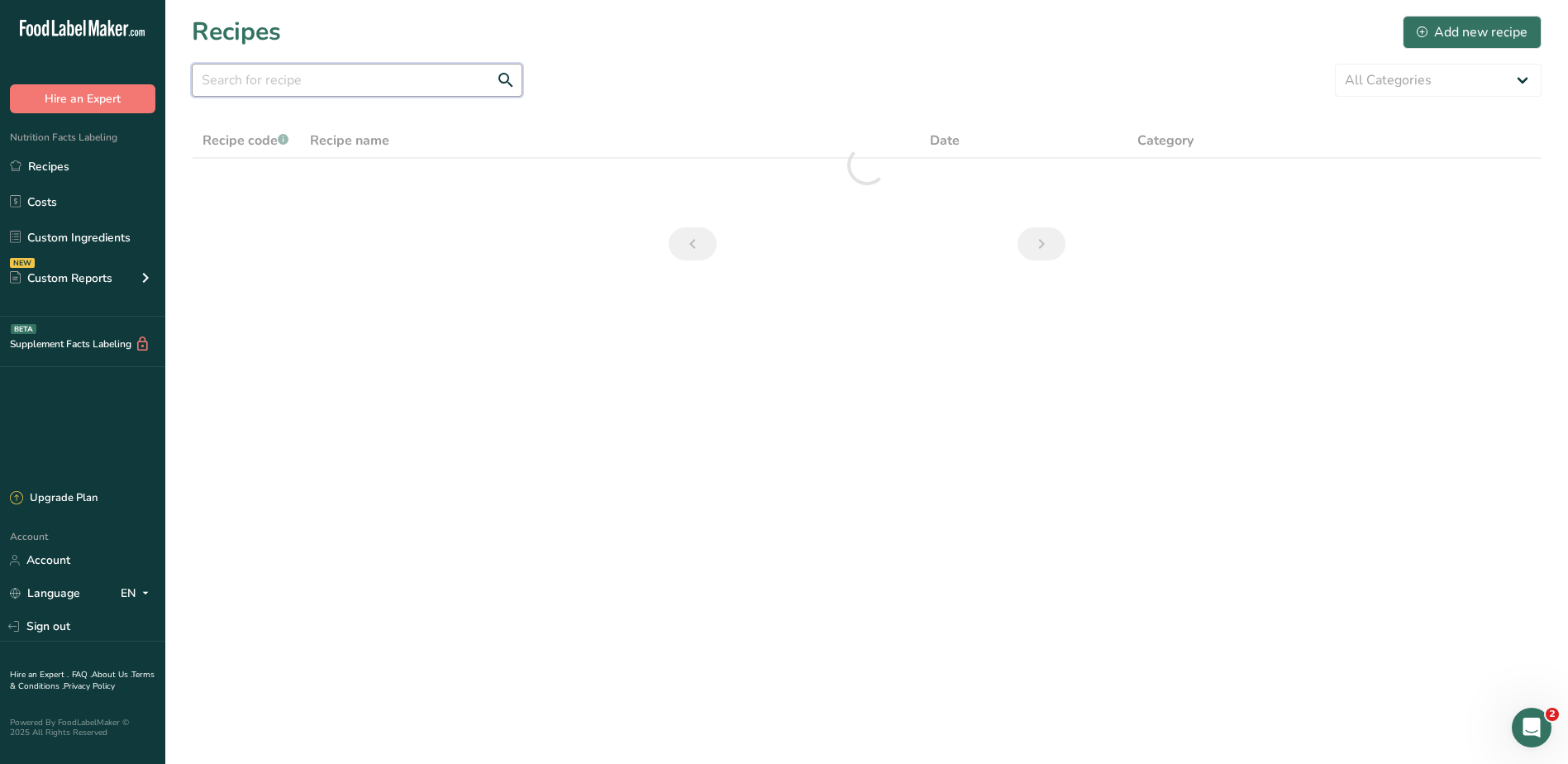
click at [327, 82] on input "text" at bounding box center [357, 79] width 330 height 33
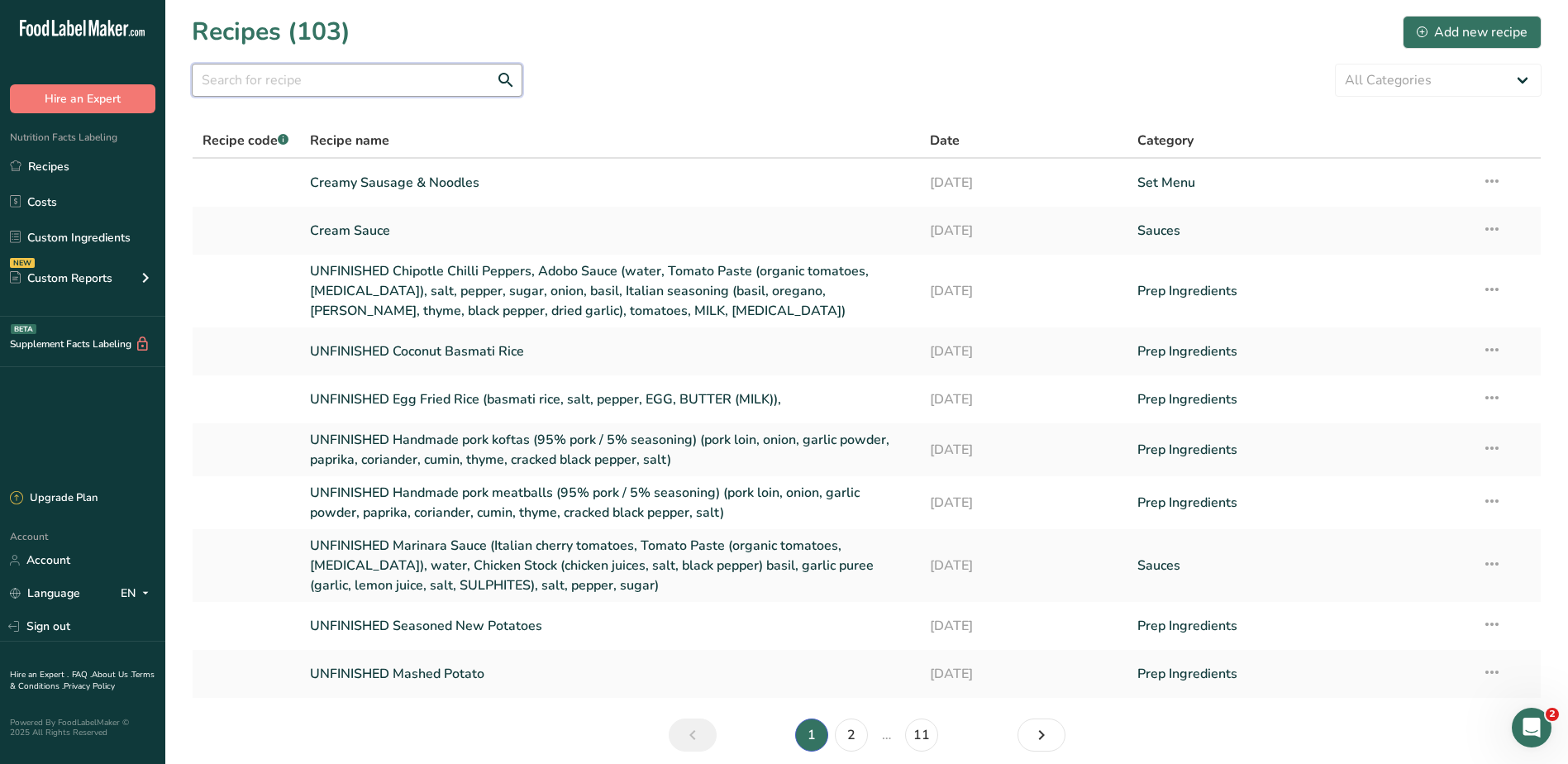
paste input "MPCS"
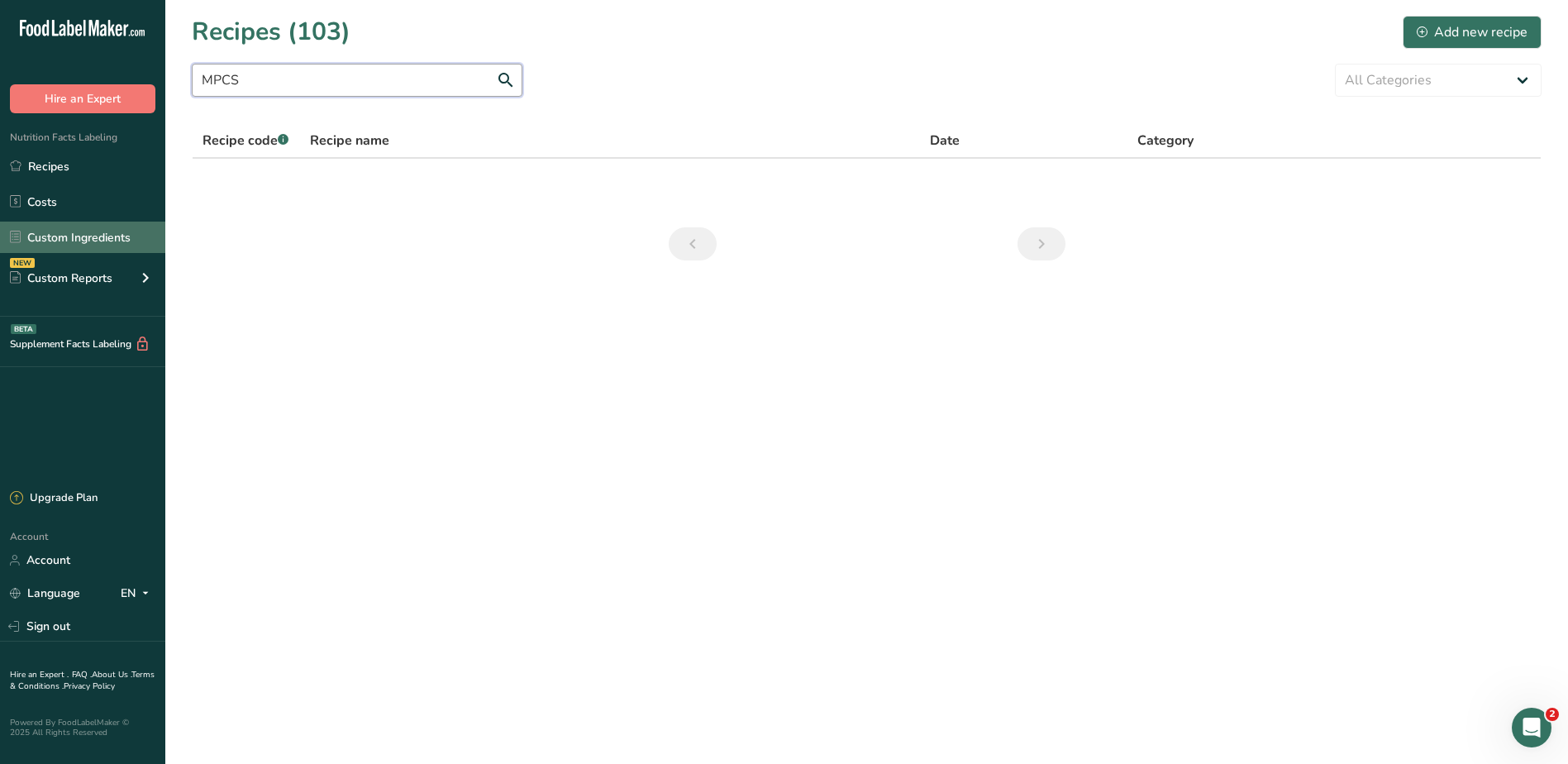
type input "MPCS"
click at [84, 232] on link "Custom Ingredients" at bounding box center [83, 237] width 166 height 31
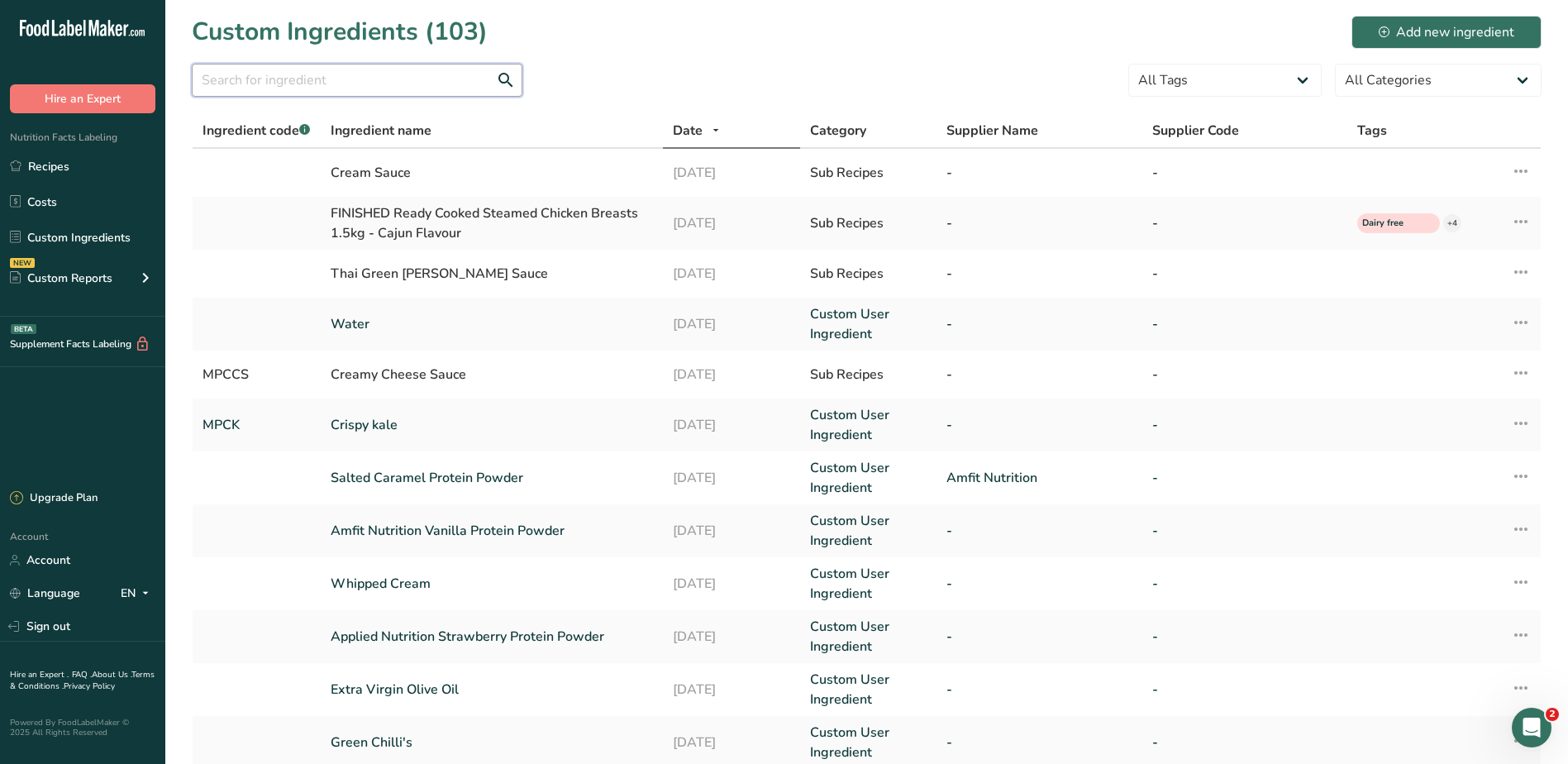
paste input "MPCS"
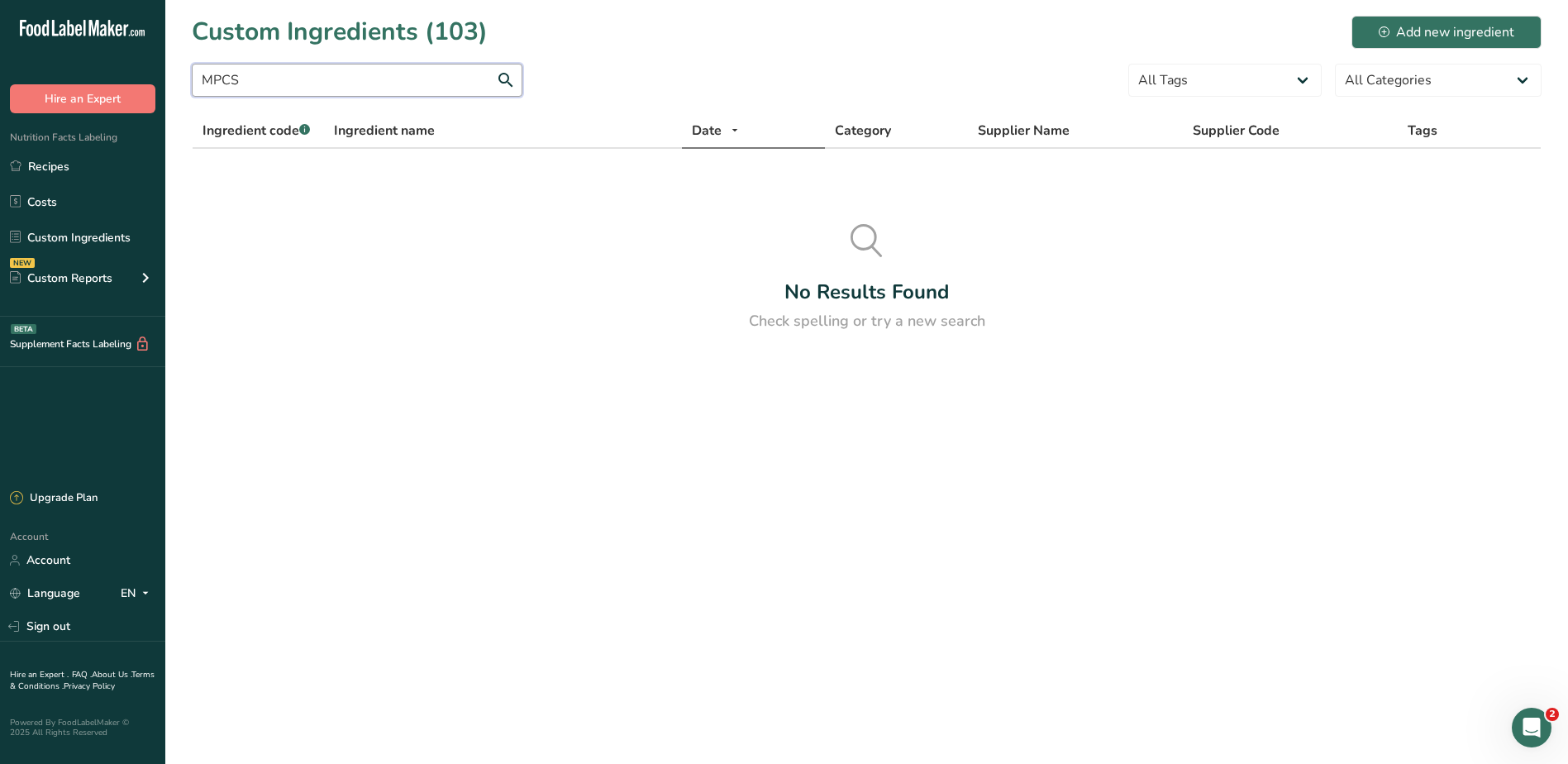
type input "MPCS"
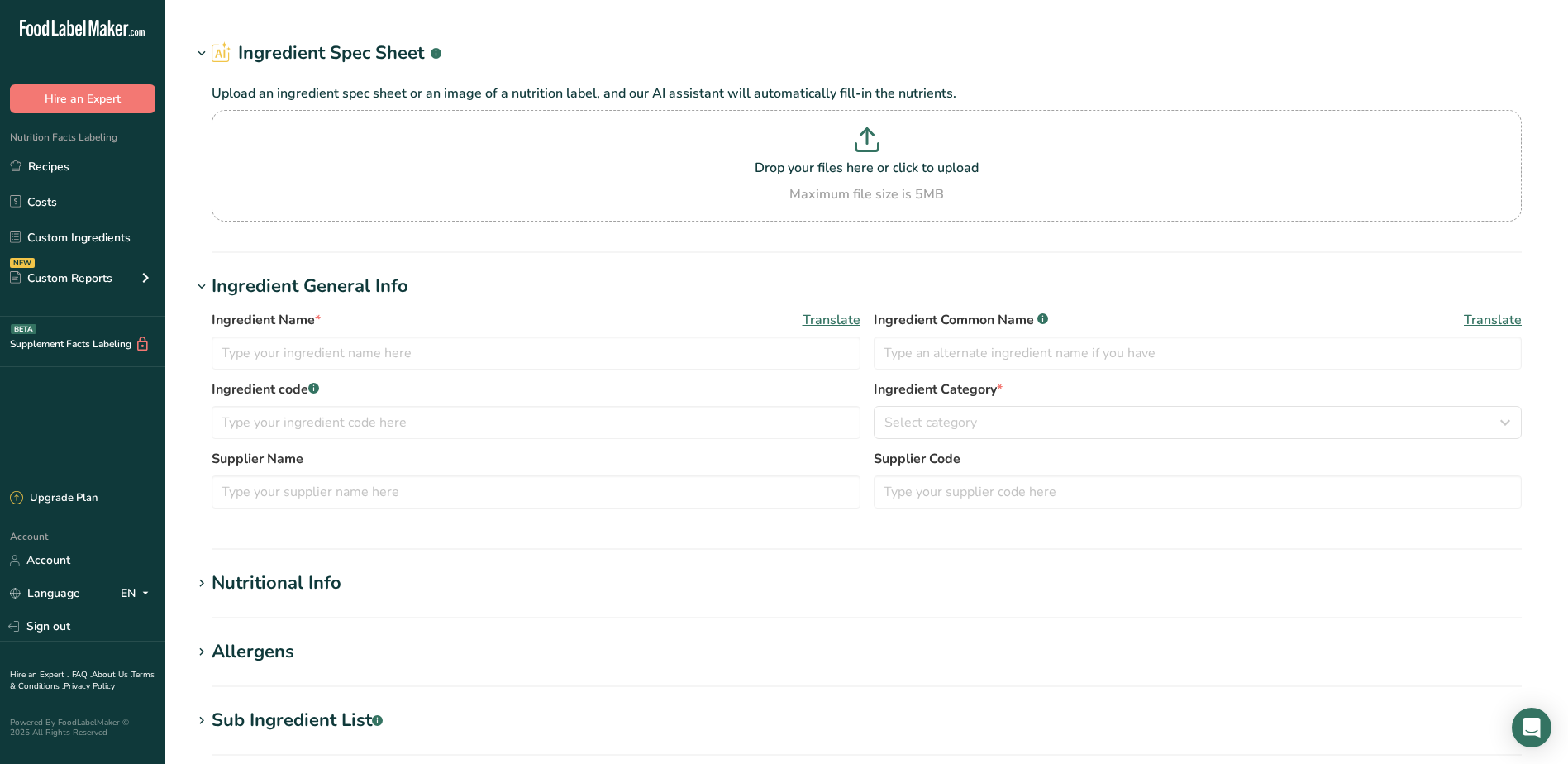
type input "UNFINISHED Cream Sauce"
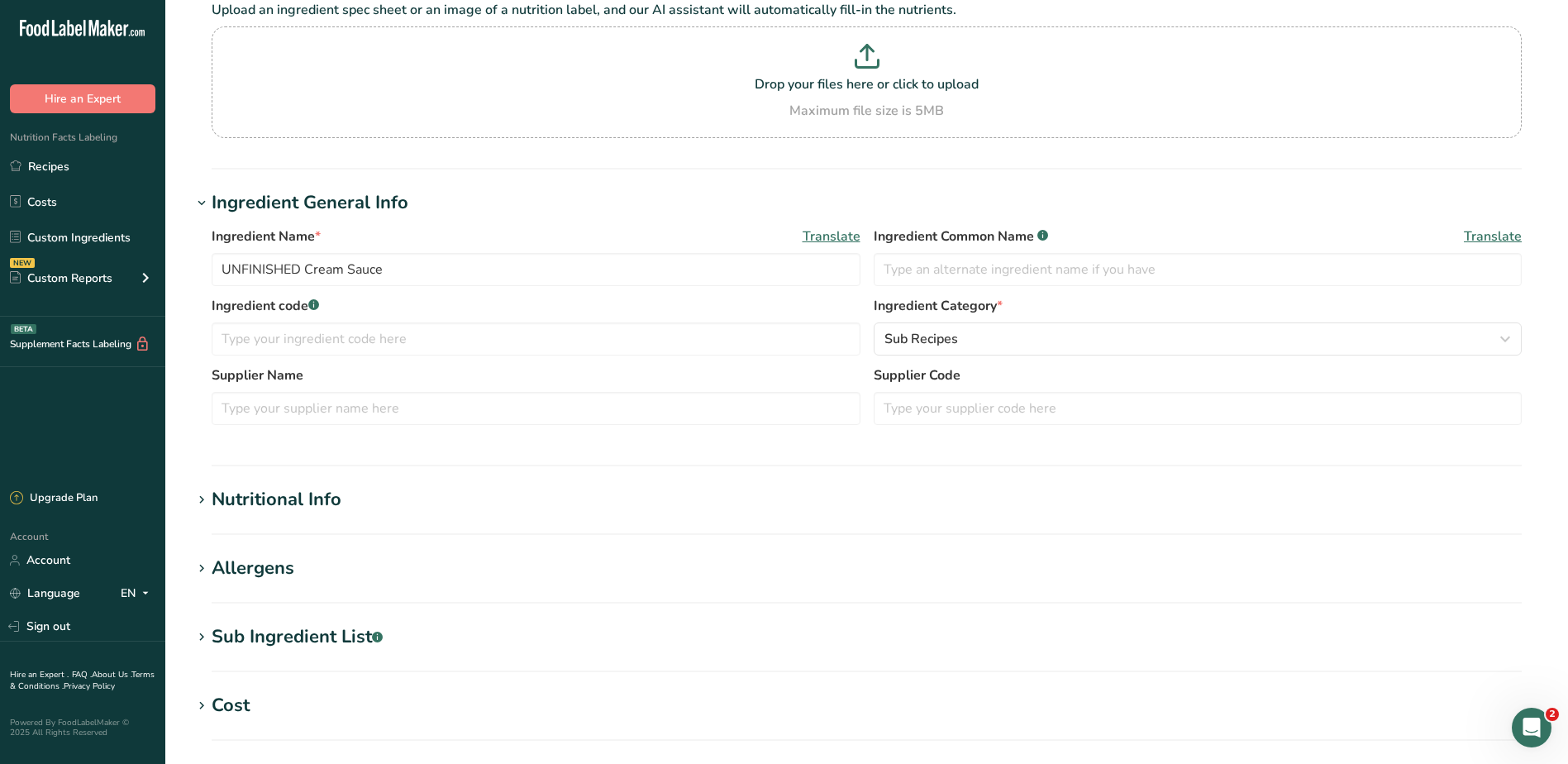
scroll to position [248, 0]
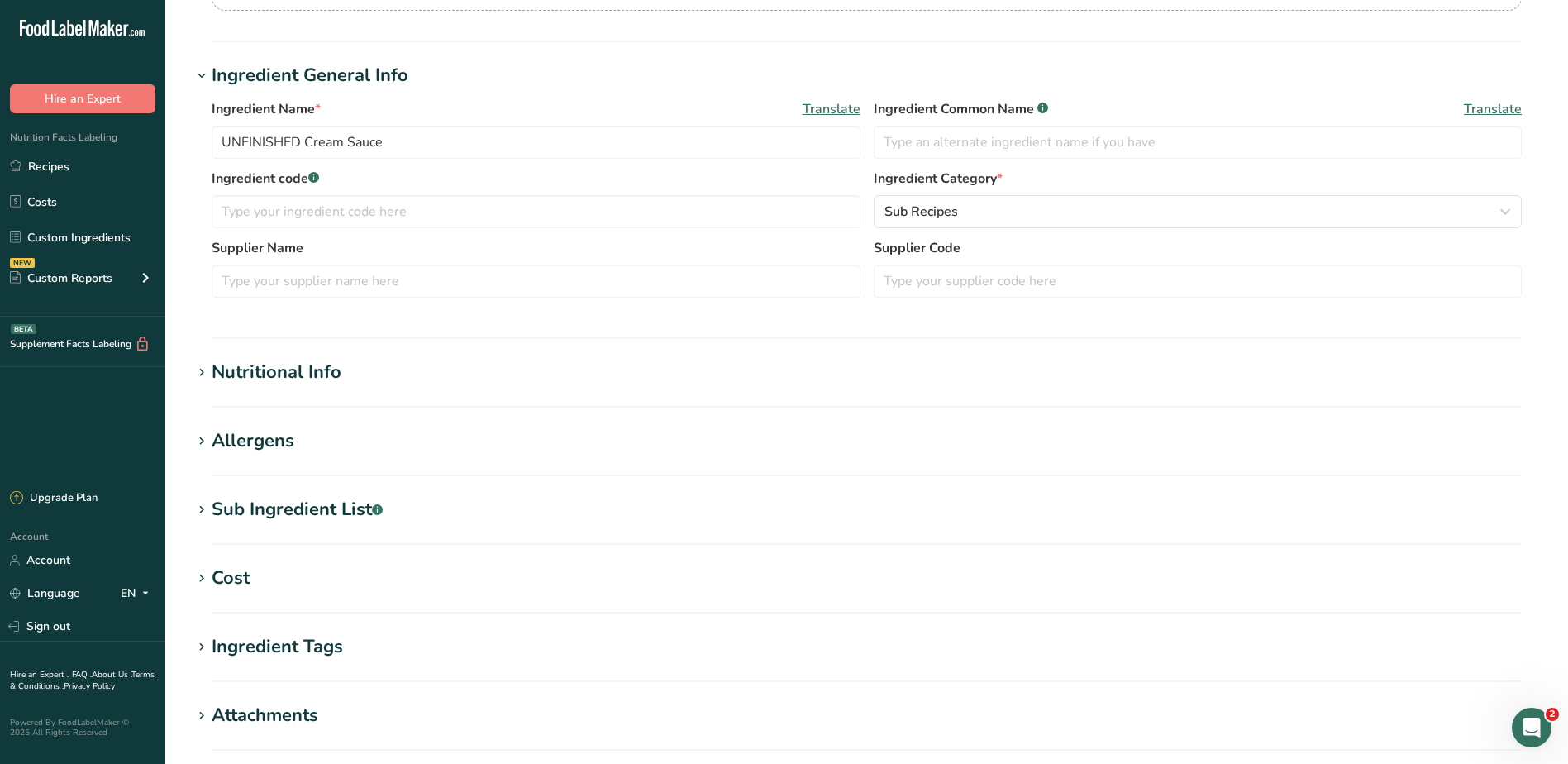
click at [314, 377] on div "Nutritional Info" at bounding box center [276, 373] width 130 height 27
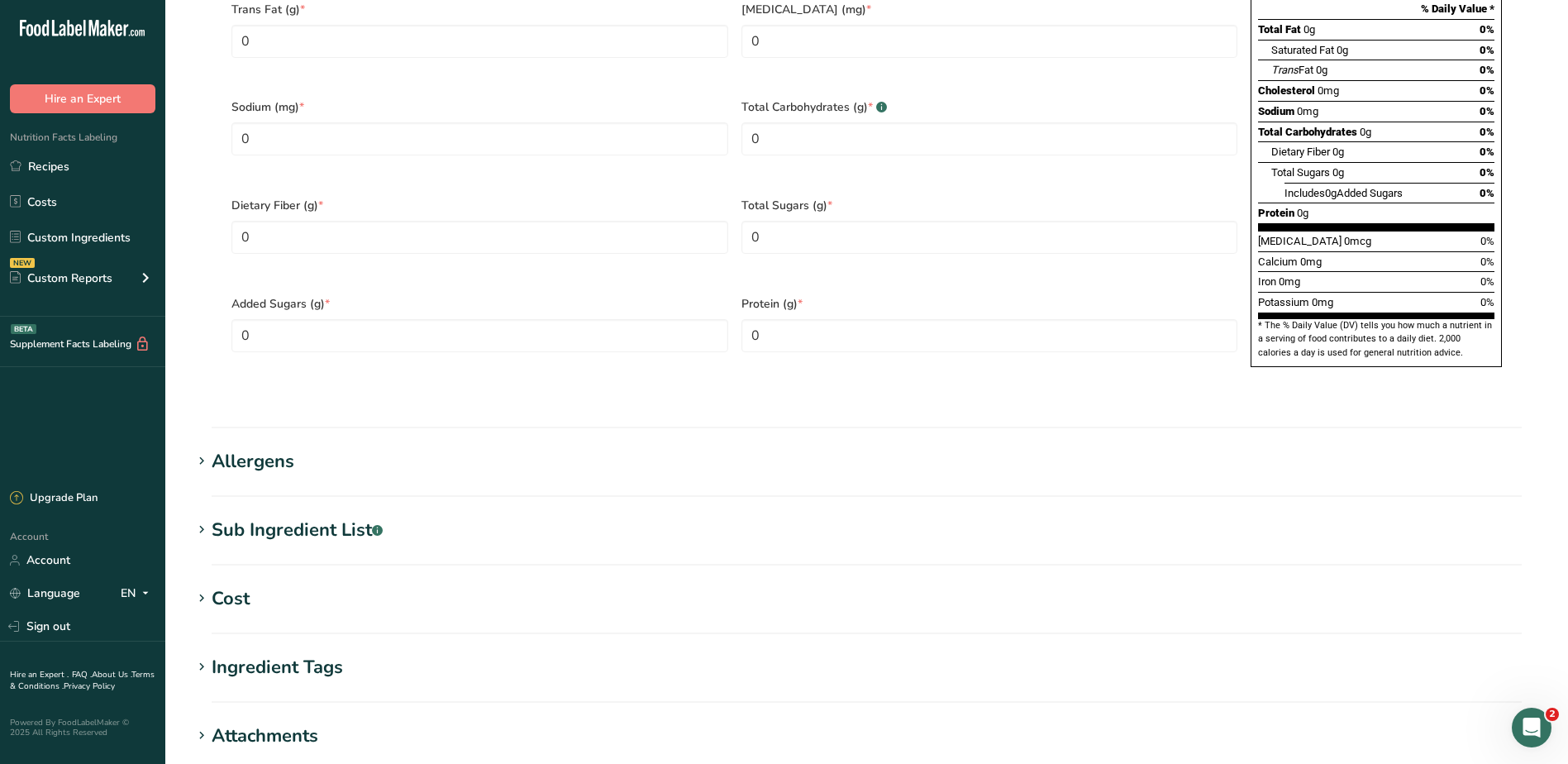
scroll to position [0, 0]
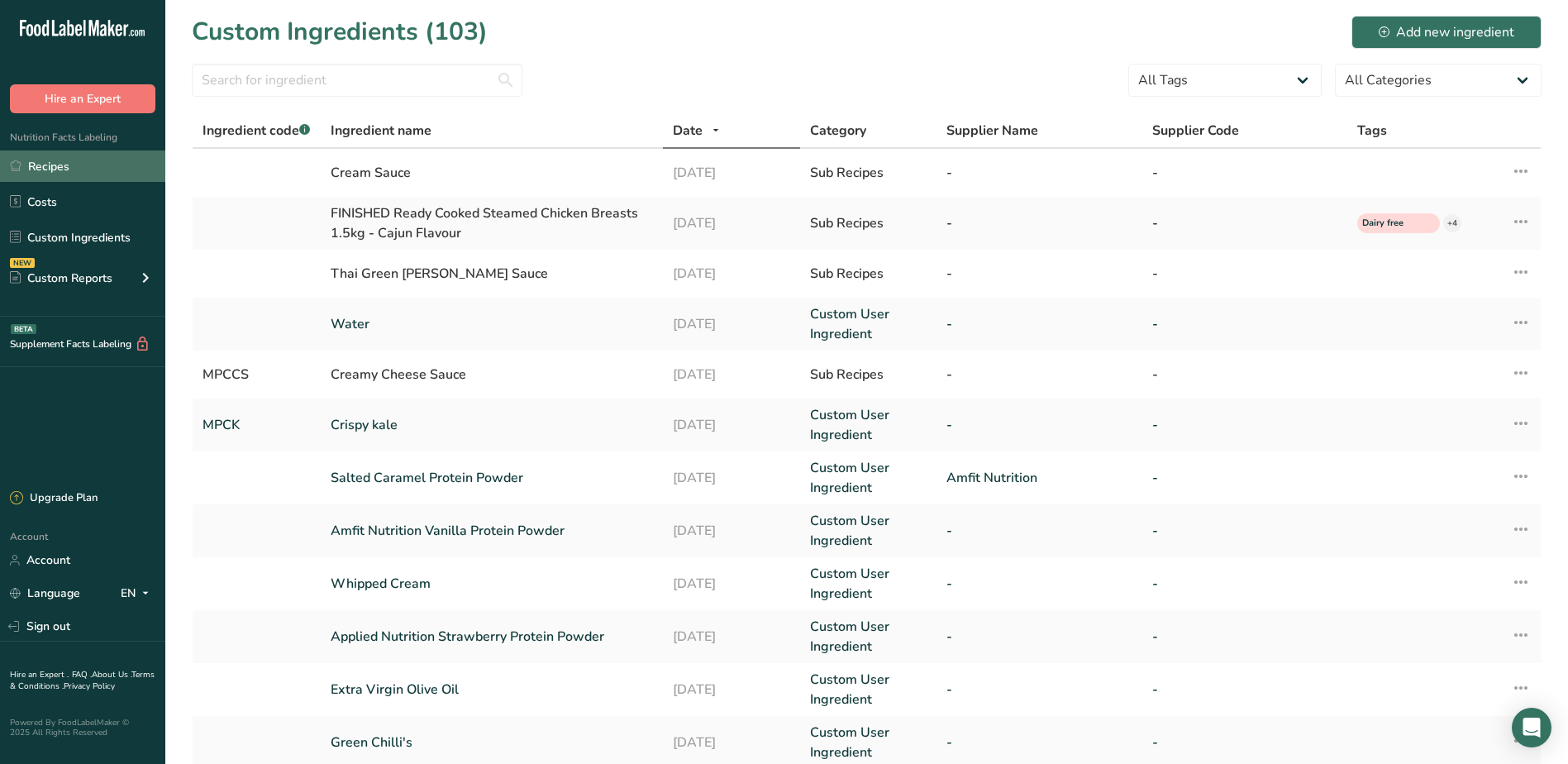
click at [57, 164] on link "Recipes" at bounding box center [83, 166] width 166 height 31
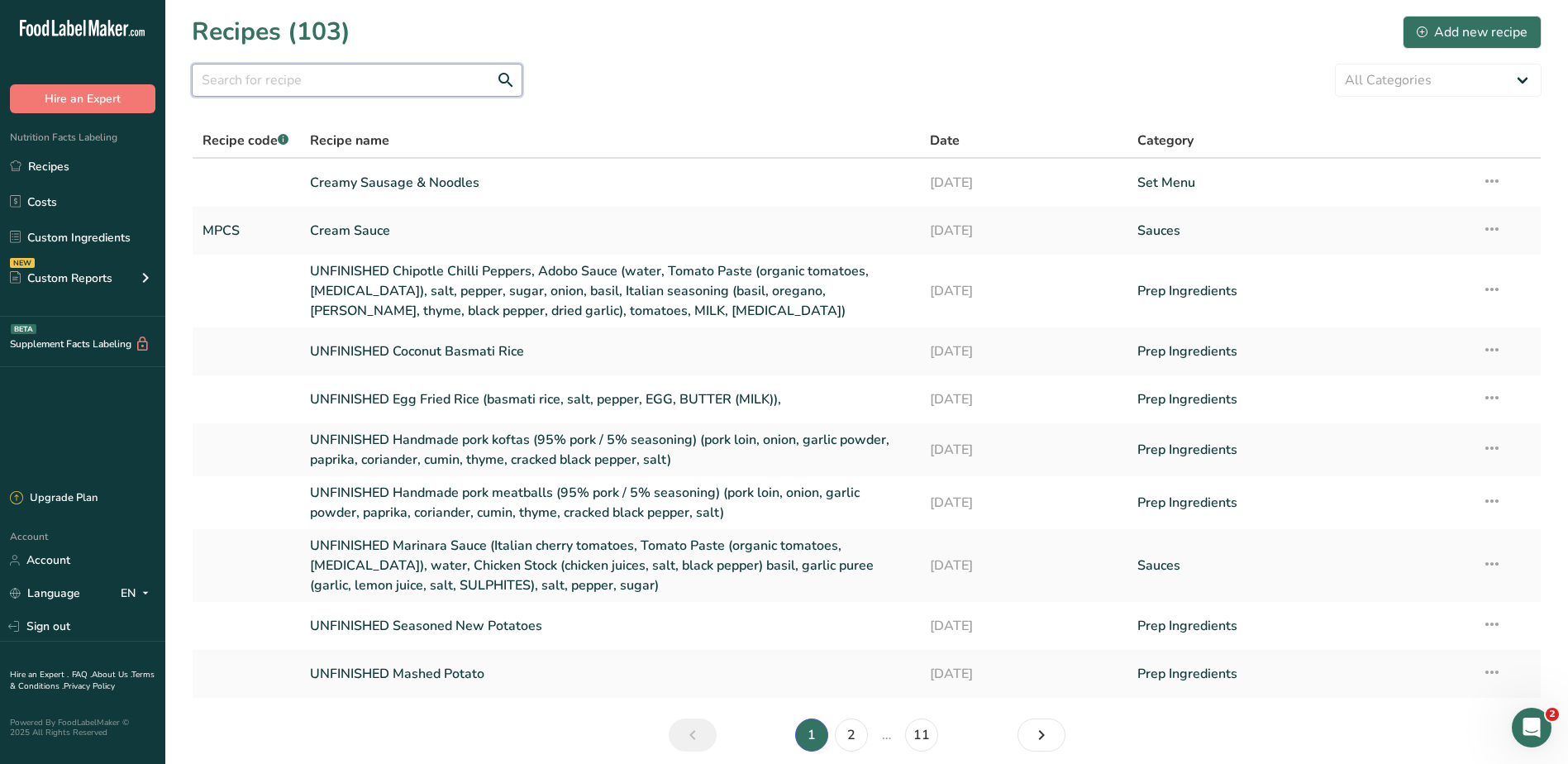
paste input "MPCS"
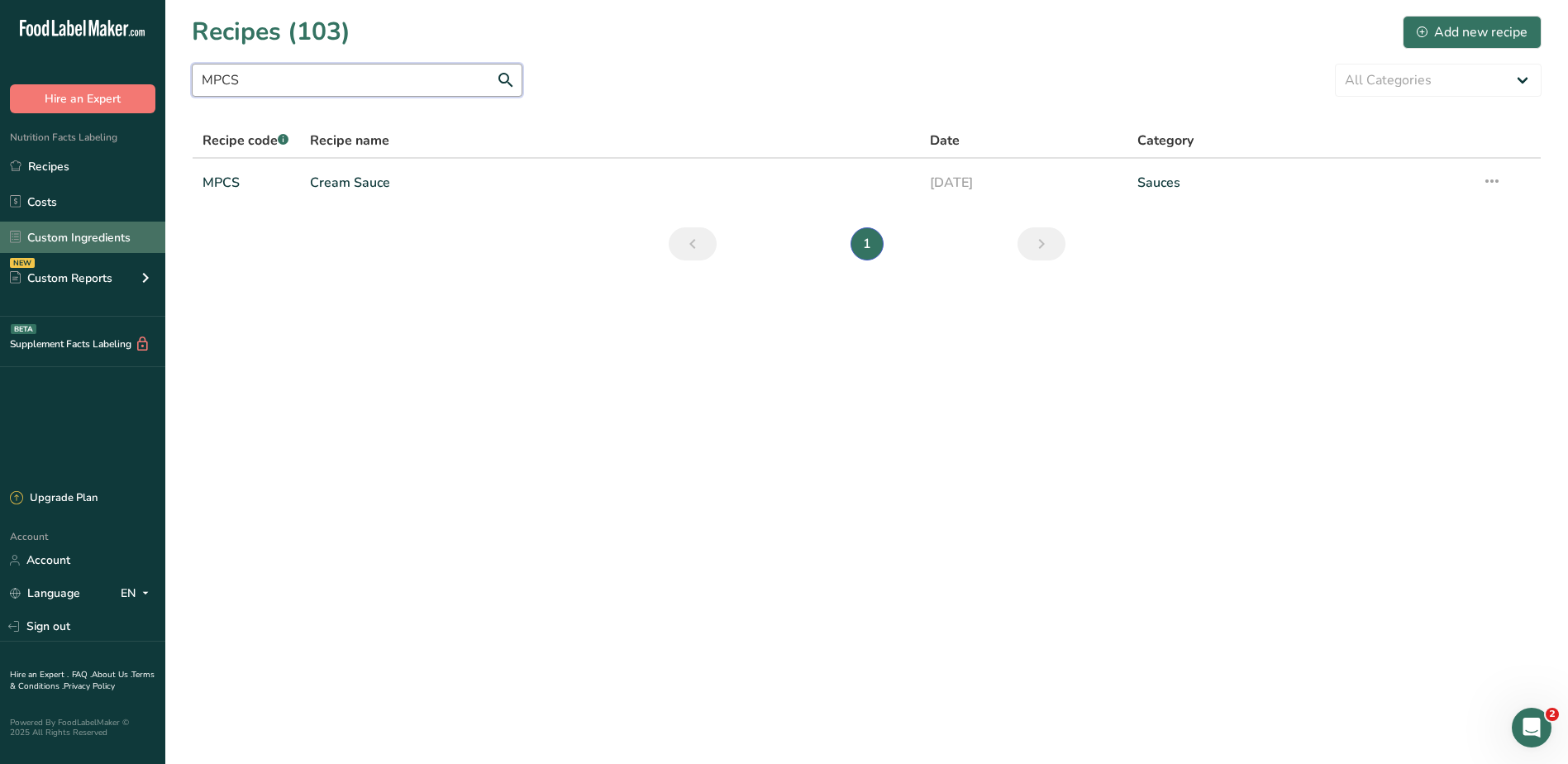
type input "MPCS"
click at [76, 247] on link "Custom Ingredients" at bounding box center [83, 237] width 166 height 31
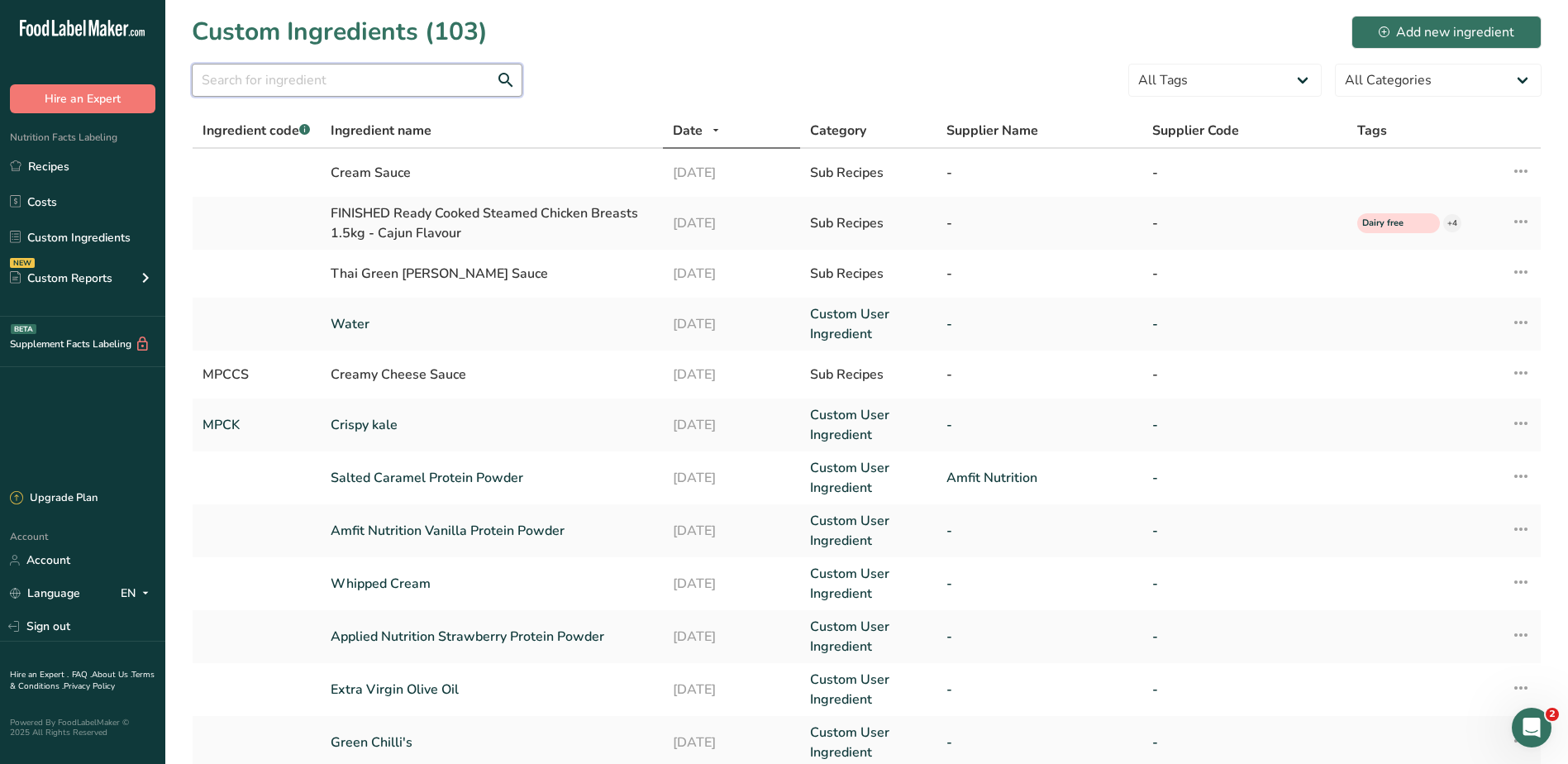
click at [309, 86] on input "text" at bounding box center [357, 79] width 330 height 33
paste input "MPCS"
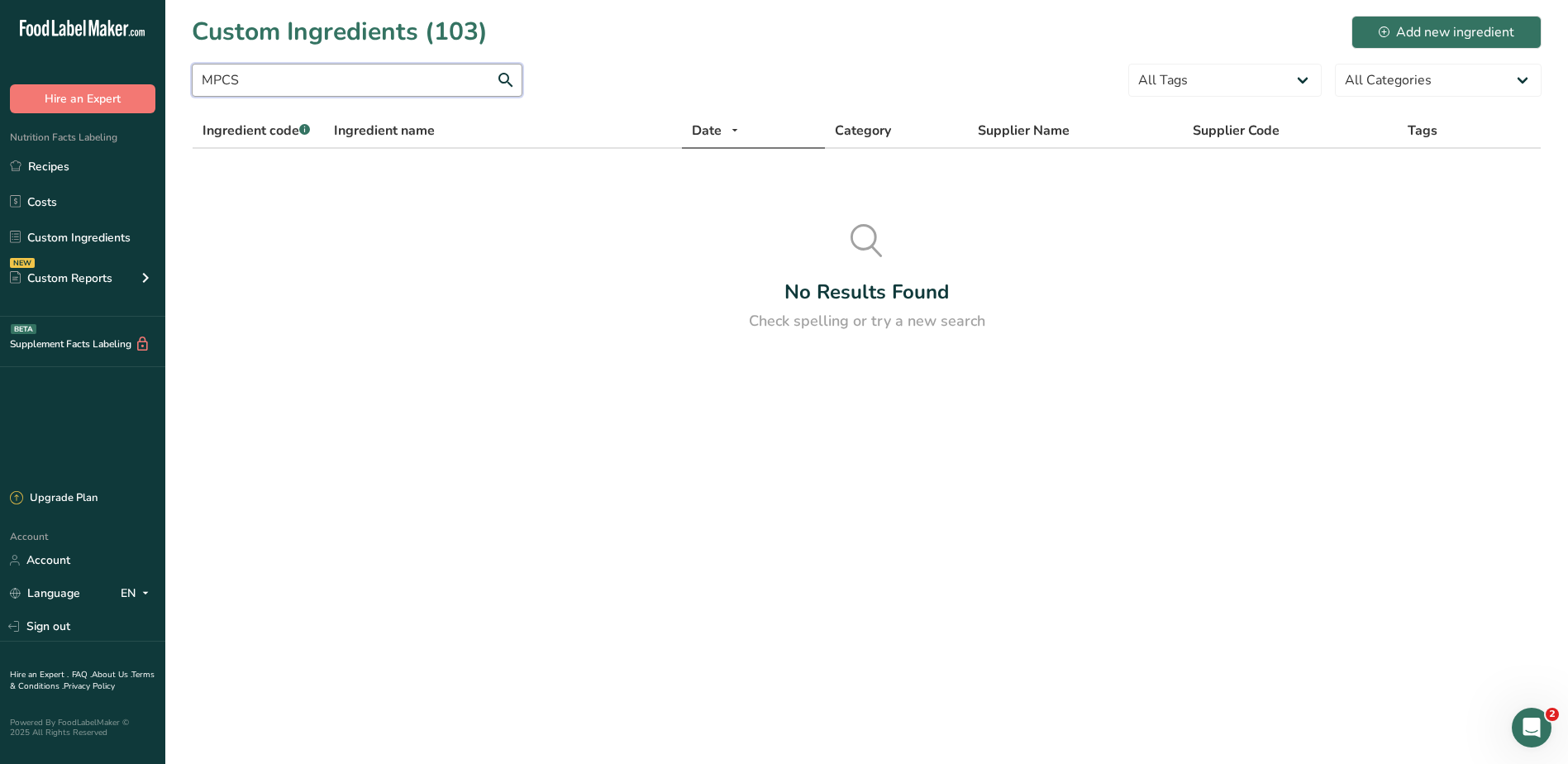
type input "MPCS"
click at [627, 293] on div "No Results Found Check spelling or try a new search" at bounding box center [866, 278] width 1349 height 108
click at [990, 57] on section "Custom Ingredients (103) Add new ingredient MPCS All Tags High Protein Source o…" at bounding box center [867, 179] width 1402 height 359
click at [61, 161] on link "Recipes" at bounding box center [83, 166] width 166 height 31
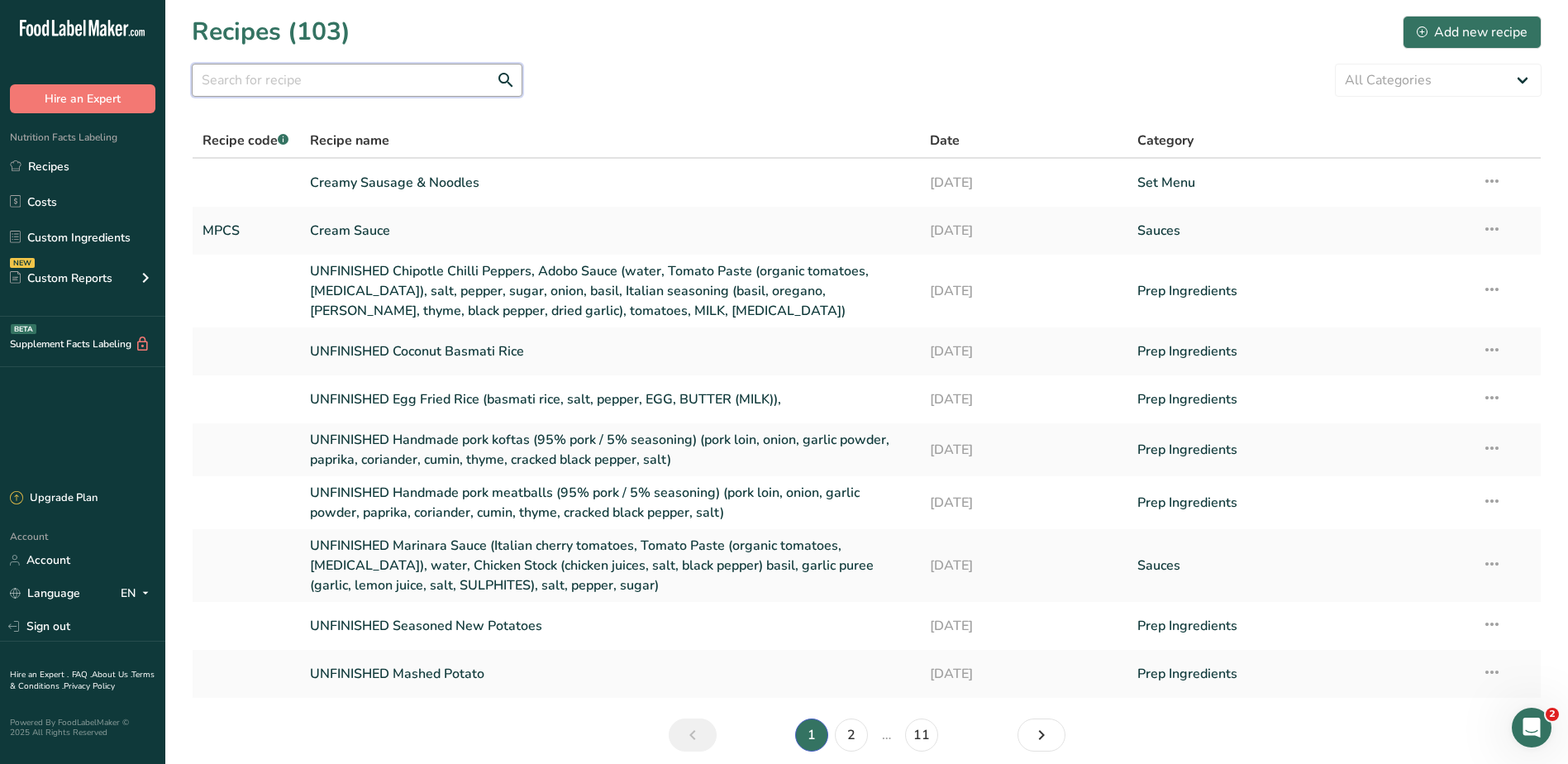
click at [381, 91] on input "text" at bounding box center [357, 79] width 330 height 33
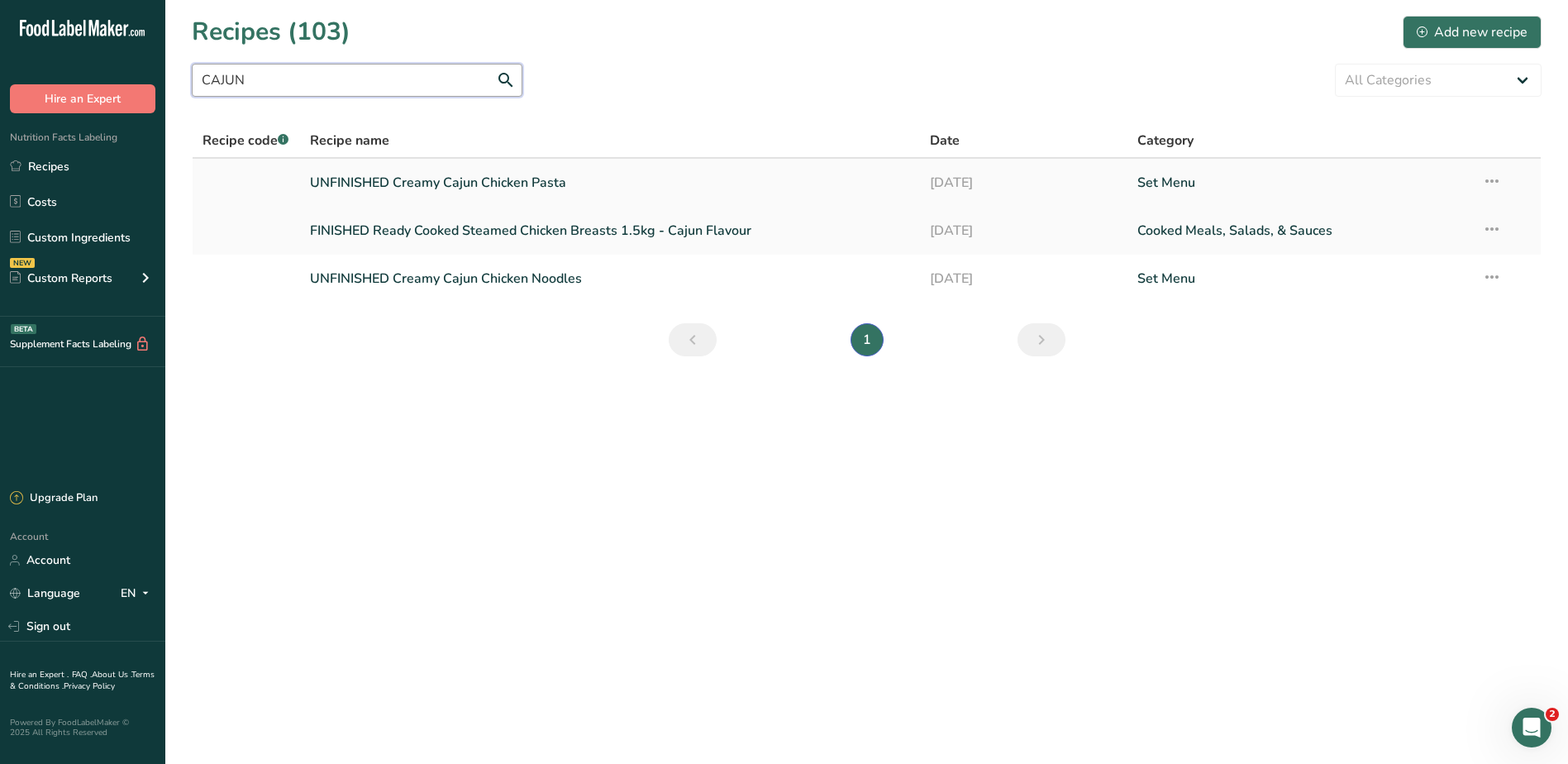
type input "CAJUN"
click at [487, 177] on link "UNFINISHED Creamy Cajun Chicken Pasta" at bounding box center [610, 183] width 601 height 35
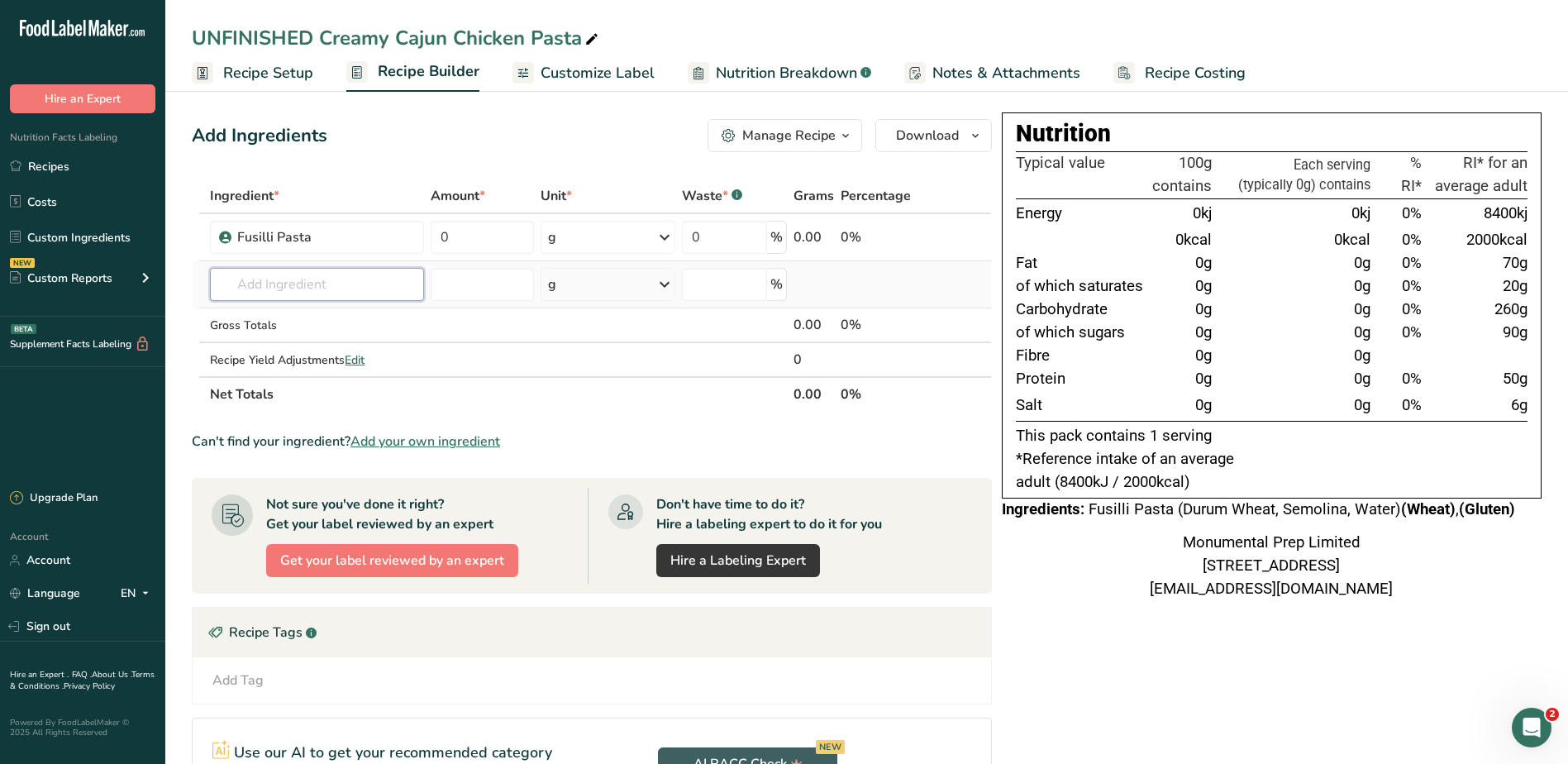
click at [265, 284] on input "text" at bounding box center [316, 284] width 213 height 33
paste input "MPCS"
type input "MPCS"
click at [754, 423] on section "Ingredient * Amount * Unit * Waste * .a-a{fill:#347362;}.b-a{fill:#fff;} Grams …" at bounding box center [591, 560] width 800 height 765
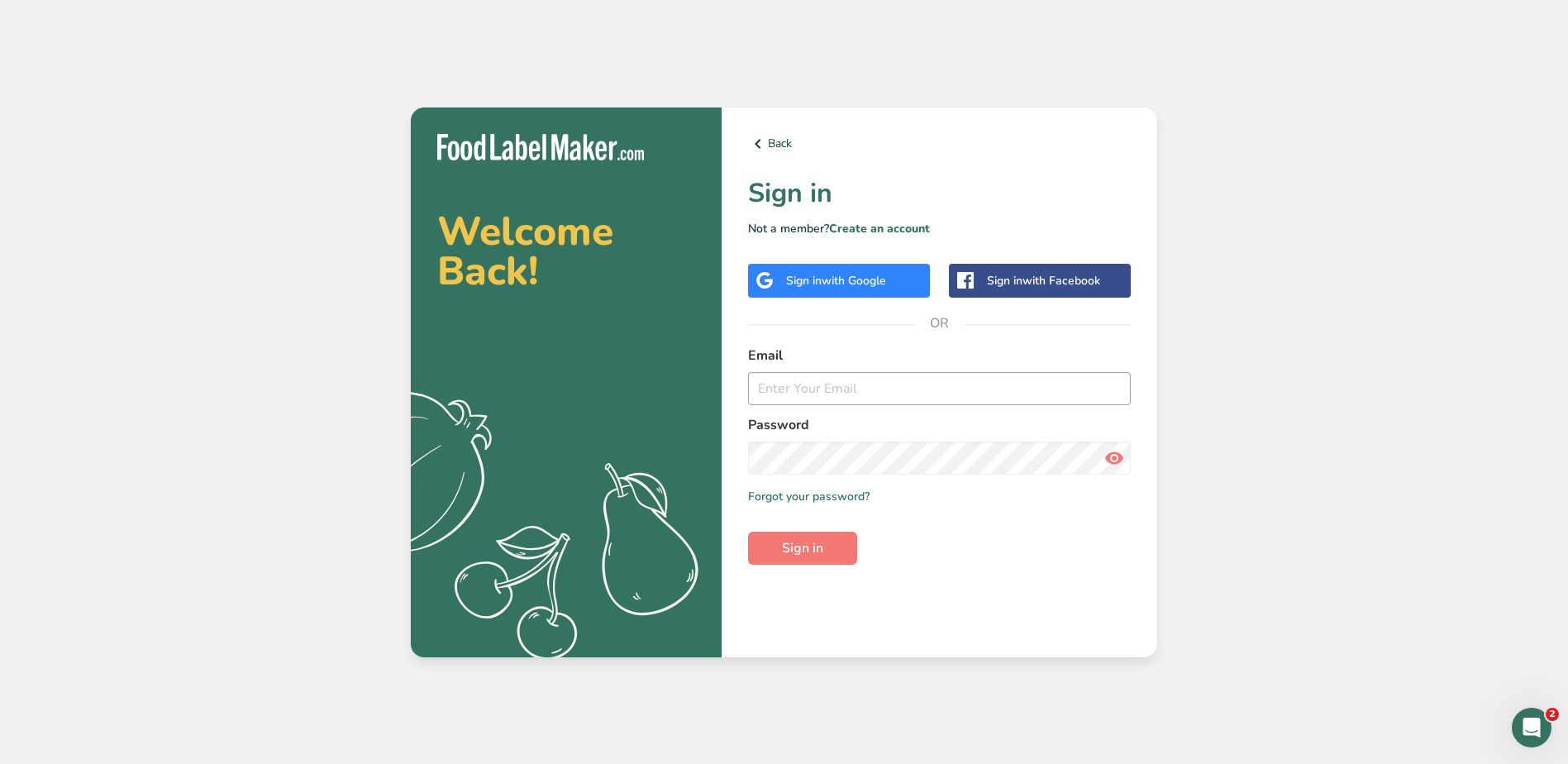
type input "[EMAIL_ADDRESS][DOMAIN_NAME]"
click at [803, 541] on span "Sign in" at bounding box center [802, 548] width 41 height 19
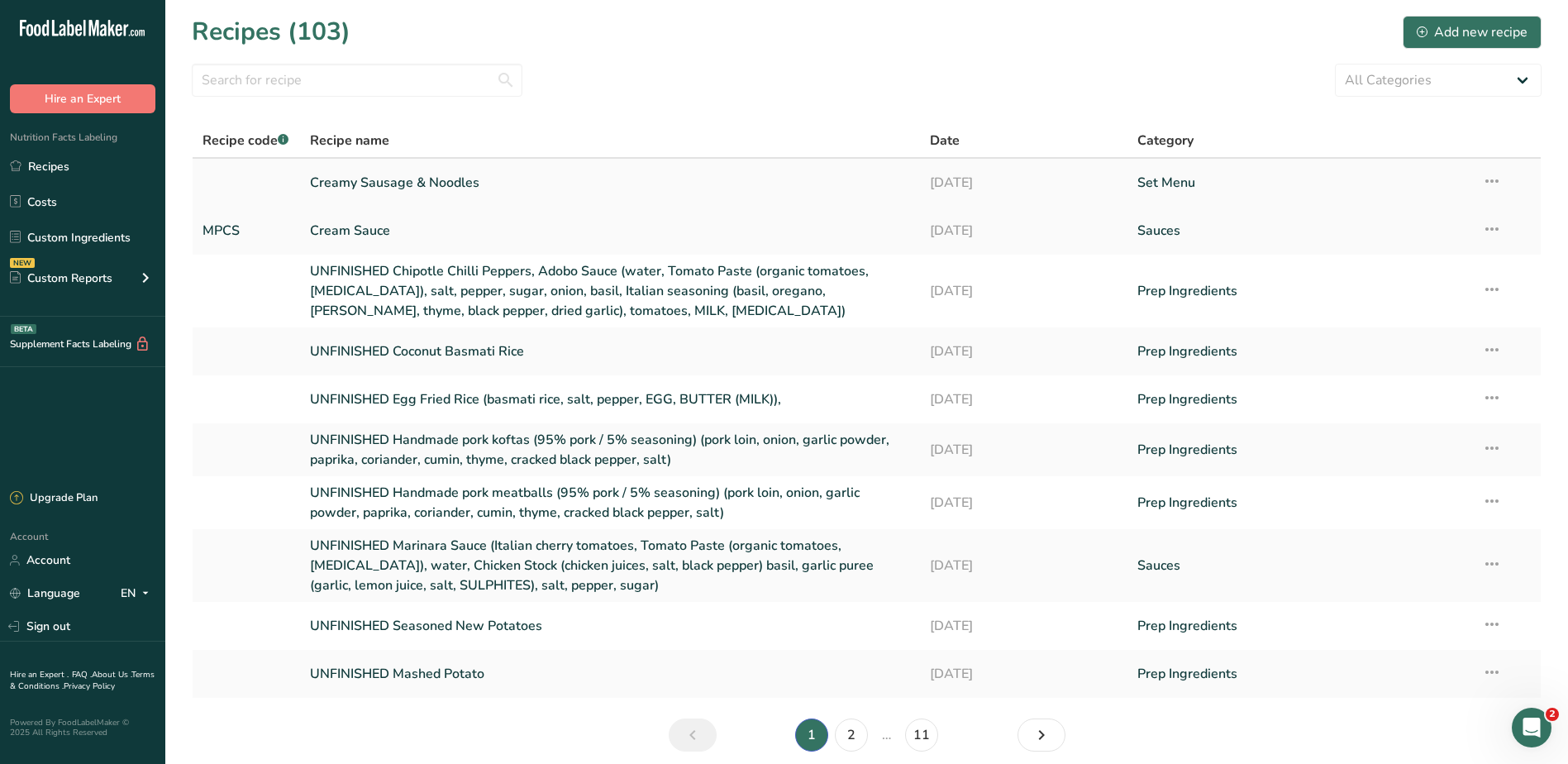
click at [395, 177] on link "Creamy Sausage & Noodles" at bounding box center [610, 183] width 601 height 35
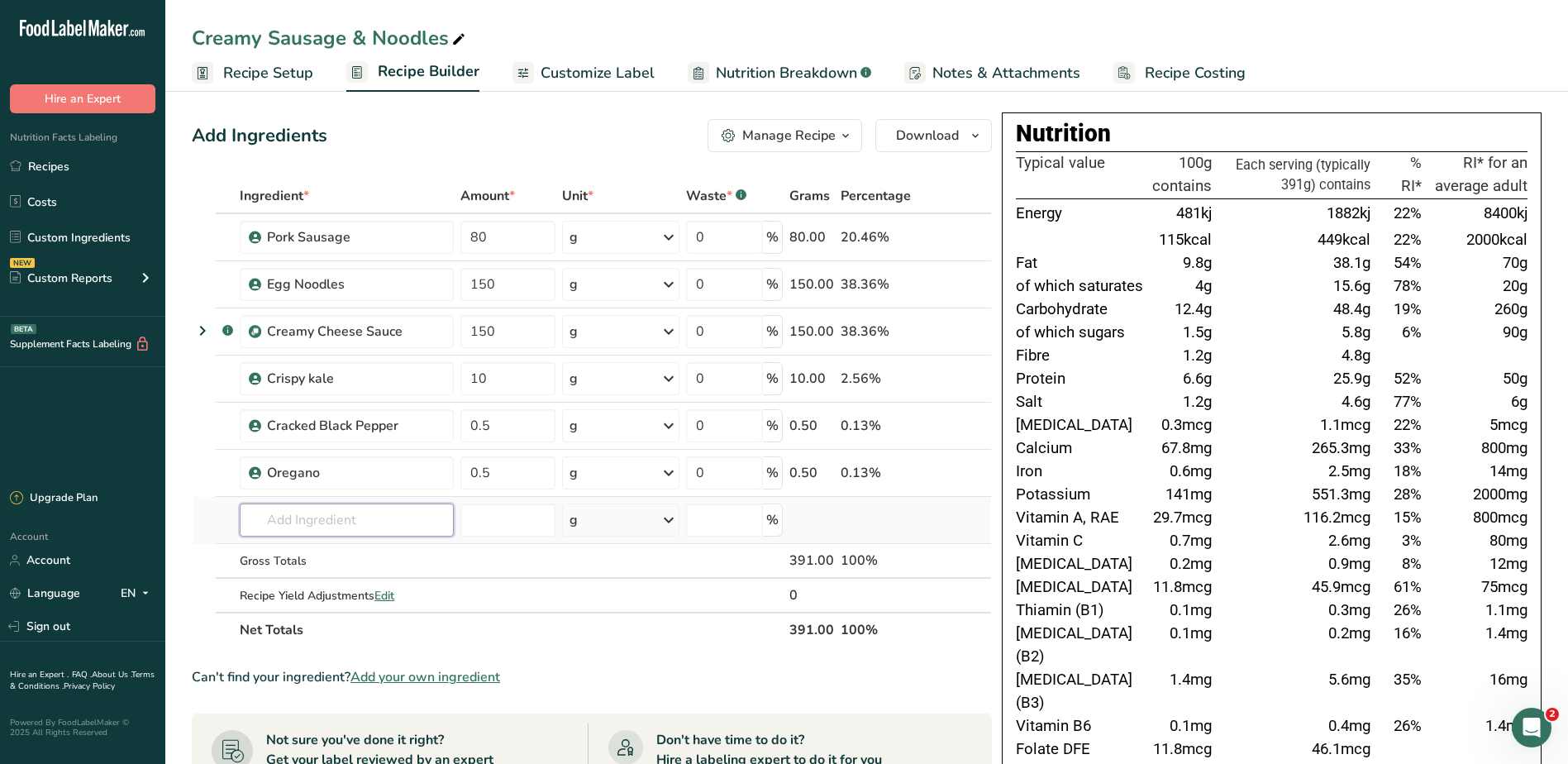
click at [310, 518] on input "text" at bounding box center [346, 520] width 214 height 33
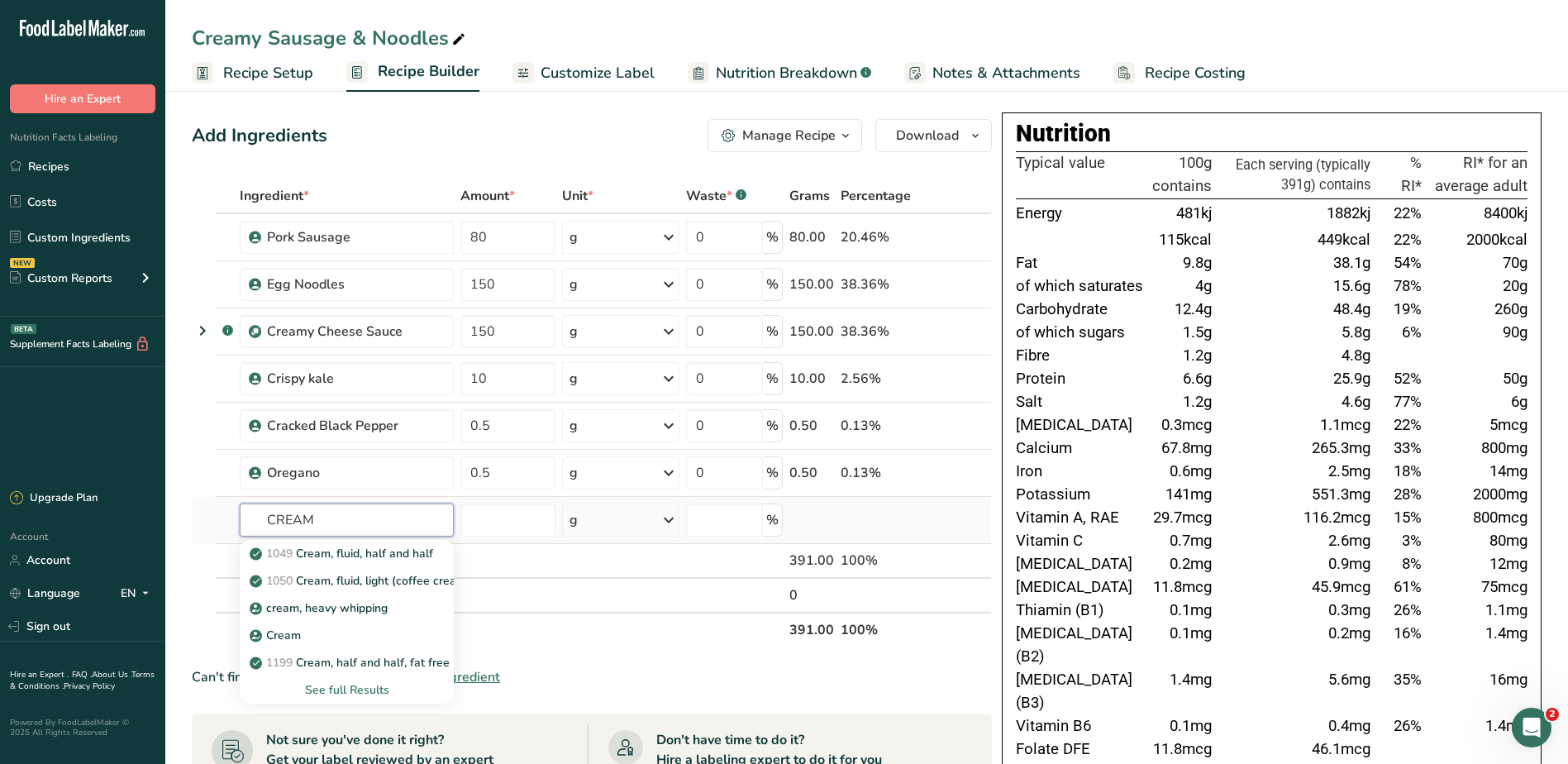
drag, startPoint x: 317, startPoint y: 516, endPoint x: 237, endPoint y: 516, distance: 80.0
click at [237, 516] on td "CREAM 1049 Cream, fluid, half and half 1050 Cream, fluid, light (coffee cream o…" at bounding box center [346, 521] width 220 height 47
paste input "MPCS"
type input "MPCS"
drag, startPoint x: 321, startPoint y: 515, endPoint x: 167, endPoint y: 509, distance: 154.1
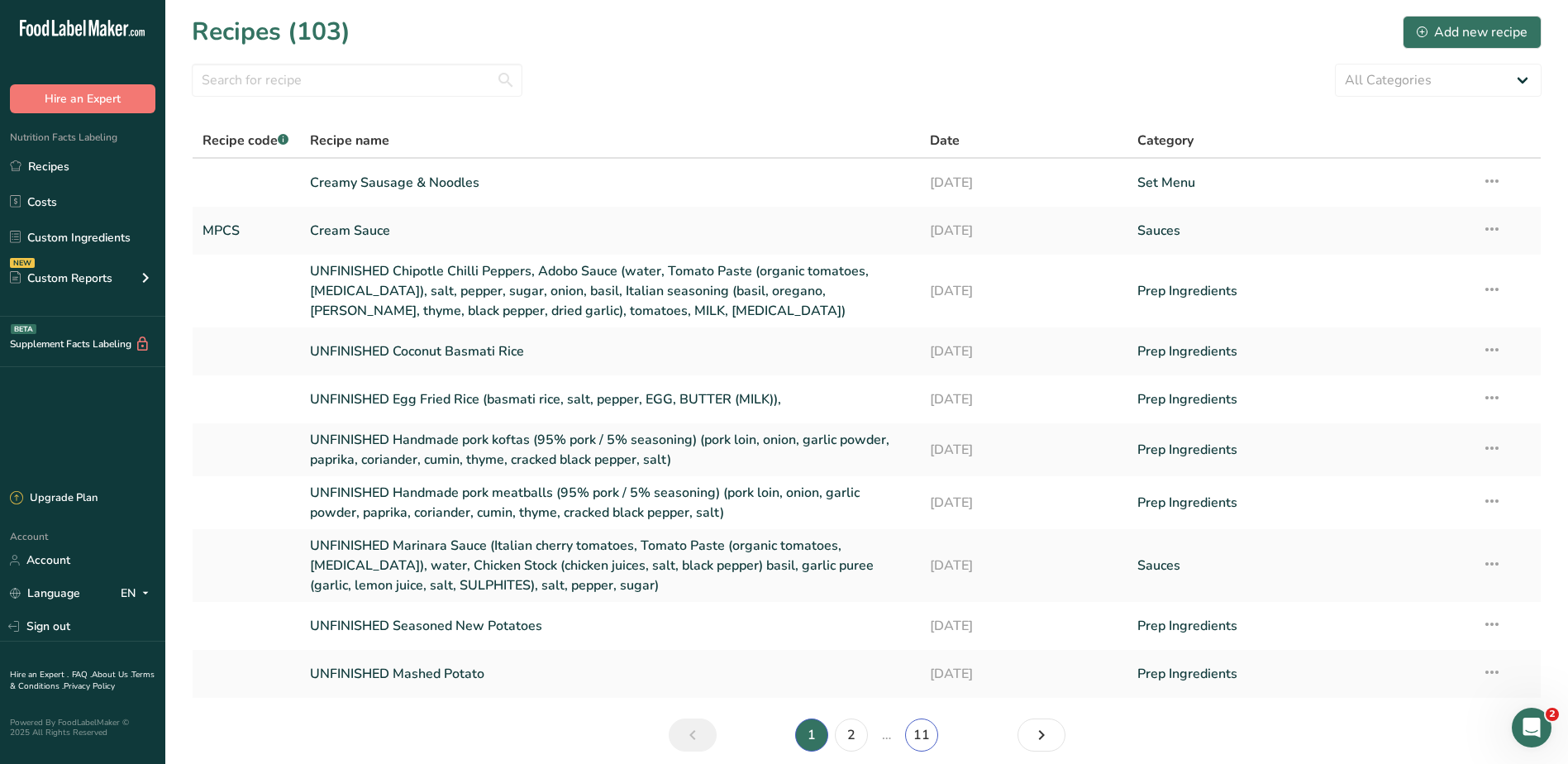
click at [926, 733] on link "11" at bounding box center [921, 734] width 33 height 33
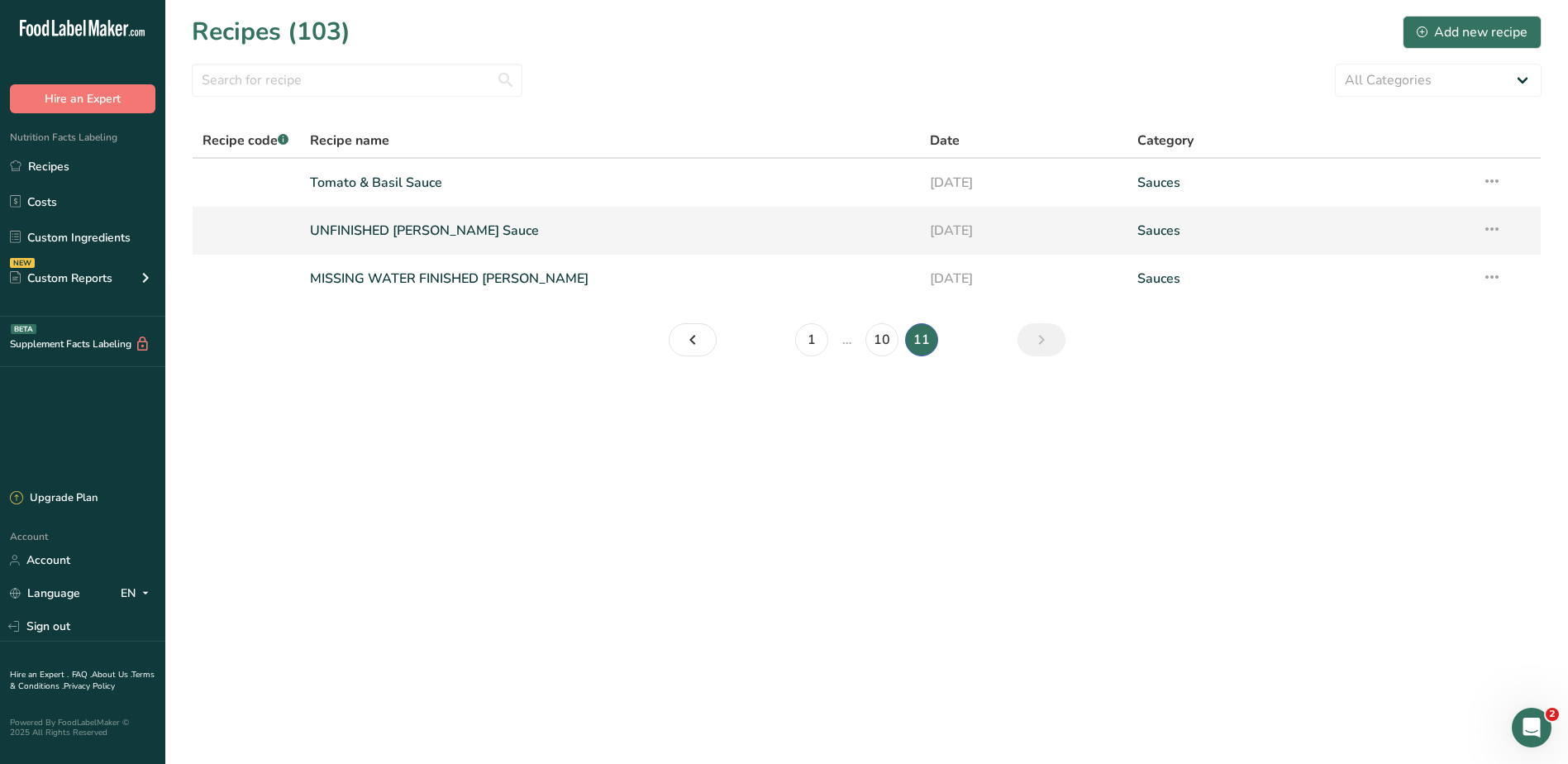
click at [488, 233] on link "UNFINISHED [PERSON_NAME] Sauce" at bounding box center [610, 230] width 601 height 35
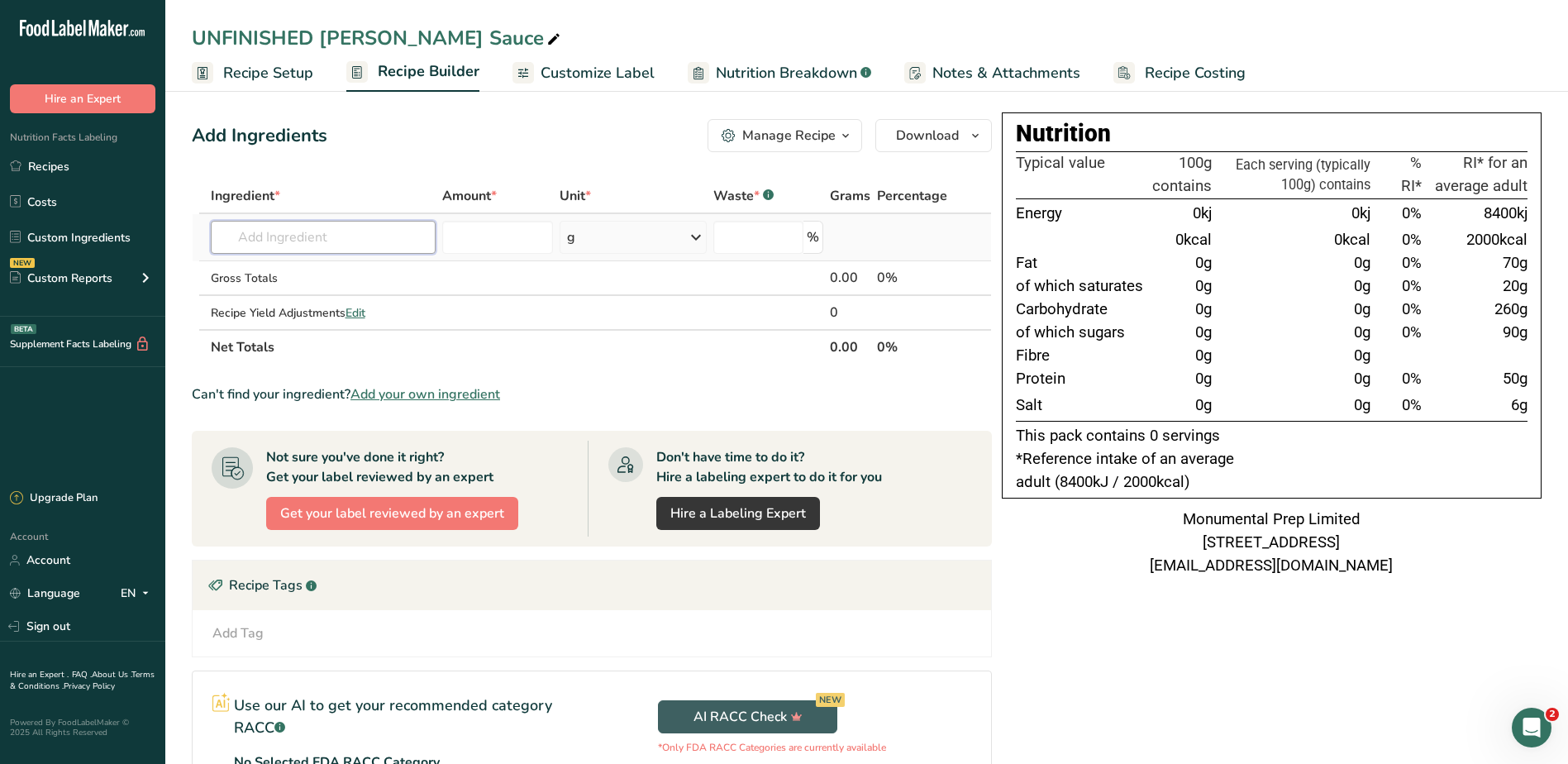
click at [382, 244] on input "text" at bounding box center [323, 237] width 226 height 33
click at [963, 74] on span "Notes & Attachments" at bounding box center [1005, 73] width 148 height 22
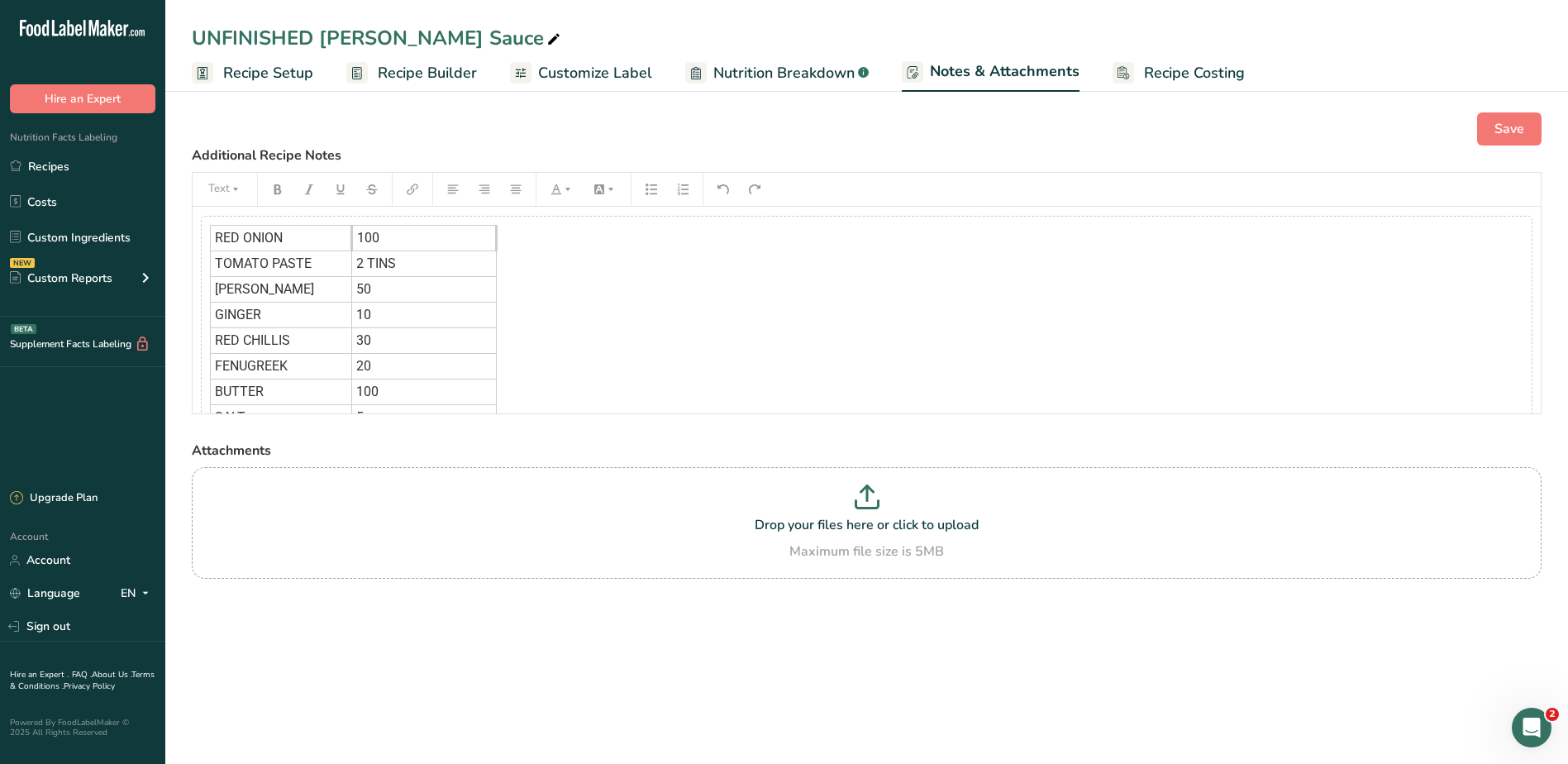
click at [691, 330] on div "RED ONION 100 TOMATO PASTE 2 TINS TIKKA MASALA SPICES 50 GINGER 10 RED CHILLIS …" at bounding box center [867, 379] width 1331 height 326
click at [486, 253] on td "2 TINS" at bounding box center [424, 264] width 144 height 25
click at [449, 390] on button "button" at bounding box center [441, 396] width 24 height 26
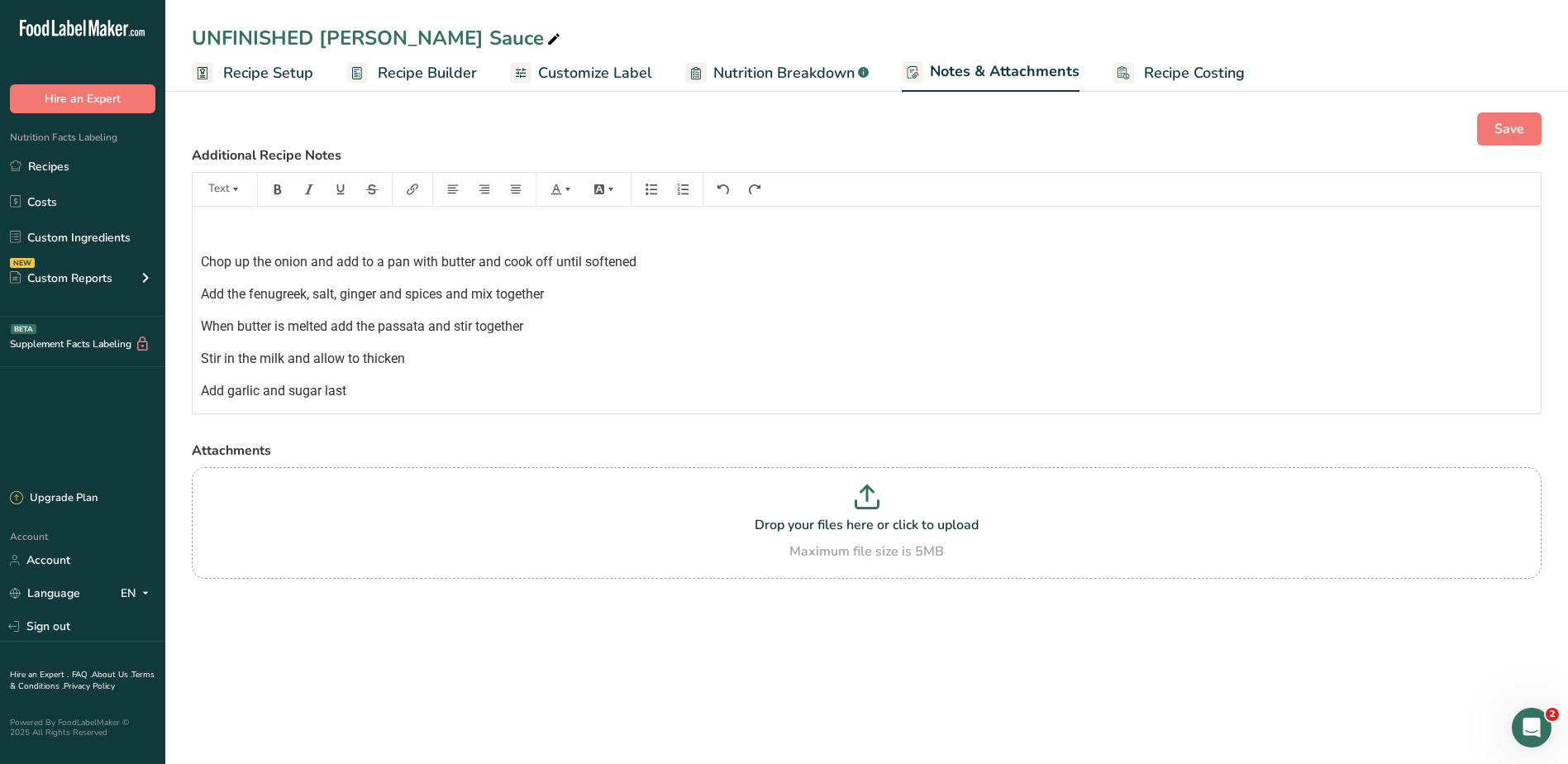
click at [504, 300] on span "Add the fenugreek, salt, ginger and spices and mix together" at bounding box center [373, 293] width 343 height 16
click at [289, 222] on p at bounding box center [867, 229] width 1331 height 19
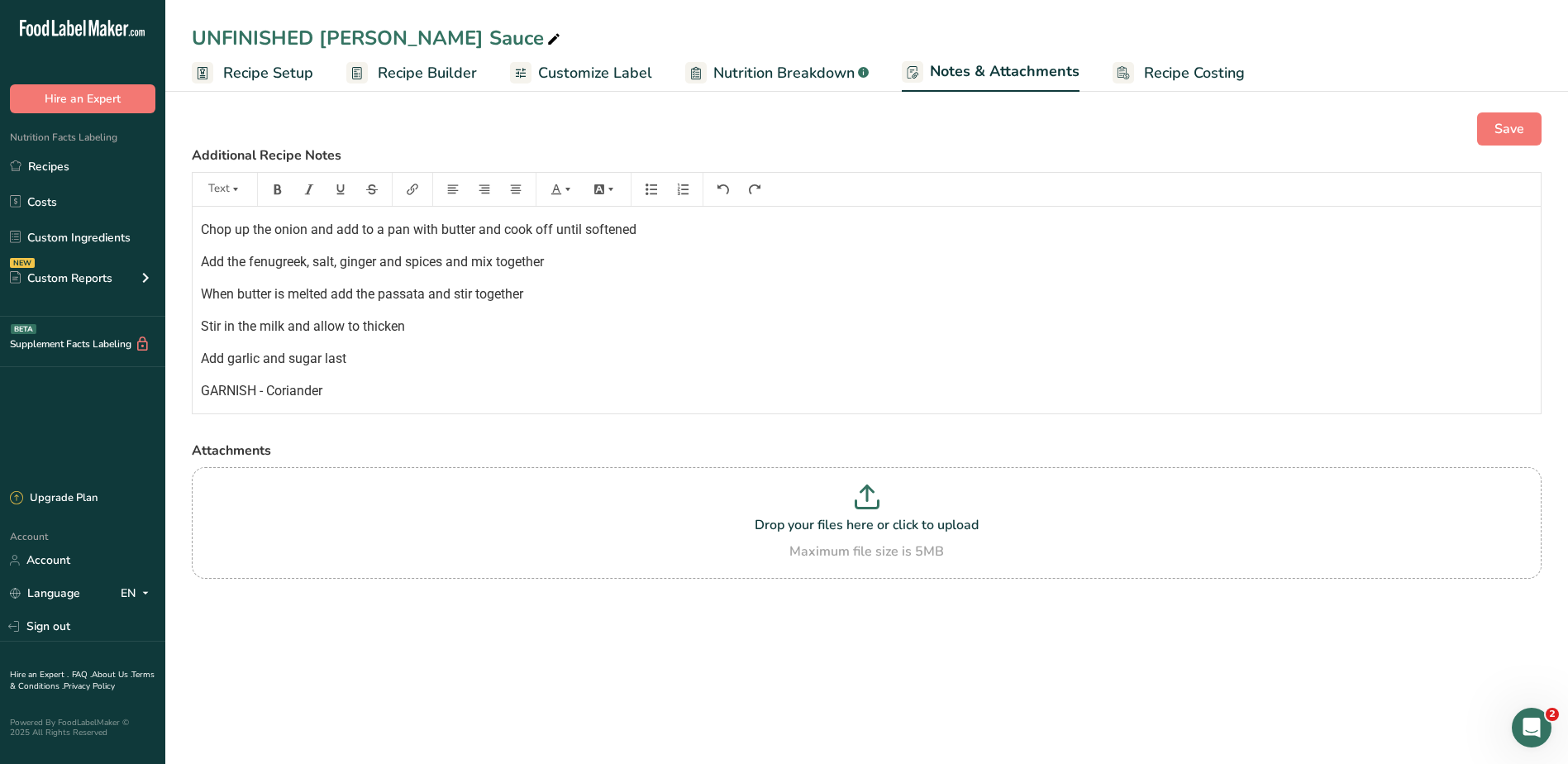
click at [464, 347] on div "Chop up the onion and add to a pan with butter and cook off until softened Add …" at bounding box center [866, 320] width 1348 height 226
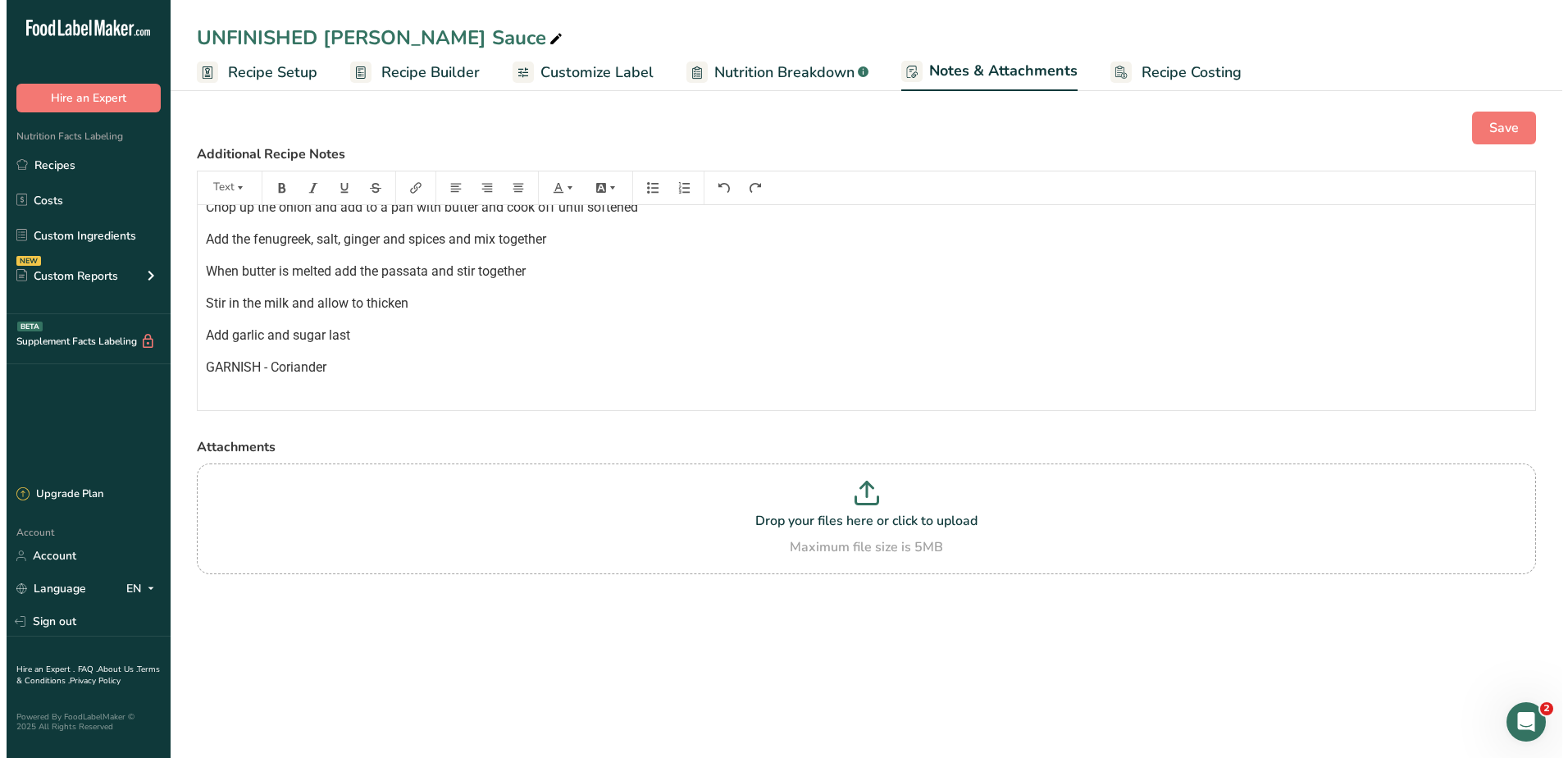
scroll to position [32, 0]
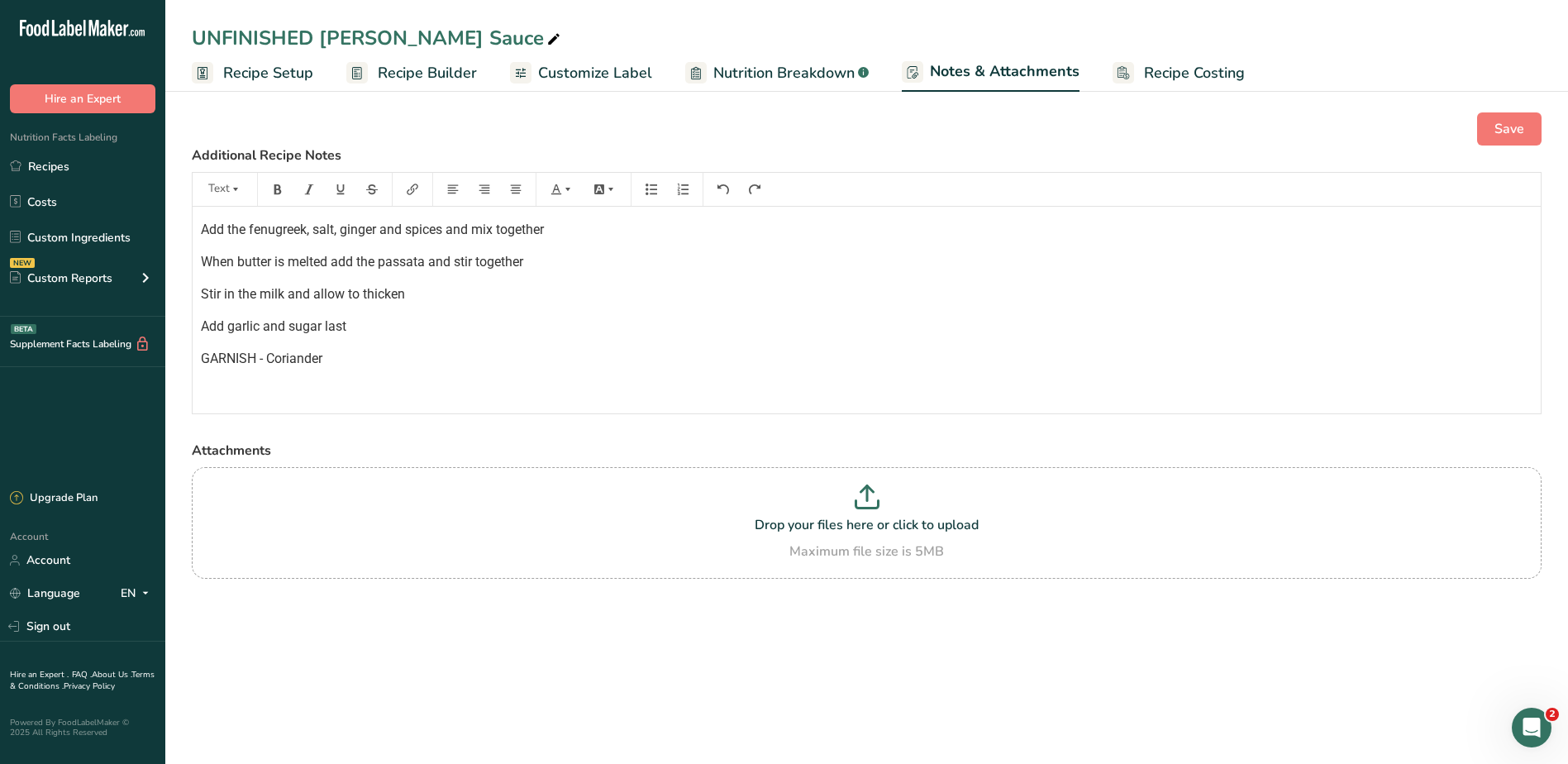
click at [1502, 112] on div "Save Additional Recipe Notes Text Chop up the onion and add to a pan with butte…" at bounding box center [867, 367] width 1402 height 562
click at [1504, 123] on span "Save" at bounding box center [1508, 128] width 30 height 19
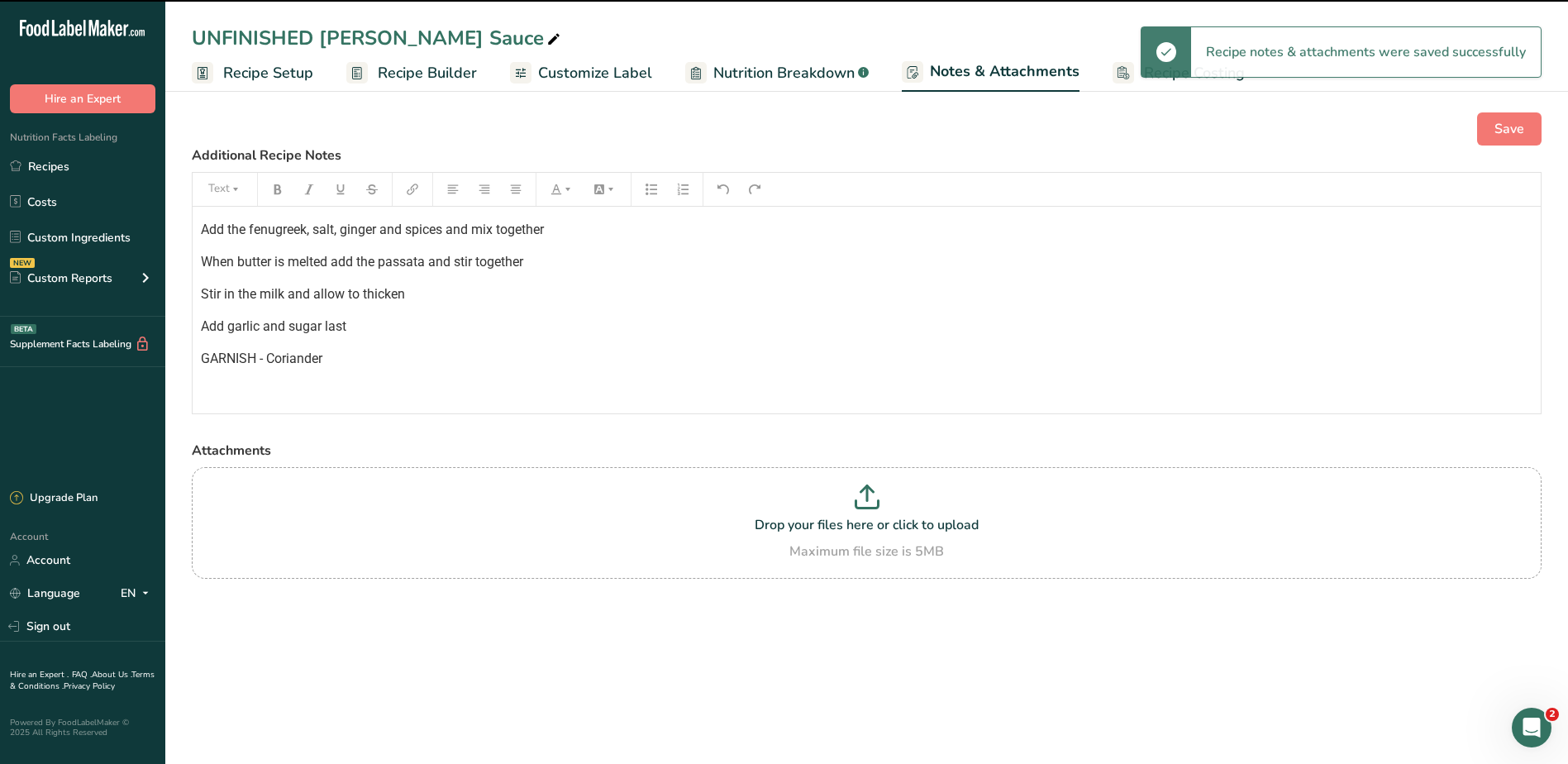
click at [299, 71] on span "Recipe Setup" at bounding box center [268, 73] width 90 height 22
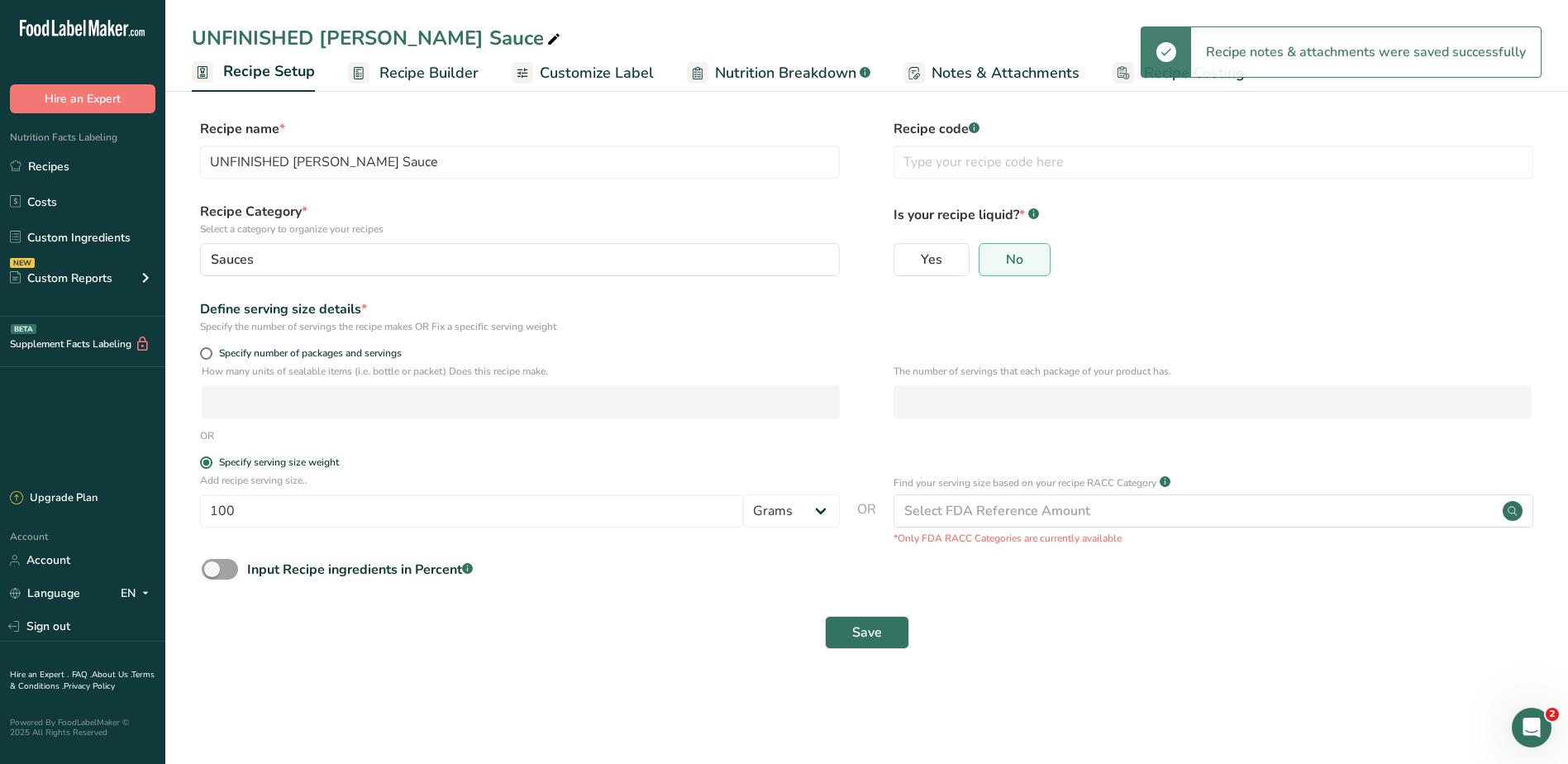
click at [381, 63] on span "Recipe Builder" at bounding box center [428, 73] width 99 height 22
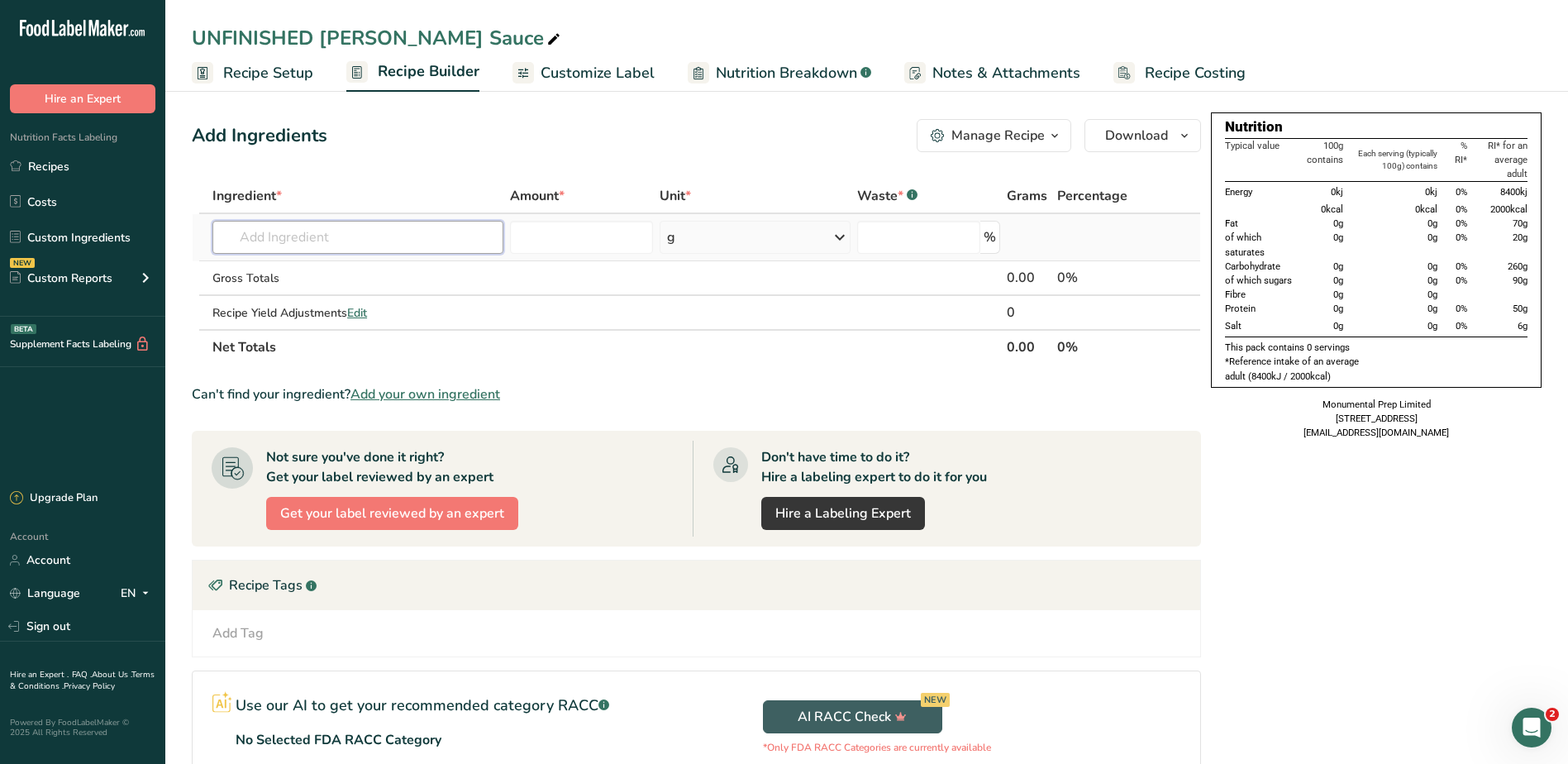
click at [345, 236] on input "text" at bounding box center [357, 237] width 291 height 33
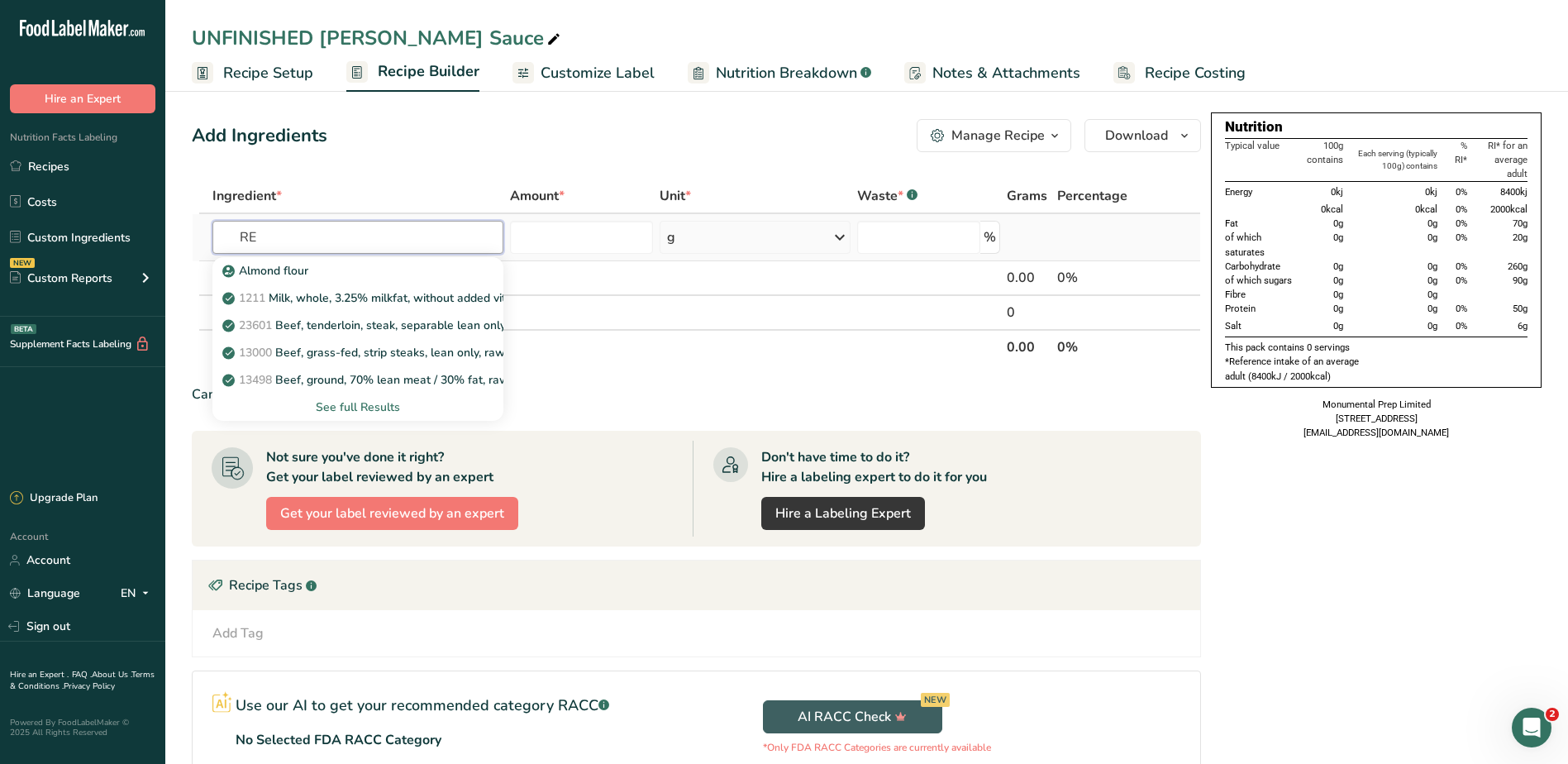
type input "R"
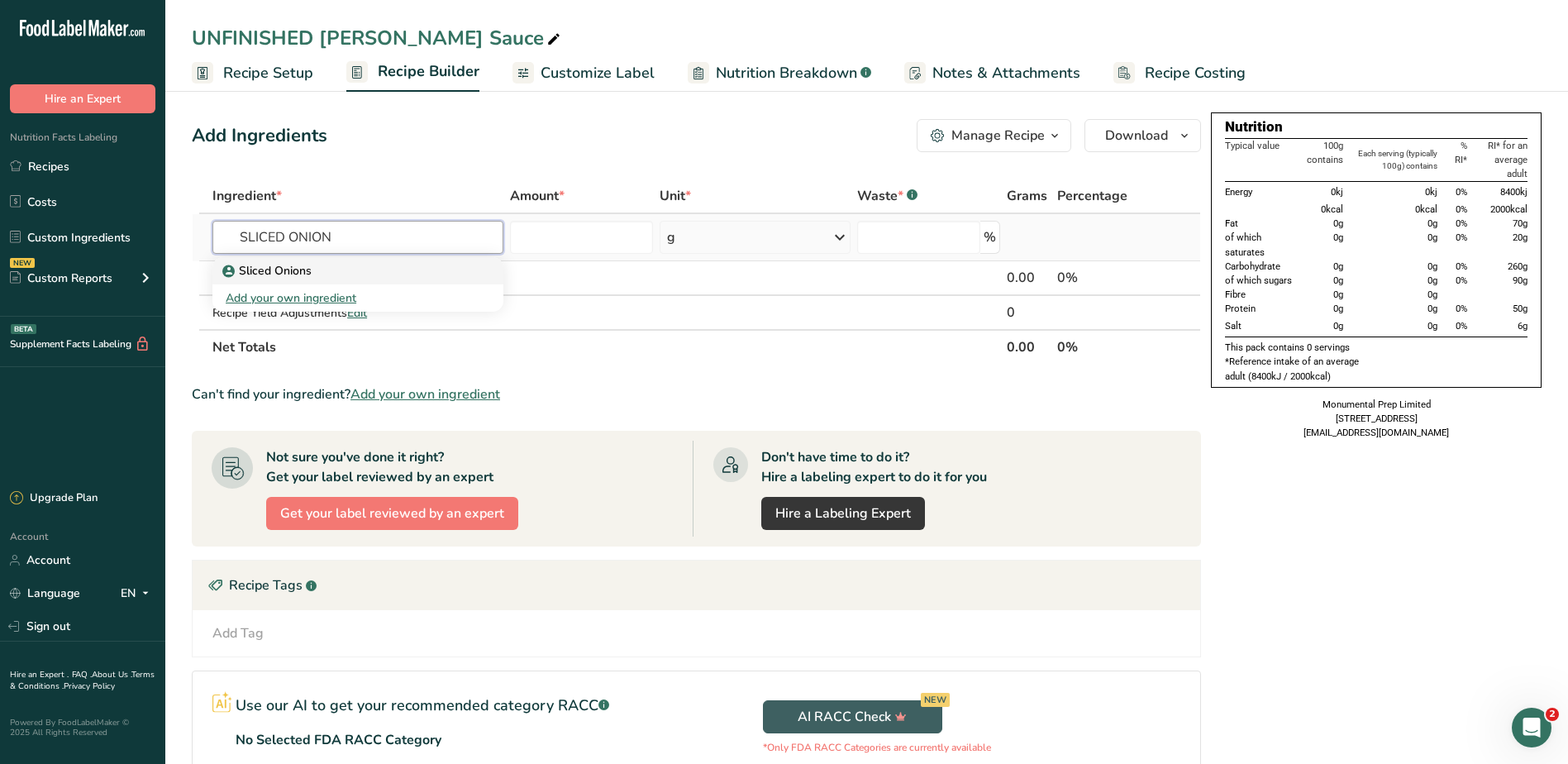
type input "SLICED ONION"
click at [280, 260] on link "Sliced Onions" at bounding box center [357, 270] width 291 height 27
type input "Sliced Onions"
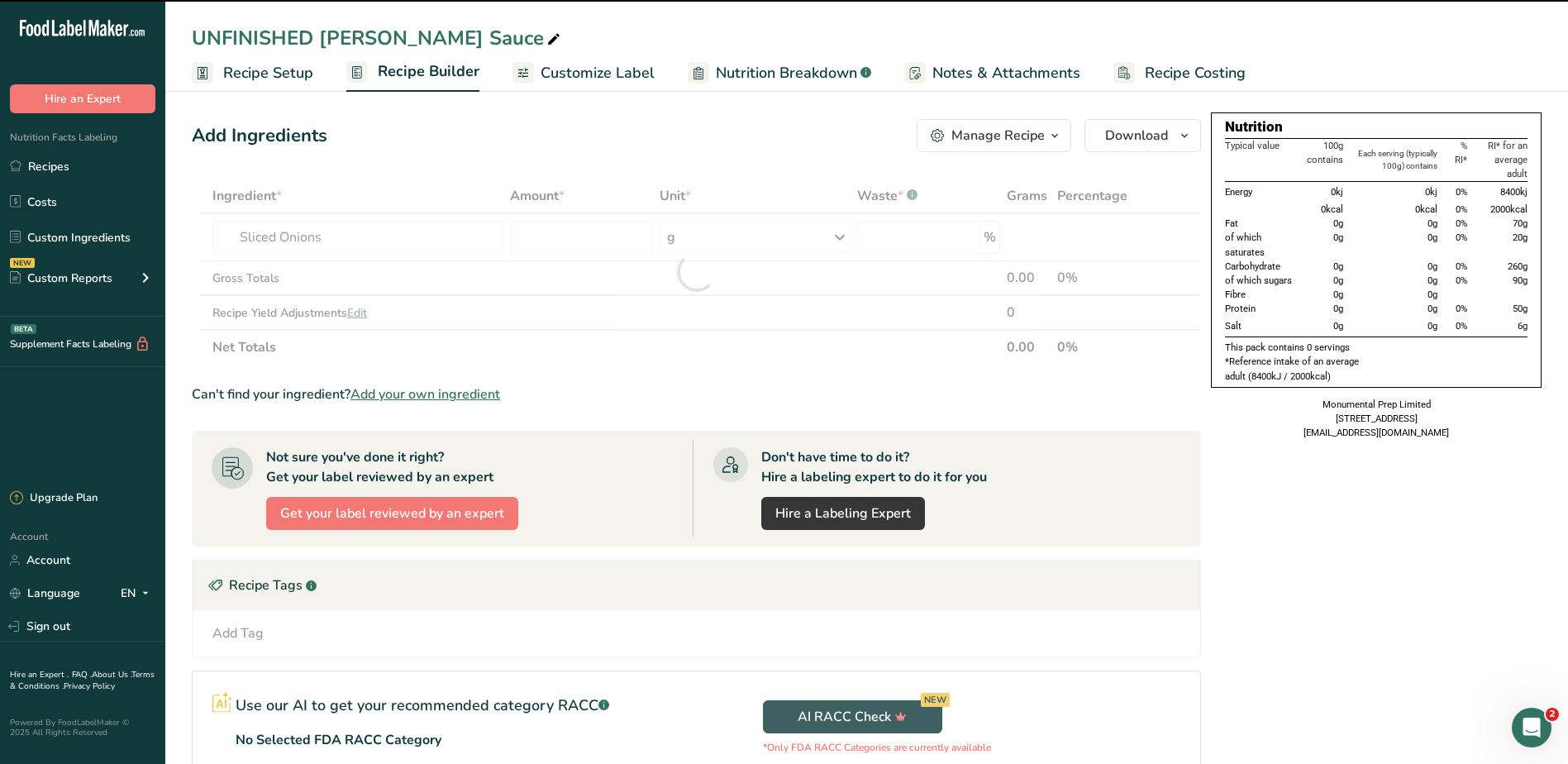
type input "0"
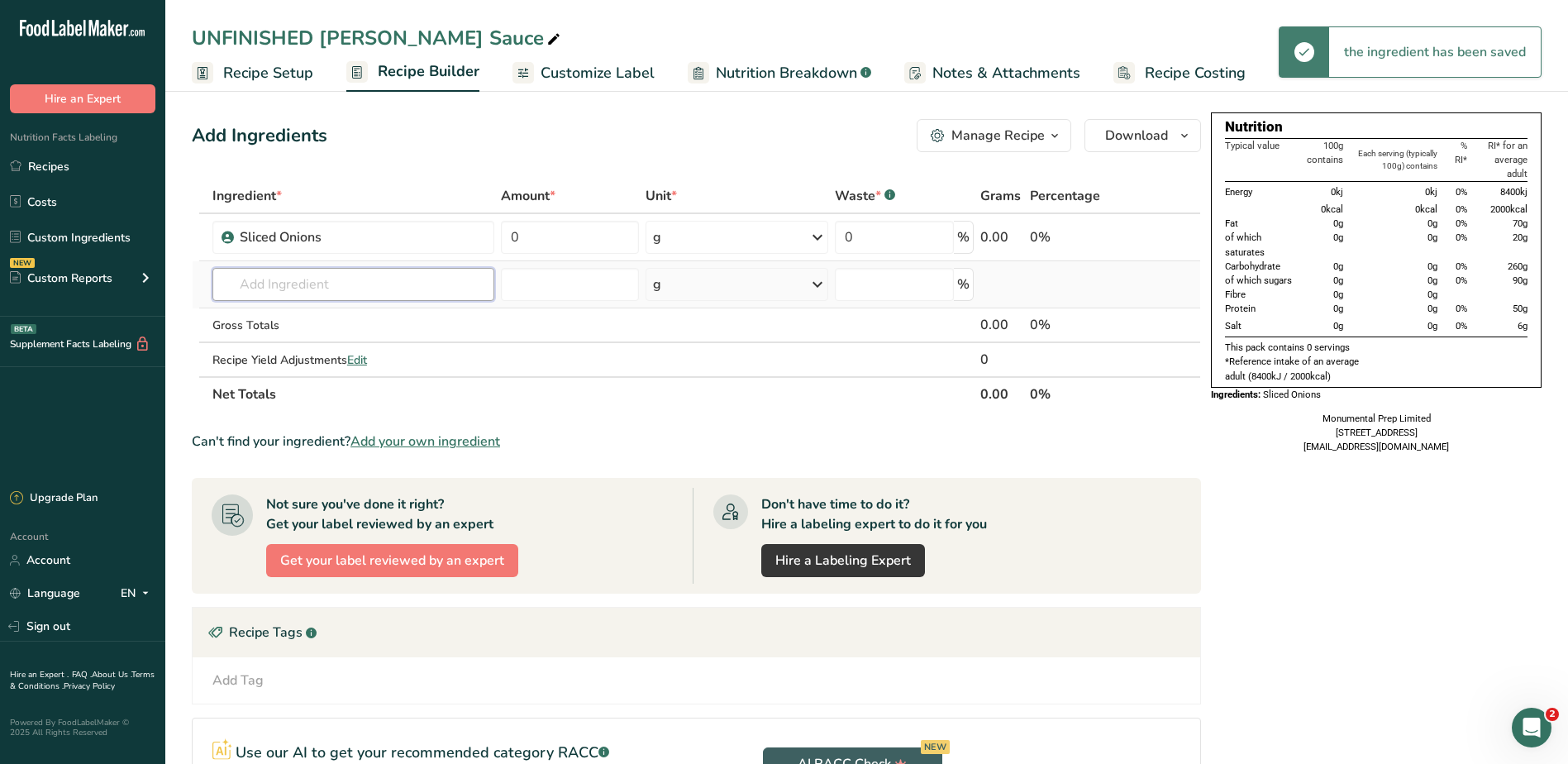
click at [367, 288] on input "text" at bounding box center [353, 284] width 283 height 33
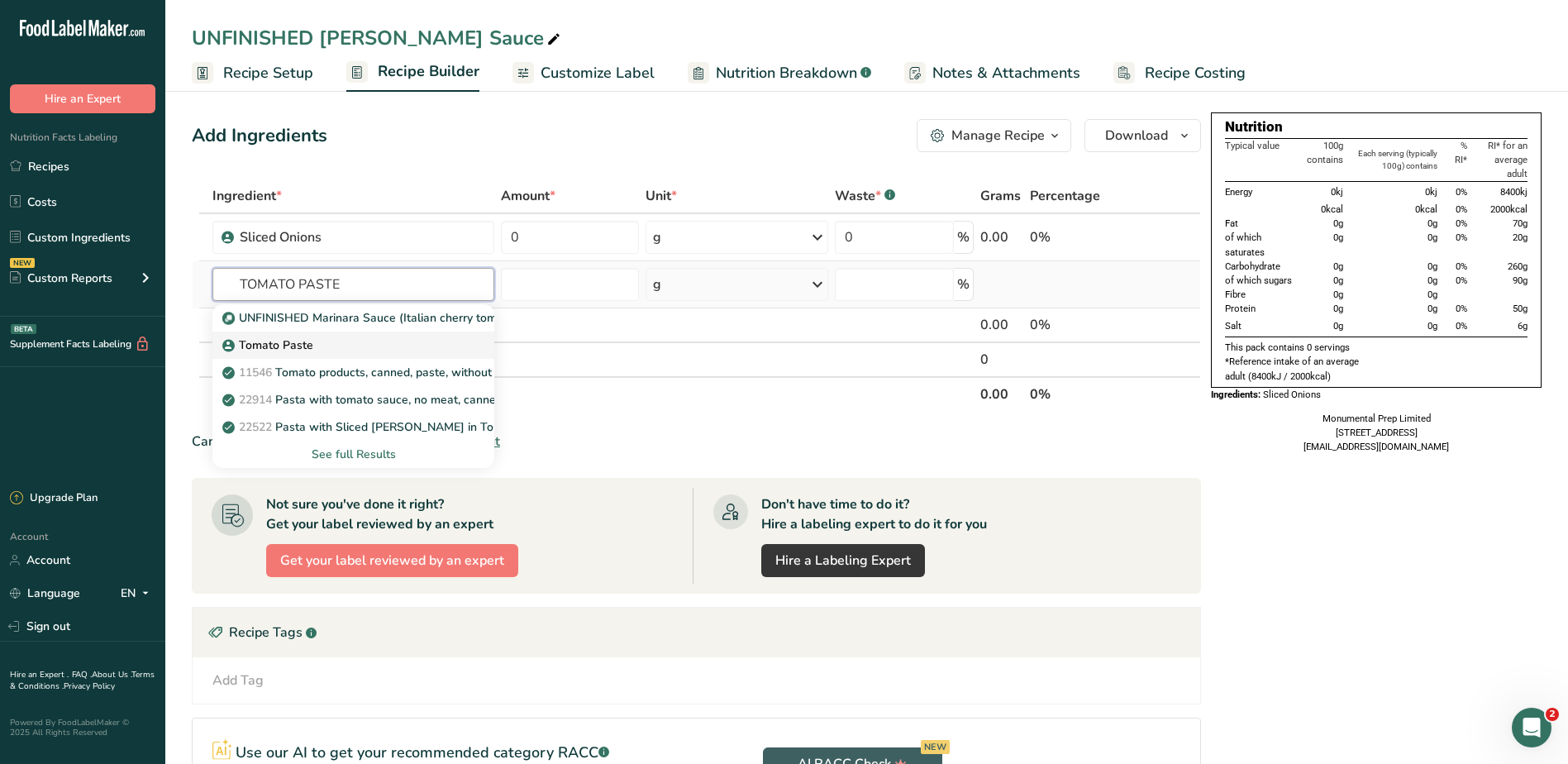
type input "TOMATO PASTE"
click at [307, 345] on p "Tomato Paste" at bounding box center [270, 345] width 88 height 18
type input "Tomato Paste"
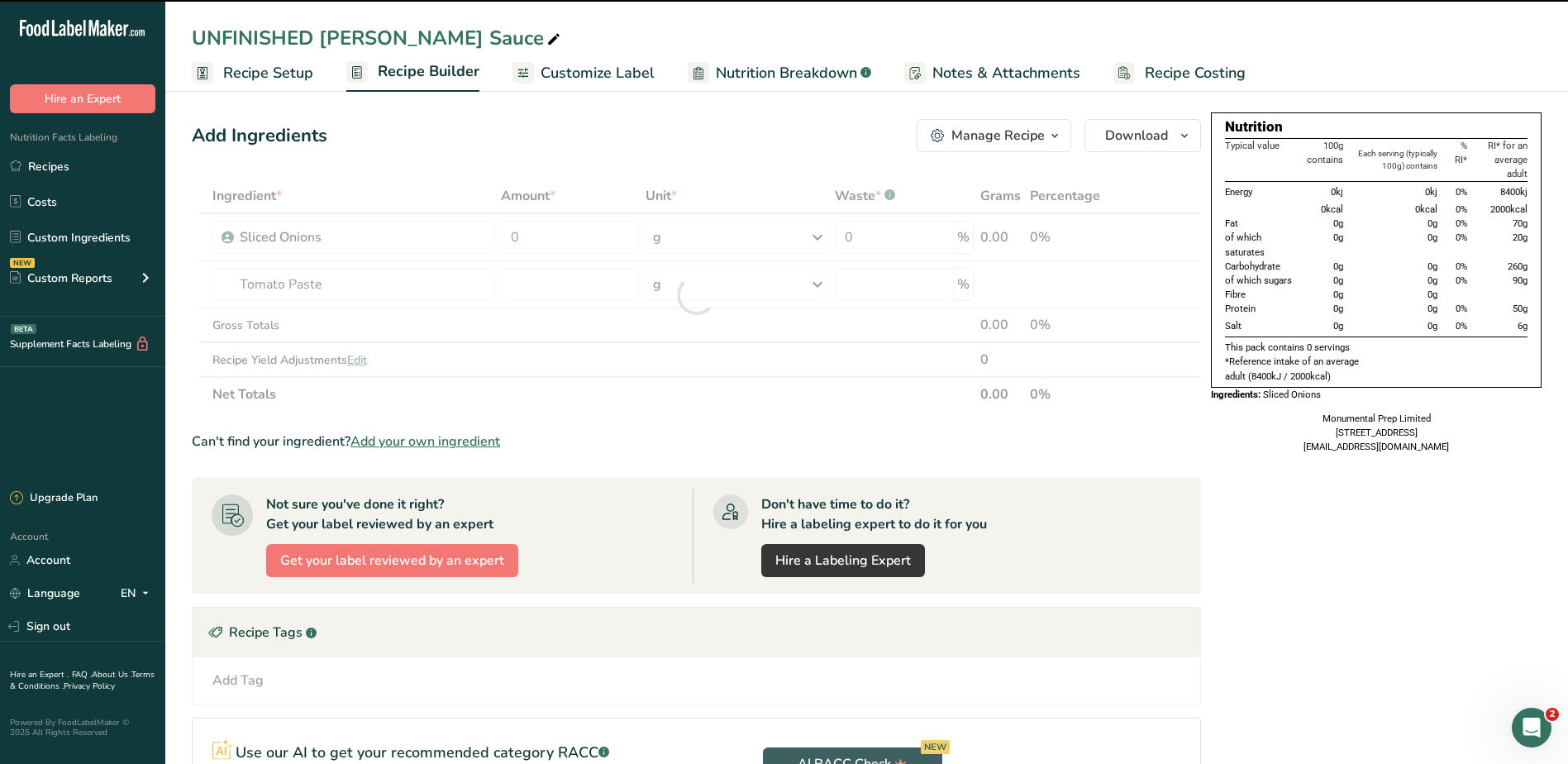
type input "0"
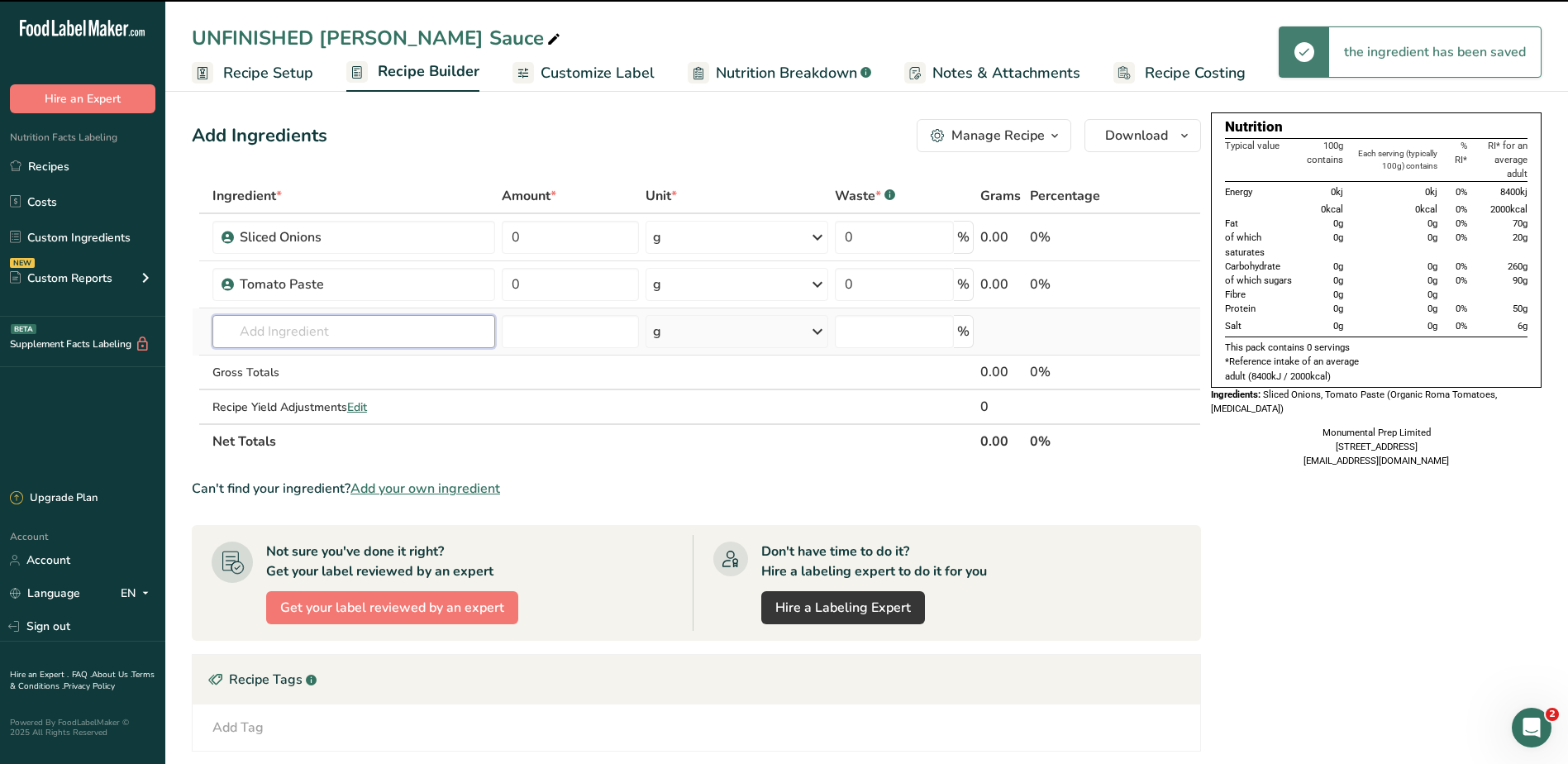
click at [341, 332] on input "text" at bounding box center [353, 331] width 283 height 33
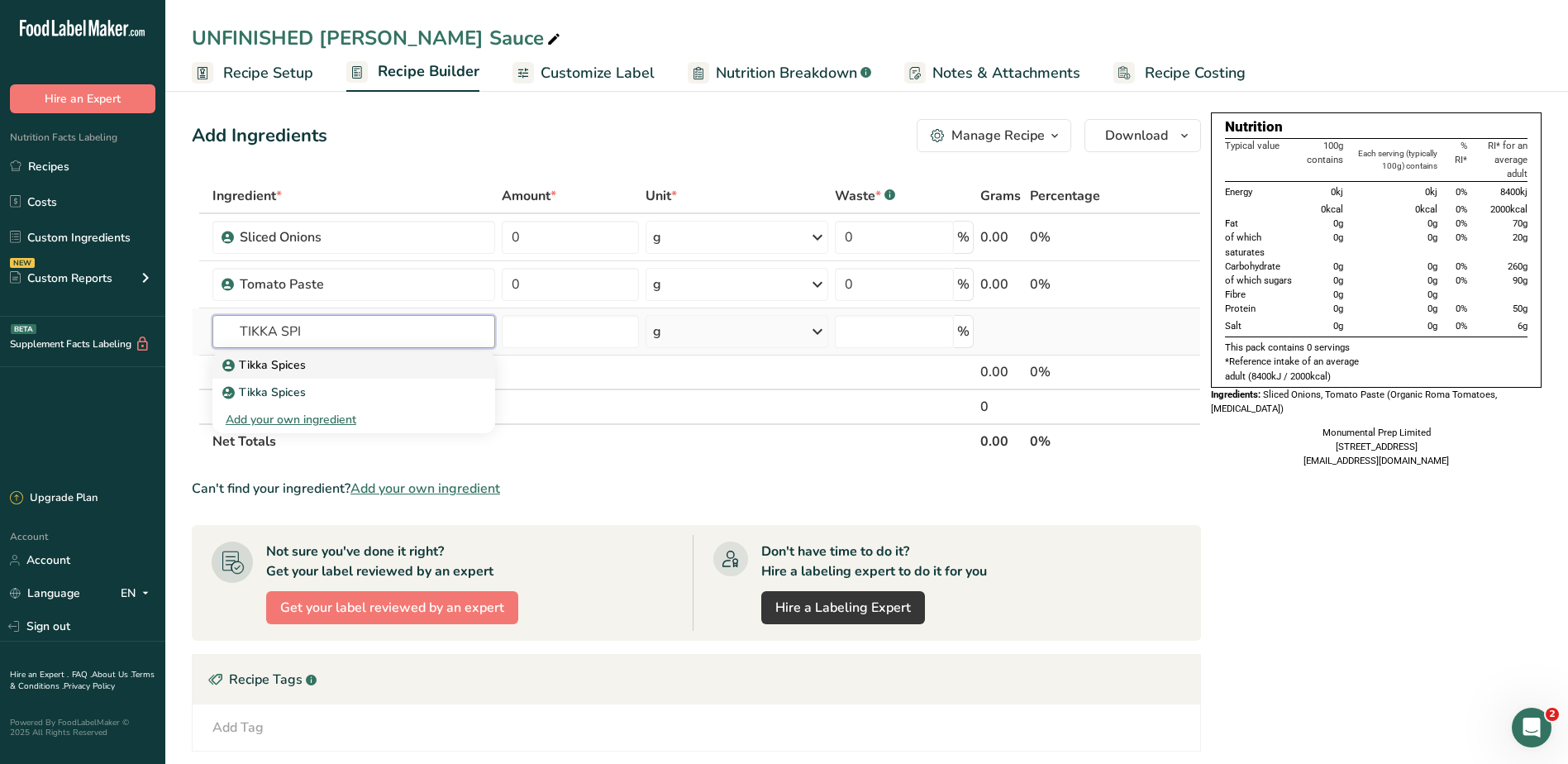
type input "TIKKA SPI"
click at [282, 365] on p "Tikka Spices" at bounding box center [265, 365] width 80 height 18
type input "Tikka Spices"
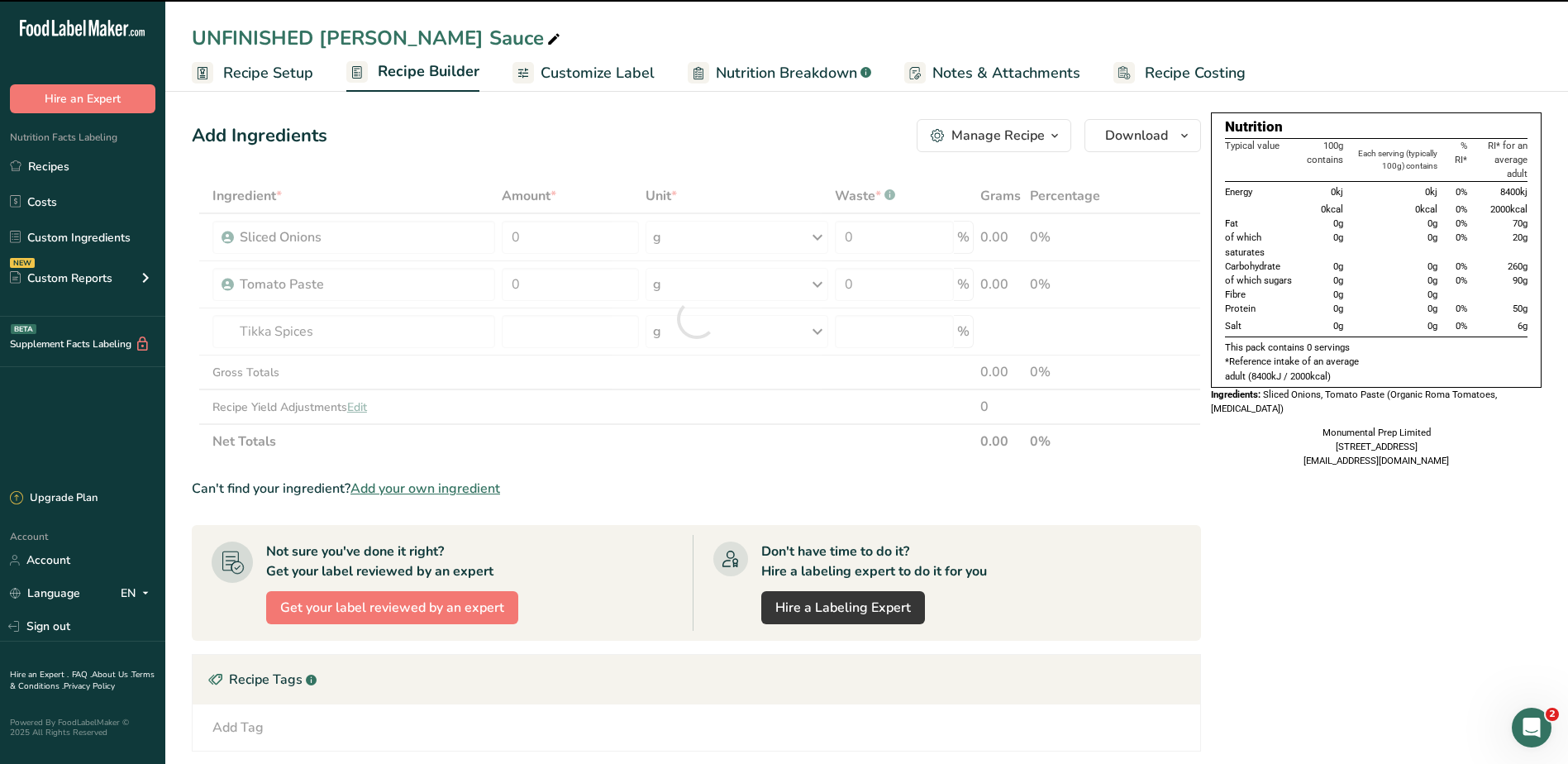
type input "0"
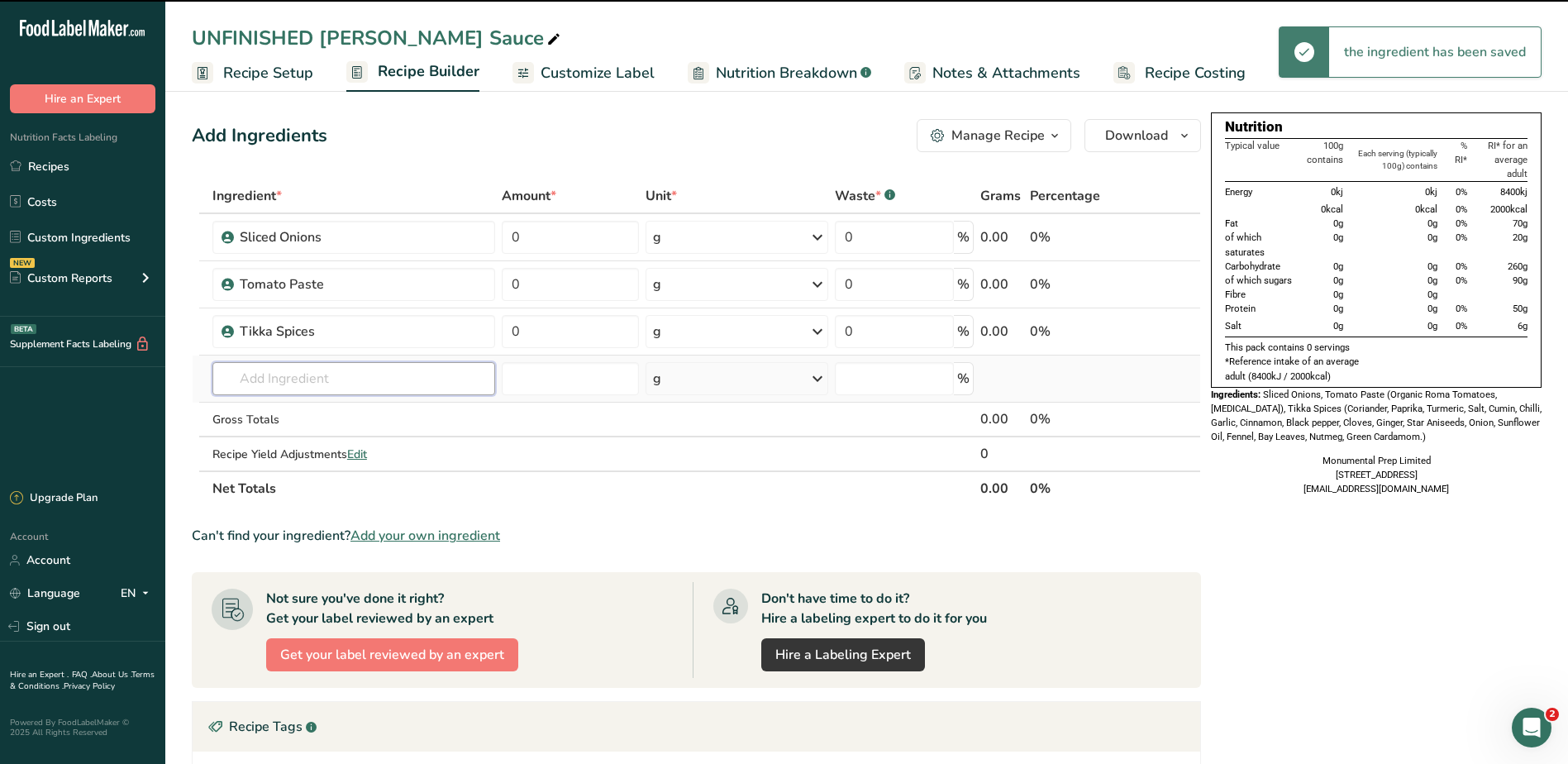
click at [329, 387] on input "text" at bounding box center [353, 378] width 283 height 33
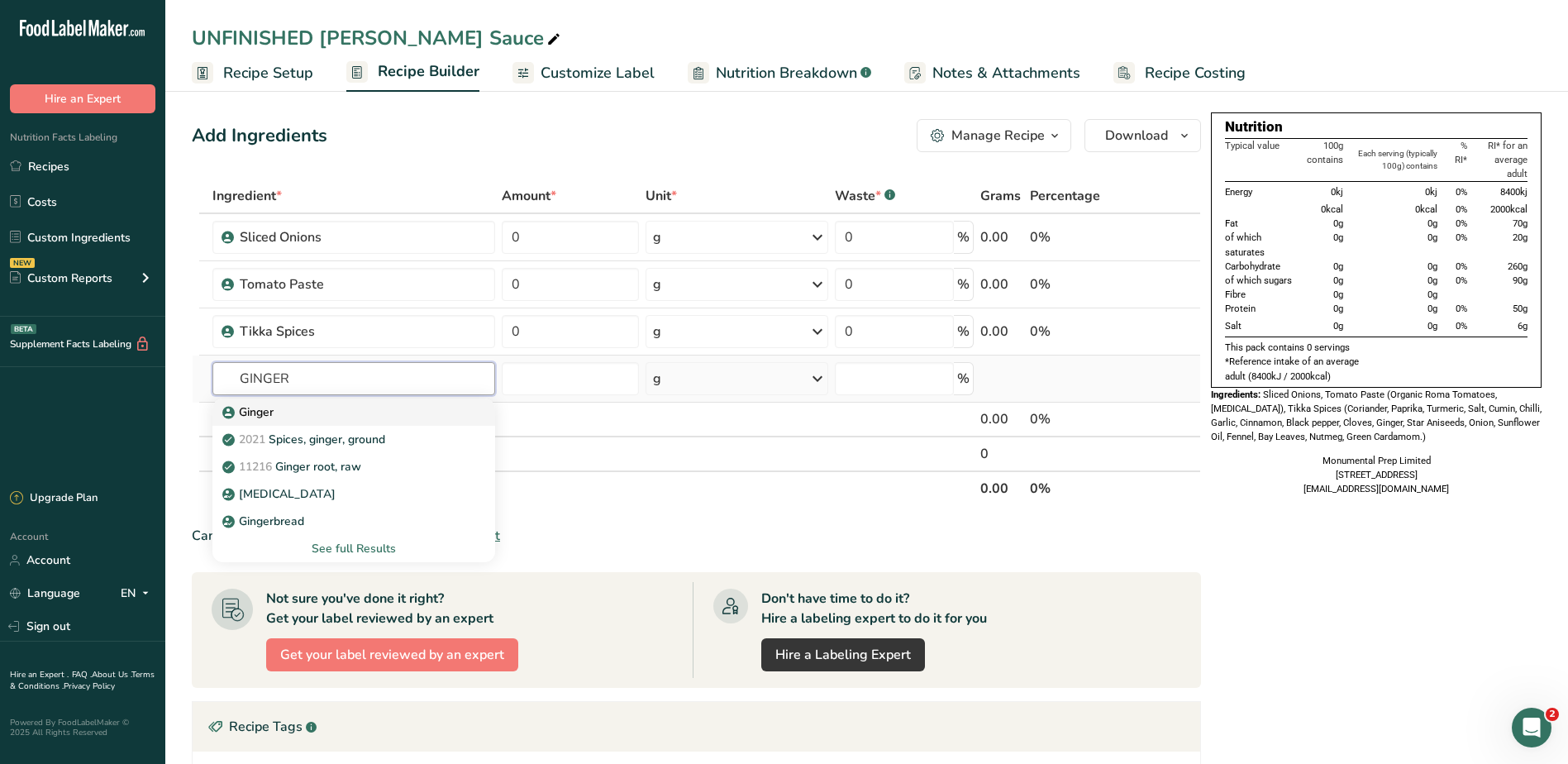
type input "GINGER"
click at [253, 412] on p "Ginger" at bounding box center [249, 412] width 48 height 18
type input "Ginger"
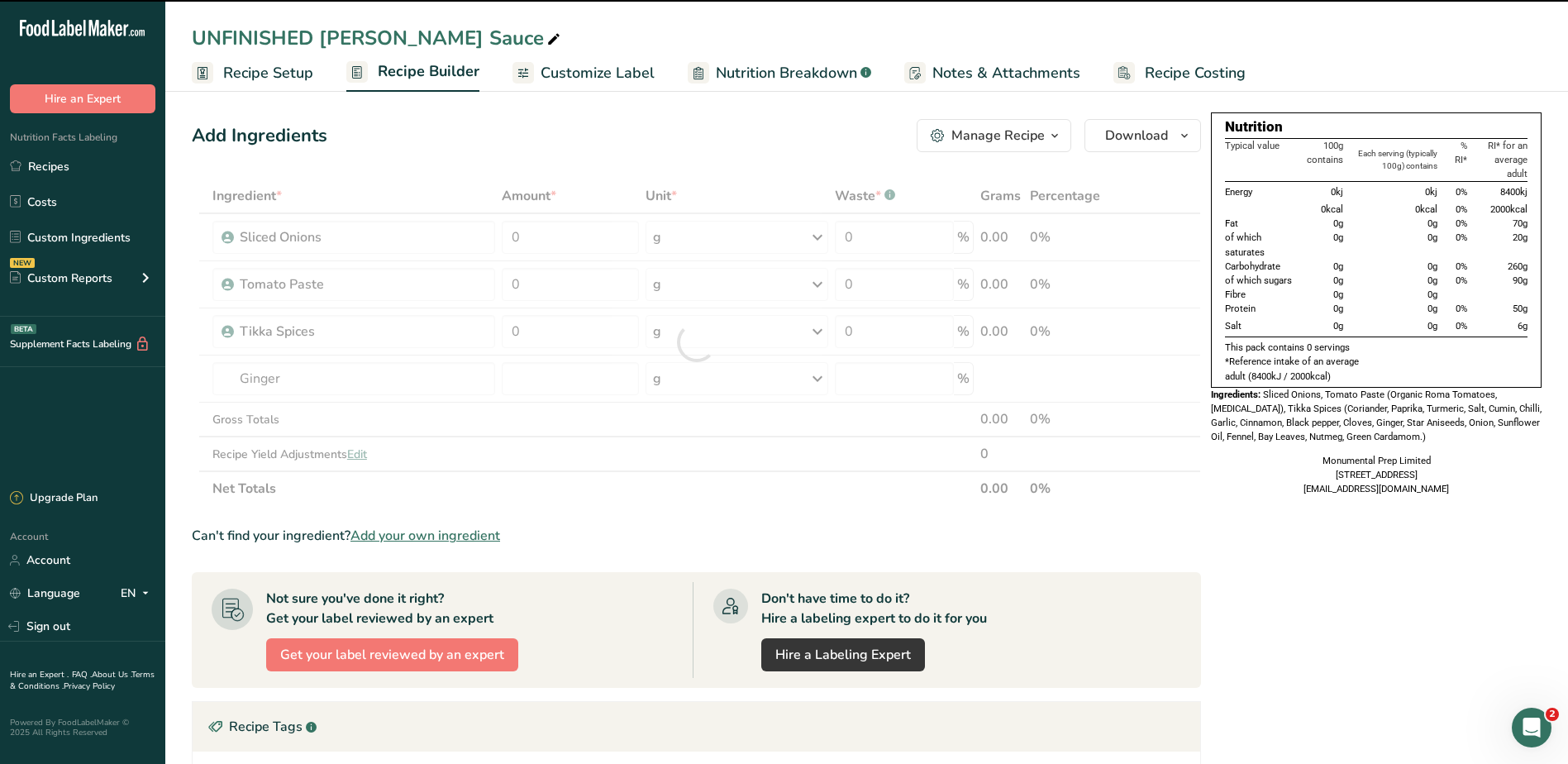
type input "0"
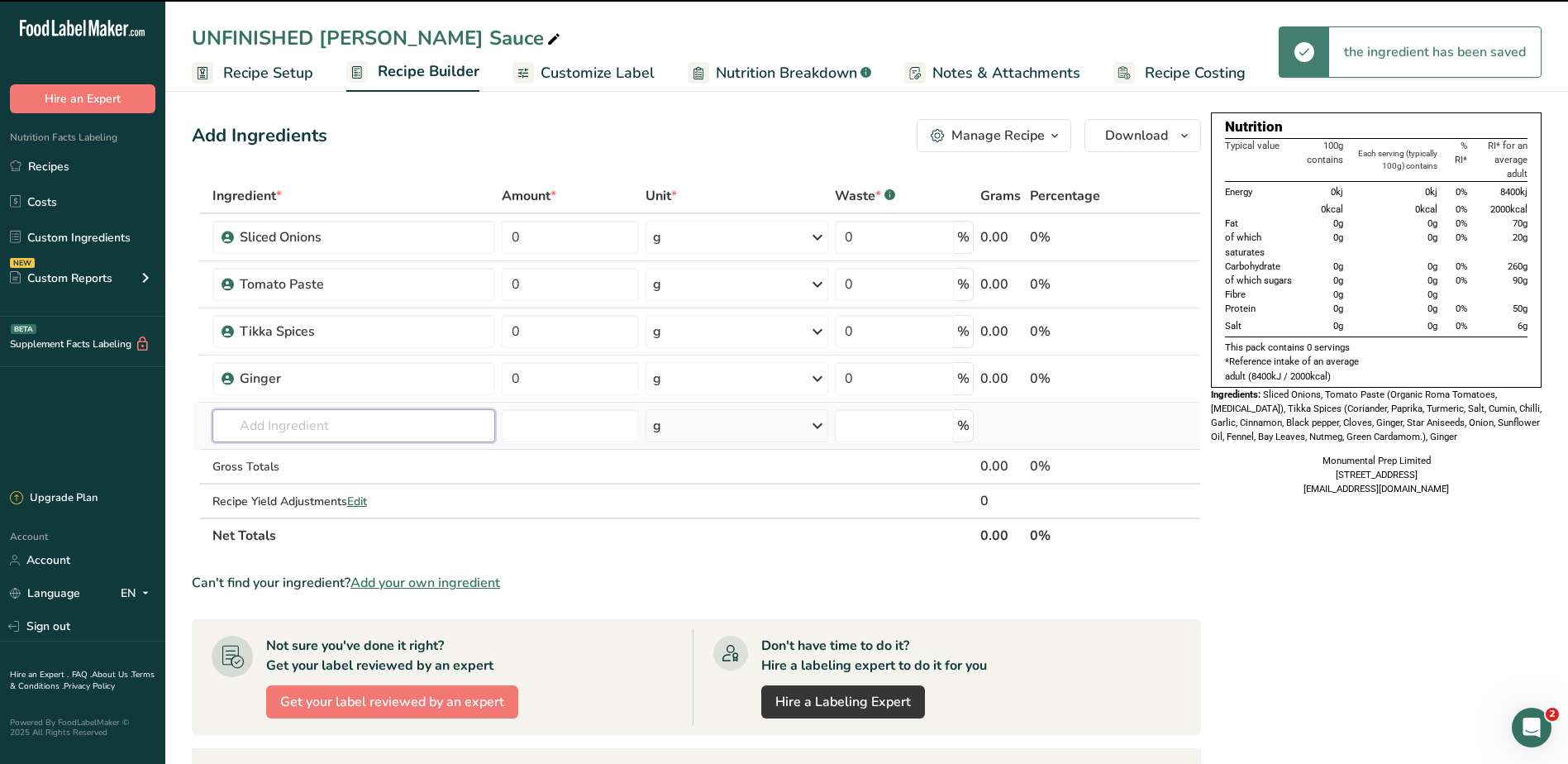
drag, startPoint x: 324, startPoint y: 426, endPoint x: 312, endPoint y: 428, distance: 12.2
click at [313, 428] on input "text" at bounding box center [353, 425] width 283 height 33
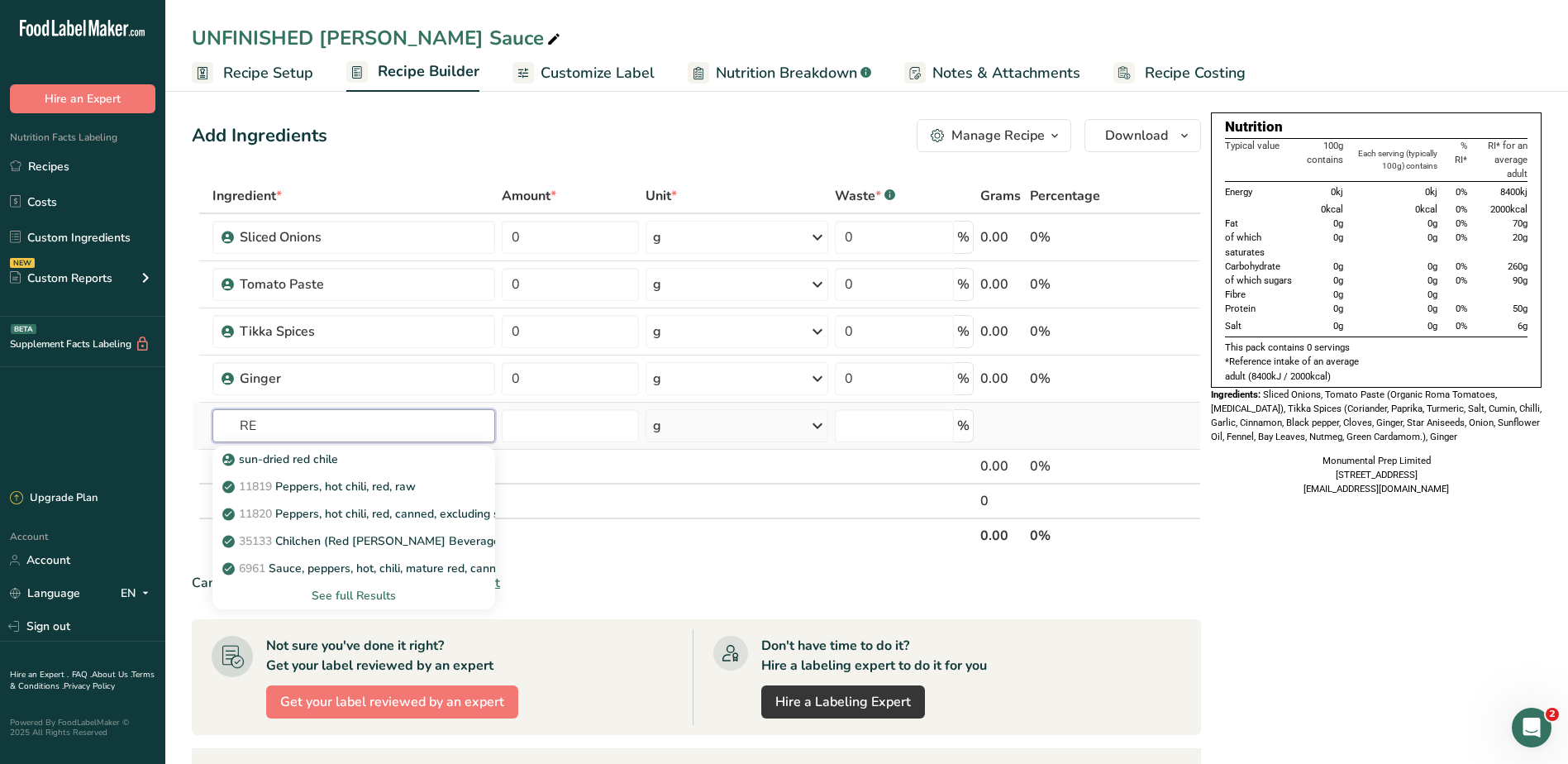
type input "R"
type input "CHILLI"
click at [356, 599] on div "See full Results" at bounding box center [353, 595] width 256 height 18
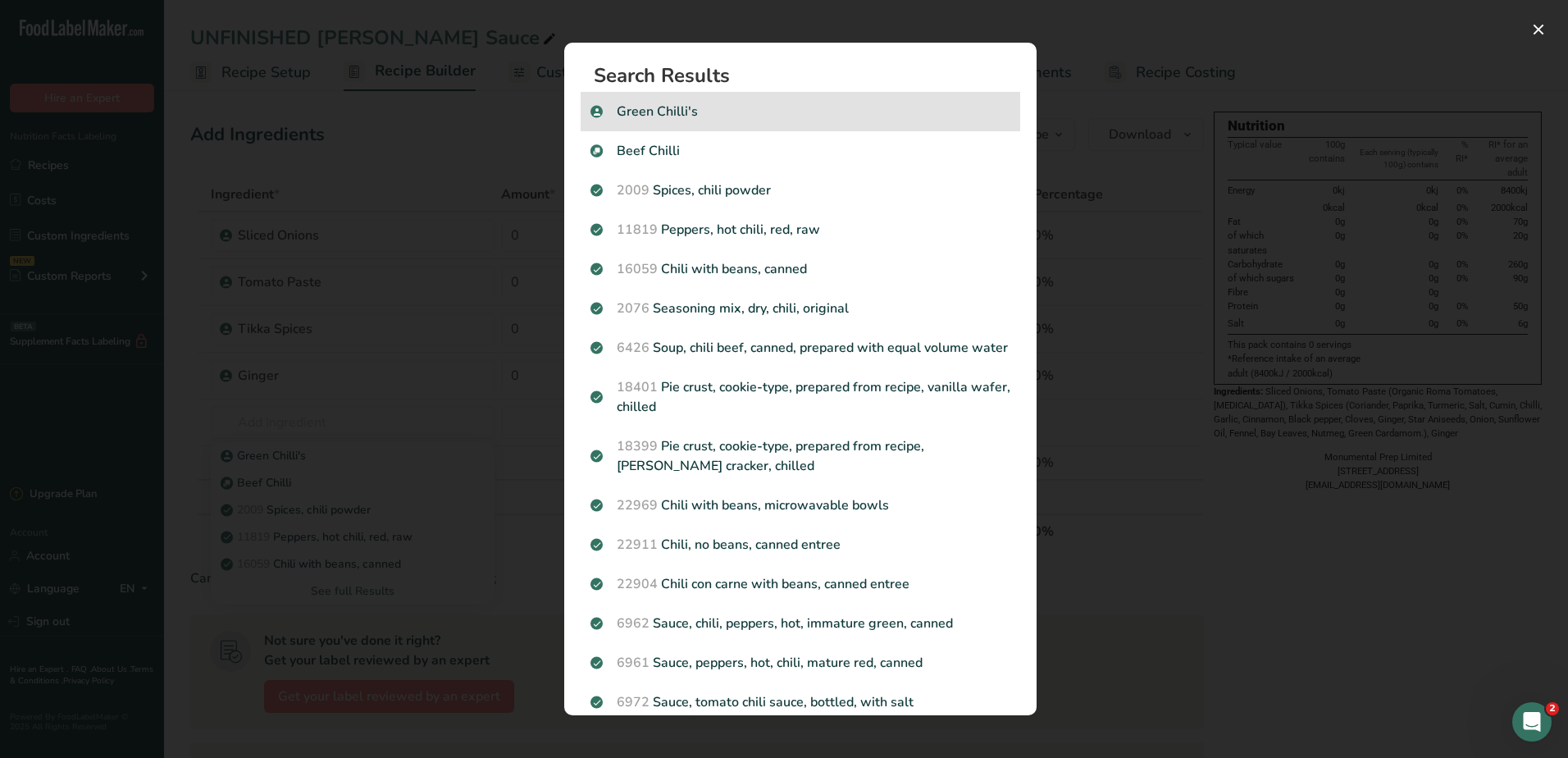
click at [667, 108] on p "Green Chilli's" at bounding box center [800, 111] width 420 height 19
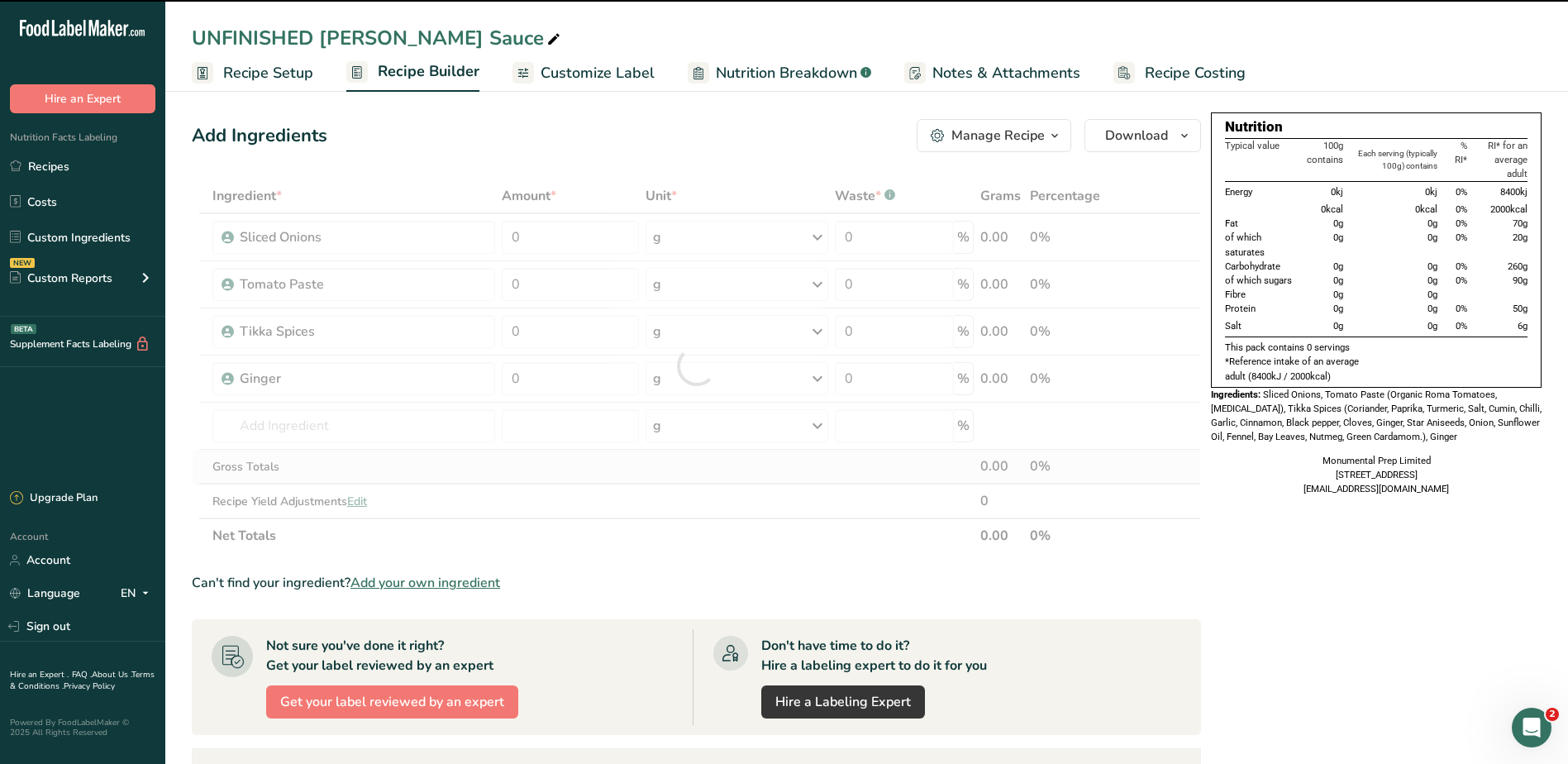
type input "0"
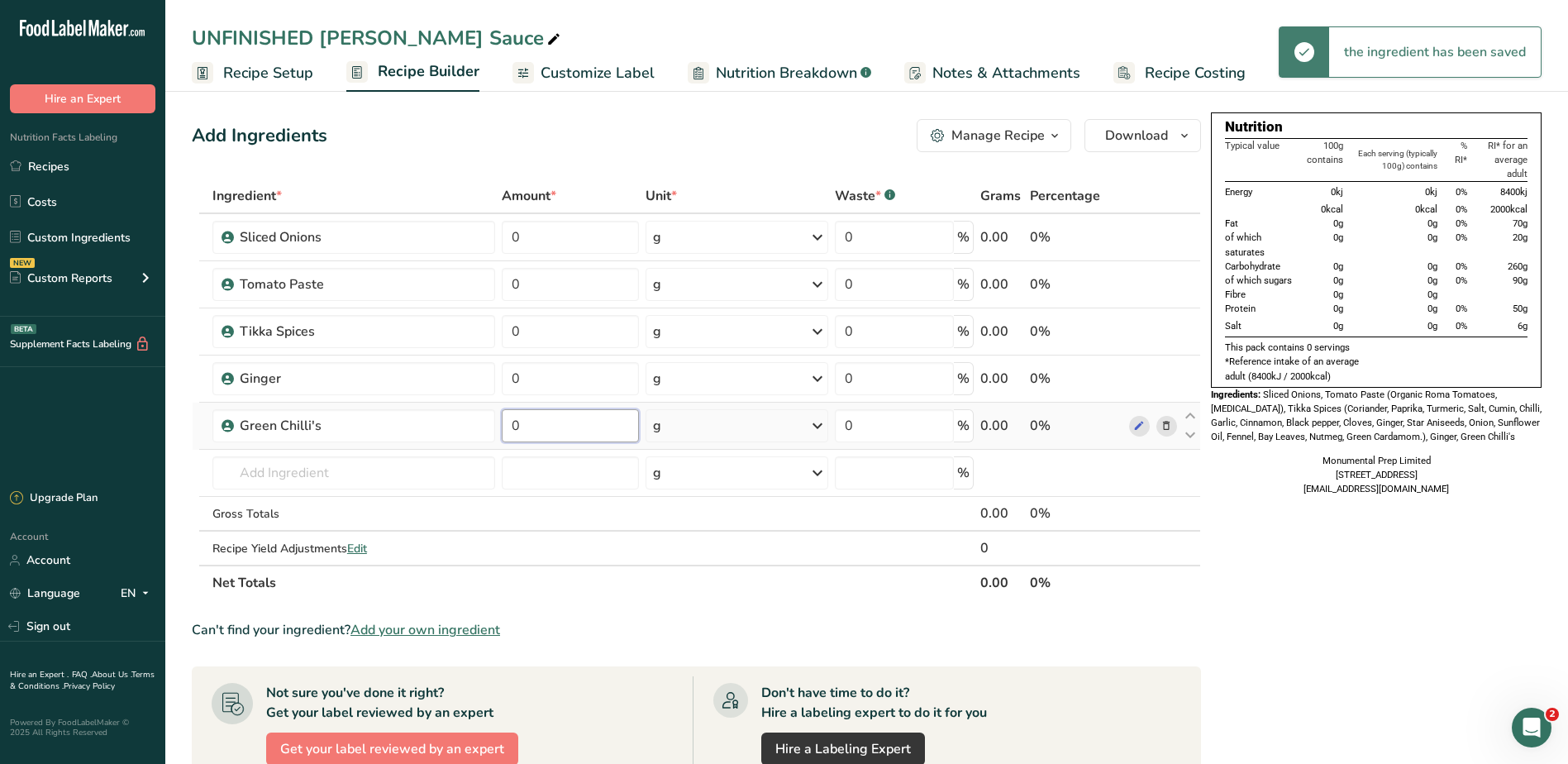
drag, startPoint x: 578, startPoint y: 422, endPoint x: 498, endPoint y: 423, distance: 80.0
click at [497, 423] on tr "Green Chilli's 0 g Weight Units g kg mg See more Volume Units l Volume units re…" at bounding box center [696, 426] width 1007 height 47
type input "30"
click at [391, 478] on div "Ingredient * Amount * Unit * Waste * .a-a{fill:#347362;}.b-a{fill:#fff;} Grams …" at bounding box center [696, 389] width 1009 height 422
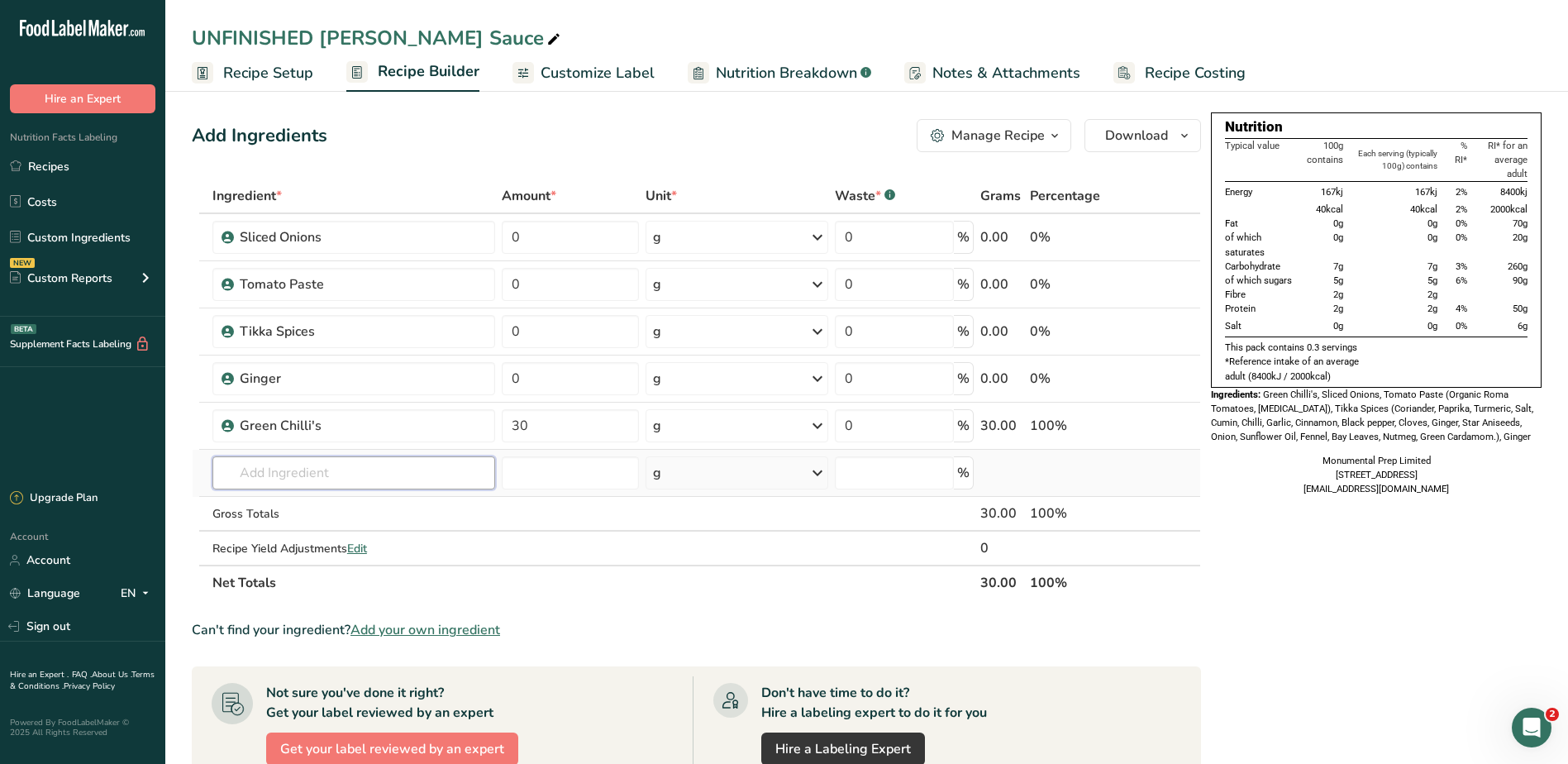
click at [356, 470] on input "text" at bounding box center [353, 472] width 283 height 33
type input "FENUGREE"
click at [289, 529] on p "Fenugreek" at bounding box center [260, 533] width 69 height 18
type input "Fenugreek"
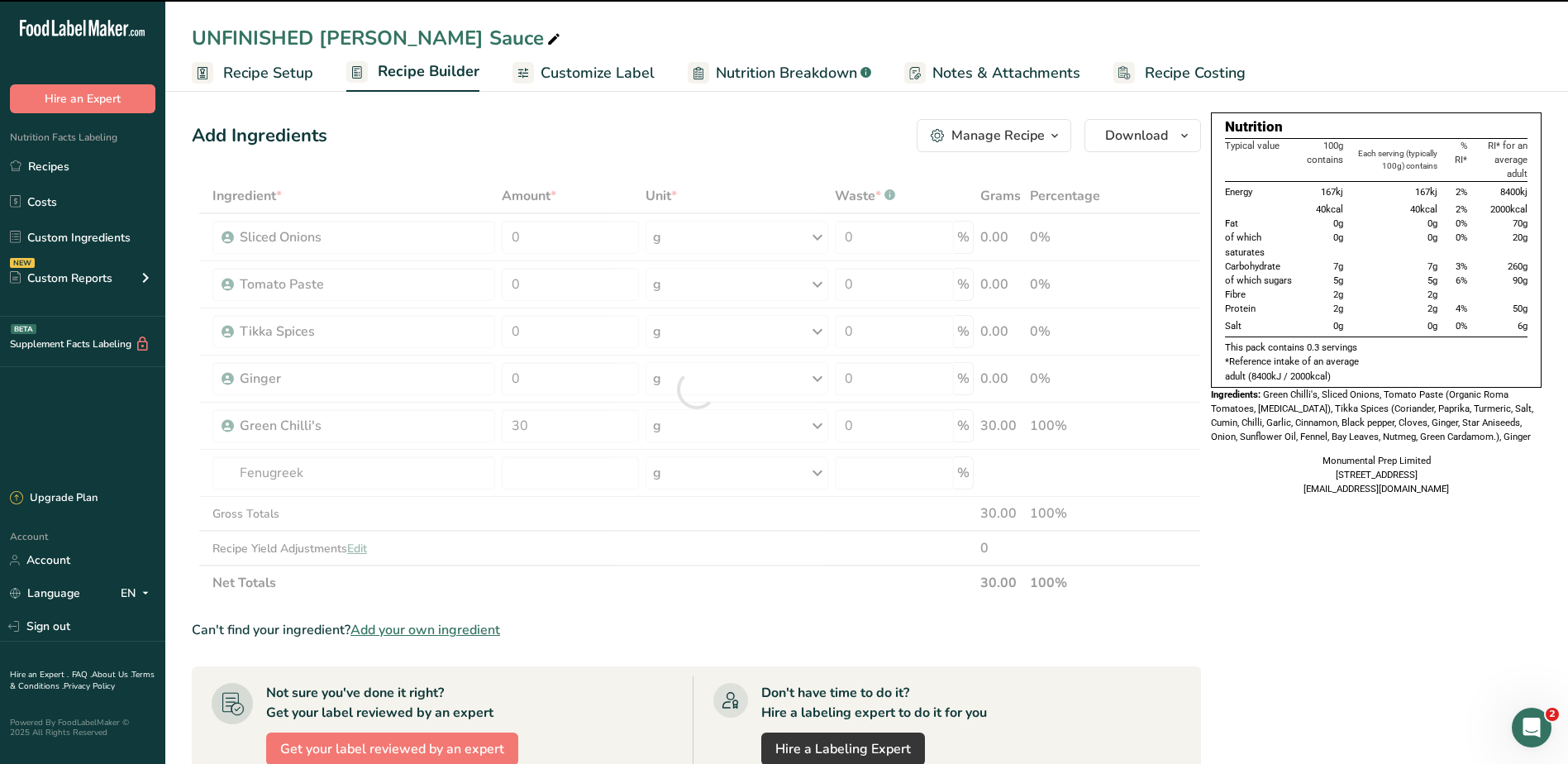
type input "0"
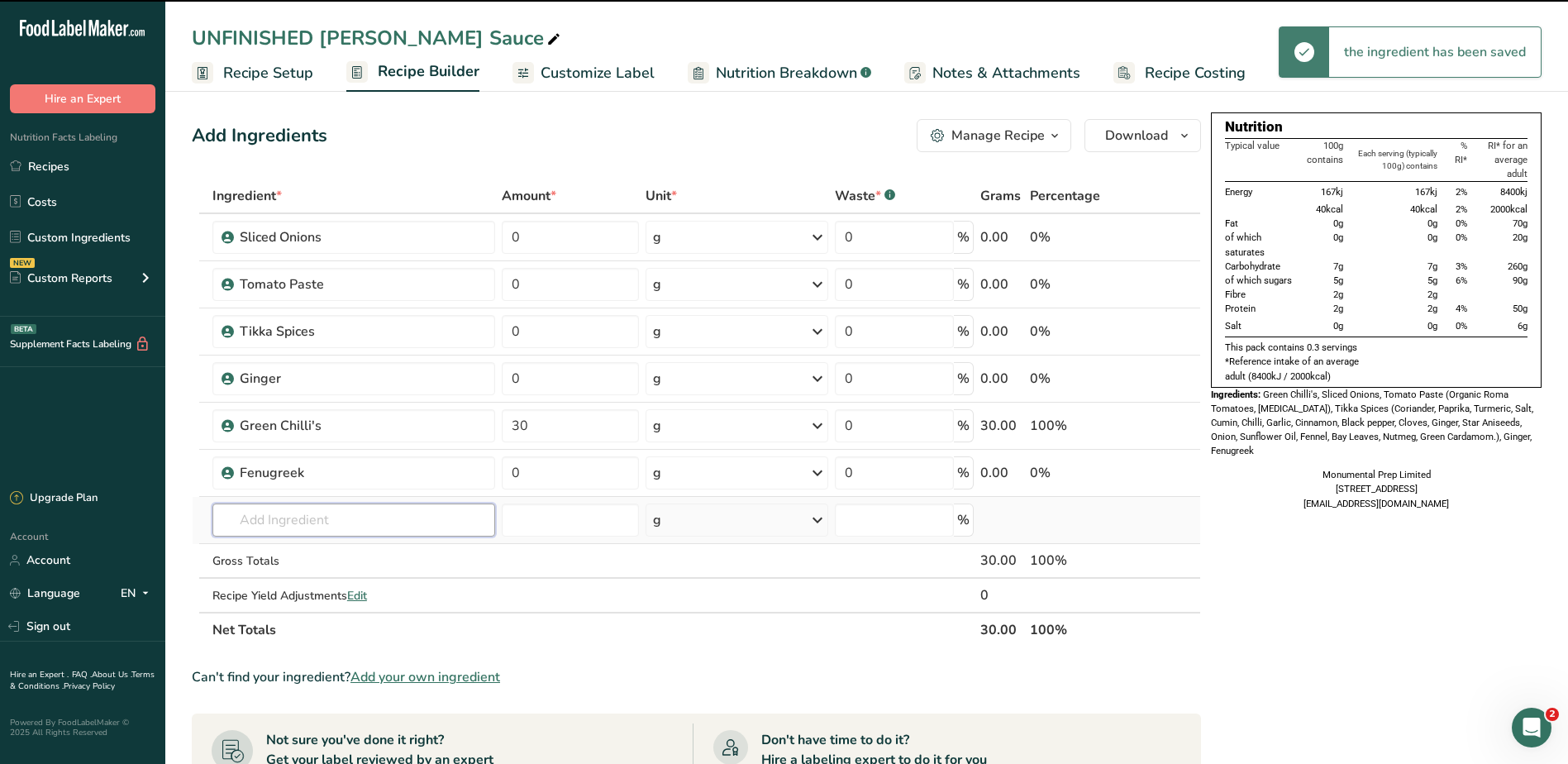
click at [289, 523] on input "text" at bounding box center [353, 520] width 283 height 33
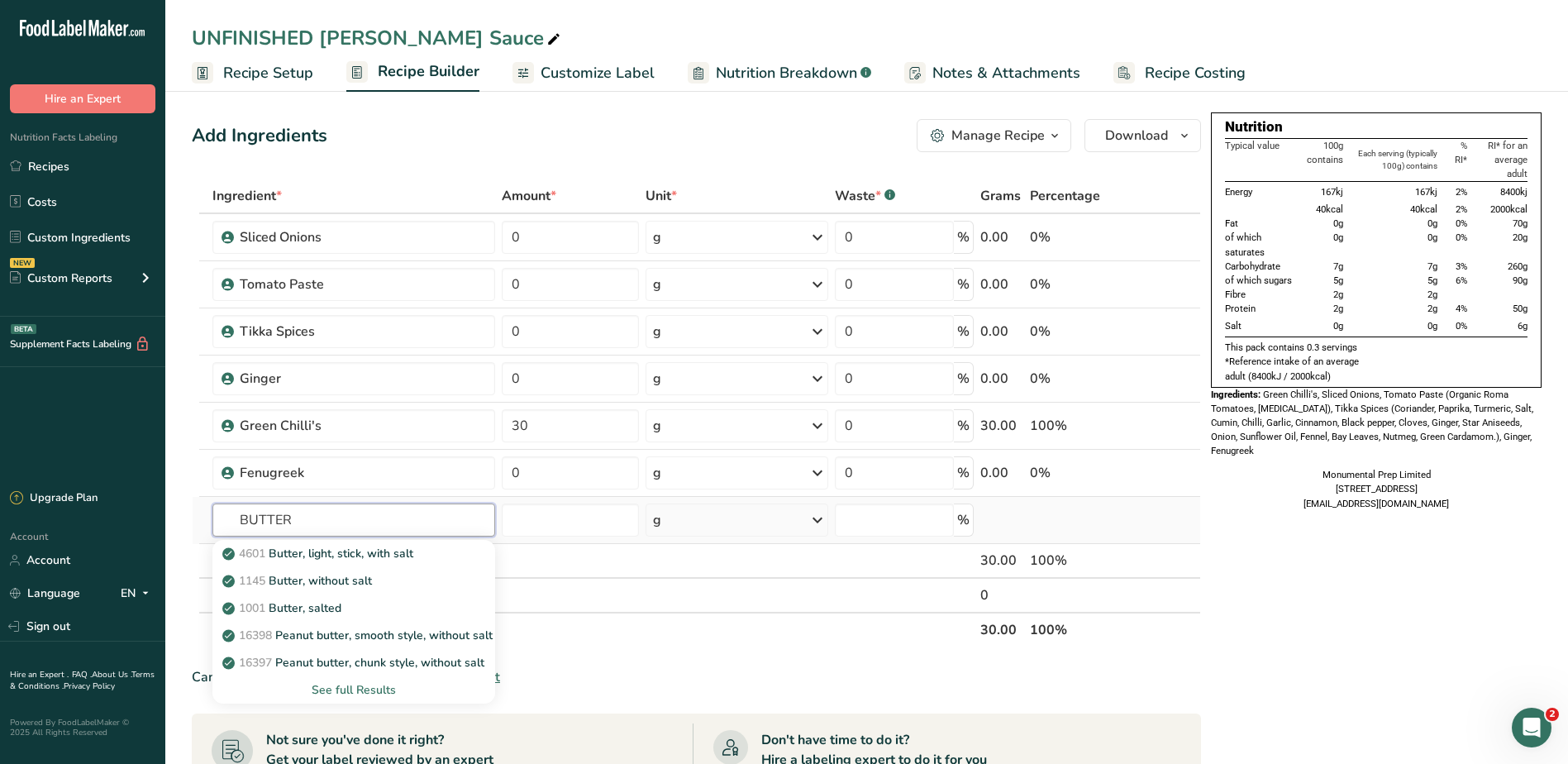
type input "BUTTER"
click at [333, 690] on div "See full Results" at bounding box center [353, 690] width 256 height 18
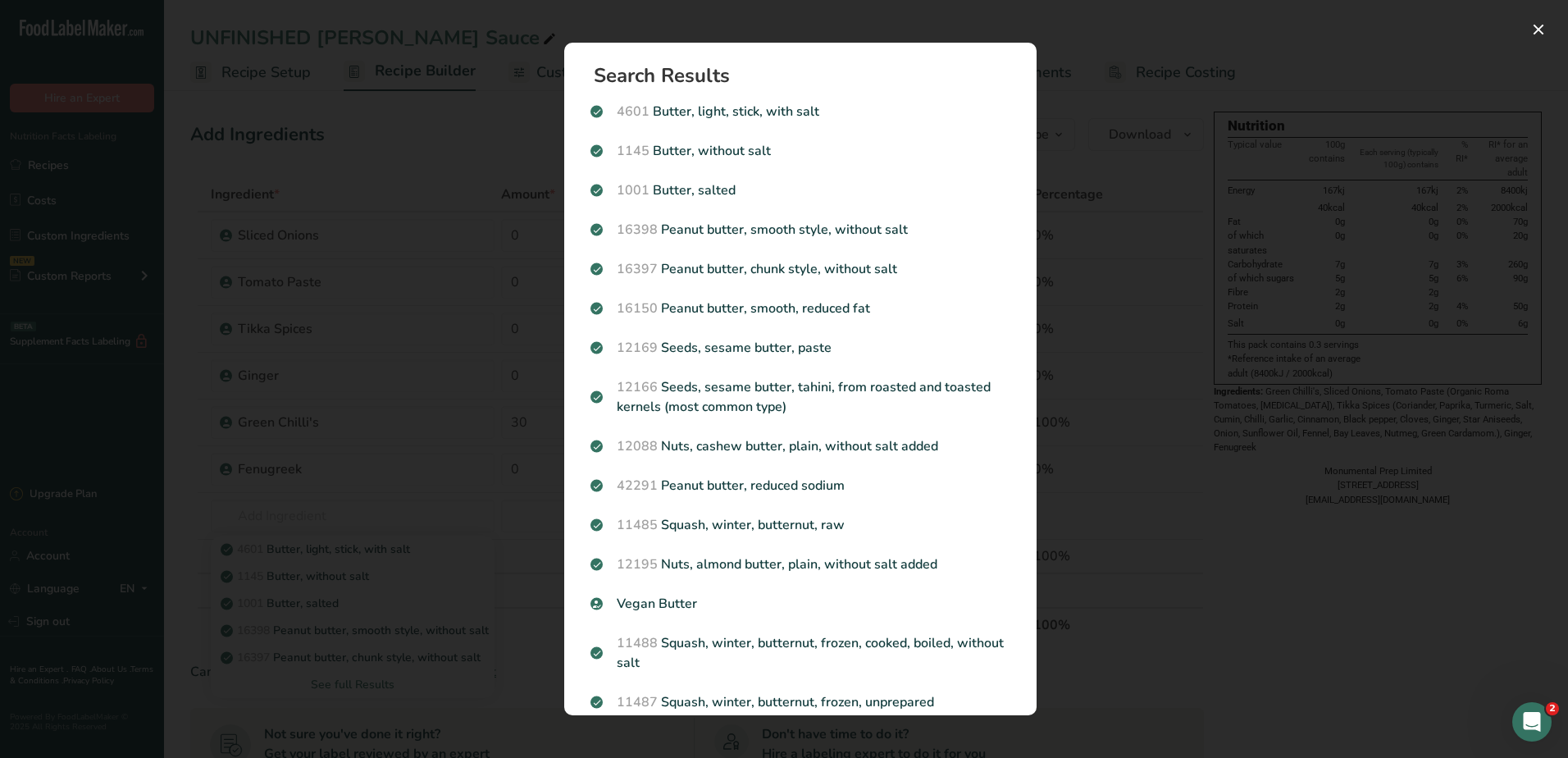
click at [1190, 553] on div "Search results modal" at bounding box center [784, 379] width 1568 height 758
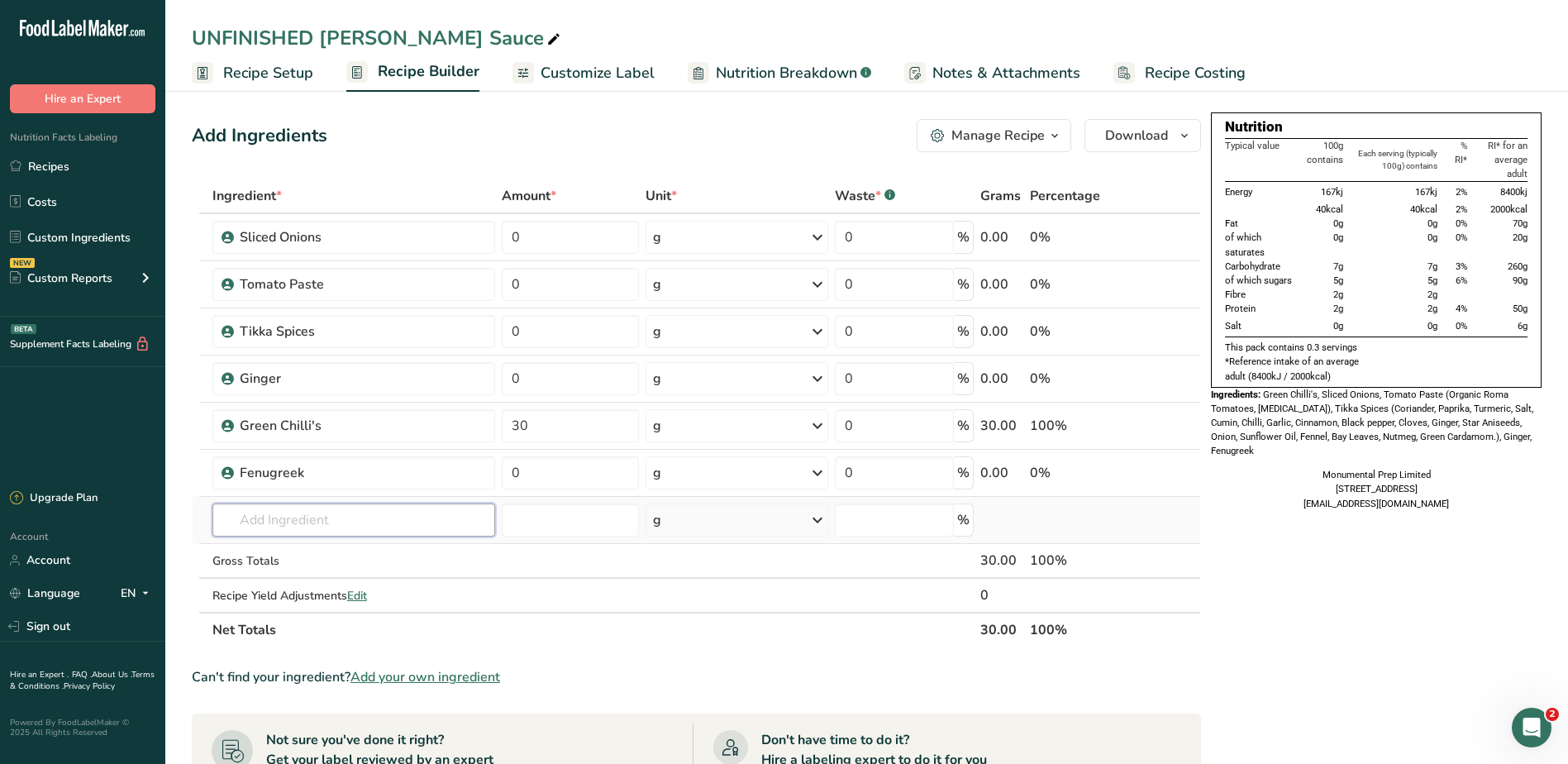
click at [334, 529] on input "text" at bounding box center [353, 520] width 283 height 33
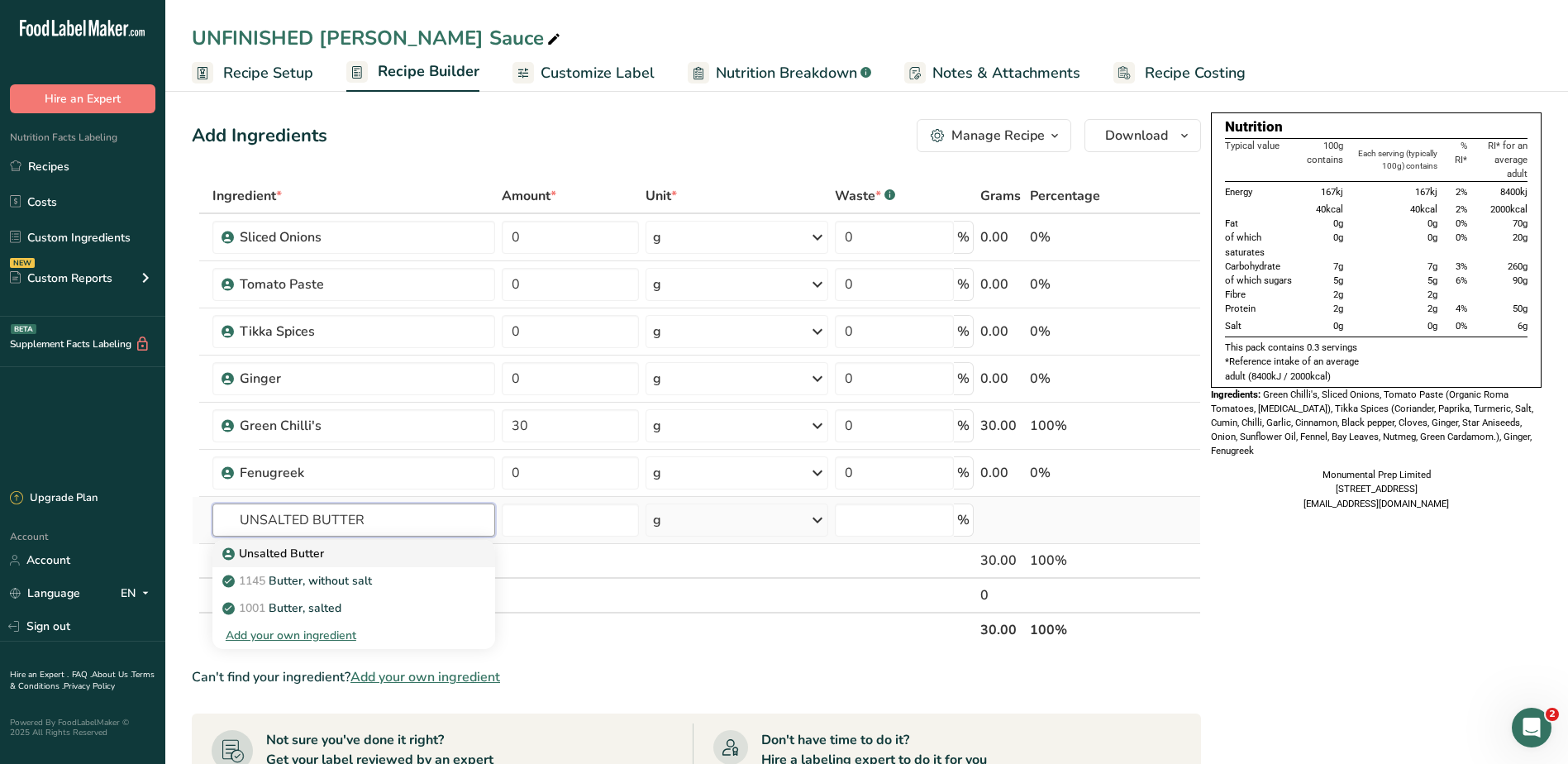
type input "UNSALTED BUTTER"
click at [285, 548] on p "Unsalted Butter" at bounding box center [275, 554] width 98 height 18
type input "Unsalted Butter"
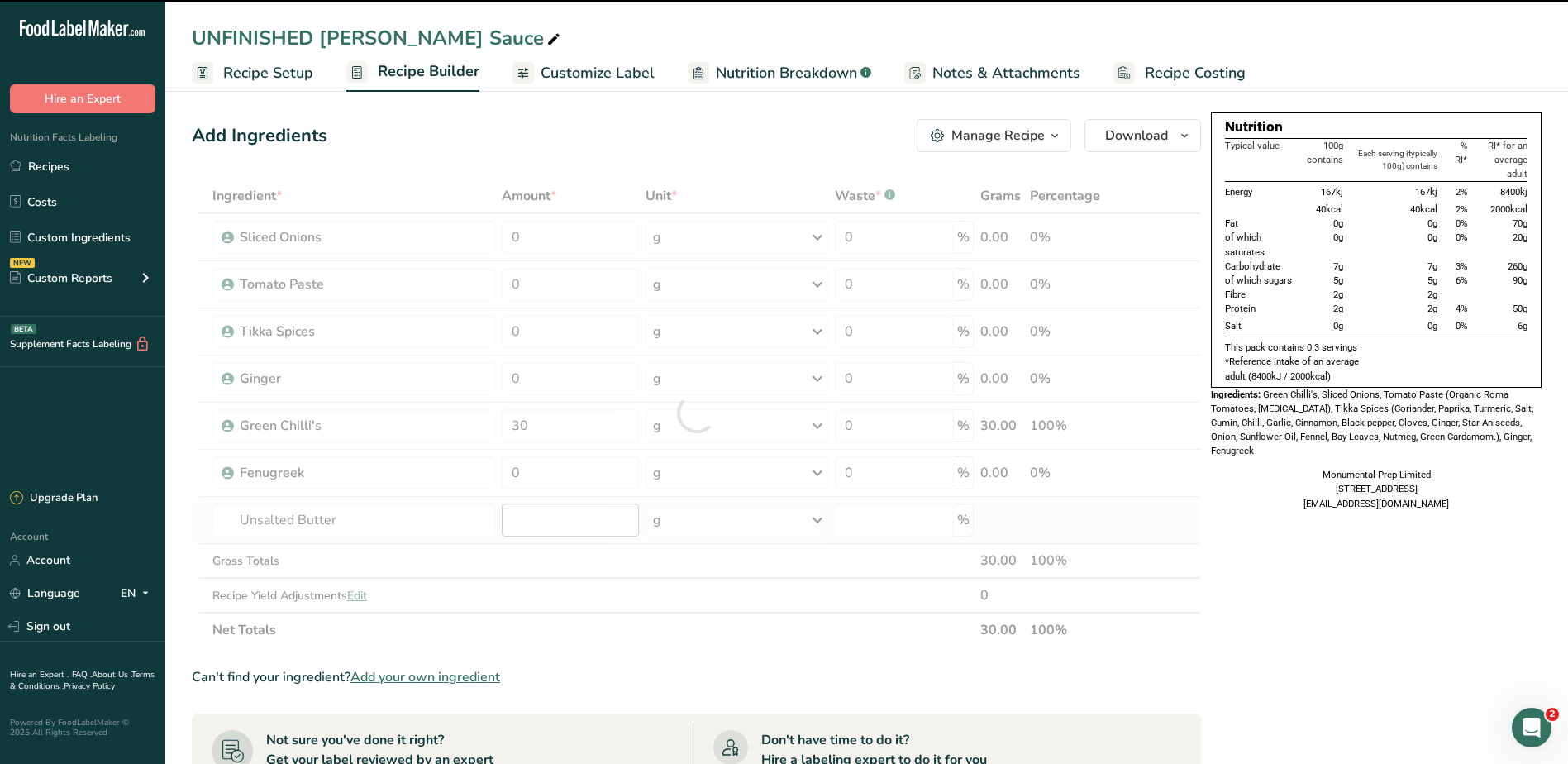
type input "0"
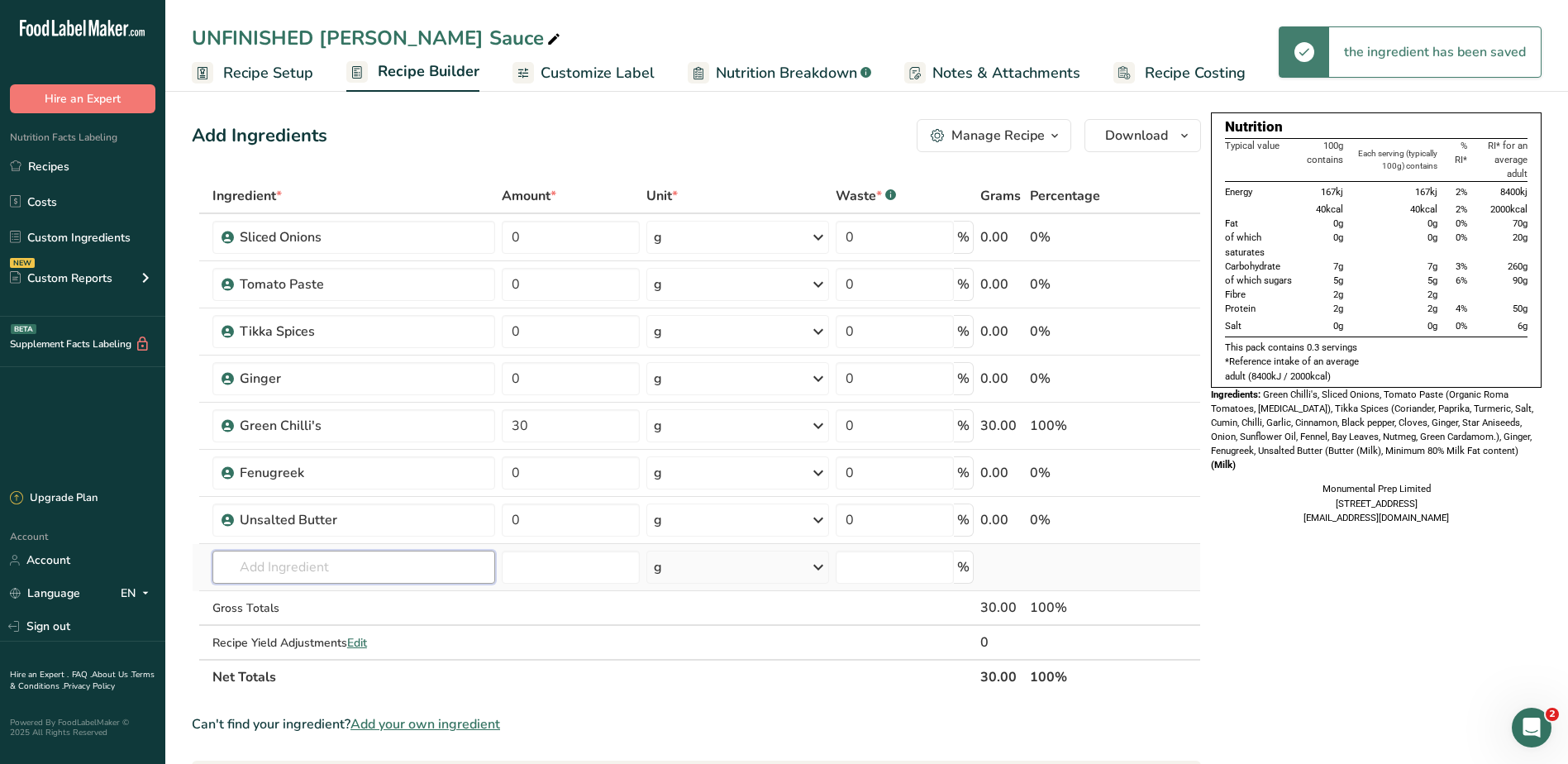
click at [332, 576] on input "text" at bounding box center [354, 566] width 284 height 33
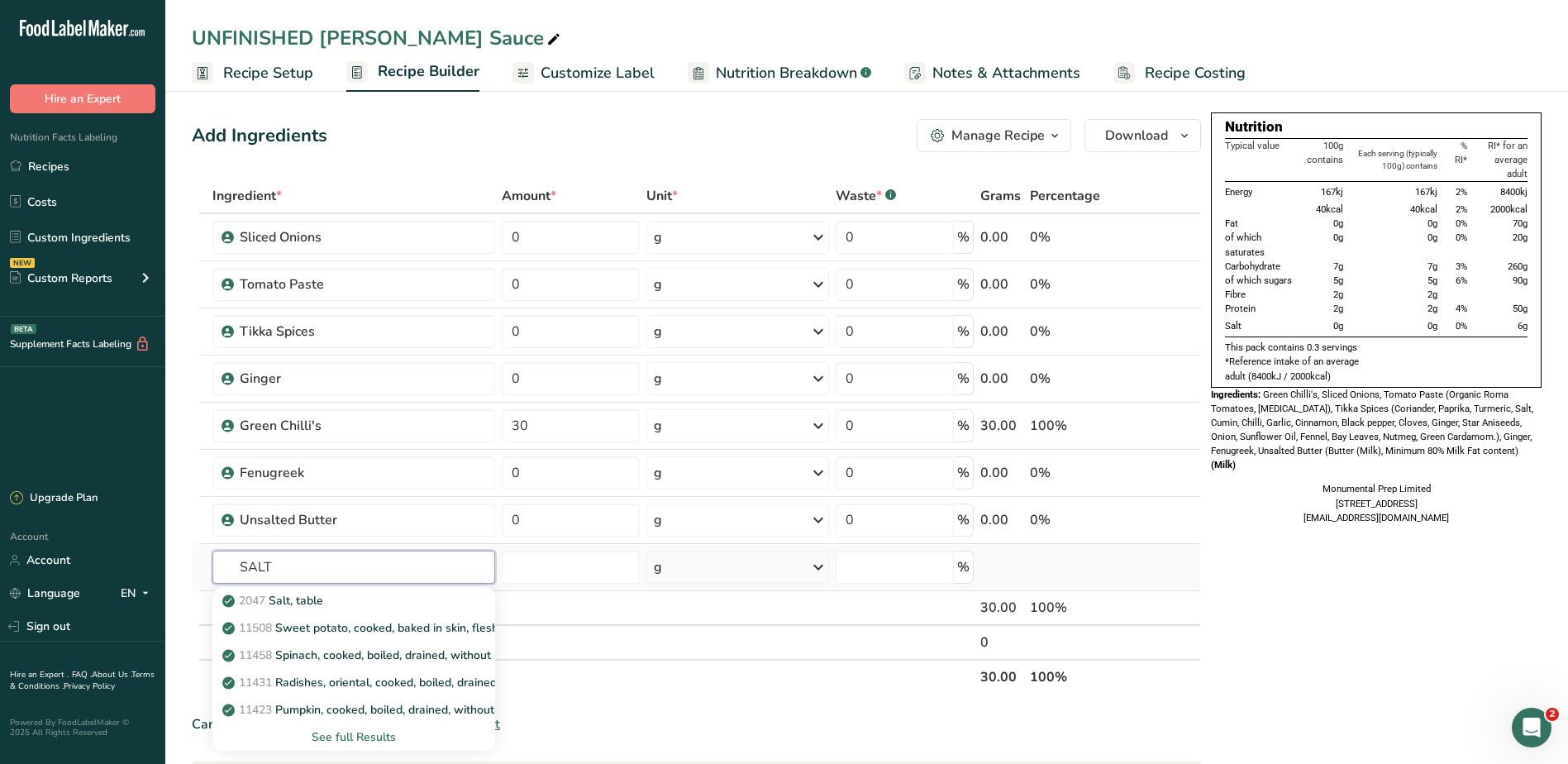
click at [237, 569] on input "SALT" at bounding box center [354, 566] width 284 height 33
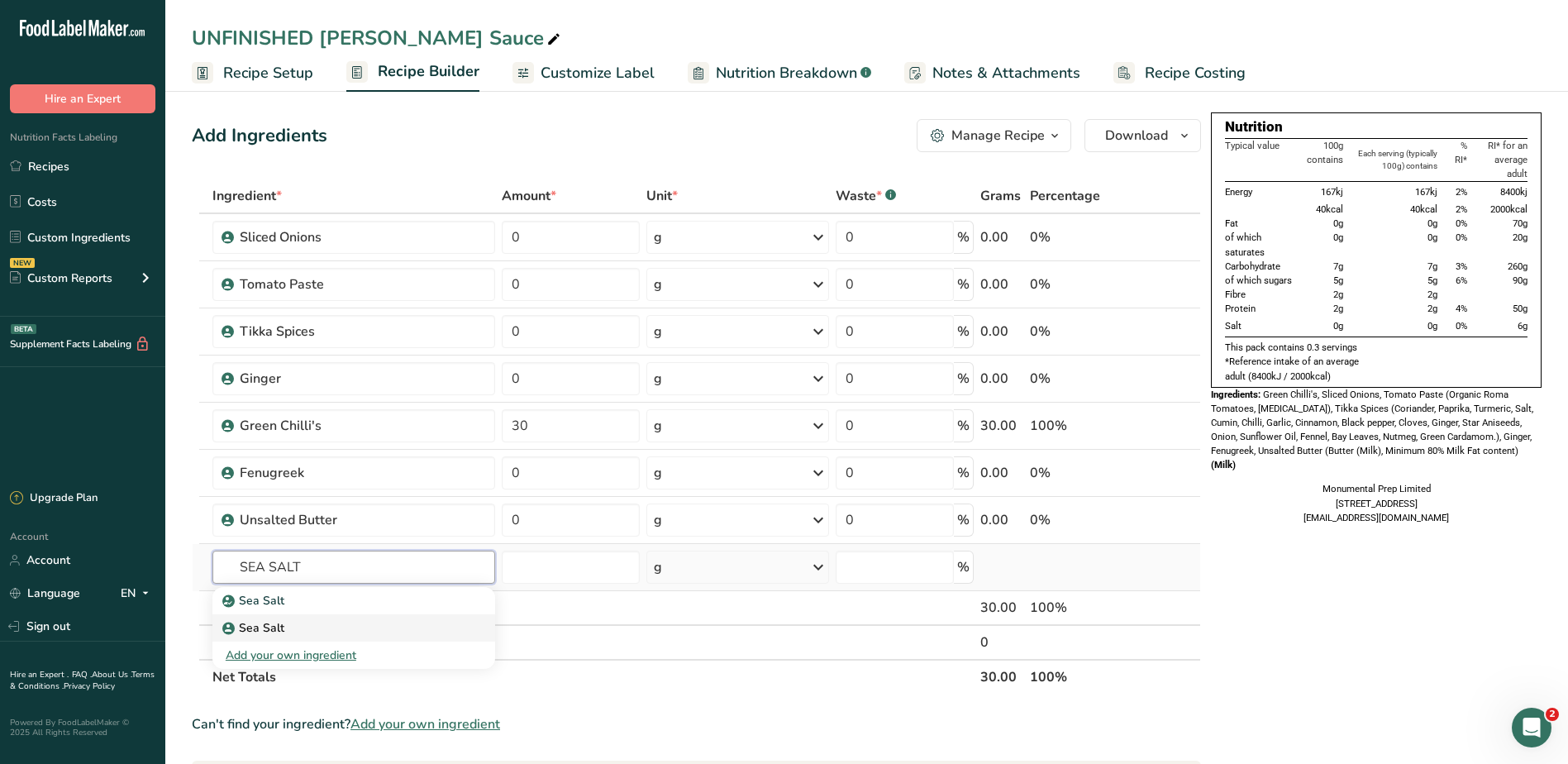
type input "SEA SALT"
click at [256, 609] on p "Sea Salt" at bounding box center [254, 600] width 58 height 18
type input "Sea Salt"
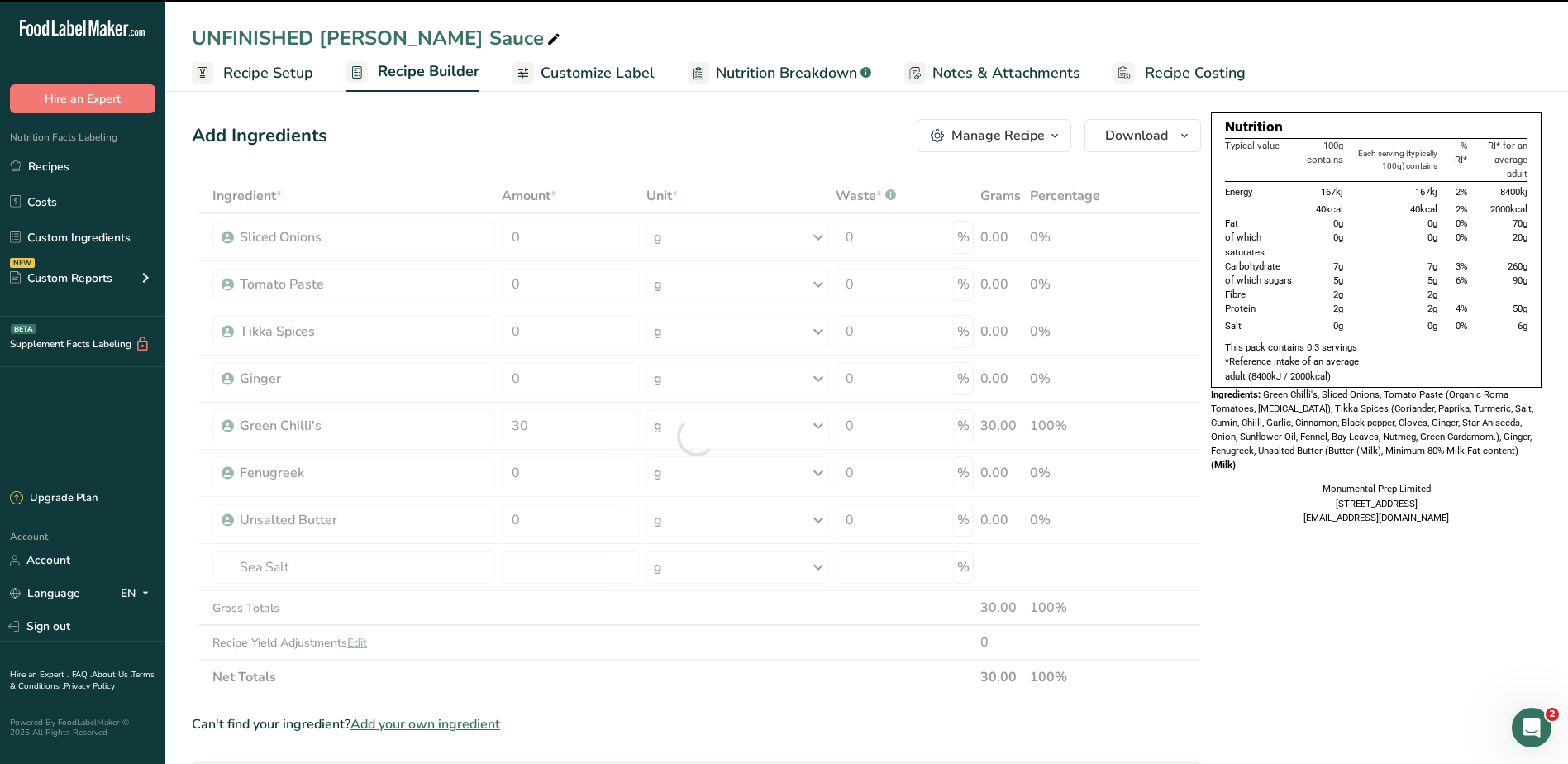
type input "0"
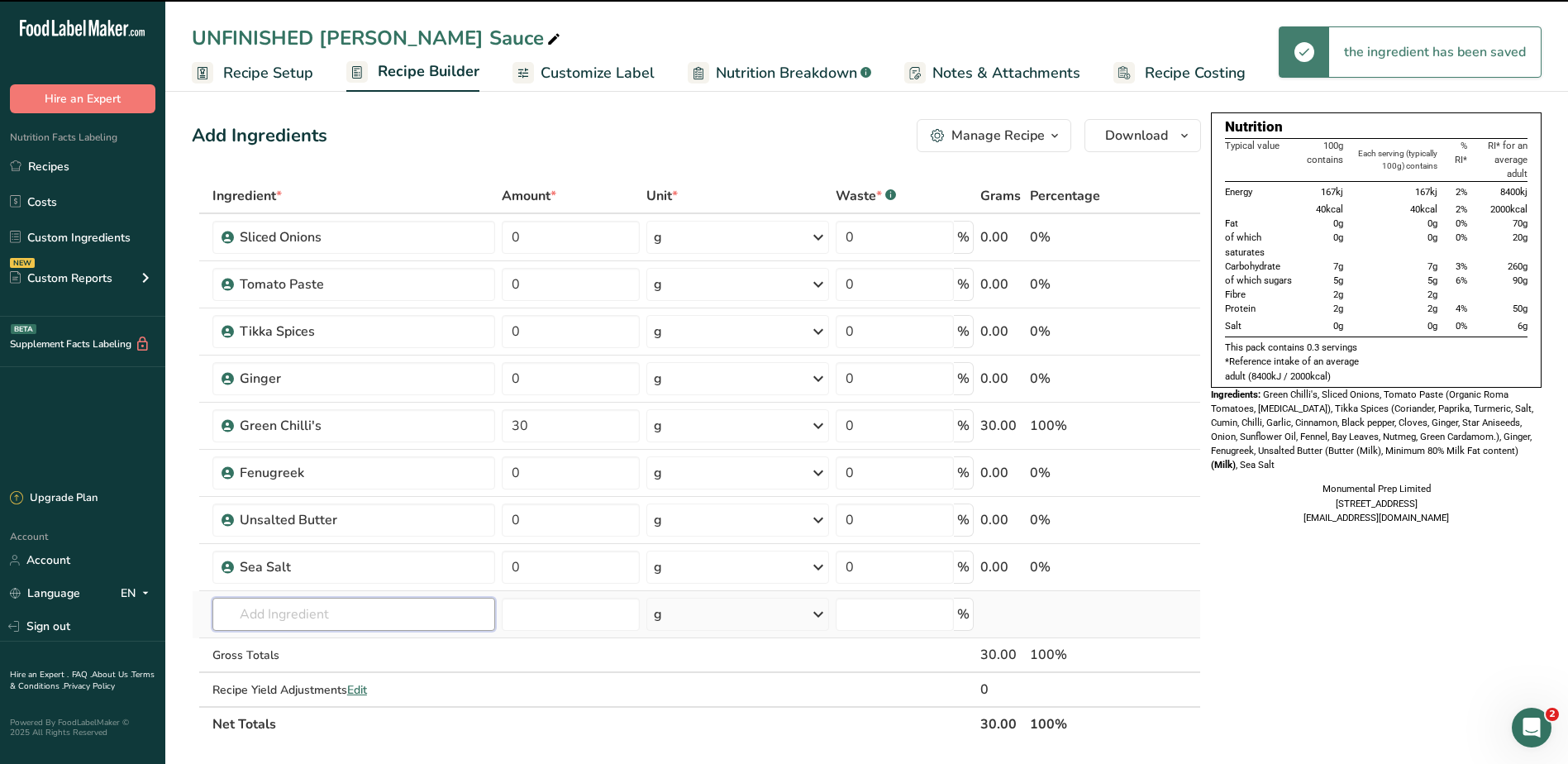
click at [302, 612] on input "text" at bounding box center [354, 614] width 284 height 33
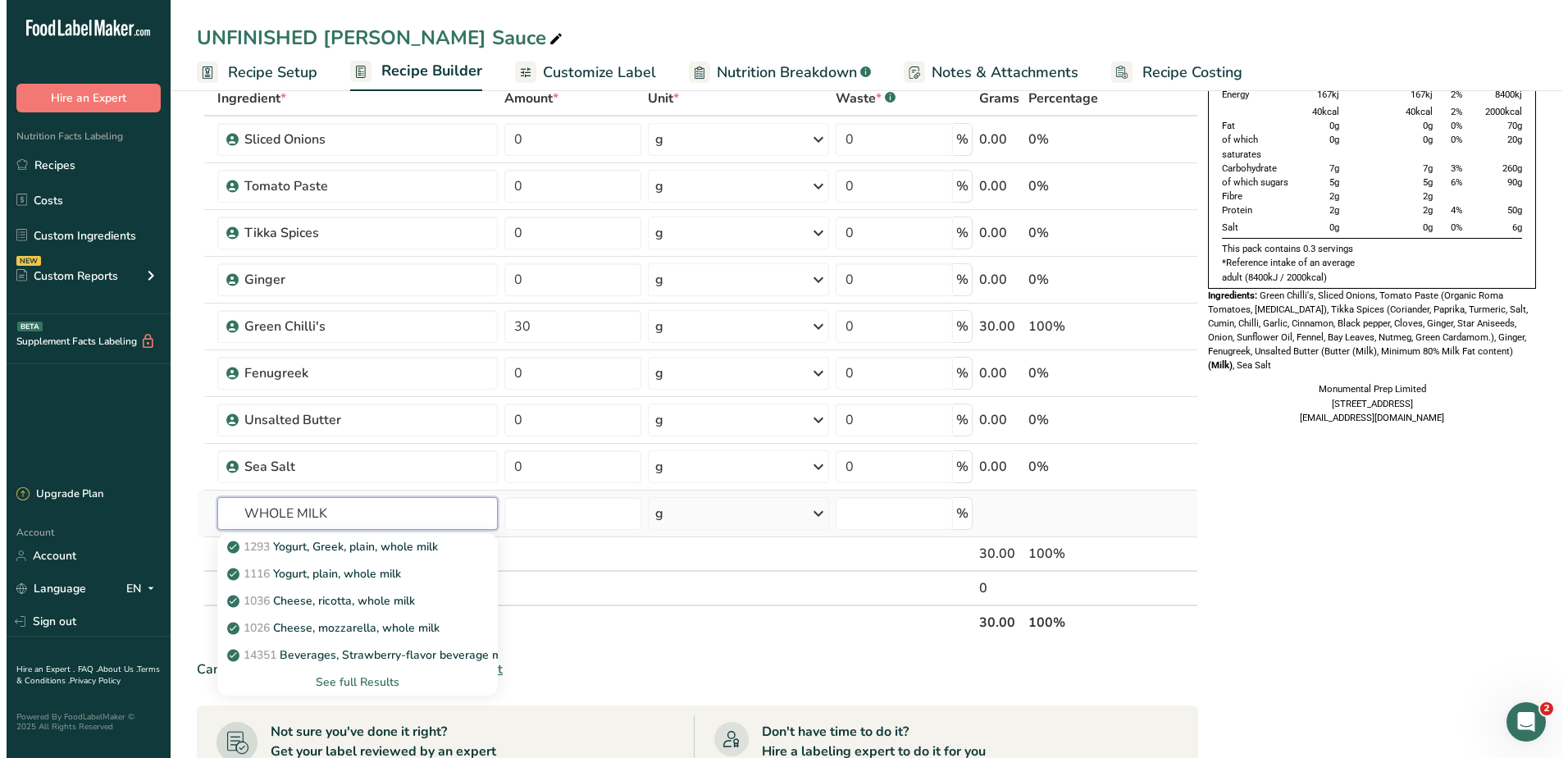
scroll to position [246, 0]
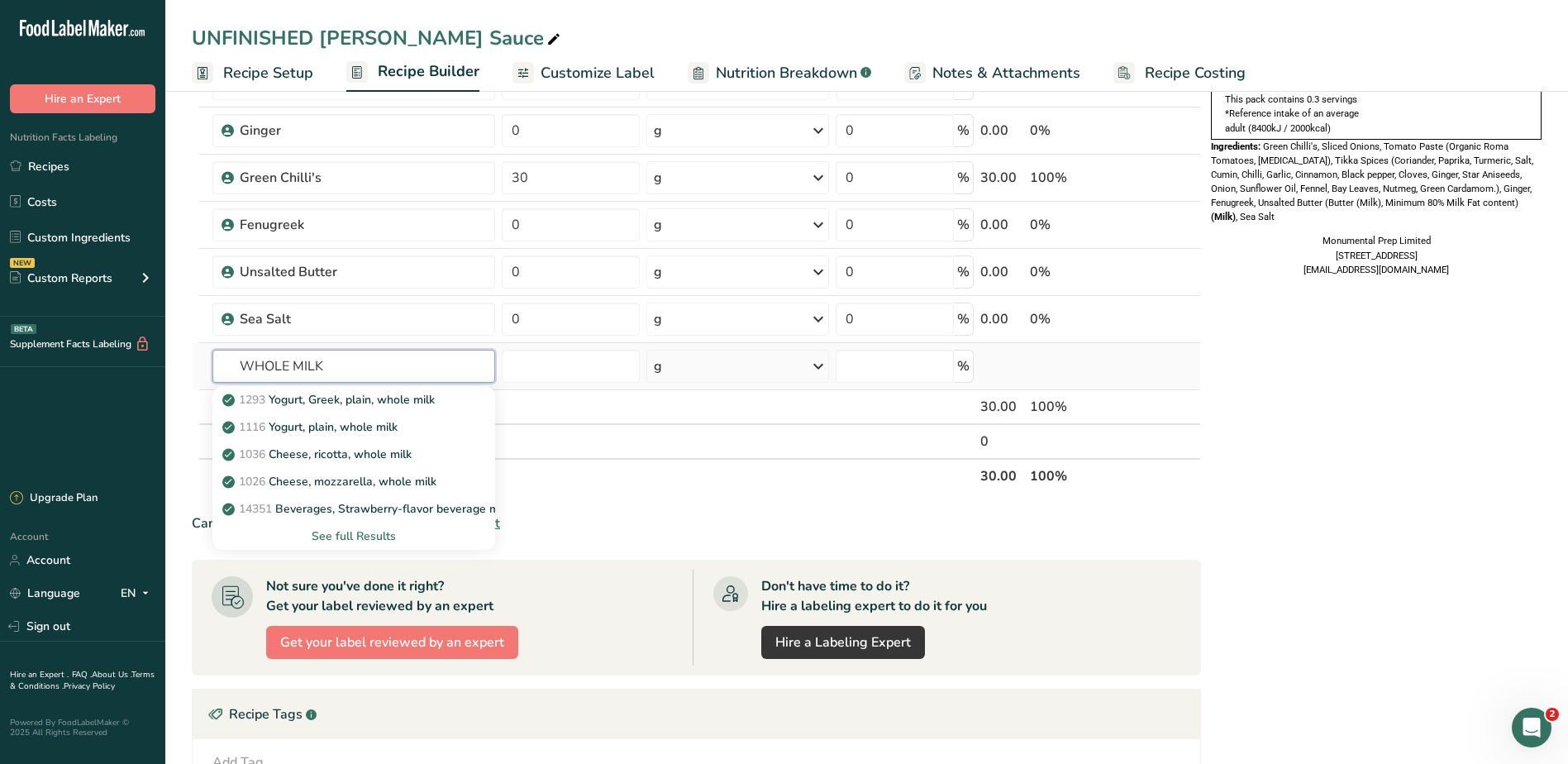
type input "WHOLE MILK"
click at [370, 537] on div "See full Results" at bounding box center [354, 536] width 257 height 18
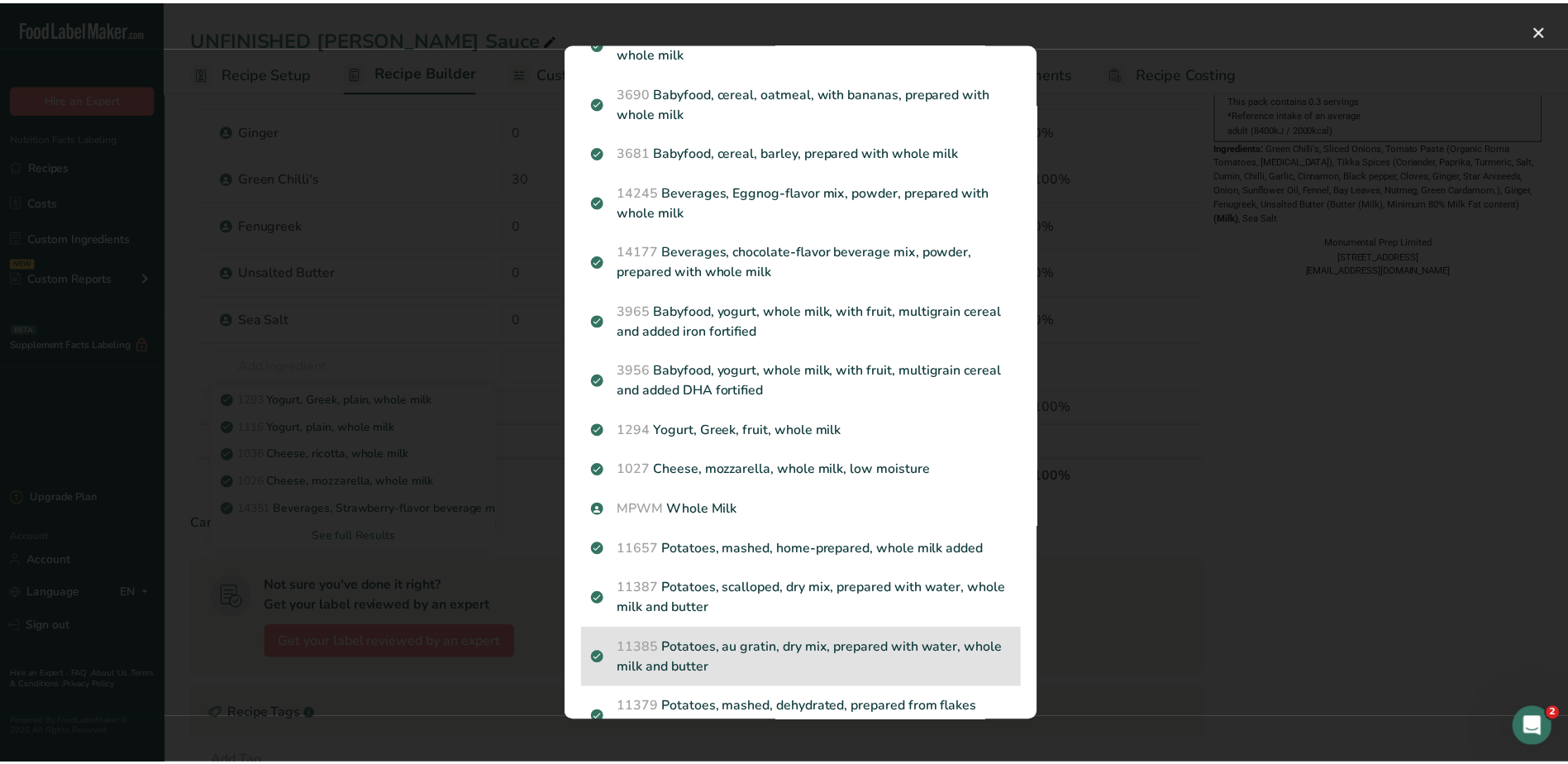
scroll to position [1488, 0]
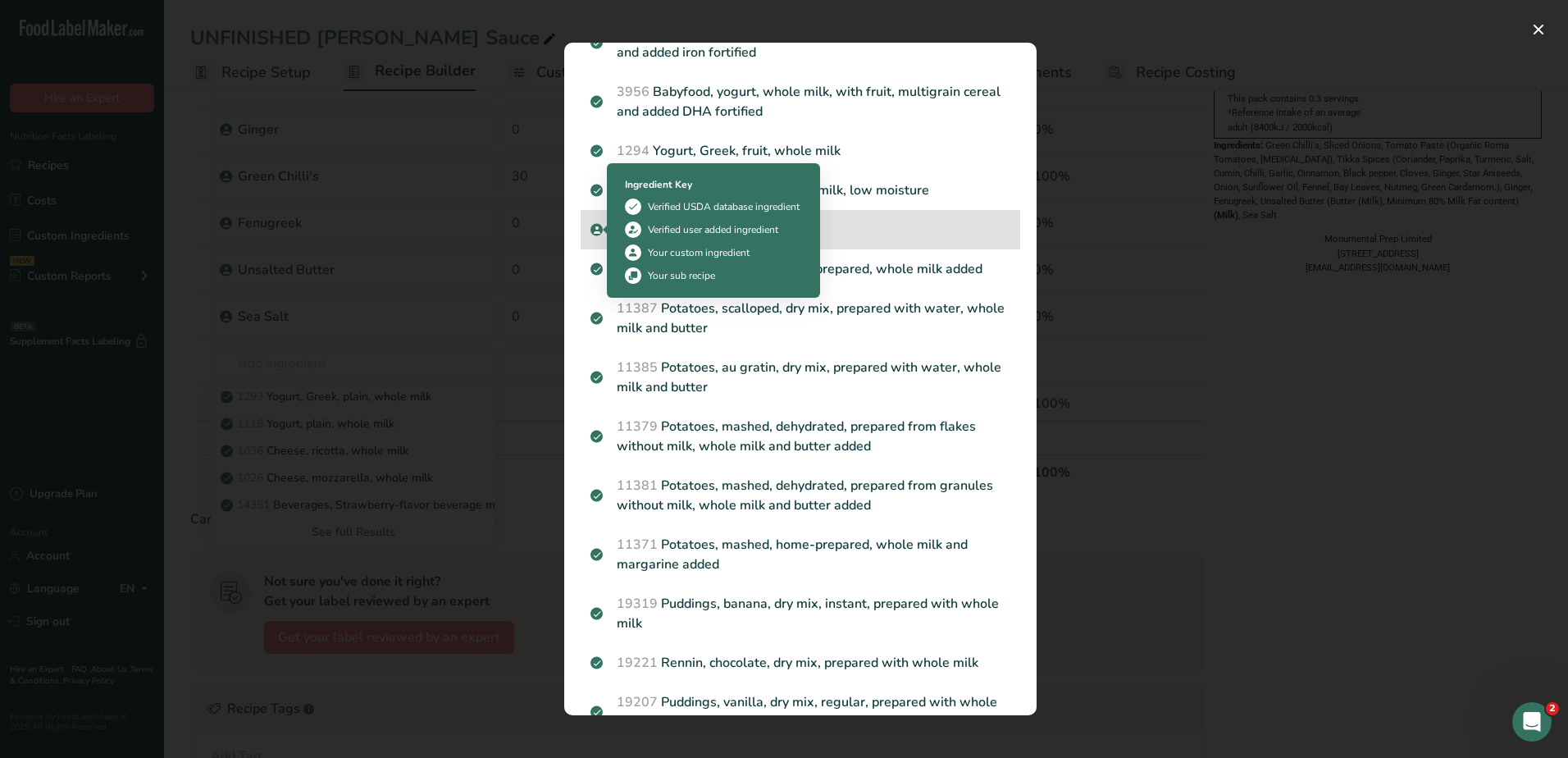
click at [600, 231] on icon "Search results modal" at bounding box center [597, 230] width 10 height 15
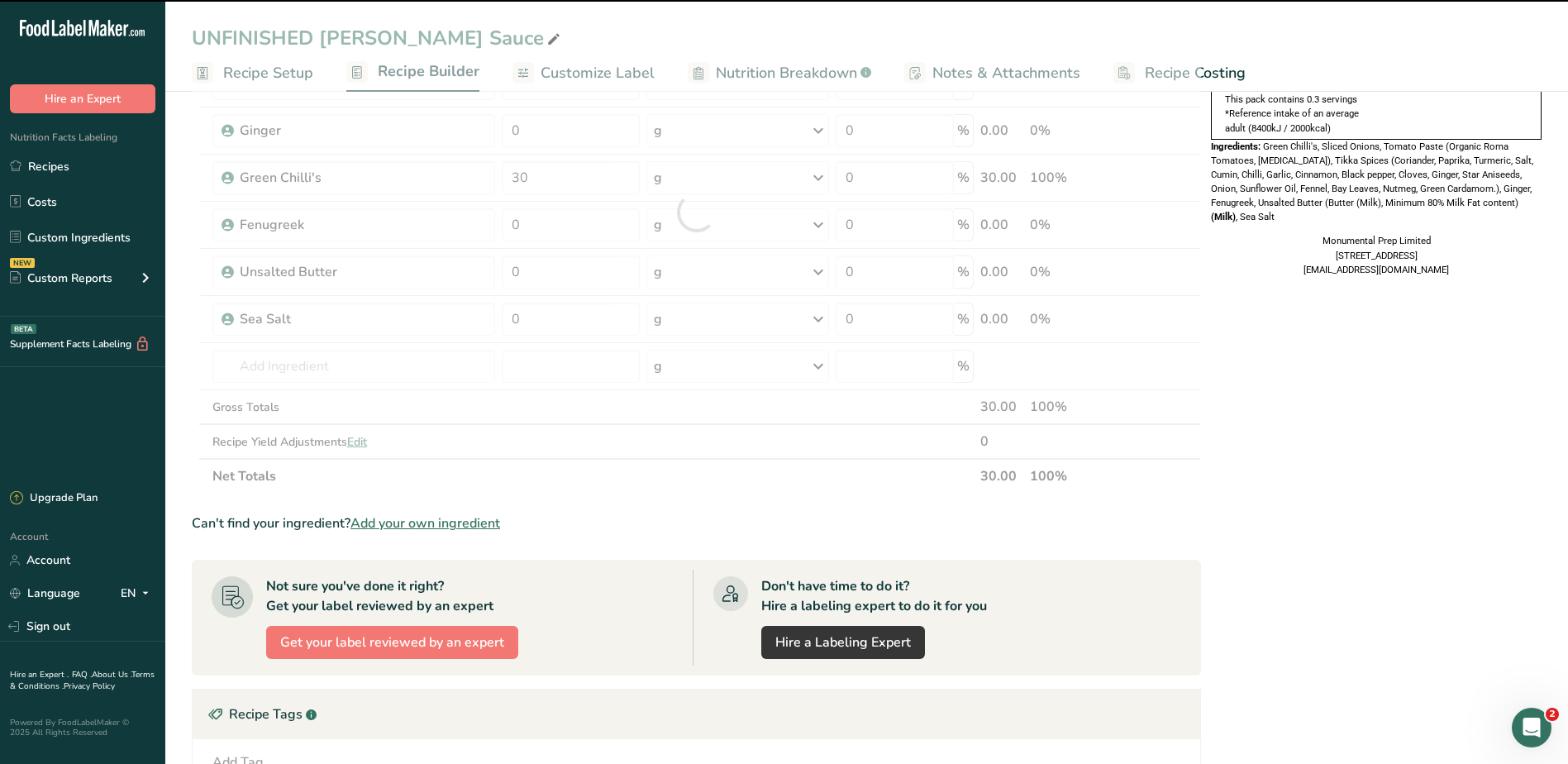
type input "0"
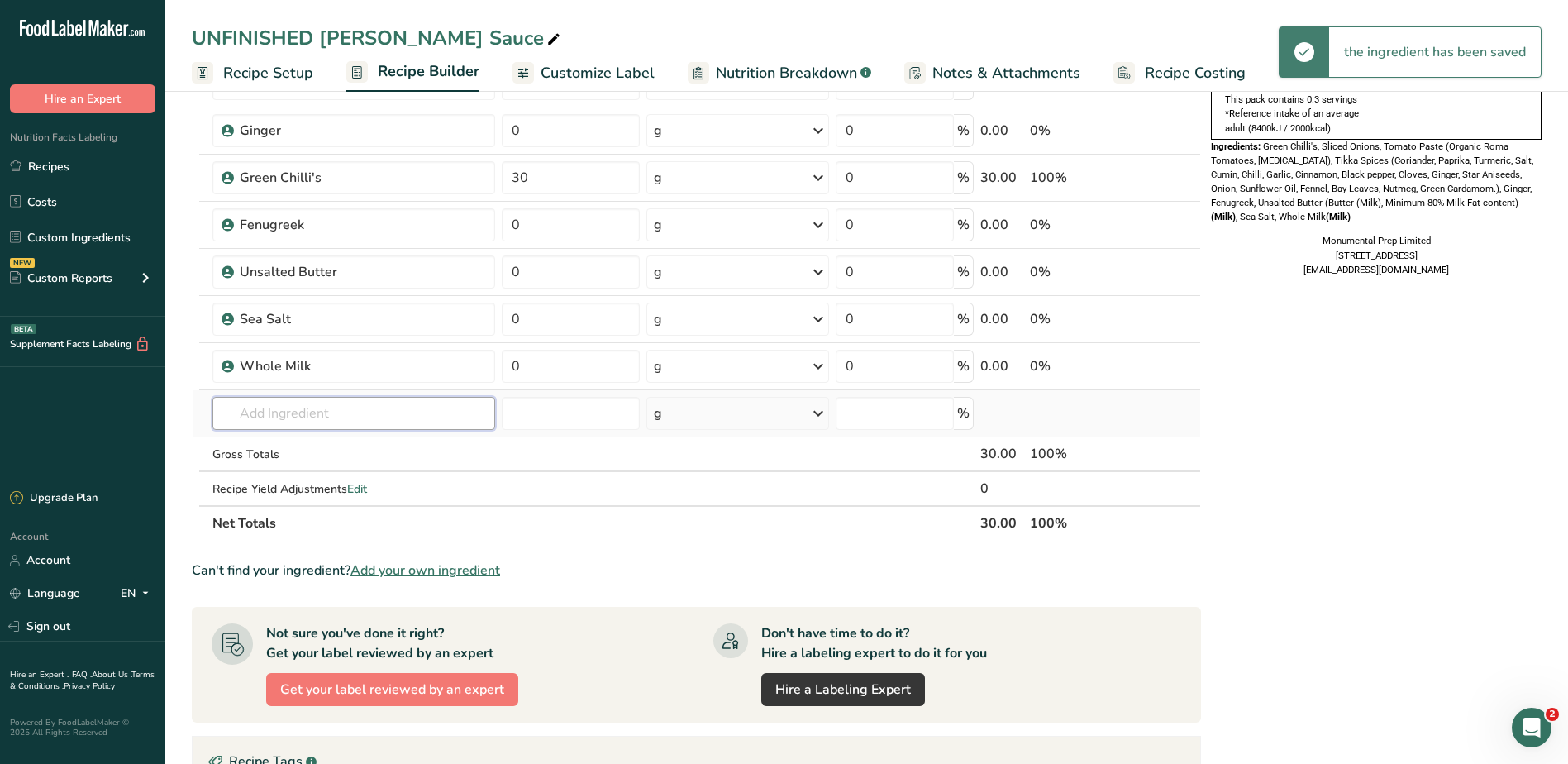
click at [320, 404] on input "text" at bounding box center [354, 413] width 284 height 33
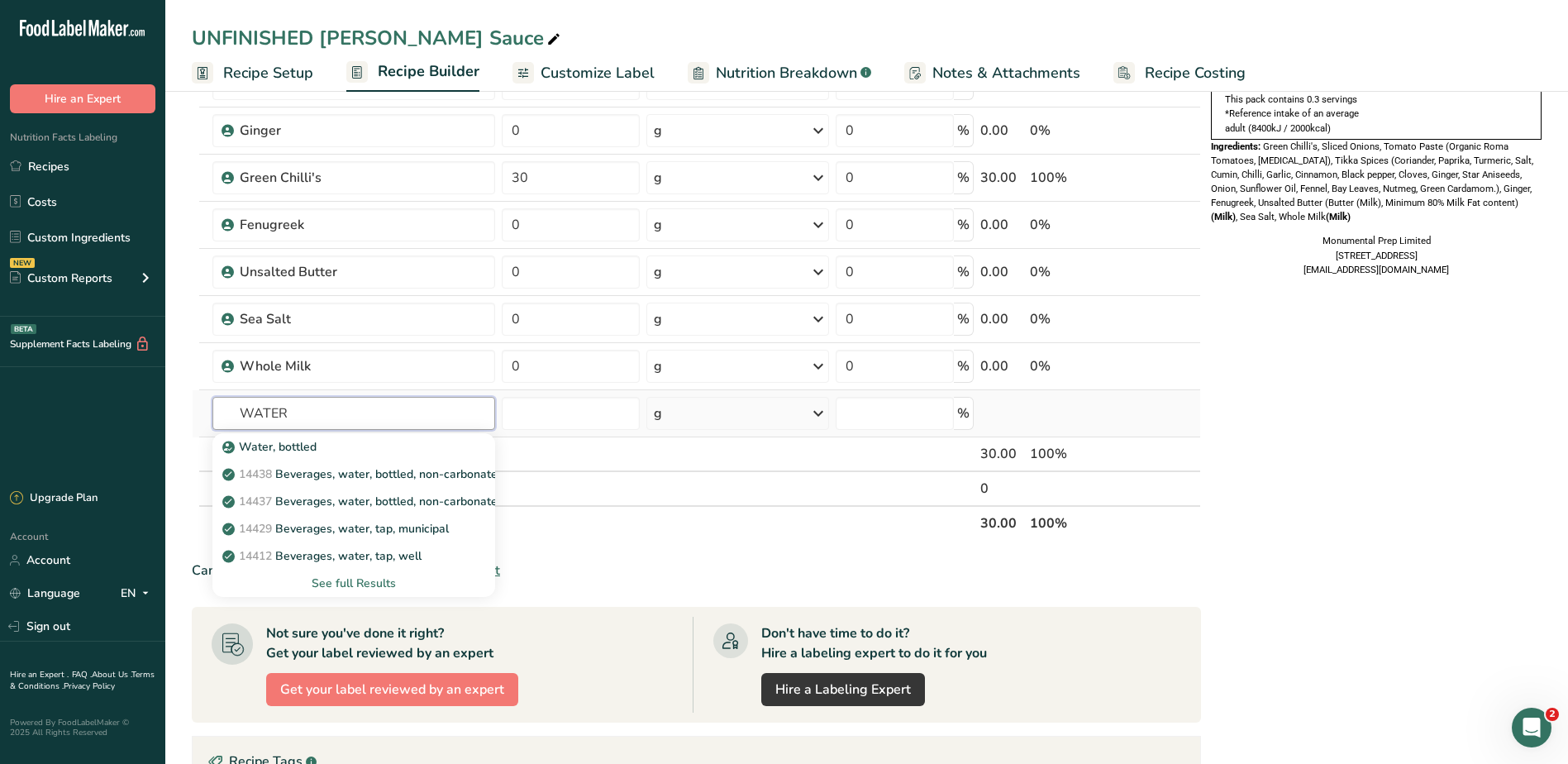
type input "WATER"
click at [358, 580] on div "See full Results" at bounding box center [354, 583] width 257 height 18
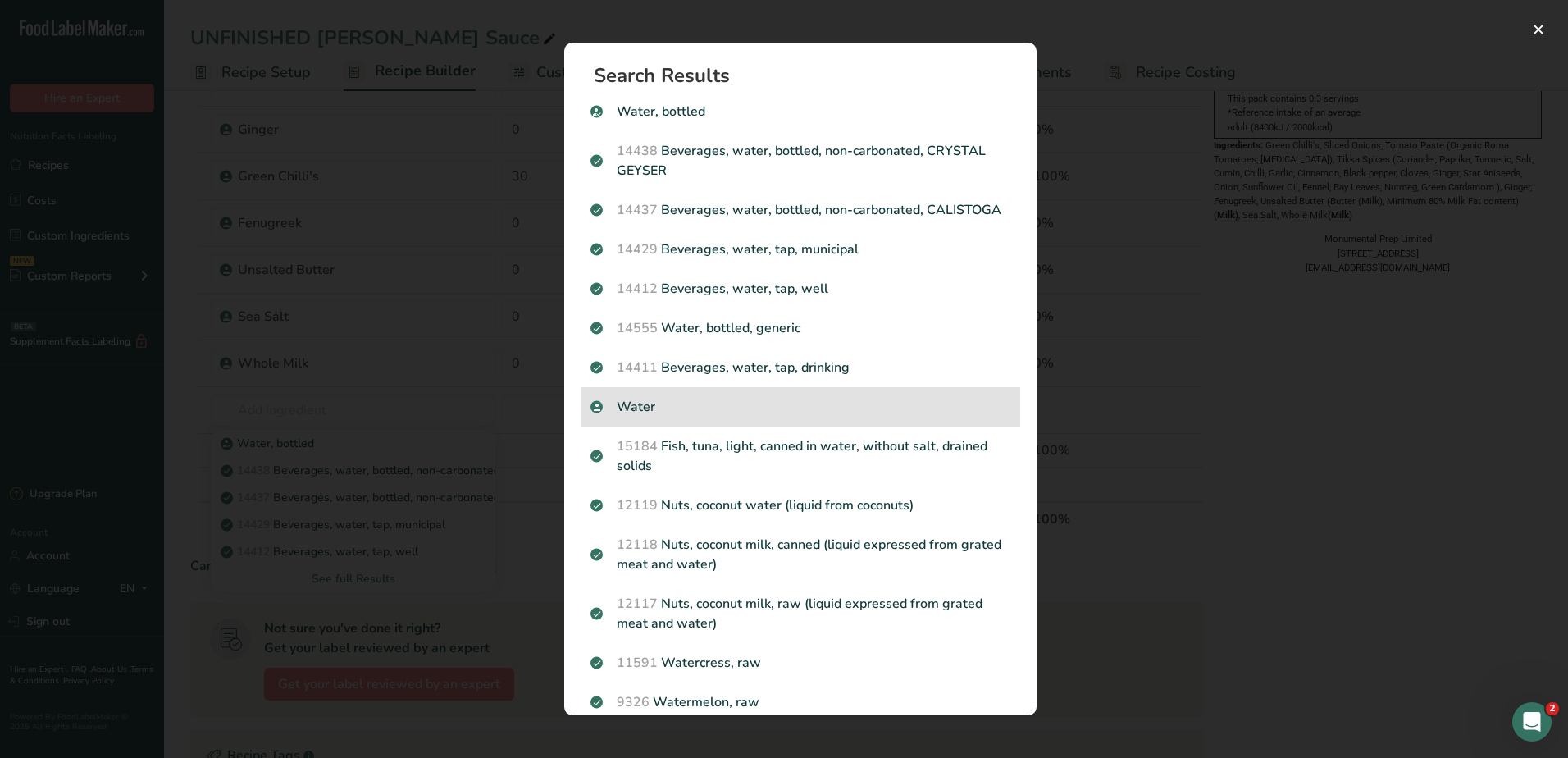
click at [625, 417] on p "Water" at bounding box center [800, 406] width 420 height 19
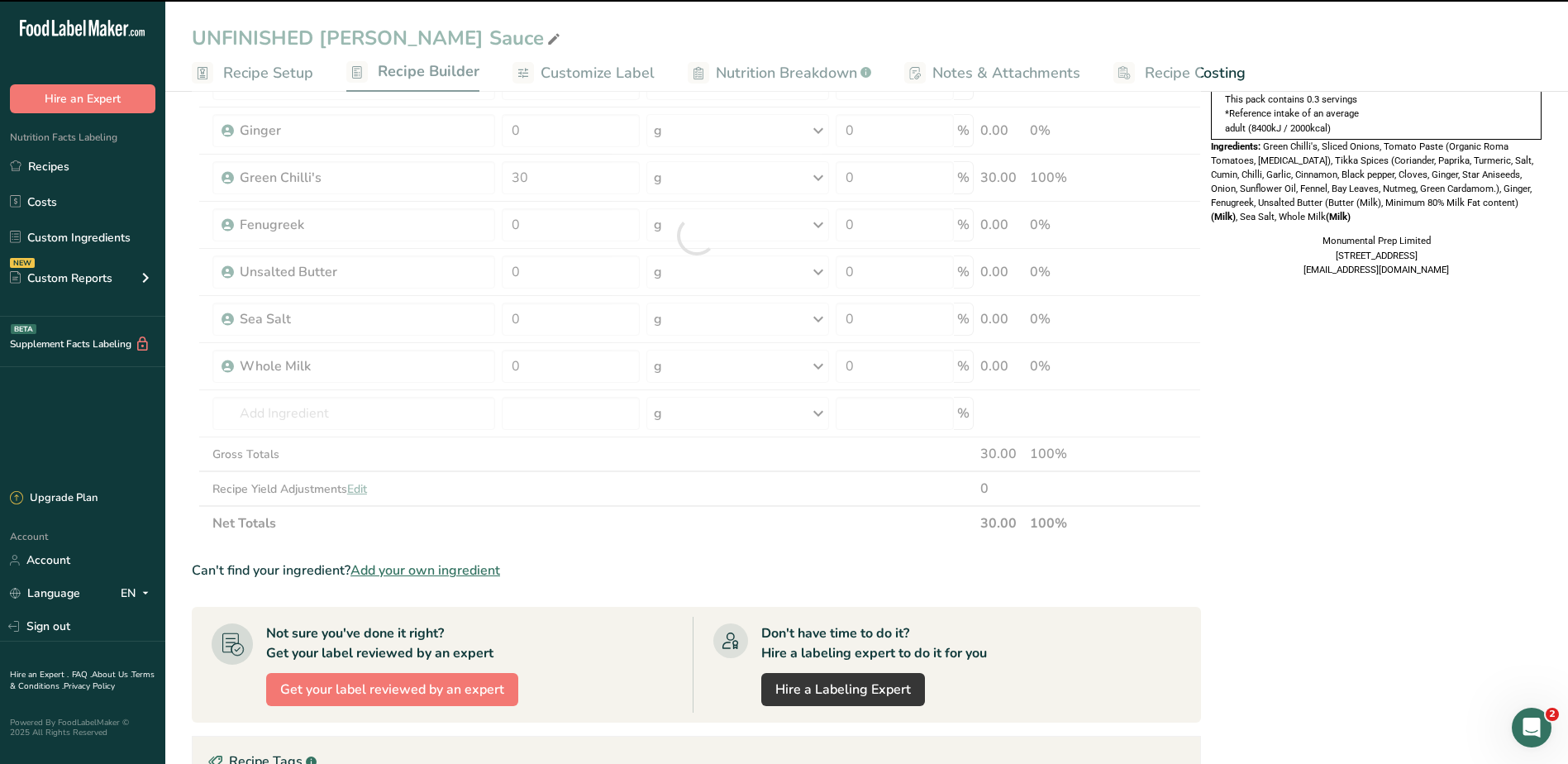
type input "0"
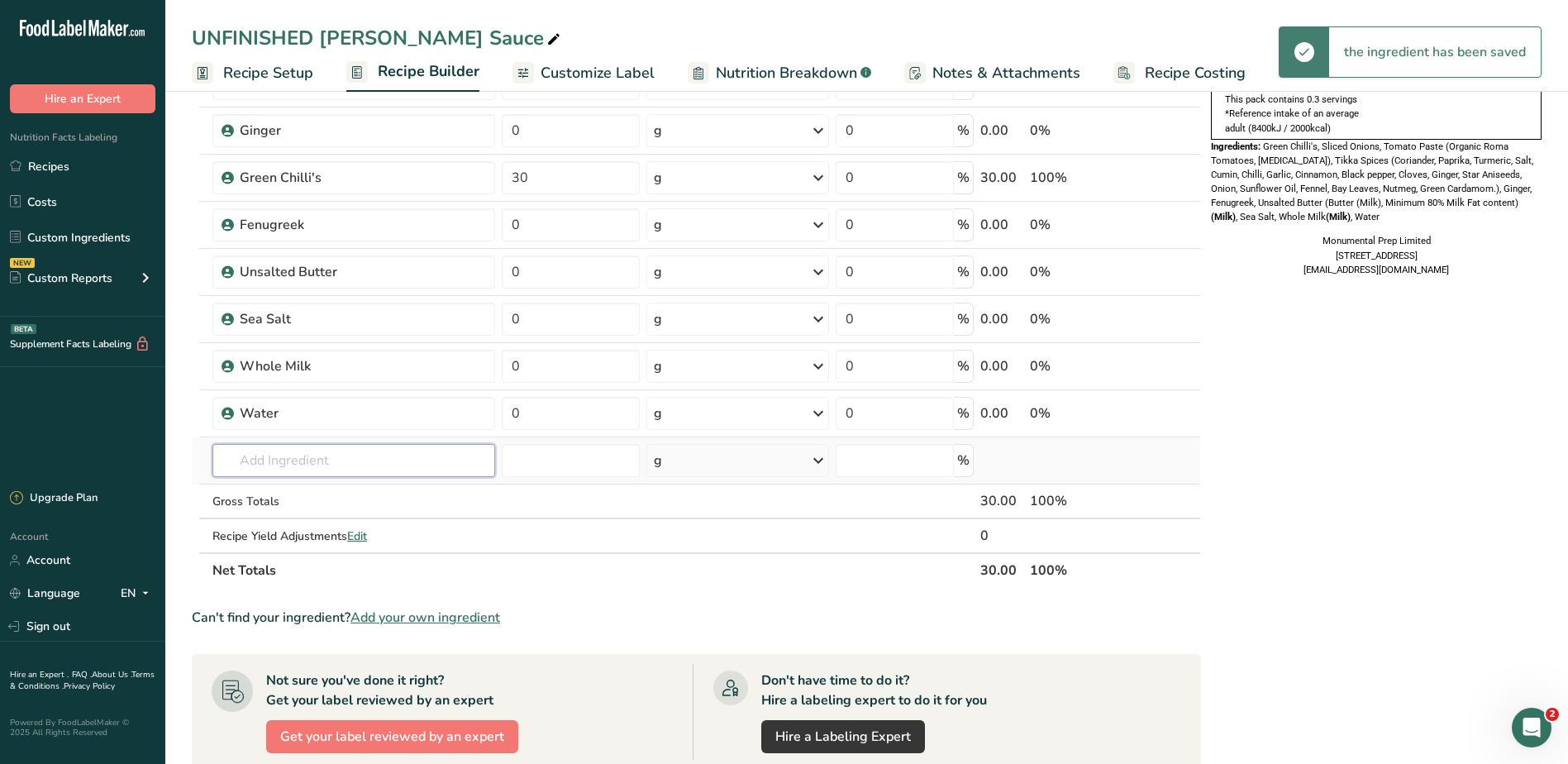
click at [284, 454] on input "text" at bounding box center [354, 460] width 284 height 33
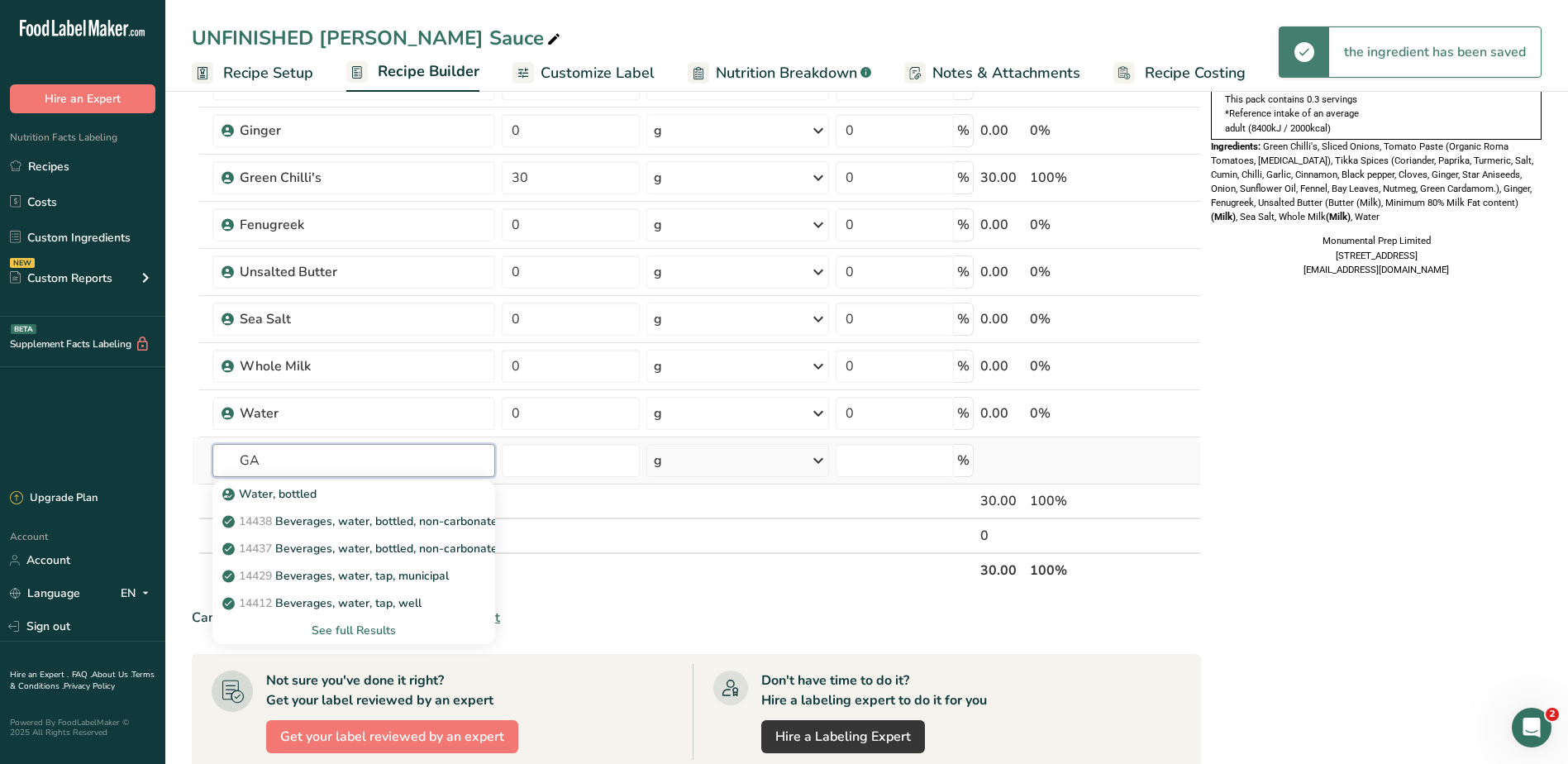
type input "G"
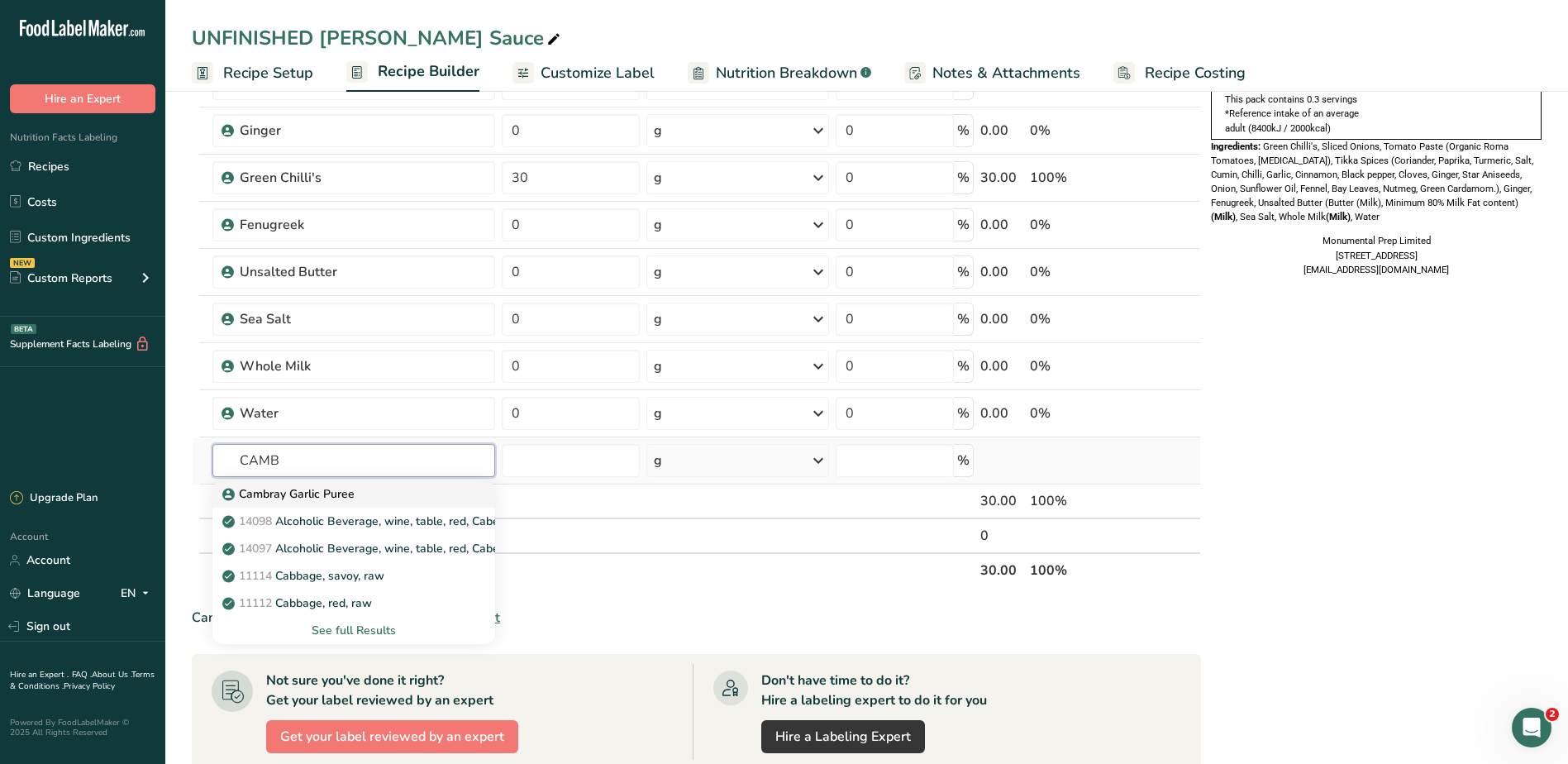
type input "CAMB"
click at [277, 500] on p "Cambray Garlic Puree" at bounding box center [290, 494] width 129 height 18
type input "Cambray Garlic Puree"
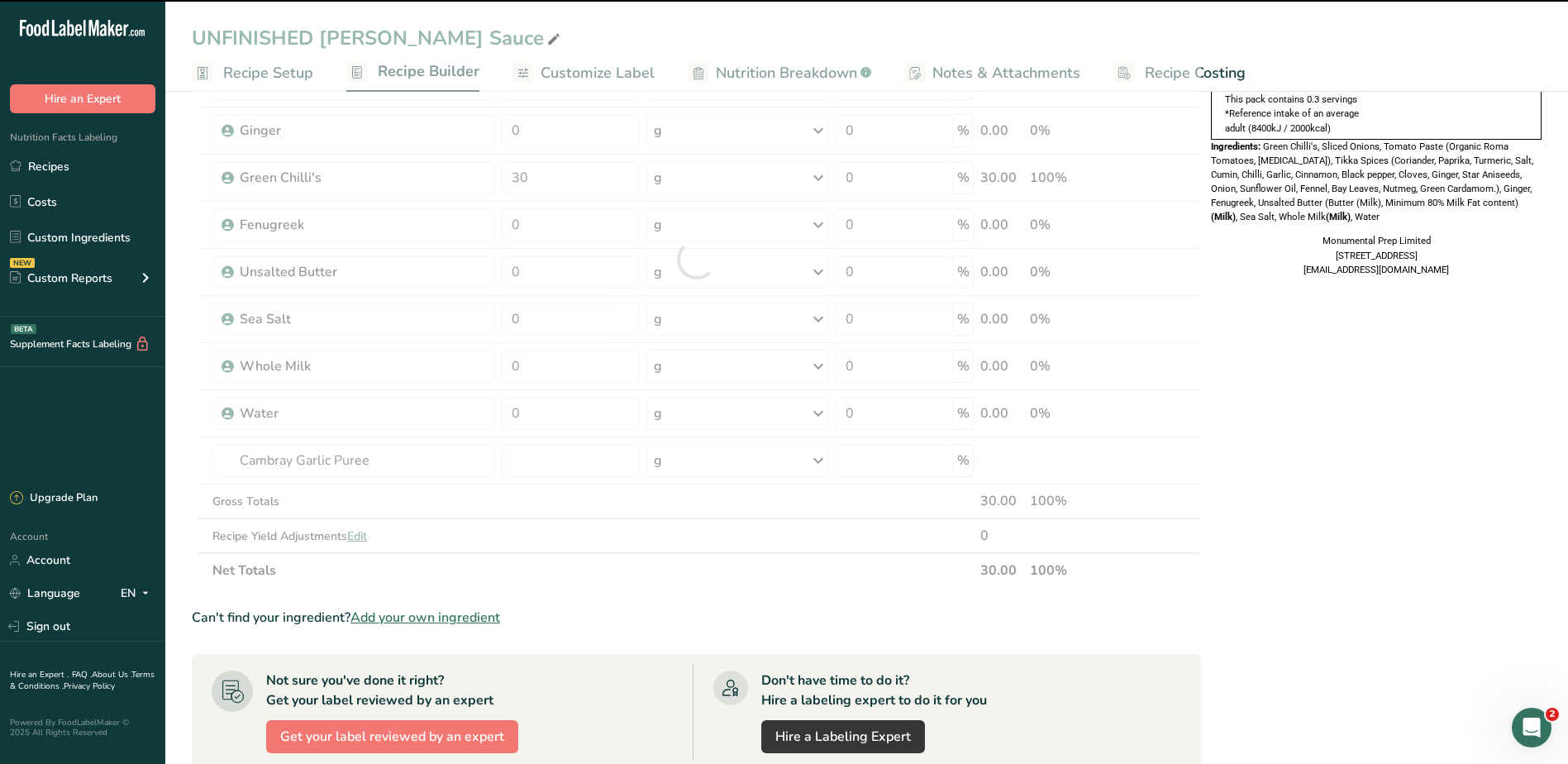
type input "0"
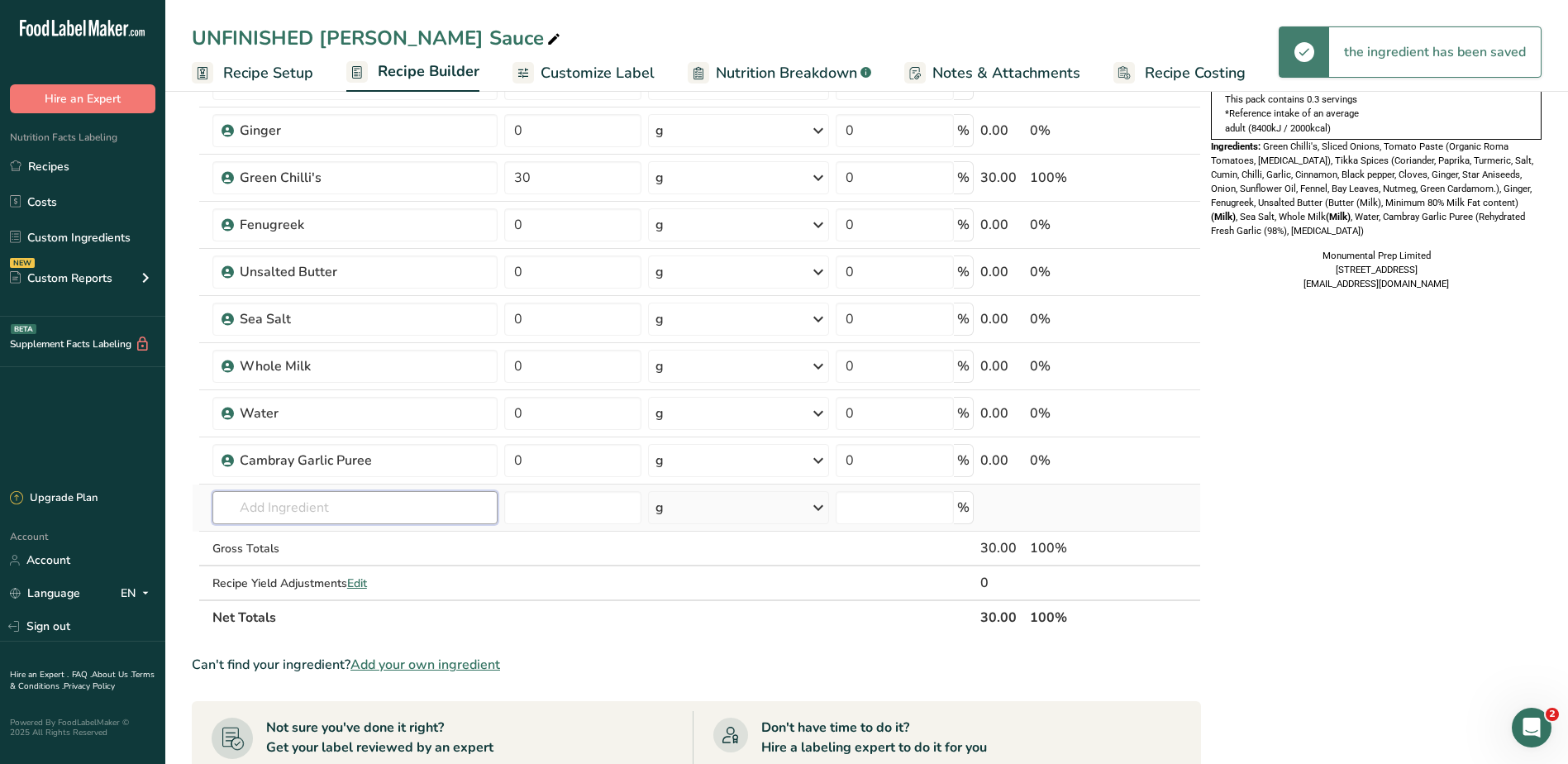
click at [276, 510] on input "text" at bounding box center [354, 507] width 285 height 33
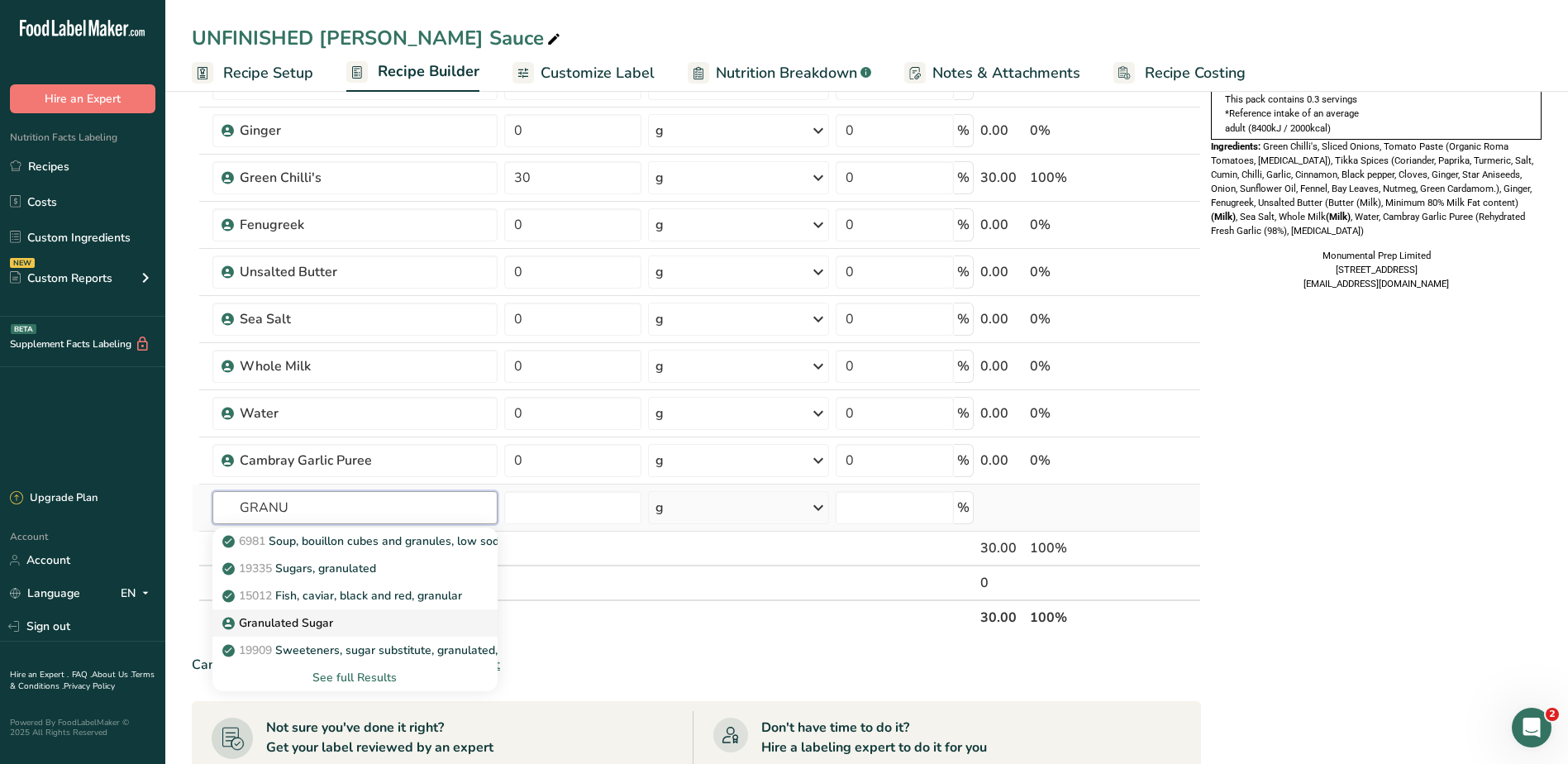
type input "GRANU"
click at [301, 620] on p "Granulated Sugar" at bounding box center [279, 623] width 107 height 18
type input "Granulated Sugar"
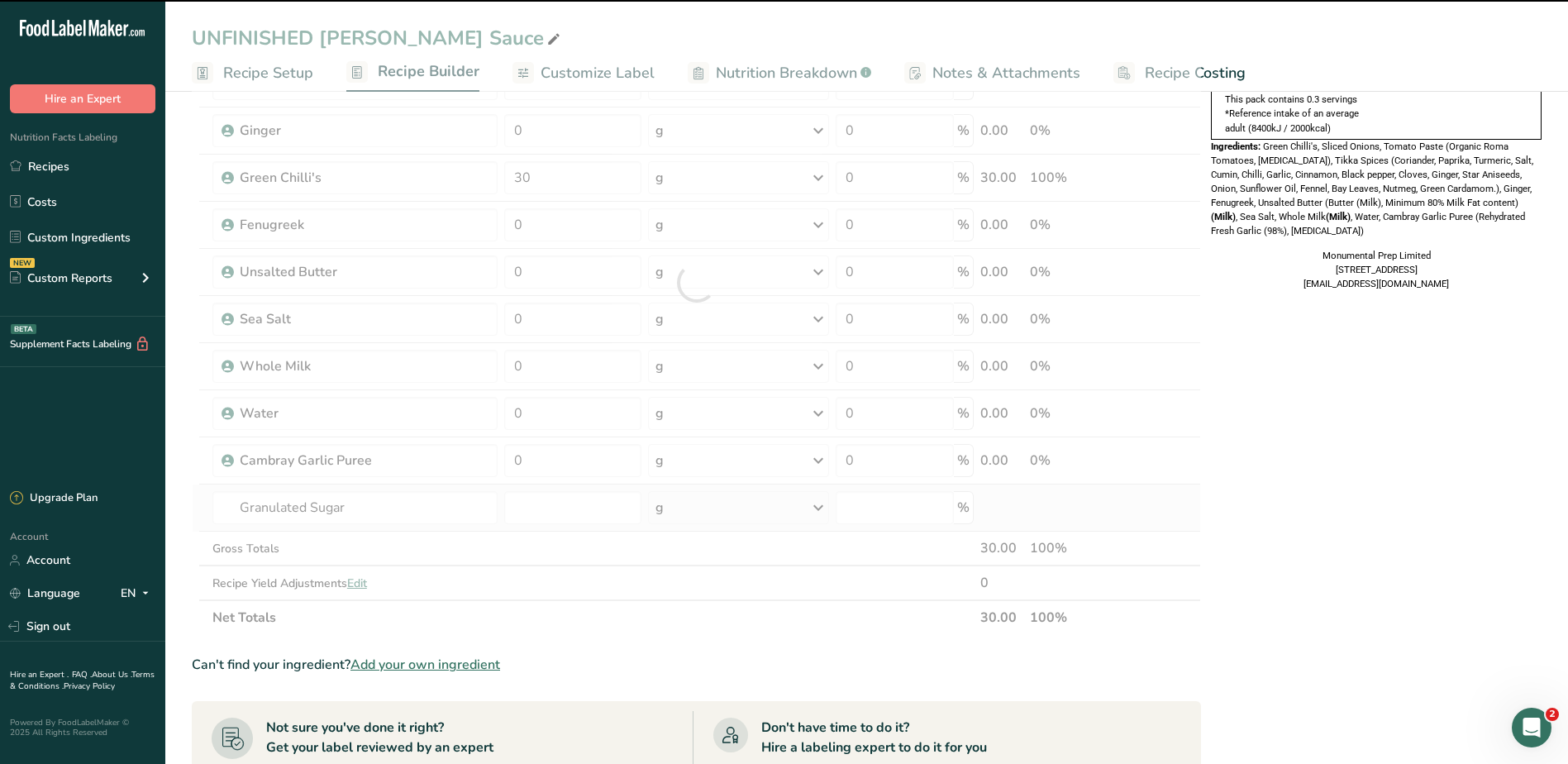
type input "0"
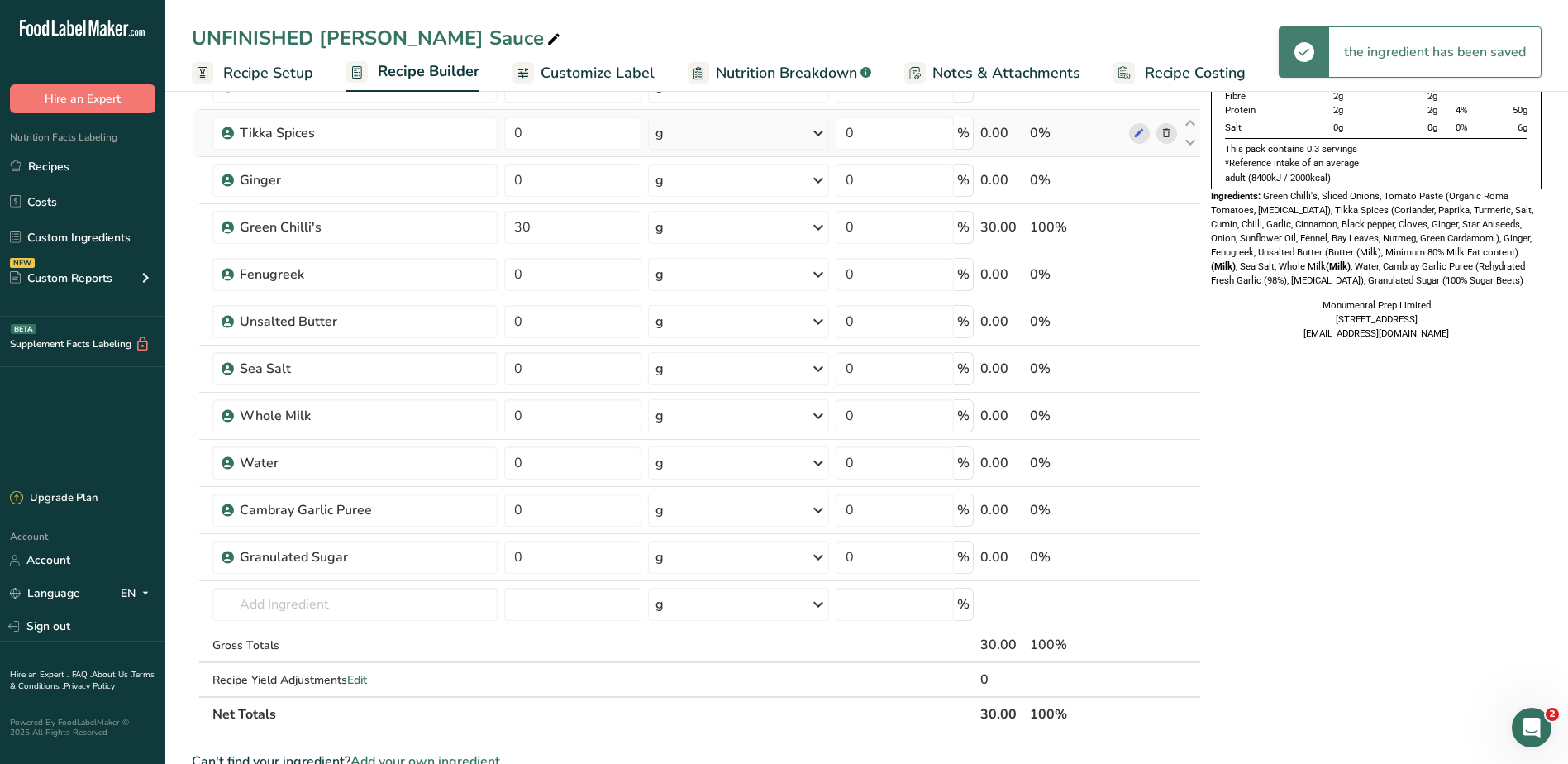
scroll to position [0, 0]
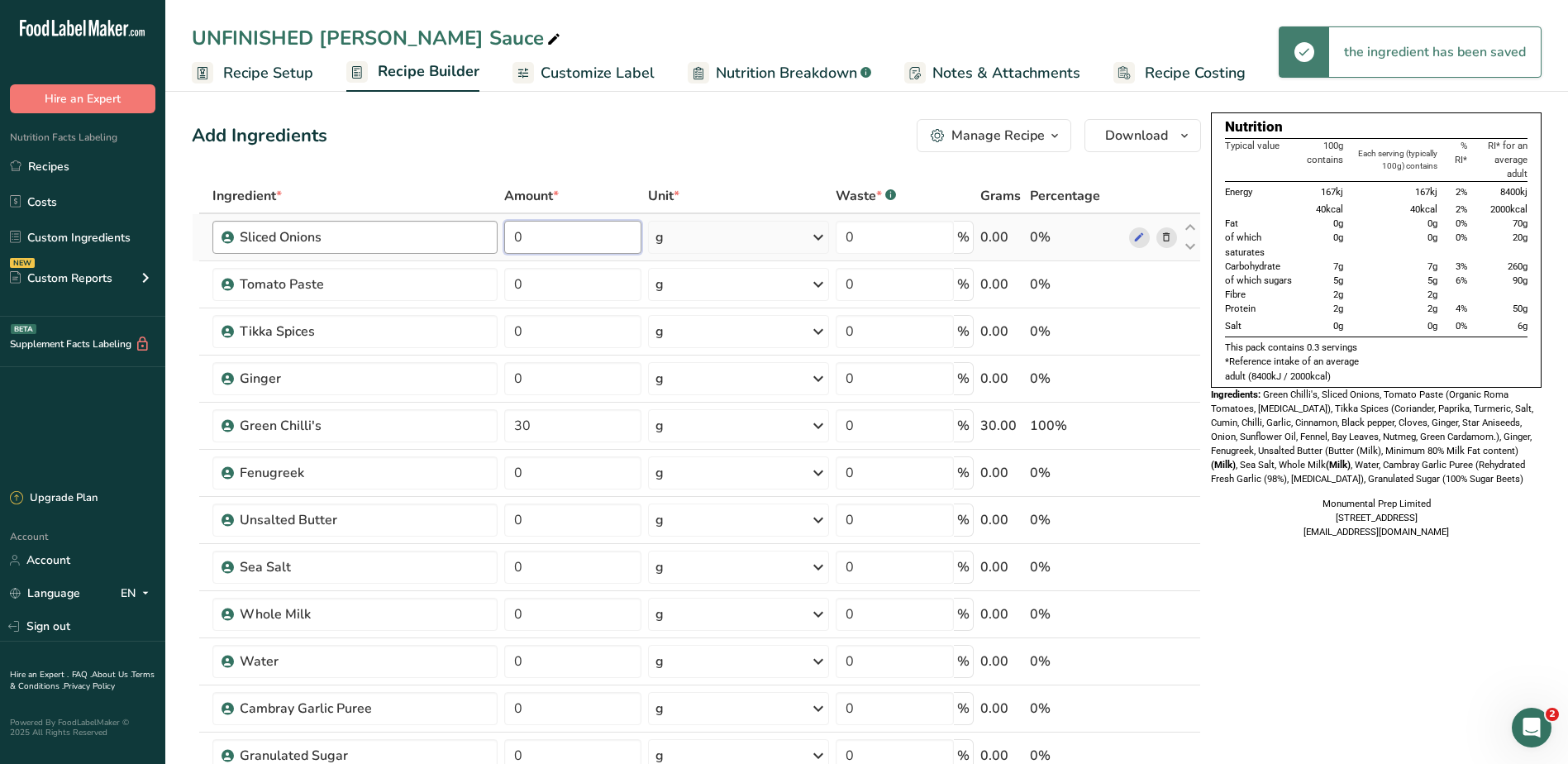
drag, startPoint x: 555, startPoint y: 239, endPoint x: 455, endPoint y: 249, distance: 100.5
click at [455, 249] on tr "Sliced Onions 0 g Weight Units g kg mg See more Volume Units l Volume units req…" at bounding box center [696, 237] width 1007 height 47
type input "100"
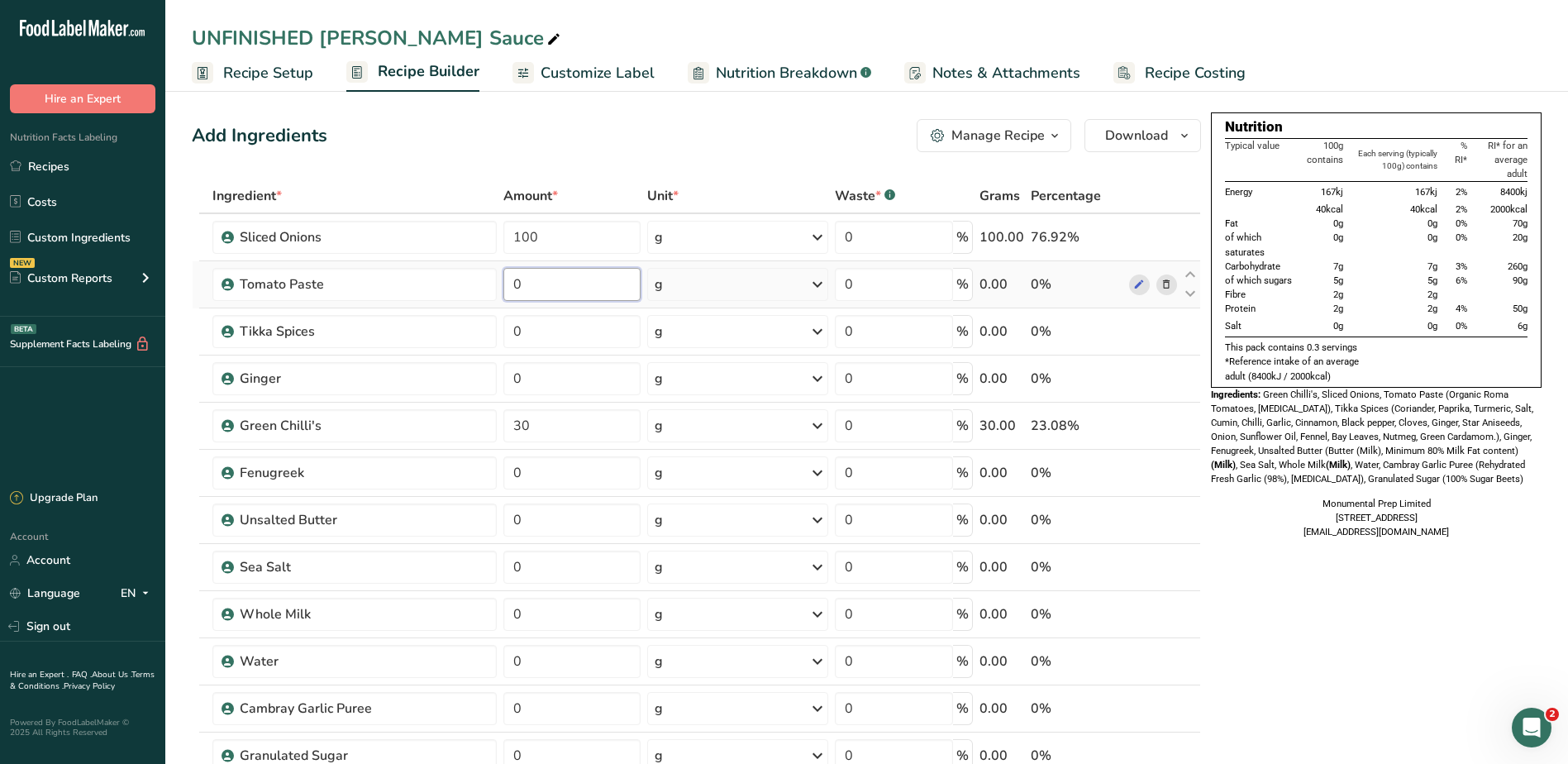
click at [563, 274] on div "Ingredient * Amount * Unit * Waste * .a-a{fill:#347362;}.b-a{fill:#fff;} Grams …" at bounding box center [696, 554] width 1009 height 751
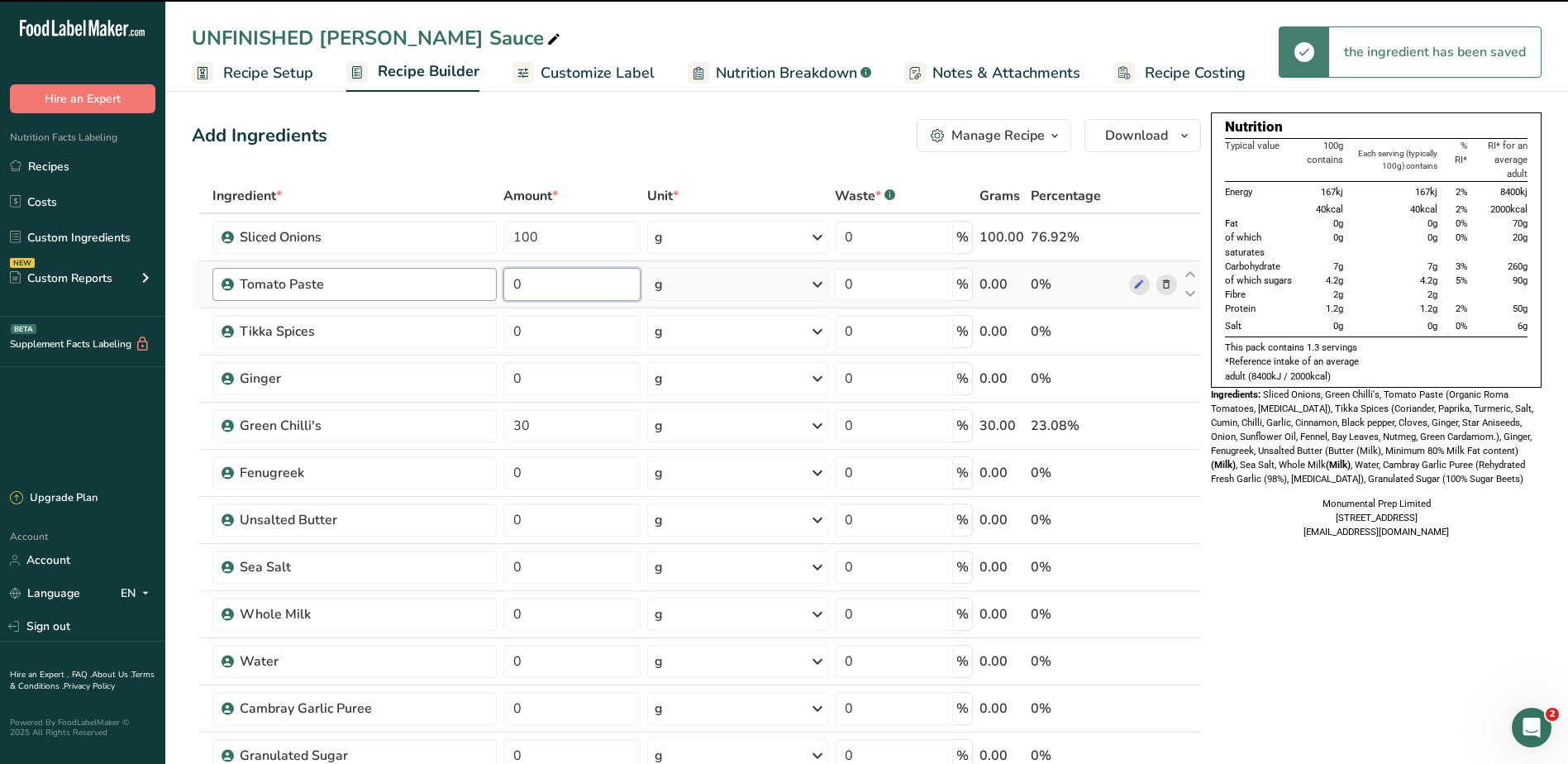
drag, startPoint x: 553, startPoint y: 286, endPoint x: 496, endPoint y: 292, distance: 57.3
click at [496, 292] on tr "Tomato Paste 0 g Weight Units g kg mg See more Volume Units l Volume units requ…" at bounding box center [696, 285] width 1007 height 47
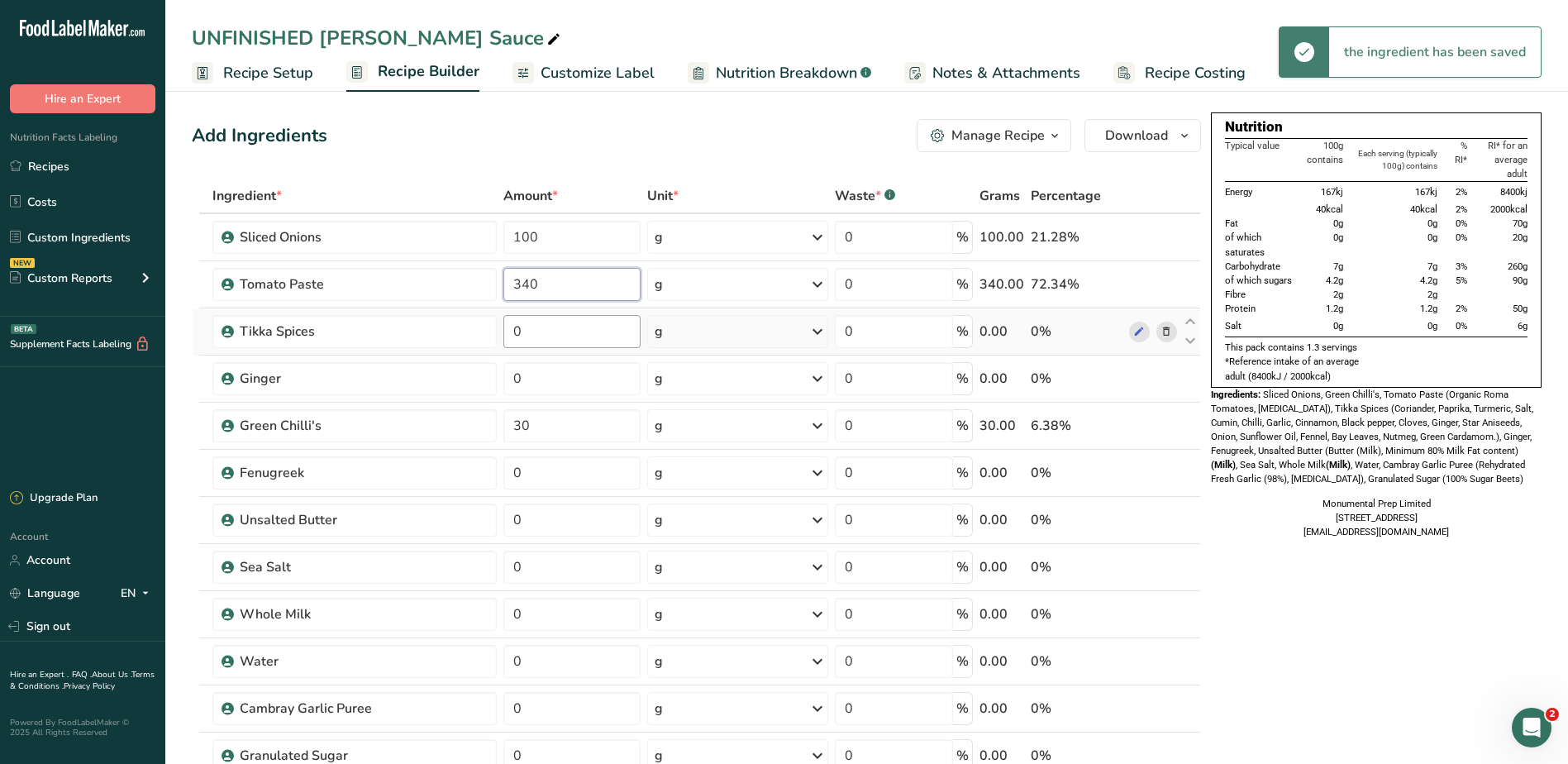
type input "340"
click at [542, 340] on div "Ingredient * Amount * Unit * Waste * .a-a{fill:#347362;}.b-a{fill:#fff;} Grams …" at bounding box center [696, 554] width 1009 height 751
click at [544, 336] on input "0" at bounding box center [572, 331] width 137 height 33
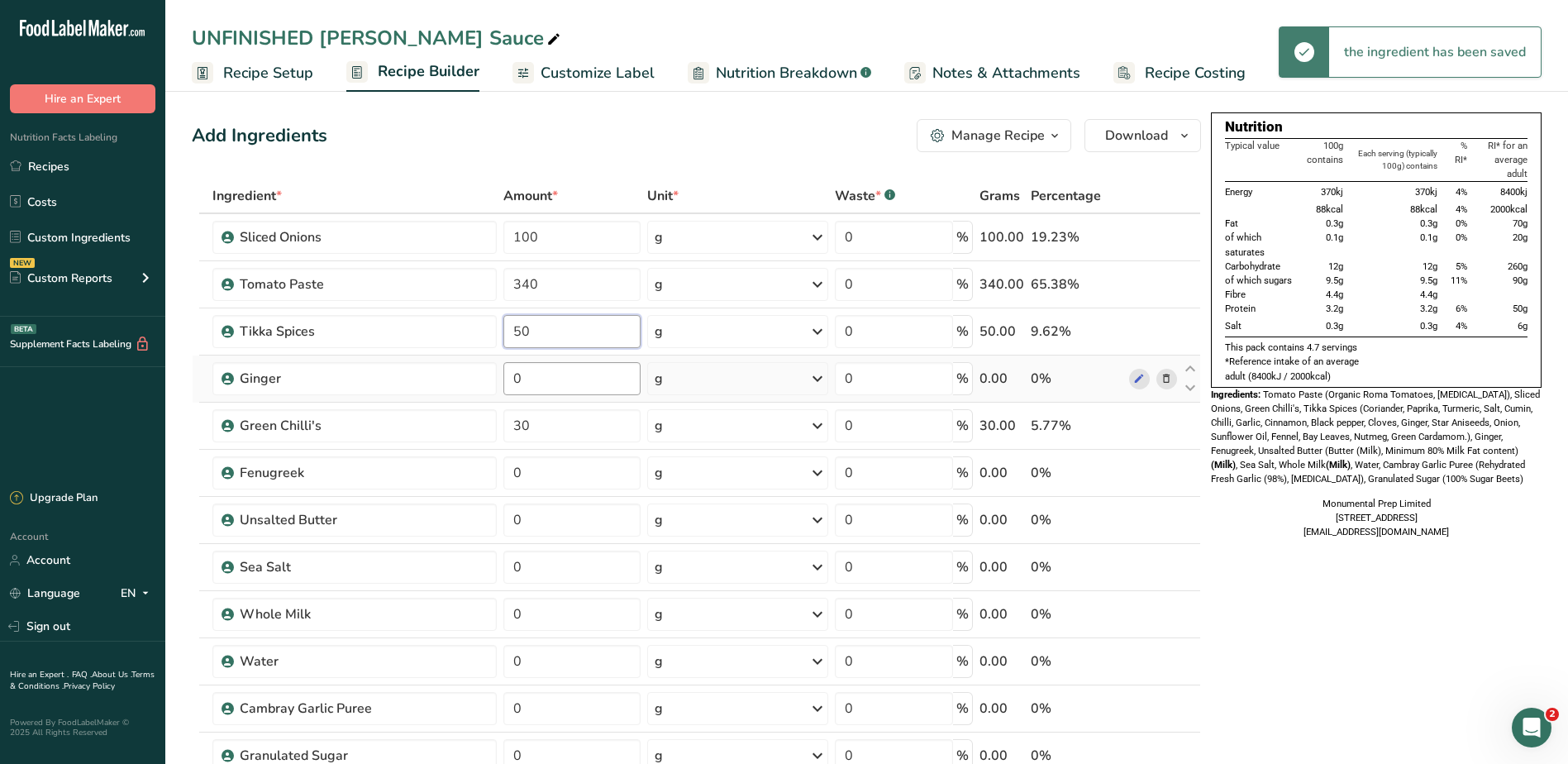
type input "50"
click at [574, 370] on div "Ingredient * Amount * Unit * Waste * .a-a{fill:#347362;}.b-a{fill:#fff;} Grams …" at bounding box center [696, 554] width 1009 height 751
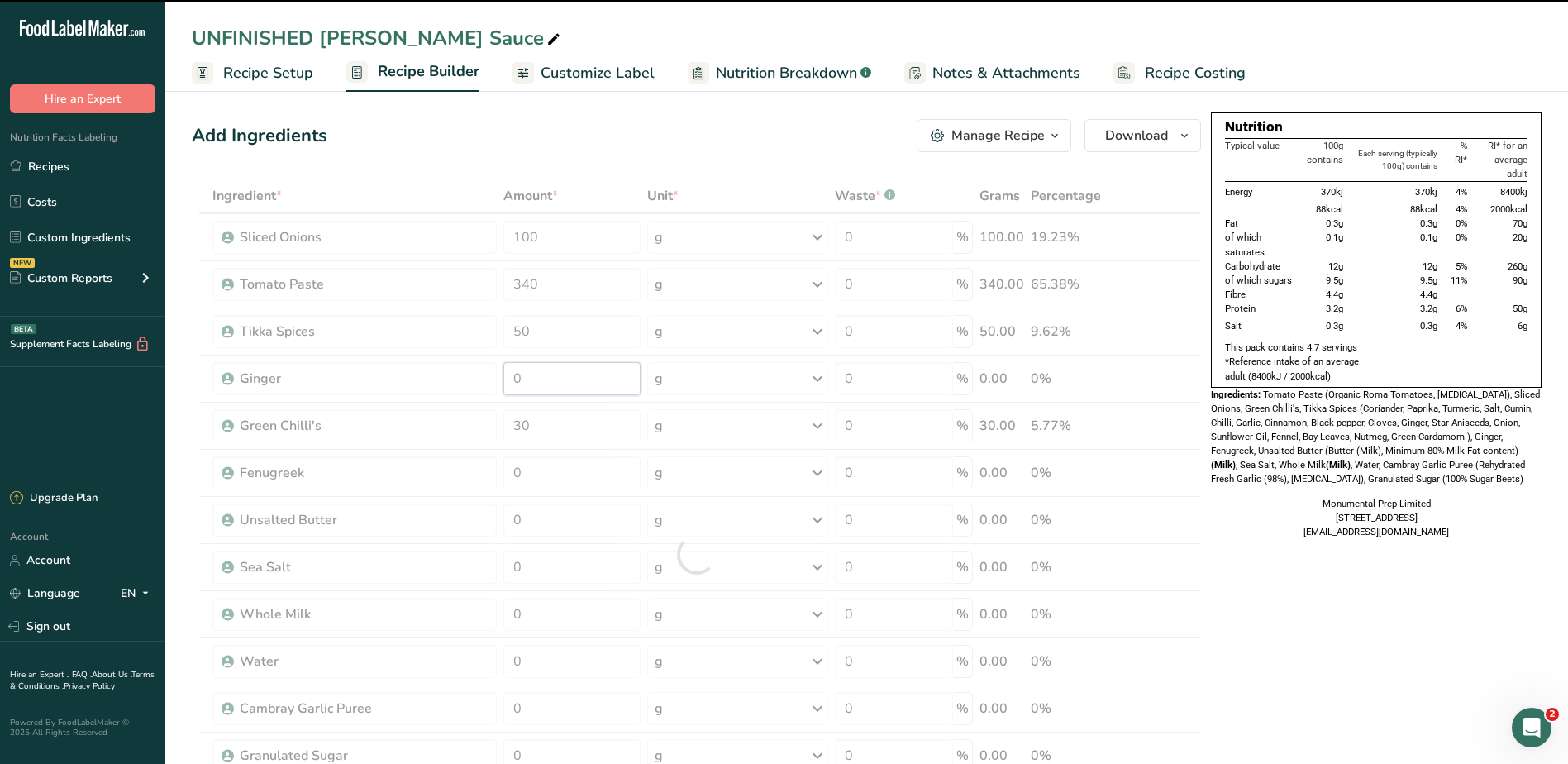
click at [553, 373] on input "0" at bounding box center [572, 378] width 137 height 33
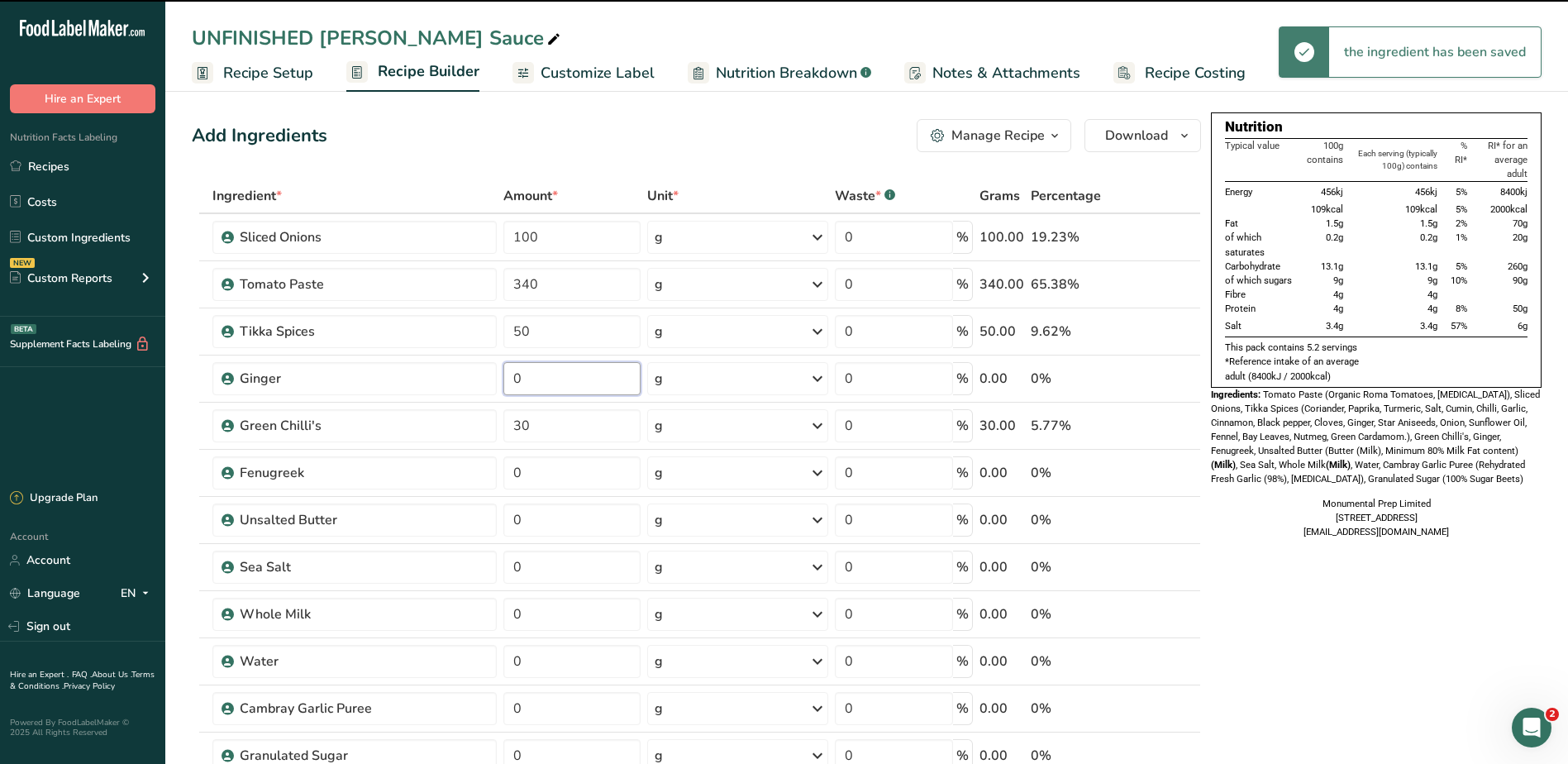
click at [553, 373] on input "0" at bounding box center [572, 378] width 137 height 33
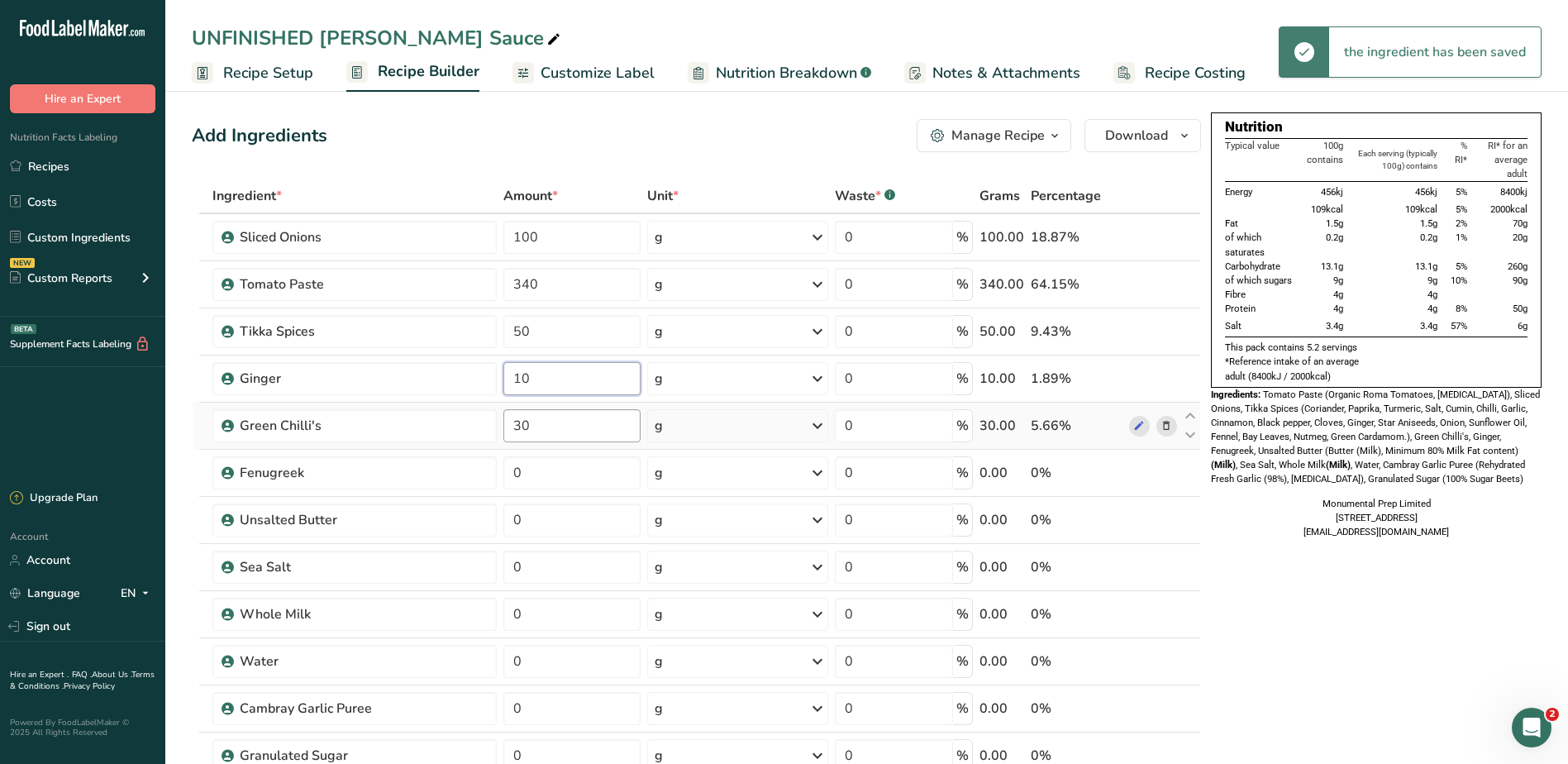
type input "10"
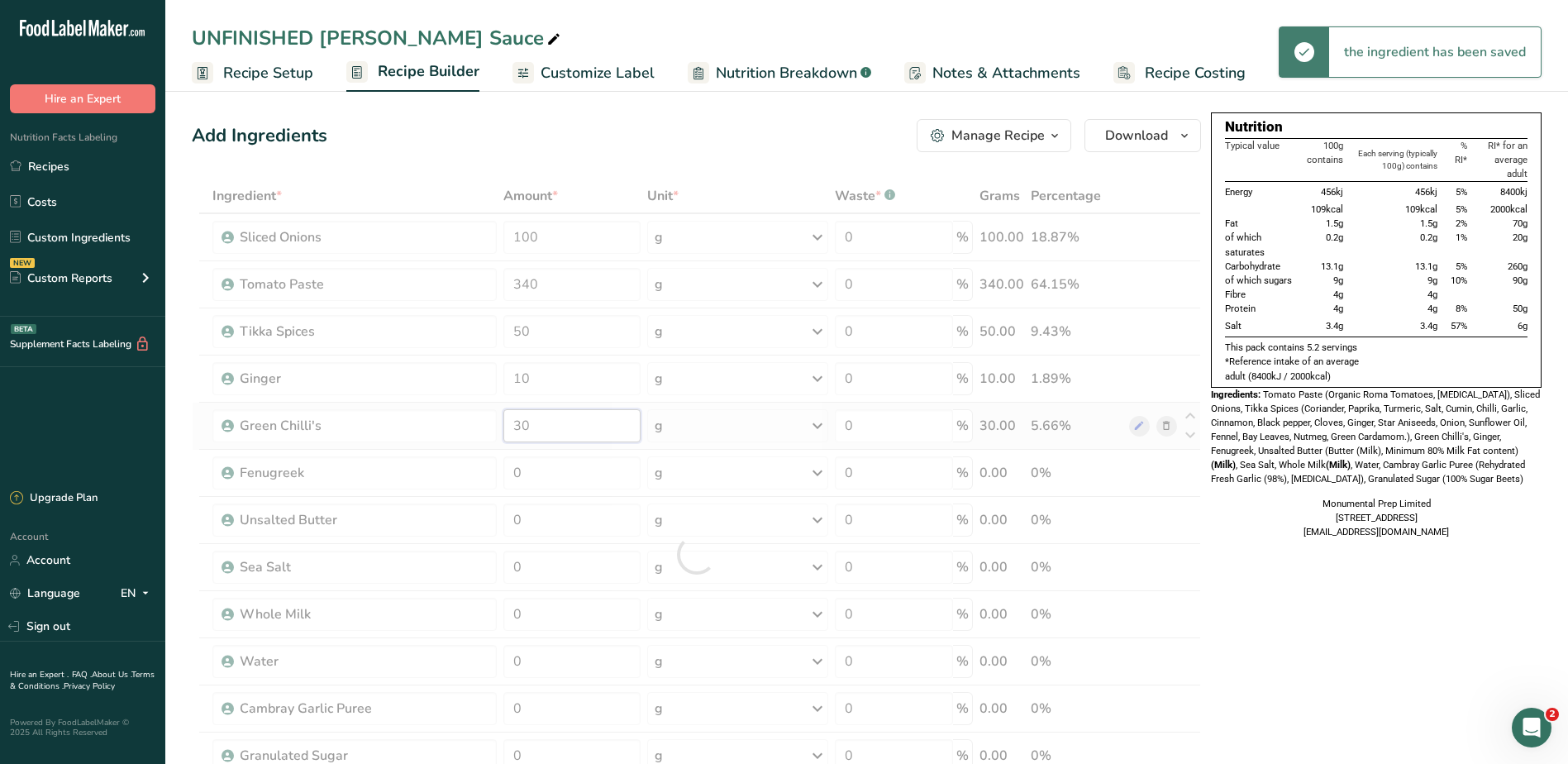
click at [535, 424] on div "Ingredient * Amount * Unit * Waste * .a-a{fill:#347362;}.b-a{fill:#fff;} Grams …" at bounding box center [696, 554] width 1009 height 751
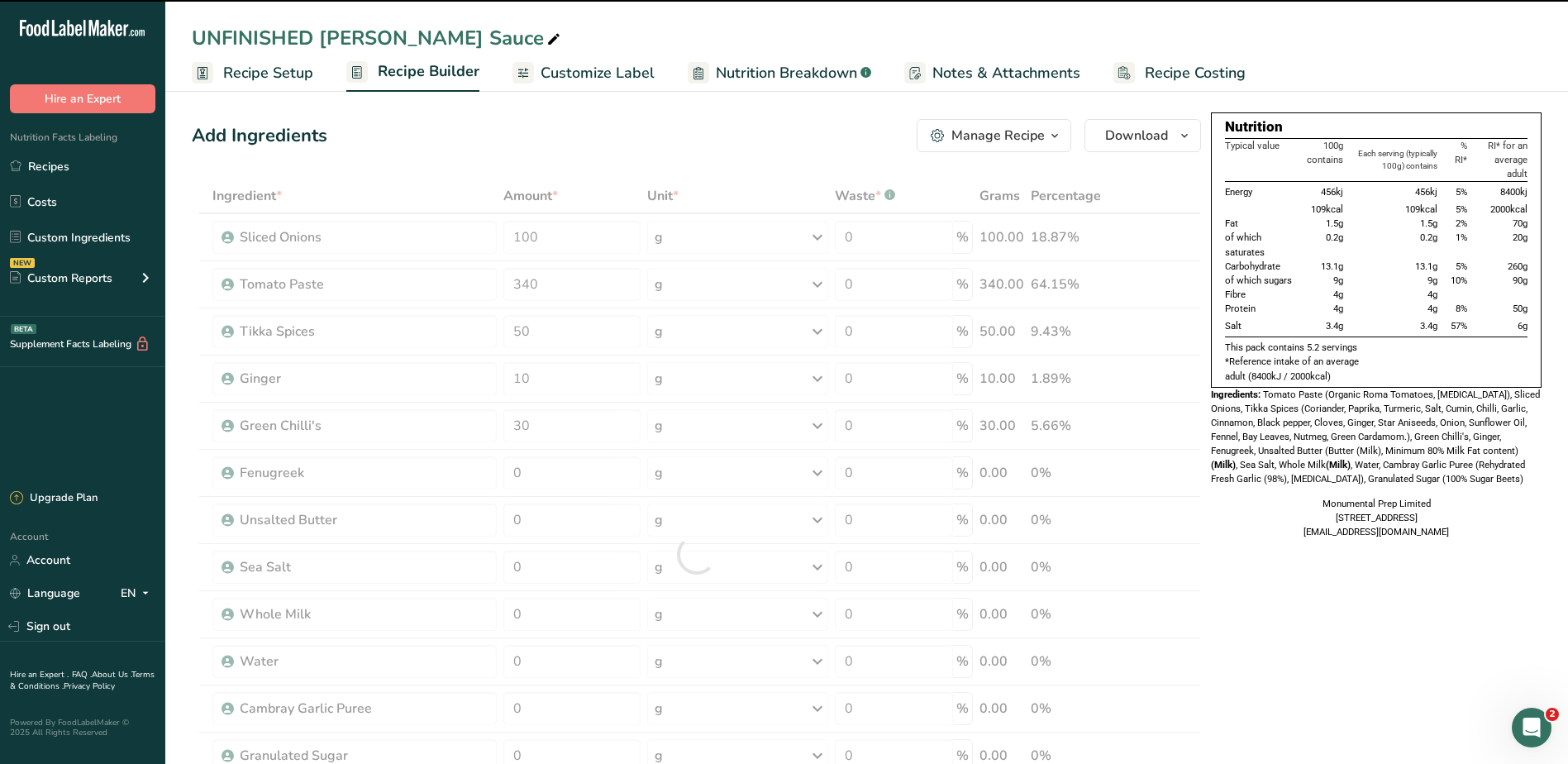
click at [543, 464] on div at bounding box center [696, 554] width 1009 height 751
click at [535, 477] on div at bounding box center [696, 554] width 1009 height 751
click at [535, 477] on input "0" at bounding box center [572, 472] width 137 height 33
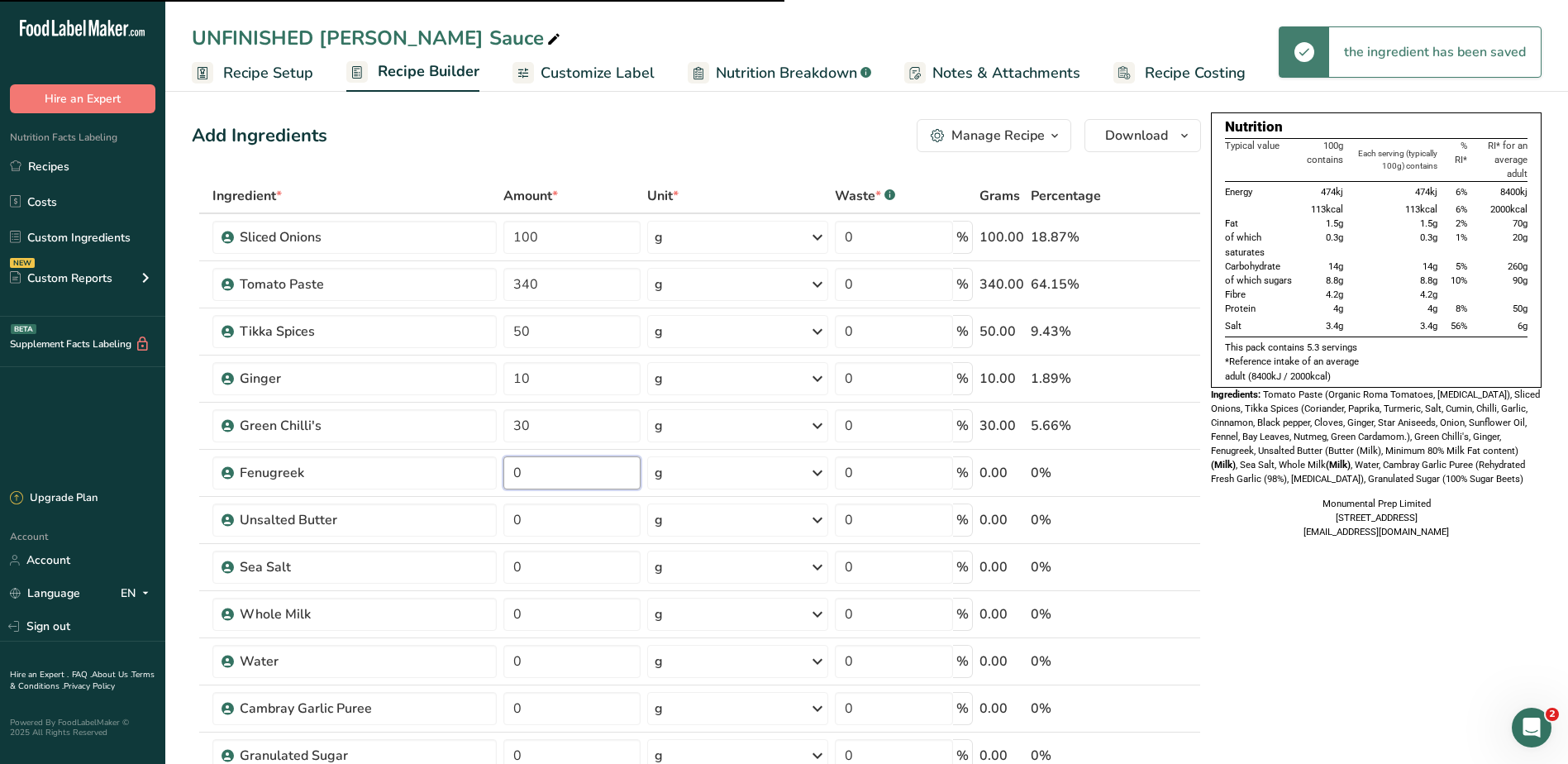
click at [535, 477] on input "0" at bounding box center [572, 472] width 137 height 33
type input "20"
click at [573, 516] on div "Ingredient * Amount * Unit * Waste * .a-a{fill:#347362;}.b-a{fill:#fff;} Grams …" at bounding box center [696, 554] width 1009 height 751
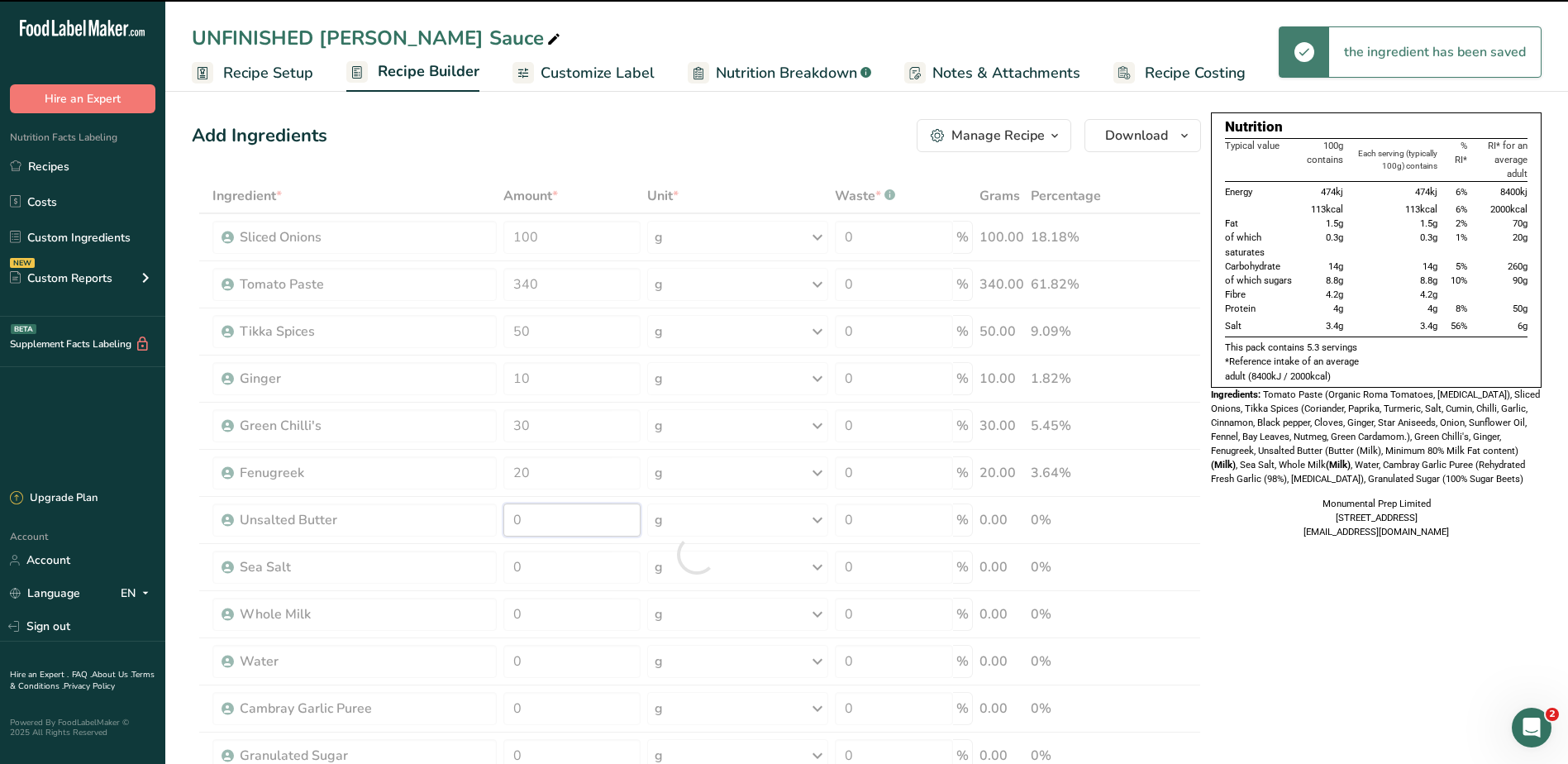
click at [546, 519] on input "0" at bounding box center [572, 520] width 137 height 33
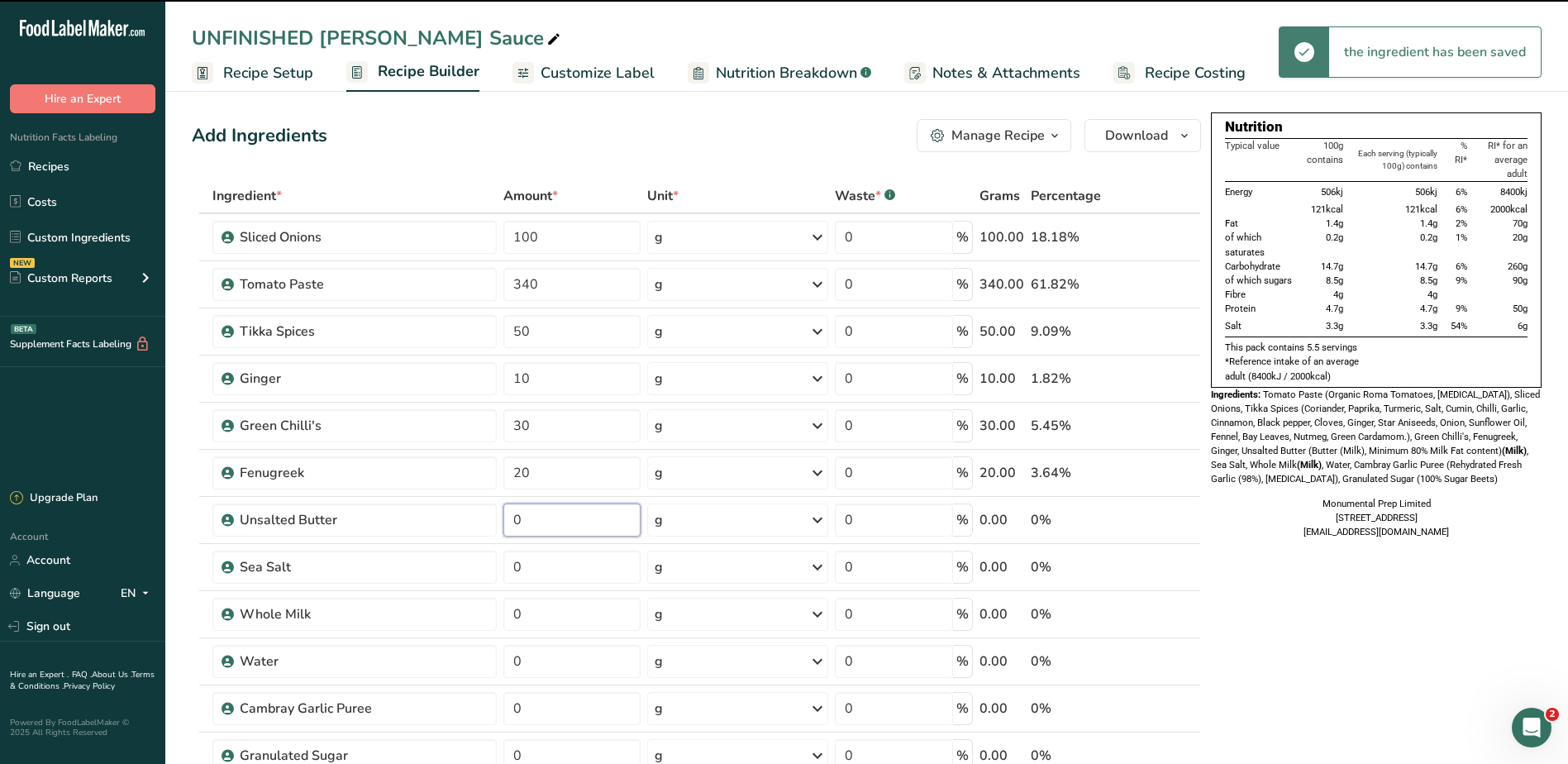
click at [546, 519] on input "0" at bounding box center [572, 520] width 137 height 33
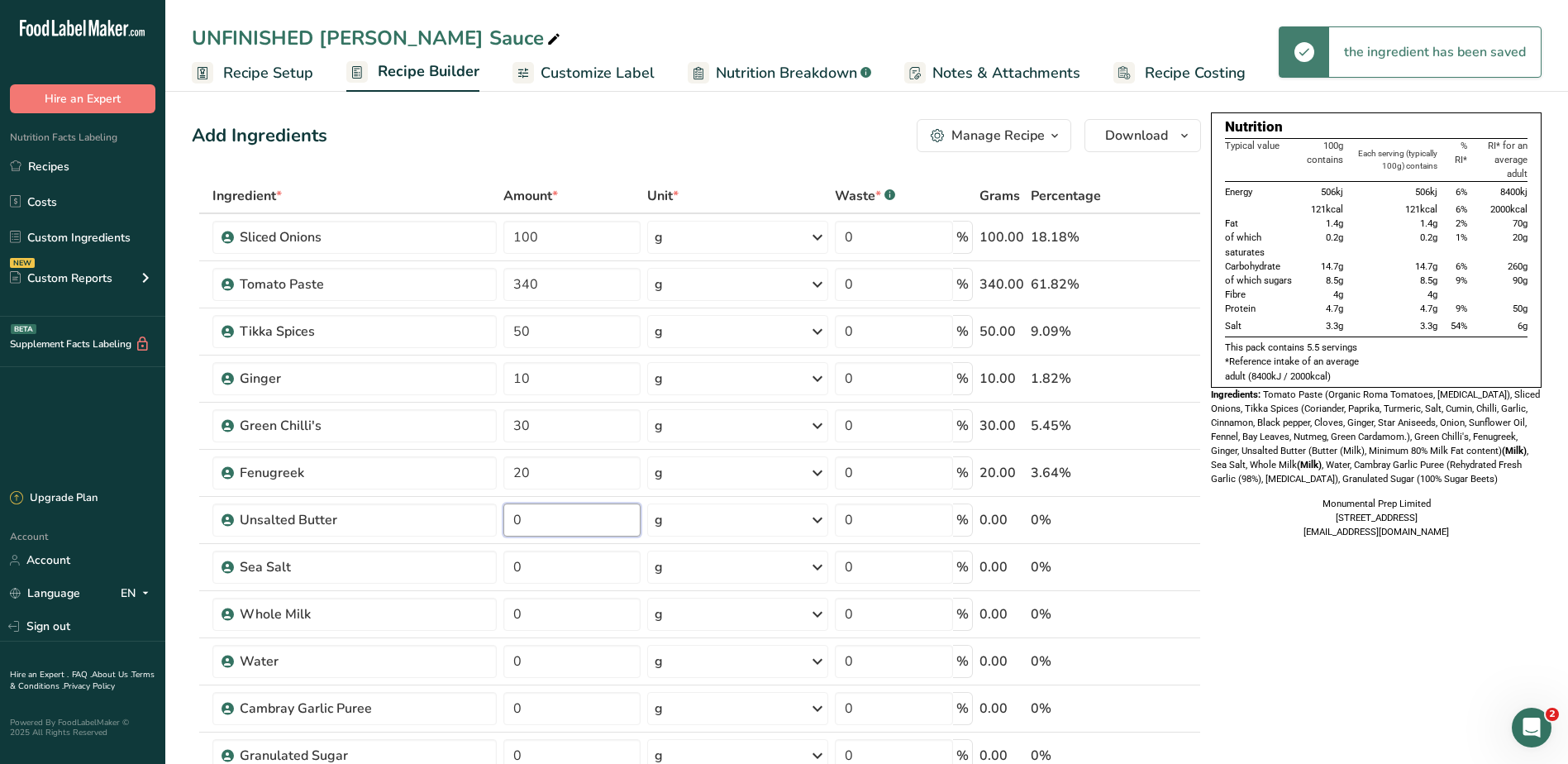
click at [546, 519] on input "0" at bounding box center [572, 520] width 137 height 33
type input "100"
click at [573, 576] on div "Ingredient * Amount * Unit * Waste * .a-a{fill:#347362;}.b-a{fill:#fff;} Grams …" at bounding box center [696, 554] width 1009 height 751
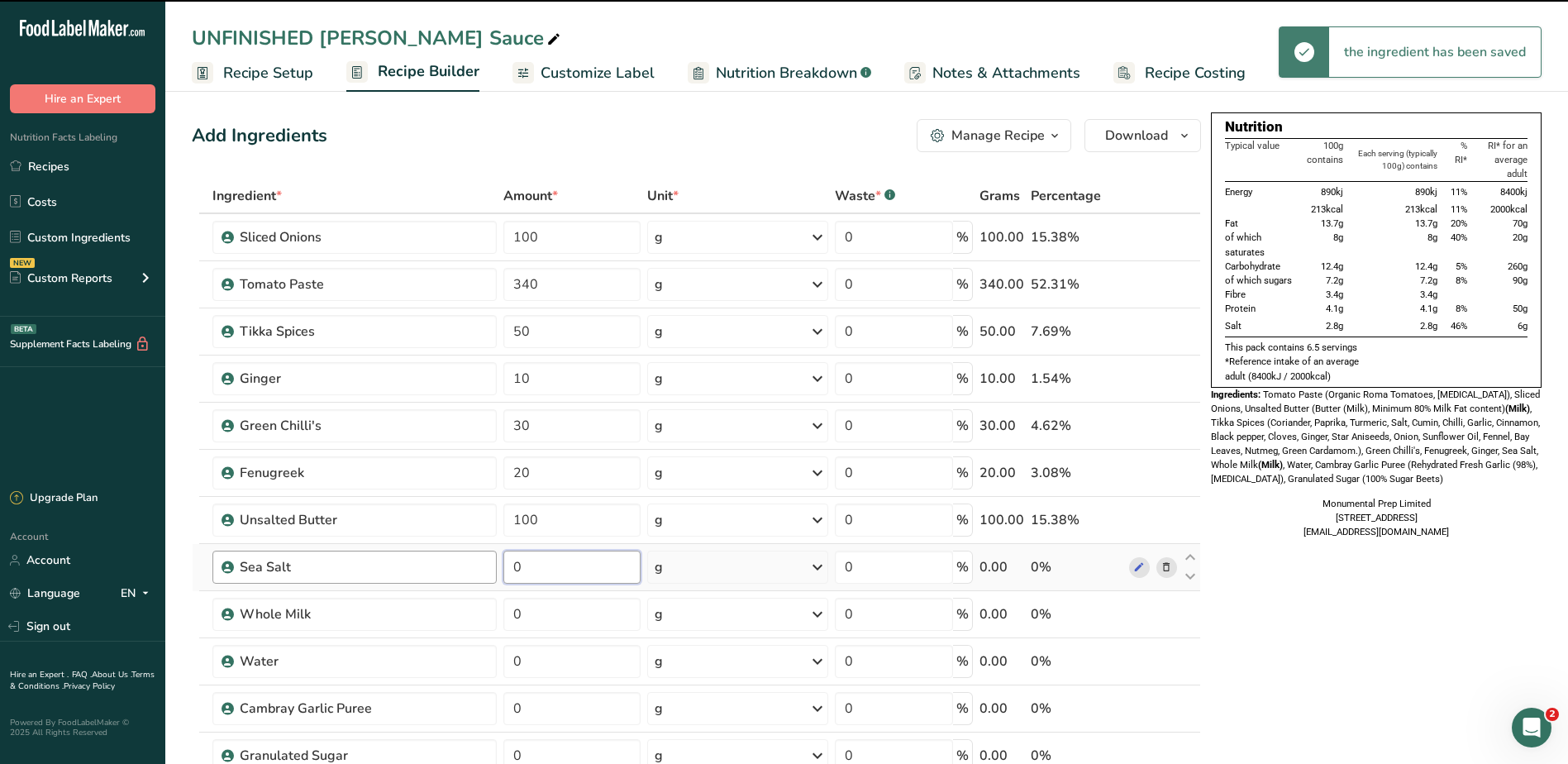
drag, startPoint x: 538, startPoint y: 562, endPoint x: 495, endPoint y: 565, distance: 43.1
click at [498, 565] on tr "Sea Salt 0 g Weight Units g kg mg See more Volume Units l Volume units require …" at bounding box center [696, 568] width 1007 height 47
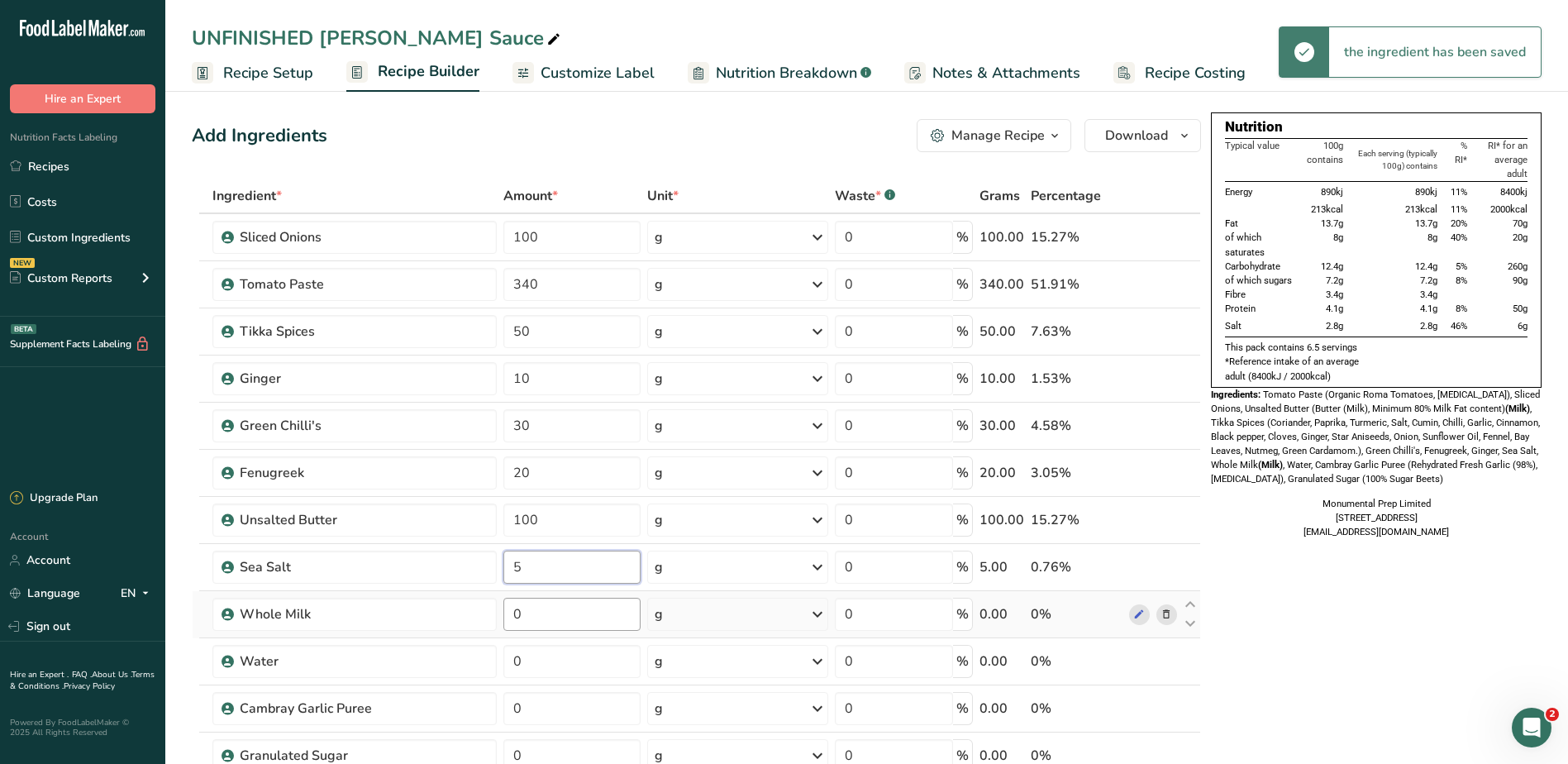
type input "5"
click at [553, 615] on div "Ingredient * Amount * Unit * Waste * .a-a{fill:#347362;}.b-a{fill:#fff;} Grams …" at bounding box center [696, 554] width 1009 height 751
drag, startPoint x: 553, startPoint y: 613, endPoint x: 485, endPoint y: 615, distance: 68.0
click at [480, 614] on tr "Whole Milk 0 g Weight Units g kg mg See more Volume Units l Volume units requir…" at bounding box center [696, 614] width 1007 height 47
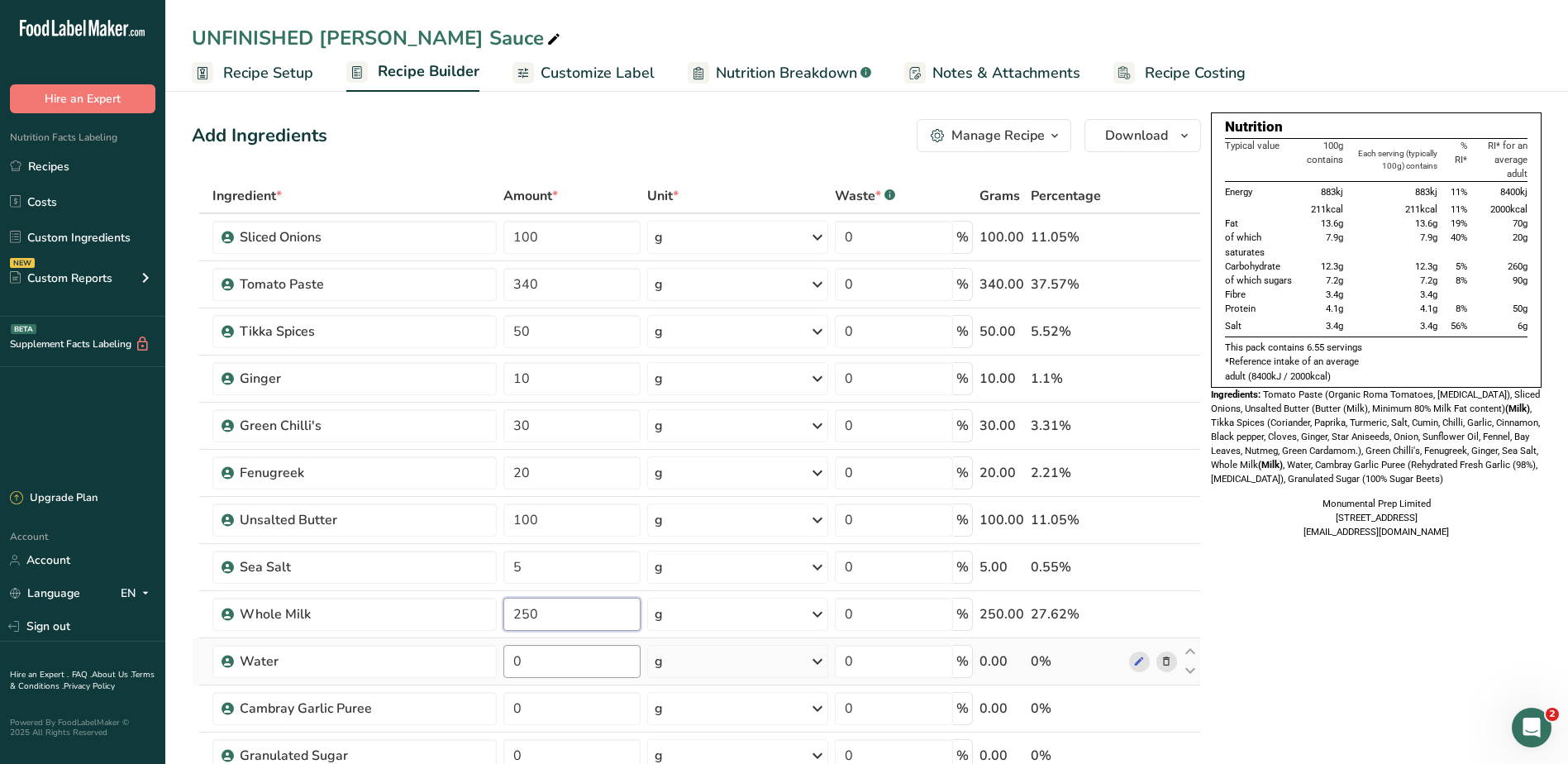
type input "250"
click at [551, 662] on div "Ingredient * Amount * Unit * Waste * .a-a{fill:#347362;}.b-a{fill:#fff;} Grams …" at bounding box center [696, 554] width 1009 height 751
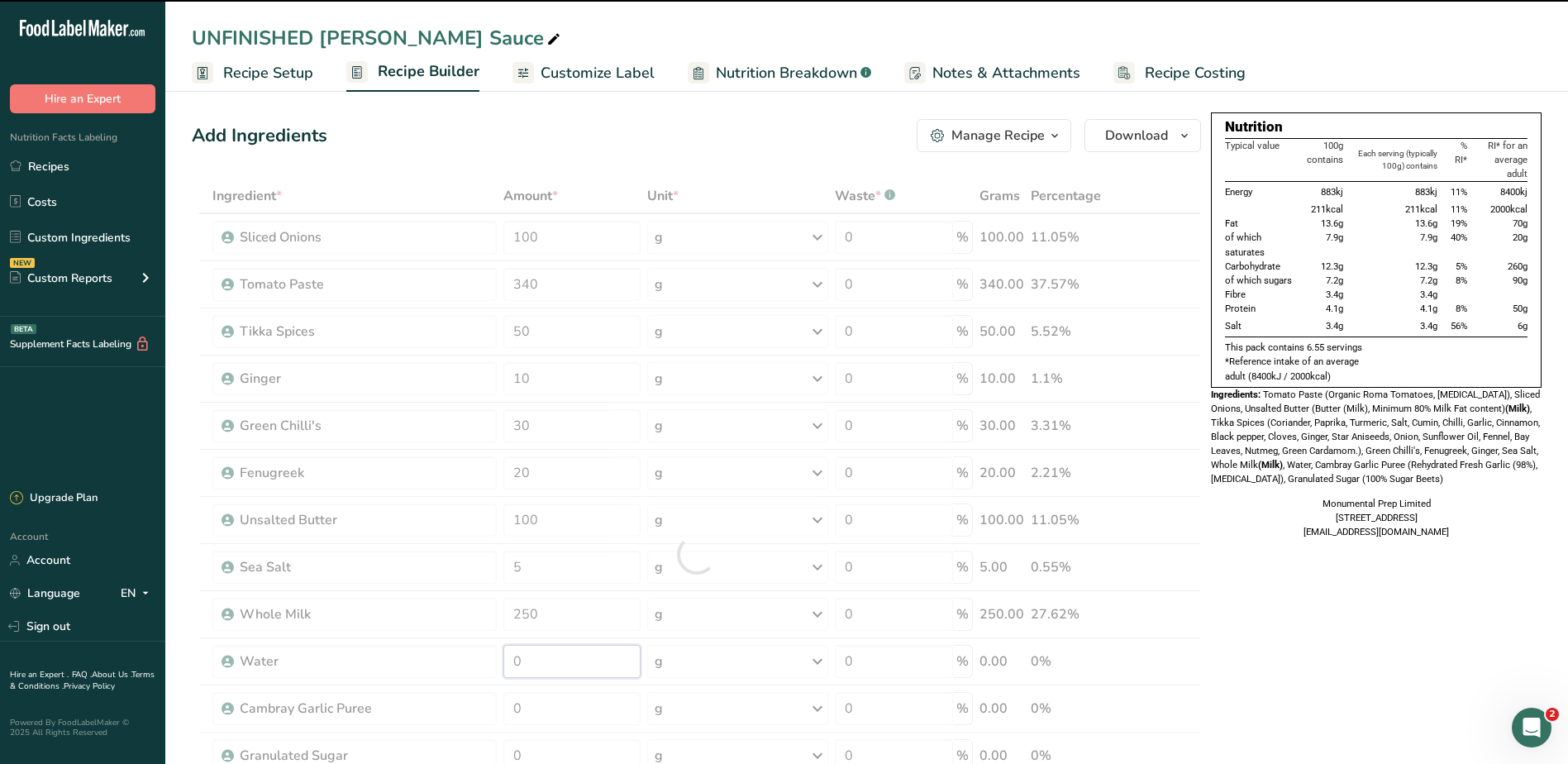
click at [552, 662] on input "0" at bounding box center [572, 661] width 137 height 33
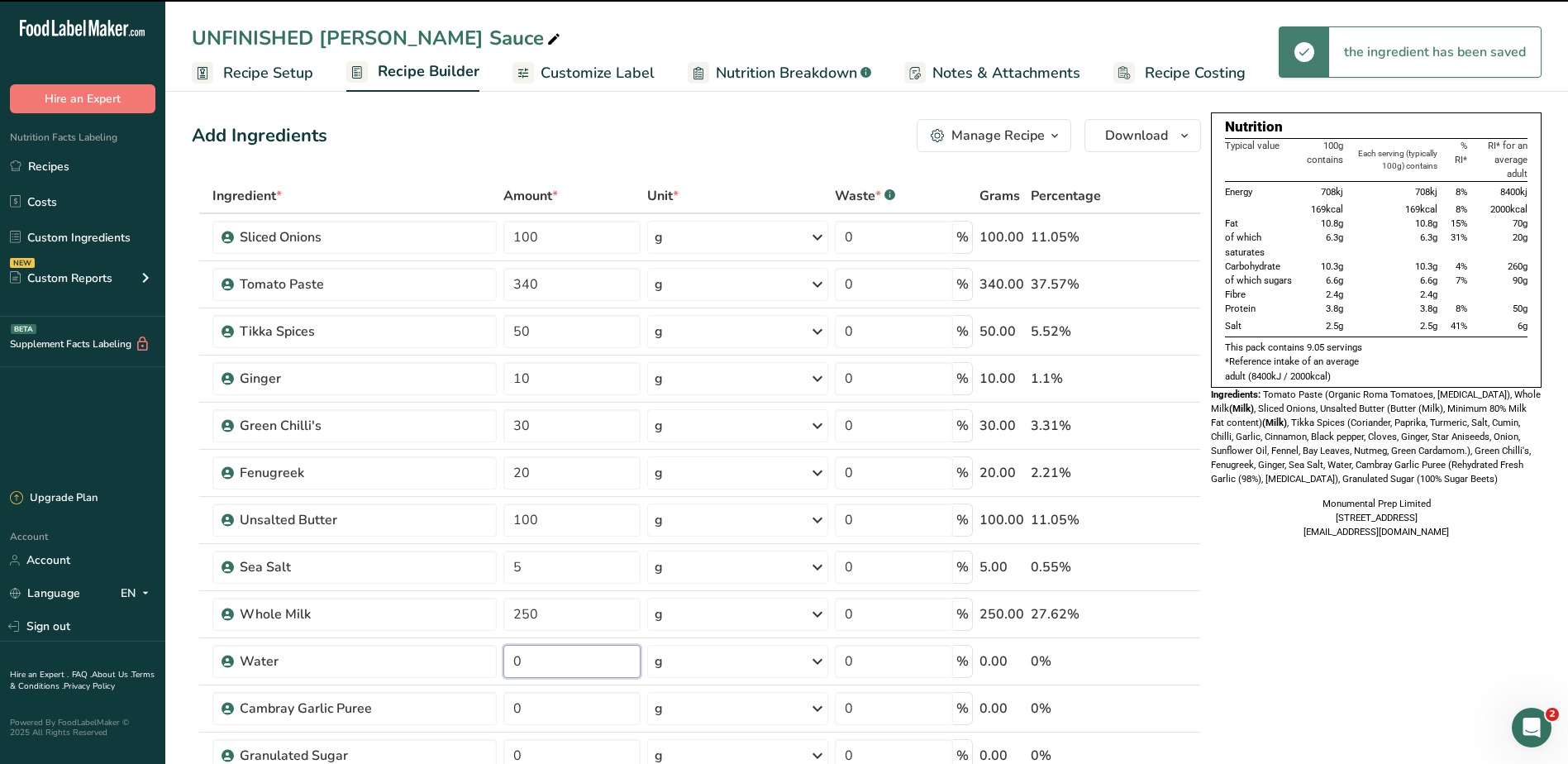
click at [552, 662] on input "0" at bounding box center [572, 661] width 137 height 33
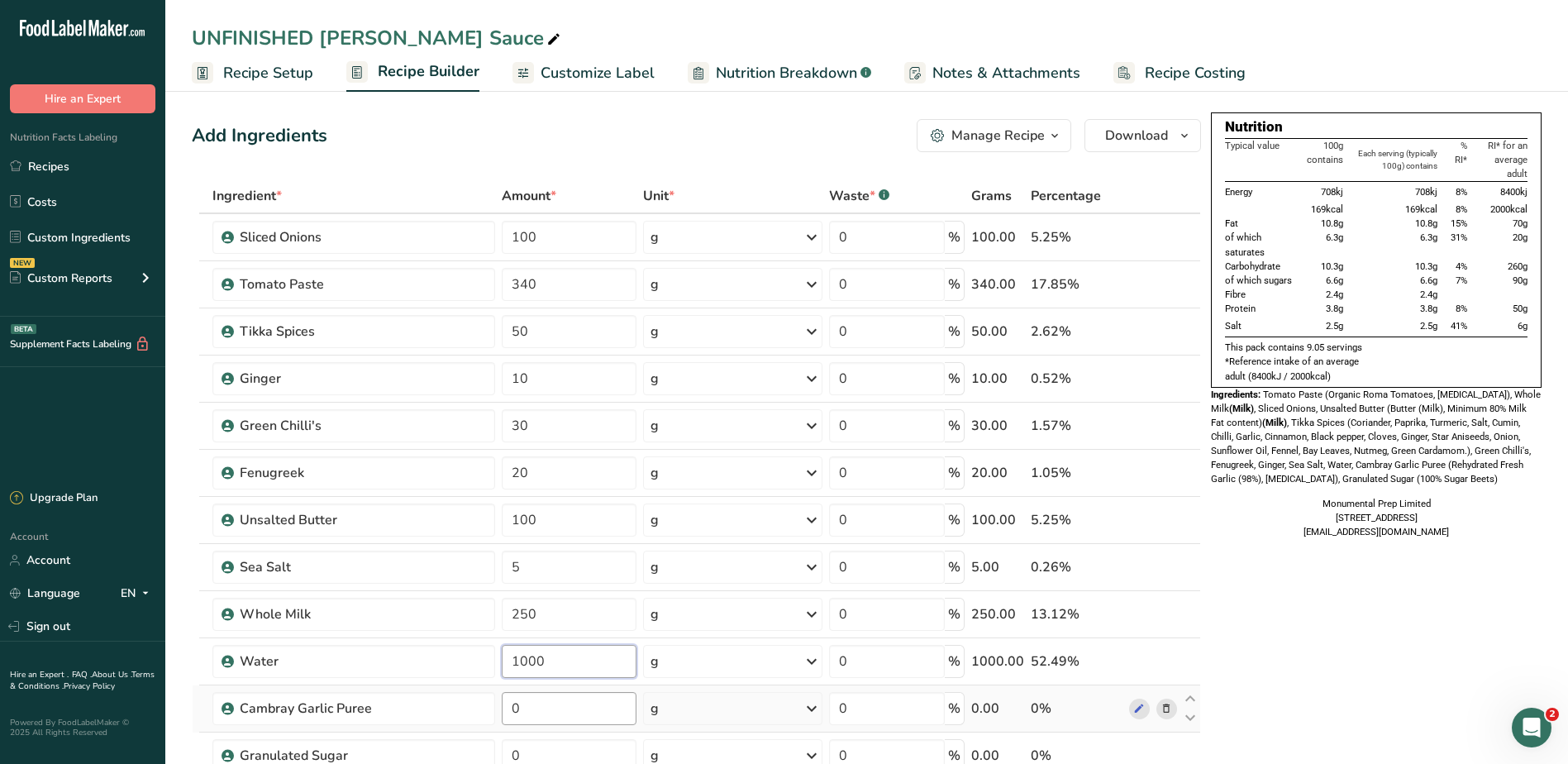
type input "1000"
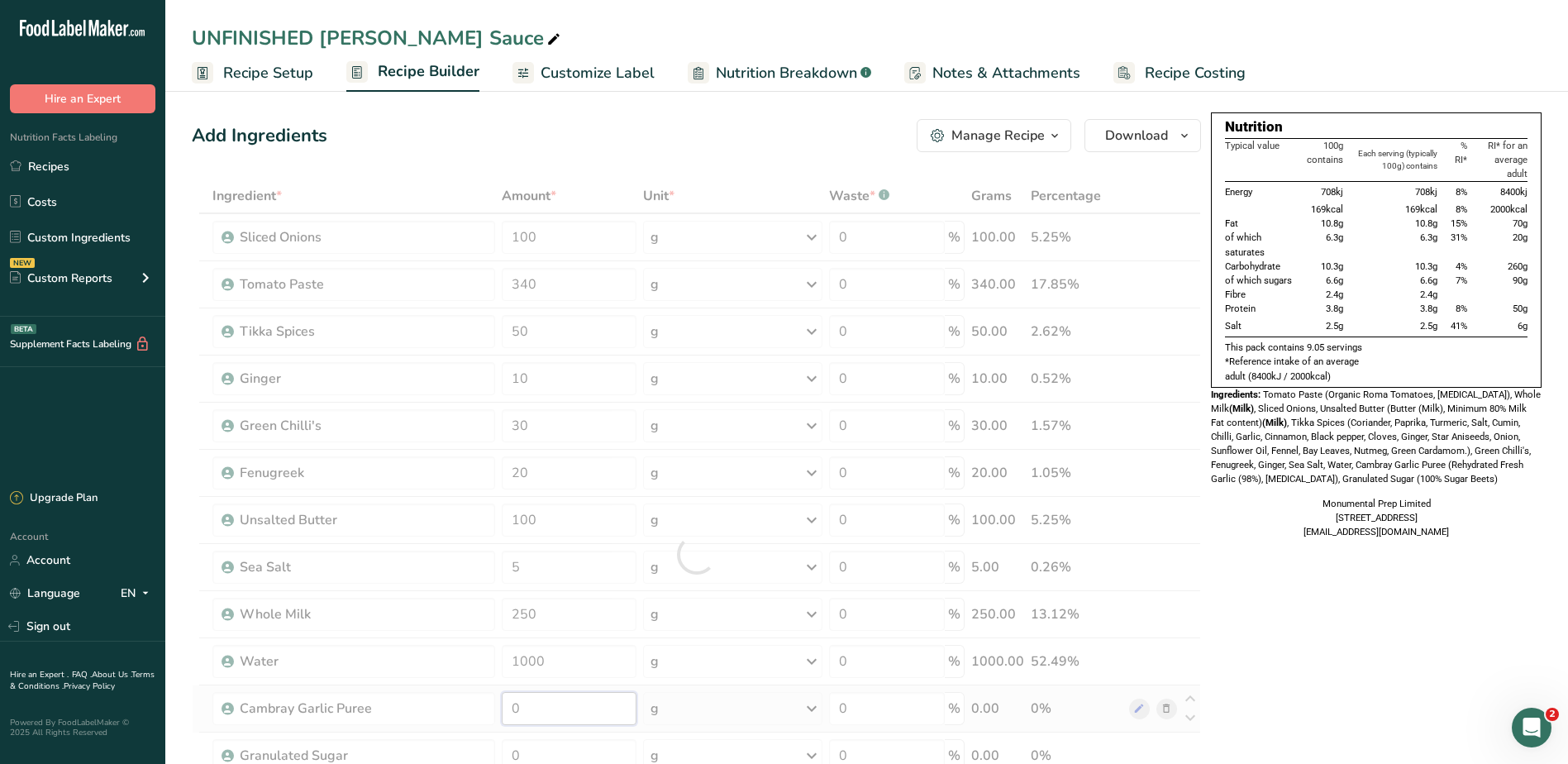
click at [562, 701] on div "Ingredient * Amount * Unit * Waste * .a-a{fill:#347362;}.b-a{fill:#fff;} Grams …" at bounding box center [696, 554] width 1009 height 751
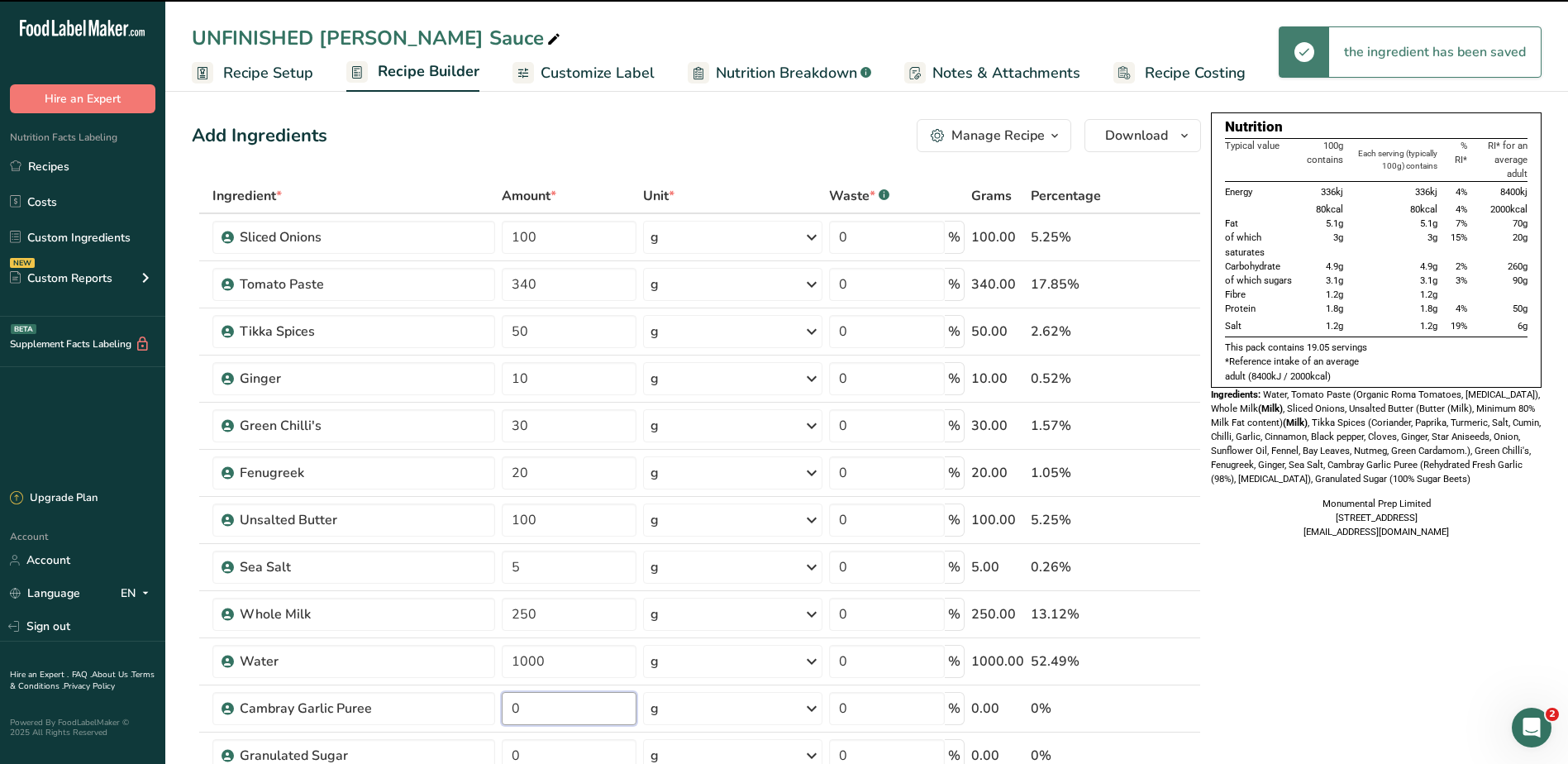
click at [558, 704] on input "0" at bounding box center [569, 708] width 135 height 33
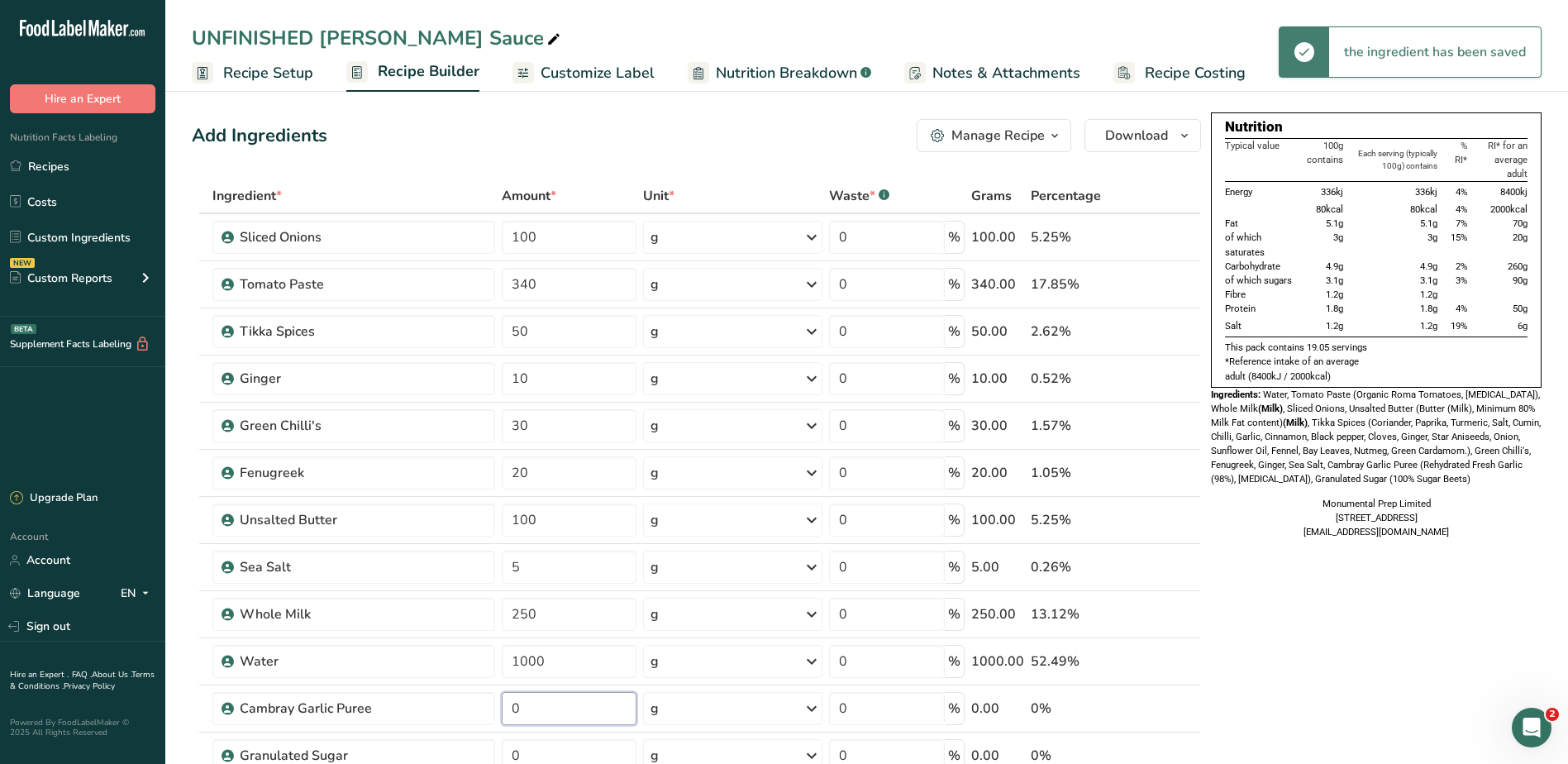
click at [558, 704] on input "0" at bounding box center [569, 708] width 135 height 33
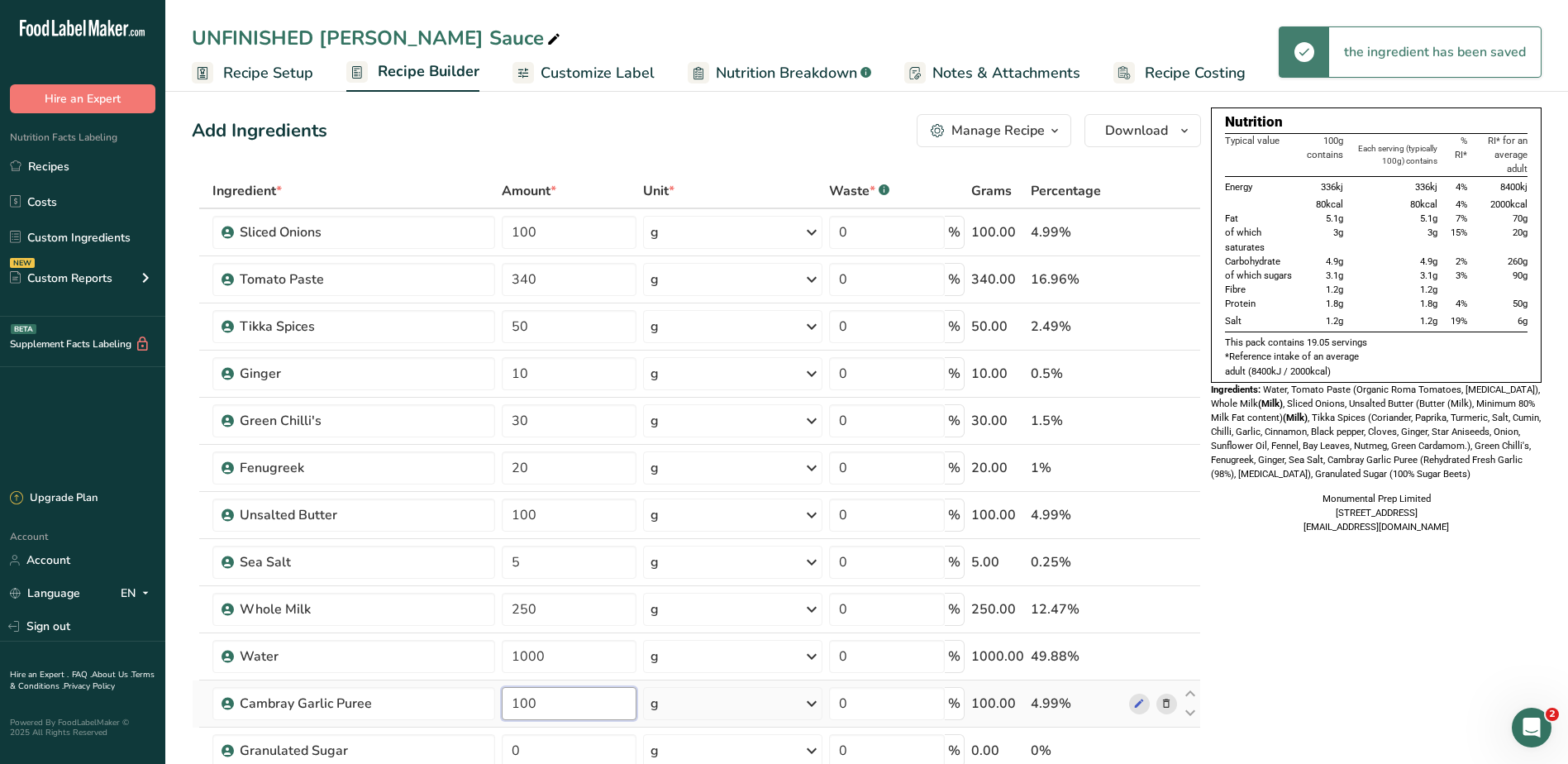
scroll to position [248, 0]
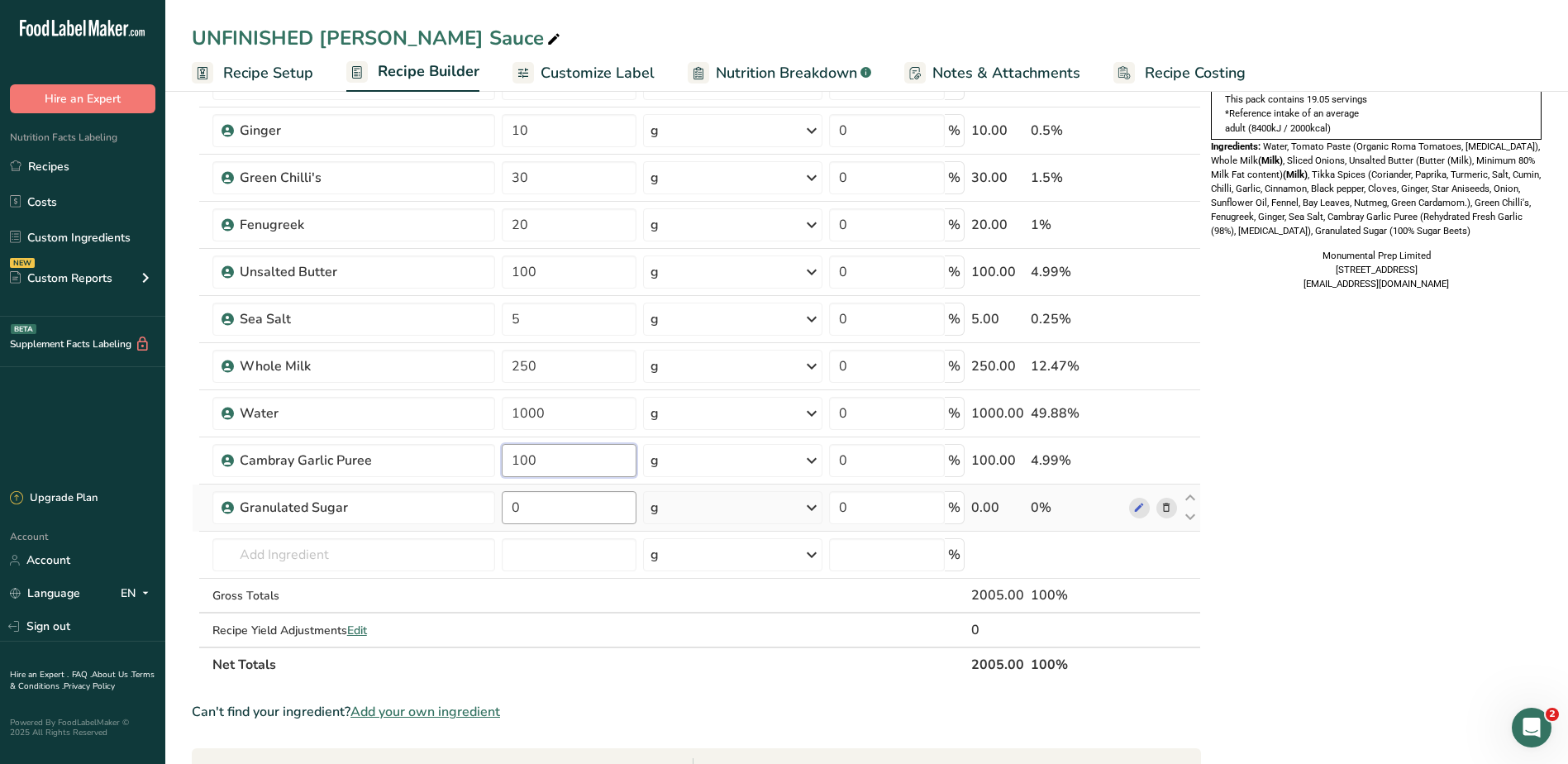
type input "100"
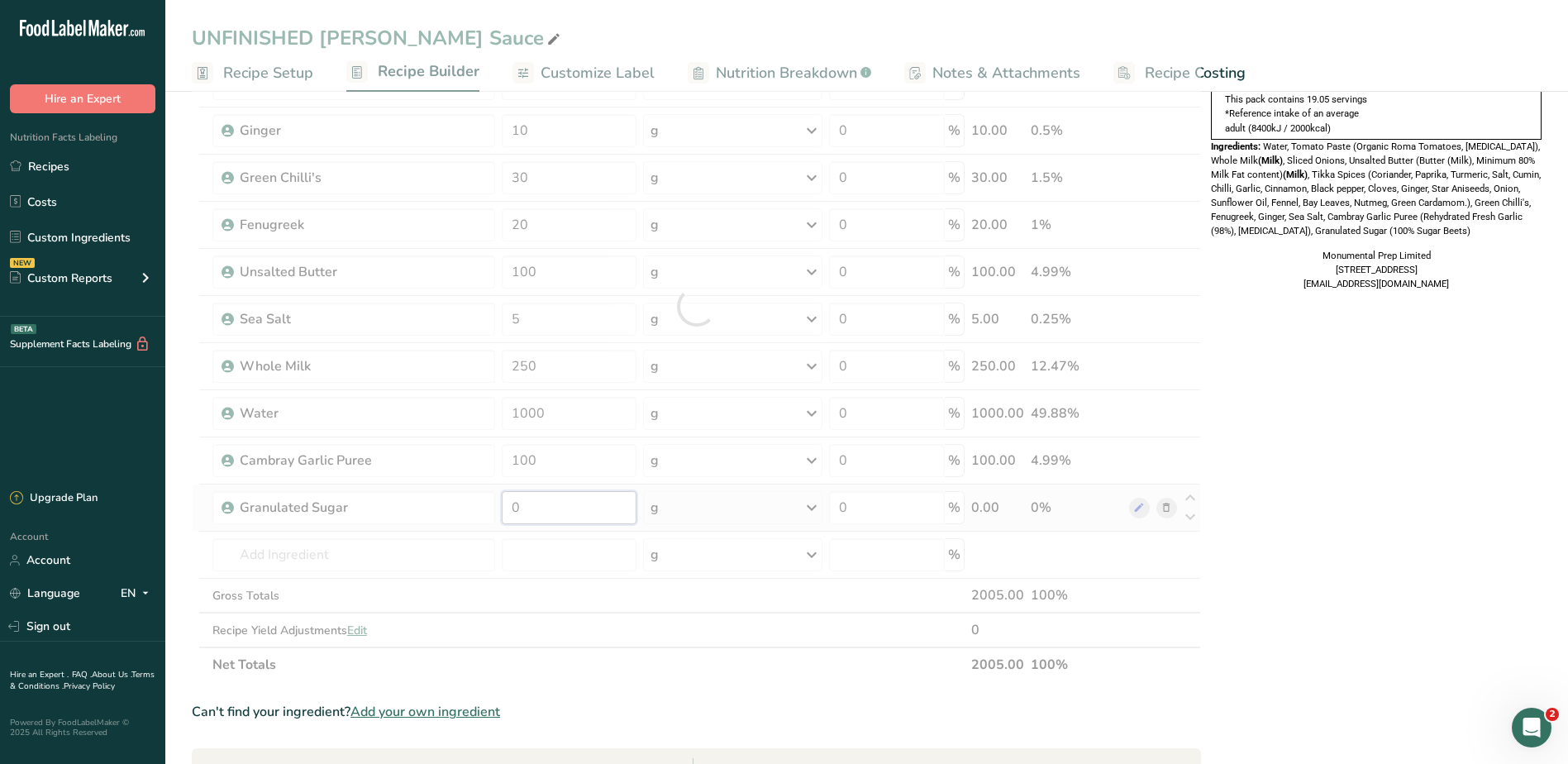
click at [565, 506] on div "Ingredient * Amount * Unit * Waste * .a-a{fill:#347362;}.b-a{fill:#fff;} Grams …" at bounding box center [696, 306] width 1009 height 751
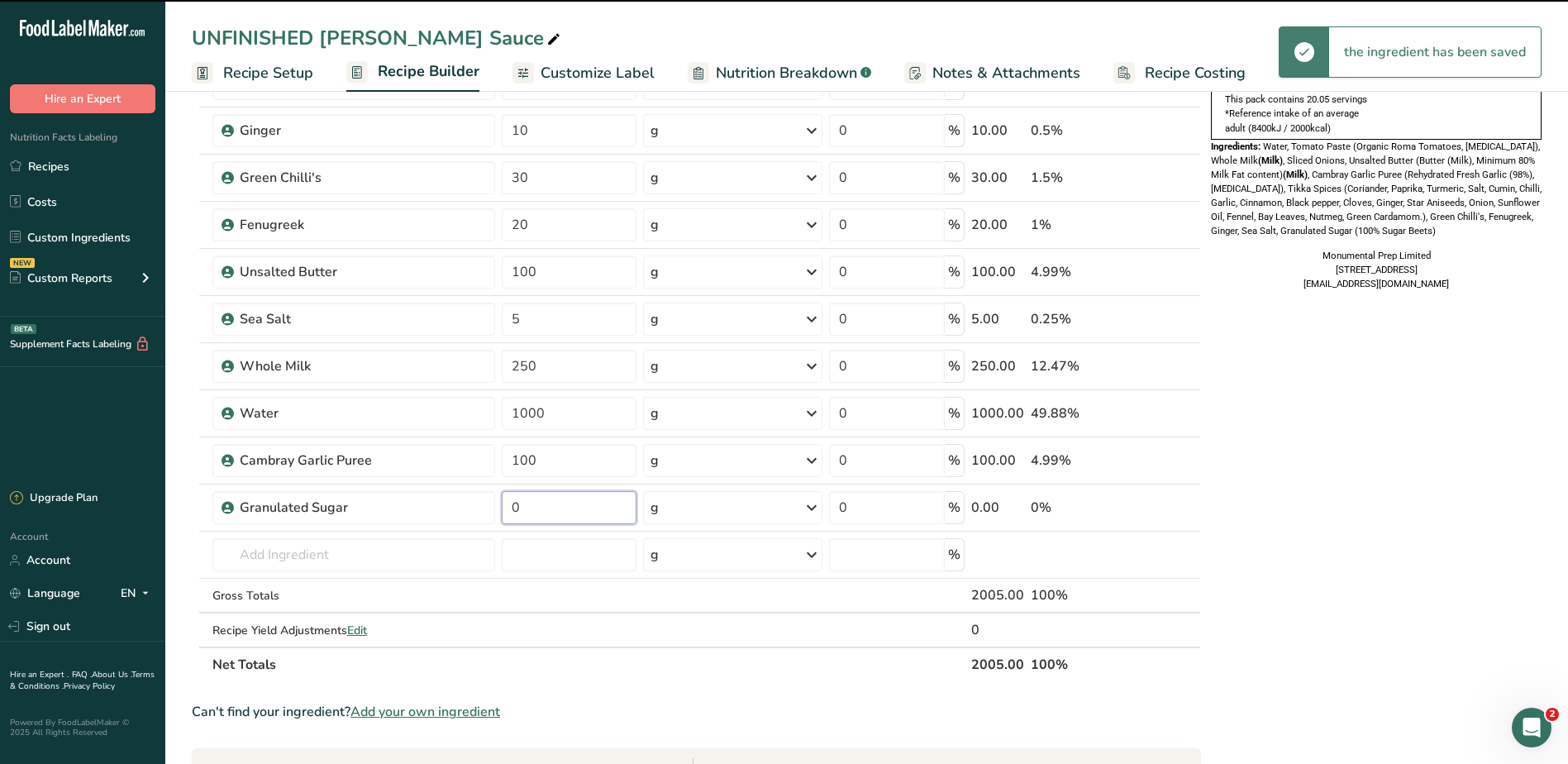
click at [536, 511] on input "0" at bounding box center [569, 507] width 135 height 33
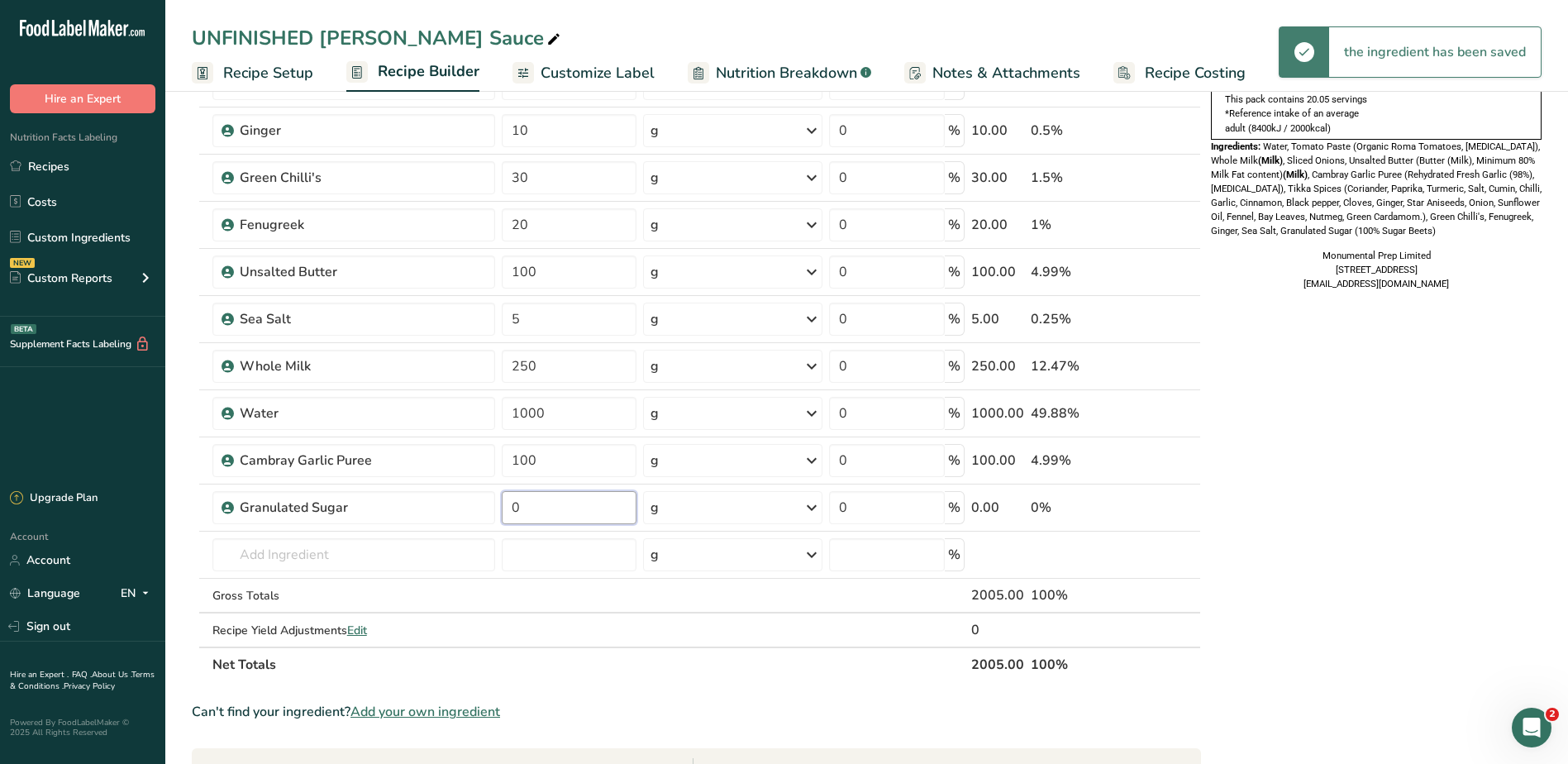
click at [536, 511] on input "0" at bounding box center [569, 507] width 135 height 33
type input "100"
click at [1382, 561] on div "Nutrition Typical value 100g contains Each serving (typically 100g) contains % …" at bounding box center [1375, 543] width 330 height 1358
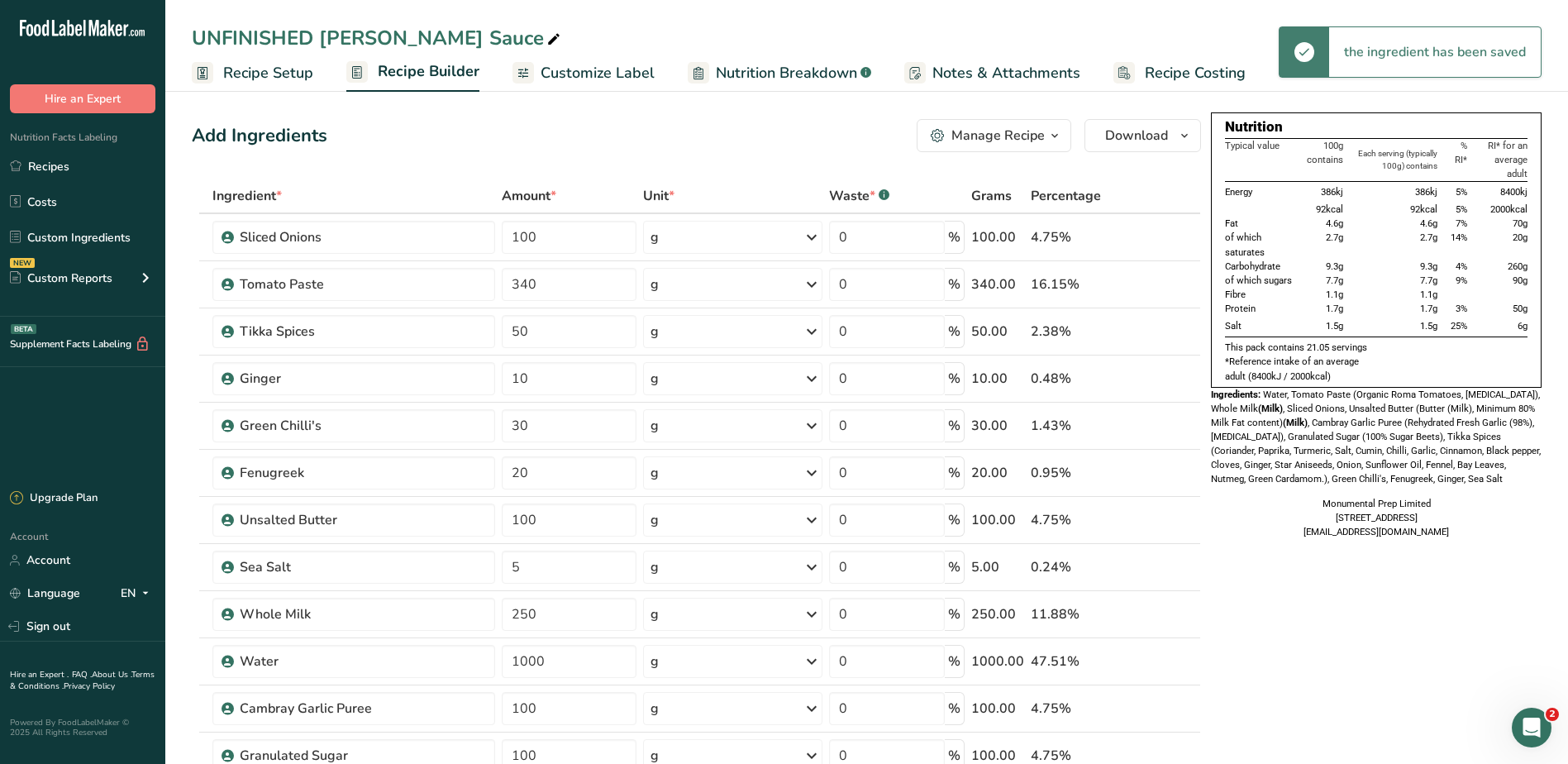
drag, startPoint x: 1390, startPoint y: 239, endPoint x: 1405, endPoint y: 308, distance: 70.6
click at [1405, 308] on tbody "Energy 386kj 386kj 5% 8400kj 92kcal 92kcal 5% 2000kcal Fat 4.6g 4.6g 7% 70g of …" at bounding box center [1376, 259] width 302 height 156
click at [1375, 438] on span "Water, Tomato Paste (Organic Roma Tomatoes, Citric Acid), Whole Milk (Milk) , S…" at bounding box center [1375, 437] width 329 height 96
click at [321, 48] on div "UNFINISHED Tikka Curry Sauce" at bounding box center [378, 37] width 372 height 30
click at [318, 37] on input "UNFINISHED Tikka Curry Sauce" at bounding box center [866, 37] width 1349 height 30
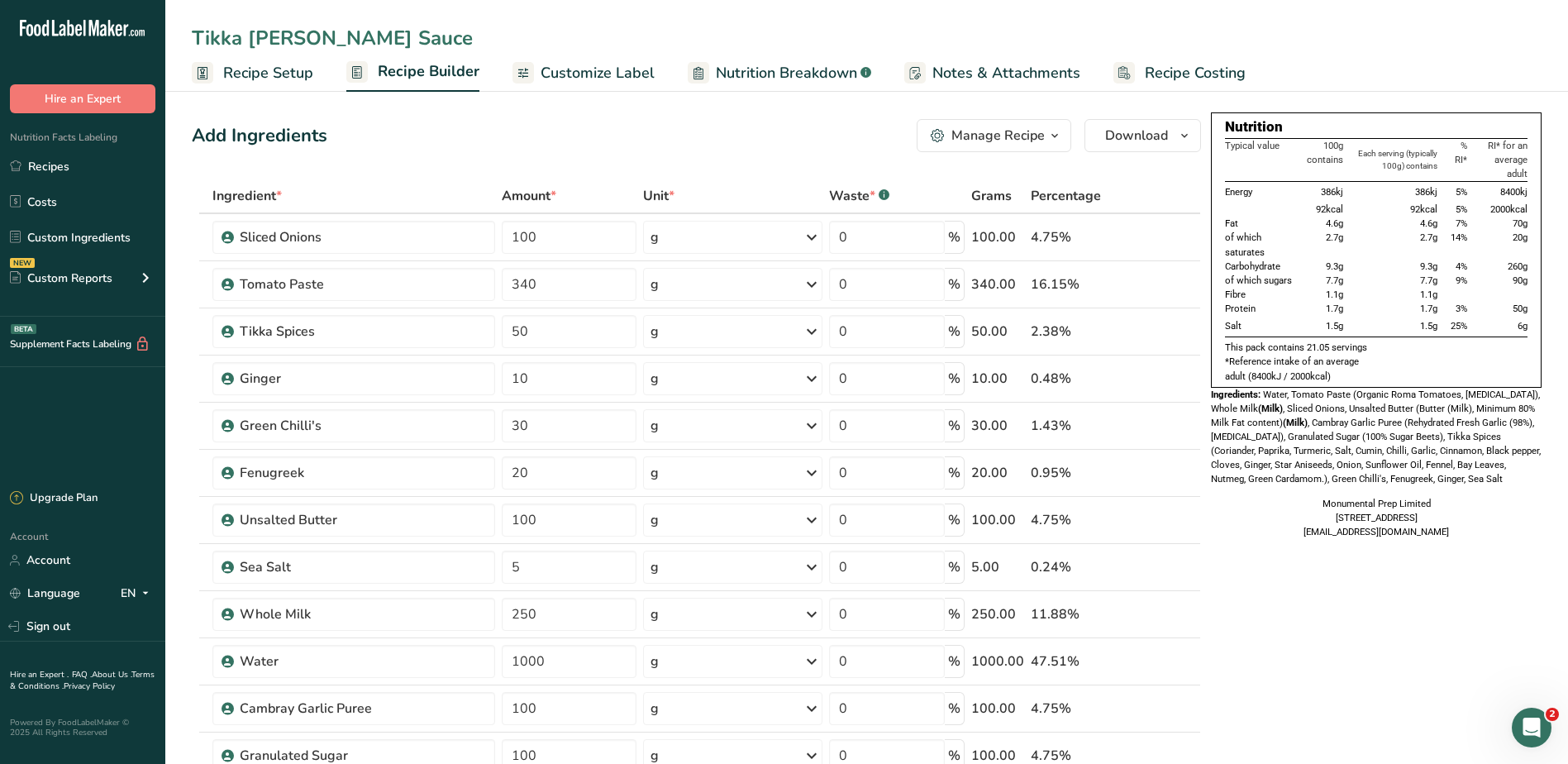
type input "Tikka [PERSON_NAME] Sauce"
click at [726, 134] on div "Add Ingredients Manage Recipe Delete Recipe Duplicate Recipe Scale Recipe Save …" at bounding box center [696, 135] width 1009 height 33
click at [46, 161] on link "Recipes" at bounding box center [83, 166] width 166 height 31
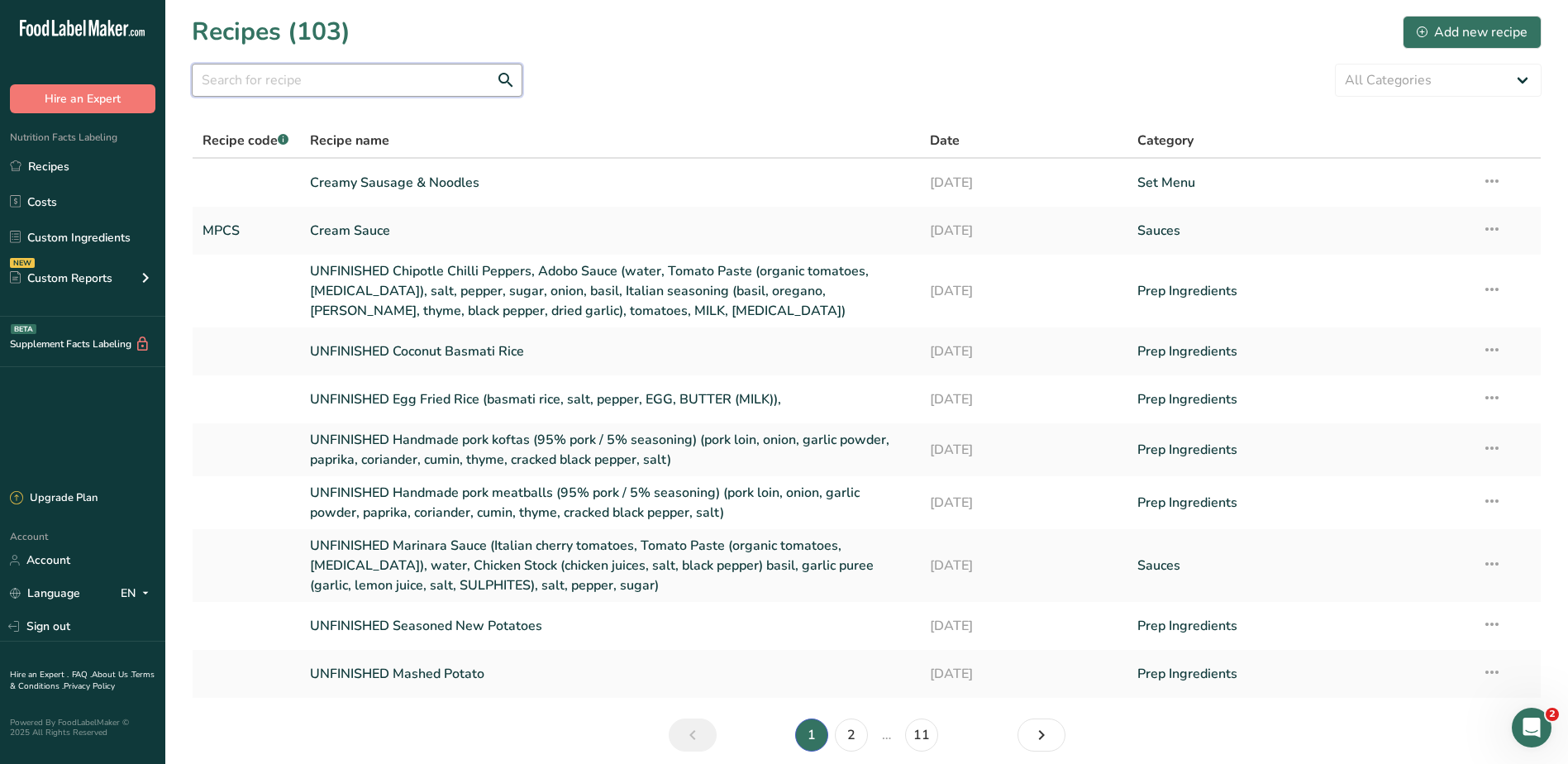
click at [304, 80] on input "text" at bounding box center [357, 79] width 330 height 33
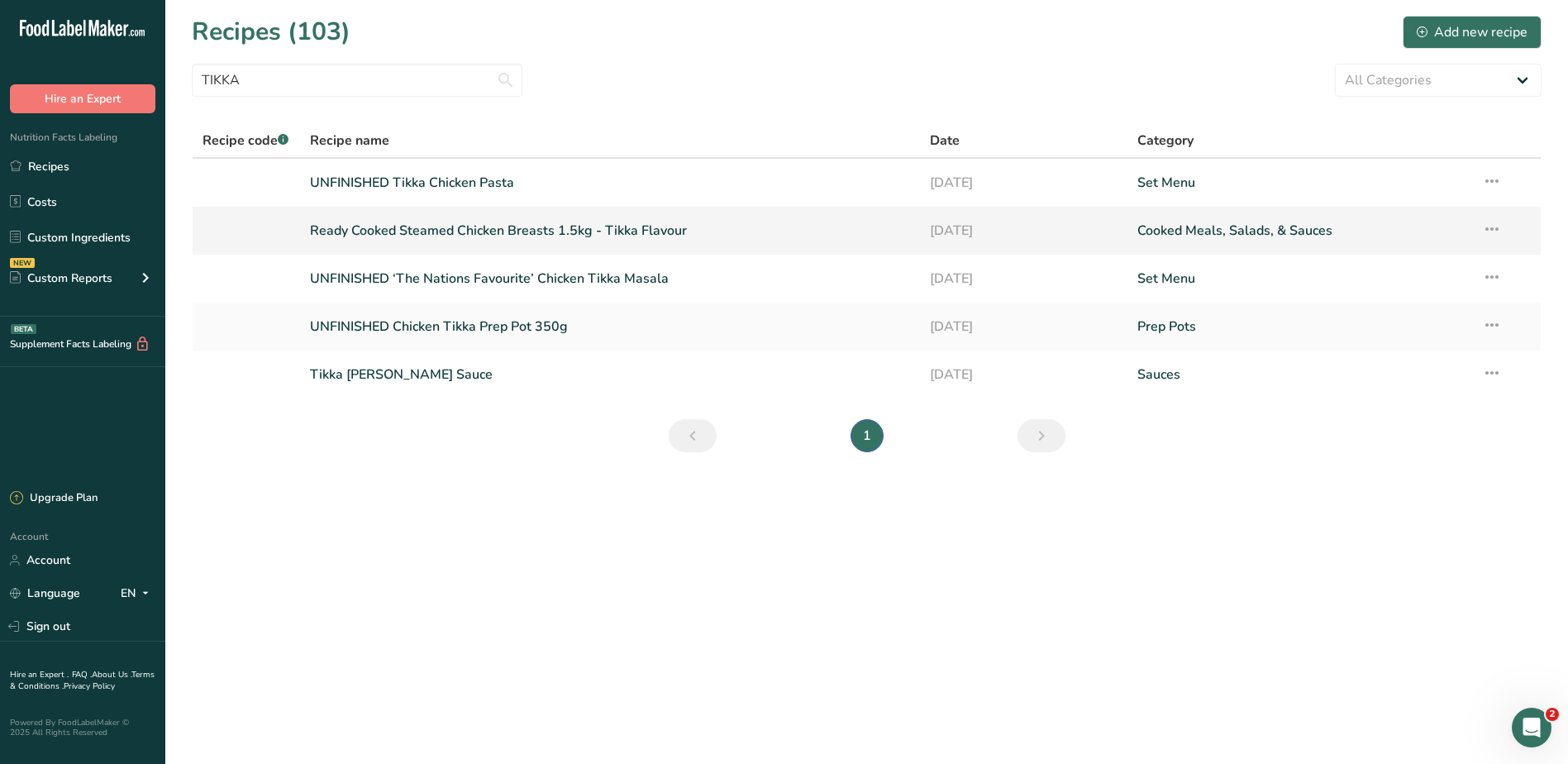
click at [1489, 228] on icon at bounding box center [1491, 228] width 19 height 30
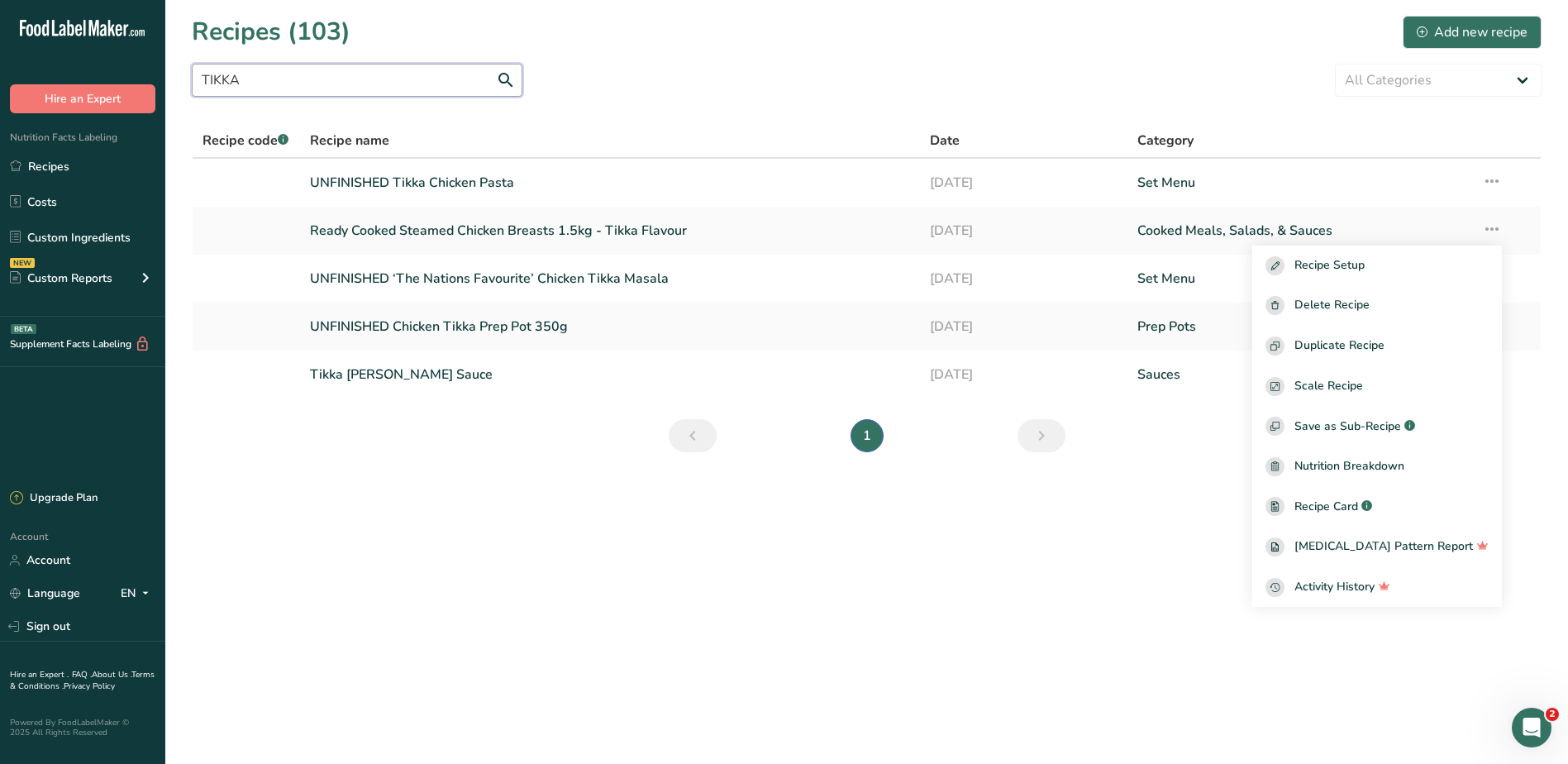
click at [392, 86] on input "TIKKA" at bounding box center [357, 79] width 330 height 33
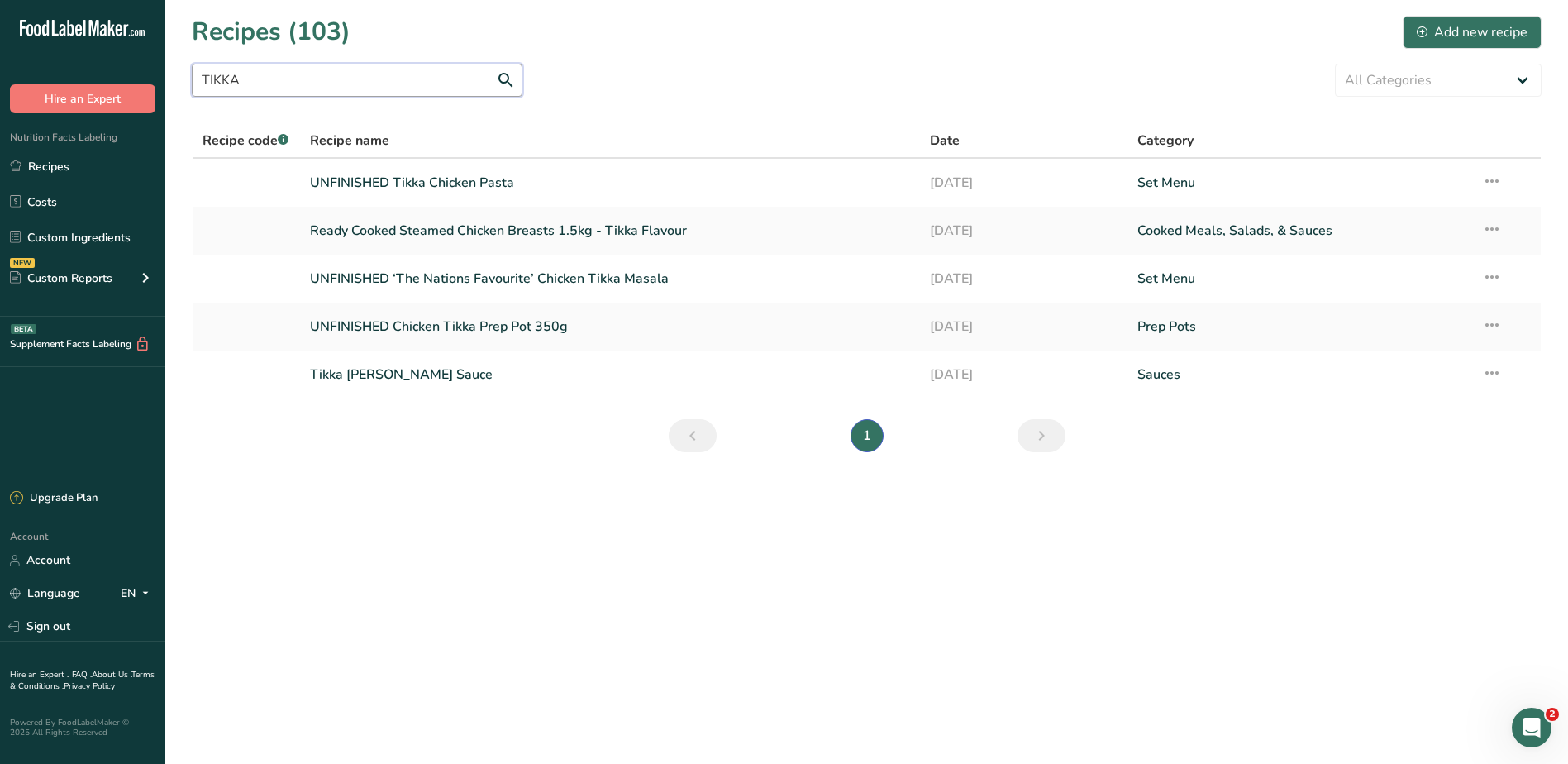
click at [392, 86] on input "TIKKA" at bounding box center [357, 79] width 330 height 33
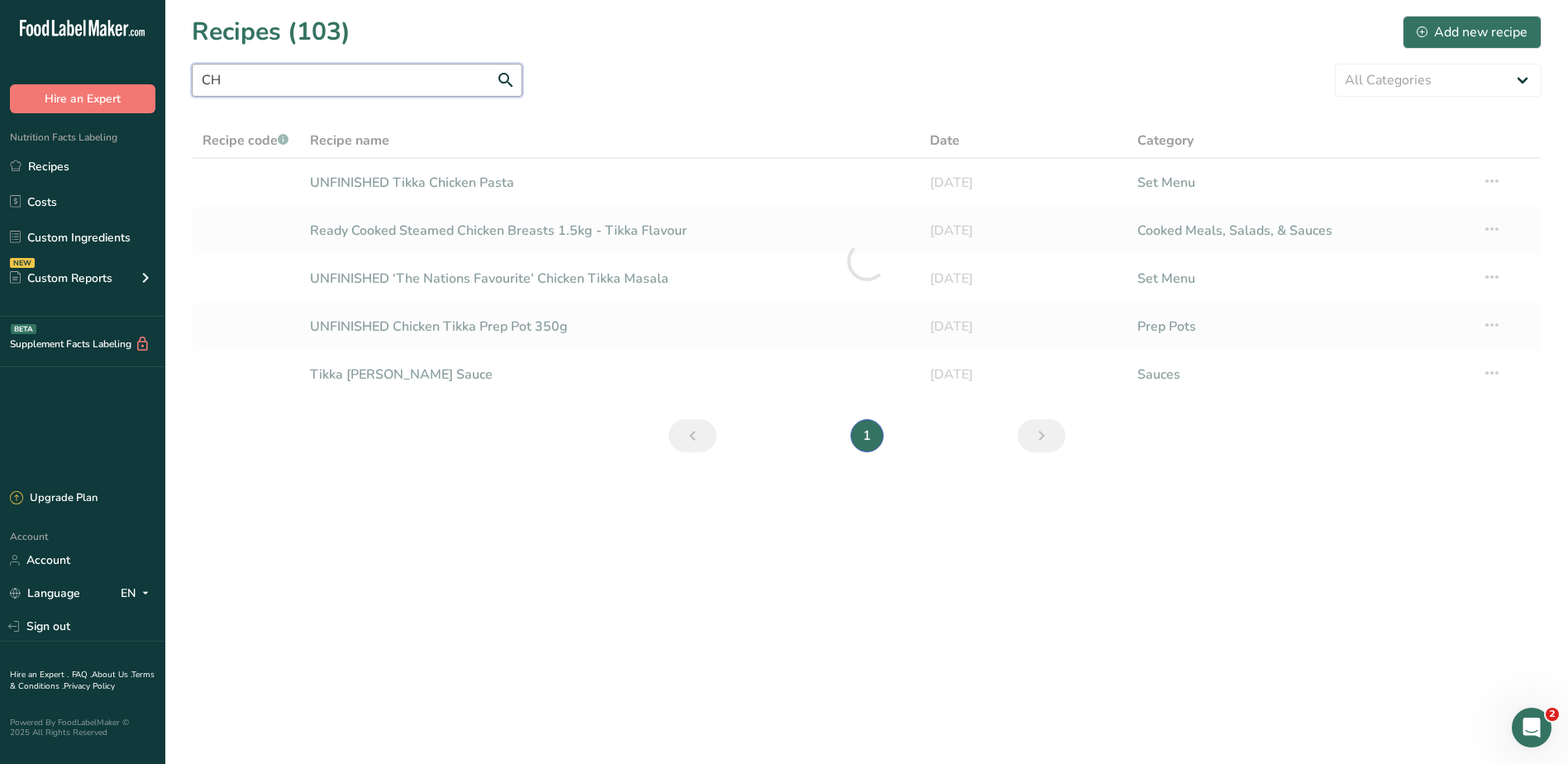
type input "C"
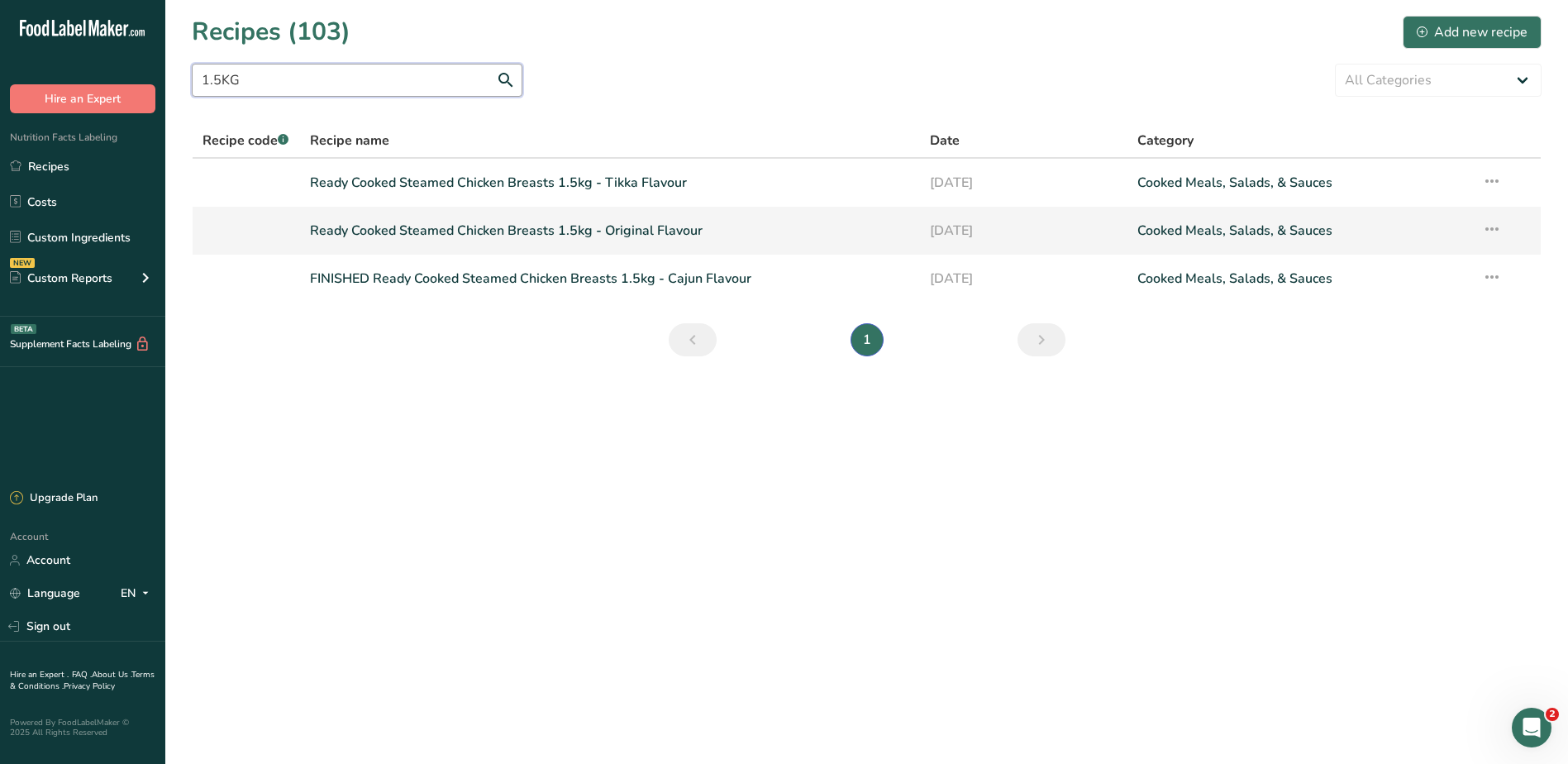
type input "1.5KG"
click at [520, 232] on link "Ready Cooked Steamed Chicken Breasts 1.5kg - Original Flavour" at bounding box center [610, 230] width 601 height 35
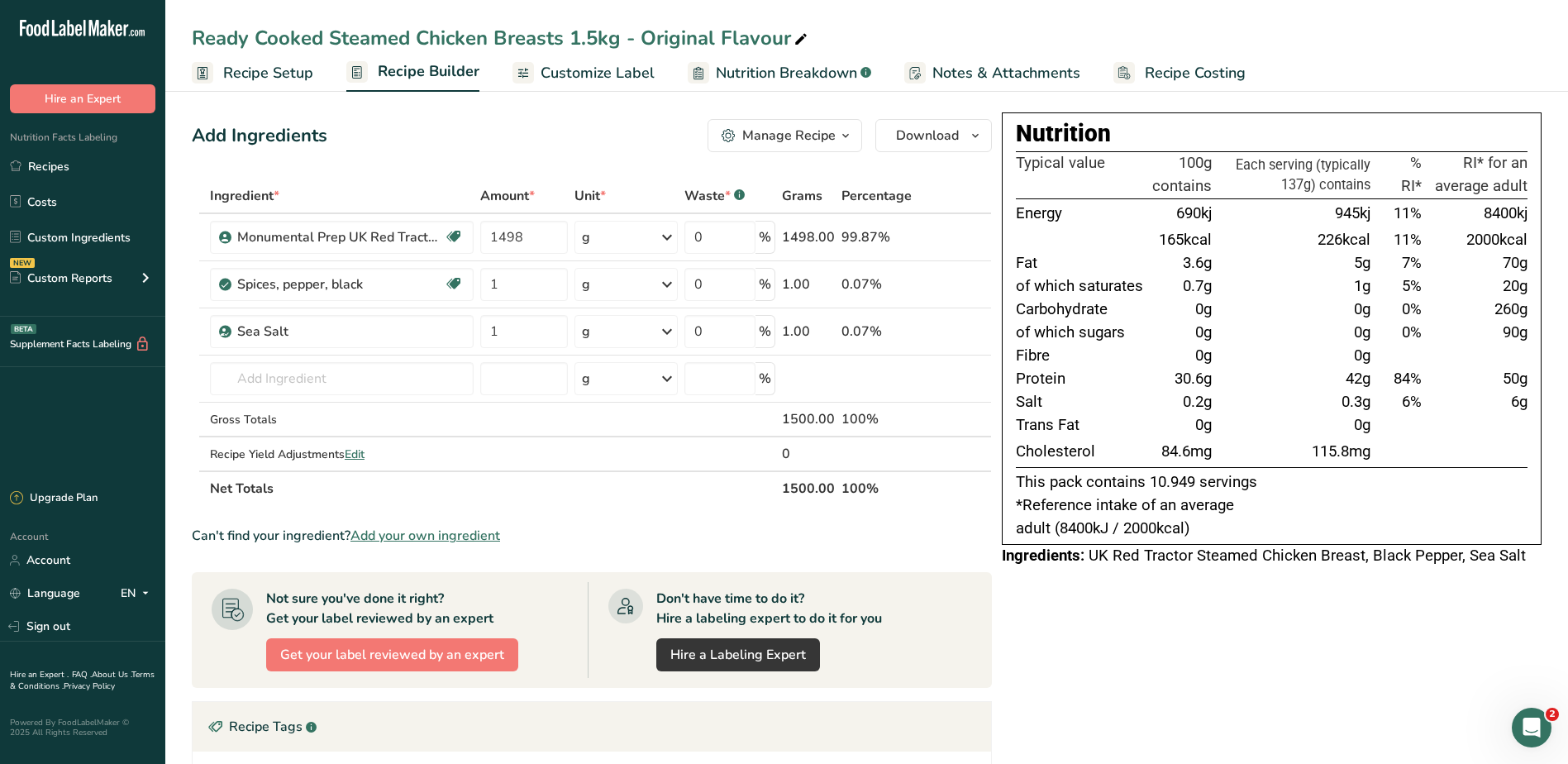
drag, startPoint x: 1083, startPoint y: 176, endPoint x: 1212, endPoint y: 526, distance: 373.0
click at [1212, 526] on div "Nutrition Typical value 100g contains Each serving (typically 137g) contains % …" at bounding box center [1271, 329] width 540 height 433
drag, startPoint x: 1212, startPoint y: 526, endPoint x: 1153, endPoint y: 361, distance: 175.2
click at [1149, 361] on td "0g" at bounding box center [1182, 356] width 66 height 23
drag, startPoint x: 1083, startPoint y: 553, endPoint x: 1494, endPoint y: 569, distance: 411.3
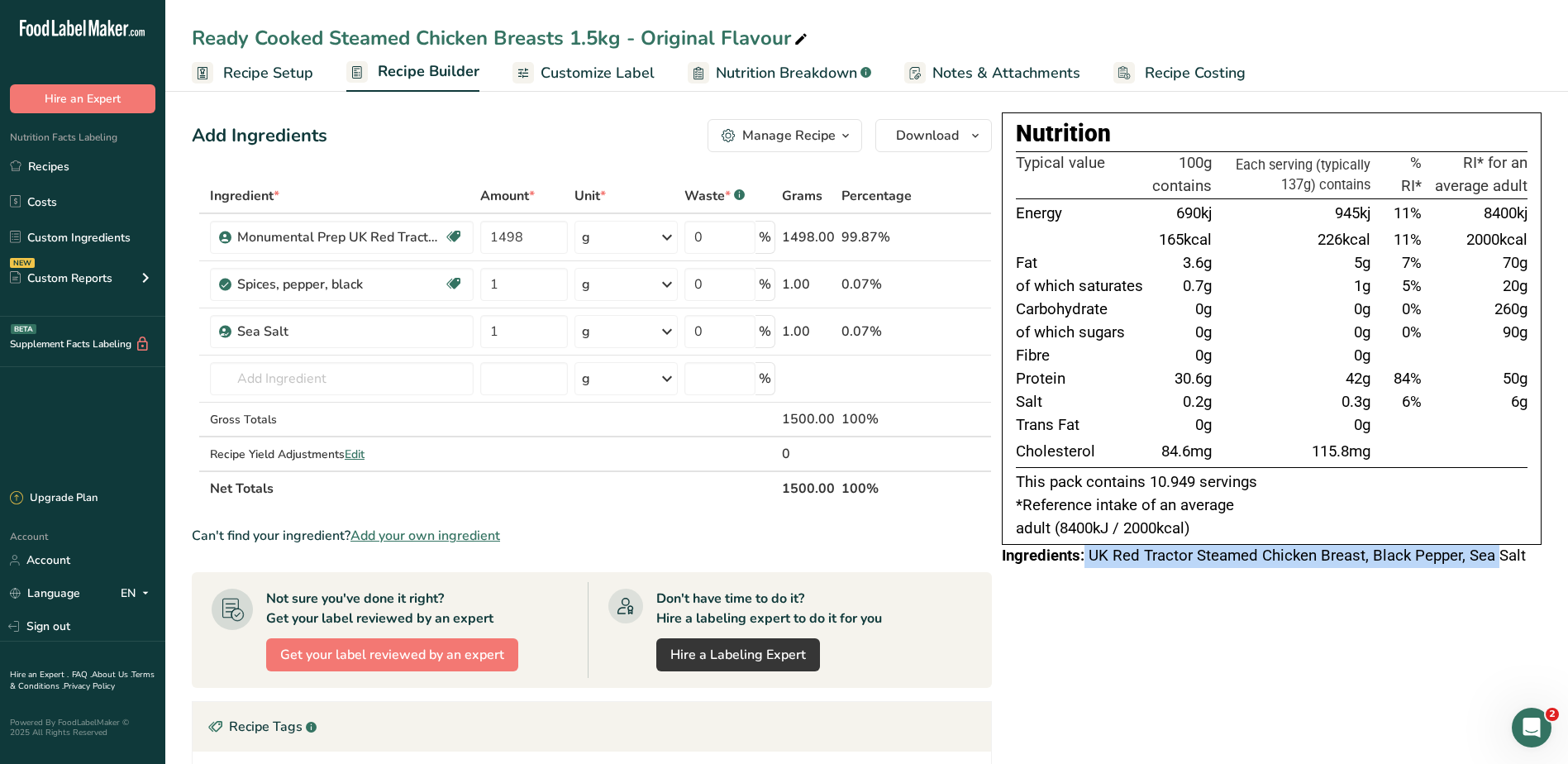
click at [1494, 569] on div "Nutrition Typical value 100g contains Each serving (typically 137g) contains % …" at bounding box center [1271, 345] width 540 height 466
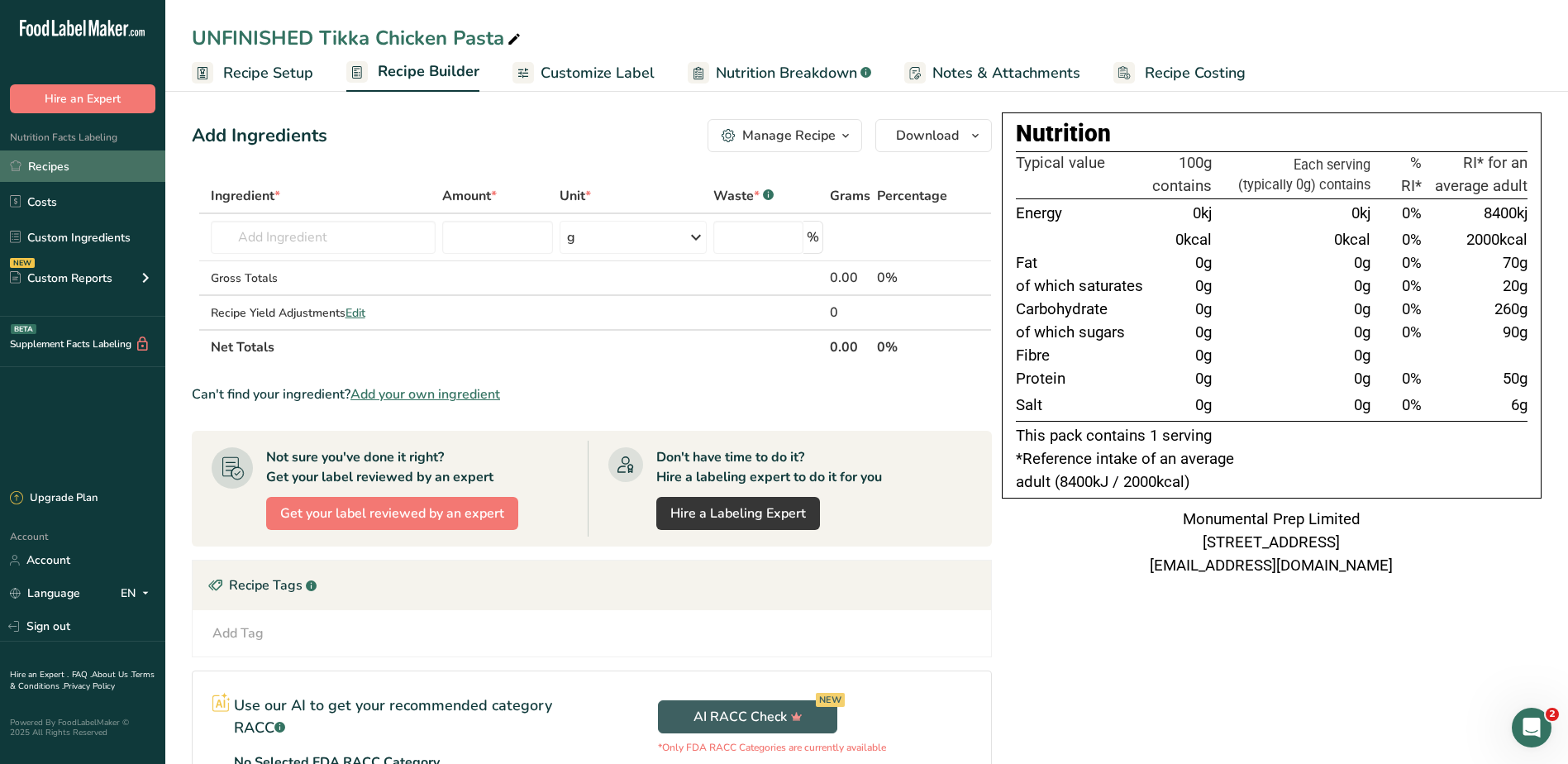
click at [57, 170] on link "Recipes" at bounding box center [83, 166] width 166 height 31
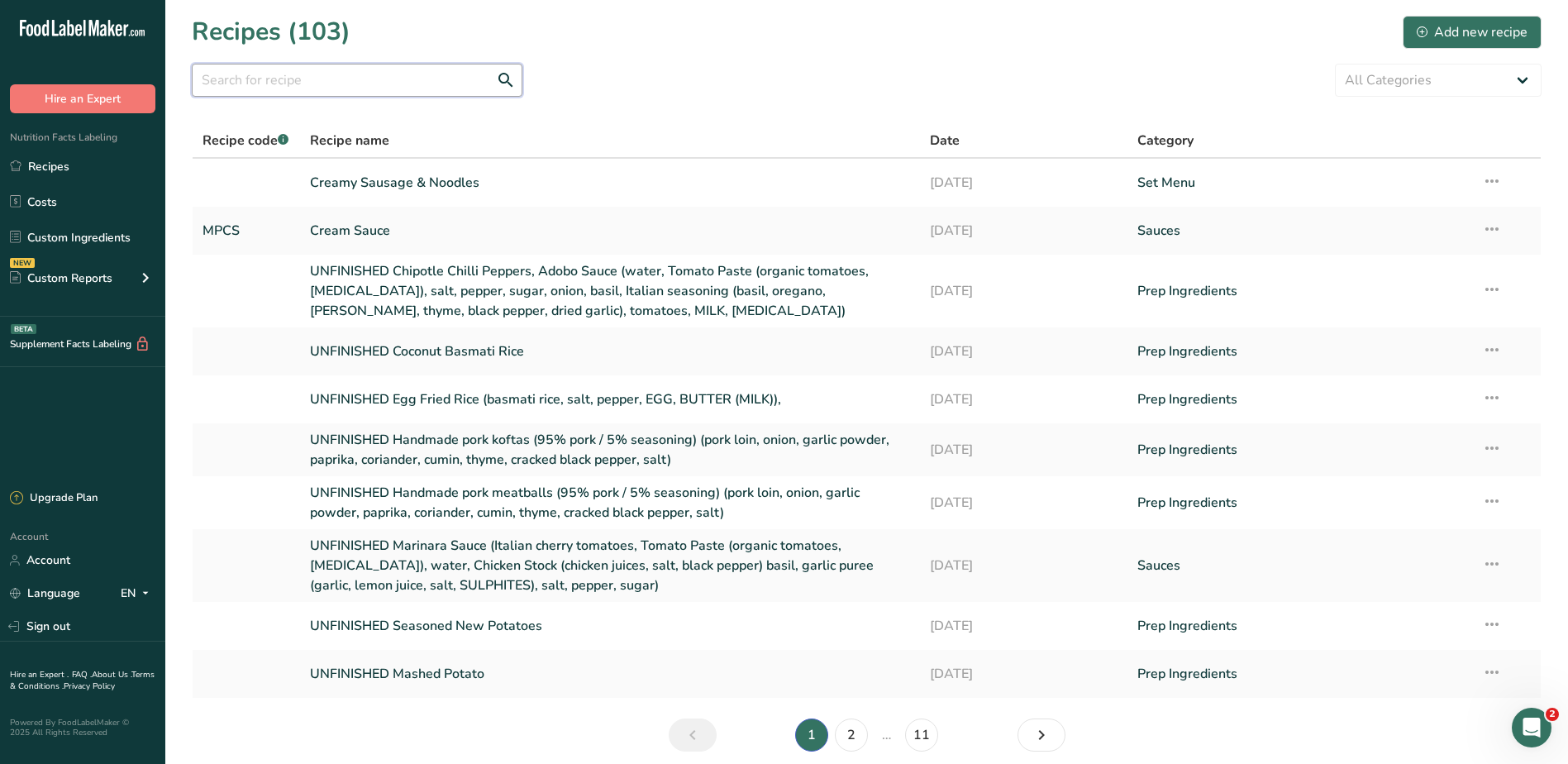
click at [375, 80] on input "text" at bounding box center [357, 79] width 330 height 33
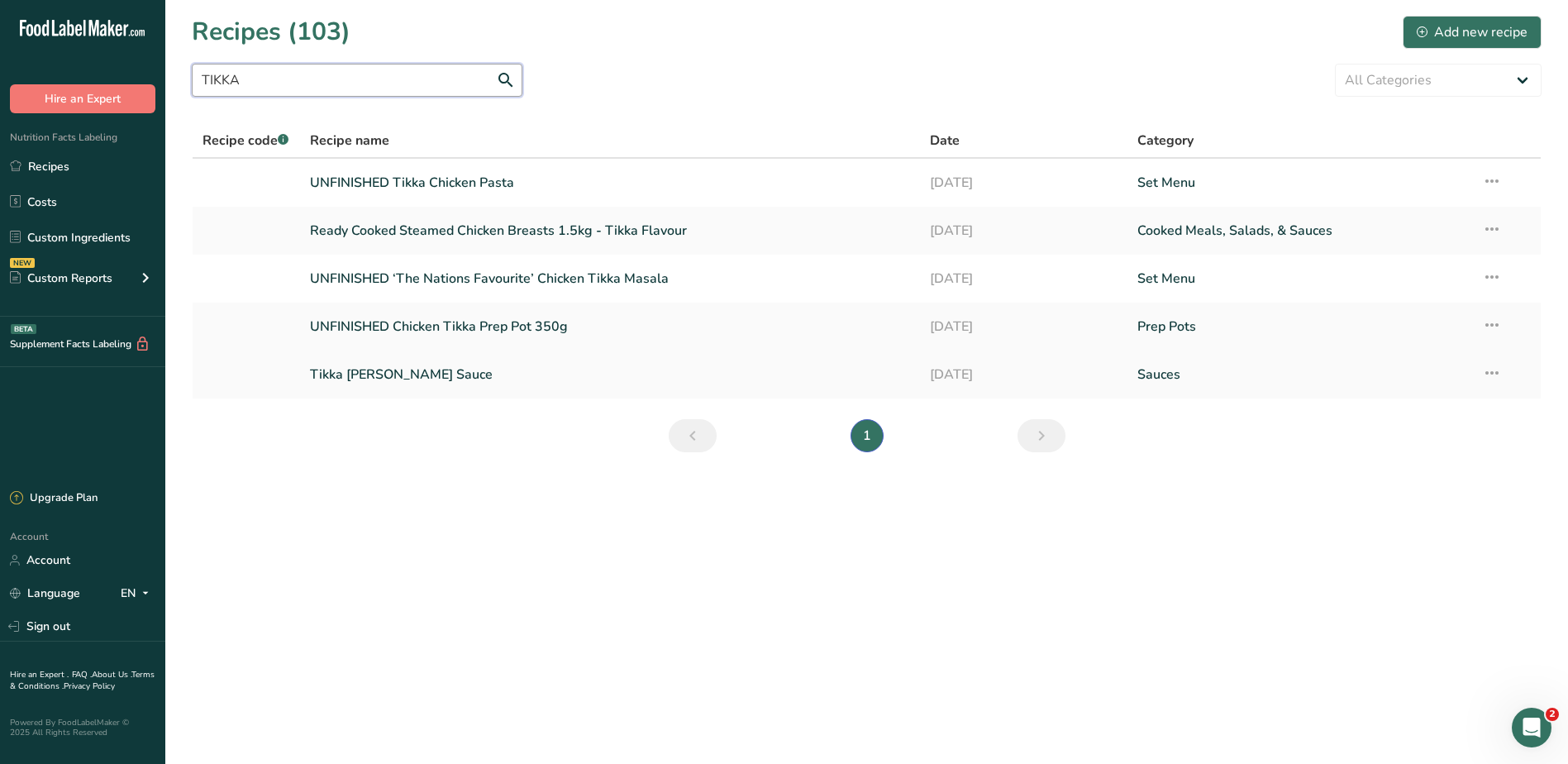
type input "TIKKA"
click at [1495, 373] on icon at bounding box center [1491, 373] width 19 height 30
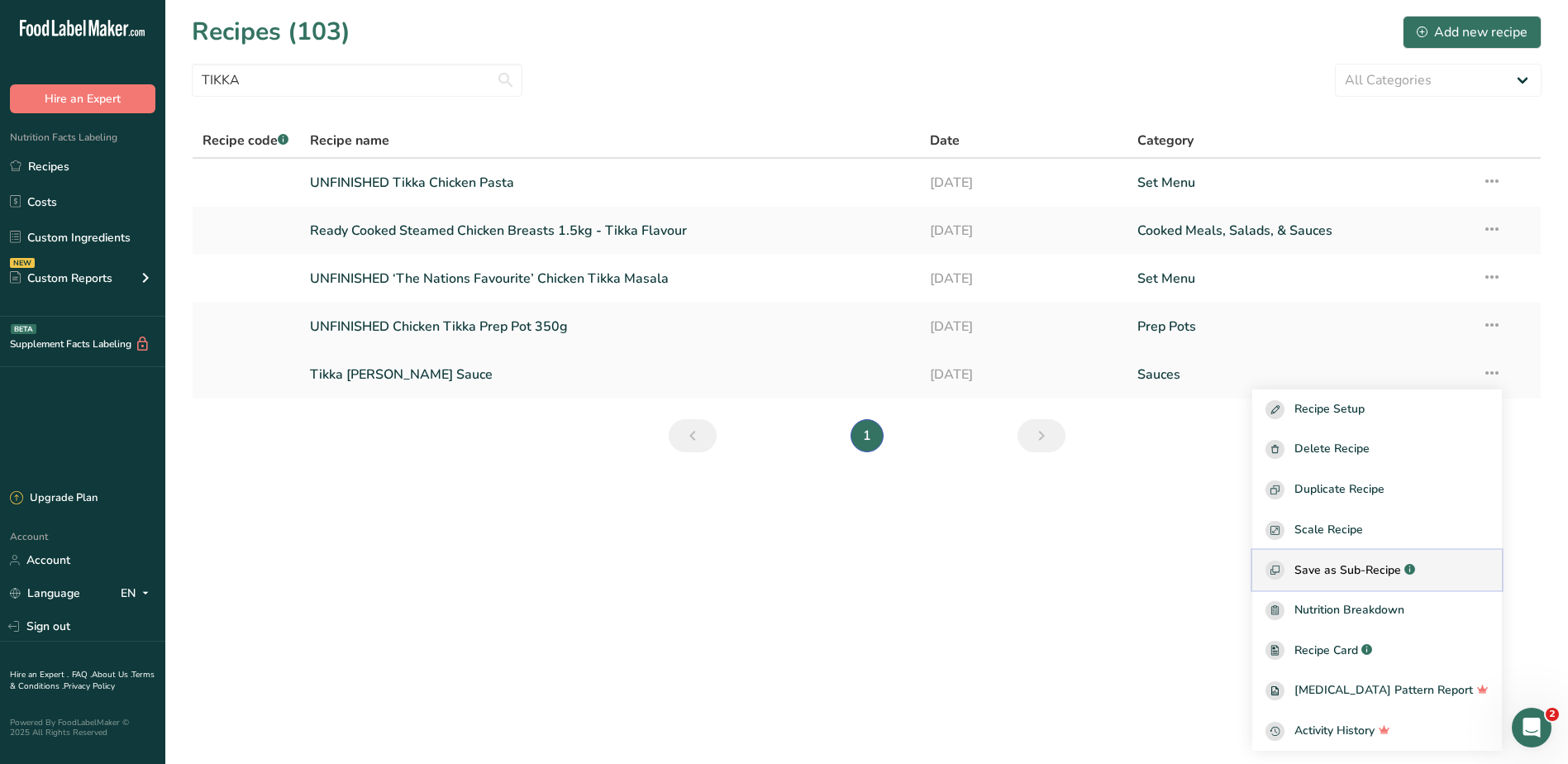
click at [1380, 564] on span "Save as Sub-Recipe" at bounding box center [1348, 570] width 106 height 18
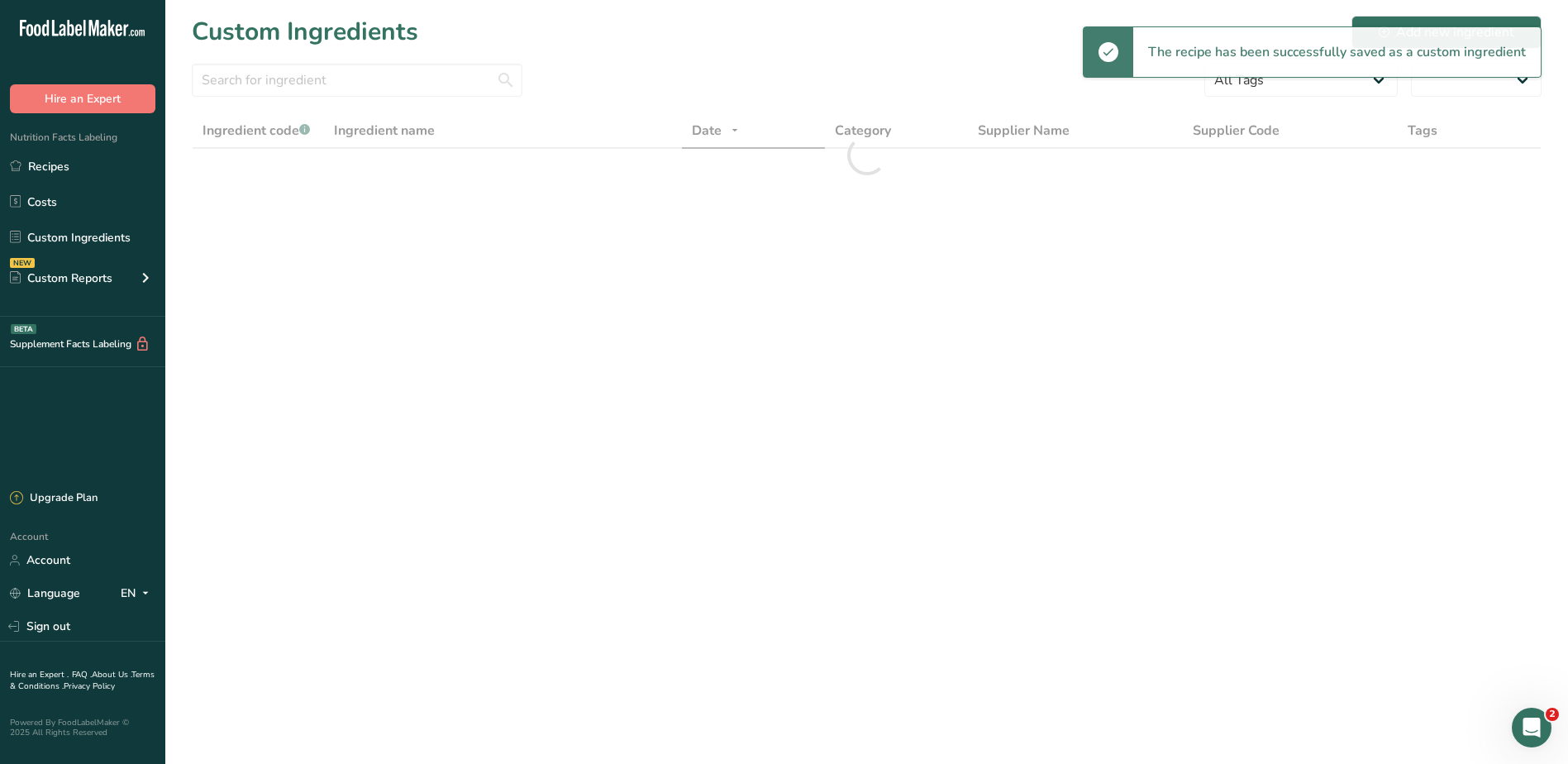
select select "30"
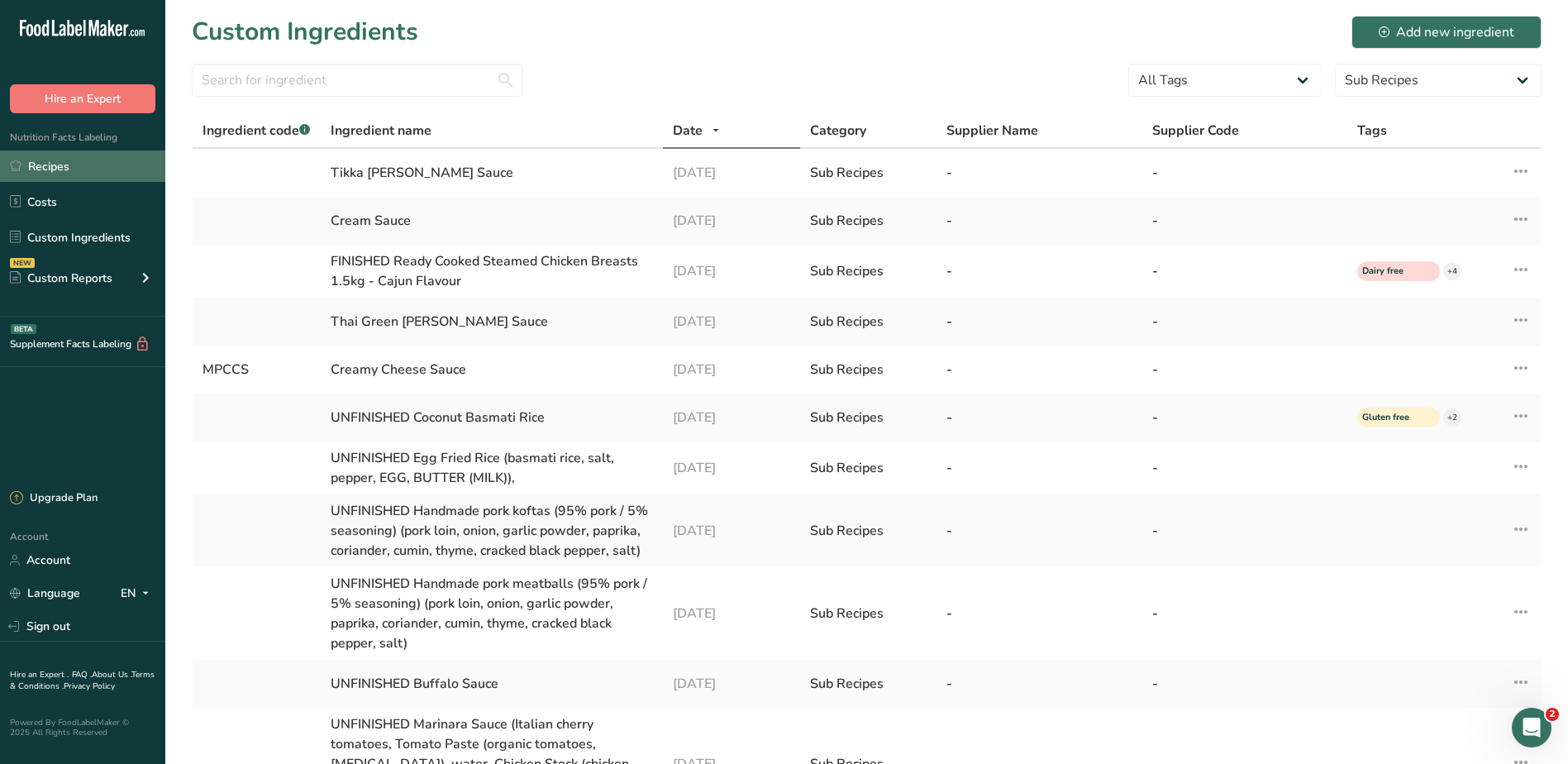
click at [105, 167] on link "Recipes" at bounding box center [83, 166] width 166 height 31
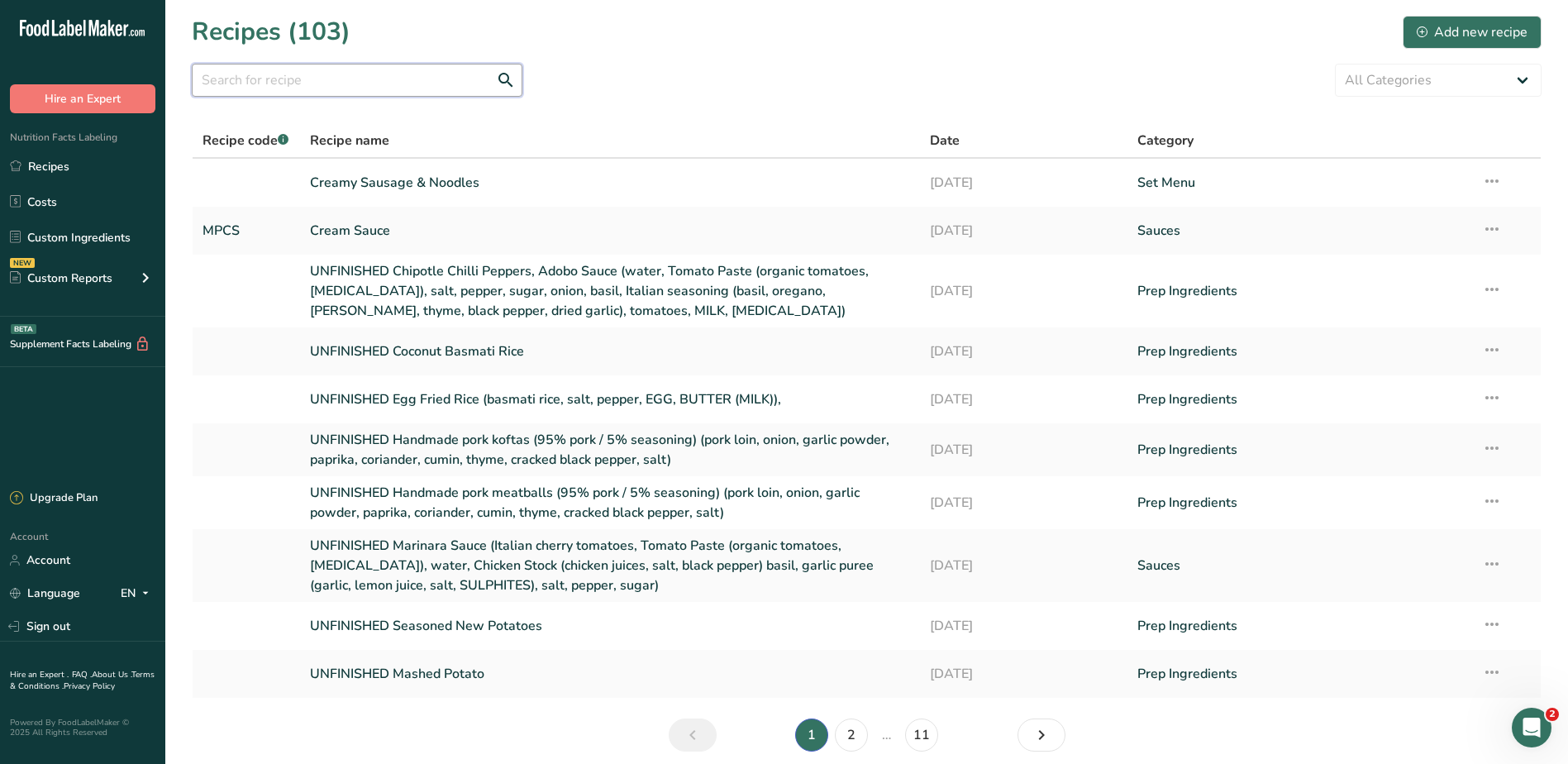
click at [313, 86] on input "text" at bounding box center [357, 79] width 330 height 33
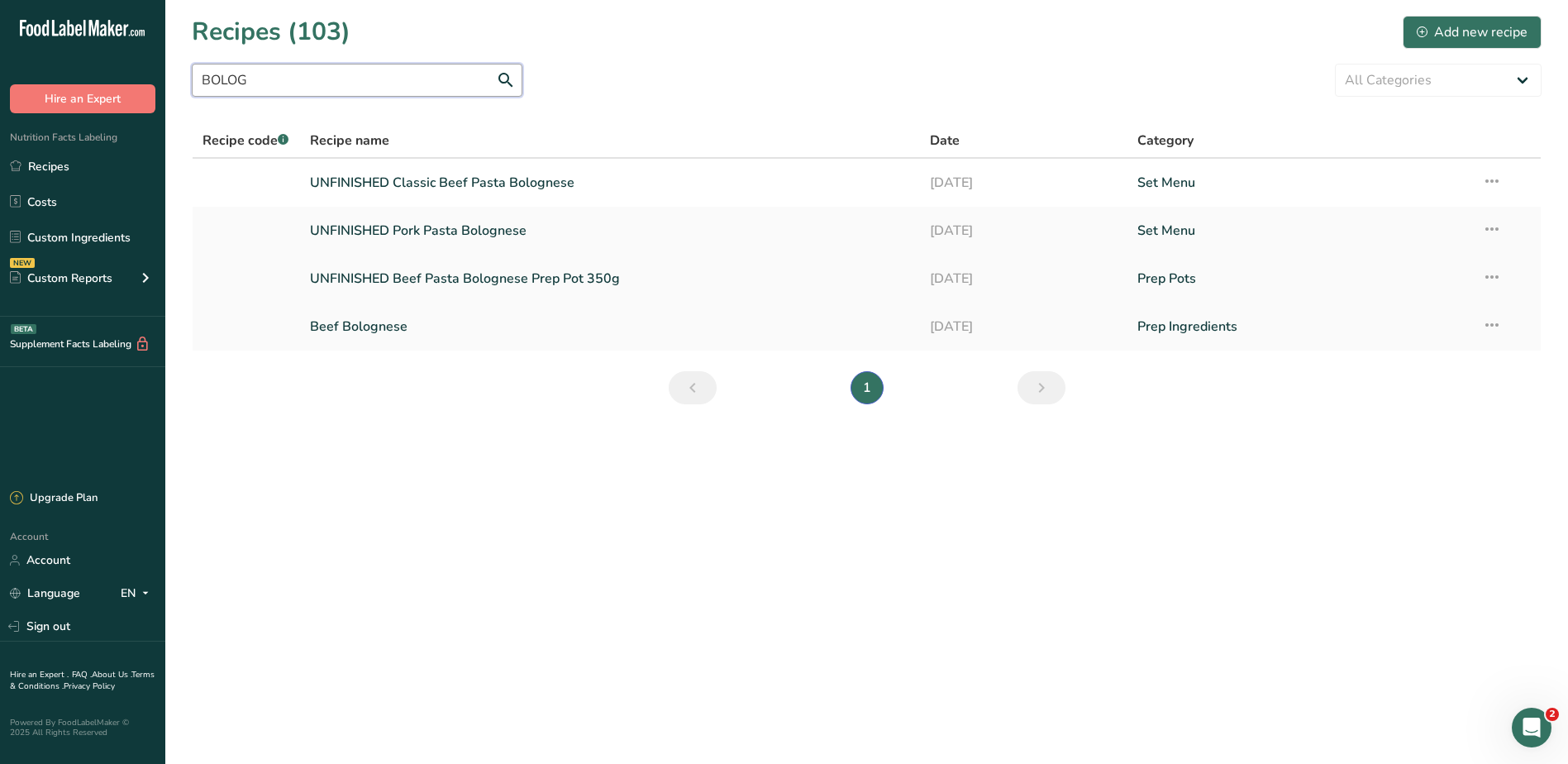
type input "BOLOG"
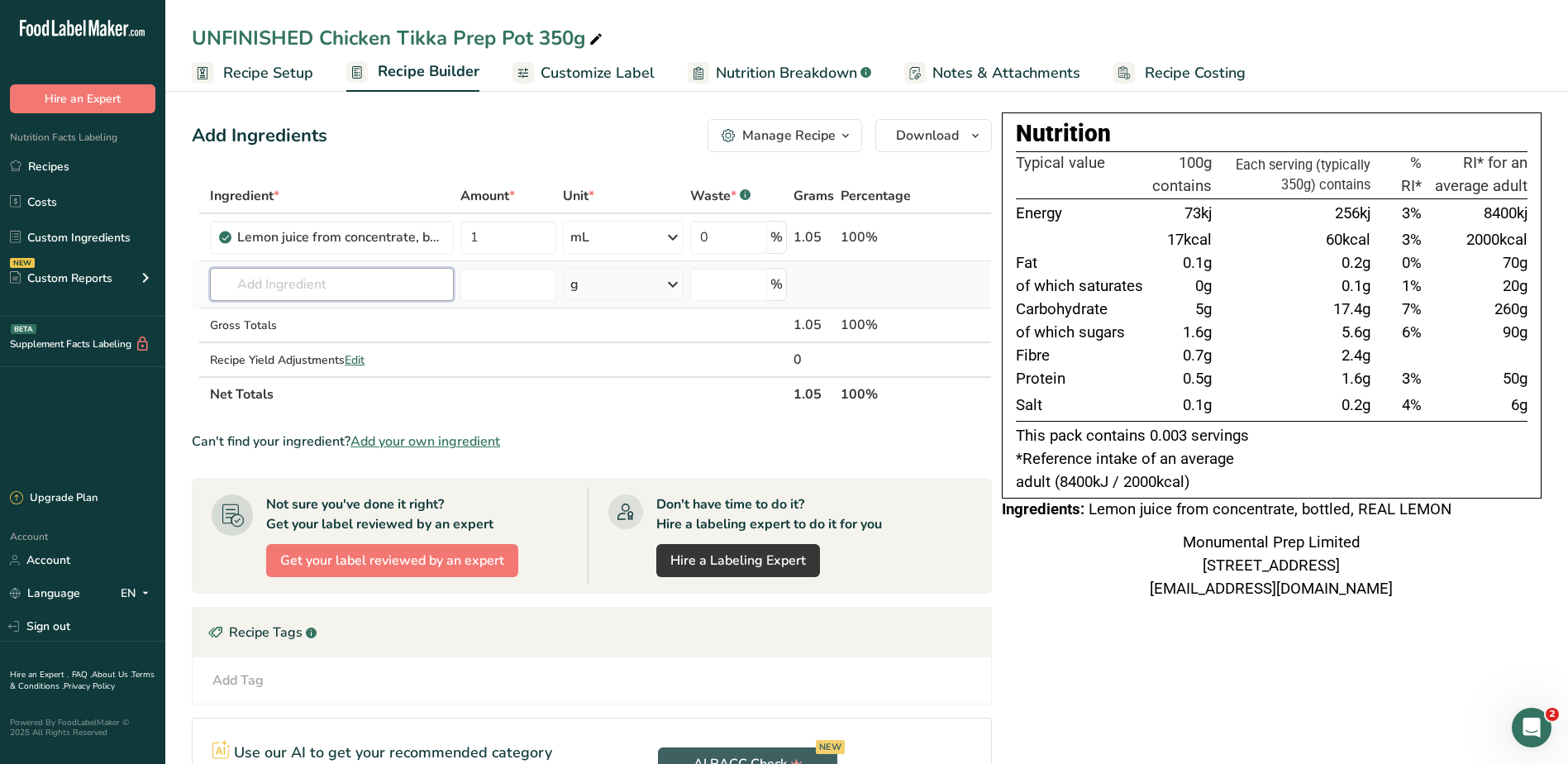
click at [389, 284] on input "text" at bounding box center [331, 284] width 244 height 33
type input "C"
type input "MONUM"
click at [366, 314] on p "Monumental Prep UK Red Tractor Steamed Chicken Breast" at bounding box center [386, 318] width 327 height 18
type input "Monumental Prep UK Red Tractor Steamed Chicken Breast"
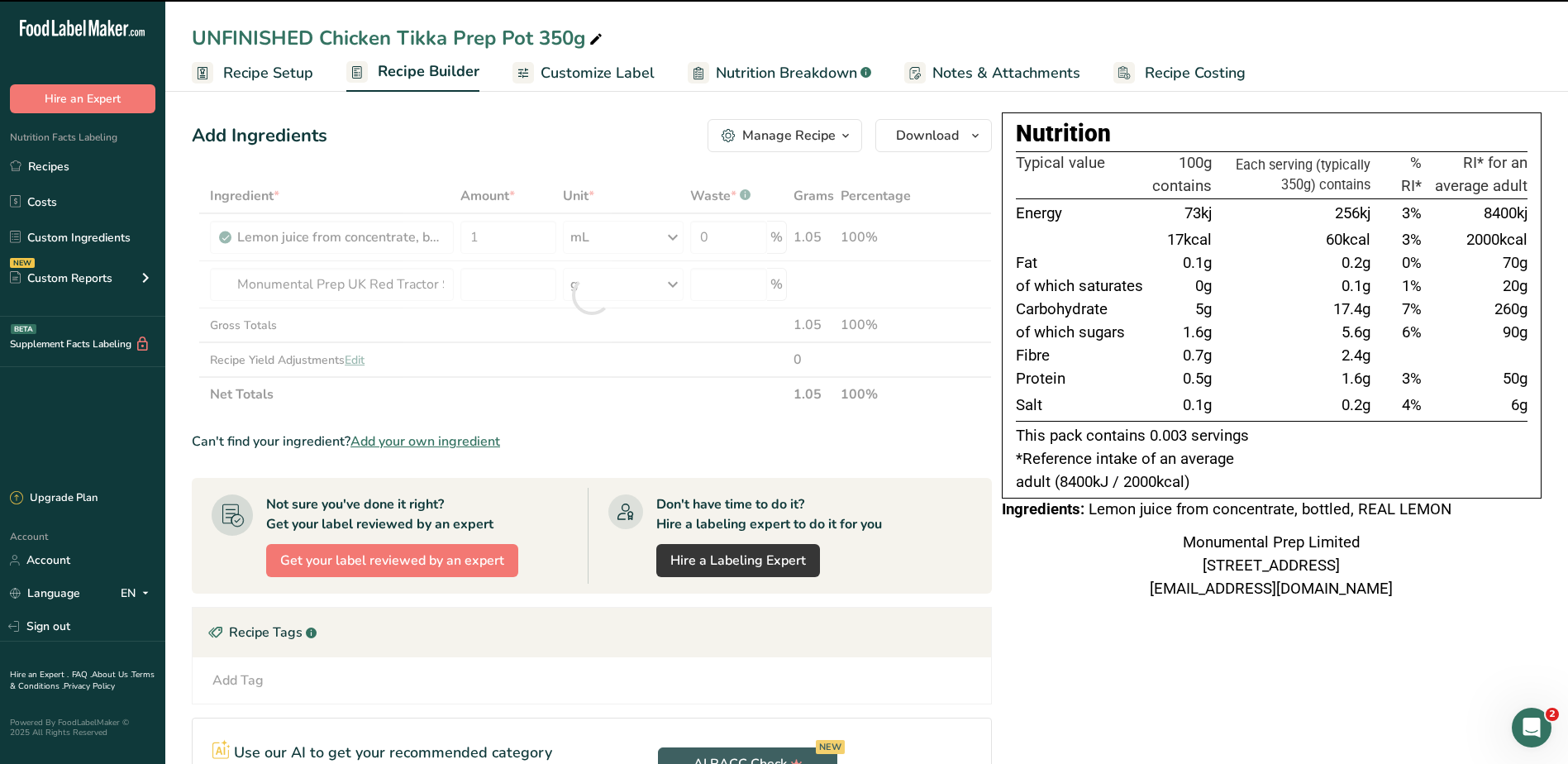
type input "0"
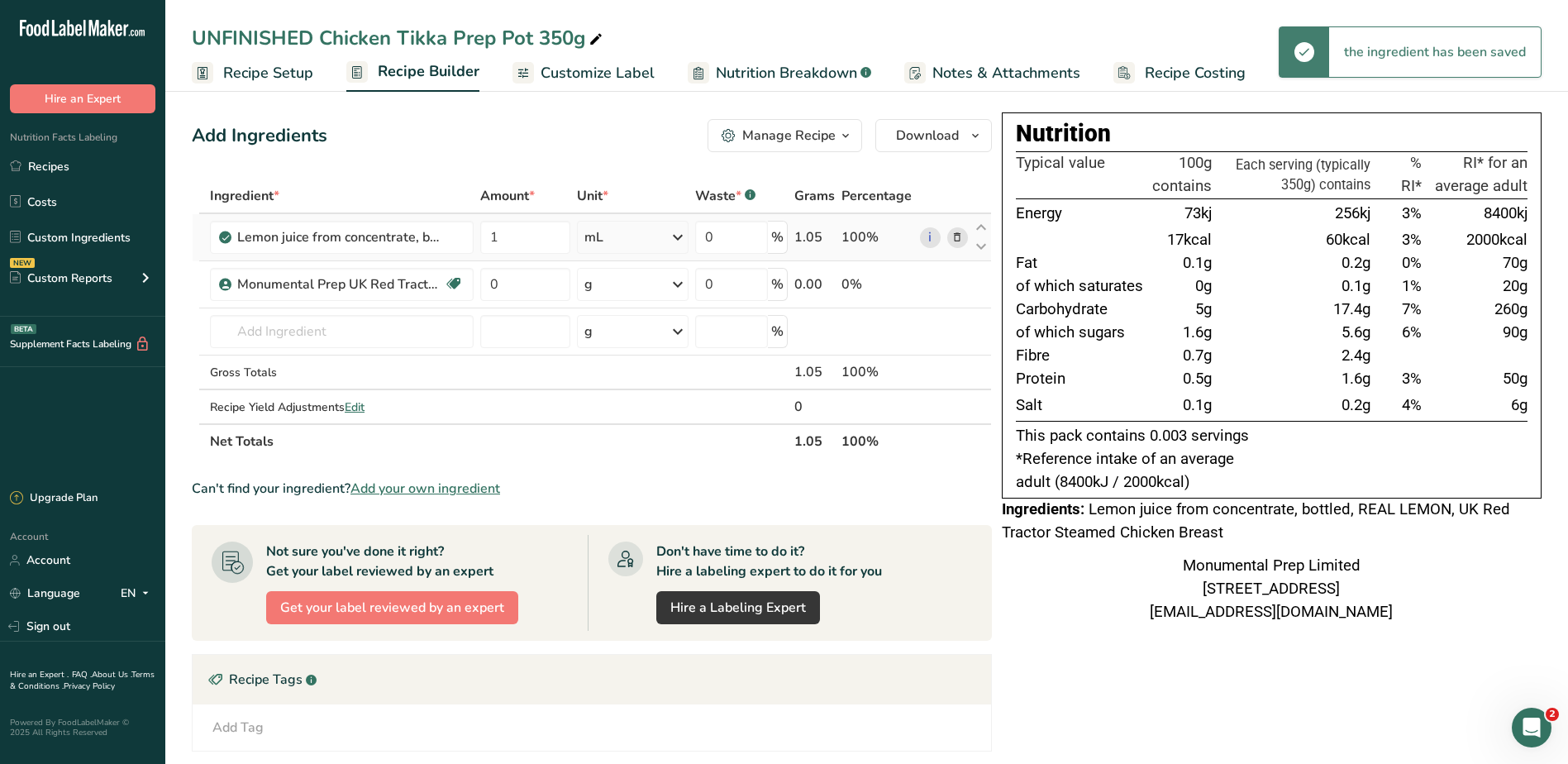
click at [956, 234] on icon at bounding box center [957, 237] width 12 height 18
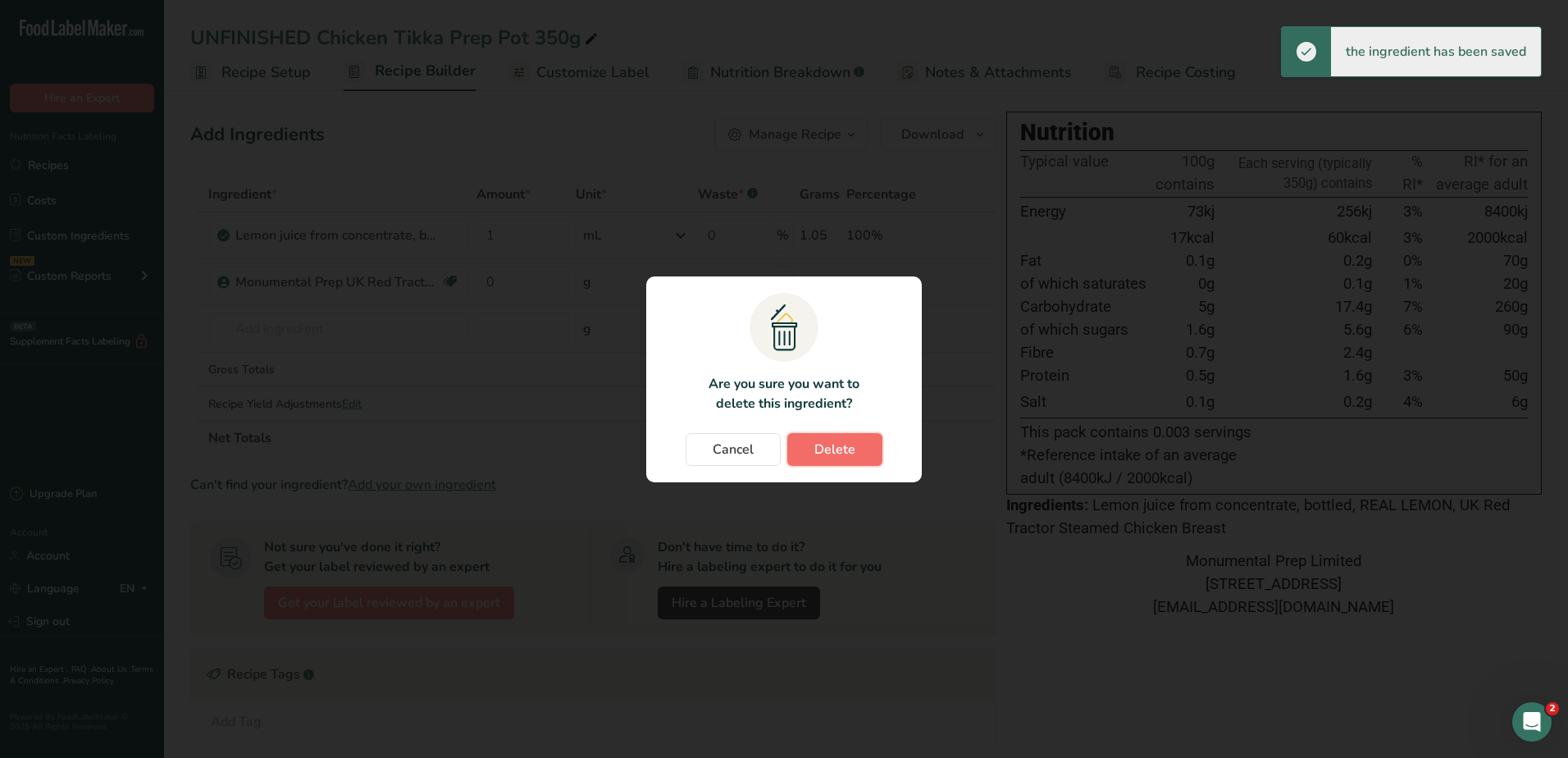
click at [833, 454] on span "Delete" at bounding box center [834, 449] width 41 height 19
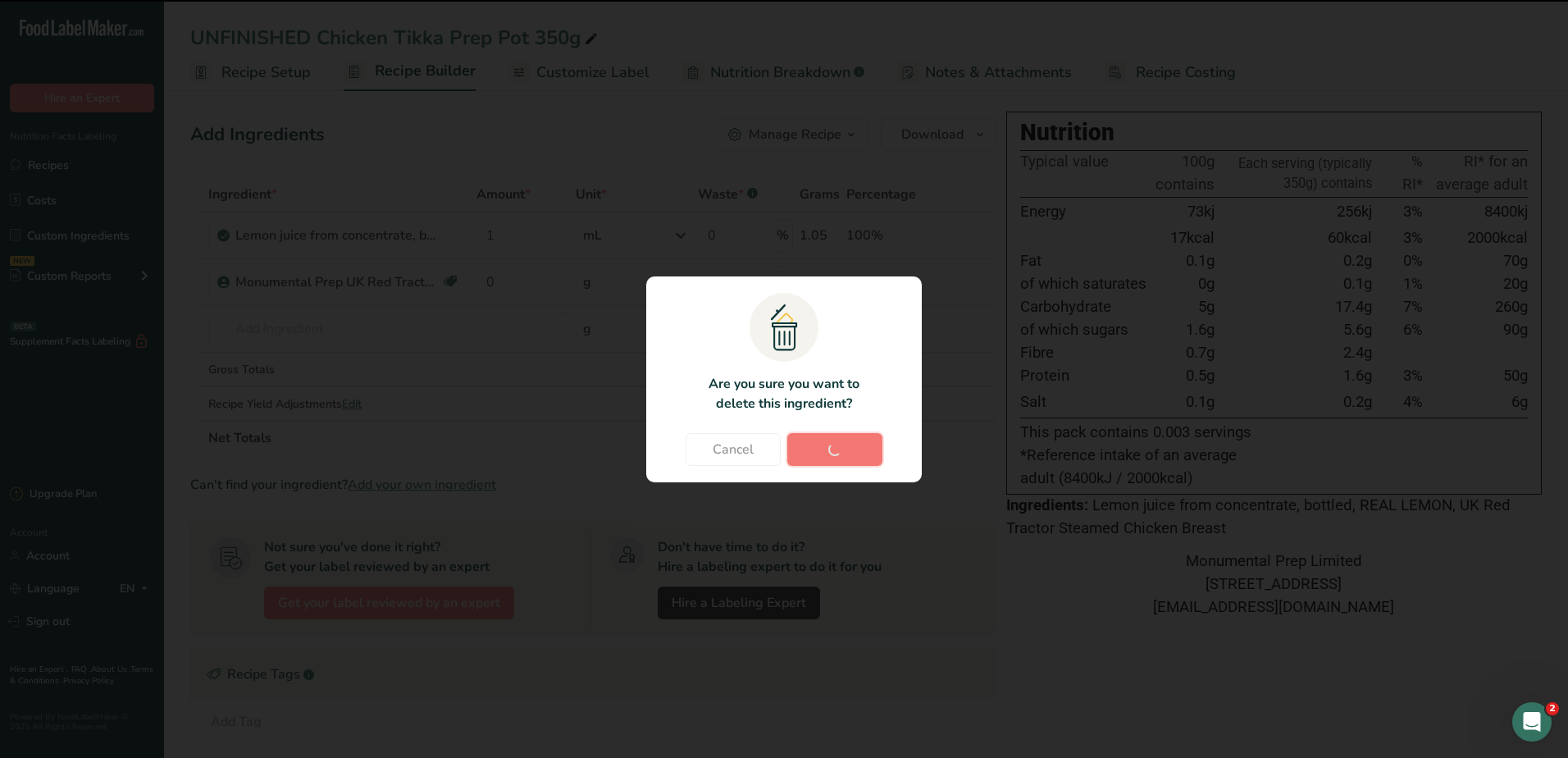
type input "0"
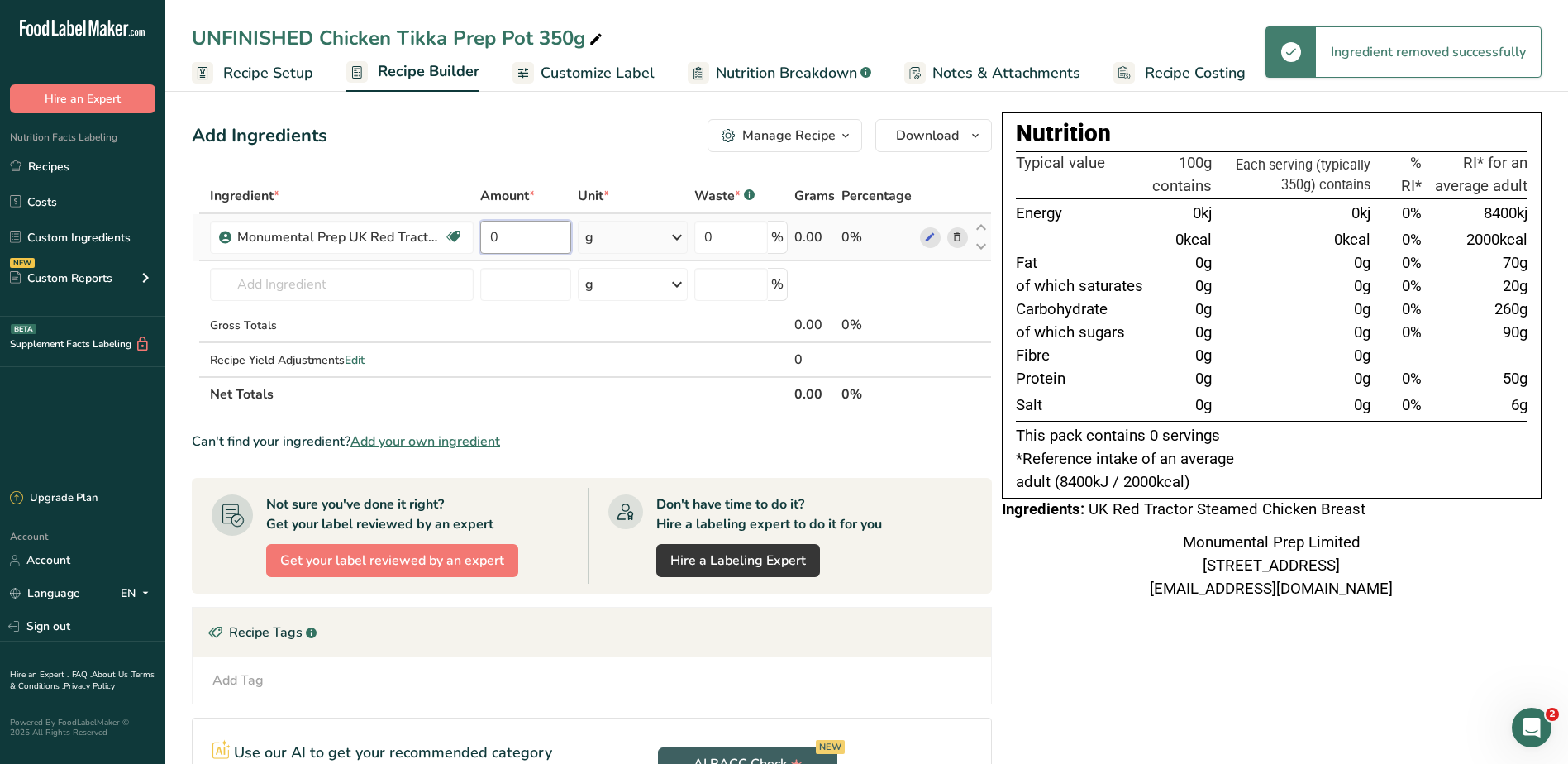
drag, startPoint x: 487, startPoint y: 228, endPoint x: 412, endPoint y: 216, distance: 76.0
click at [430, 220] on tr "Monumental Prep UK Red Tractor Steamed Chicken Breast Dairy free Gluten free So…" at bounding box center [591, 237] width 798 height 47
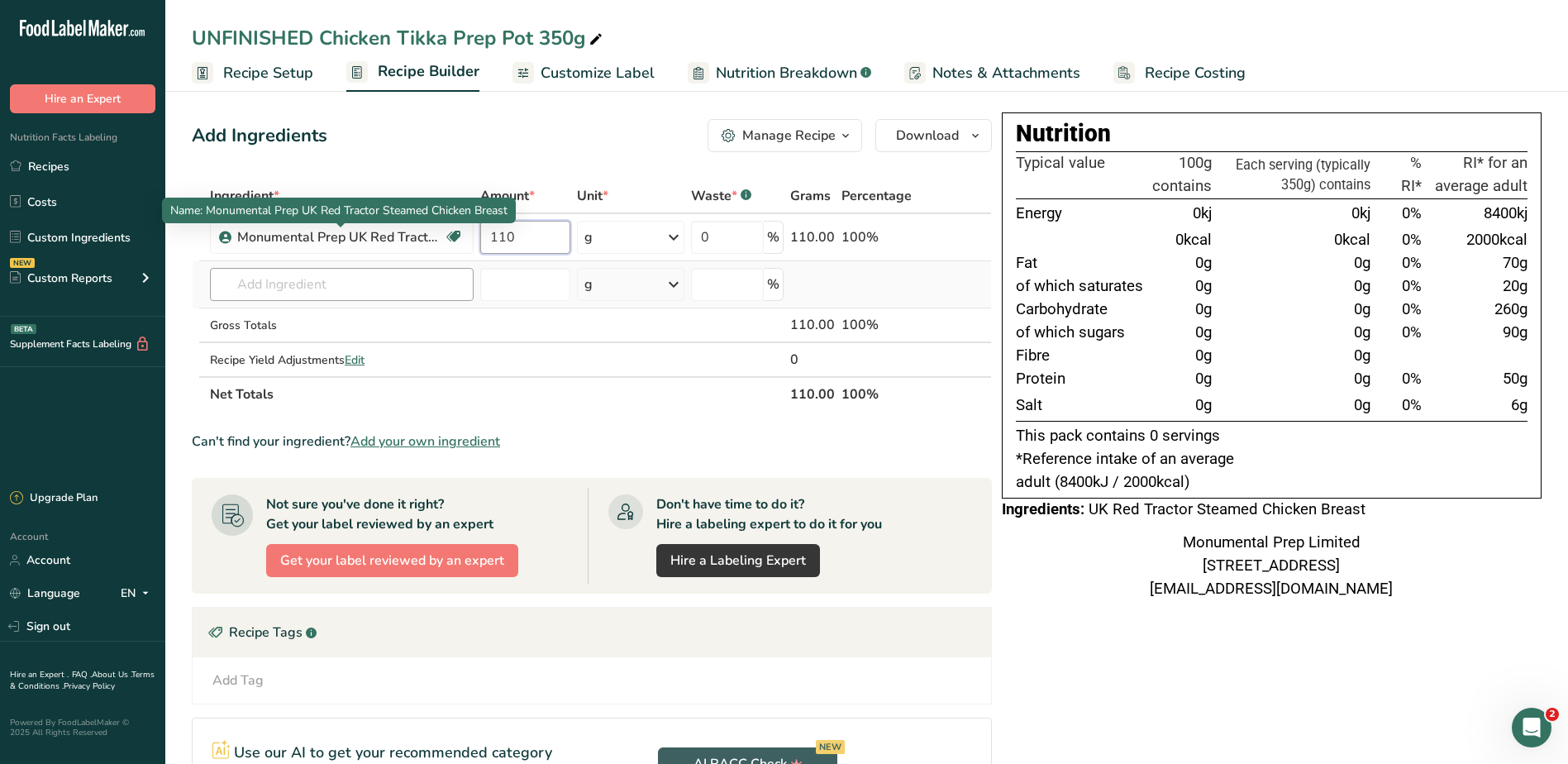
type input "110"
click at [347, 287] on div "Ingredient * Amount * Unit * Waste * .a-a{fill:#347362;}.b-a{fill:#fff;} Grams …" at bounding box center [591, 295] width 800 height 233
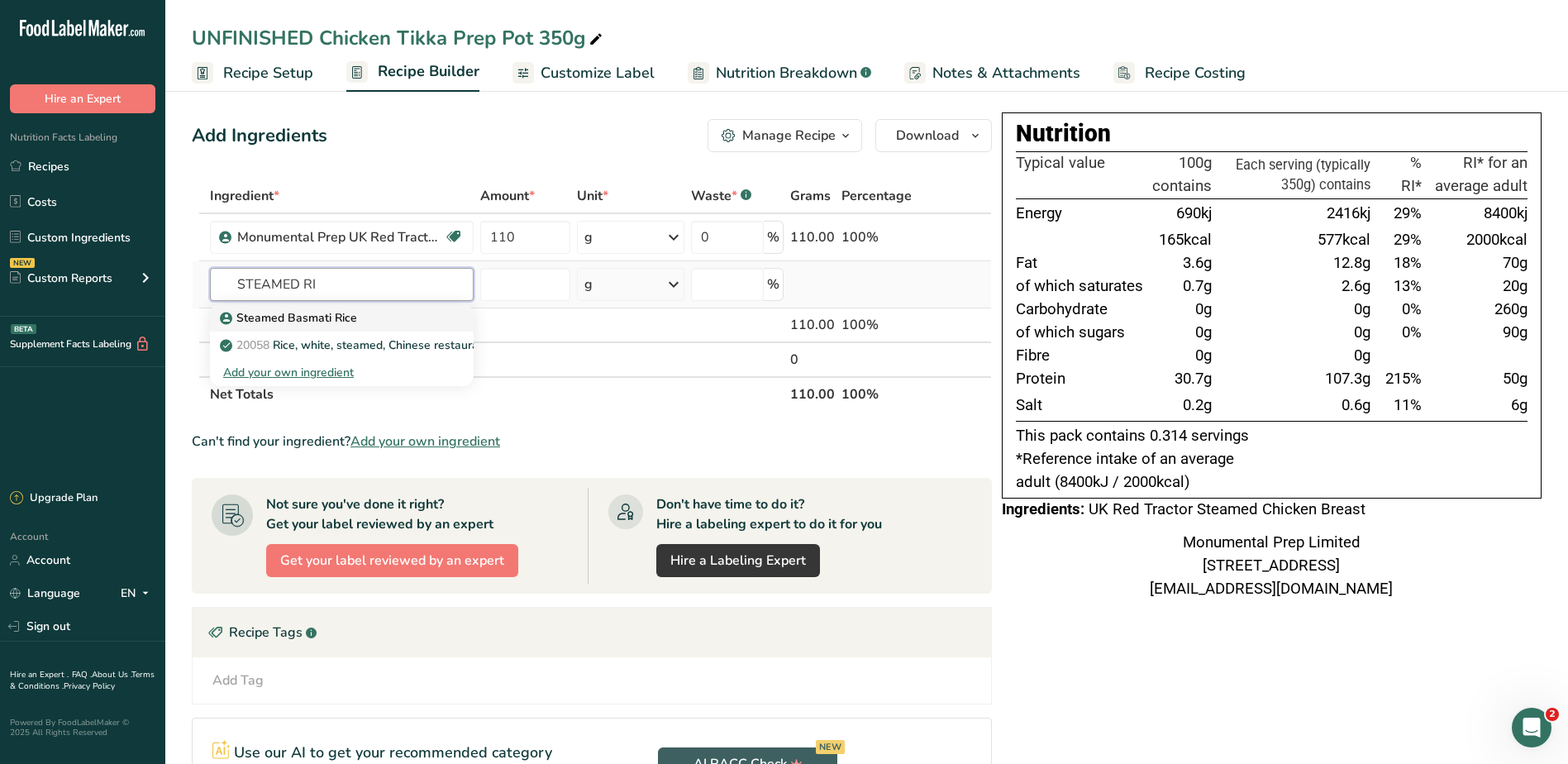
type input "STEAMED RI"
click at [313, 318] on p "Steamed Basmati Rice" at bounding box center [290, 318] width 133 height 18
type input "Steamed Basmati Rice"
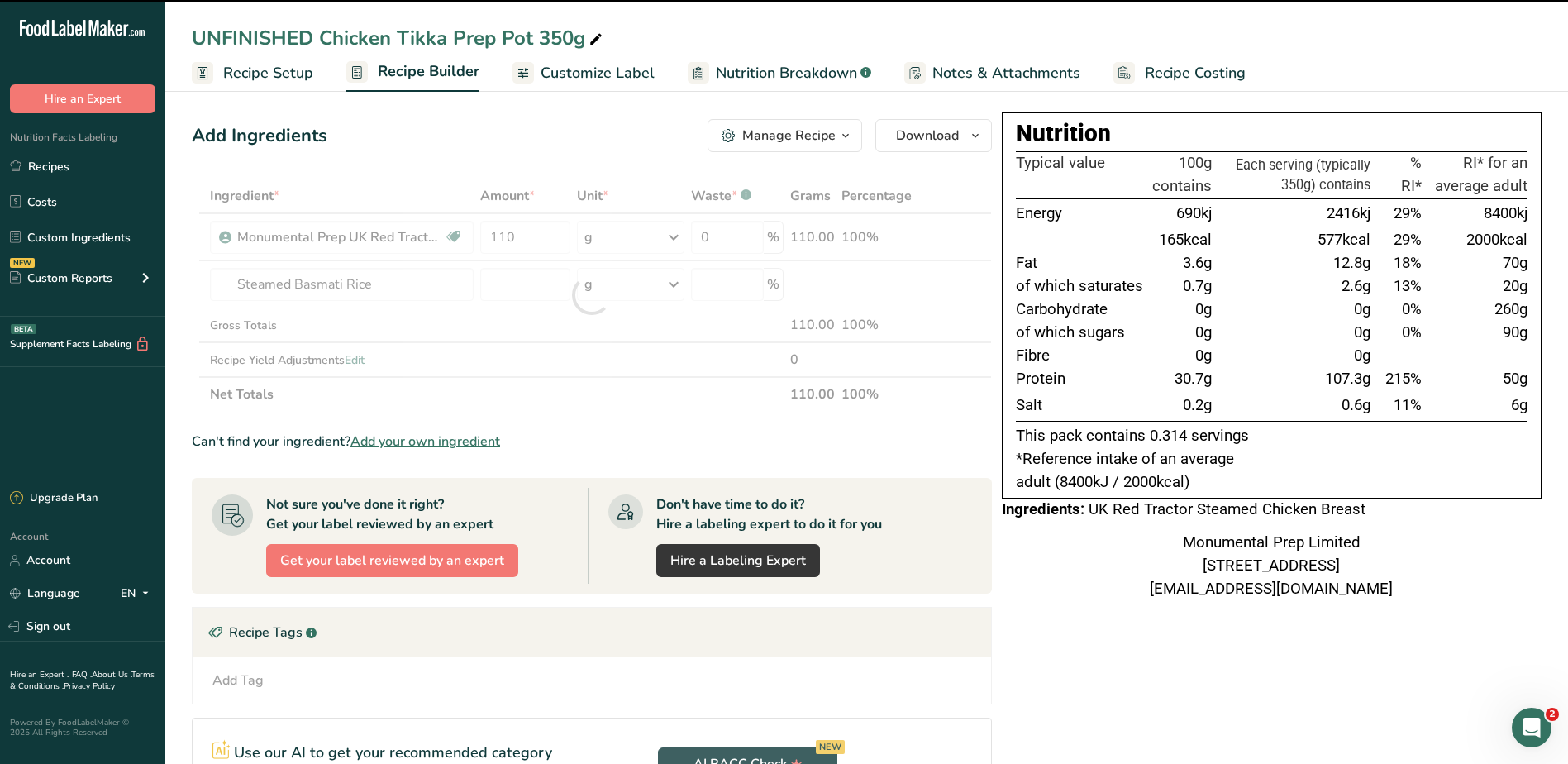
type input "0"
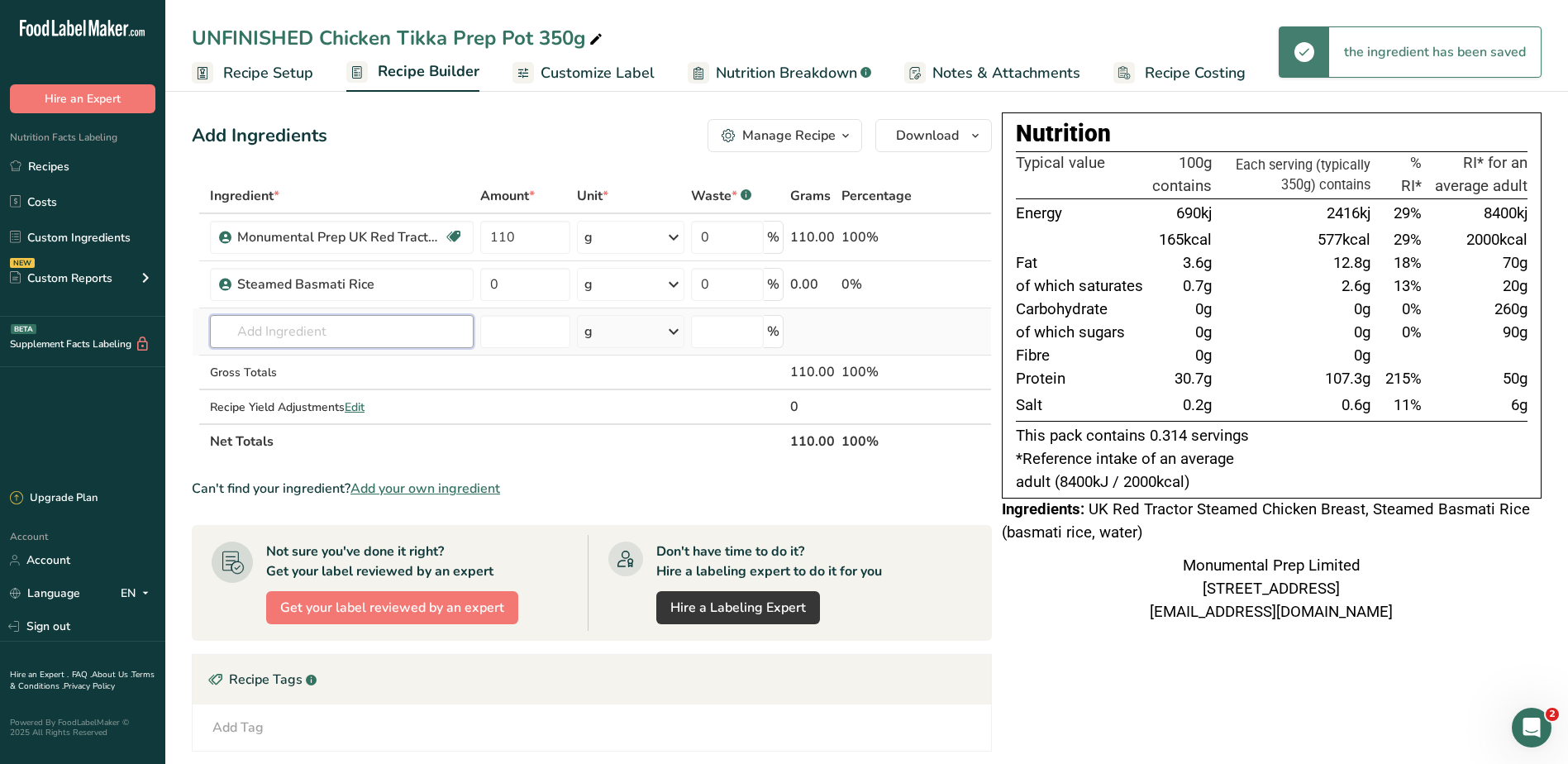
click at [337, 325] on input "text" at bounding box center [341, 331] width 264 height 33
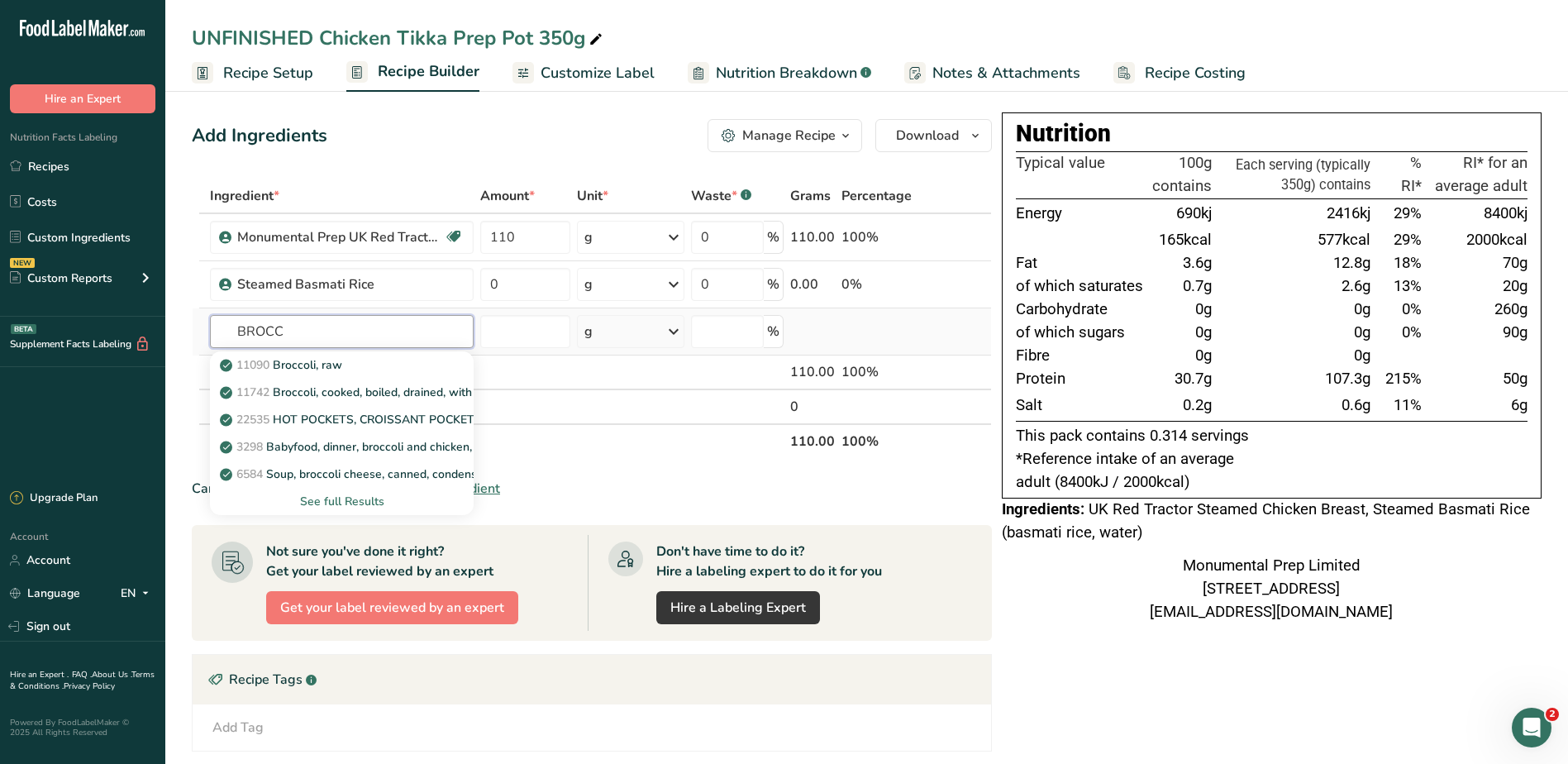
type input "BROCC"
click at [344, 498] on div "See full Results" at bounding box center [341, 501] width 237 height 18
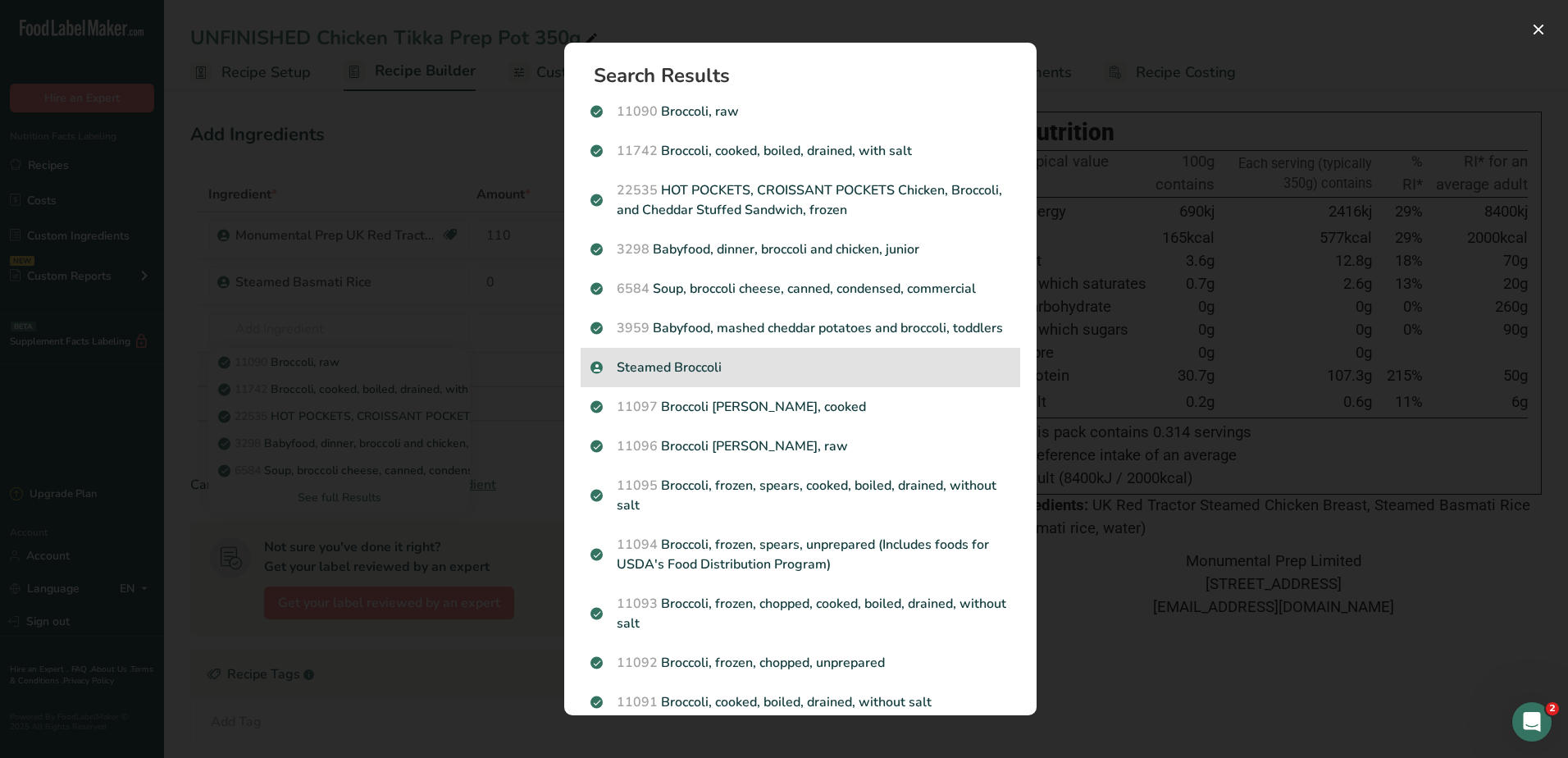
click at [668, 377] on p "Steamed Broccoli" at bounding box center [800, 366] width 420 height 19
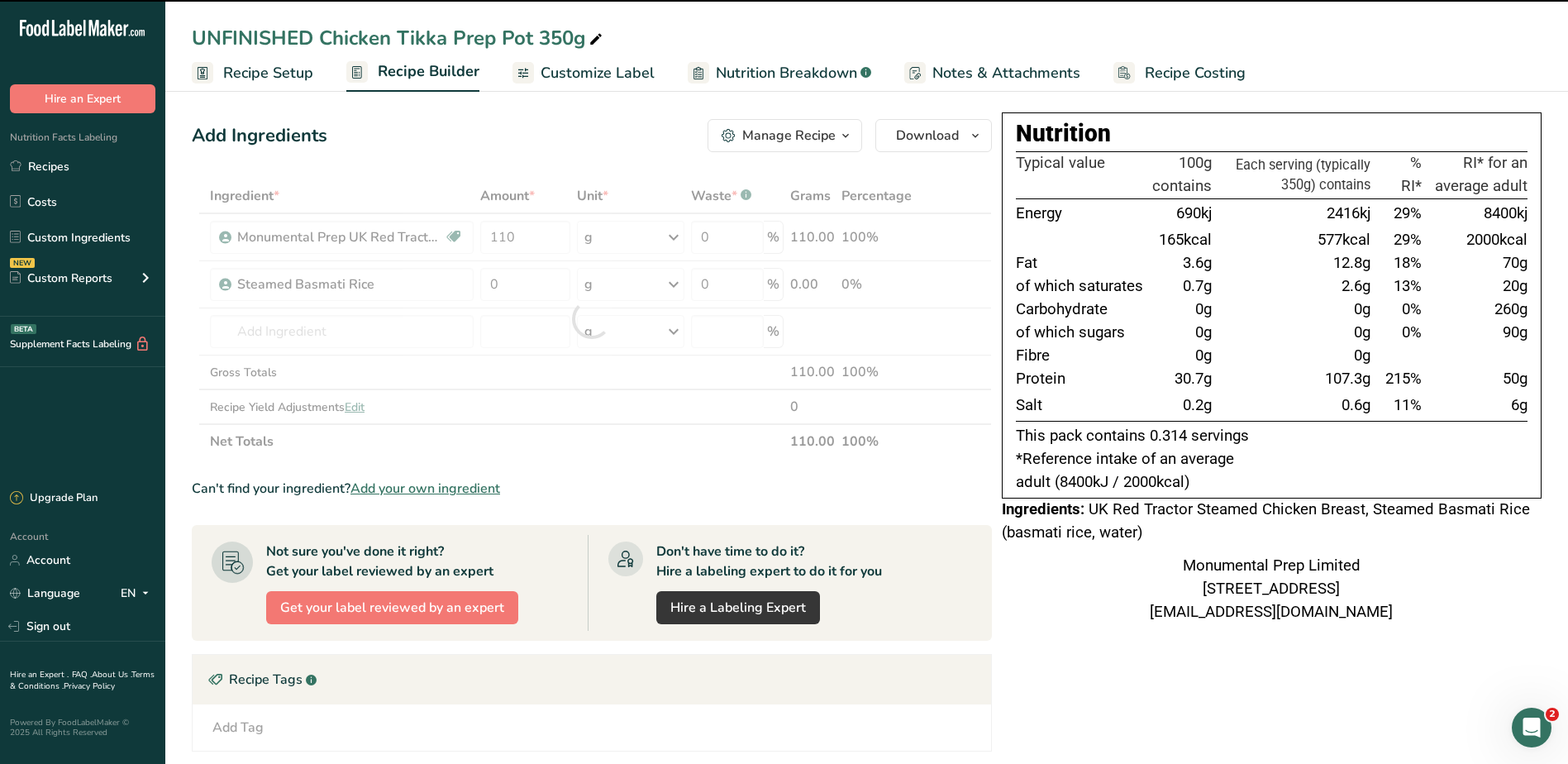
type input "0"
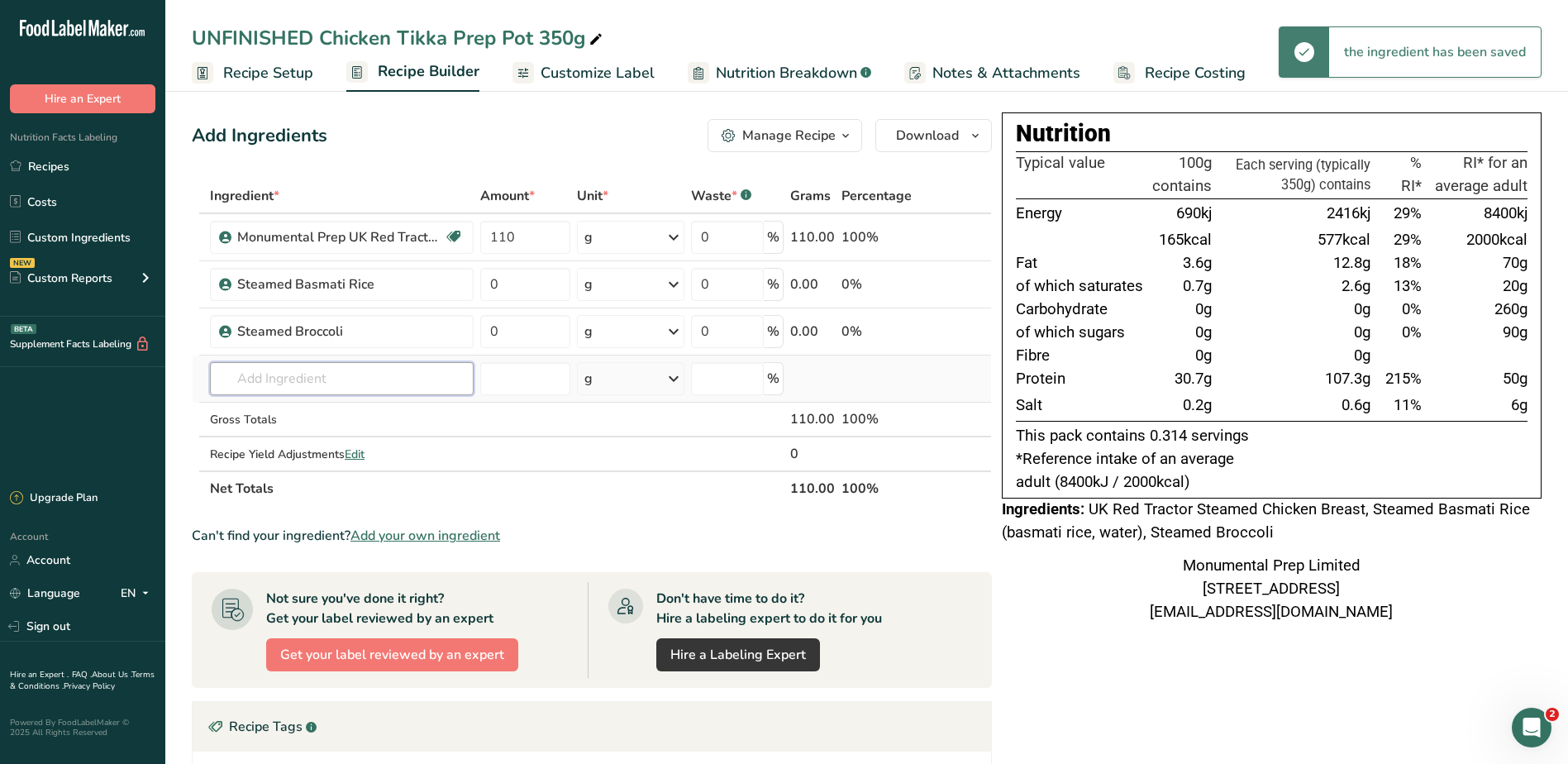
click at [323, 369] on input "text" at bounding box center [341, 378] width 264 height 33
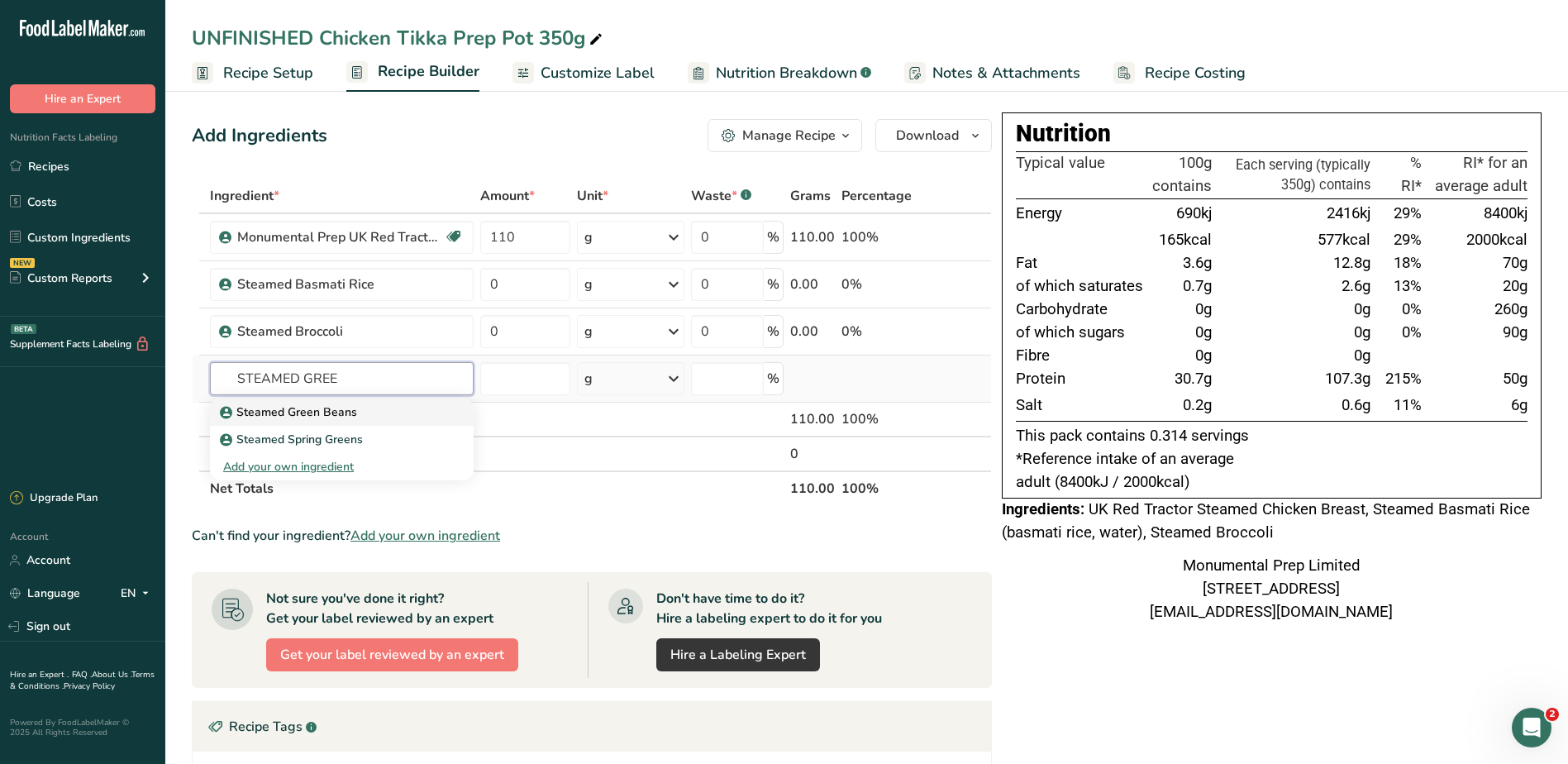
type input "STEAMED GREE"
click at [290, 410] on p "Steamed Green Beans" at bounding box center [290, 412] width 133 height 18
type input "Steamed Green Beans"
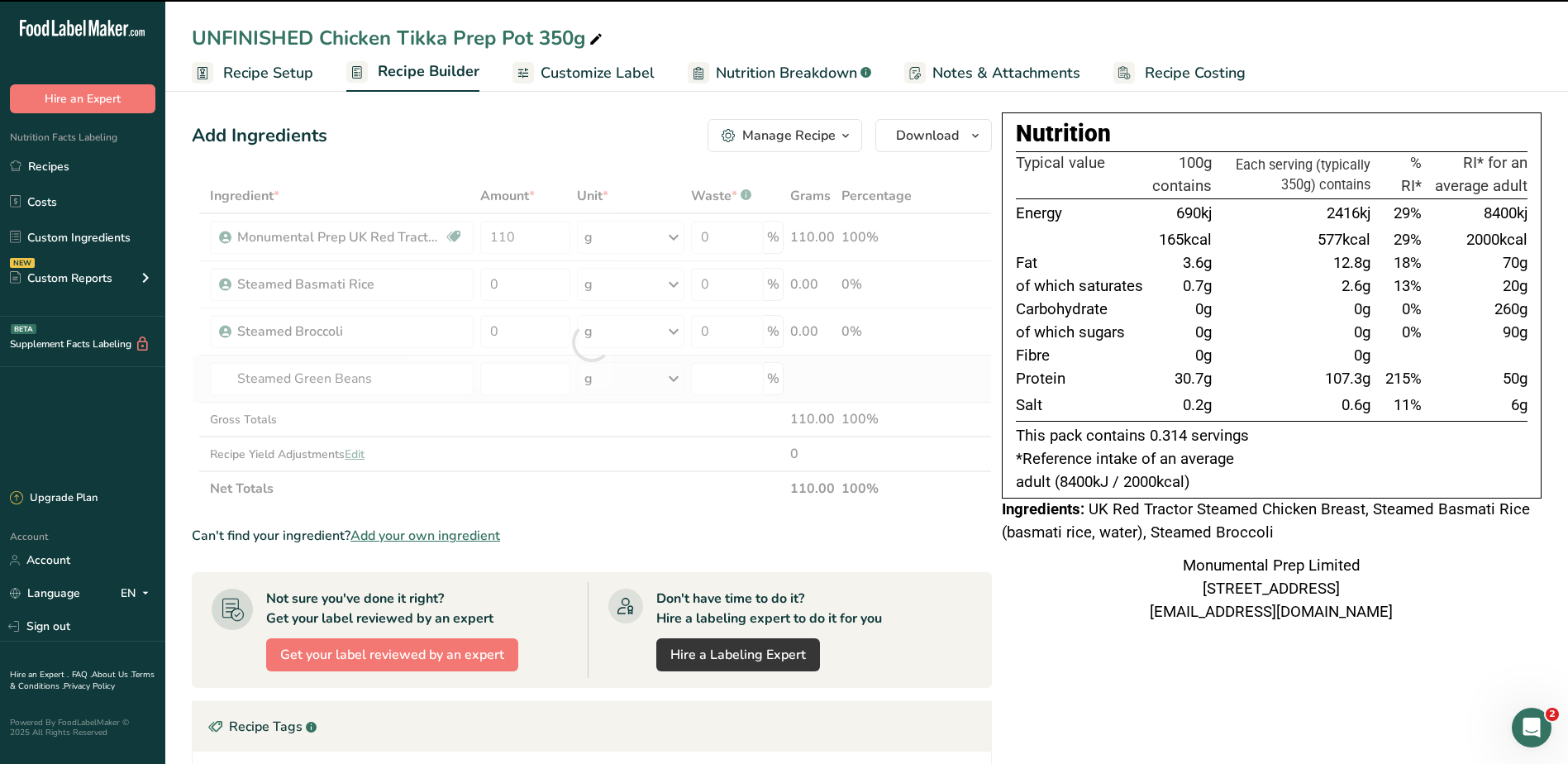
type input "0"
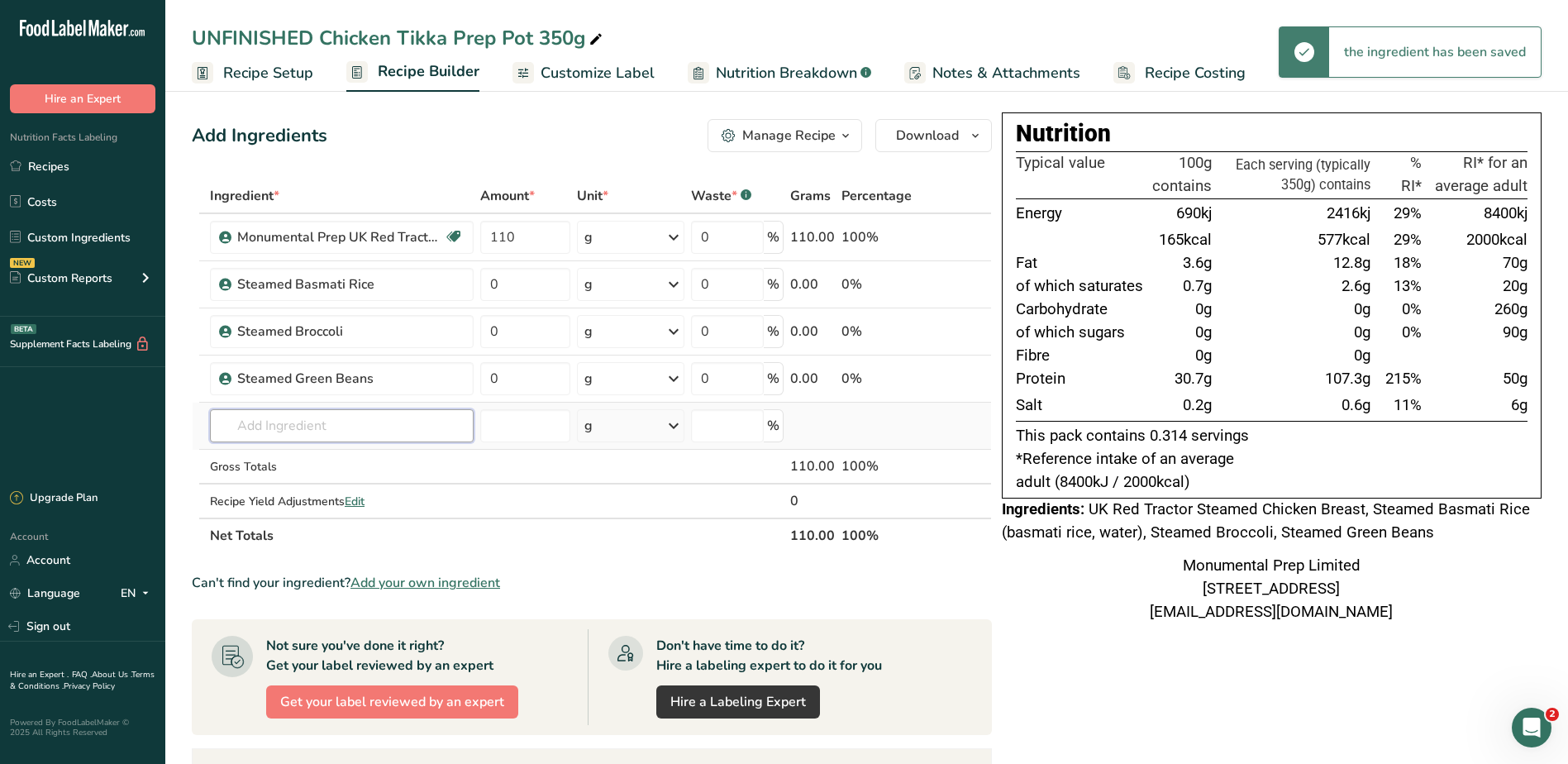
click at [305, 431] on input "text" at bounding box center [341, 425] width 264 height 33
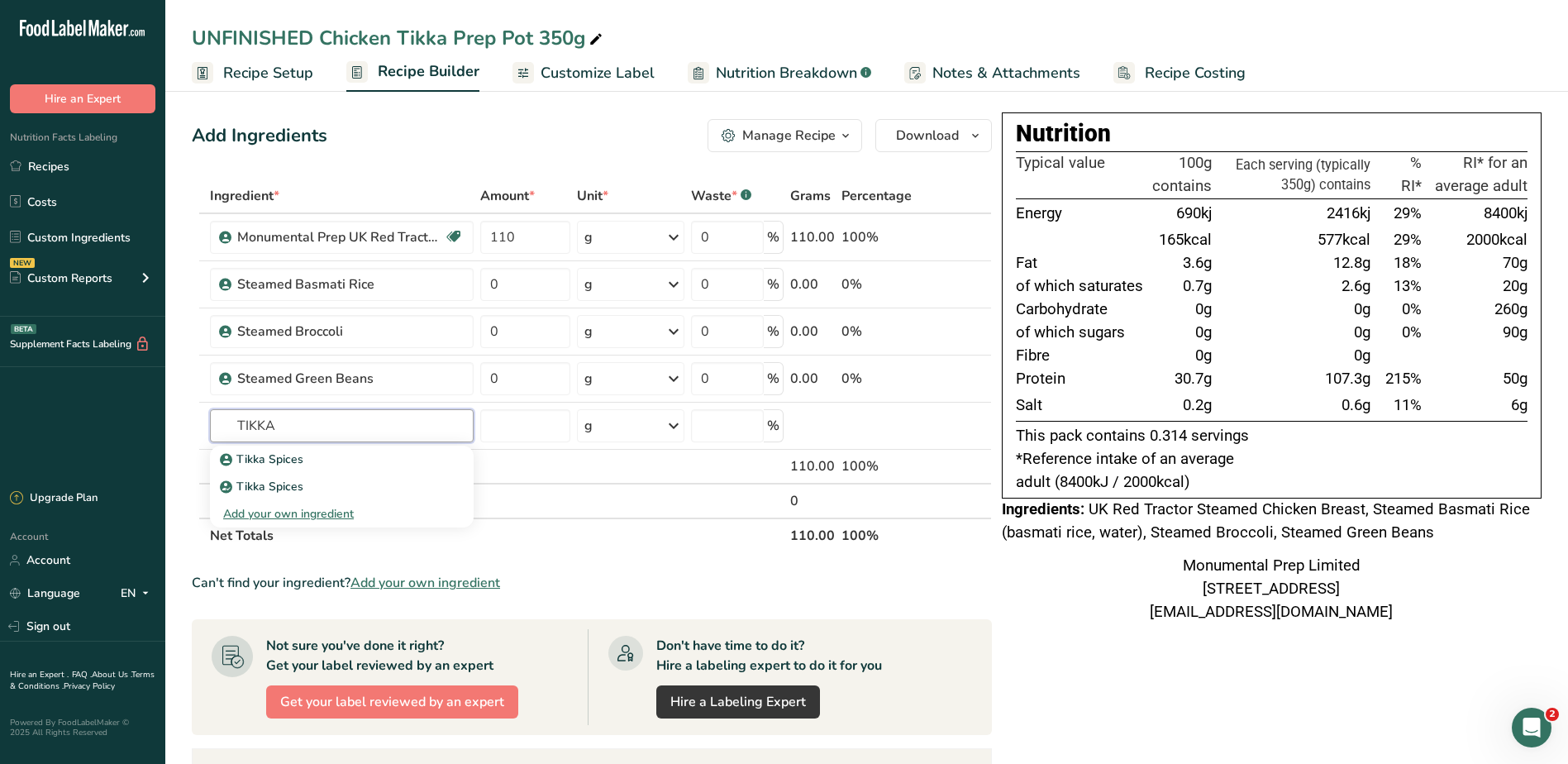
drag, startPoint x: 284, startPoint y: 423, endPoint x: 158, endPoint y: 422, distance: 126.0
click at [158, 422] on div ".a-20{fill:#fff;} Hire an Expert Nutrition Facts Labeling Recipes Costs Custom …" at bounding box center [784, 569] width 1568 height 1138
click at [344, 419] on input "TIKKA" at bounding box center [341, 425] width 264 height 33
type input "TIKKA SAUCE"
click at [918, 478] on td at bounding box center [944, 467] width 55 height 35
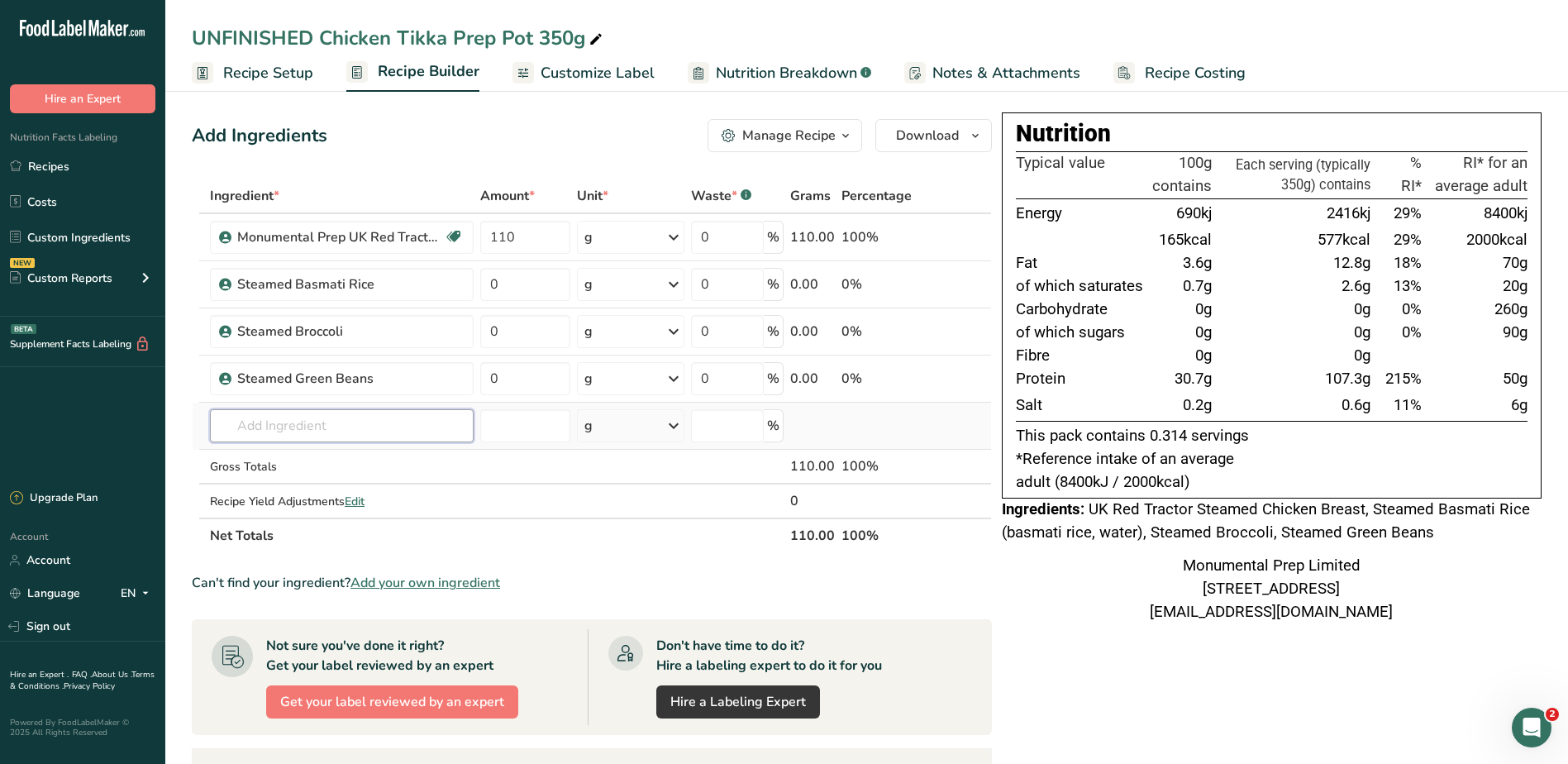
click at [323, 421] on input "text" at bounding box center [341, 425] width 264 height 33
type input "TIKKA SAUCE"
click at [306, 459] on p "Tikka [PERSON_NAME] Sauce" at bounding box center [310, 459] width 175 height 18
type input "Tikka [PERSON_NAME] Sauce"
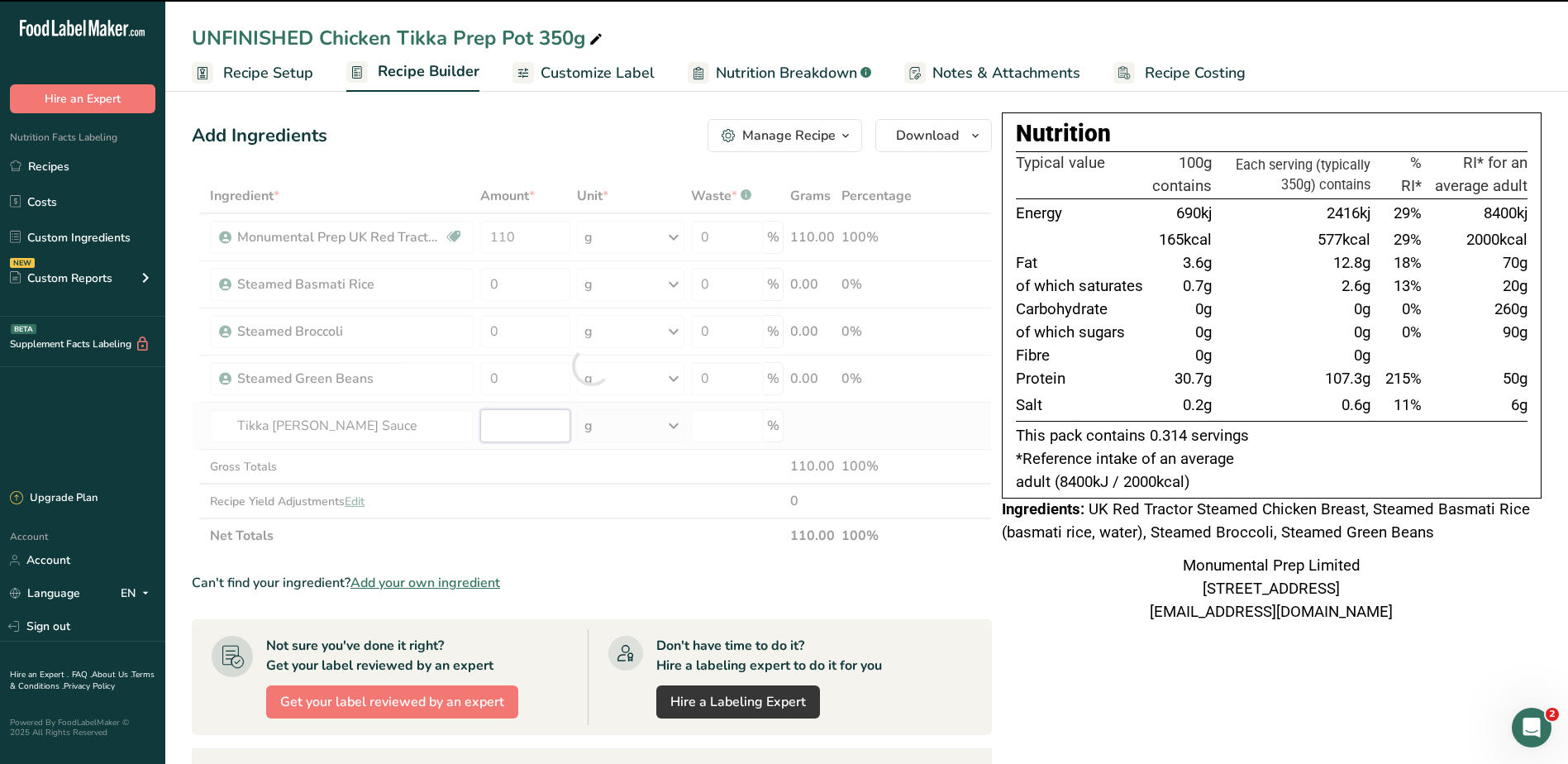
click at [511, 423] on input "number" at bounding box center [525, 425] width 90 height 33
type input "0"
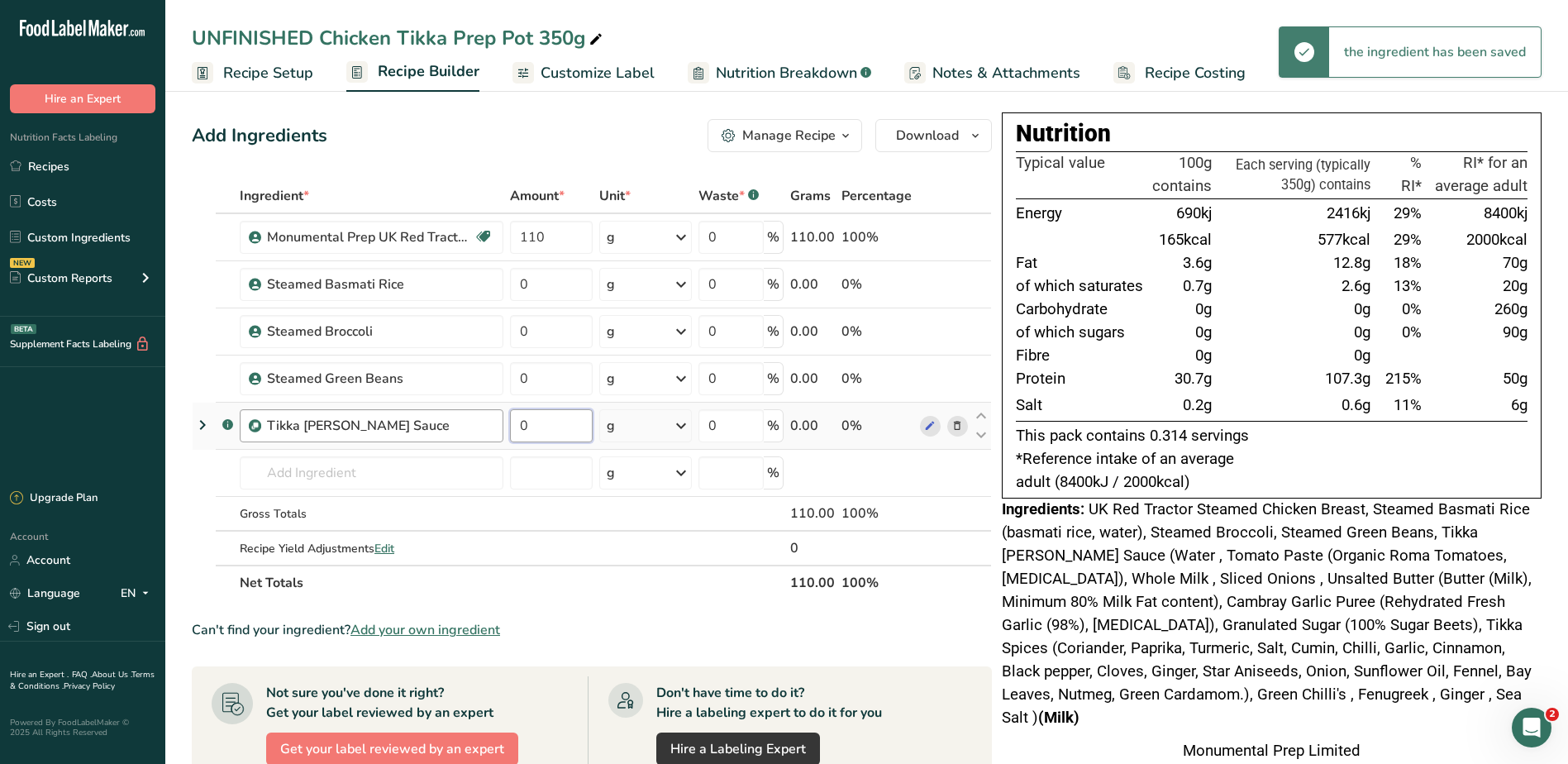
drag, startPoint x: 562, startPoint y: 422, endPoint x: 449, endPoint y: 412, distance: 113.4
click at [449, 412] on tr ".a-a{fill:#347362;}.b-a{fill:#fff;} Tikka [PERSON_NAME] Sauce 0 g Weight Units …" at bounding box center [591, 426] width 798 height 47
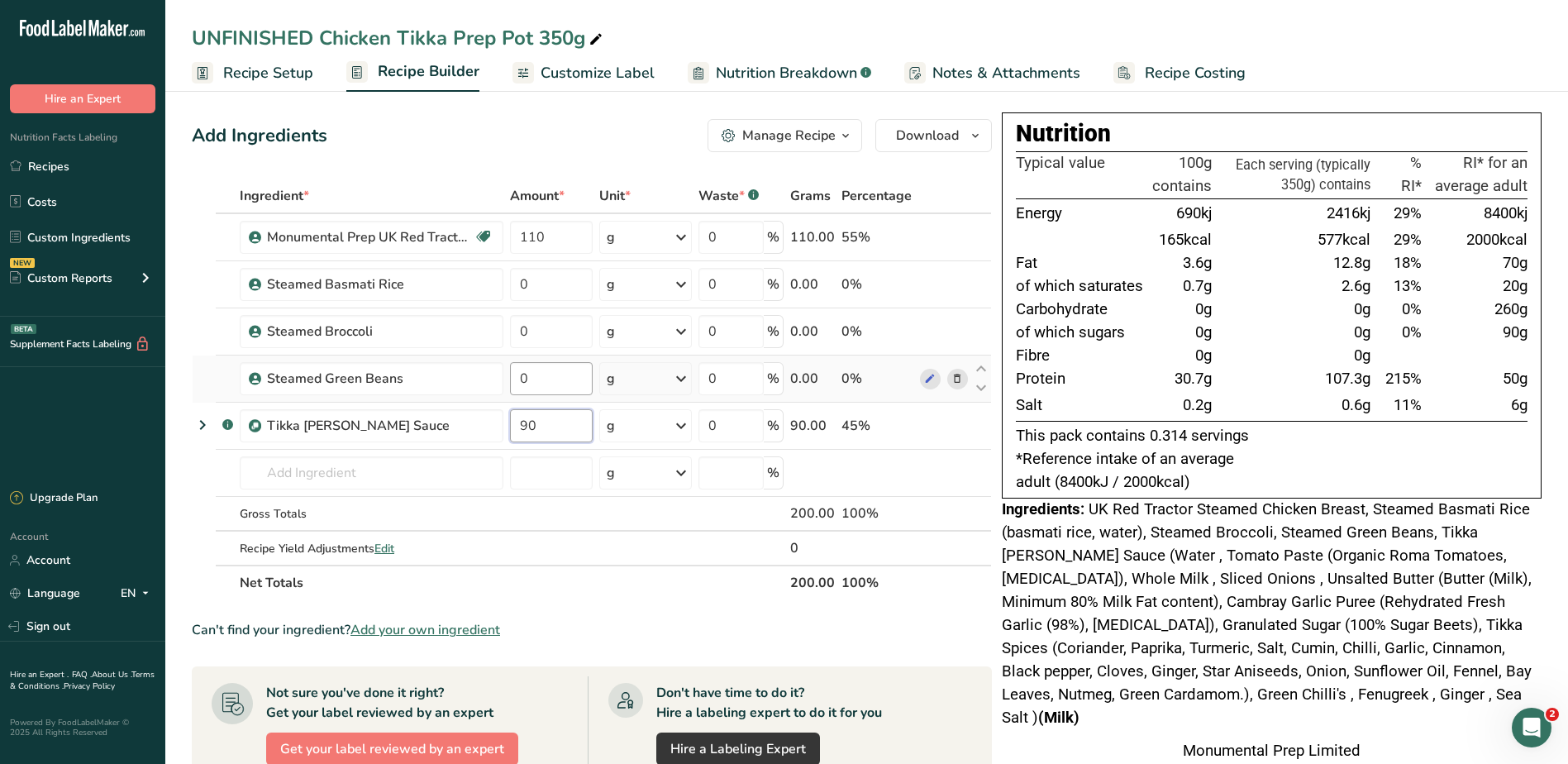
type input "90"
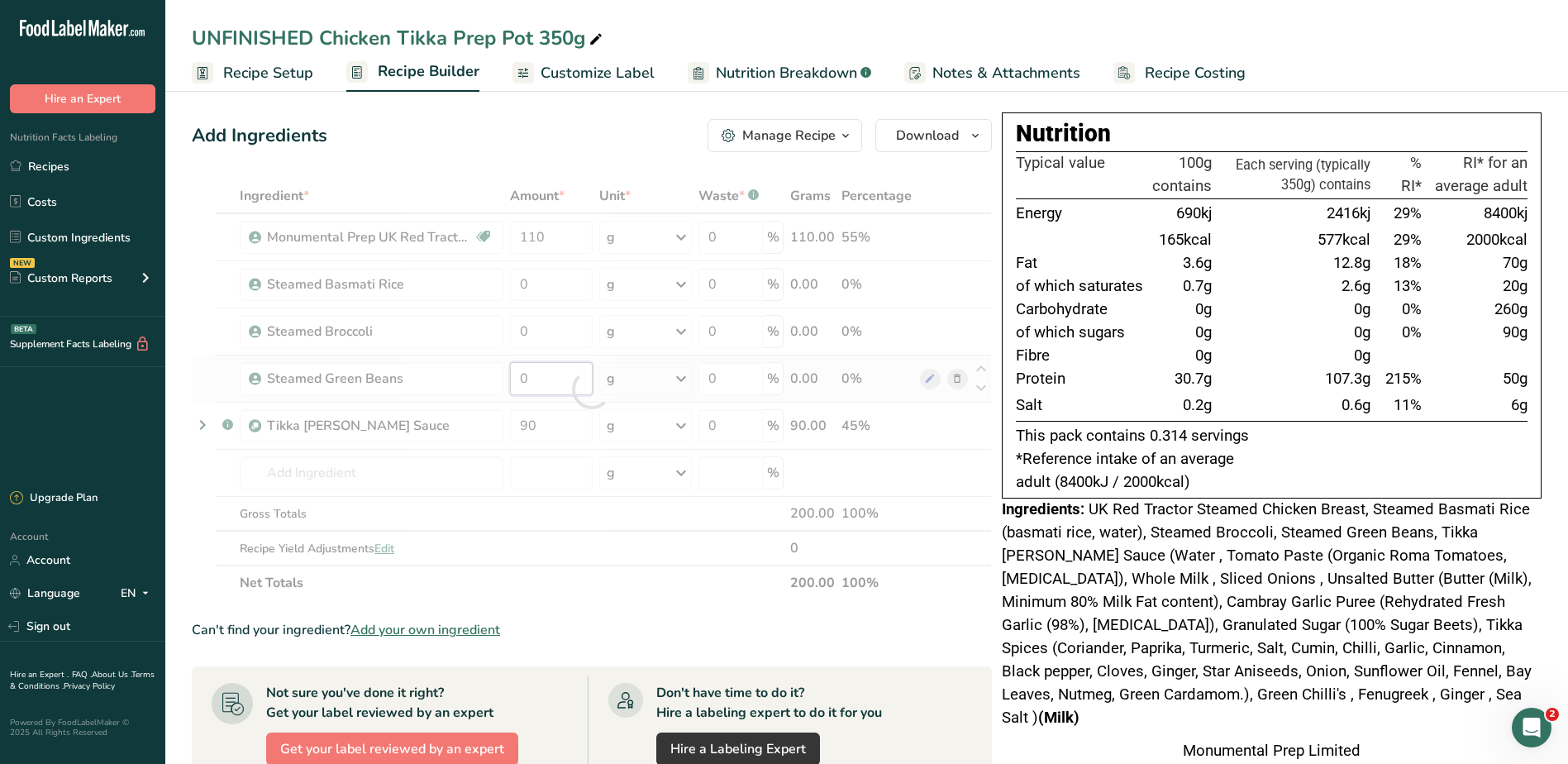
click at [568, 385] on div "Ingredient * Amount * Unit * Waste * .a-a{fill:#347362;}.b-a{fill:#fff;} Grams …" at bounding box center [591, 389] width 800 height 422
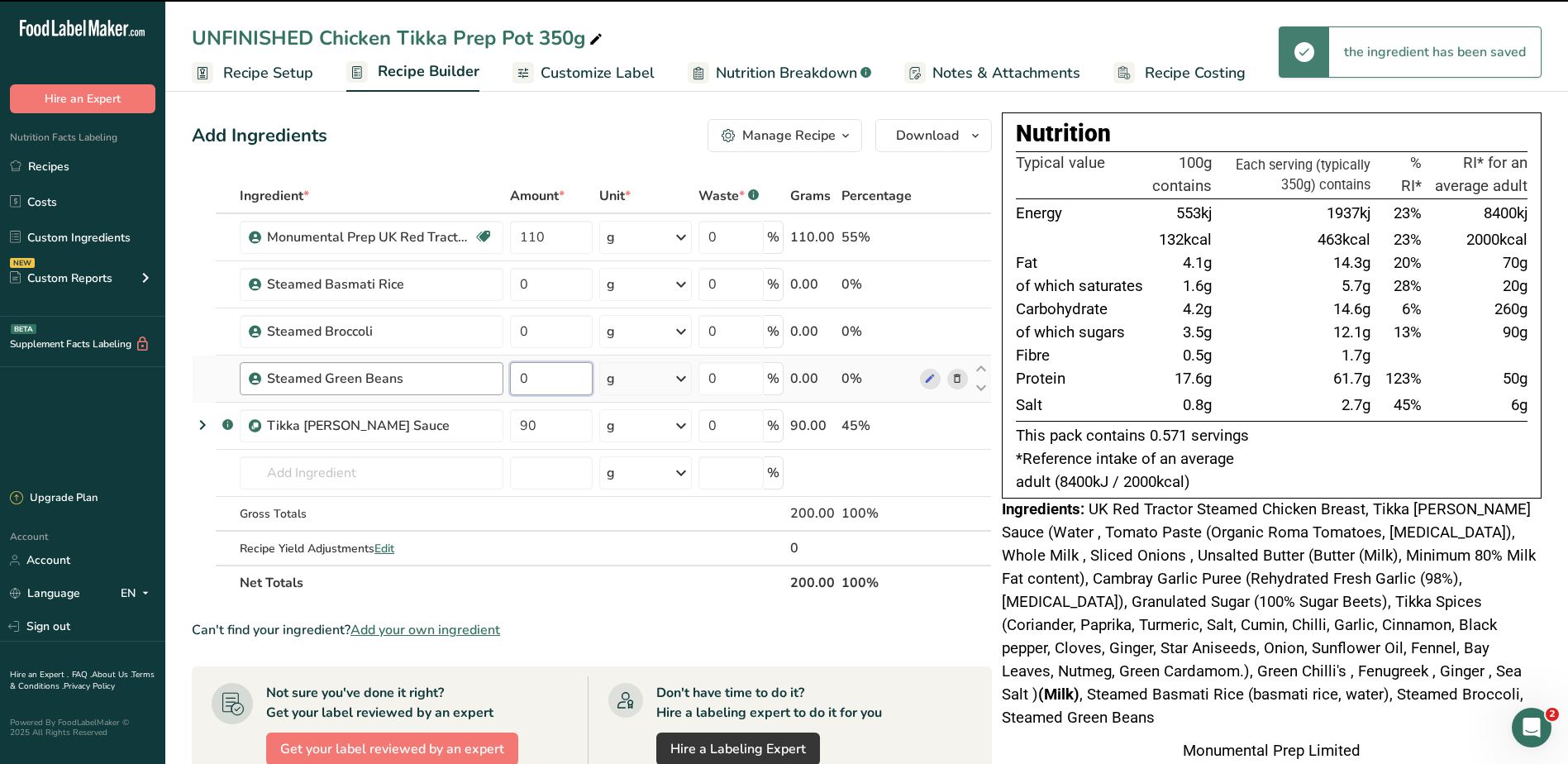
drag, startPoint x: 571, startPoint y: 368, endPoint x: 497, endPoint y: 364, distance: 74.1
click at [497, 364] on tr "Steamed Green Beans 0 g Weight Units g kg mg See more Volume Units l Volume uni…" at bounding box center [591, 379] width 798 height 47
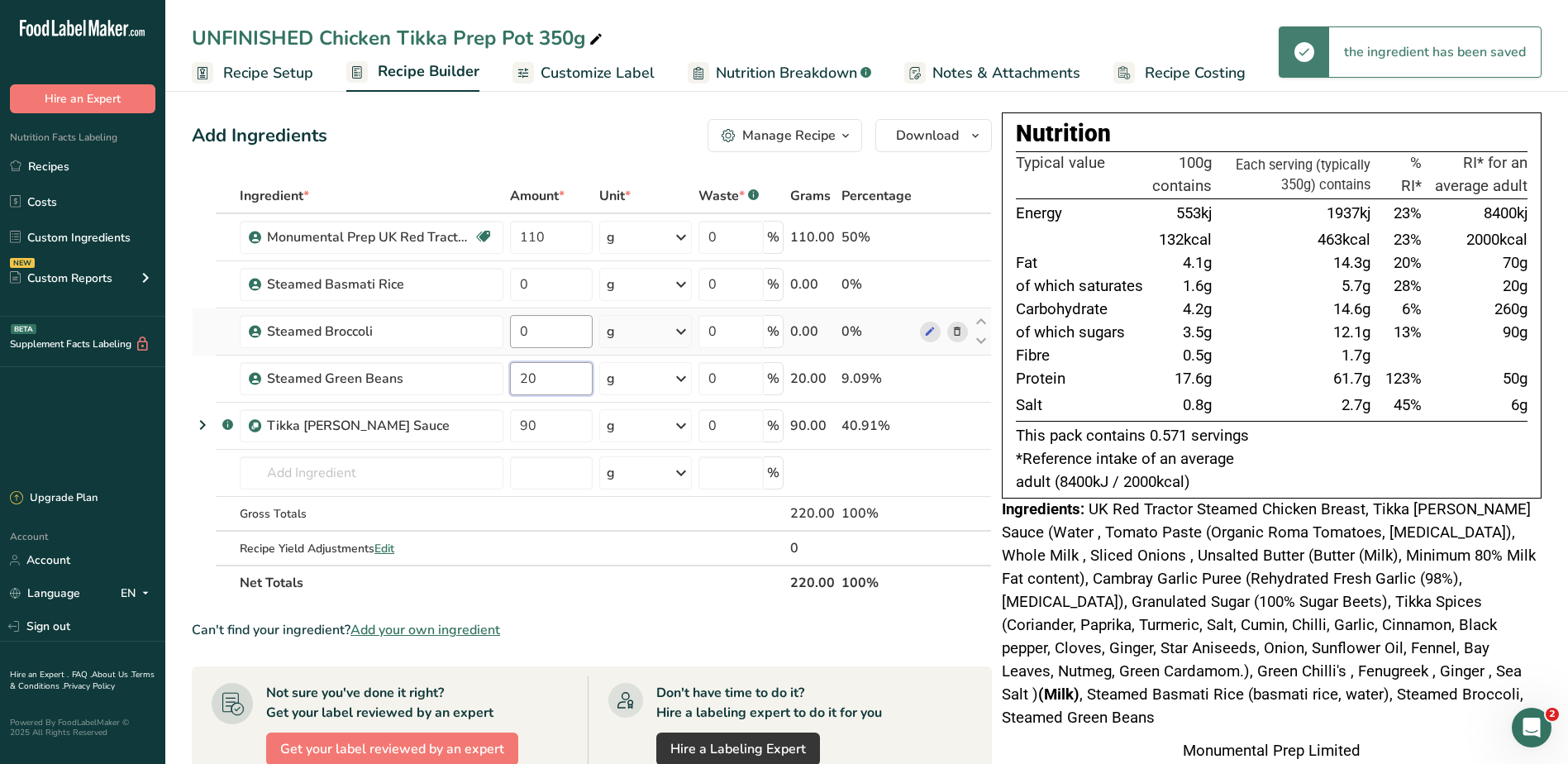
type input "20"
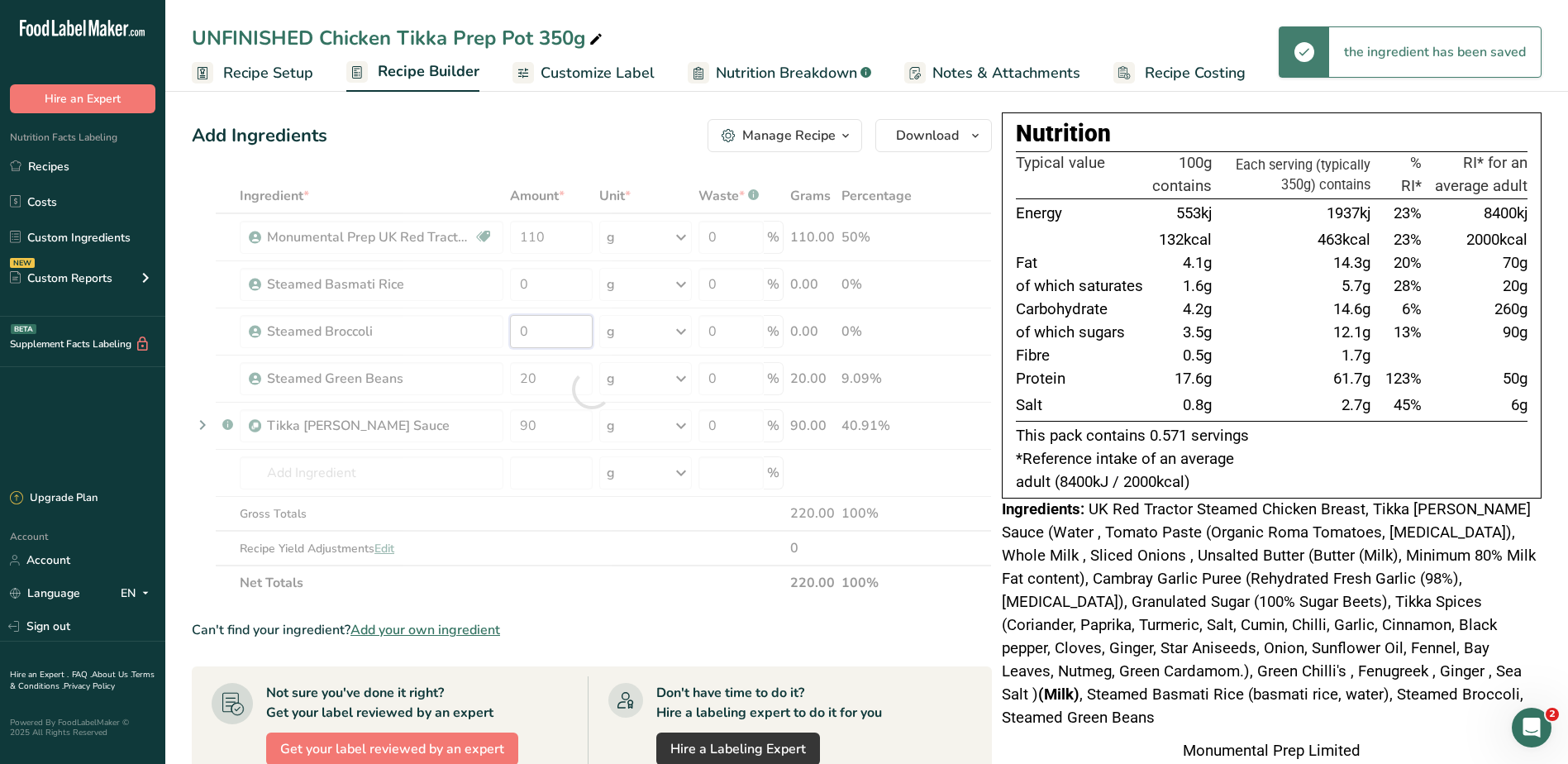
click at [561, 341] on div "Ingredient * Amount * Unit * Waste * .a-a{fill:#347362;}.b-a{fill:#fff;} Grams …" at bounding box center [591, 389] width 800 height 422
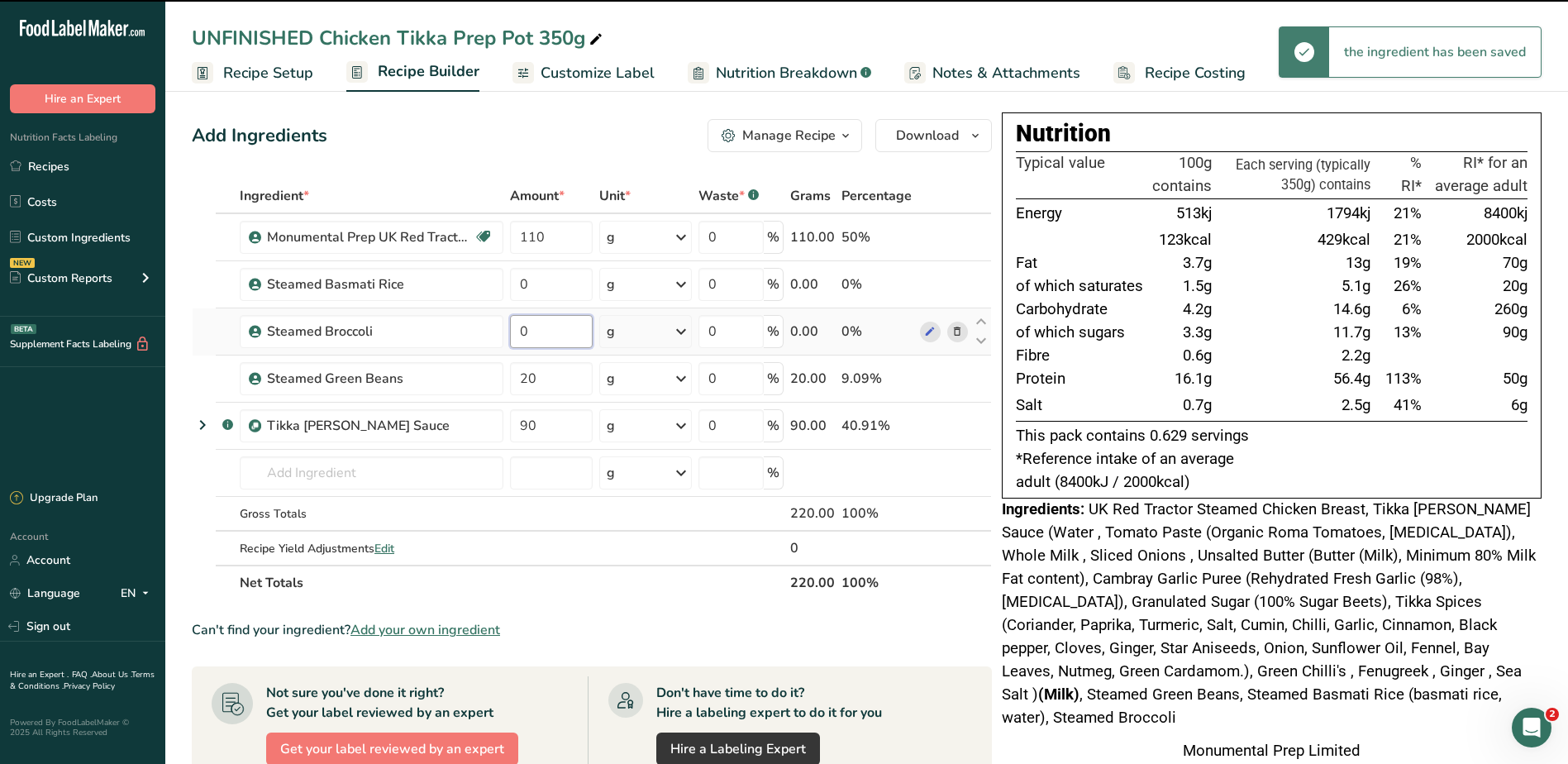
click at [553, 325] on input "0" at bounding box center [552, 331] width 83 height 33
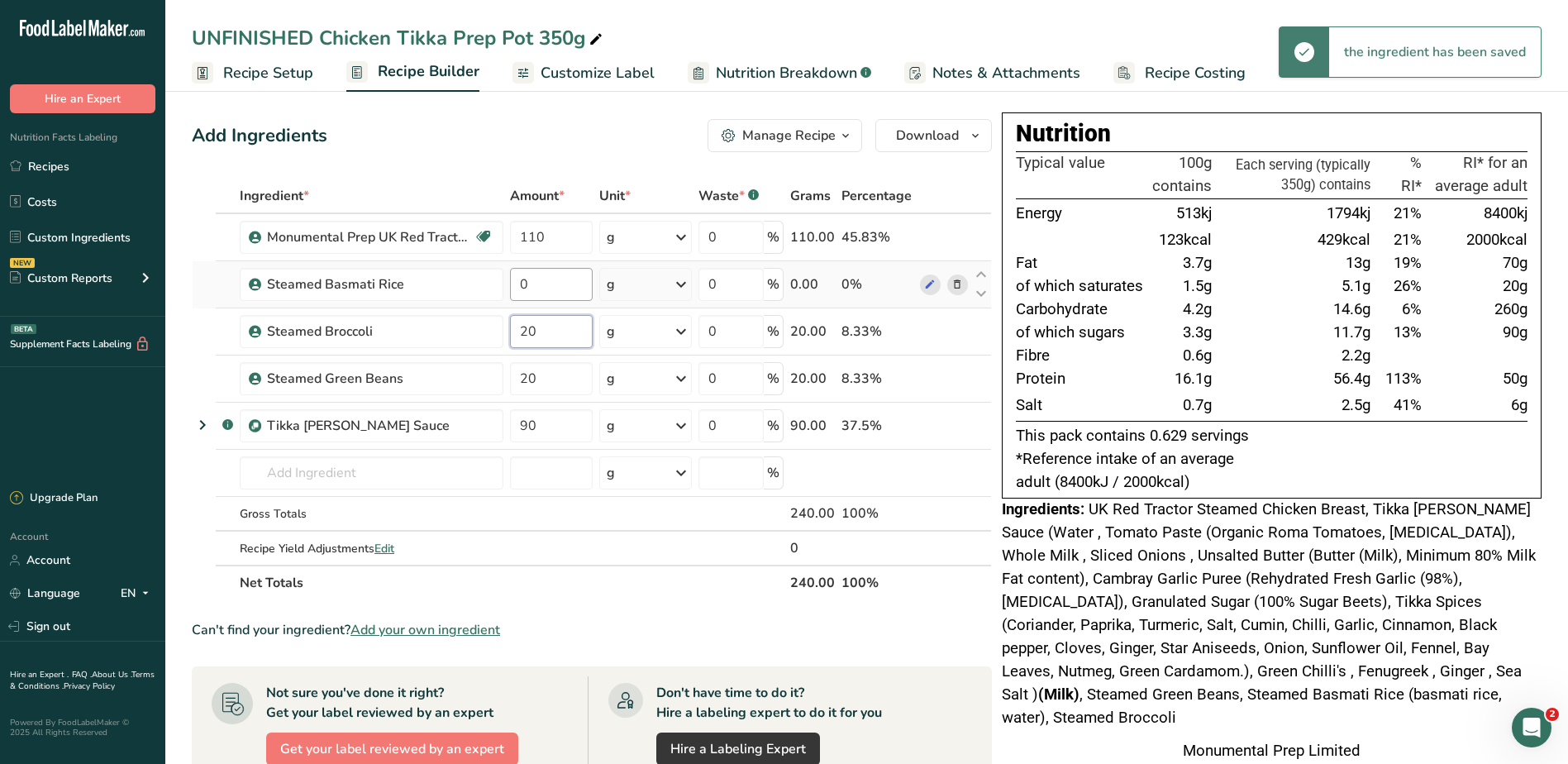
type input "20"
click at [585, 281] on div "Ingredient * Amount * Unit * Waste * .a-a{fill:#347362;}.b-a{fill:#fff;} Grams …" at bounding box center [591, 389] width 800 height 422
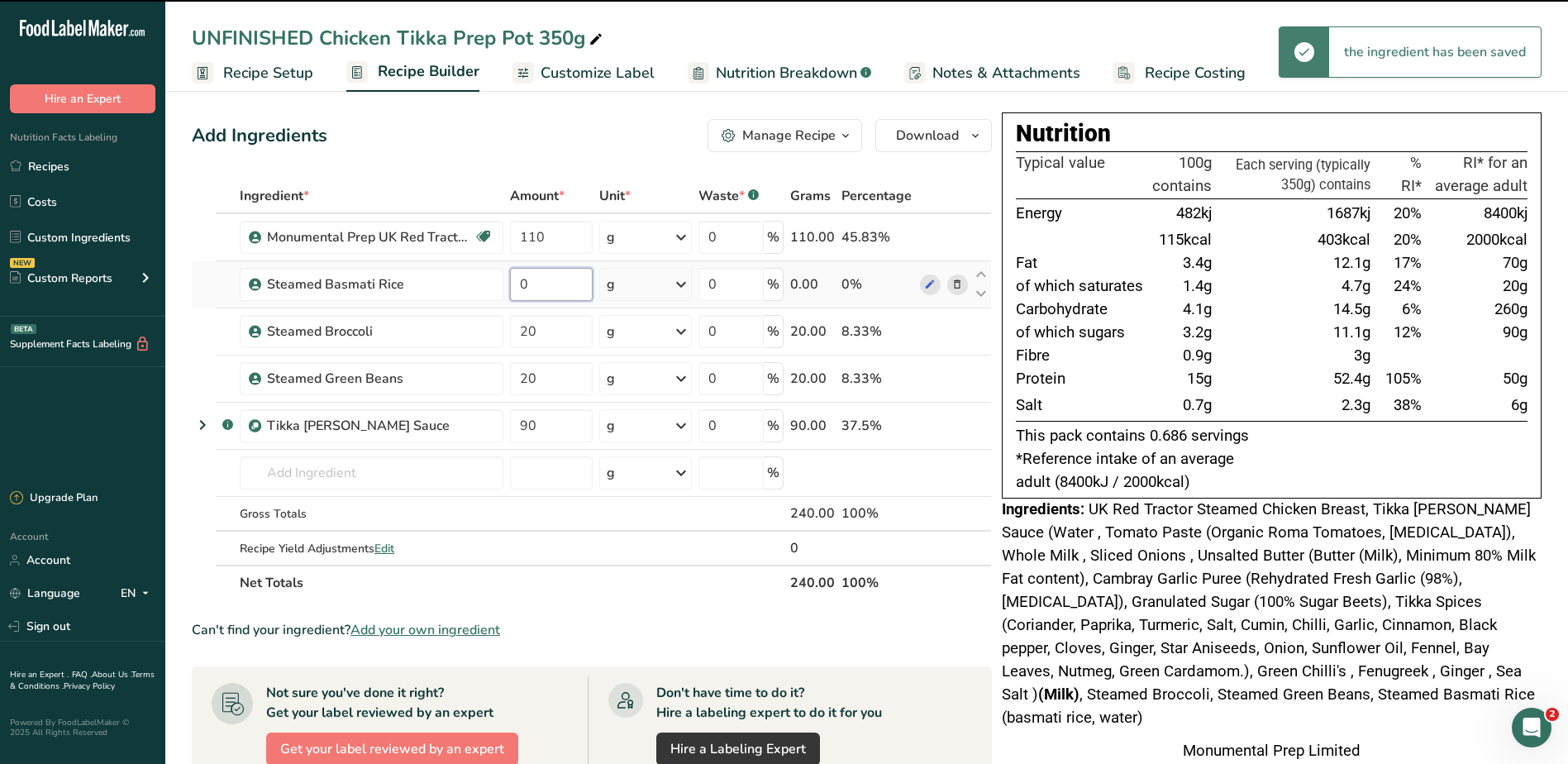
drag, startPoint x: 574, startPoint y: 278, endPoint x: 514, endPoint y: 281, distance: 60.1
click at [544, 280] on input "0" at bounding box center [552, 284] width 83 height 33
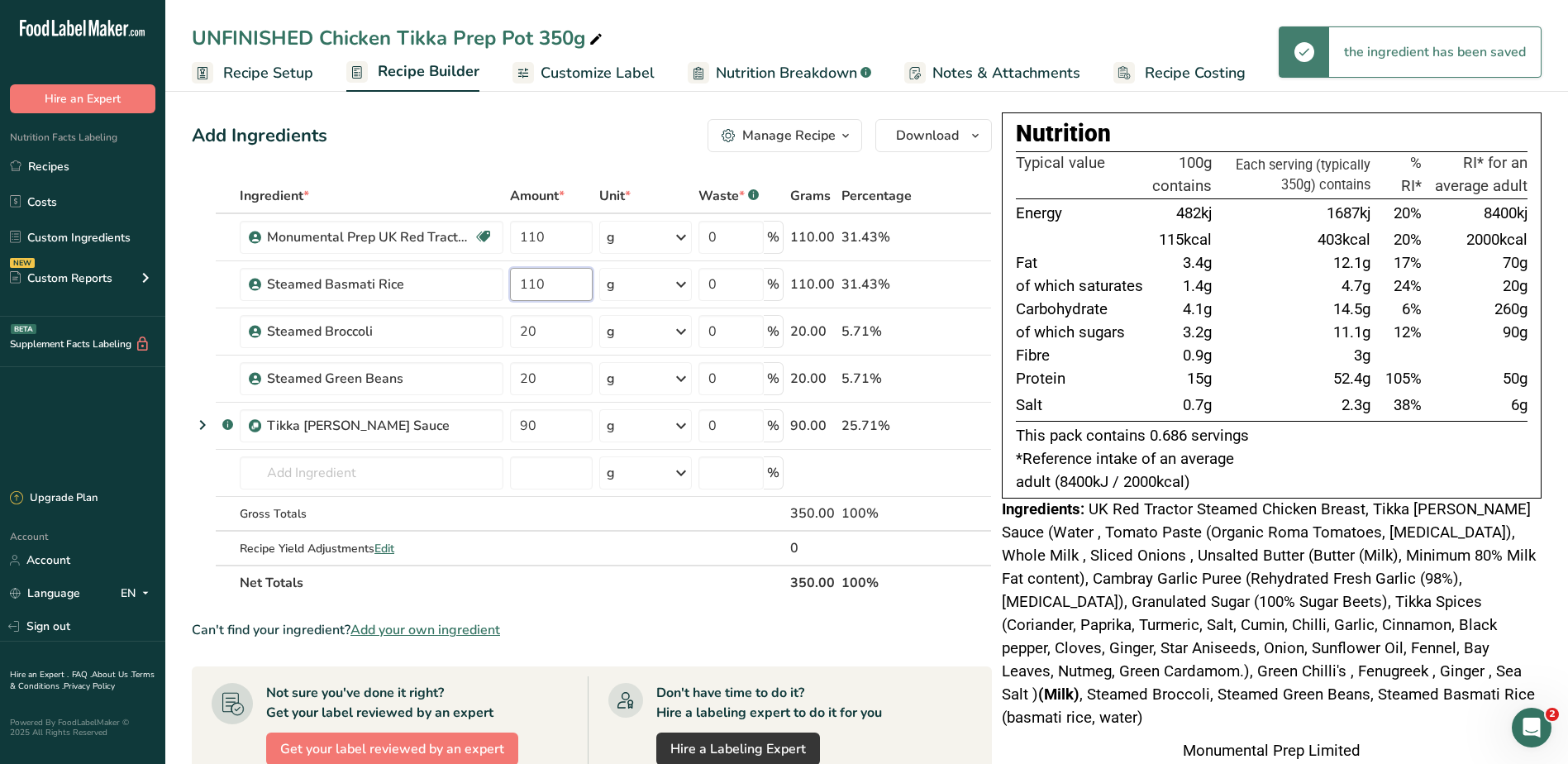
type input "110"
click at [1165, 328] on td "3.2g" at bounding box center [1182, 332] width 66 height 23
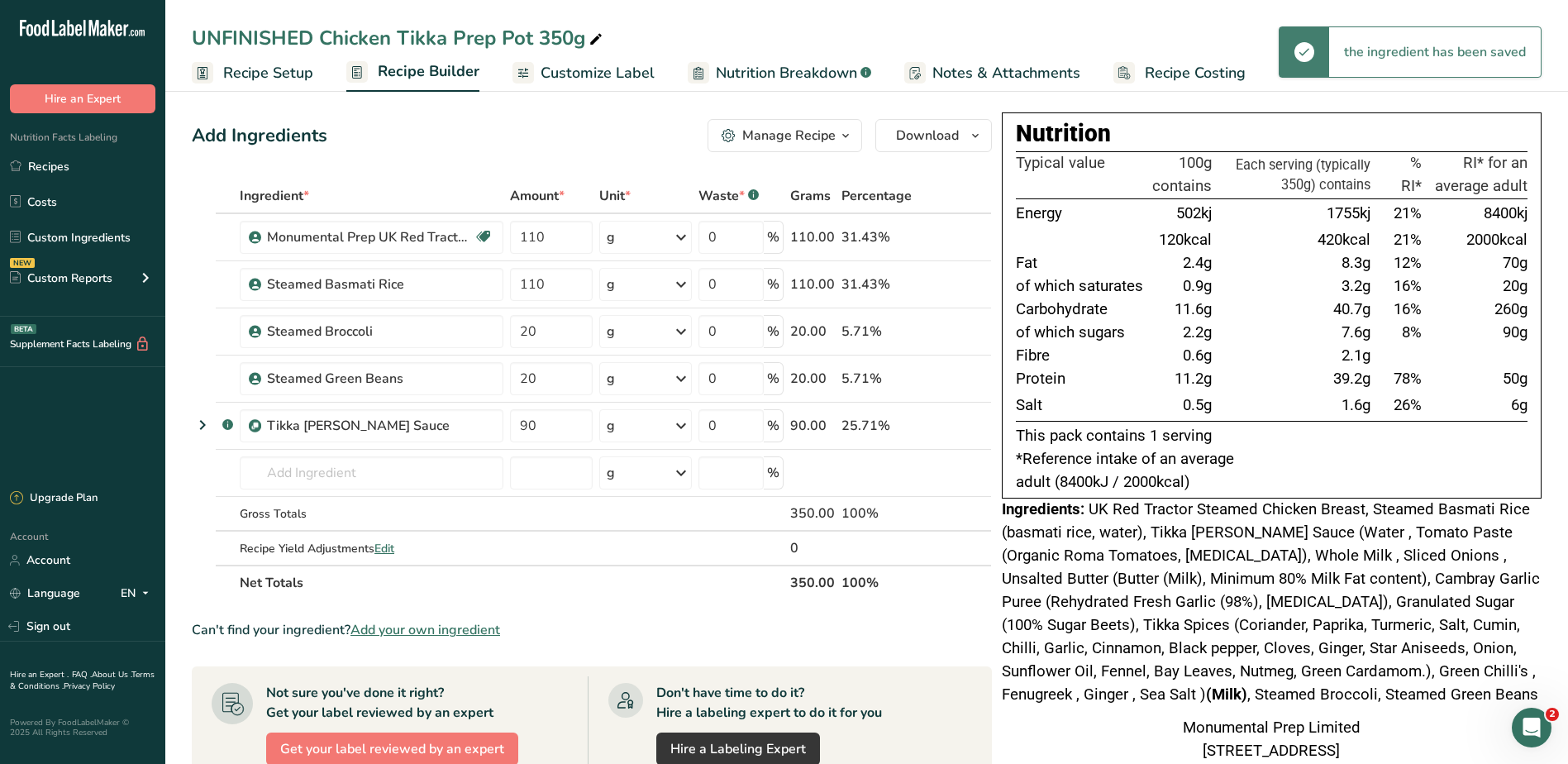
drag, startPoint x: 1322, startPoint y: 211, endPoint x: 1364, endPoint y: 414, distance: 207.3
click at [1364, 414] on tbody "Energy 502kj 1755kj 21% 8400kj 120kcal 420kcal 21% 2000kcal Fat 2.4g 8.3g 12% 7…" at bounding box center [1271, 309] width 511 height 222
drag, startPoint x: 1364, startPoint y: 414, endPoint x: 1303, endPoint y: 407, distance: 61.4
click at [1301, 412] on td "1.6g" at bounding box center [1294, 406] width 159 height 30
click at [1233, 330] on td "7.6g" at bounding box center [1294, 332] width 159 height 23
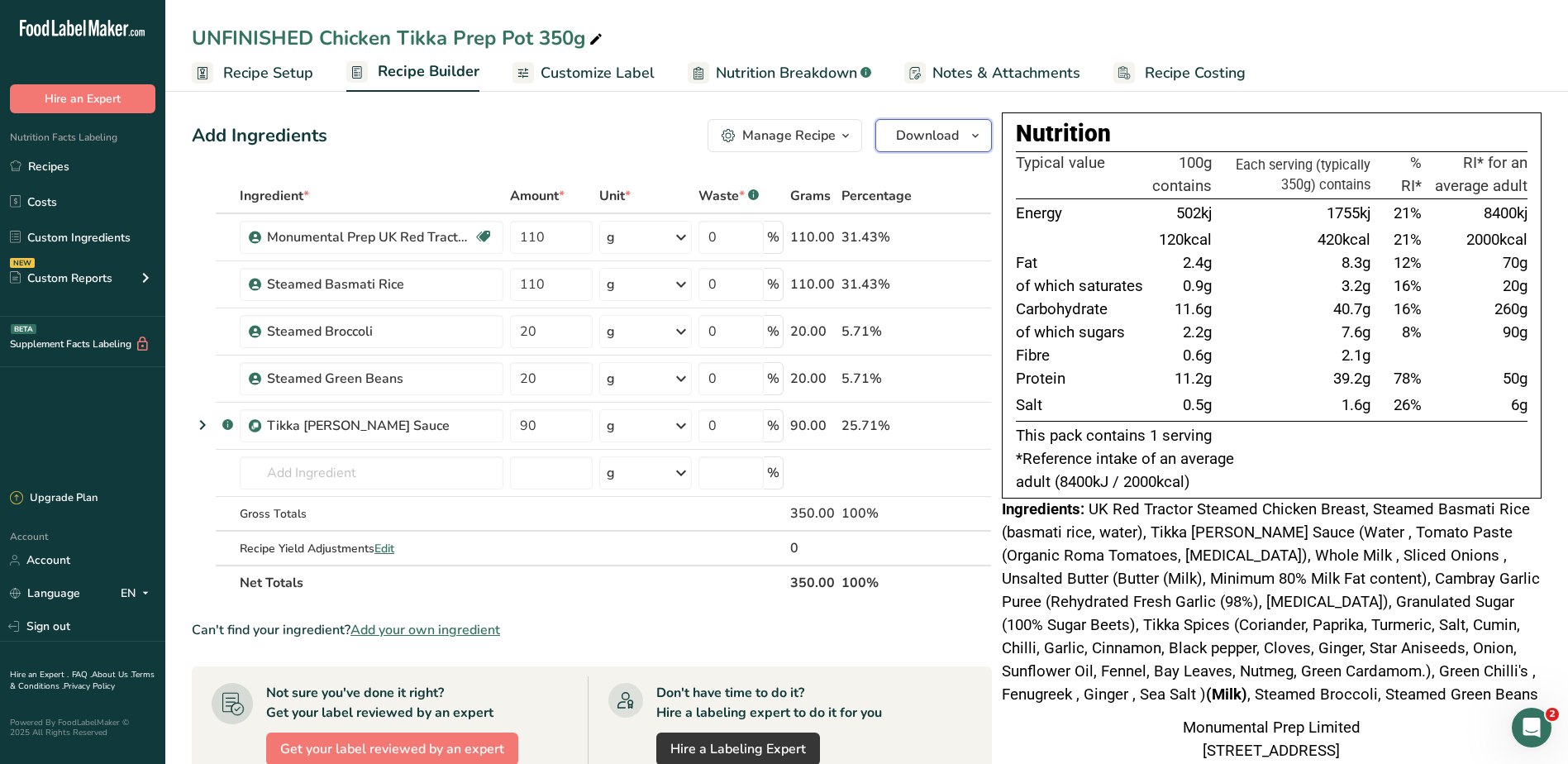
drag, startPoint x: 924, startPoint y: 129, endPoint x: 935, endPoint y: 118, distance: 15.6
click at [924, 129] on span "Download" at bounding box center [927, 135] width 63 height 19
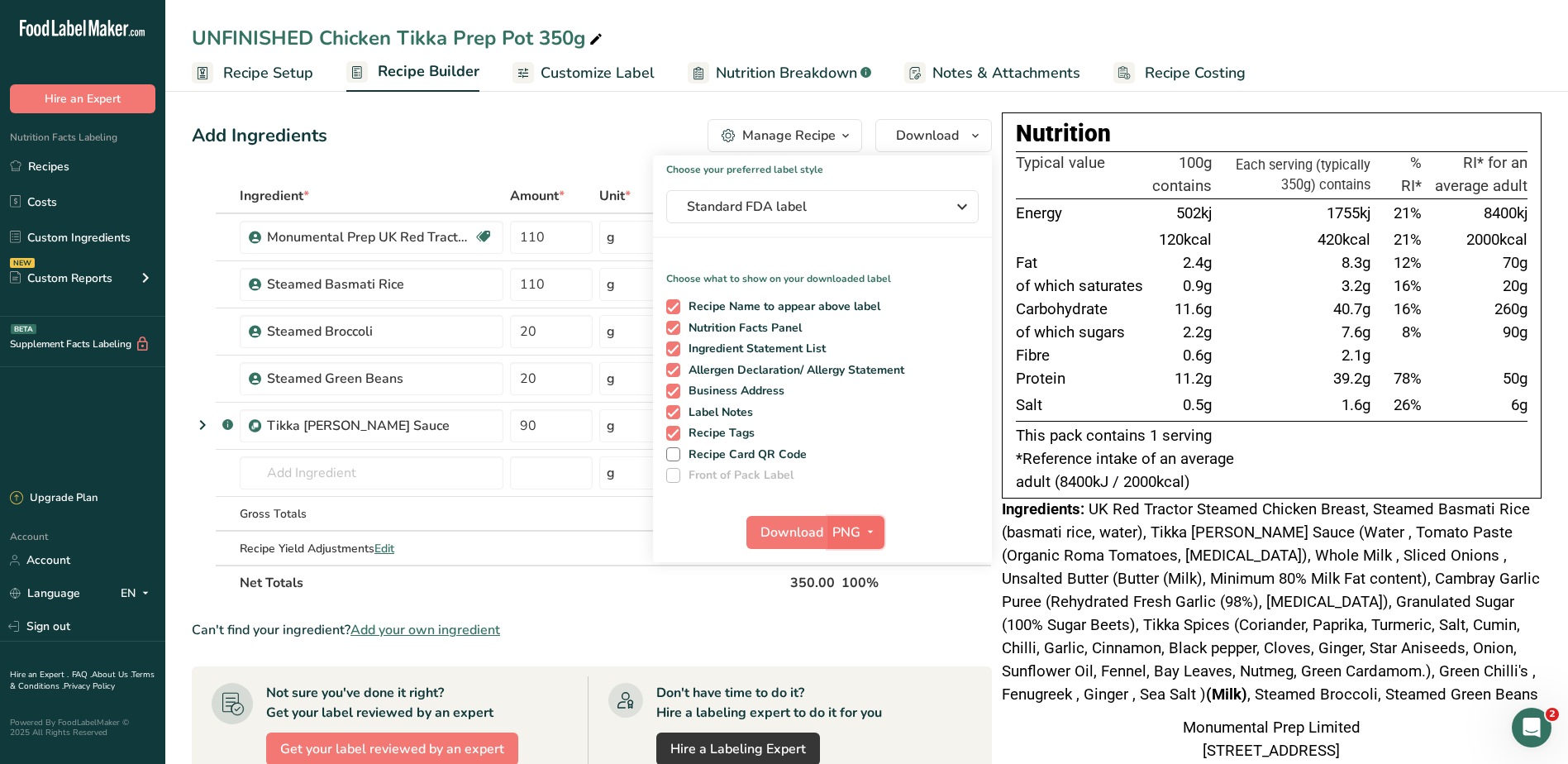
click at [862, 530] on span "button" at bounding box center [869, 532] width 19 height 19
click at [858, 650] on link "PDF" at bounding box center [858, 647] width 53 height 27
click at [783, 525] on span "Download" at bounding box center [793, 532] width 63 height 19
click at [397, 142] on div "Add Ingredients Manage Recipe Delete Recipe Duplicate Recipe Scale Recipe Save …" at bounding box center [591, 135] width 800 height 33
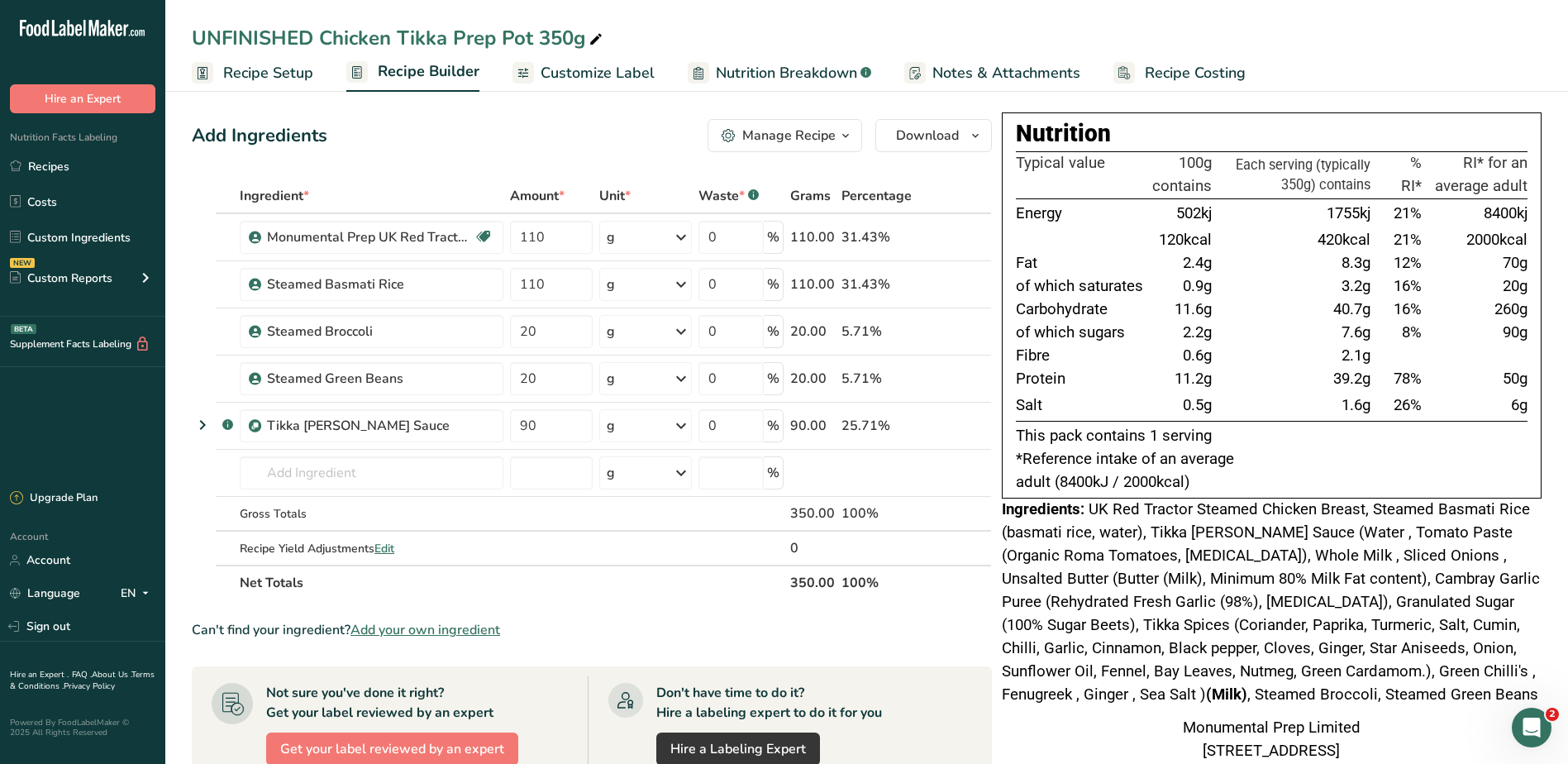
click at [319, 42] on div "UNFINISHED Chicken Tikka Prep Pot 350g" at bounding box center [399, 37] width 414 height 30
click at [318, 36] on input "UNFINISHED Chicken Tikka Prep Pot 350g" at bounding box center [866, 37] width 1349 height 30
type input "Chicken Tikka Prep Pot 350g"
click at [488, 122] on div "Add Ingredients Manage Recipe Delete Recipe Duplicate Recipe Scale Recipe Save …" at bounding box center [591, 135] width 800 height 33
click at [58, 159] on link "Recipes" at bounding box center [83, 166] width 166 height 31
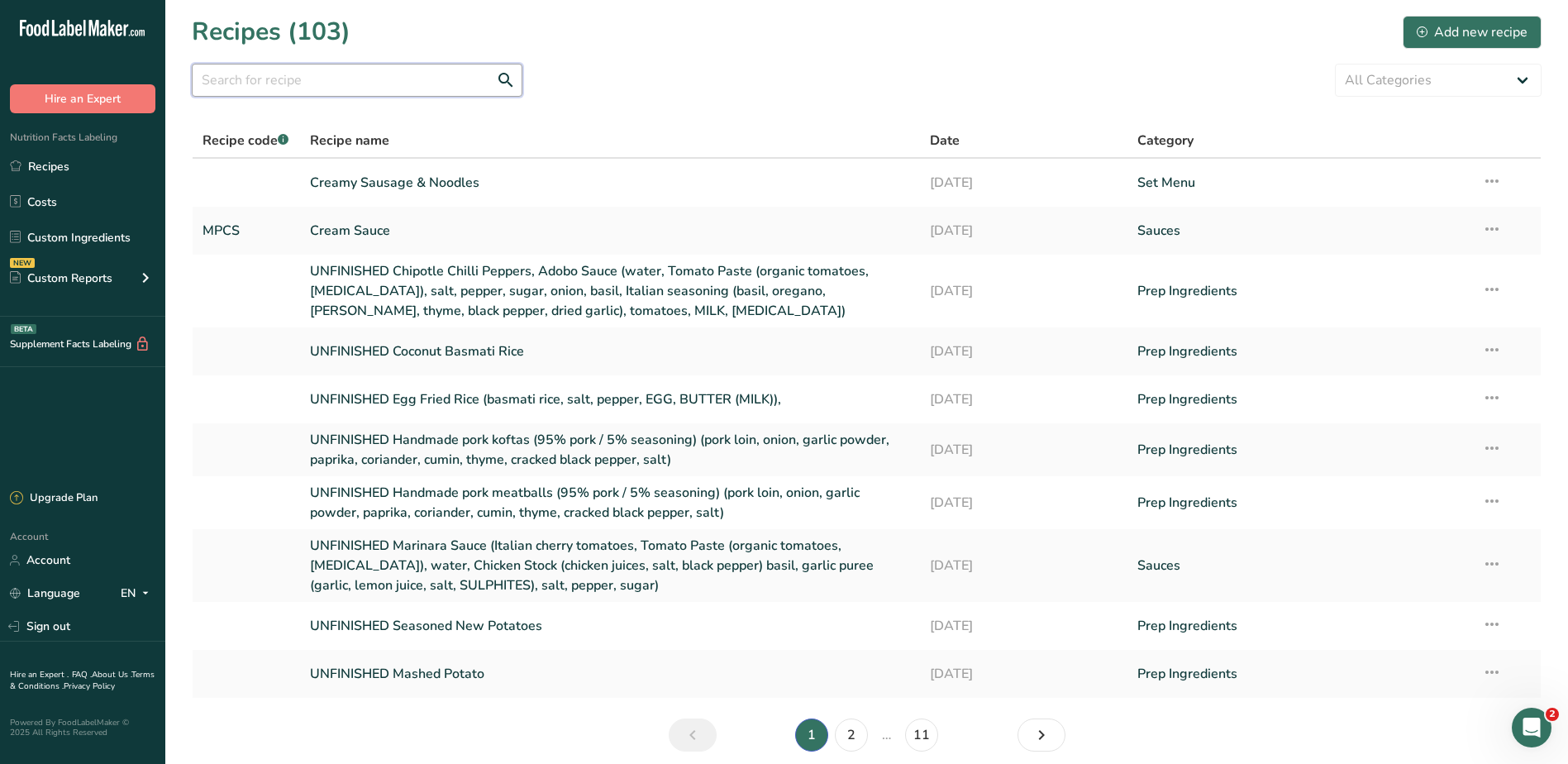
click at [297, 82] on input "text" at bounding box center [357, 79] width 330 height 33
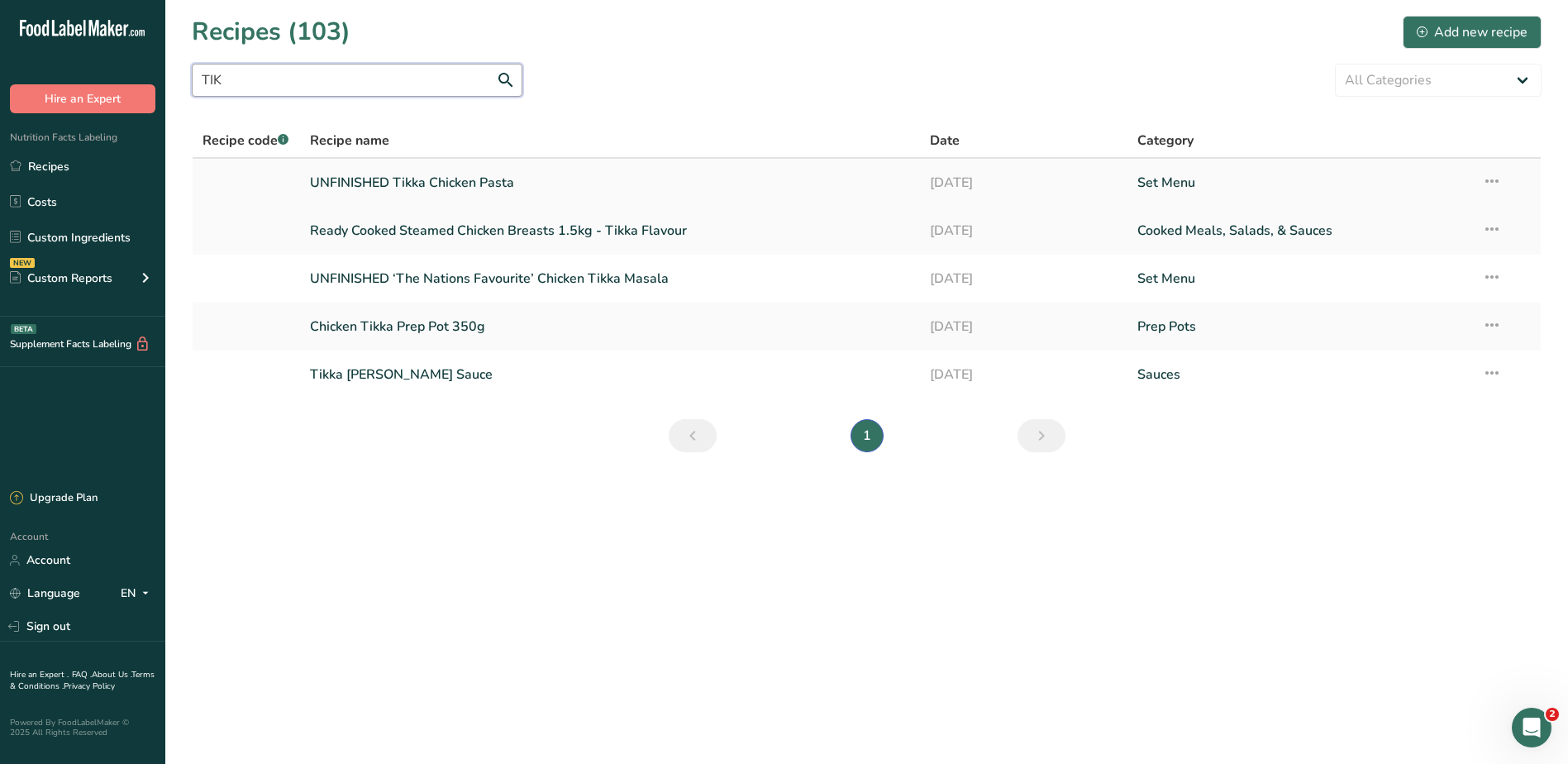
type input "TIK"
click at [280, 84] on input "TIK" at bounding box center [357, 79] width 330 height 33
click at [68, 235] on link "Custom Ingredients" at bounding box center [83, 237] width 166 height 31
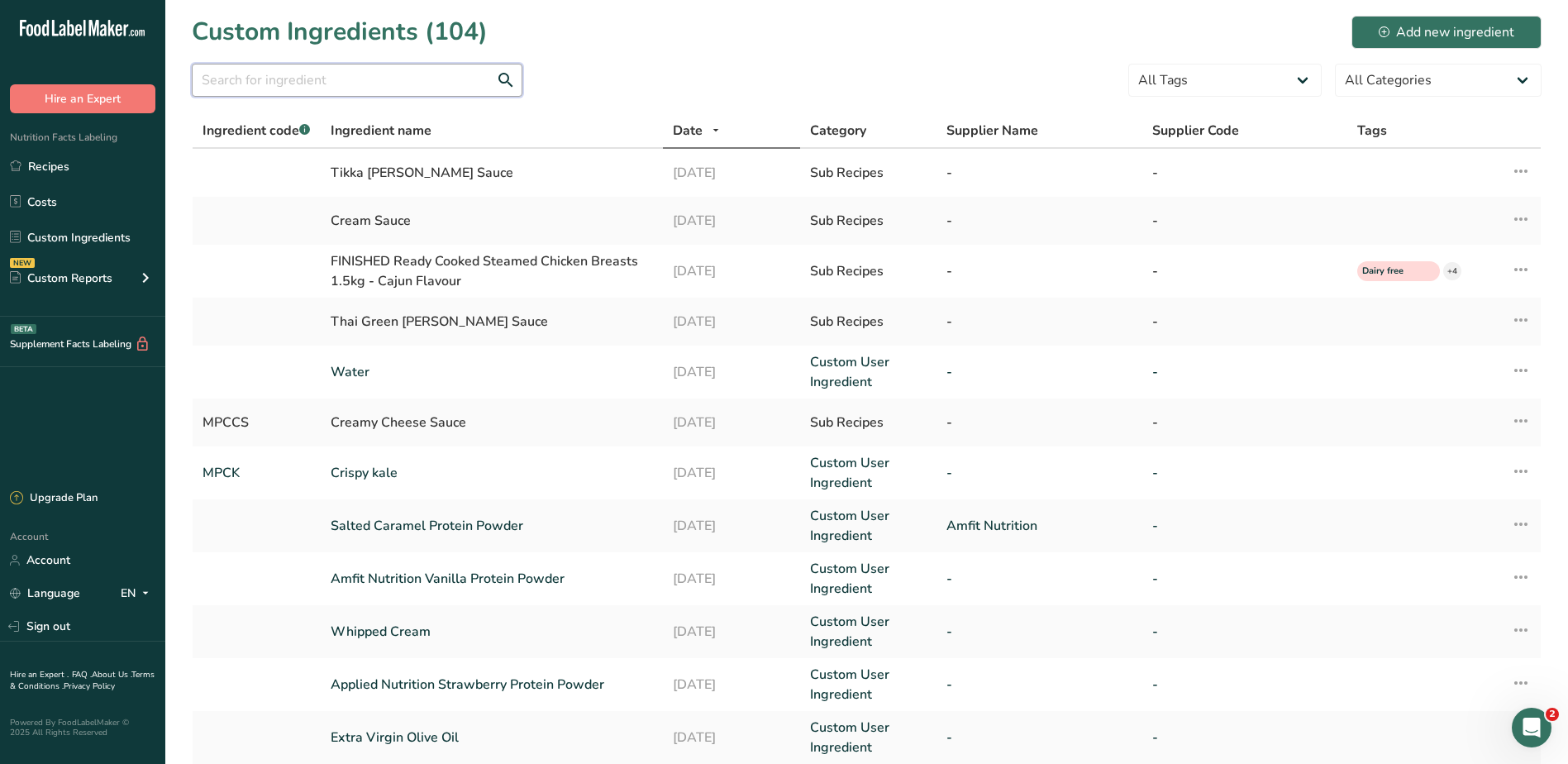
click at [370, 86] on input "text" at bounding box center [357, 79] width 330 height 33
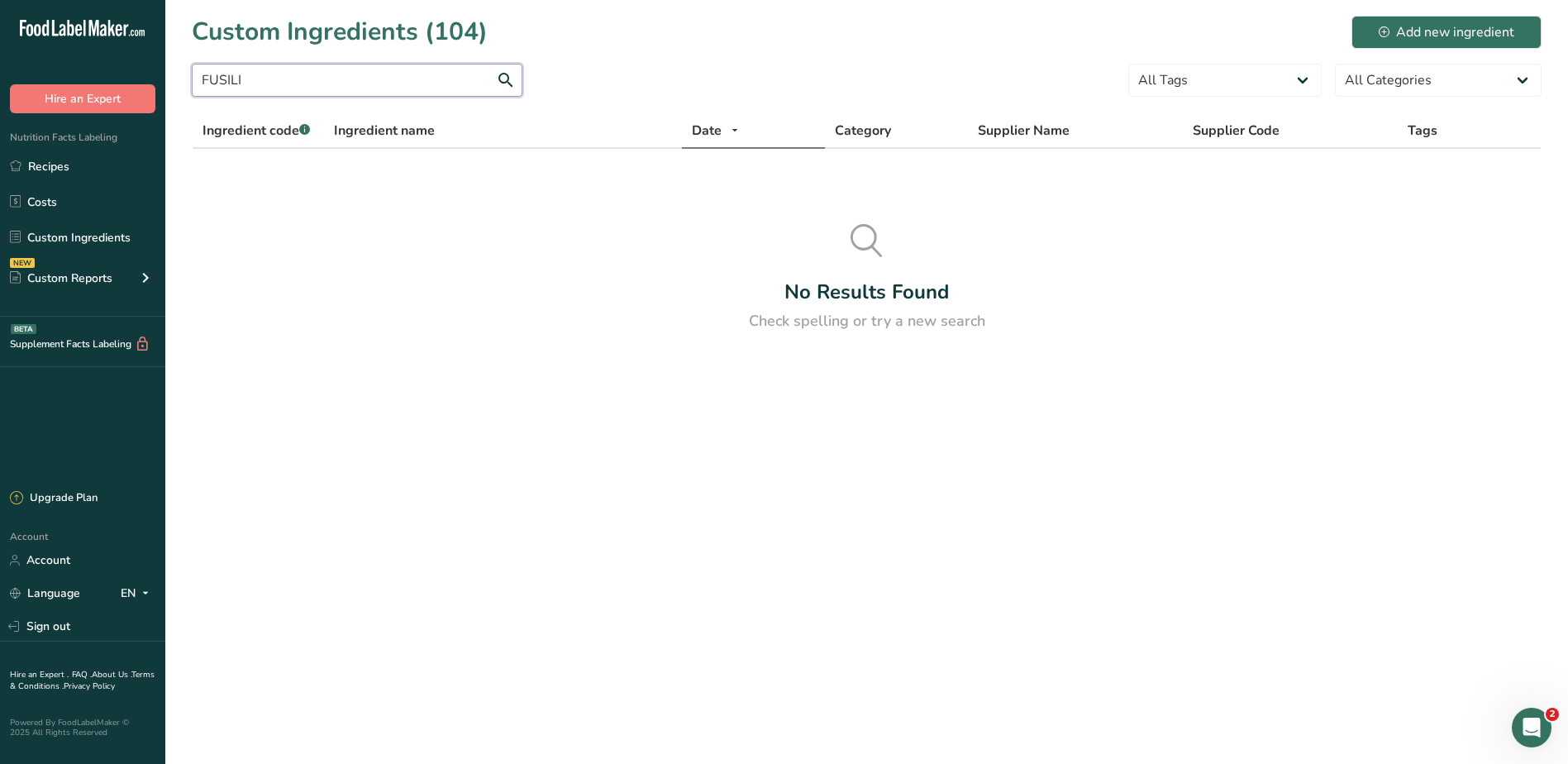
drag, startPoint x: 315, startPoint y: 79, endPoint x: 144, endPoint y: 70, distance: 171.2
click at [147, 70] on div ".a-20{fill:#fff;} Hire an Expert Nutrition Facts Labeling Recipes Costs Custom …" at bounding box center [784, 382] width 1568 height 764
click at [269, 79] on input "FUSILI" at bounding box center [357, 79] width 330 height 33
drag, startPoint x: 269, startPoint y: 79, endPoint x: 160, endPoint y: 76, distance: 109.0
click at [160, 76] on div ".a-20{fill:#fff;} Hire an Expert Nutrition Facts Labeling Recipes Costs Custom …" at bounding box center [784, 382] width 1568 height 764
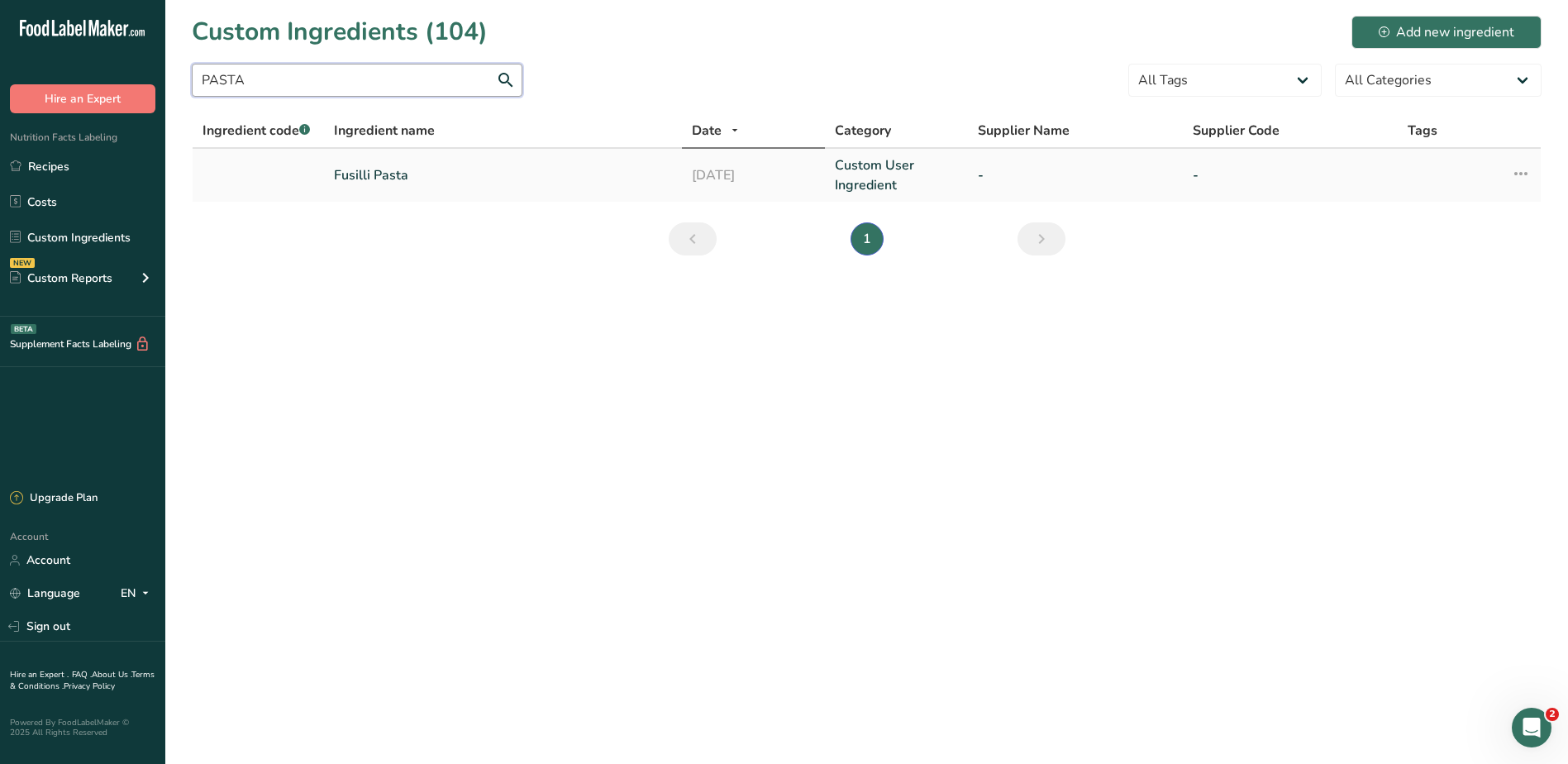
type input "PASTA"
click at [376, 173] on link "Fusilli Pasta" at bounding box center [503, 175] width 338 height 19
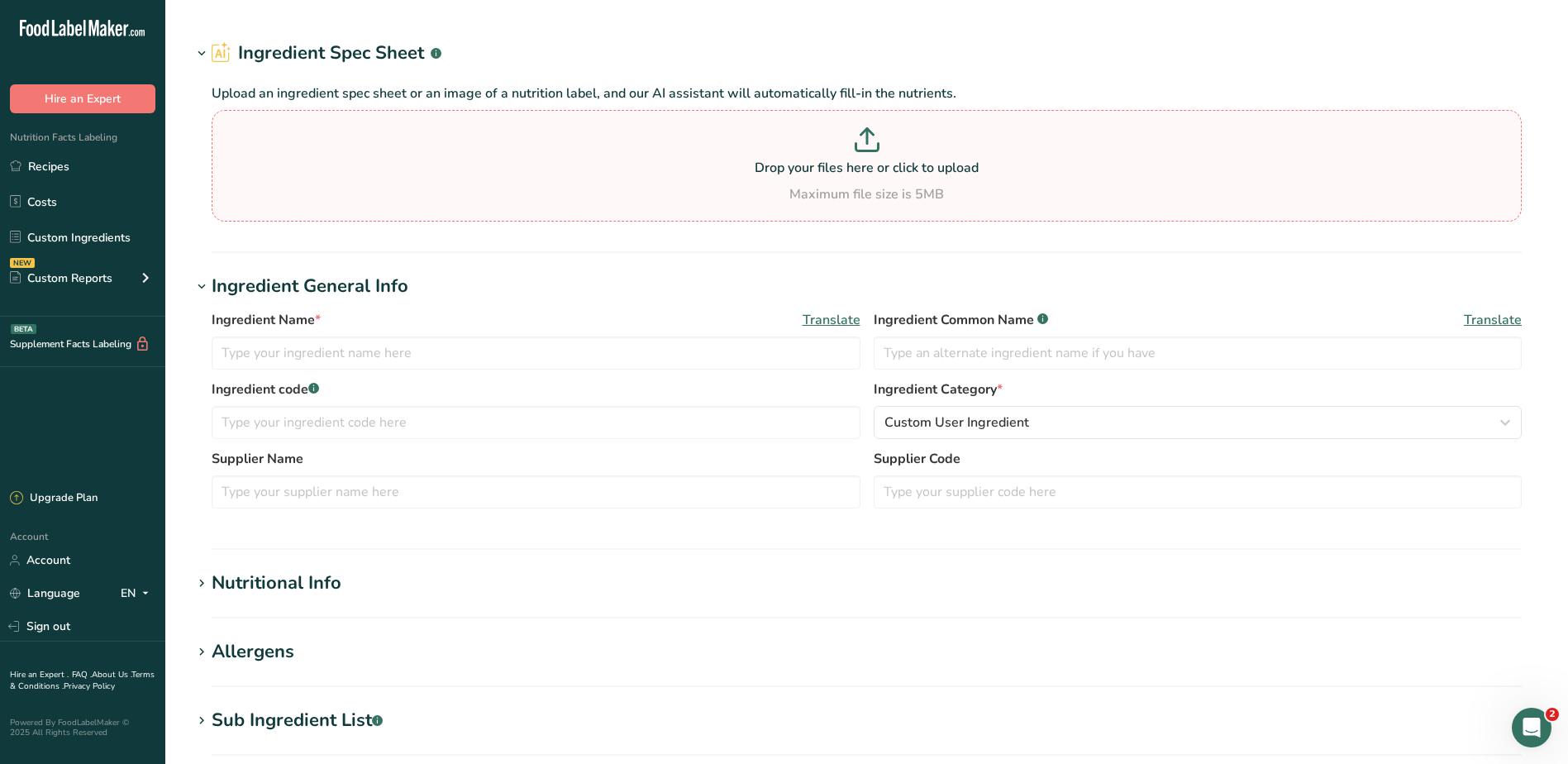
type input "Fusilli Pasta"
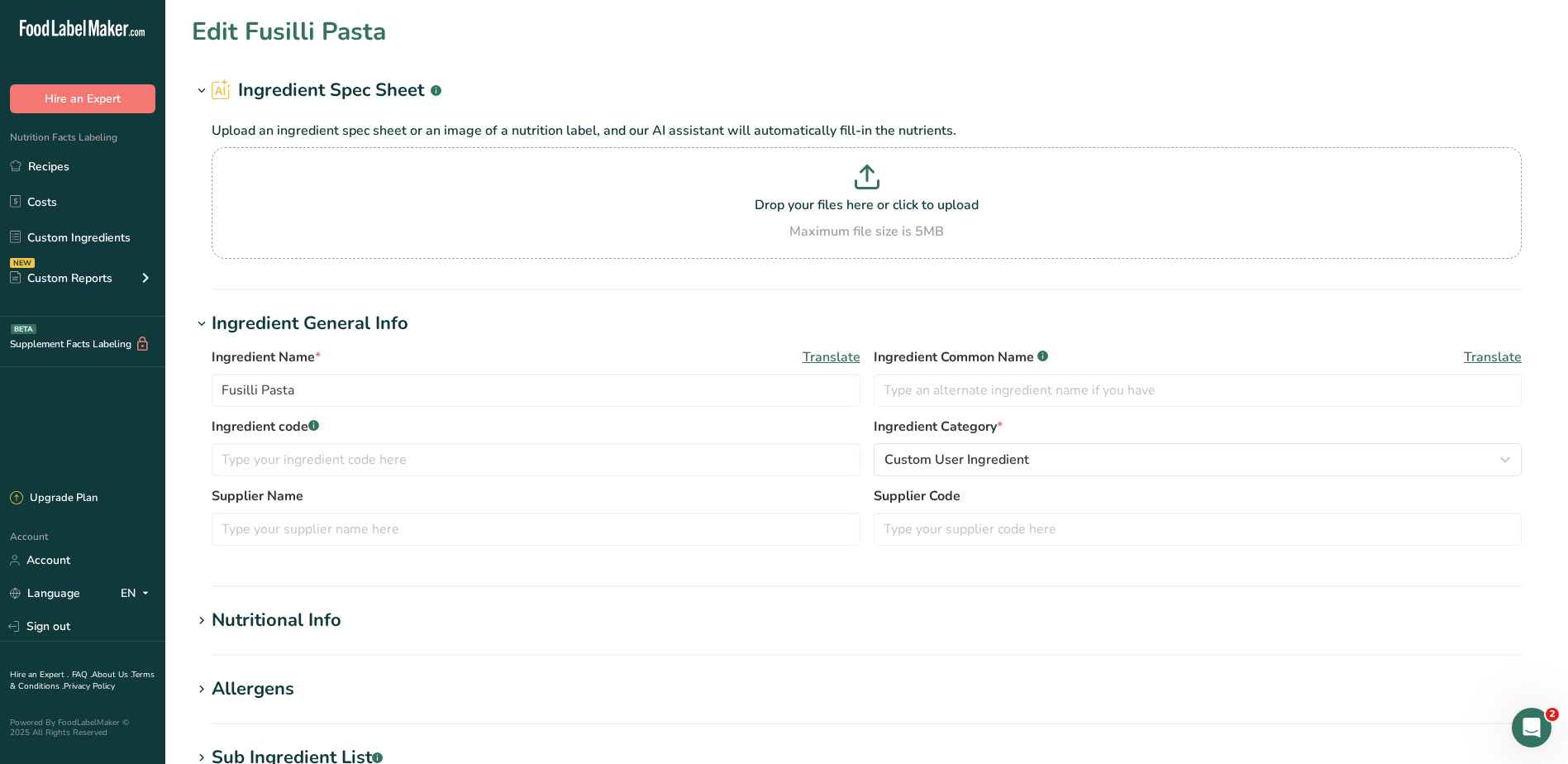
scroll to position [330, 0]
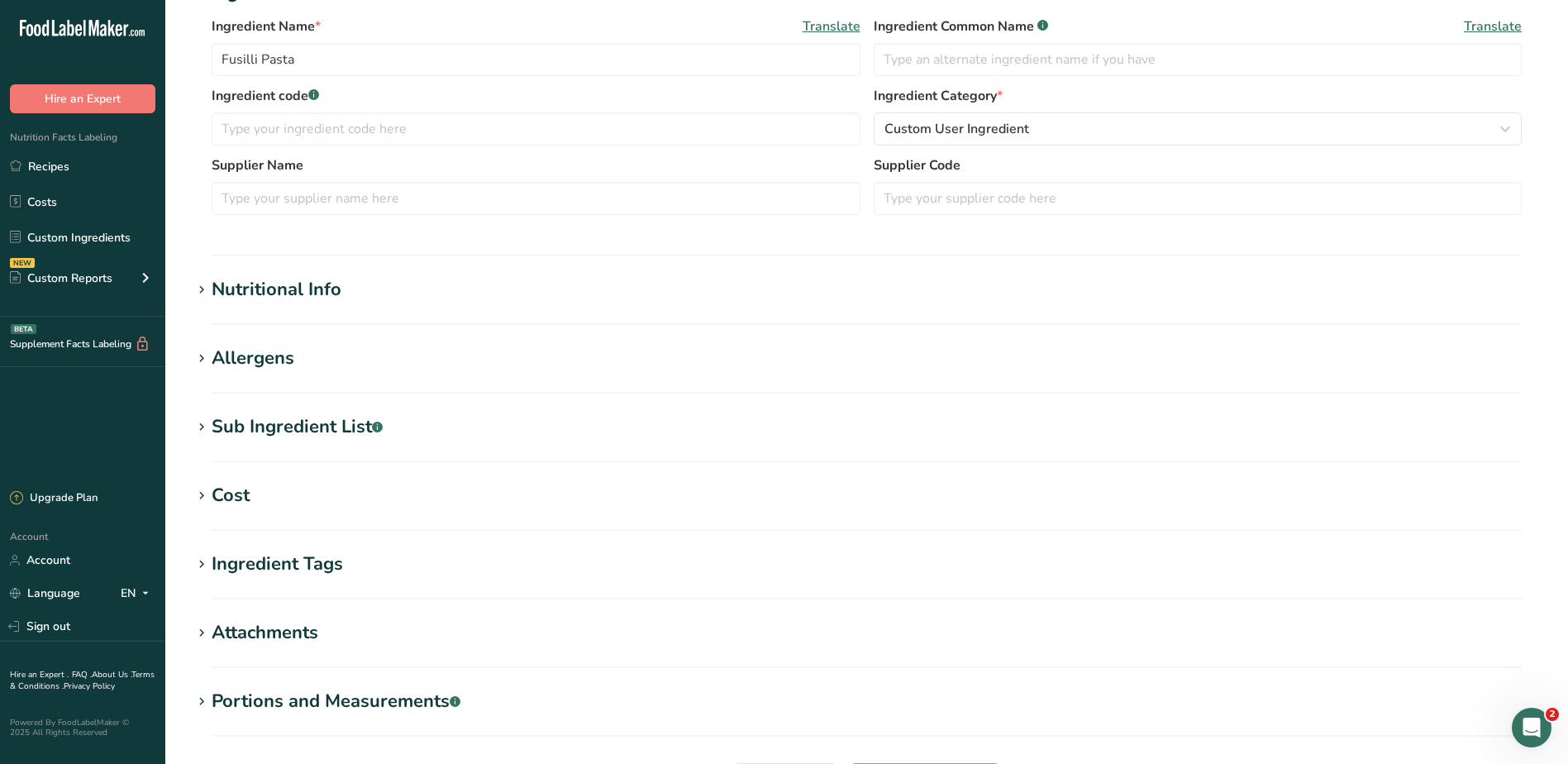
click at [306, 287] on div "Nutritional Info" at bounding box center [276, 290] width 130 height 27
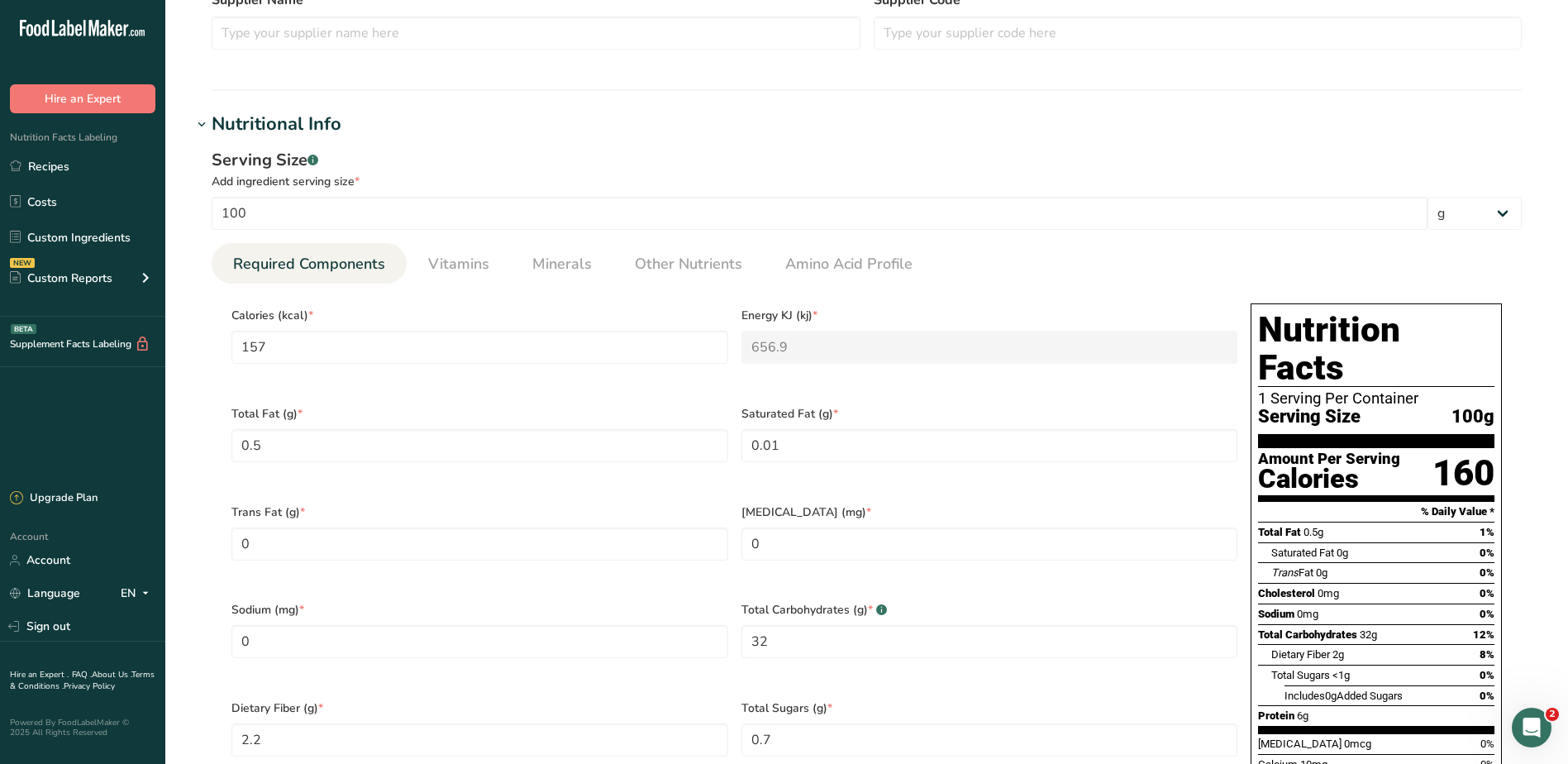
scroll to position [0, 0]
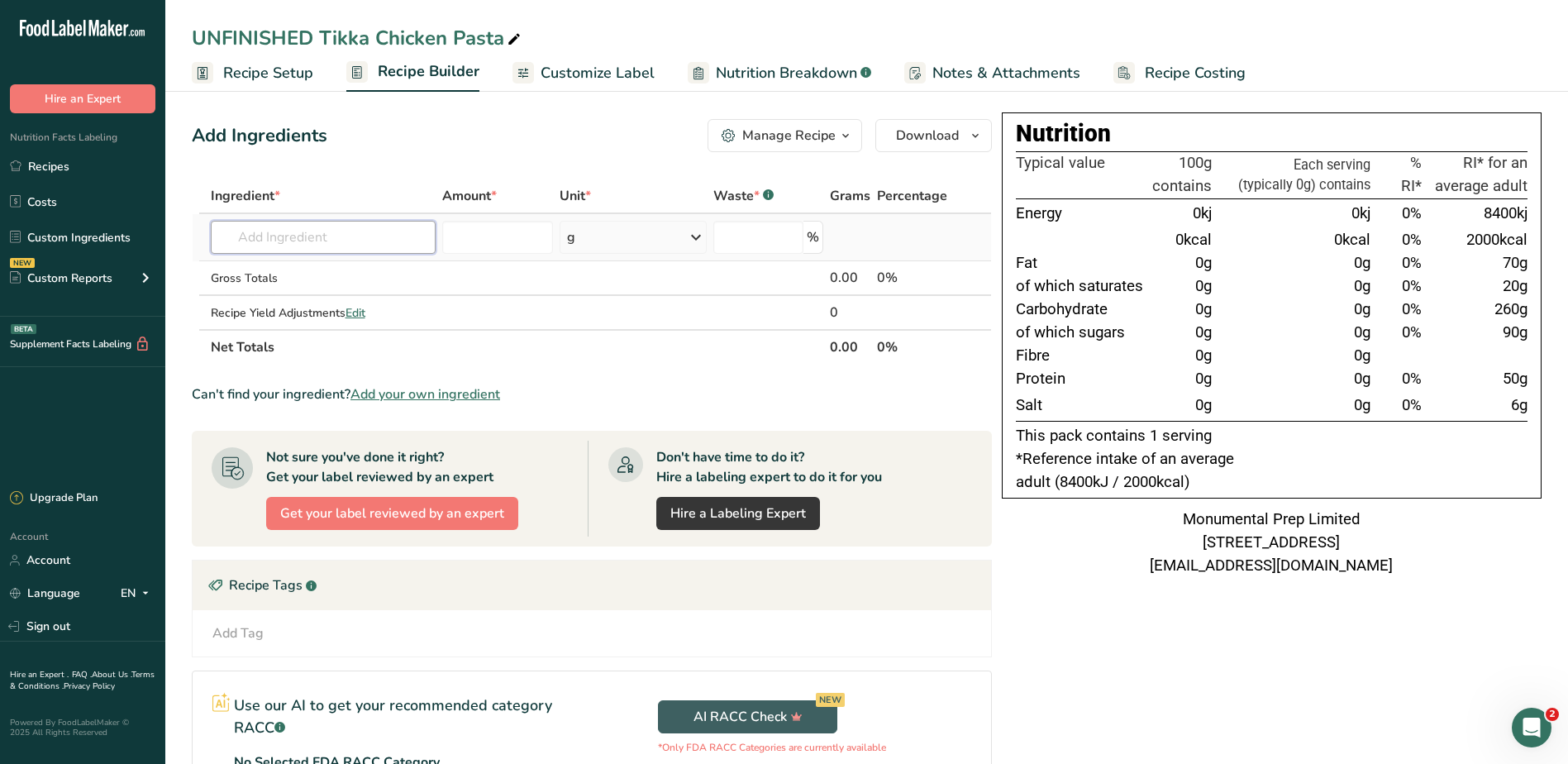
click at [351, 248] on input "text" at bounding box center [323, 237] width 226 height 33
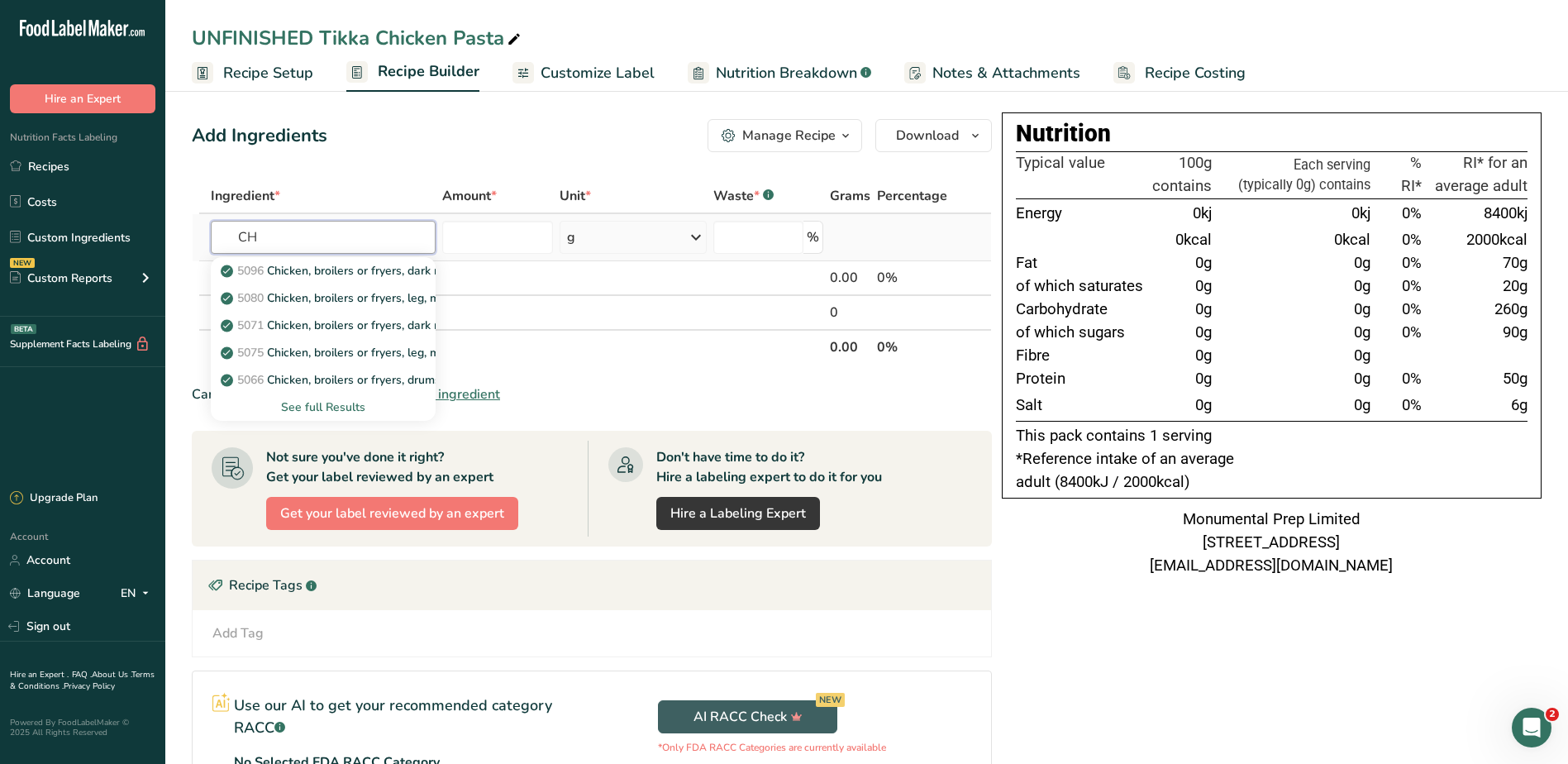
type input "C"
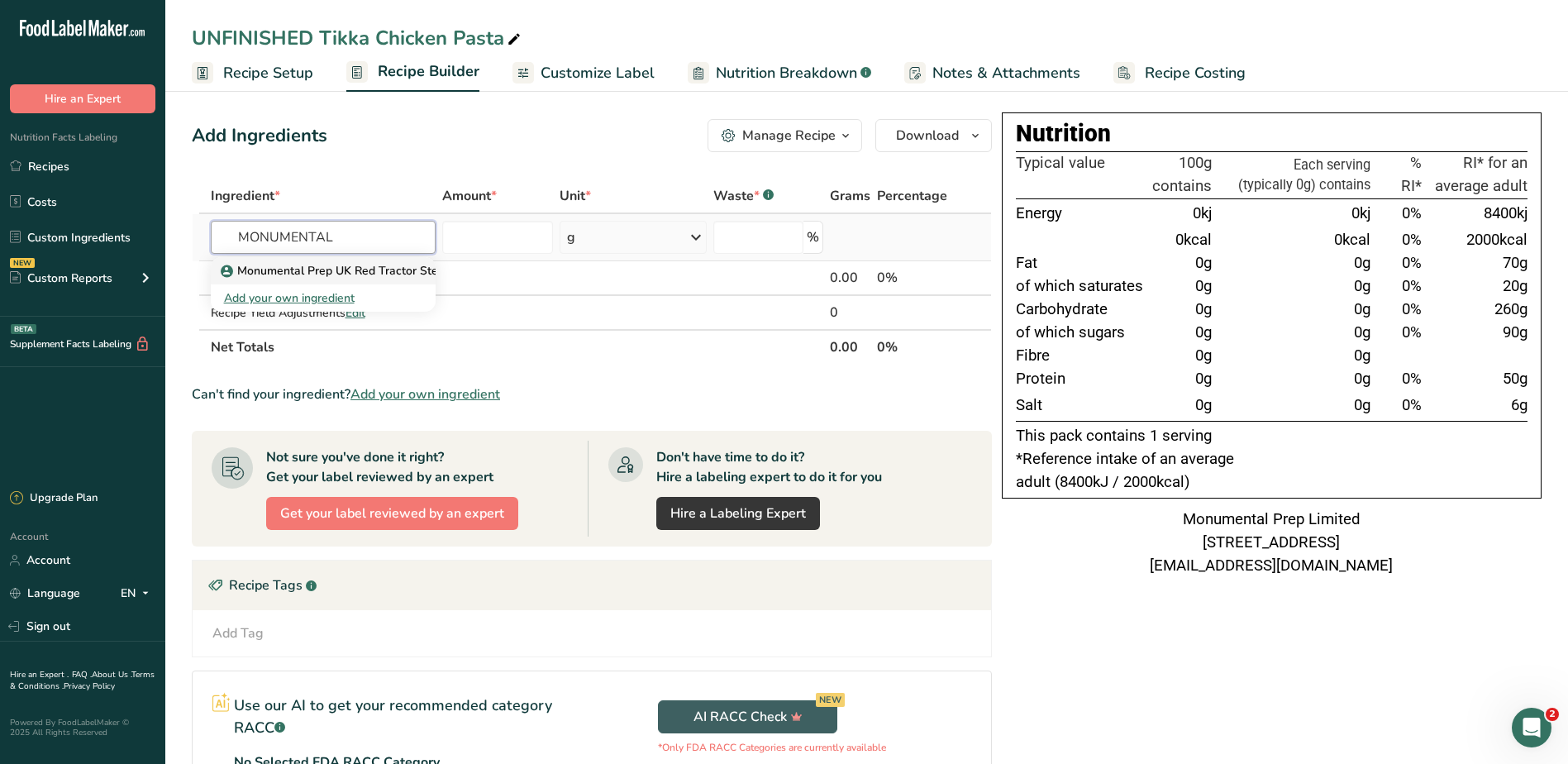
type input "MONUMENTAL"
click at [403, 270] on p "Monumental Prep UK Red Tractor Steamed Chicken Breast" at bounding box center [387, 270] width 327 height 18
type input "Monumental Prep UK Red Tractor Steamed Chicken Breast"
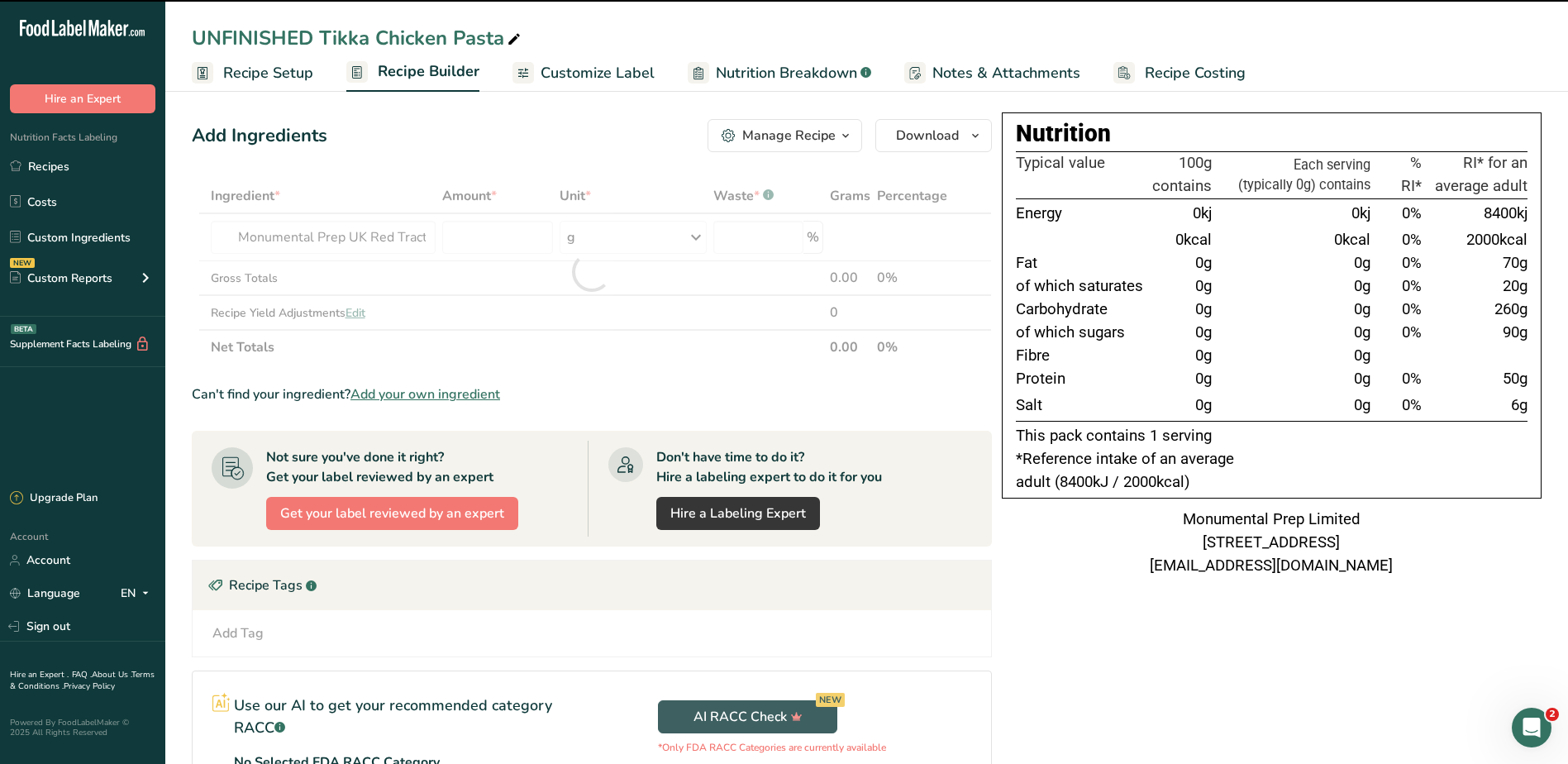
type input "0"
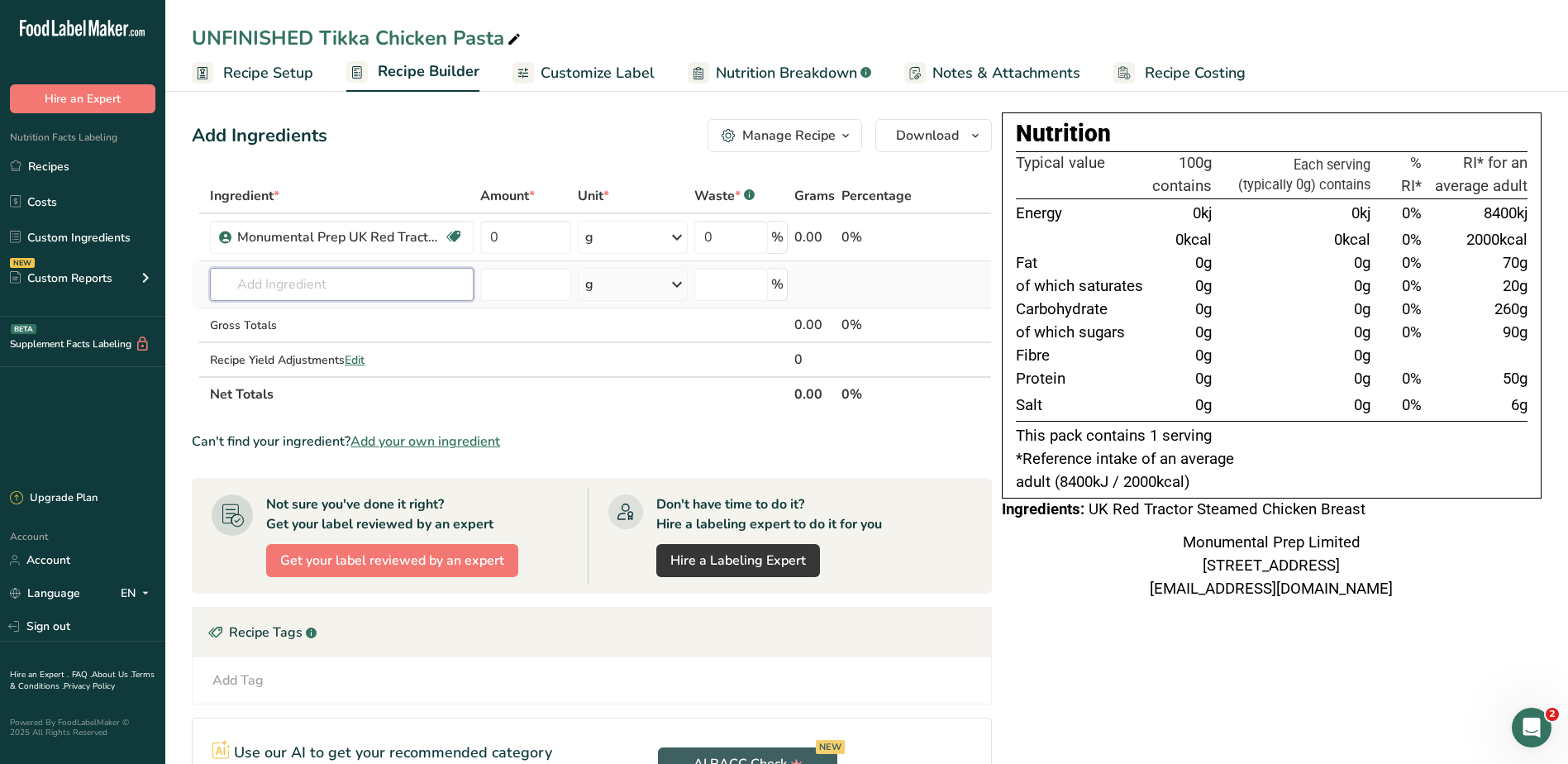
click at [246, 288] on input "text" at bounding box center [341, 284] width 264 height 33
type input "FUSILI"
click at [301, 317] on div "Fusilli Pasta" at bounding box center [328, 318] width 210 height 18
type input "Fusilli Pasta"
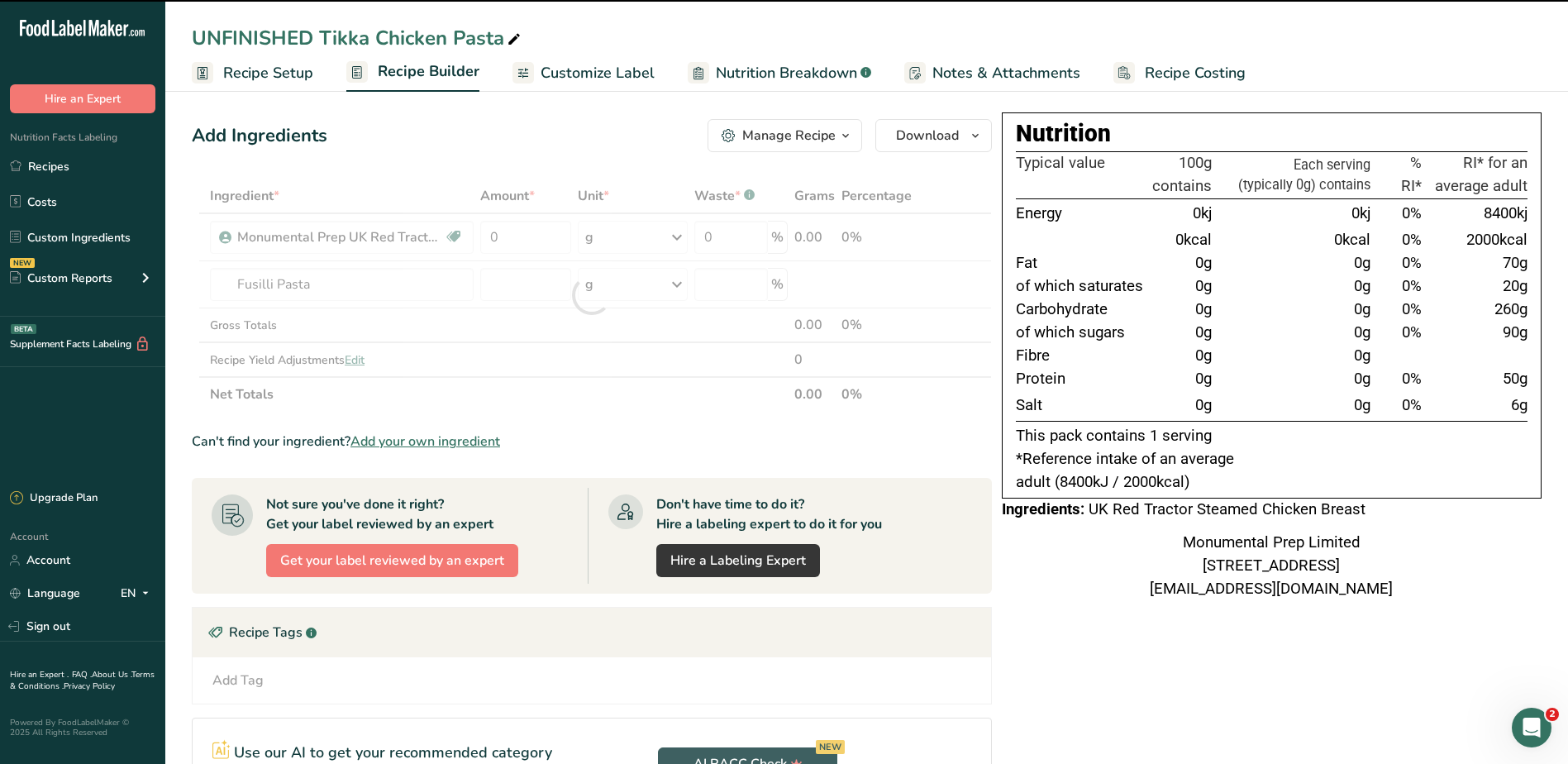
type input "0"
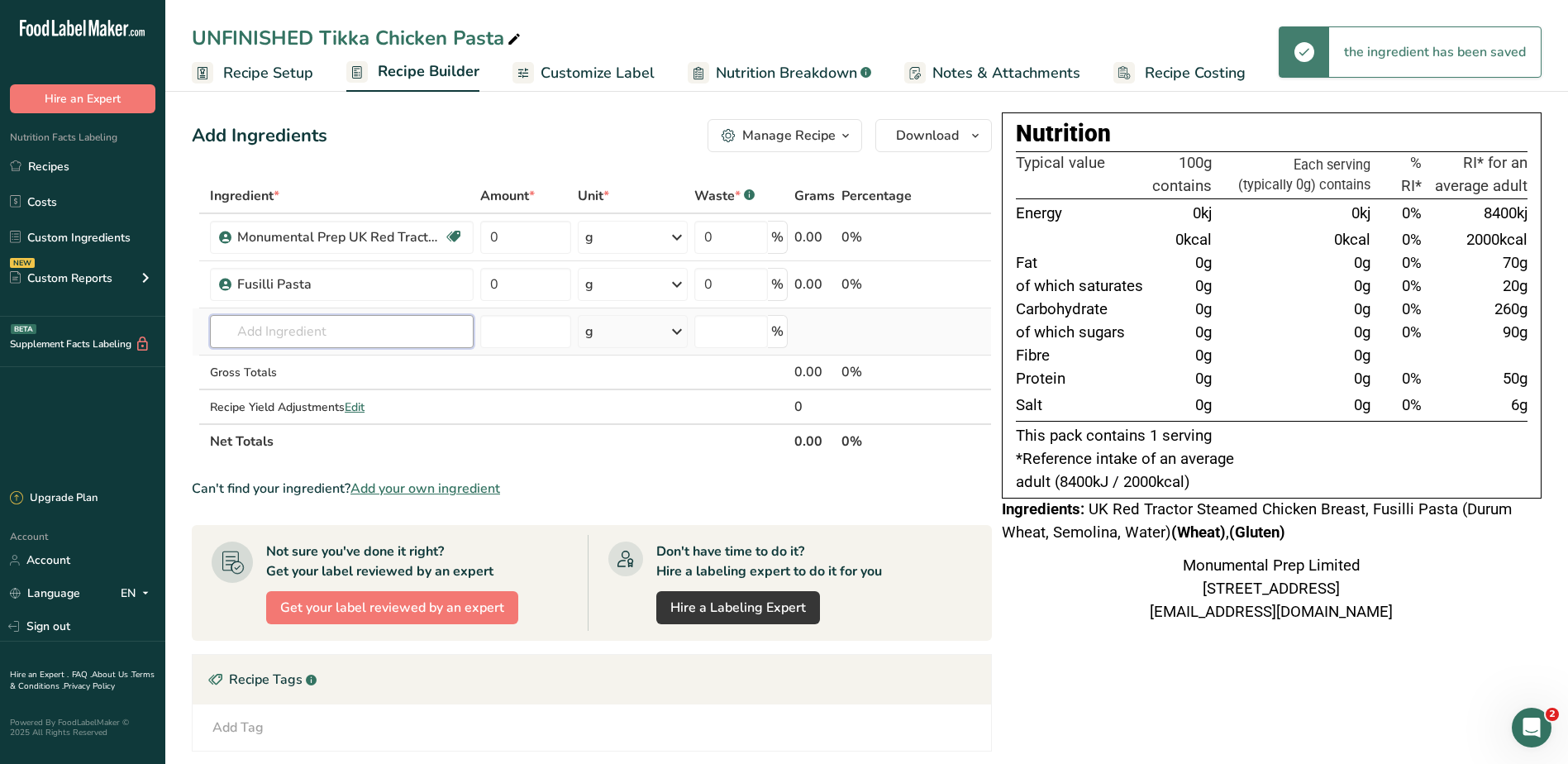
click at [330, 328] on input "text" at bounding box center [341, 331] width 264 height 33
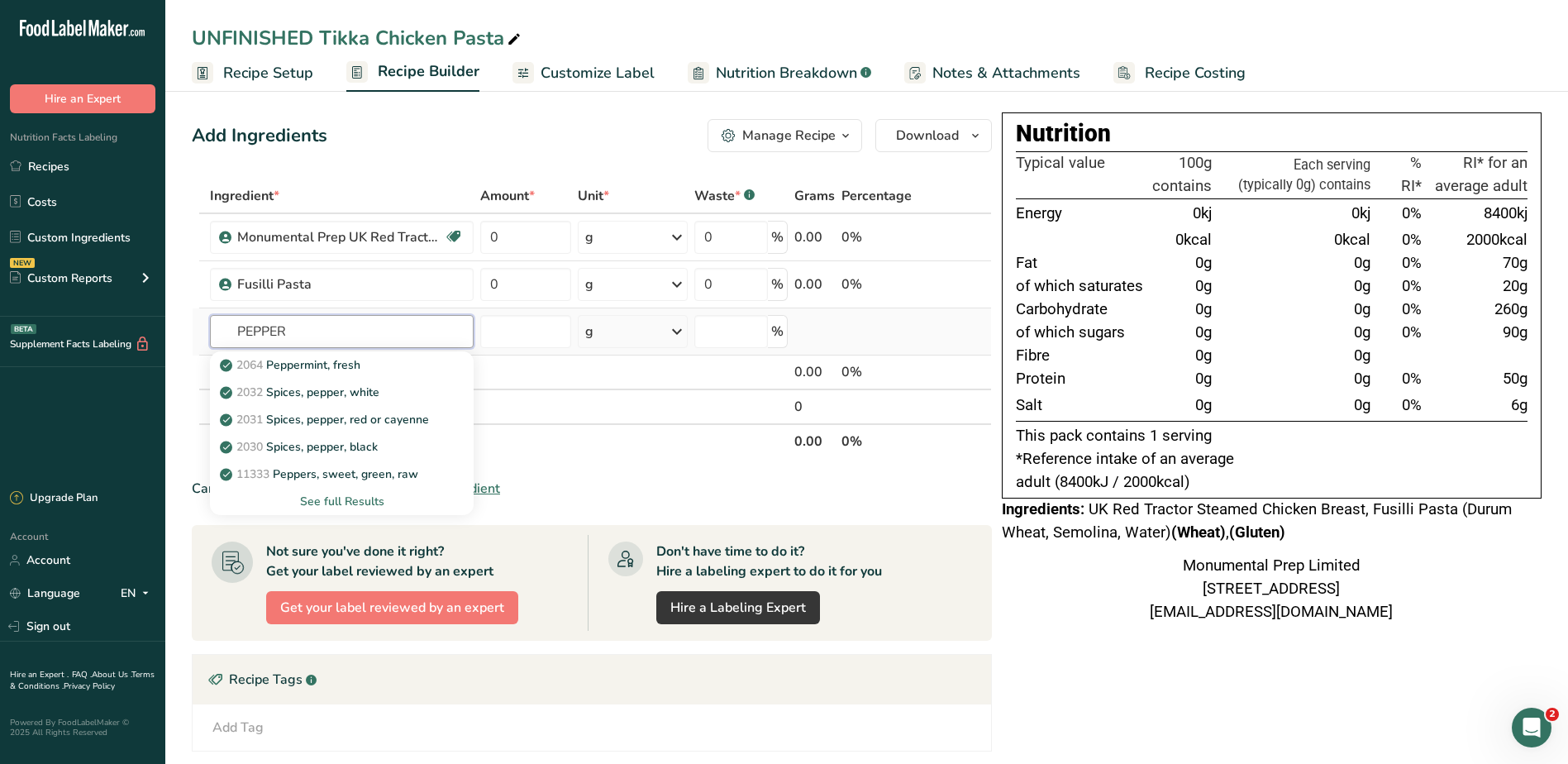
type input "PEPPER"
click at [331, 501] on div "See full Results" at bounding box center [341, 501] width 237 height 18
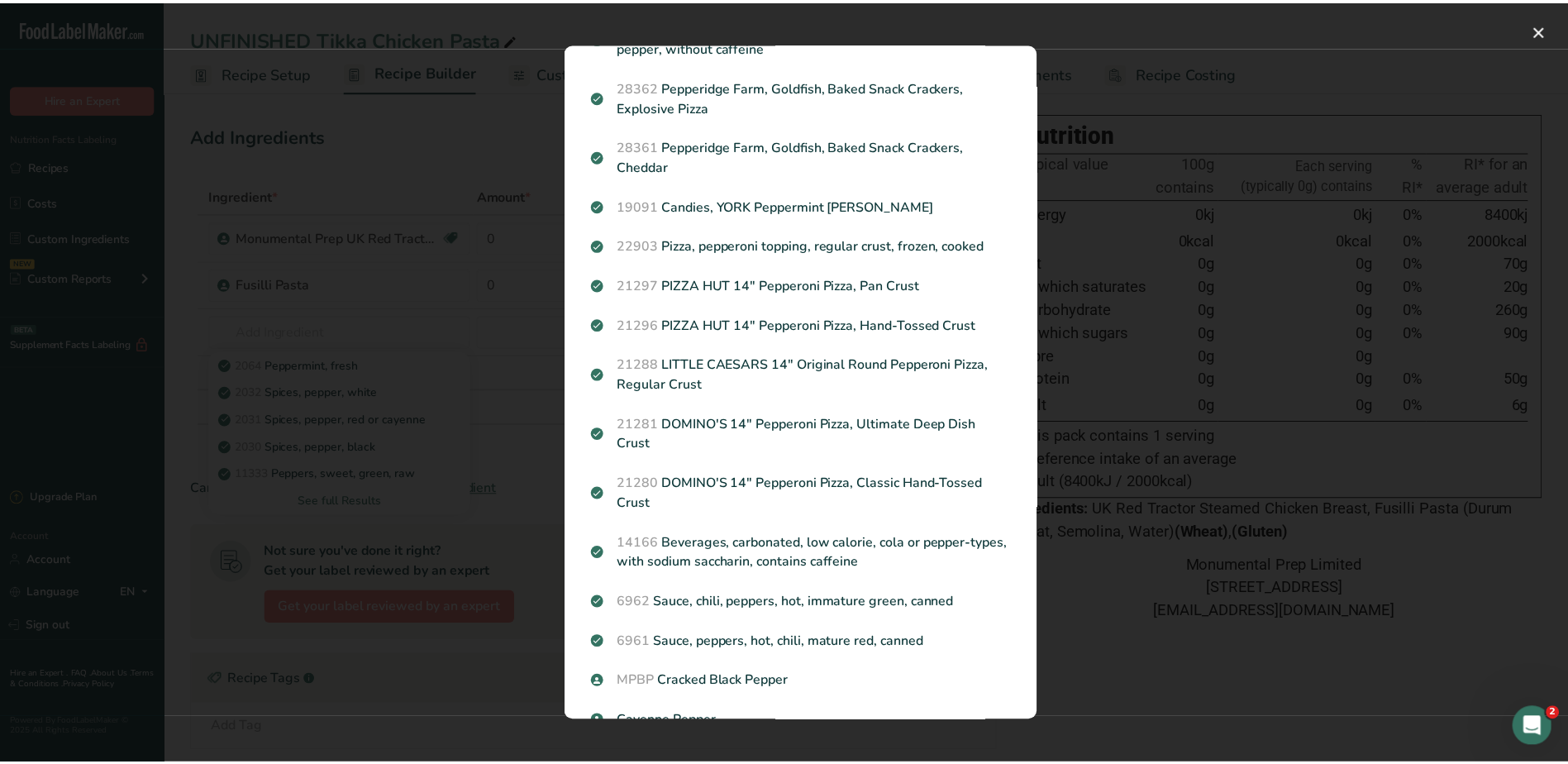
scroll to position [1749, 0]
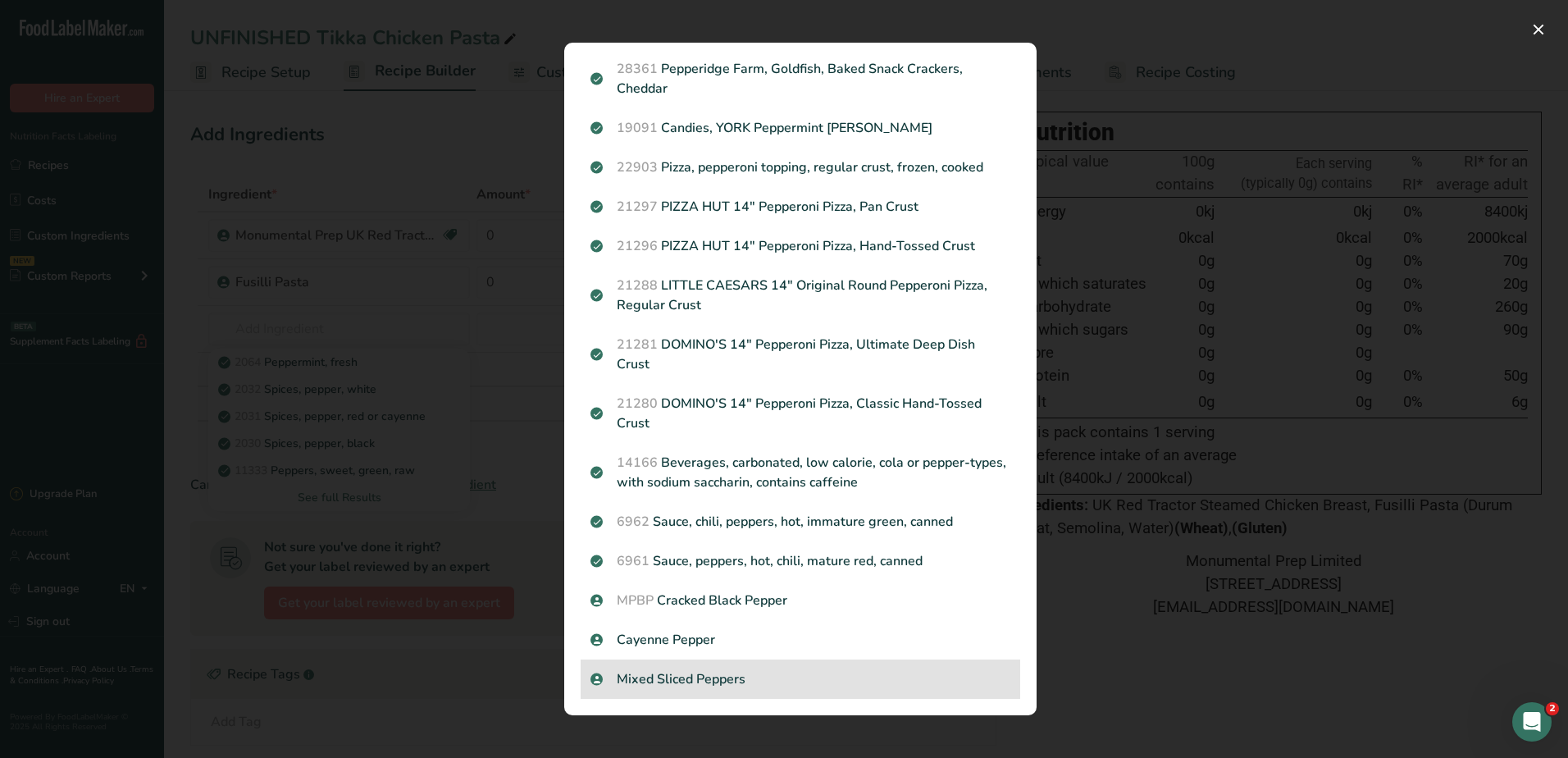
click at [700, 679] on p "Mixed Sliced Peppers" at bounding box center [800, 678] width 420 height 19
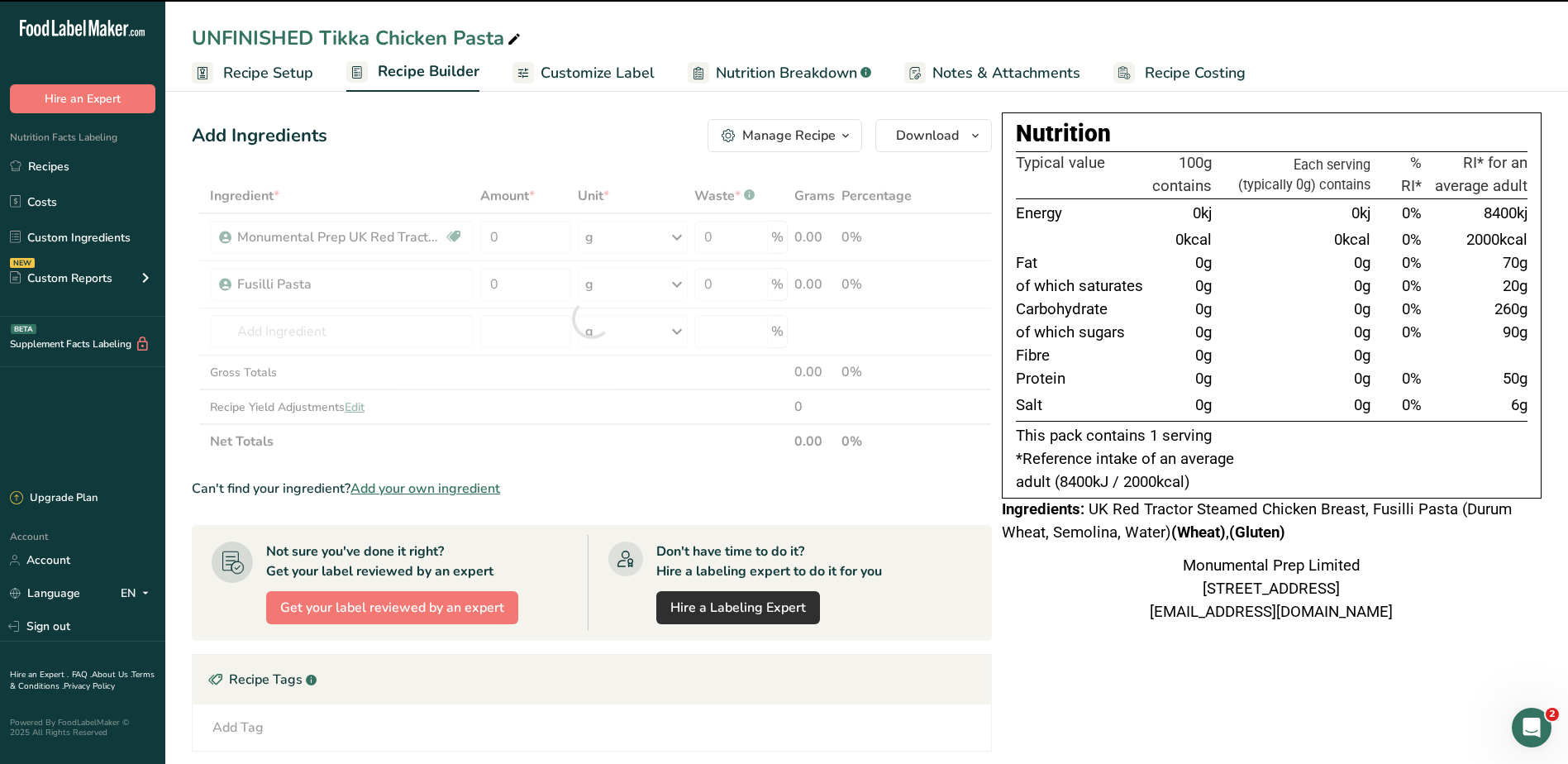
type input "0"
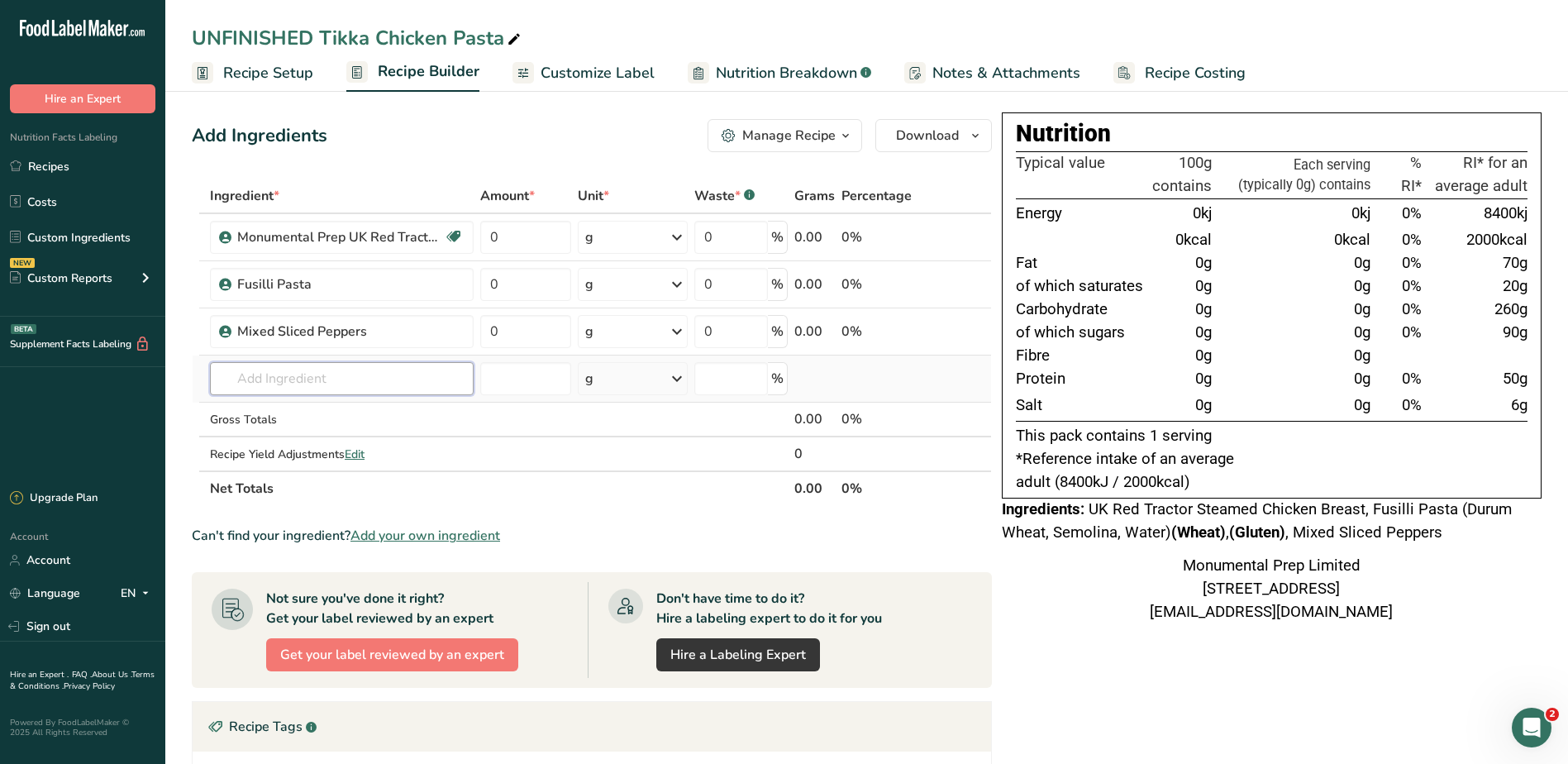
click at [354, 374] on input "text" at bounding box center [341, 378] width 264 height 33
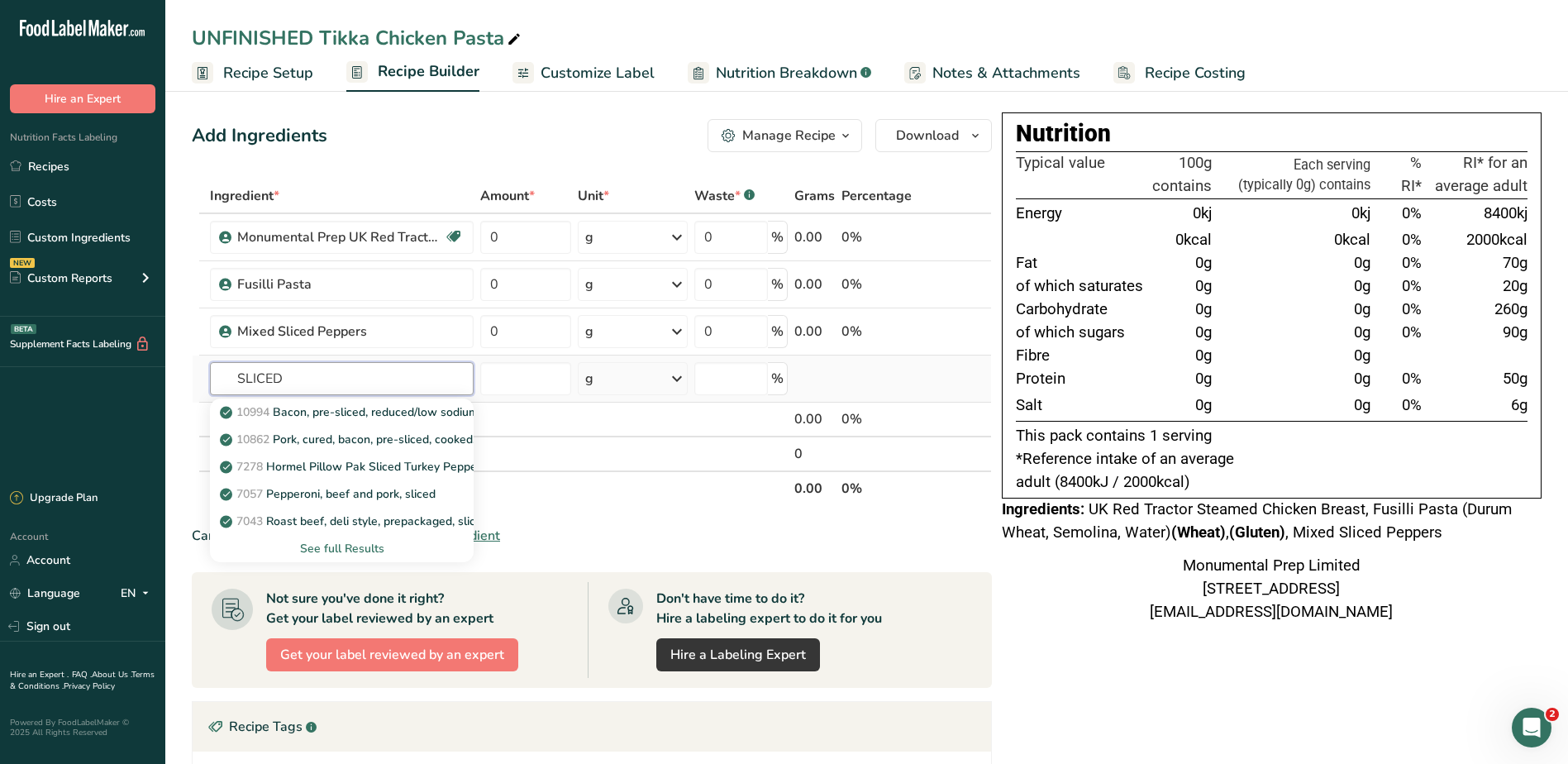
type input "SLICED"
click at [344, 539] on div "See full Results" at bounding box center [341, 548] width 264 height 27
click at [343, 539] on div "See full Results" at bounding box center [341, 548] width 264 height 27
drag, startPoint x: 343, startPoint y: 539, endPoint x: 314, endPoint y: 379, distance: 162.6
click at [315, 380] on input "text" at bounding box center [341, 378] width 264 height 33
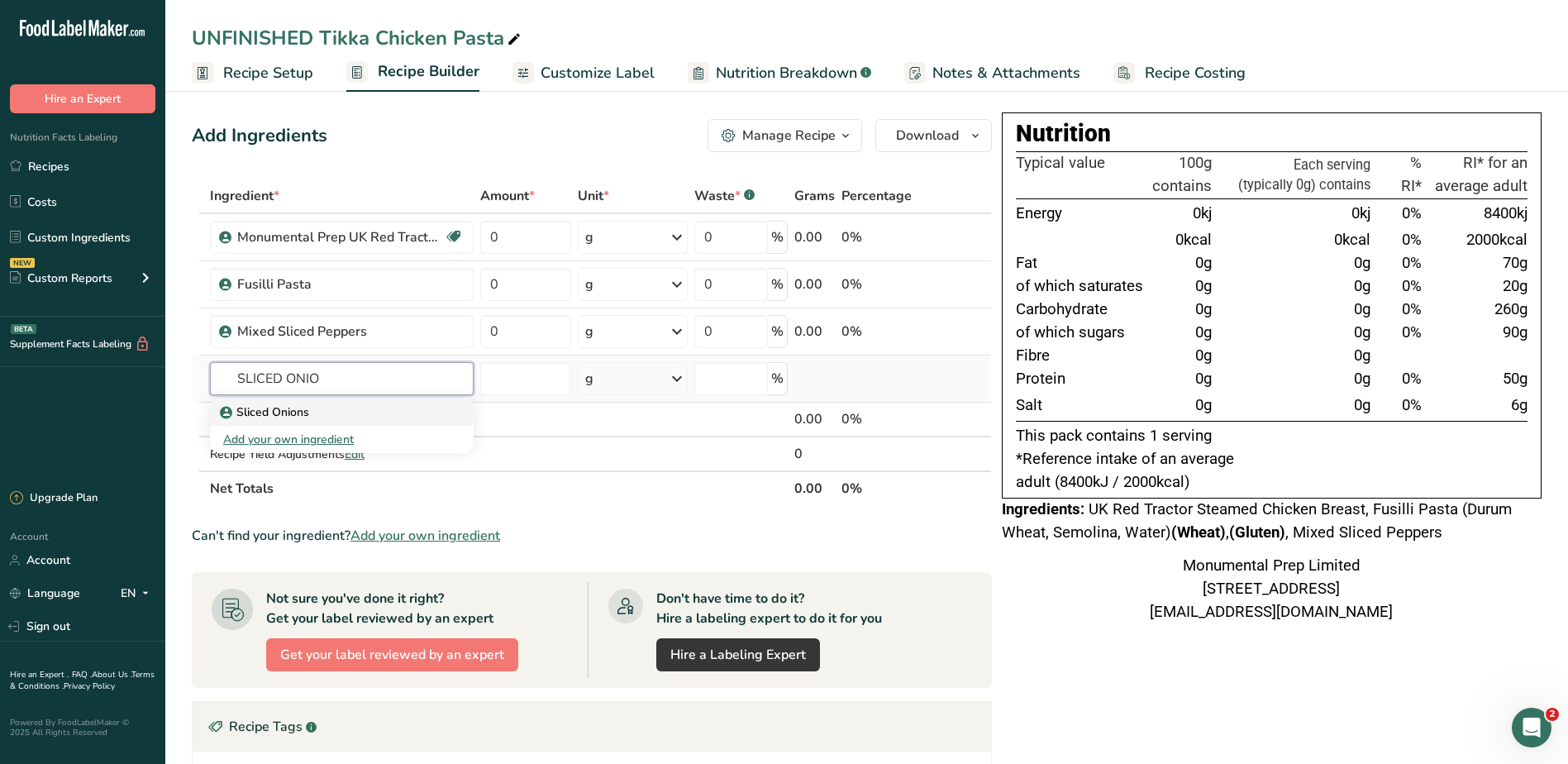
type input "SLICED ONIO"
click at [307, 409] on p "Sliced Onions" at bounding box center [266, 412] width 86 height 18
type input "Sliced Onions"
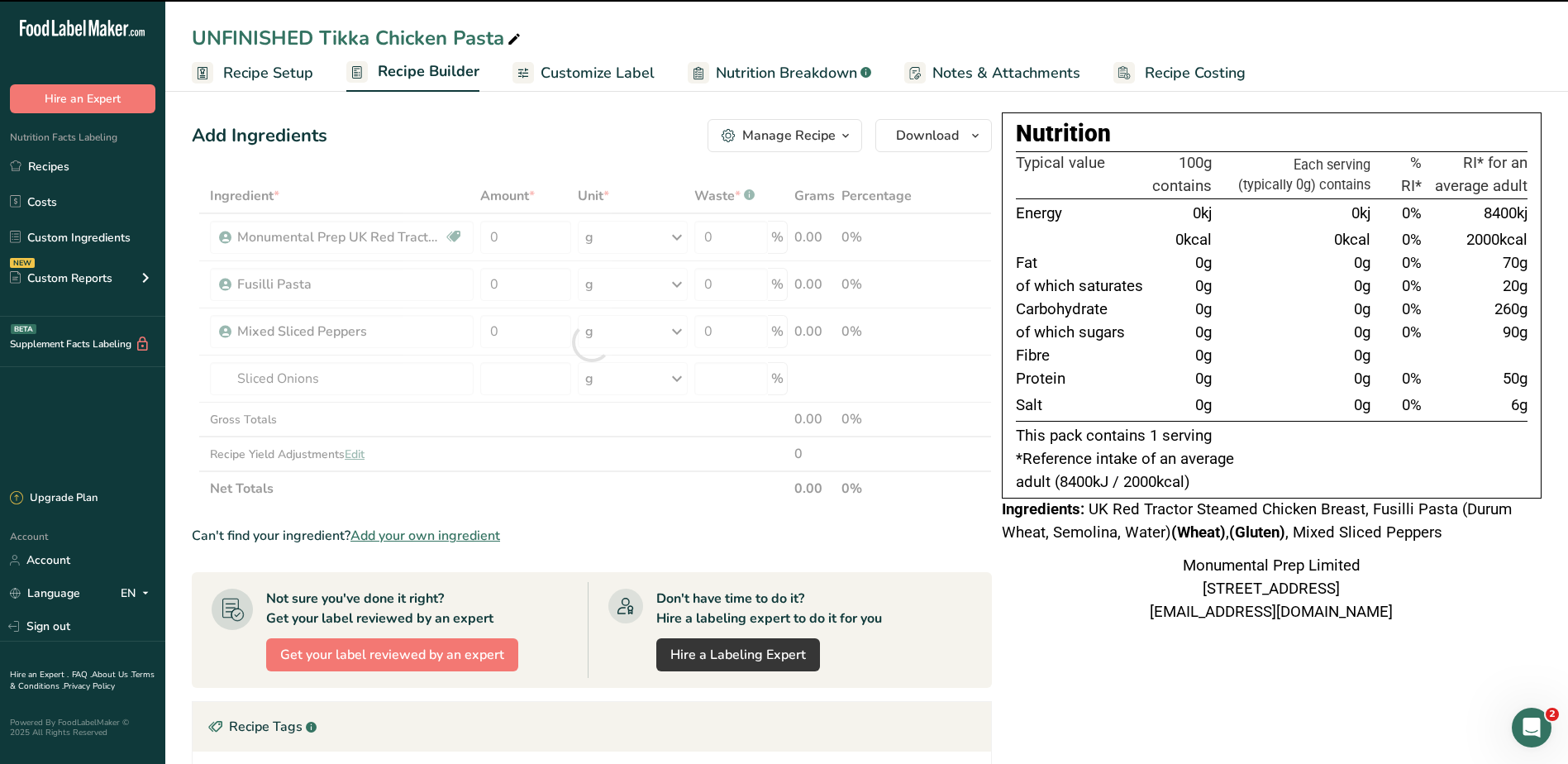
type input "0"
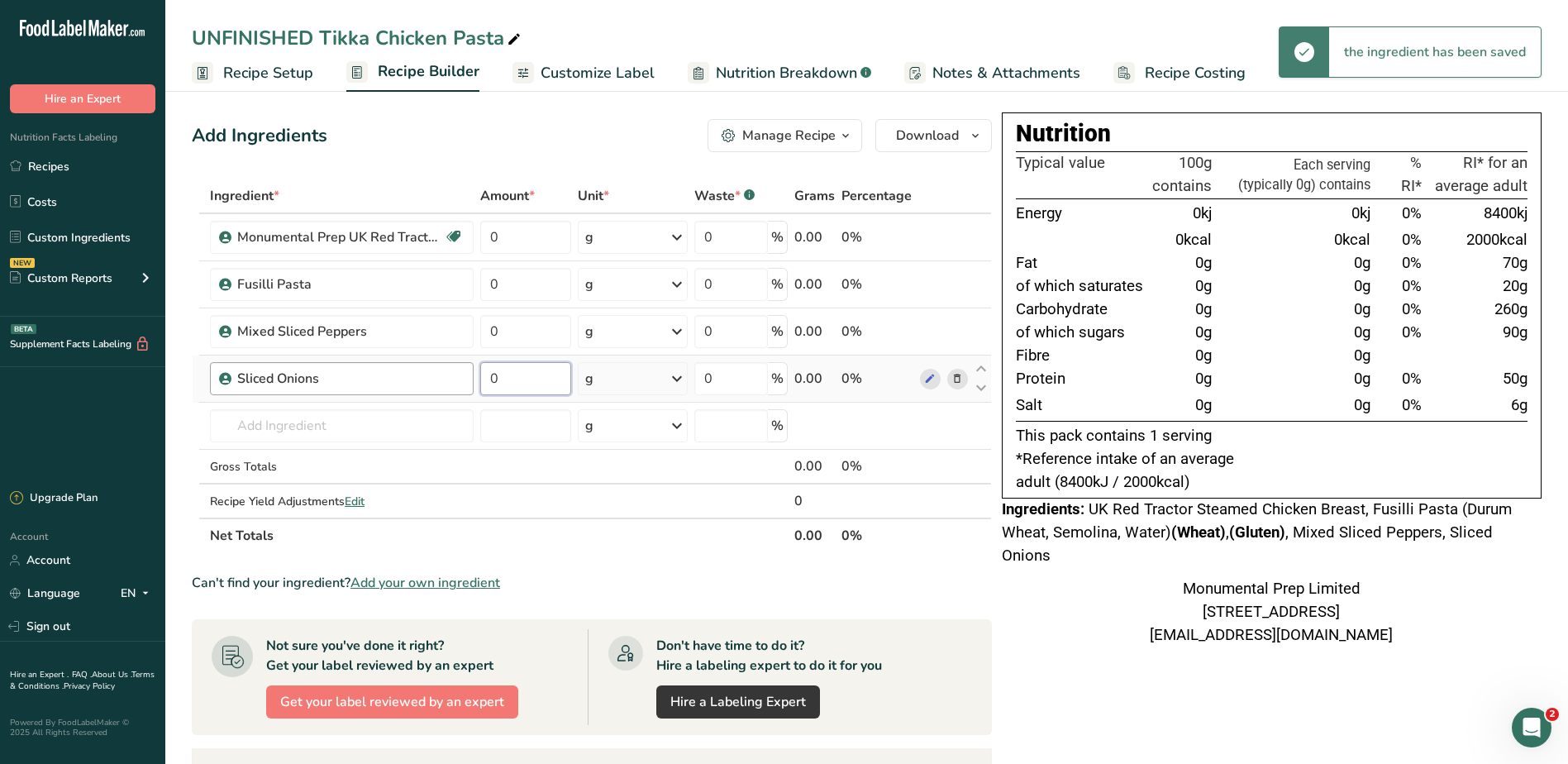
drag, startPoint x: 504, startPoint y: 373, endPoint x: 439, endPoint y: 371, distance: 65.0
click at [439, 375] on tr "Sliced Onions 0 g Weight Units g kg mg See more Volume Units l Volume units req…" at bounding box center [591, 379] width 798 height 47
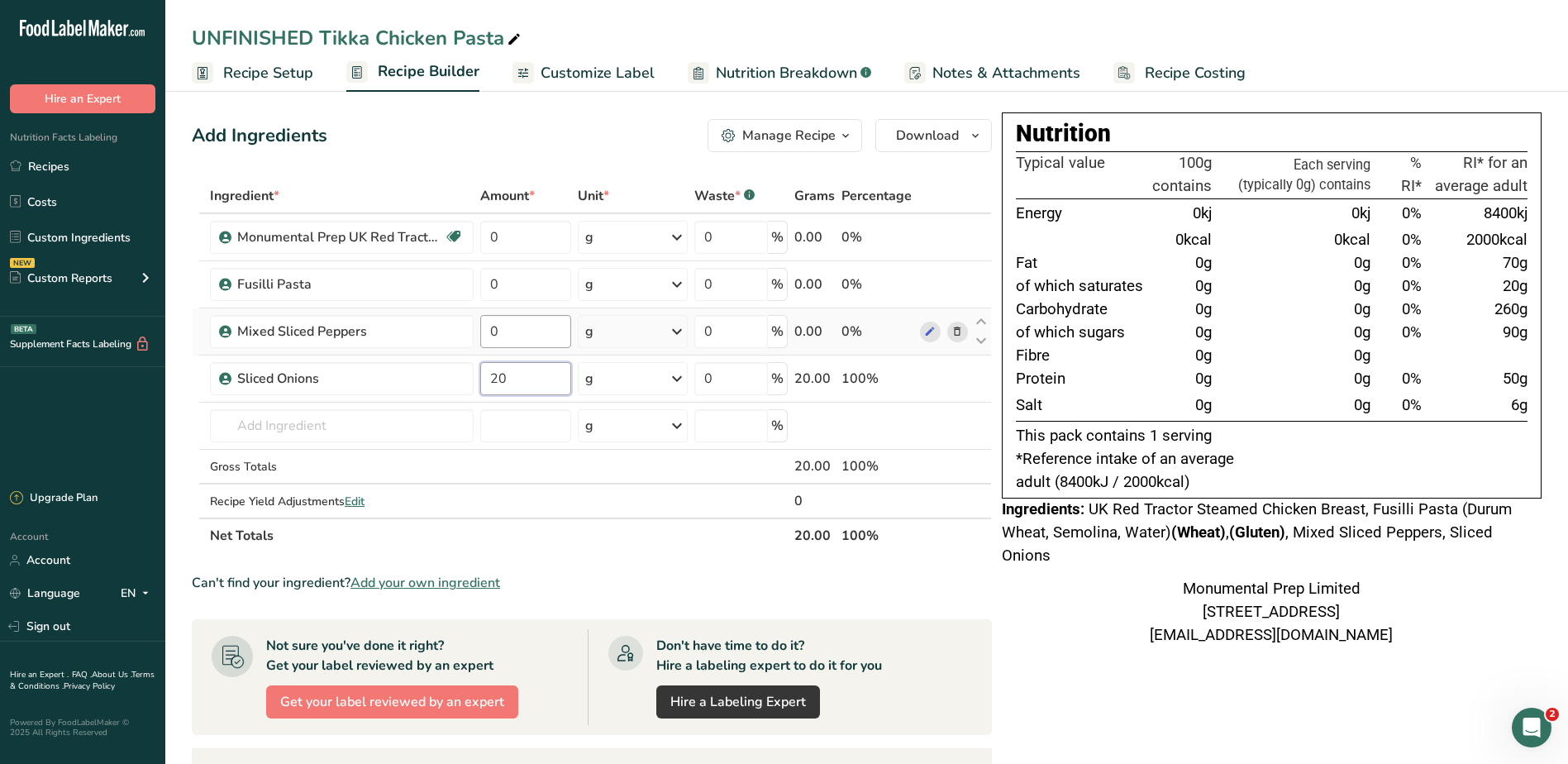
type input "20"
click at [538, 326] on div "Ingredient * Amount * Unit * Waste * .a-a{fill:#347362;}.b-a{fill:#fff;} Grams …" at bounding box center [591, 365] width 800 height 374
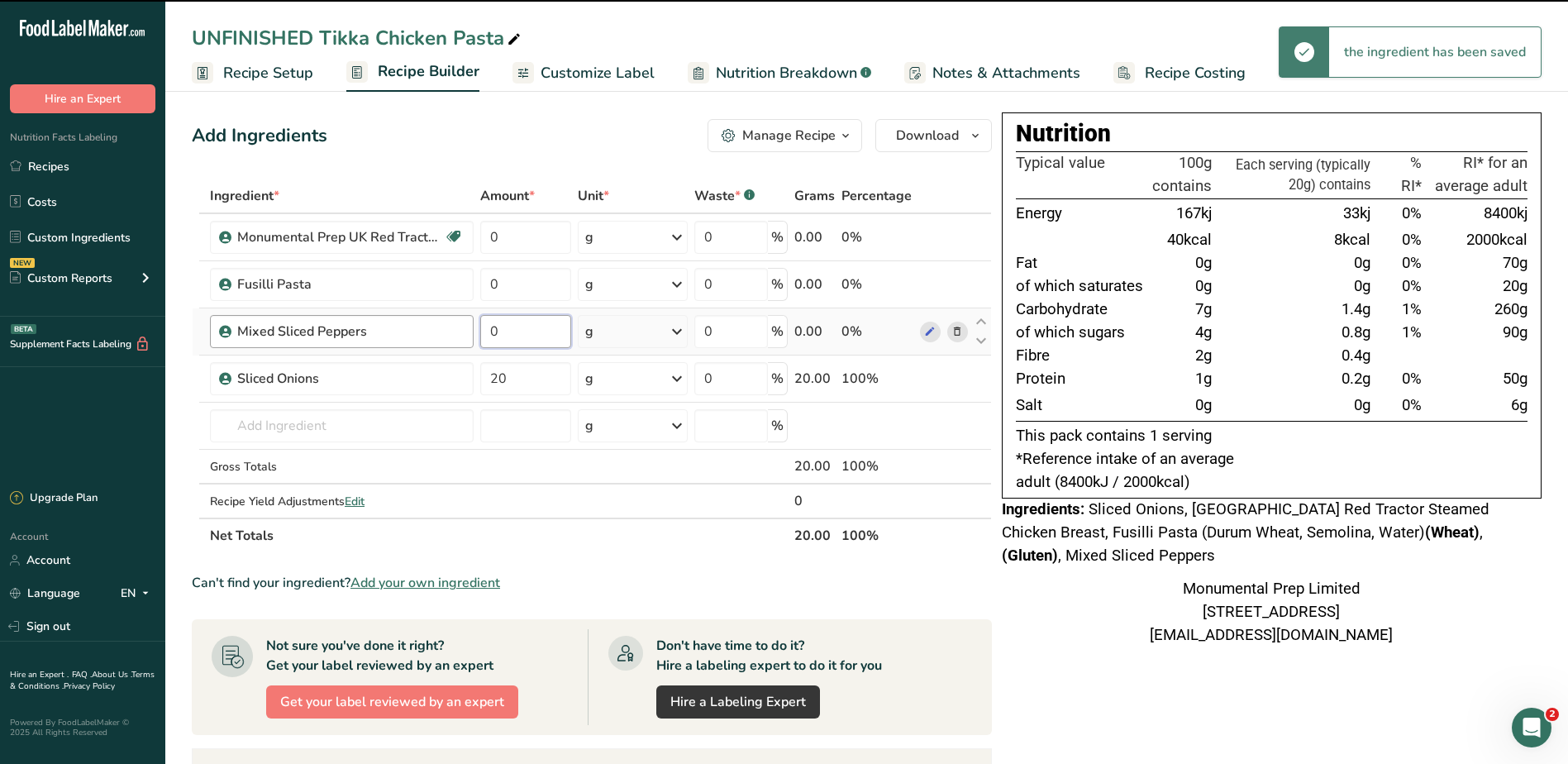
drag, startPoint x: 515, startPoint y: 336, endPoint x: 451, endPoint y: 336, distance: 64.0
click at [451, 336] on tr "Mixed Sliced Peppers 0 g Weight Units g kg mg See more Volume Units l Volume un…" at bounding box center [591, 332] width 798 height 47
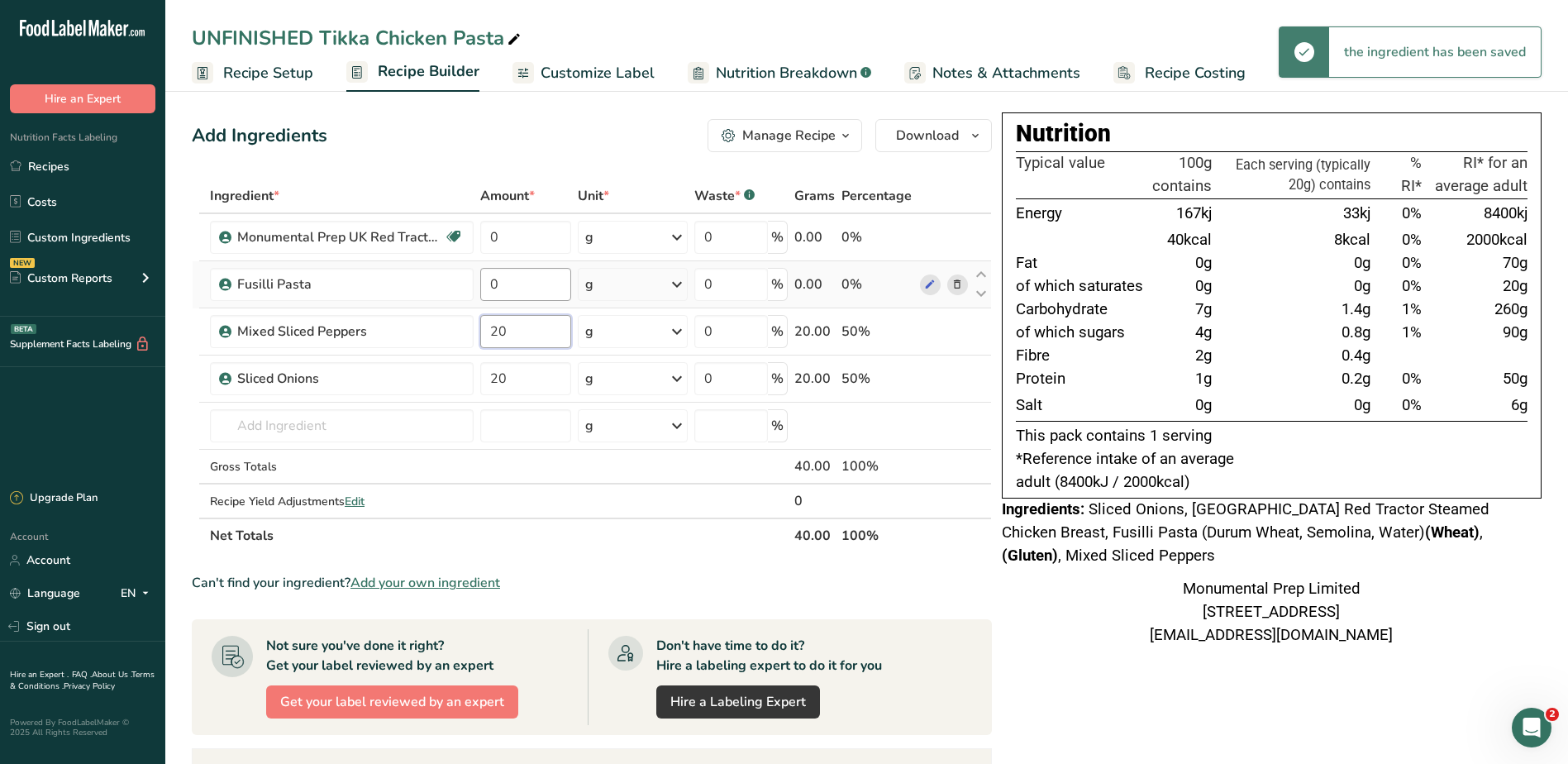
type input "20"
click at [519, 294] on div "Ingredient * Amount * Unit * Waste * .a-a{fill:#347362;}.b-a{fill:#fff;} Grams …" at bounding box center [591, 365] width 800 height 374
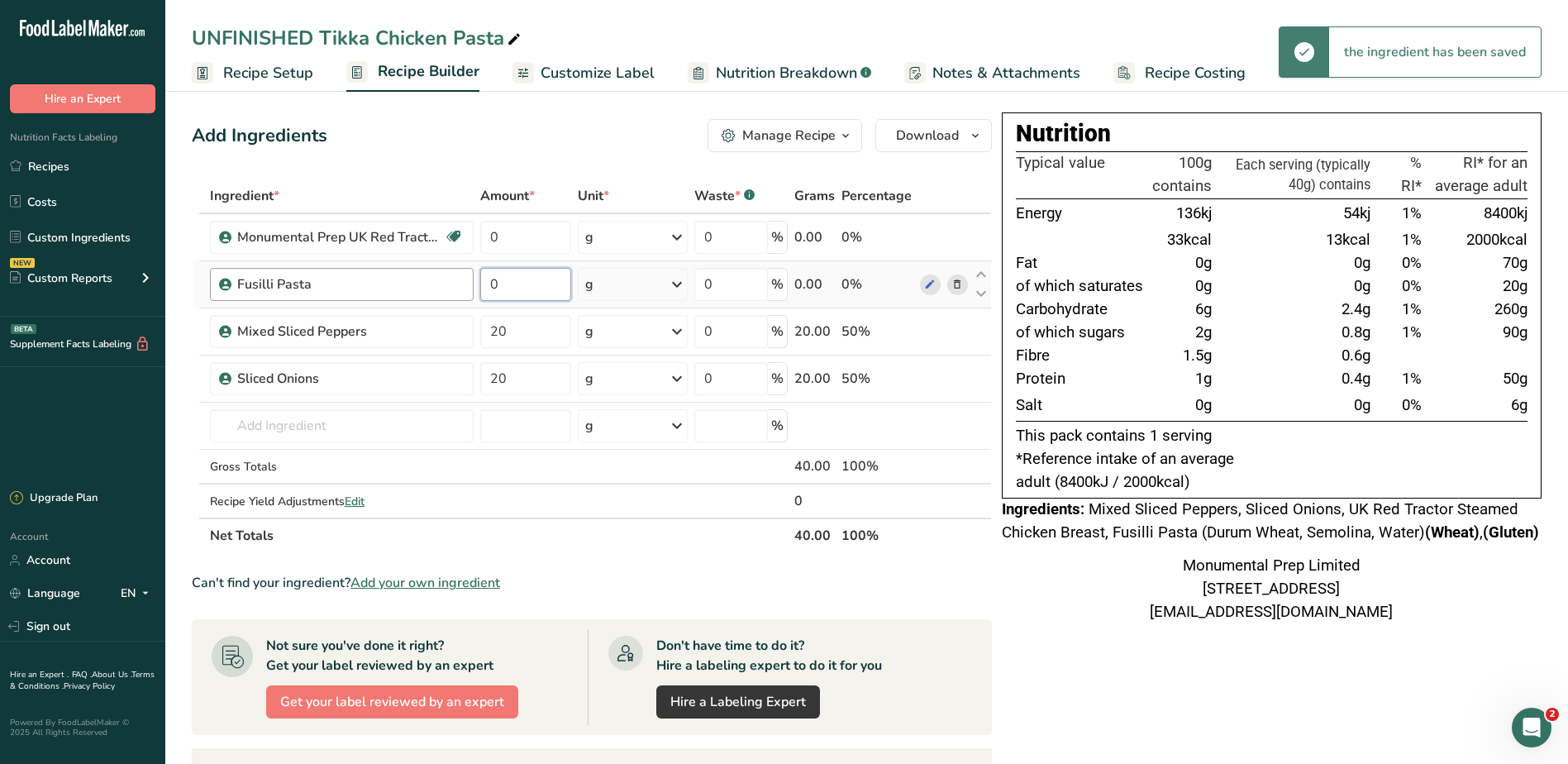
drag, startPoint x: 523, startPoint y: 281, endPoint x: 455, endPoint y: 286, distance: 68.2
click at [455, 286] on tr "Fusilli Pasta 0 g Weight Units g kg mg See more Volume Units l Volume units req…" at bounding box center [591, 285] width 798 height 47
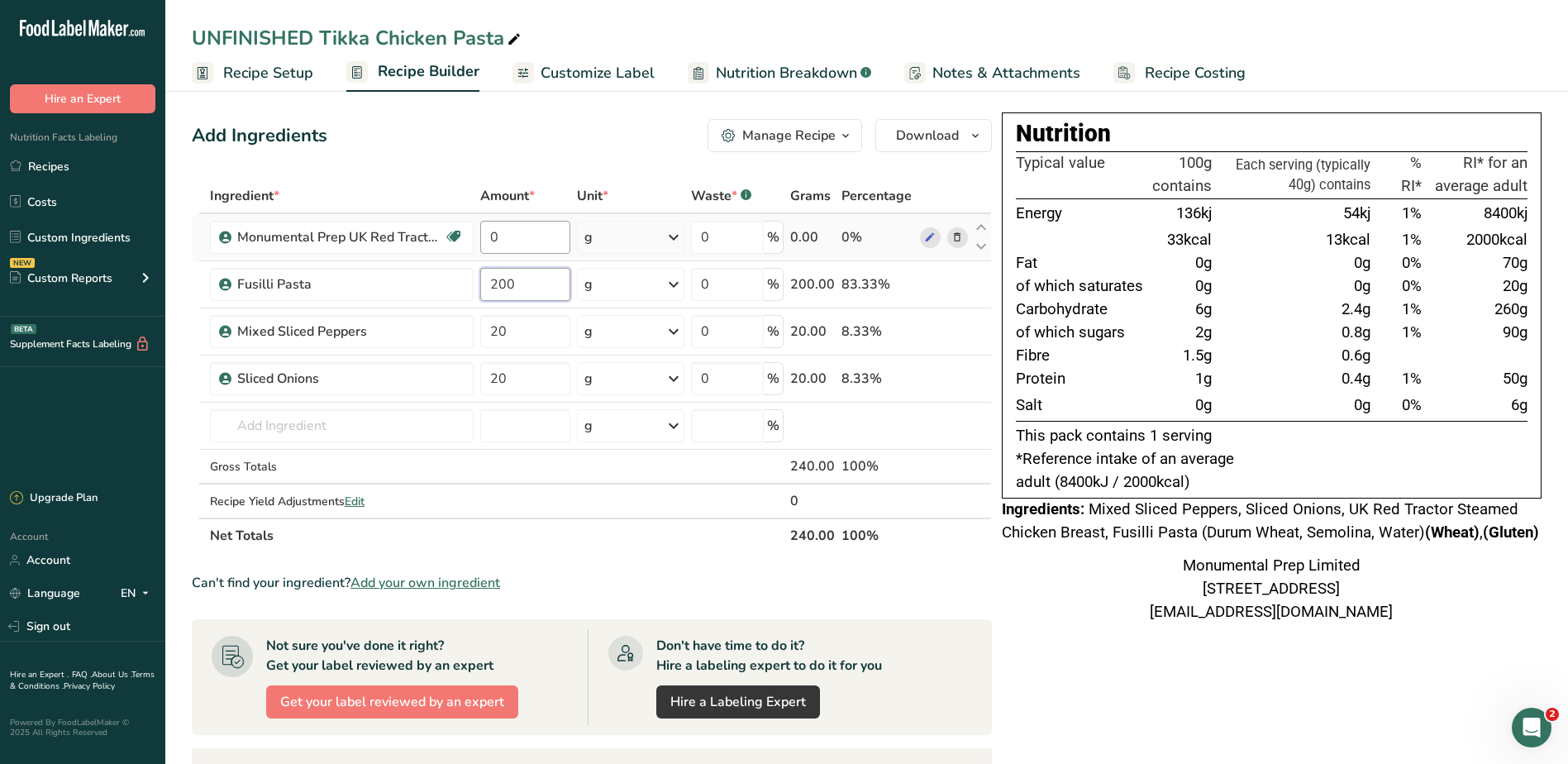
type input "200"
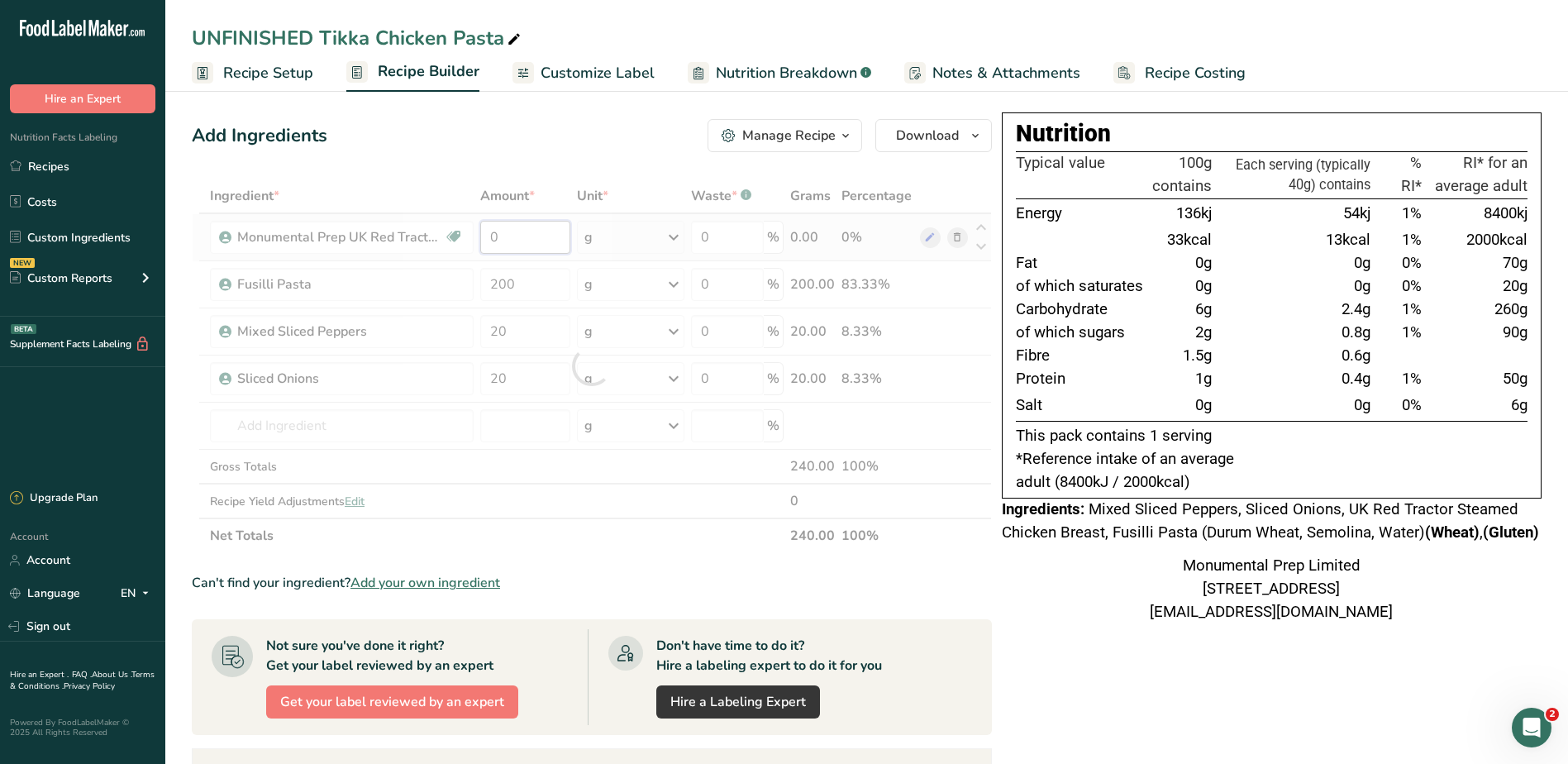
click at [525, 250] on div "Ingredient * Amount * Unit * Waste * .a-a{fill:#347362;}.b-a{fill:#fff;} Grams …" at bounding box center [591, 365] width 800 height 374
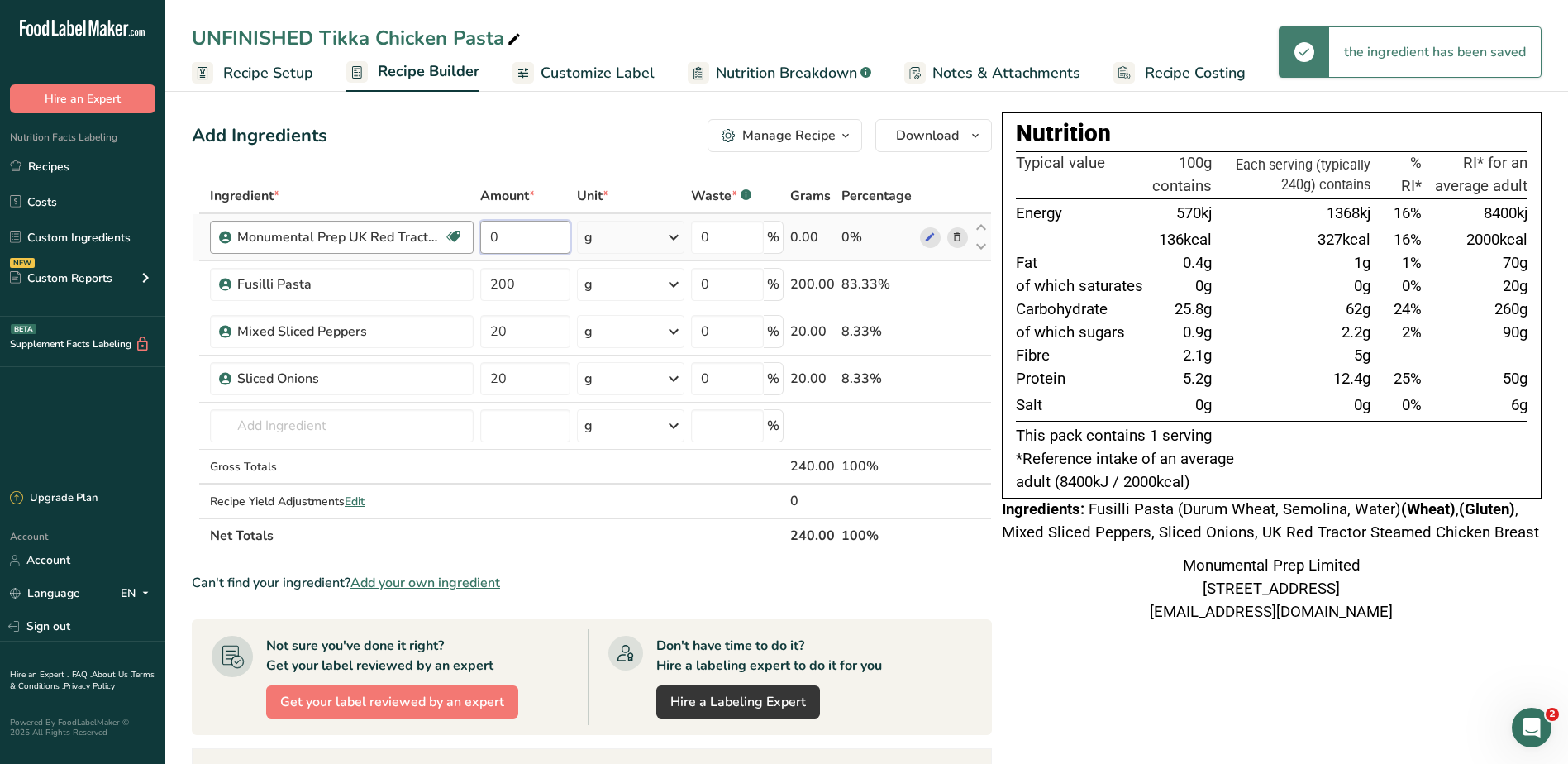
drag, startPoint x: 520, startPoint y: 236, endPoint x: 450, endPoint y: 236, distance: 70.0
click at [450, 236] on tr "Monumental Prep UK Red Tractor Steamed Chicken Breast Dairy free Gluten free So…" at bounding box center [591, 237] width 798 height 47
type input "80"
click at [448, 428] on div "Ingredient * Amount * Unit * Waste * .a-a{fill:#347362;}.b-a{fill:#fff;} Grams …" at bounding box center [591, 365] width 800 height 374
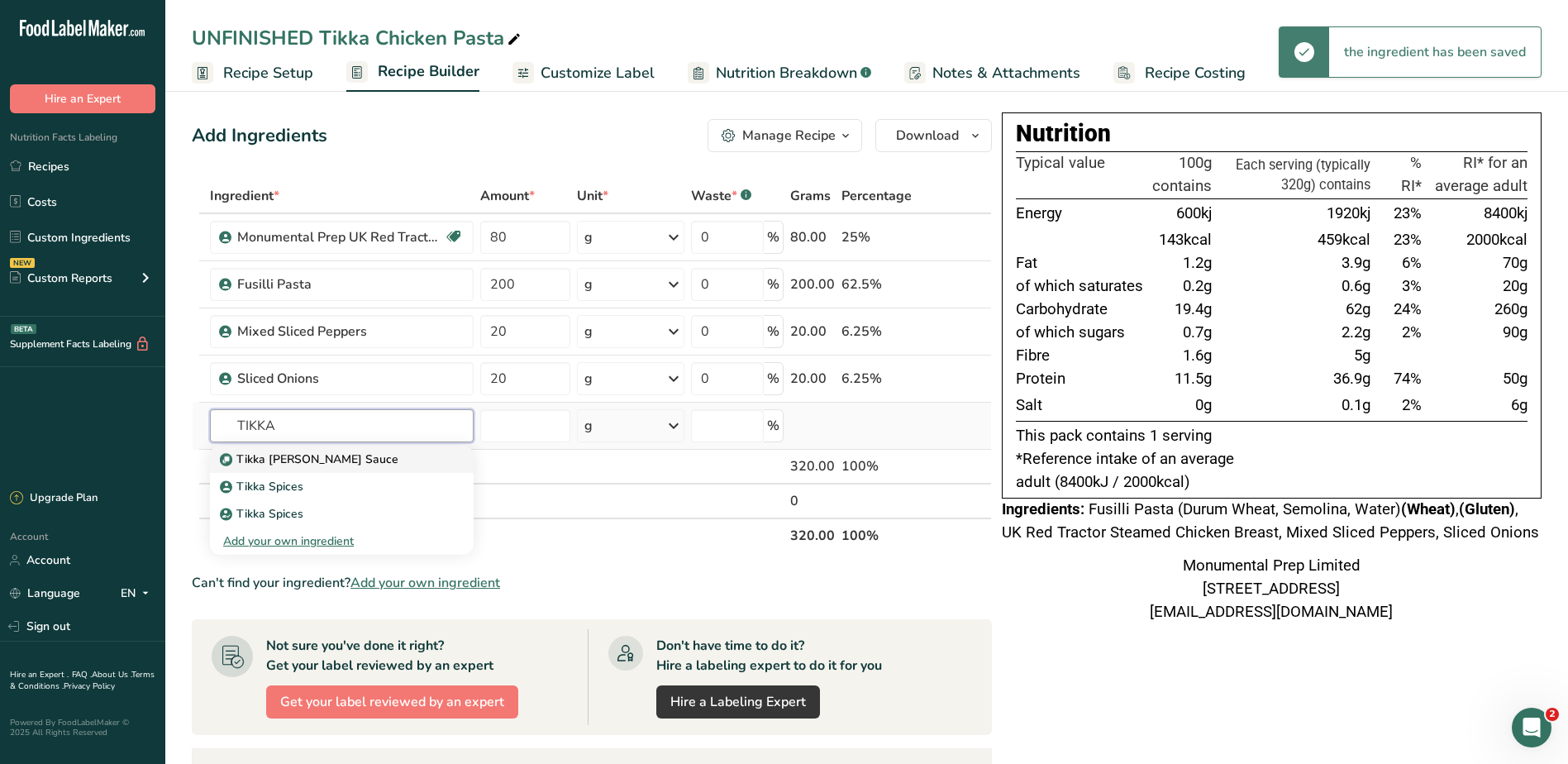
type input "TIKKA"
click at [298, 455] on p "Tikka [PERSON_NAME] Sauce" at bounding box center [310, 459] width 175 height 18
type input "Tikka [PERSON_NAME] Sauce"
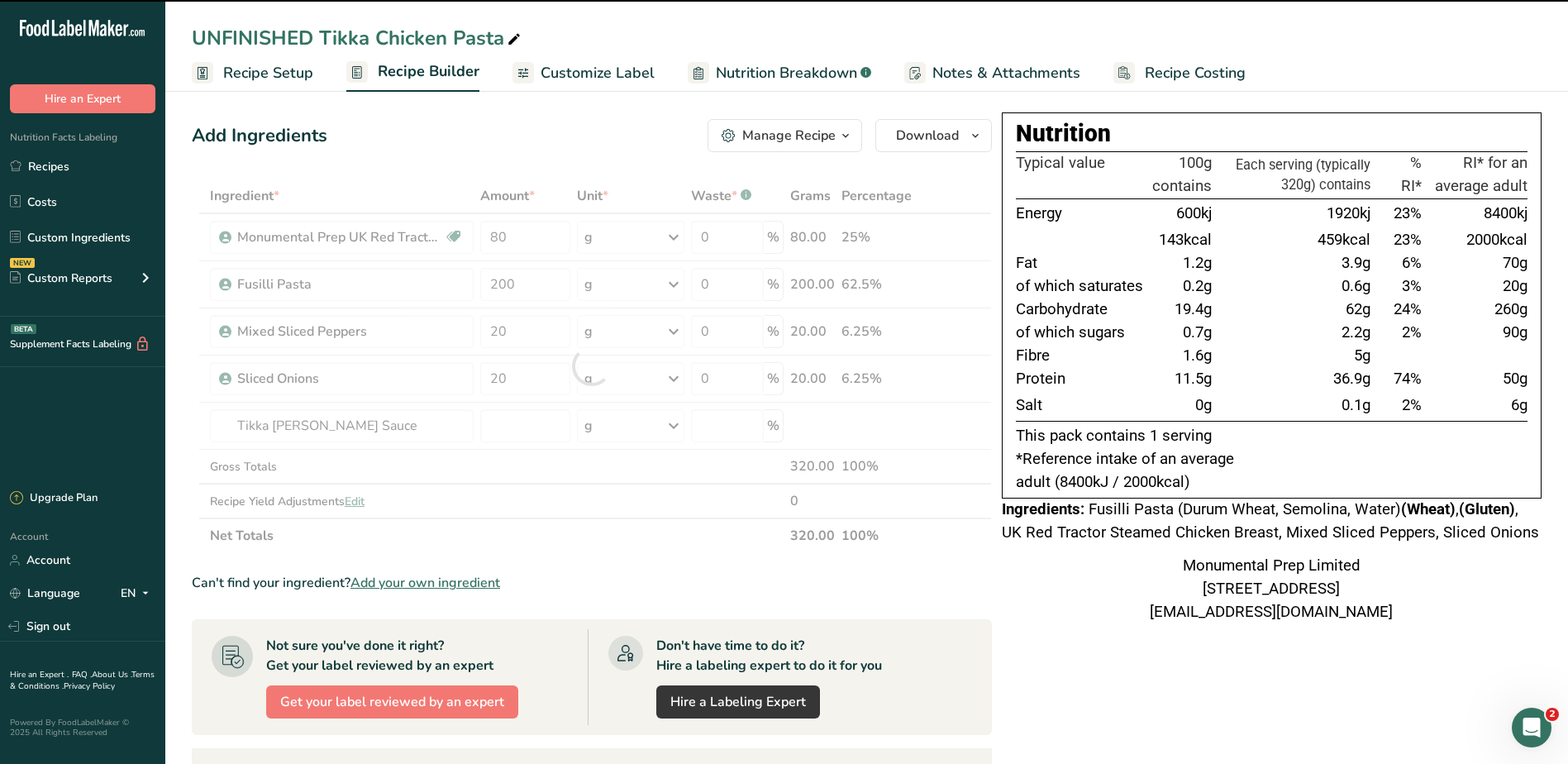
type input "0"
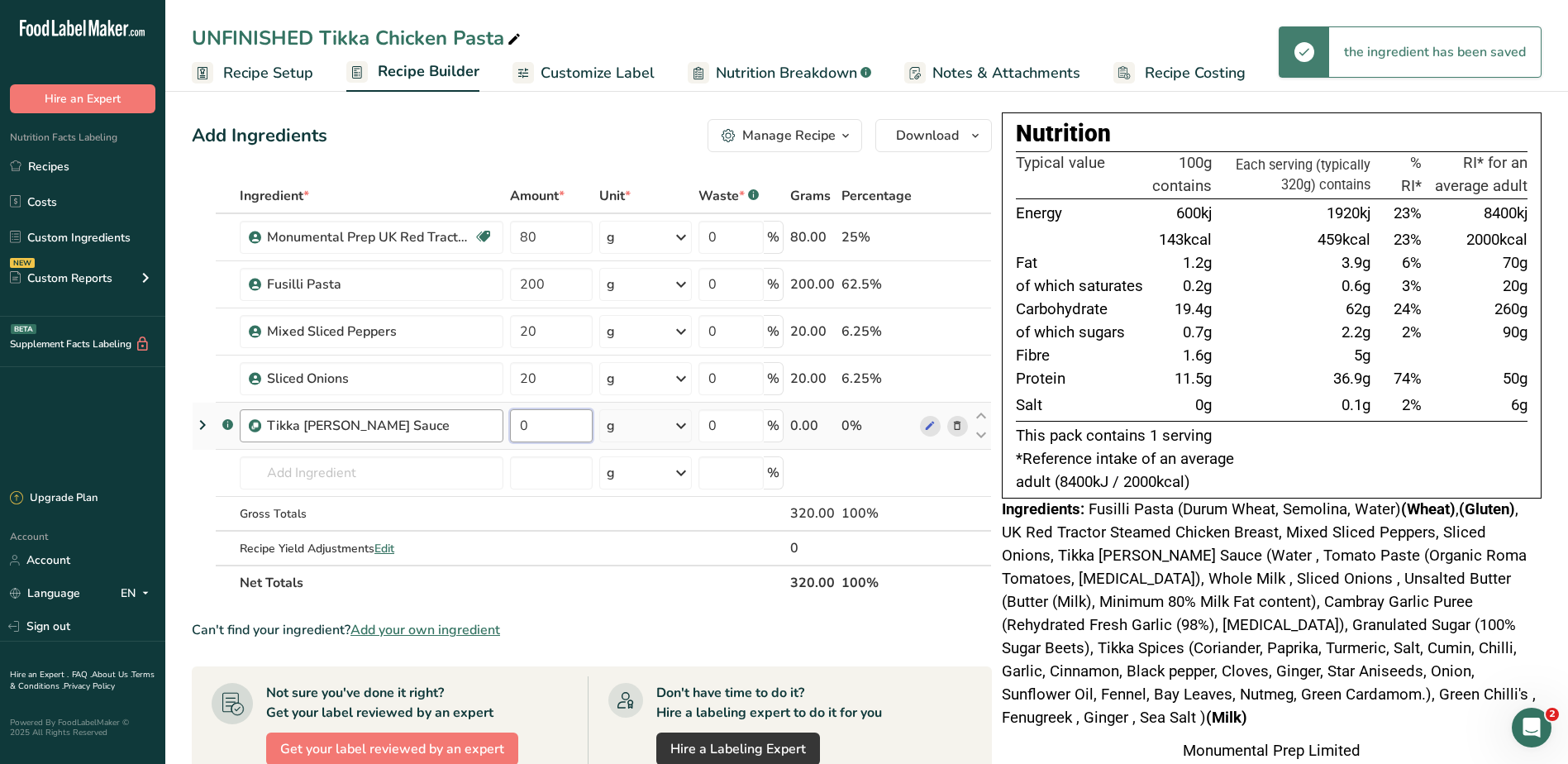
drag, startPoint x: 539, startPoint y: 428, endPoint x: 467, endPoint y: 421, distance: 72.3
click at [488, 426] on tr ".a-a{fill:#347362;}.b-a{fill:#fff;} Tikka [PERSON_NAME] Sauce 0 g Weight Units …" at bounding box center [591, 426] width 798 height 47
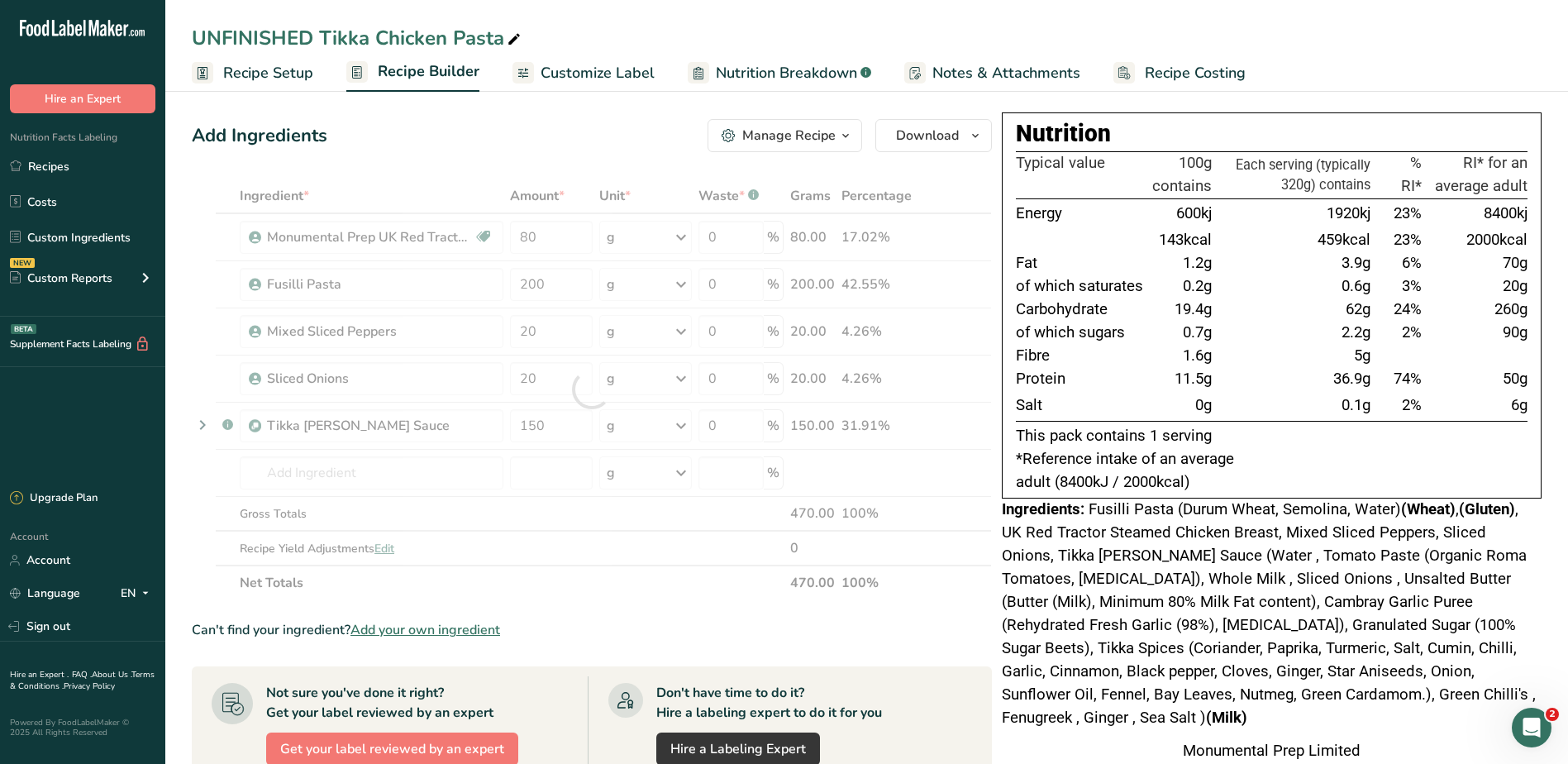
click at [561, 122] on div "Add Ingredients Manage Recipe Delete Recipe Duplicate Recipe Scale Recipe Save …" at bounding box center [591, 135] width 800 height 33
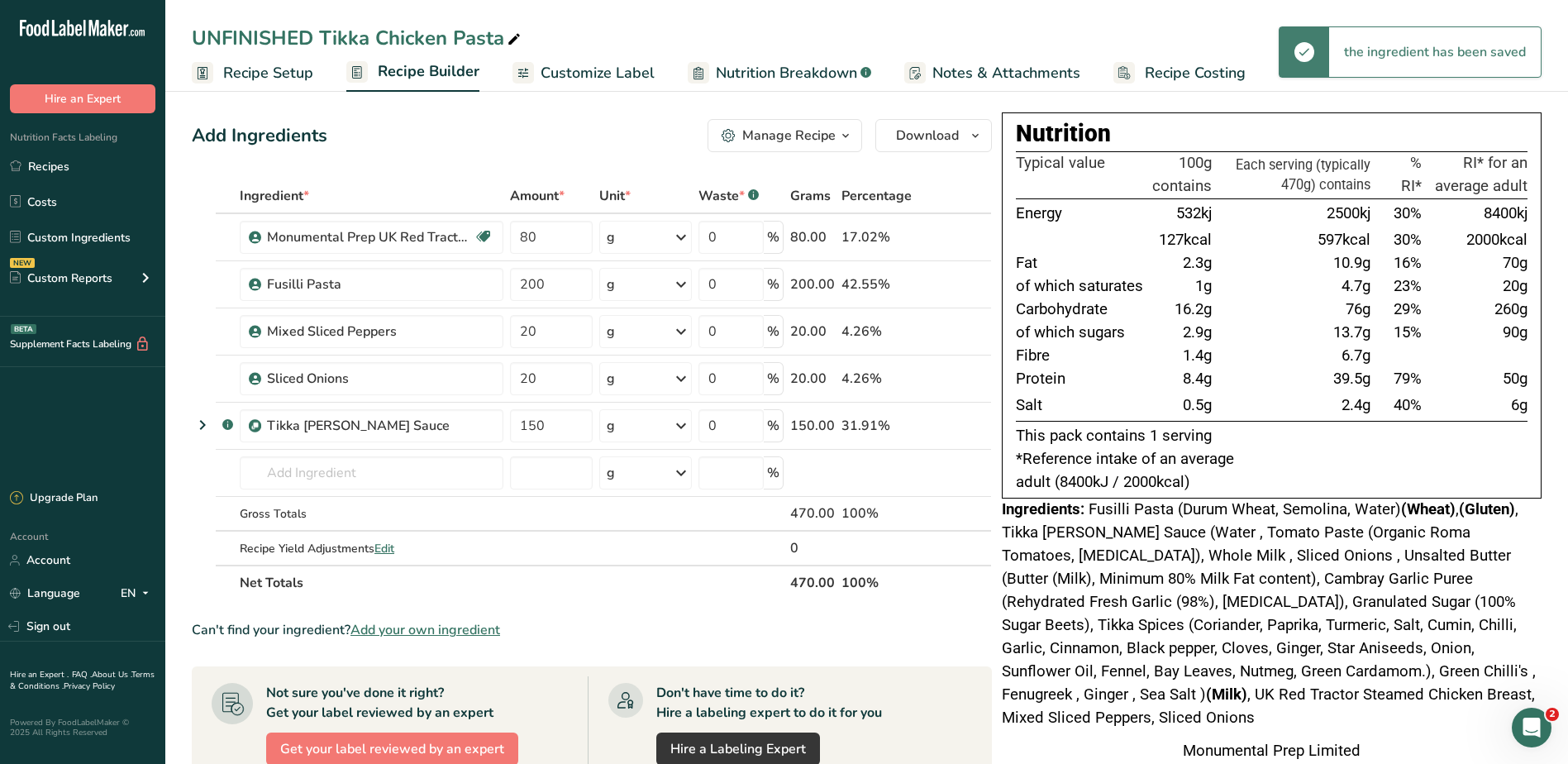
drag, startPoint x: 1324, startPoint y: 209, endPoint x: 1391, endPoint y: 437, distance: 237.6
click at [1391, 437] on div "Nutrition Typical value 100g contains Each serving (typically 470g) contains % …" at bounding box center [1271, 305] width 540 height 386
drag, startPoint x: 1391, startPoint y: 437, endPoint x: 1342, endPoint y: 368, distance: 84.6
click at [1342, 368] on td "39.5g" at bounding box center [1294, 379] width 159 height 23
drag, startPoint x: 1325, startPoint y: 273, endPoint x: 1312, endPoint y: 412, distance: 139.6
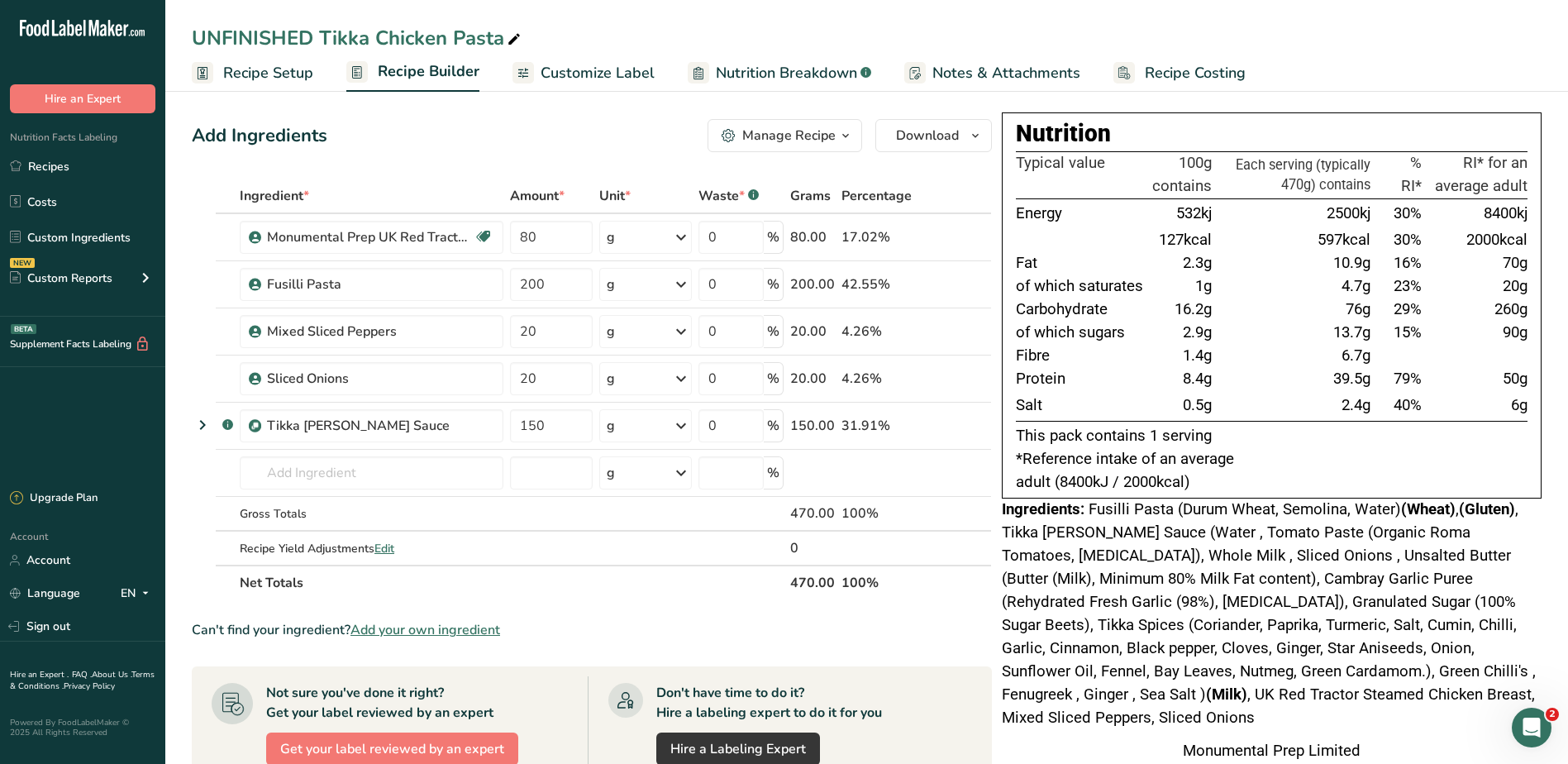
click at [1312, 412] on tbody "Energy 532kj 2500kj 30% 8400kj 127kcal 597kcal 30% 2000kcal Fat 2.3g 10.9g 16% …" at bounding box center [1271, 309] width 511 height 222
drag, startPoint x: 1312, startPoint y: 412, endPoint x: 1234, endPoint y: 402, distance: 78.6
click at [1249, 412] on td "2.4g" at bounding box center [1294, 406] width 159 height 30
click at [926, 144] on span "Download" at bounding box center [927, 135] width 63 height 19
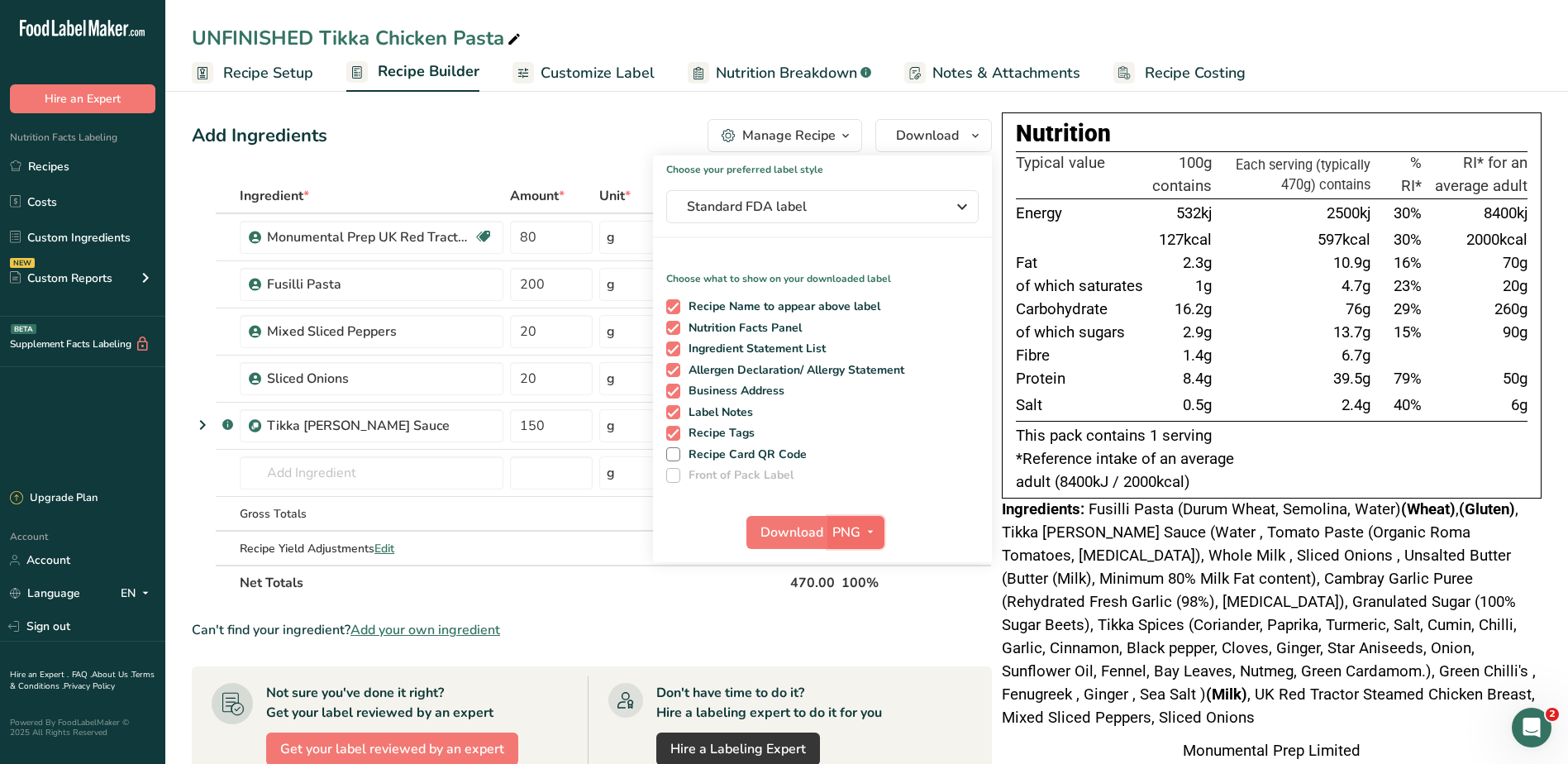
click at [856, 535] on span "PNG" at bounding box center [846, 532] width 28 height 19
click at [852, 652] on link "PDF" at bounding box center [858, 647] width 53 height 27
click at [786, 533] on span "Download" at bounding box center [793, 532] width 63 height 19
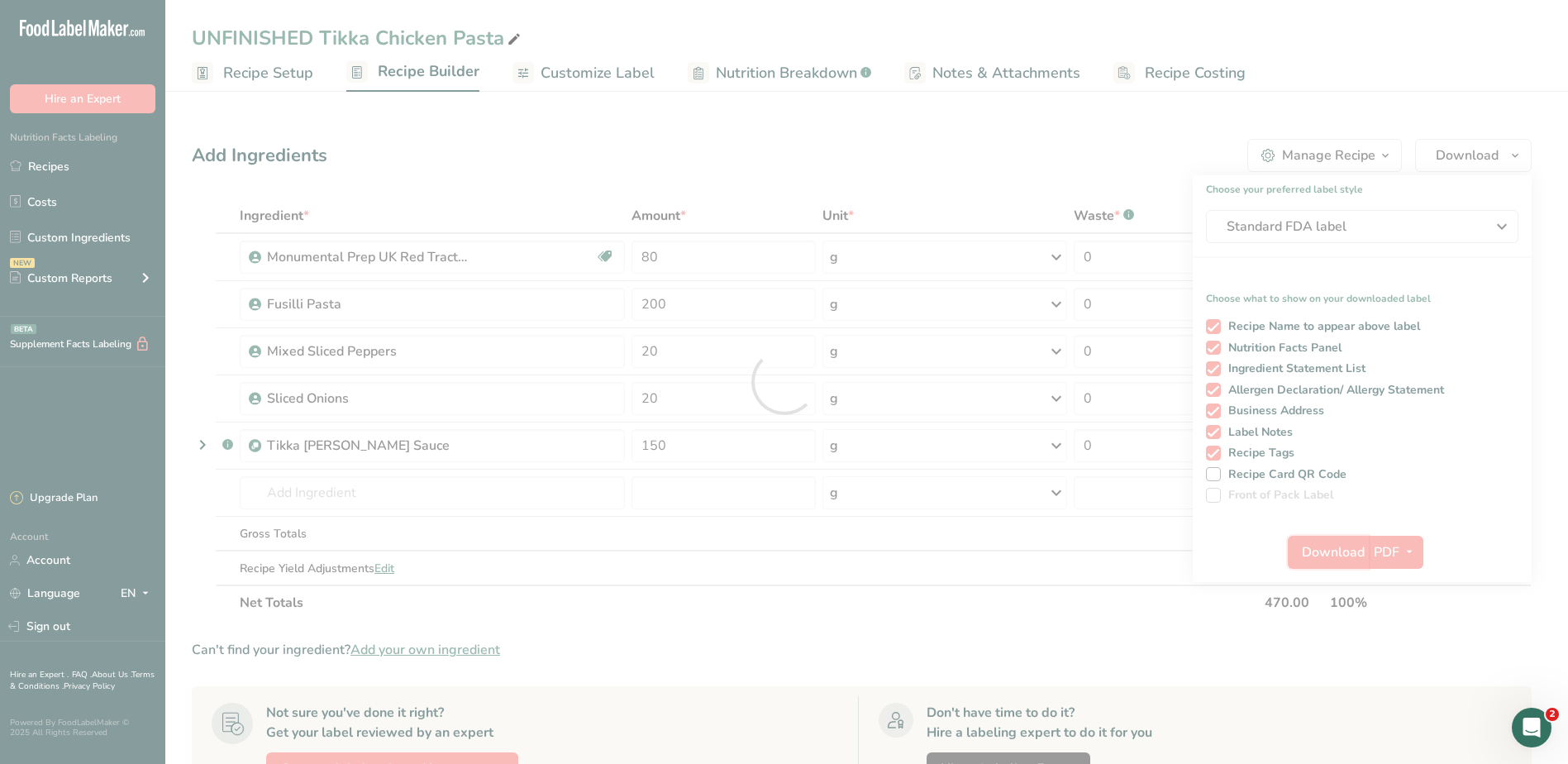
scroll to position [0, 0]
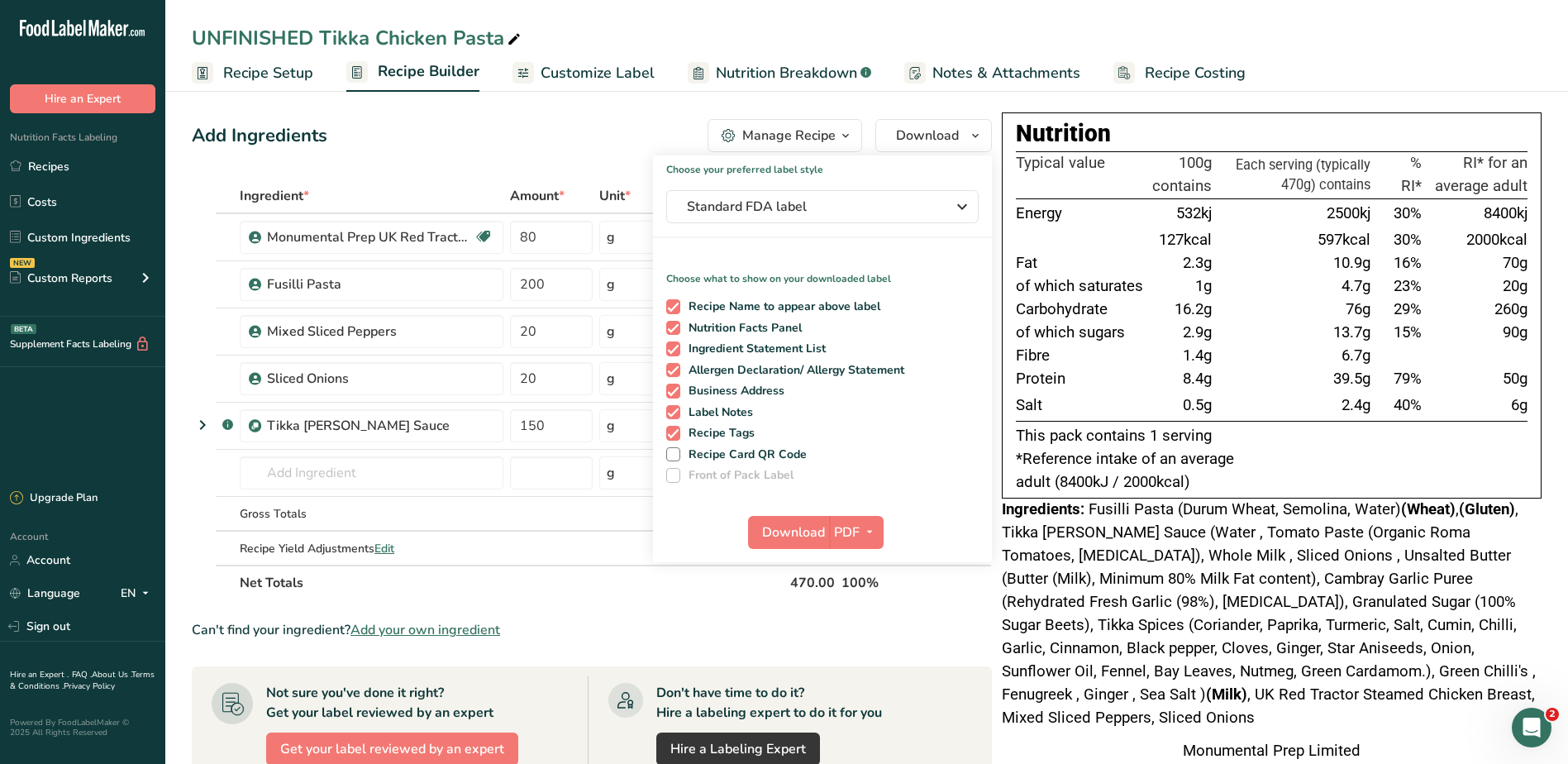
click at [1261, 279] on td "4.7g" at bounding box center [1294, 286] width 159 height 23
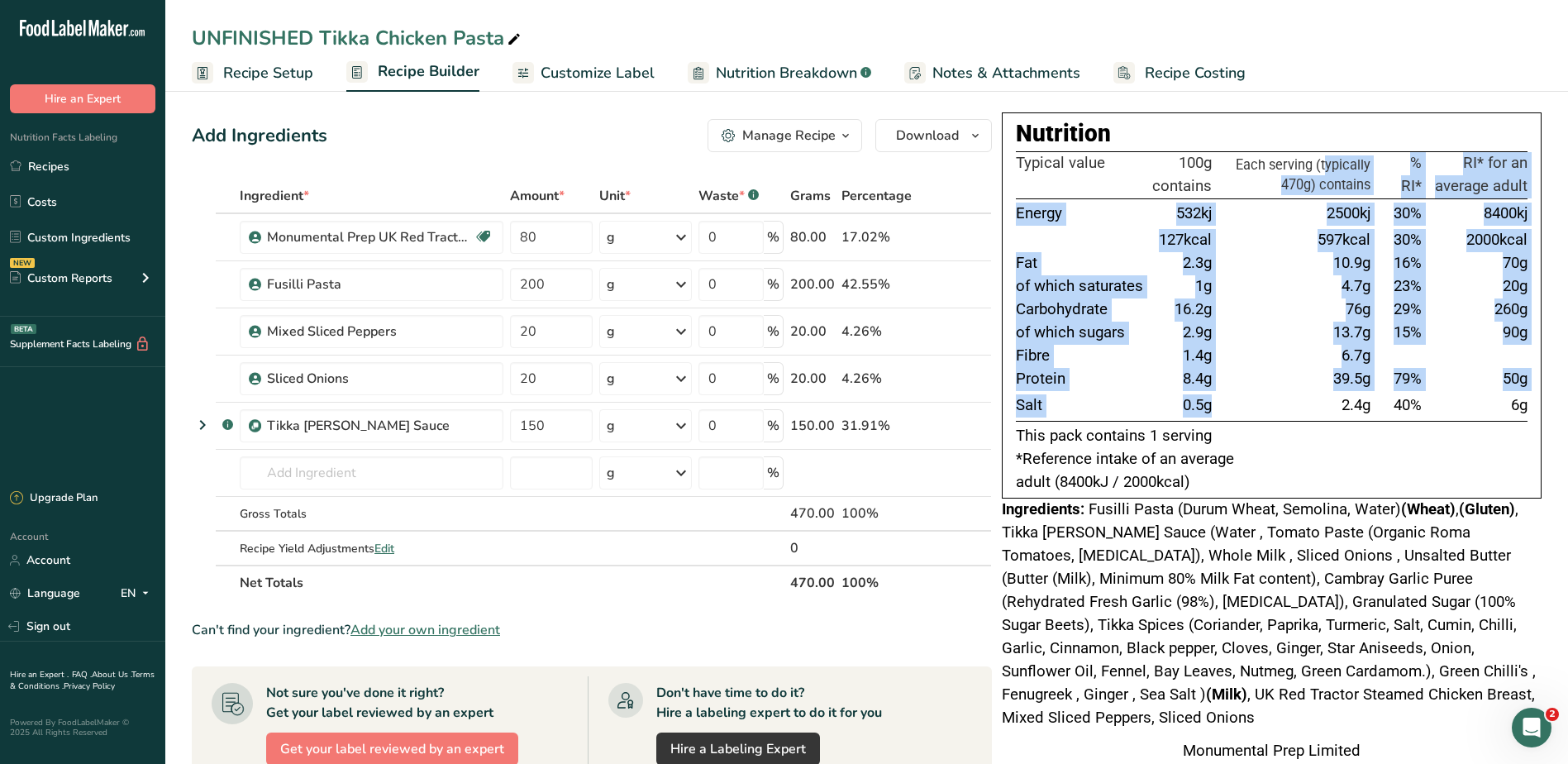
drag, startPoint x: 1250, startPoint y: 166, endPoint x: 1266, endPoint y: 405, distance: 239.5
click at [1266, 405] on table "Typical value 100g contains Each serving (typically 470g) contains % RI* RI* fo…" at bounding box center [1271, 286] width 511 height 270
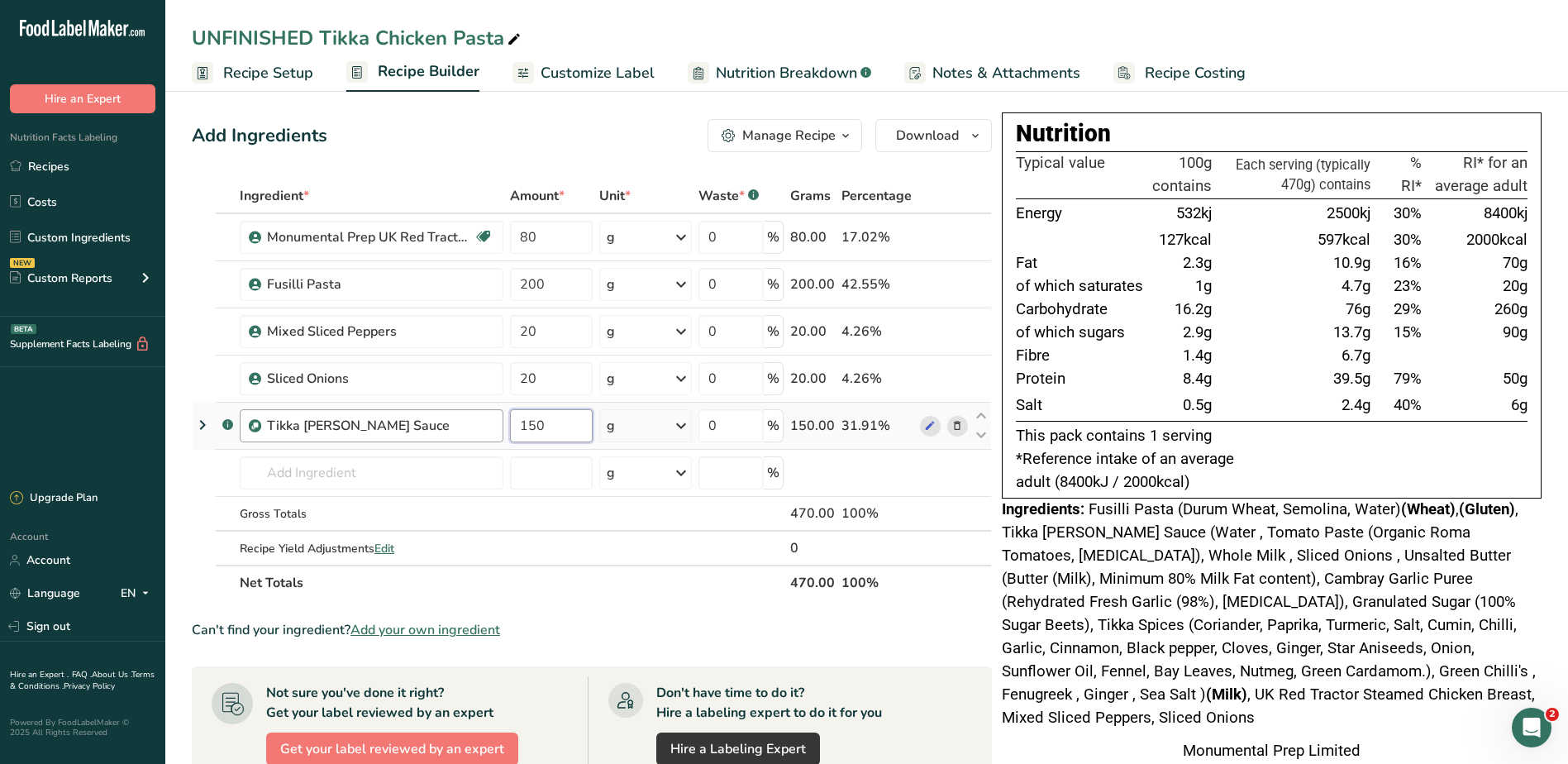
drag, startPoint x: 558, startPoint y: 418, endPoint x: 492, endPoint y: 416, distance: 66.0
click at [492, 416] on tr ".a-a{fill:#347362;}.b-a{fill:#fff;} Tikka Curry Sauce 150 g Weight Units g kg m…" at bounding box center [591, 426] width 798 height 47
click at [608, 133] on div "Add Ingredients Manage Recipe Delete Recipe Duplicate Recipe Scale Recipe Save …" at bounding box center [591, 135] width 800 height 33
drag, startPoint x: 566, startPoint y: 433, endPoint x: 455, endPoint y: 400, distance: 115.8
click at [471, 413] on tr ".a-a{fill:#347362;}.b-a{fill:#fff;} Tikka Curry Sauce 100 g Weight Units g kg m…" at bounding box center [591, 426] width 798 height 47
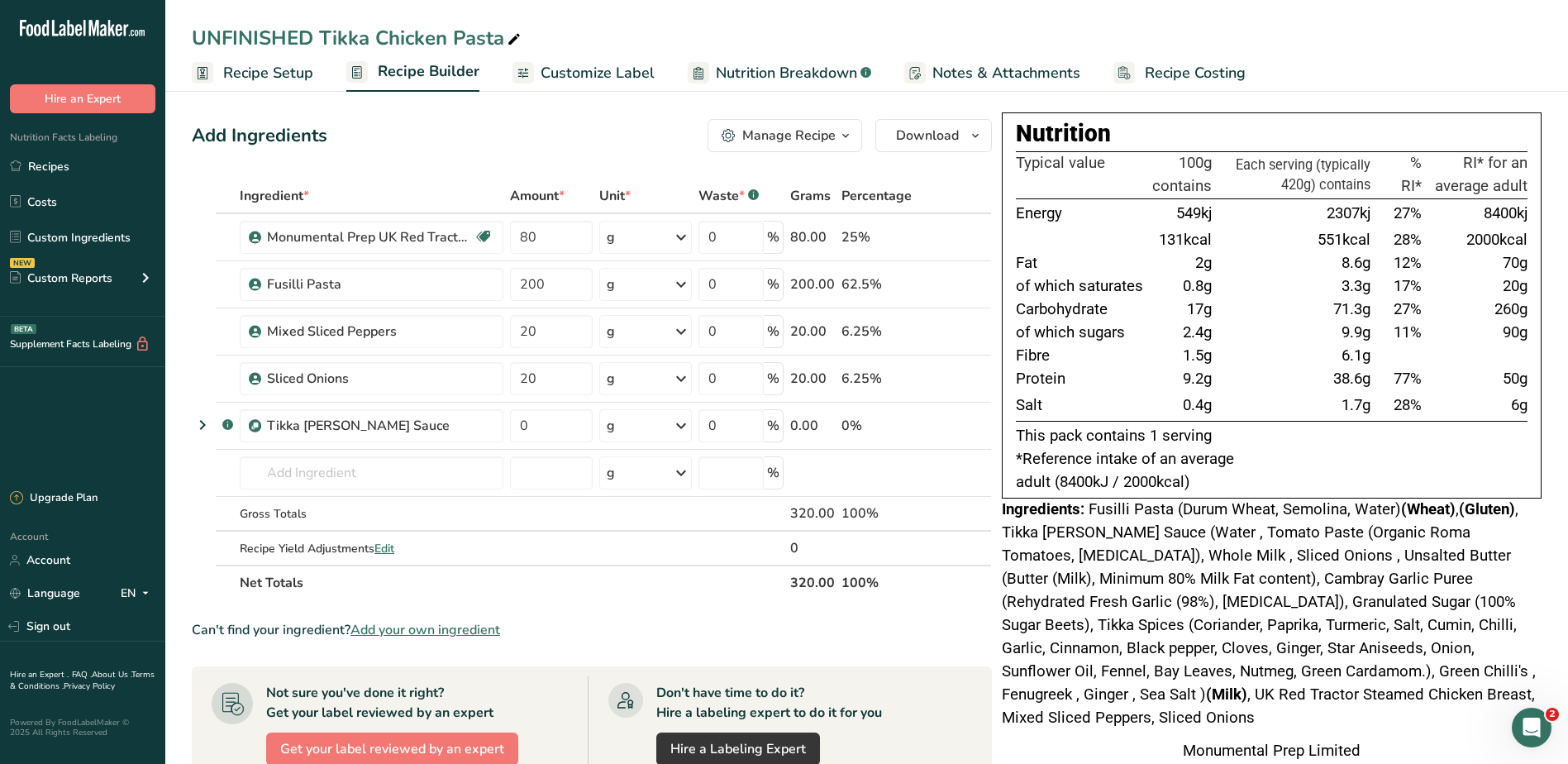
click at [591, 141] on div "Add Ingredients Manage Recipe Delete Recipe Duplicate Recipe Scale Recipe Save …" at bounding box center [591, 135] width 800 height 33
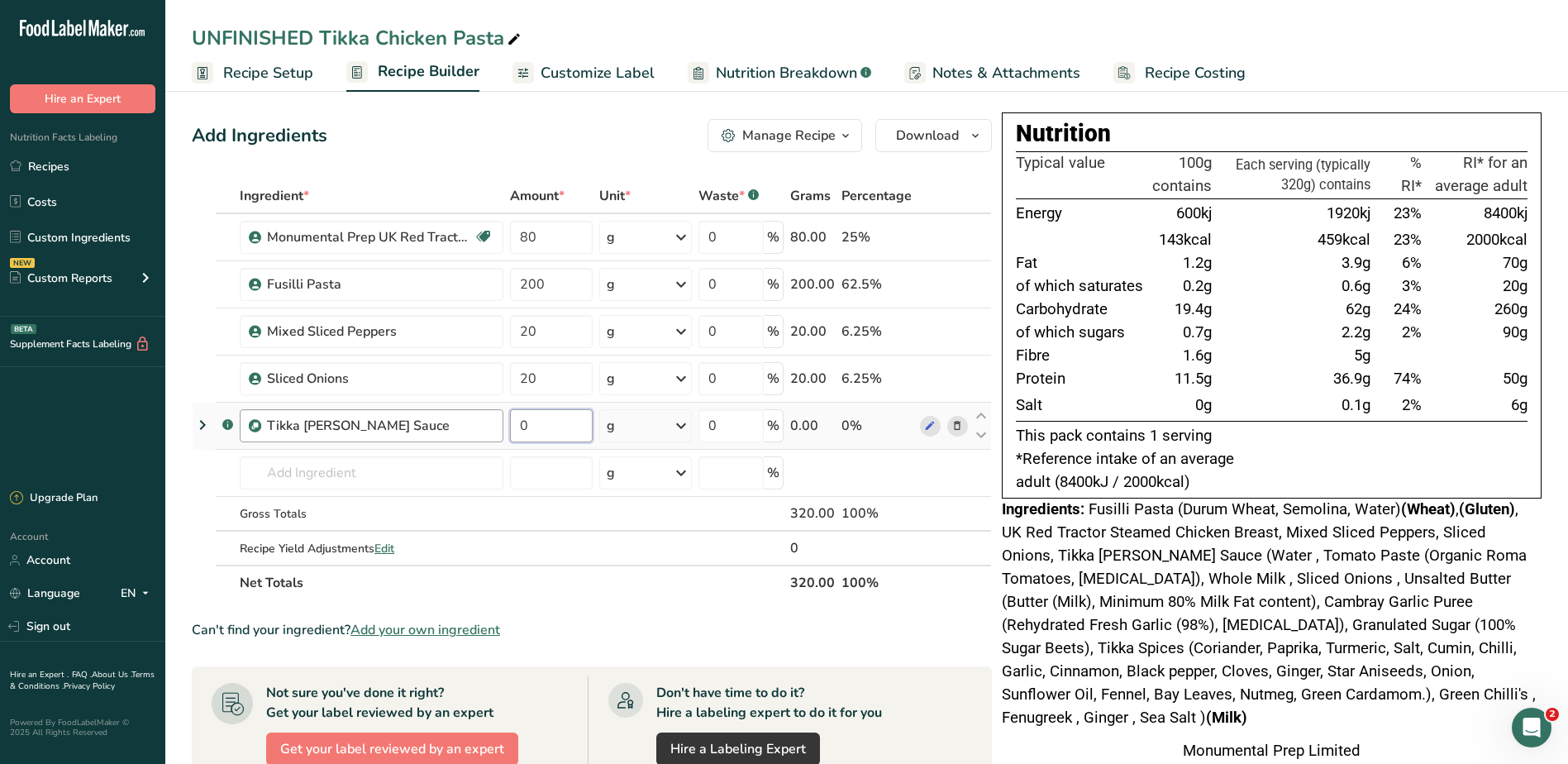
drag, startPoint x: 549, startPoint y: 434, endPoint x: 493, endPoint y: 430, distance: 56.1
click at [494, 430] on tr ".a-a{fill:#347362;}.b-a{fill:#fff;} Tikka Curry Sauce 0 g Weight Units g kg mg …" at bounding box center [591, 426] width 798 height 47
type input "150"
click at [652, 172] on div "Add Ingredients Manage Recipe Delete Recipe Duplicate Recipe Scale Recipe Save …" at bounding box center [596, 635] width 810 height 1045
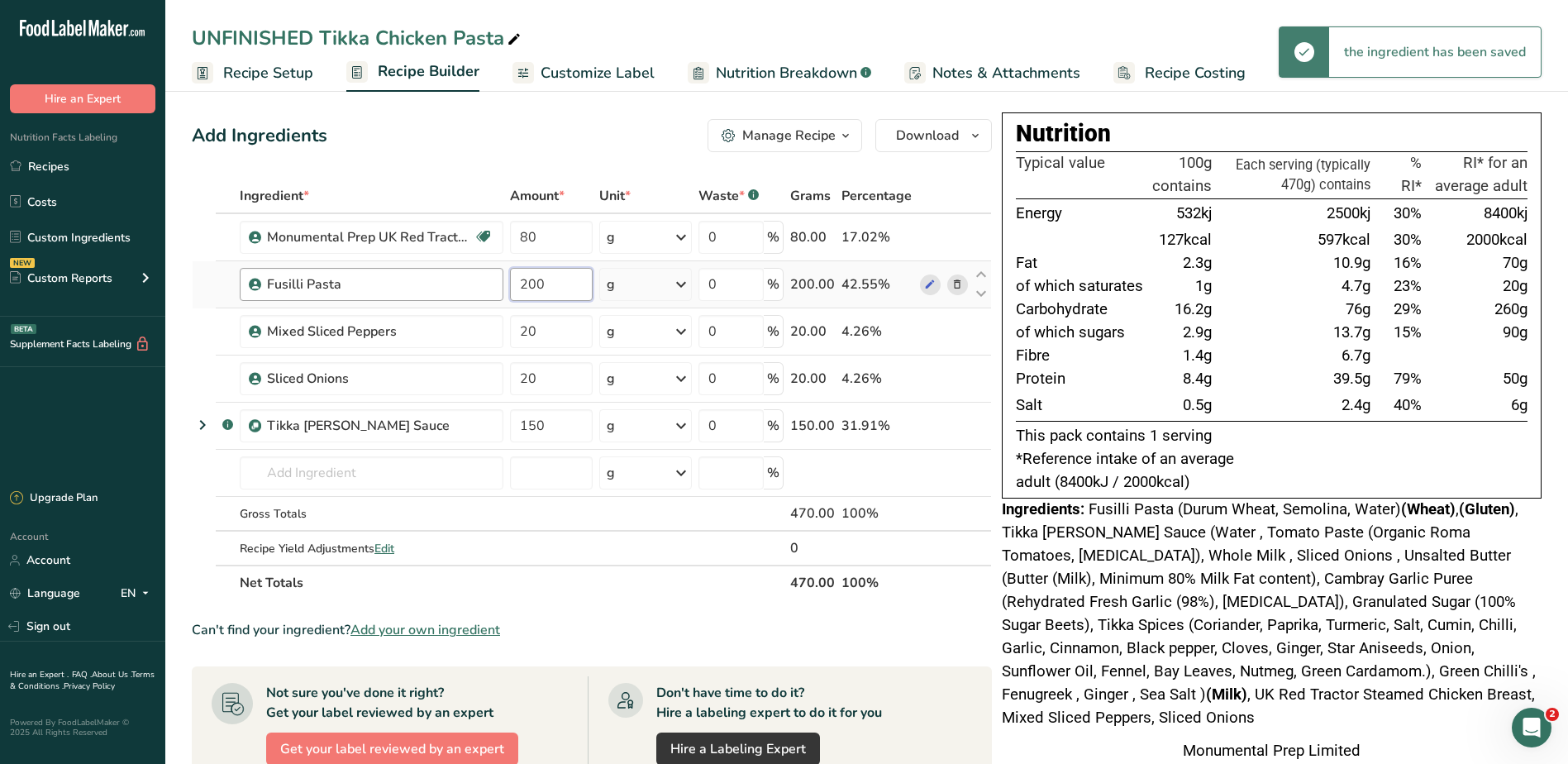
drag, startPoint x: 491, startPoint y: 274, endPoint x: 445, endPoint y: 270, distance: 46.2
click at [450, 271] on tr "Fusilli Pasta 200 g Weight Units g kg mg See more Volume Units l Volume units r…" at bounding box center [591, 285] width 798 height 47
click at [548, 189] on div "Ingredient * Amount * Unit * Waste * .a-a{fill:#347362;}.b-a{fill:#fff;} Grams …" at bounding box center [591, 389] width 800 height 422
drag, startPoint x: 559, startPoint y: 285, endPoint x: 462, endPoint y: 281, distance: 97.1
click at [470, 284] on tr "Fusilli Pasta 150 g Weight Units g kg mg See more Volume Units l Volume units r…" at bounding box center [591, 285] width 798 height 47
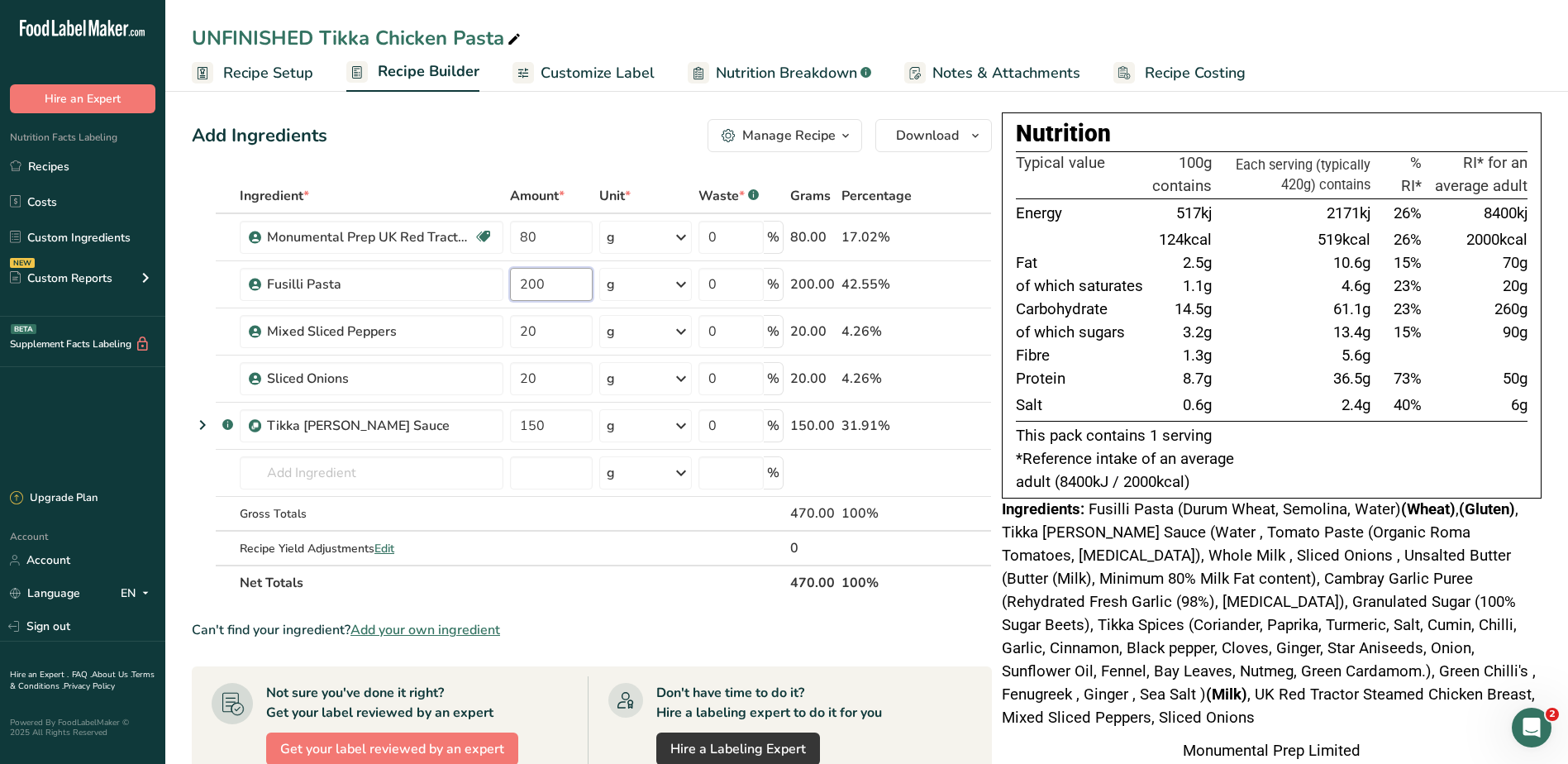
type input "200"
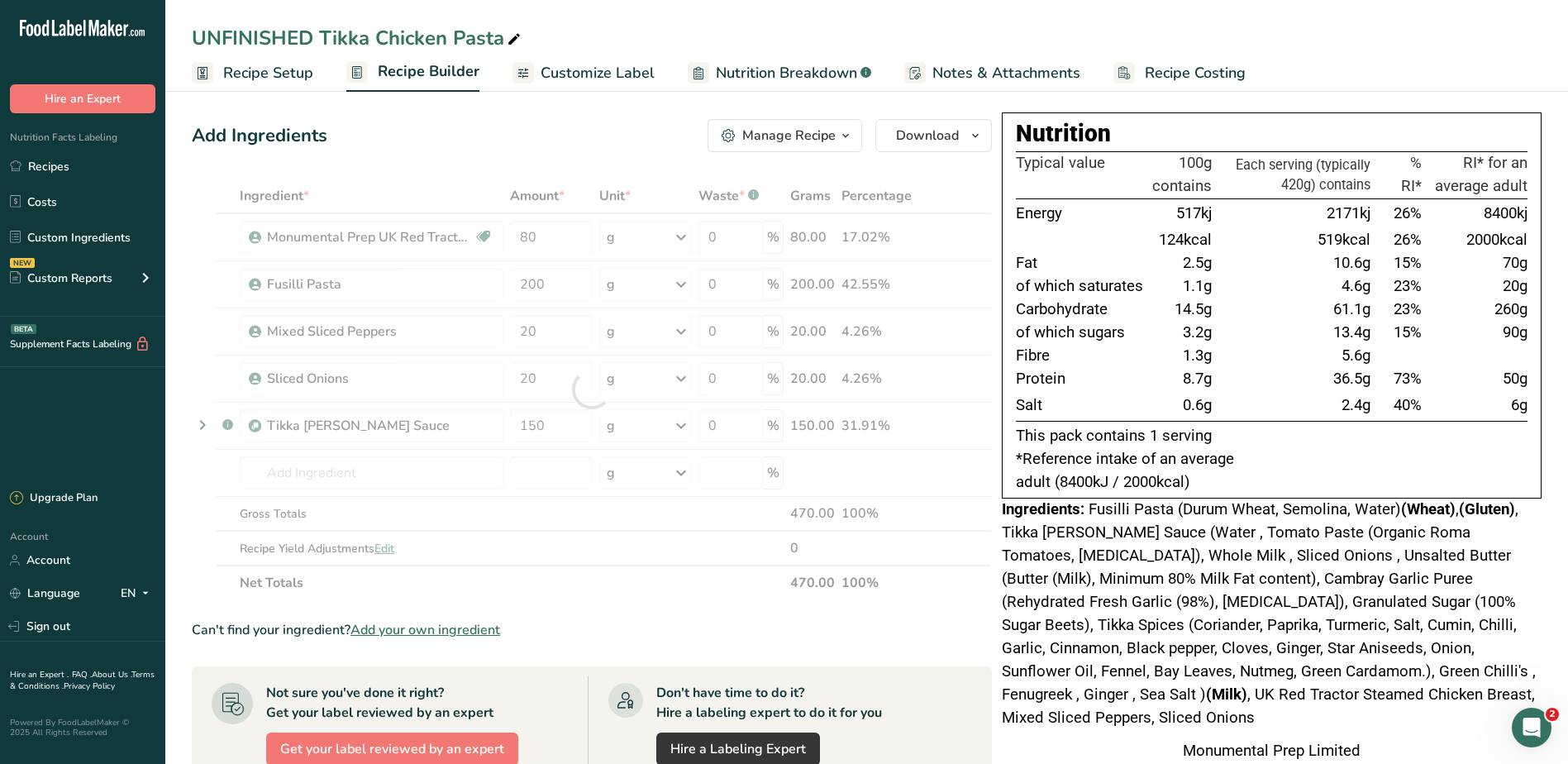
click at [489, 134] on div "Add Ingredients Manage Recipe Delete Recipe Duplicate Recipe Scale Recipe Save …" at bounding box center [591, 135] width 800 height 33
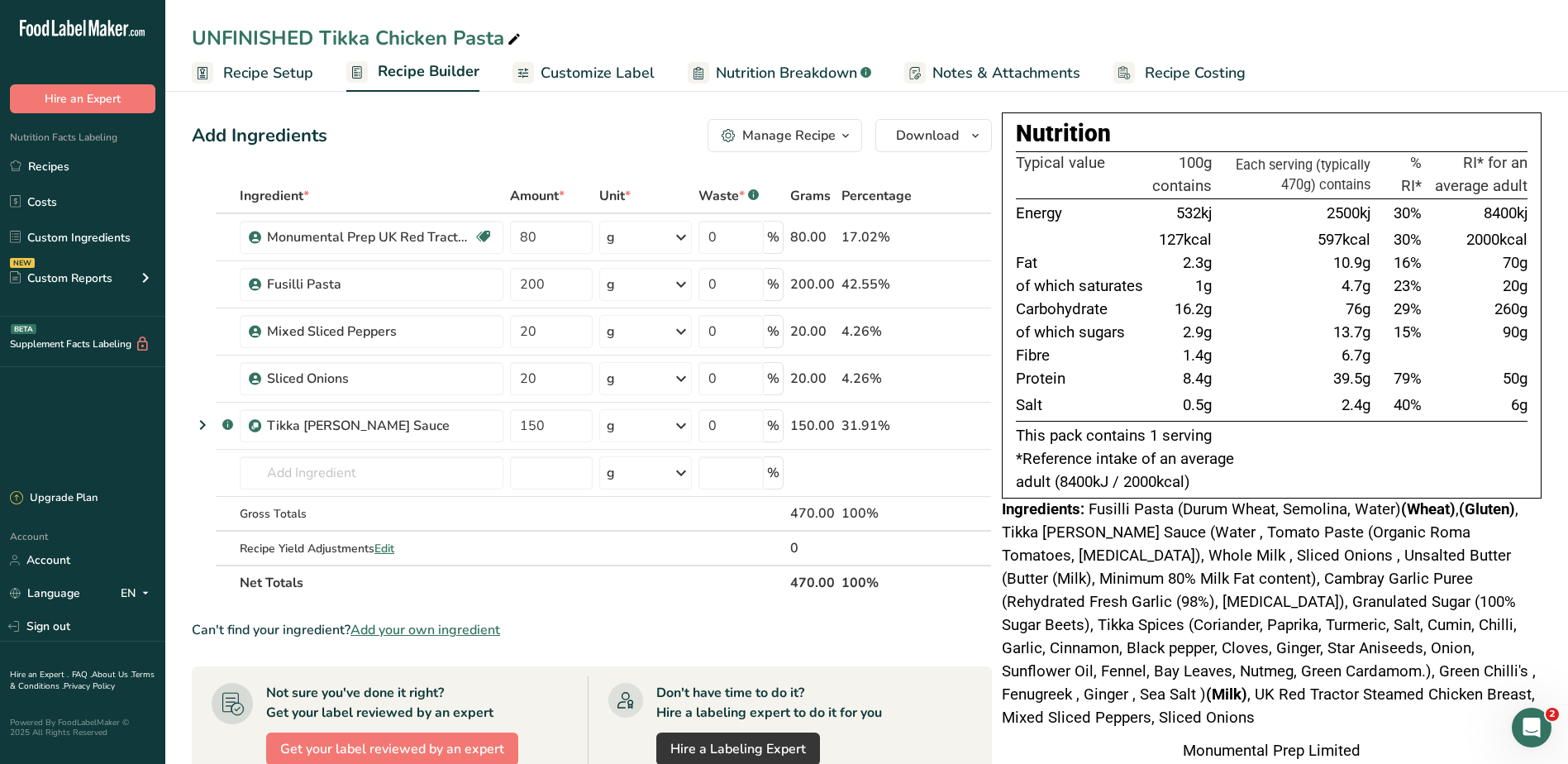
click at [448, 134] on div "Add Ingredients Manage Recipe Delete Recipe Duplicate Recipe Scale Recipe Save …" at bounding box center [591, 135] width 800 height 33
click at [391, 488] on input "text" at bounding box center [372, 472] width 264 height 33
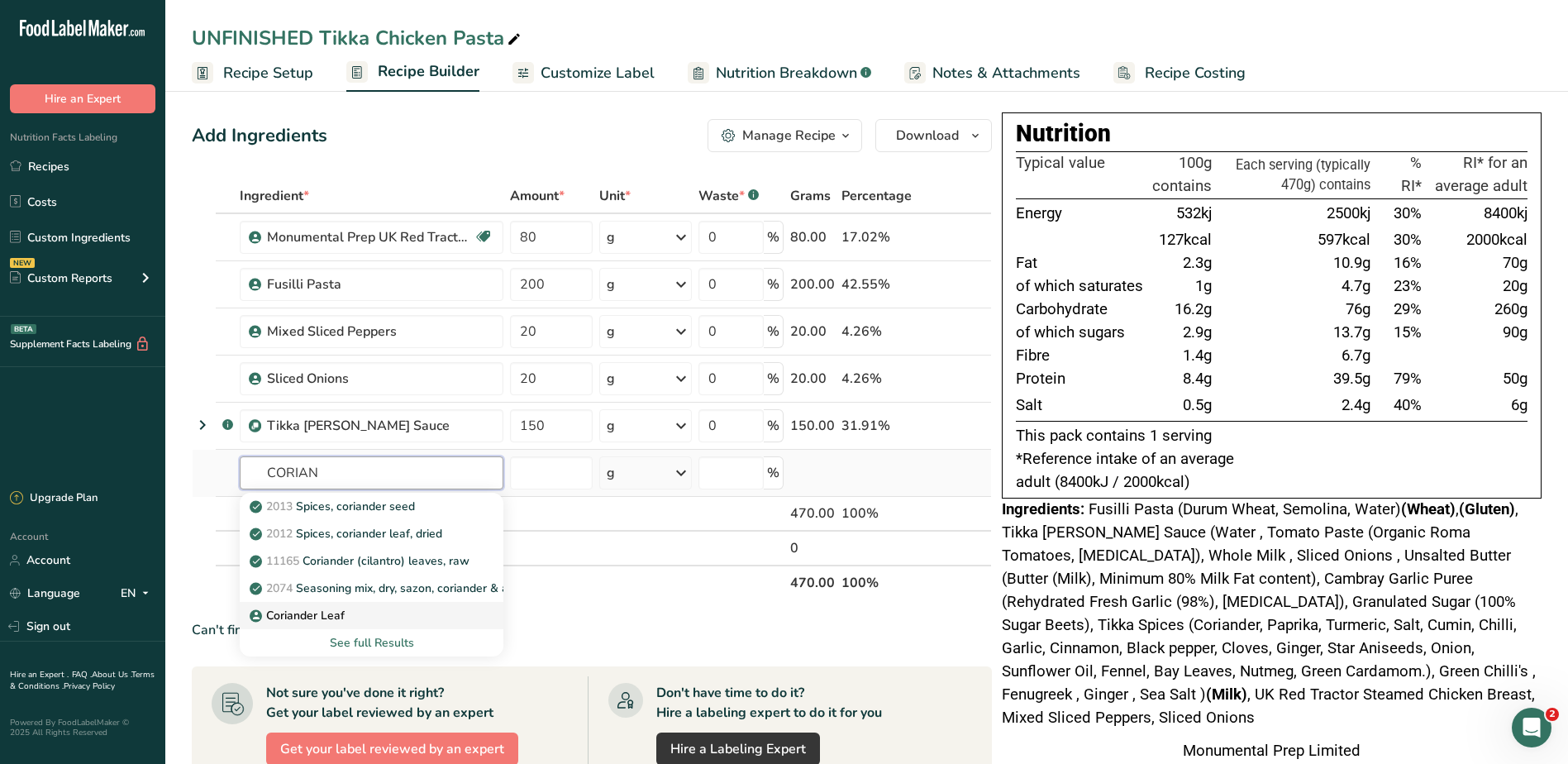
type input "CORIAN"
drag, startPoint x: 313, startPoint y: 620, endPoint x: 335, endPoint y: 610, distance: 24.2
click at [313, 620] on p "Coriander Leaf" at bounding box center [298, 615] width 92 height 18
type input "Coriander Leaf"
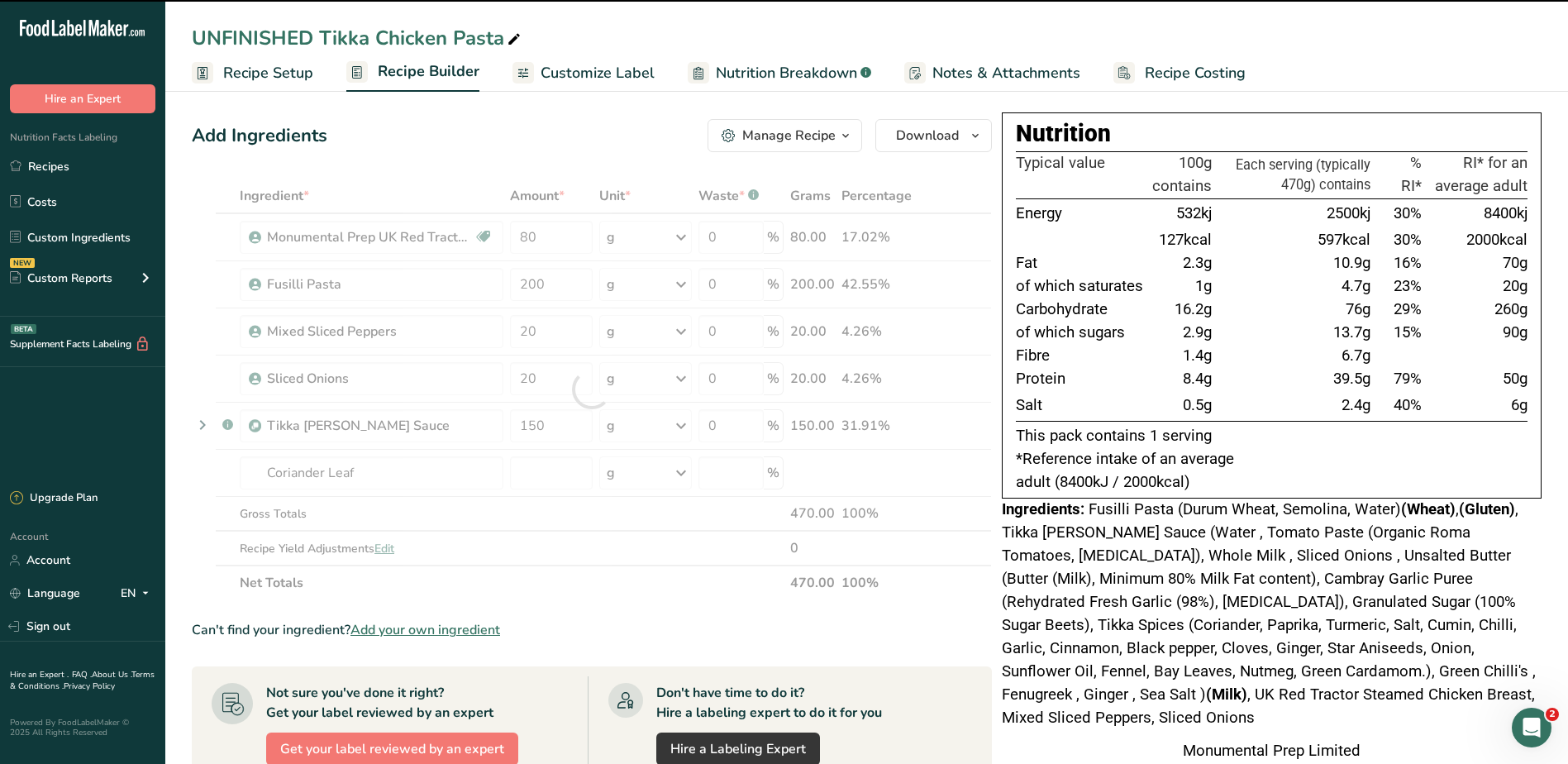
type input "0"
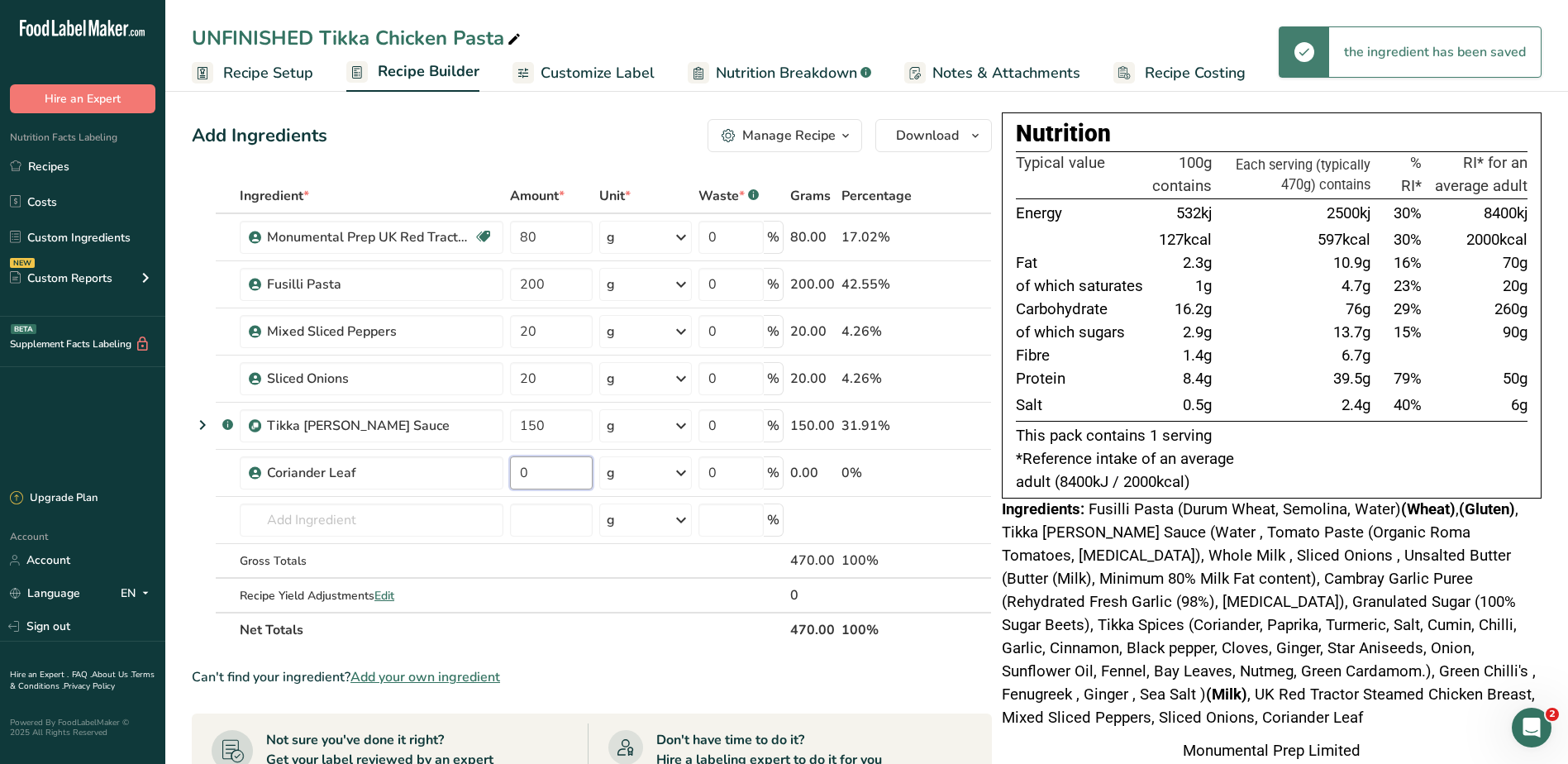
click at [542, 473] on input "0" at bounding box center [552, 472] width 83 height 33
drag, startPoint x: 540, startPoint y: 473, endPoint x: 464, endPoint y: 475, distance: 76.0
click at [479, 474] on tr "Coriander Leaf 0 g Weight Units g kg mg See more Volume Units l Volume units re…" at bounding box center [591, 473] width 798 height 47
type input "0.5"
click at [623, 113] on div "Add Ingredients Manage Recipe Delete Recipe Duplicate Recipe Scale Recipe Save …" at bounding box center [596, 658] width 810 height 1093
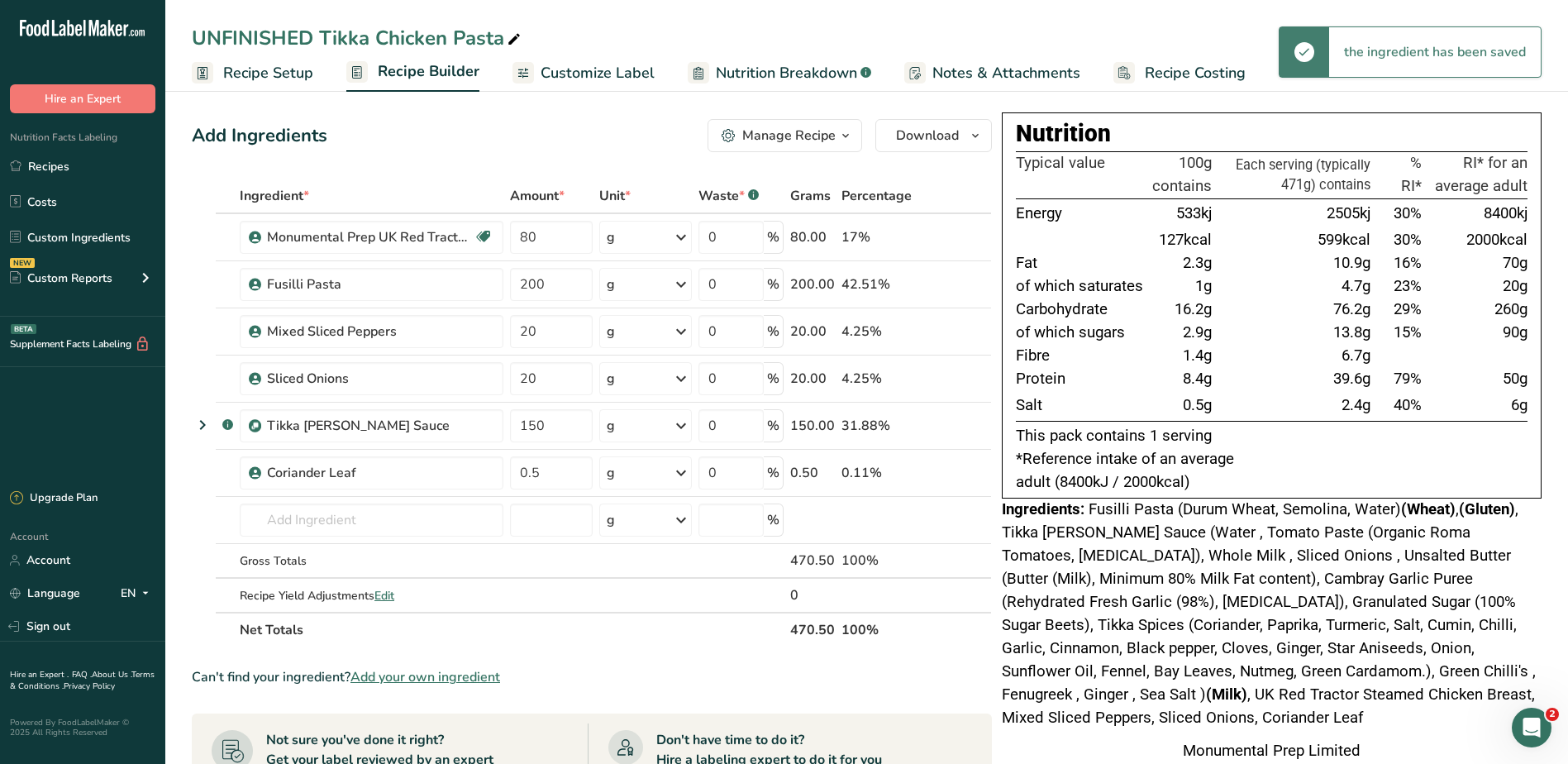
drag, startPoint x: 1315, startPoint y: 211, endPoint x: 1351, endPoint y: 435, distance: 226.9
click at [1351, 435] on div "Nutrition Typical value 100g contains Each serving (typically 471g) contains % …" at bounding box center [1271, 305] width 540 height 386
drag, startPoint x: 1351, startPoint y: 435, endPoint x: 1307, endPoint y: 424, distance: 45.4
click at [1307, 425] on p "This pack contains 1 serving" at bounding box center [1271, 436] width 511 height 23
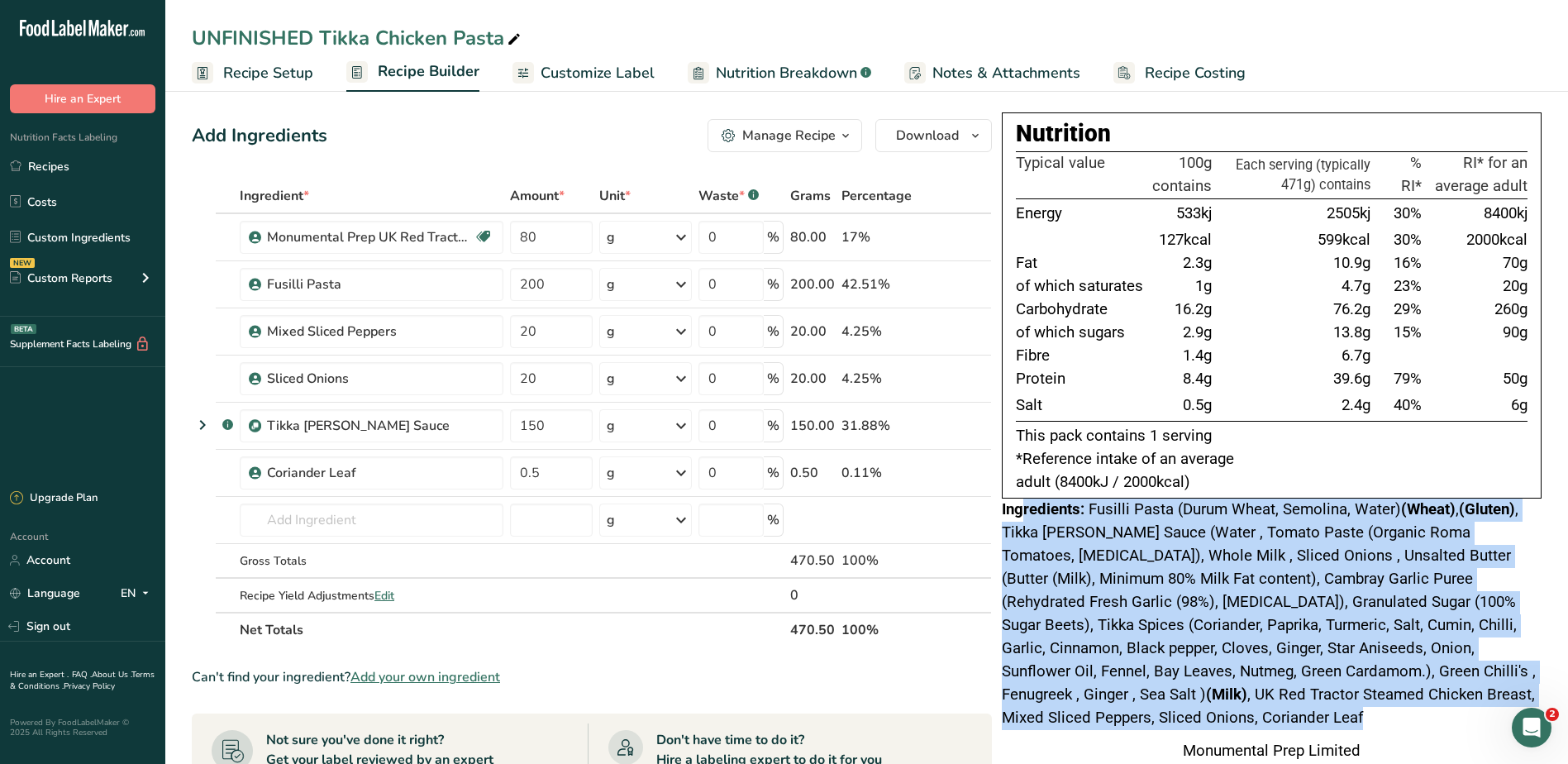
drag, startPoint x: 1024, startPoint y: 506, endPoint x: 1130, endPoint y: 719, distance: 237.9
click at [1130, 719] on div "Ingredients: Fusilli Pasta (Durum Wheat, Semolina, Water) (Wheat) , (Gluten) , …" at bounding box center [1271, 614] width 540 height 232
click at [1049, 537] on span "Fusilli Pasta (Durum Wheat, Semolina, Water) (Wheat) , (Gluten) , Tikka Curry S…" at bounding box center [1269, 614] width 534 height 226
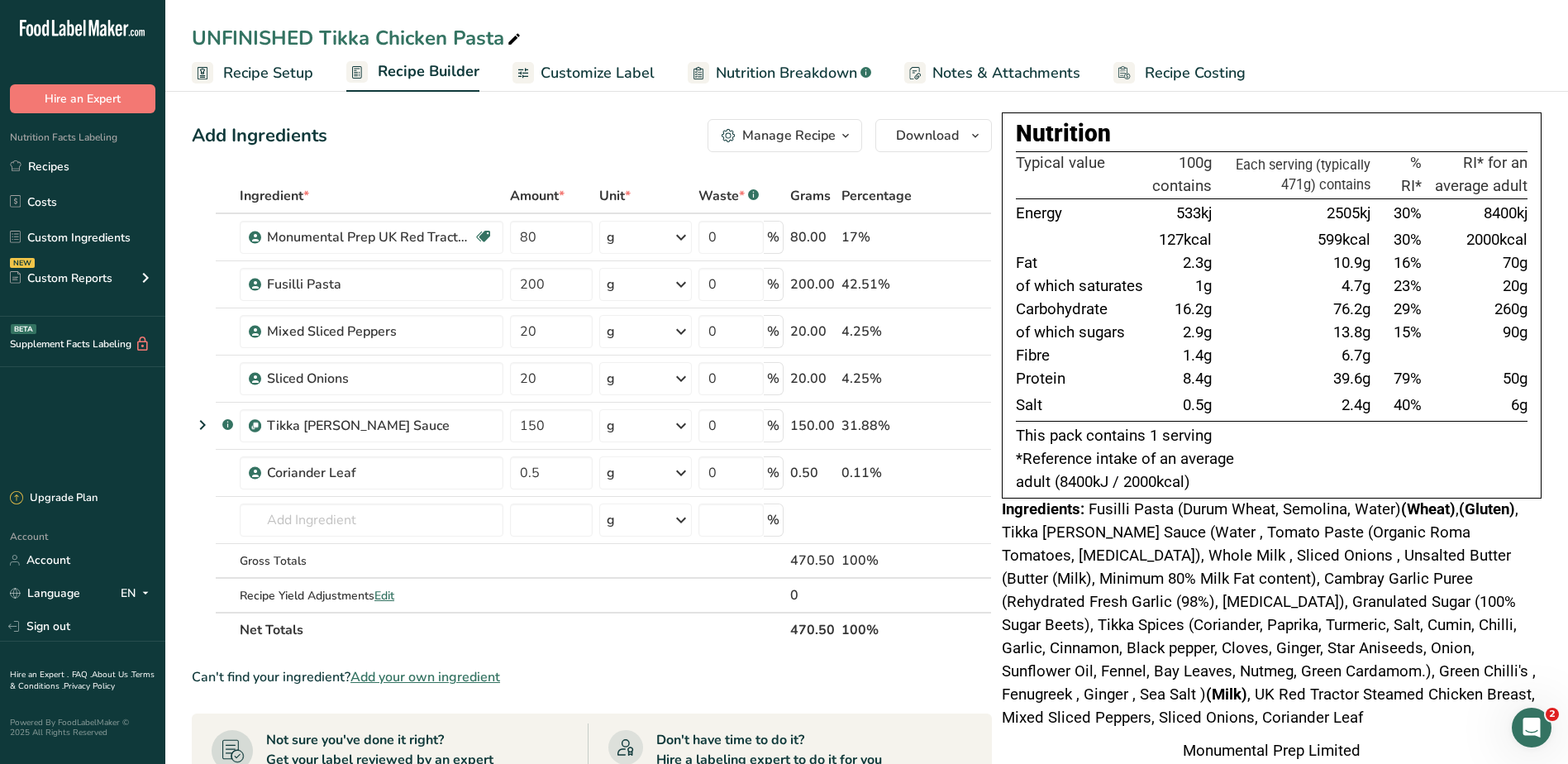
click at [645, 141] on div "Add Ingredients Manage Recipe Delete Recipe Duplicate Recipe Scale Recipe Save …" at bounding box center [591, 135] width 800 height 33
drag, startPoint x: 559, startPoint y: 281, endPoint x: 441, endPoint y: 278, distance: 118.0
click at [442, 279] on tr "Fusilli Pasta 200 g Weight Units g kg mg See more Volume Units l Volume units r…" at bounding box center [591, 285] width 798 height 47
type input "0"
click at [562, 151] on div "Add Ingredients Manage Recipe Delete Recipe Duplicate Recipe Scale Recipe Save …" at bounding box center [591, 135] width 800 height 33
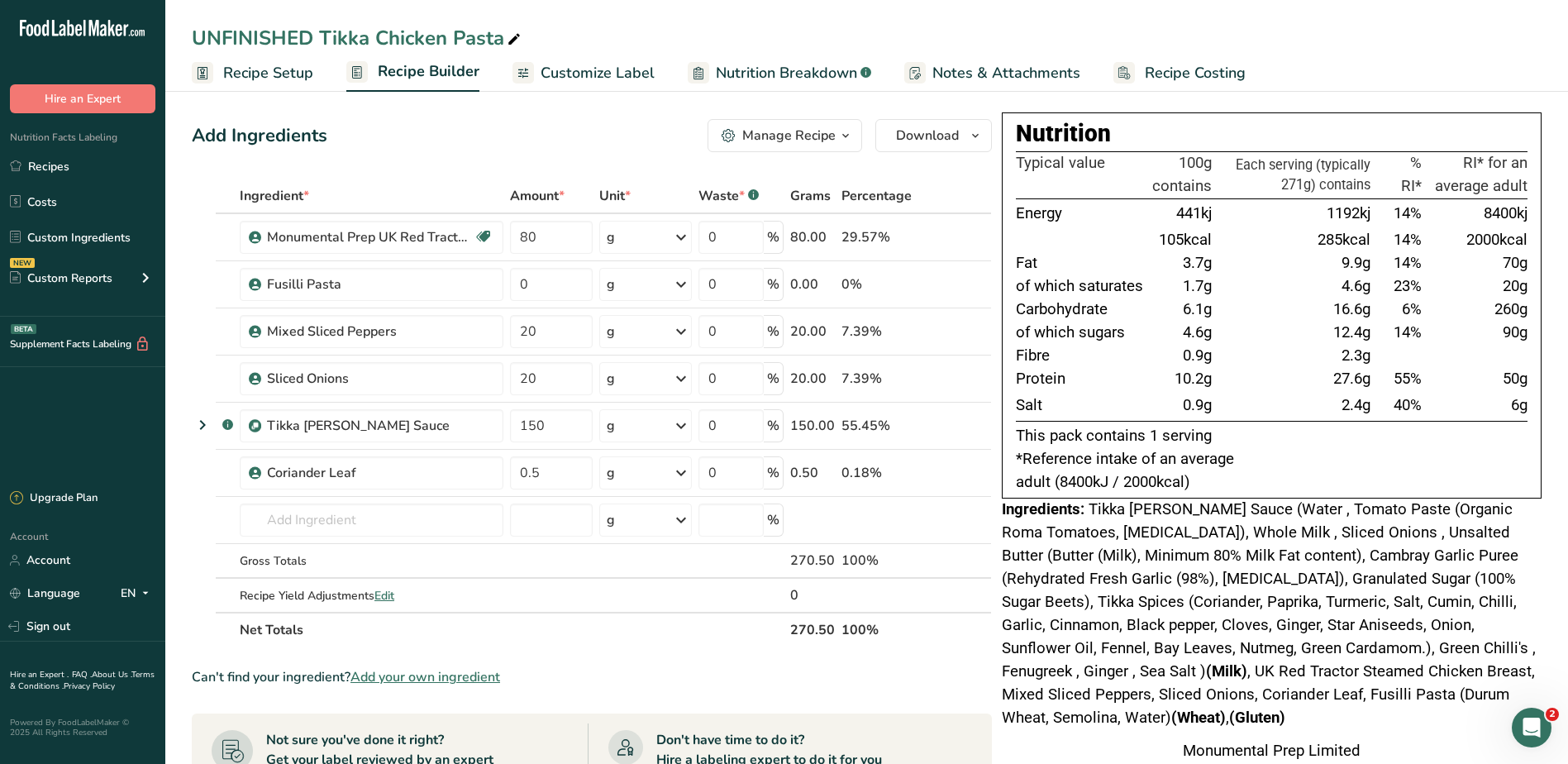
click at [310, 41] on div "UNFINISHED Tikka Chicken Pasta" at bounding box center [357, 37] width 332 height 30
click at [323, 30] on input "UNFINISHED Tikka Chicken Pasta" at bounding box center [866, 37] width 1349 height 30
type input "Tikka Chicken Pasta"
click at [599, 139] on div "Add Ingredients Manage Recipe Delete Recipe Duplicate Recipe Scale Recipe Save …" at bounding box center [591, 135] width 800 height 33
drag, startPoint x: 557, startPoint y: 283, endPoint x: 460, endPoint y: 281, distance: 97.0
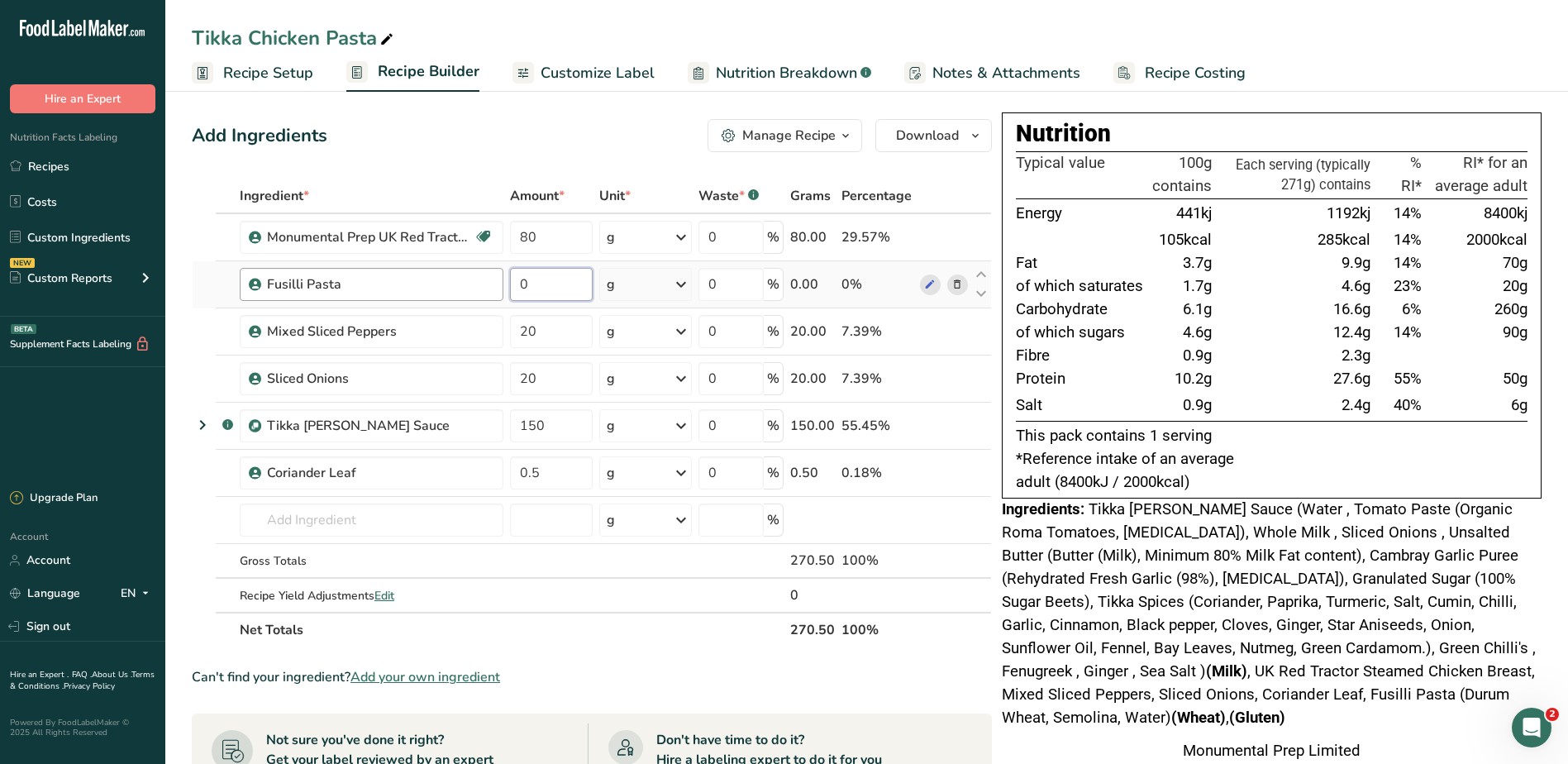
click at [460, 281] on tr "Fusilli Pasta 0 g Weight Units g kg mg See more Volume Units l Volume units req…" at bounding box center [591, 285] width 798 height 47
type input "200"
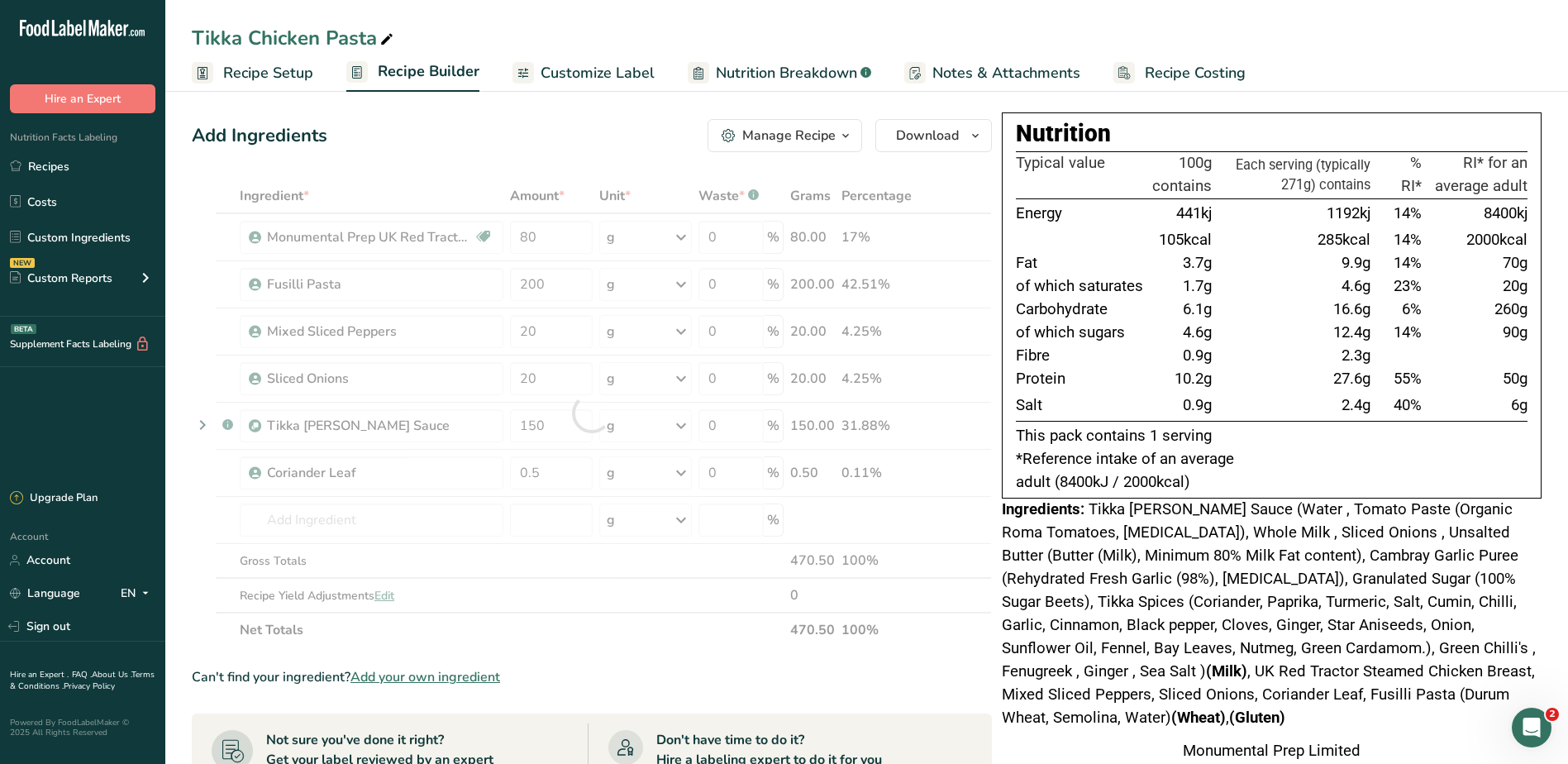
click at [626, 128] on div "Add Ingredients Manage Recipe Delete Recipe Duplicate Recipe Scale Recipe Save …" at bounding box center [591, 135] width 800 height 33
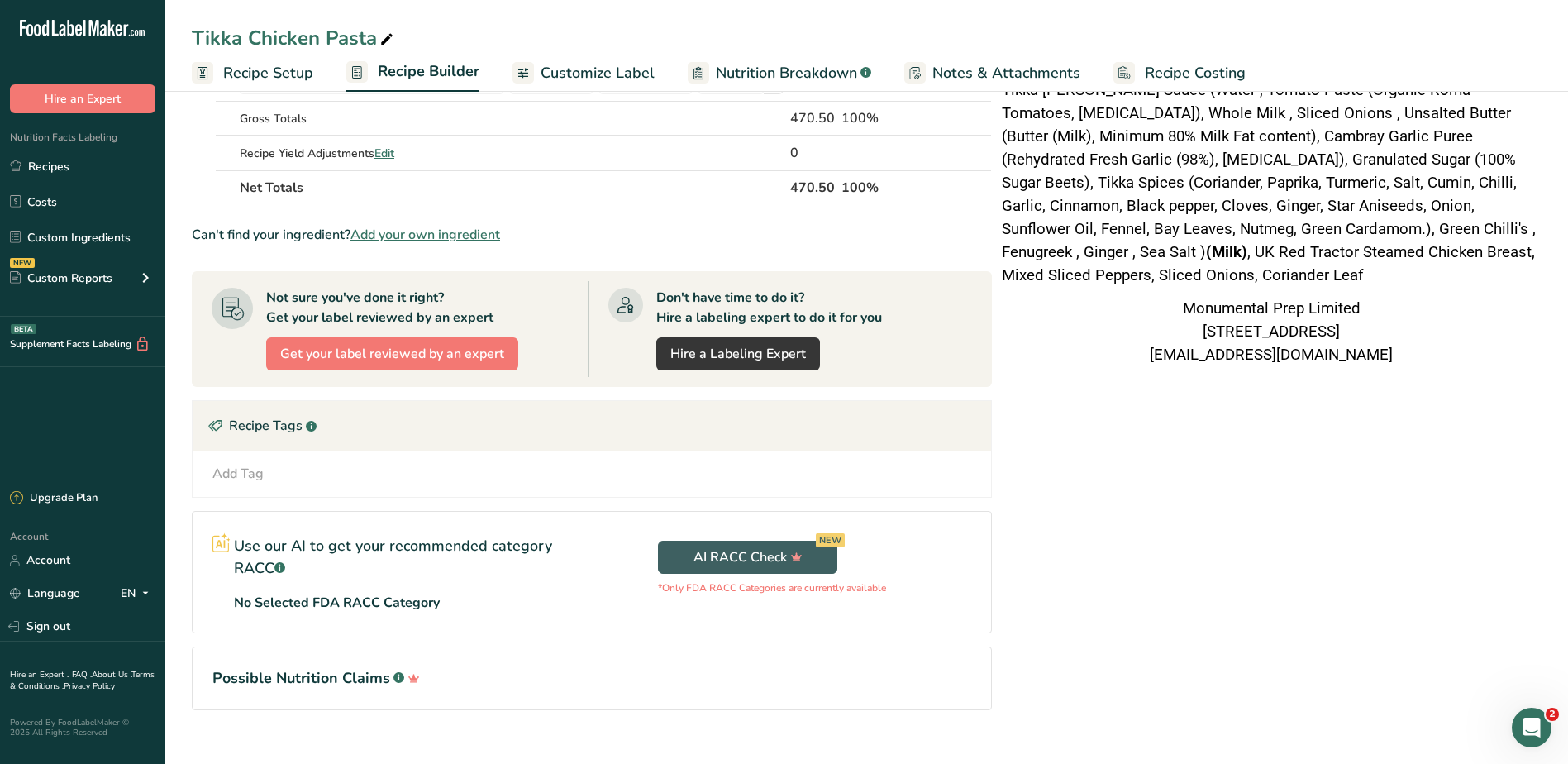
scroll to position [468, 0]
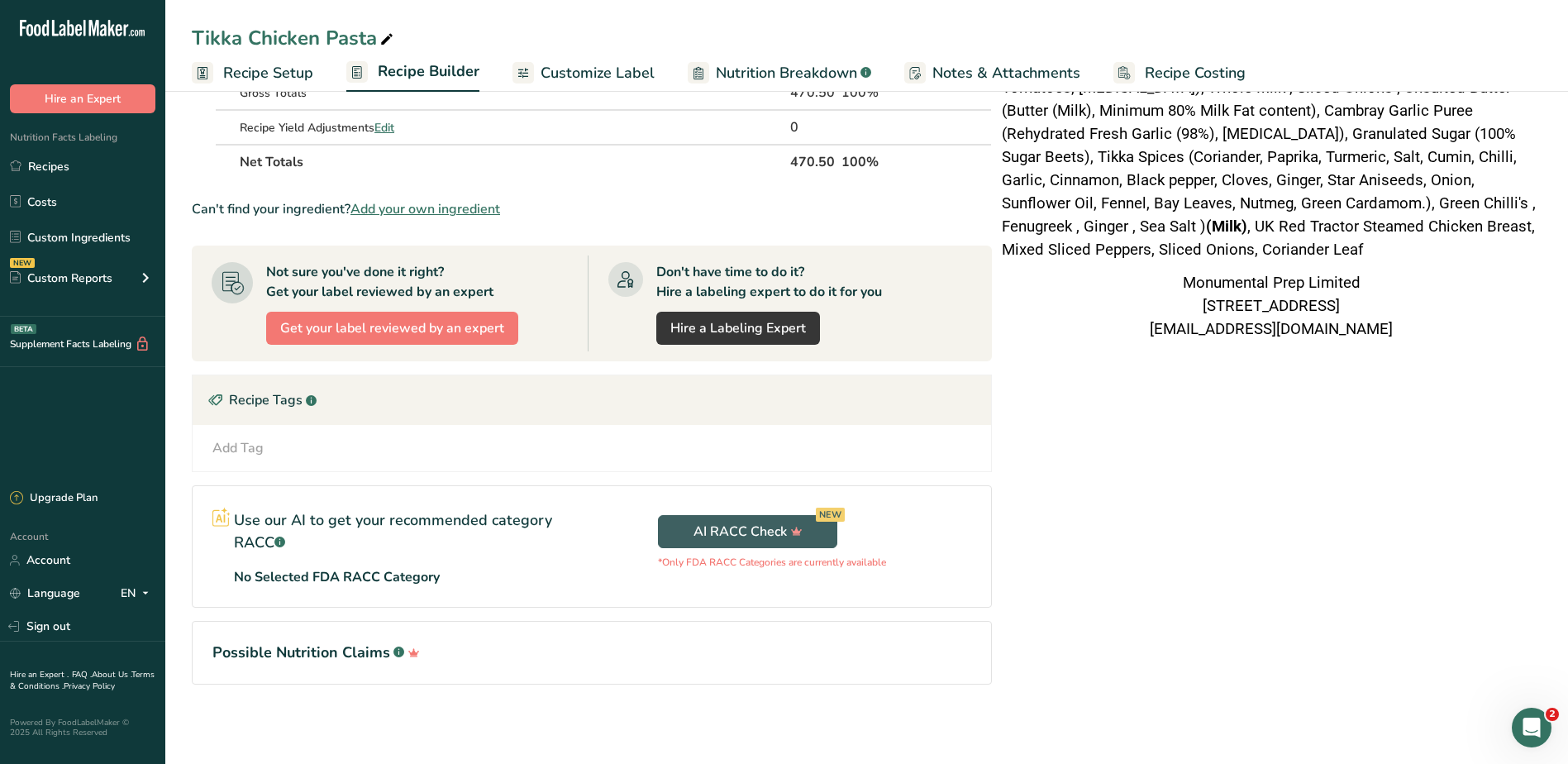
click at [1193, 483] on div "Nutrition Typical value 100g contains Each serving (typically 471g) contains % …" at bounding box center [1271, 190] width 540 height 1093
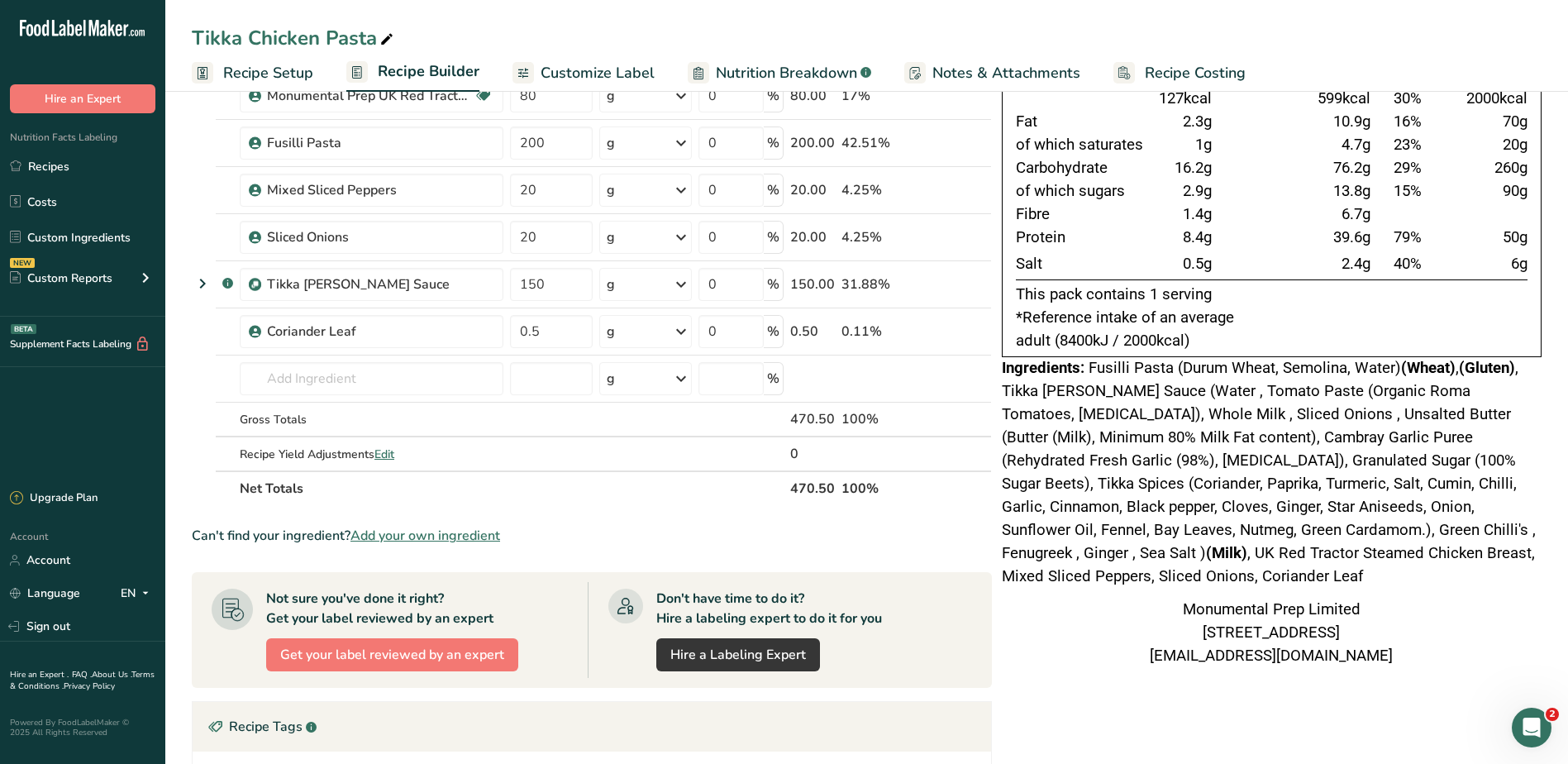
scroll to position [137, 0]
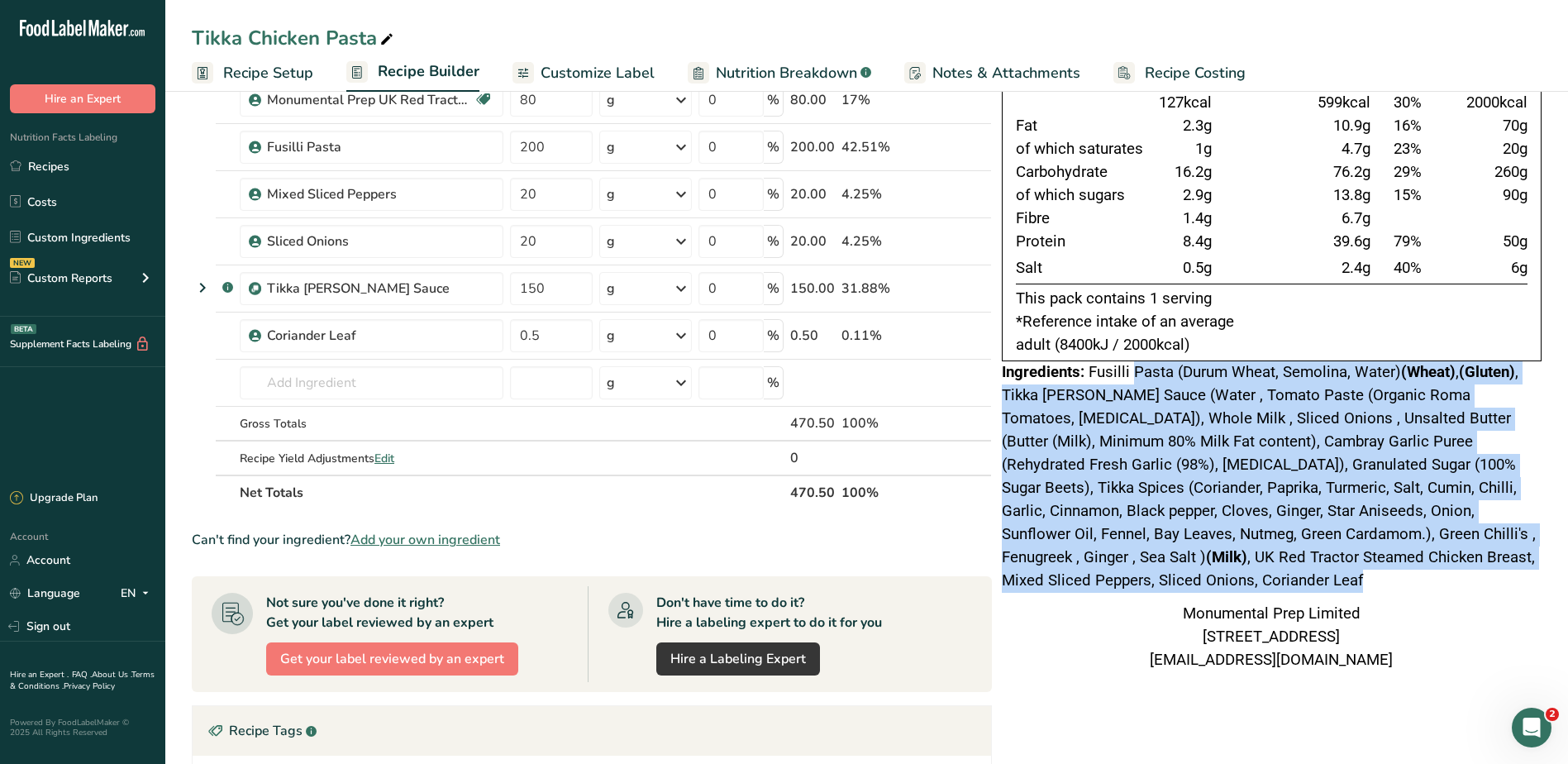
drag, startPoint x: 1134, startPoint y: 378, endPoint x: 1293, endPoint y: 581, distance: 257.9
click at [1293, 581] on div "Ingredients: Fusilli Pasta (Durum Wheat, Semolina, Water) (Wheat) , (Gluten) , …" at bounding box center [1271, 477] width 540 height 232
drag, startPoint x: 1293, startPoint y: 581, endPoint x: 1230, endPoint y: 573, distance: 63.5
click at [1230, 573] on div "Ingredients: Fusilli Pasta (Durum Wheat, Semolina, Water) (Wheat) , (Gluten) , …" at bounding box center [1271, 477] width 540 height 232
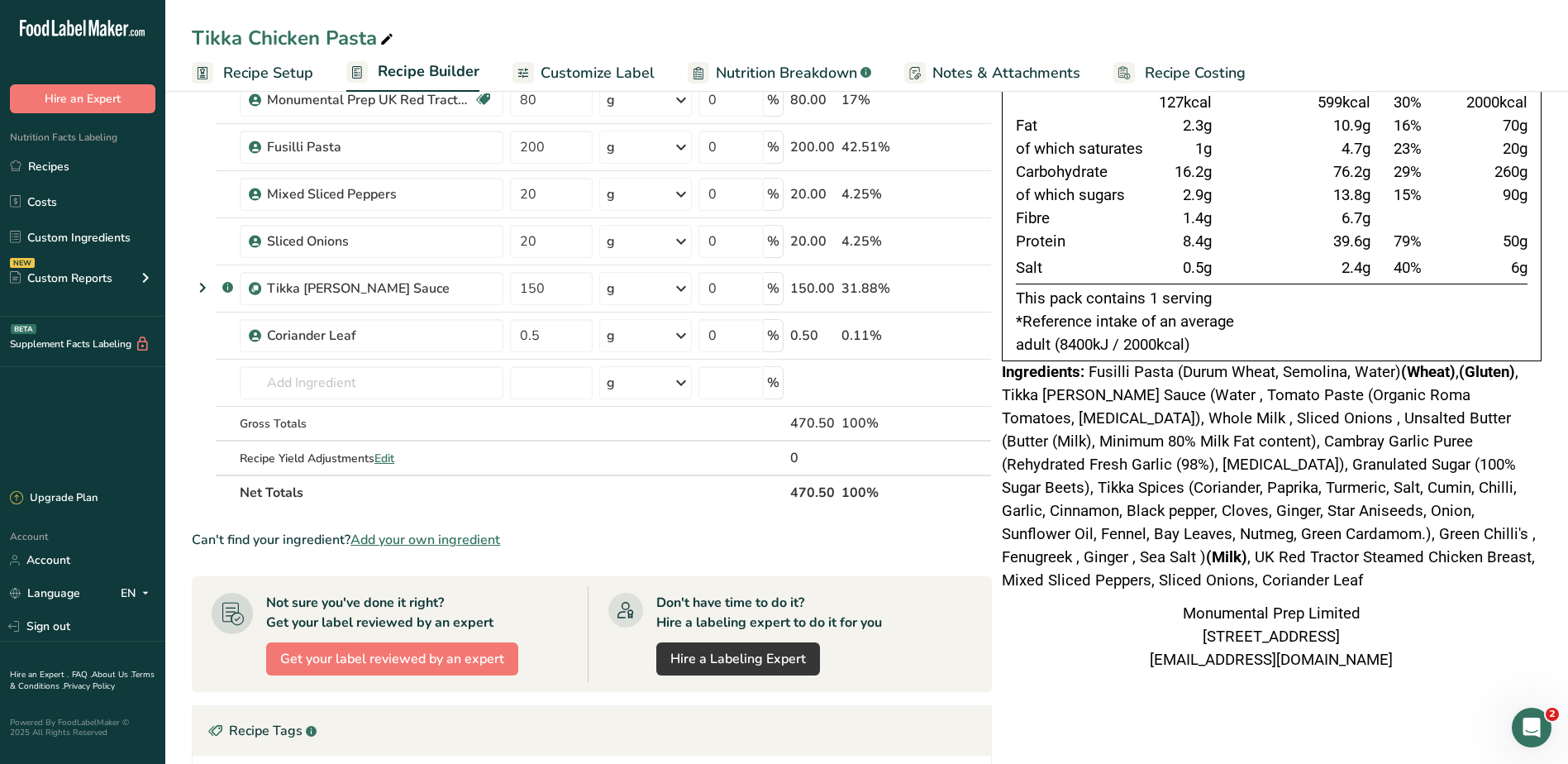
click at [1206, 551] on span "Fusilli Pasta (Durum Wheat, Semolina, Water) (Wheat) , (Gluten) , Tikka Curry S…" at bounding box center [1269, 476] width 534 height 226
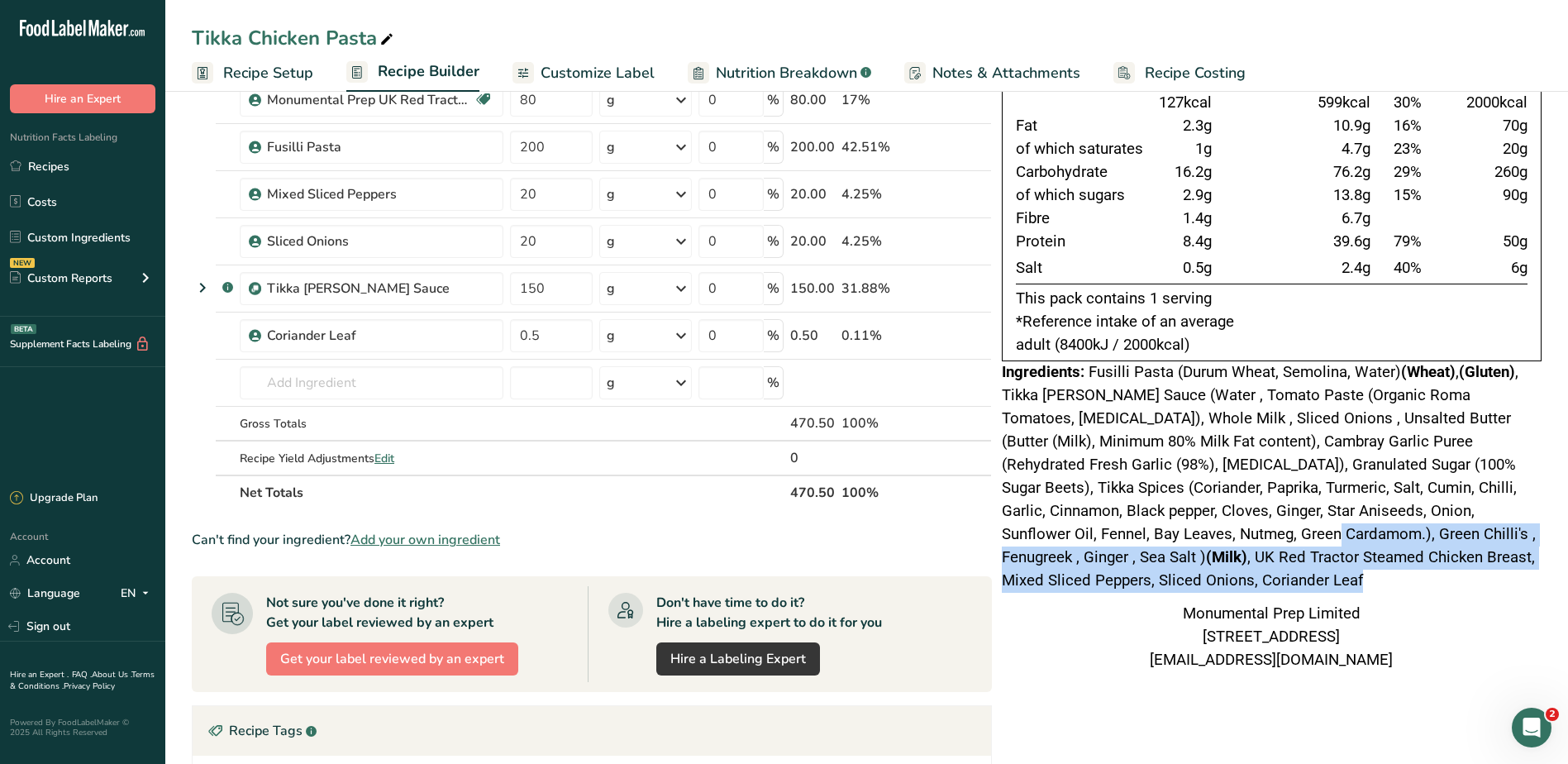
drag, startPoint x: 1101, startPoint y: 530, endPoint x: 1446, endPoint y: 572, distance: 347.5
click at [1446, 572] on div "Ingredients: Fusilli Pasta (Durum Wheat, Semolina, Water) (Wheat) , (Gluten) , …" at bounding box center [1271, 477] width 540 height 232
drag, startPoint x: 1446, startPoint y: 572, endPoint x: 1278, endPoint y: 550, distance: 169.4
click at [1278, 550] on span "Fusilli Pasta (Durum Wheat, Semolina, Water) (Wheat) , (Gluten) , Tikka Curry S…" at bounding box center [1269, 476] width 534 height 226
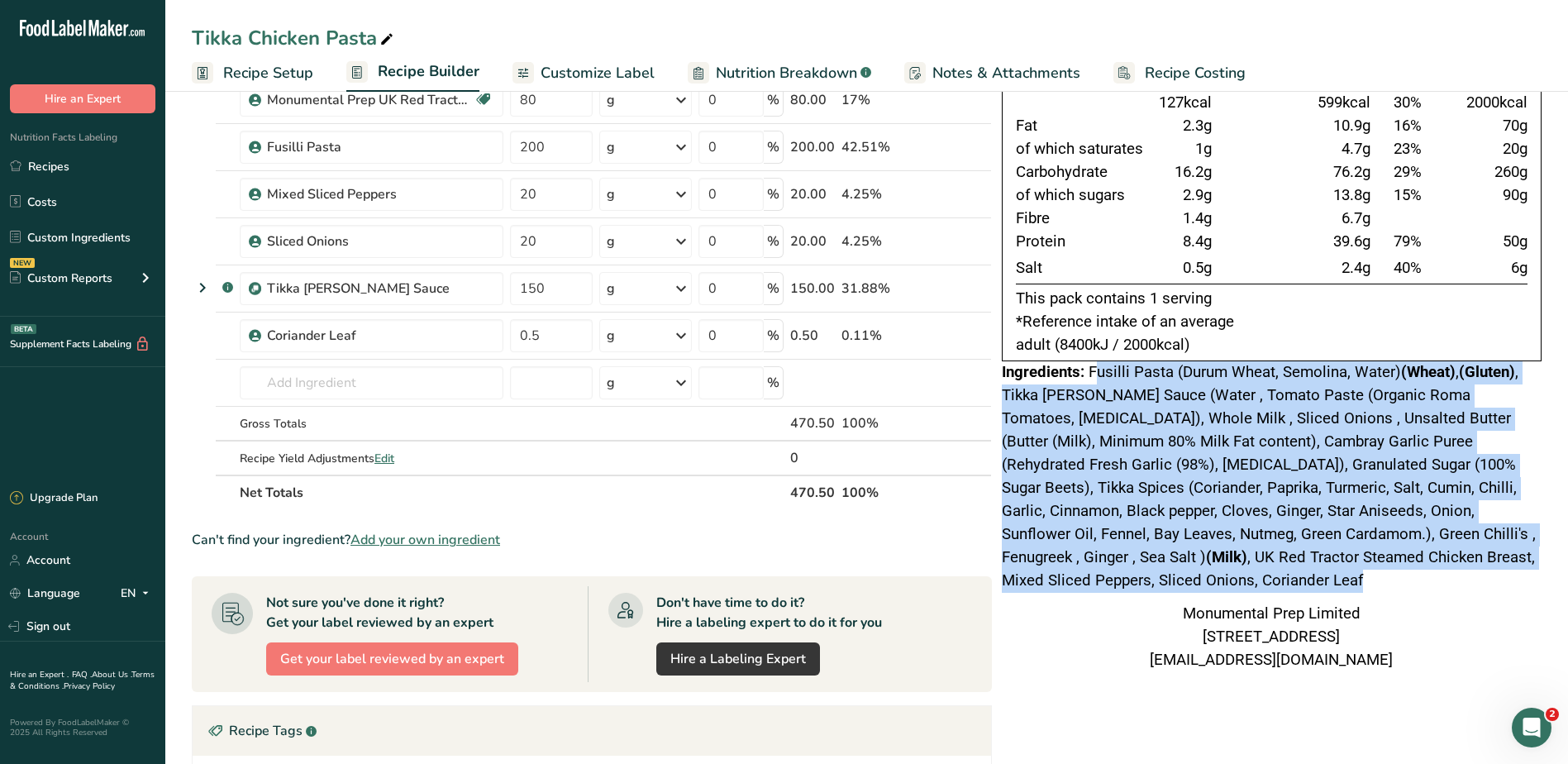
drag, startPoint x: 1097, startPoint y: 367, endPoint x: 1140, endPoint y: 574, distance: 211.4
click at [1140, 574] on div "Ingredients: Fusilli Pasta (Durum Wheat, Semolina, Water) (Wheat) , (Gluten) , …" at bounding box center [1271, 477] width 540 height 232
drag, startPoint x: 1140, startPoint y: 574, endPoint x: 1092, endPoint y: 565, distance: 48.8
click at [1092, 565] on span "Fusilli Pasta (Durum Wheat, Semolina, Water) (Wheat) , (Gluten) , Tikka Curry S…" at bounding box center [1269, 476] width 534 height 226
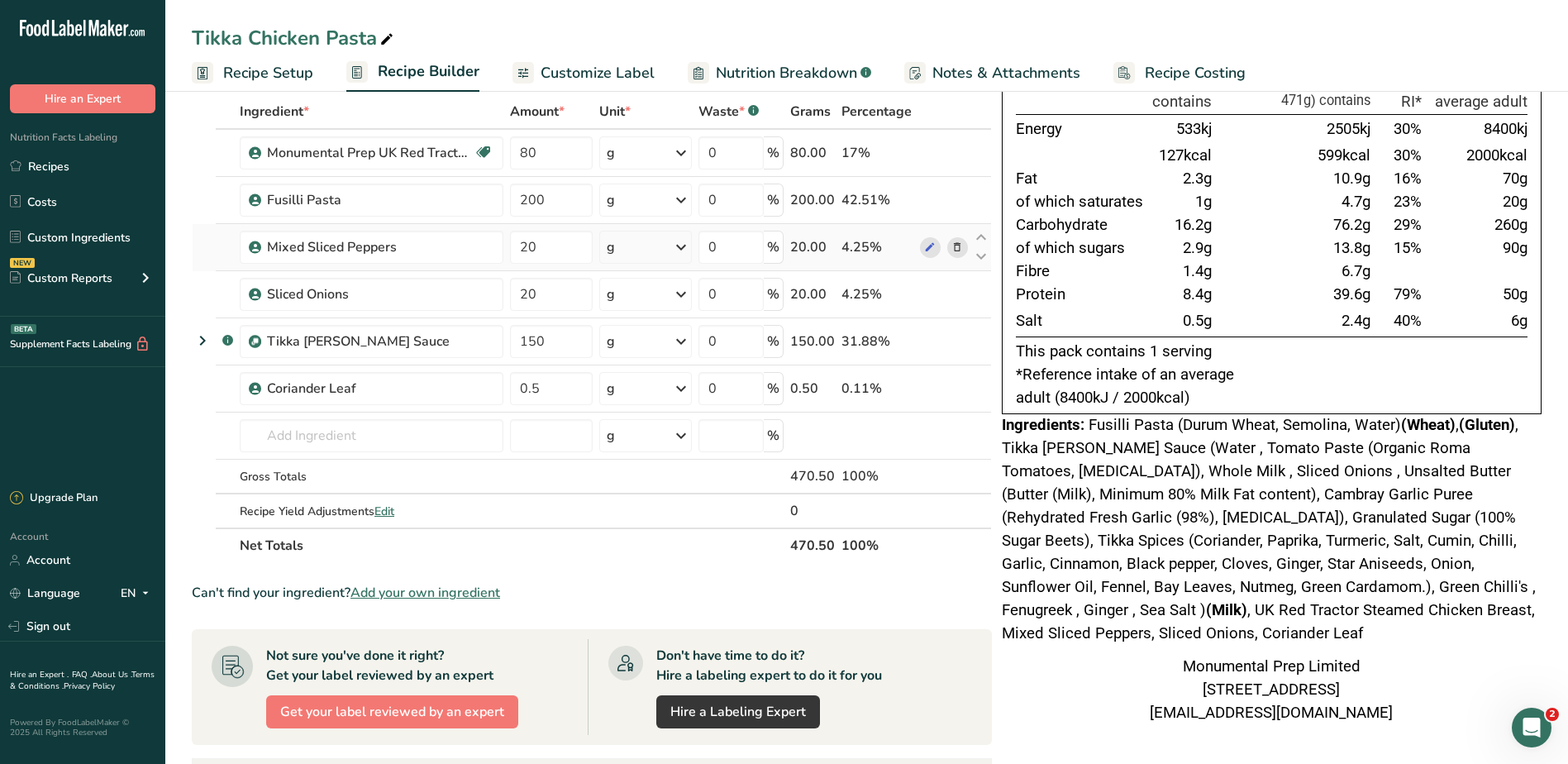
scroll to position [55, 0]
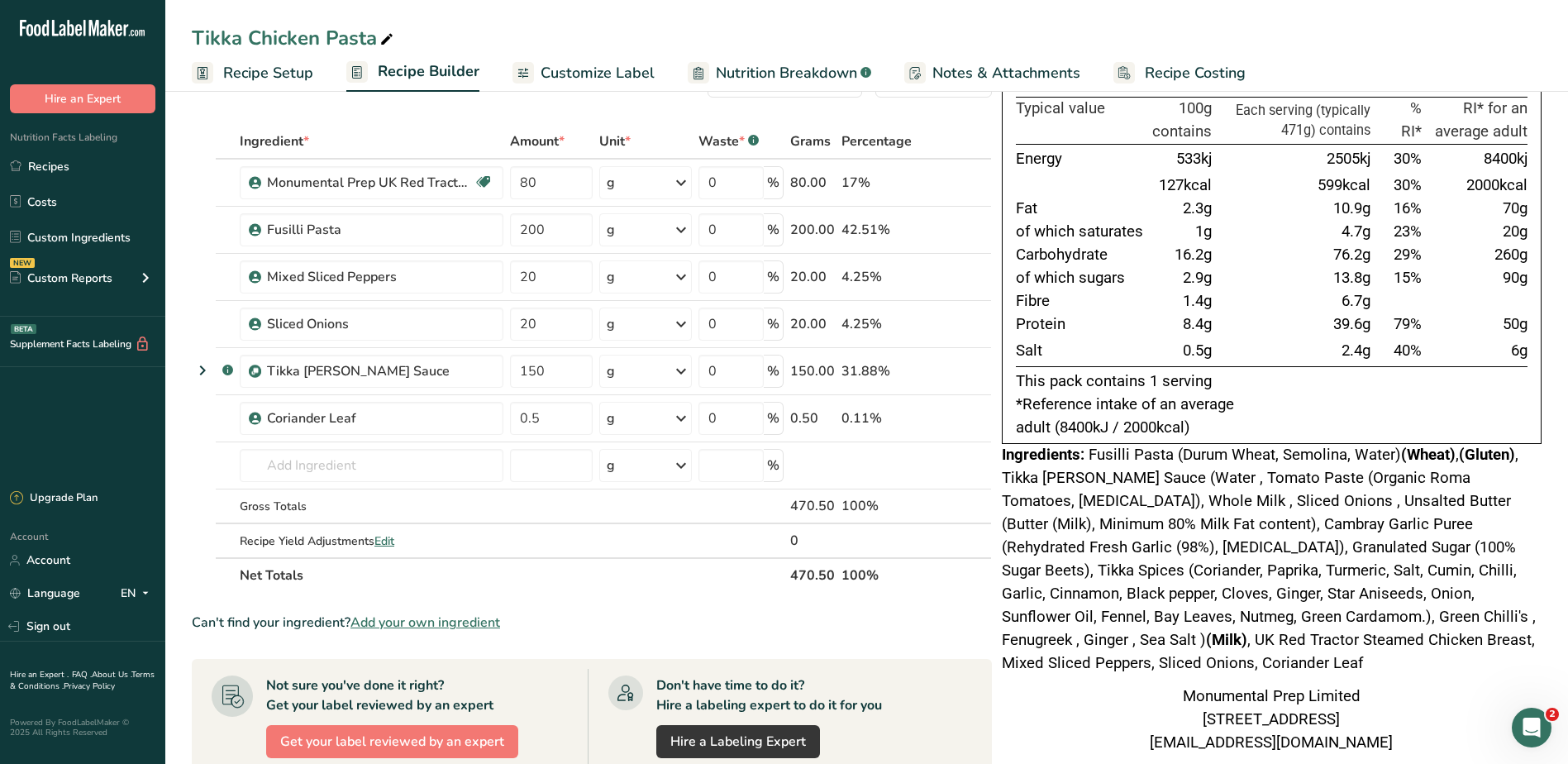
drag, startPoint x: 520, startPoint y: 19, endPoint x: 538, endPoint y: 19, distance: 18.0
click at [520, 19] on div "Tikka Chicken Pasta Recipe Setup Recipe Builder Customize Label Nutrition Break…" at bounding box center [867, 46] width 1402 height 92
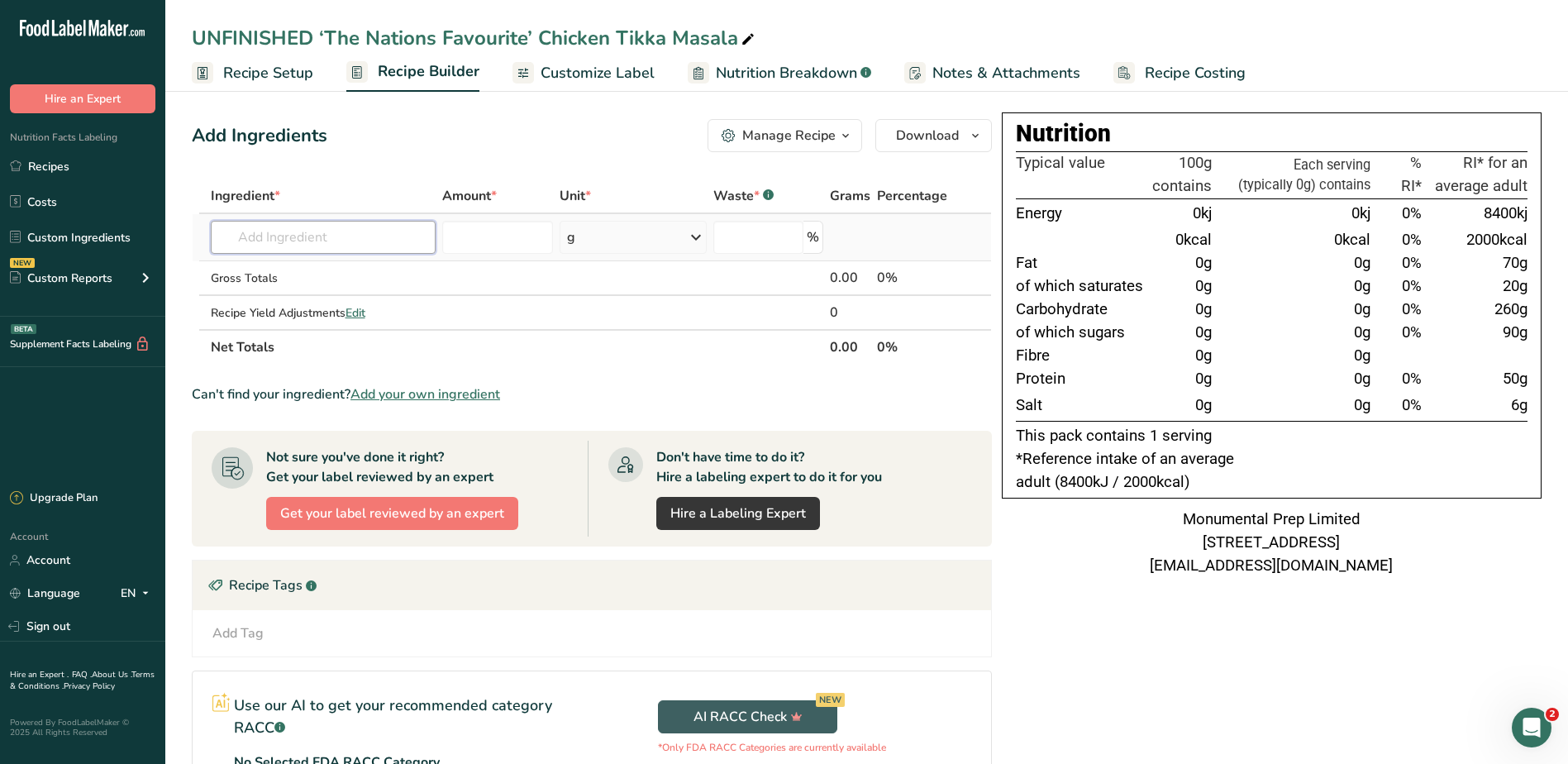
click at [359, 242] on input "text" at bounding box center [323, 237] width 226 height 33
click at [308, 240] on input "text" at bounding box center [323, 237] width 226 height 33
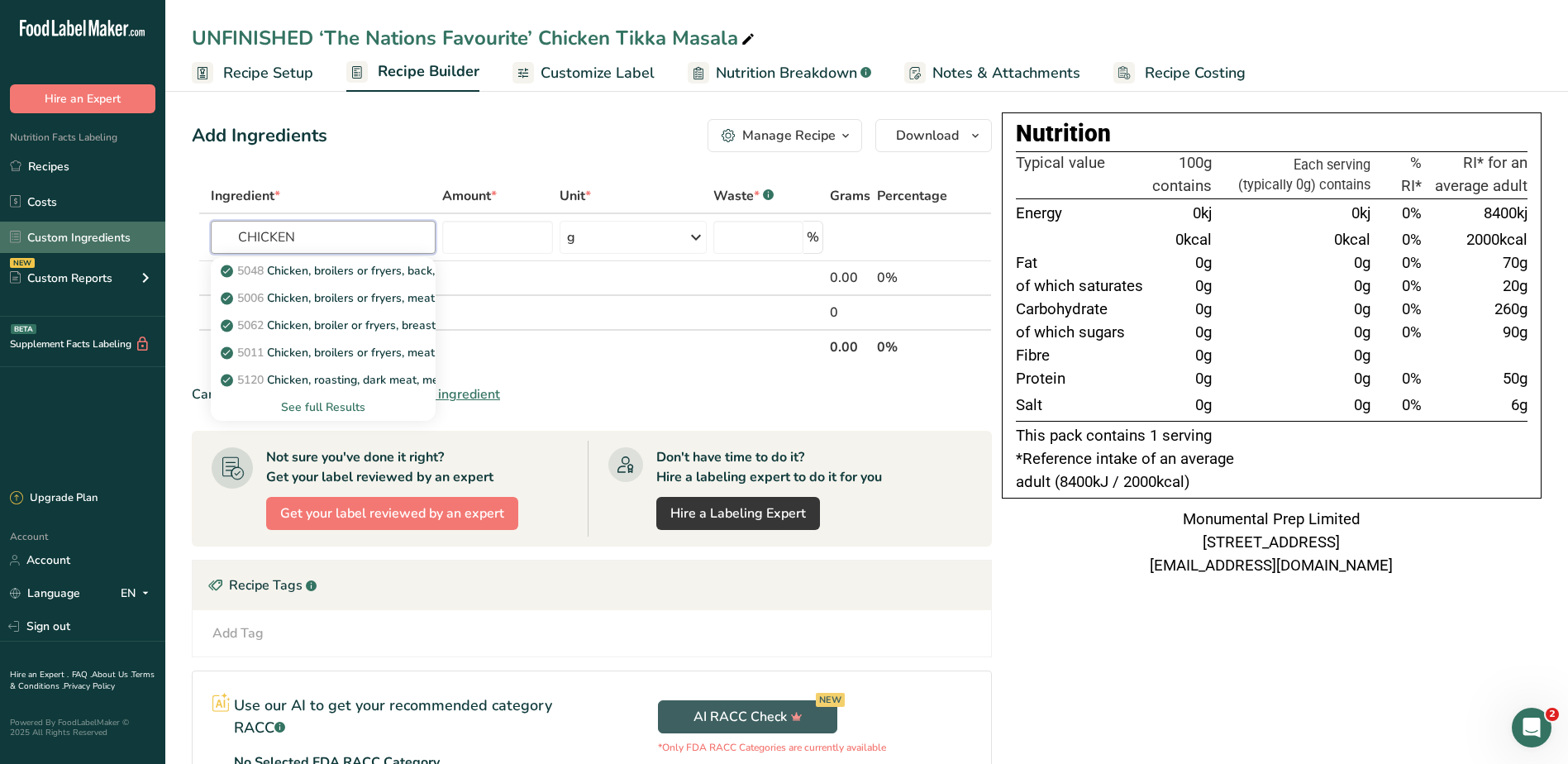
drag, startPoint x: 321, startPoint y: 239, endPoint x: 156, endPoint y: 223, distance: 165.8
click at [158, 225] on div ".a-20{fill:#fff;} Hire an Expert Nutrition Facts Labeling Recipes Costs Custom …" at bounding box center [784, 474] width 1568 height 949
type input "[PERSON_NAME]"
click at [388, 265] on p "Monumental Prep UK Red Tractor Steamed Chicken Breast" at bounding box center [387, 270] width 327 height 18
type input "Monumental Prep UK Red Tractor Steamed Chicken Breast"
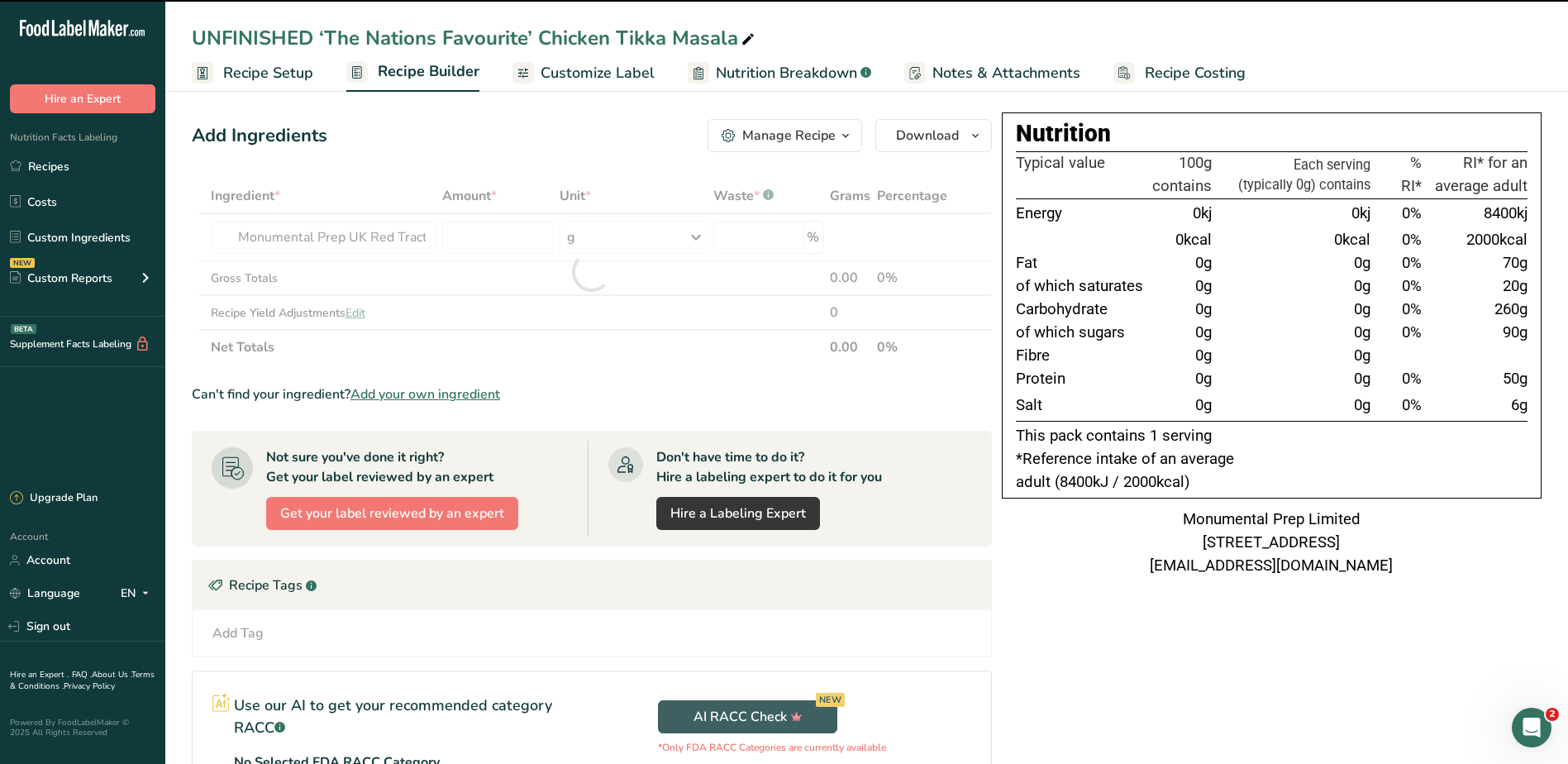
type input "0"
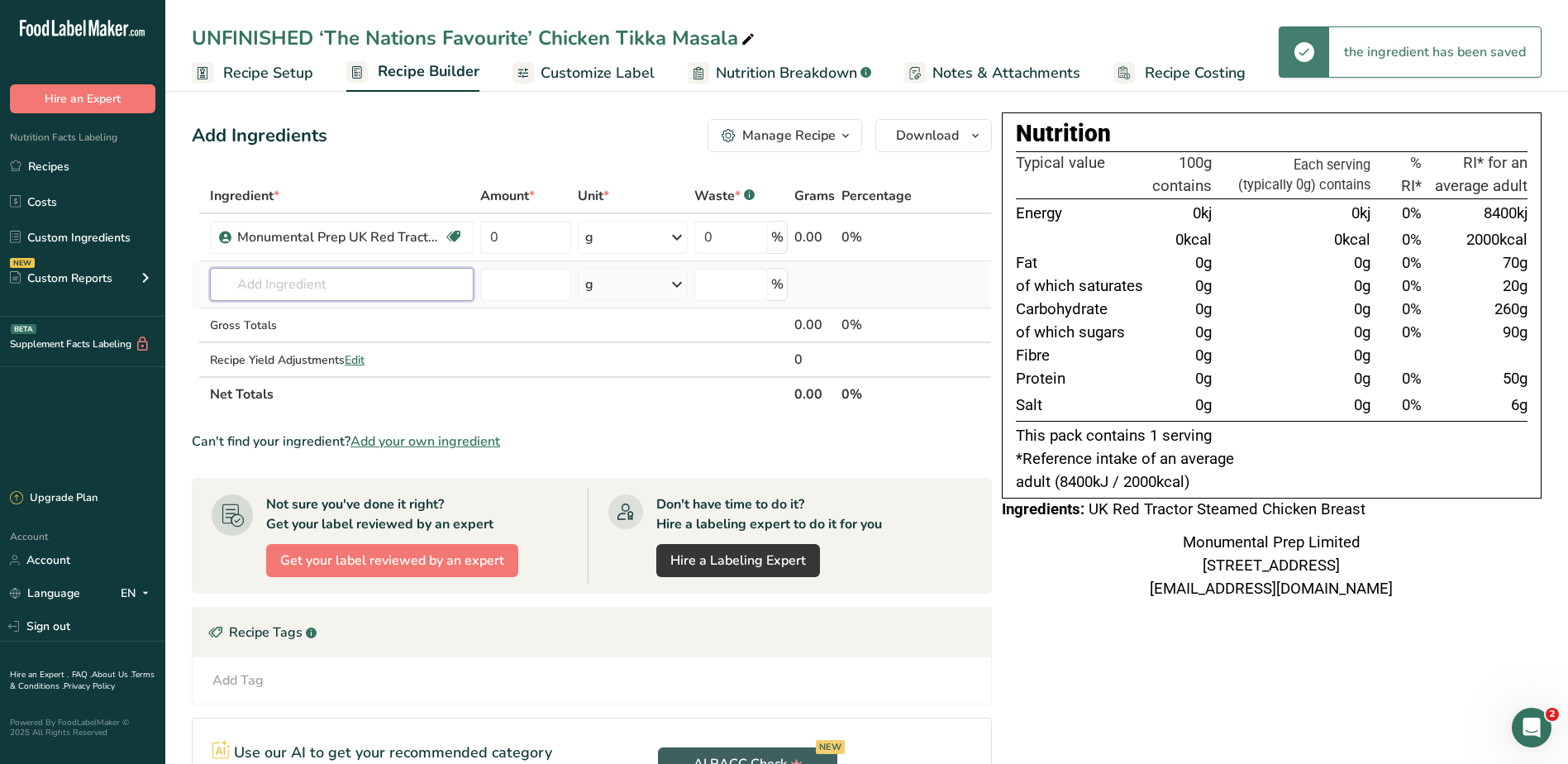
click at [318, 289] on input "text" at bounding box center [341, 284] width 264 height 33
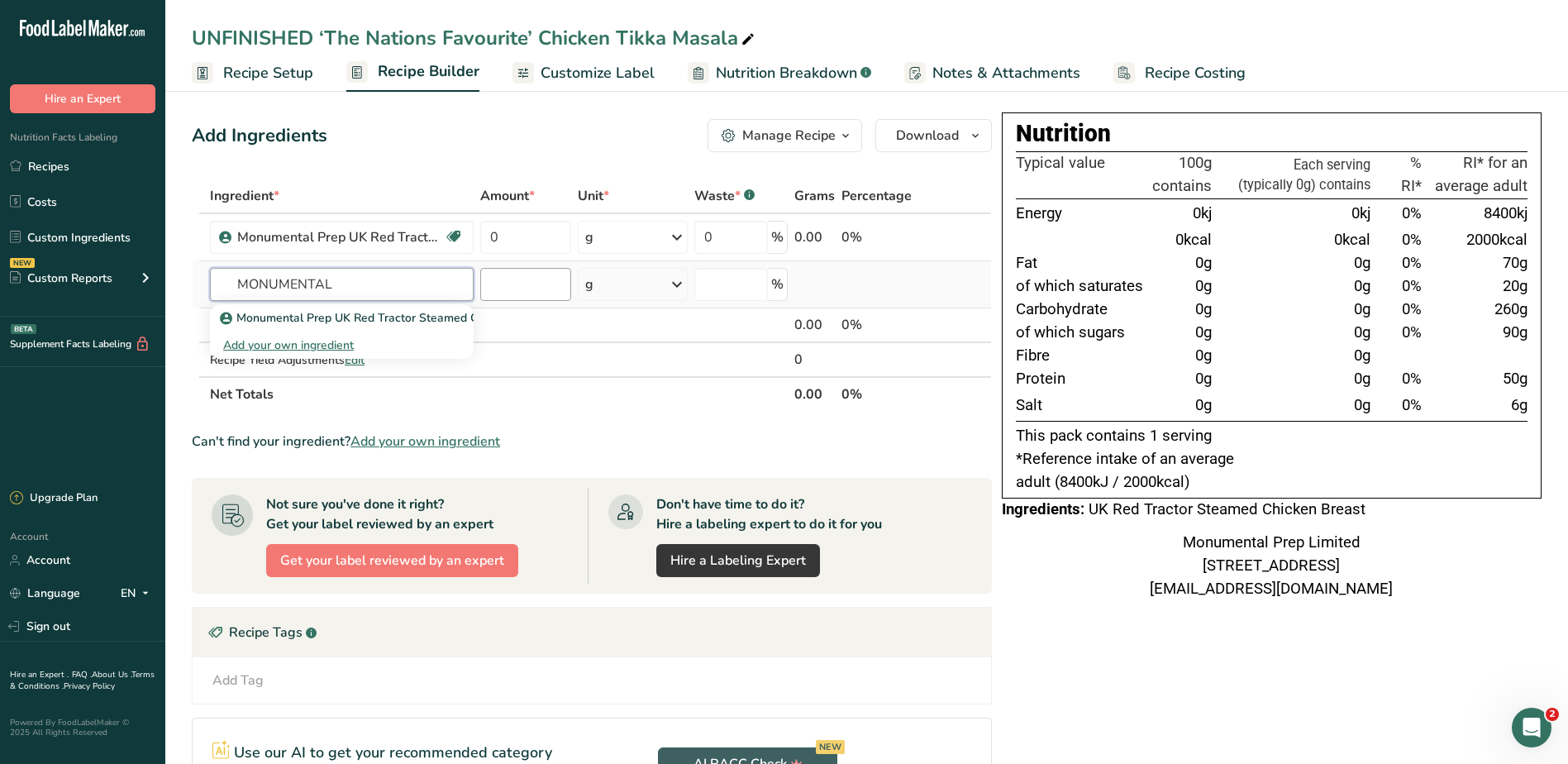
type input "MONUMENTAL"
click at [510, 276] on input "number" at bounding box center [525, 284] width 91 height 33
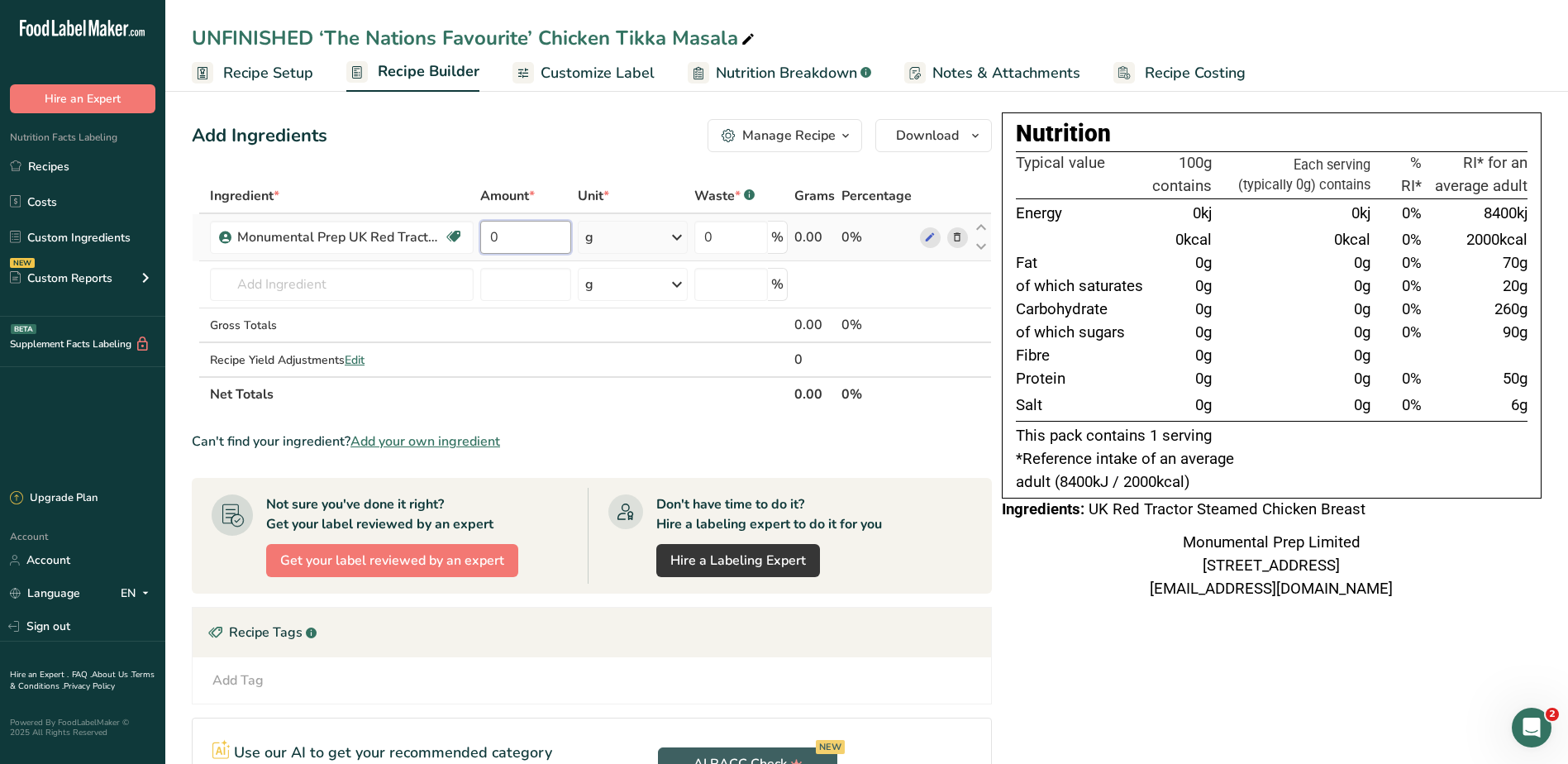
drag, startPoint x: 512, startPoint y: 243, endPoint x: 493, endPoint y: 239, distance: 19.4
click at [493, 239] on input "0" at bounding box center [525, 237] width 91 height 33
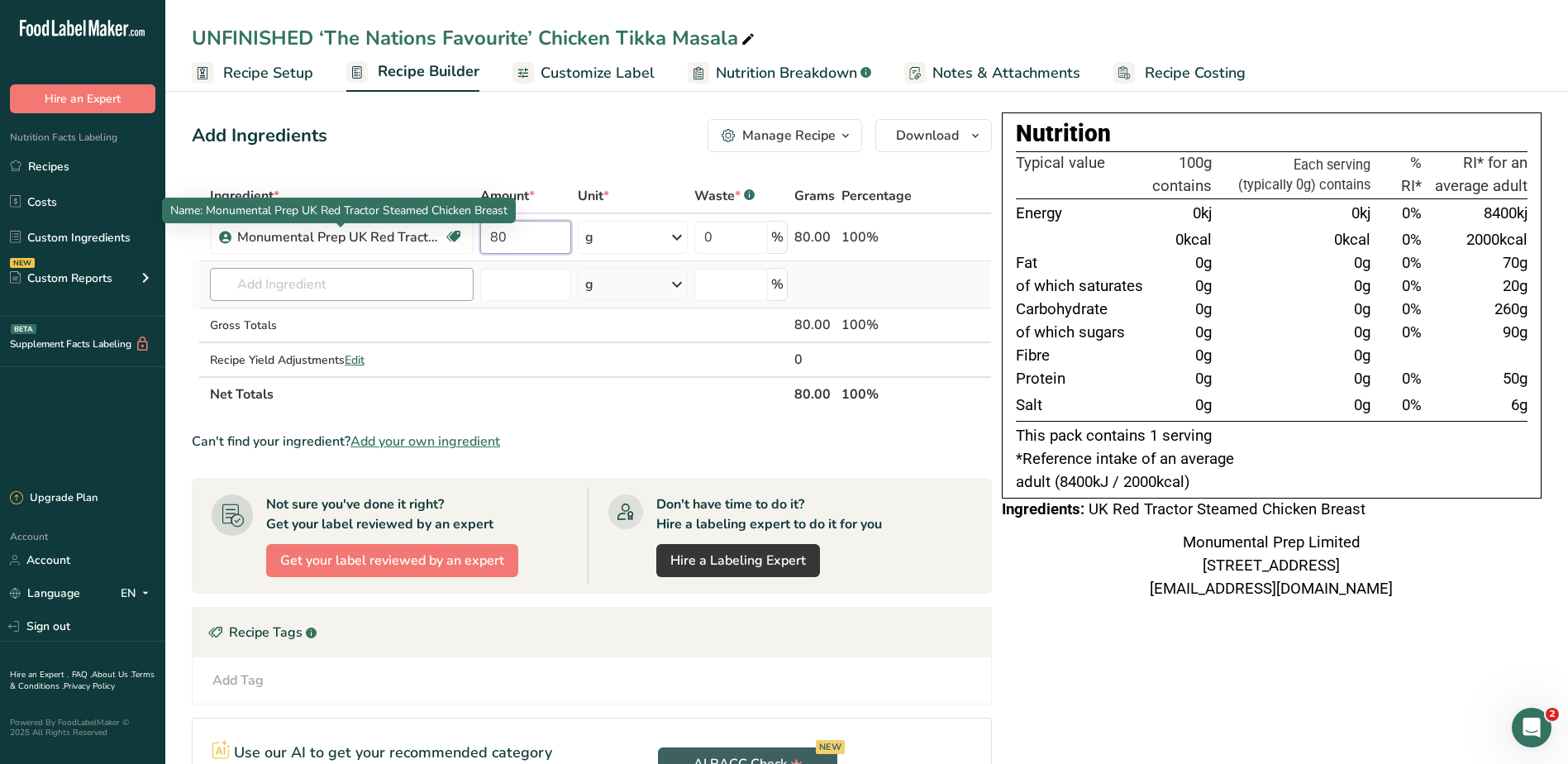
type input "80"
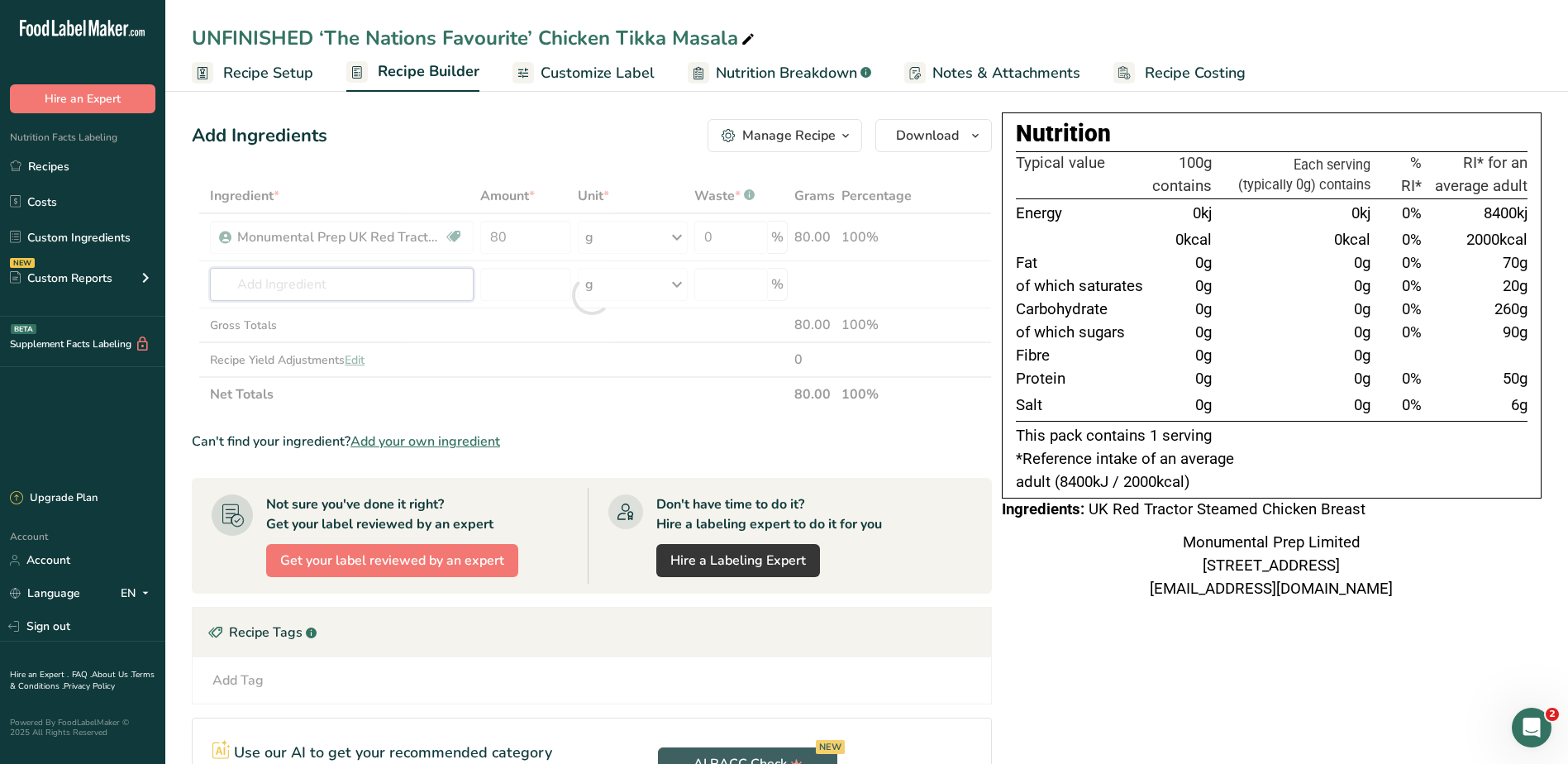
drag, startPoint x: 357, startPoint y: 275, endPoint x: 352, endPoint y: 285, distance: 11.2
click at [354, 277] on div "Ingredient * Amount * Unit * Waste * .a-a{fill:#347362;}.b-a{fill:#fff;} Grams …" at bounding box center [591, 295] width 800 height 233
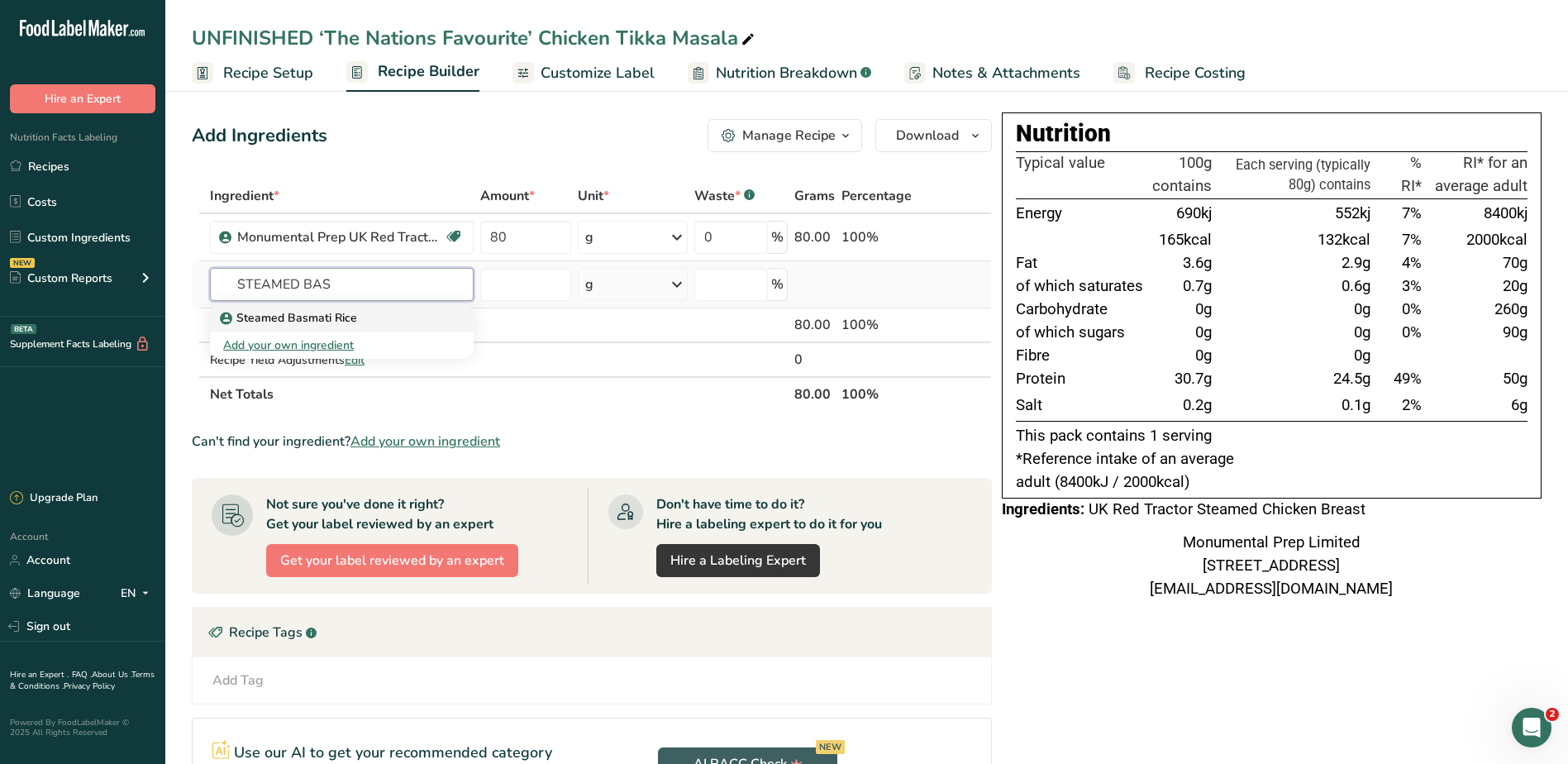
type input "STEAMED BAS"
click at [323, 319] on p "Steamed Basmati Rice" at bounding box center [290, 318] width 133 height 18
type input "Steamed Basmati Rice"
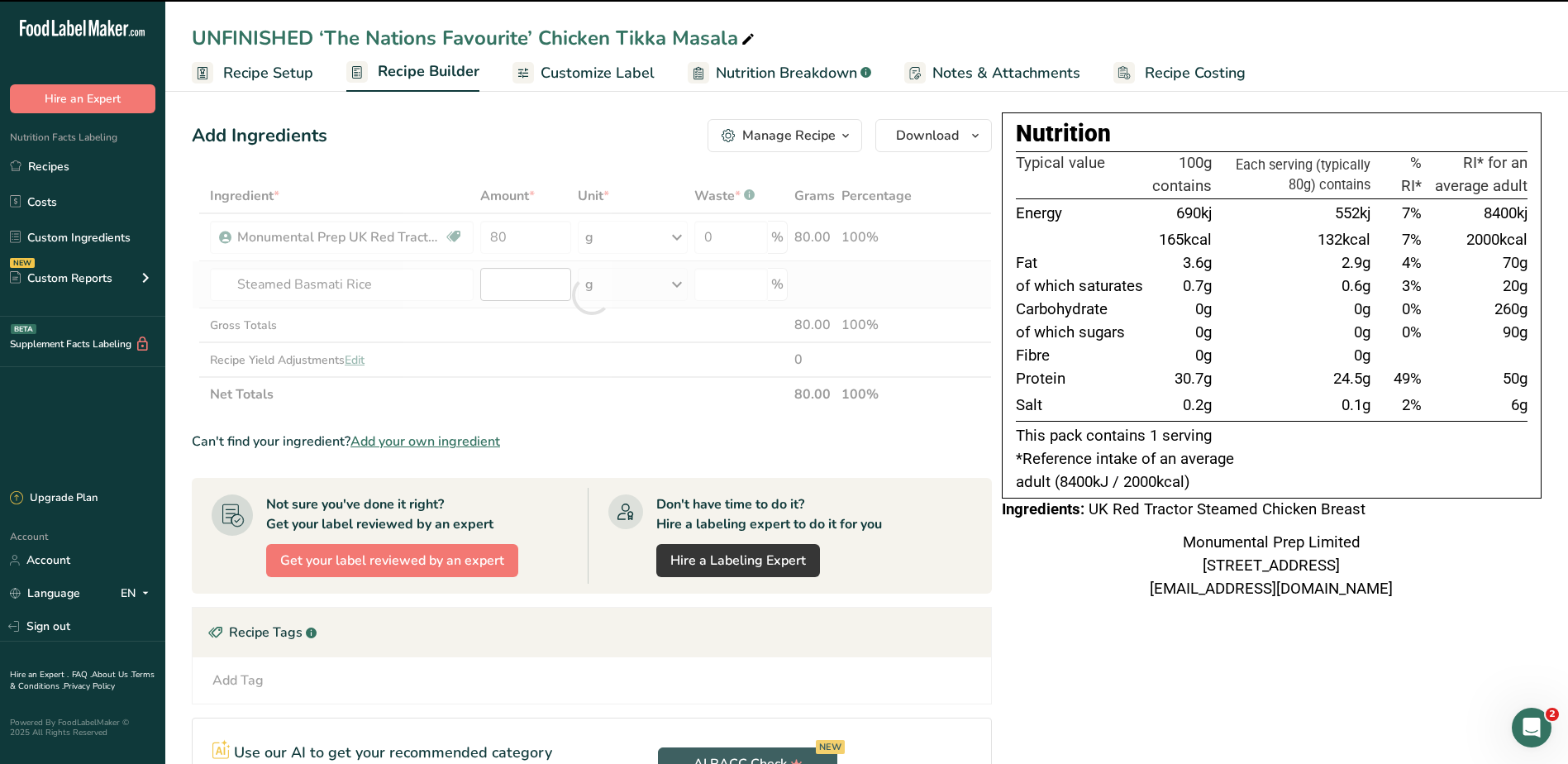
type input "0"
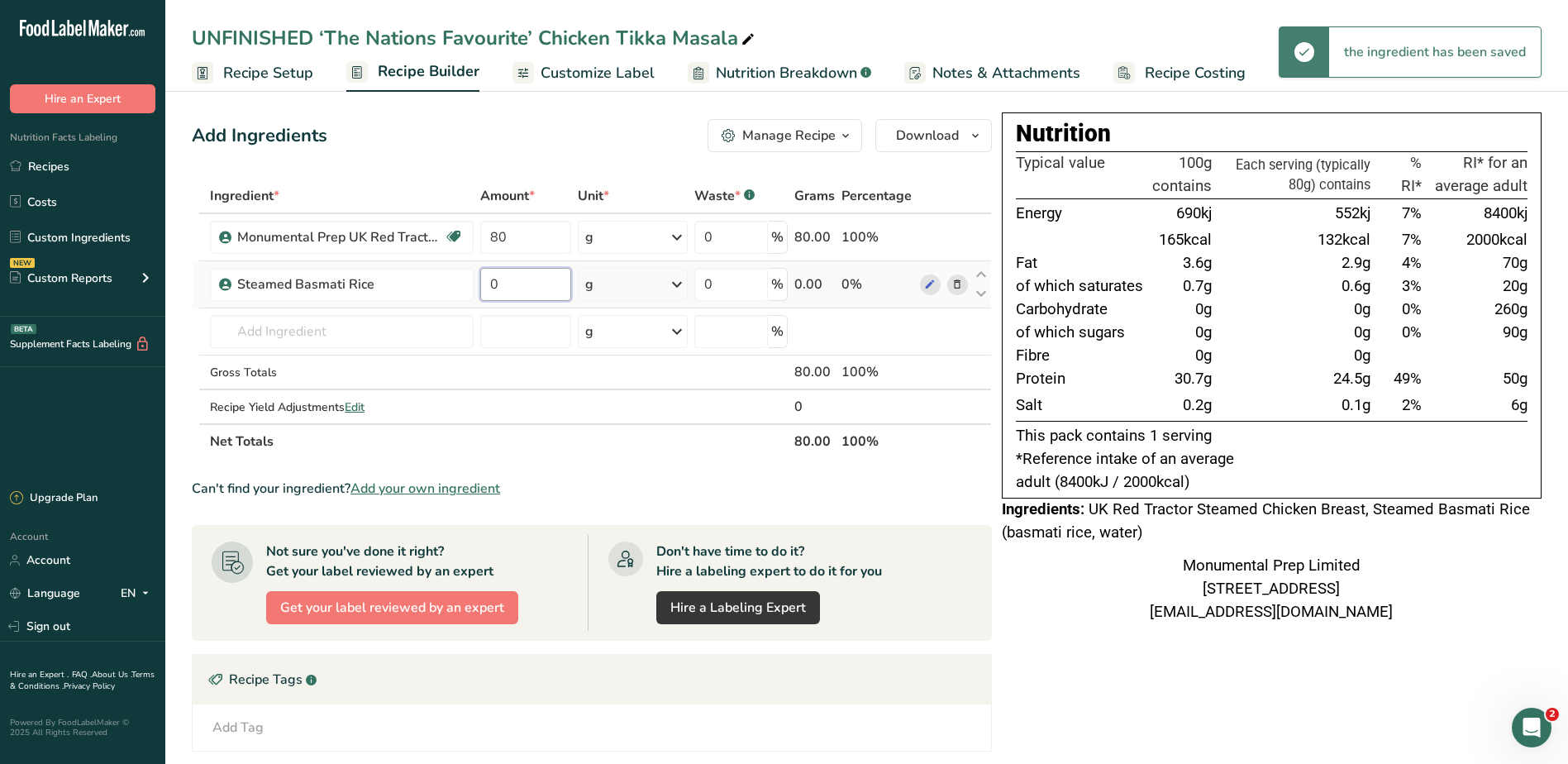
click at [527, 287] on input "0" at bounding box center [525, 284] width 91 height 33
click at [527, 288] on input "0" at bounding box center [525, 284] width 91 height 33
type input "200"
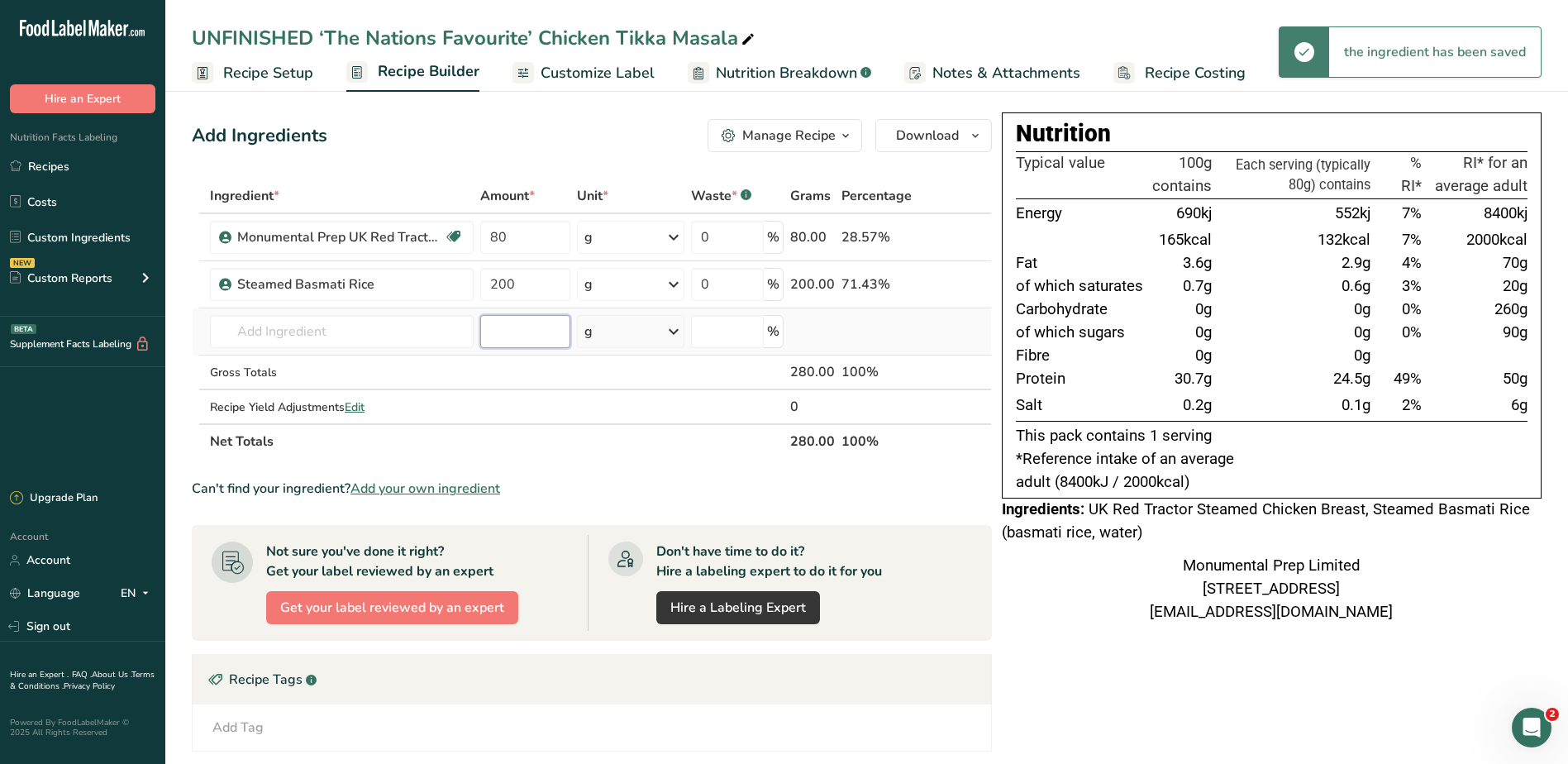
click at [509, 334] on div "Ingredient * Amount * Unit * Waste * .a-a{fill:#347362;}.b-a{fill:#fff;} Grams …" at bounding box center [591, 319] width 800 height 281
click at [414, 321] on input "text" at bounding box center [341, 331] width 264 height 33
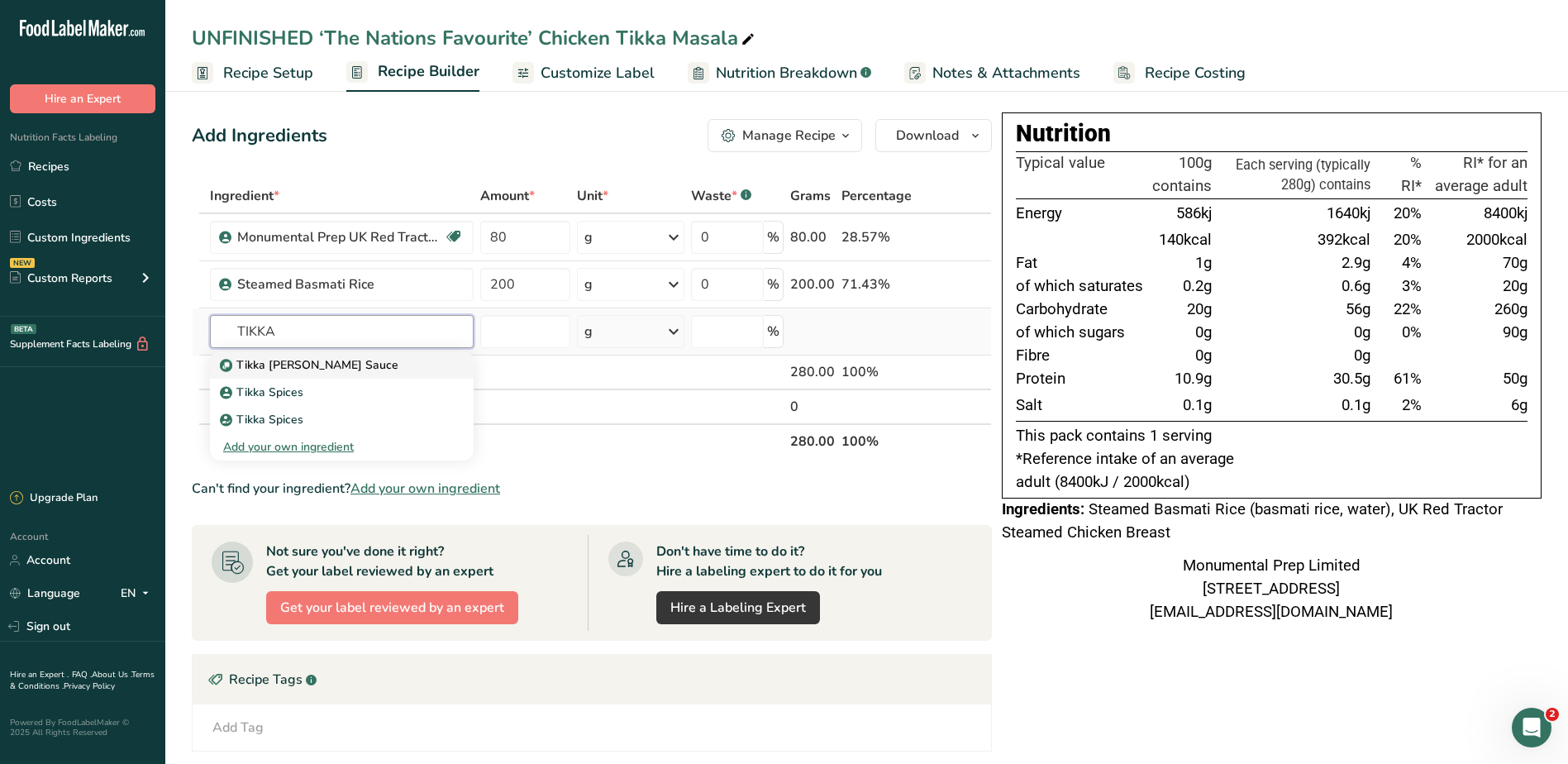
type input "TIKKA"
click at [315, 371] on p "Tikka [PERSON_NAME] Sauce" at bounding box center [310, 365] width 175 height 18
type input "Tikka [PERSON_NAME] Sauce"
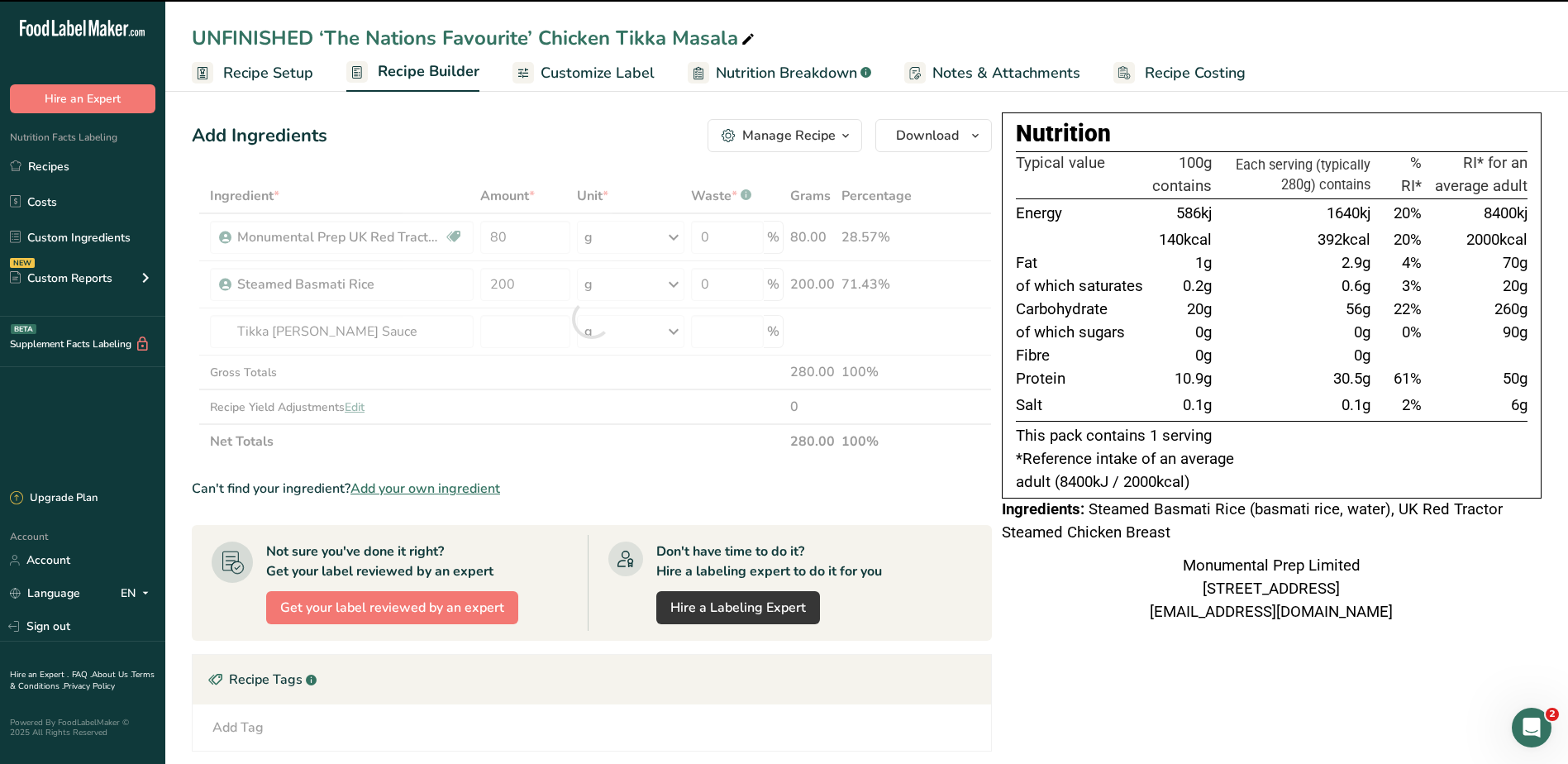
type input "0"
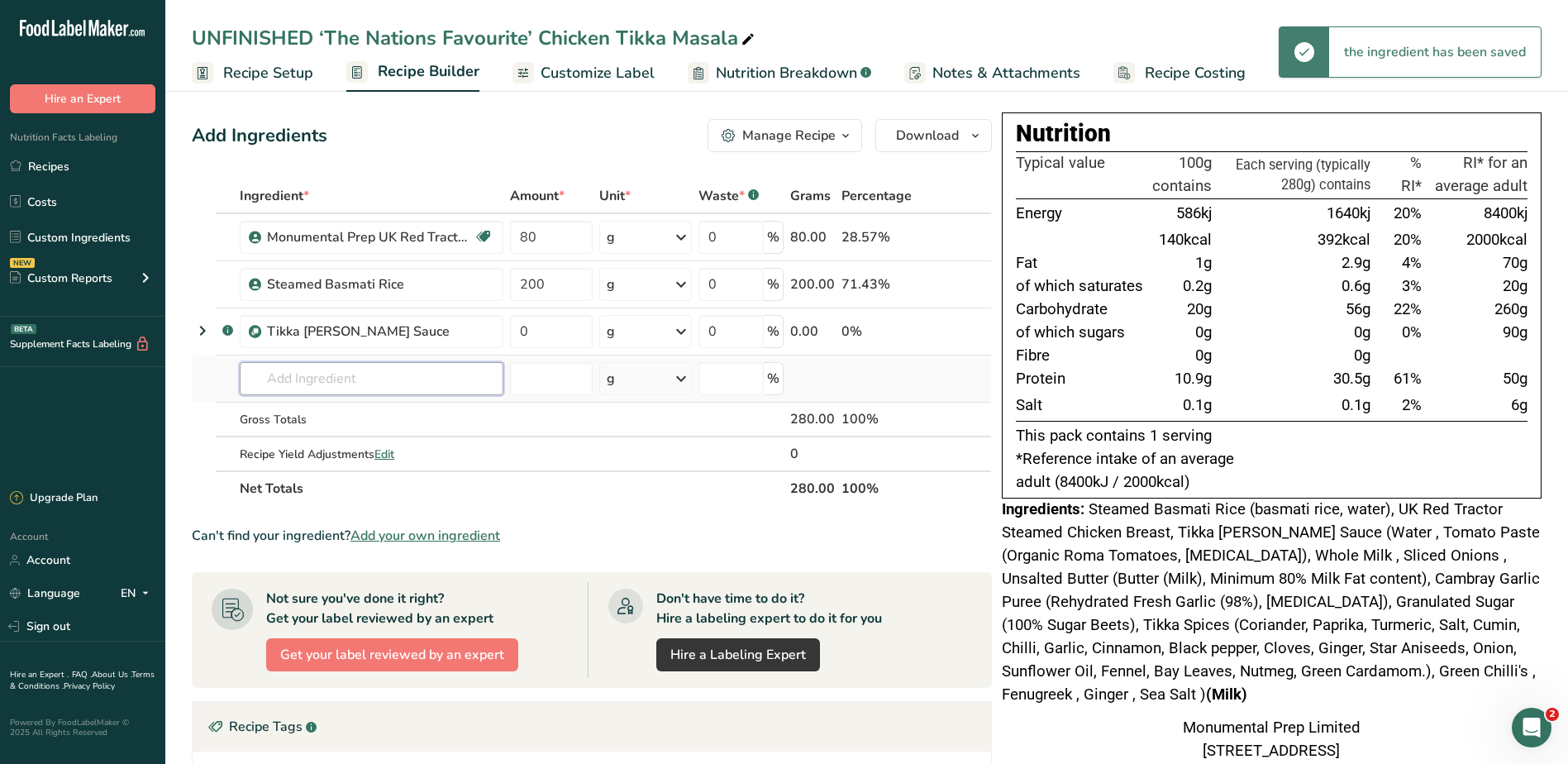
click at [351, 378] on input "text" at bounding box center [372, 378] width 264 height 33
type input "G"
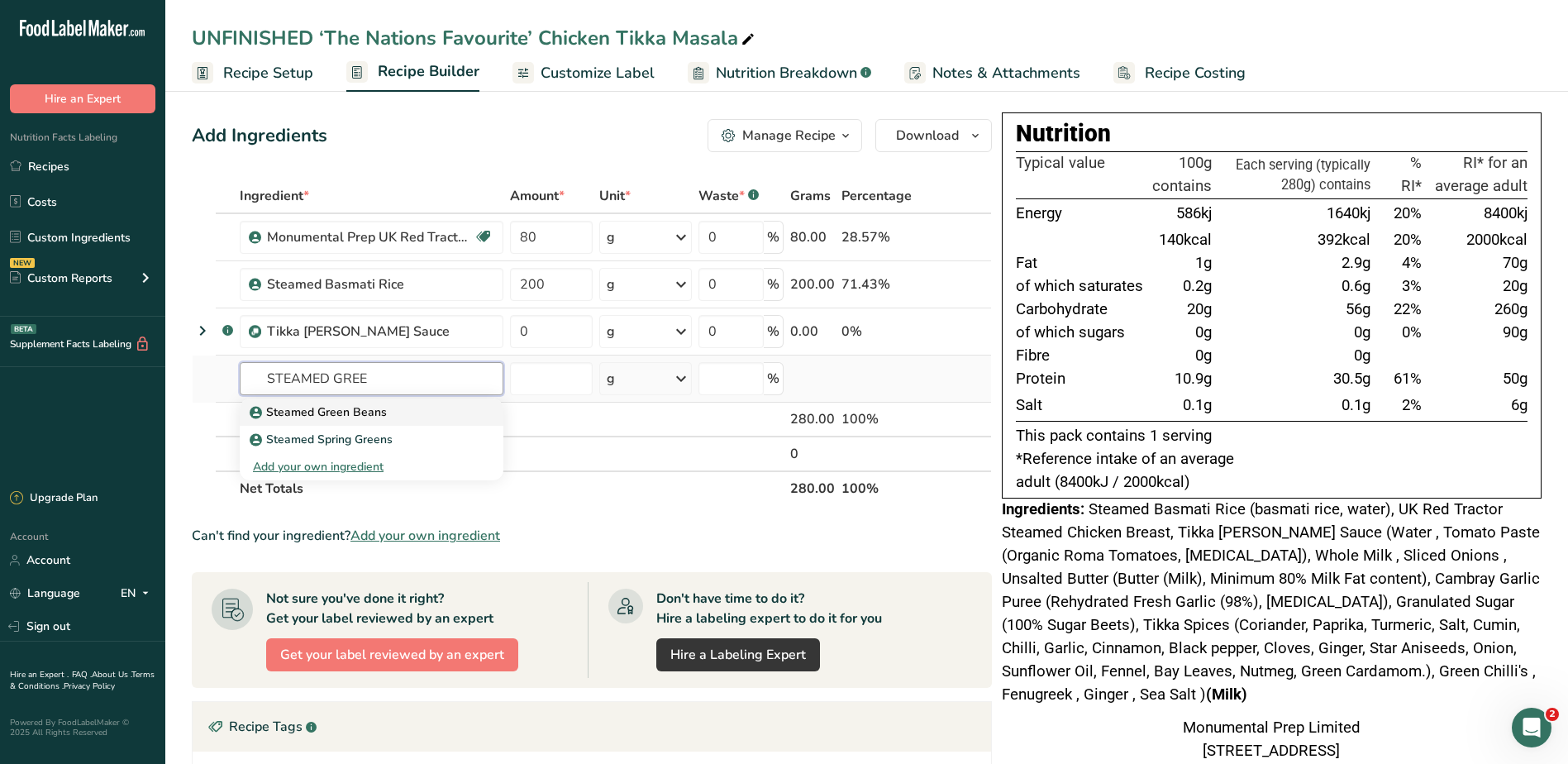
type input "STEAMED GREE"
click at [363, 407] on p "Steamed Green Beans" at bounding box center [319, 412] width 133 height 18
type input "Steamed Green Beans"
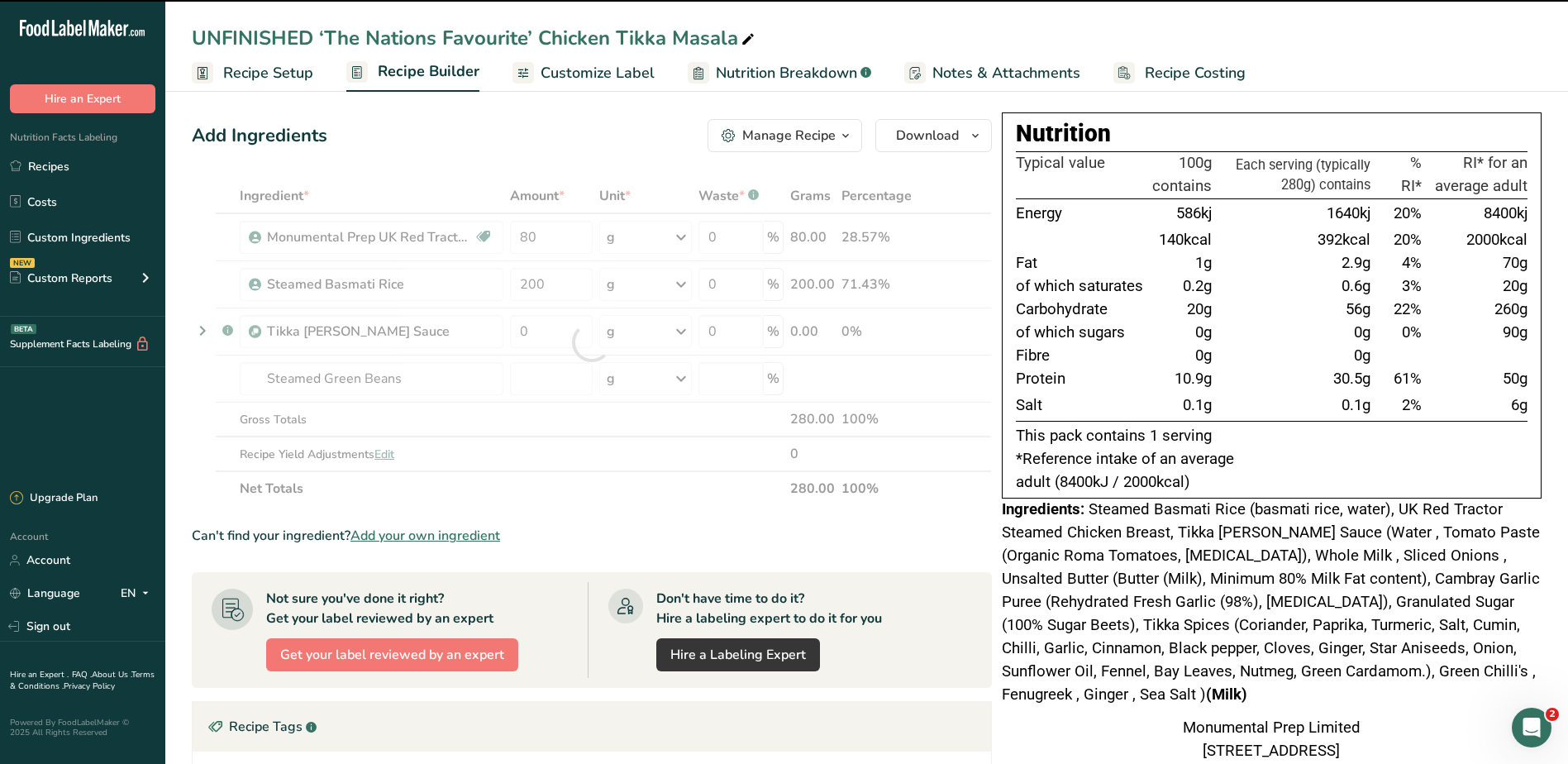
type input "0"
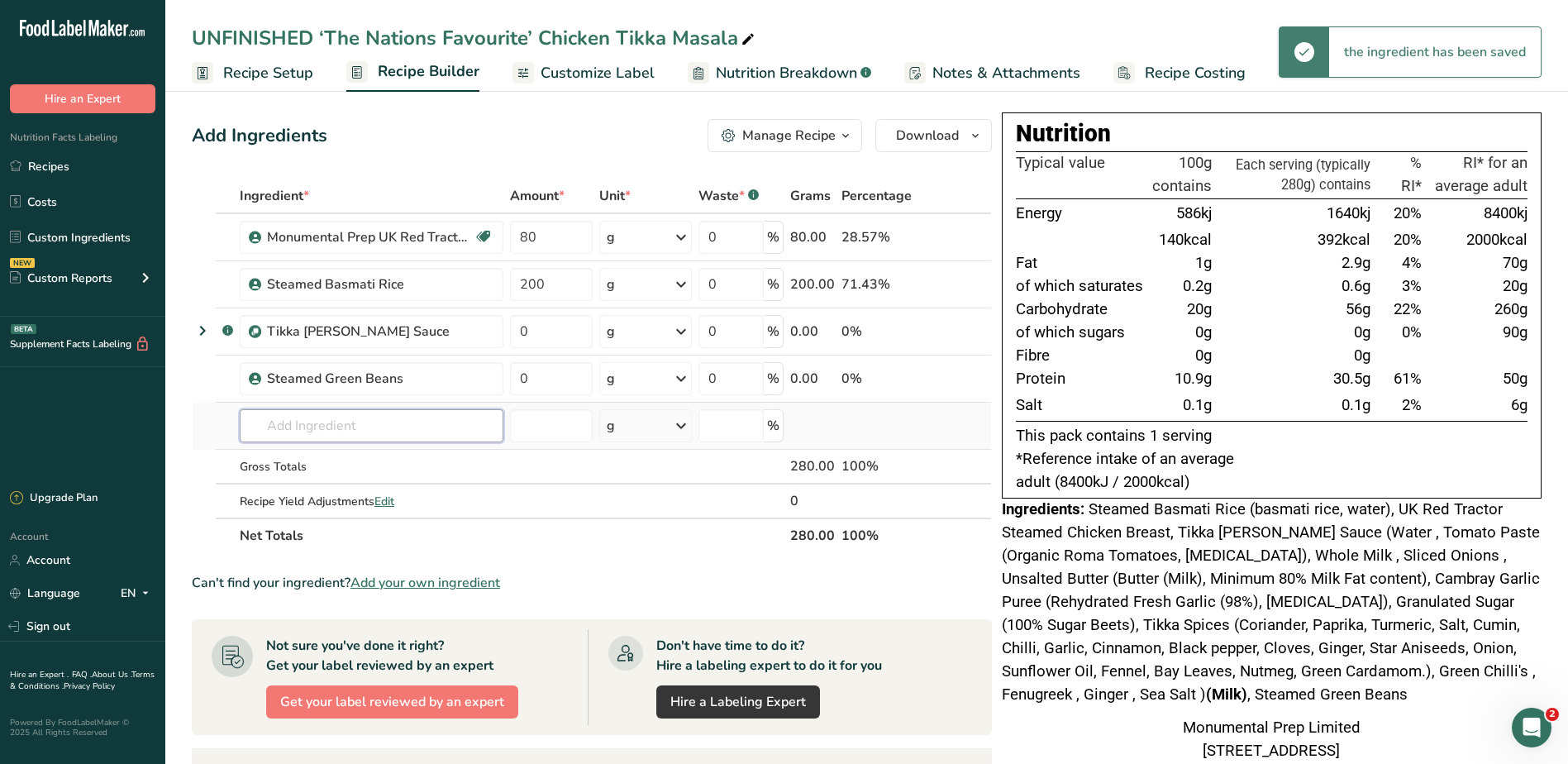
click at [401, 420] on input "text" at bounding box center [372, 425] width 264 height 33
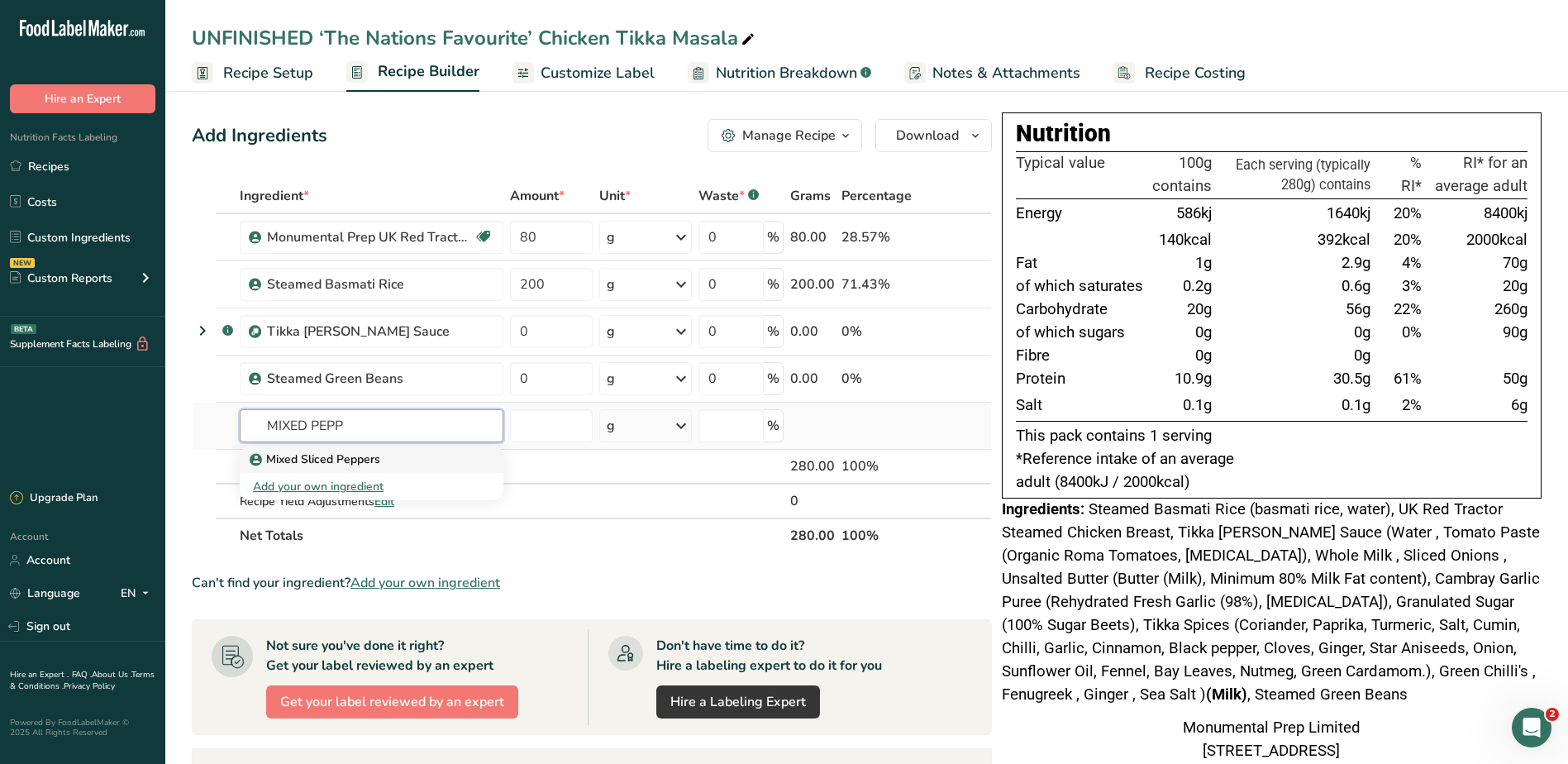
type input "MIXED PEPP"
click at [376, 466] on p "Mixed Sliced Peppers" at bounding box center [316, 459] width 128 height 18
type input "Mixed Sliced Peppers"
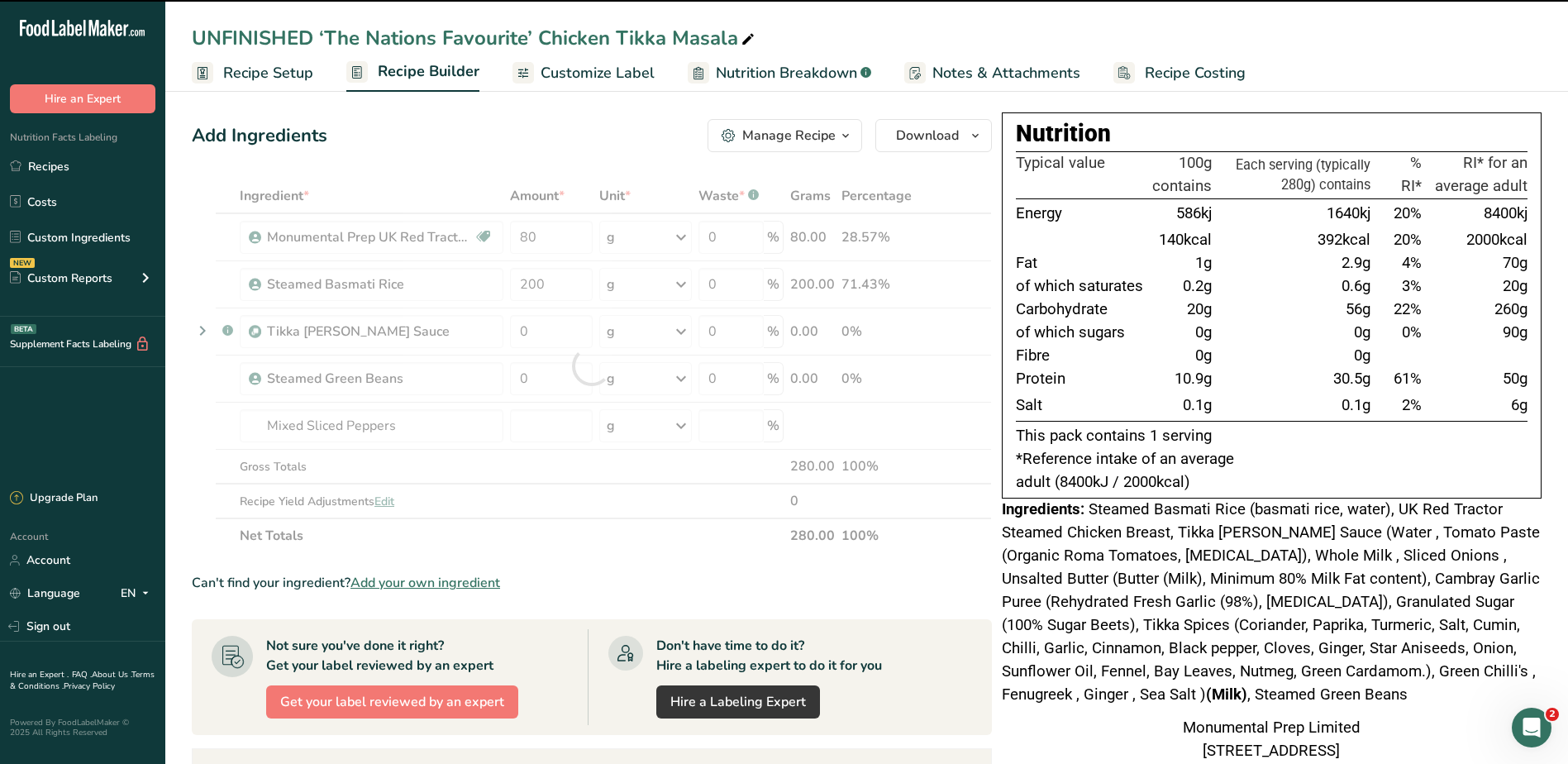
type input "0"
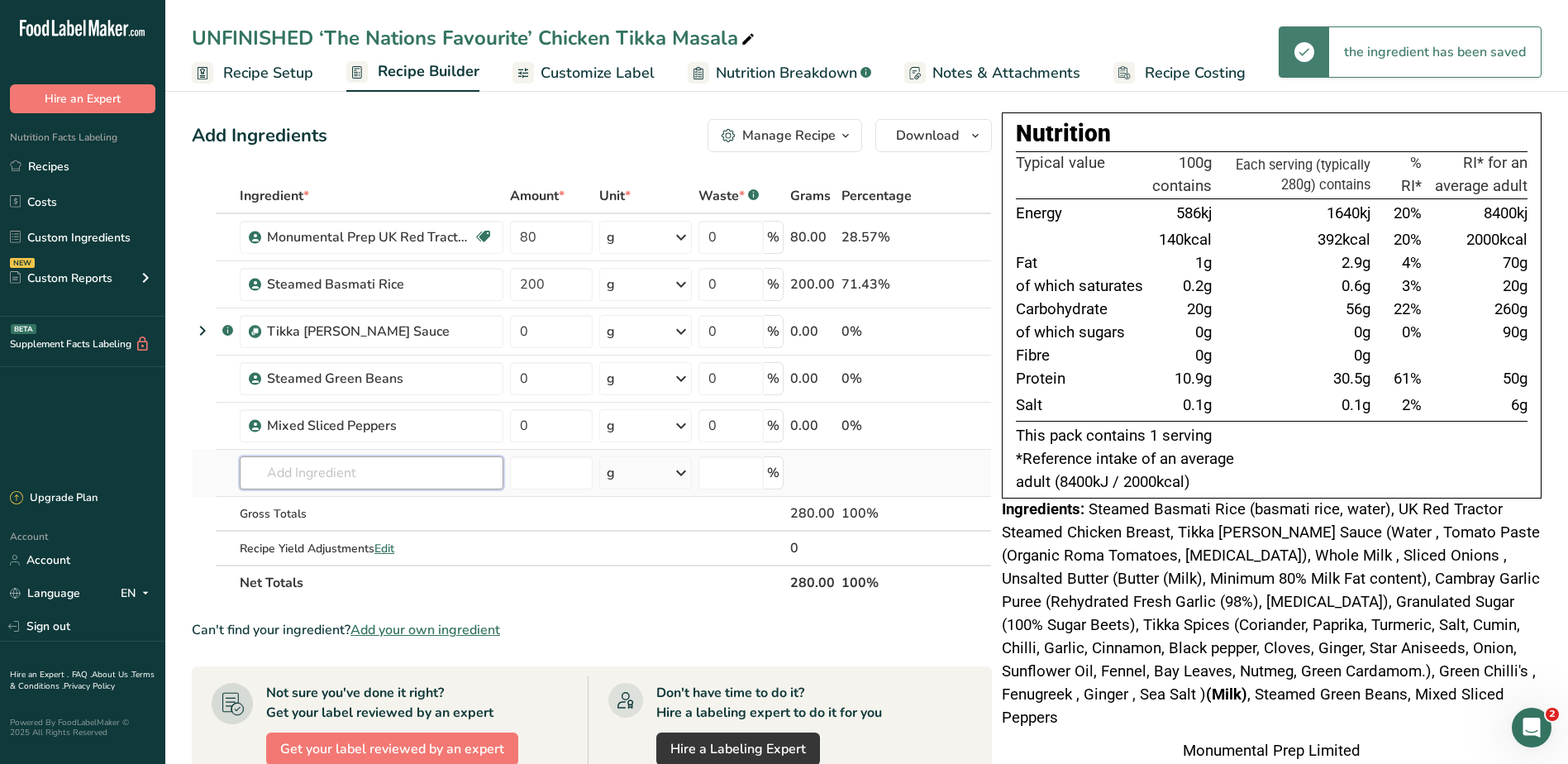
click at [370, 472] on input "text" at bounding box center [372, 472] width 264 height 33
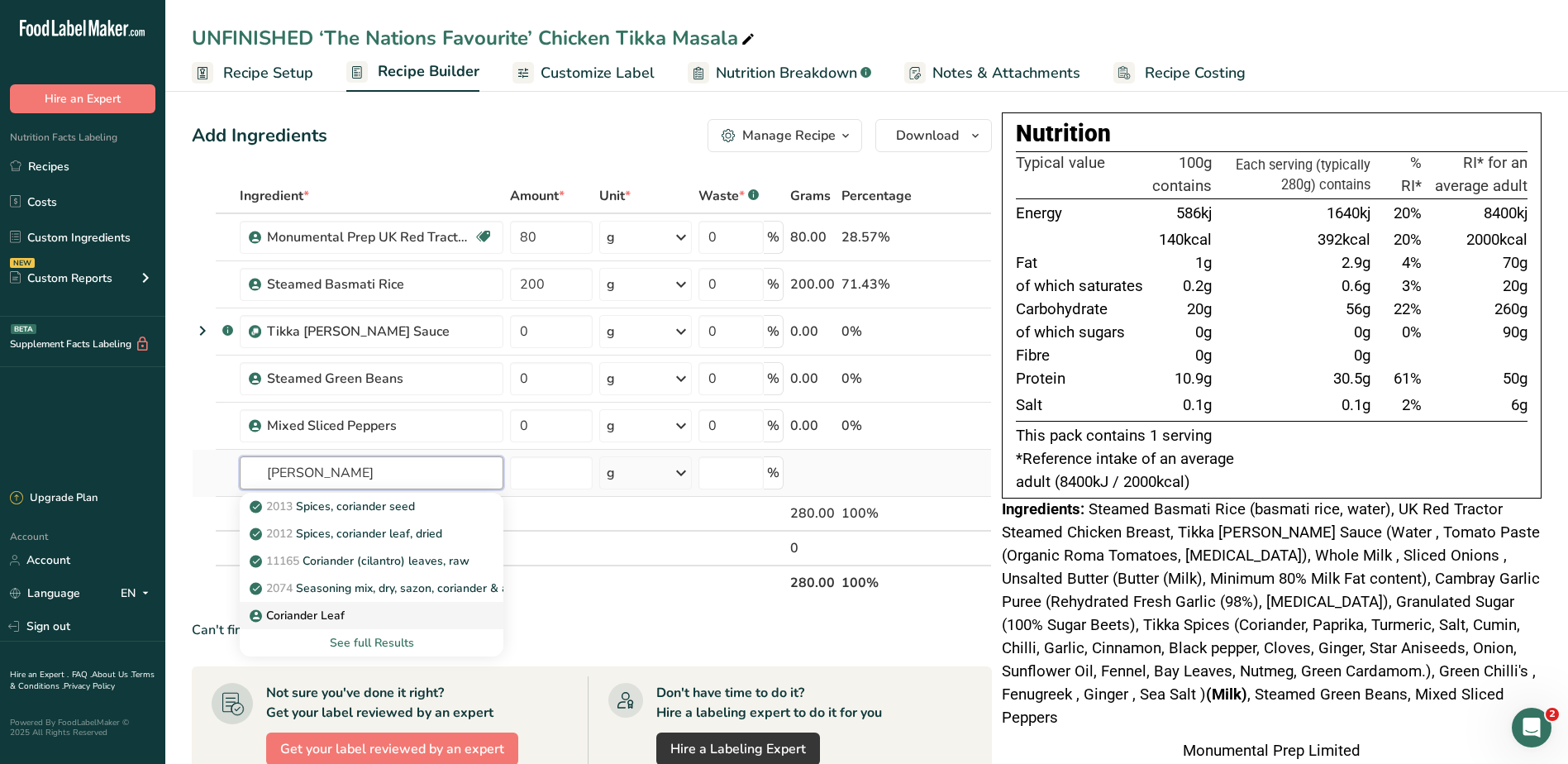
type input "CORIA"
click at [291, 615] on p "Coriander Leaf" at bounding box center [298, 615] width 92 height 18
type input "Coriander Leaf"
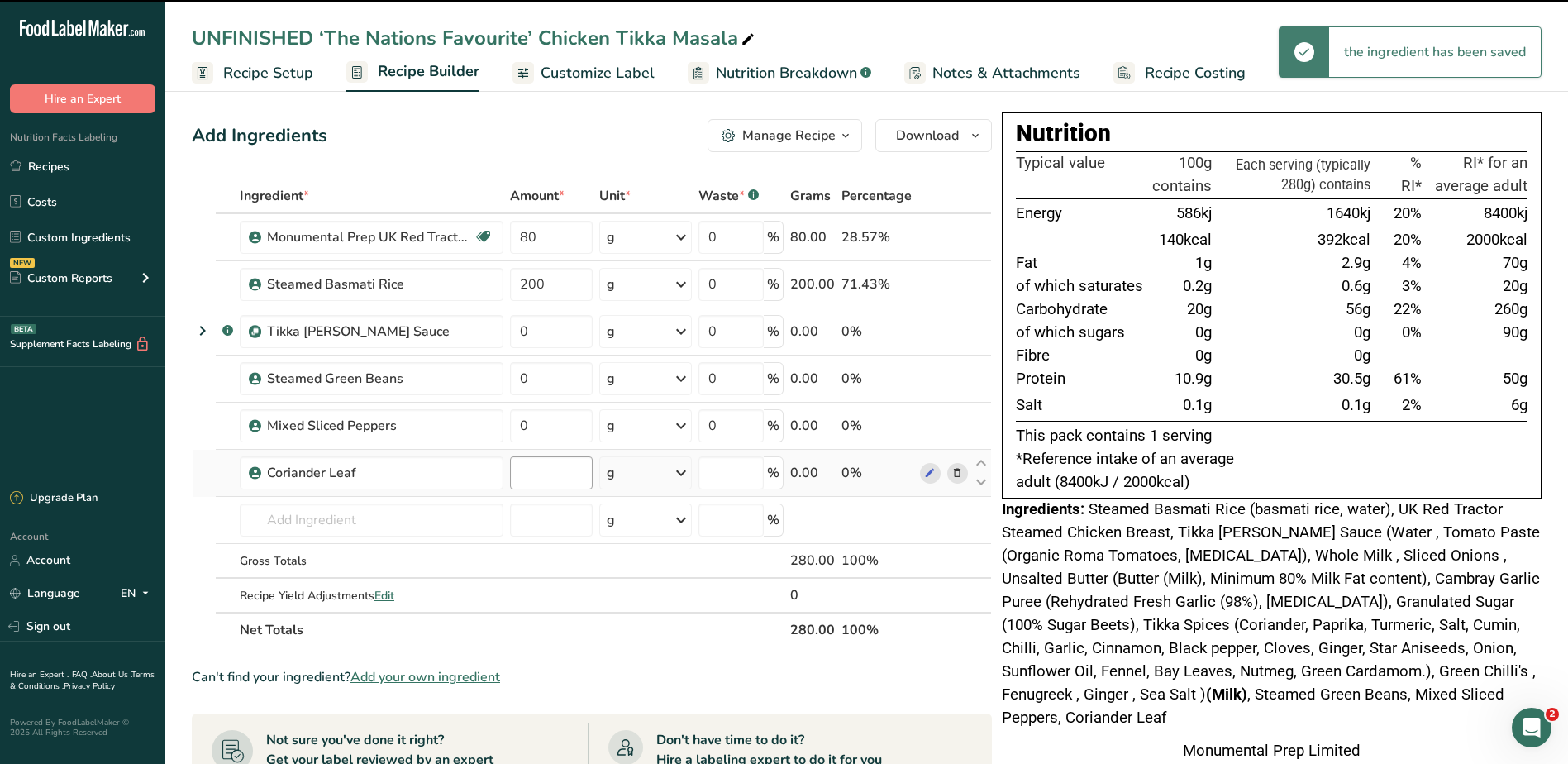
type input "0"
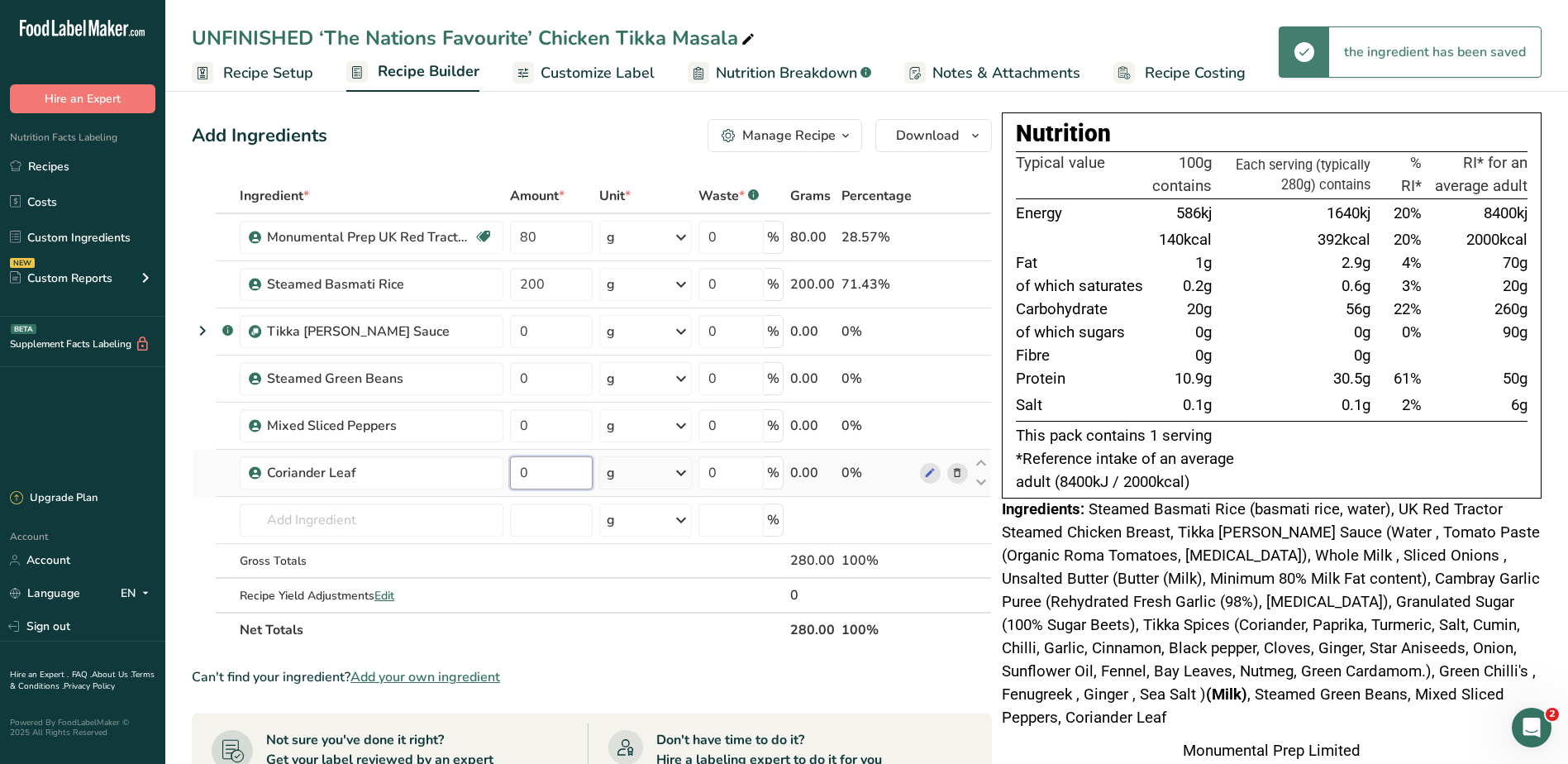
click at [547, 473] on input "0" at bounding box center [552, 472] width 83 height 33
type input "0.5"
click at [526, 135] on div "Add Ingredients Manage Recipe Delete Recipe Duplicate Recipe Scale Recipe Save …" at bounding box center [591, 135] width 800 height 33
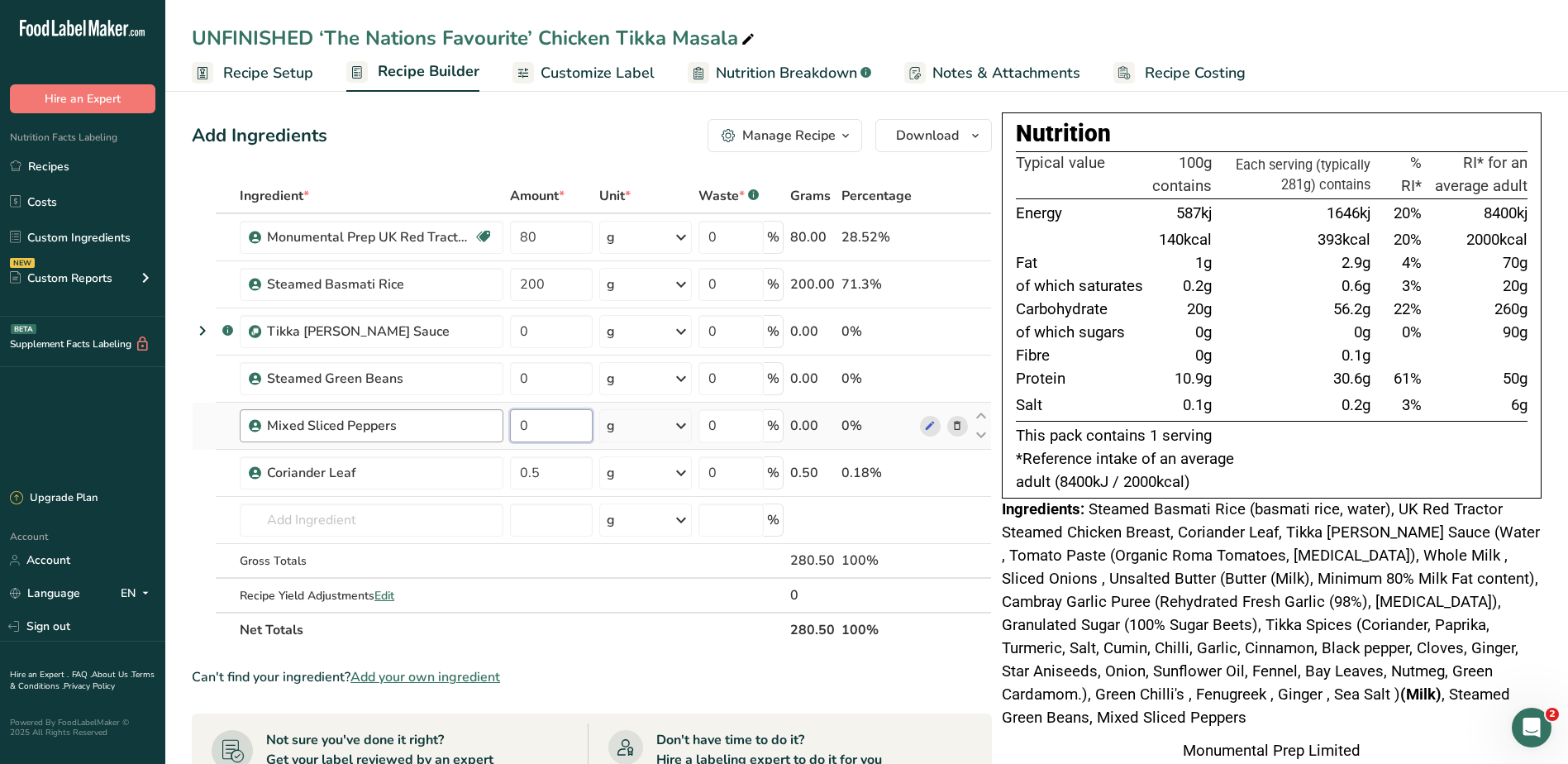
drag, startPoint x: 548, startPoint y: 425, endPoint x: 465, endPoint y: 417, distance: 83.4
click at [482, 421] on tr "Mixed Sliced Peppers 0 g Weight Units g kg mg See more Volume Units l Volume un…" at bounding box center [591, 426] width 798 height 47
type input "20"
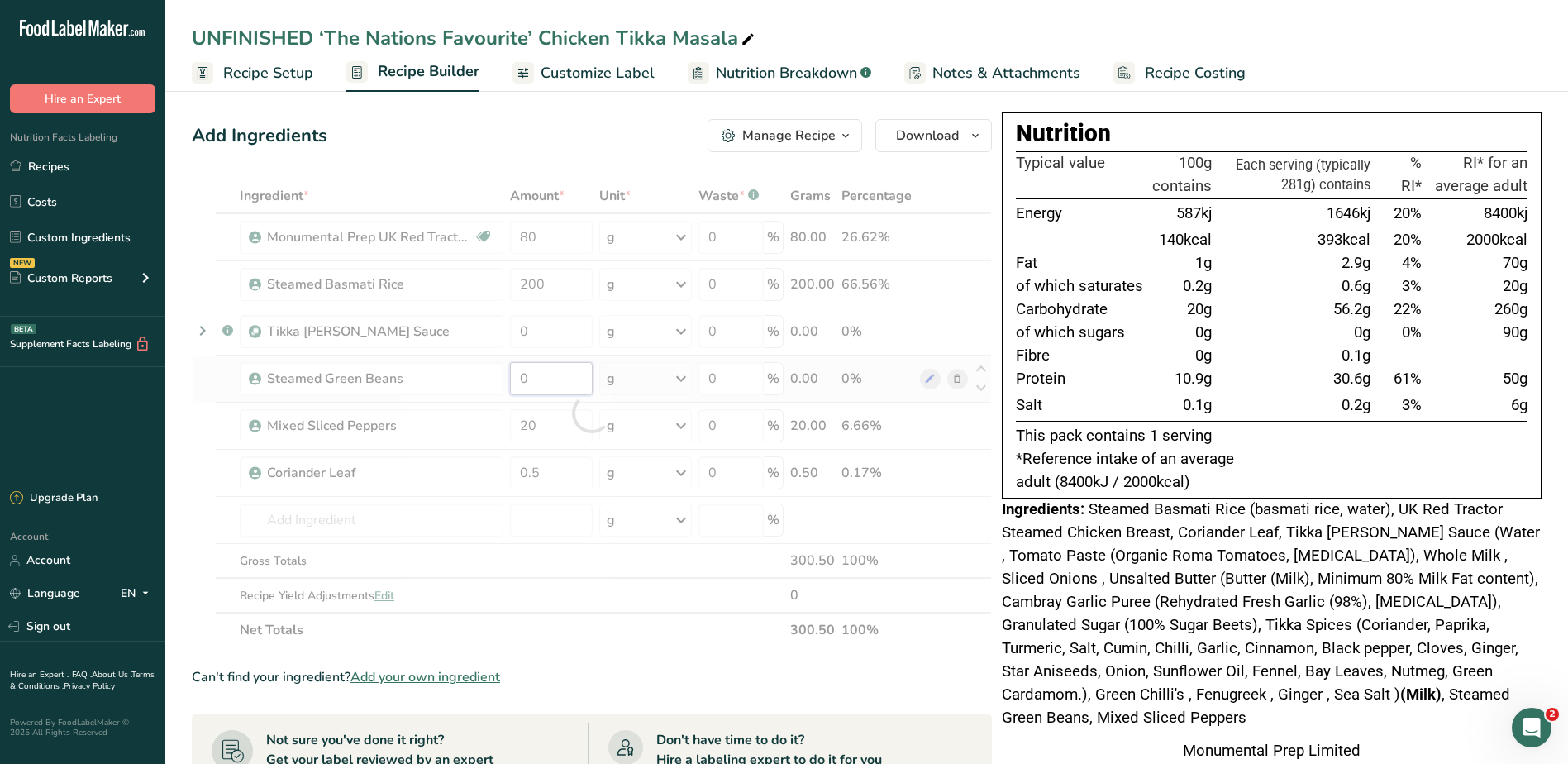
click at [579, 379] on div "Ingredient * Amount * Unit * Waste * .a-a{fill:#347362;}.b-a{fill:#fff;} Grams …" at bounding box center [591, 412] width 800 height 469
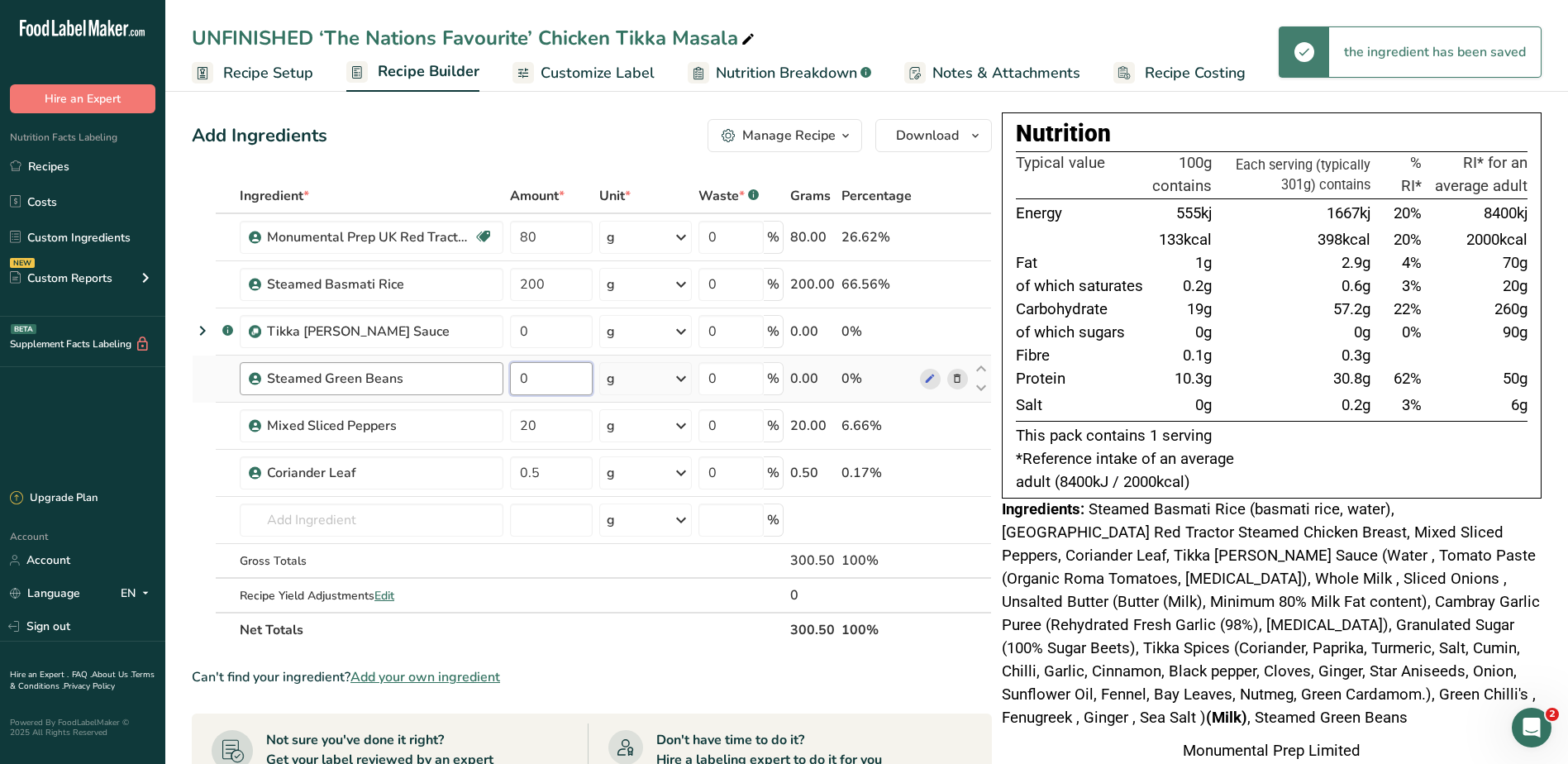
drag, startPoint x: 502, startPoint y: 377, endPoint x: 468, endPoint y: 376, distance: 34.0
click at [466, 377] on tr "Steamed Green Beans 0 g Weight Units g kg mg See more Volume Units l Volume uni…" at bounding box center [591, 379] width 798 height 47
type input "20"
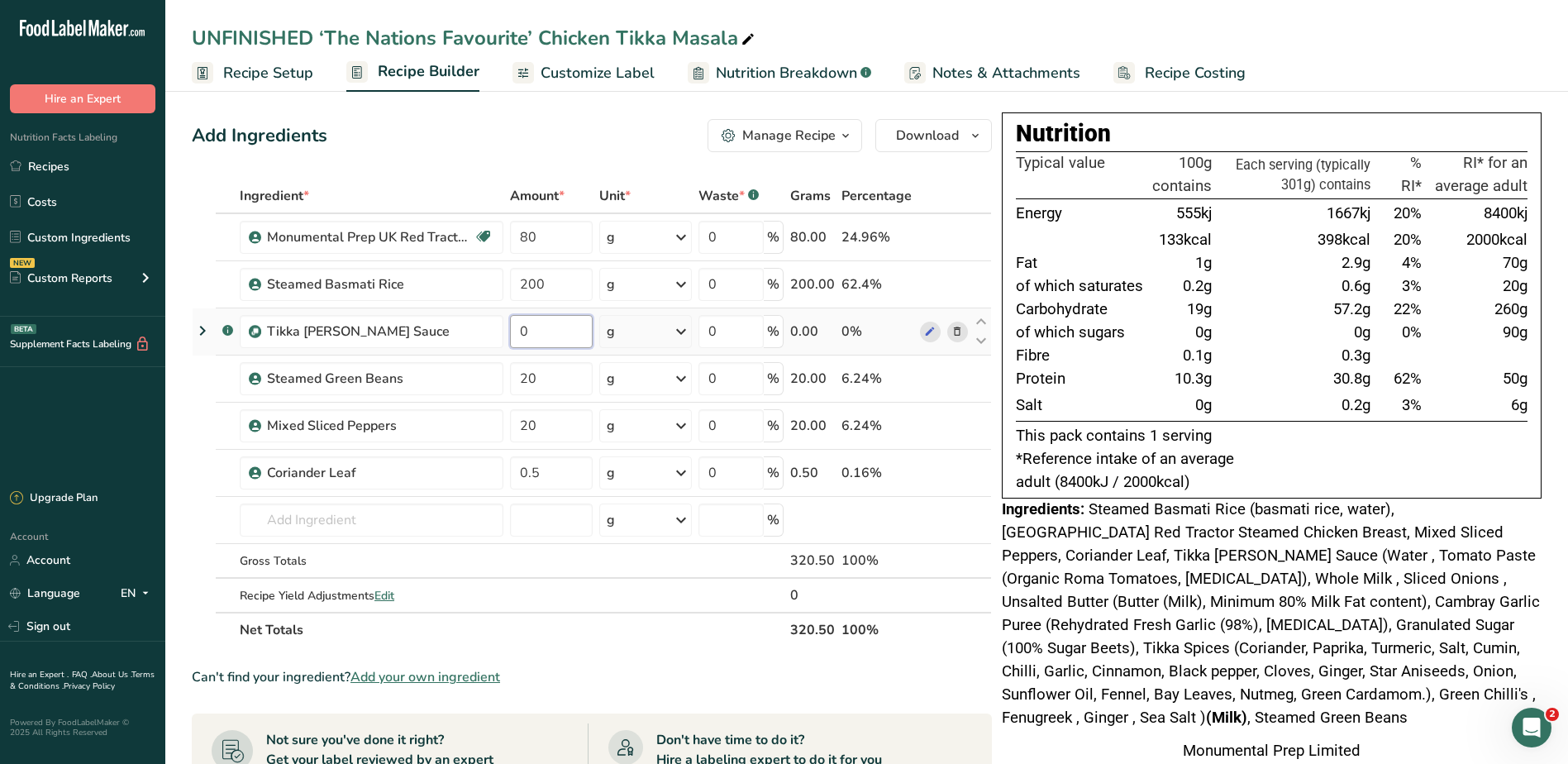
click at [579, 321] on div "Ingredient * Amount * Unit * Waste * .a-a{fill:#347362;}.b-a{fill:#fff;} Grams …" at bounding box center [591, 412] width 800 height 469
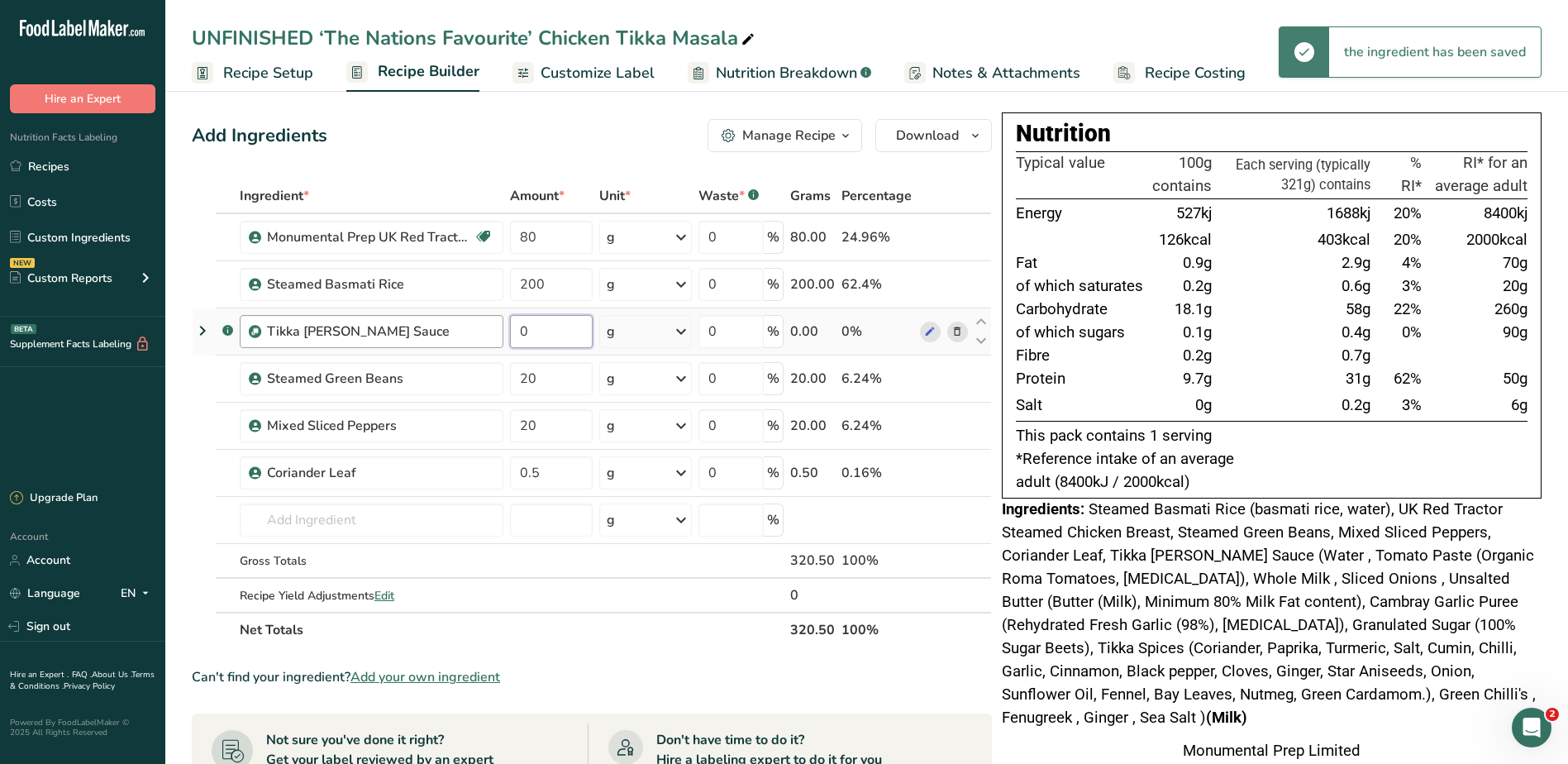
drag, startPoint x: 566, startPoint y: 332, endPoint x: 481, endPoint y: 330, distance: 85.0
click at [482, 331] on tr ".a-a{fill:#347362;}.b-a{fill:#fff;} Tikka Curry Sauce 0 g Weight Units g kg mg …" at bounding box center [591, 332] width 798 height 47
click at [512, 156] on div "Add Ingredients Manage Recipe Delete Recipe Duplicate Recipe Scale Recipe Save …" at bounding box center [596, 658] width 810 height 1093
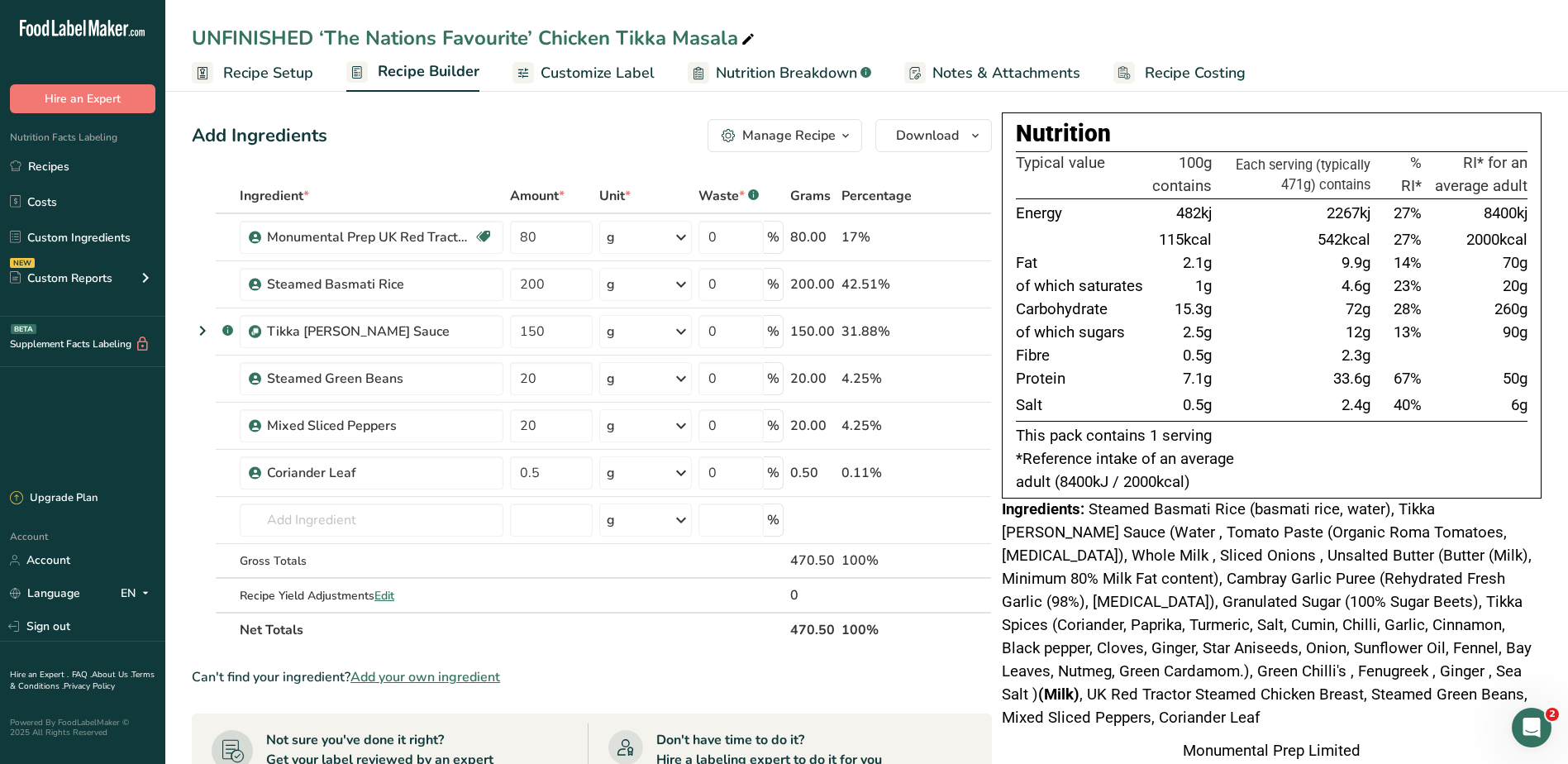
drag, startPoint x: 1312, startPoint y: 211, endPoint x: 1403, endPoint y: 400, distance: 209.8
click at [1403, 400] on tbody "Energy 482kj 2267kj 27% 8400kj 115kcal 542kcal 27% 2000kcal Fat 2.1g 9.9g 14% 7…" at bounding box center [1271, 309] width 511 height 222
drag, startPoint x: 1403, startPoint y: 400, endPoint x: 1339, endPoint y: 396, distance: 64.1
click at [1342, 396] on span "2.4g" at bounding box center [1356, 406] width 29 height 19
drag, startPoint x: 571, startPoint y: 327, endPoint x: 459, endPoint y: 302, distance: 114.8
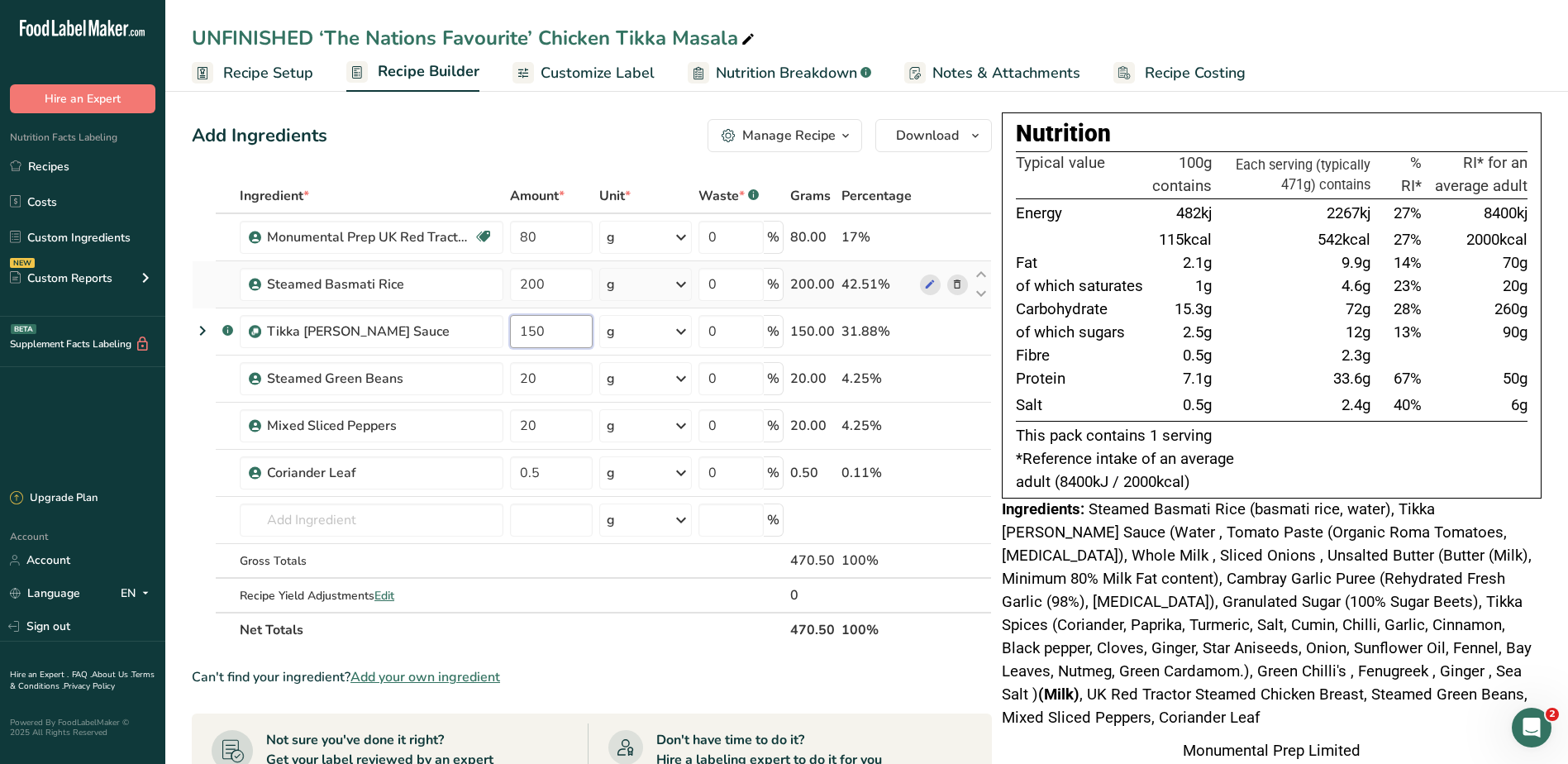
click at [464, 331] on tr ".a-a{fill:#347362;}.b-a{fill:#fff;} Tikka Curry Sauce 150 g Weight Units g kg m…" at bounding box center [591, 332] width 798 height 47
click at [523, 138] on div "Add Ingredients Manage Recipe Delete Recipe Duplicate Recipe Scale Recipe Save …" at bounding box center [591, 135] width 800 height 33
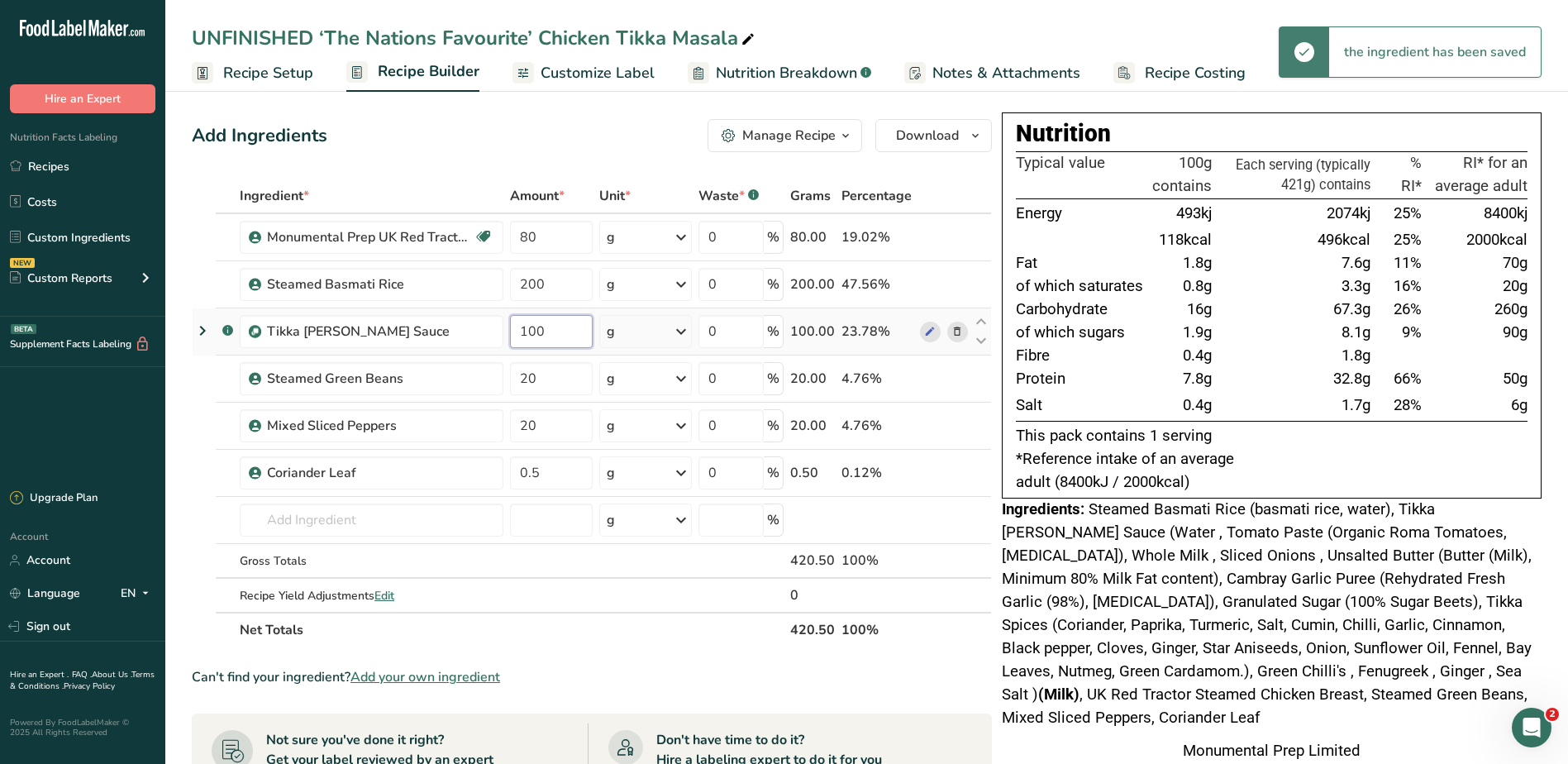
drag, startPoint x: 560, startPoint y: 325, endPoint x: 479, endPoint y: 314, distance: 81.7
click at [482, 325] on tr ".a-a{fill:#347362;}.b-a{fill:#fff;} Tikka Curry Sauce 100 g Weight Units g kg m…" at bounding box center [591, 332] width 798 height 47
type input "150"
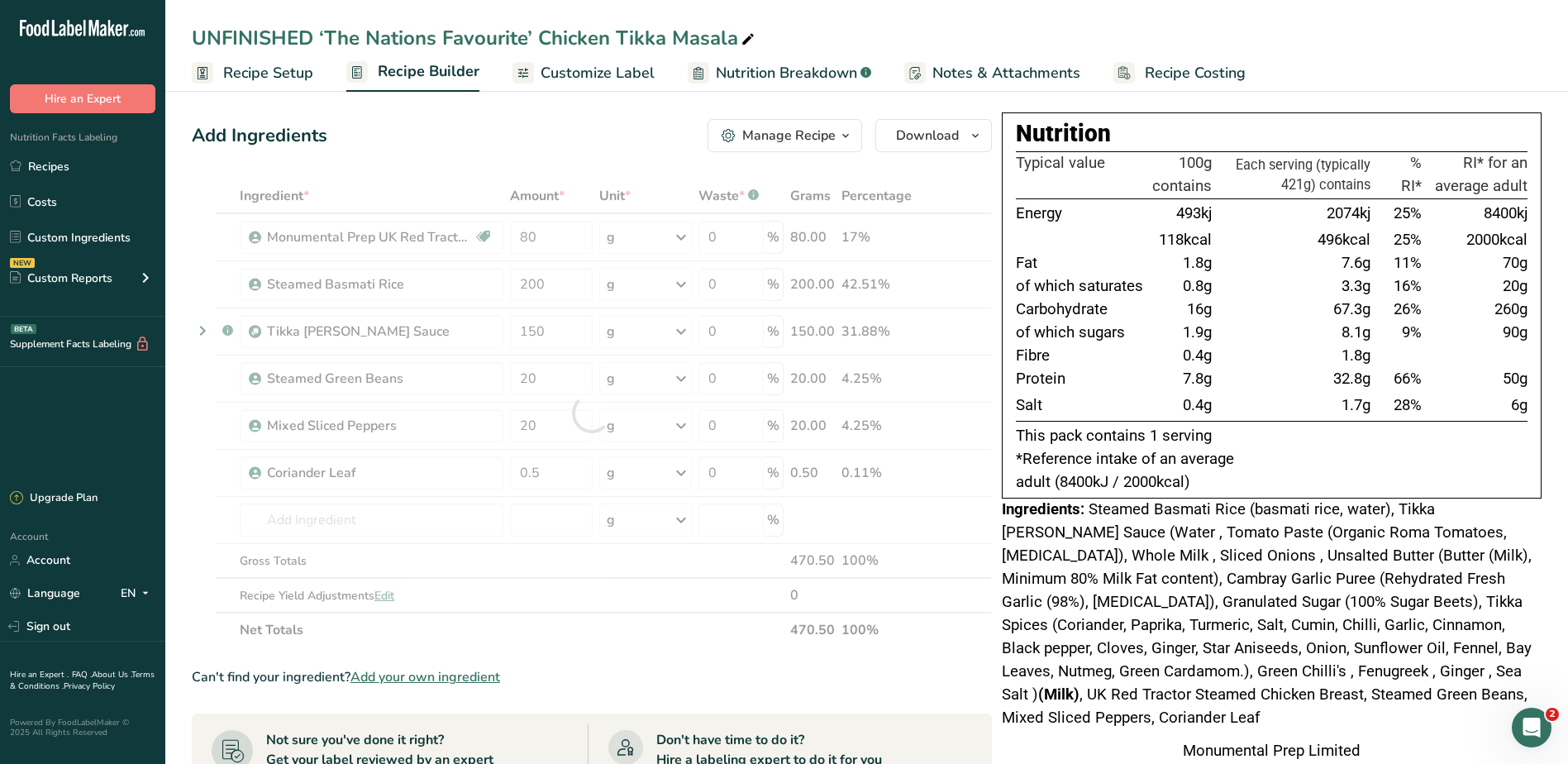
click at [580, 133] on div "Add Ingredients Manage Recipe Delete Recipe Duplicate Recipe Scale Recipe Save …" at bounding box center [591, 135] width 800 height 33
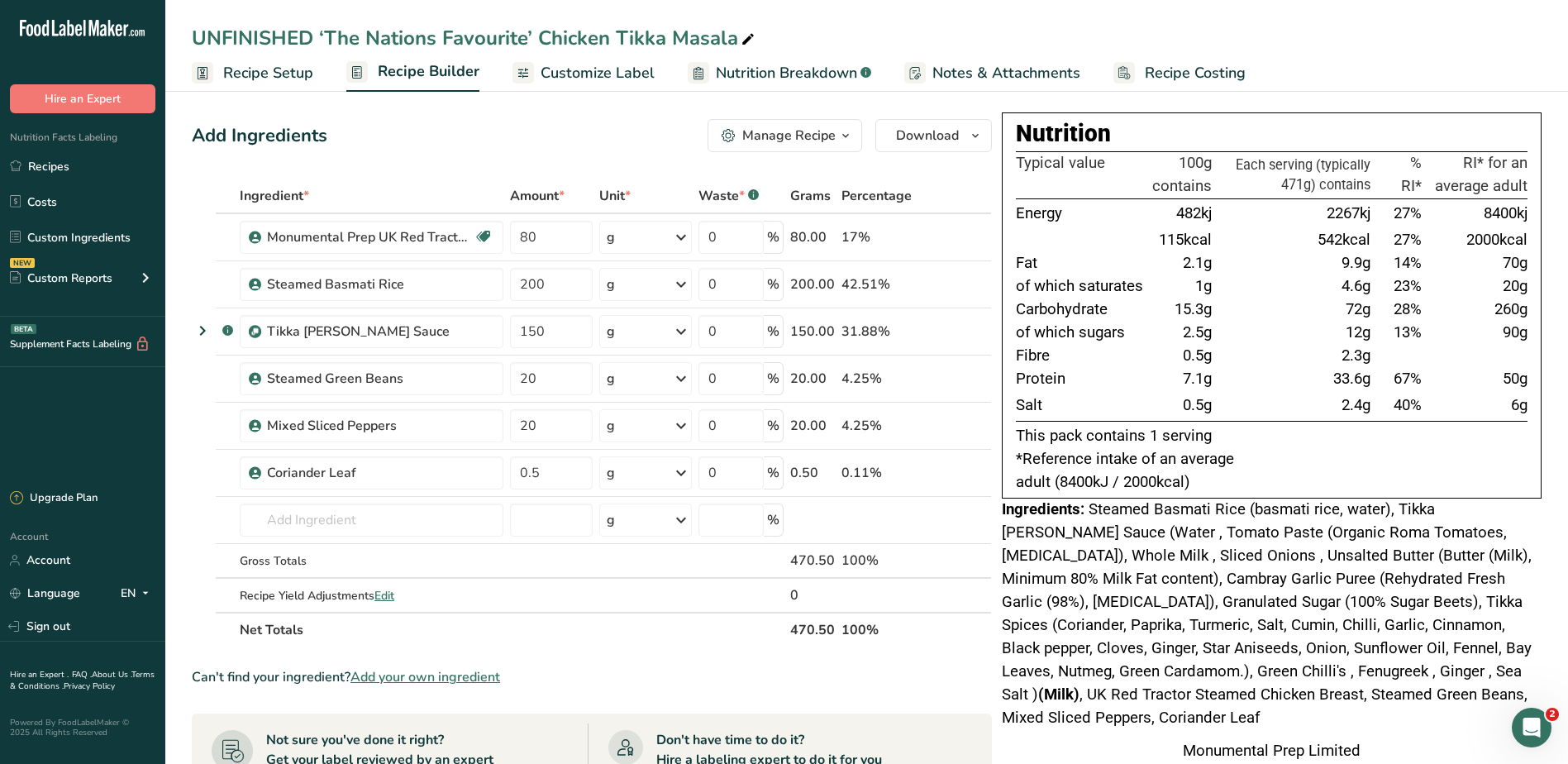
click at [1062, 523] on span "Steamed Basmati Rice (basmati rice, water), Tikka Curry Sauce (Water , Tomato P…" at bounding box center [1266, 614] width 530 height 226
drag, startPoint x: 1091, startPoint y: 626, endPoint x: 1102, endPoint y: 674, distance: 49.2
click at [1102, 674] on div "Nutrition Typical value 100g contains Each serving (typically 471g) contains % …" at bounding box center [1271, 461] width 540 height 697
drag, startPoint x: 1102, startPoint y: 674, endPoint x: 1060, endPoint y: 652, distance: 47.4
click at [1060, 652] on span "Steamed Basmati Rice (basmati rice, water), Tikka Curry Sauce (Water , Tomato P…" at bounding box center [1266, 614] width 530 height 226
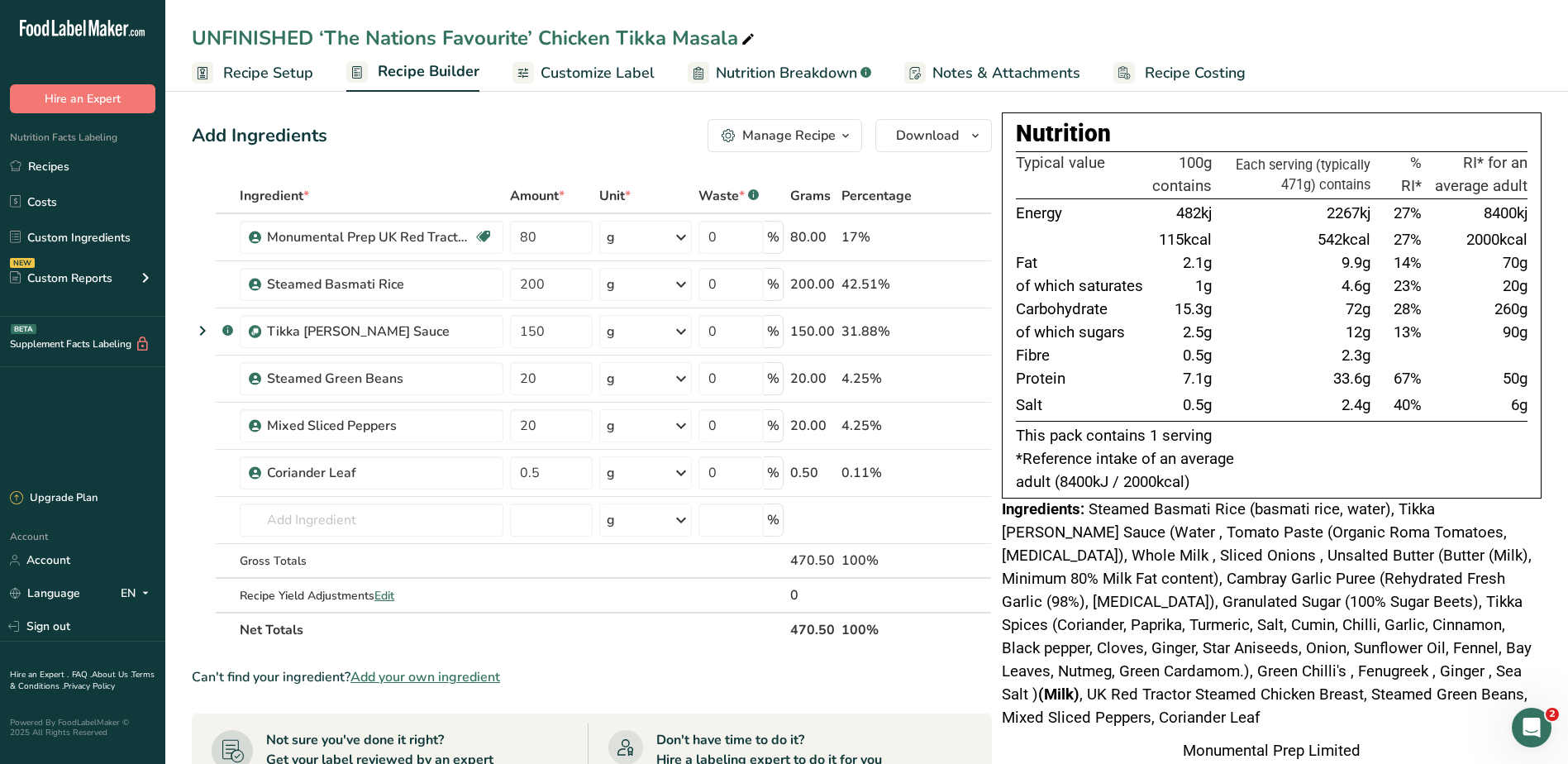
click at [1113, 521] on div "Ingredients: Steamed Basmati Rice (basmati rice, water), Tikka Curry Sauce (Wat…" at bounding box center [1271, 614] width 540 height 232
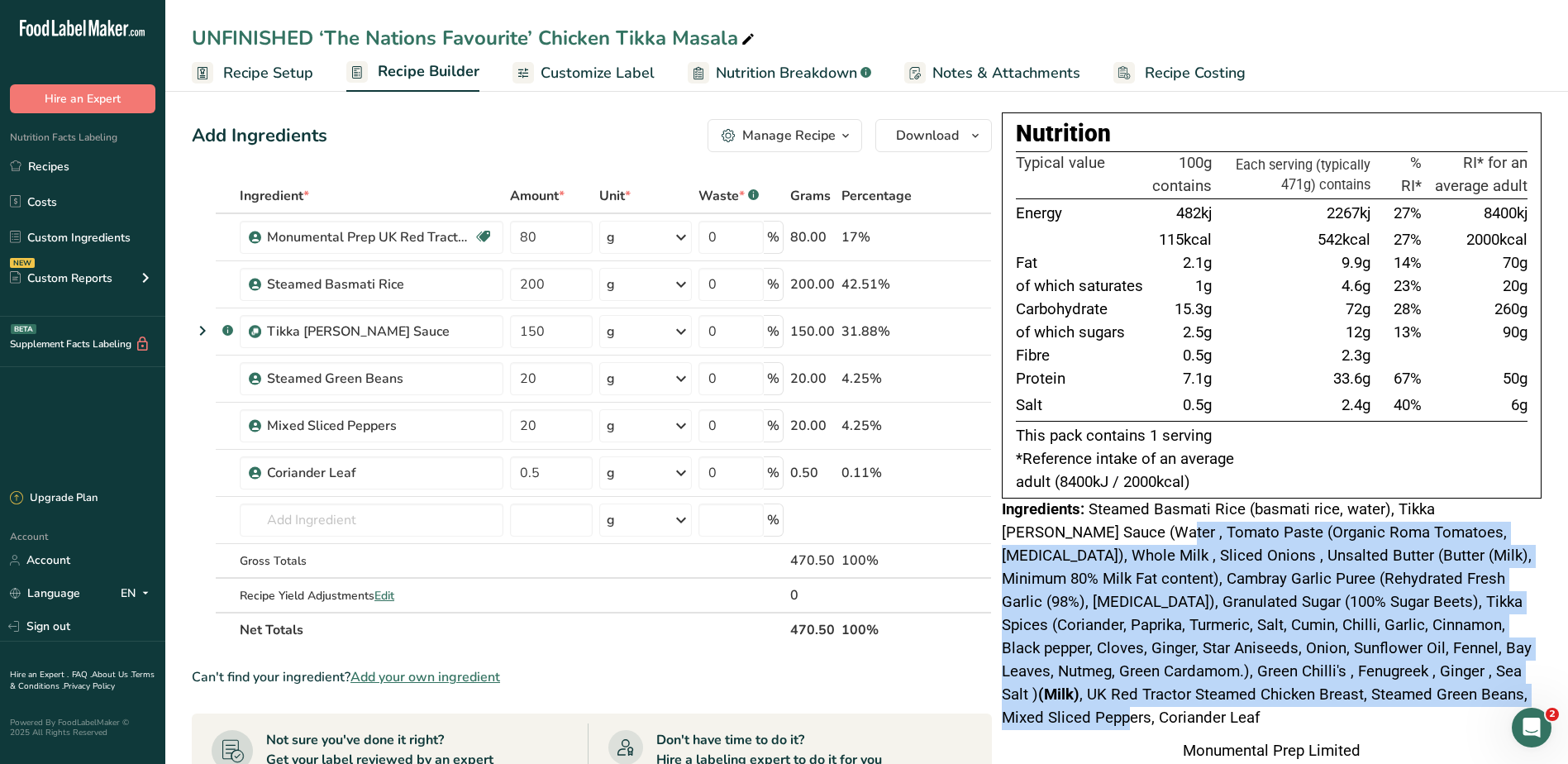
drag, startPoint x: 1077, startPoint y: 540, endPoint x: 1341, endPoint y: 694, distance: 305.6
click at [1341, 694] on span "Steamed Basmati Rice (basmati rice, water), Tikka Curry Sauce (Water , Tomato P…" at bounding box center [1266, 614] width 530 height 226
drag, startPoint x: 1341, startPoint y: 694, endPoint x: 1255, endPoint y: 683, distance: 86.7
click at [1255, 683] on div "Ingredients: Steamed Basmati Rice (basmati rice, water), Tikka Curry Sauce (Wat…" at bounding box center [1271, 614] width 540 height 232
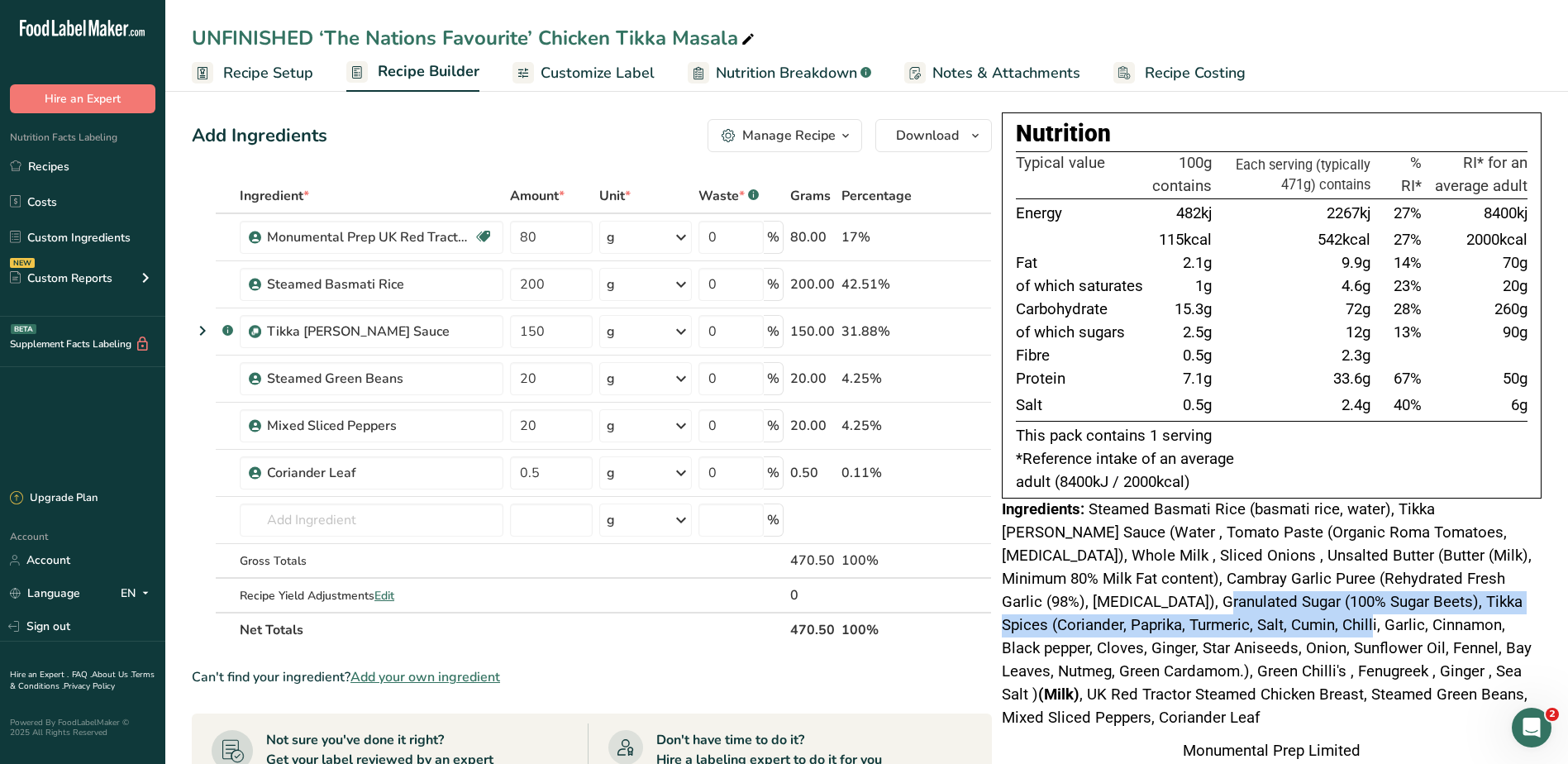
drag, startPoint x: 1032, startPoint y: 611, endPoint x: 1163, endPoint y: 623, distance: 131.5
click at [1163, 623] on span "Steamed Basmati Rice (basmati rice, water), Tikka Curry Sauce (Water , Tomato P…" at bounding box center [1266, 614] width 530 height 226
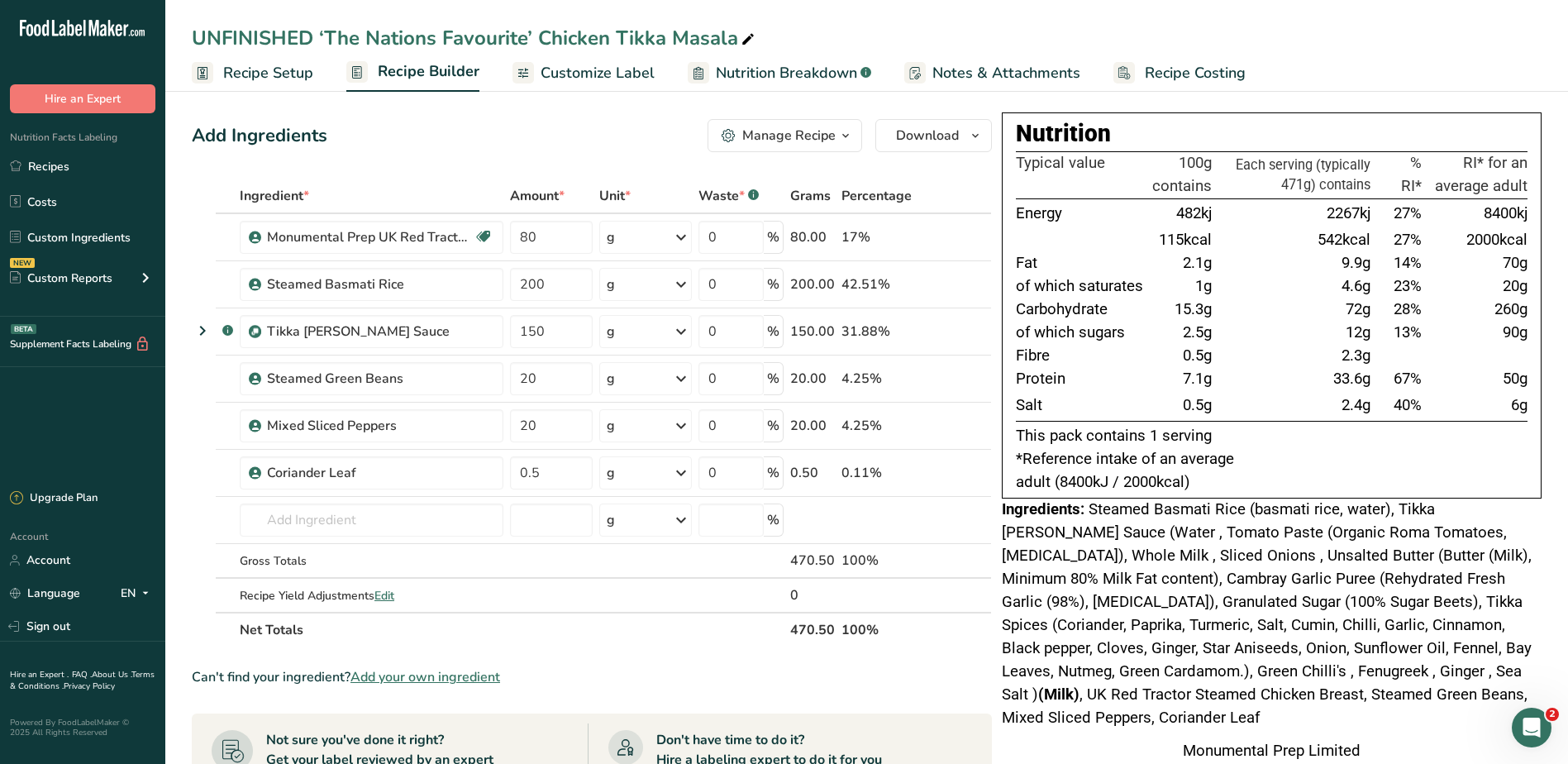
drag, startPoint x: 1163, startPoint y: 623, endPoint x: 1168, endPoint y: 673, distance: 50.2
click at [1169, 676] on span "Steamed Basmati Rice (basmati rice, water), Tikka Curry Sauce (Water , Tomato P…" at bounding box center [1266, 614] width 530 height 226
click at [312, 35] on div "UNFINISHED ‘The Nations Favourite’ Chicken Tikka Masala" at bounding box center [475, 37] width 566 height 30
drag, startPoint x: 323, startPoint y: 35, endPoint x: 109, endPoint y: 30, distance: 214.1
click at [114, 30] on div ".a-20{fill:#fff;} Hire an Expert Nutrition Facts Labeling Recipes Costs Custom …" at bounding box center [784, 615] width 1568 height 1231
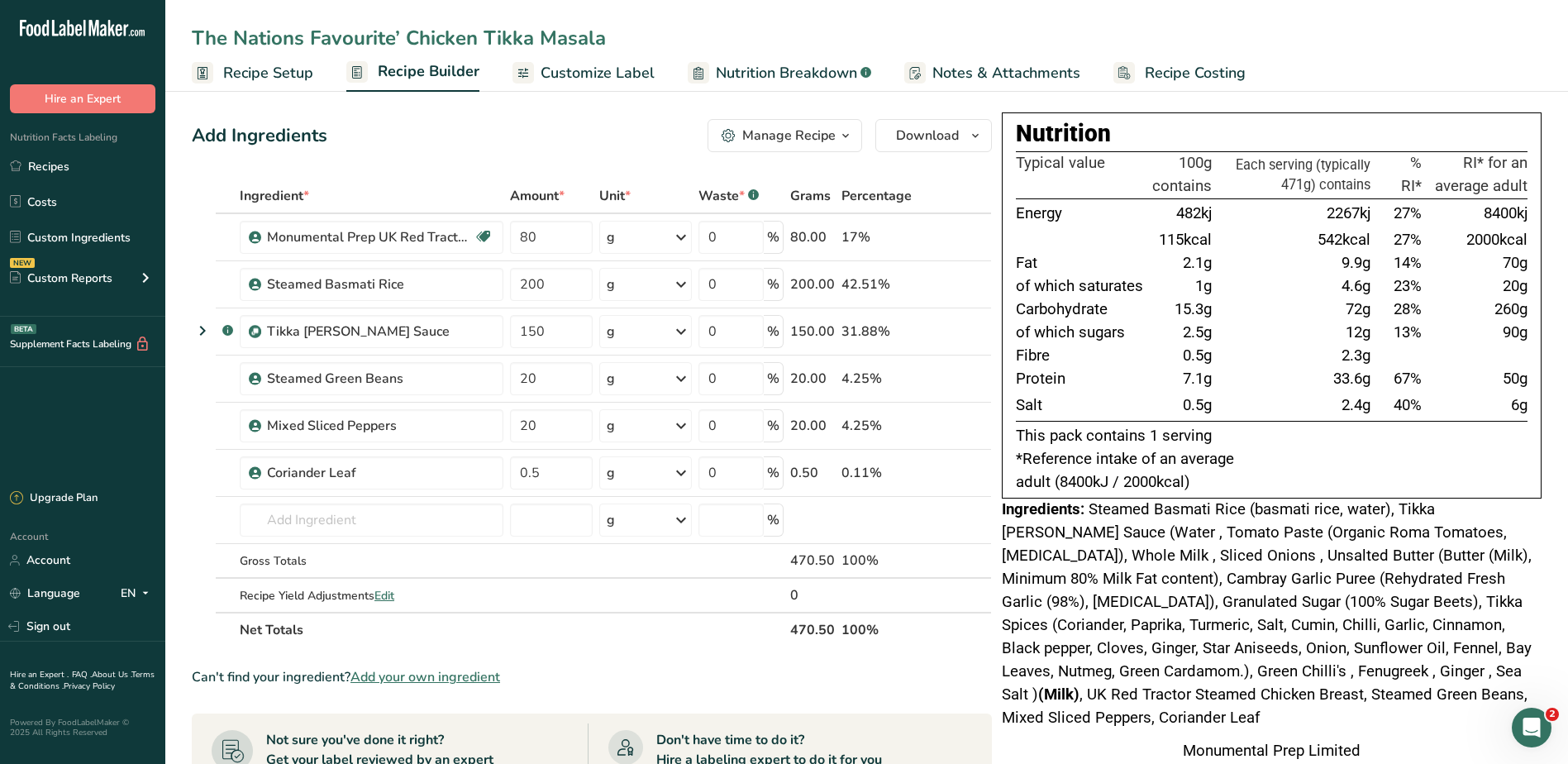
click at [405, 32] on input "The Nations Favourite’ Chicken Tikka Masala" at bounding box center [866, 37] width 1349 height 30
type input "Chicken Tikka Masala"
click at [1156, 526] on span "Steamed Basmati Rice (basmati rice, water), Tikka Curry Sauce (Water , Tomato P…" at bounding box center [1266, 614] width 530 height 226
click at [546, 155] on div "Add Ingredients Manage Recipe Delete Recipe Duplicate Recipe Scale Recipe Save …" at bounding box center [596, 658] width 810 height 1093
click at [401, 133] on div "Add Ingredients Manage Recipe Delete Recipe Duplicate Recipe Scale Recipe Save …" at bounding box center [591, 135] width 800 height 33
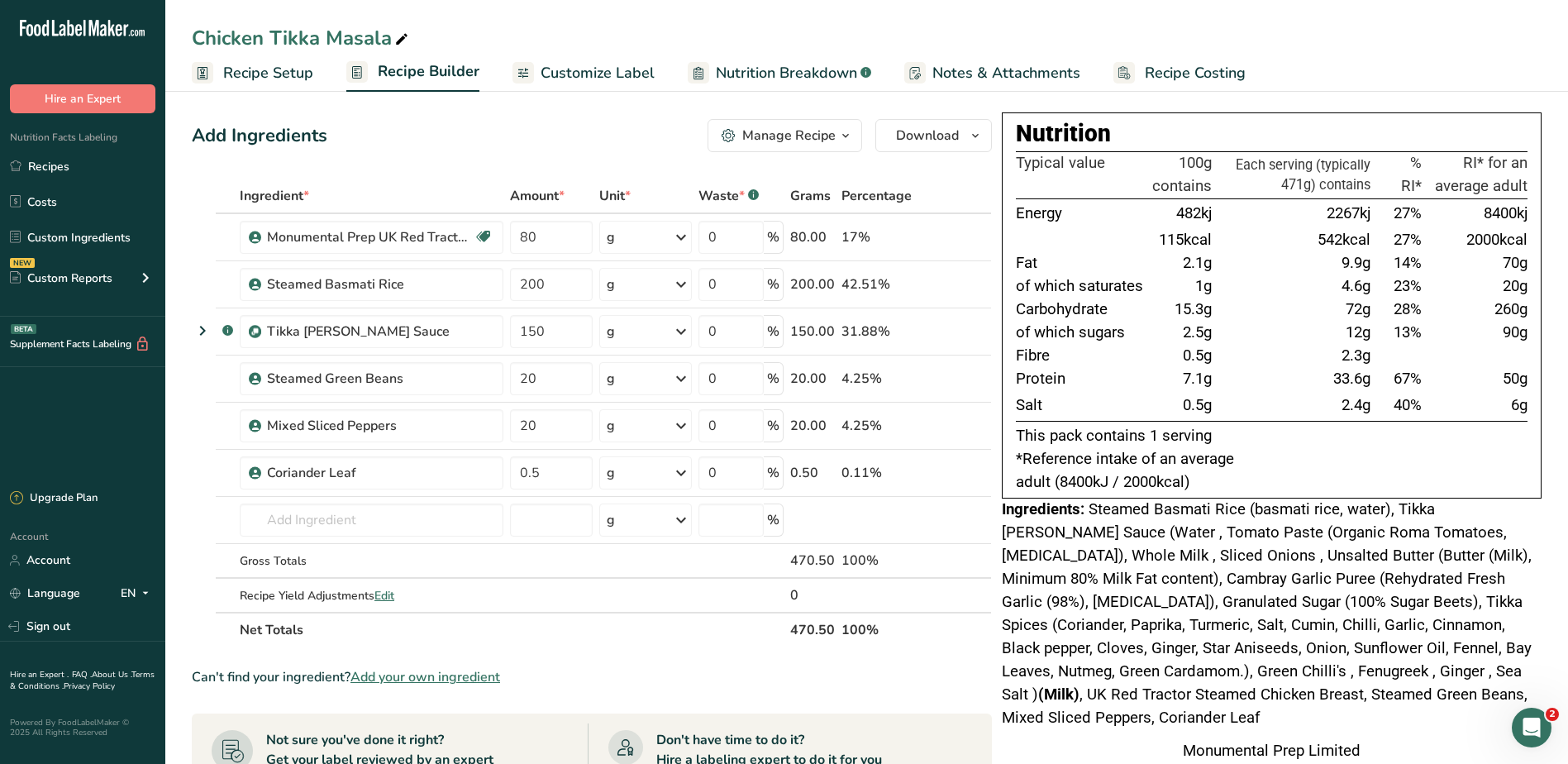
click at [1173, 270] on td "2.1g" at bounding box center [1182, 263] width 66 height 23
click at [287, 33] on div "Chicken Tikka Masala" at bounding box center [302, 37] width 220 height 30
click at [463, 23] on input "Chicken Tikka MasalaD" at bounding box center [866, 37] width 1349 height 30
type input "Chicken Tikka MasalaD"
click at [400, 171] on div "Add Ingredients Manage Recipe Delete Recipe Duplicate Recipe Scale Recipe Save …" at bounding box center [596, 658] width 810 height 1093
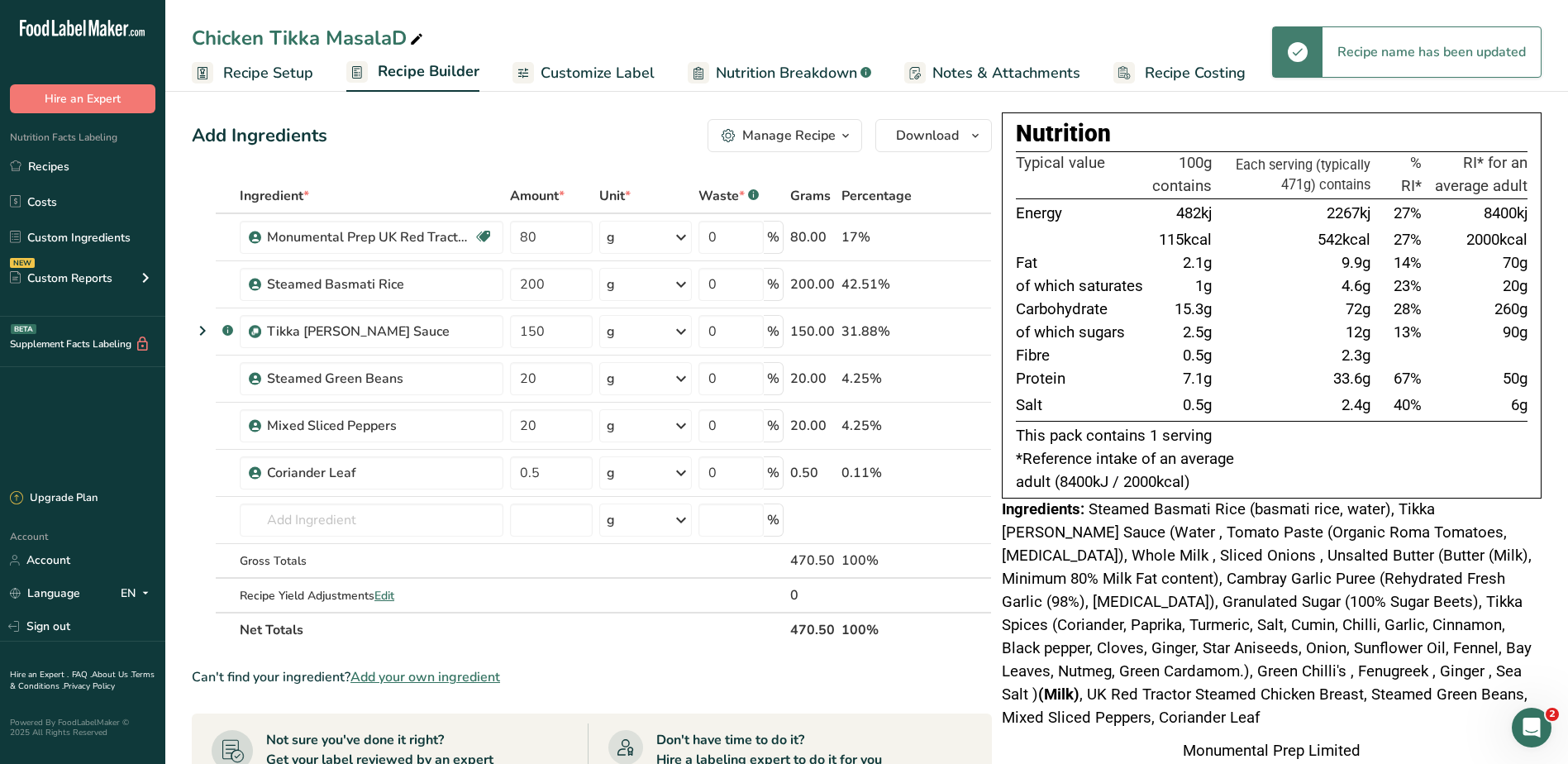
click at [401, 38] on div "Chicken Tikka MasalaD" at bounding box center [309, 37] width 235 height 30
type input "Chicken Tikka Masala"
click at [377, 135] on div "Add Ingredients Manage Recipe Delete Recipe Duplicate Recipe Scale Recipe Save …" at bounding box center [591, 135] width 800 height 33
click at [39, 166] on link "Recipes" at bounding box center [83, 166] width 166 height 31
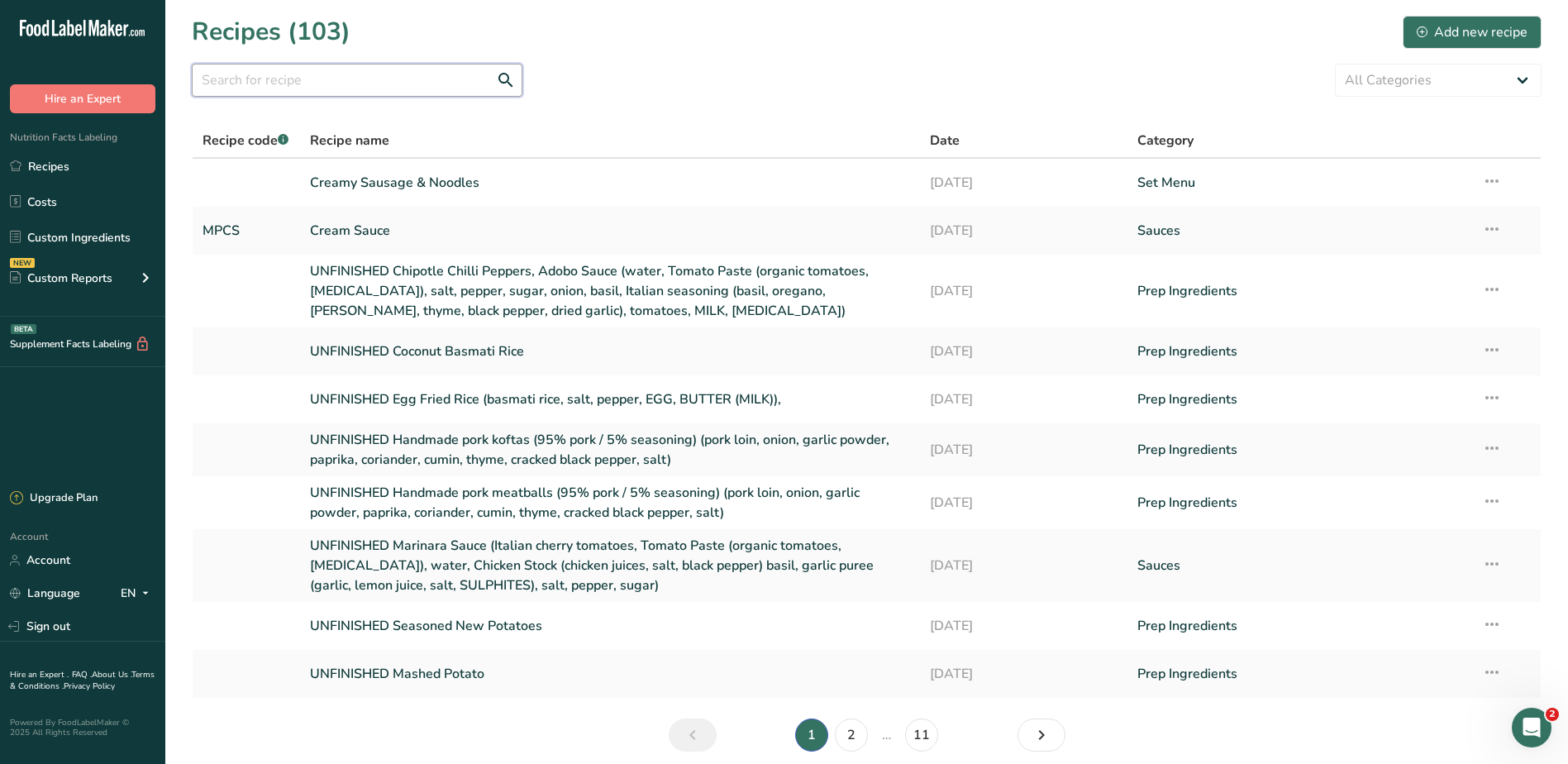
click at [419, 85] on input "text" at bounding box center [357, 79] width 330 height 33
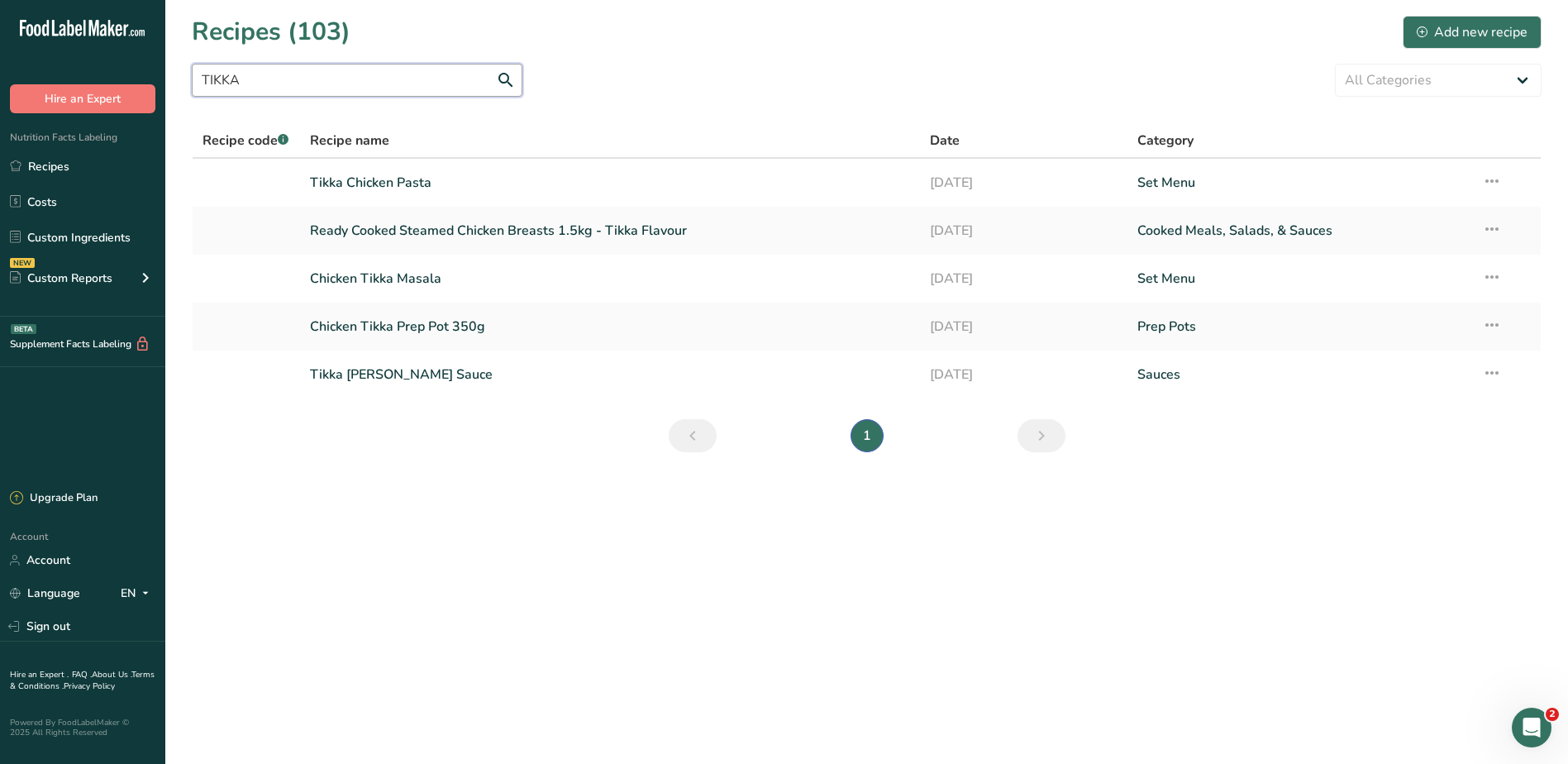
drag, startPoint x: 354, startPoint y: 78, endPoint x: 62, endPoint y: 64, distance: 292.3
click at [57, 64] on div ".a-20{fill:#fff;} Hire an Expert Nutrition Facts Labeling Recipes Costs Custom …" at bounding box center [784, 382] width 1568 height 764
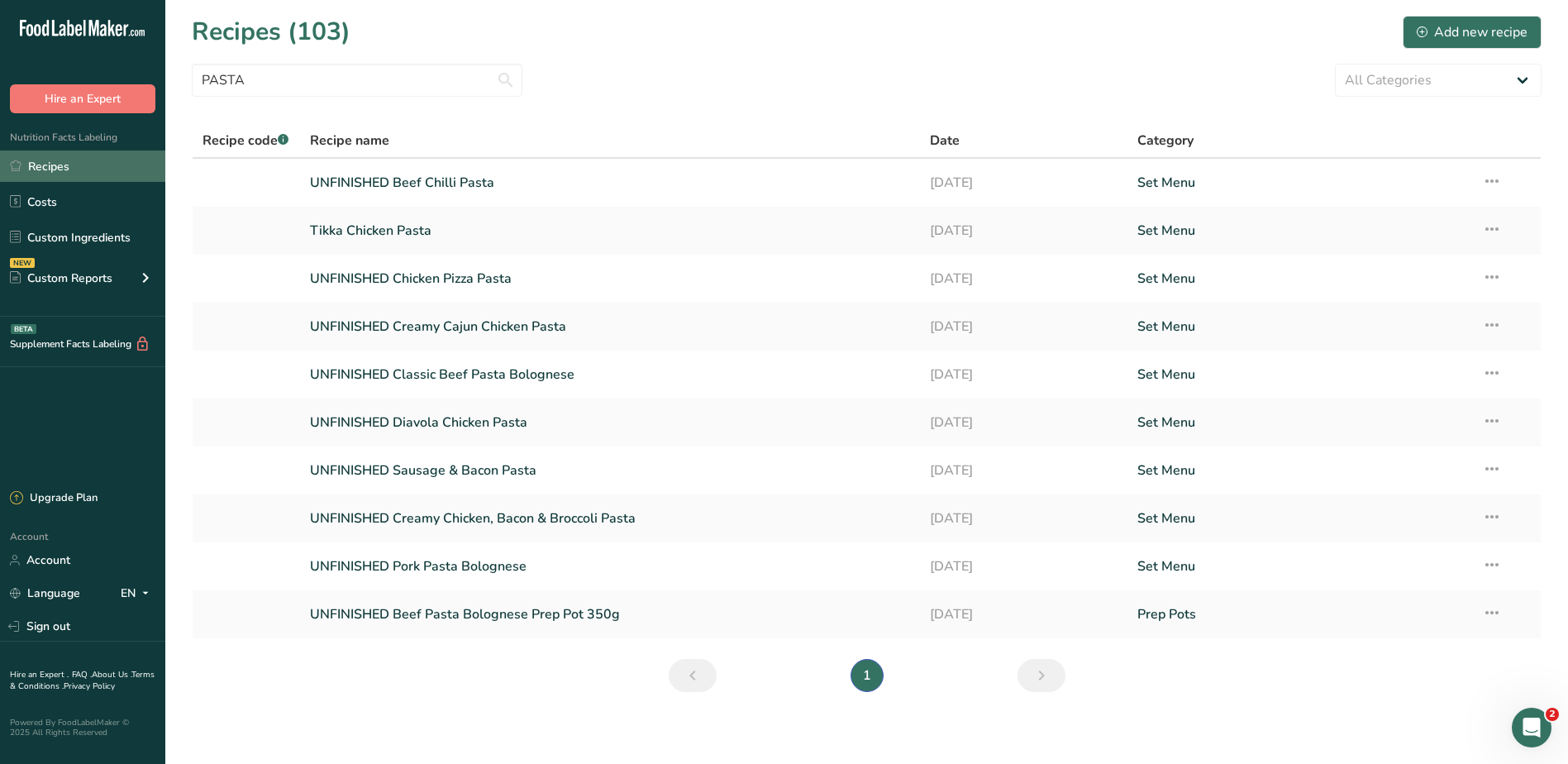
click at [55, 166] on link "Recipes" at bounding box center [83, 166] width 166 height 31
click at [30, 169] on link "Recipes" at bounding box center [83, 166] width 166 height 31
click at [359, 70] on input "PASTA" at bounding box center [357, 79] width 330 height 33
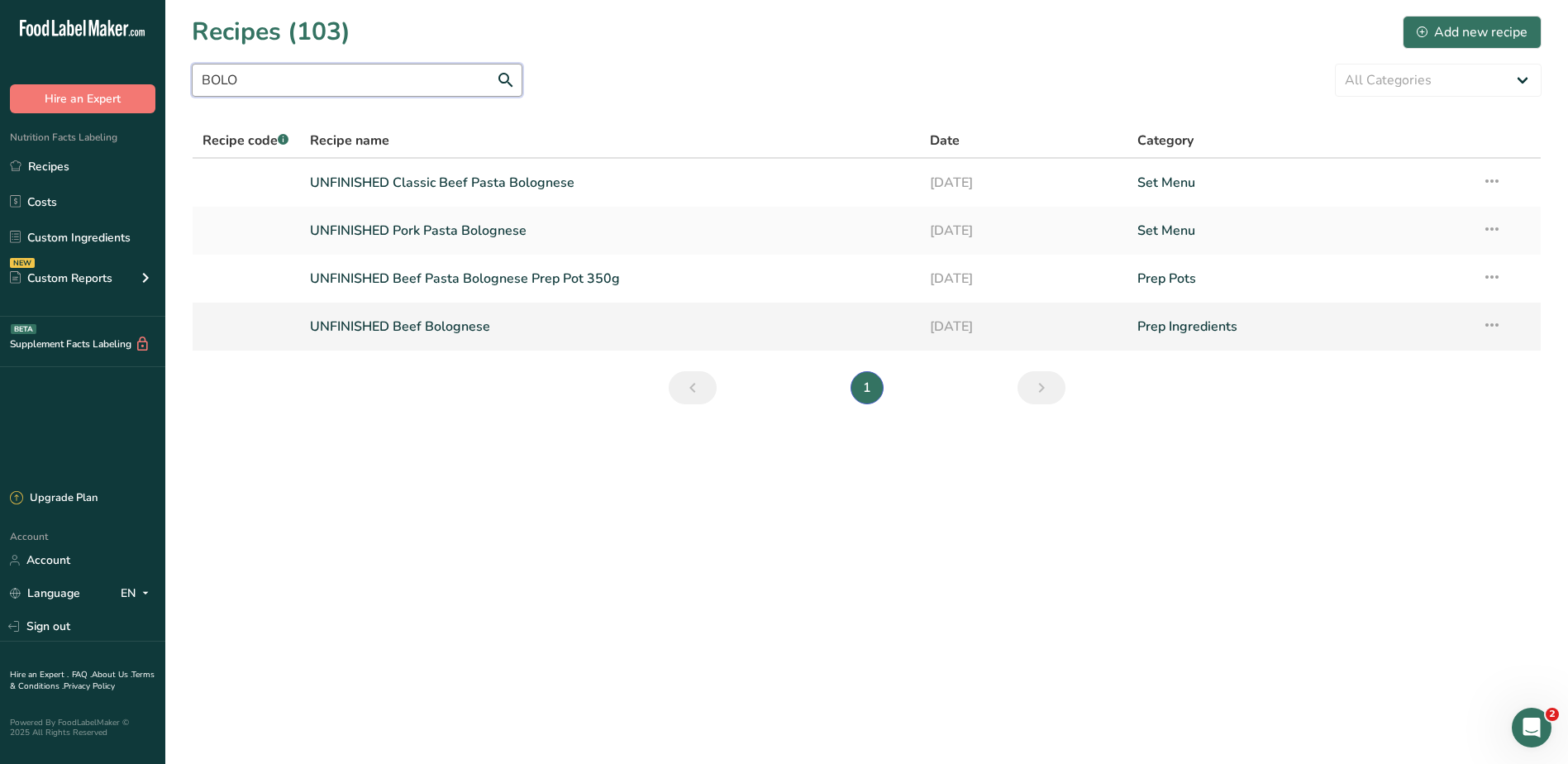
type input "BOLO"
click at [435, 326] on link "UNFINISHED Beef Bolognese" at bounding box center [610, 326] width 601 height 35
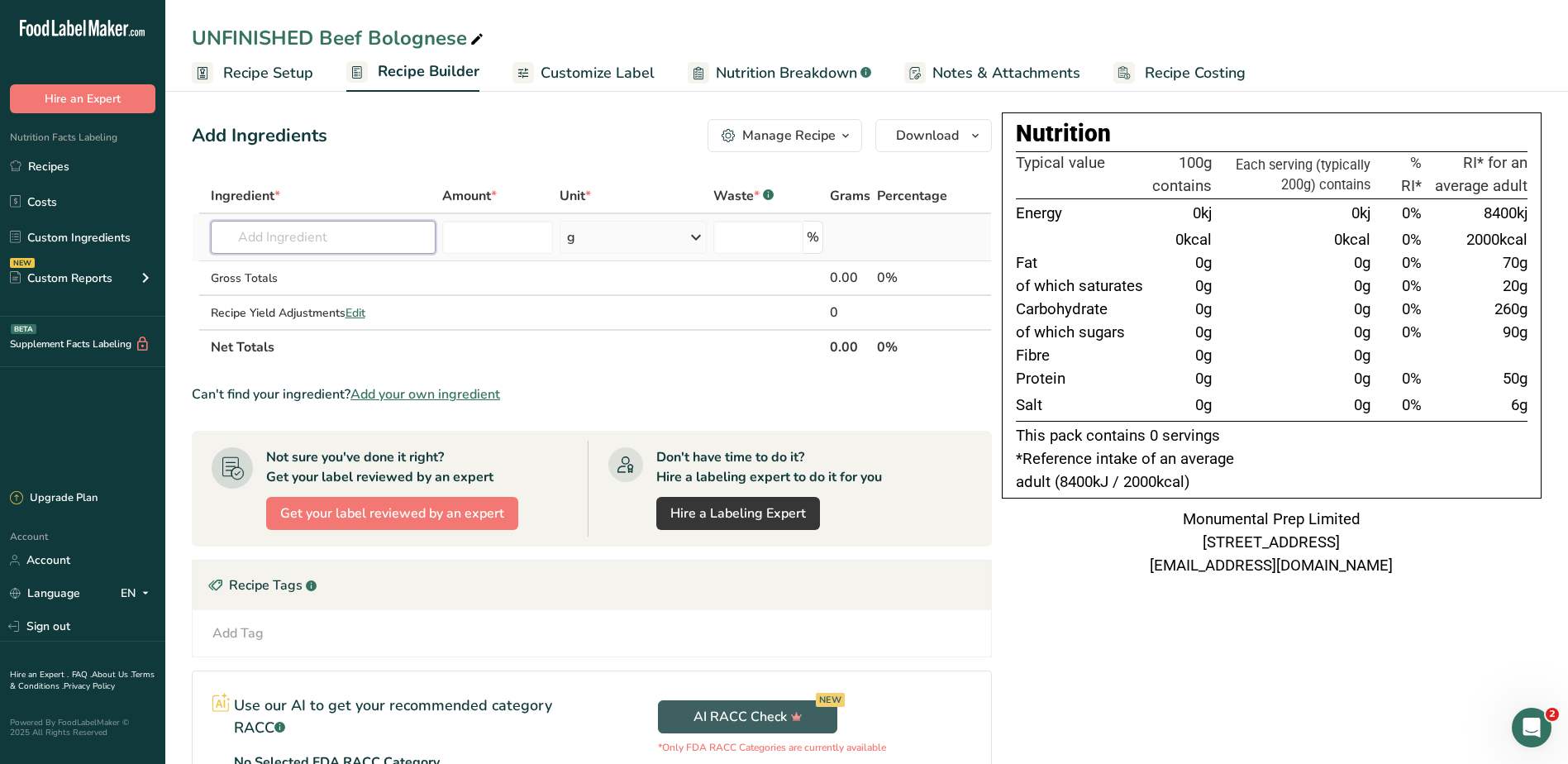
click at [348, 233] on input "text" at bounding box center [323, 237] width 226 height 33
type input "STEAK MINCE"
click at [286, 270] on p "Lean Steak Mince" at bounding box center [278, 270] width 108 height 18
type input "Lean Steak Mince"
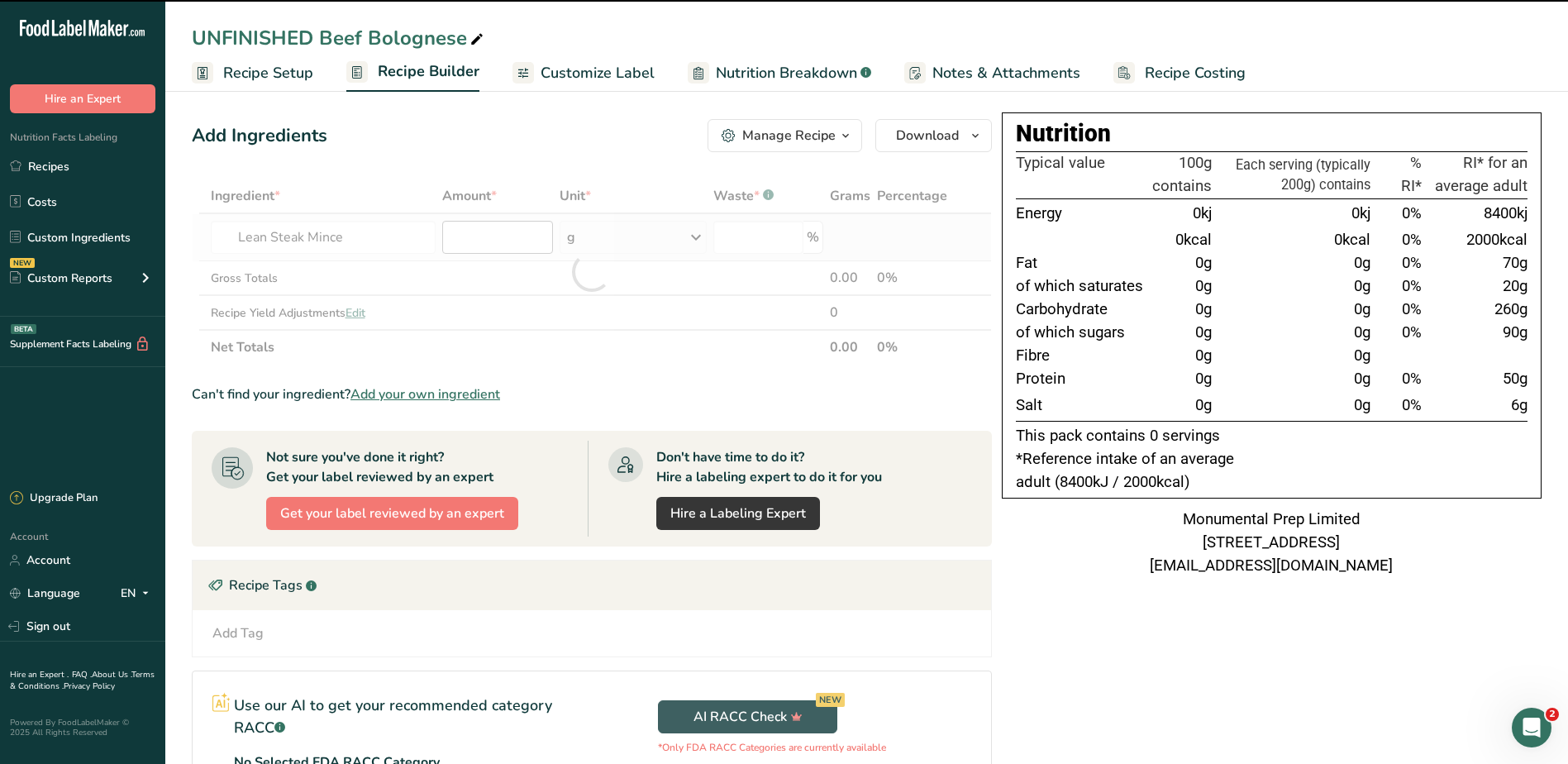
type input "0"
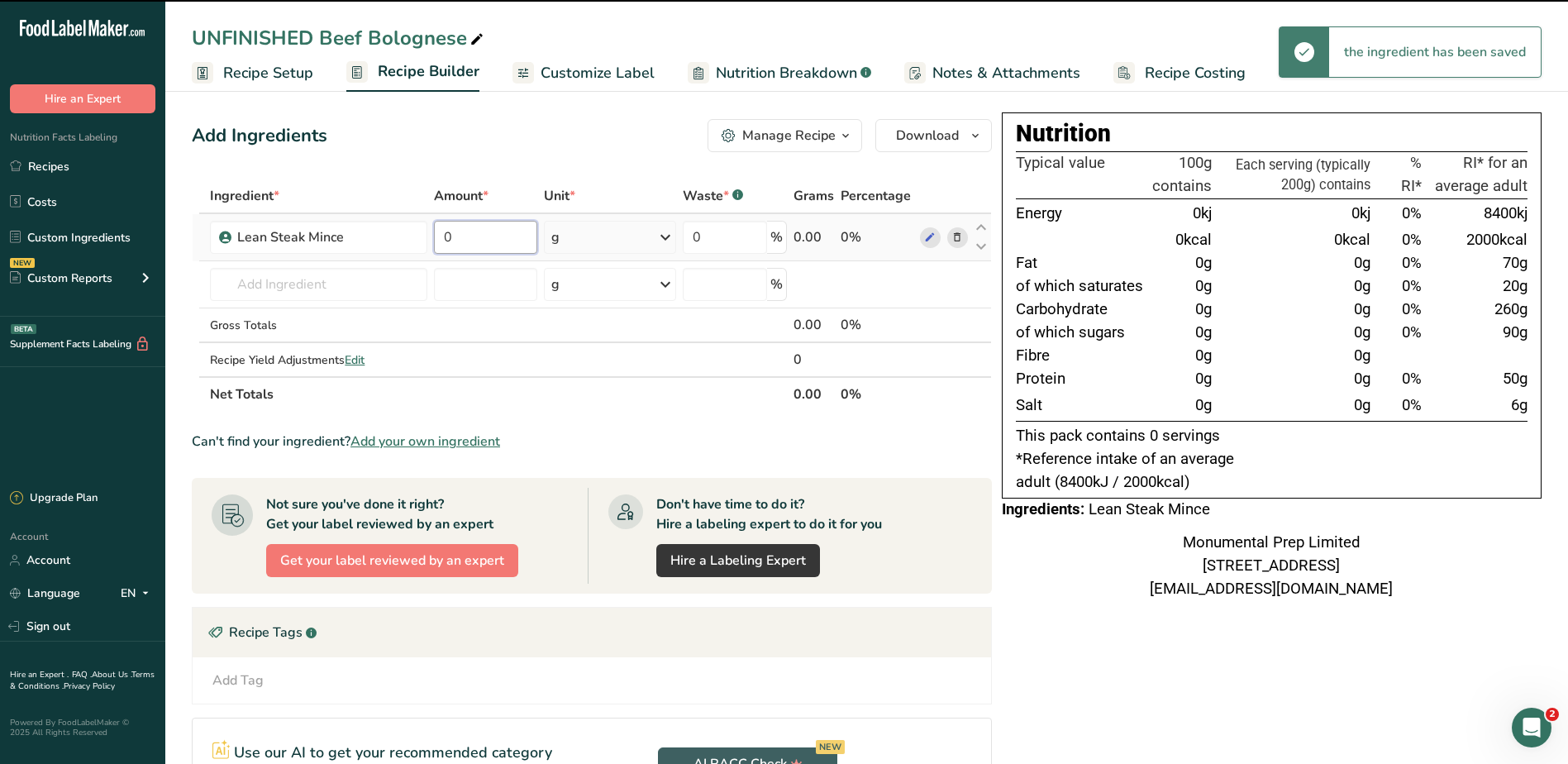
click at [509, 235] on input "0" at bounding box center [485, 237] width 102 height 33
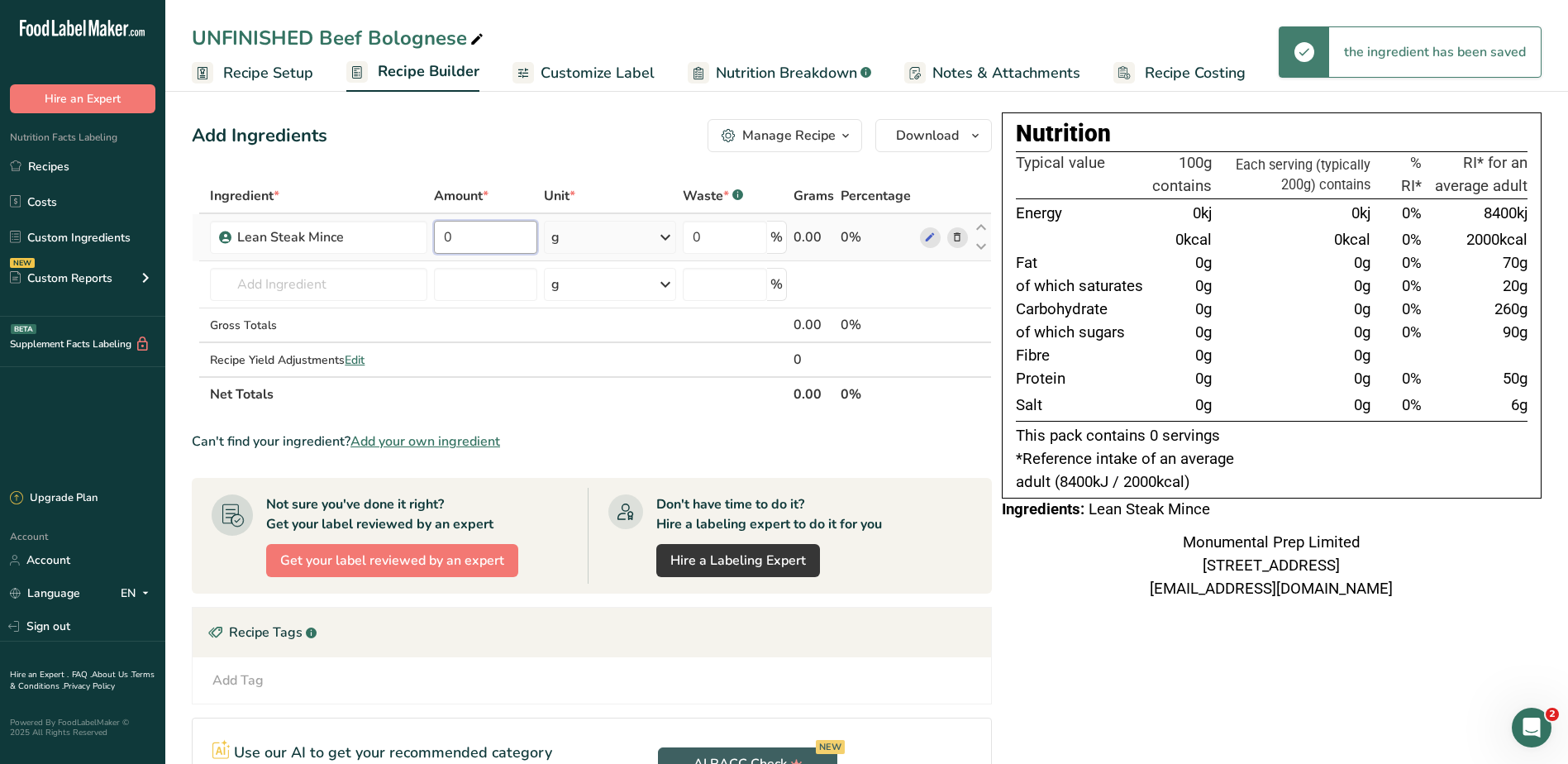
click at [509, 235] on input "0" at bounding box center [485, 237] width 102 height 33
type input "1500"
click at [492, 292] on div "Ingredient * Amount * Unit * Waste * .a-a{fill:#347362;}.b-a{fill:#fff;} Grams …" at bounding box center [591, 295] width 800 height 233
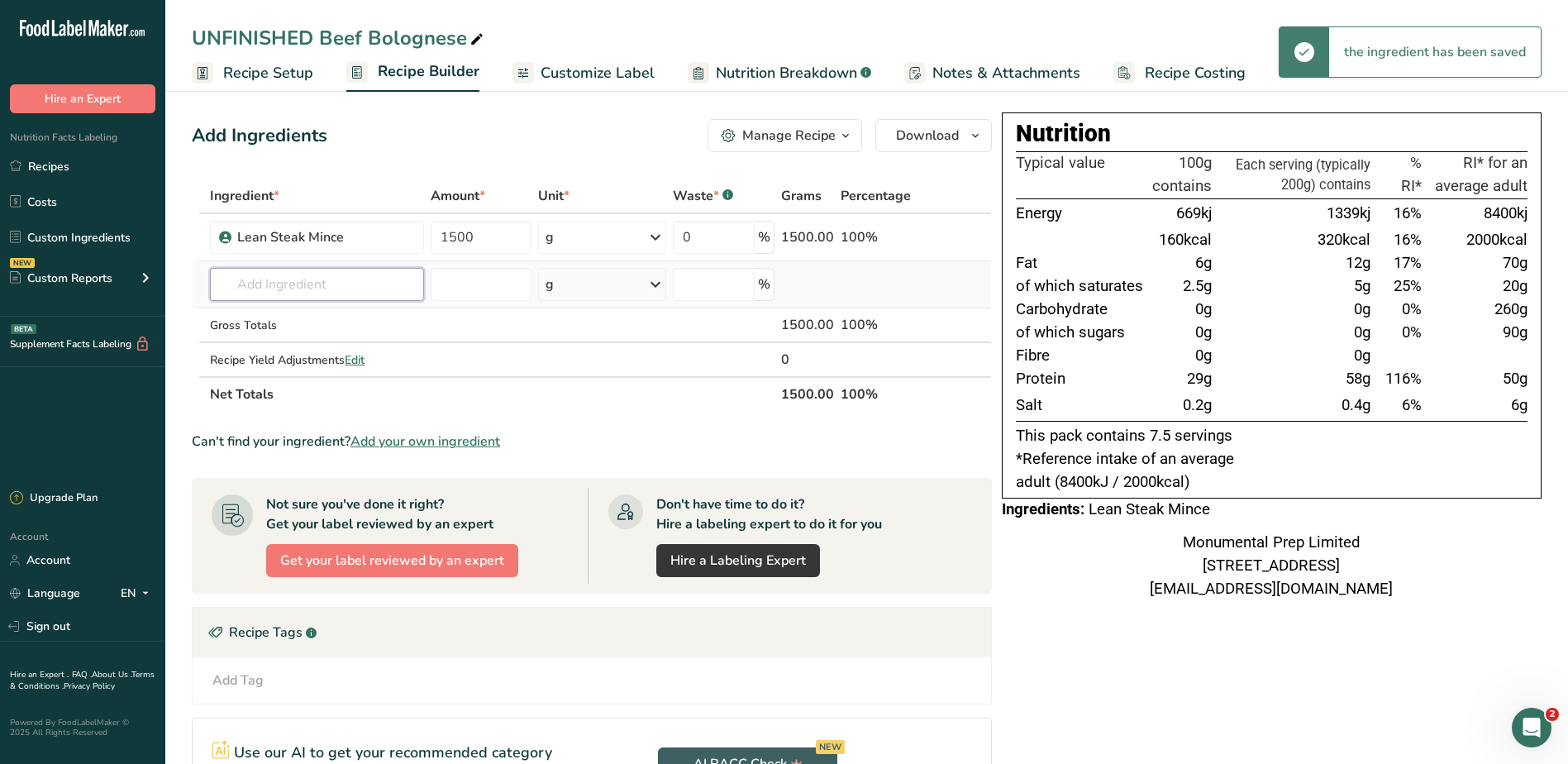
click at [324, 280] on input "text" at bounding box center [316, 284] width 214 height 33
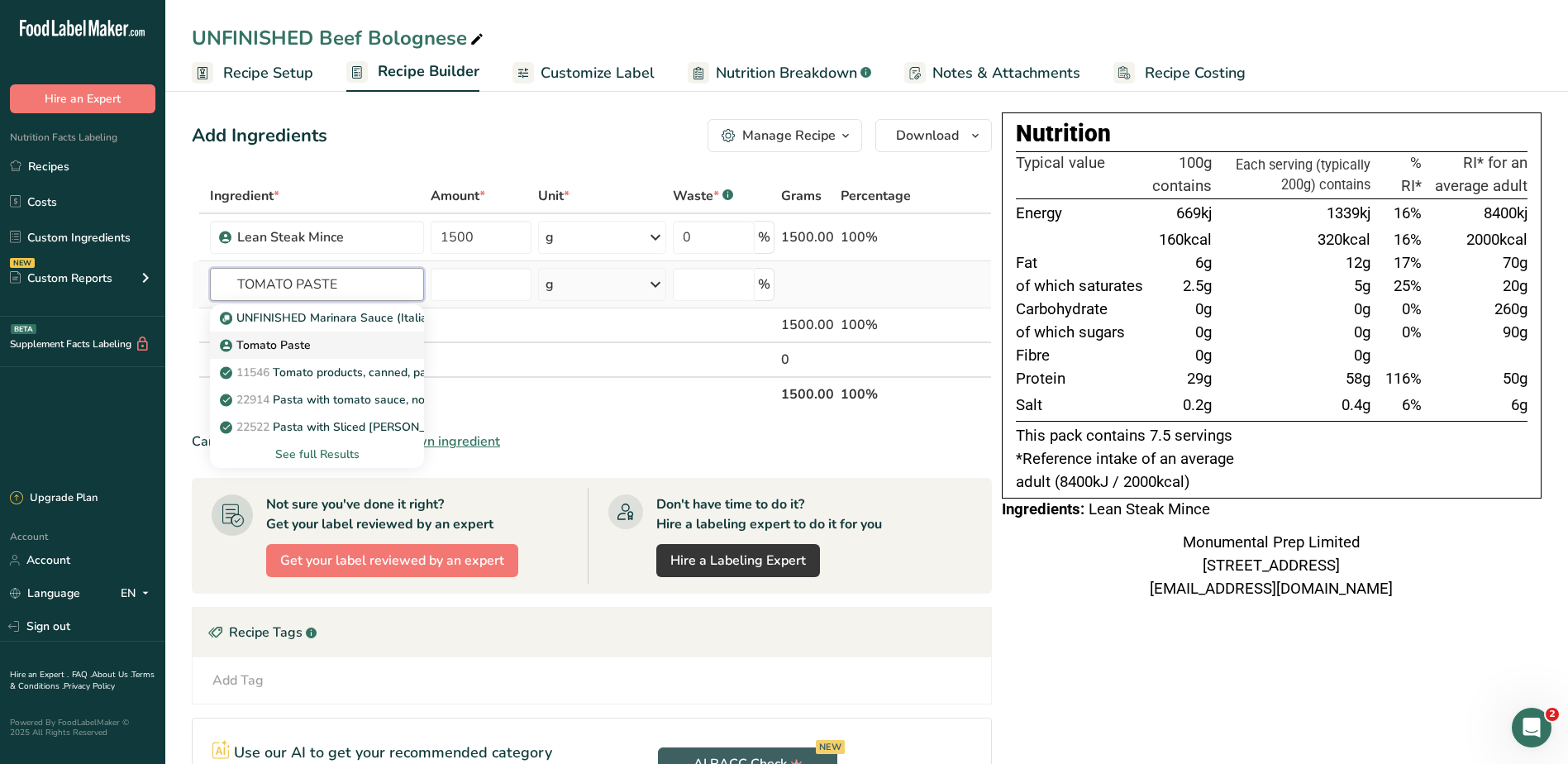
type input "TOMATO PASTE"
click at [285, 342] on p "Tomato Paste" at bounding box center [267, 345] width 88 height 18
type input "Tomato Paste"
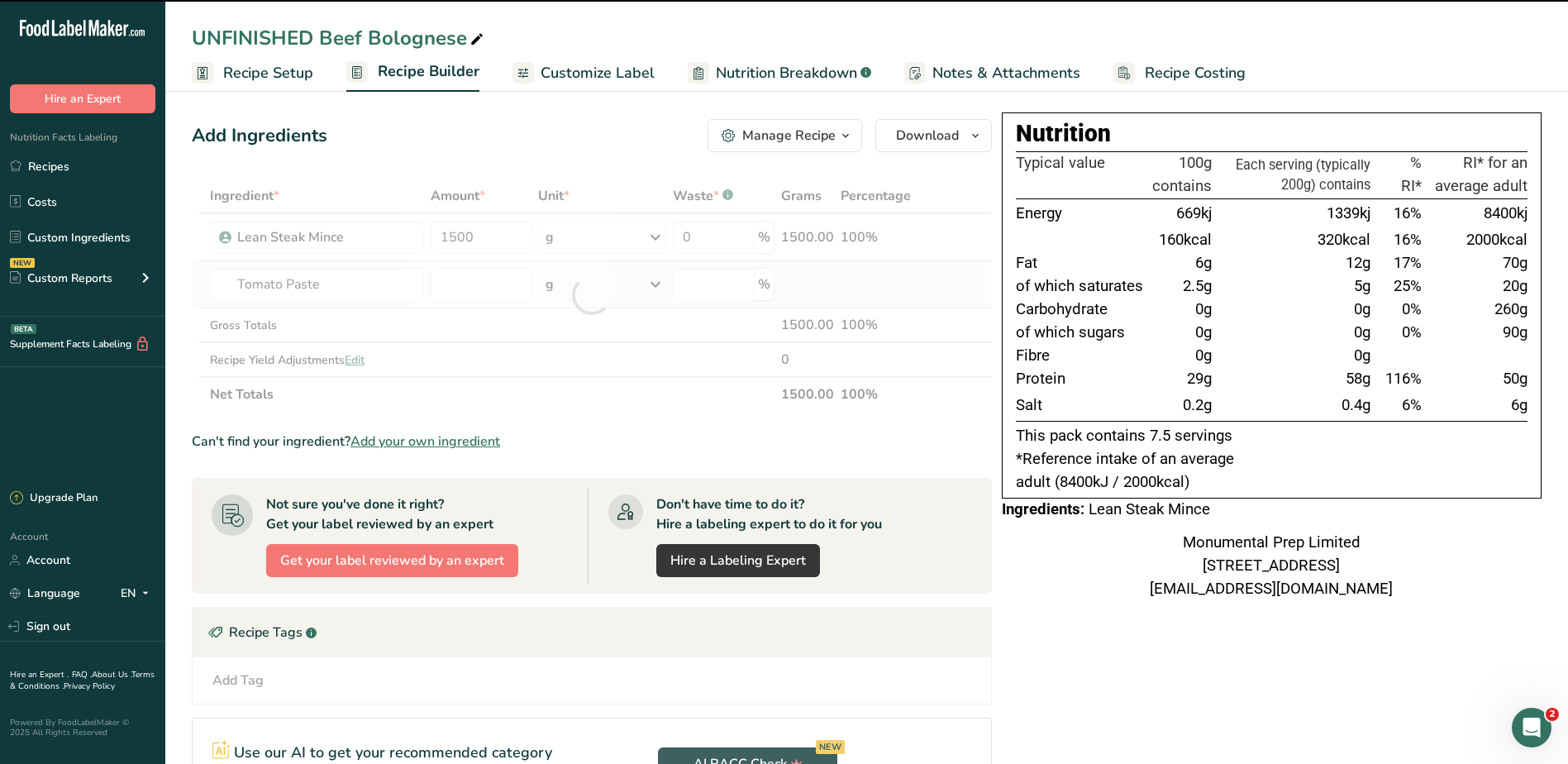
type input "0"
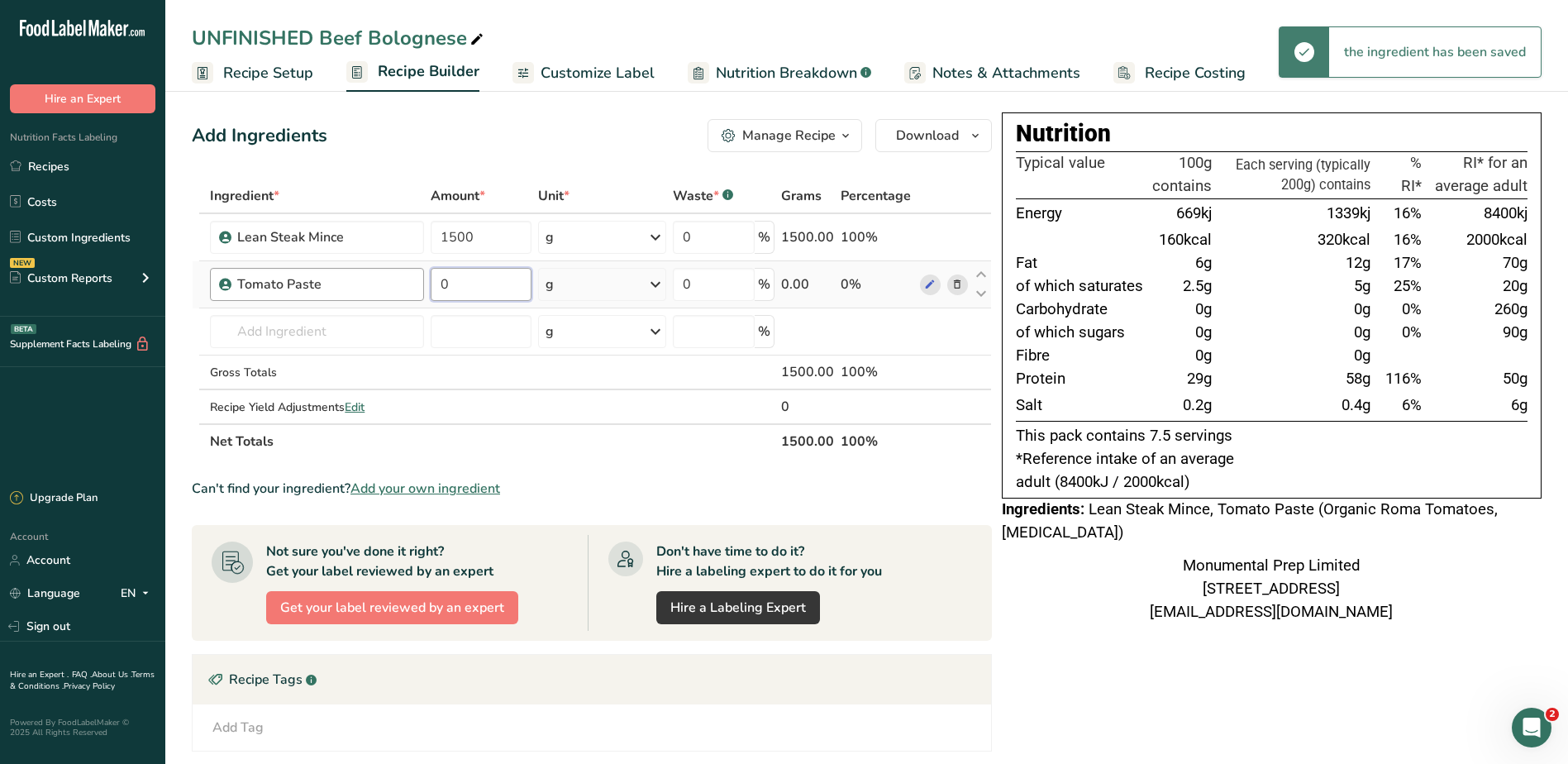
drag, startPoint x: 486, startPoint y: 289, endPoint x: 403, endPoint y: 282, distance: 83.3
click at [416, 291] on tr "Tomato Paste 0 g Weight Units g kg mg See more Volume Units l Volume units requ…" at bounding box center [591, 285] width 798 height 47
type input "850"
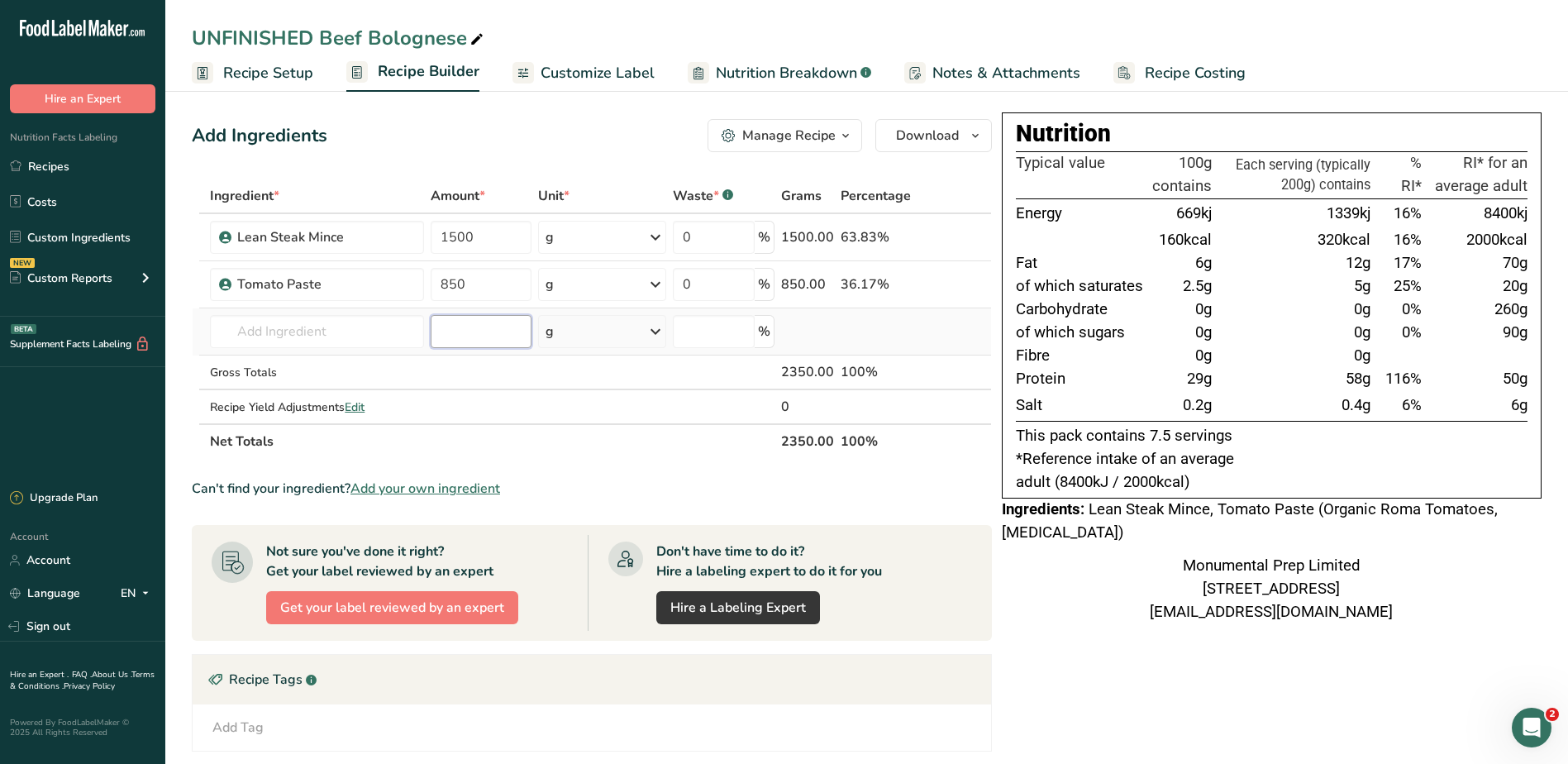
click at [487, 341] on div "Ingredient * Amount * Unit * Waste * .a-a{fill:#347362;}.b-a{fill:#fff;} Grams …" at bounding box center [591, 319] width 800 height 281
click at [342, 330] on input "text" at bounding box center [316, 331] width 214 height 33
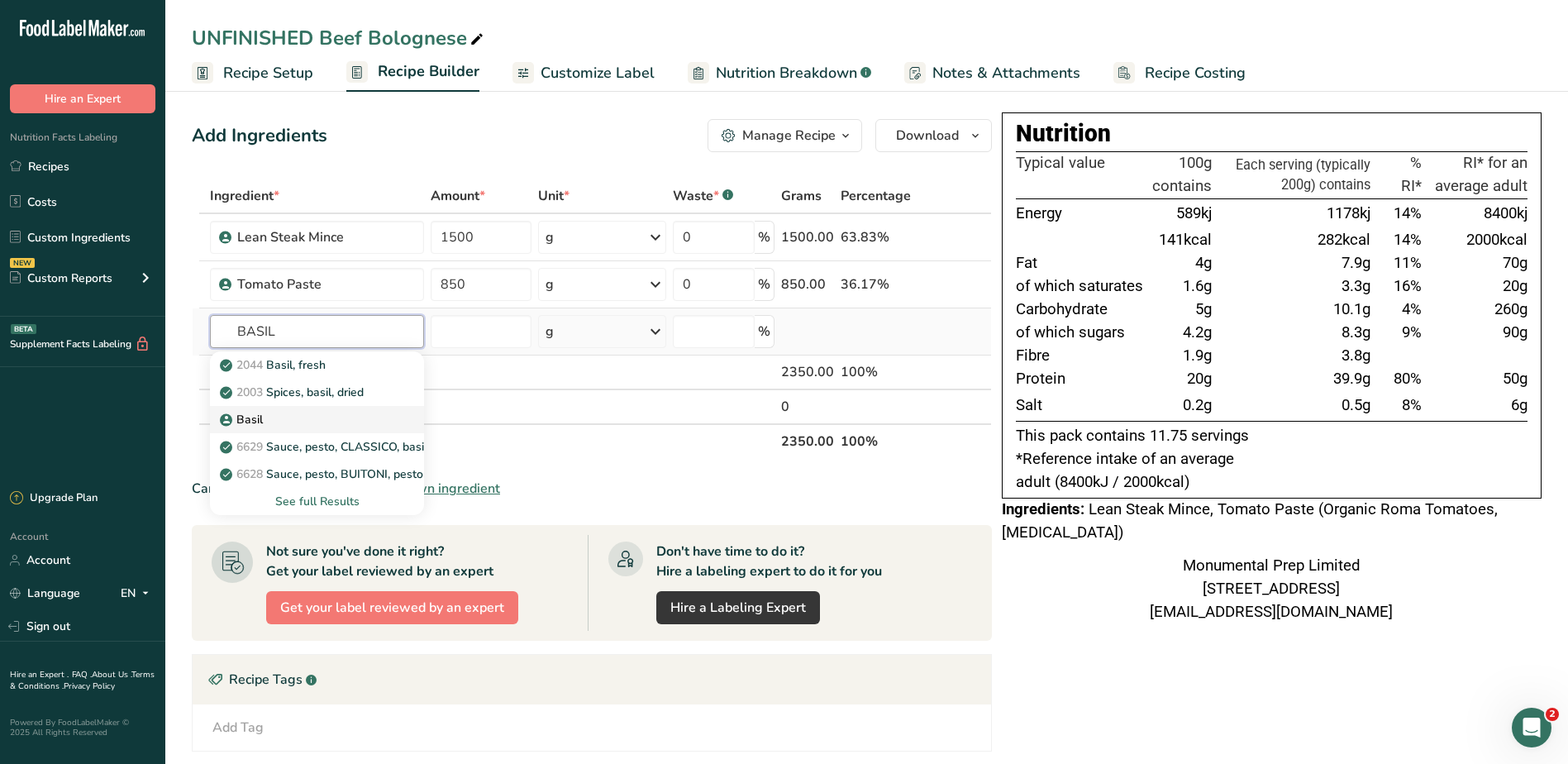
type input "BASIL"
click at [287, 415] on div "Basil" at bounding box center [303, 419] width 161 height 18
type input "Basil"
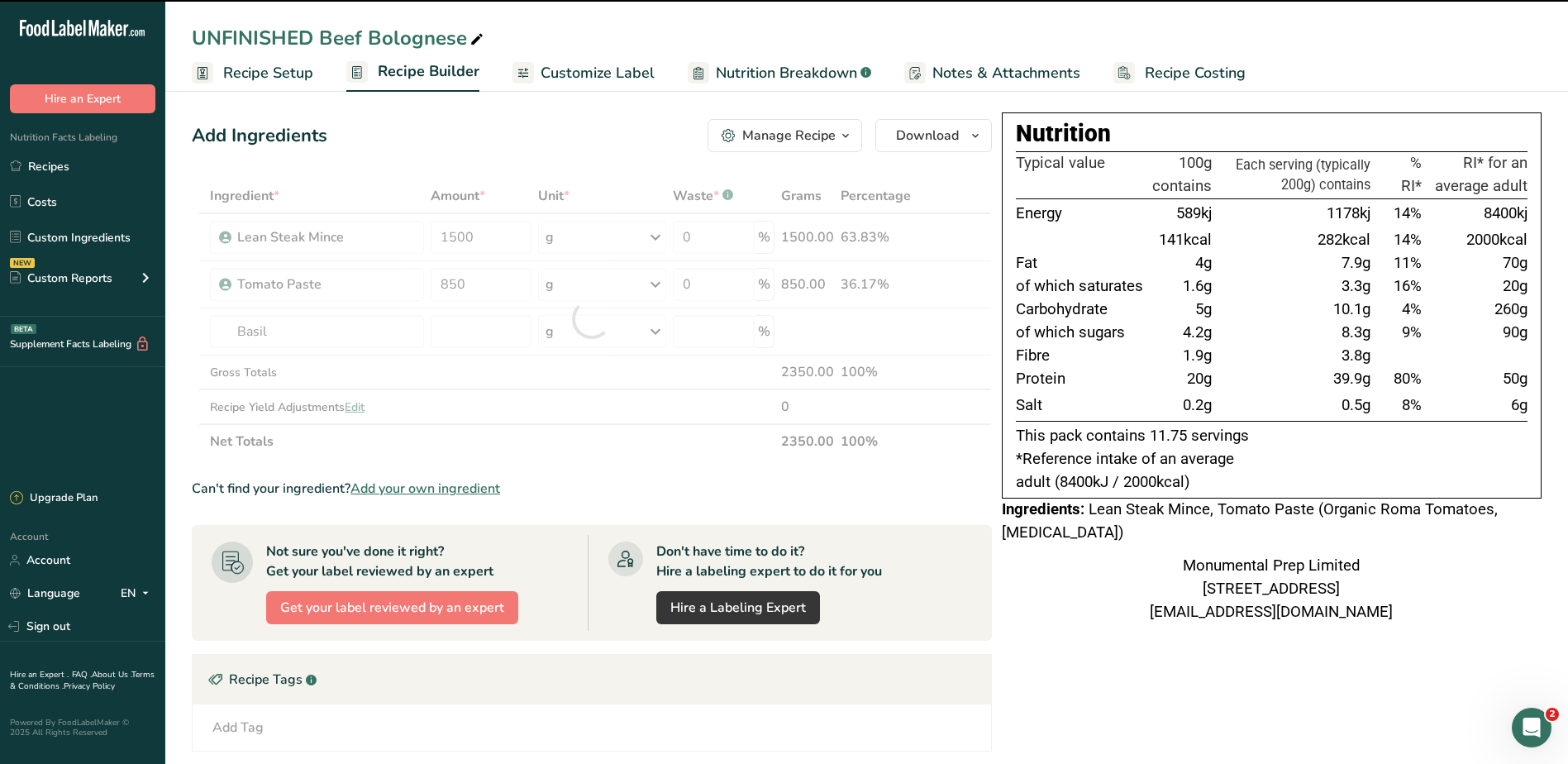
type input "0"
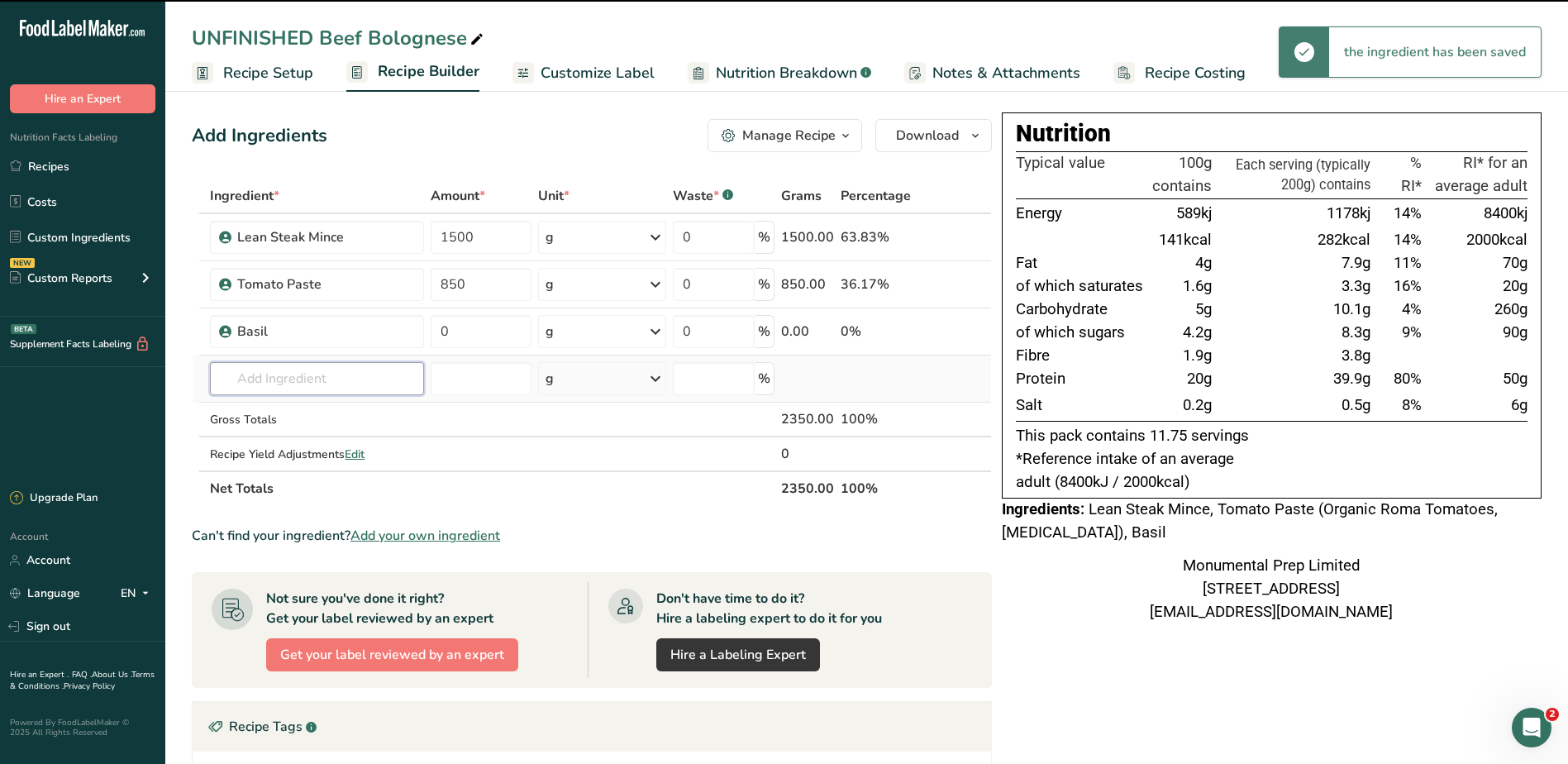
click at [319, 373] on input "text" at bounding box center [316, 378] width 214 height 33
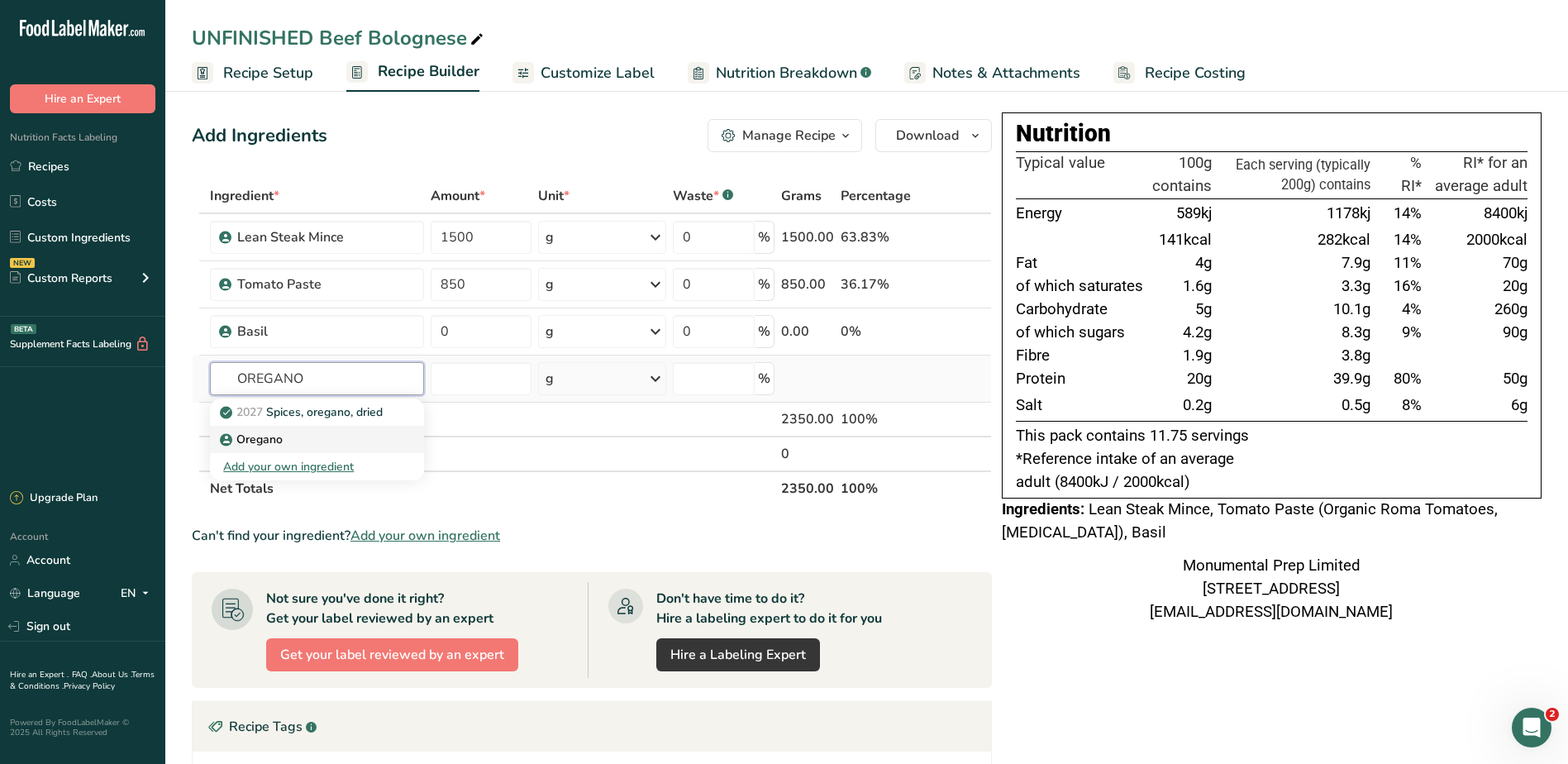
type input "OREGANO"
click at [264, 432] on p "Oregano" at bounding box center [253, 439] width 59 height 18
type input "Oregano"
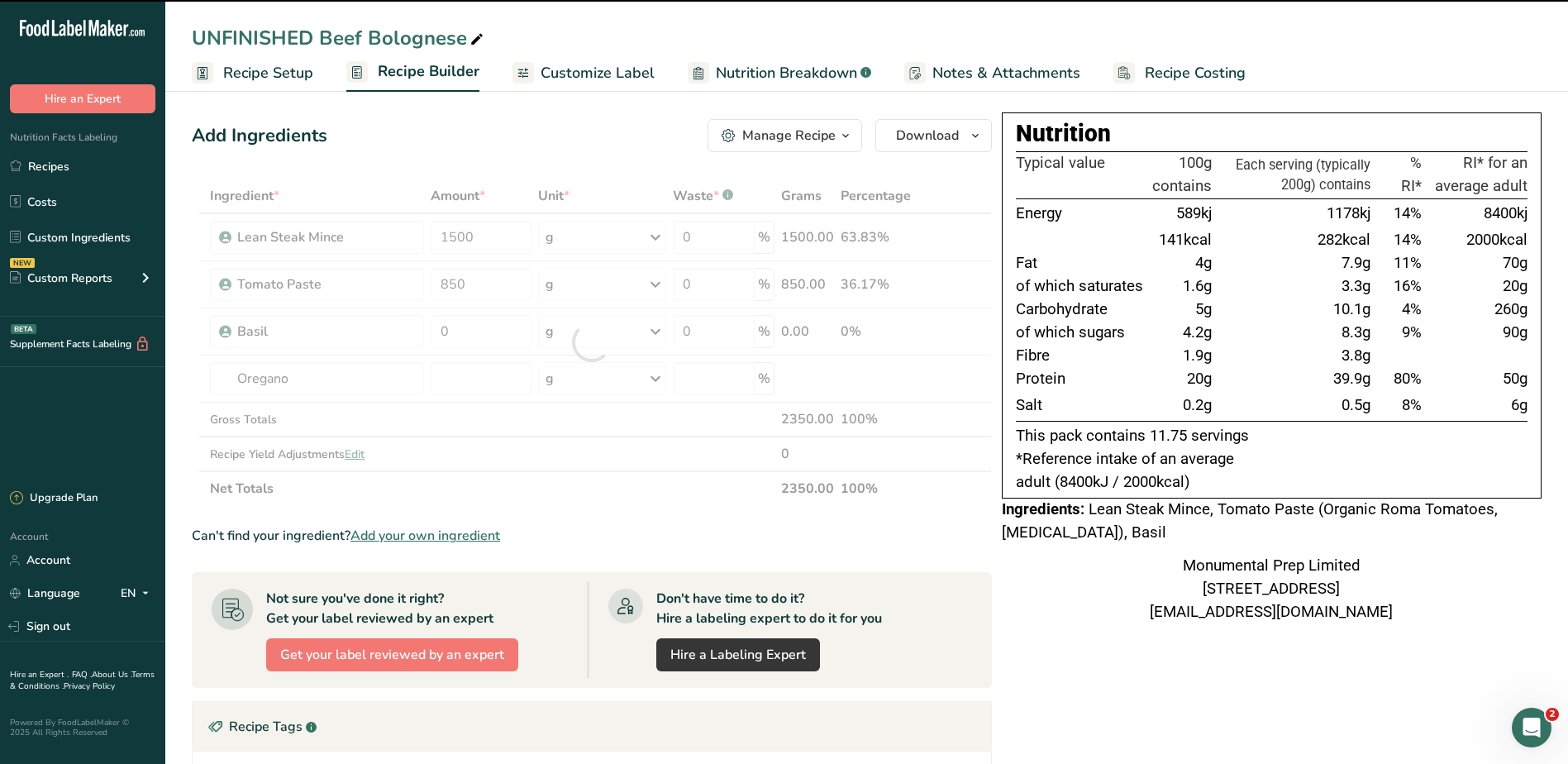
type input "0"
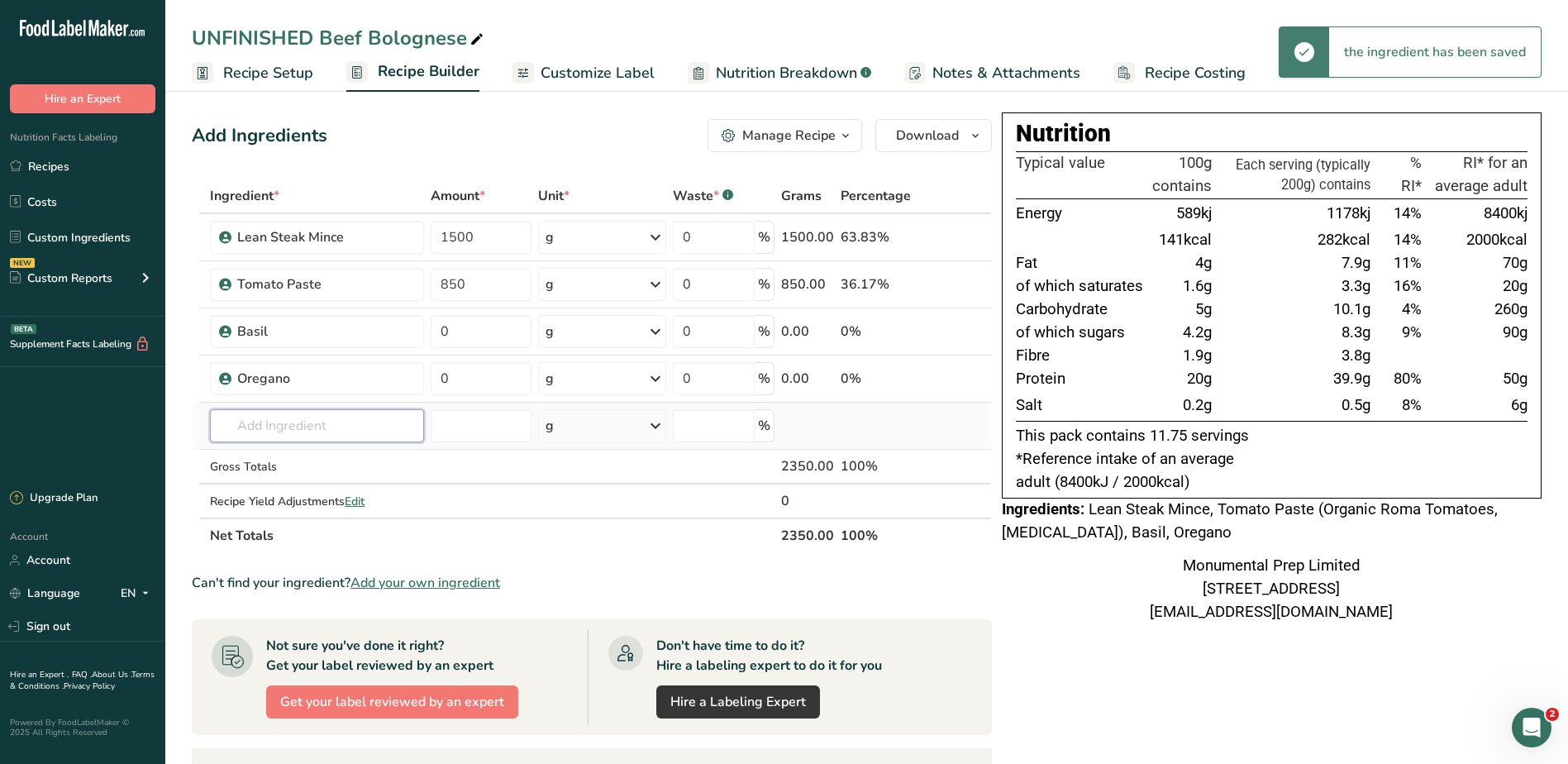
click at [314, 424] on input "text" at bounding box center [316, 425] width 214 height 33
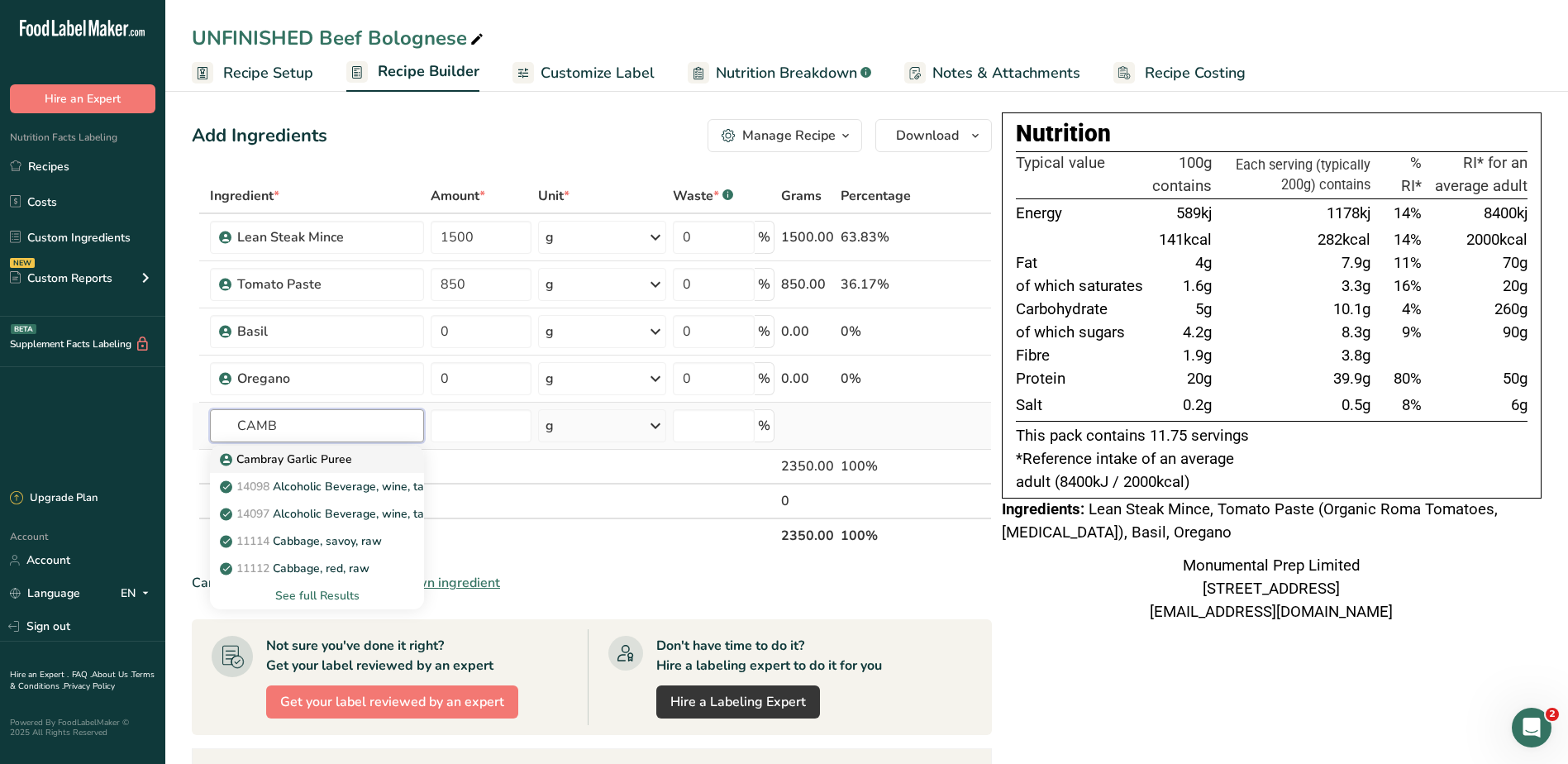
type input "CAMB"
click at [268, 454] on p "Cambray Garlic Puree" at bounding box center [287, 459] width 129 height 18
type input "Cambray Garlic Puree"
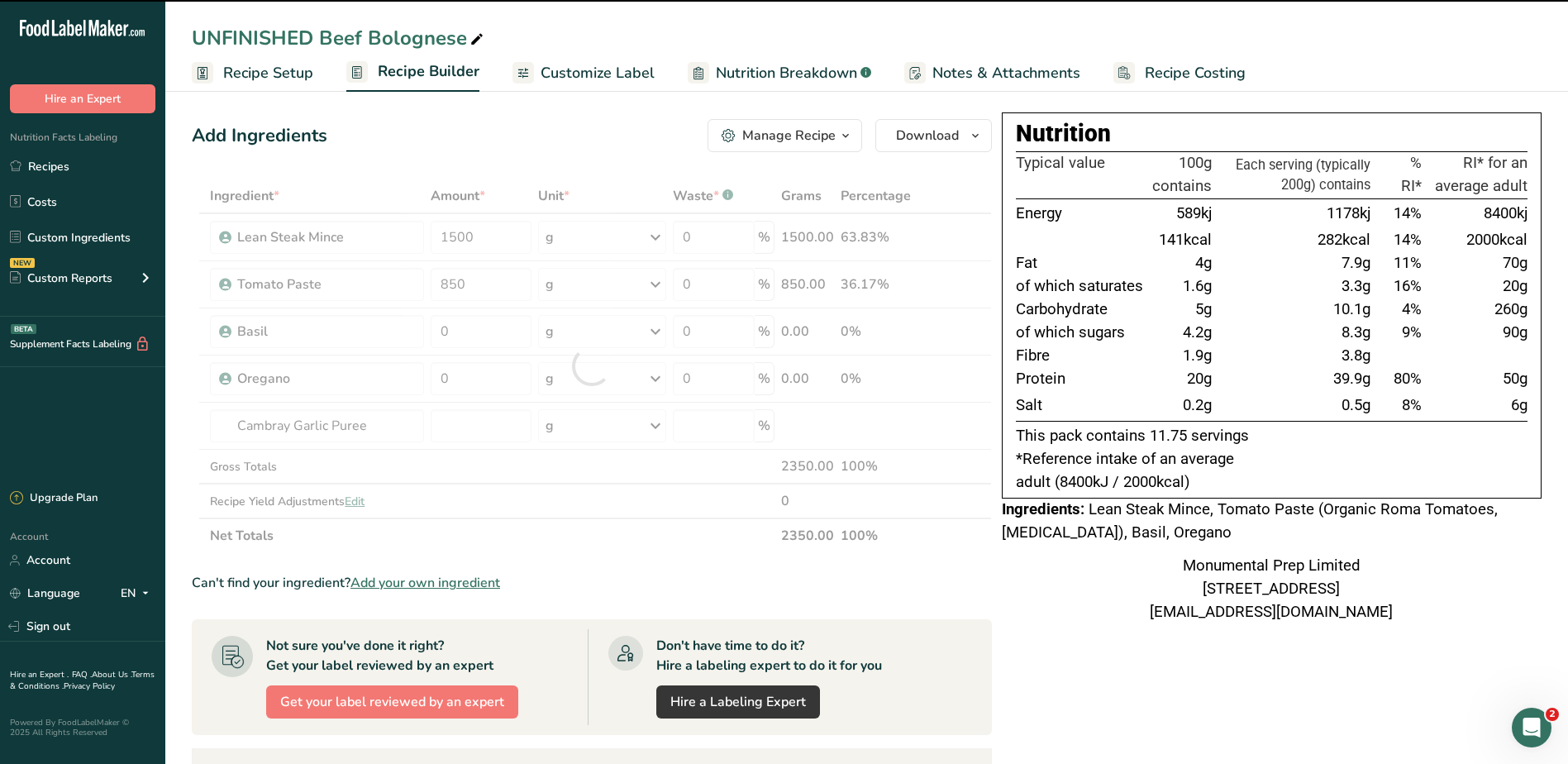
type input "0"
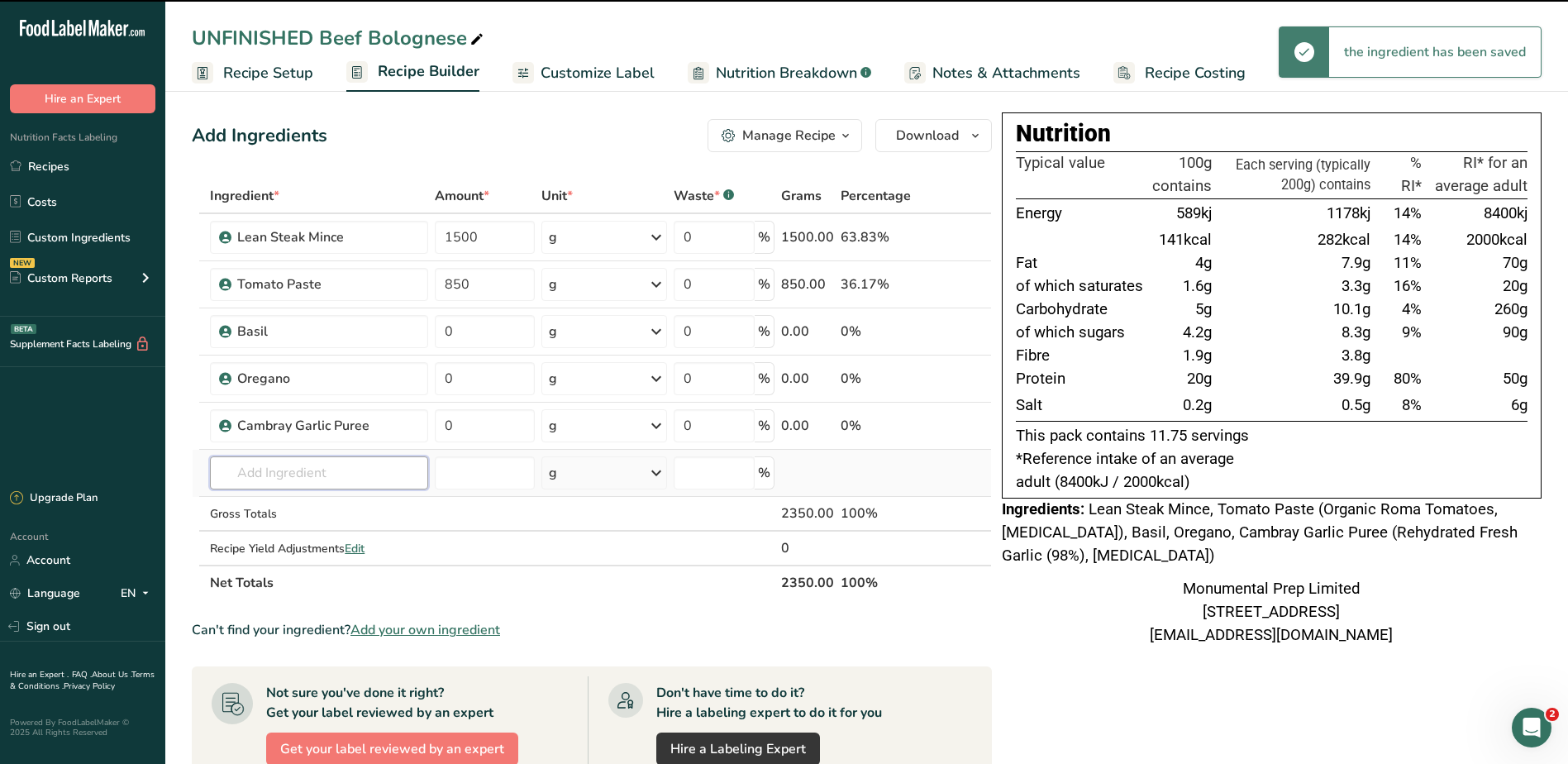
click at [321, 471] on input "text" at bounding box center [318, 472] width 218 height 33
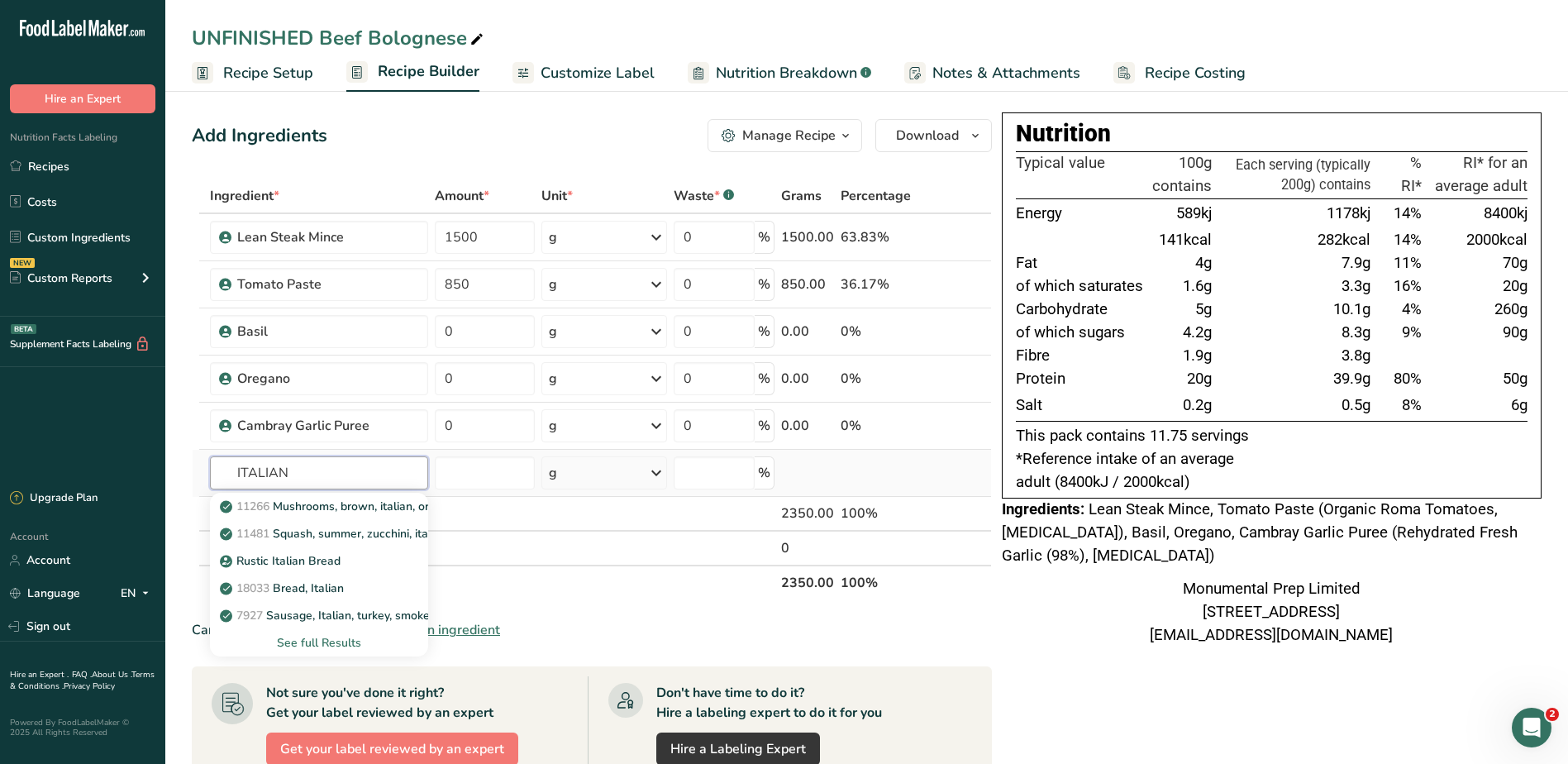
type input "ITALIAN"
click at [309, 642] on div "See full Results" at bounding box center [318, 642] width 192 height 18
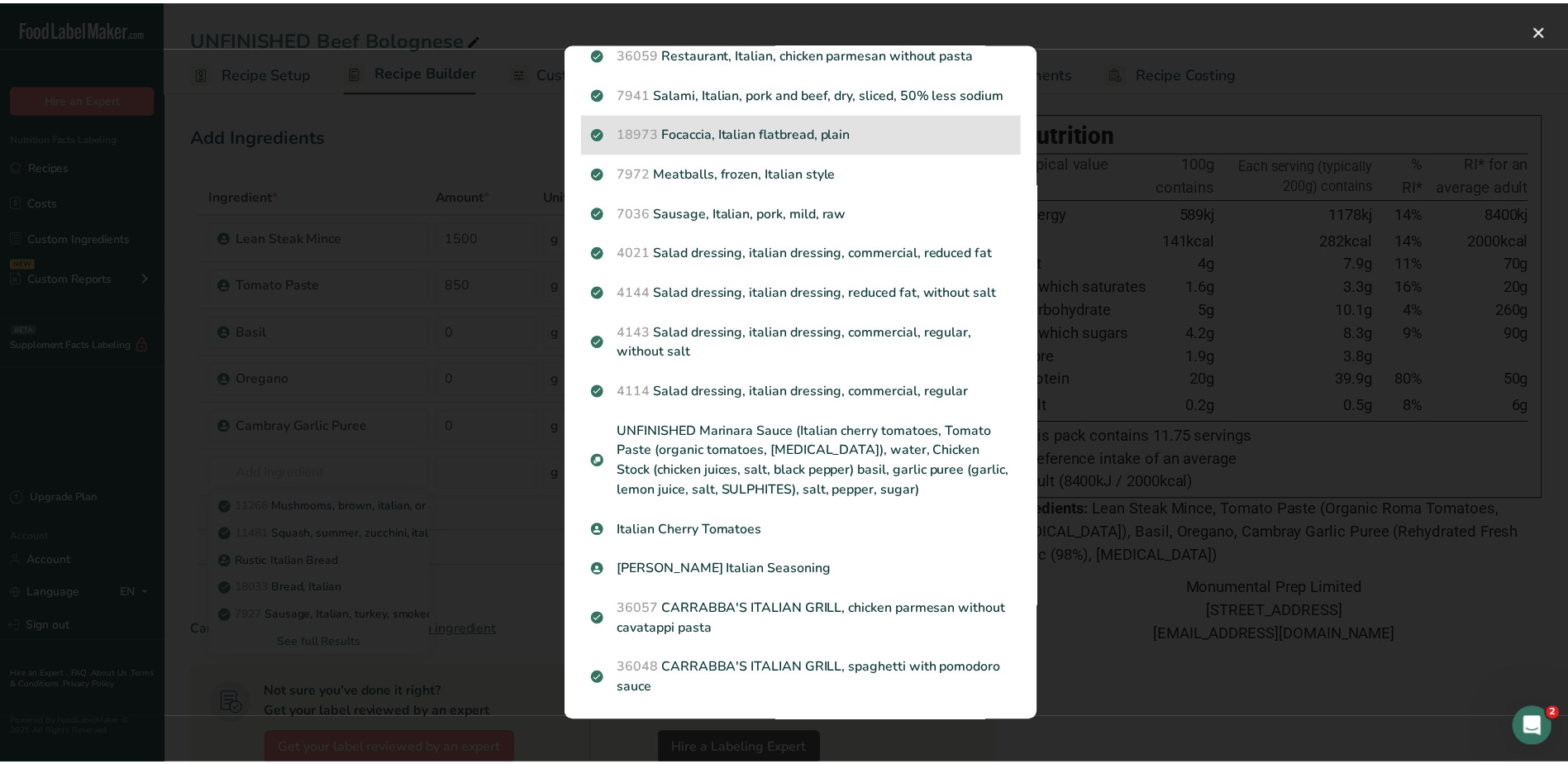
scroll to position [496, 0]
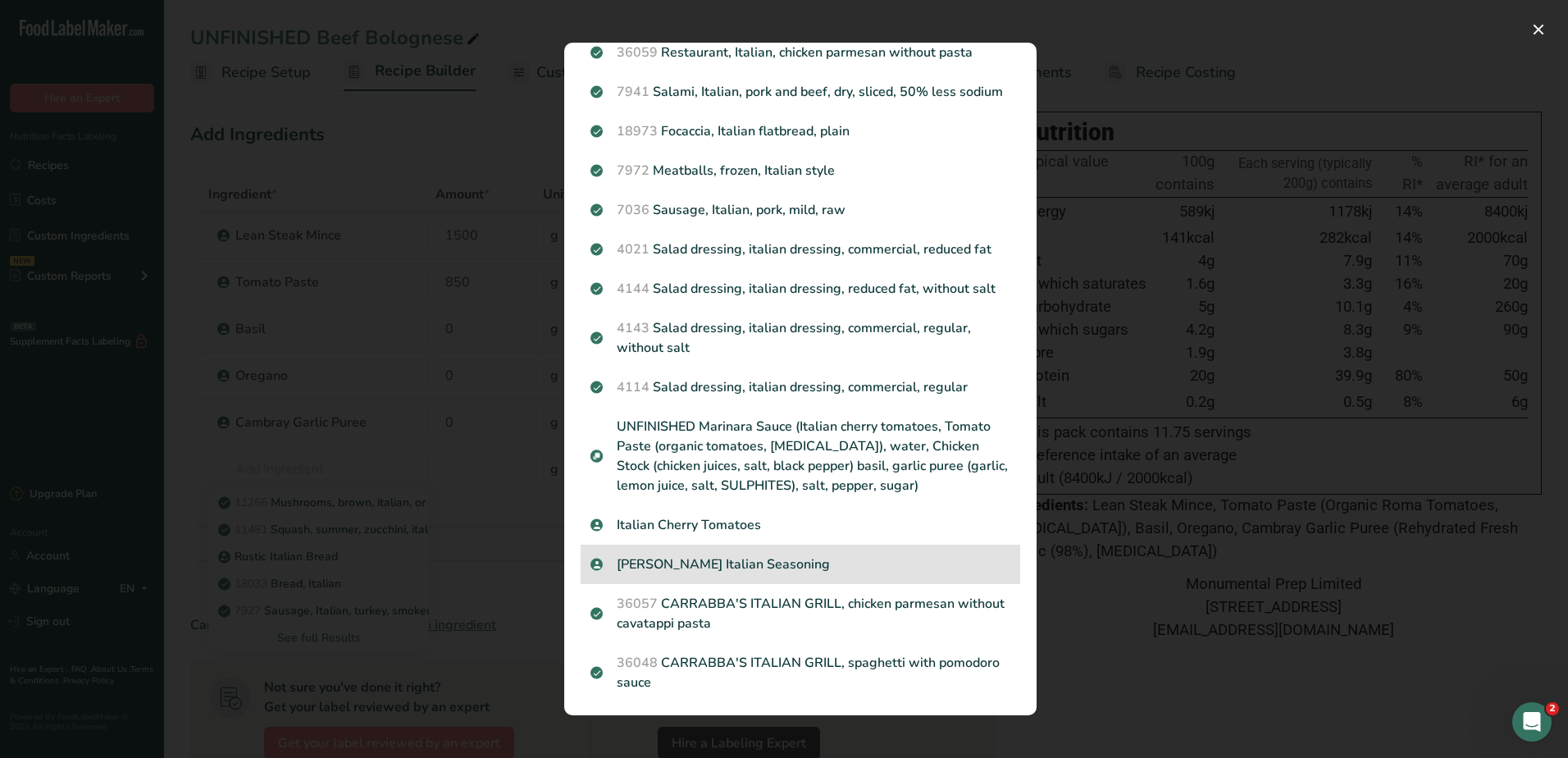
click at [751, 584] on div "Swartz Italian Seasoning" at bounding box center [801, 563] width 439 height 39
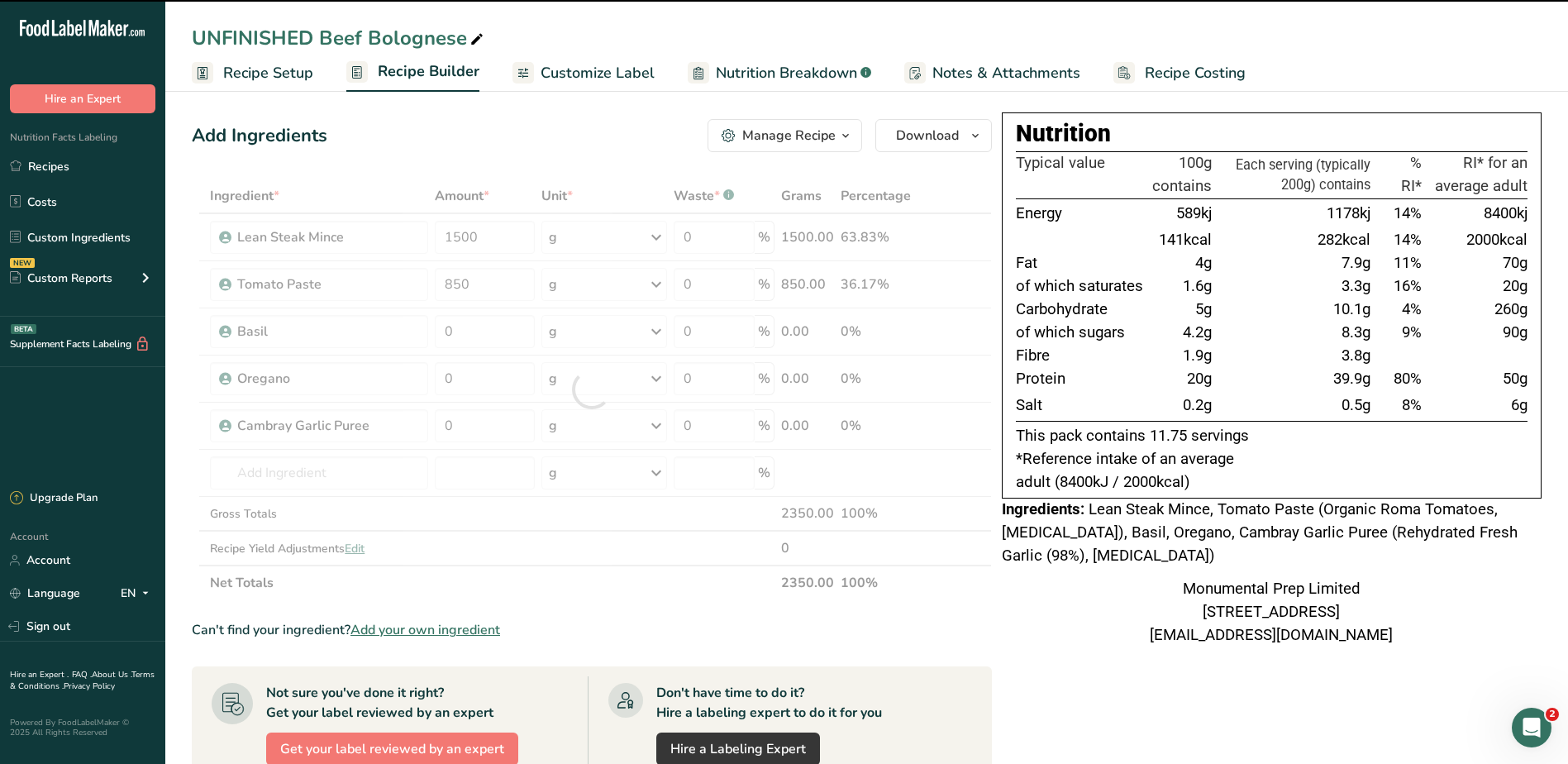
type input "0"
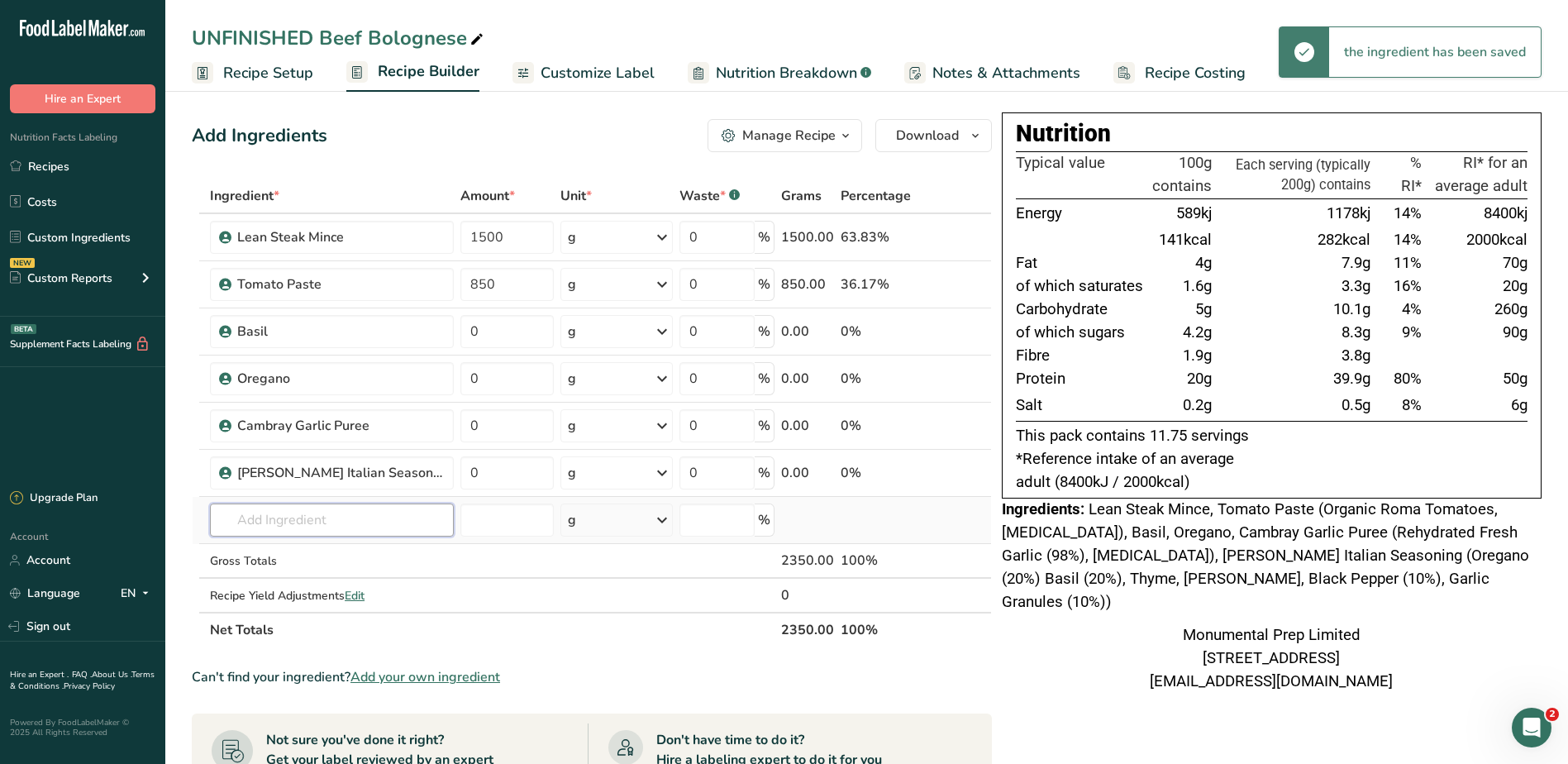
click at [334, 522] on input "text" at bounding box center [331, 520] width 244 height 33
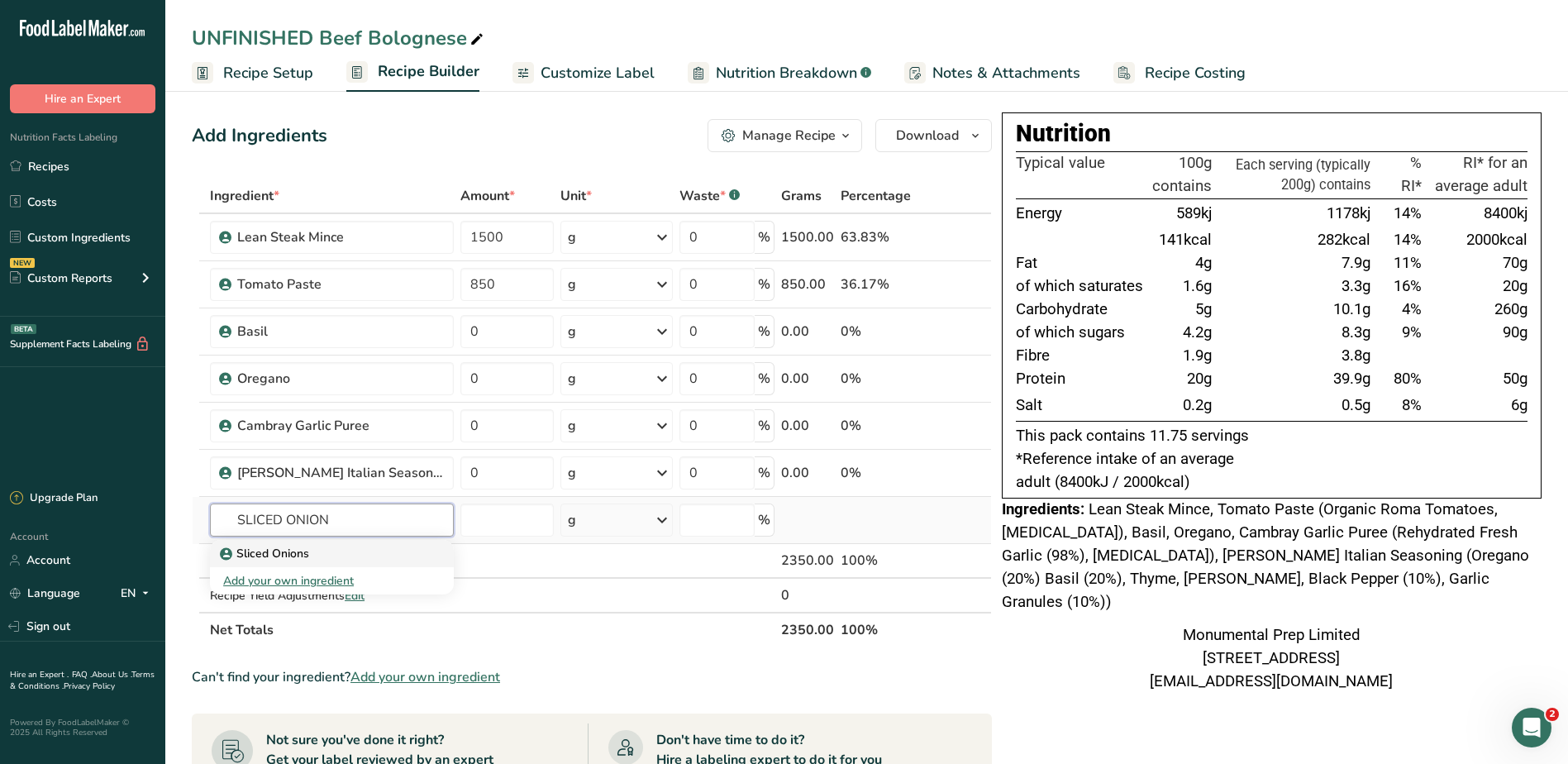
type input "SLICED ONION"
click at [258, 548] on p "Sliced Onions" at bounding box center [266, 554] width 86 height 18
type input "Sliced Onions"
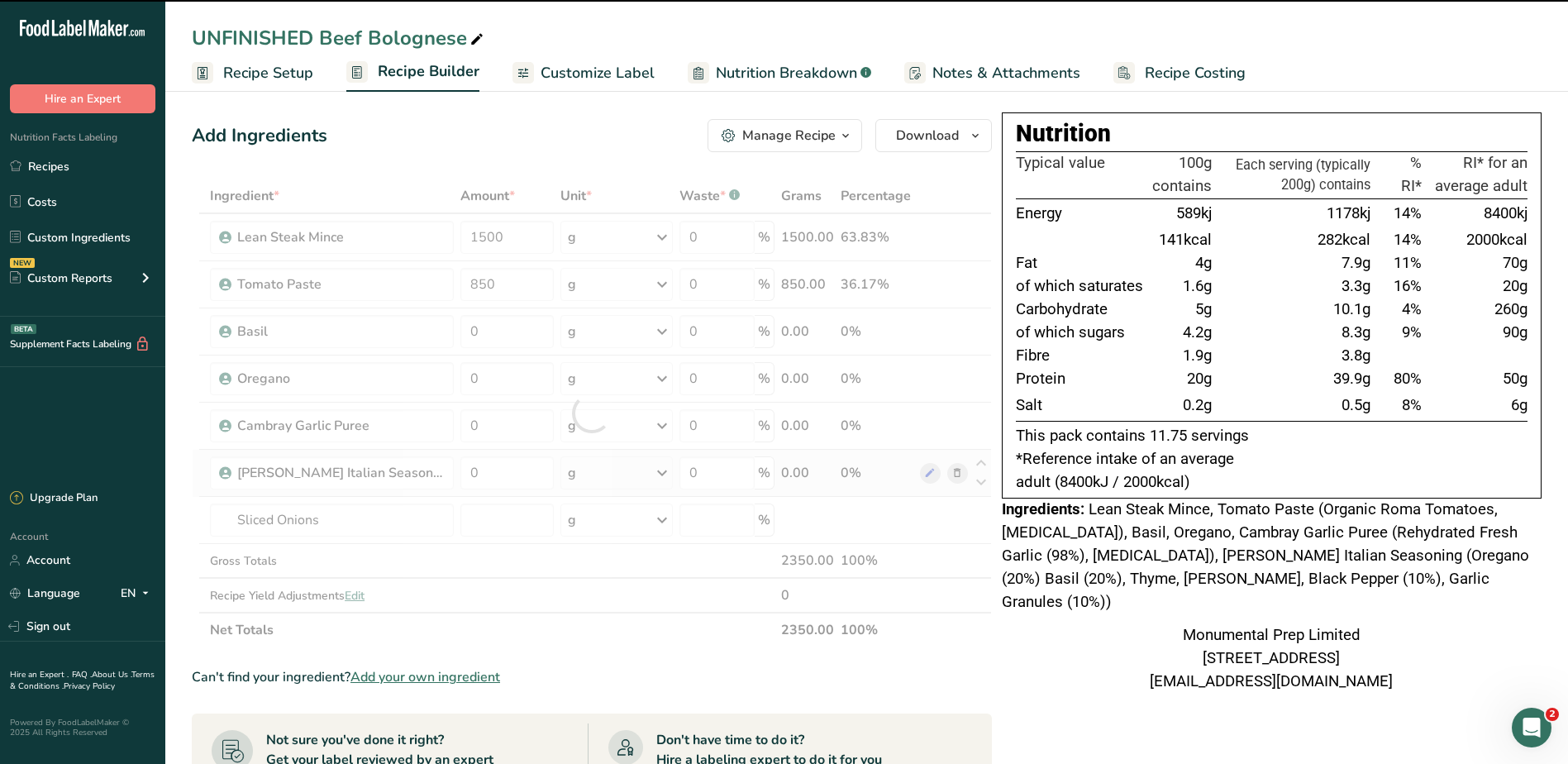
type input "0"
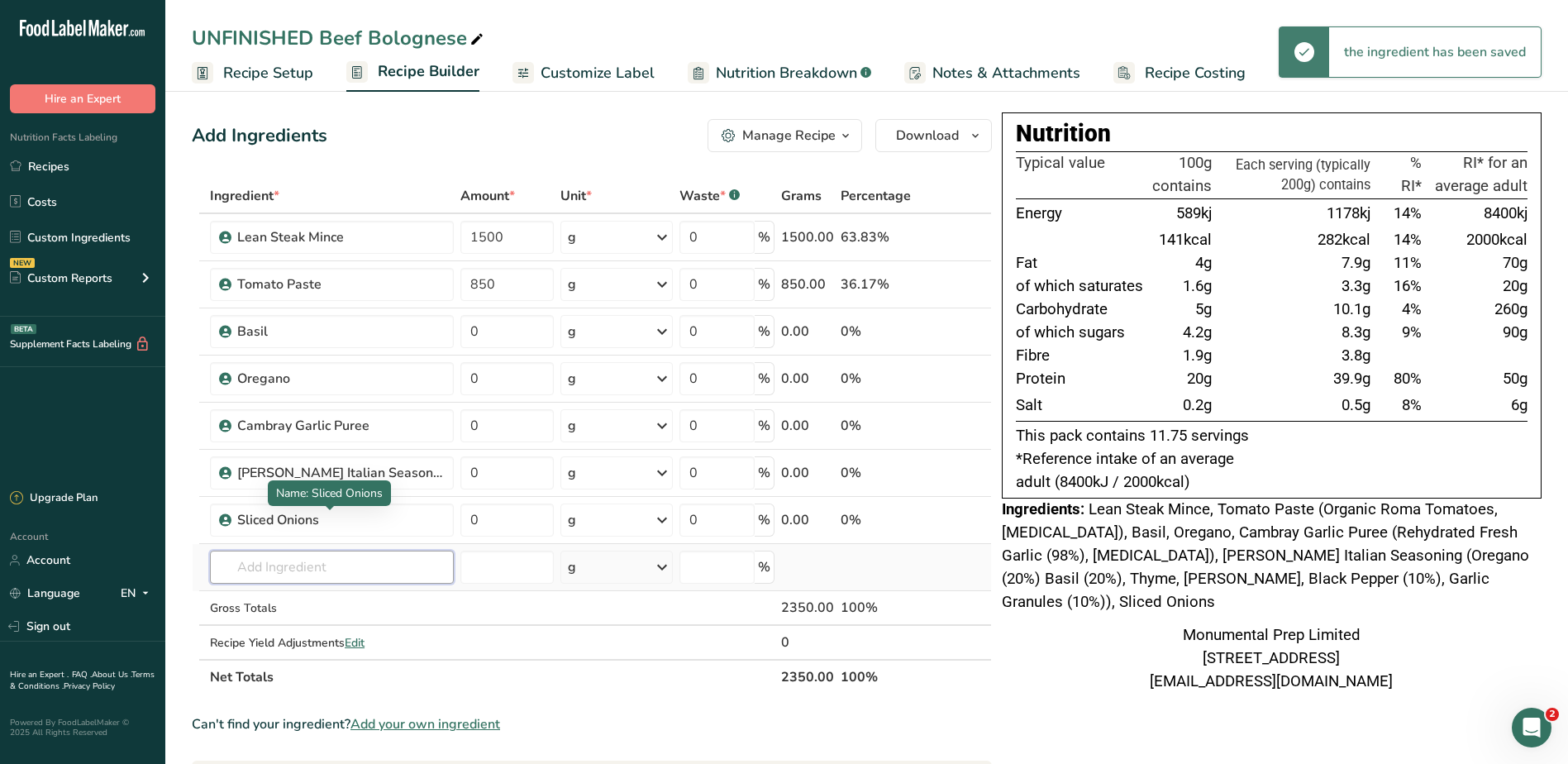
click at [269, 561] on input "text" at bounding box center [331, 566] width 244 height 33
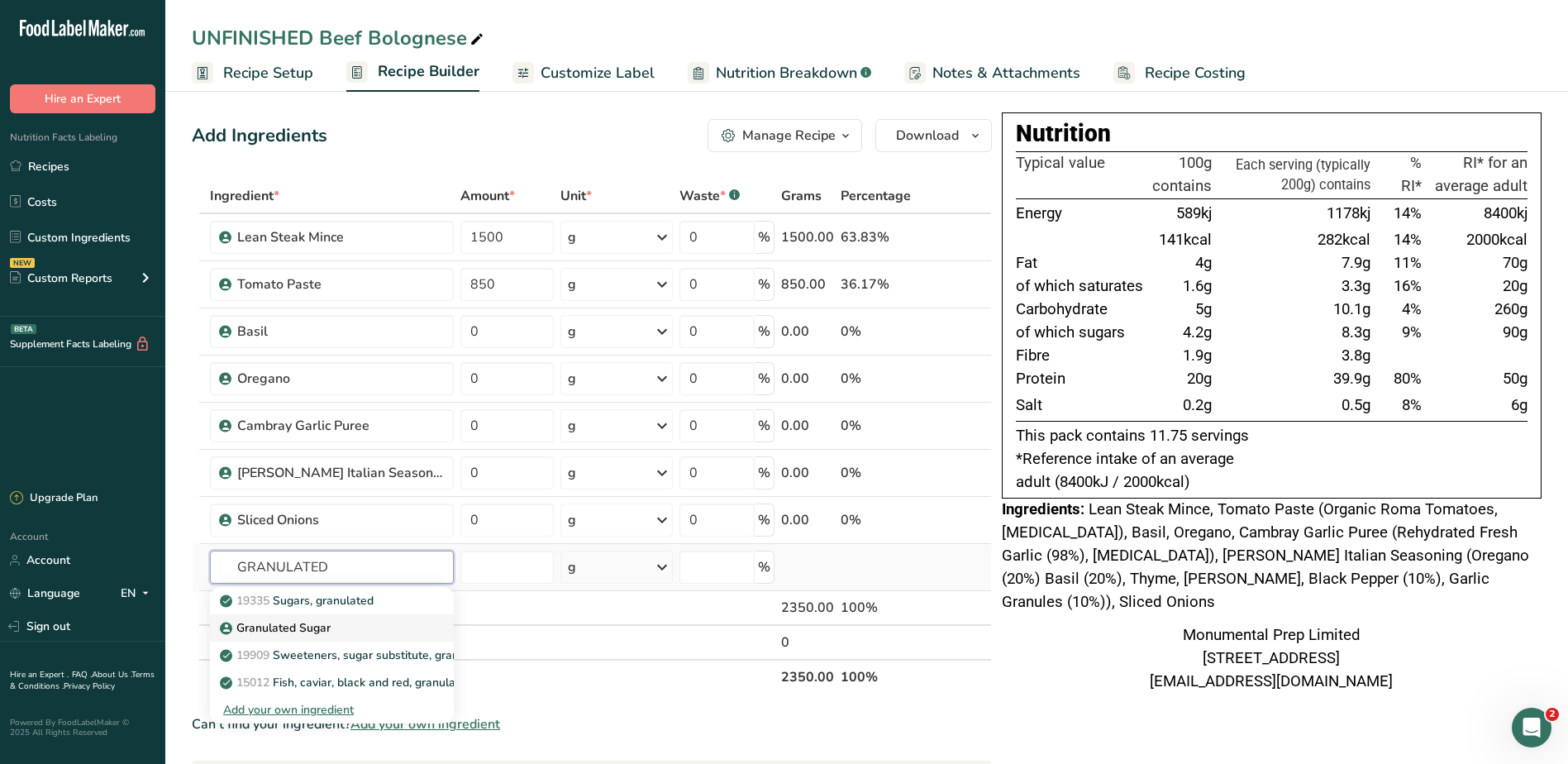
type input "GRANULATED"
click at [296, 626] on p "Granulated Sugar" at bounding box center [276, 628] width 107 height 18
type input "Granulated Sugar"
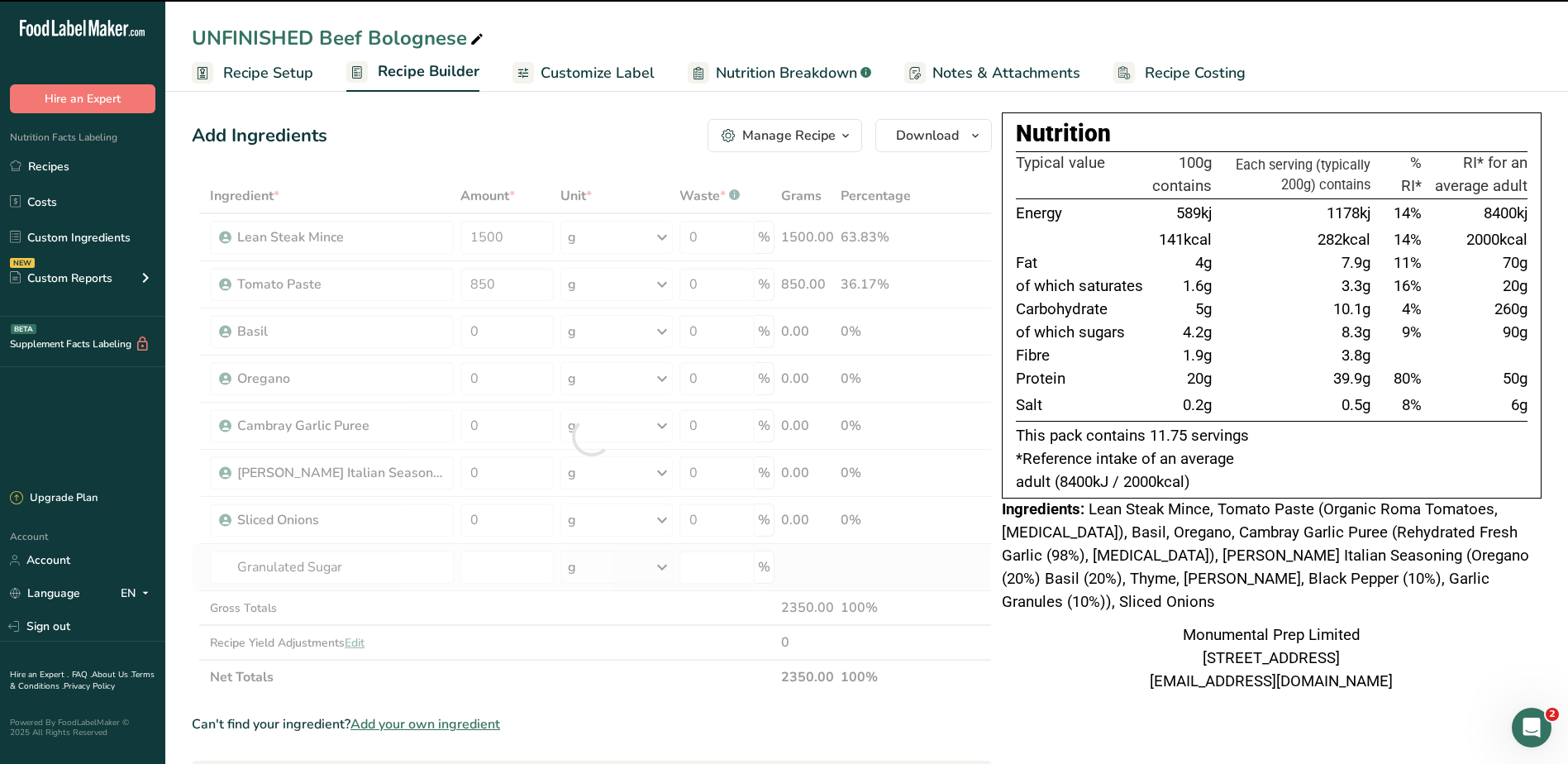
type input "0"
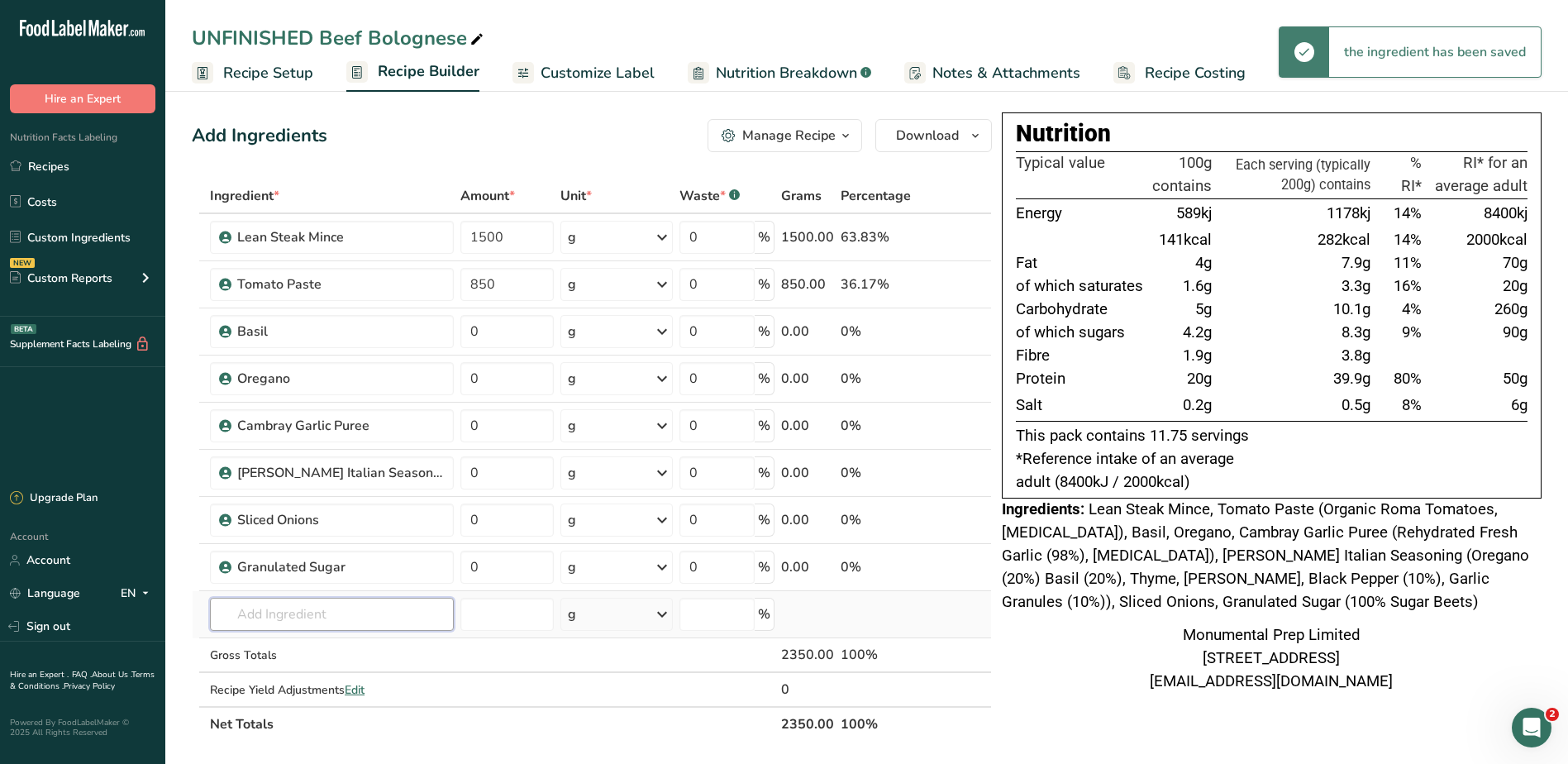
click at [309, 613] on input "text" at bounding box center [331, 614] width 244 height 33
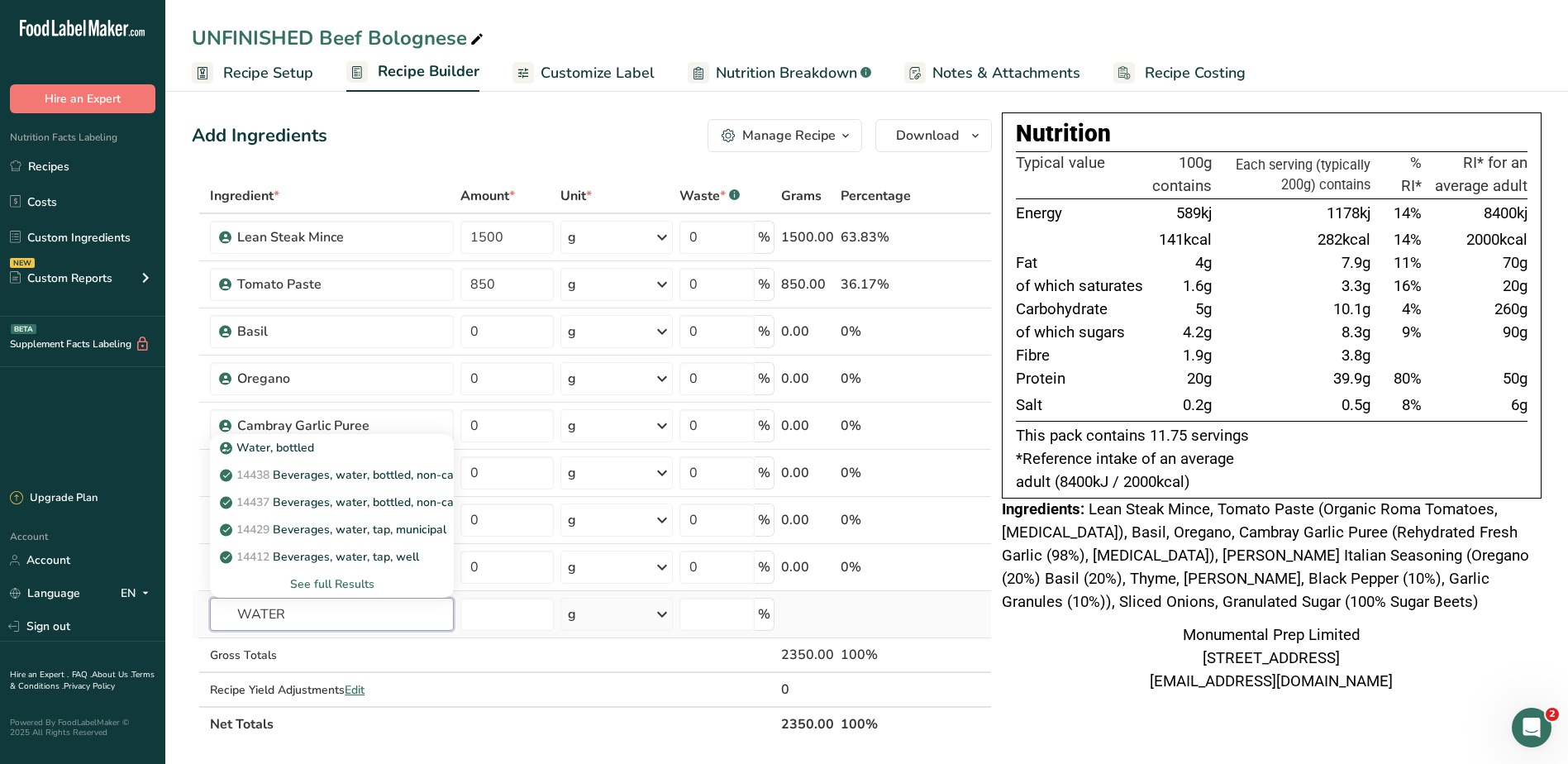
type input "WATER"
click at [323, 581] on div "See full Results" at bounding box center [331, 584] width 217 height 18
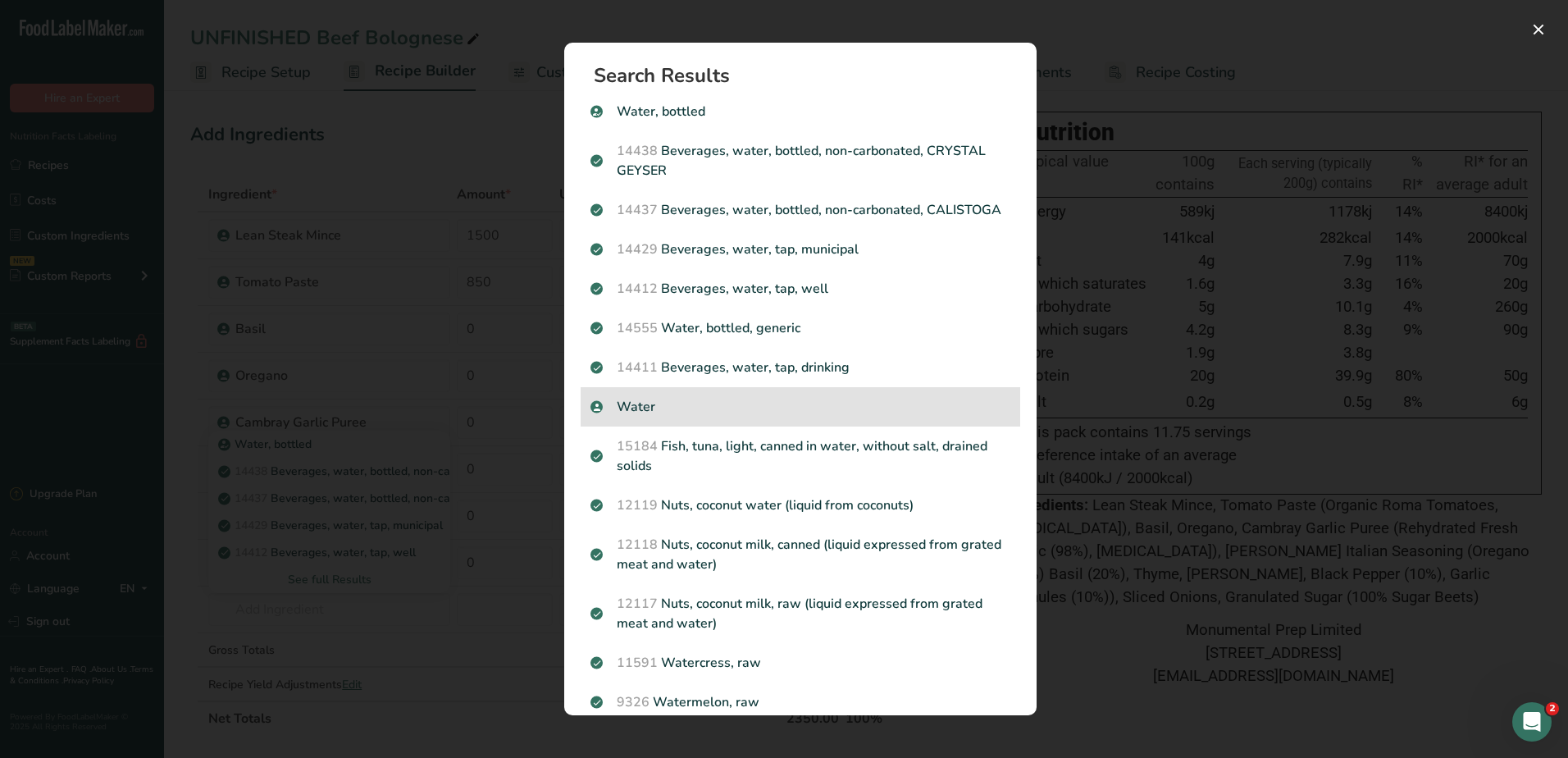
click at [641, 417] on p "Water" at bounding box center [800, 406] width 420 height 19
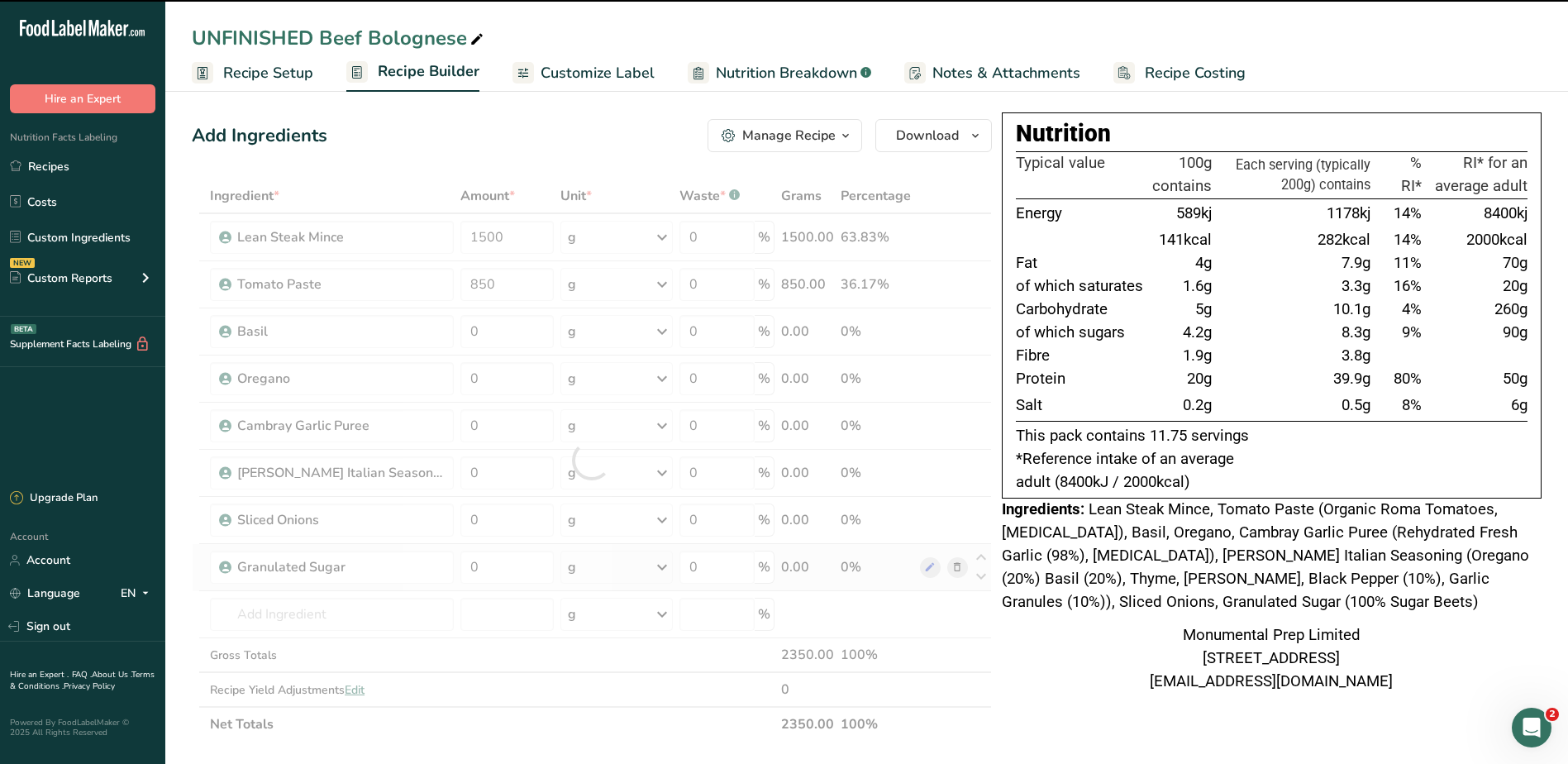
type input "0"
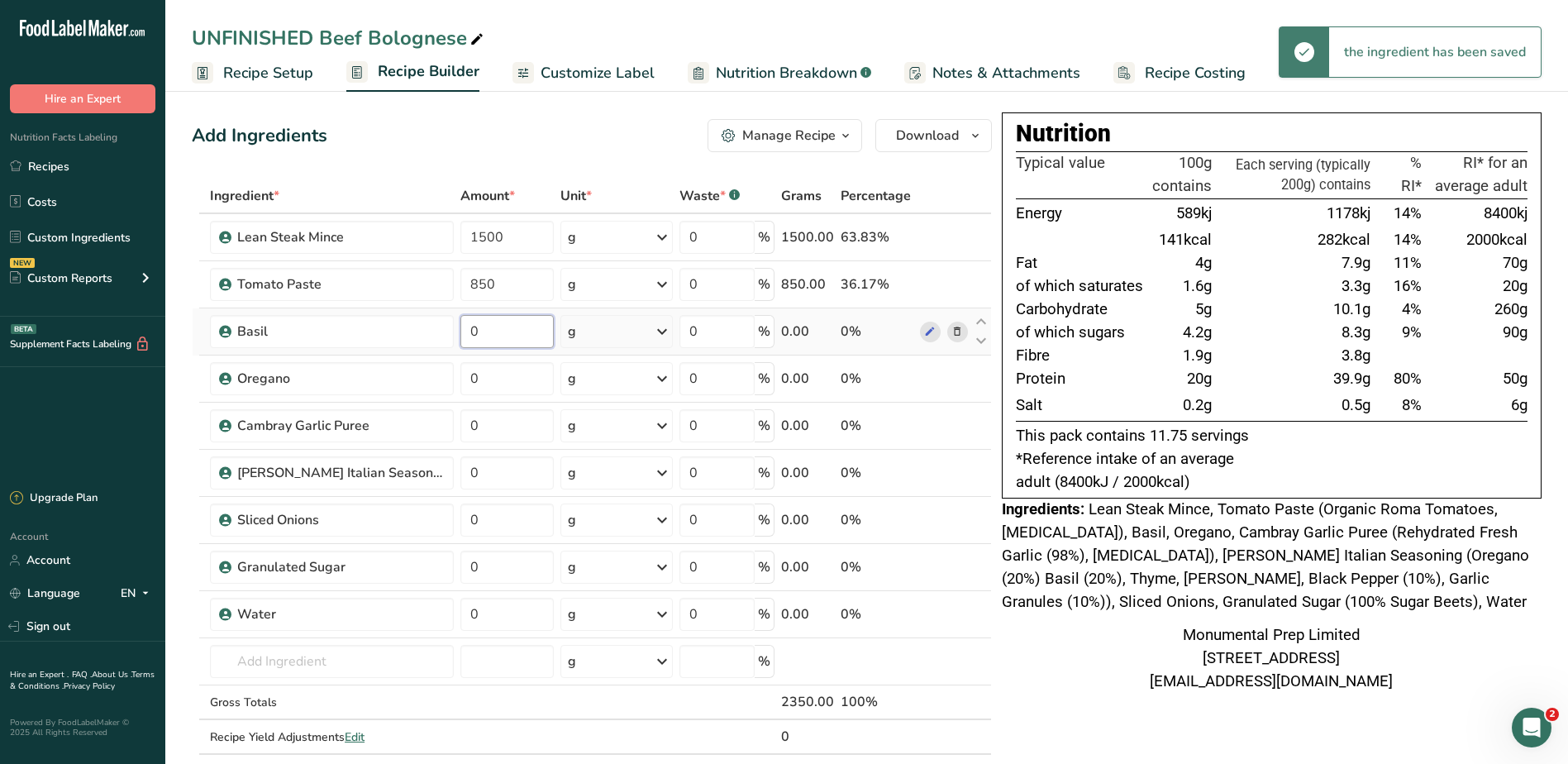
click at [495, 325] on input "0" at bounding box center [507, 331] width 94 height 33
type input "25"
type input "20"
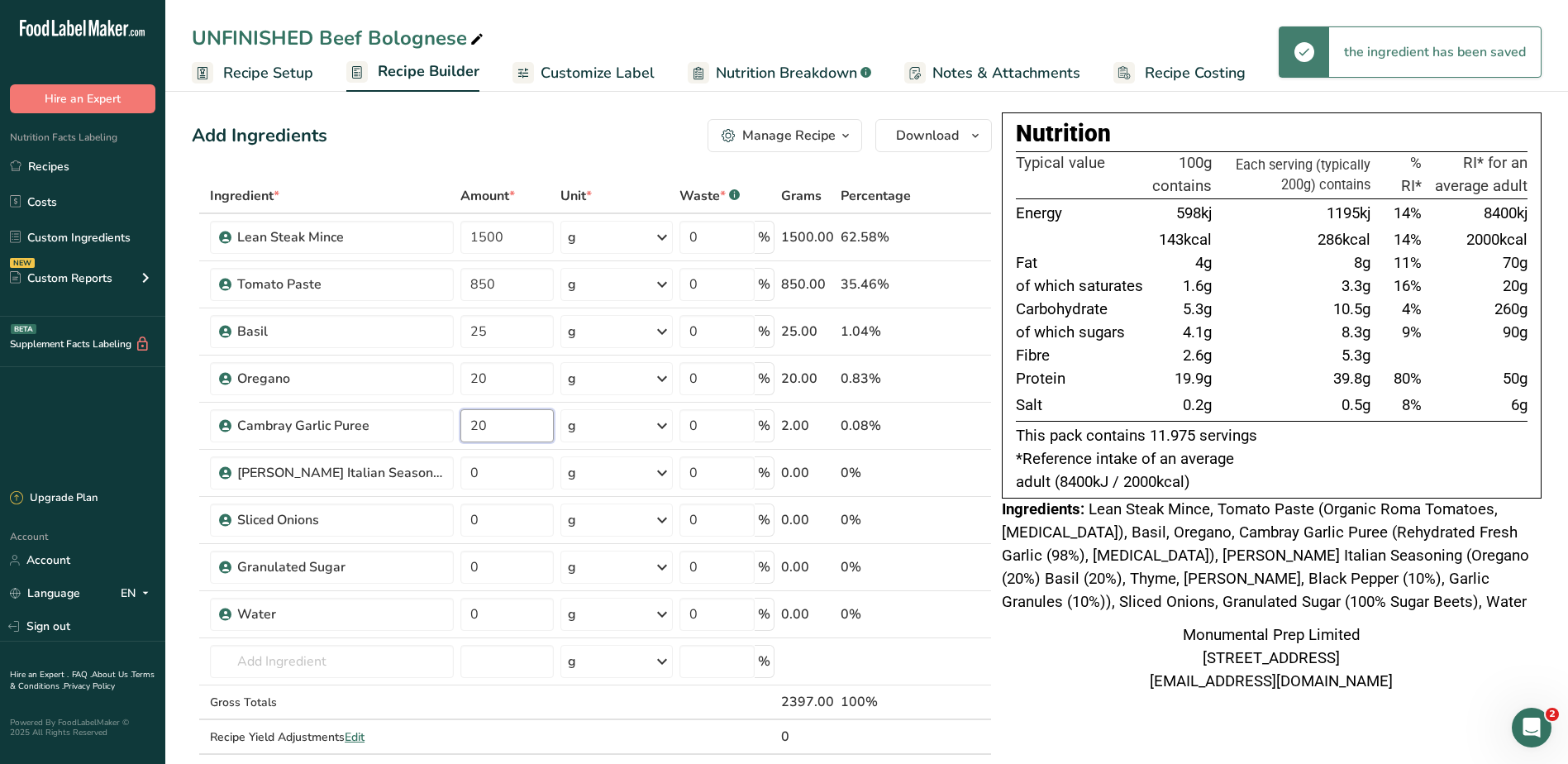
type input "20"
type input "40"
type input "150"
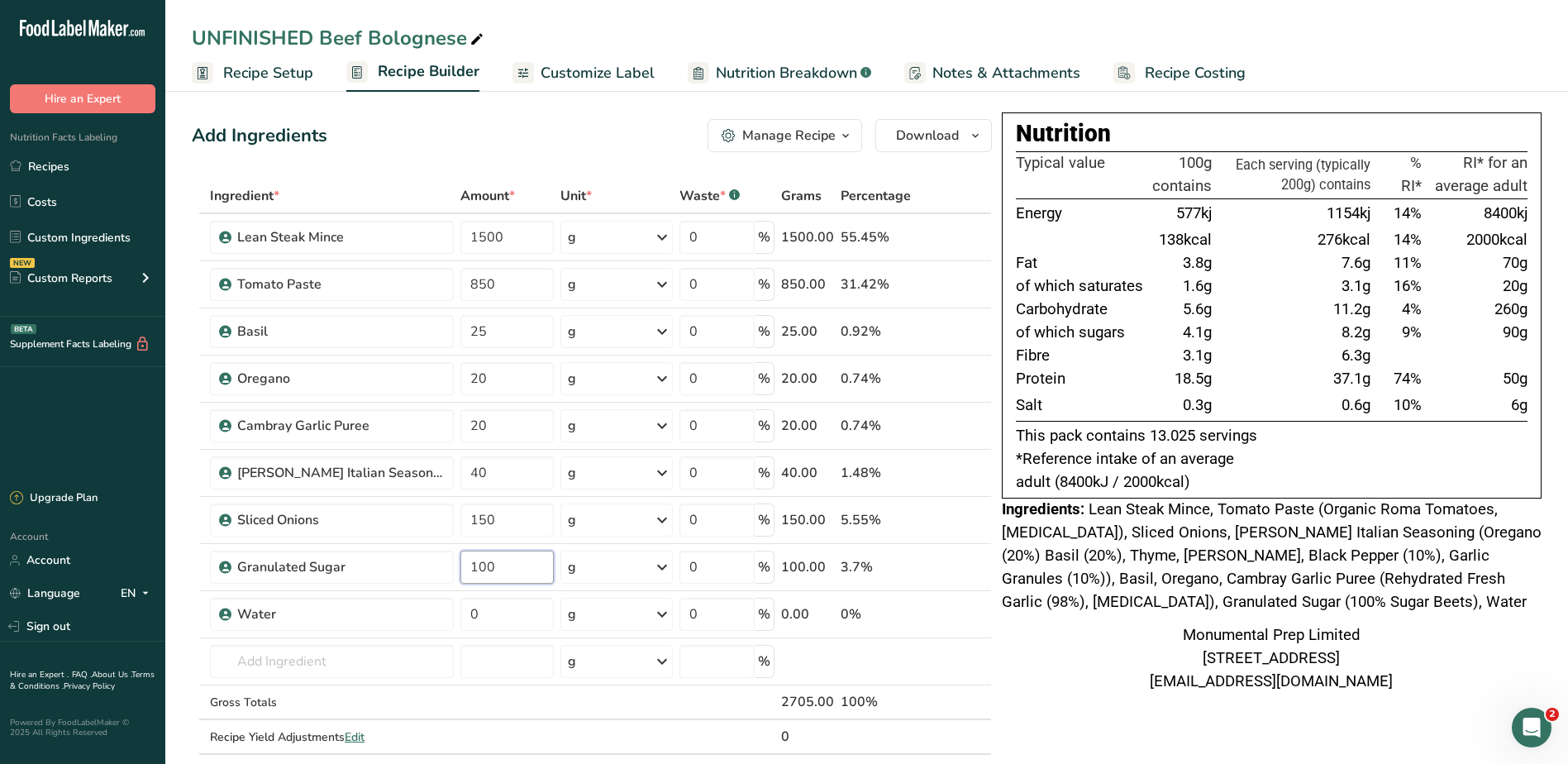
type input "100"
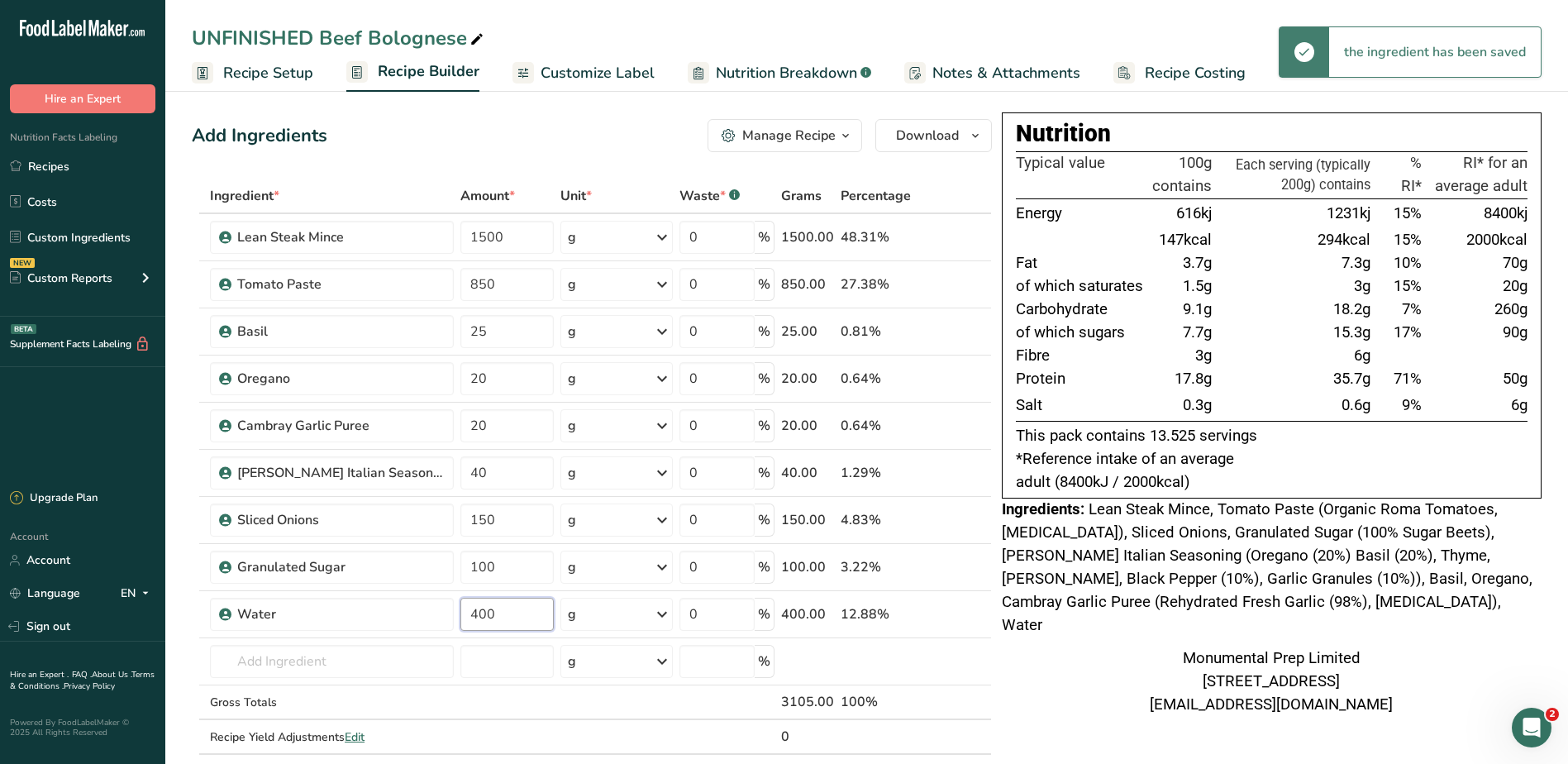
type input "400"
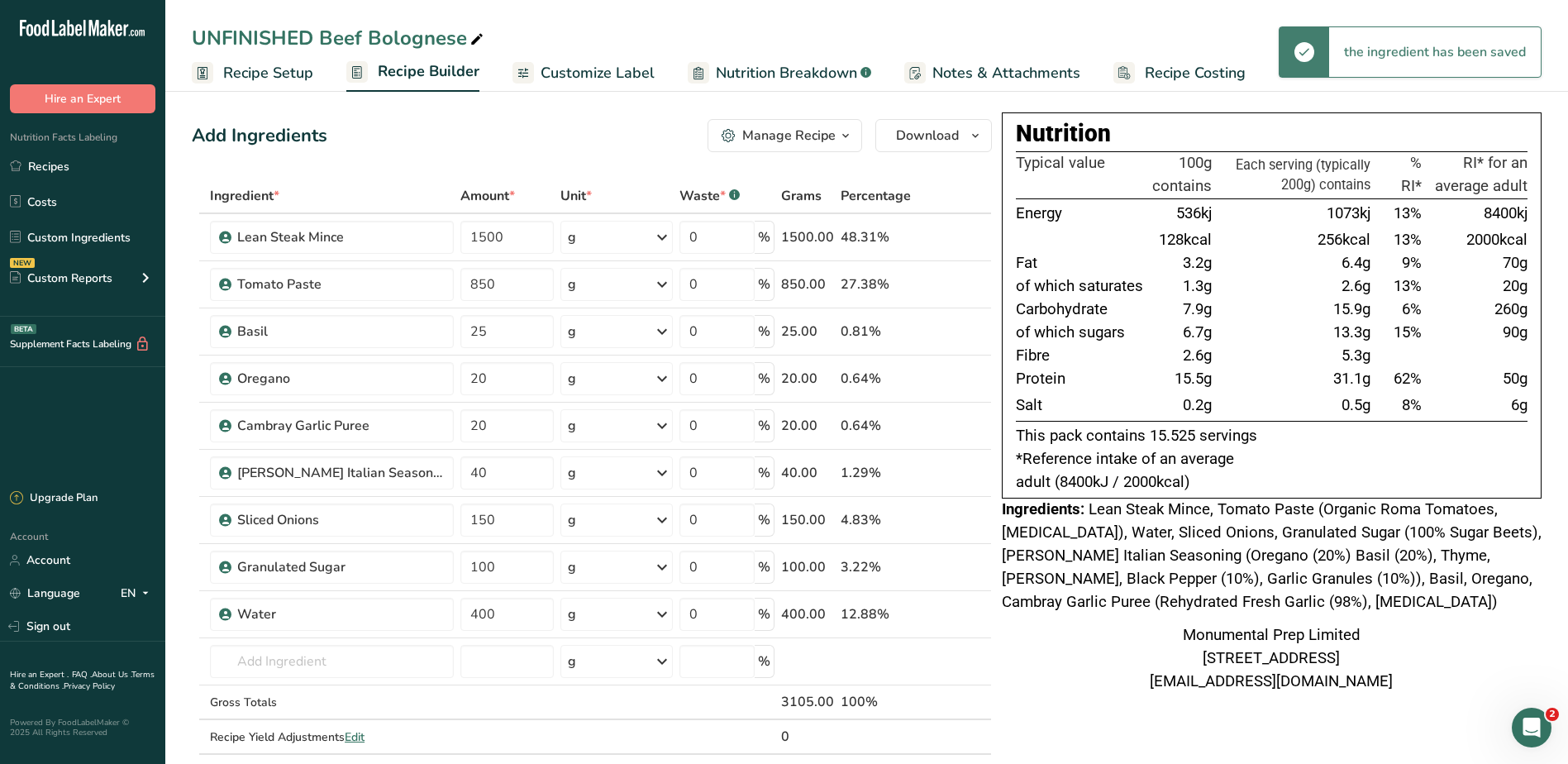
click at [1068, 539] on span "Lean Steak Mince, Tomato Paste (Organic Roma Tomatoes, Citric Acid), Water, Sli…" at bounding box center [1271, 555] width 540 height 111
click at [1147, 563] on span "Lean Steak Mince, Tomato Paste (Organic Roma Tomatoes, Citric Acid), Water, Sli…" at bounding box center [1271, 555] width 540 height 111
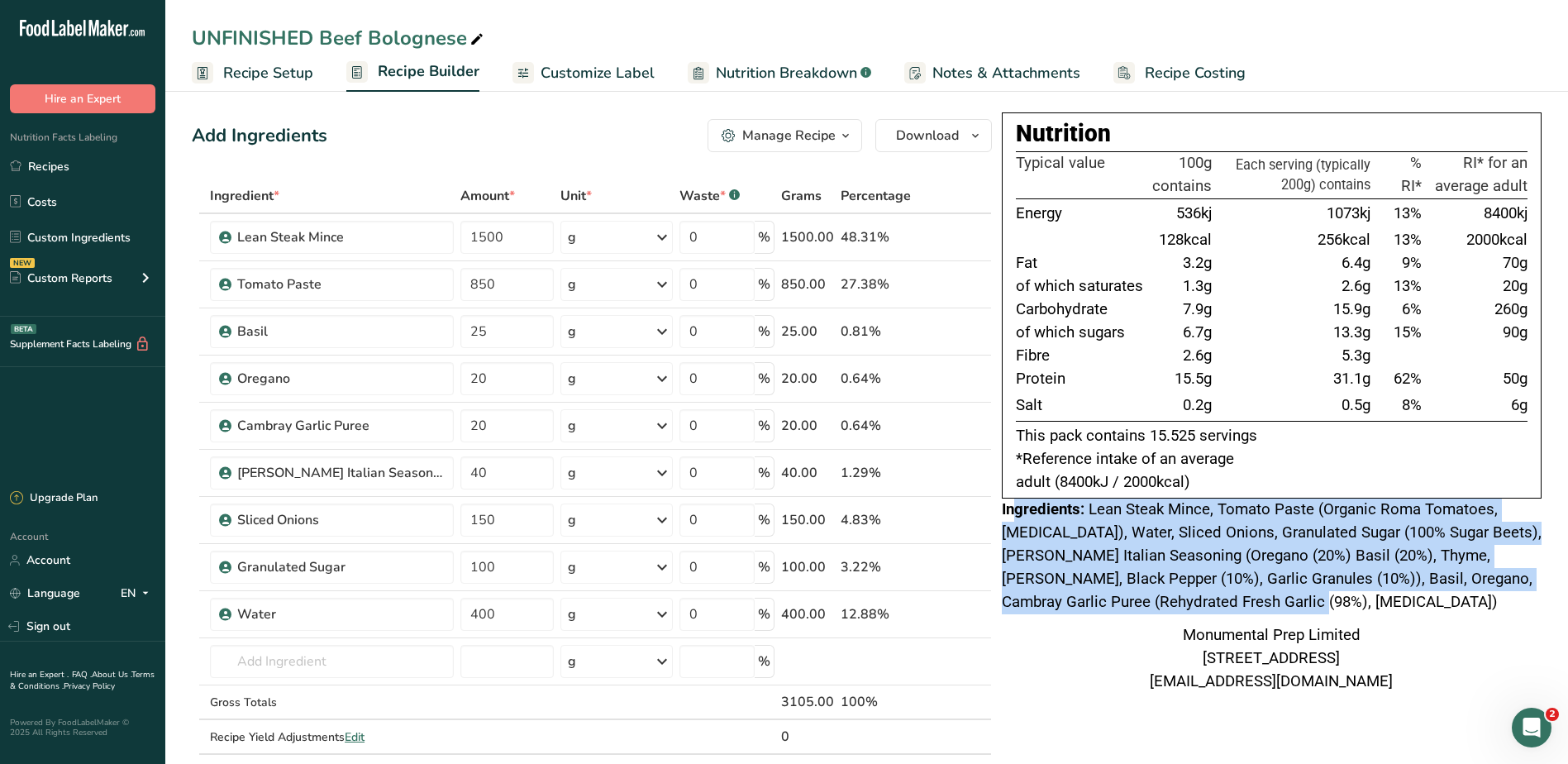
drag, startPoint x: 1015, startPoint y: 512, endPoint x: 1269, endPoint y: 598, distance: 268.2
click at [1269, 598] on div "Ingredients: Lean Steak Mince, Tomato Paste (Organic Roma Tomatoes, Citric Acid…" at bounding box center [1271, 556] width 540 height 116
drag, startPoint x: 1269, startPoint y: 598, endPoint x: 1166, endPoint y: 605, distance: 103.2
click at [1166, 605] on span "Lean Steak Mince, Tomato Paste (Organic Roma Tomatoes, Citric Acid), Water, Sli…" at bounding box center [1271, 555] width 540 height 111
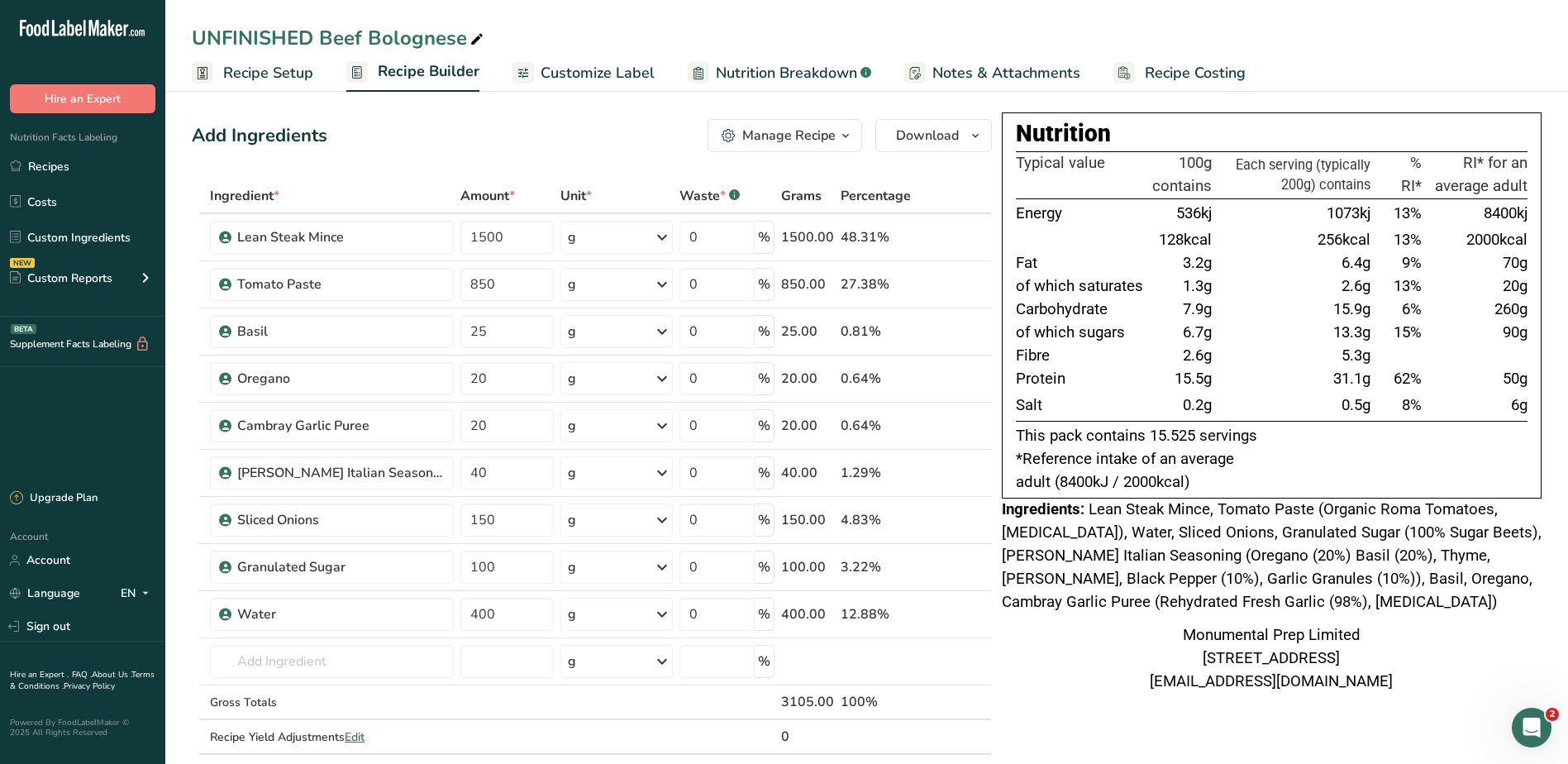
scroll to position [83, 0]
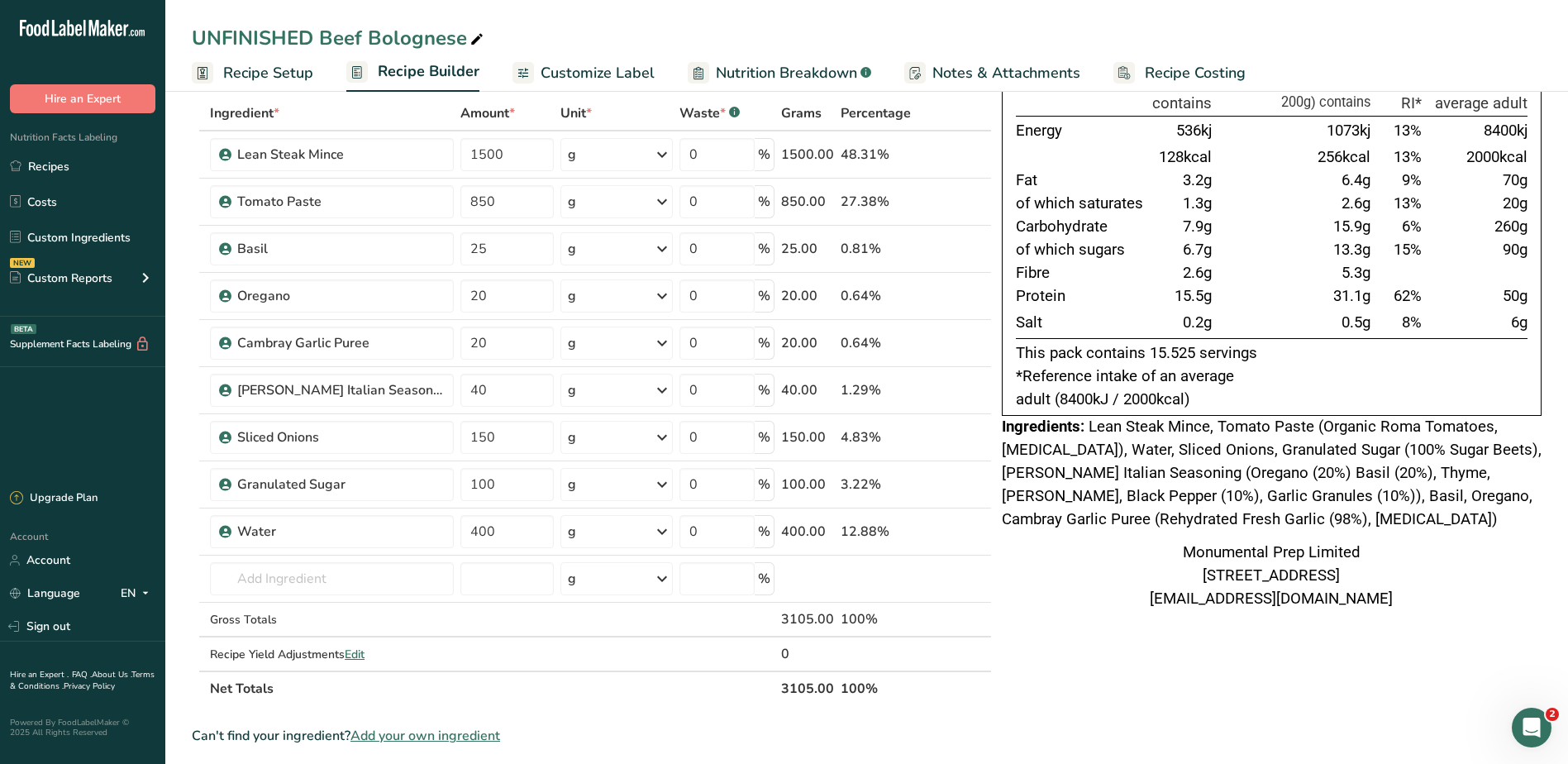
click at [1130, 611] on div "Monumental Prep Limited [STREET_ADDRESS] [EMAIL_ADDRESS][DOMAIN_NAME]" at bounding box center [1271, 576] width 540 height 69
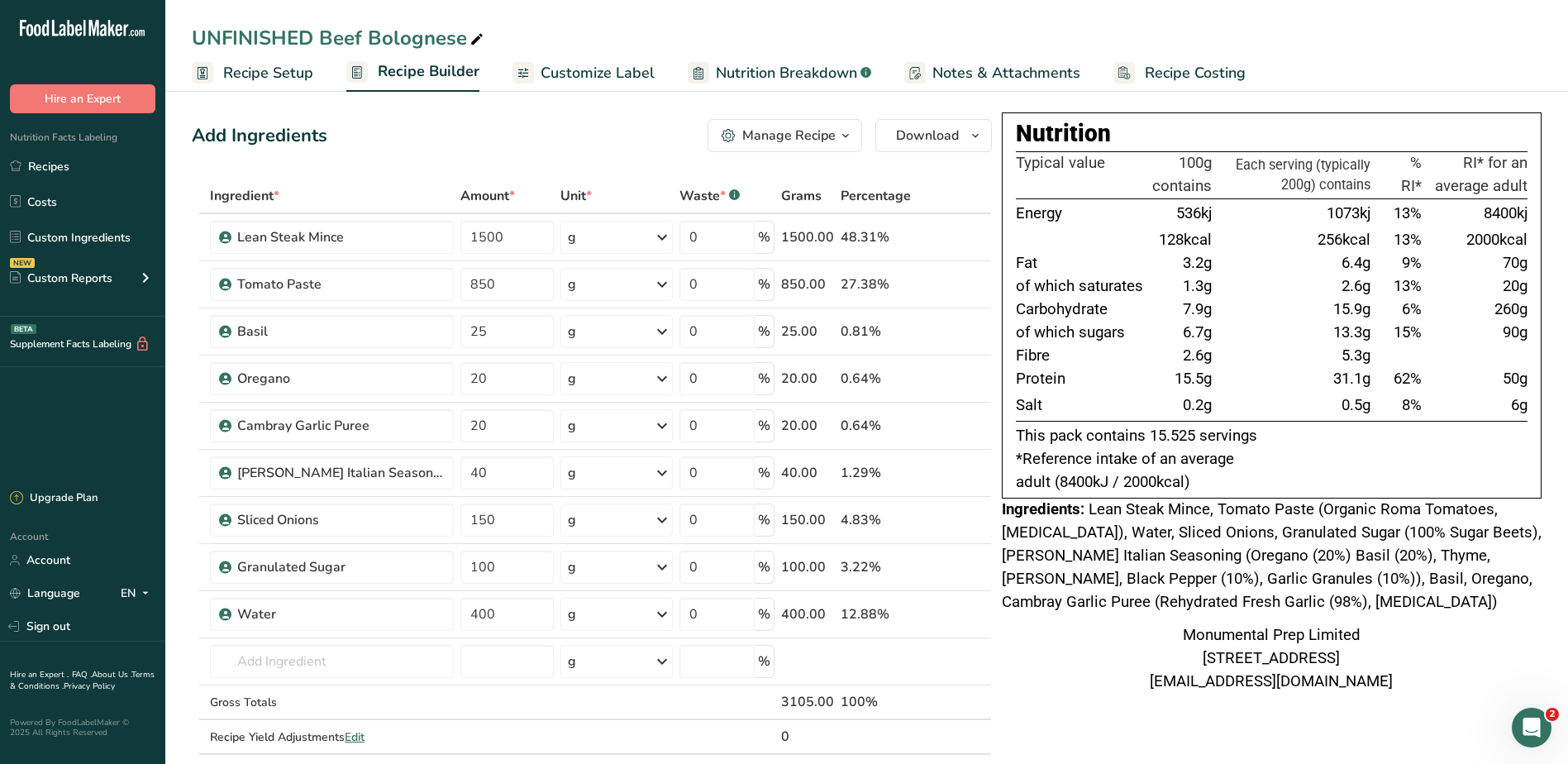
click at [319, 36] on div "UNFINISHED Beef Bolognese" at bounding box center [339, 37] width 295 height 30
click at [319, 36] on input "UNFINISHED Beef Bolognese" at bounding box center [866, 37] width 1349 height 30
type input "Beef Bolognese"
click at [1196, 330] on span "6.7g" at bounding box center [1197, 332] width 29 height 19
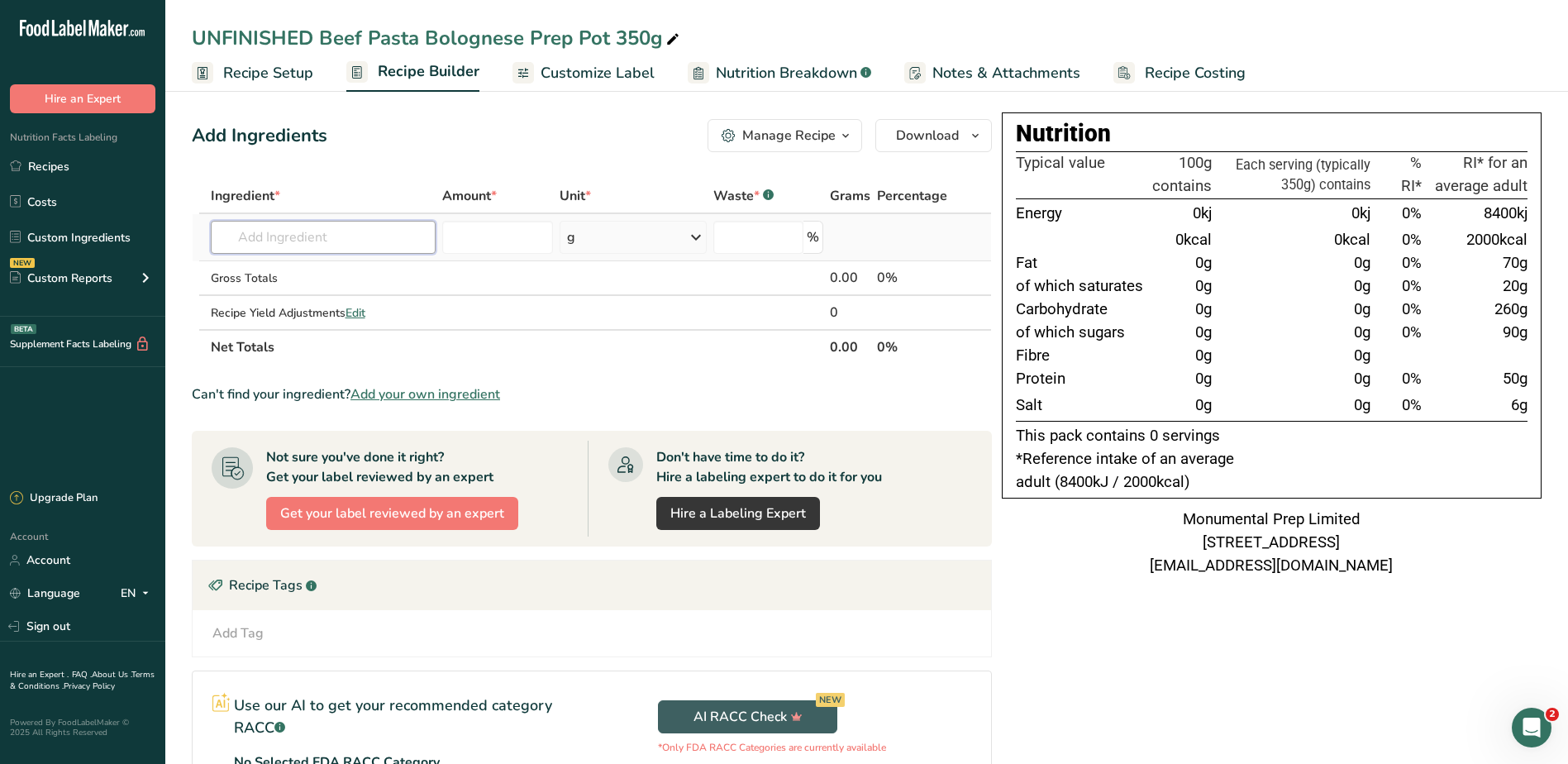
click at [346, 244] on input "text" at bounding box center [323, 237] width 226 height 33
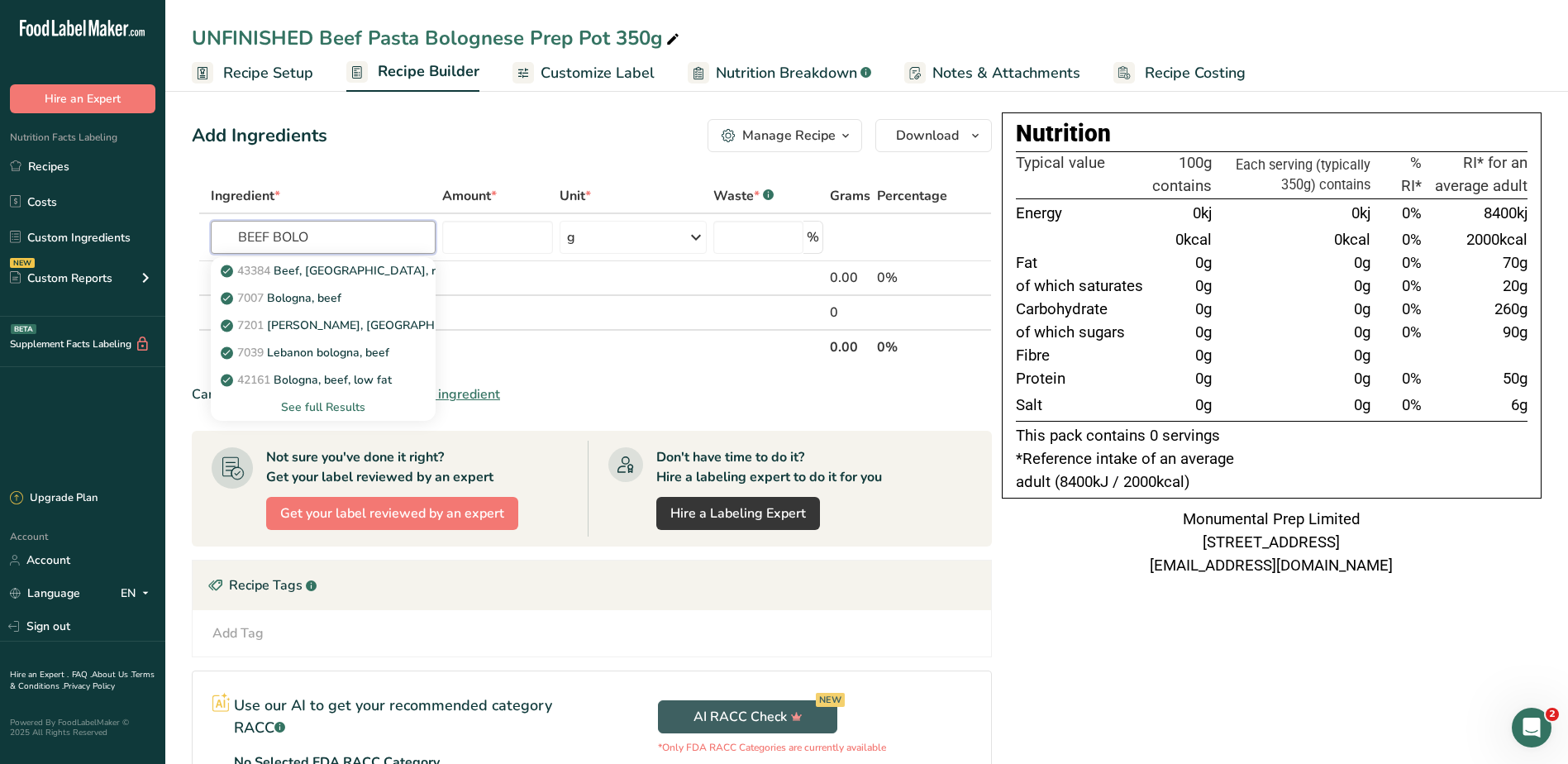
type input "BEEF BOLO"
click at [389, 170] on div "Add Ingredients Manage Recipe Delete Recipe Duplicate Recipe Scale Recipe Save …" at bounding box center [596, 517] width 810 height 810
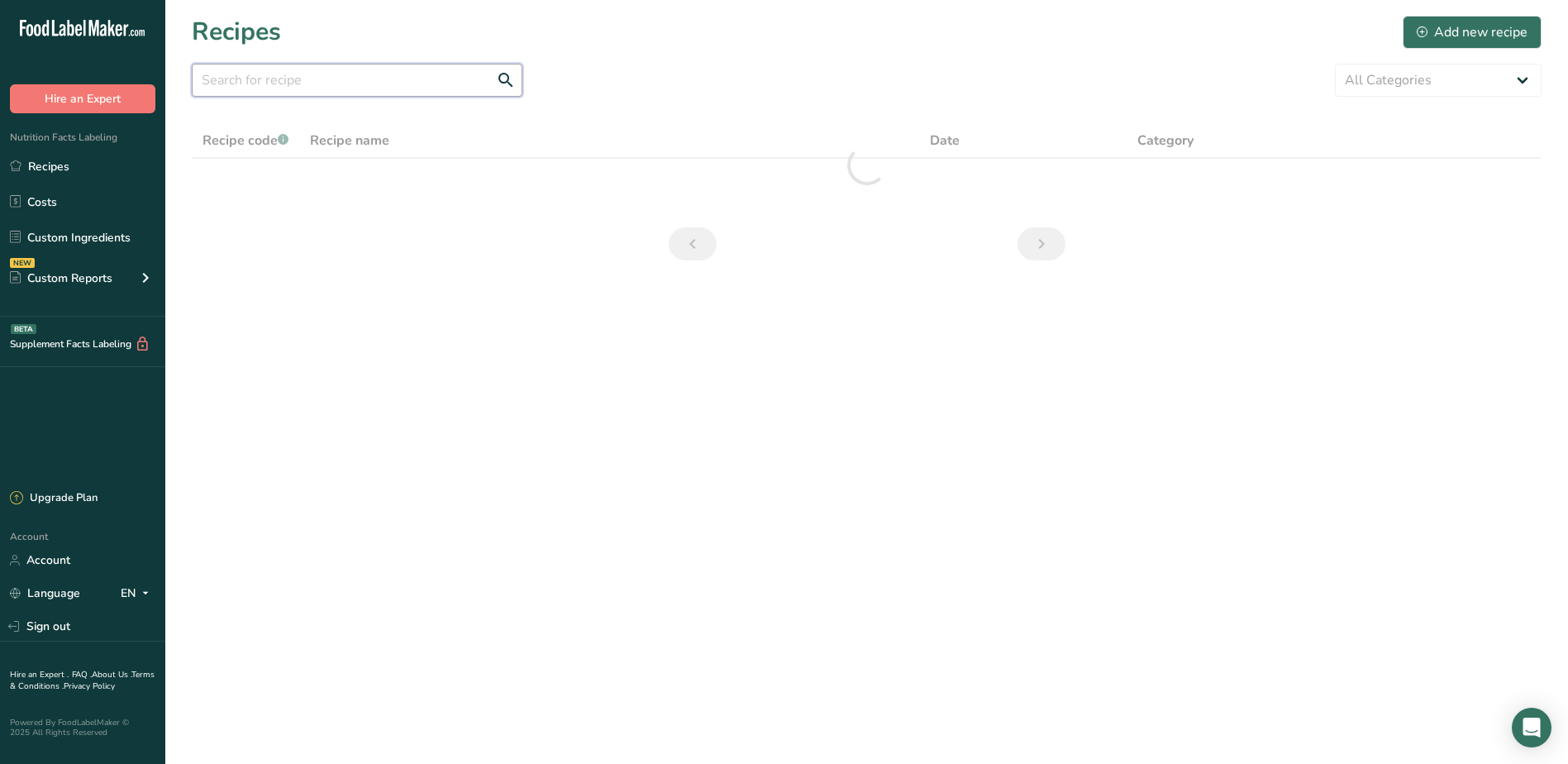
click at [284, 89] on input "text" at bounding box center [357, 79] width 330 height 33
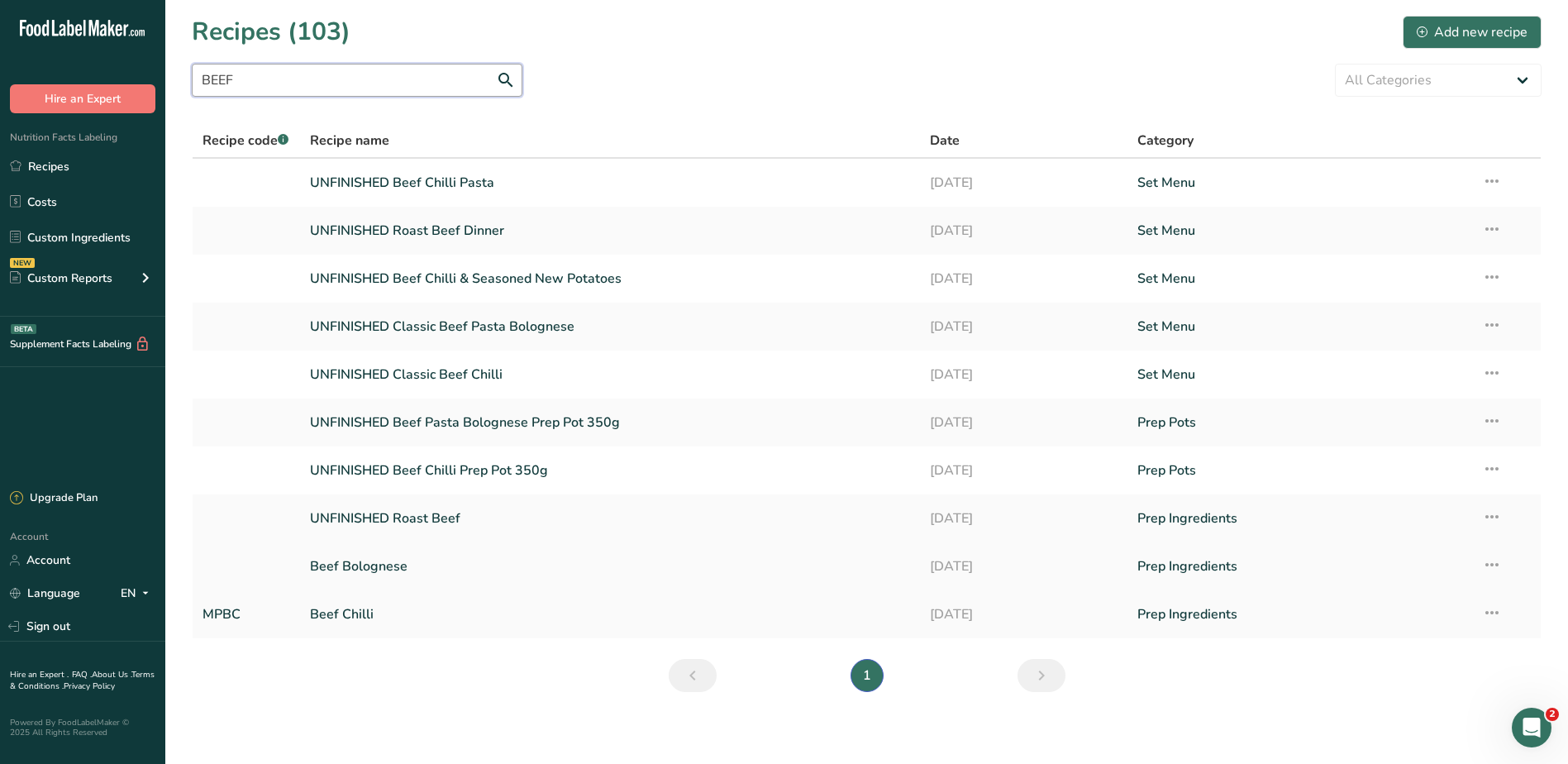
type input "BEEF"
click at [1485, 564] on icon at bounding box center [1491, 564] width 19 height 30
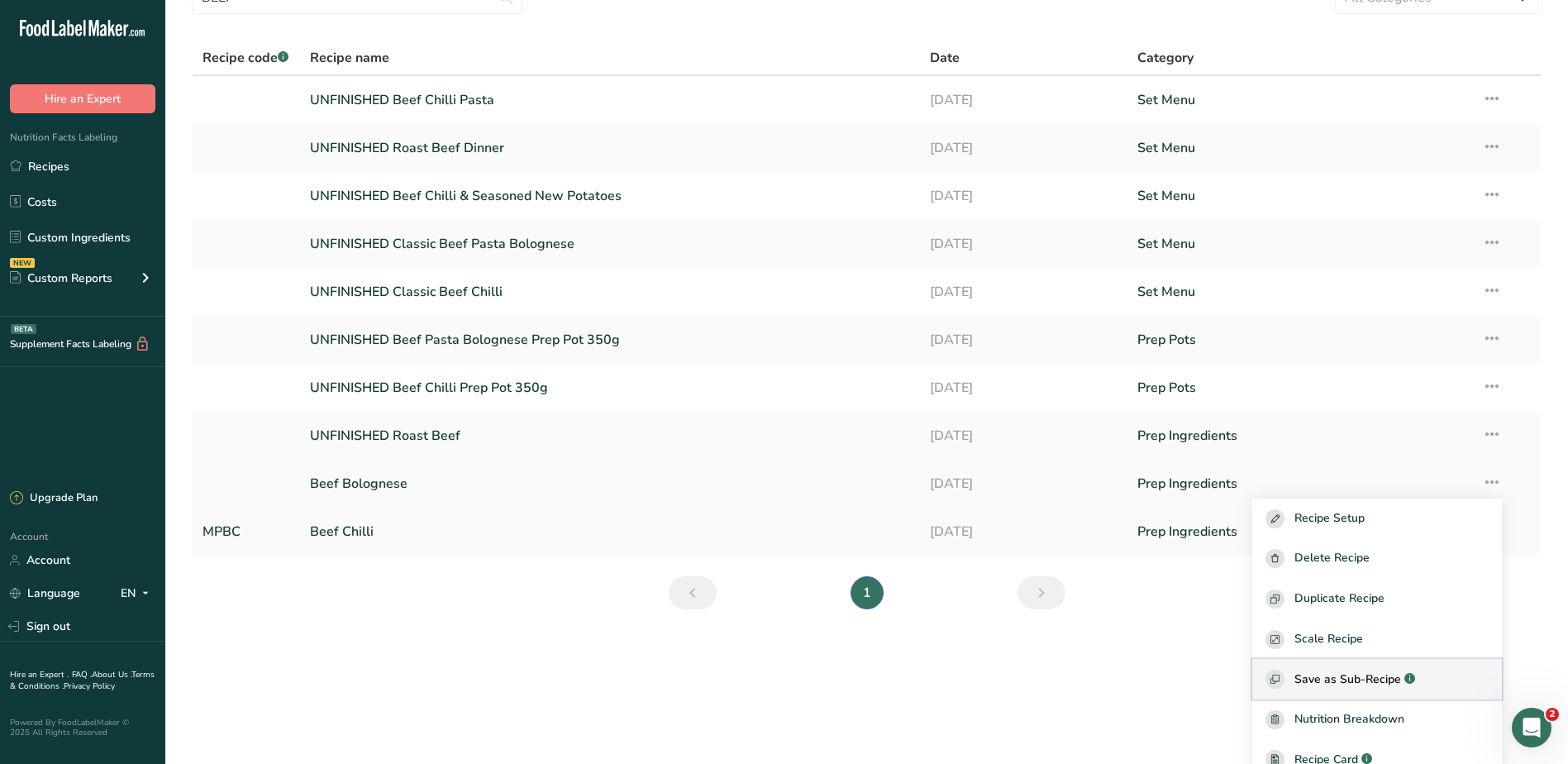
click at [1369, 674] on span "Save as Sub-Recipe" at bounding box center [1348, 679] width 106 height 18
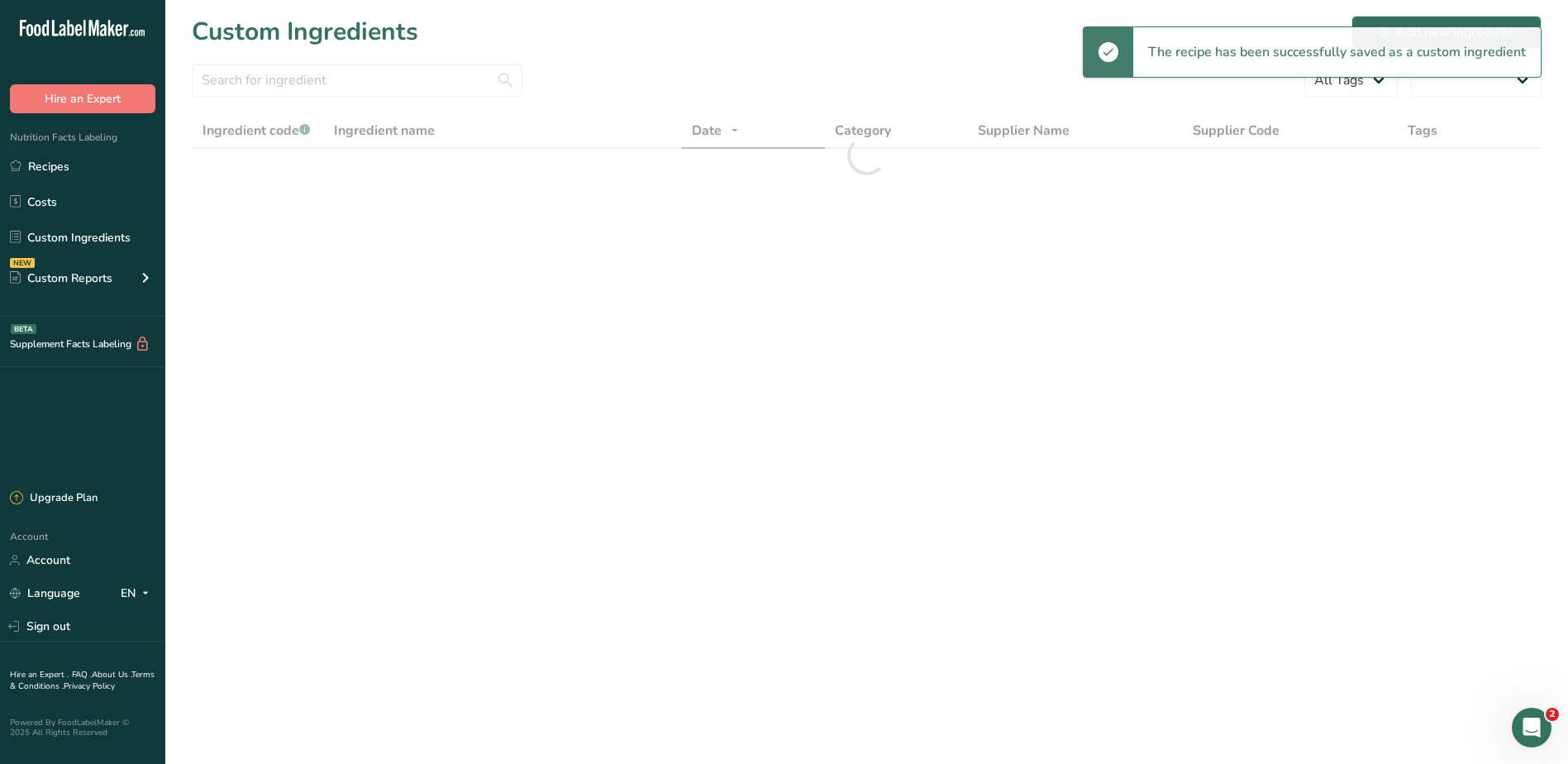
select select "30"
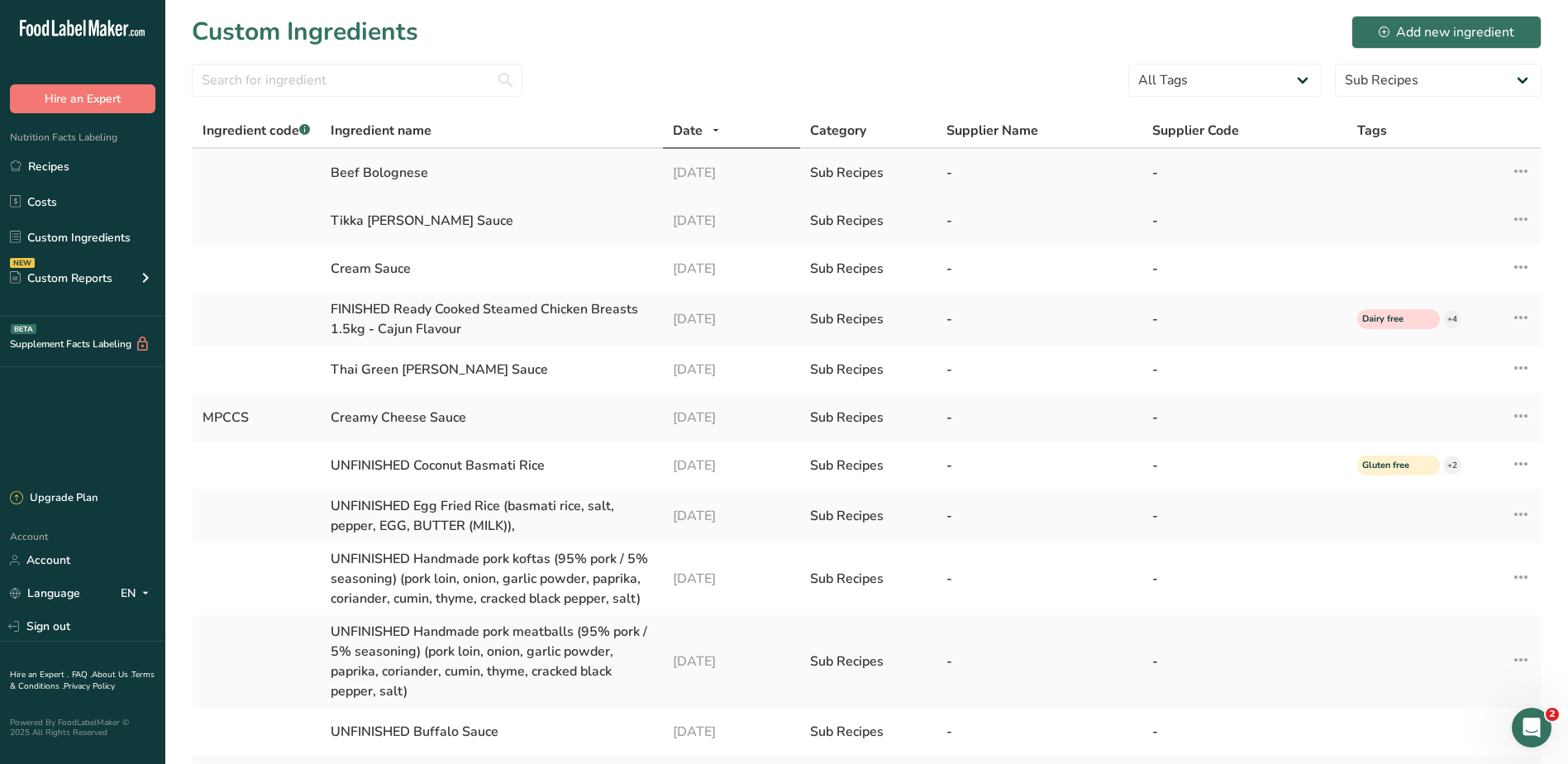
drag, startPoint x: 1521, startPoint y: 170, endPoint x: 1503, endPoint y: 168, distance: 18.1
click at [1521, 170] on icon at bounding box center [1520, 171] width 19 height 30
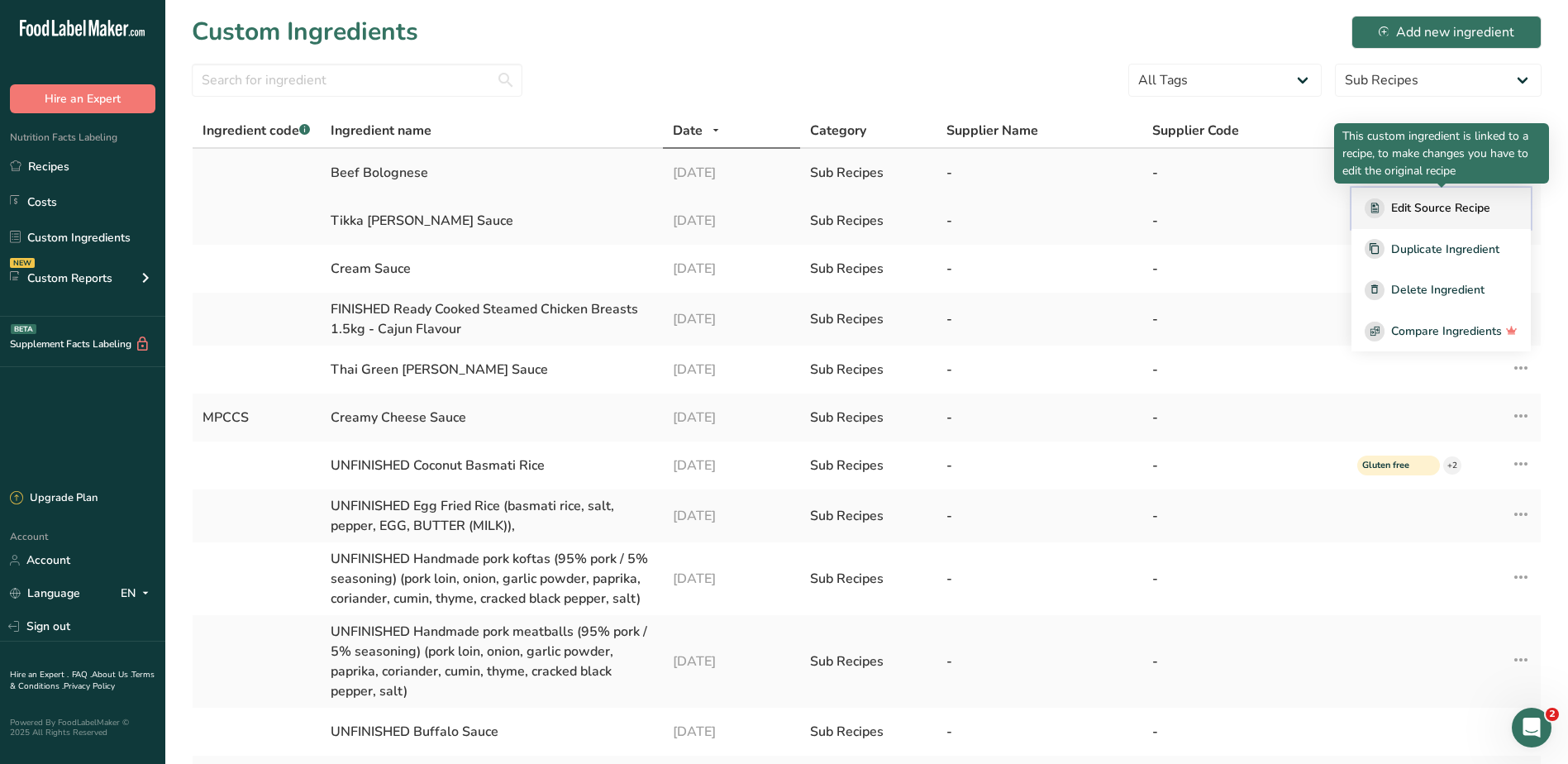
click at [1381, 217] on icon "button" at bounding box center [1375, 208] width 19 height 19
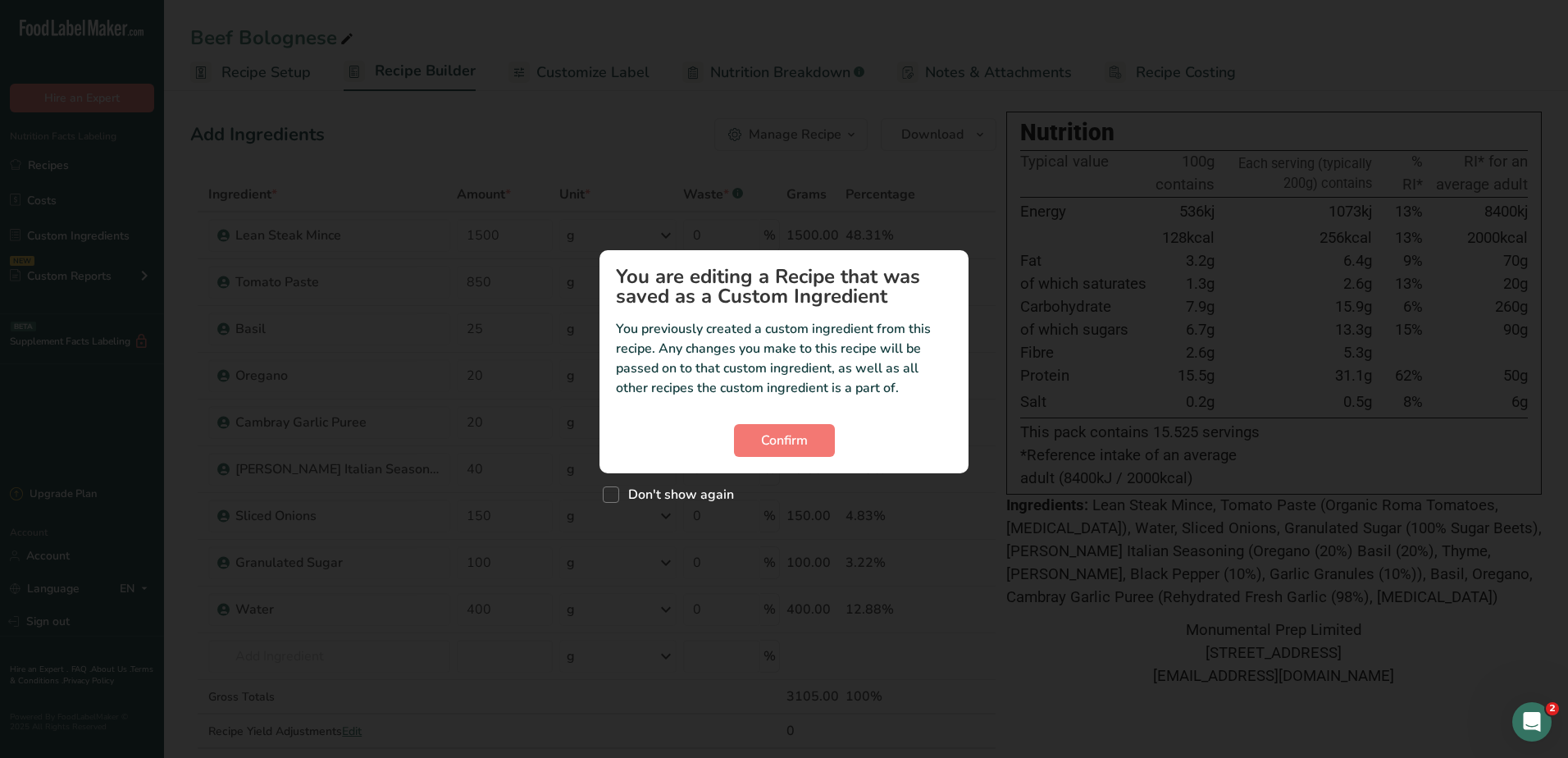
click at [782, 459] on section "You are editing a Recipe that was saved as a Custom Ingredient You previously c…" at bounding box center [784, 361] width 369 height 223
click at [779, 450] on button "Confirm" at bounding box center [784, 440] width 101 height 33
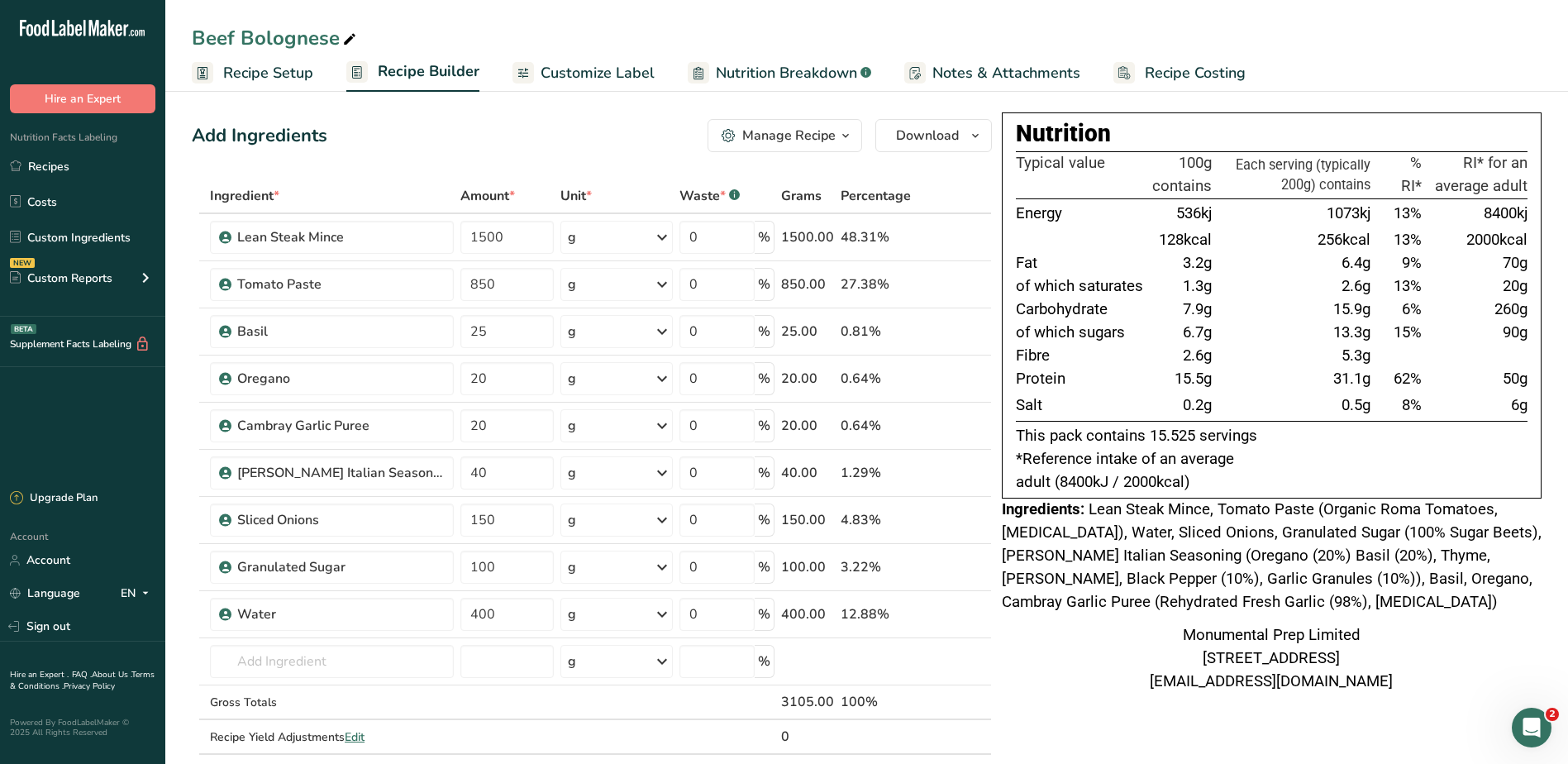
click at [477, 147] on div "Add Ingredients Manage Recipe Delete Recipe Duplicate Recipe Scale Recipe Save …" at bounding box center [591, 135] width 800 height 33
click at [502, 156] on div "Add Ingredients Manage Recipe Delete Recipe Duplicate Recipe Scale Recipe Save …" at bounding box center [596, 729] width 810 height 1234
drag, startPoint x: 525, startPoint y: 285, endPoint x: 411, endPoint y: 284, distance: 114.0
click at [411, 284] on tr "Tomato Paste 850 g Weight Units g kg mg See more Volume Units l Volume units re…" at bounding box center [591, 285] width 798 height 47
click at [528, 157] on div "Add Ingredients Manage Recipe Delete Recipe Duplicate Recipe Scale Recipe Save …" at bounding box center [596, 729] width 810 height 1234
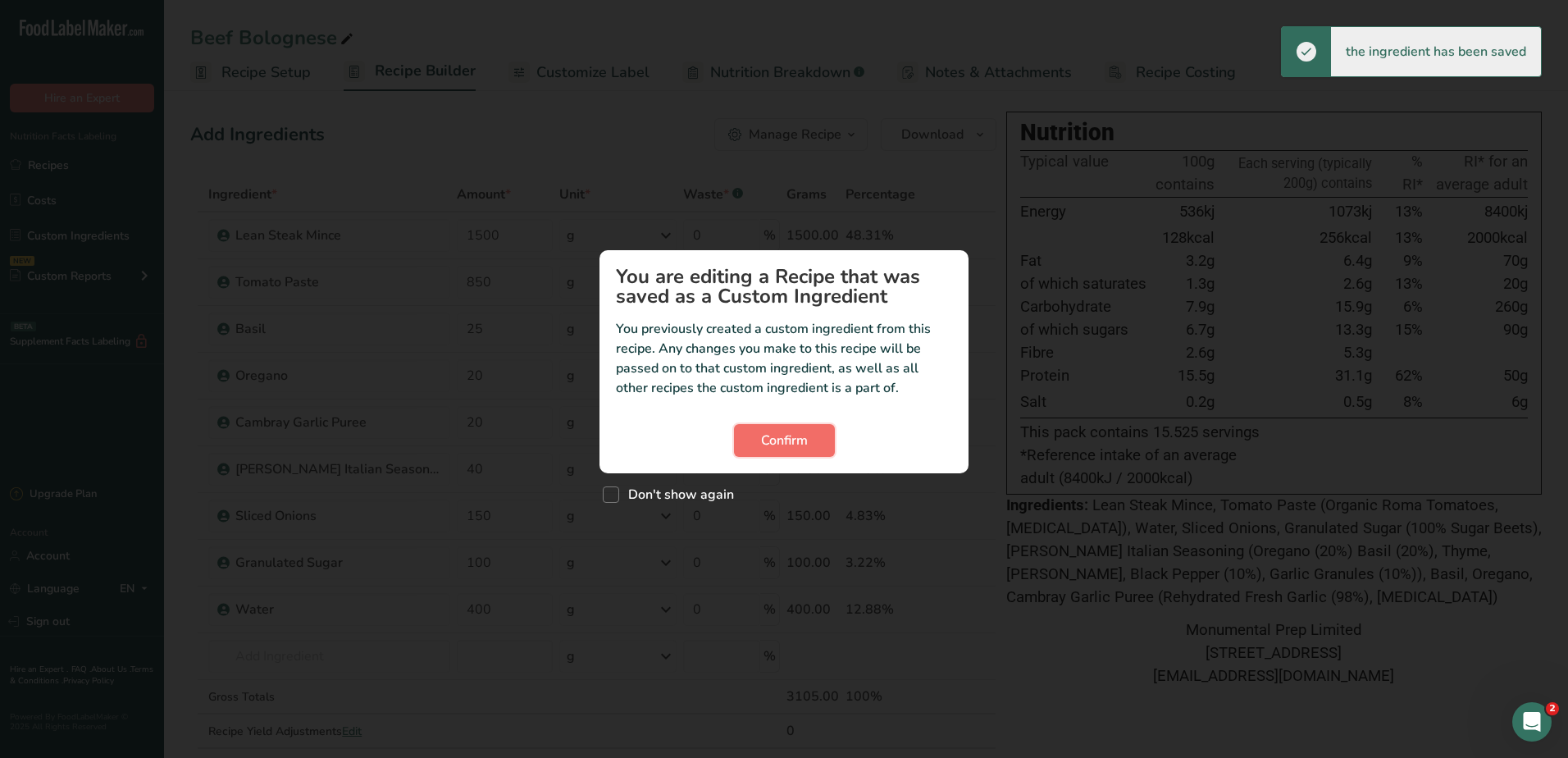
click at [780, 442] on span "Confirm" at bounding box center [785, 440] width 47 height 19
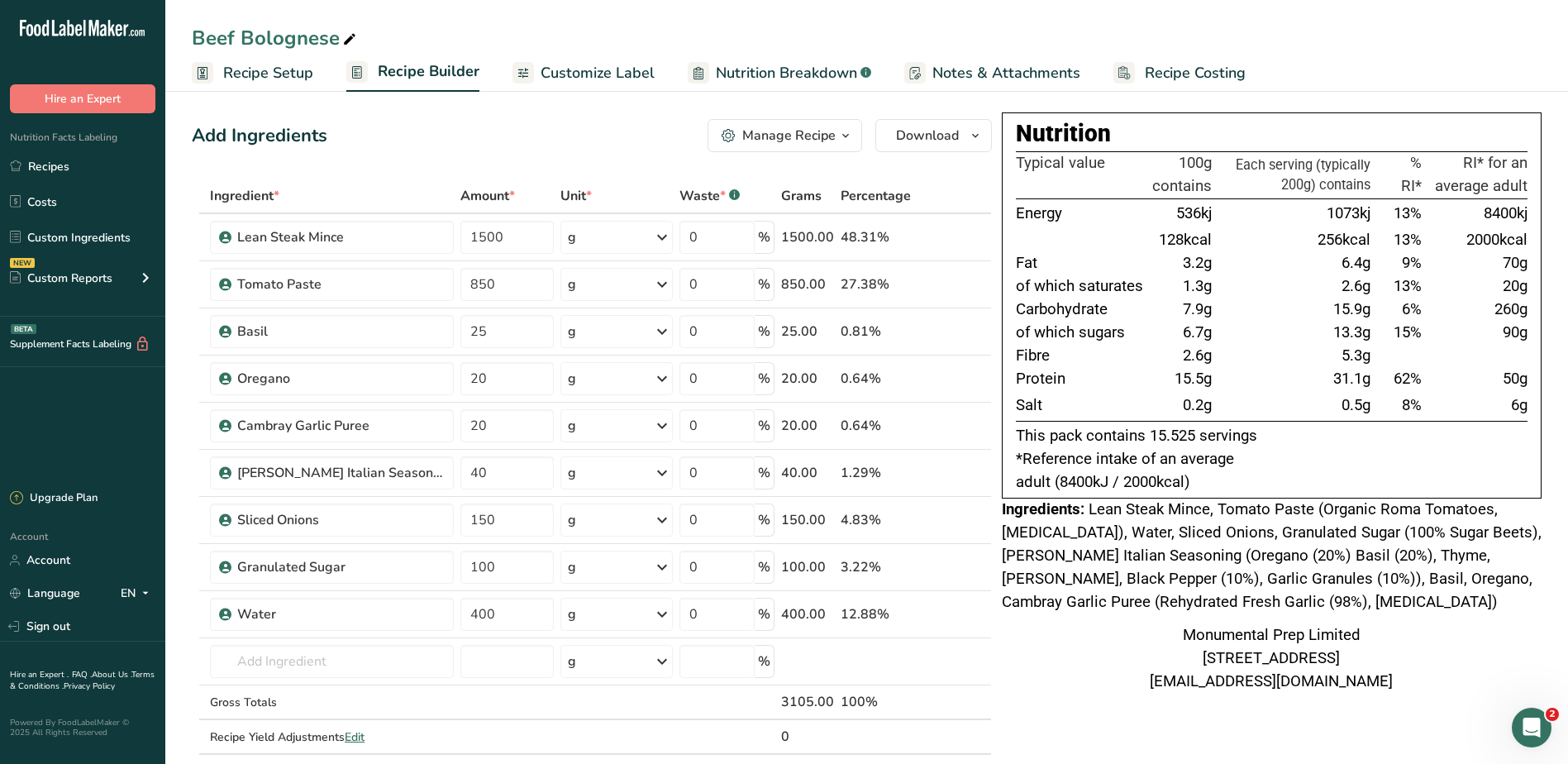
drag, startPoint x: 1355, startPoint y: 337, endPoint x: 1375, endPoint y: 420, distance: 85.4
click at [1375, 420] on tbody "Energy 536kj 1073kj 13% 8400kj 128kcal 256kcal 13% 2000kcal Fat 3.2g 6.4g 9% 70…" at bounding box center [1271, 309] width 511 height 222
click at [1065, 615] on div "Nutrition Typical value 100g contains Each serving (typically 200g) contains % …" at bounding box center [1271, 403] width 540 height 581
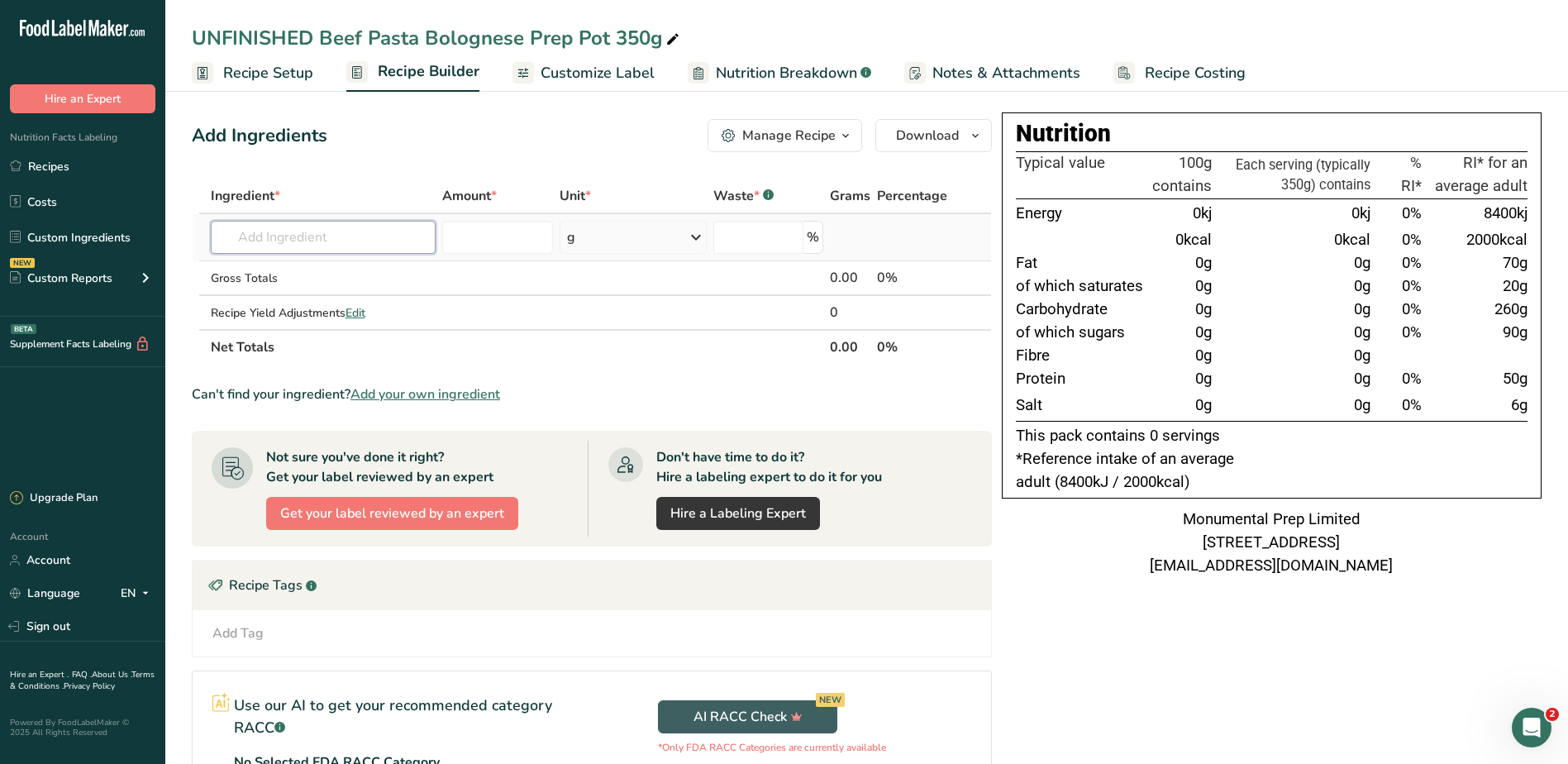
click at [308, 225] on input "text" at bounding box center [323, 237] width 226 height 33
type input "P"
type input "FUSILI"
click at [258, 275] on p "Fusilli Pasta" at bounding box center [263, 270] width 78 height 18
type input "Fusilli Pasta"
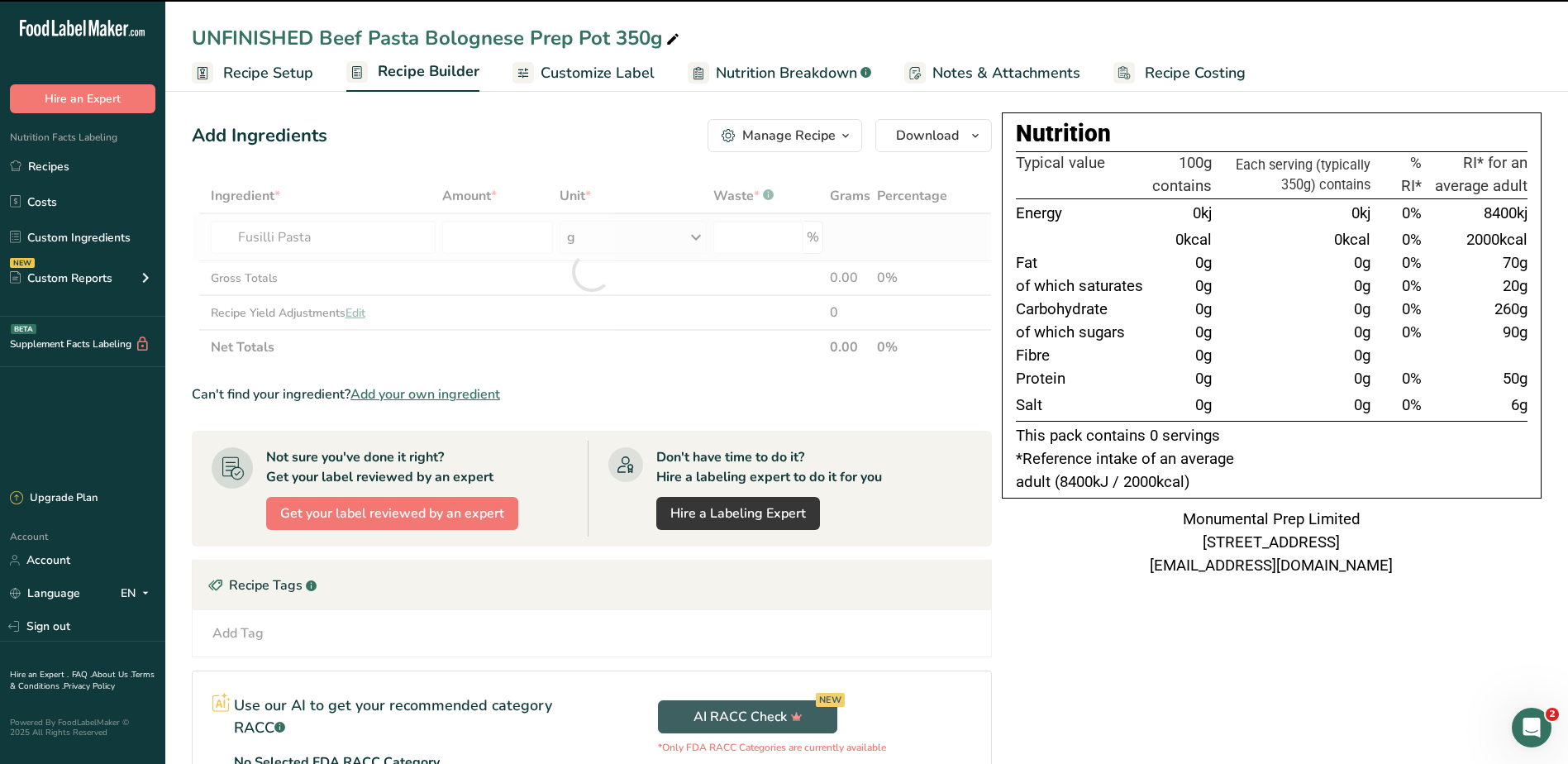
type input "0"
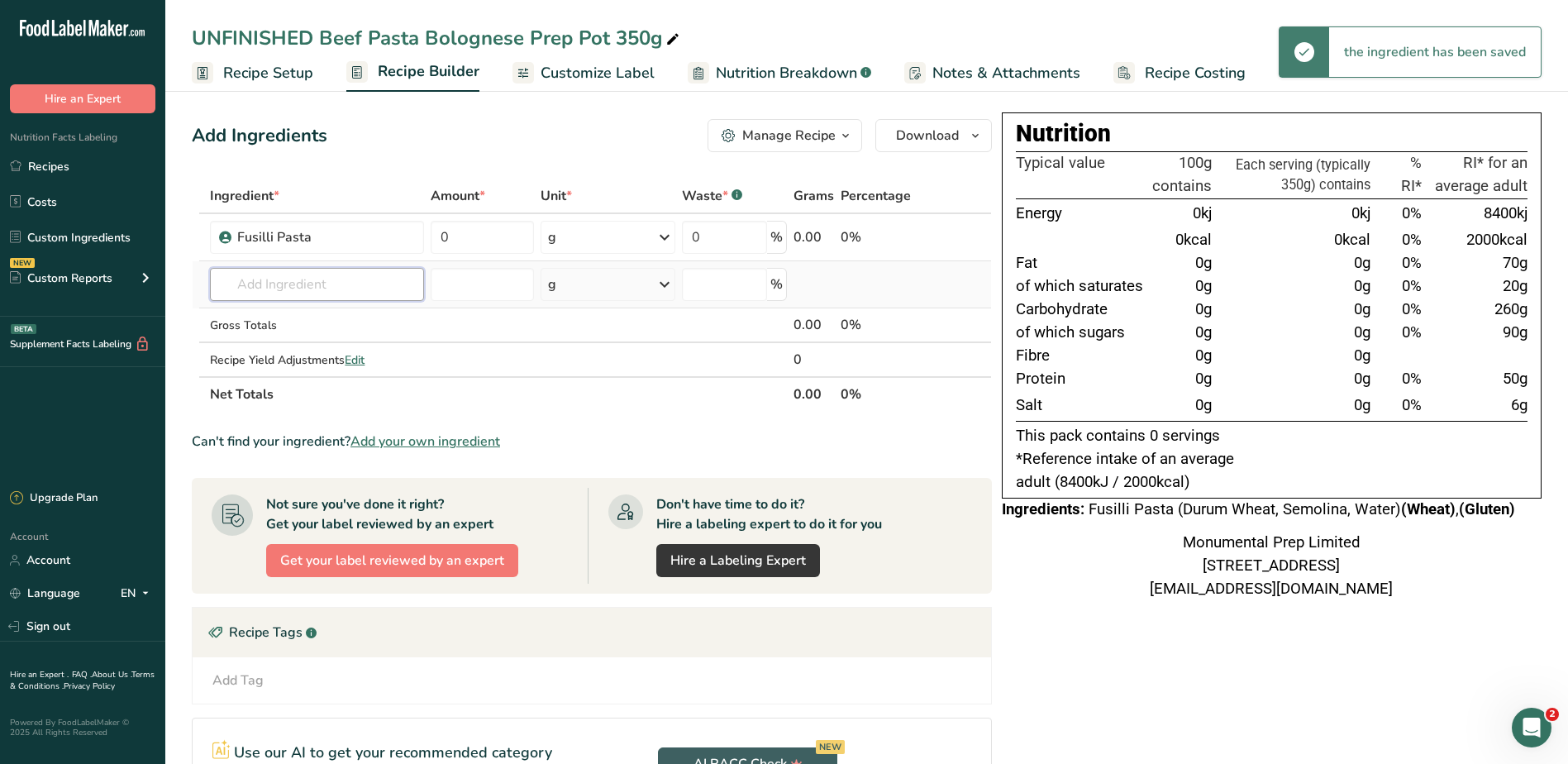
click at [276, 281] on input "text" at bounding box center [316, 284] width 213 height 33
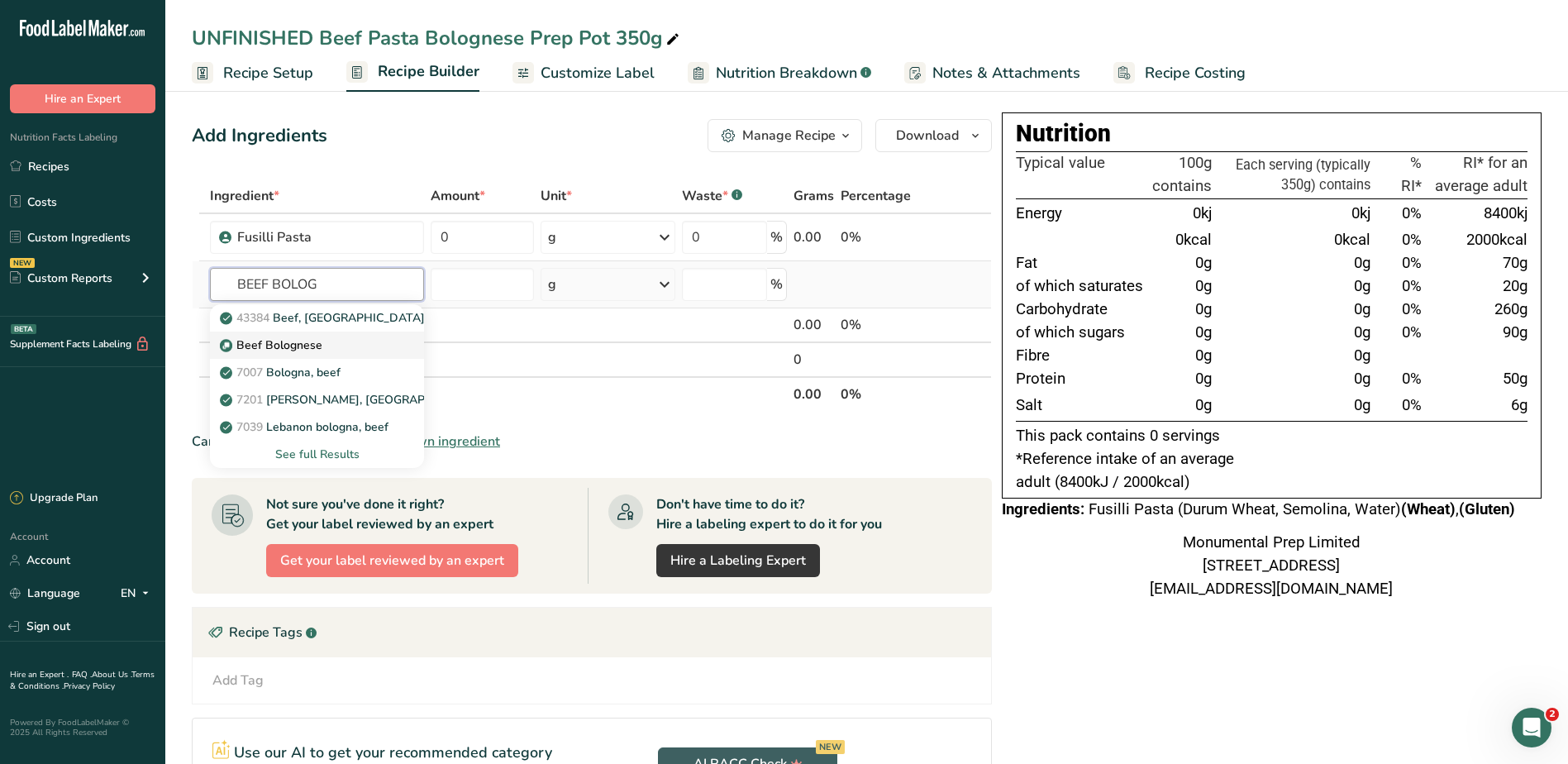
type input "BEEF BOLOG"
click at [264, 336] on link "Beef Bolognese" at bounding box center [316, 345] width 213 height 27
type input "Beef Bolognese"
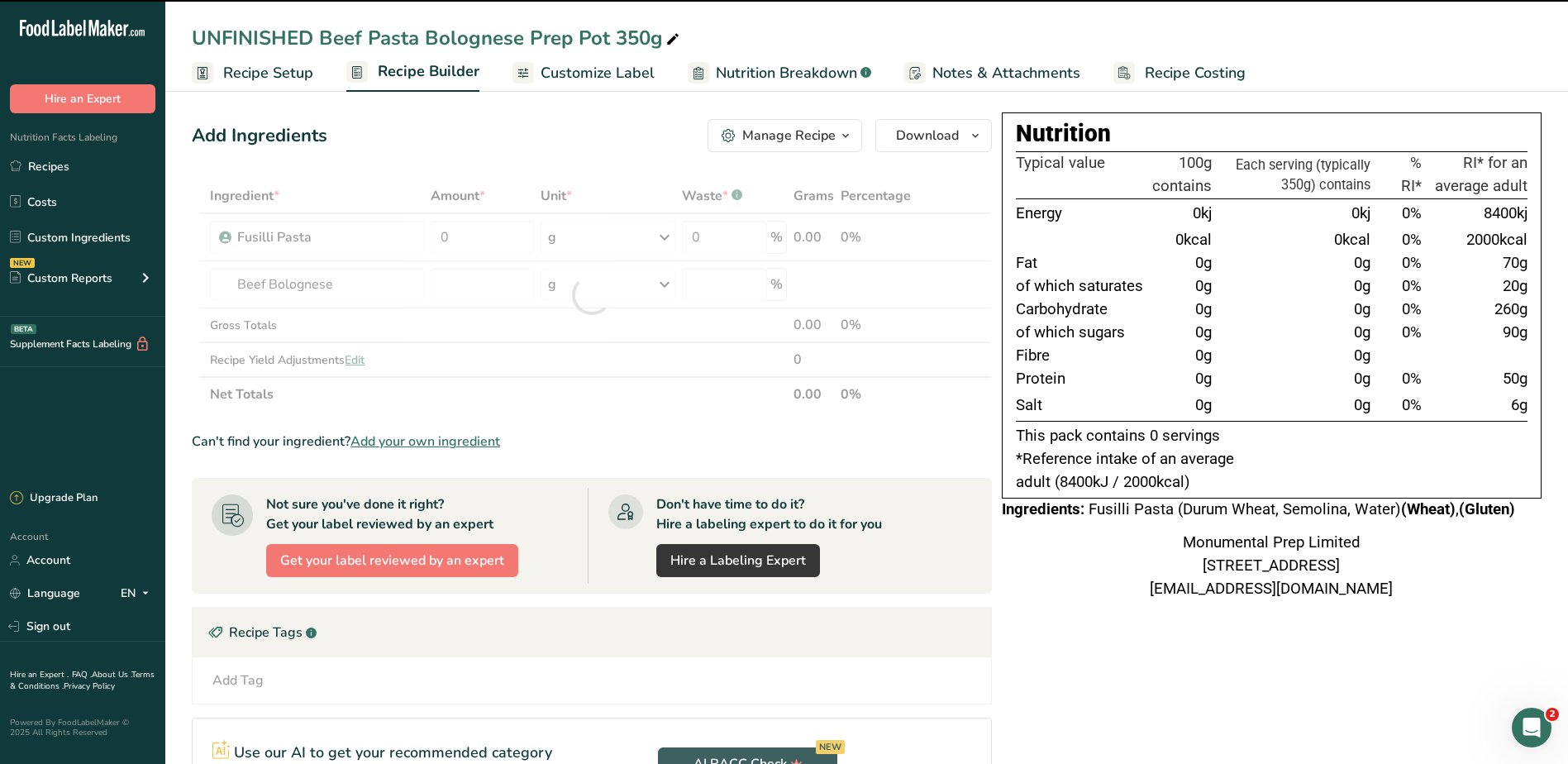
type input "0"
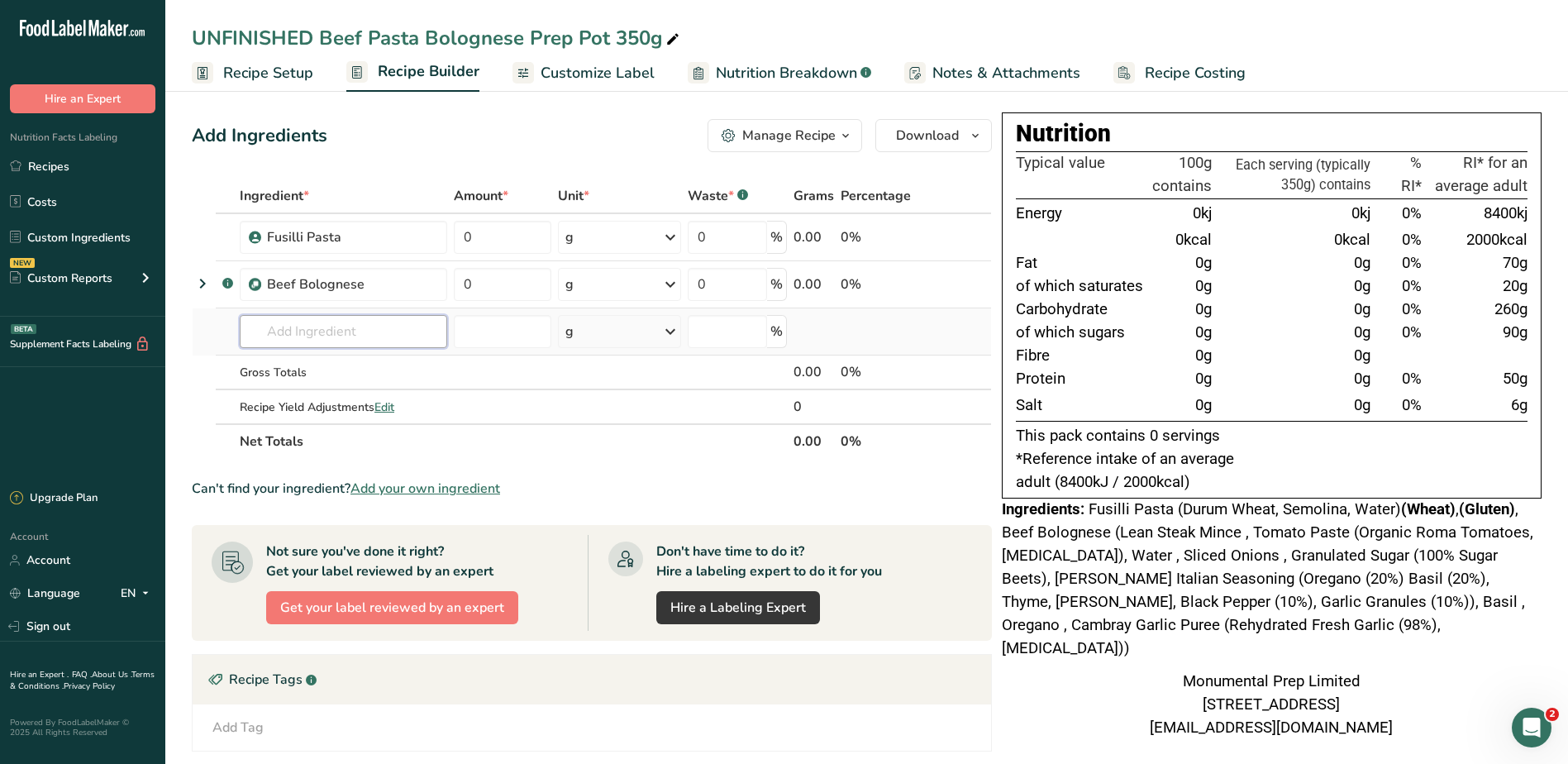
click at [346, 333] on input "text" at bounding box center [344, 331] width 208 height 33
drag, startPoint x: 499, startPoint y: 288, endPoint x: 457, endPoint y: 290, distance: 42.0
click at [457, 290] on input "0" at bounding box center [502, 284] width 97 height 33
click at [421, 330] on div "Ingredient * Amount * Unit * Waste * .a-a{fill:#347362;}.b-a{fill:#fff;} Grams …" at bounding box center [591, 319] width 800 height 281
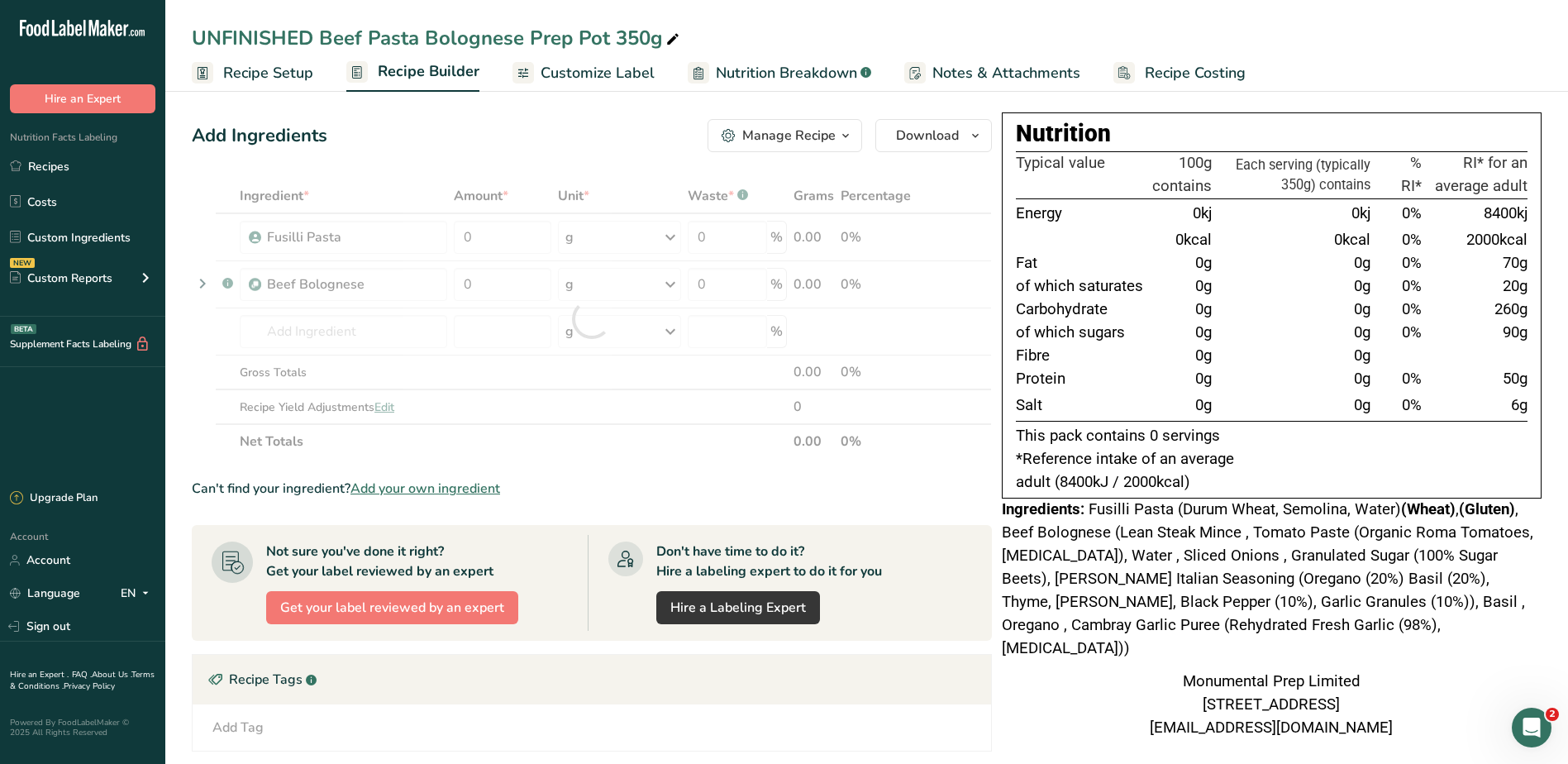
click at [494, 340] on div at bounding box center [591, 319] width 800 height 281
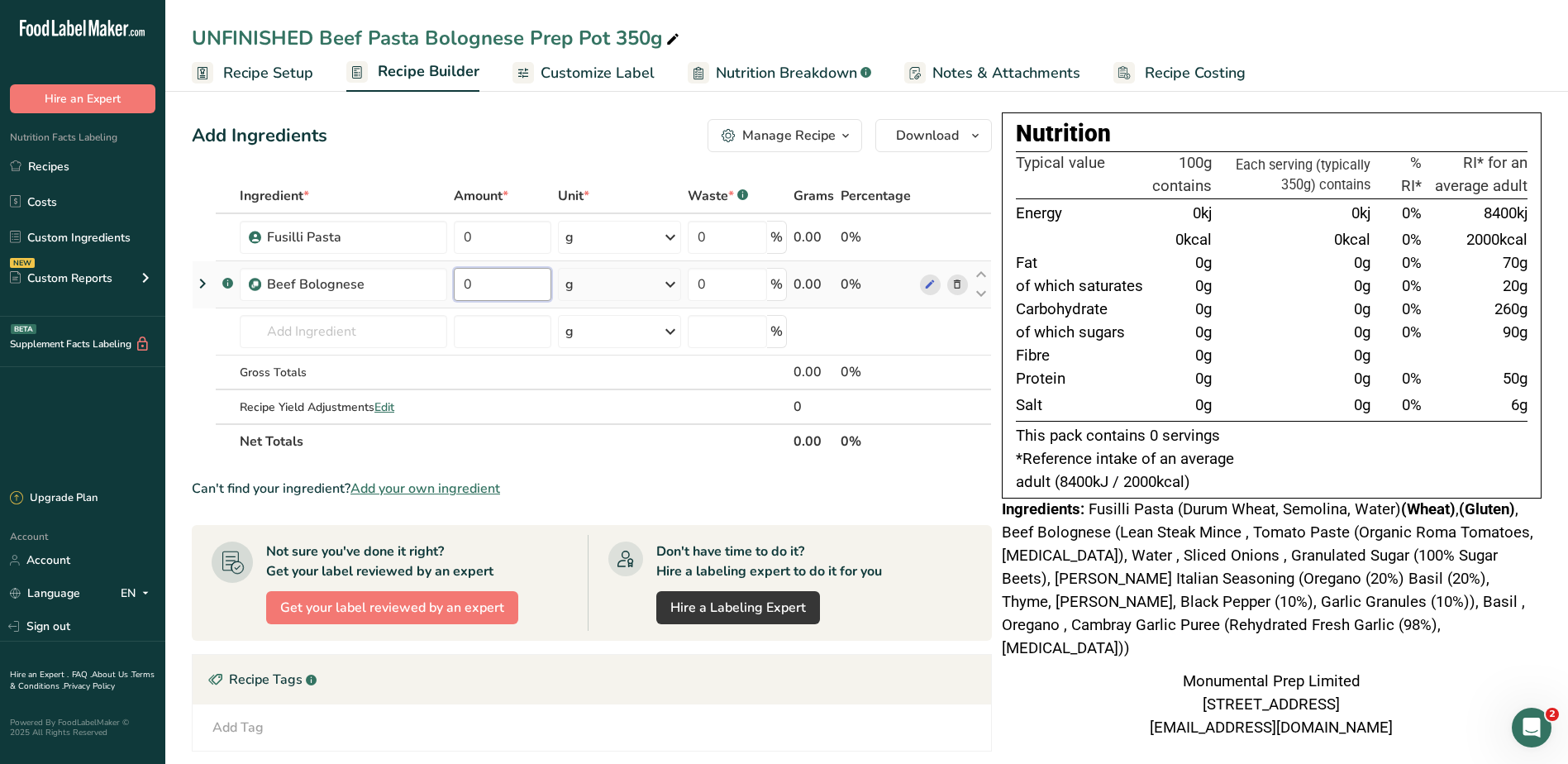
drag, startPoint x: 499, startPoint y: 287, endPoint x: 449, endPoint y: 283, distance: 50.2
click at [452, 284] on td "0" at bounding box center [502, 285] width 104 height 47
type input "220"
click at [330, 323] on div "Ingredient * Amount * Unit * Waste * .a-a{fill:#347362;}.b-a{fill:#fff;} Grams …" at bounding box center [591, 319] width 800 height 281
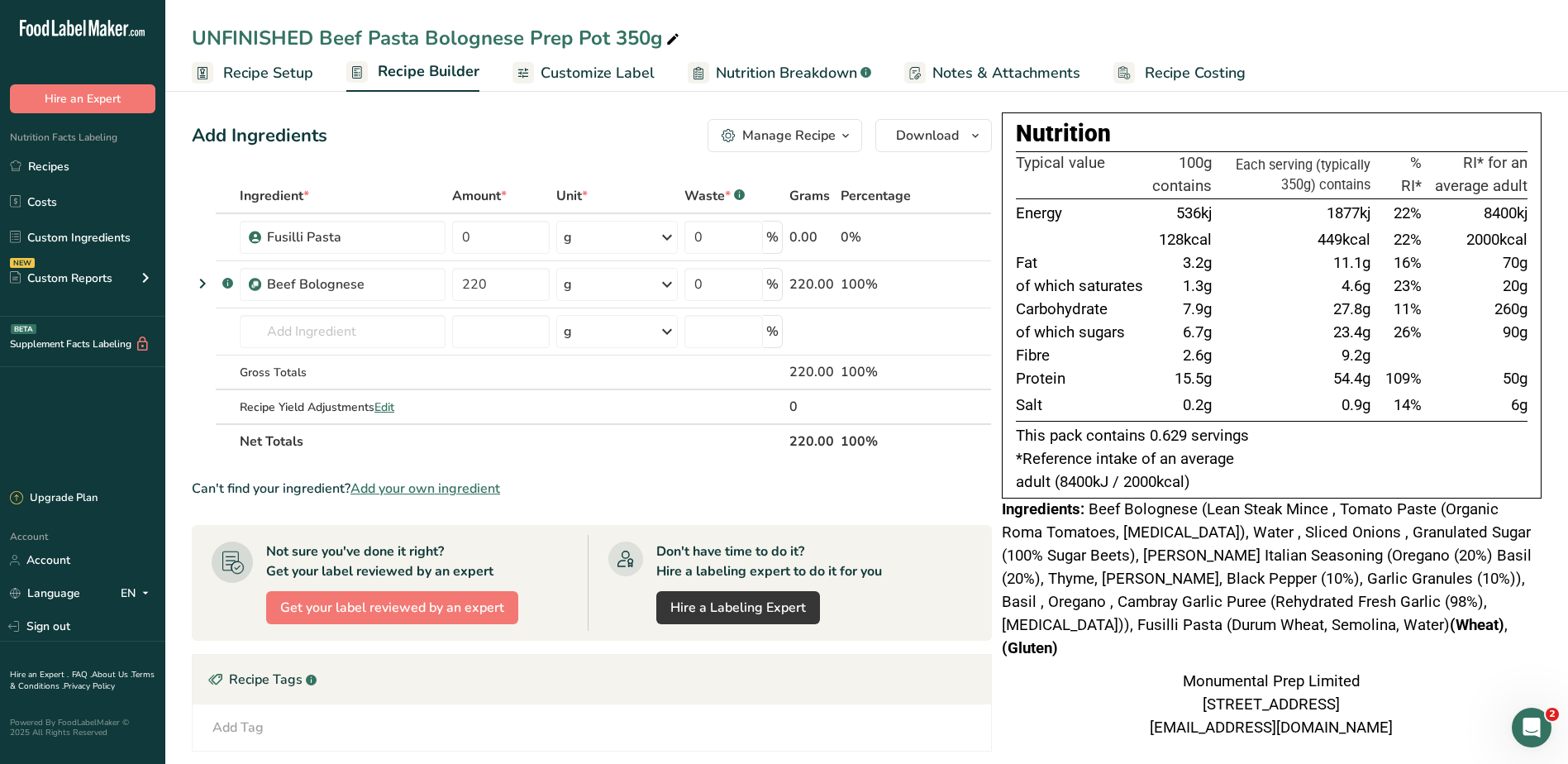
drag, startPoint x: 1316, startPoint y: 217, endPoint x: 1355, endPoint y: 448, distance: 234.3
click at [1355, 448] on div "Nutrition Typical value 100g contains Each serving (typically 350g) contains % …" at bounding box center [1271, 305] width 540 height 386
drag, startPoint x: 472, startPoint y: 237, endPoint x: 420, endPoint y: 237, distance: 52.0
click at [421, 237] on tr "Fusilli Pasta 0 g Weight Units g kg mg See more Volume Units l Volume units req…" at bounding box center [591, 237] width 798 height 47
type input "110"
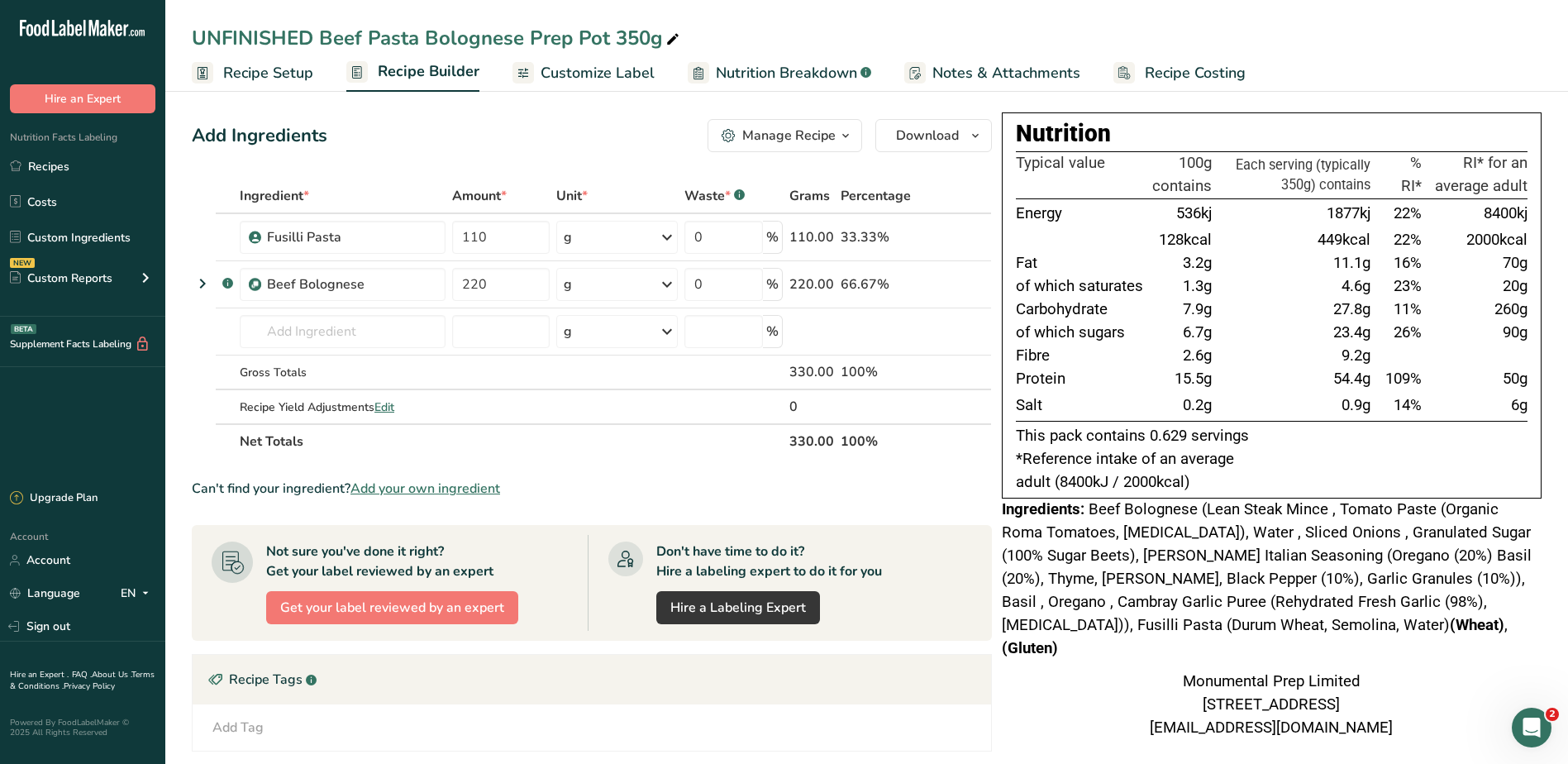
click at [457, 158] on div "Add Ingredients Manage Recipe Delete Recipe Duplicate Recipe Scale Recipe Save …" at bounding box center [596, 565] width 810 height 904
drag, startPoint x: 1313, startPoint y: 211, endPoint x: 1331, endPoint y: 435, distance: 224.7
click at [1331, 435] on div "Nutrition Typical value 100g contains Each serving (typically 350g) contains % …" at bounding box center [1271, 305] width 540 height 386
click at [318, 41] on div "UNFINISHED Beef Pasta Bolognese Prep Pot 350g" at bounding box center [437, 37] width 491 height 30
click at [319, 35] on input "UNFINISHED Beef Pasta Bolognese Prep Pot 350g" at bounding box center [866, 37] width 1349 height 30
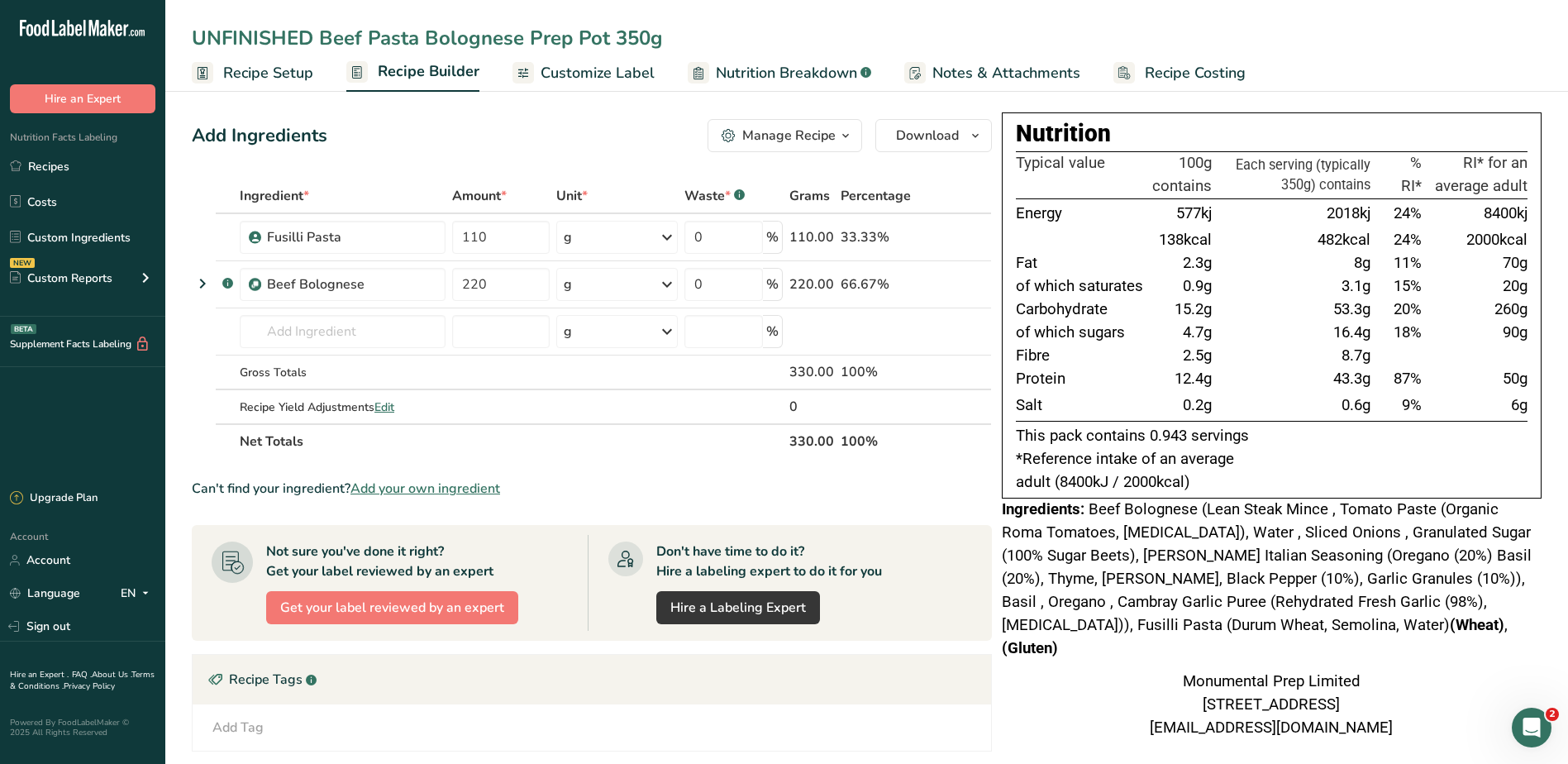
drag, startPoint x: 321, startPoint y: 38, endPoint x: 112, endPoint y: 20, distance: 209.8
click at [114, 24] on div ".a-20{fill:#fff;} Hire an Expert Nutrition Facts Labeling Recipes Costs Custom …" at bounding box center [784, 521] width 1568 height 1043
click at [756, 26] on input "Beef Pasta Bolognese Prep Pot 350g" at bounding box center [866, 37] width 1349 height 30
type input "Beef Pasta Bolognese Prep Pot 350g"
click at [1083, 543] on div "Ingredients: Beef Bolognese (Lean Steak Mince , Tomato Paste (Organic Roma Toma…" at bounding box center [1271, 580] width 540 height 162
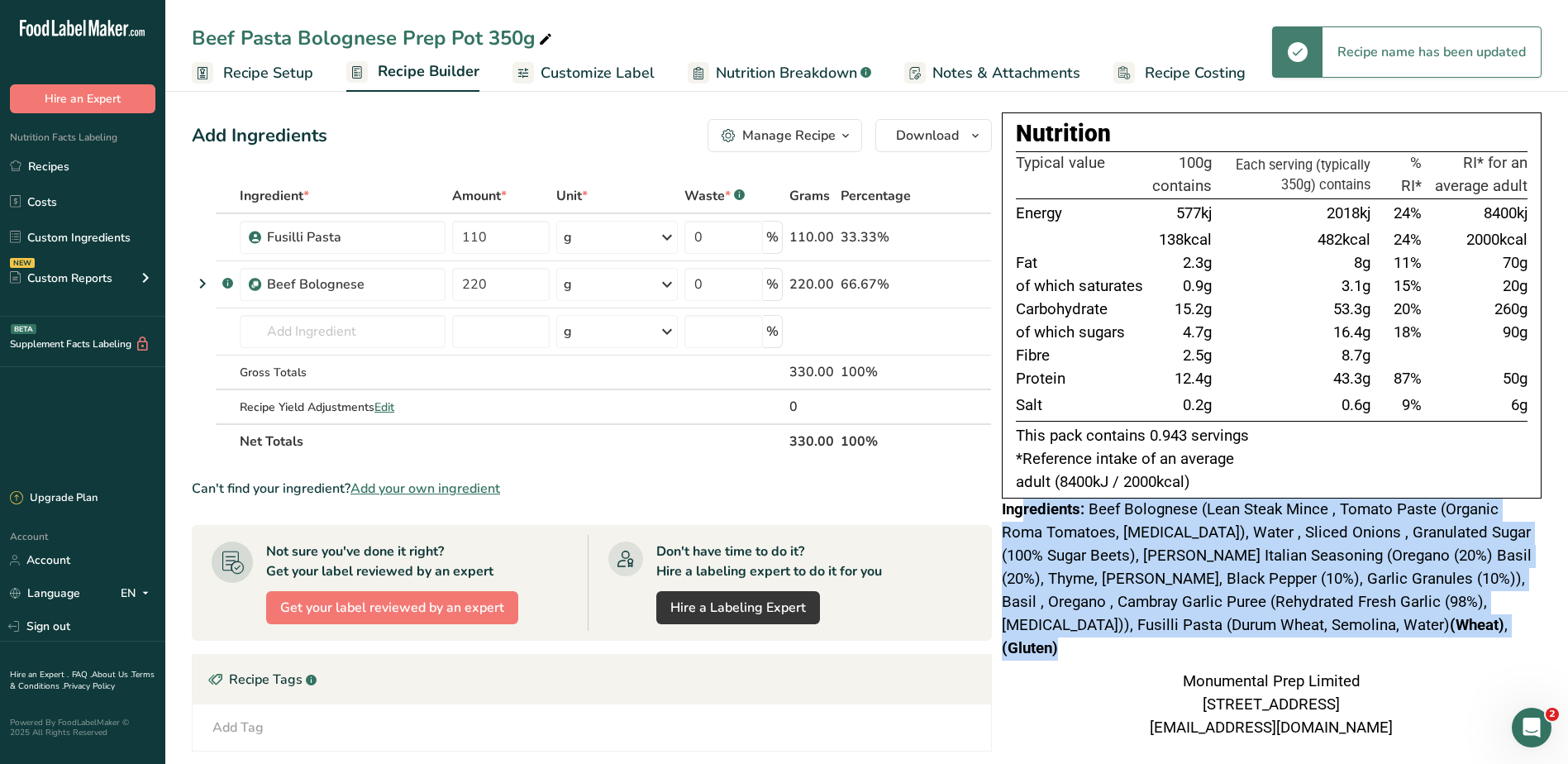
drag, startPoint x: 1396, startPoint y: 626, endPoint x: 1021, endPoint y: 504, distance: 394.3
click at [1021, 504] on div "Ingredients: Beef Bolognese (Lean Steak Mince , Tomato Paste (Organic Roma Toma…" at bounding box center [1271, 580] width 540 height 162
drag, startPoint x: 1021, startPoint y: 504, endPoint x: 1109, endPoint y: 597, distance: 128.0
click at [1109, 597] on span "Beef Bolognese (Lean Steak Mince , Tomato Paste (Organic Roma Tomatoes, [MEDICA…" at bounding box center [1266, 579] width 530 height 157
click at [555, 77] on span "Customize Label" at bounding box center [597, 73] width 114 height 22
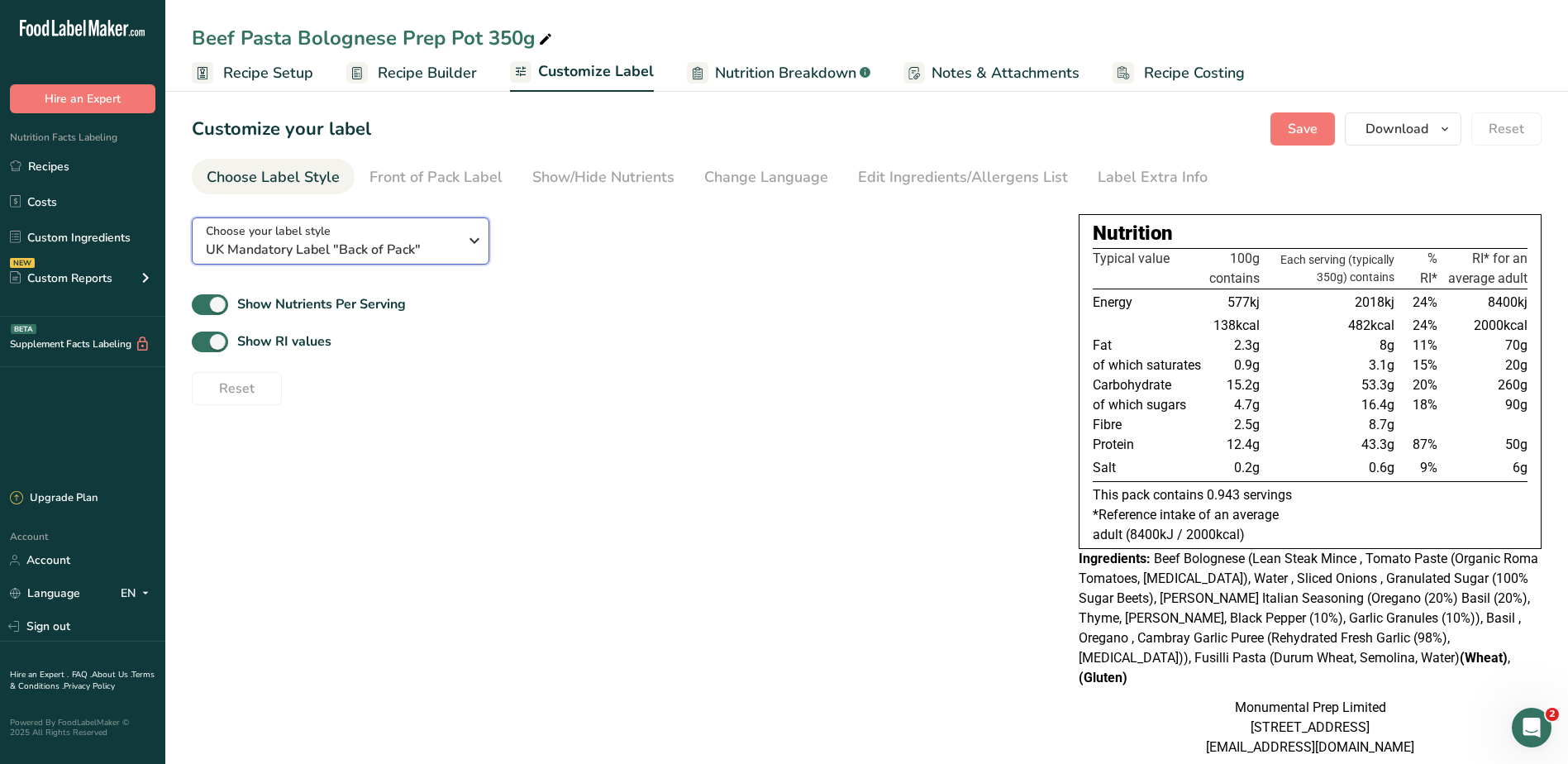
click at [428, 243] on span "UK Mandatory Label "Back of Pack"" at bounding box center [332, 249] width 252 height 19
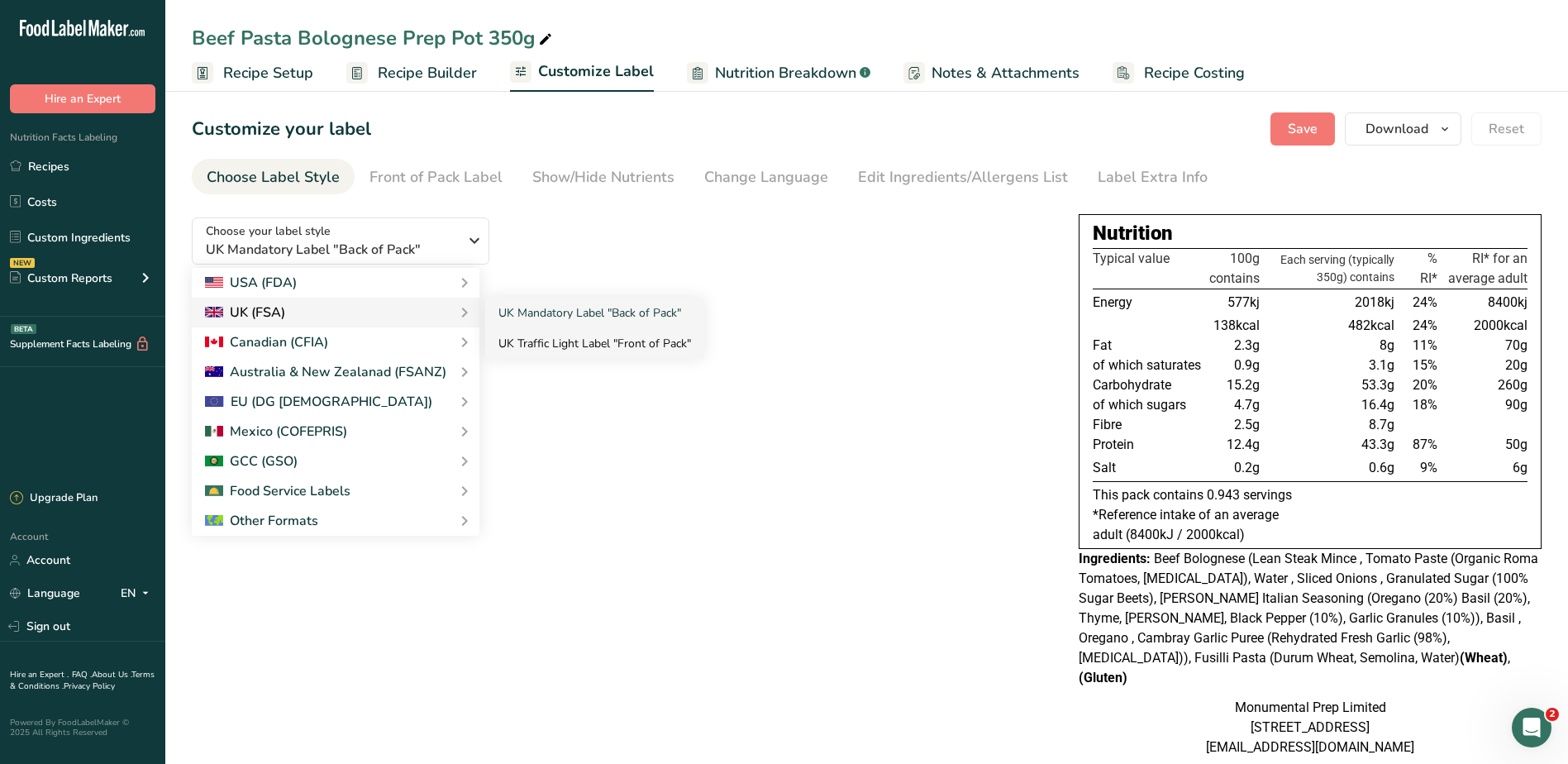
click at [518, 342] on link "UK Traffic Light Label "Front of Pack"" at bounding box center [594, 343] width 219 height 30
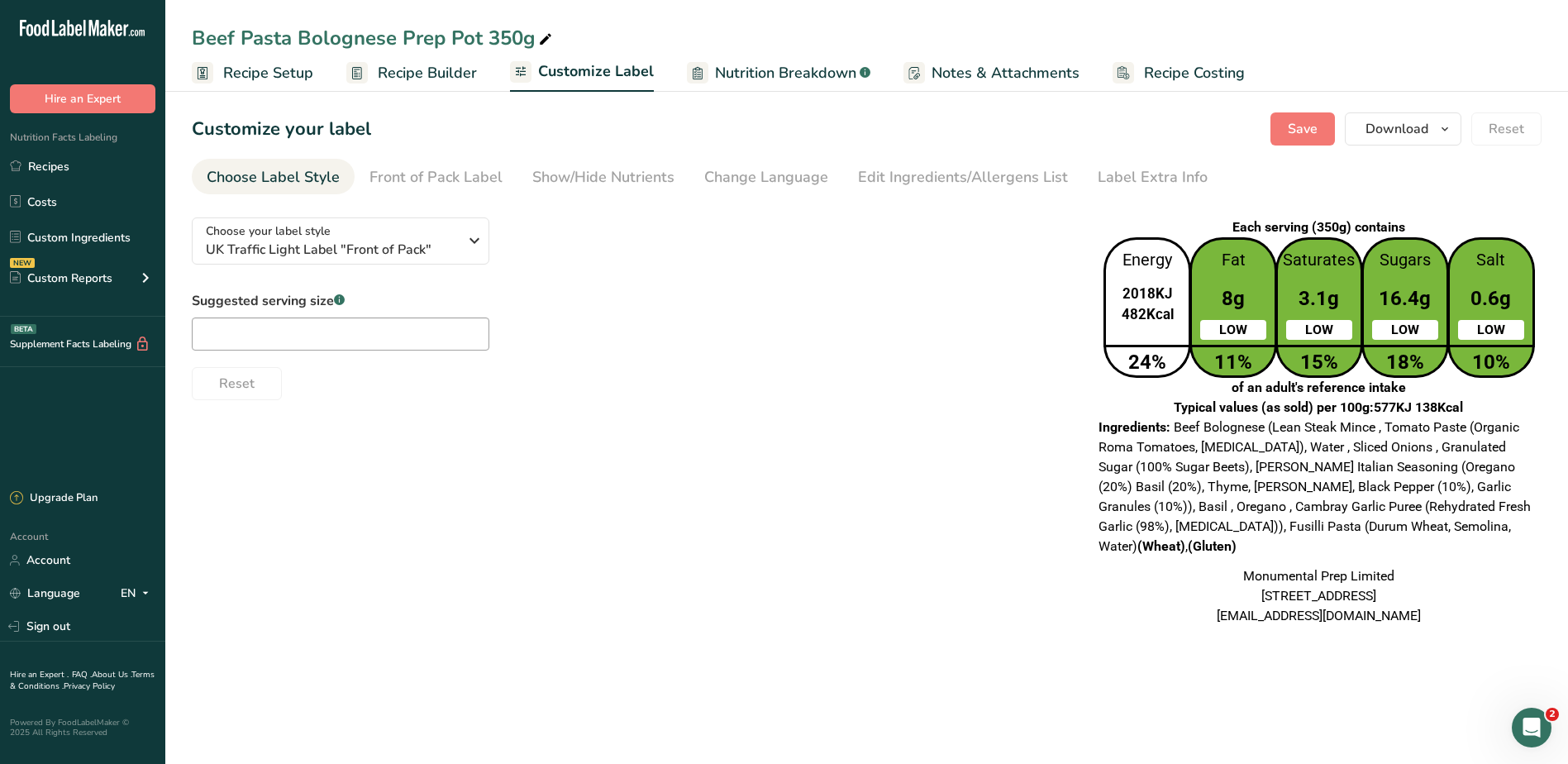
drag, startPoint x: 1089, startPoint y: 249, endPoint x: 1168, endPoint y: 357, distance: 133.8
click at [1168, 357] on div "Choose your label style UK Traffic Light Label "Front of Pack" USA (FDA) Standa…" at bounding box center [866, 422] width 1349 height 435
drag, startPoint x: 1168, startPoint y: 357, endPoint x: 1157, endPoint y: 381, distance: 26.4
click at [1168, 359] on p "24%" at bounding box center [1147, 362] width 83 height 30
click at [1164, 361] on p "24%" at bounding box center [1147, 362] width 83 height 30
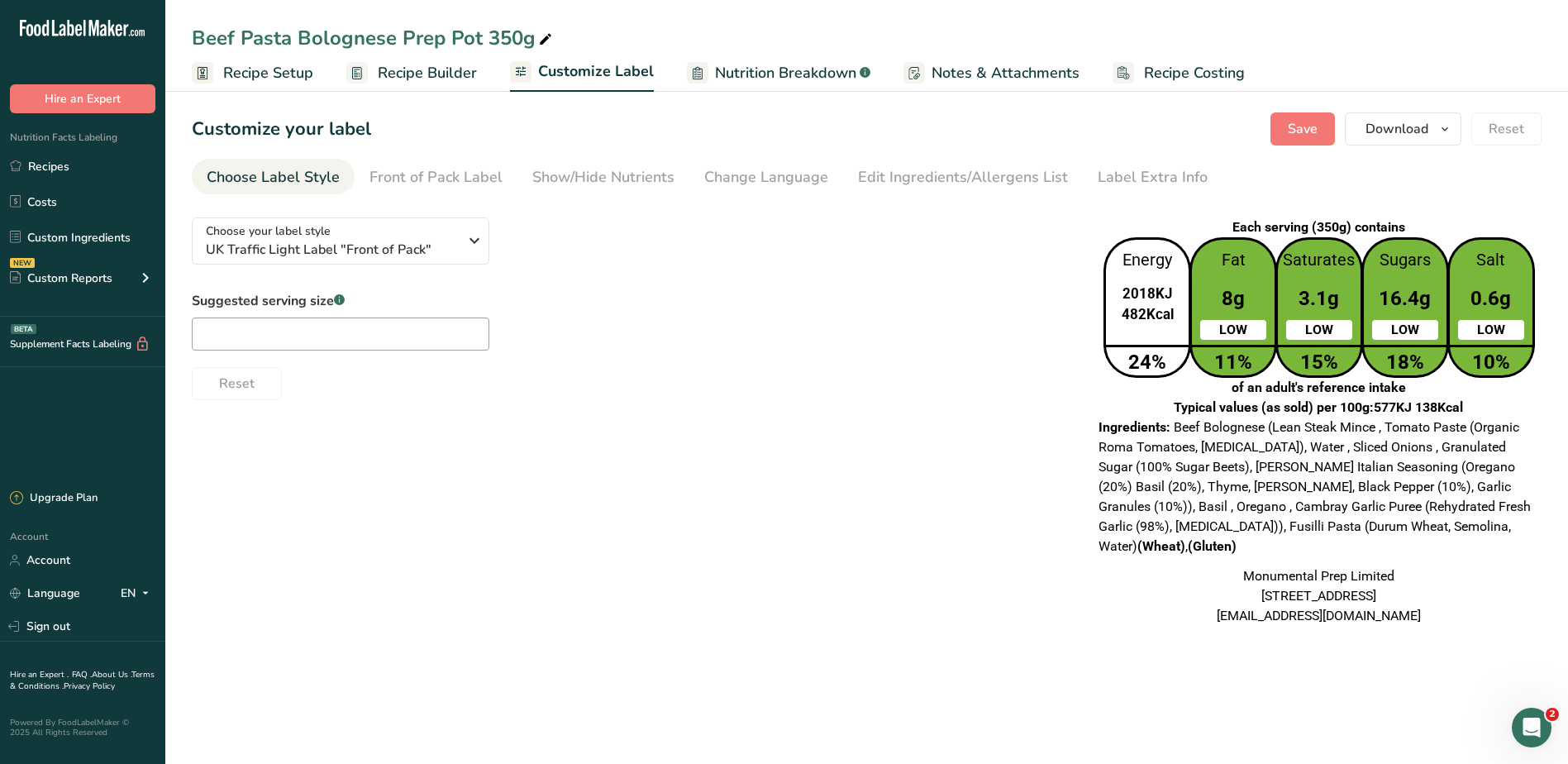
drag, startPoint x: 1162, startPoint y: 368, endPoint x: 1115, endPoint y: 244, distance: 132.6
click at [1115, 244] on div "Energy 2018KJ 482Kcal 24%" at bounding box center [1147, 308] width 88 height 140
click at [651, 340] on div "Suggested serving size .a-a{fill:#347362;}.b-a{fill:#fff;} Reset" at bounding box center [630, 345] width 877 height 109
